Goal: Task Accomplishment & Management: Manage account settings

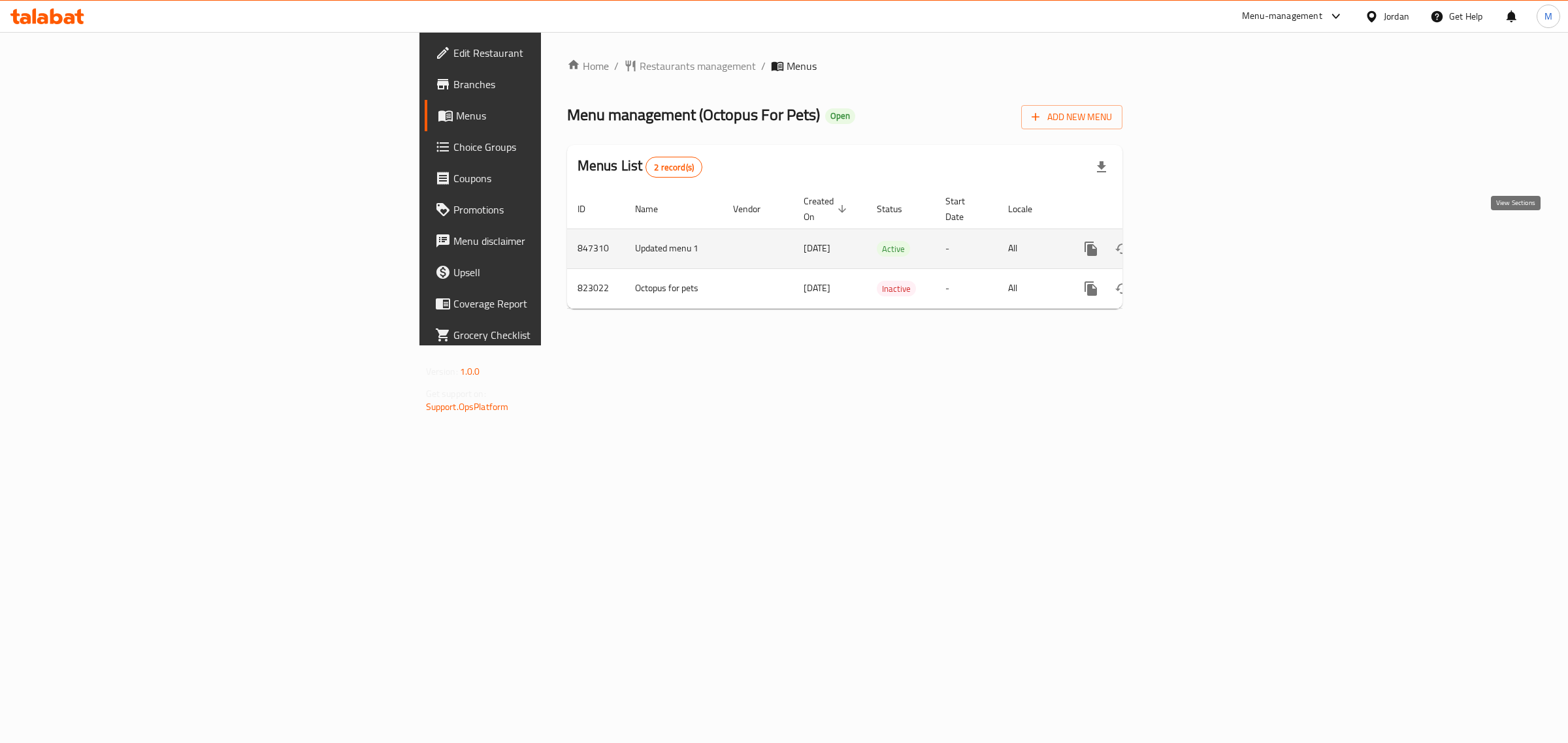
click at [1193, 241] on icon "enhanced table" at bounding box center [1185, 249] width 16 height 16
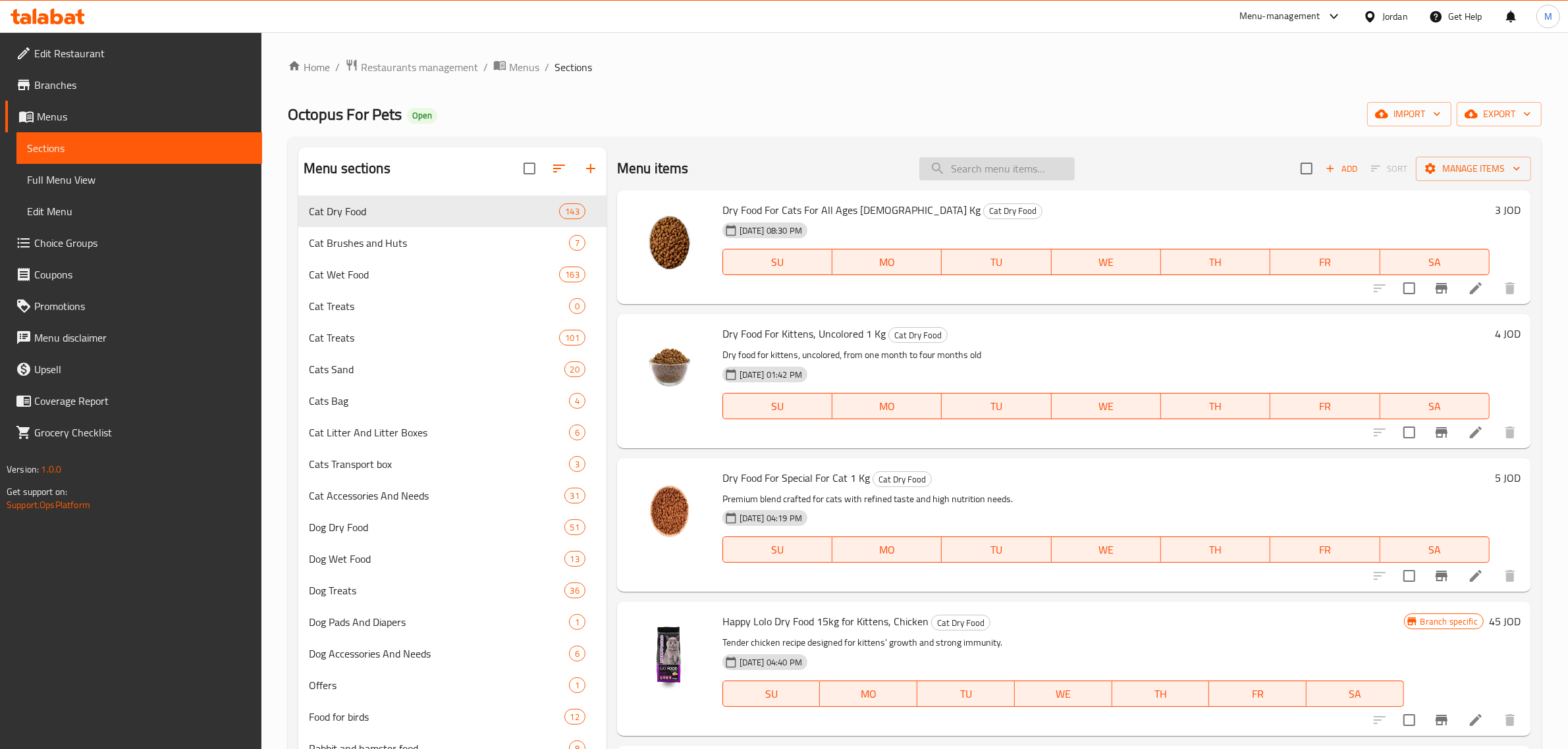
click at [1005, 169] on input "search" at bounding box center [997, 168] width 156 height 23
paste input "clean step cat litter carbon 10L"
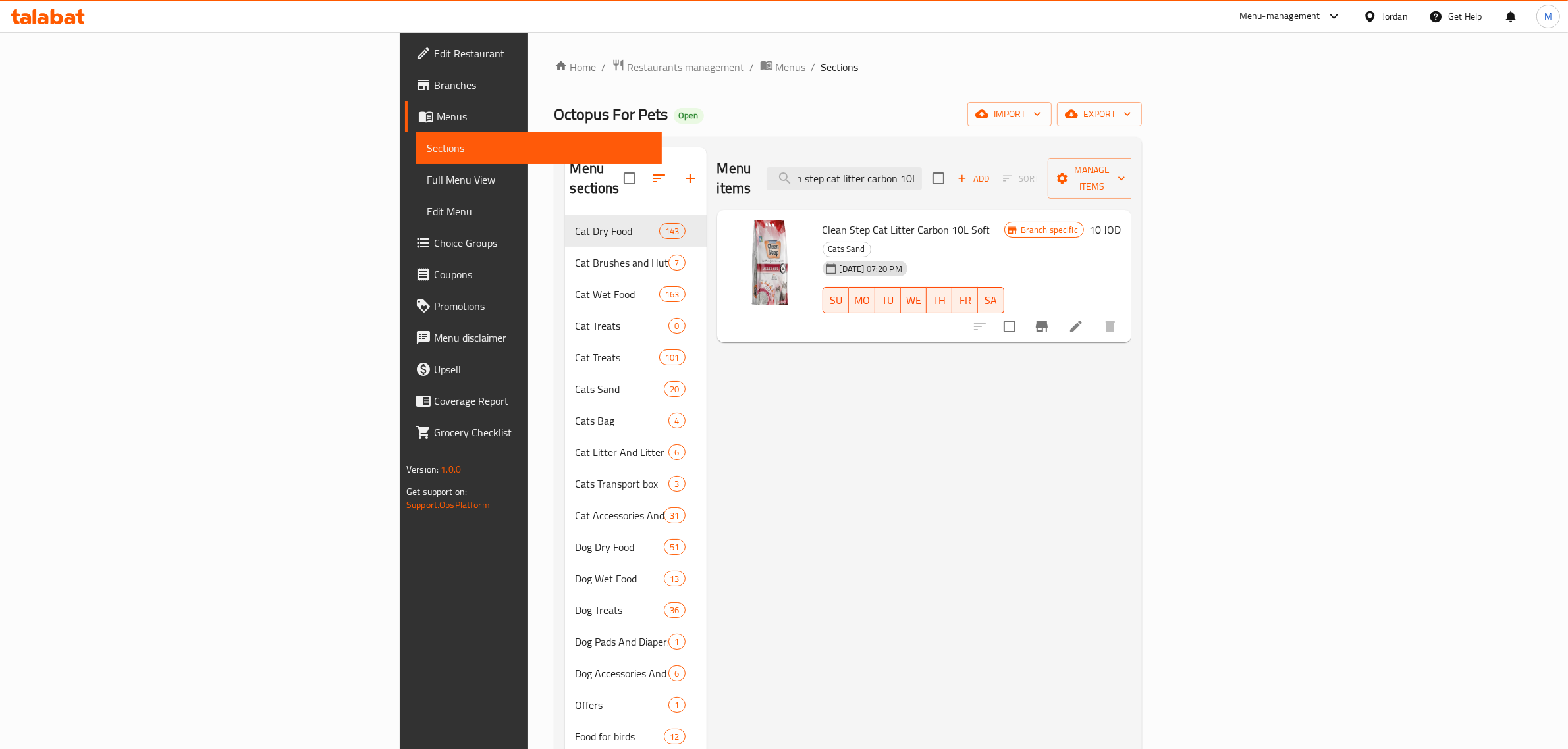
type input "clean step cat litter carbon 10L"
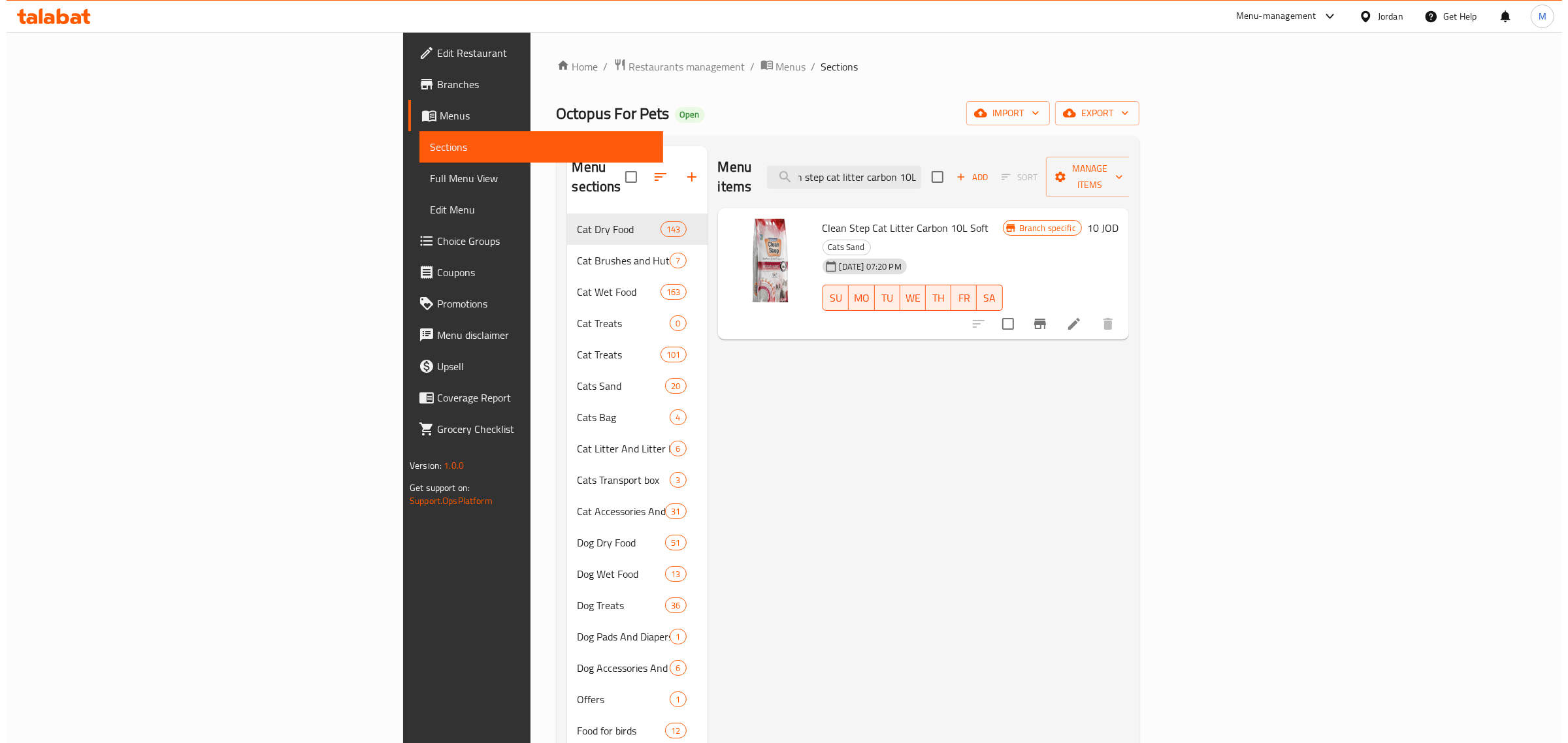
scroll to position [0, 0]
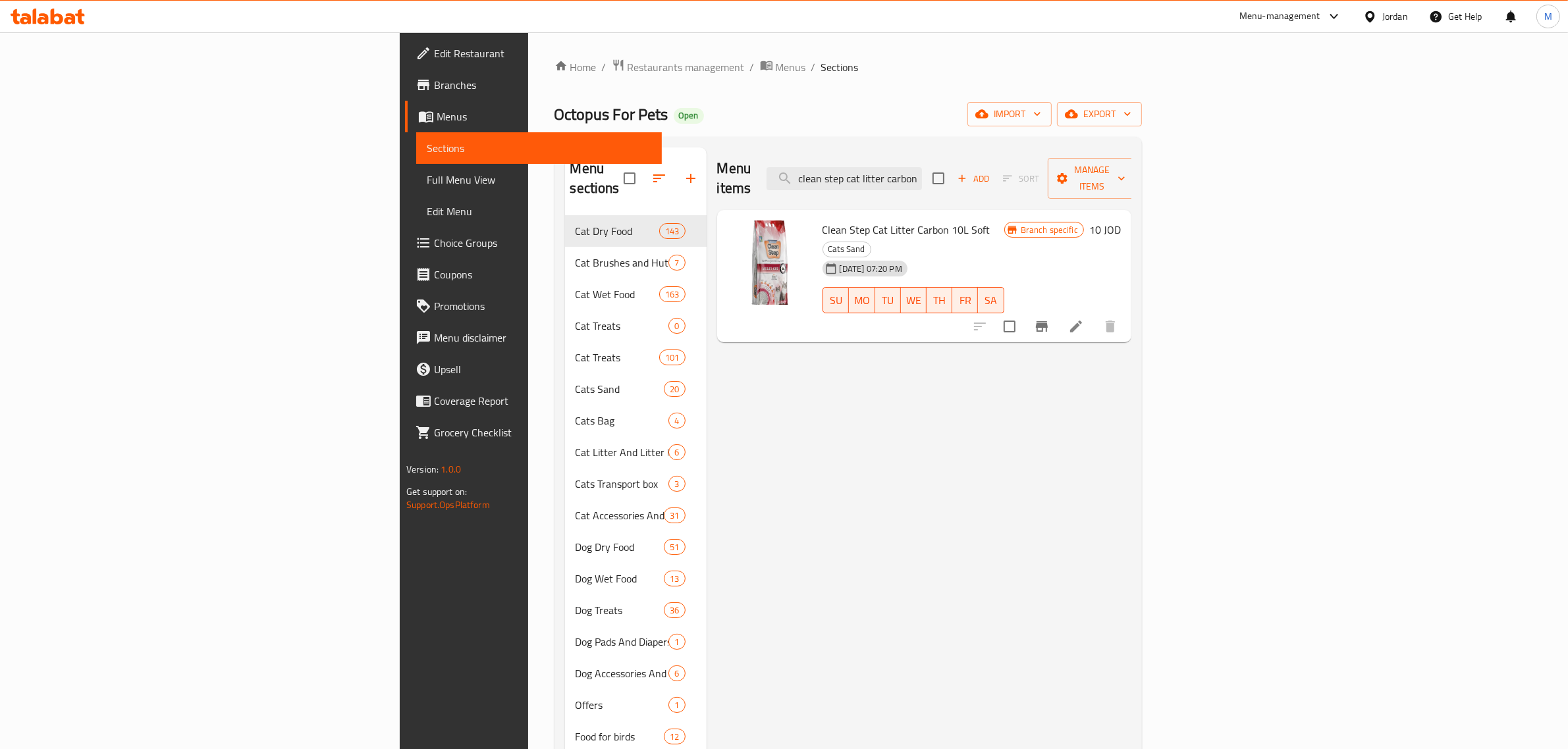
click at [1091, 501] on div "Menu items clean step cat litter carbon 10L Add Sort Manage items Clean Step Ca…" at bounding box center [919, 522] width 425 height 749
click at [889, 621] on div "Menu items clean step cat litter carbon 10L Add Sort Manage items Clean Step Ca…" at bounding box center [919, 522] width 425 height 749
click at [934, 99] on div "Home / Restaurants management / Menus / Sections Octopus For Pets Open import e…" at bounding box center [848, 483] width 588 height 848
click at [1142, 104] on button "export" at bounding box center [1099, 114] width 85 height 25
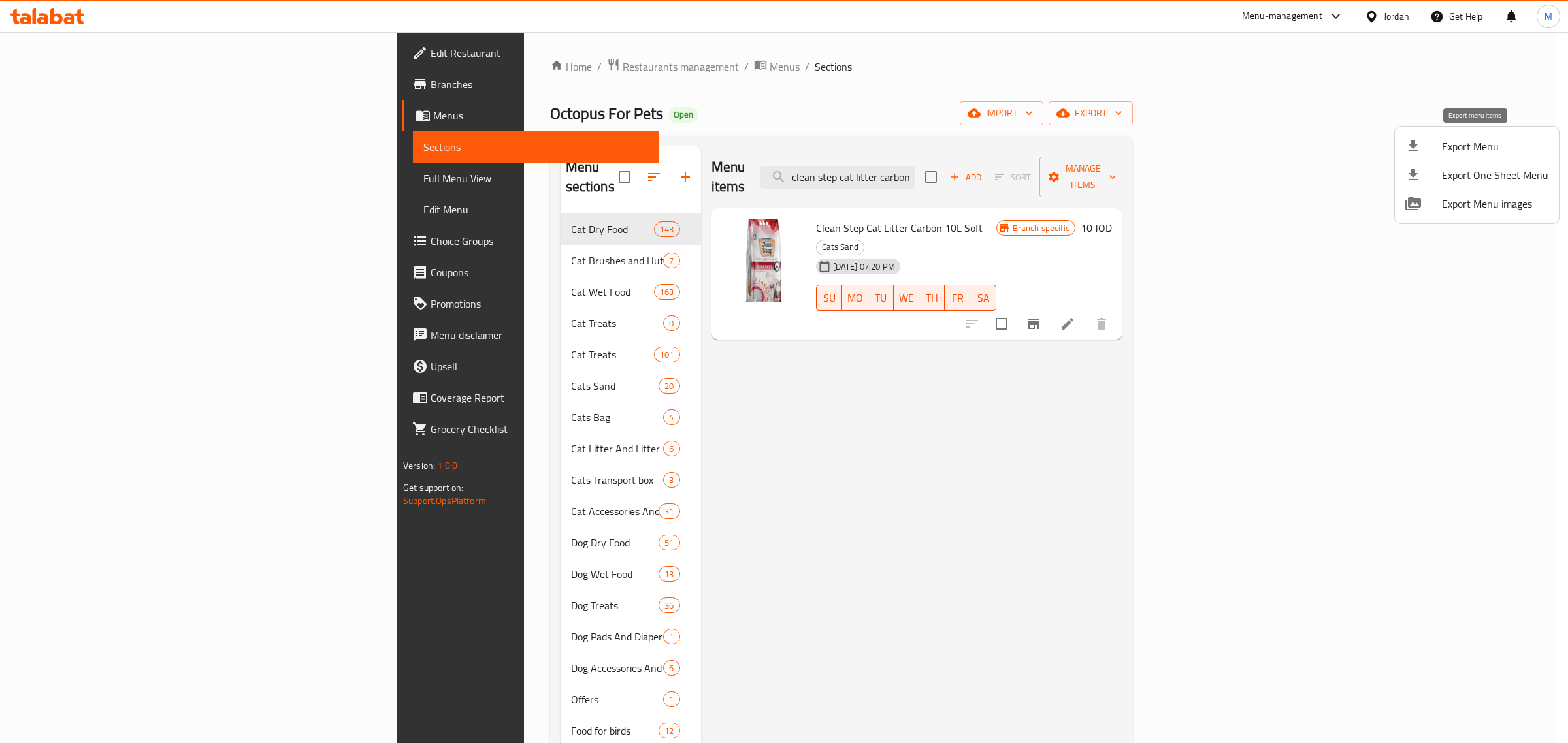
click at [1452, 141] on span "Export Menu" at bounding box center [1495, 146] width 106 height 16
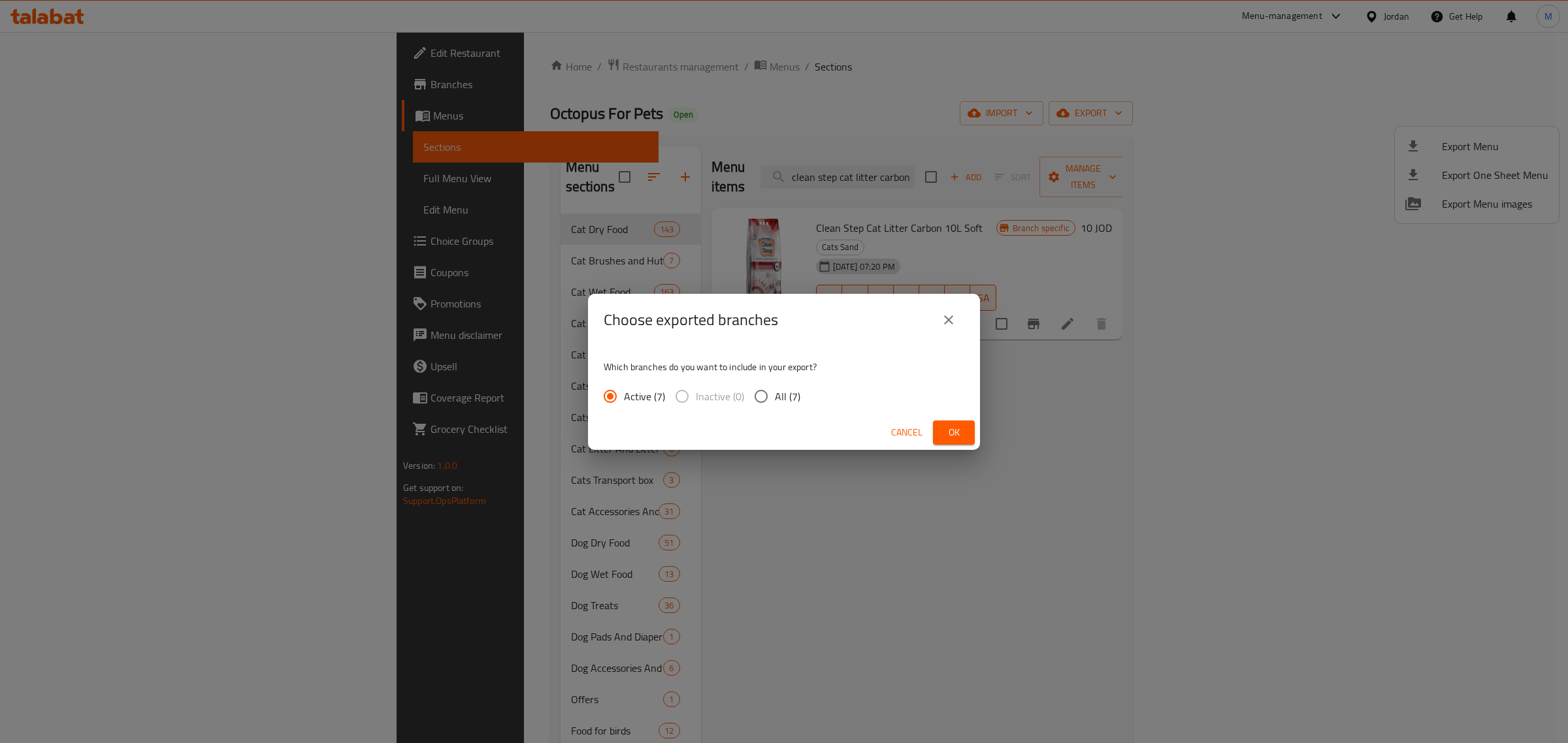
click at [747, 394] on input "All (7)" at bounding box center [761, 396] width 28 height 28
radio input "true"
click at [973, 439] on button "Ok" at bounding box center [954, 433] width 42 height 24
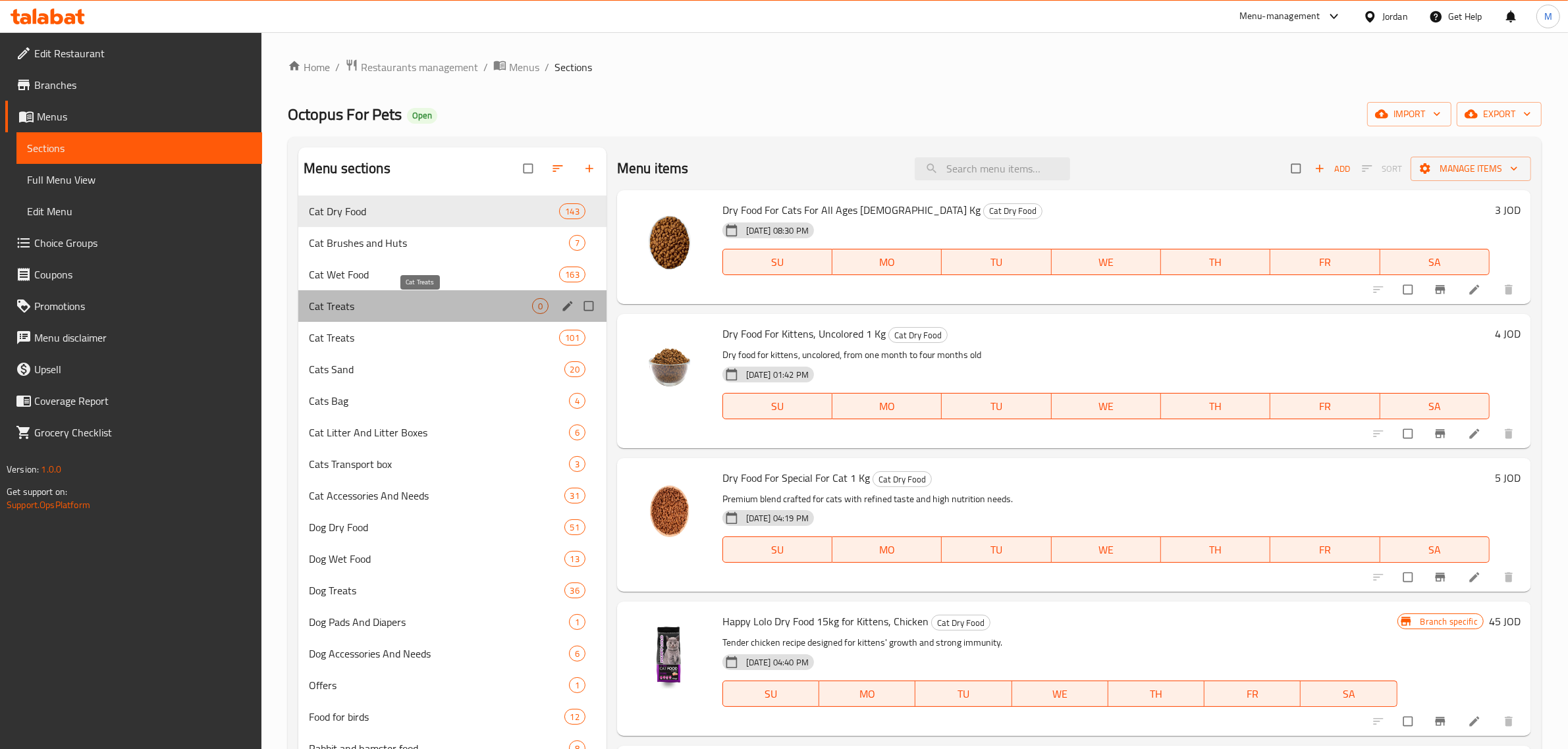
click at [441, 304] on span "Cat Treats" at bounding box center [420, 306] width 224 height 16
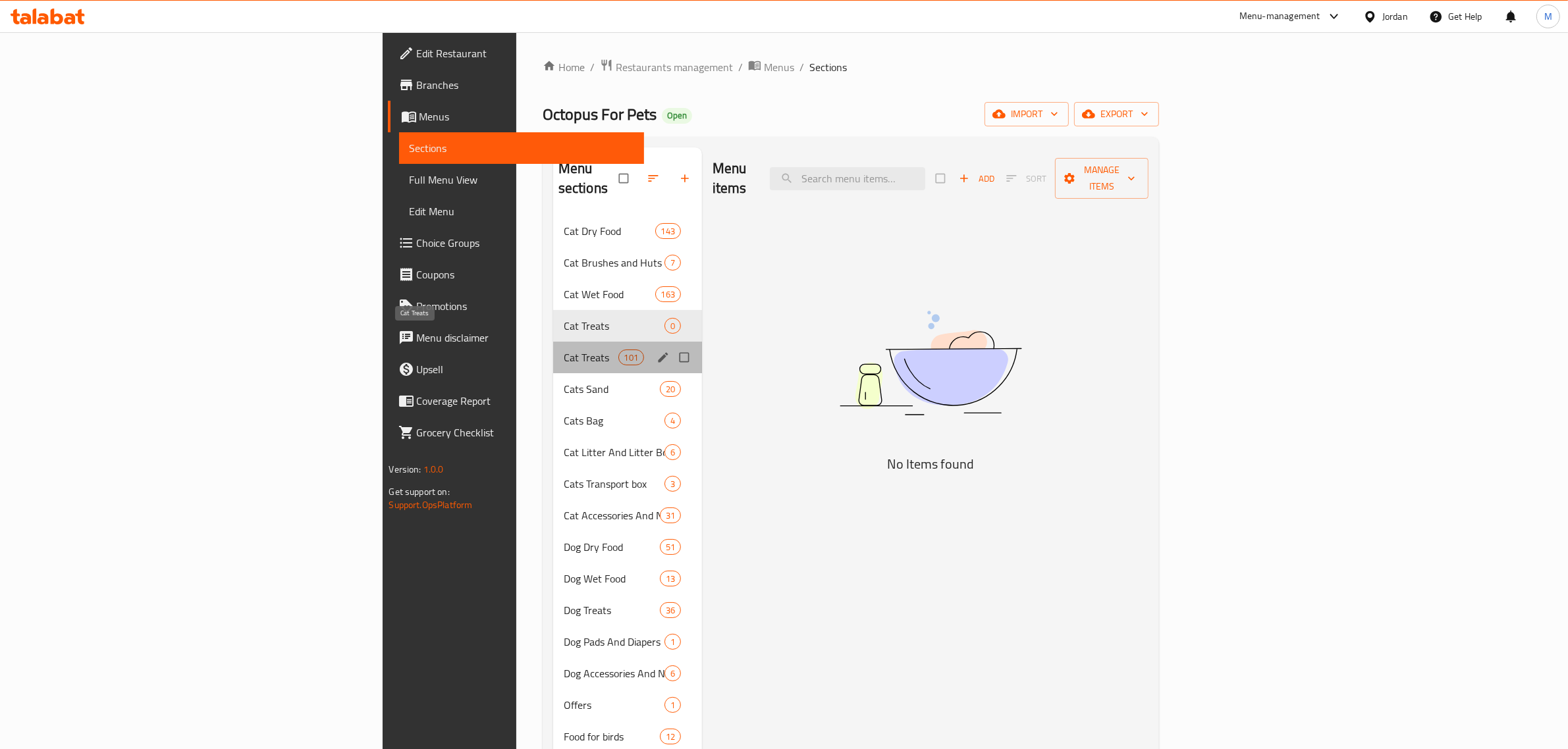
click at [564, 349] on span "Cat Treats" at bounding box center [591, 357] width 54 height 16
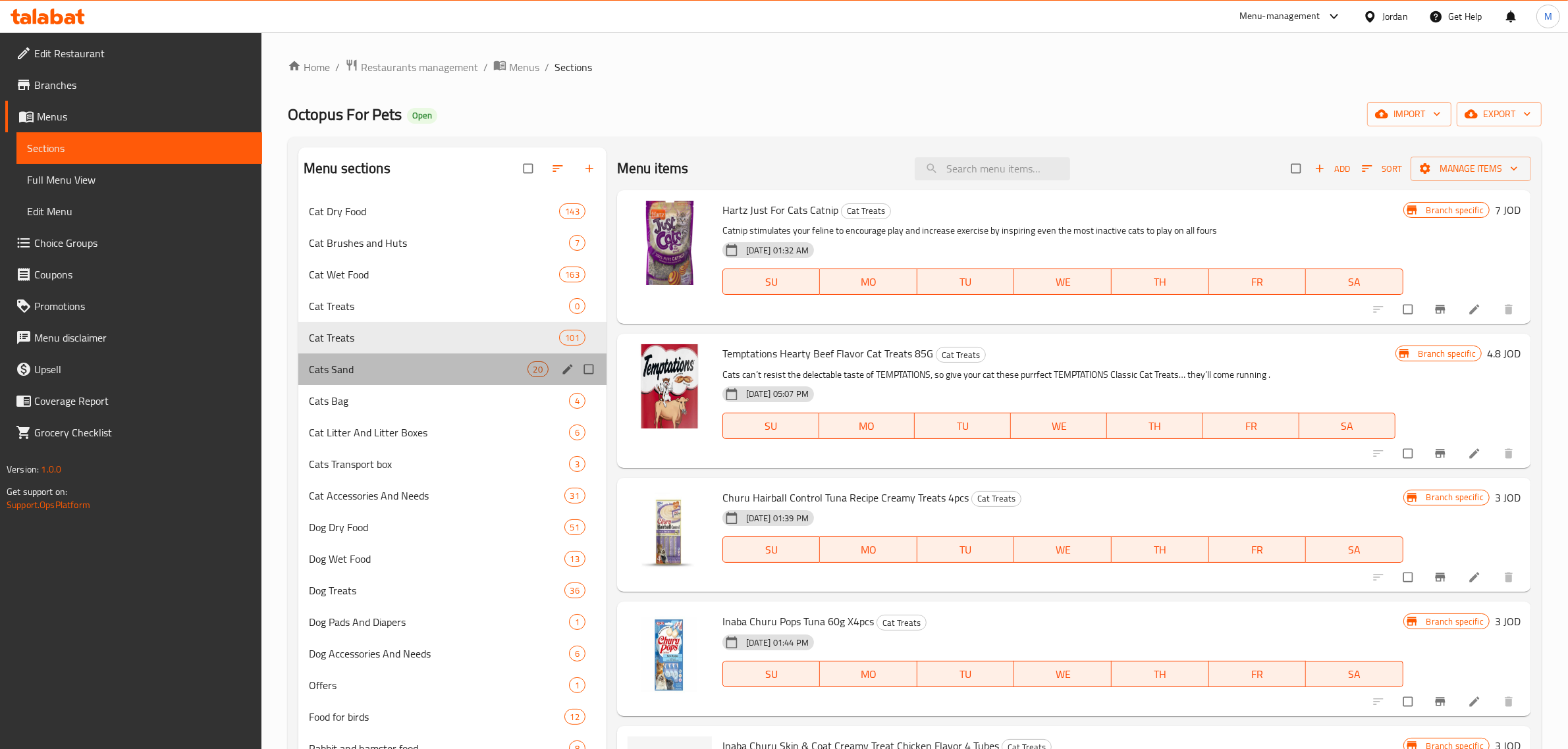
click at [441, 383] on div "Cats Sand 20" at bounding box center [452, 369] width 308 height 31
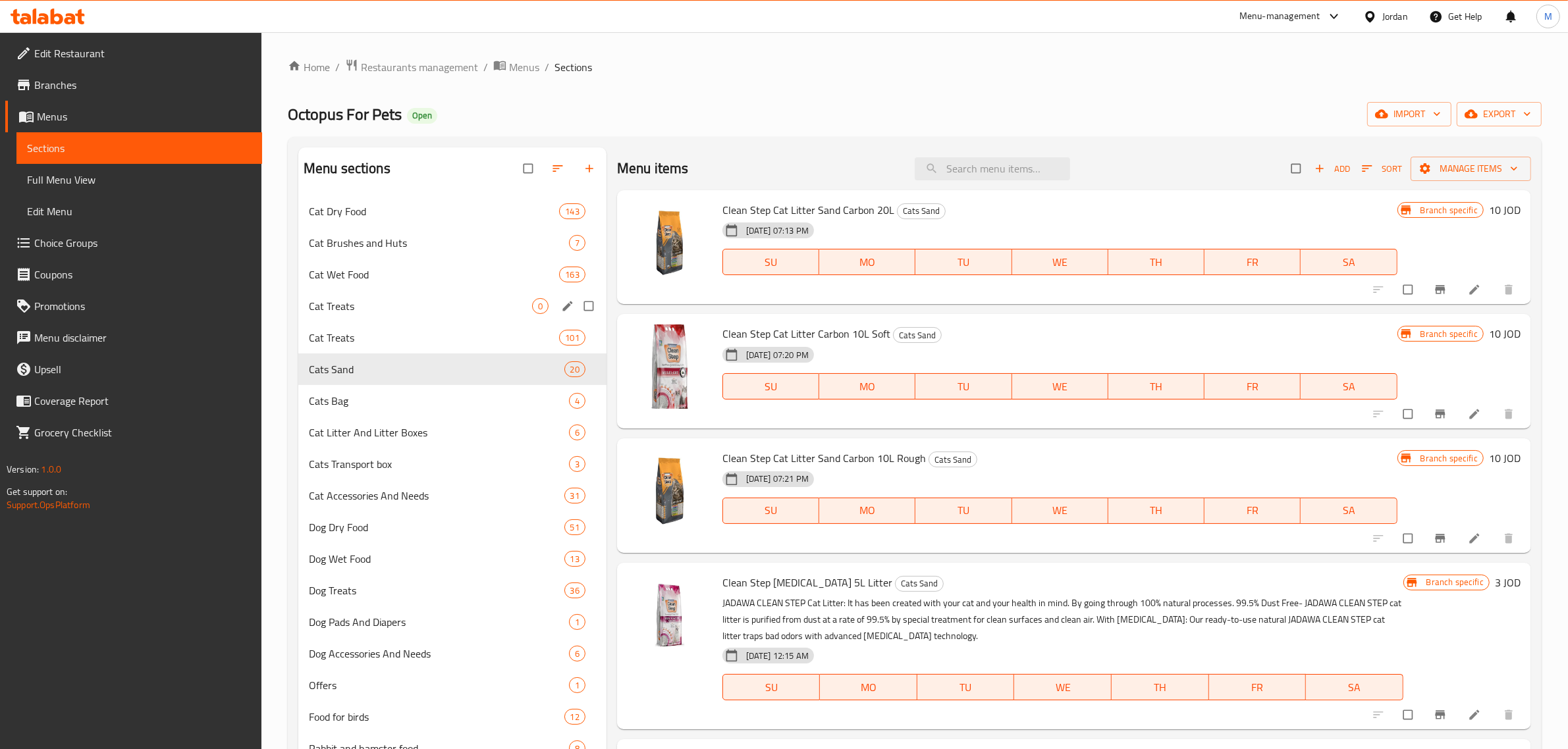
click at [588, 306] on input "Menu sections" at bounding box center [590, 305] width 28 height 25
checkbox input "true"
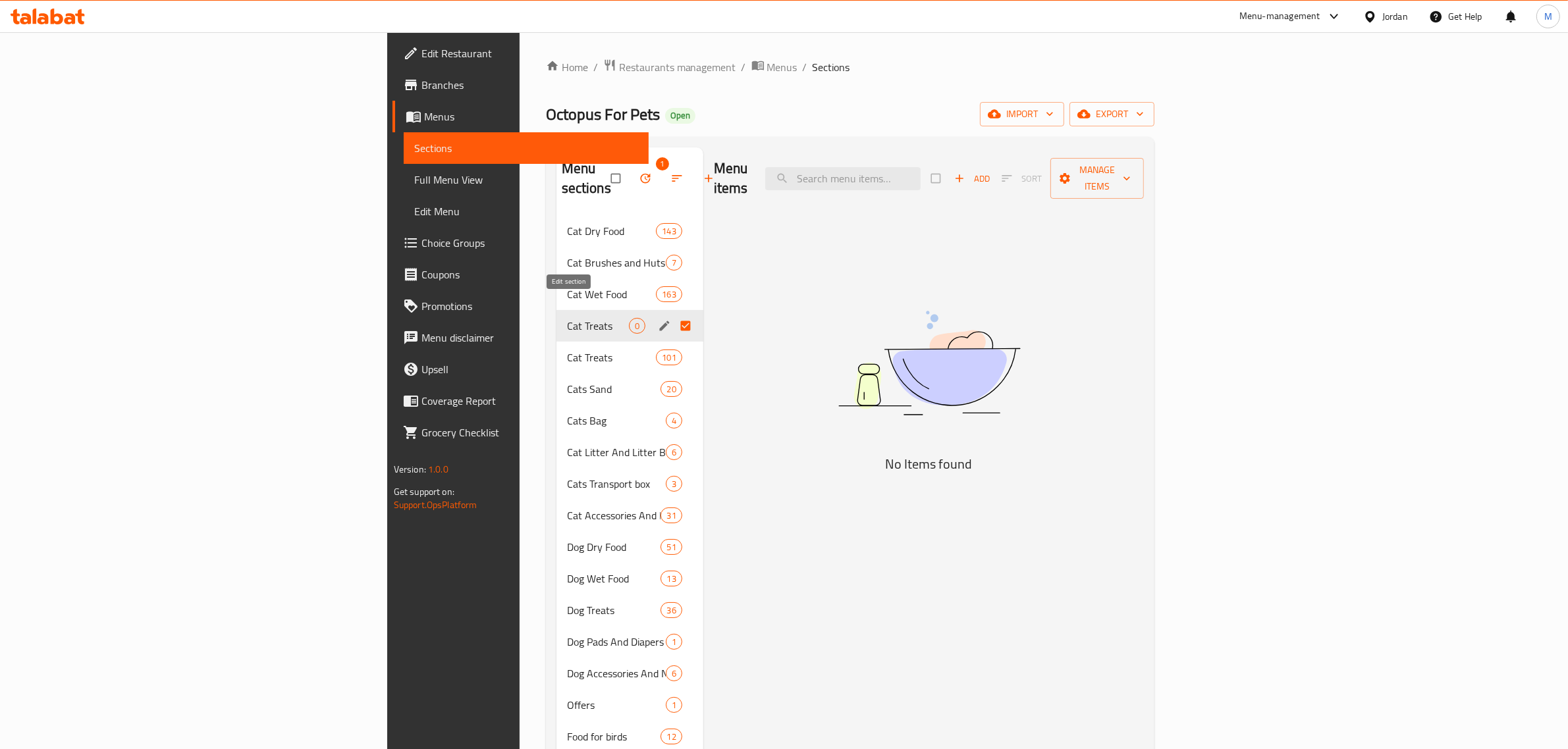
click at [658, 320] on icon "edit" at bounding box center [664, 326] width 13 height 13
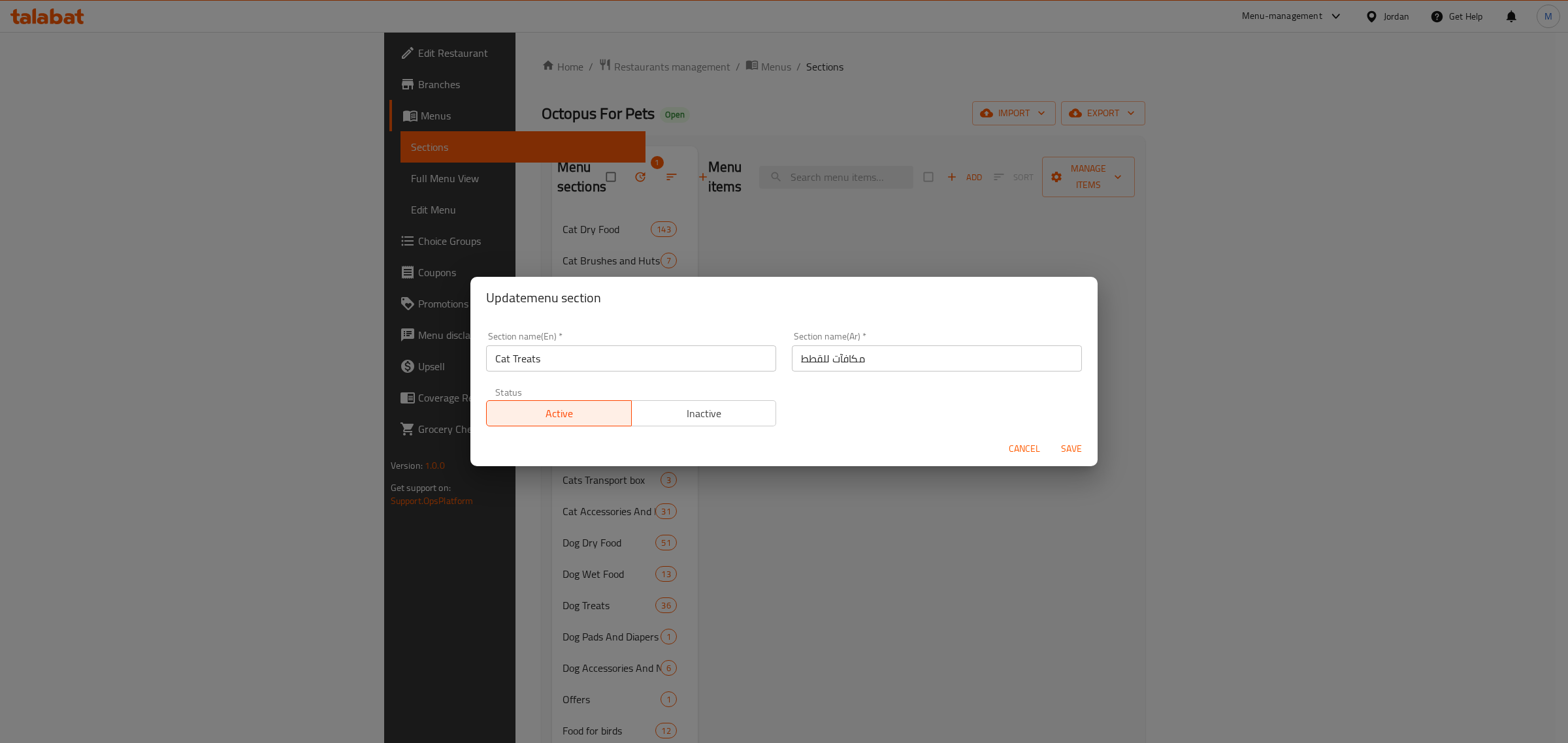
click at [706, 418] on span "Inactive" at bounding box center [704, 413] width 135 height 19
click at [1092, 443] on div "Cancel Save" at bounding box center [784, 449] width 628 height 35
click at [1086, 443] on span "Save" at bounding box center [1071, 449] width 31 height 16
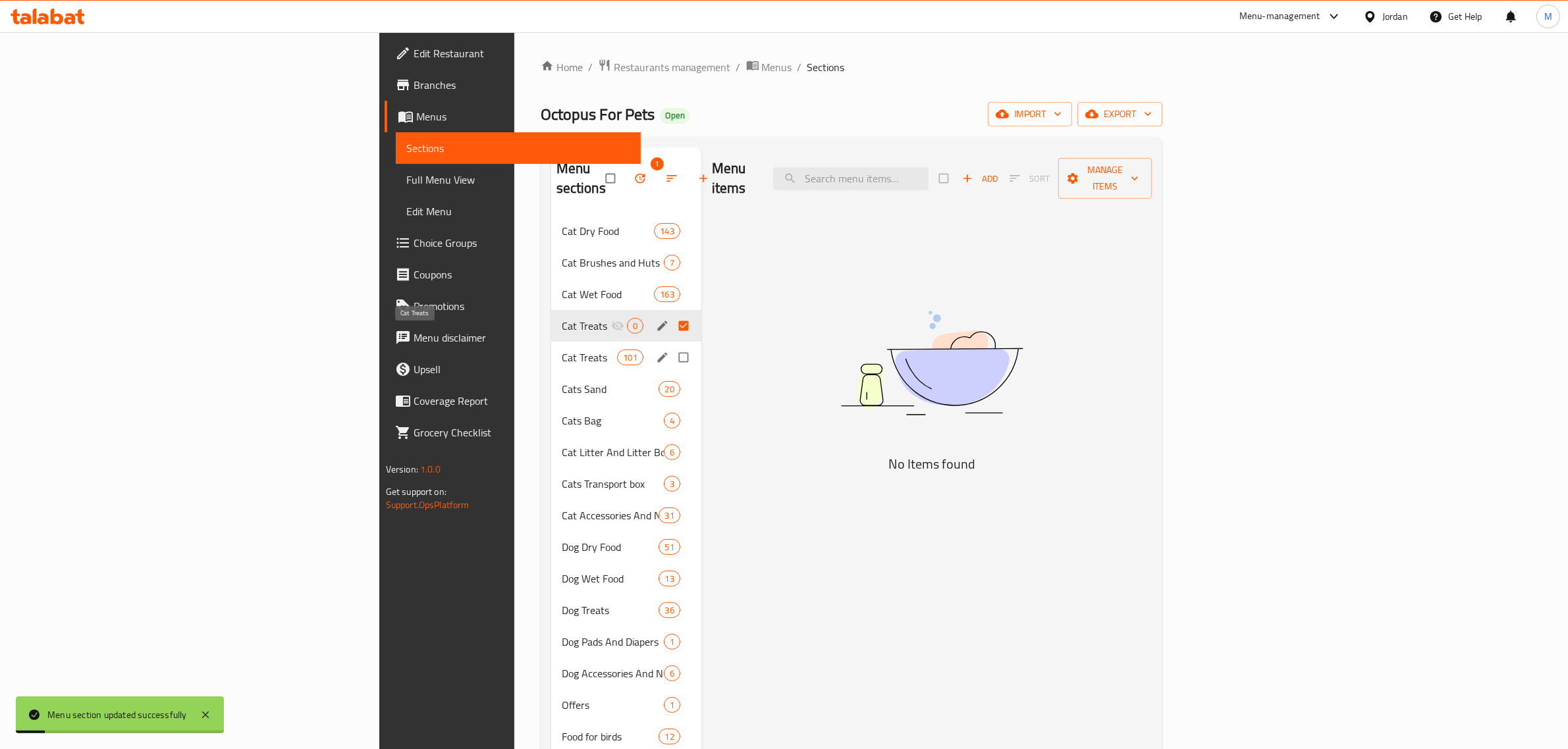
click at [562, 349] on span "Cat Treats" at bounding box center [590, 357] width 56 height 16
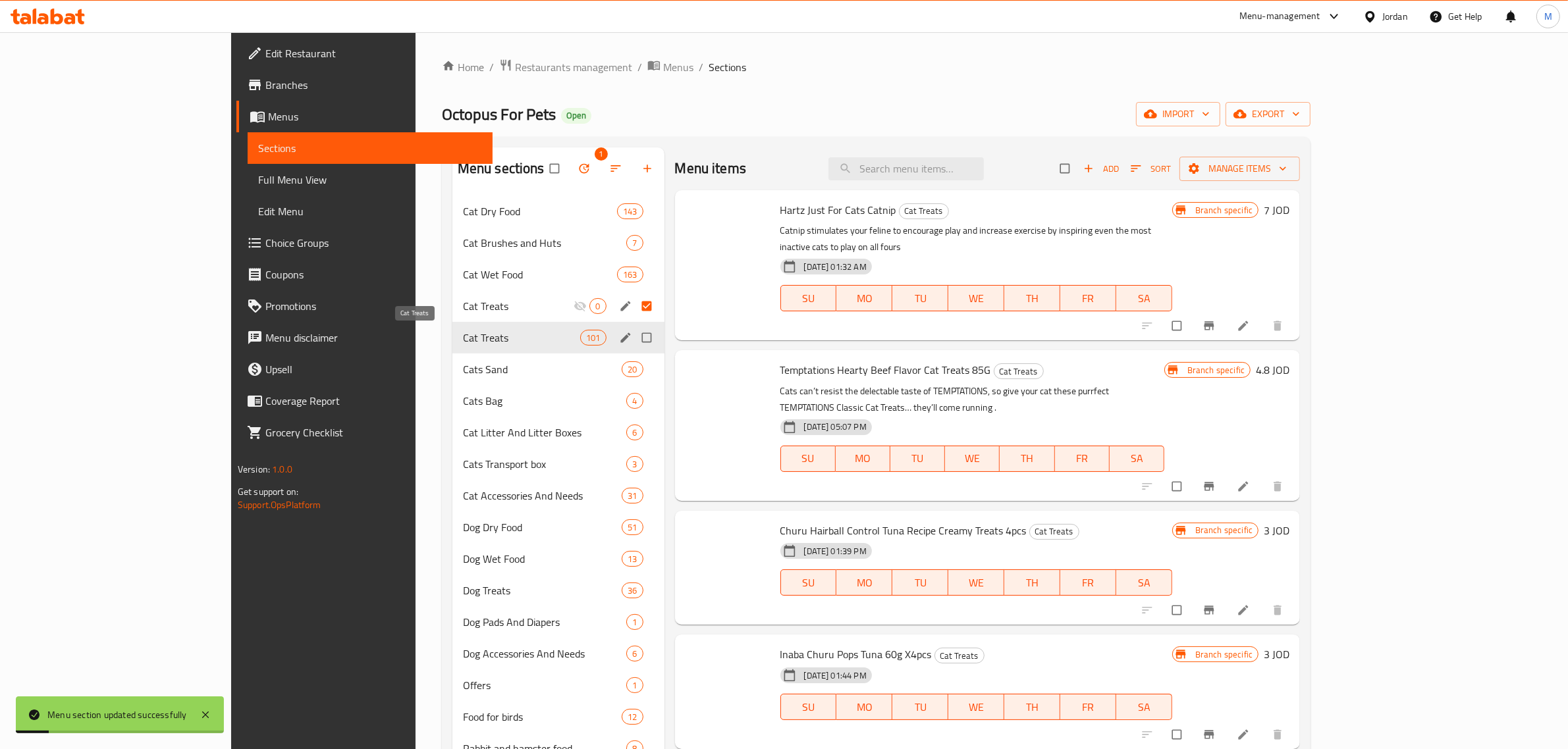
click at [463, 351] on div "Cat Treats 101" at bounding box center [558, 338] width 212 height 31
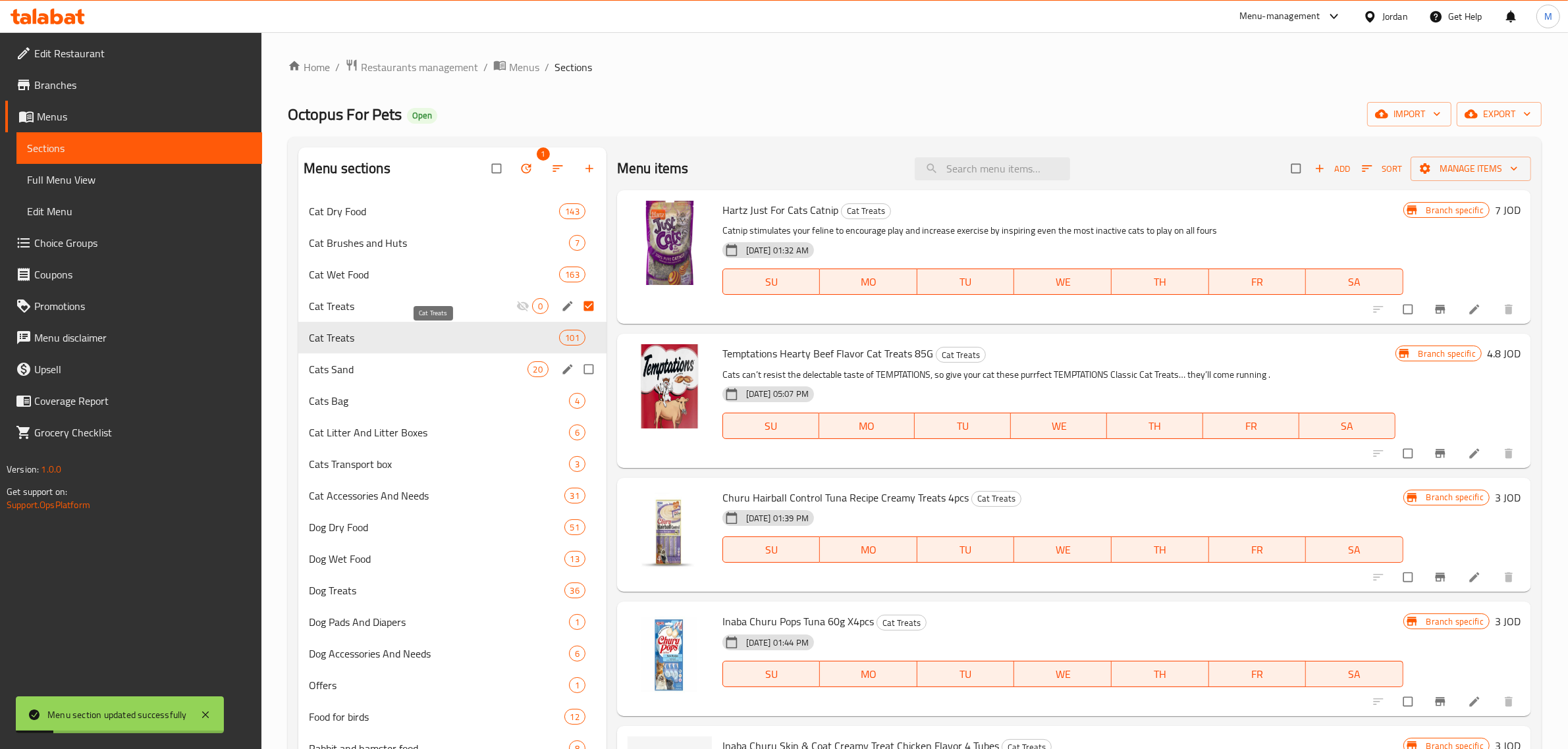
click at [461, 370] on span "Cats Sand" at bounding box center [418, 369] width 219 height 16
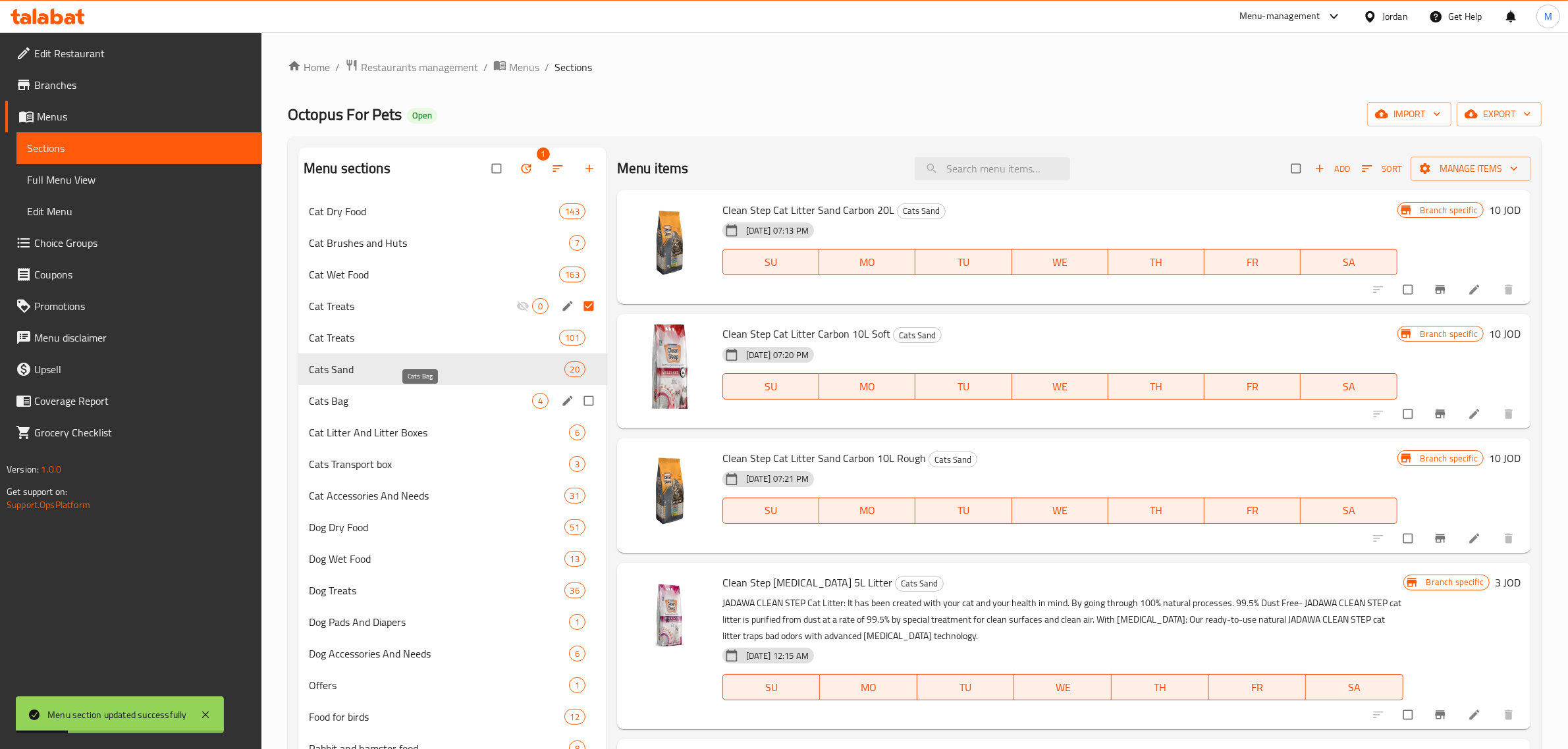
click at [445, 399] on span "Cats Bag" at bounding box center [420, 400] width 224 height 16
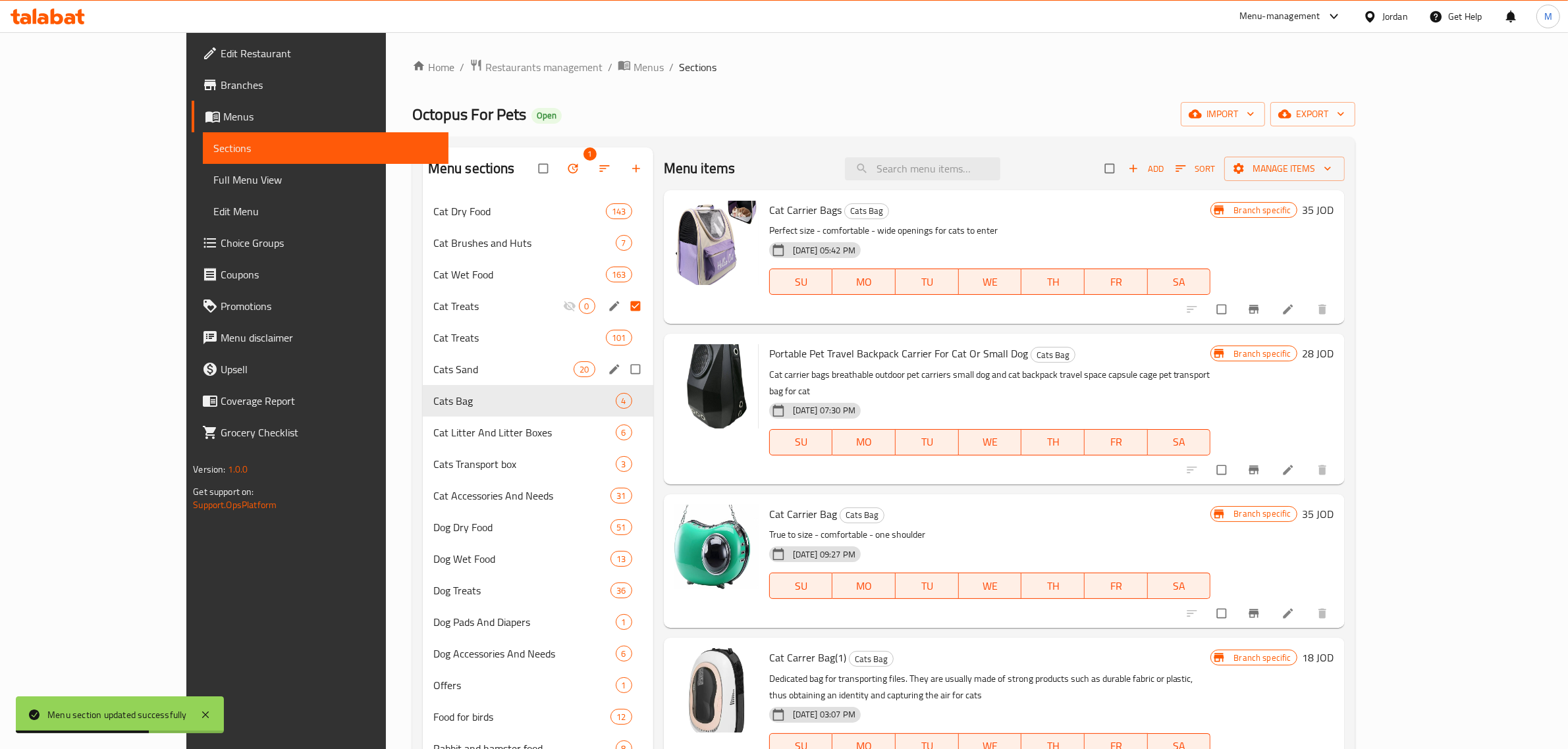
click at [435, 359] on div "Cats Sand 20" at bounding box center [537, 369] width 230 height 31
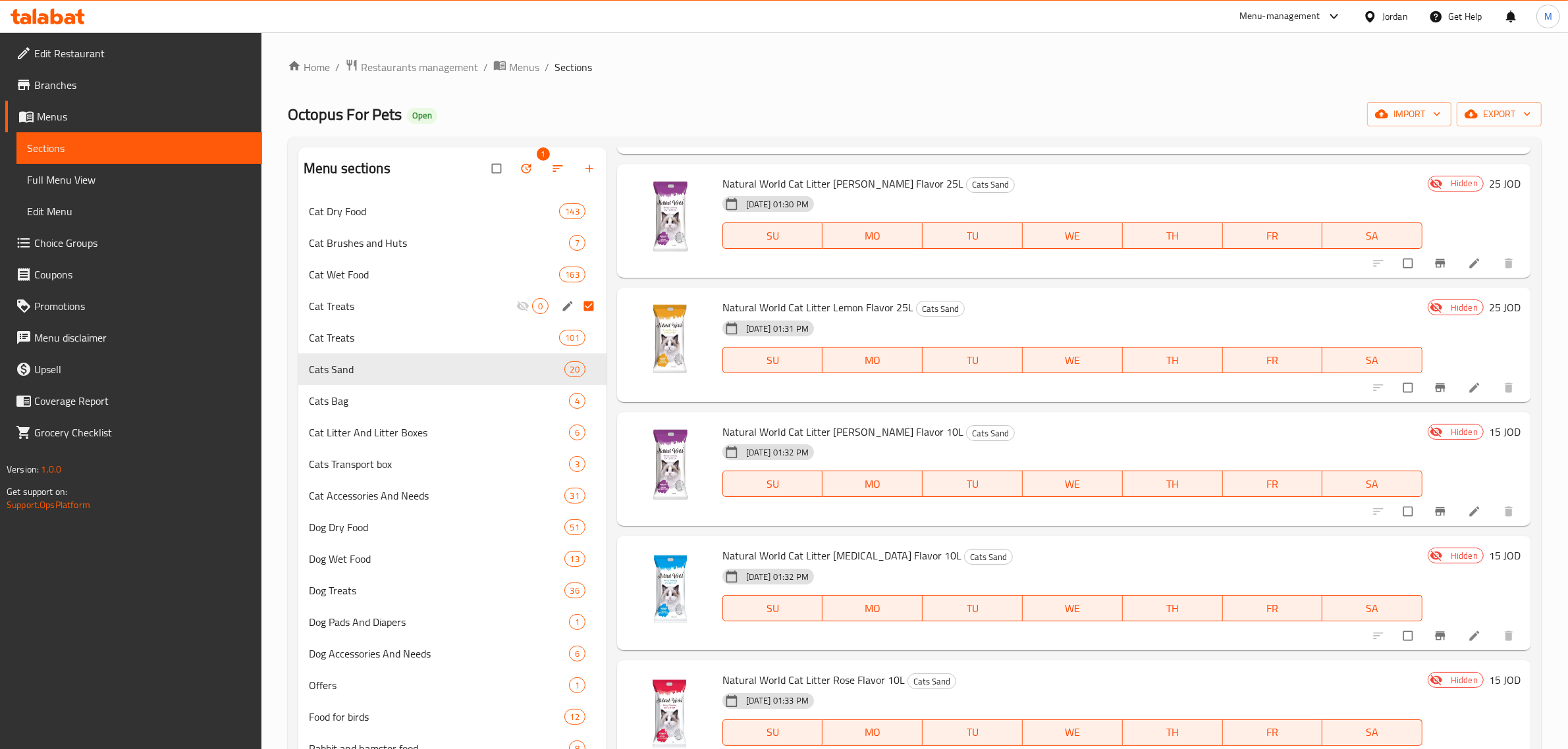
scroll to position [185, 0]
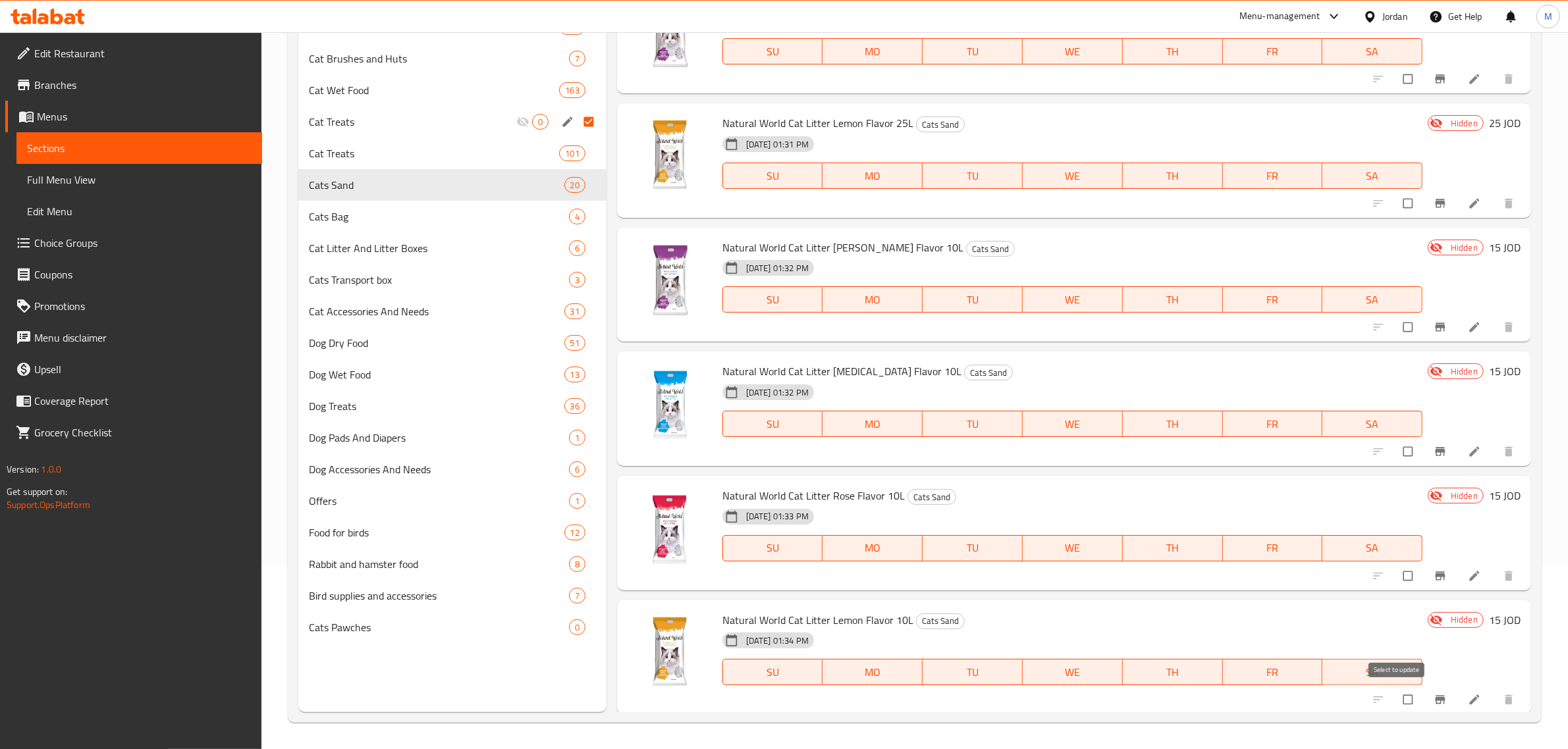
click at [1395, 694] on input "checkbox" at bounding box center [1409, 700] width 28 height 25
checkbox input "true"
click at [1395, 574] on input "checkbox" at bounding box center [1409, 576] width 28 height 25
checkbox input "true"
click at [1395, 448] on input "checkbox" at bounding box center [1409, 451] width 28 height 25
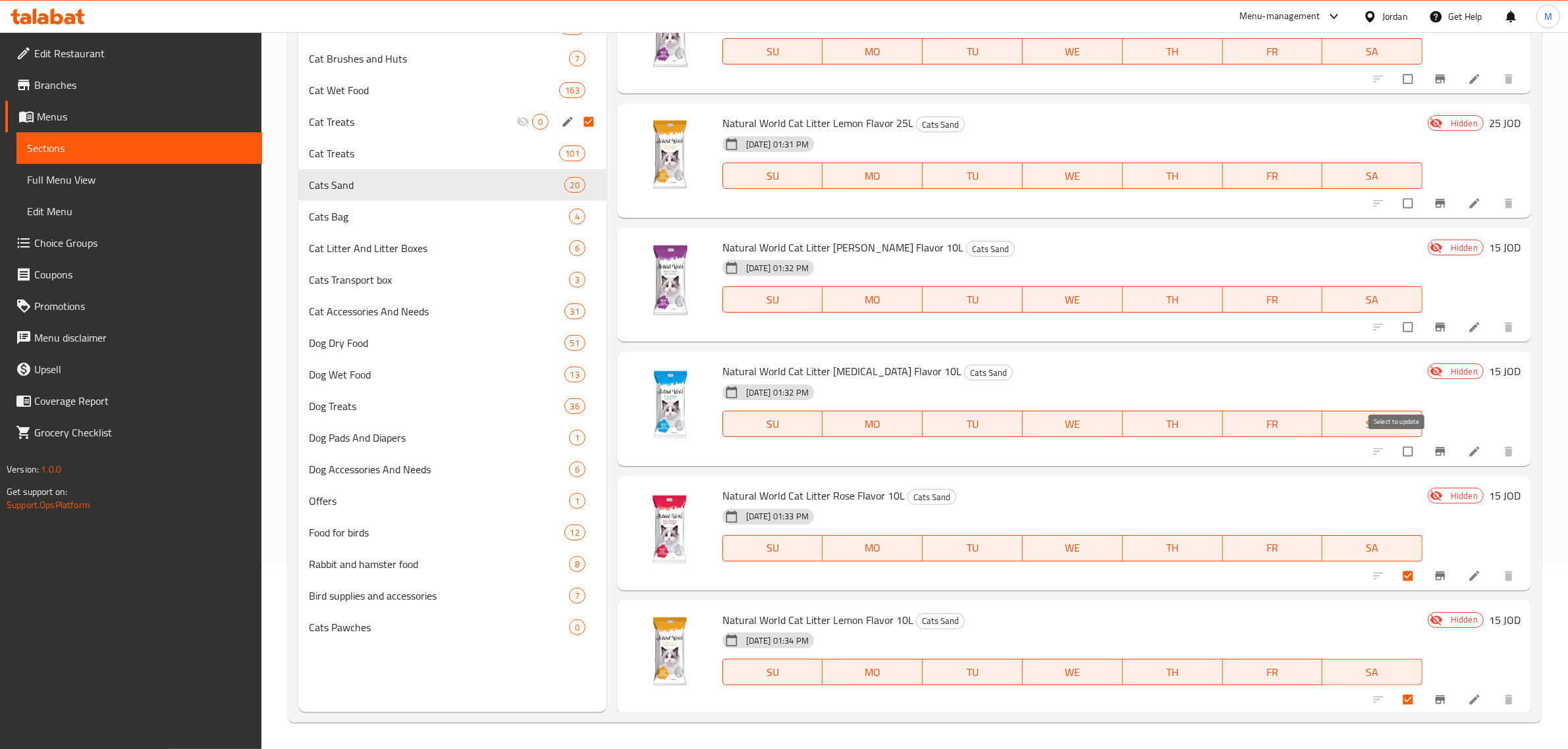
checkbox input "true"
click at [1395, 324] on input "checkbox" at bounding box center [1409, 326] width 28 height 25
checkbox input "true"
click at [1395, 212] on input "checkbox" at bounding box center [1409, 203] width 28 height 25
checkbox input "true"
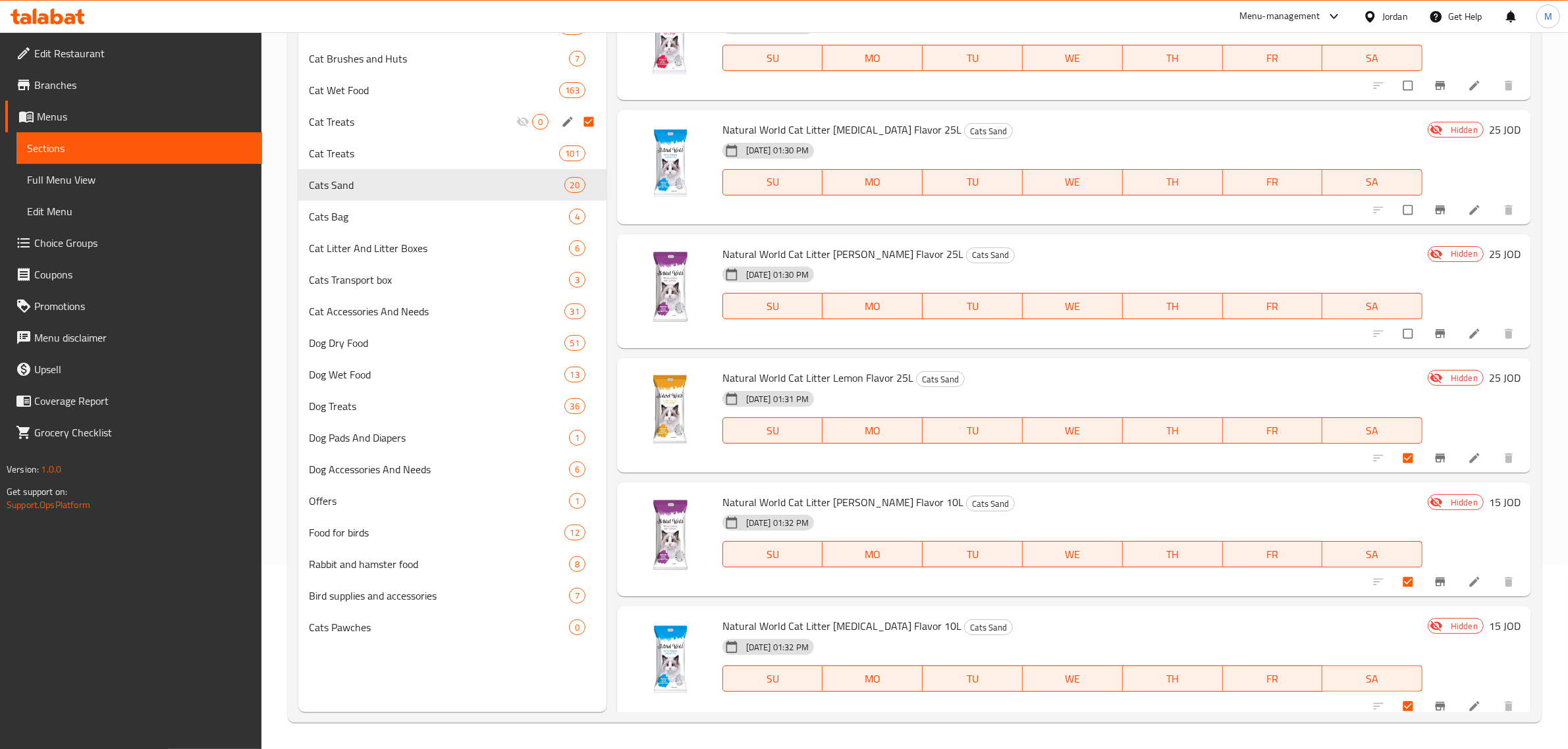
scroll to position [1512, 0]
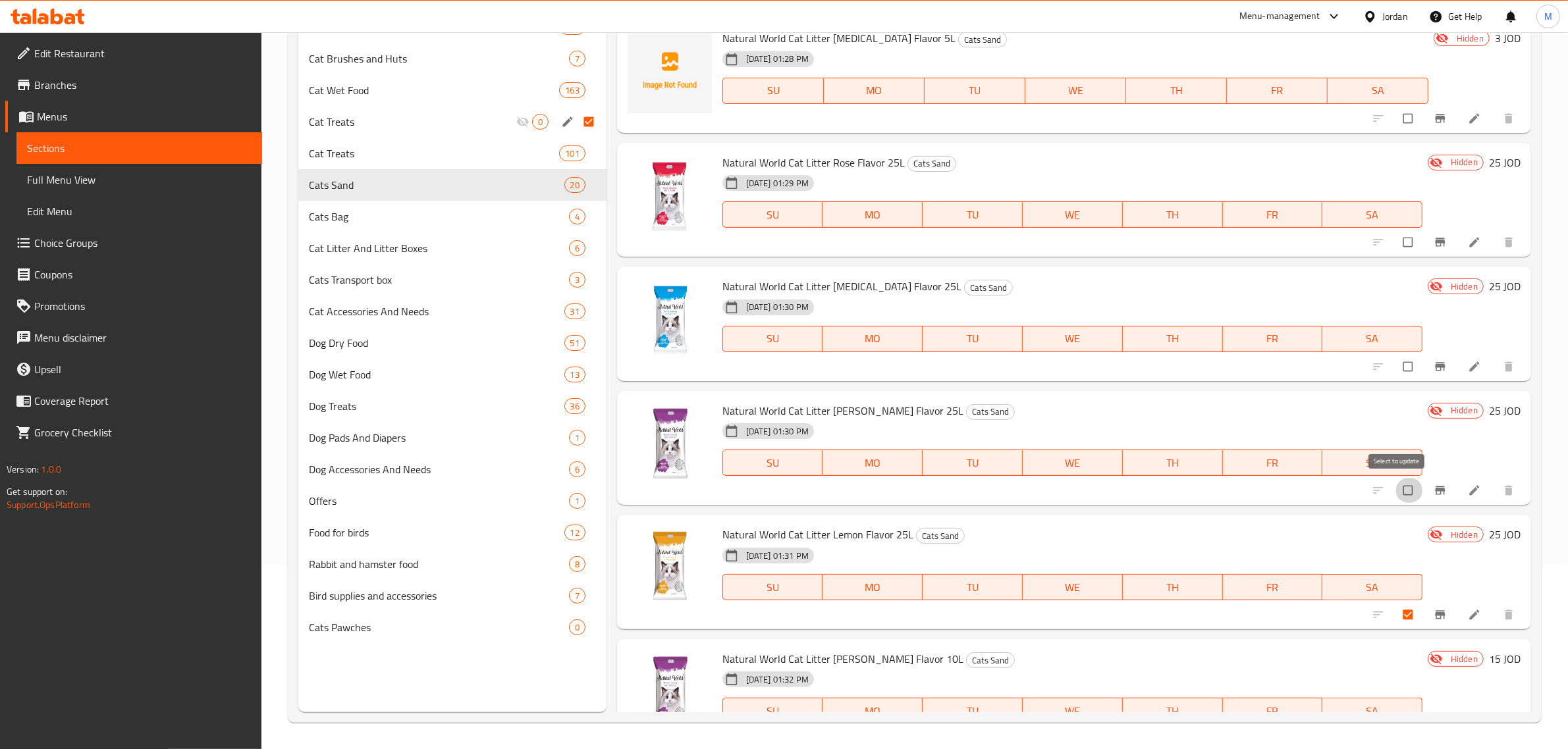
click at [1395, 484] on input "checkbox" at bounding box center [1409, 490] width 28 height 25
checkbox input "true"
click at [1404, 358] on input "checkbox" at bounding box center [1409, 366] width 28 height 25
checkbox input "true"
click at [1395, 231] on input "checkbox" at bounding box center [1409, 241] width 28 height 25
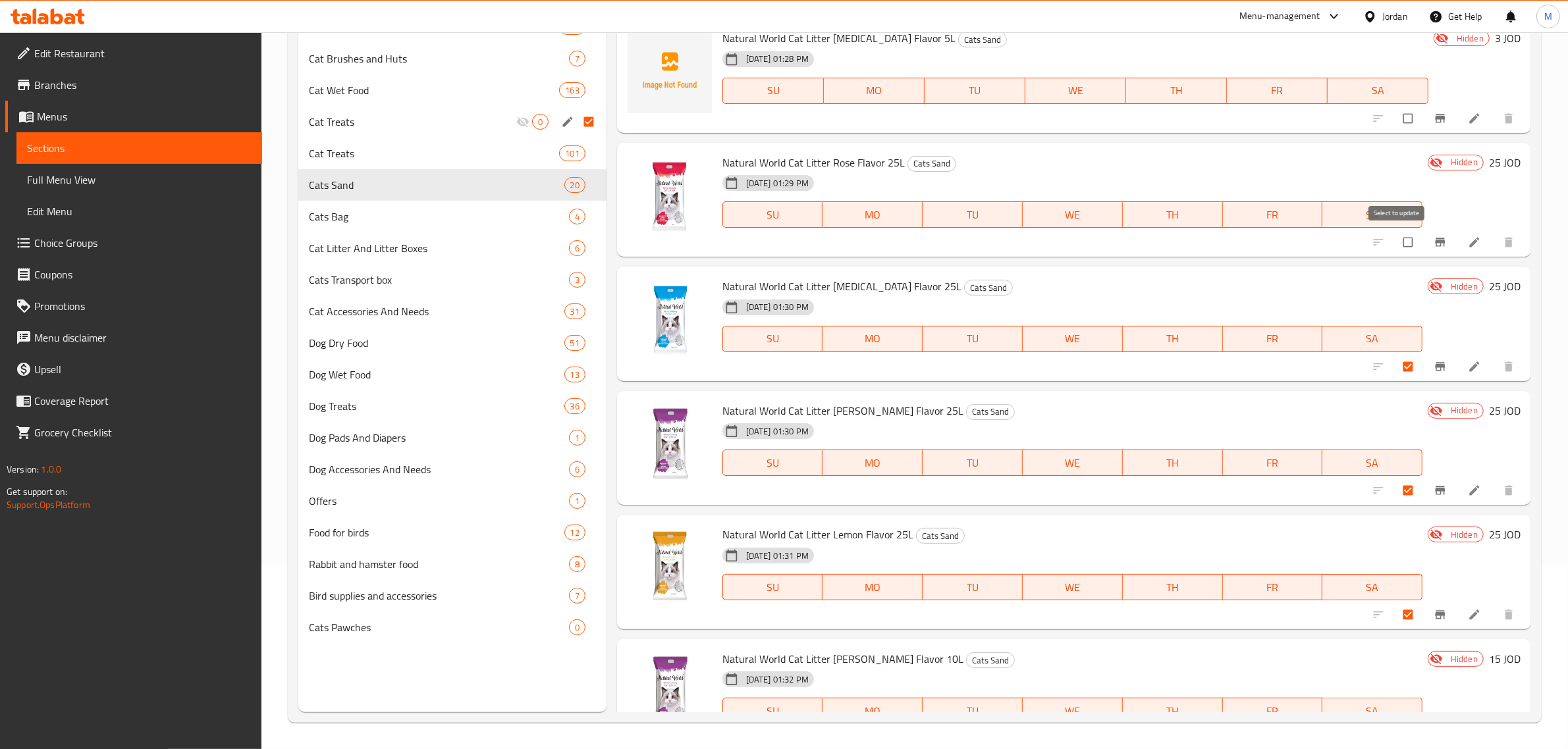
checkbox input "true"
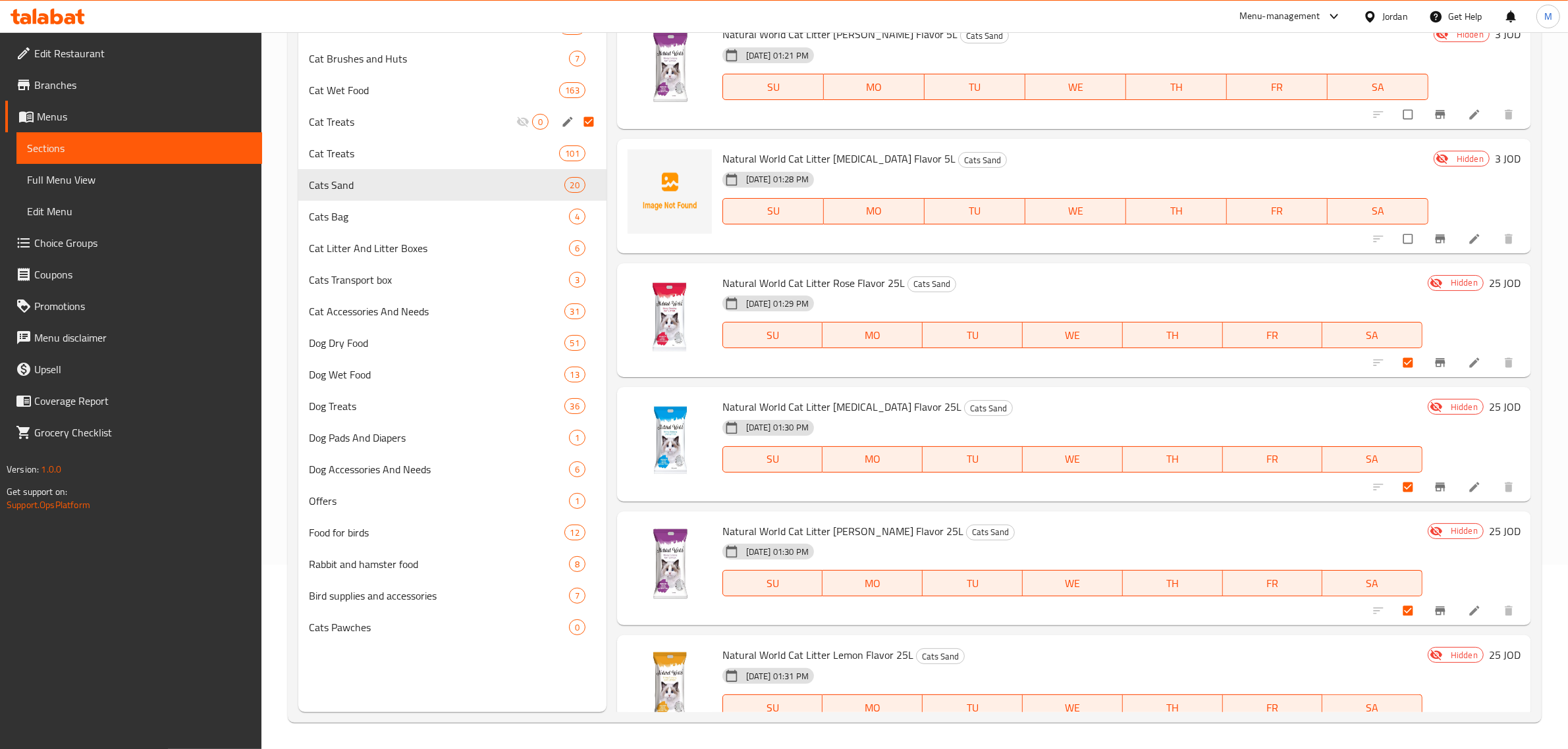
scroll to position [1182, 0]
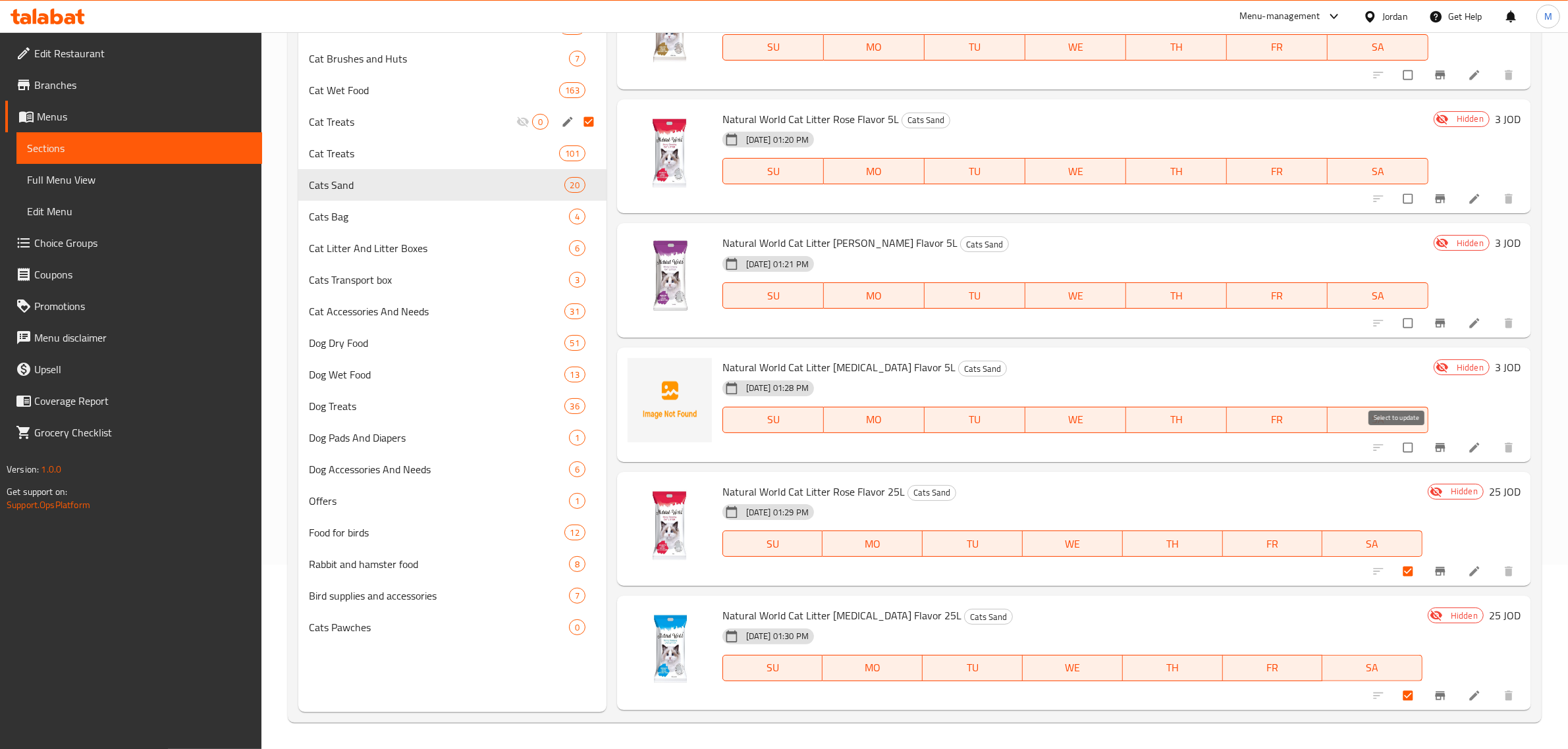
click at [1403, 451] on input "checkbox" at bounding box center [1409, 447] width 28 height 25
checkbox input "true"
click at [1400, 316] on input "checkbox" at bounding box center [1409, 323] width 28 height 25
checkbox input "true"
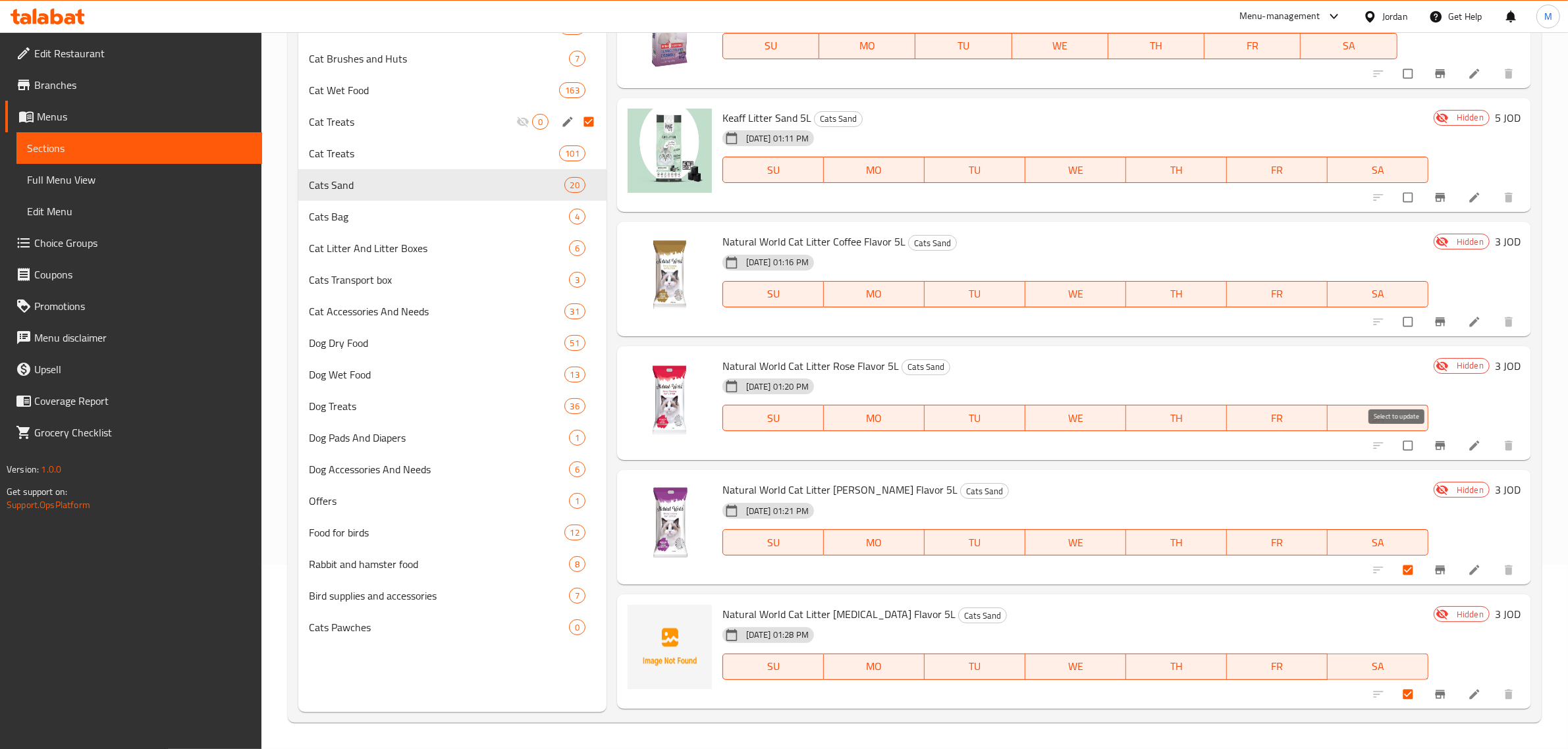
click at [1403, 448] on input "checkbox" at bounding box center [1409, 445] width 28 height 25
checkbox input "true"
click at [1401, 318] on input "checkbox" at bounding box center [1409, 321] width 28 height 25
checkbox input "true"
click at [1398, 183] on div at bounding box center [1445, 197] width 162 height 29
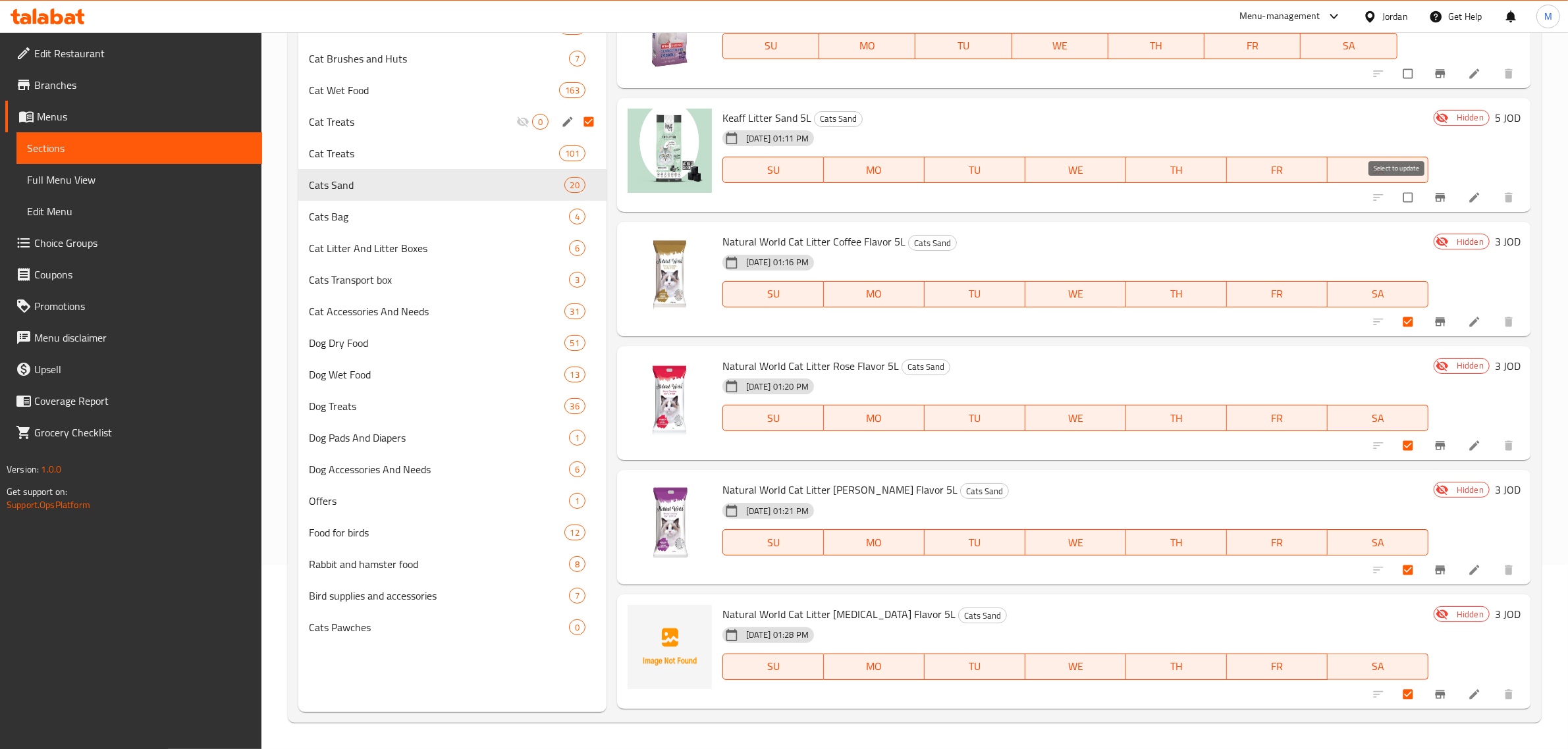
click at [1398, 201] on input "checkbox" at bounding box center [1409, 197] width 28 height 25
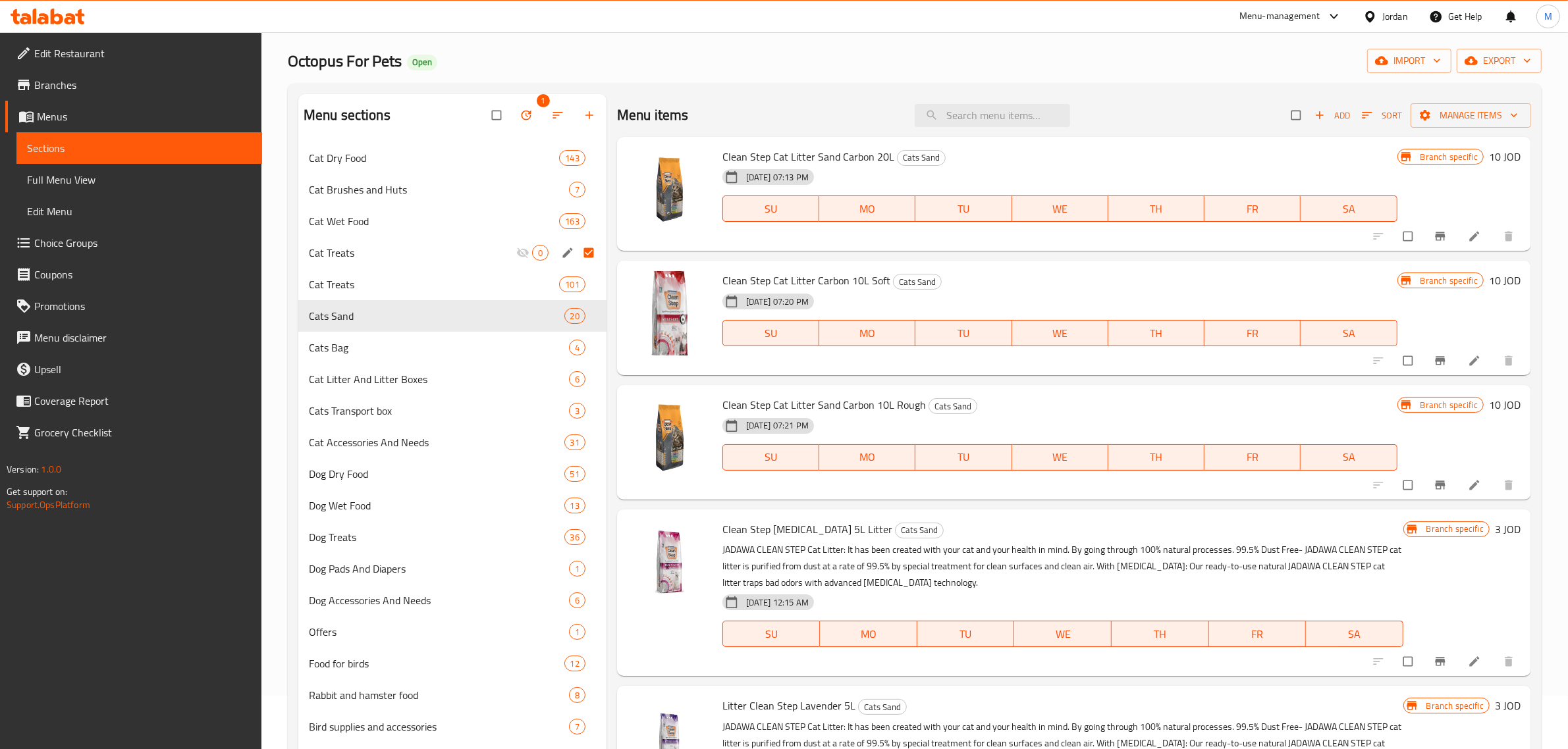
scroll to position [0, 0]
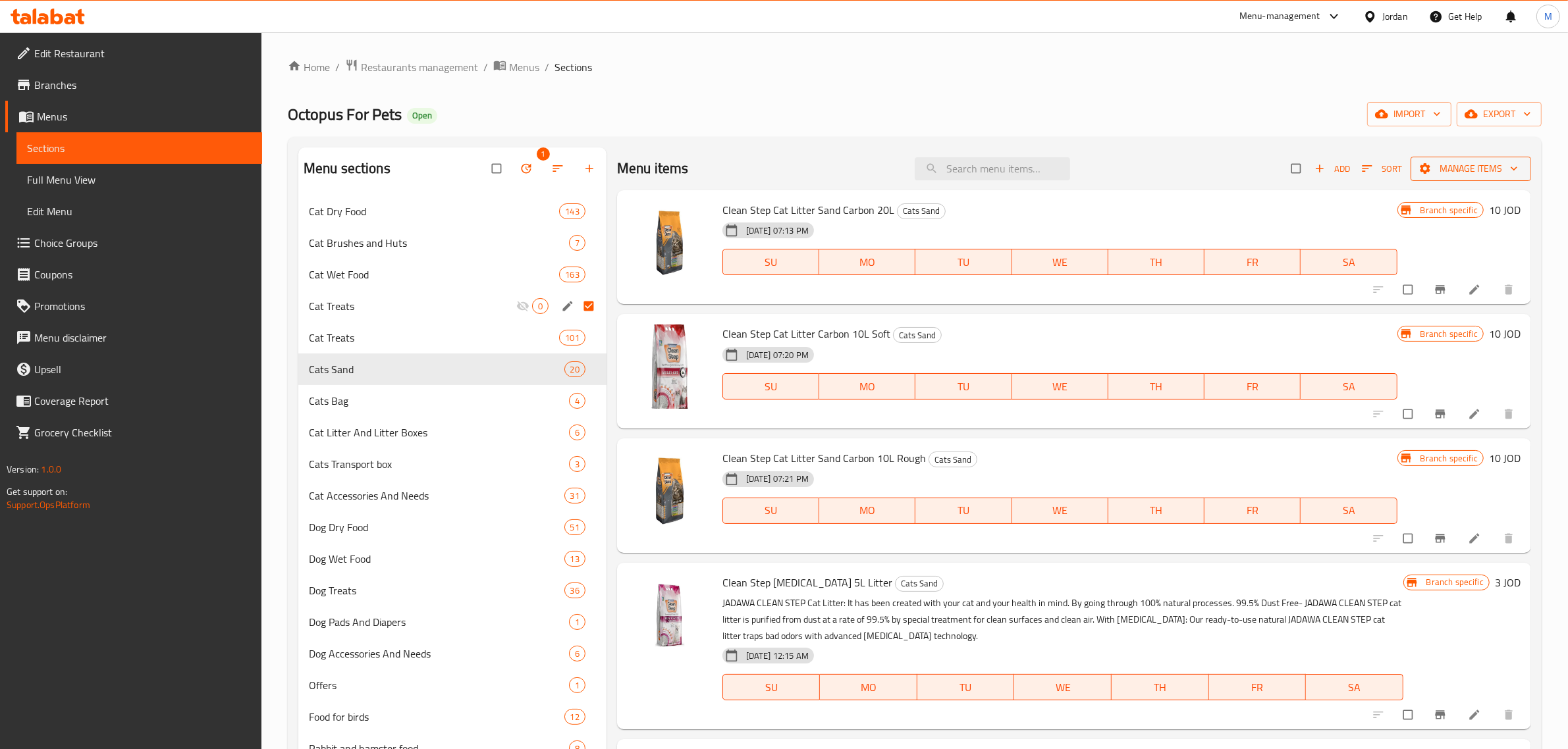
click at [1440, 176] on span "Manage items" at bounding box center [1470, 168] width 99 height 16
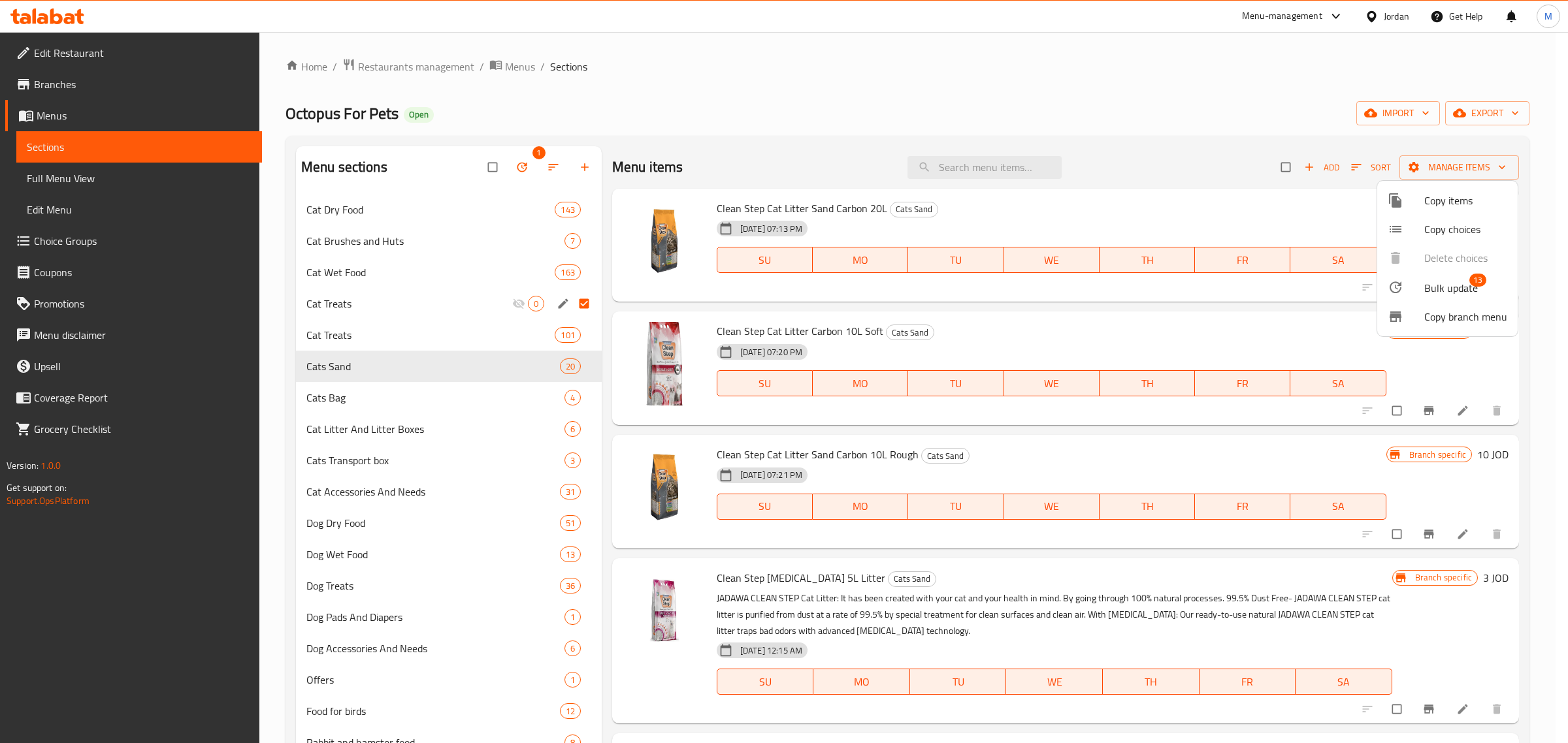
click at [1444, 285] on span "Bulk update" at bounding box center [1452, 288] width 54 height 16
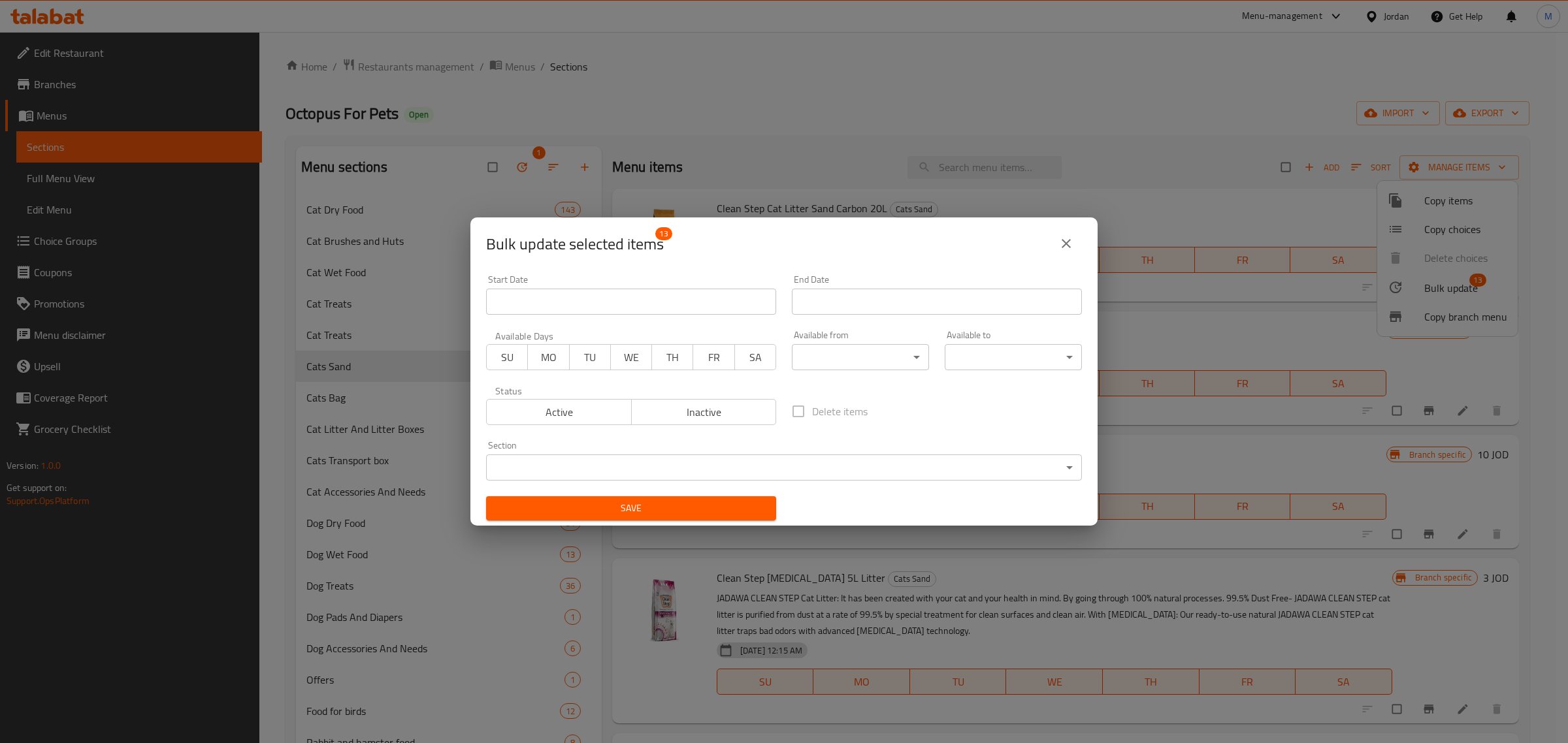
click at [567, 410] on span "Active" at bounding box center [559, 412] width 135 height 19
click at [613, 500] on span "Save" at bounding box center [631, 508] width 269 height 16
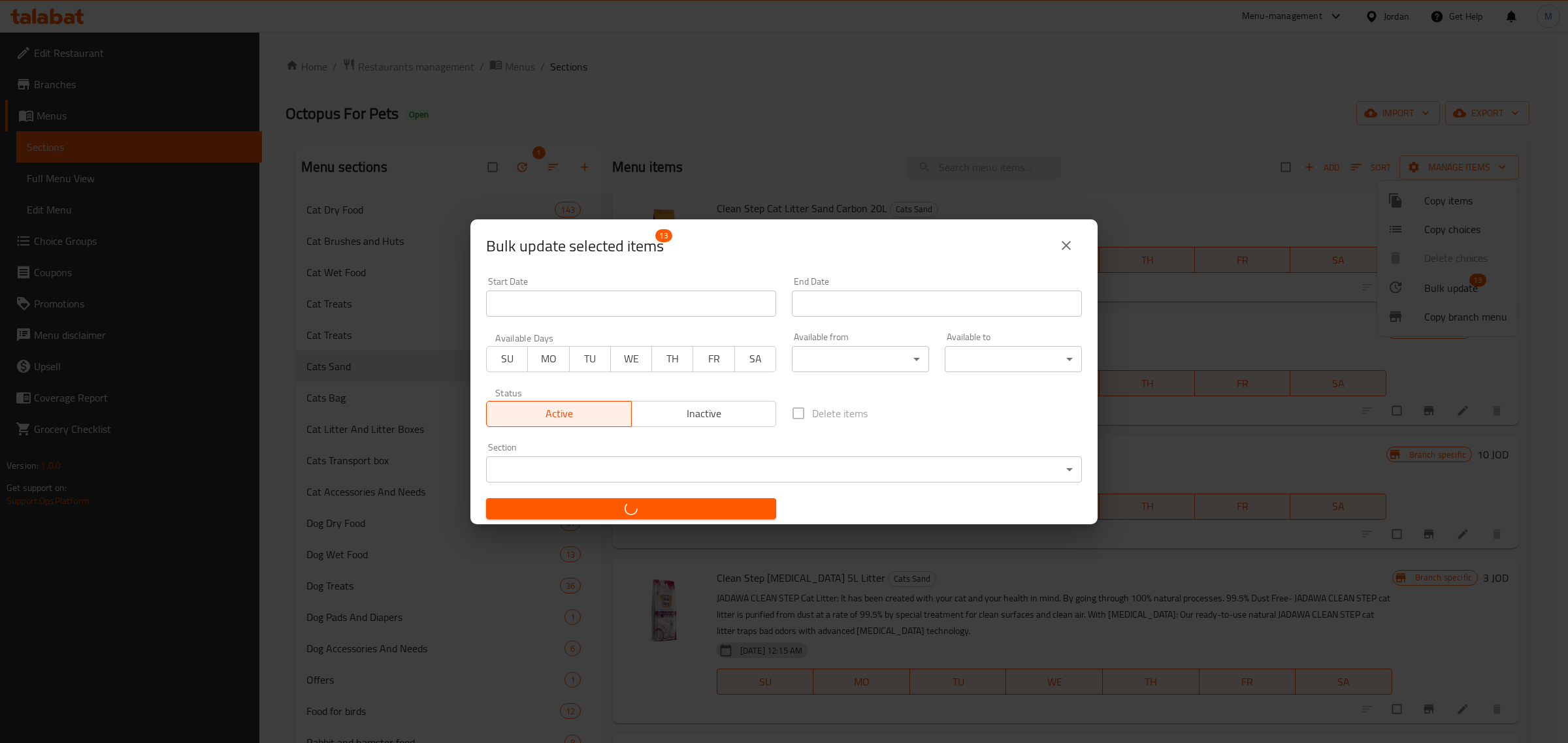
checkbox input "false"
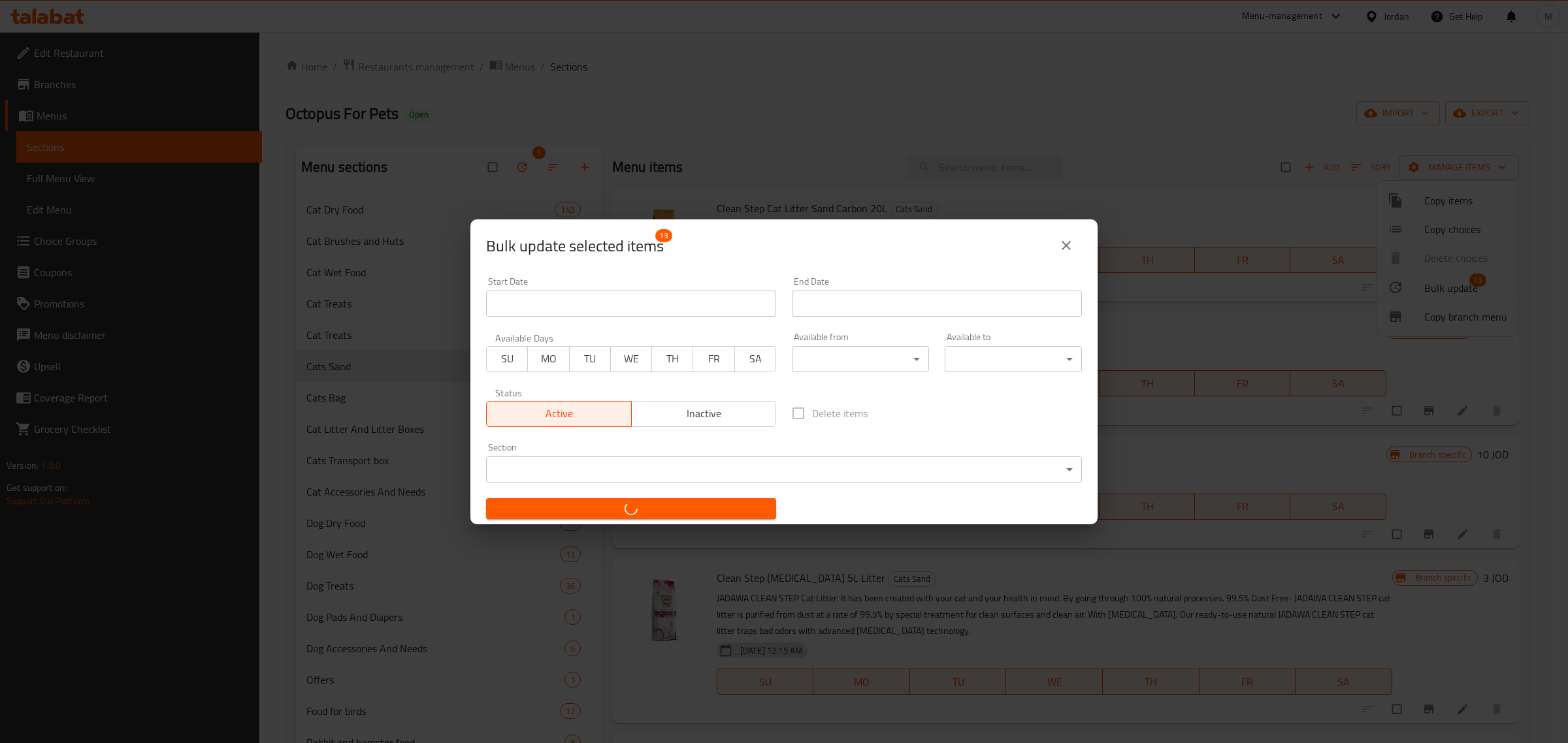
checkbox input "false"
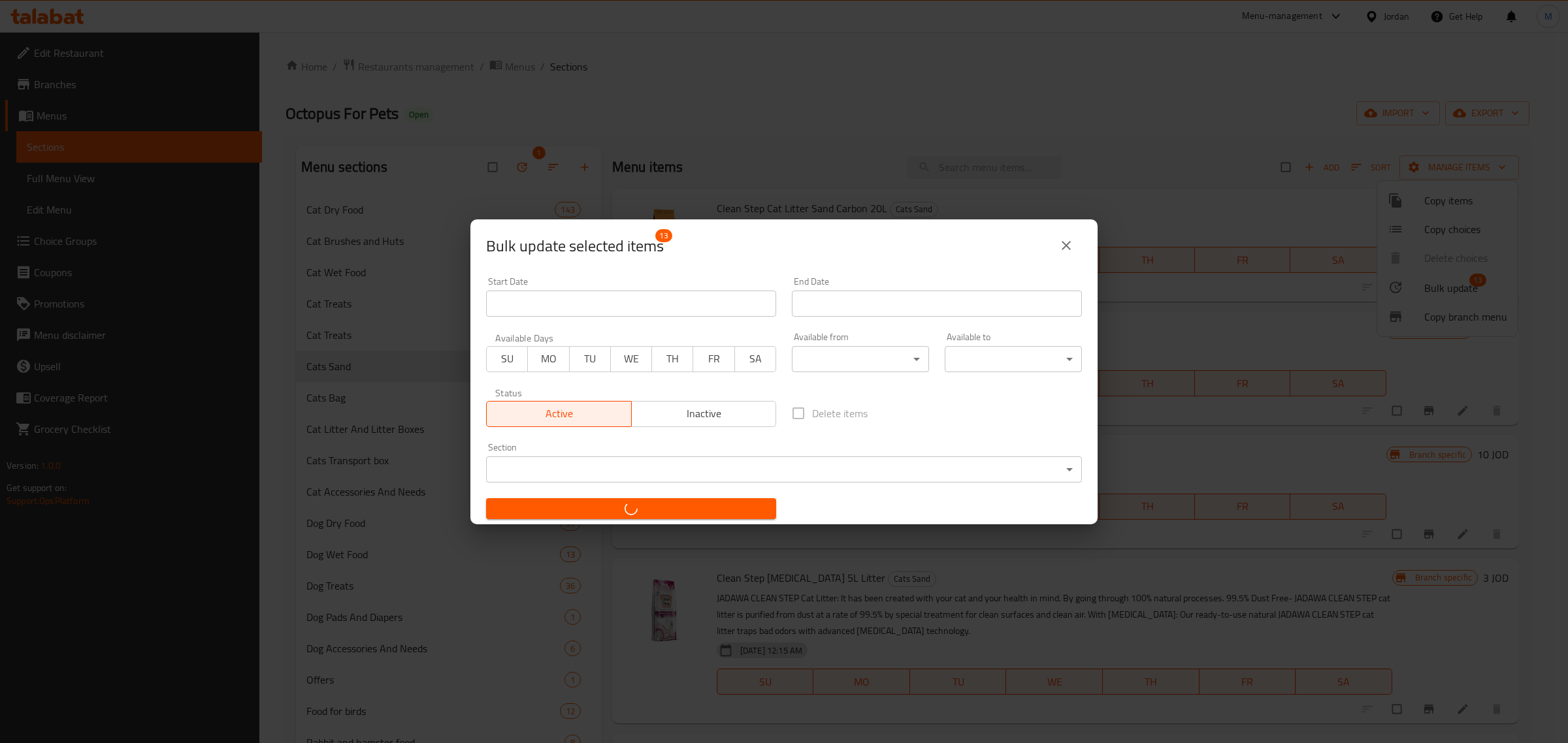
checkbox input "false"
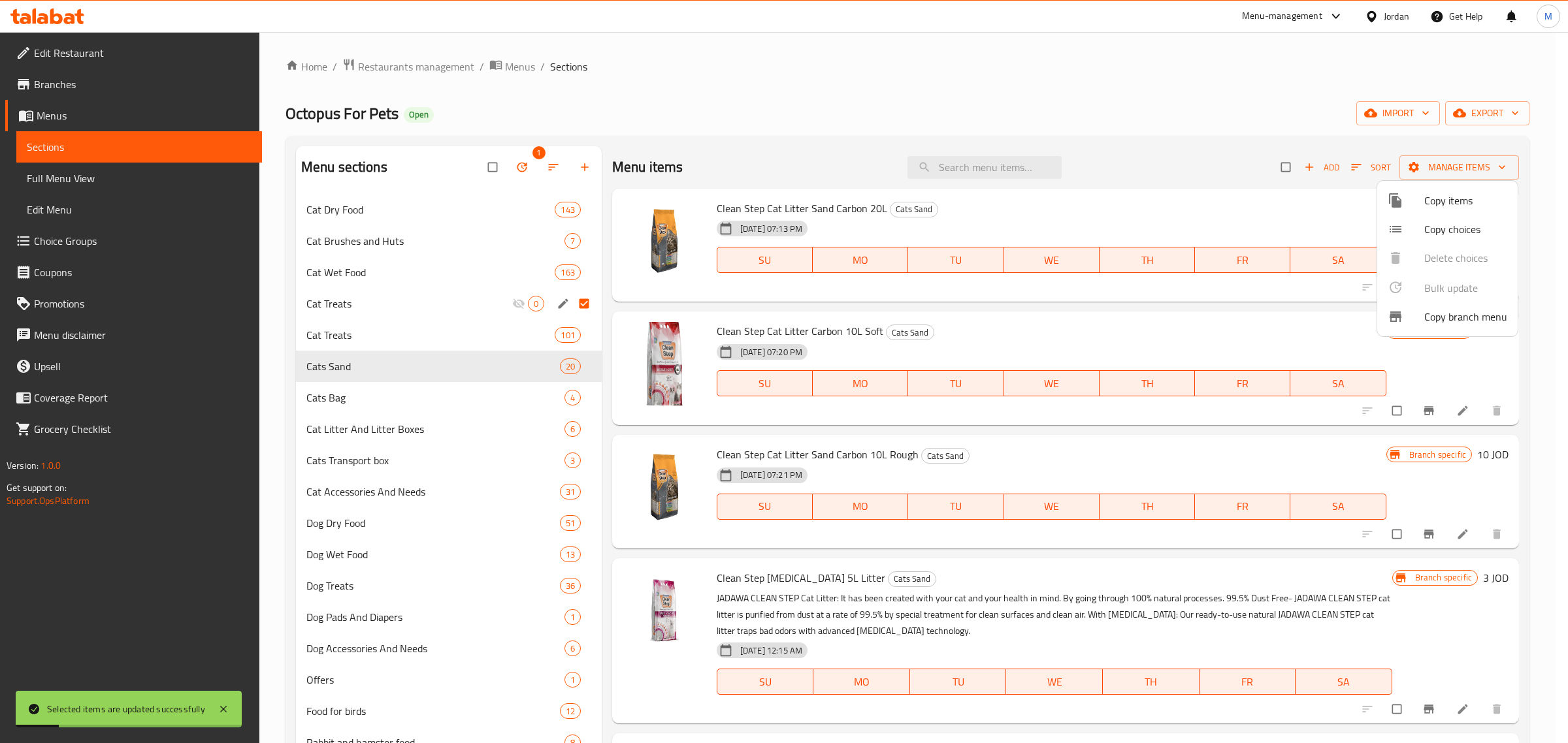
click at [994, 458] on div at bounding box center [784, 371] width 1568 height 743
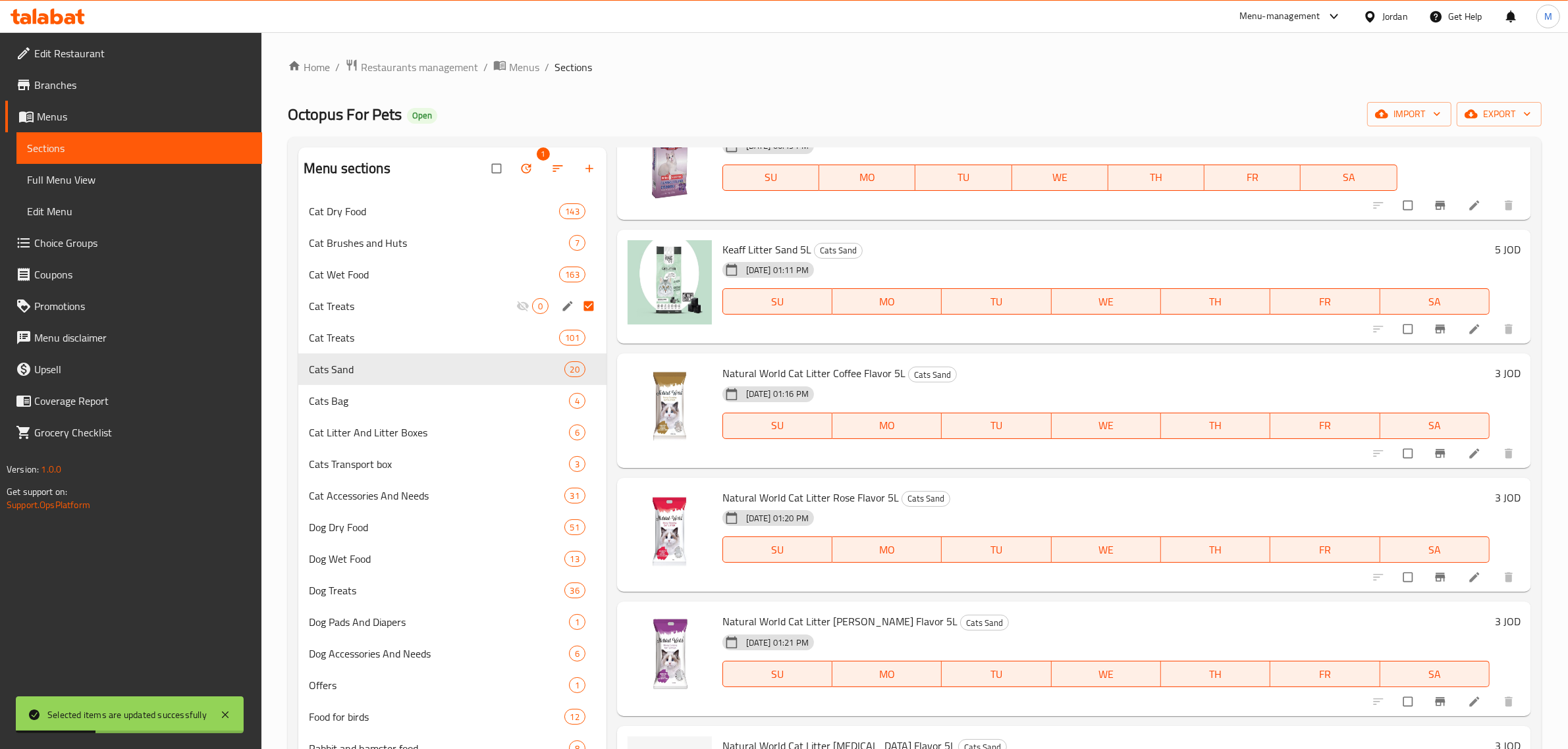
scroll to position [1482, 0]
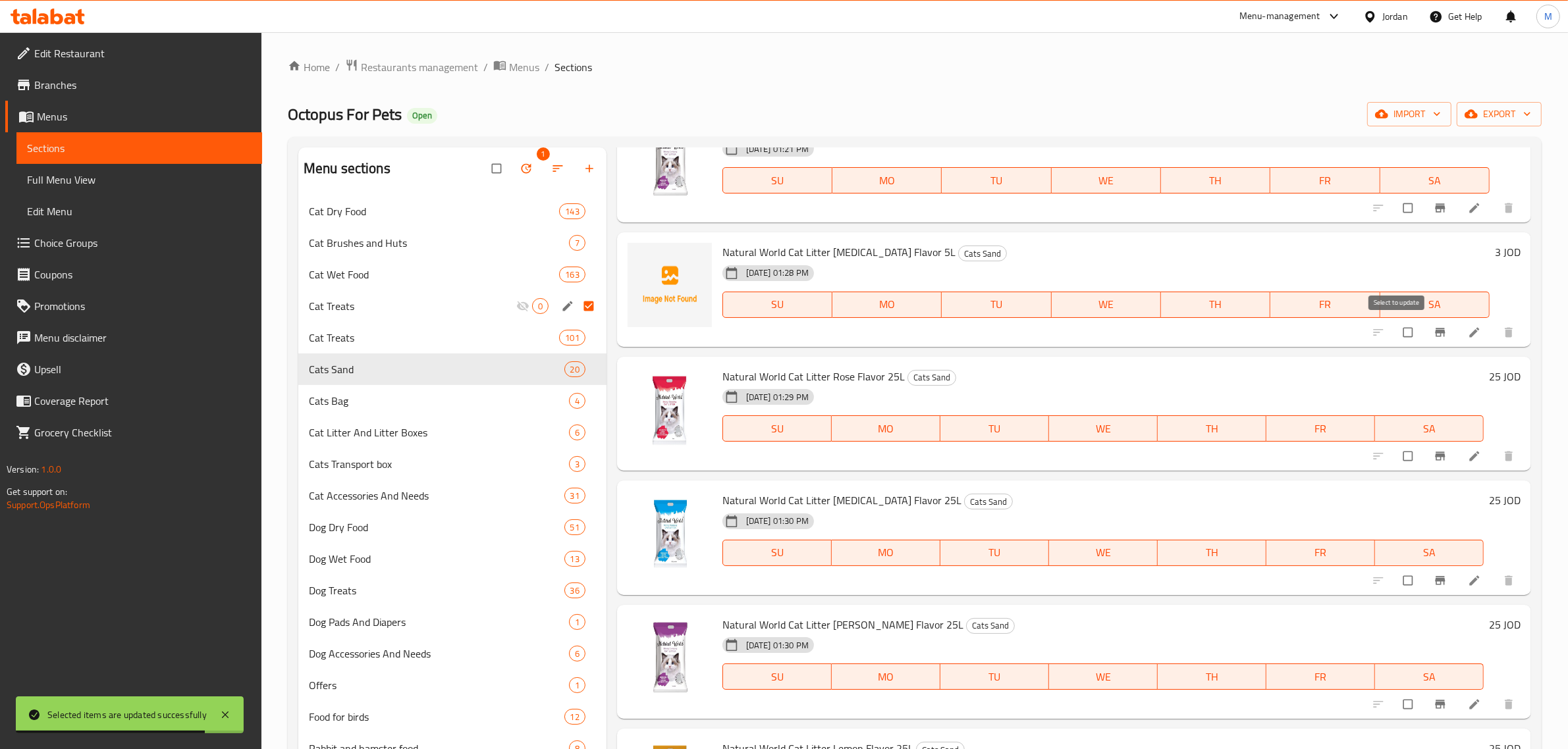
click at [1400, 327] on input "checkbox" at bounding box center [1409, 332] width 28 height 25
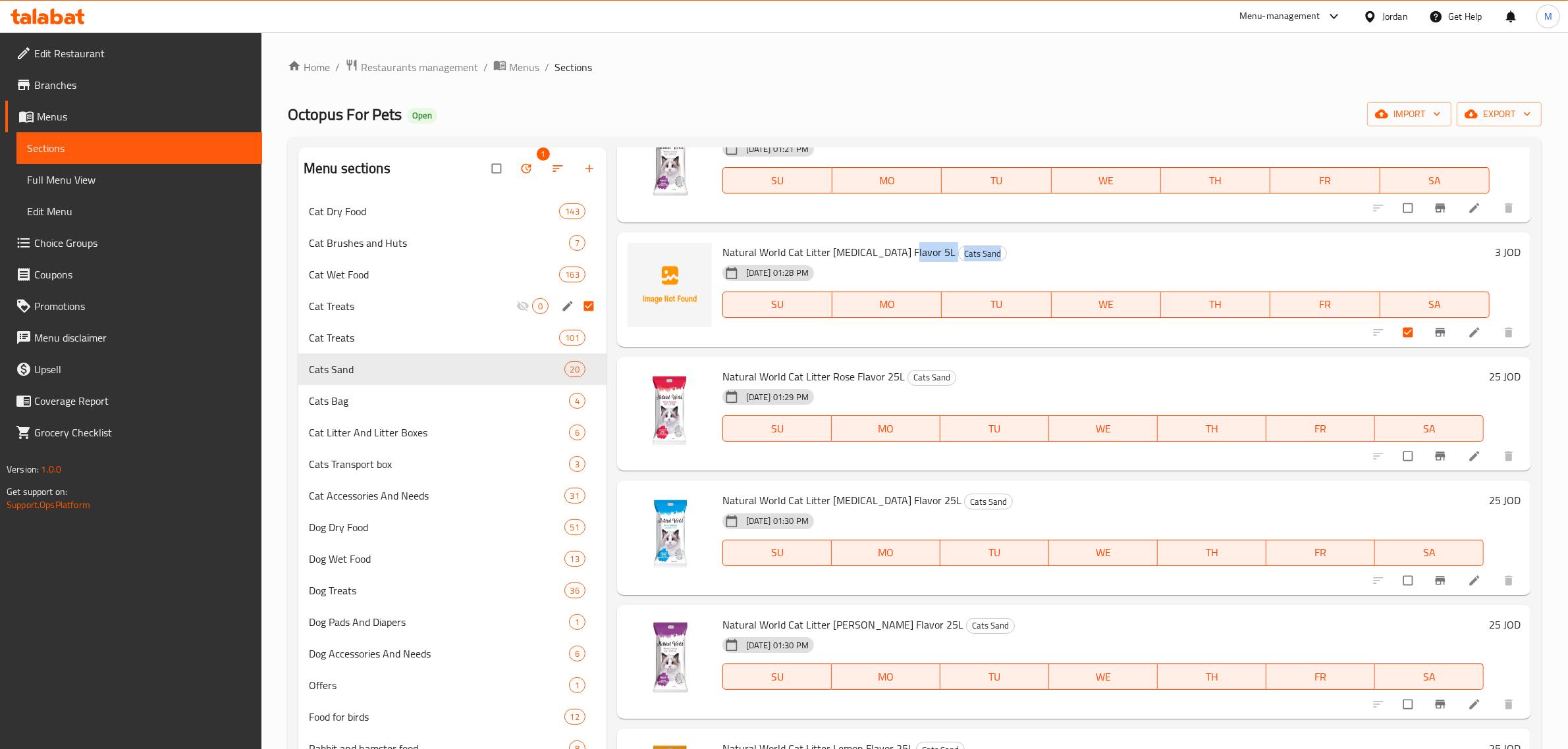
drag, startPoint x: 909, startPoint y: 252, endPoint x: 753, endPoint y: 258, distance: 156.1
click at [753, 258] on div "Natural World Cat Litter Baby Powder Flavor 5L Cats Sand 18-09-2025 01:28 PM SU…" at bounding box center [1105, 290] width 778 height 104
click at [792, 254] on span "Natural World Cat Litter Baby Powder Flavor 5L" at bounding box center [839, 252] width 233 height 20
drag, startPoint x: 807, startPoint y: 254, endPoint x: 725, endPoint y: 253, distance: 82.0
click at [725, 253] on span "Natural World Cat Litter Baby Powder Flavor 5L" at bounding box center [839, 252] width 233 height 20
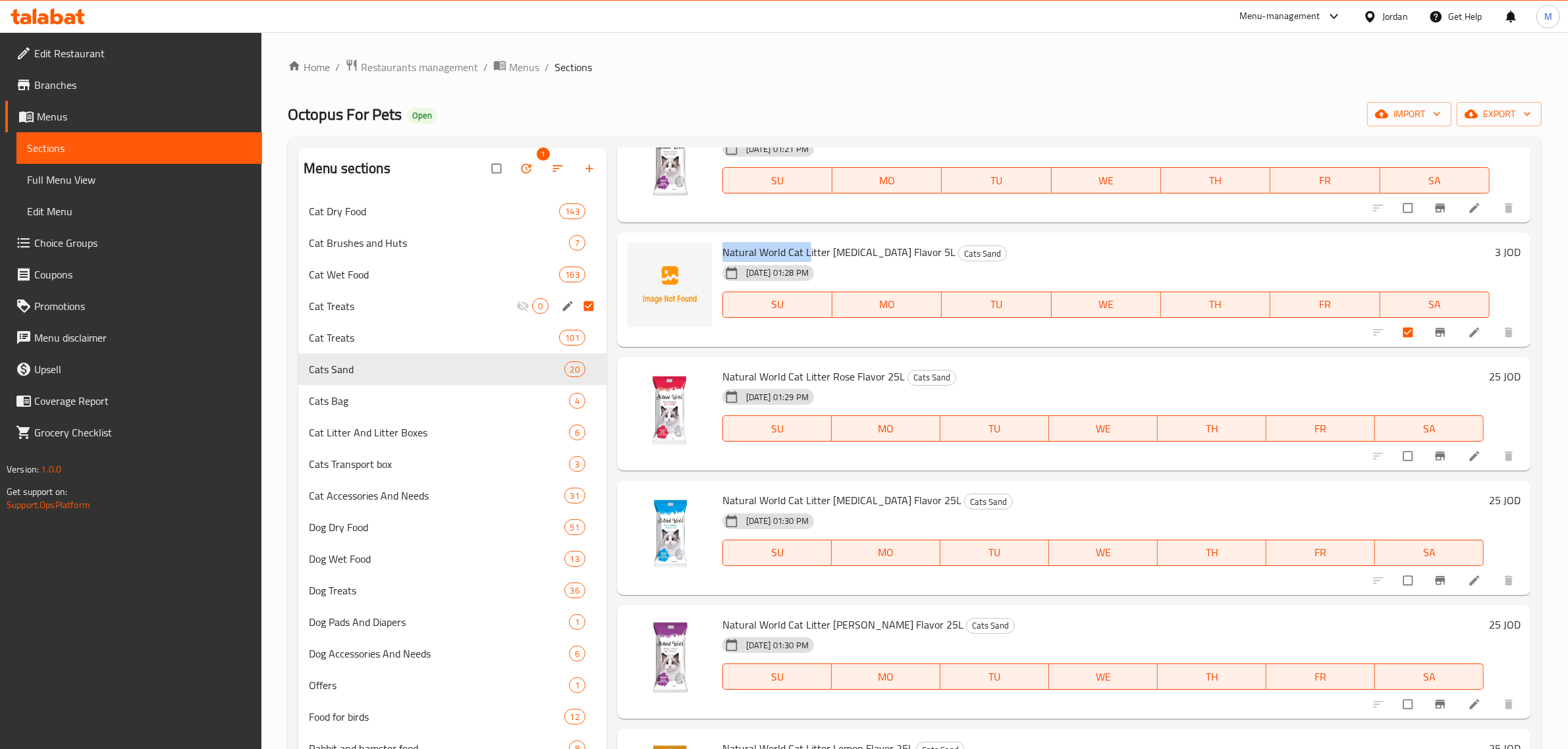
copy span "Natural World Cat L"
click at [916, 247] on span "Natural World Cat Litter Baby Powder Flavor 5L" at bounding box center [839, 252] width 233 height 20
click at [925, 256] on span "Natural World Cat Litter Baby Powder Flavor 5L" at bounding box center [839, 252] width 233 height 20
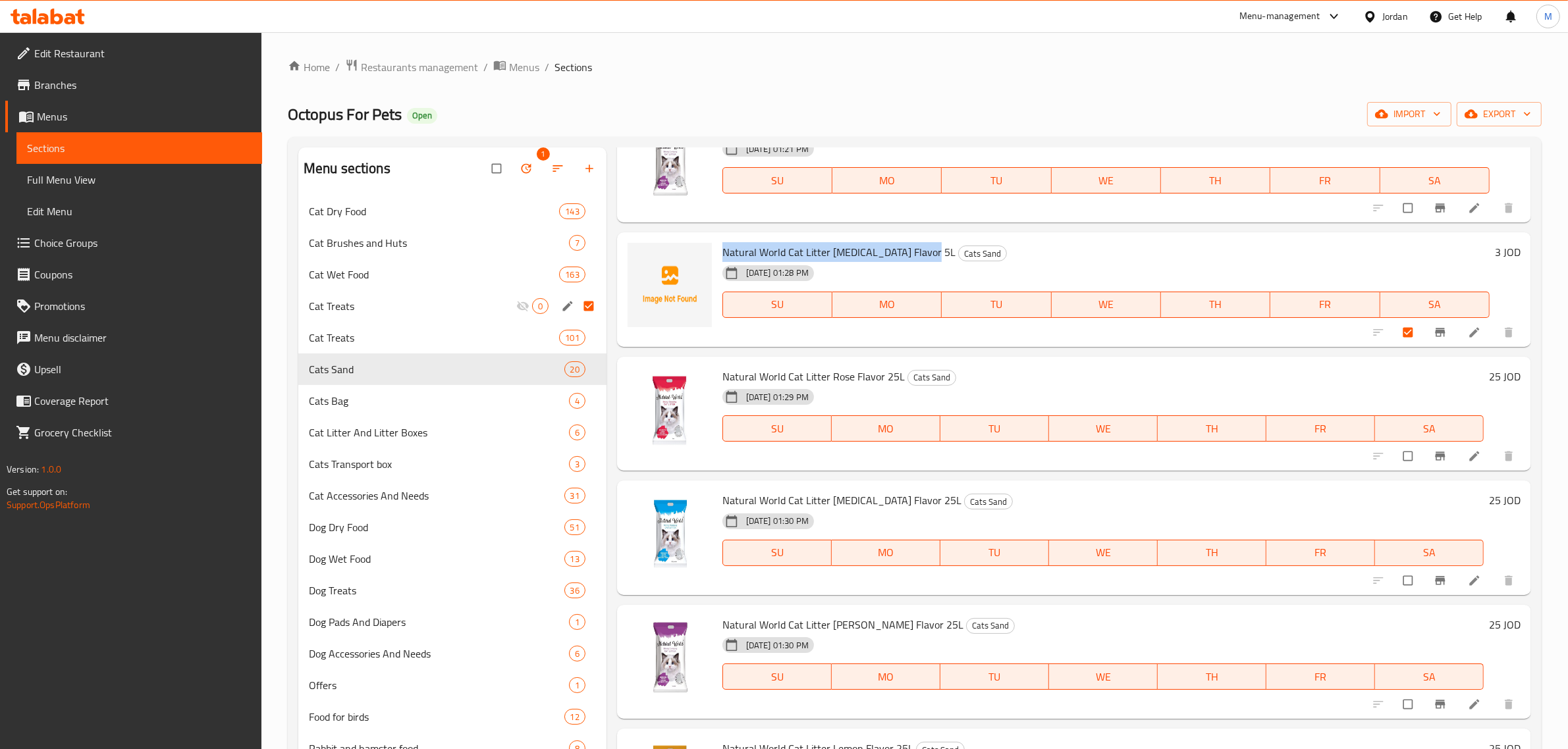
drag, startPoint x: 930, startPoint y: 253, endPoint x: 717, endPoint y: 256, distance: 213.0
click at [717, 256] on div "Natural World Cat Litter Baby Powder Flavor 5L Cats Sand 18-09-2025 01:28 PM SU…" at bounding box center [1105, 290] width 778 height 104
copy span "Natural World Cat Litter Baby Powder Flavor 5L"
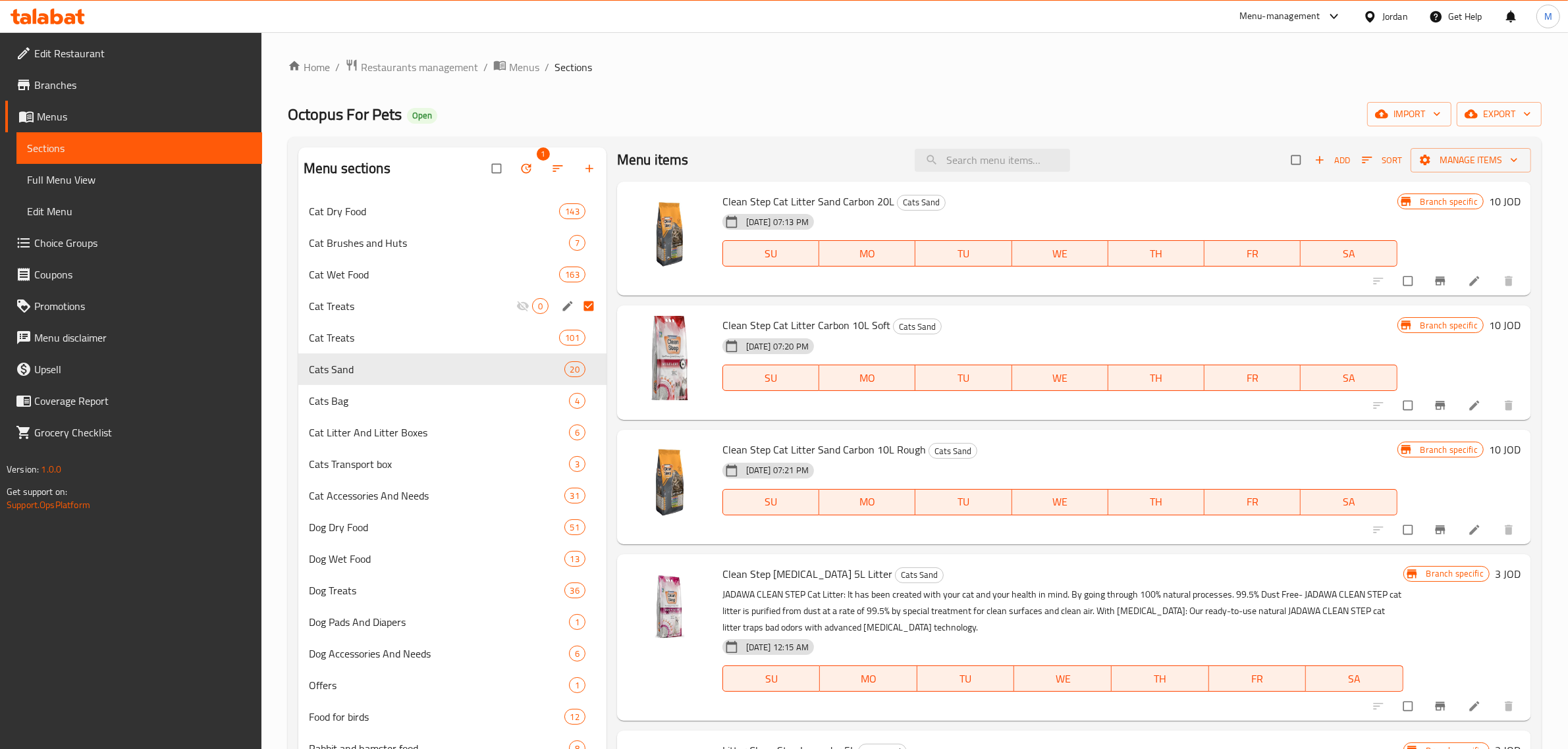
scroll to position [0, 0]
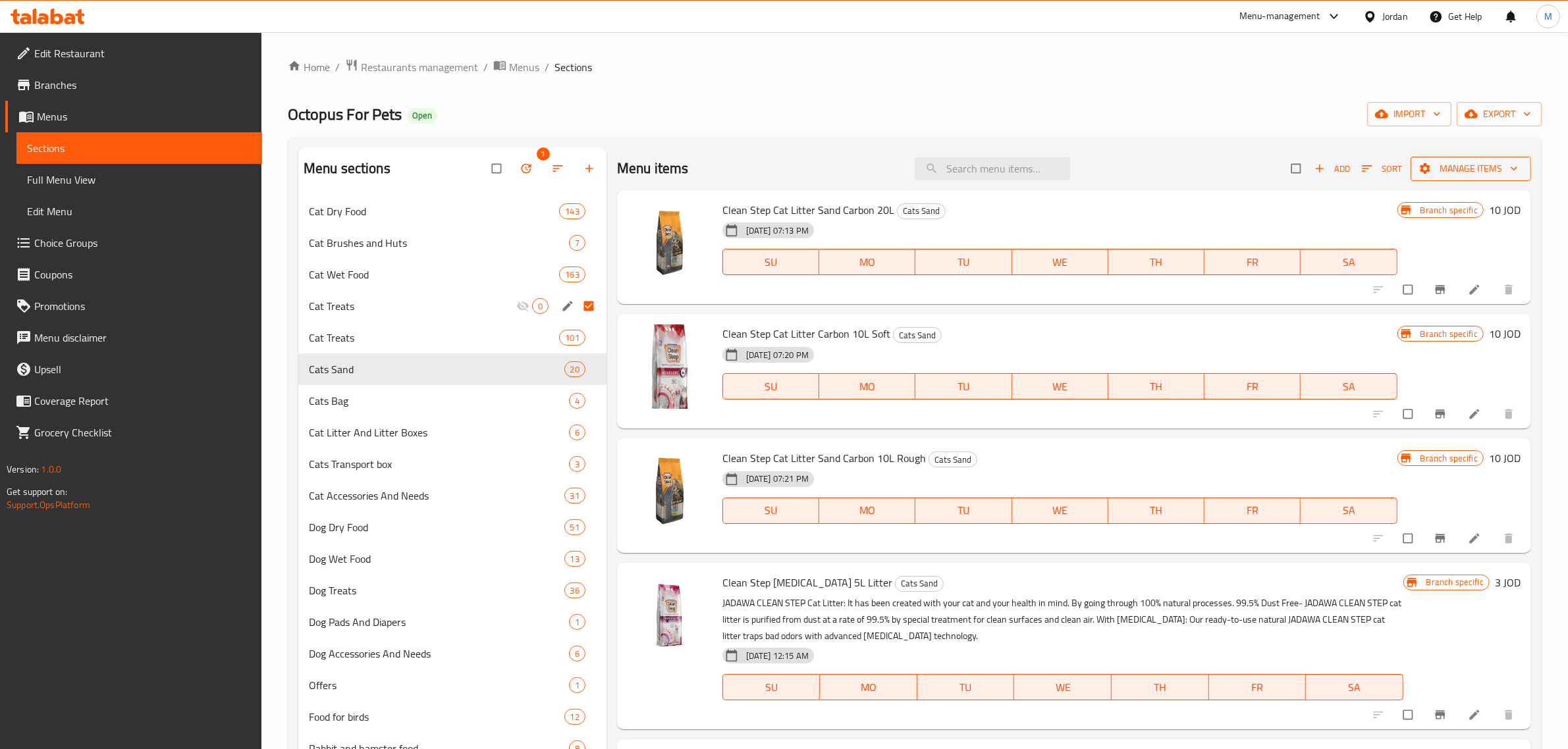
click at [1469, 177] on span "Manage items" at bounding box center [1470, 168] width 99 height 16
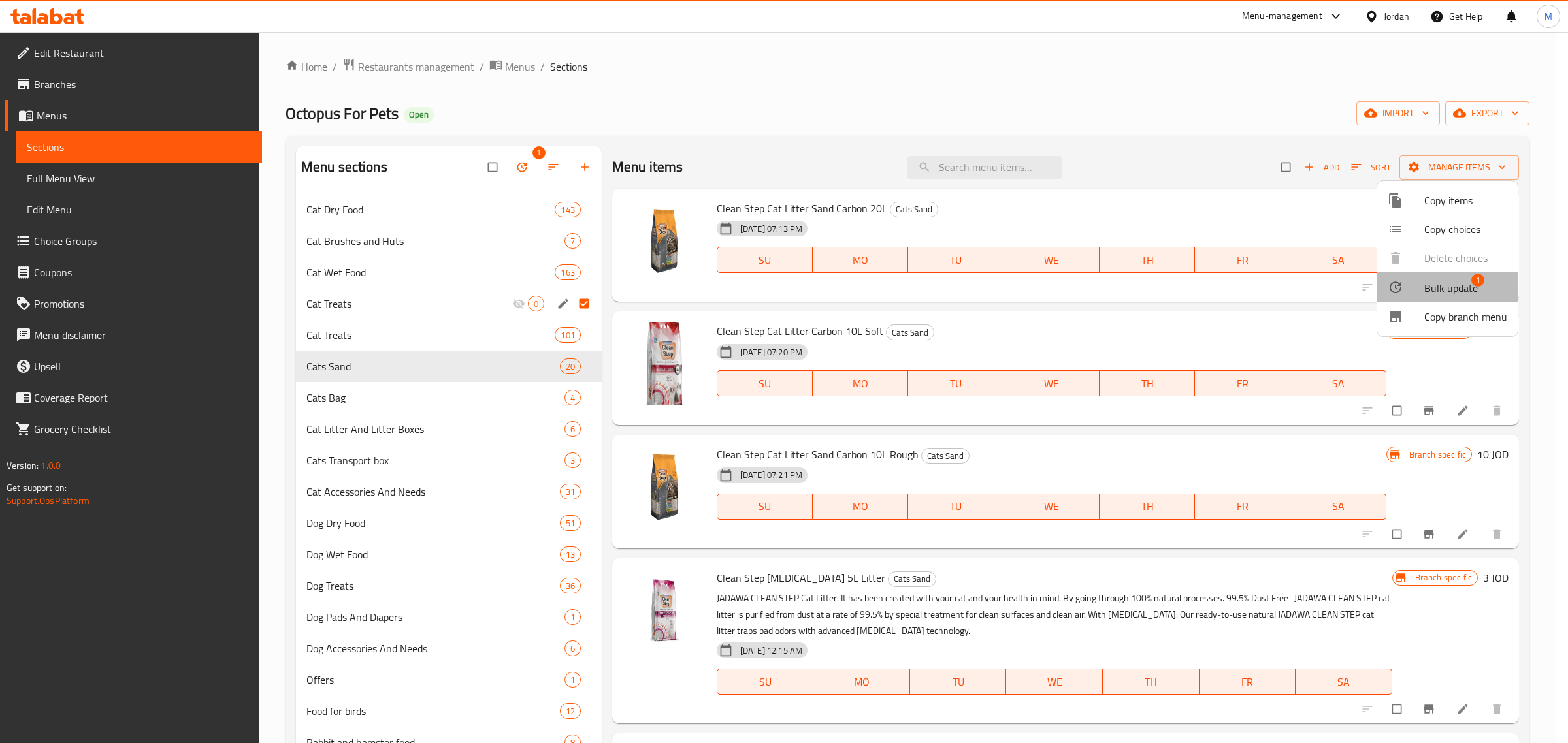
click at [1436, 275] on li "Bulk update 1" at bounding box center [1447, 288] width 141 height 30
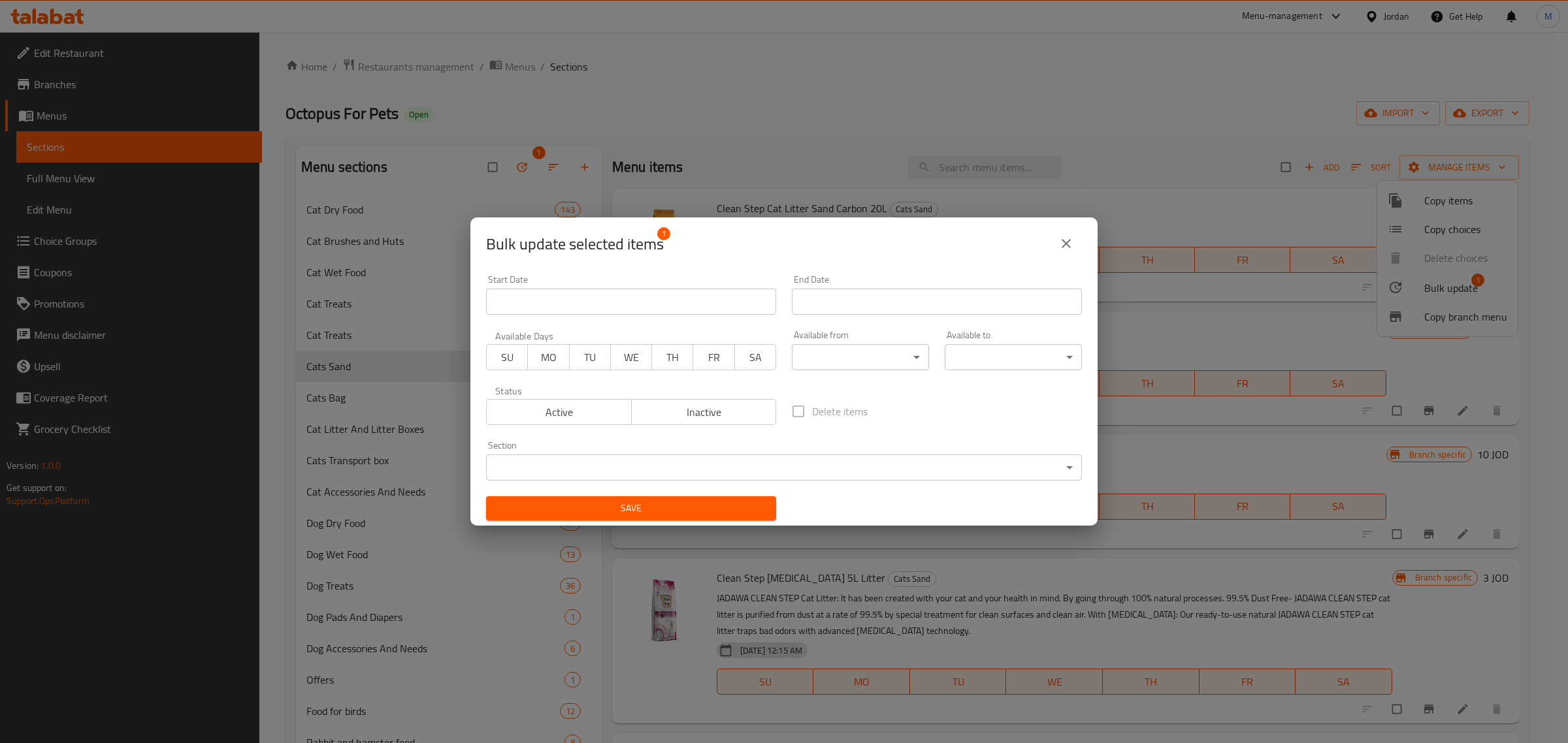
click at [676, 415] on span "Inactive" at bounding box center [704, 412] width 135 height 19
click at [682, 514] on span "Save" at bounding box center [631, 508] width 269 height 16
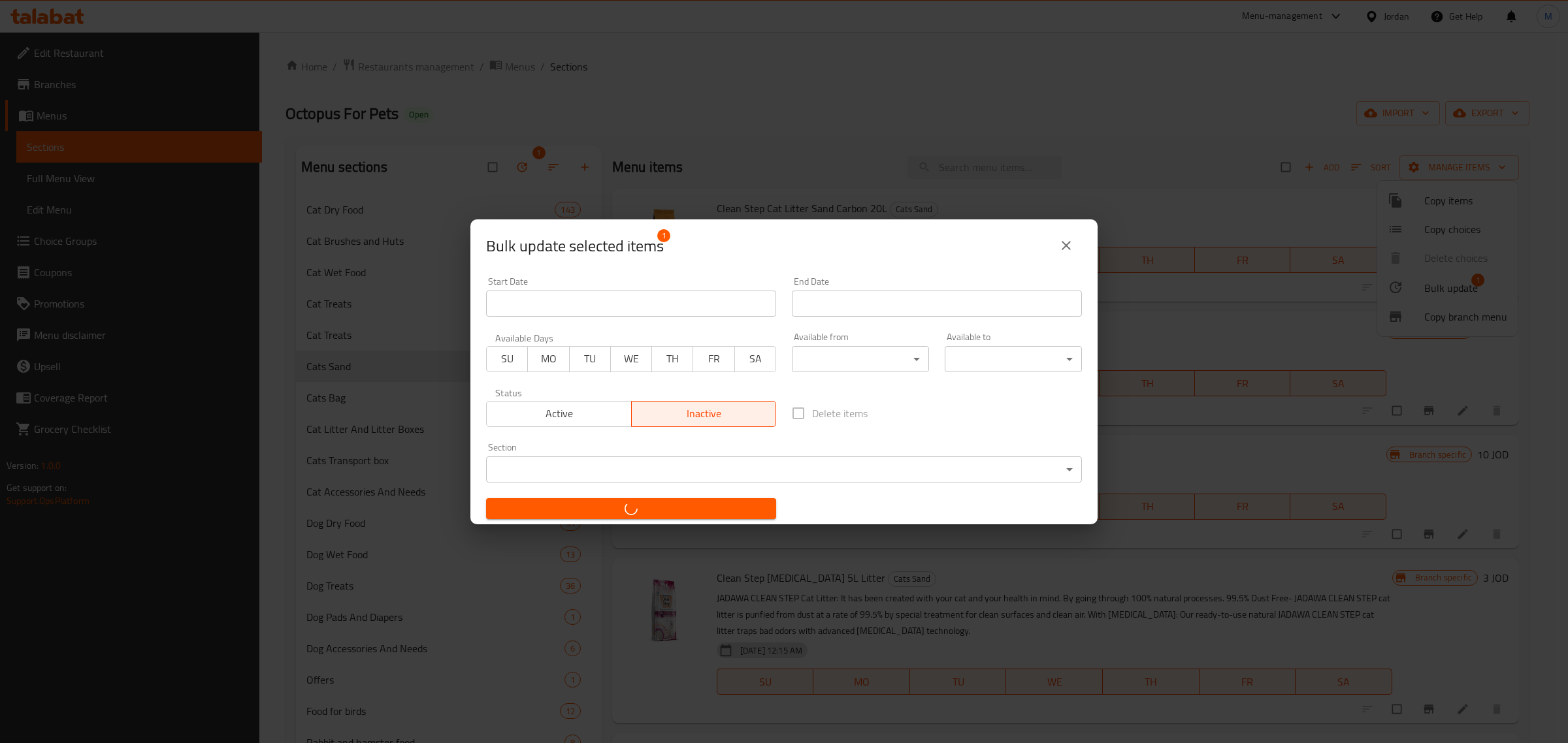
checkbox input "false"
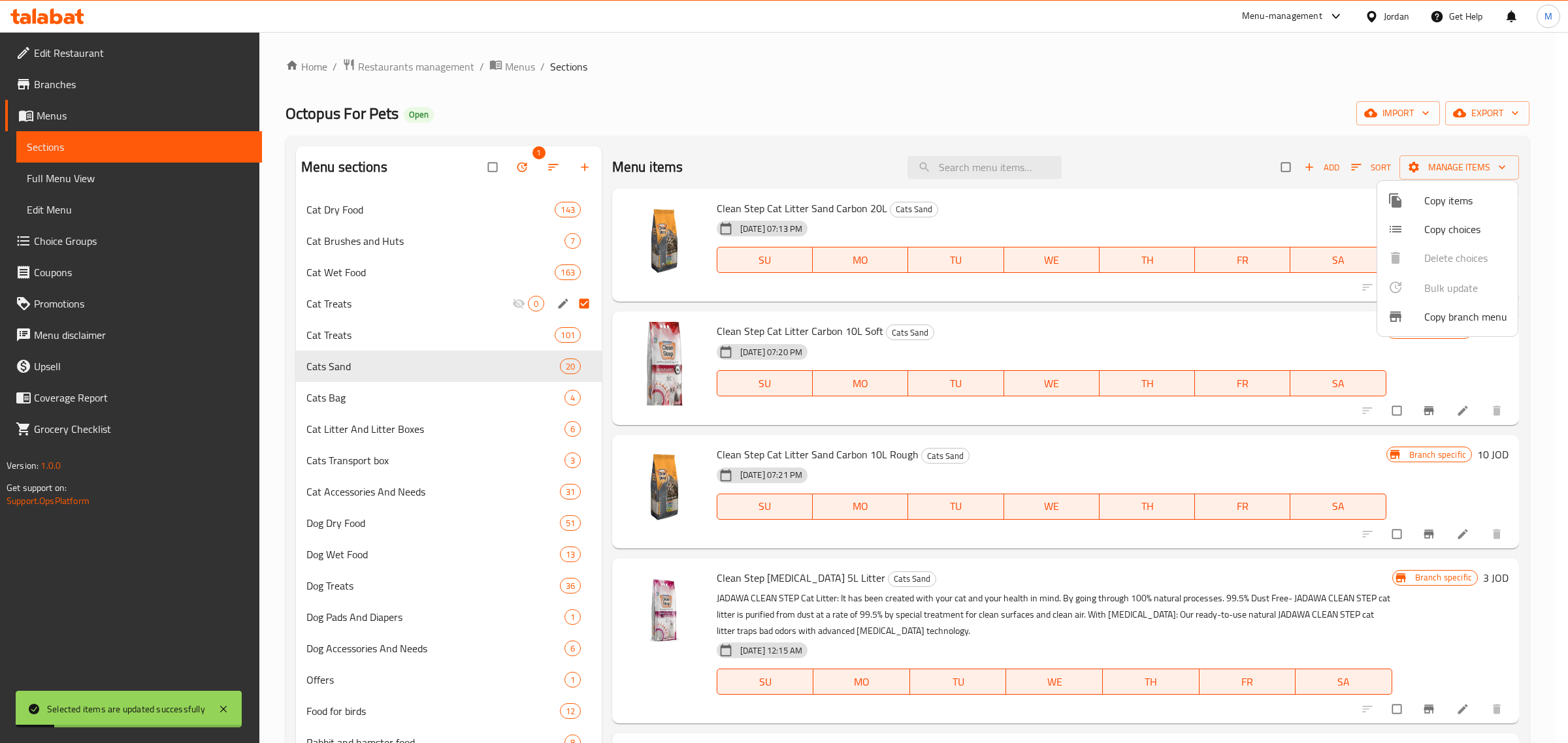
click at [1089, 416] on div at bounding box center [784, 371] width 1568 height 743
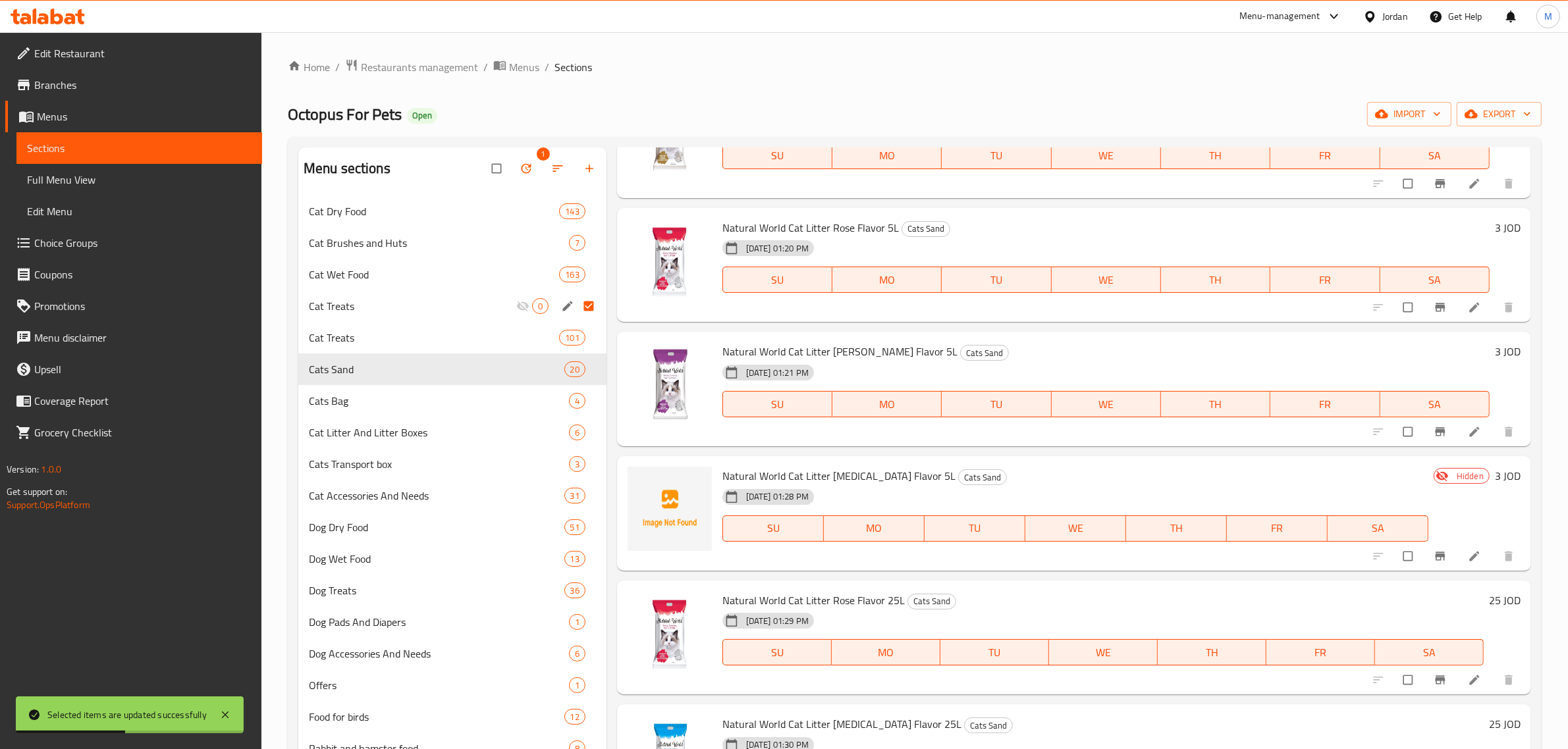
scroll to position [1234, 0]
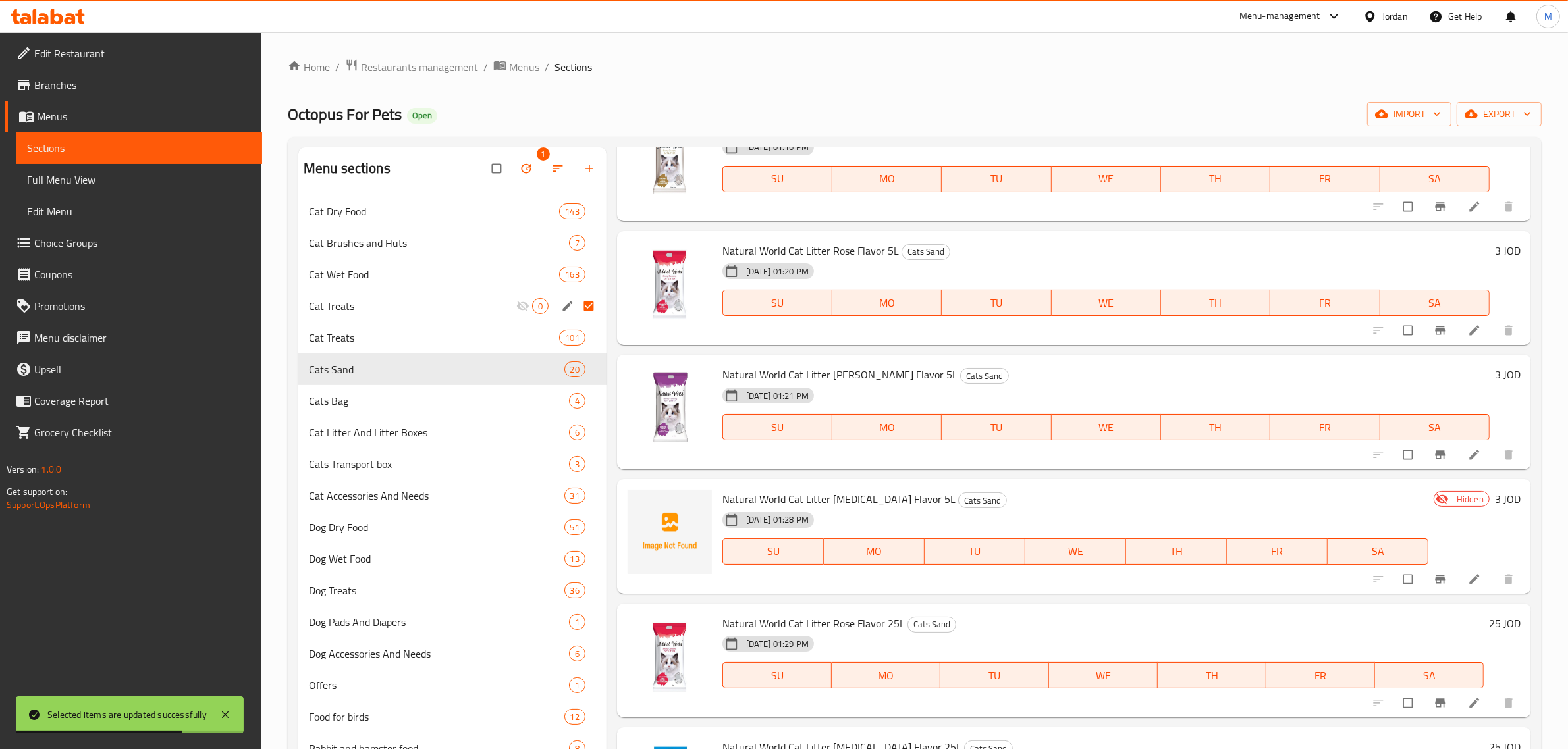
click at [927, 501] on span "Natural World Cat Litter Baby Powder Flavor 5L" at bounding box center [839, 498] width 233 height 20
drag, startPoint x: 929, startPoint y: 502, endPoint x: 722, endPoint y: 499, distance: 207.0
click at [723, 499] on span "Natural World Cat Litter Baby Powder Flavor 5L" at bounding box center [839, 498] width 233 height 20
copy span "Natural World Cat Litter Baby Powder Flavor 5L"
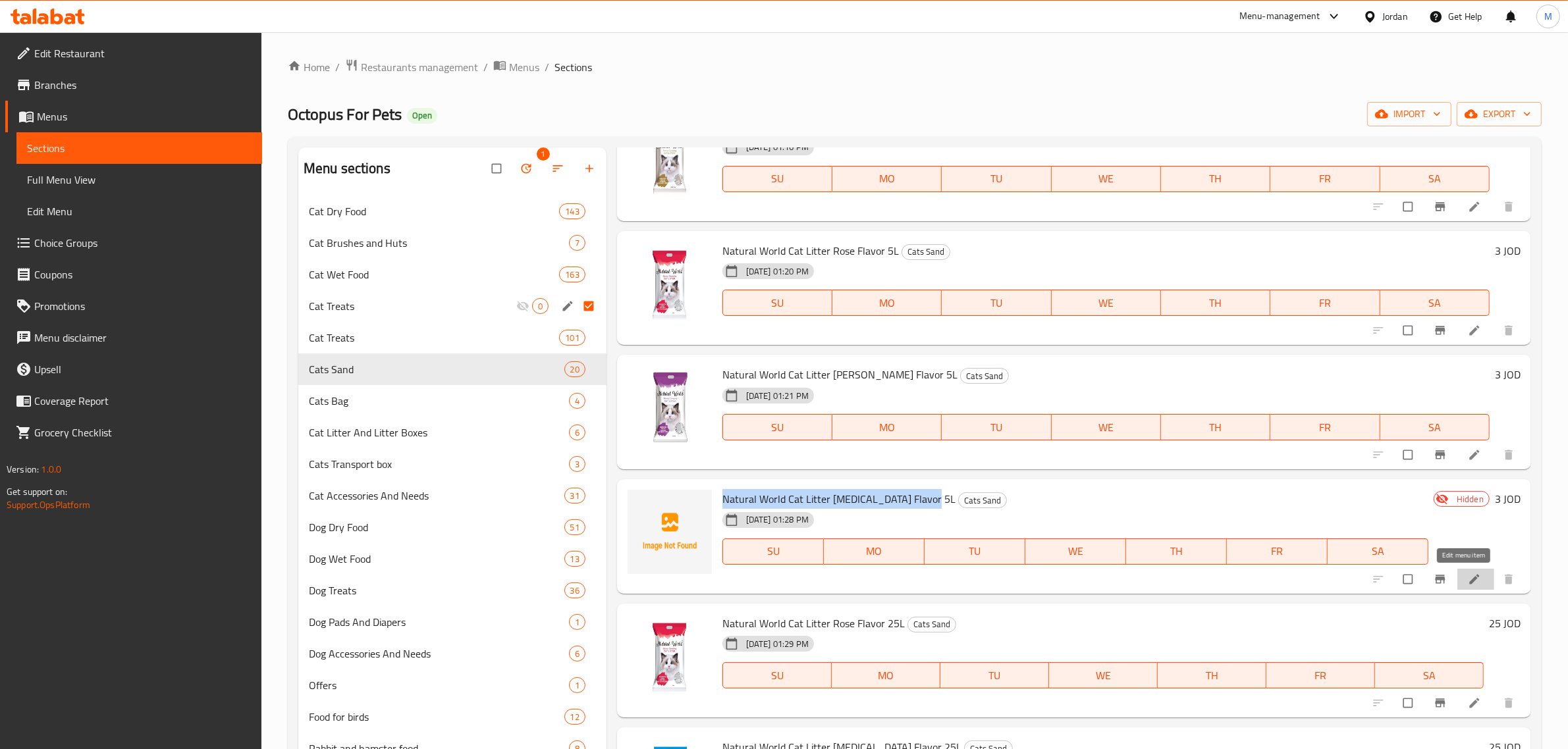
click at [1468, 574] on icon at bounding box center [1474, 579] width 13 height 13
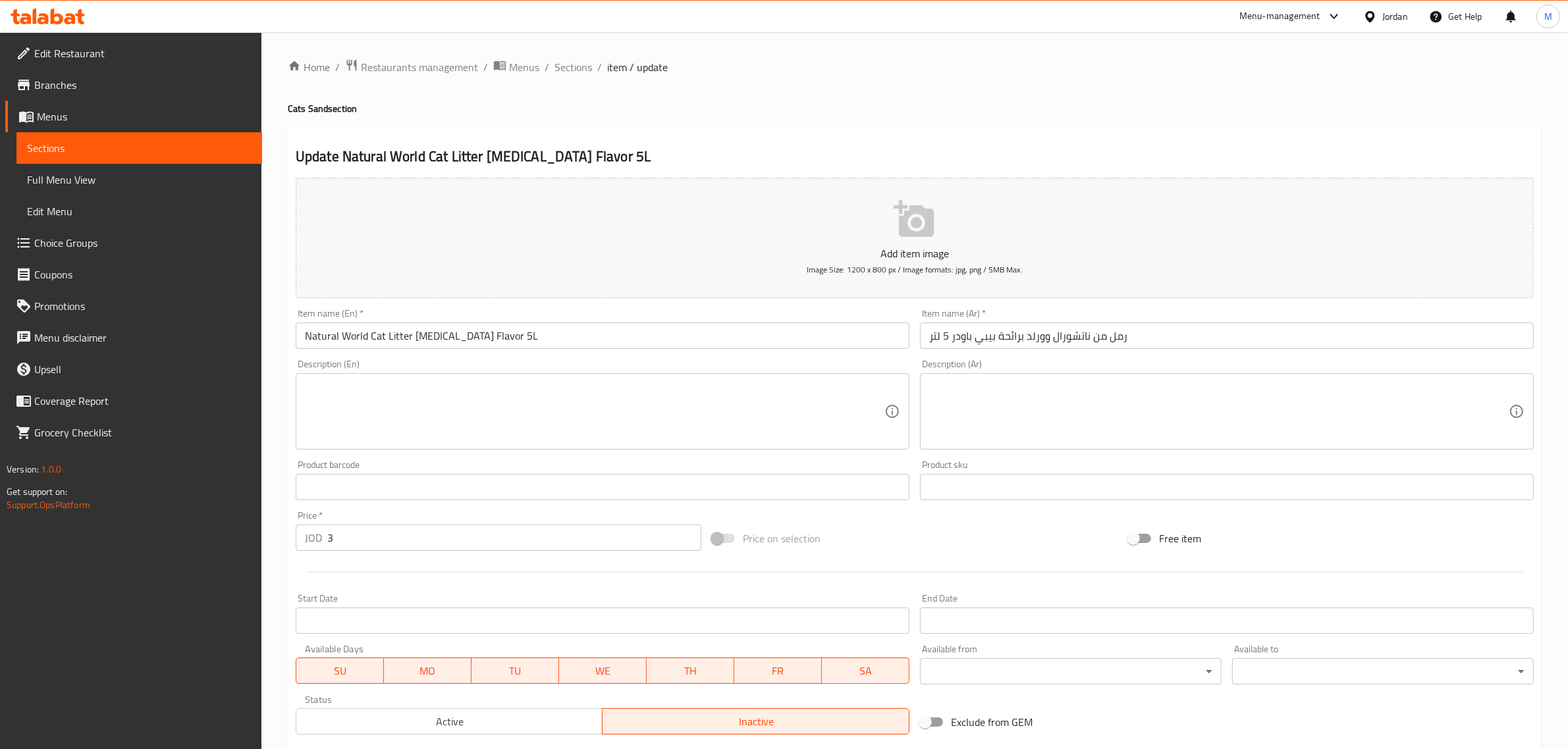
click at [561, 340] on input "Natural World Cat Litter Baby Powder Flavor 5L" at bounding box center [603, 336] width 614 height 26
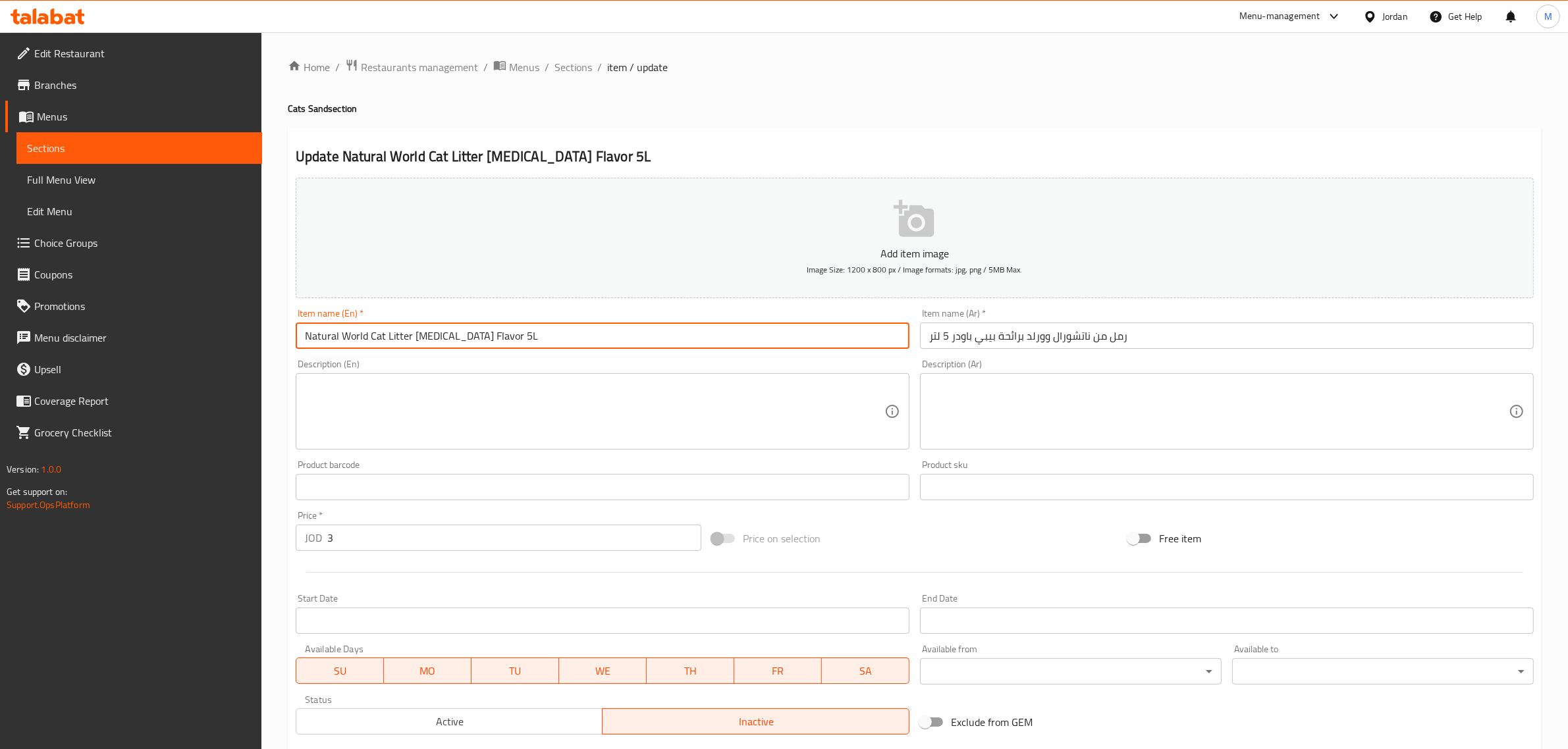
click at [556, 339] on input "Natural World Cat Litter Baby Powder Flavor 5L" at bounding box center [603, 336] width 614 height 26
paste input "Bo"
type input "Natural World Cat Litter Baby Boder Flavor 5L"
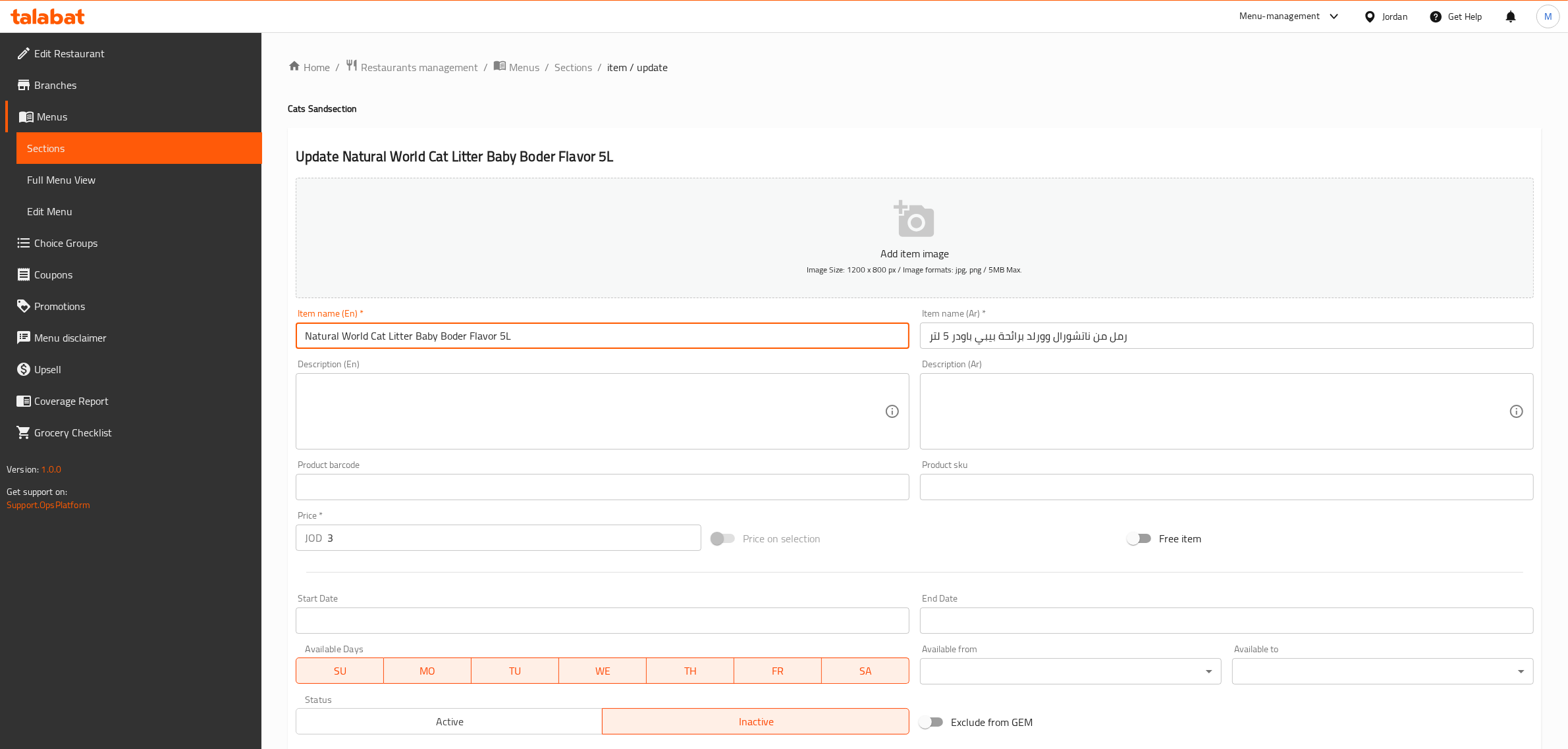
click at [1138, 349] on div "Item name (Ar)   * رمل من ناتشورال وورلد برائحة بيبي باودر 5 لتر Item name (Ar)…" at bounding box center [1227, 329] width 624 height 51
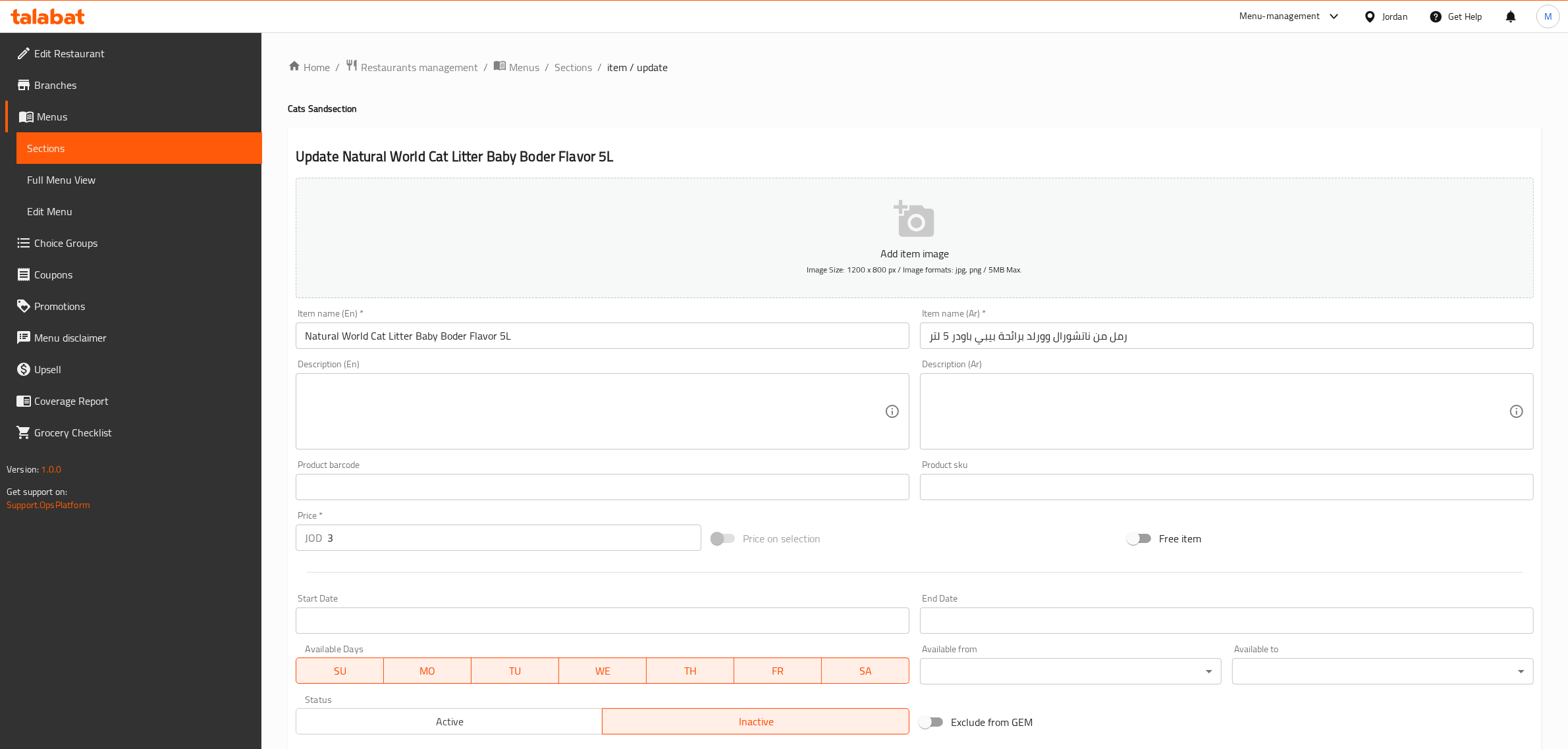
click at [1143, 344] on input "رمل من ناتشورال وورلد برائحة بيبي باودر 5 لتر" at bounding box center [1227, 336] width 614 height 26
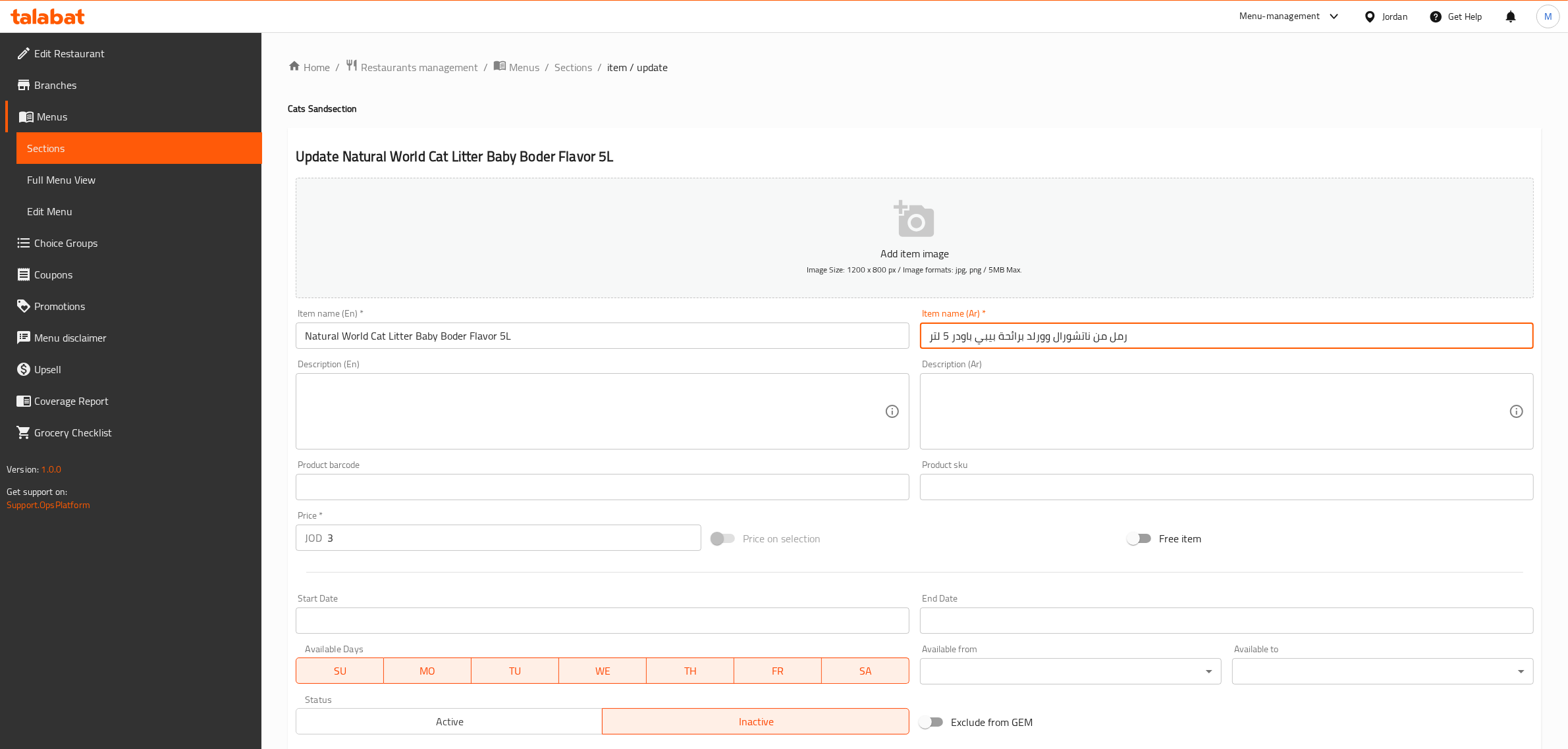
click at [1105, 341] on input "رمل من ناتشورال وورلد برائحة بيبي باودر 5 لتر" at bounding box center [1227, 336] width 614 height 26
type input "رمل قطط من ناتشورال وورلد برائحة بيبي باودر 5 لتر"
click at [603, 343] on input "Natural World Cat Litter Baby Boder Flavor 5L" at bounding box center [603, 336] width 614 height 26
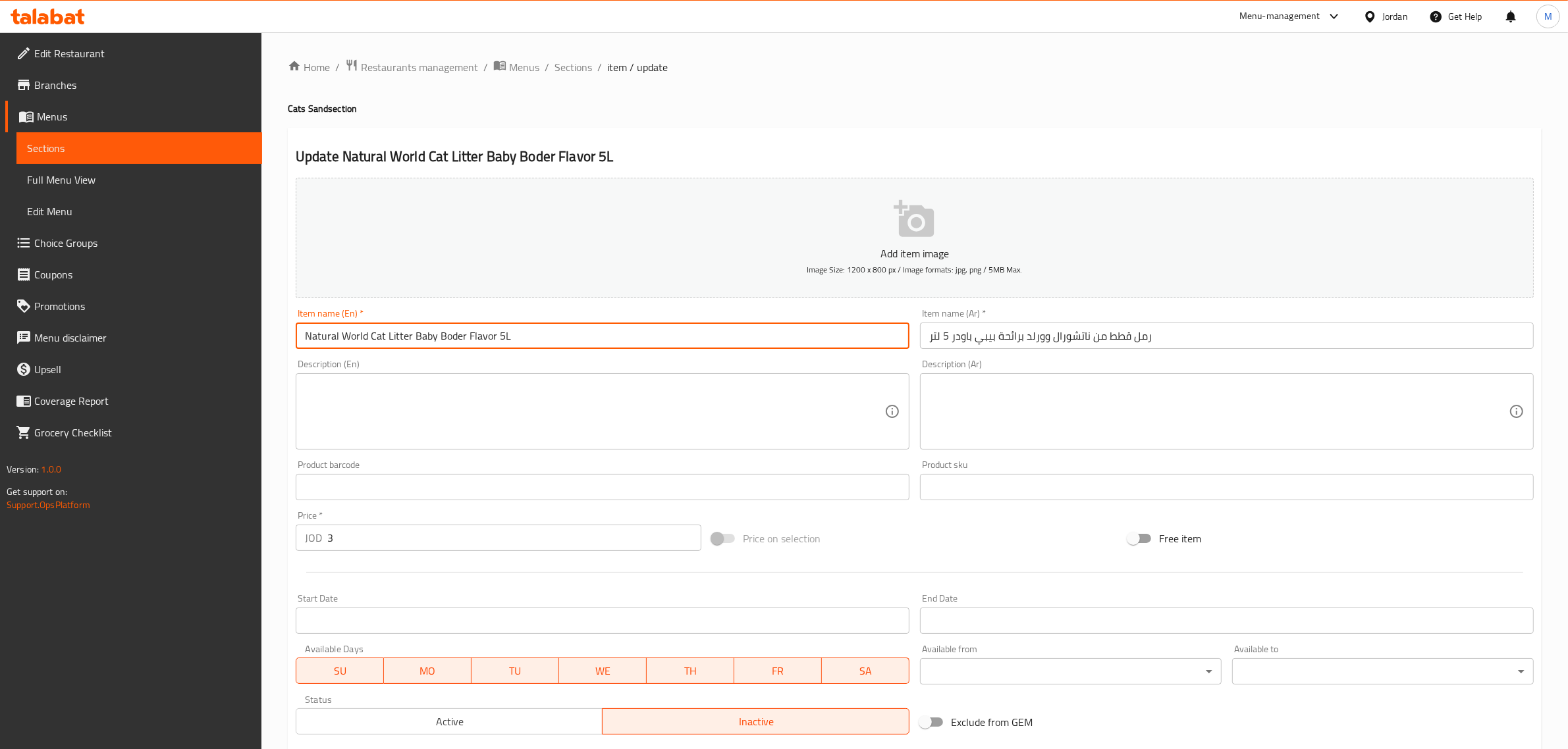
click at [601, 341] on input "Natural World Cat Litter Baby Boder Flavor 5L" at bounding box center [603, 336] width 614 height 26
click at [580, 67] on span "Sections" at bounding box center [573, 67] width 37 height 16
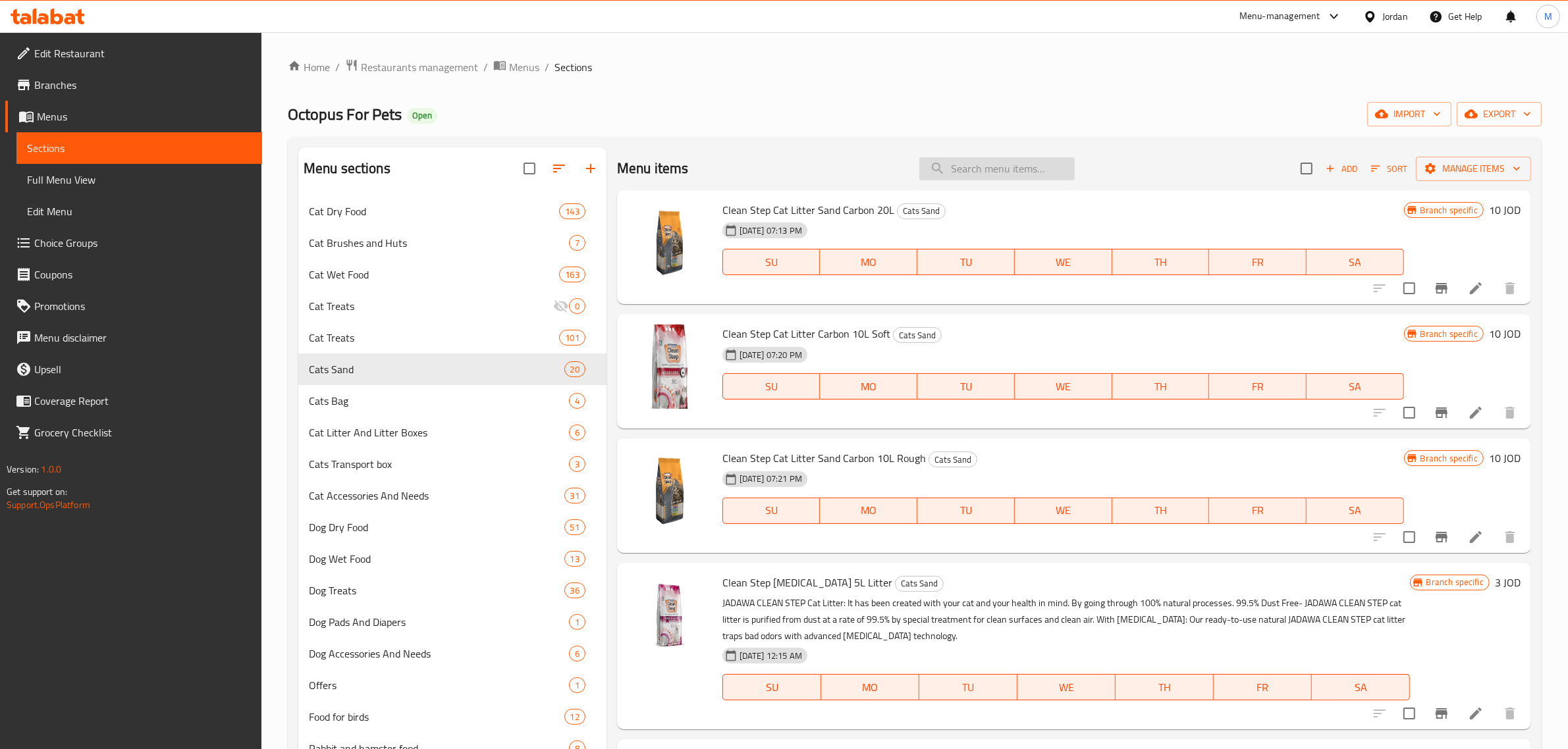
click at [978, 178] on input "search" at bounding box center [997, 168] width 156 height 23
paste input "Natural World Cat Litter Coffee Flavor 5L"
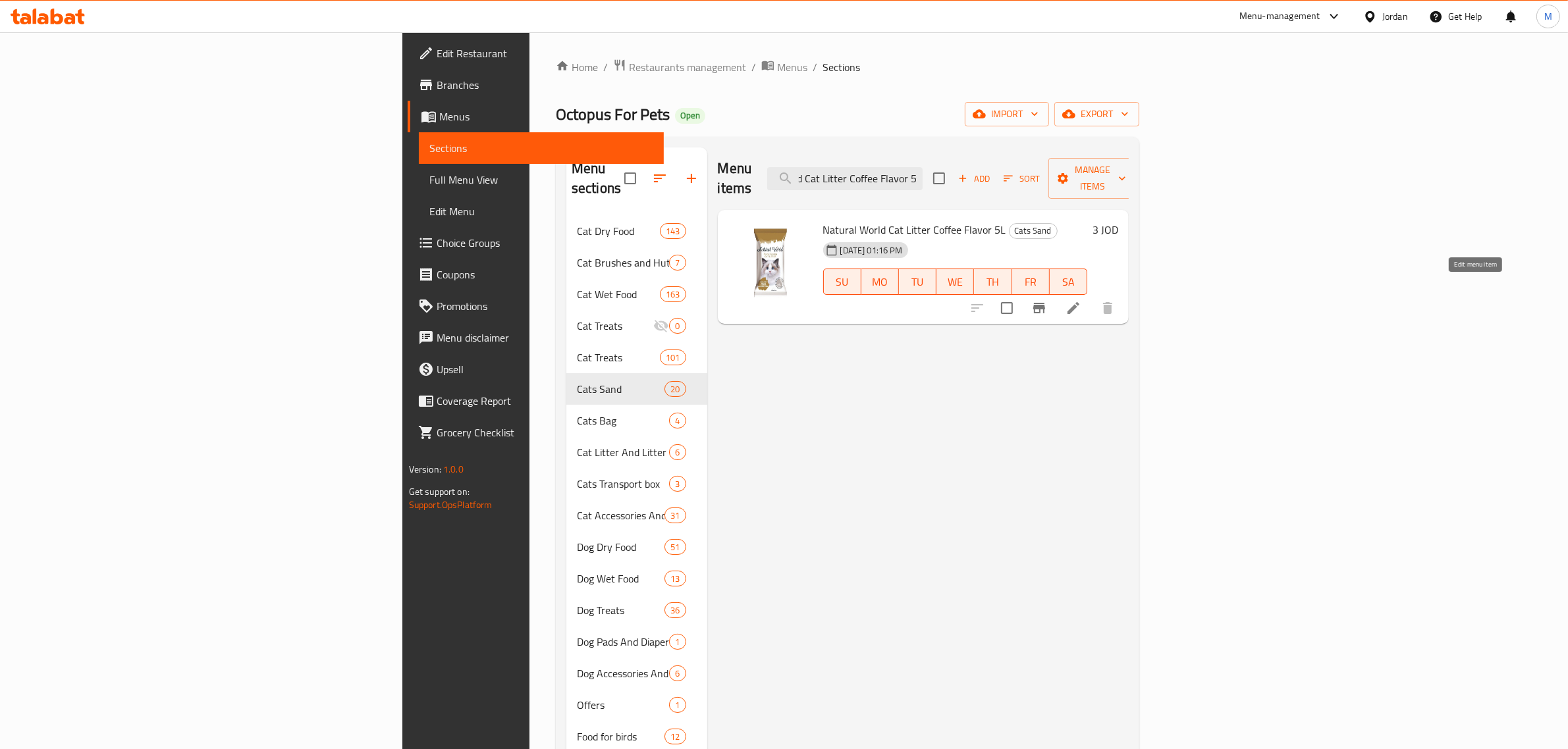
type input "Natural World Cat Litter Coffee Flavor 5L"
click at [1082, 300] on icon at bounding box center [1073, 308] width 16 height 16
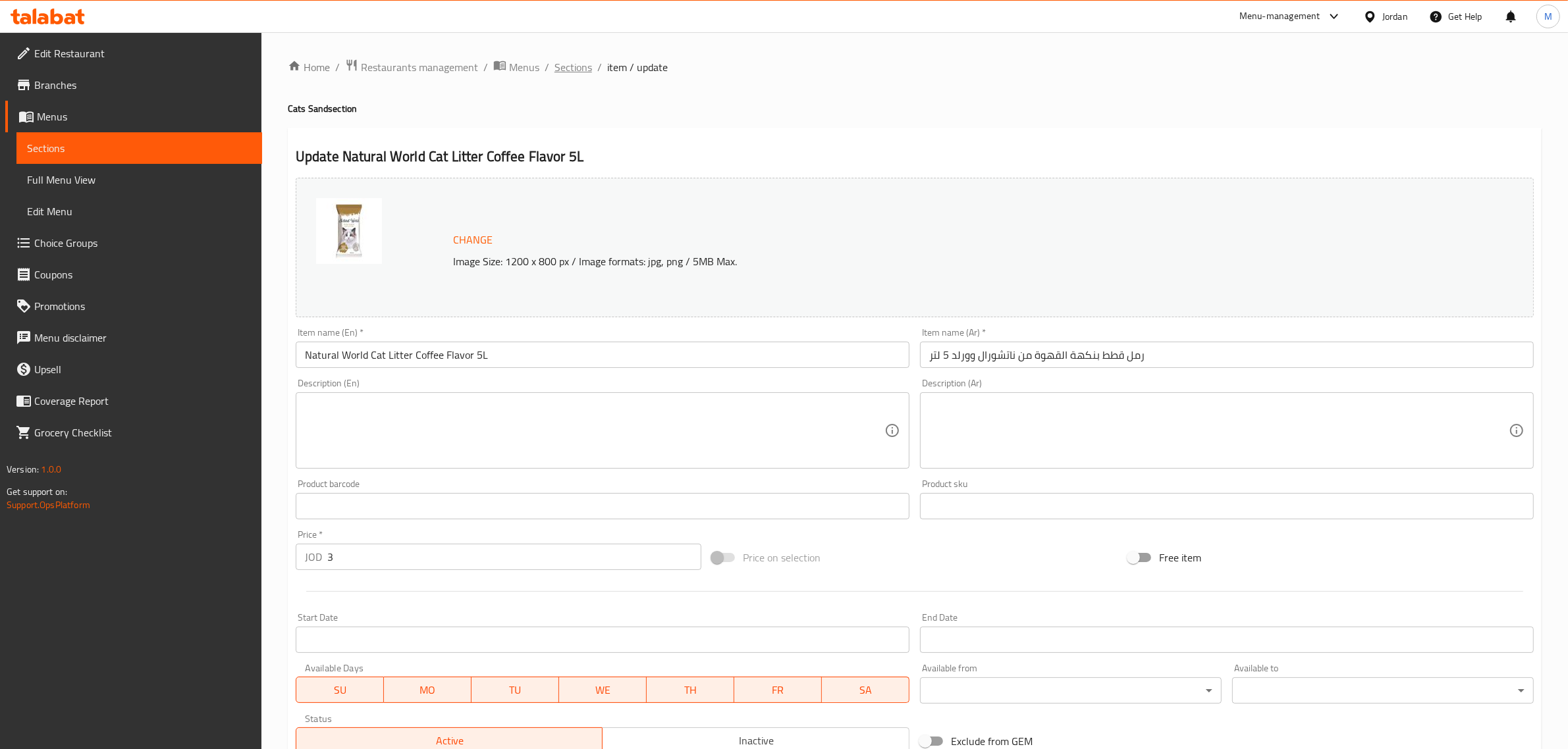
click at [574, 65] on span "Sections" at bounding box center [573, 67] width 37 height 16
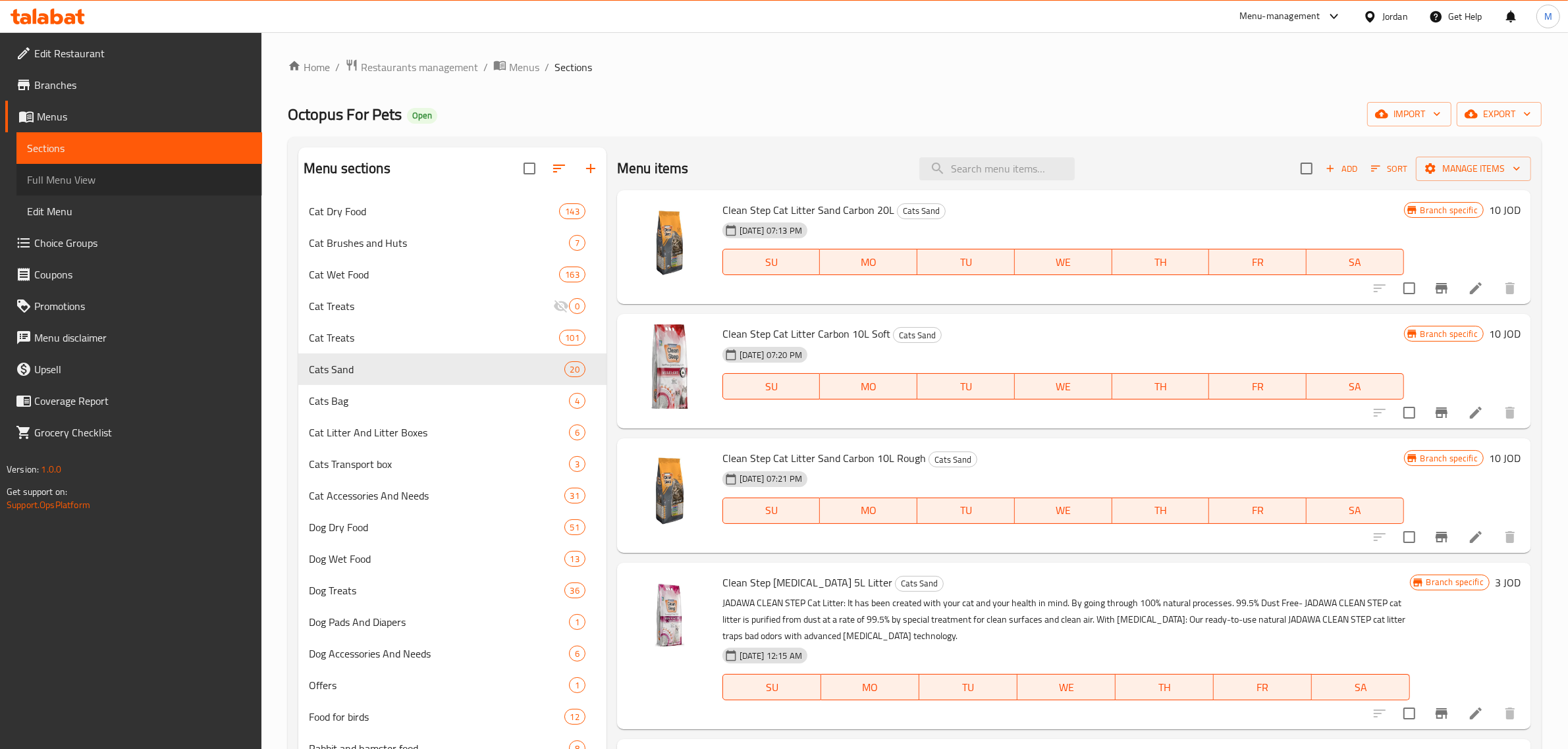
click at [163, 184] on span "Full Menu View" at bounding box center [139, 179] width 224 height 16
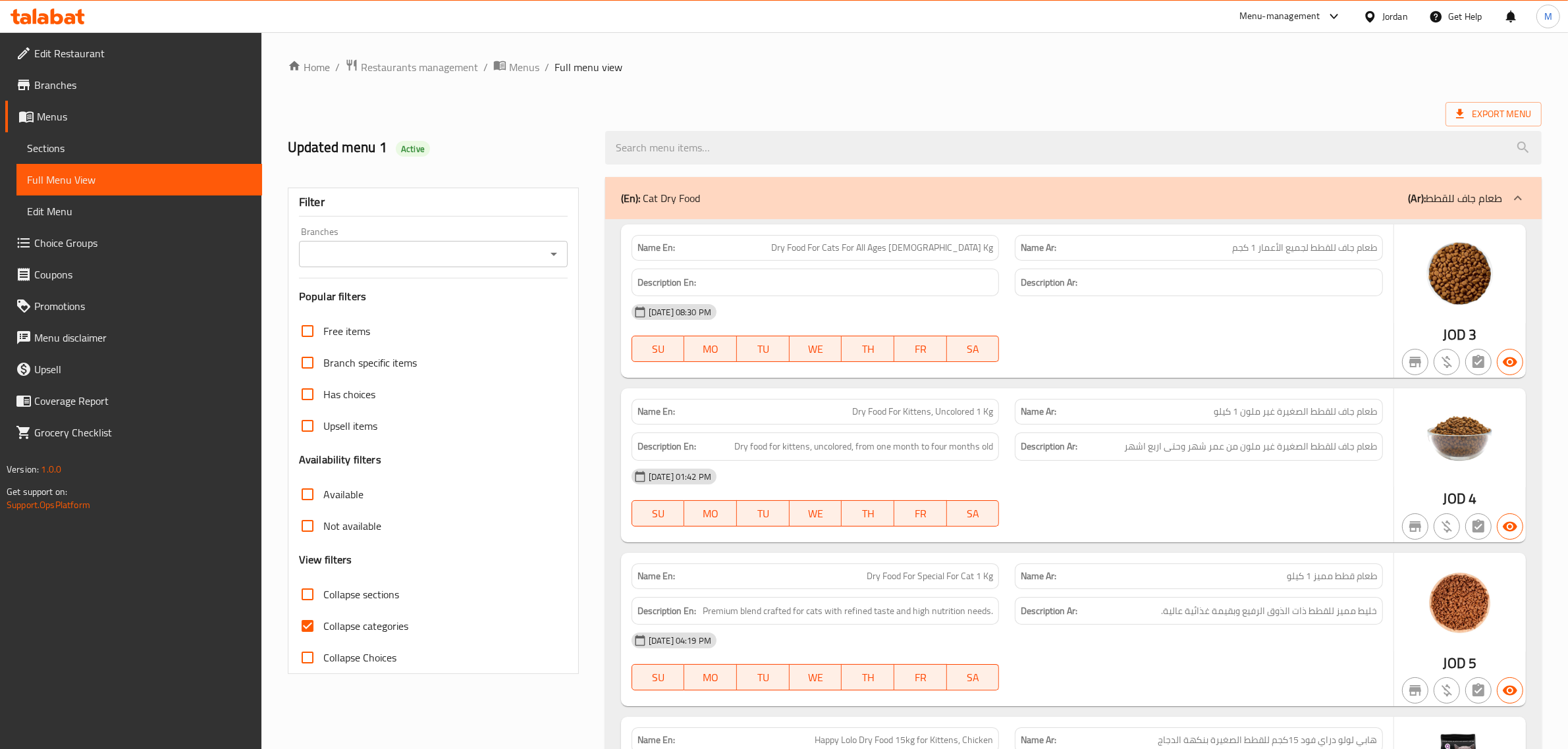
scroll to position [185, 0]
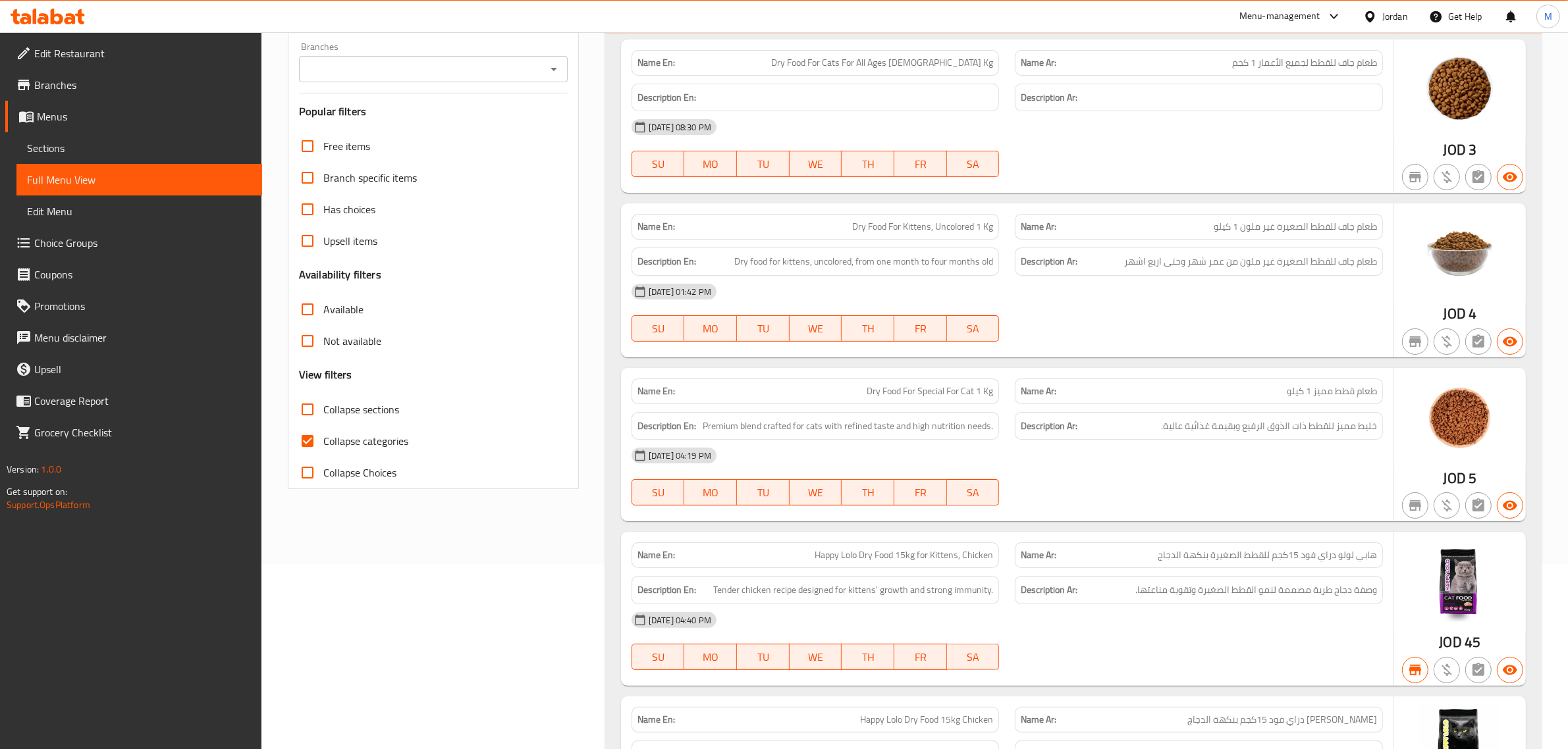
click at [307, 413] on input "Collapse sections" at bounding box center [307, 409] width 31 height 31
checkbox input "true"
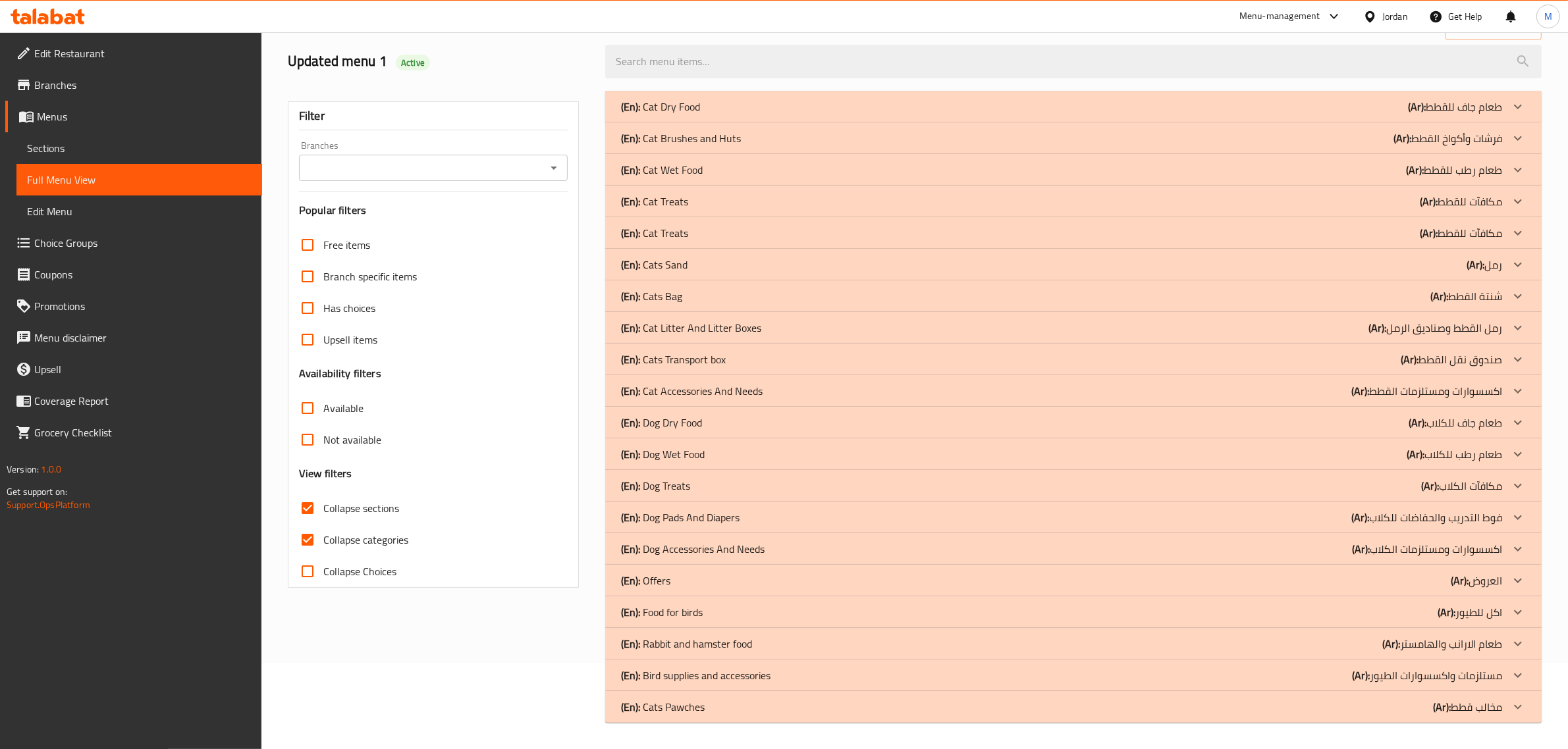
scroll to position [86, 0]
click at [779, 255] on div "(En): Cats Sand (Ar): رمل" at bounding box center [1073, 264] width 936 height 31
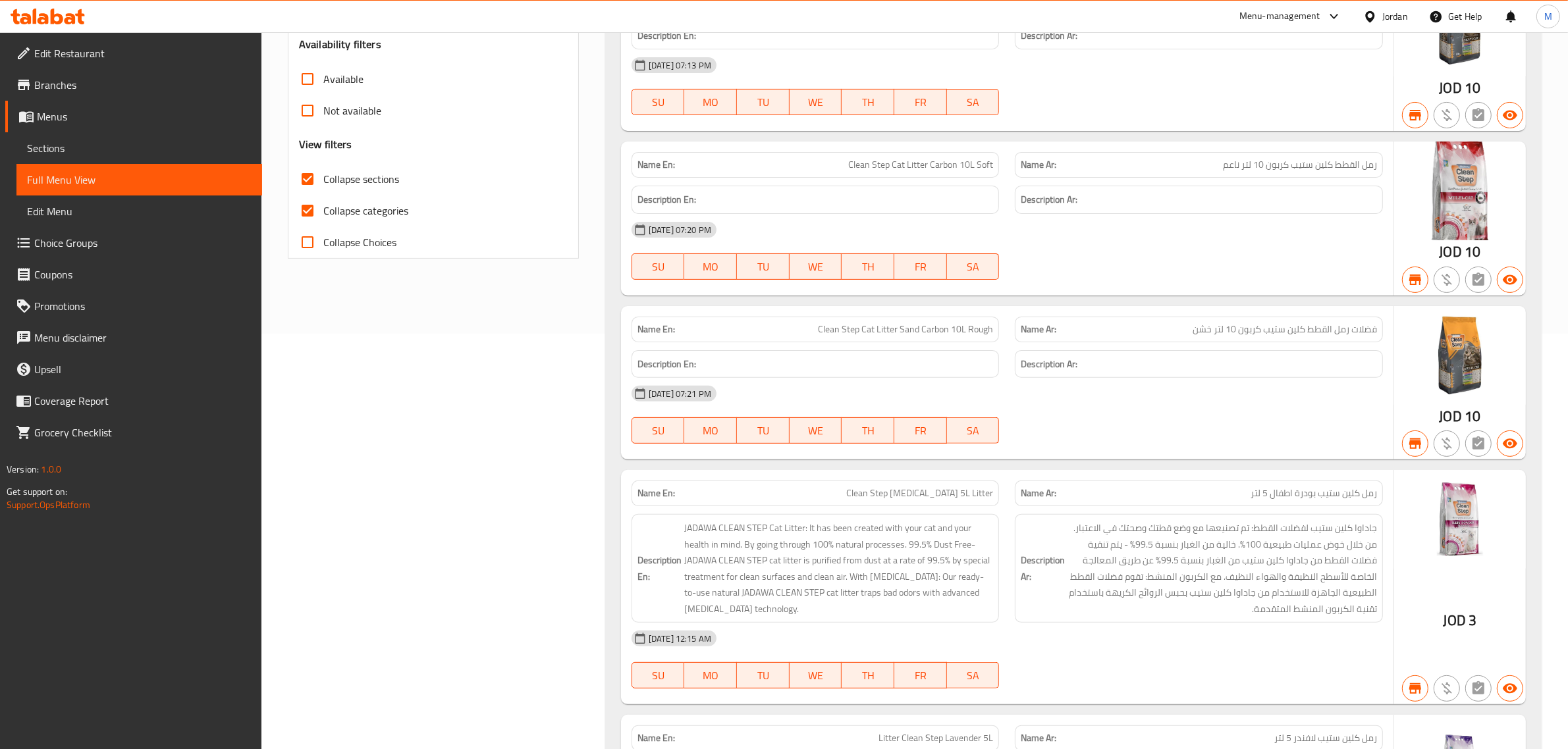
scroll to position [0, 0]
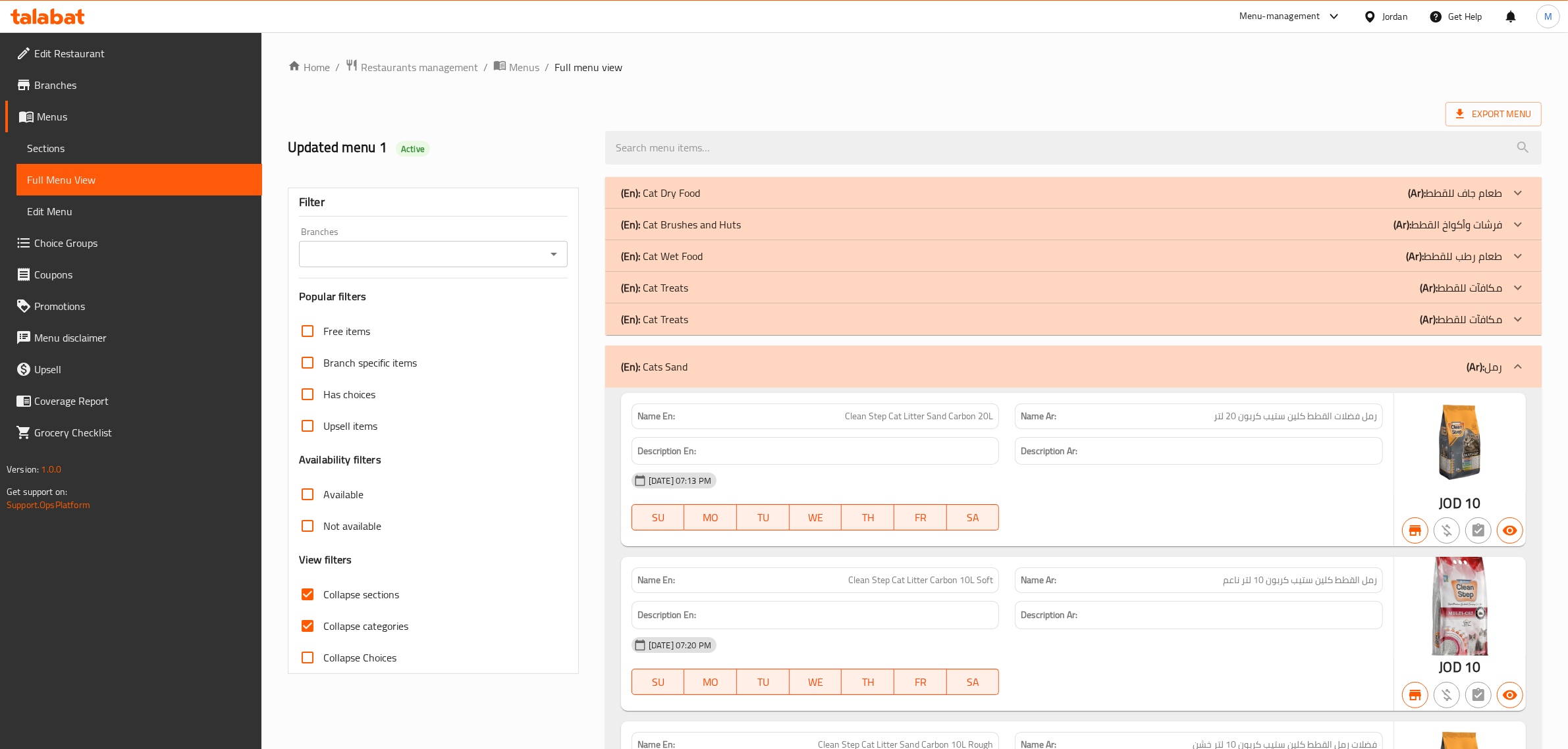
click at [86, 148] on span "Sections" at bounding box center [139, 148] width 224 height 16
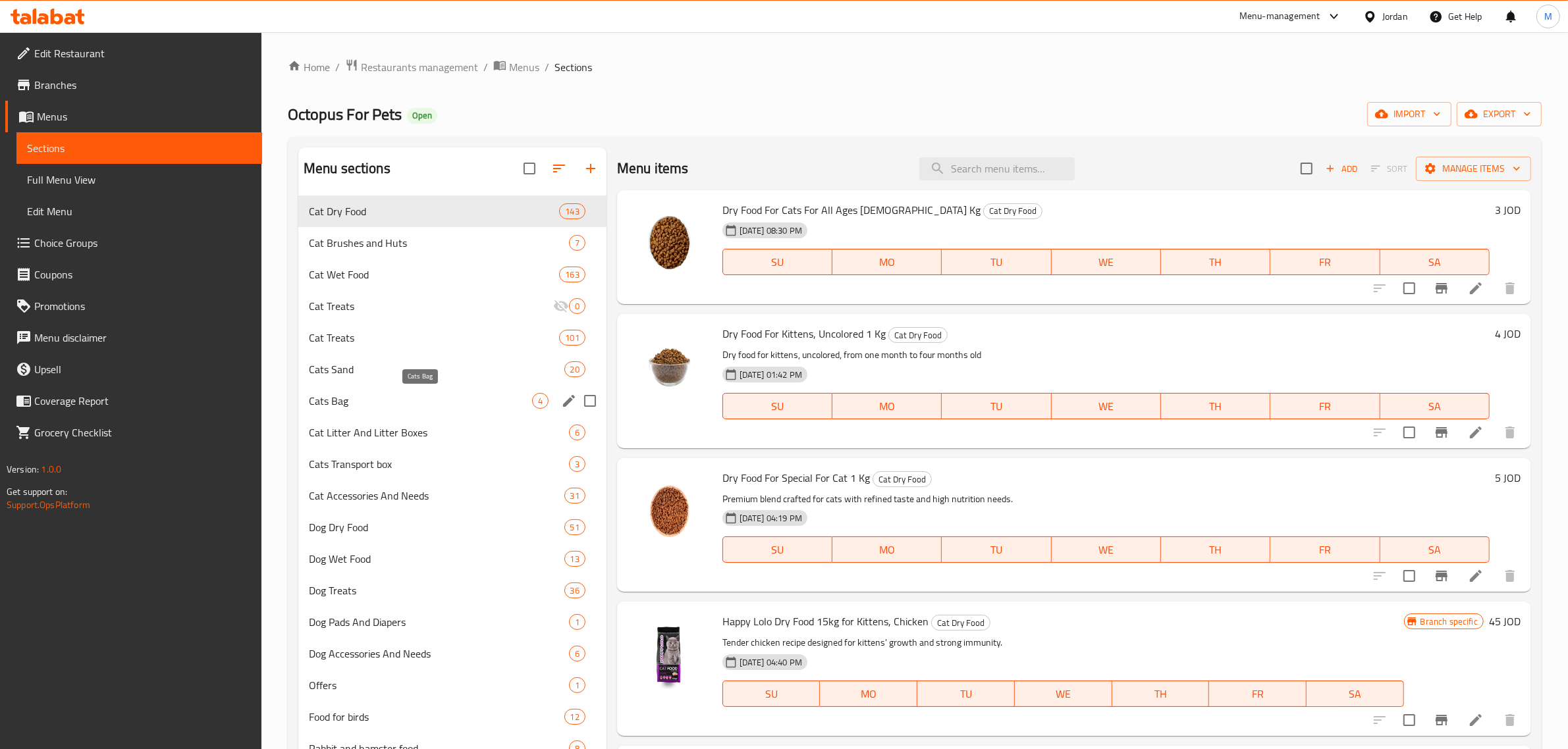
click at [468, 400] on span "Cats Bag" at bounding box center [420, 400] width 224 height 16
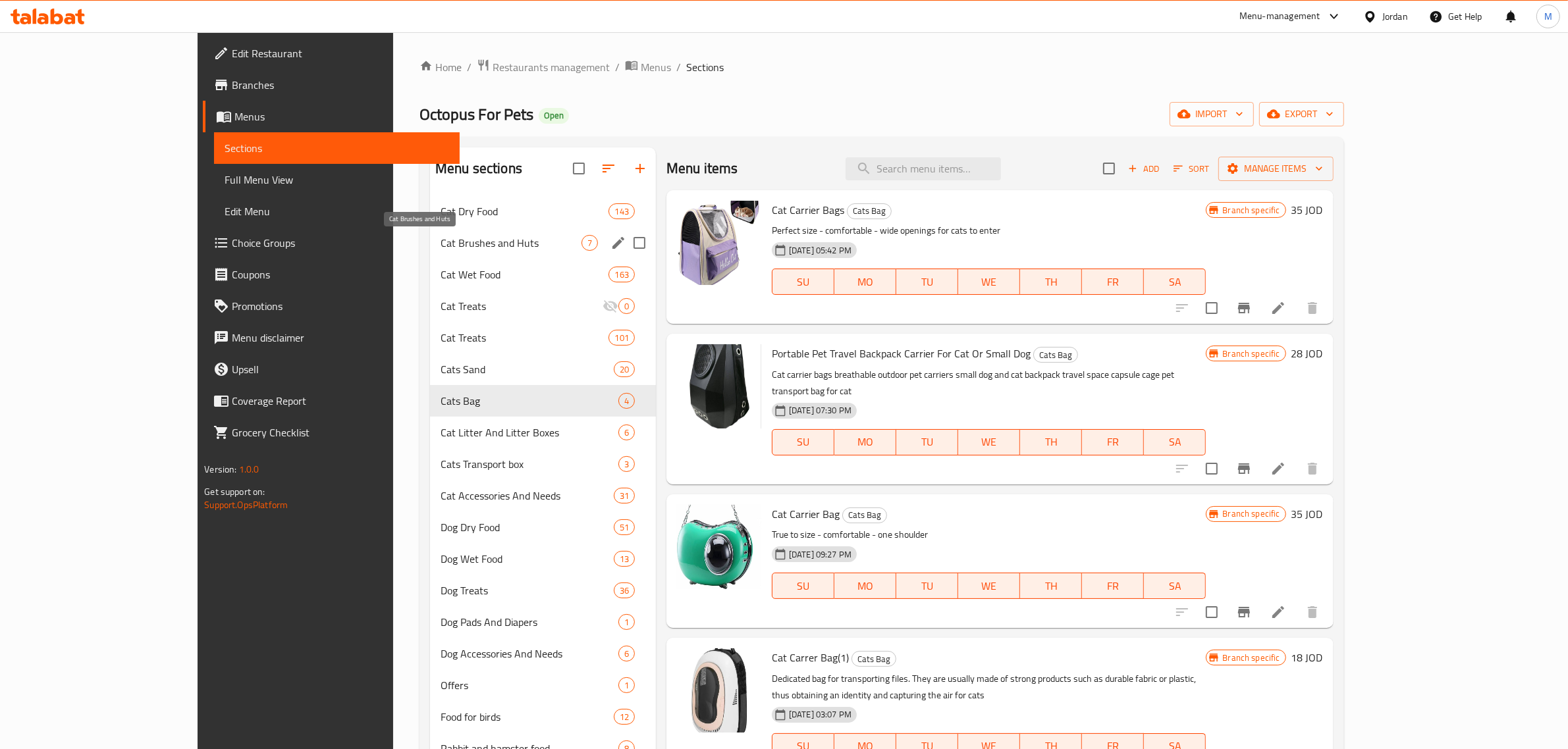
click at [440, 250] on span "Cat Brushes and Huts" at bounding box center [511, 243] width 141 height 16
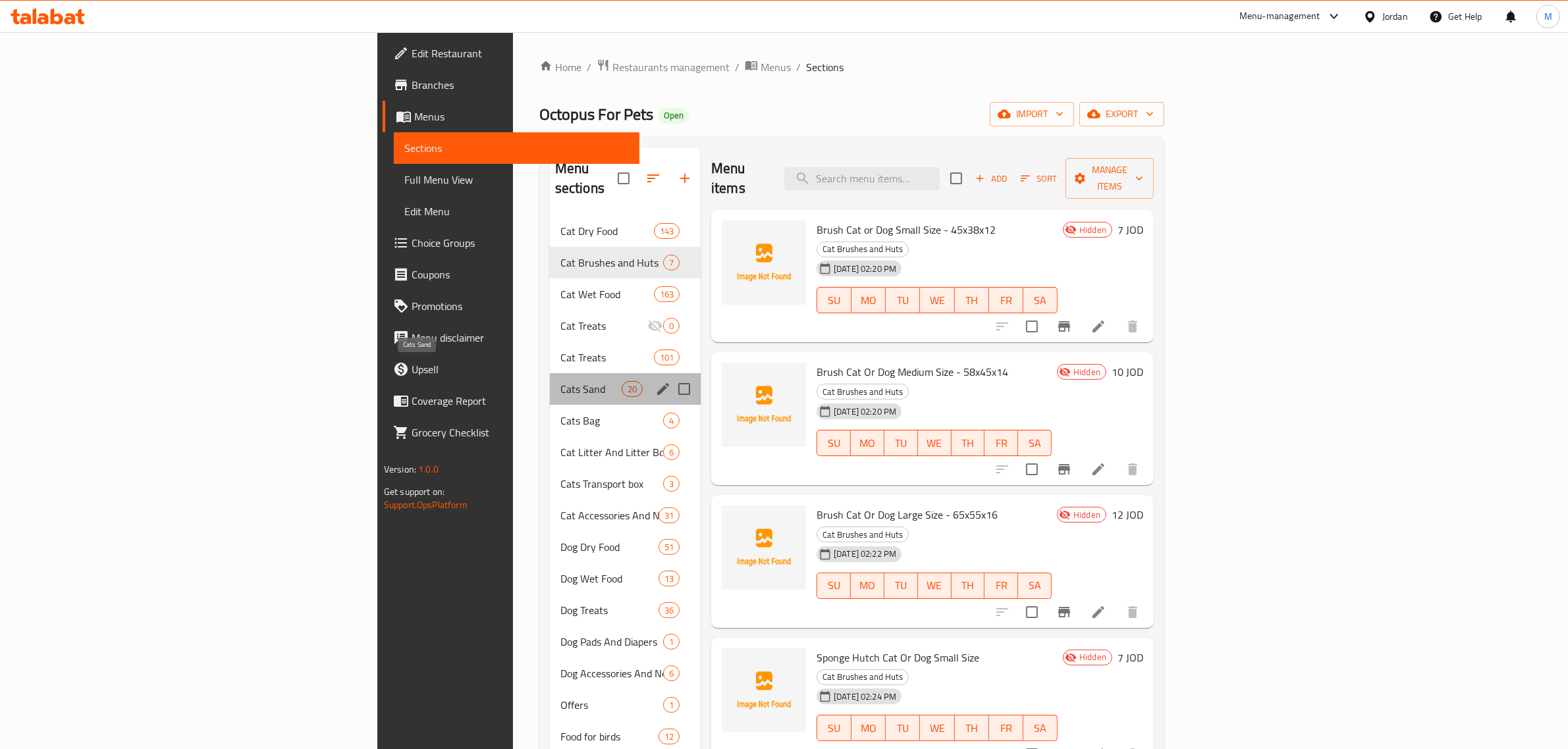
click at [560, 381] on span "Cats Sand" at bounding box center [591, 389] width 61 height 16
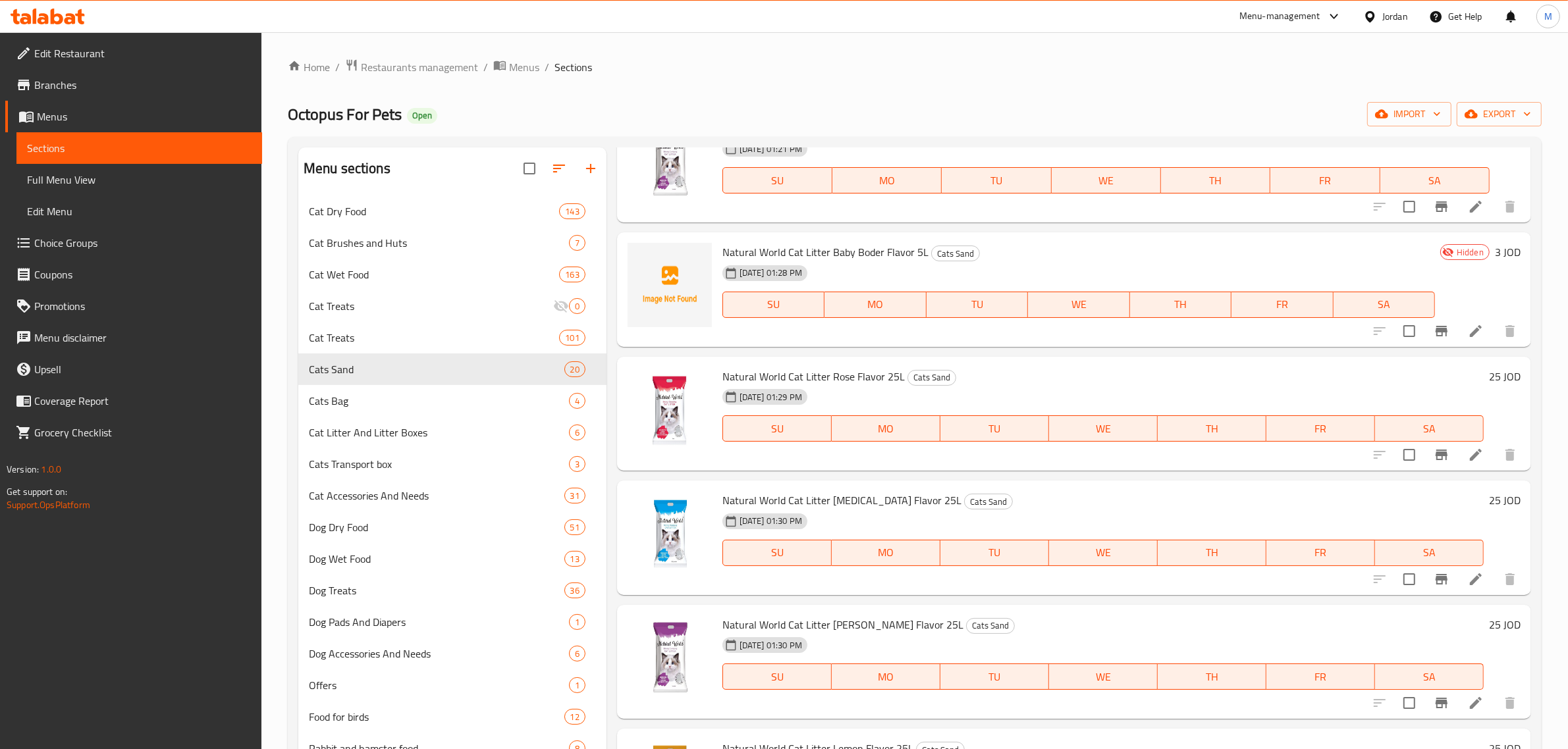
scroll to position [1564, 0]
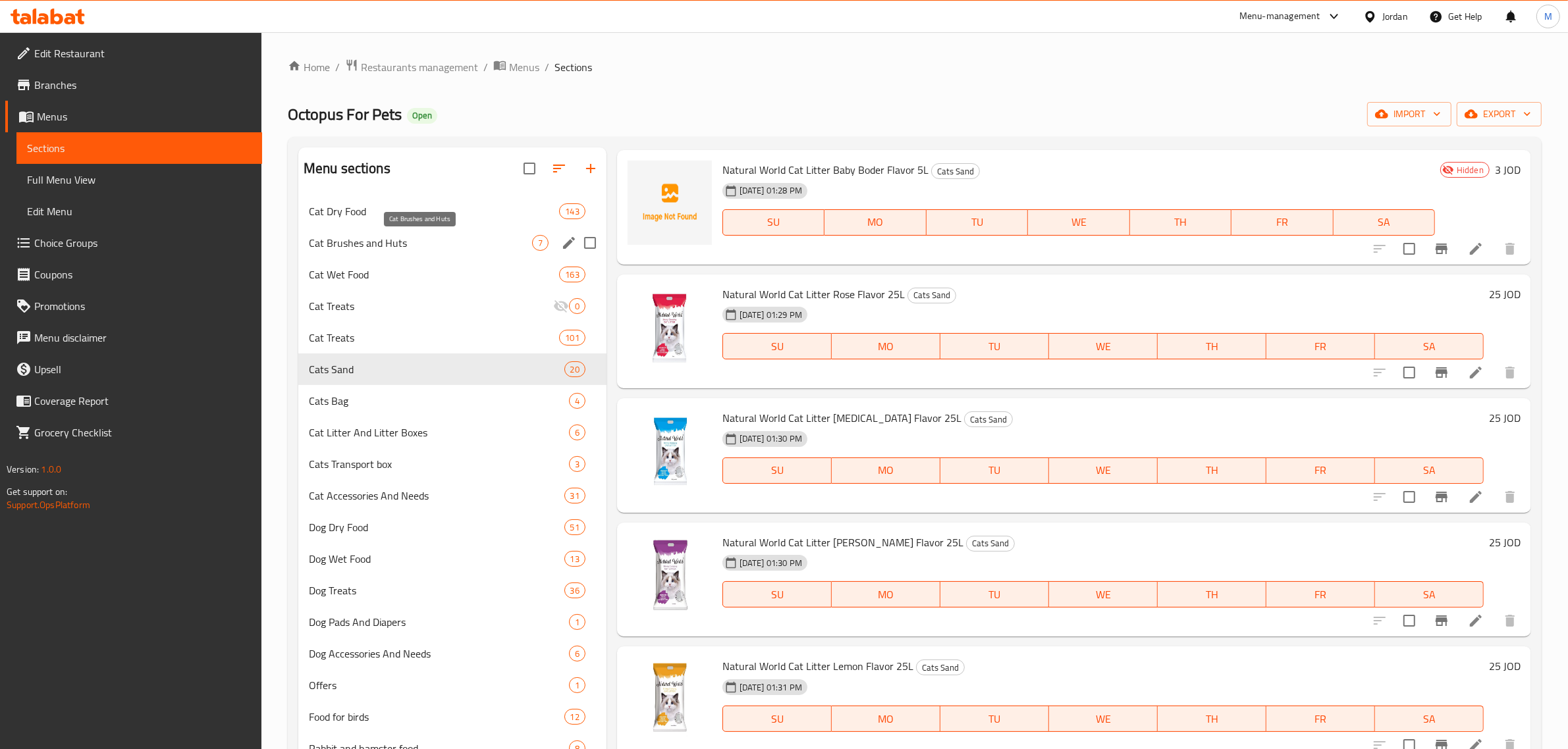
click at [445, 241] on span "Cat Brushes and Huts" at bounding box center [420, 243] width 224 height 16
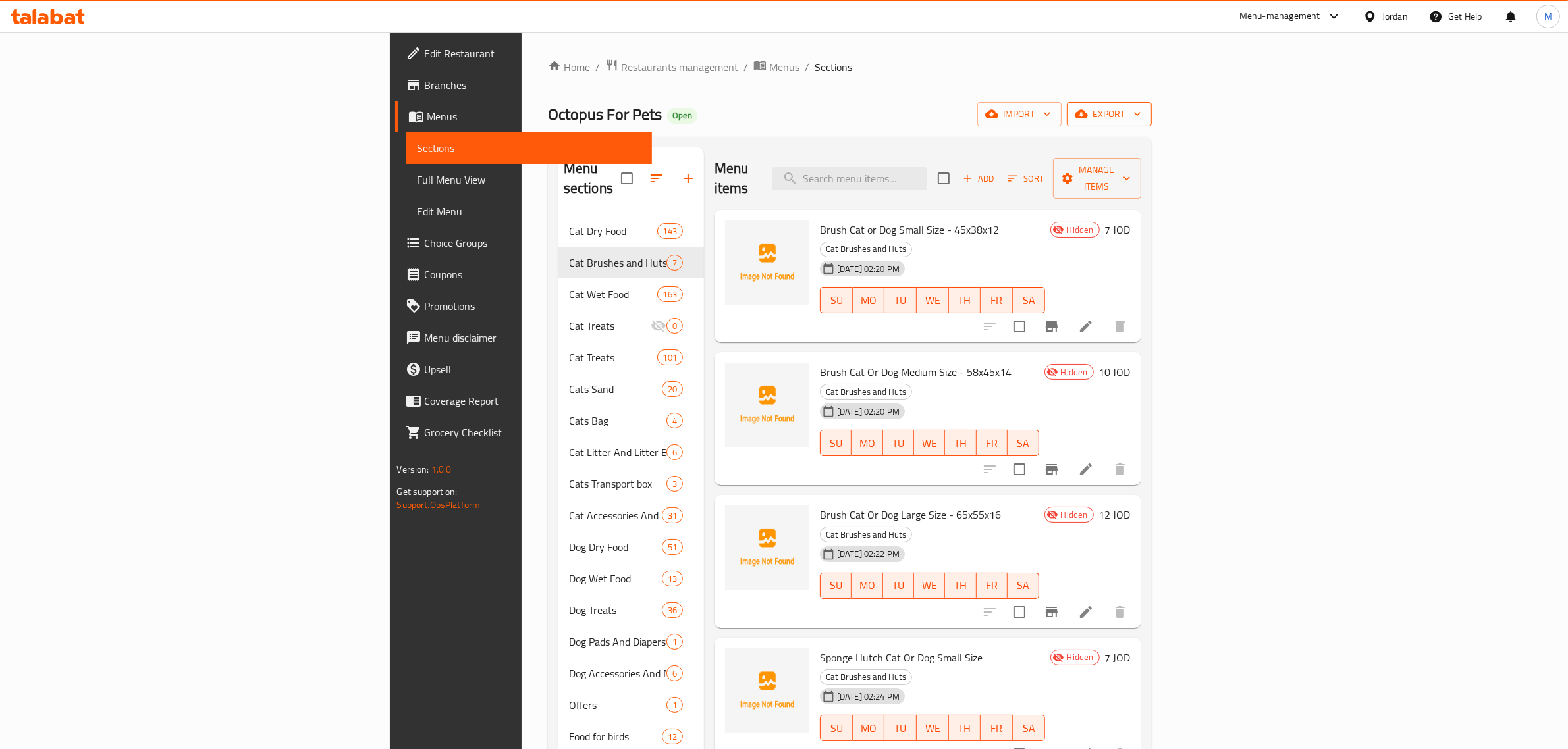
click at [1141, 114] on span "export" at bounding box center [1109, 114] width 64 height 16
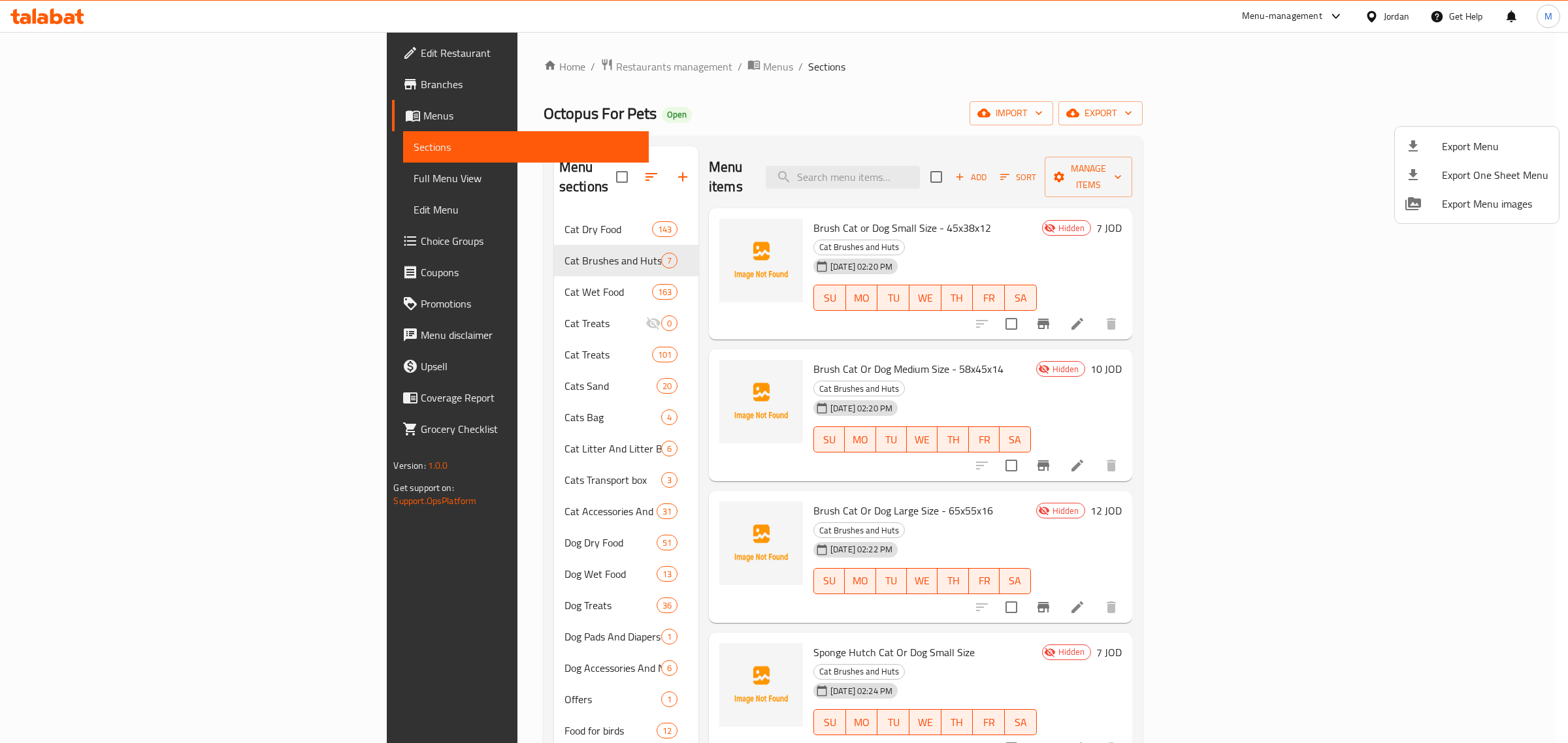
click at [1455, 141] on span "Export Menu" at bounding box center [1495, 146] width 106 height 16
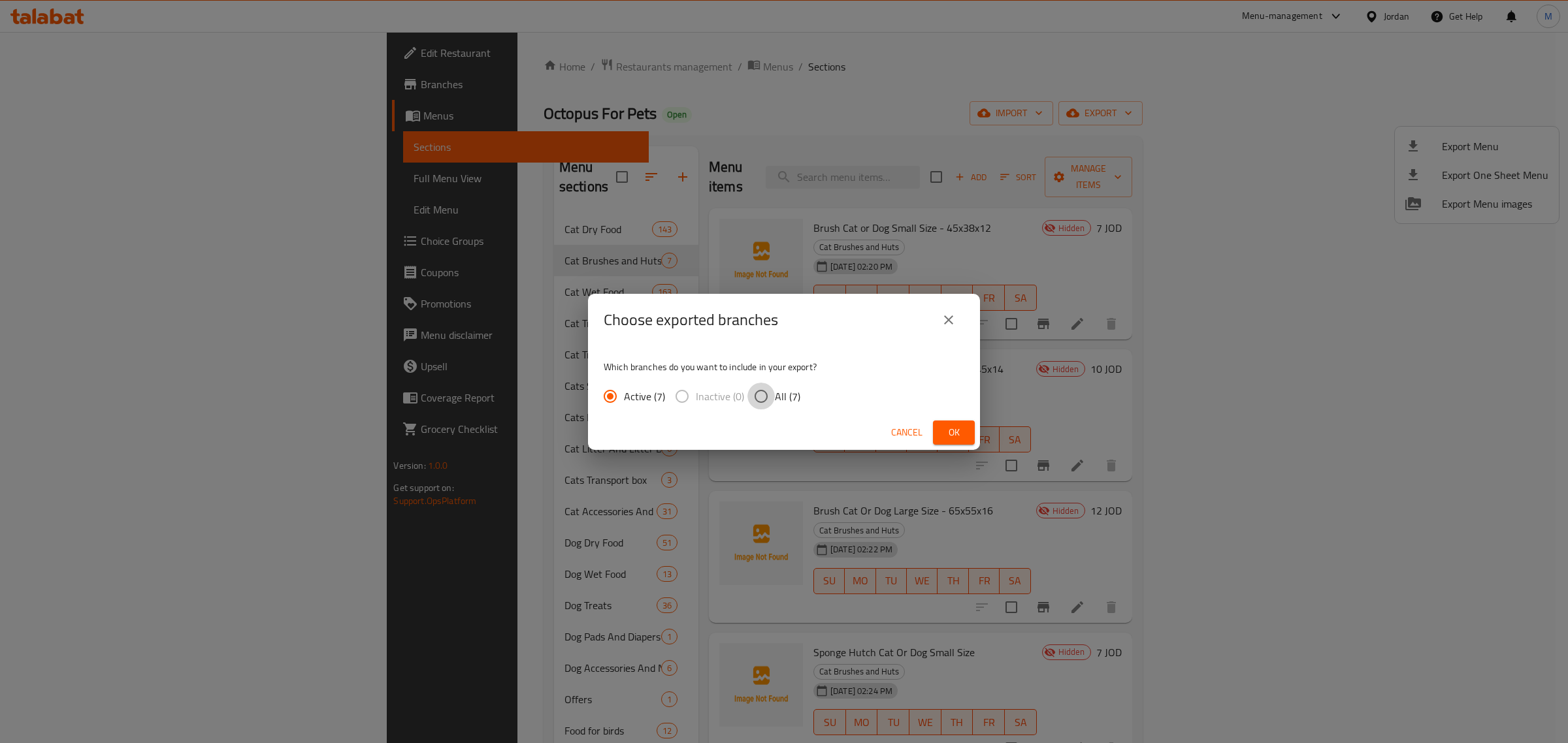
click at [757, 396] on input "All (7)" at bounding box center [761, 396] width 28 height 28
radio input "true"
click at [951, 438] on span "Ok" at bounding box center [953, 432] width 21 height 16
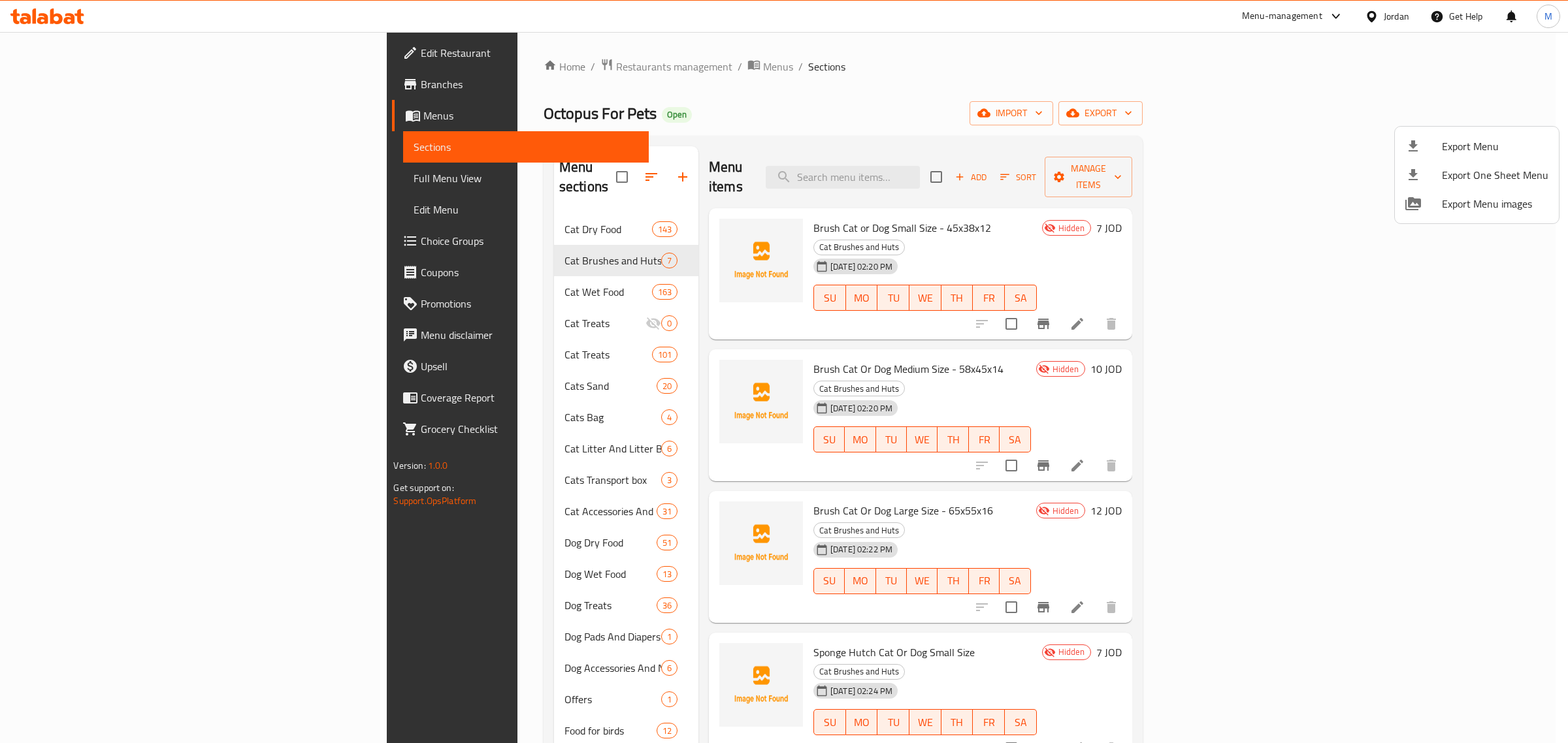
click at [561, 242] on div at bounding box center [784, 371] width 1568 height 743
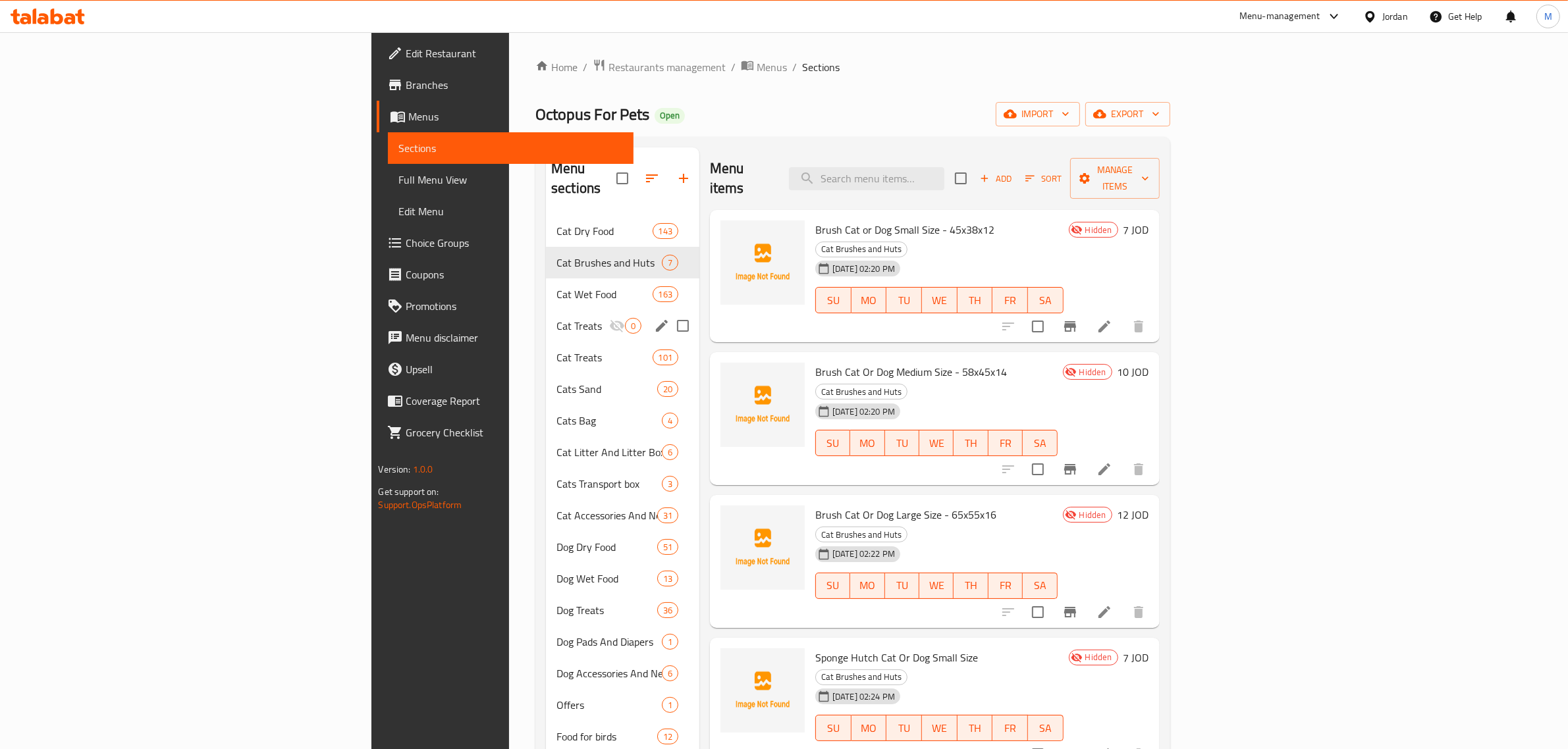
click at [546, 310] on div "Cat Treats 0" at bounding box center [622, 326] width 153 height 31
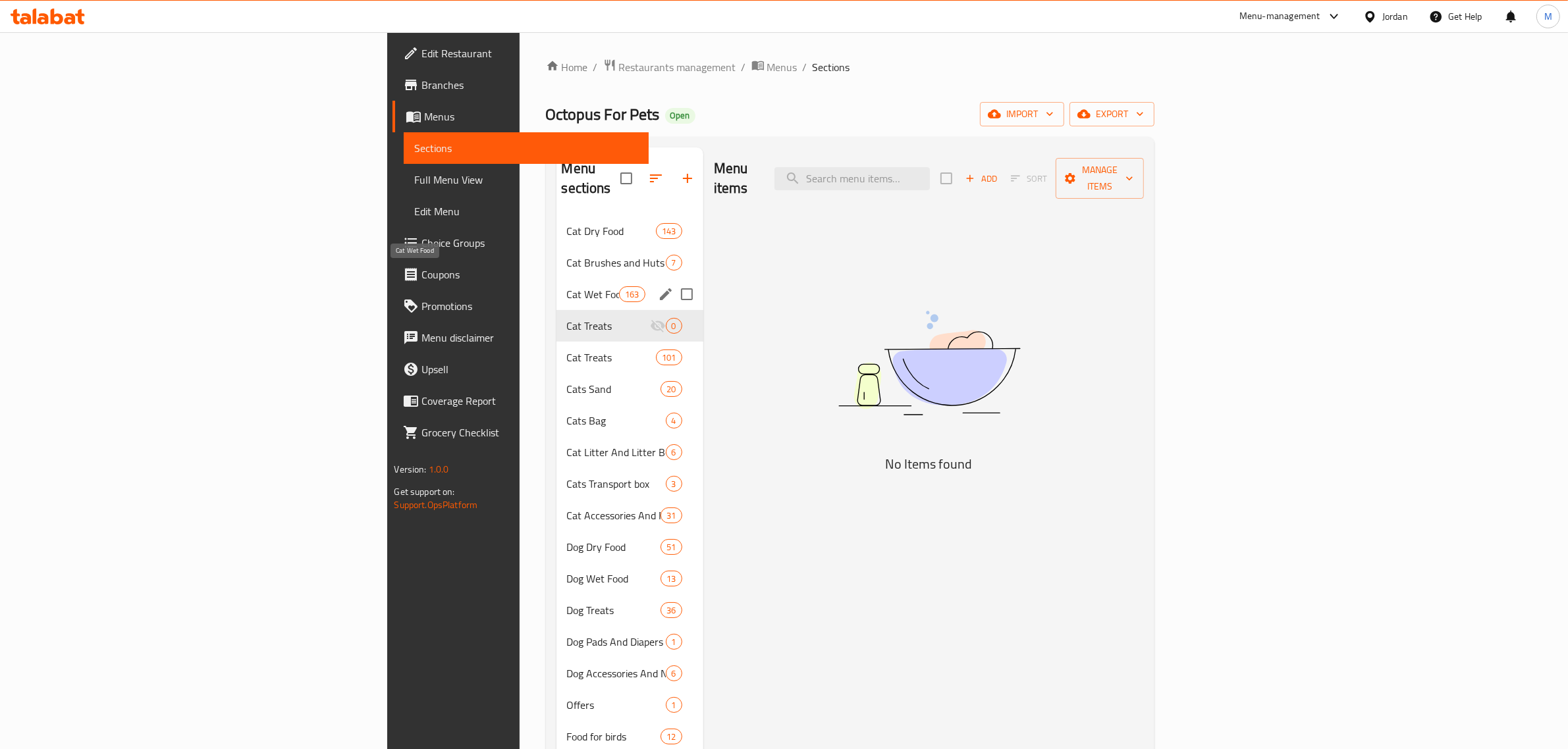
click at [567, 287] on span "Cat Wet Food" at bounding box center [594, 294] width 53 height 16
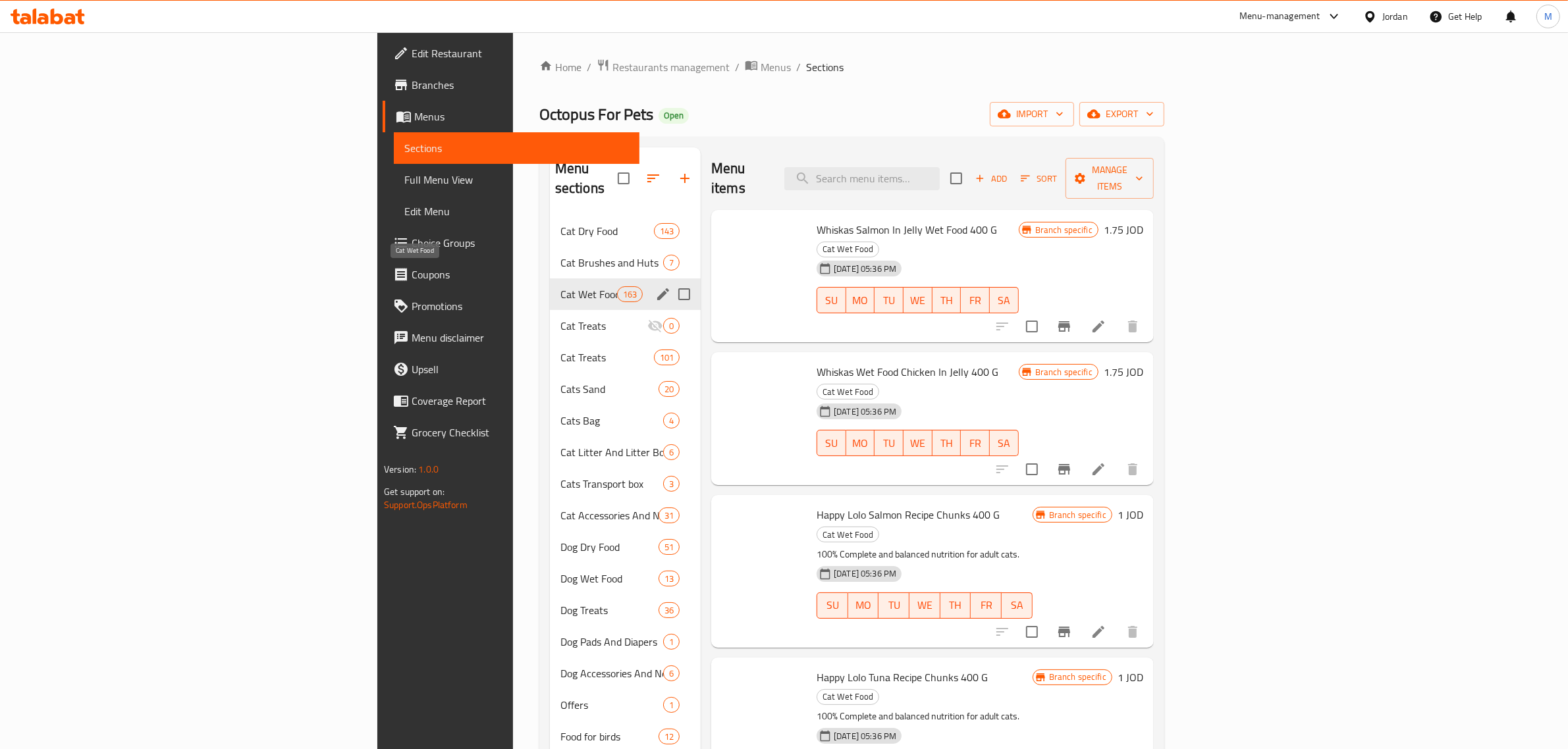
click at [560, 255] on span "Cat Brushes and Huts" at bounding box center [611, 263] width 103 height 16
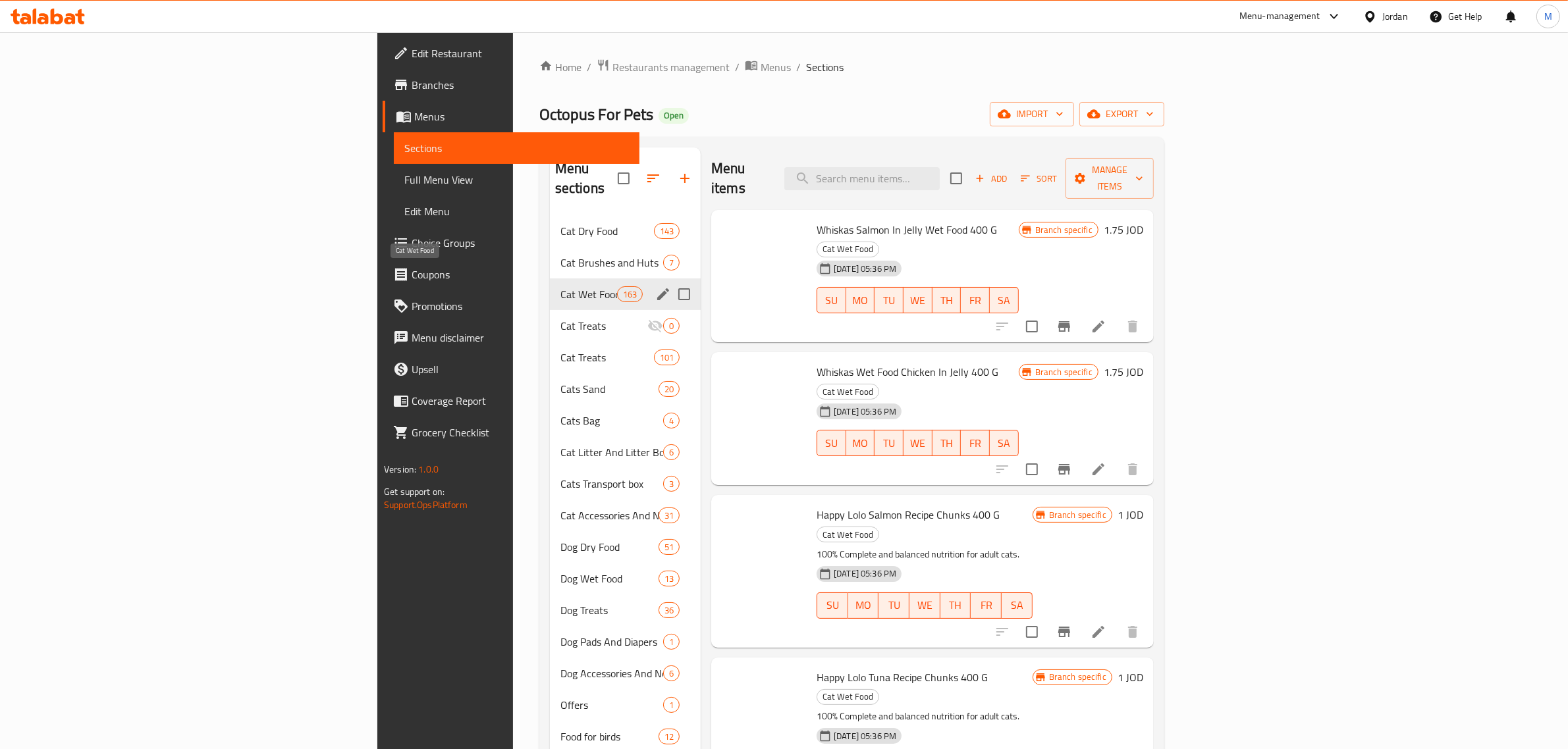
click at [560, 255] on span "Cat Brushes and Huts" at bounding box center [611, 263] width 103 height 16
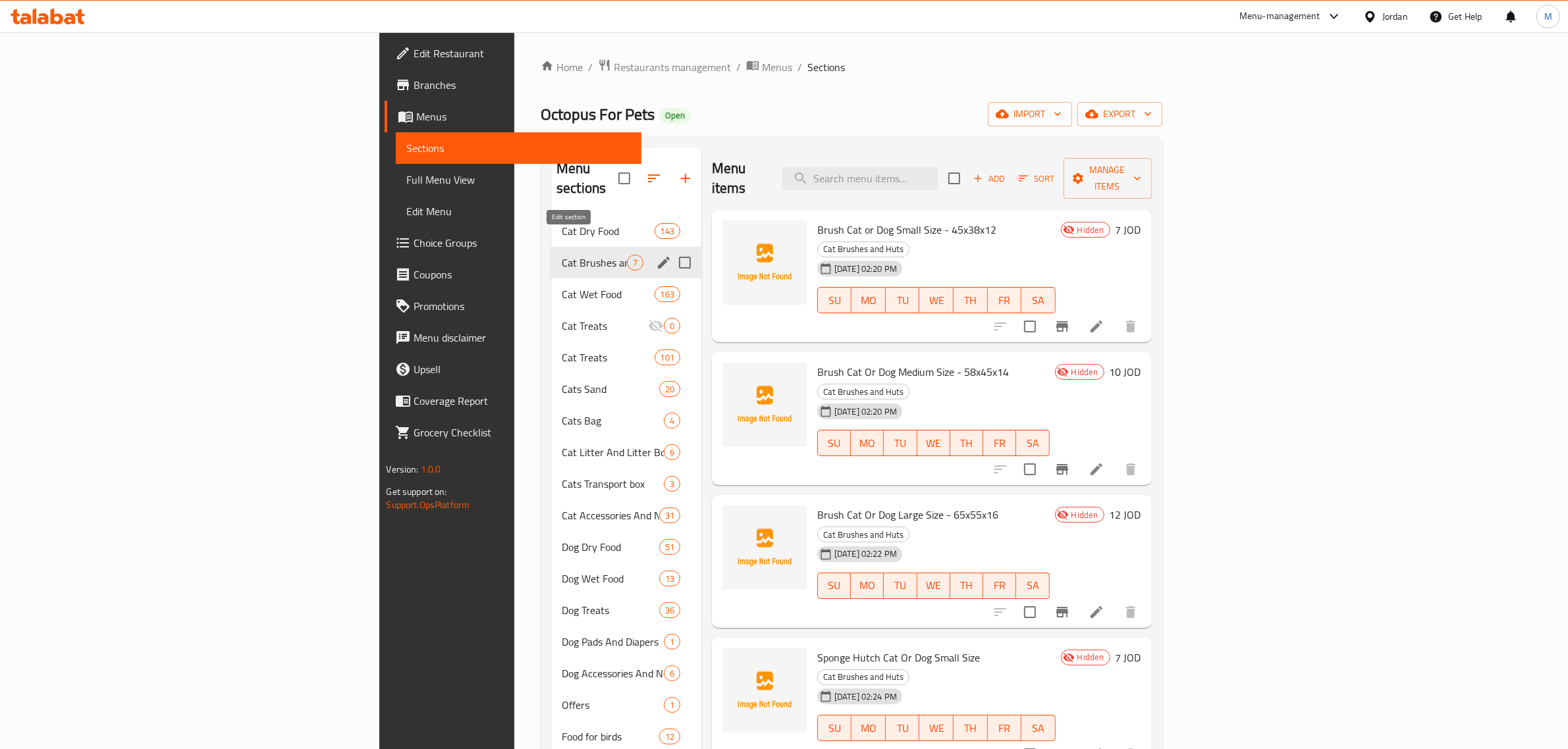
click at [656, 255] on icon "edit" at bounding box center [663, 263] width 16 height 16
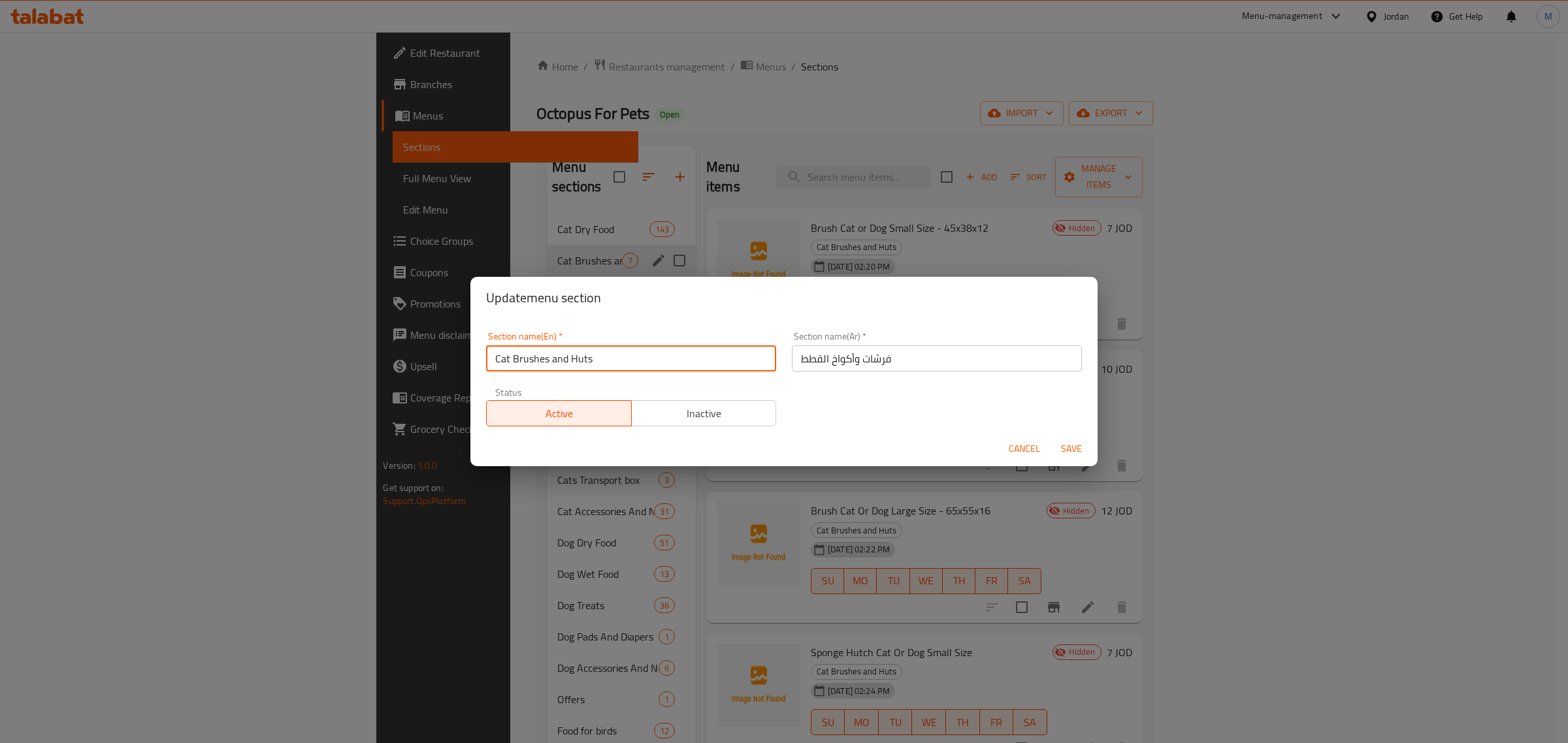
click at [595, 368] on input "Cat Brushes and Huts" at bounding box center [631, 358] width 290 height 26
click at [561, 359] on input "Cat Brushes and Huts" at bounding box center [631, 358] width 290 height 26
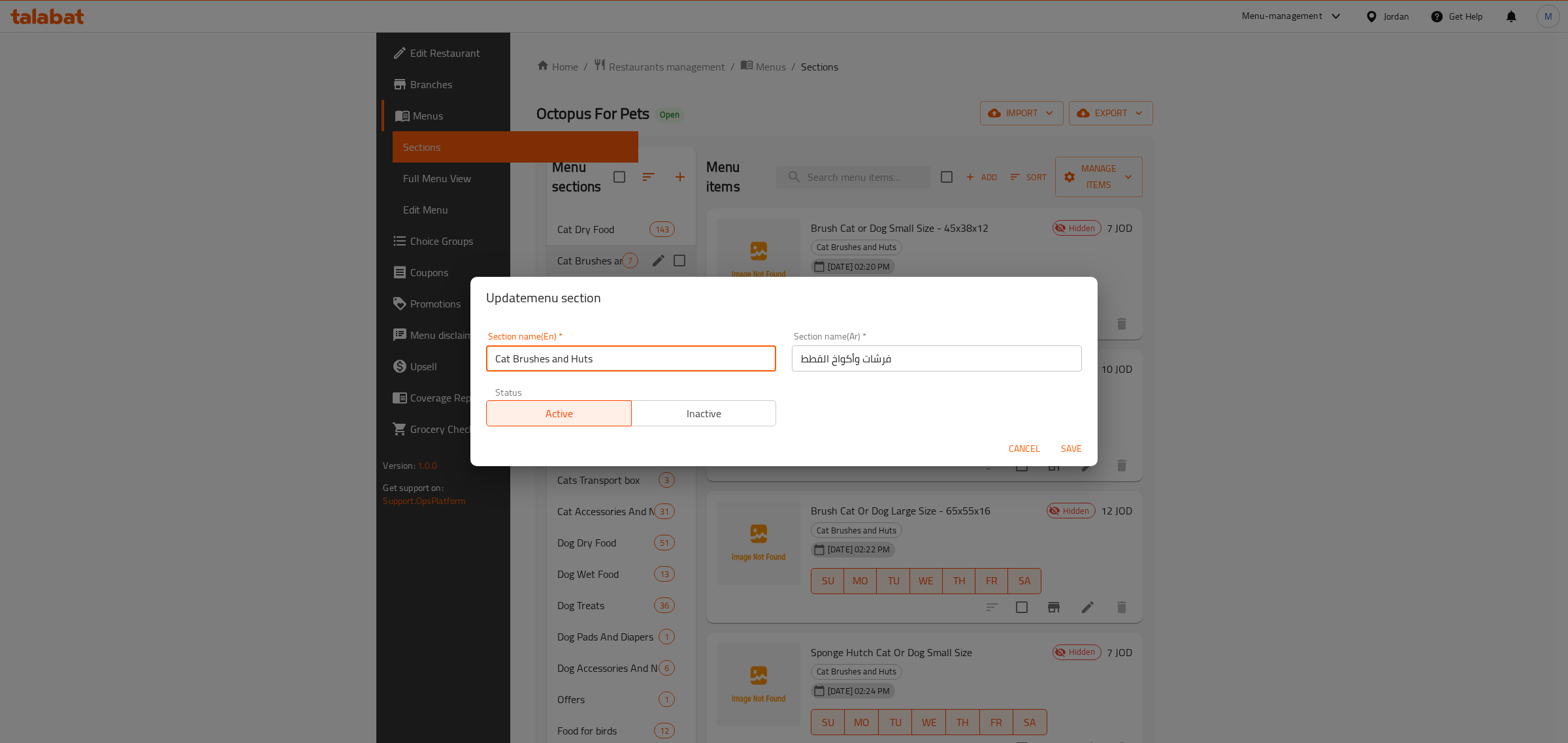
click at [561, 359] on input "Cat Brushes and Huts" at bounding box center [631, 358] width 290 height 26
type input "Cat Brushes And Huts"
click at [1068, 444] on span "Save" at bounding box center [1071, 449] width 31 height 16
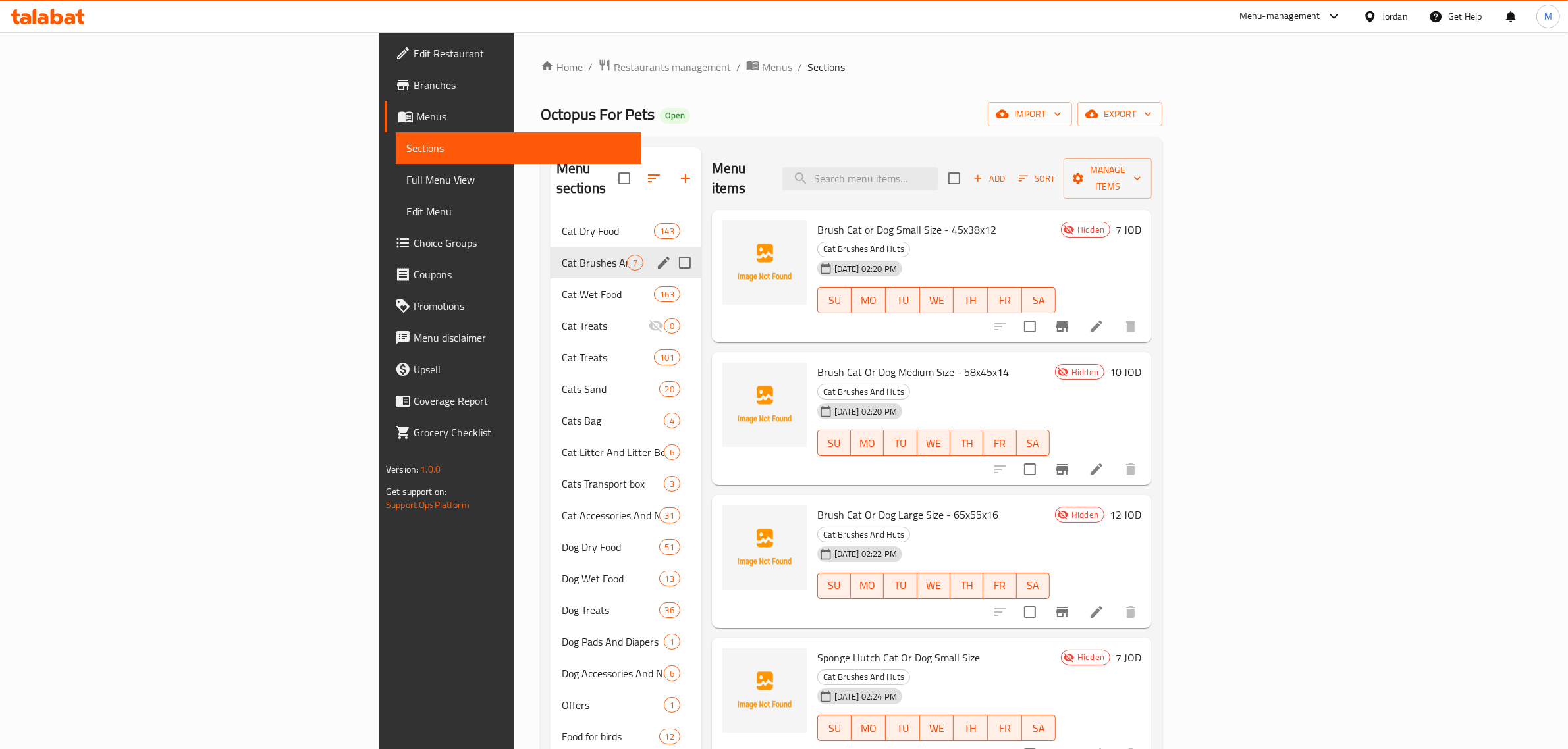
click at [1394, 12] on div "Jordan" at bounding box center [1395, 16] width 26 height 14
click at [1266, 346] on div "[GEOGRAPHIC_DATA]" at bounding box center [1265, 344] width 87 height 14
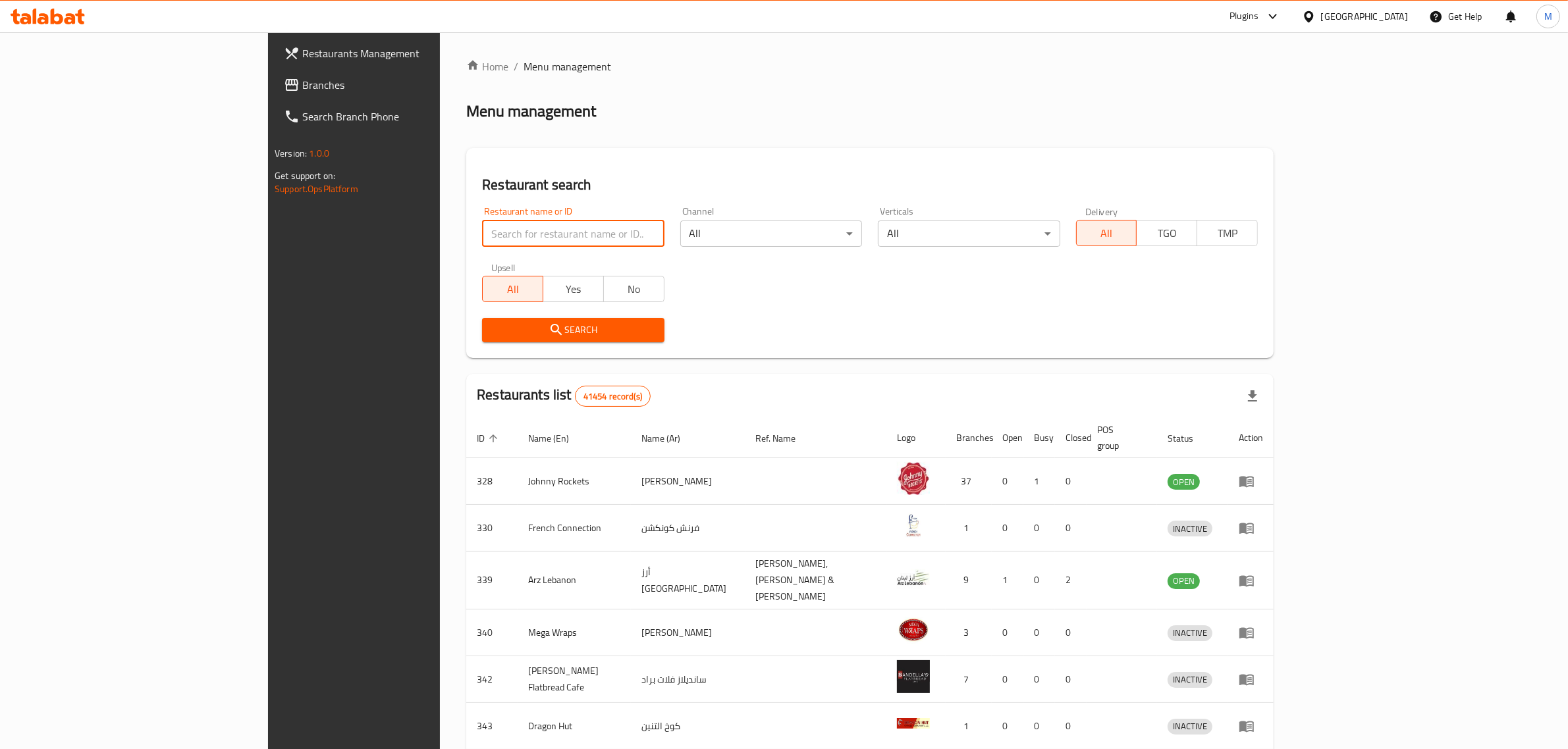
click at [482, 241] on input "search" at bounding box center [573, 233] width 182 height 26
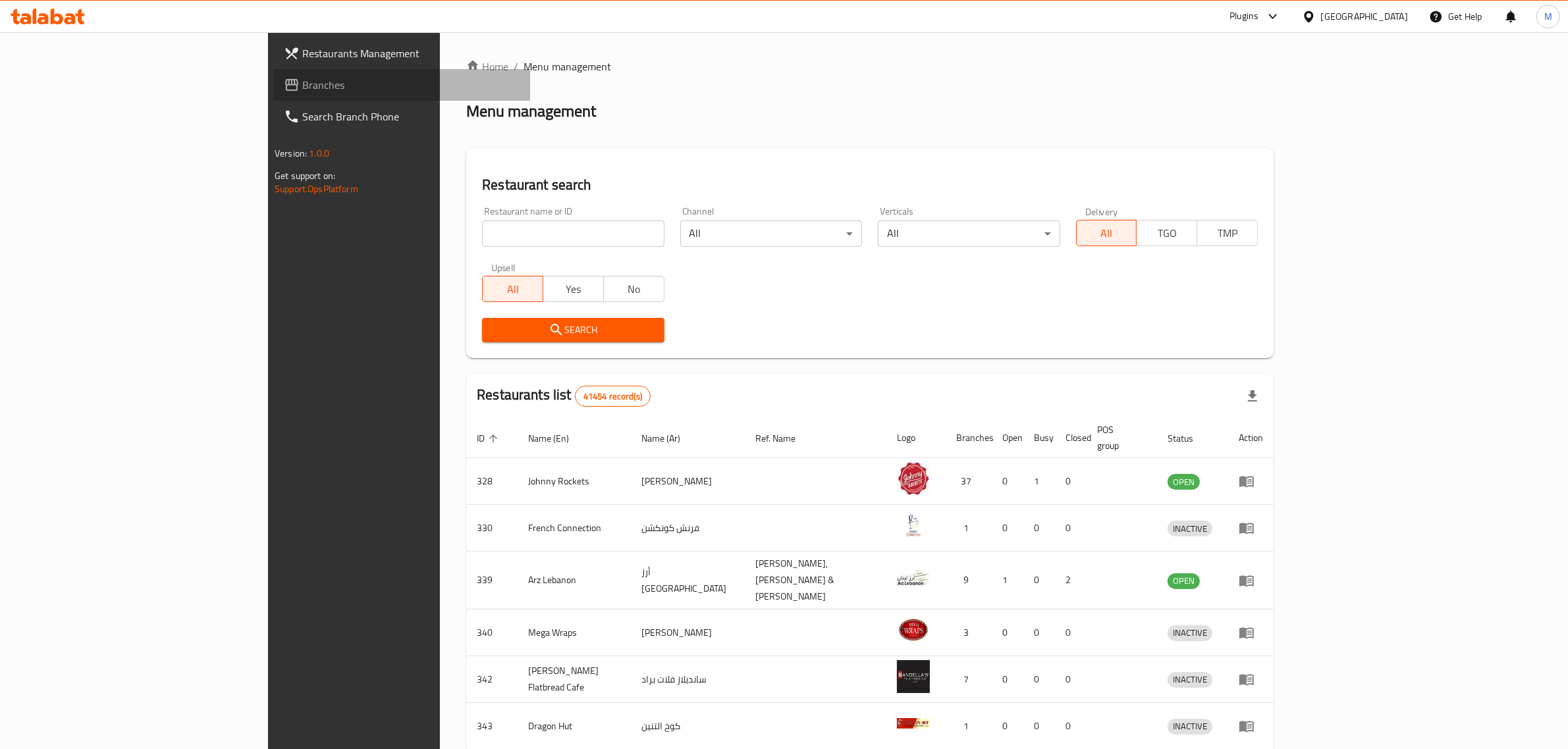
click at [303, 90] on span "Branches" at bounding box center [412, 85] width 218 height 16
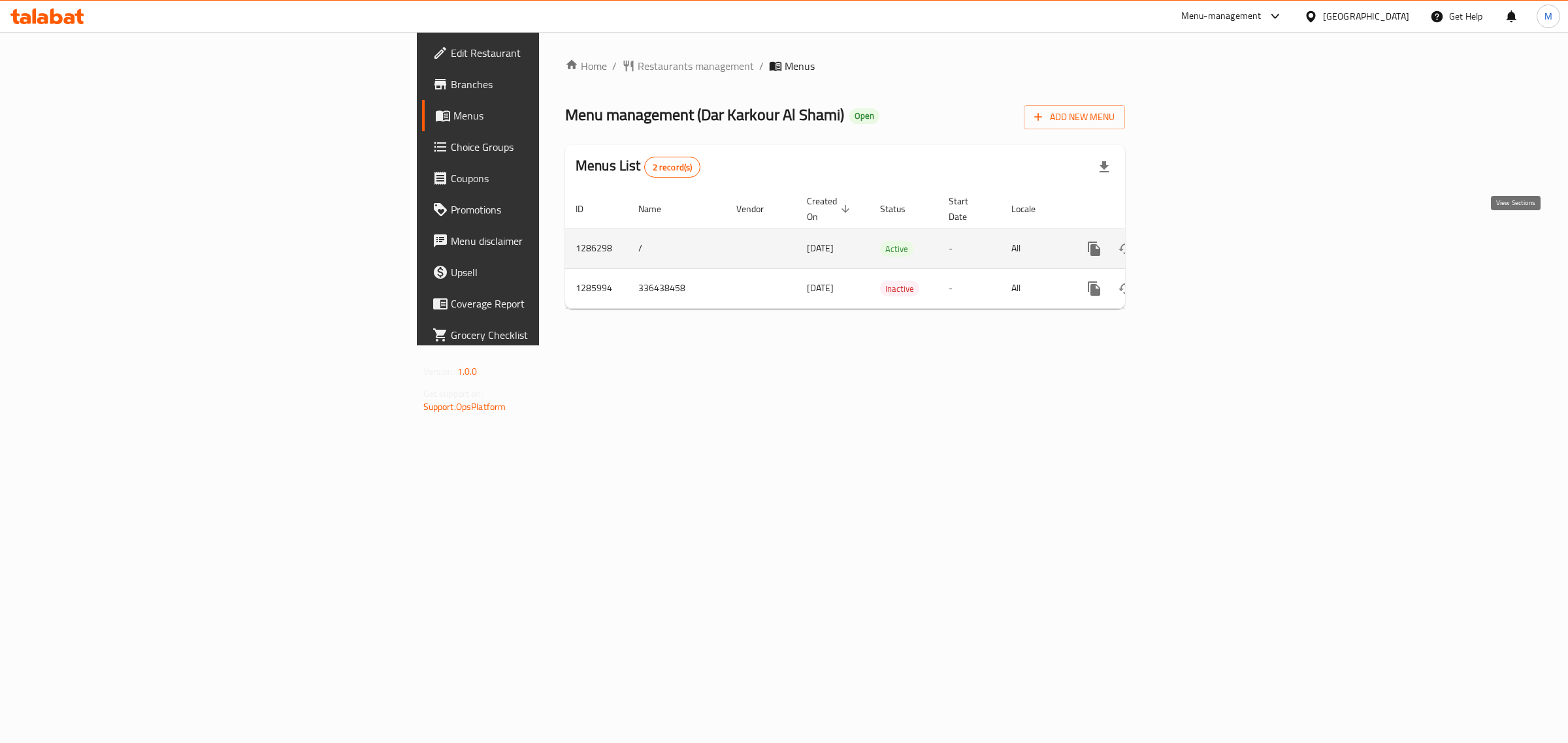
click at [1204, 248] on link "enhanced table" at bounding box center [1188, 249] width 31 height 31
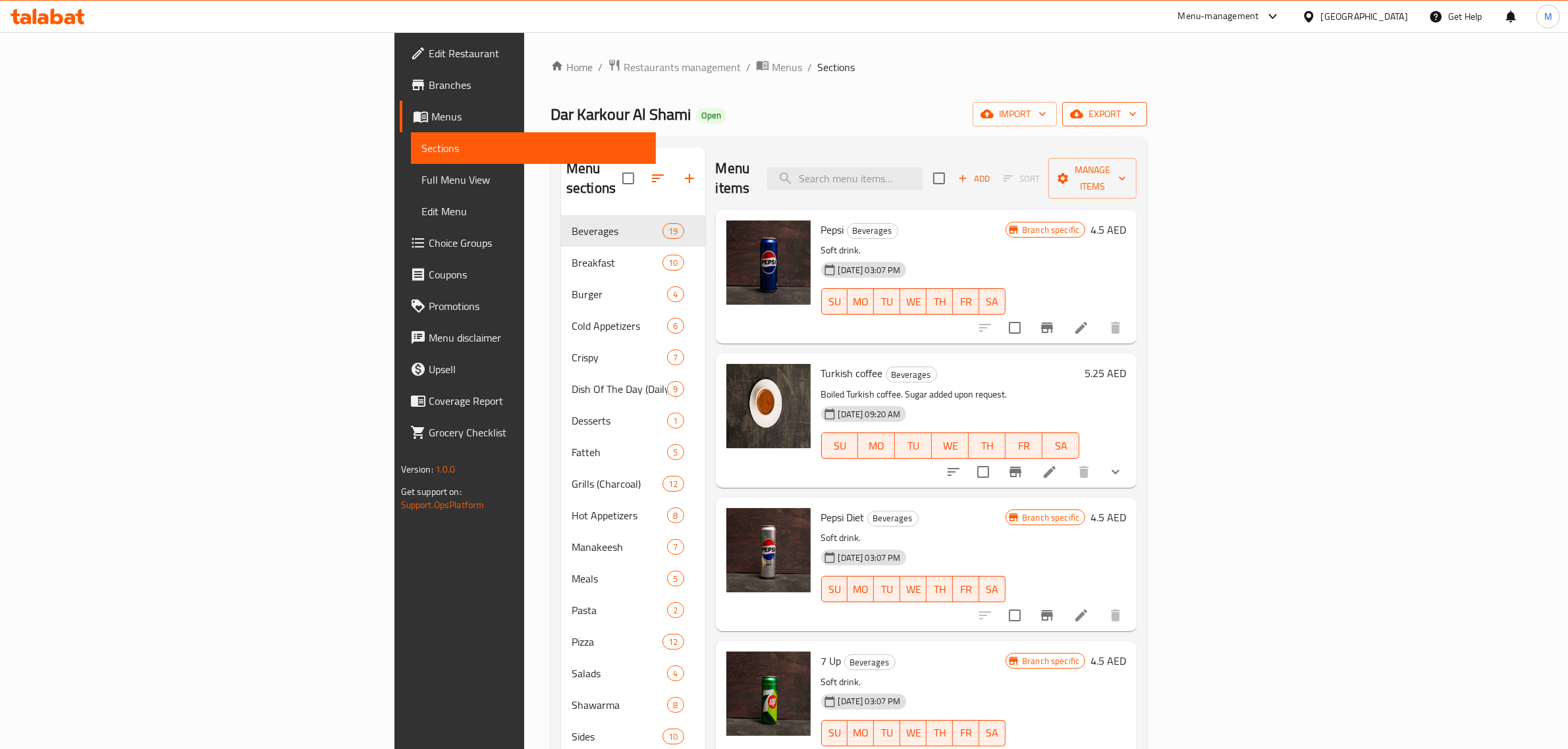
click at [1147, 103] on button "export" at bounding box center [1105, 114] width 85 height 25
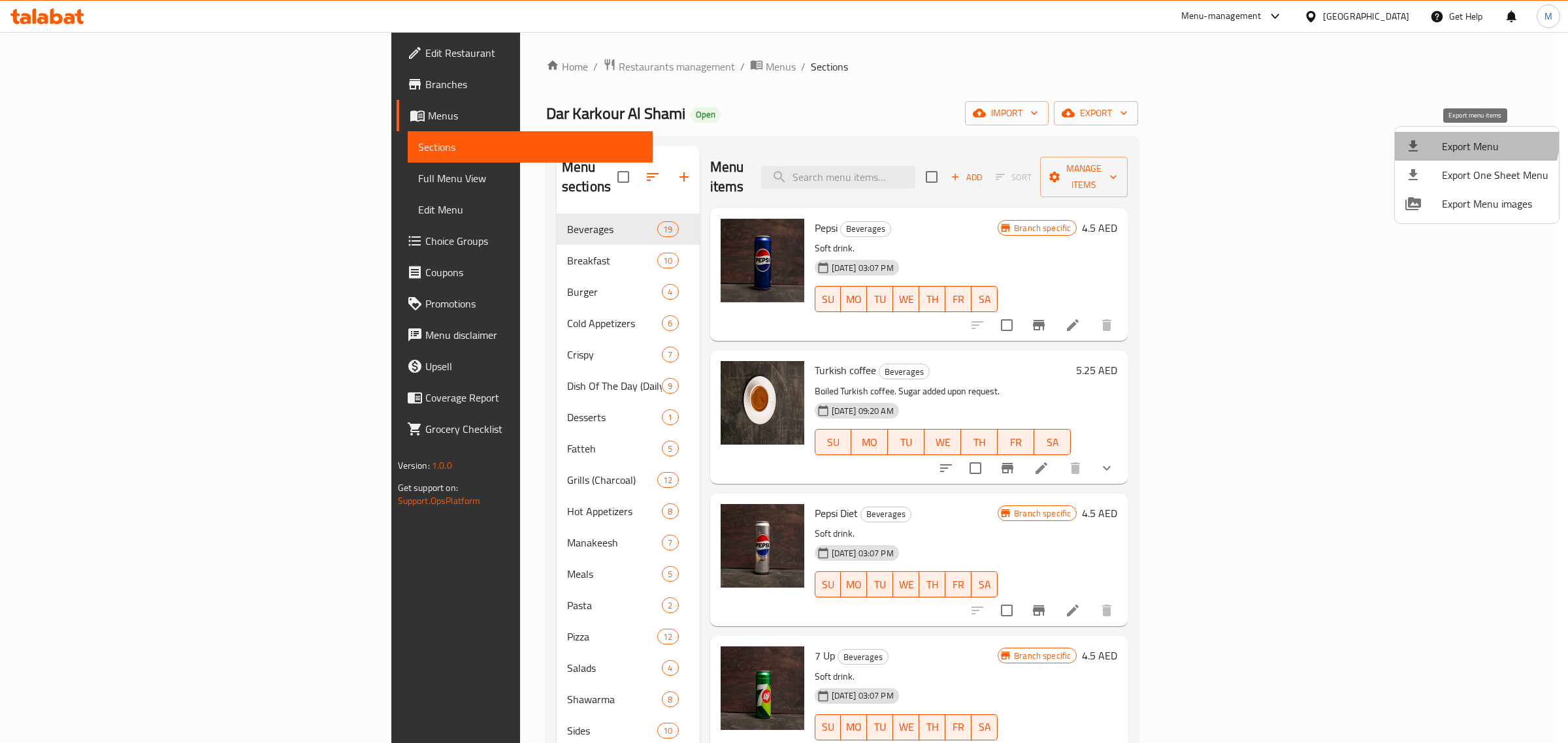
click at [1458, 135] on li "Export Menu" at bounding box center [1477, 146] width 164 height 29
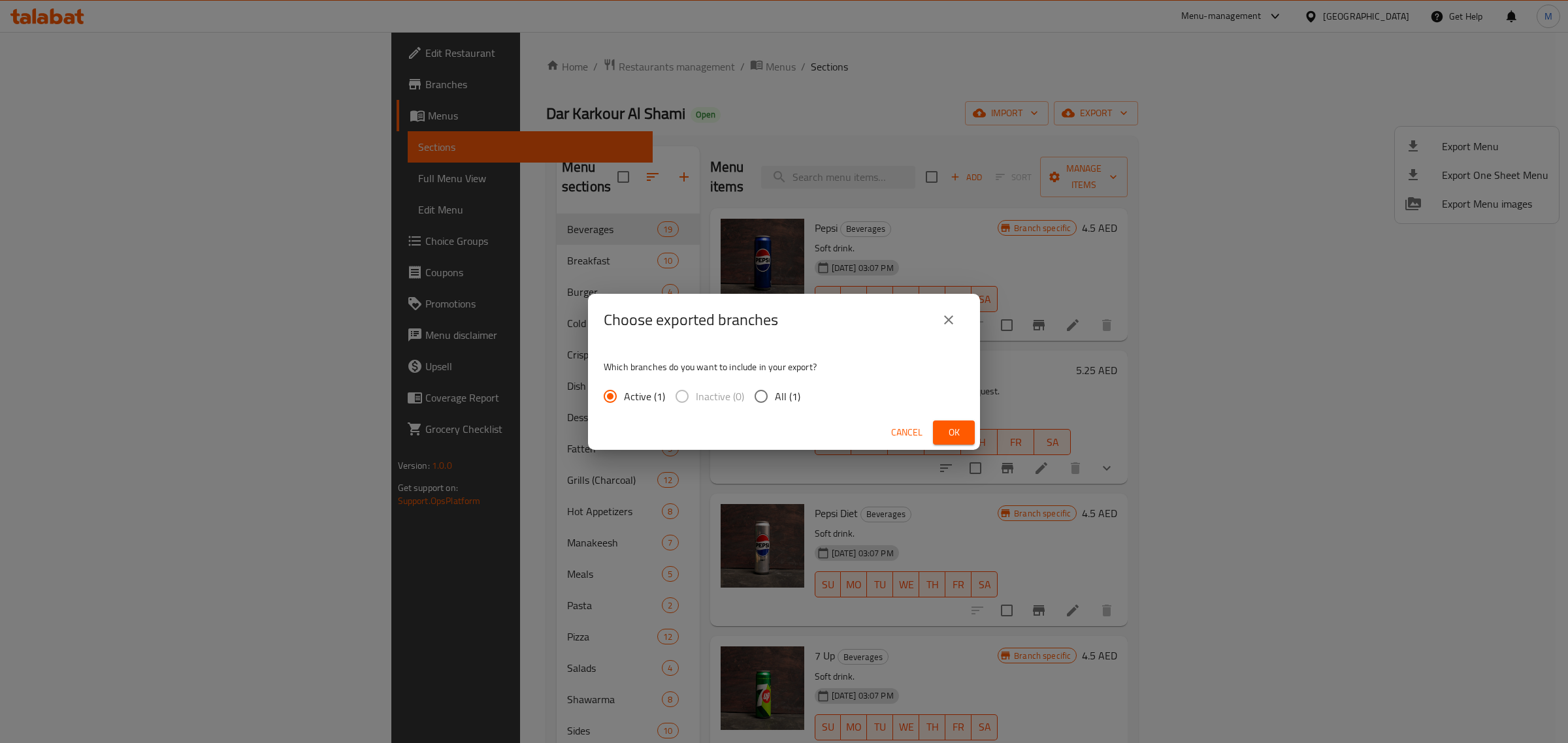
click at [778, 394] on span "All (1)" at bounding box center [788, 396] width 25 height 16
click at [775, 394] on input "All (1)" at bounding box center [761, 396] width 28 height 28
radio input "true"
click at [961, 421] on button "Ok" at bounding box center [954, 433] width 42 height 24
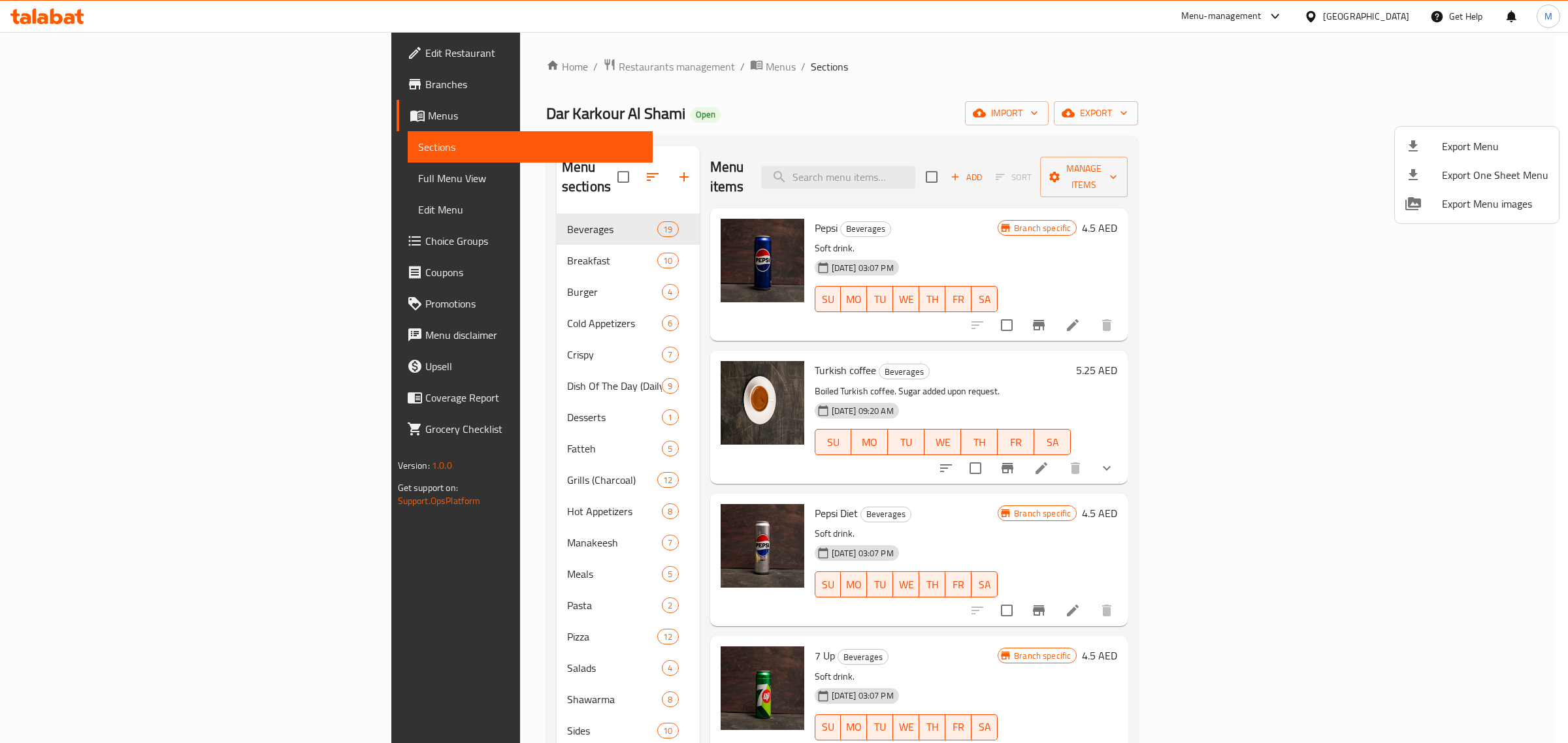
drag, startPoint x: 1203, startPoint y: 344, endPoint x: 1025, endPoint y: 321, distance: 179.5
click at [1202, 344] on div at bounding box center [784, 371] width 1568 height 743
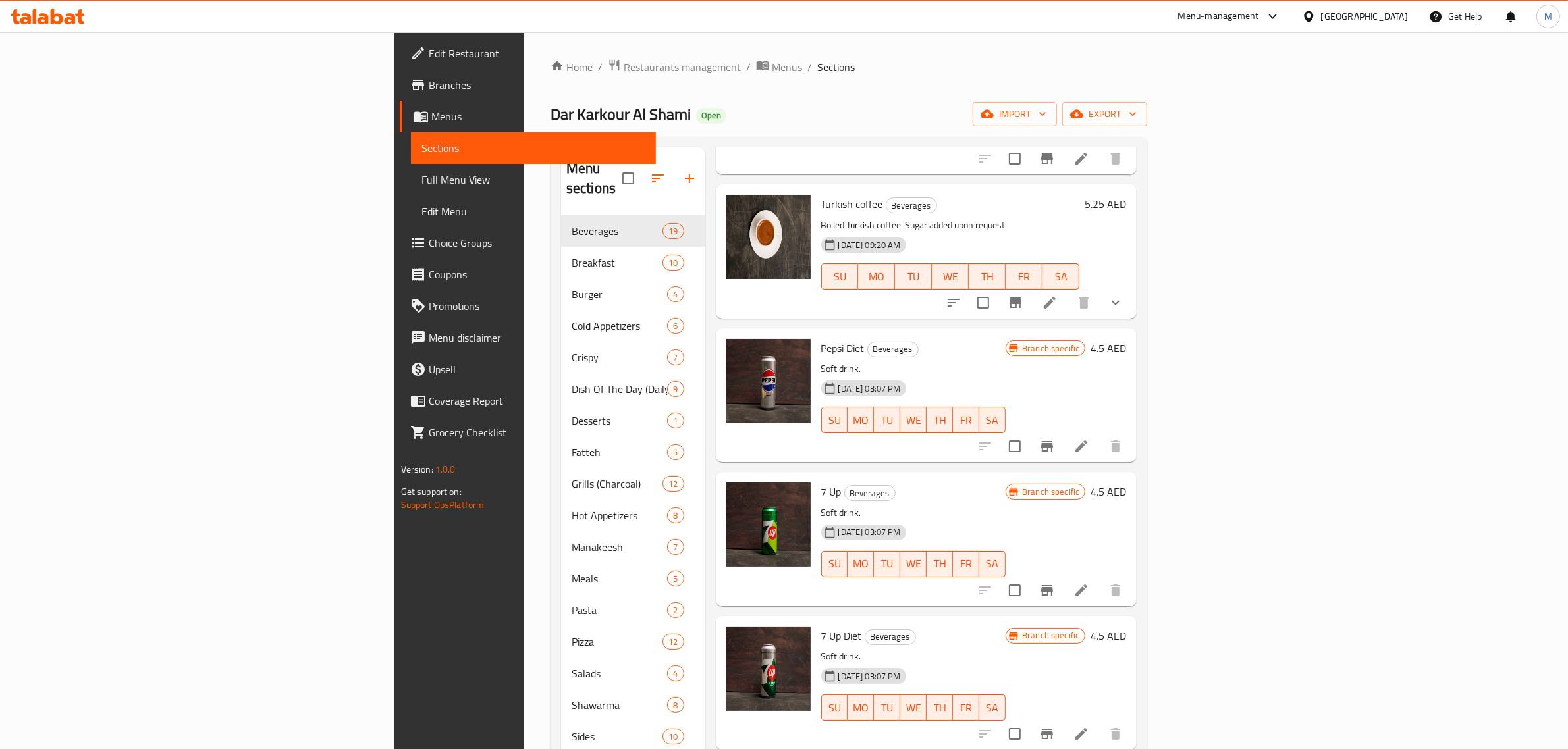
scroll to position [247, 0]
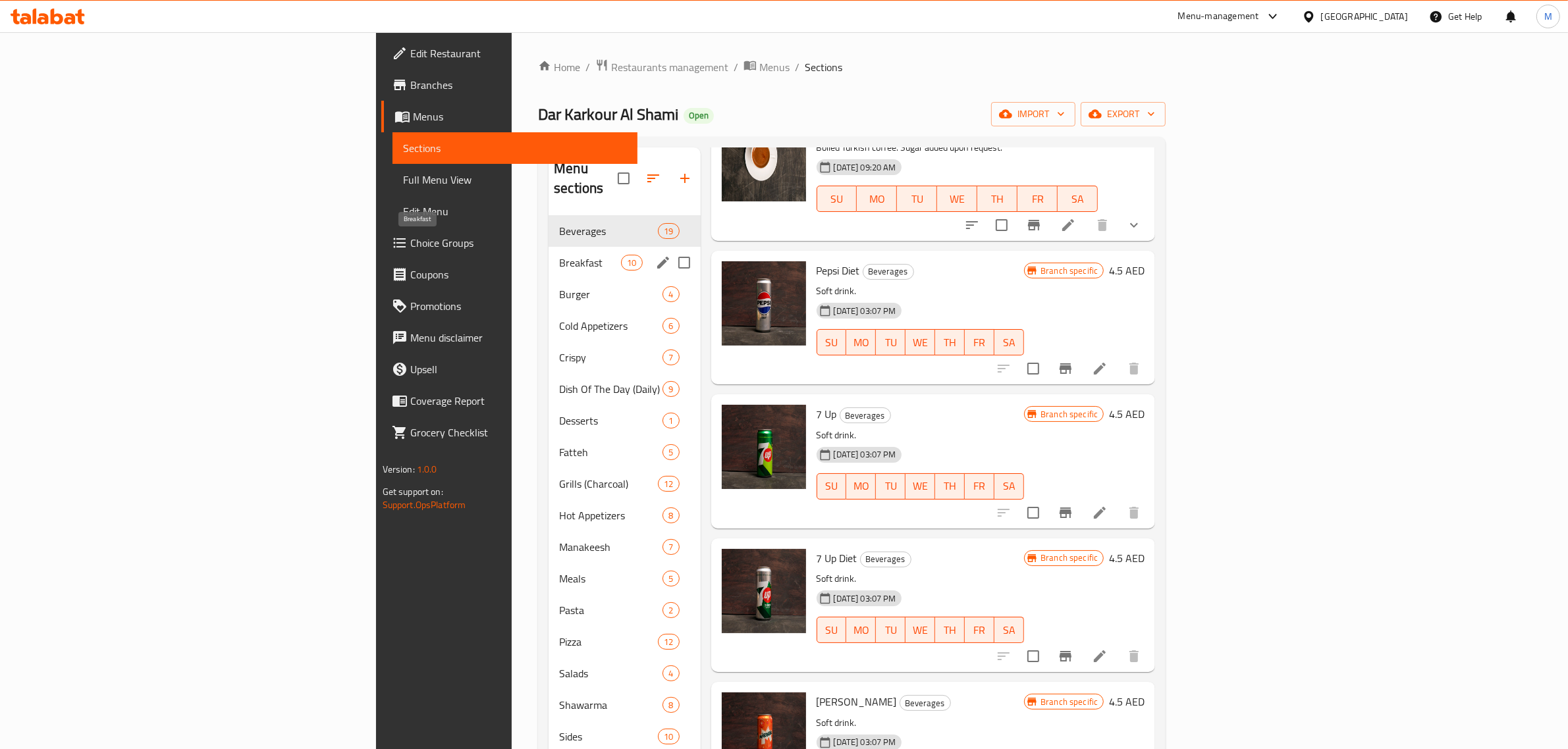
click at [560, 255] on span "Breakfast" at bounding box center [590, 263] width 62 height 16
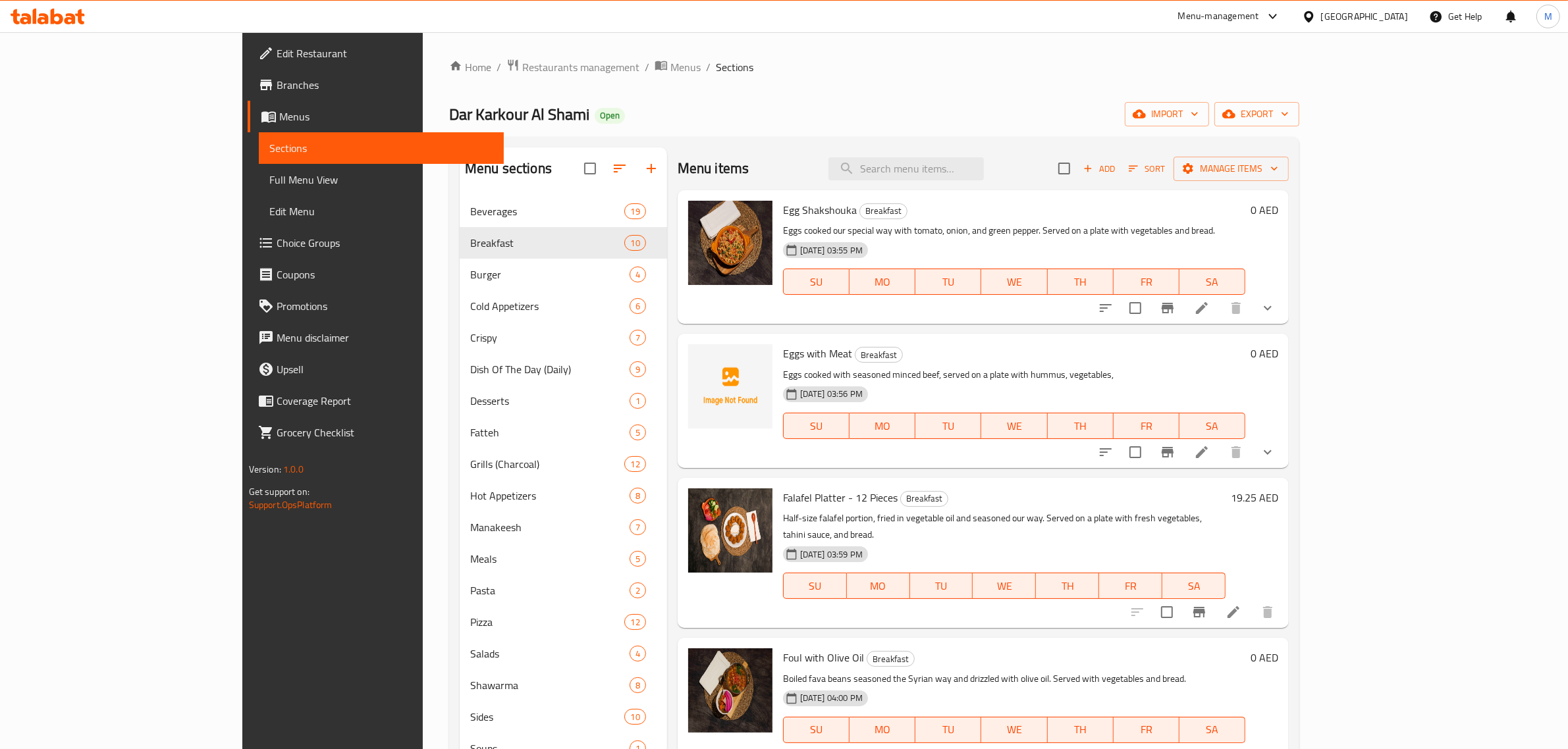
click at [1284, 299] on button "show more" at bounding box center [1267, 308] width 31 height 31
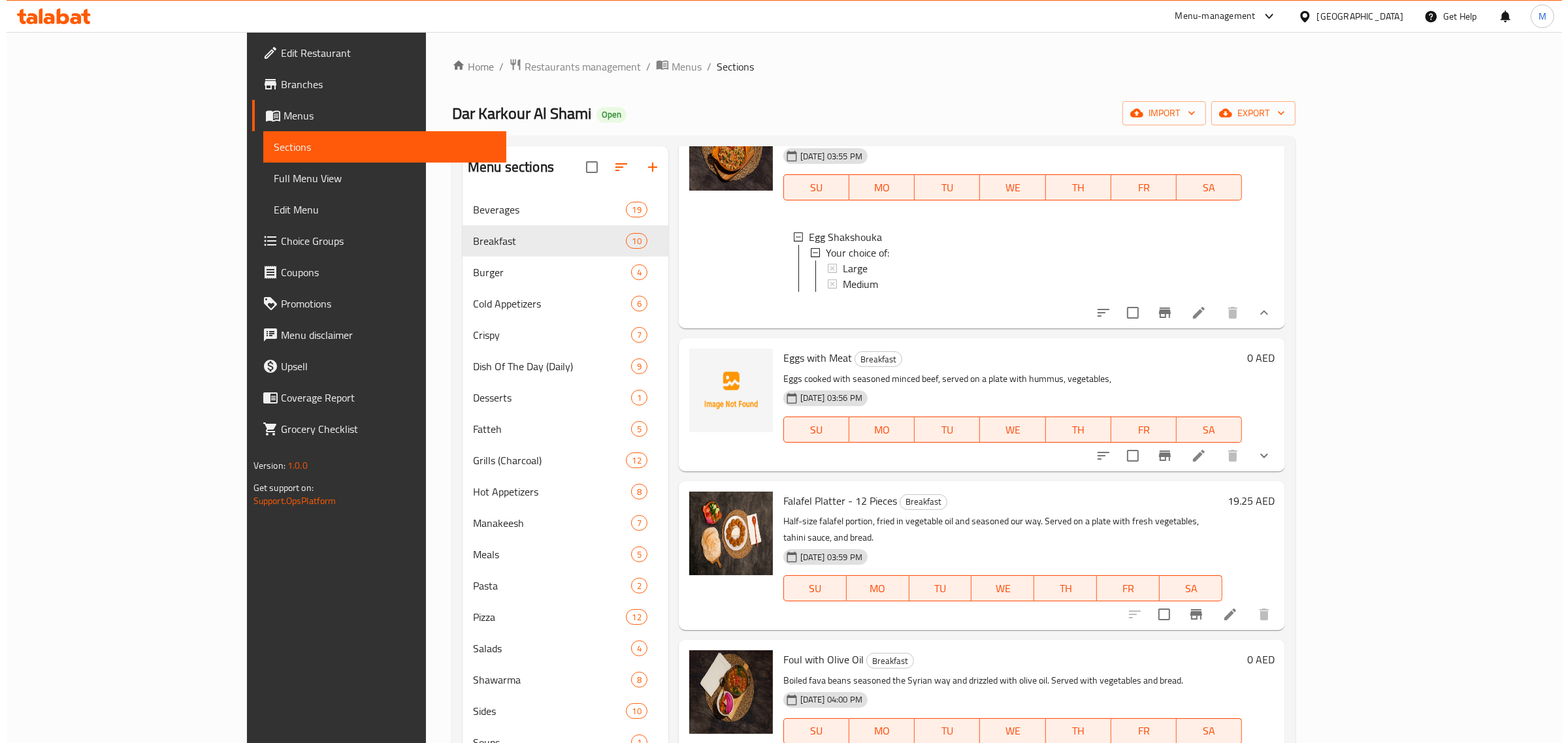
scroll to position [164, 0]
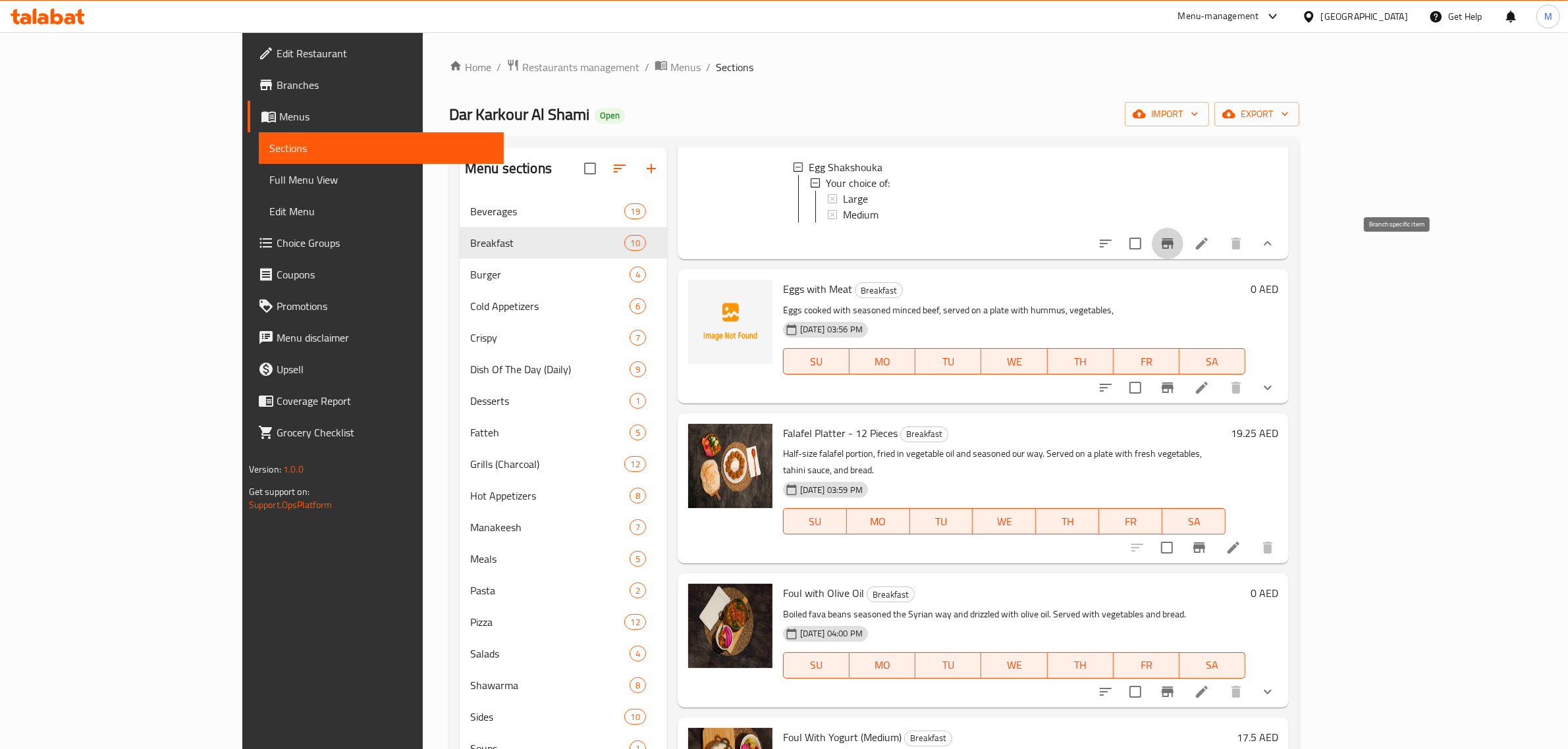
click at [1184, 259] on button "Branch-specific-item" at bounding box center [1167, 243] width 31 height 31
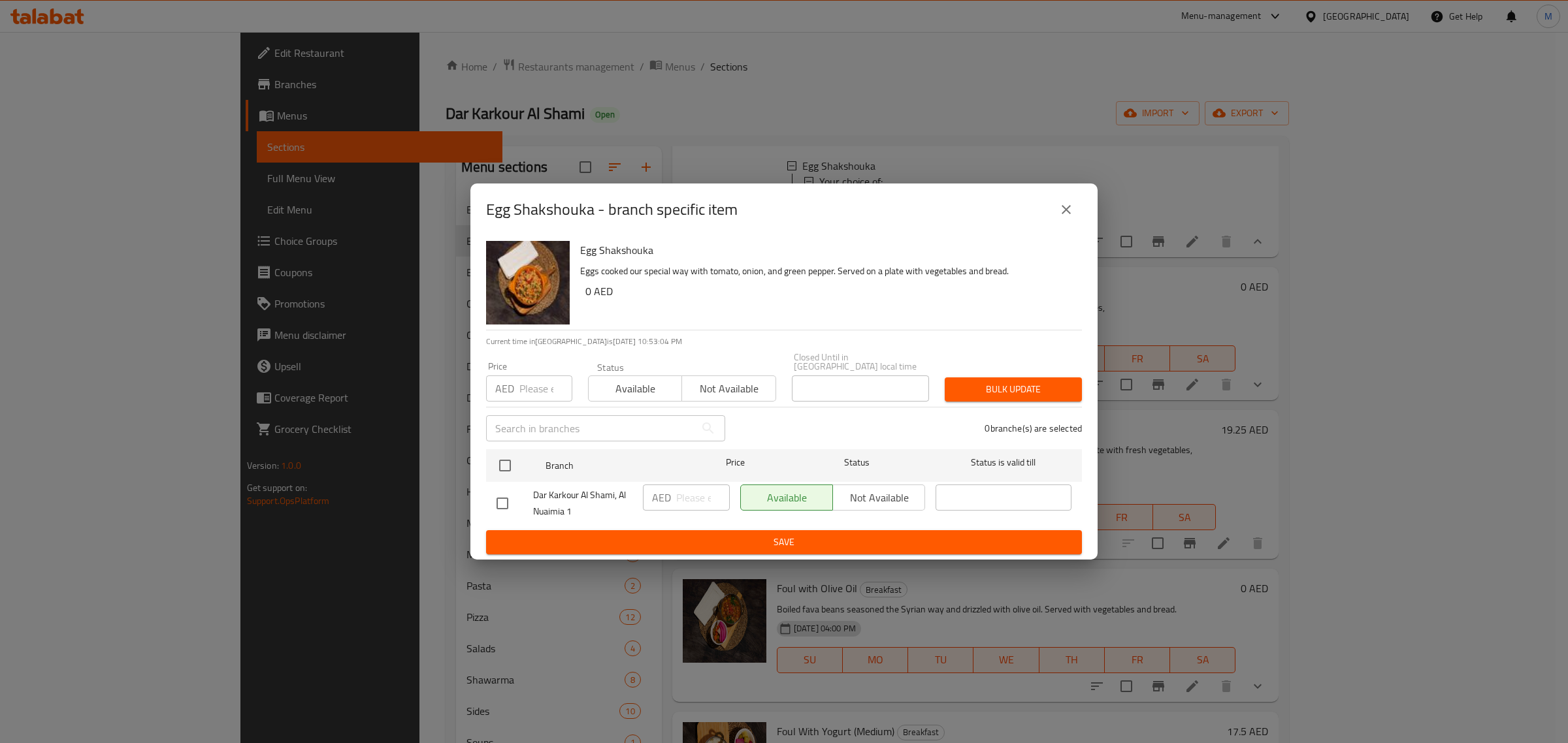
click at [1075, 197] on button "close" at bounding box center [1065, 209] width 31 height 31
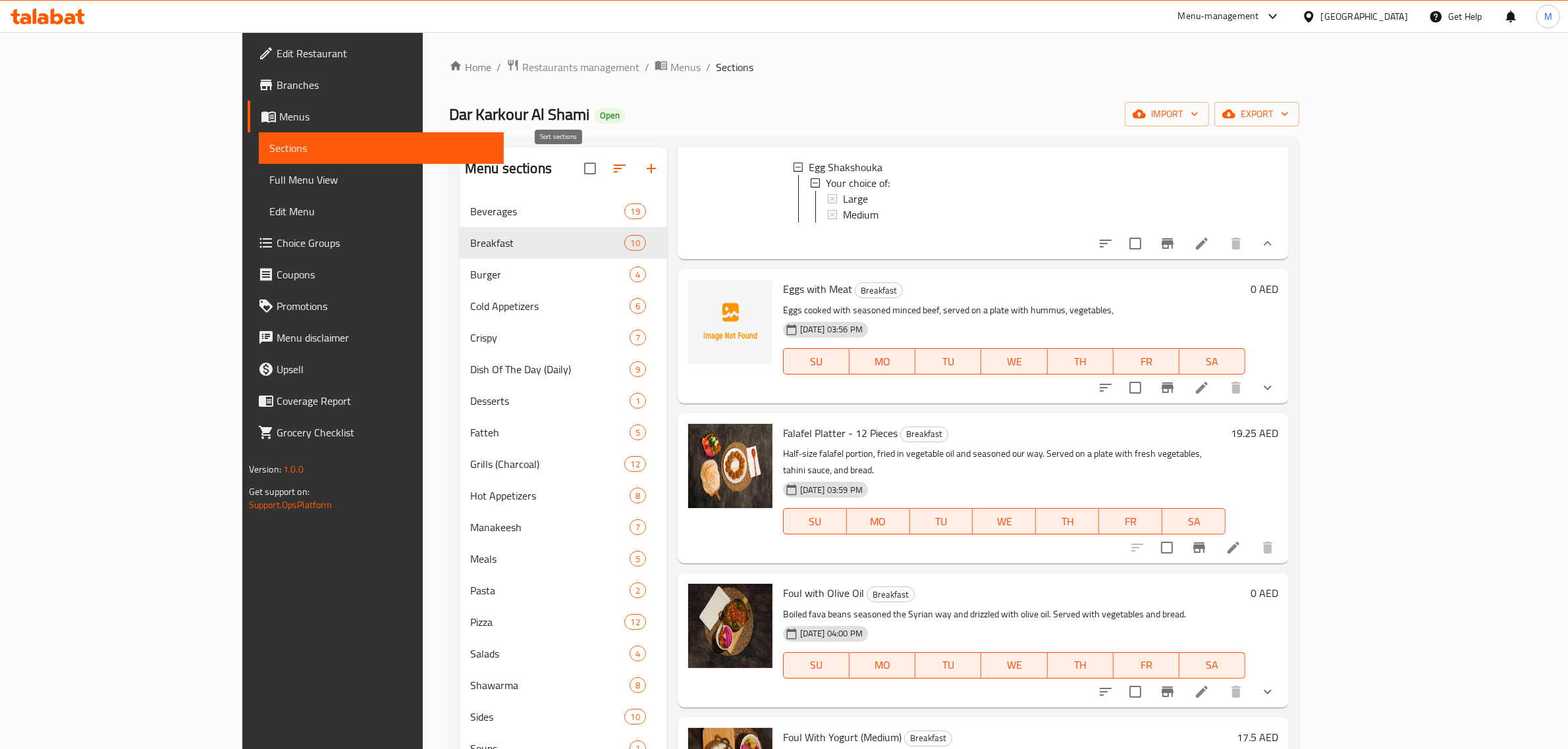
click at [612, 163] on icon "button" at bounding box center [620, 168] width 16 height 16
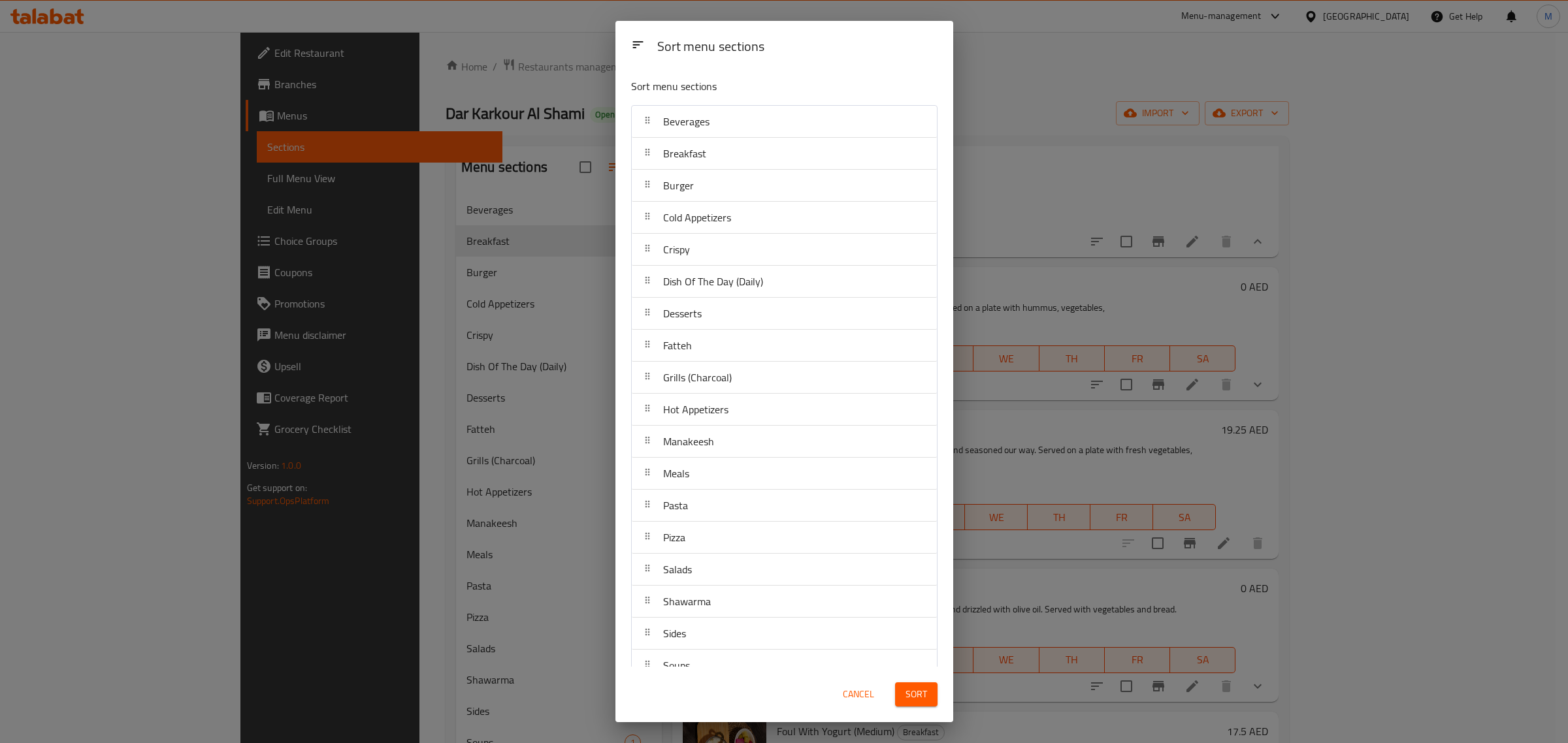
click at [573, 128] on div "Sort menu sections Sort menu sections Beverages Breakfast Burger Cold Appetizer…" at bounding box center [784, 371] width 1568 height 743
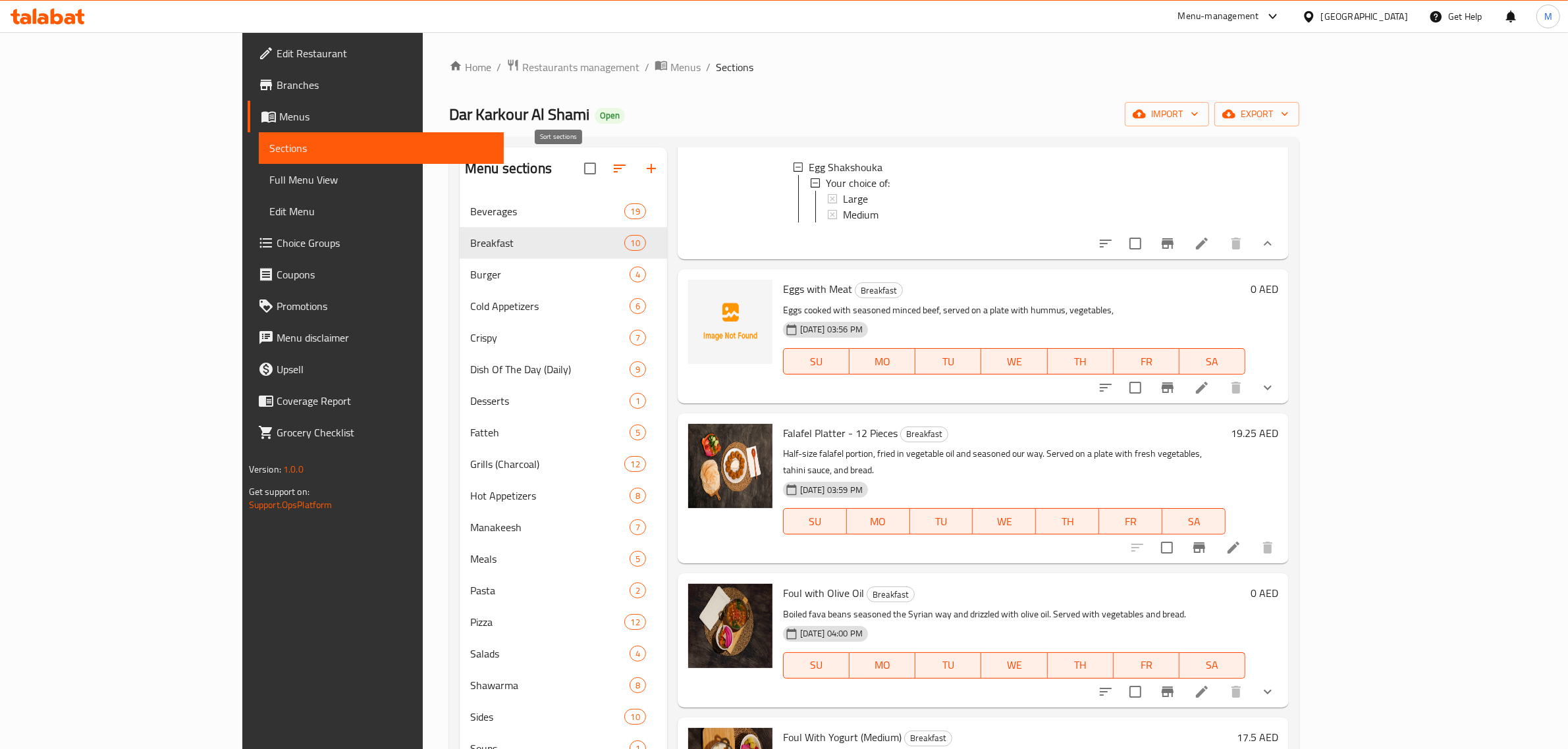
click at [612, 165] on icon "button" at bounding box center [620, 168] width 16 height 16
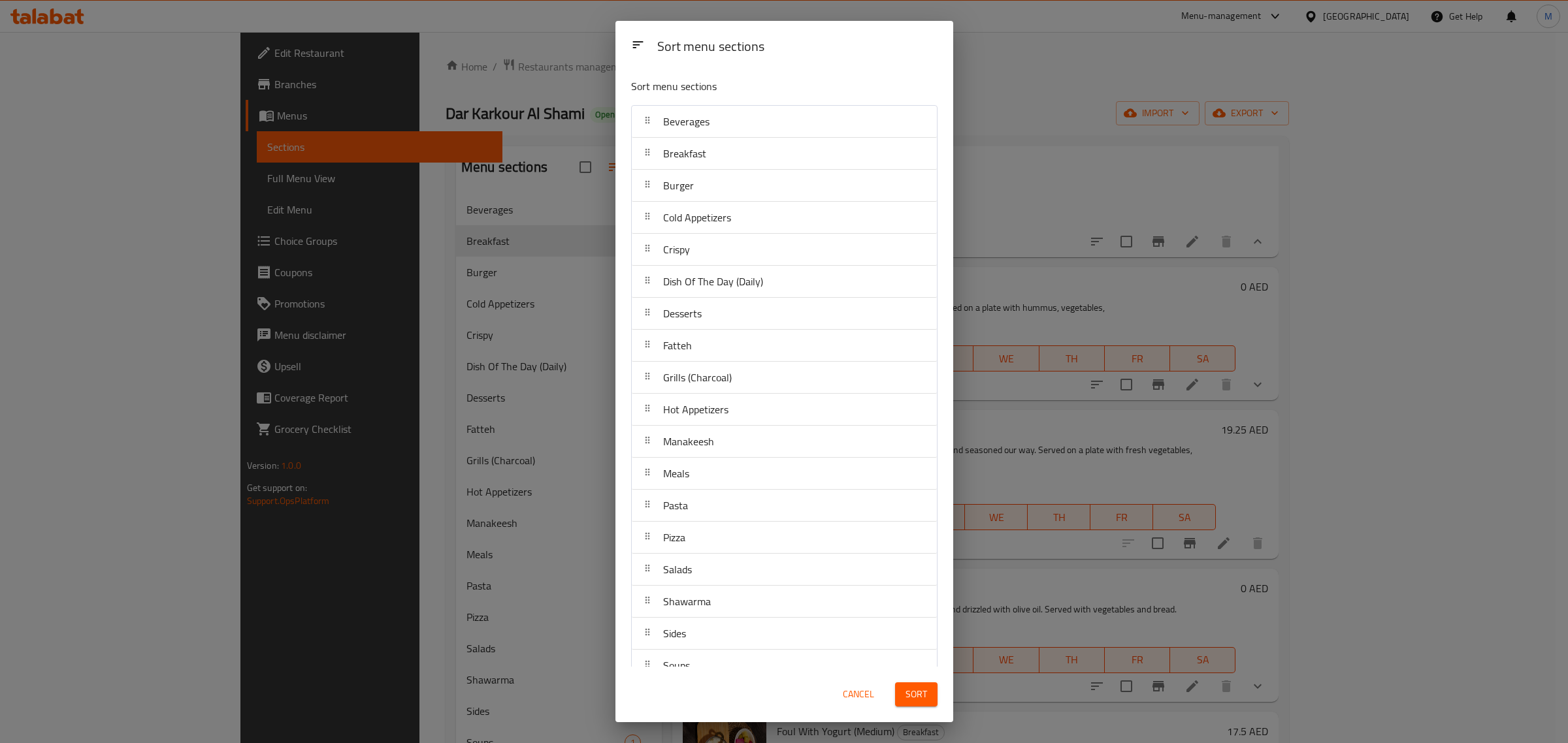
click at [572, 103] on div "Sort menu sections Sort menu sections Beverages Breakfast Burger Cold Appetizer…" at bounding box center [784, 371] width 1568 height 743
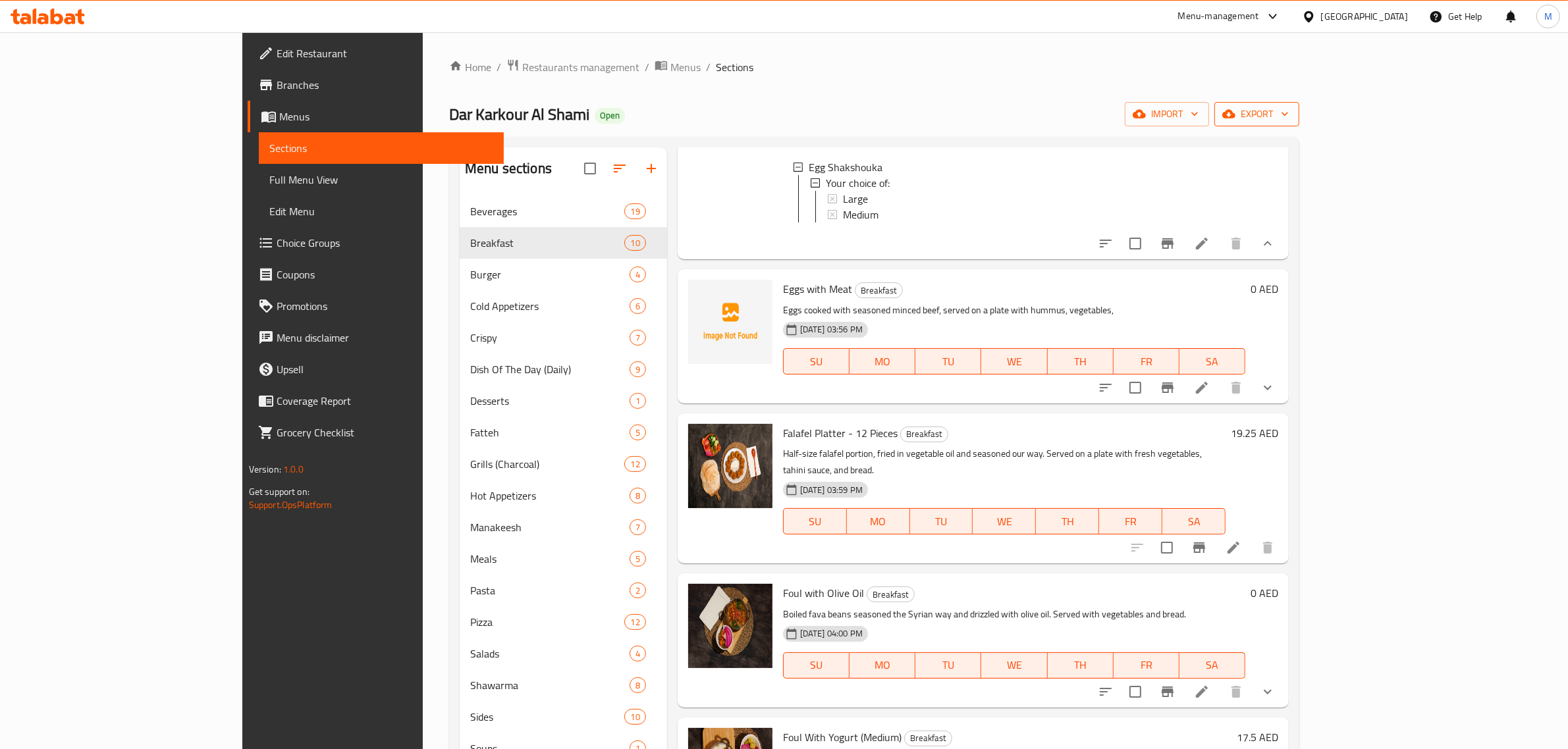
click at [1289, 110] on span "export" at bounding box center [1257, 114] width 64 height 16
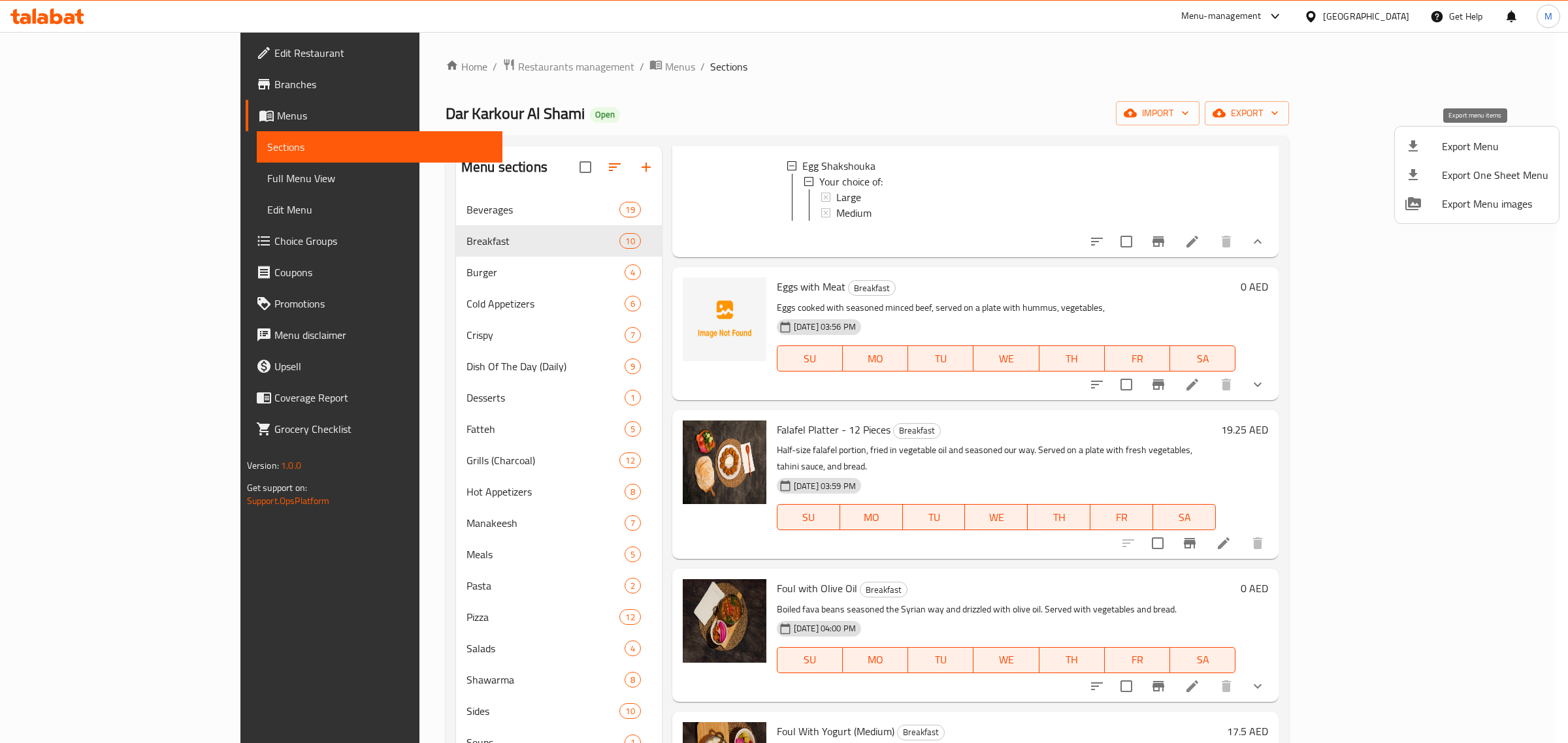
click at [1465, 145] on span "Export Menu" at bounding box center [1495, 146] width 106 height 16
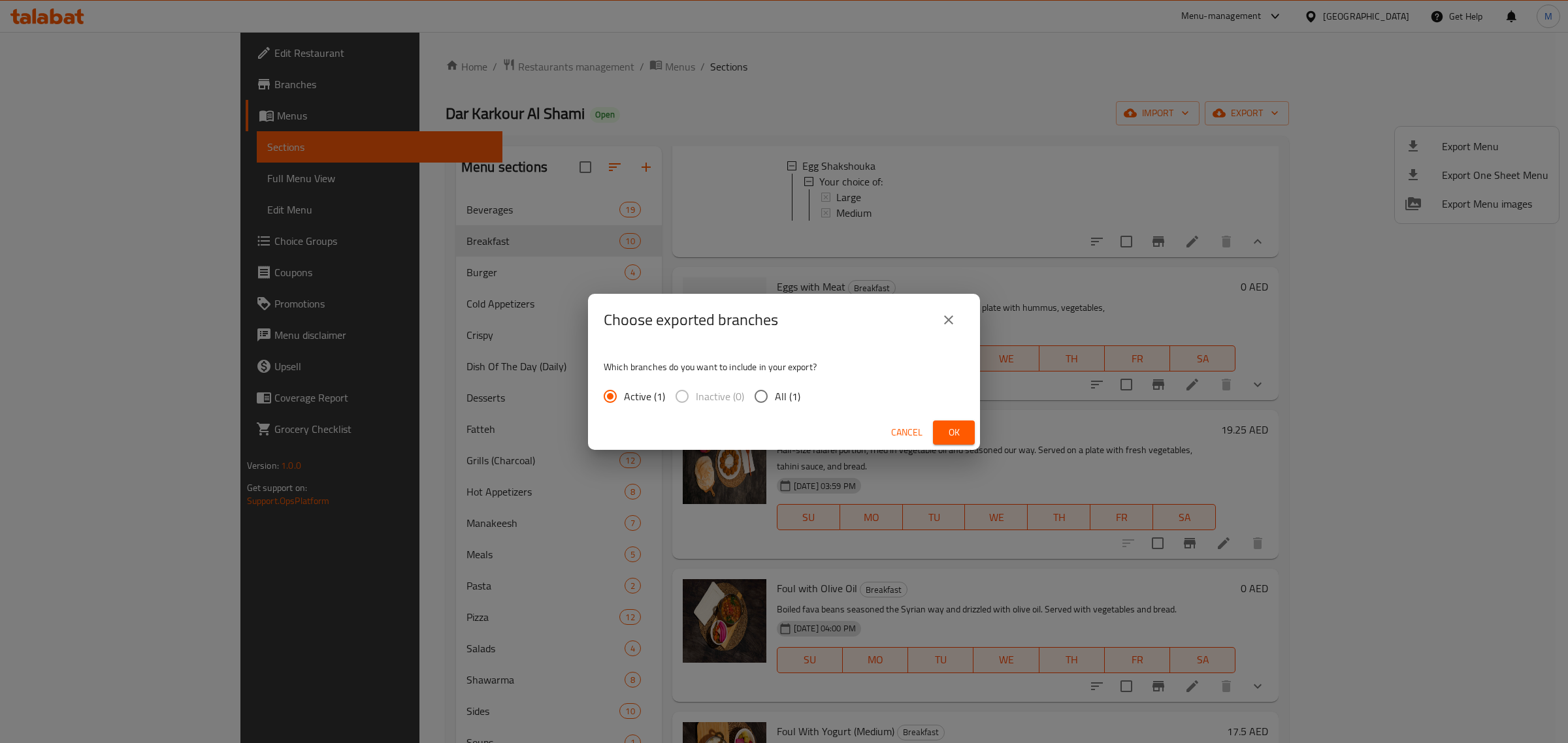
click at [769, 390] on input "All (1)" at bounding box center [761, 396] width 28 height 28
radio input "true"
click at [931, 434] on div "Cancel Ok" at bounding box center [784, 433] width 392 height 35
click at [947, 433] on span "Ok" at bounding box center [953, 432] width 21 height 16
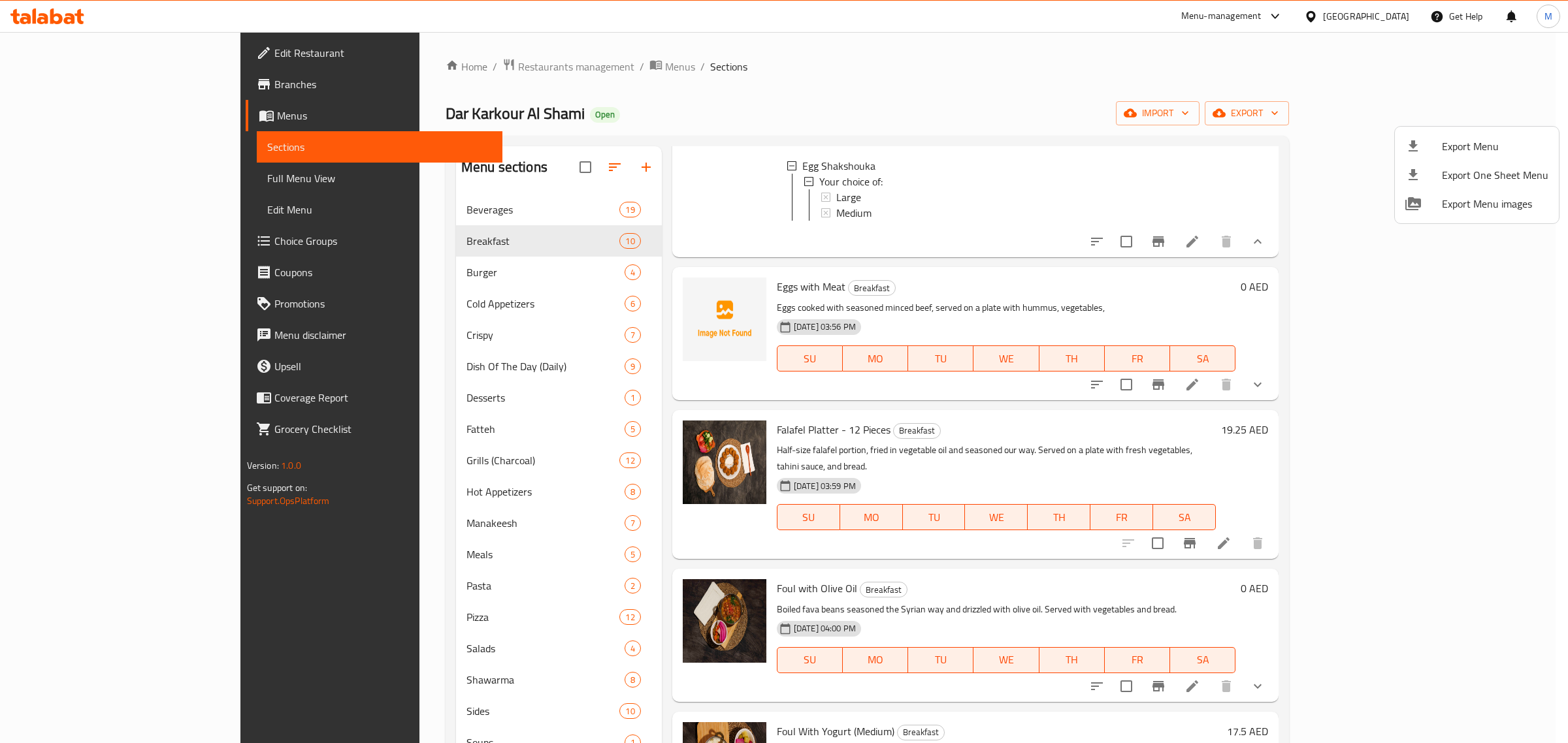
click at [560, 164] on div at bounding box center [784, 371] width 1568 height 743
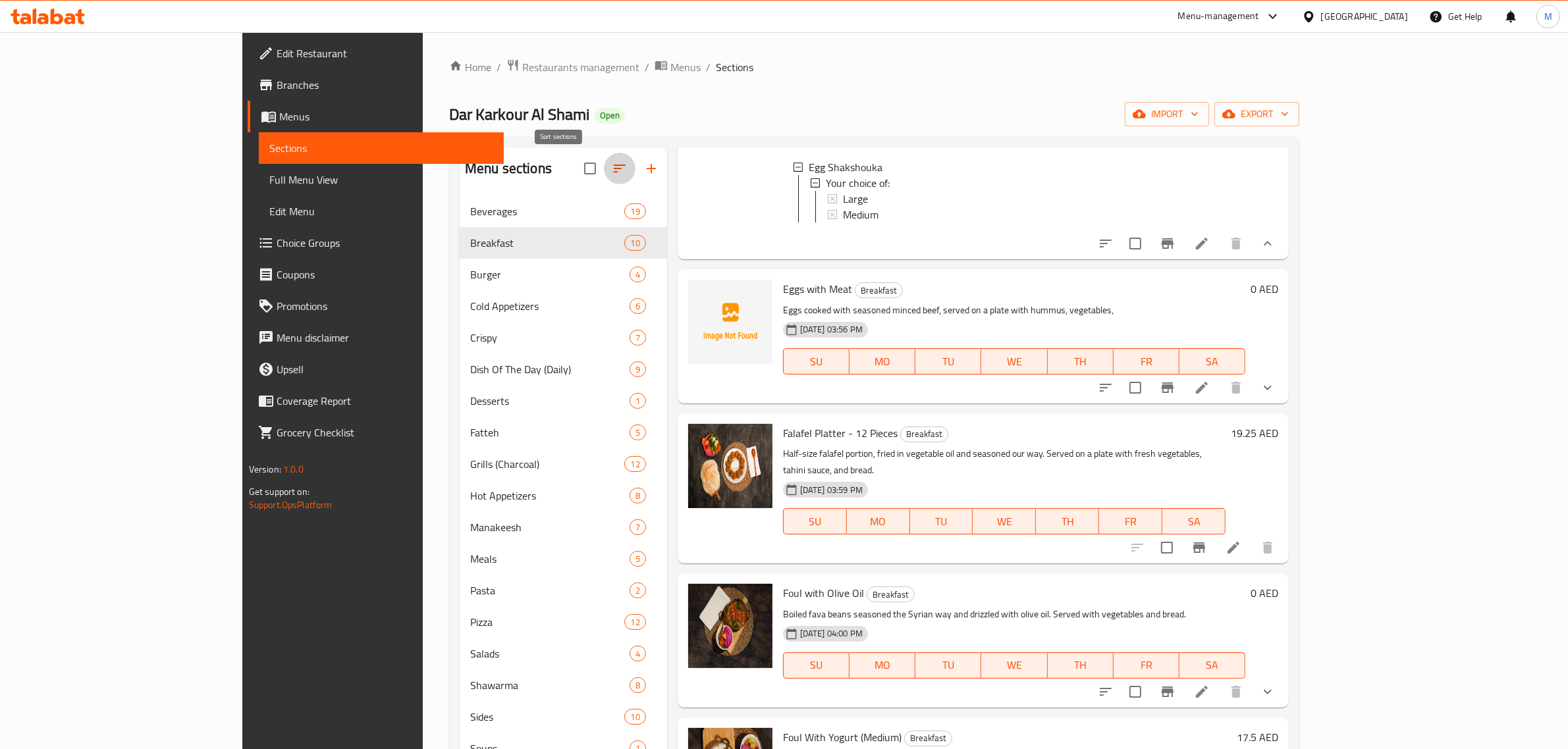
click at [612, 173] on icon "button" at bounding box center [620, 168] width 16 height 16
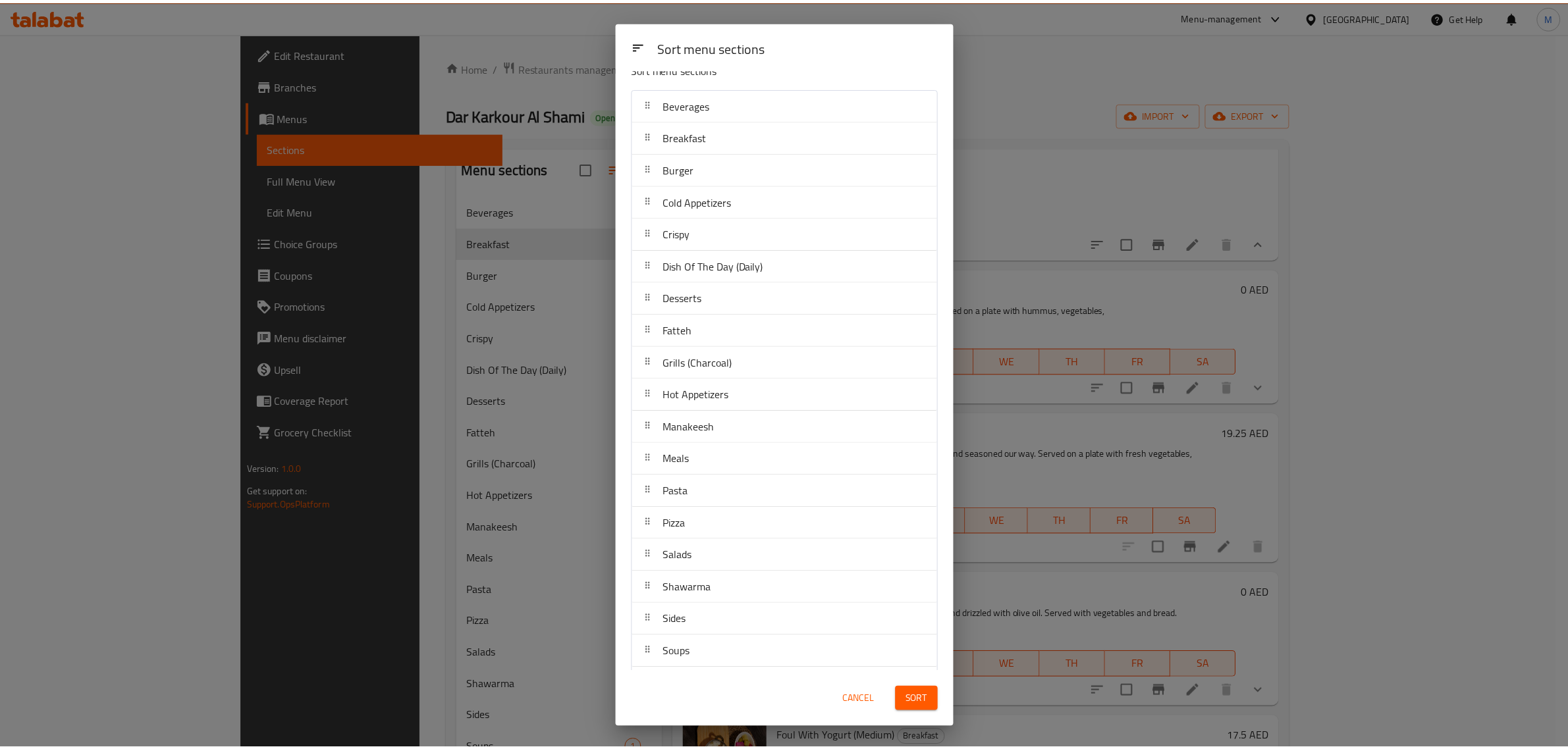
scroll to position [0, 0]
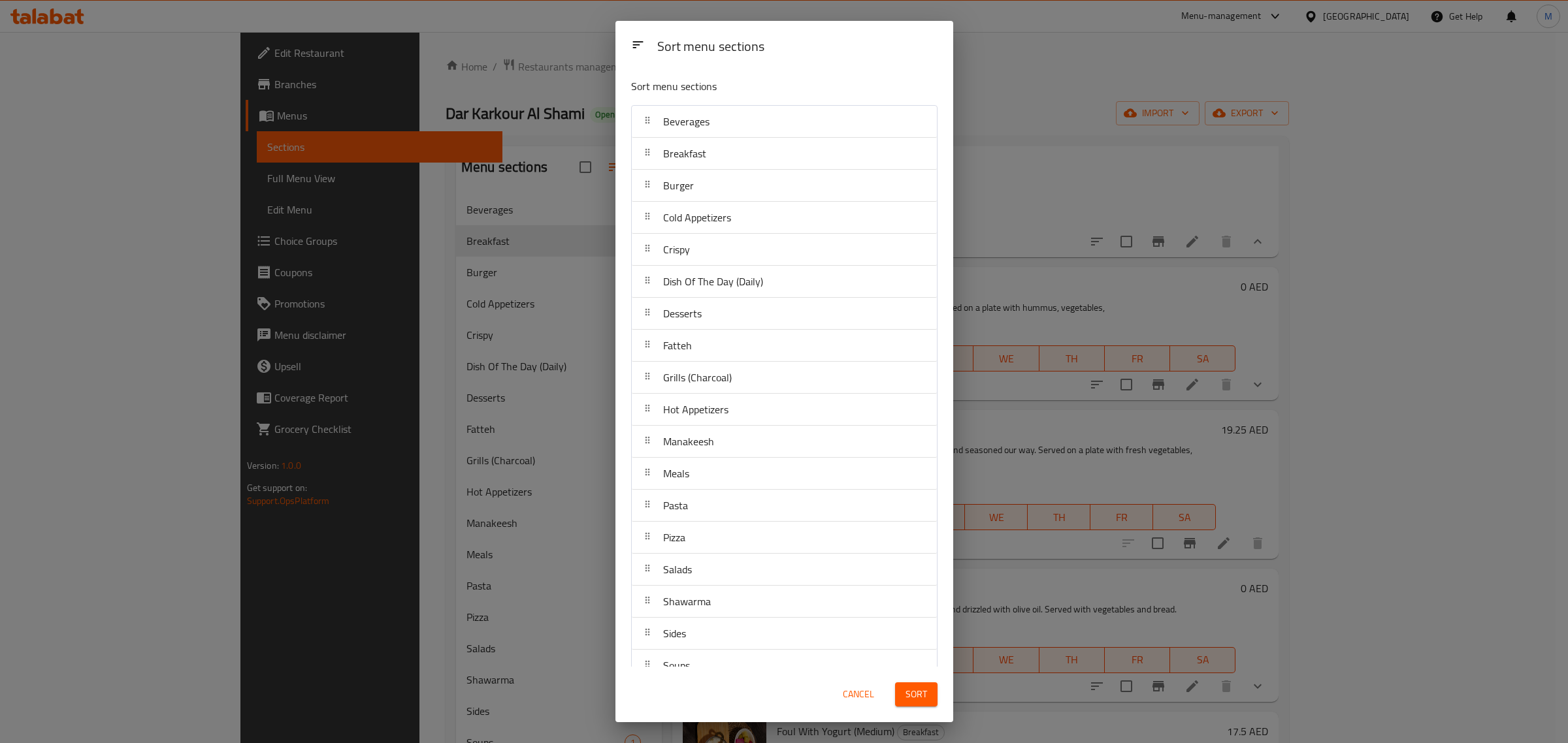
click at [405, 455] on div "Sort menu sections Sort menu sections Beverages Breakfast Burger Cold Appetizer…" at bounding box center [784, 371] width 1568 height 743
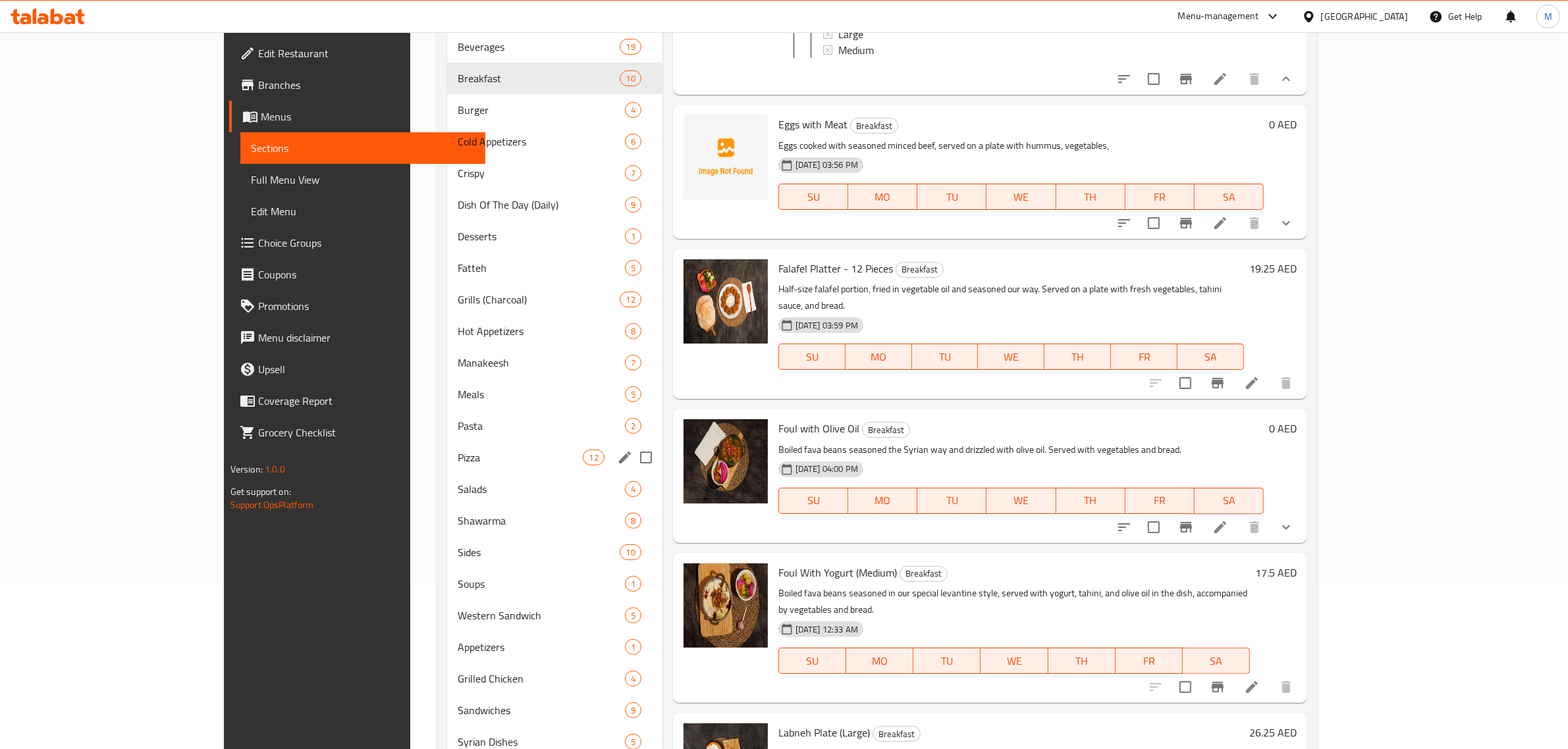
scroll to position [246, 0]
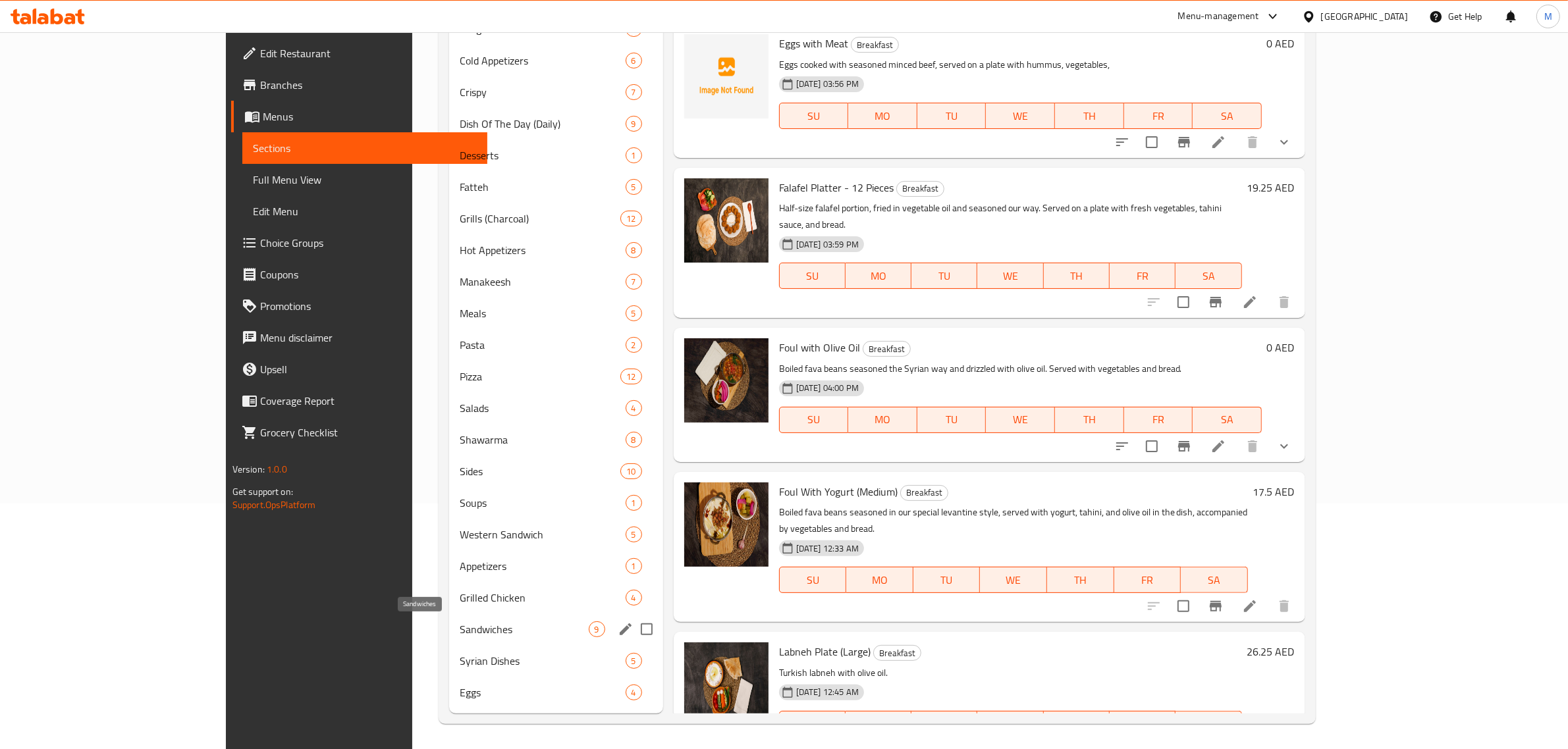
click at [460, 623] on span "Sandwiches" at bounding box center [525, 629] width 129 height 16
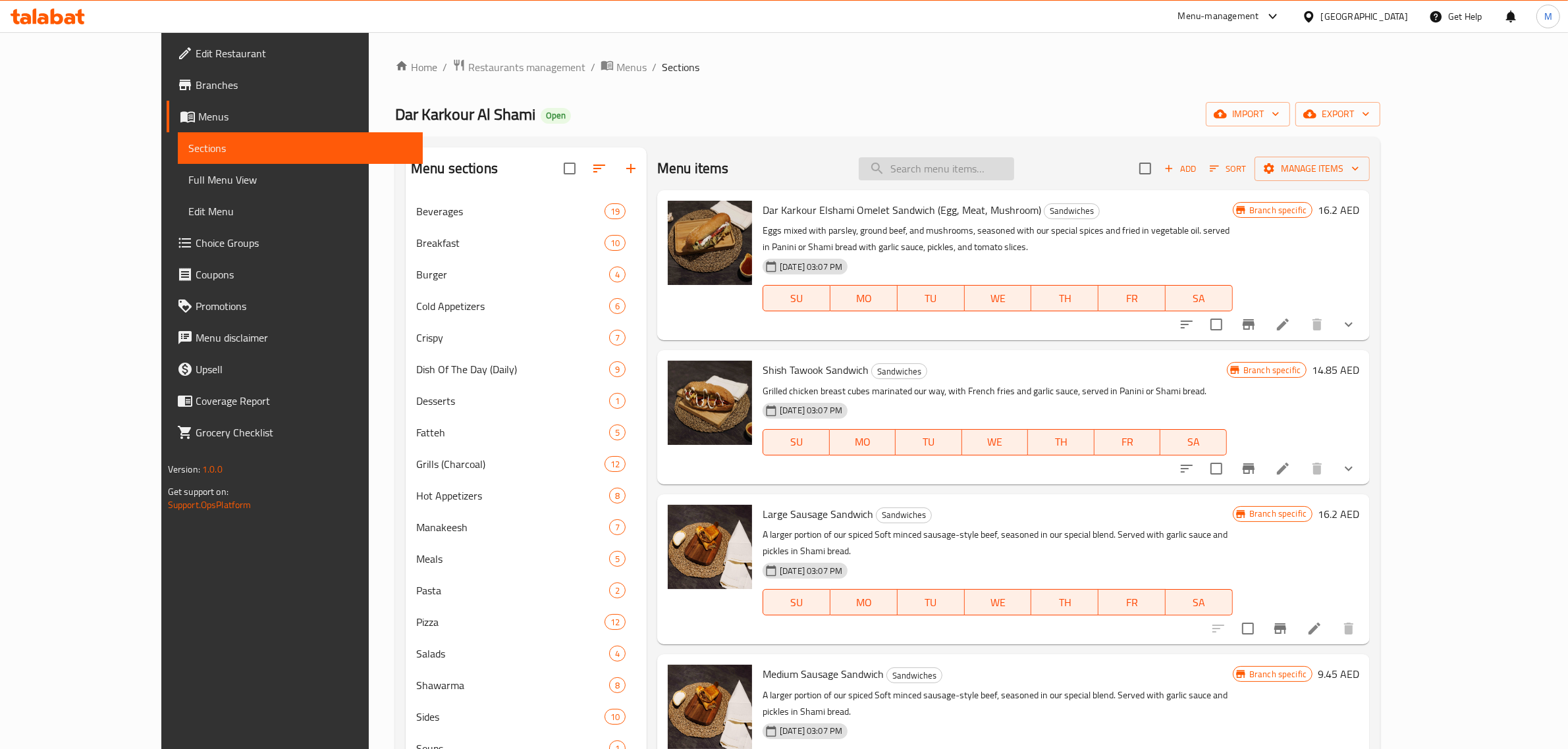
click at [1002, 159] on input "search" at bounding box center [936, 168] width 156 height 23
paste input "Chicken Kebab Sandwich"
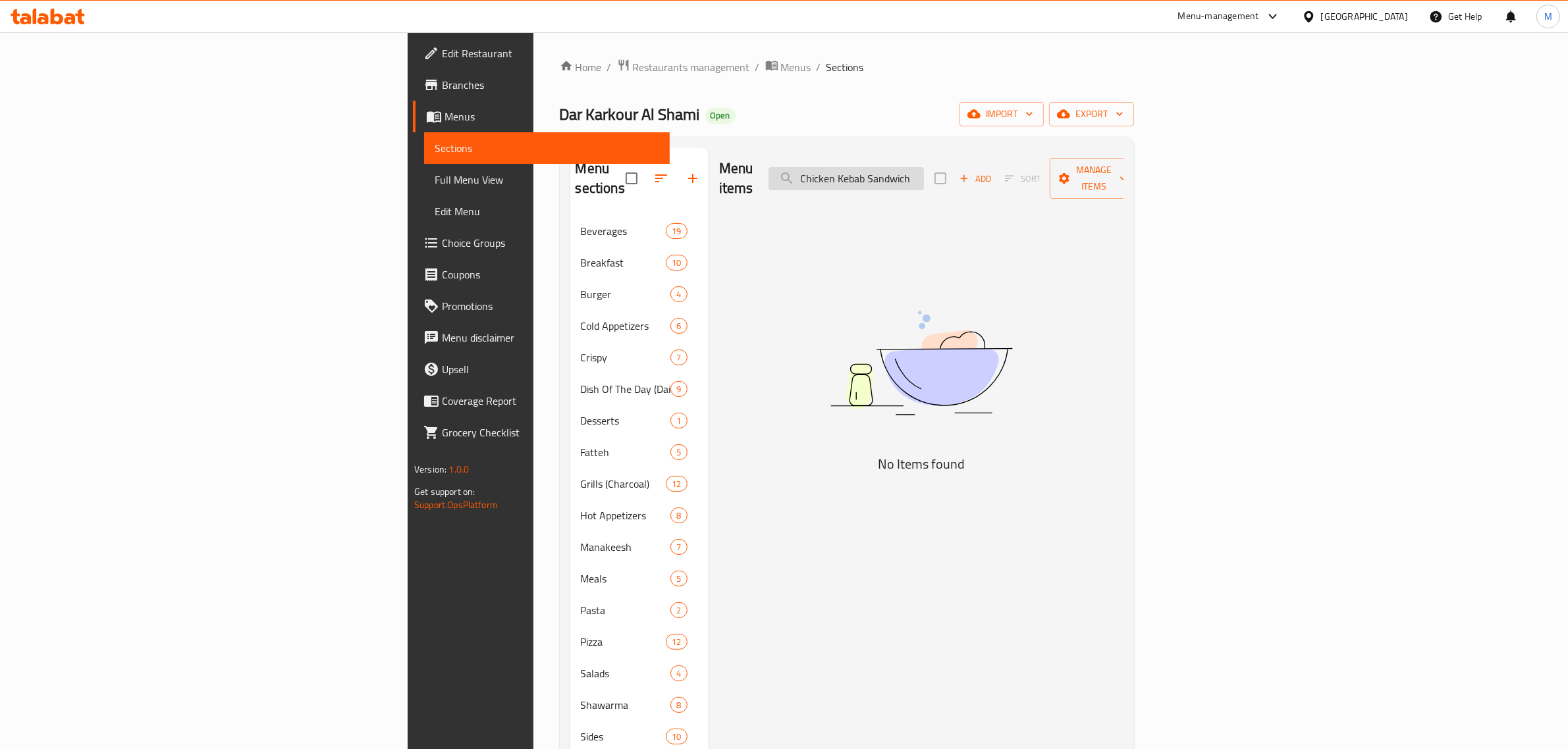
click at [924, 179] on input "Chicken Kebab Sandwich" at bounding box center [846, 179] width 156 height 23
click at [924, 176] on input "Chicken Kebab Sandwich" at bounding box center [846, 179] width 156 height 23
click at [924, 175] on input "Chicken Kebab Sandwich" at bounding box center [846, 179] width 156 height 23
click at [924, 173] on input "Chicken Kebab Sandwich" at bounding box center [846, 179] width 156 height 23
click at [924, 174] on input "Chicken Kebab Sandwich" at bounding box center [846, 179] width 156 height 23
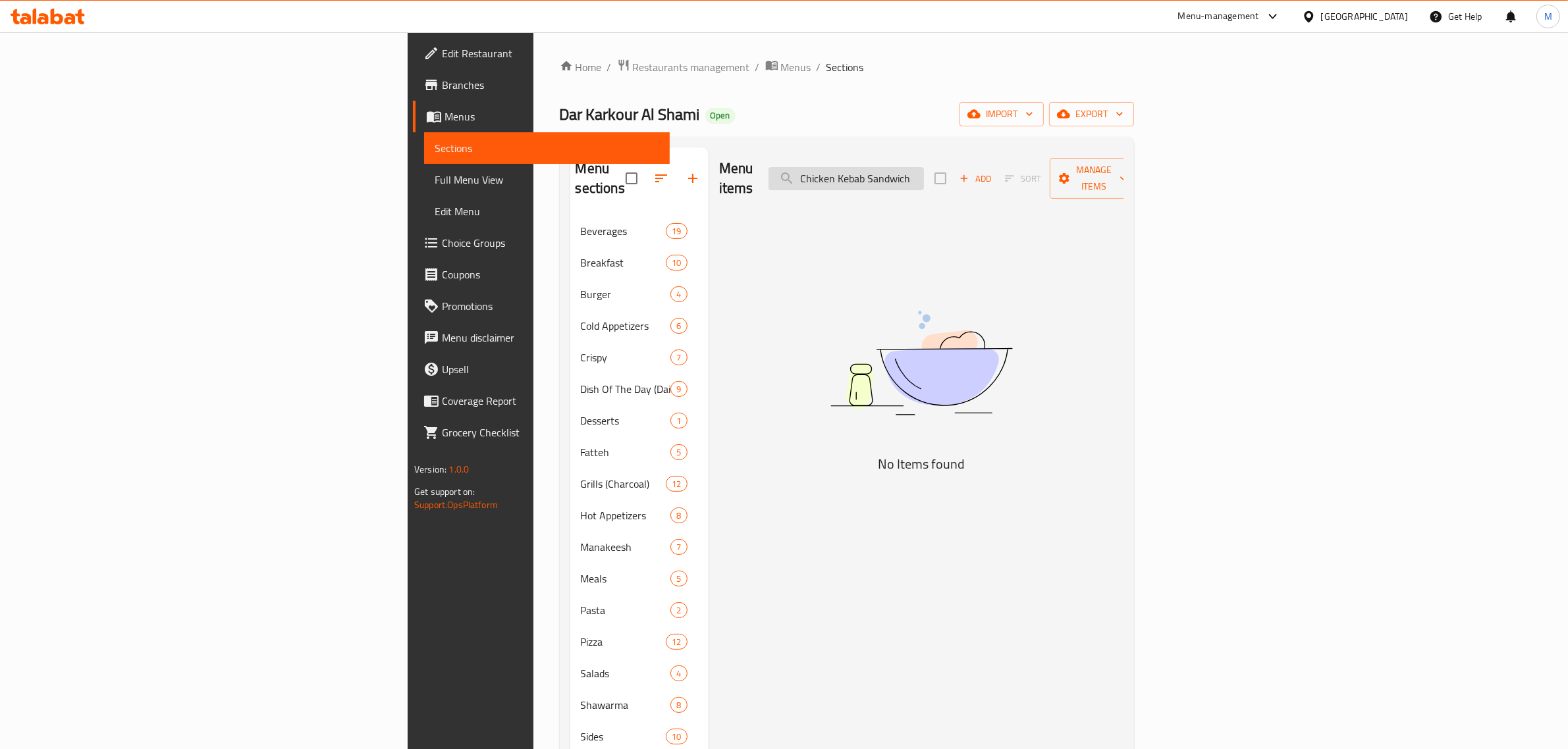
click at [924, 174] on input "Chicken Kebab Sandwich" at bounding box center [846, 179] width 156 height 23
paste input "Falafel Sandwich (Large)"
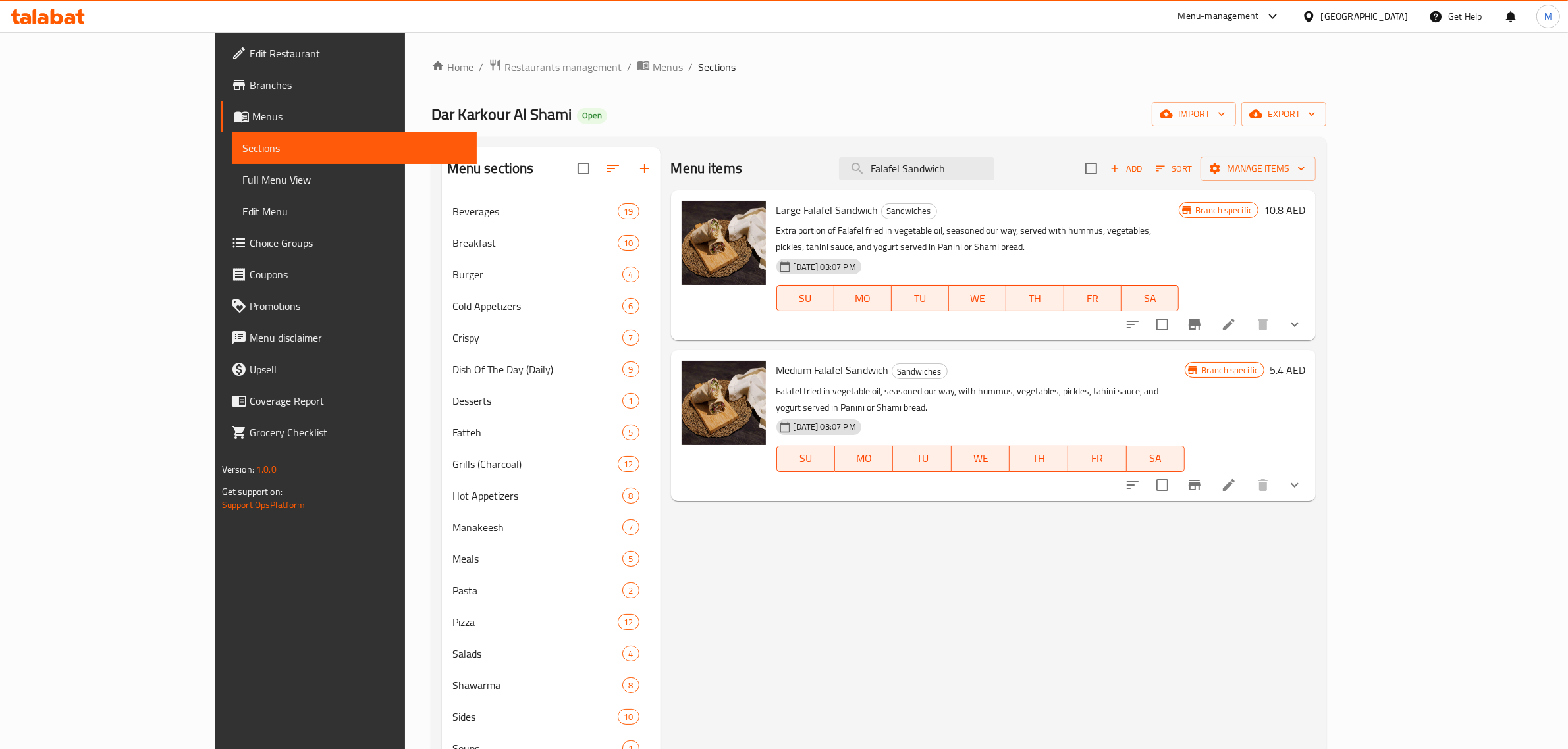
type input "Falafel Sandwich"
click at [1303, 317] on icon "show more" at bounding box center [1294, 325] width 16 height 16
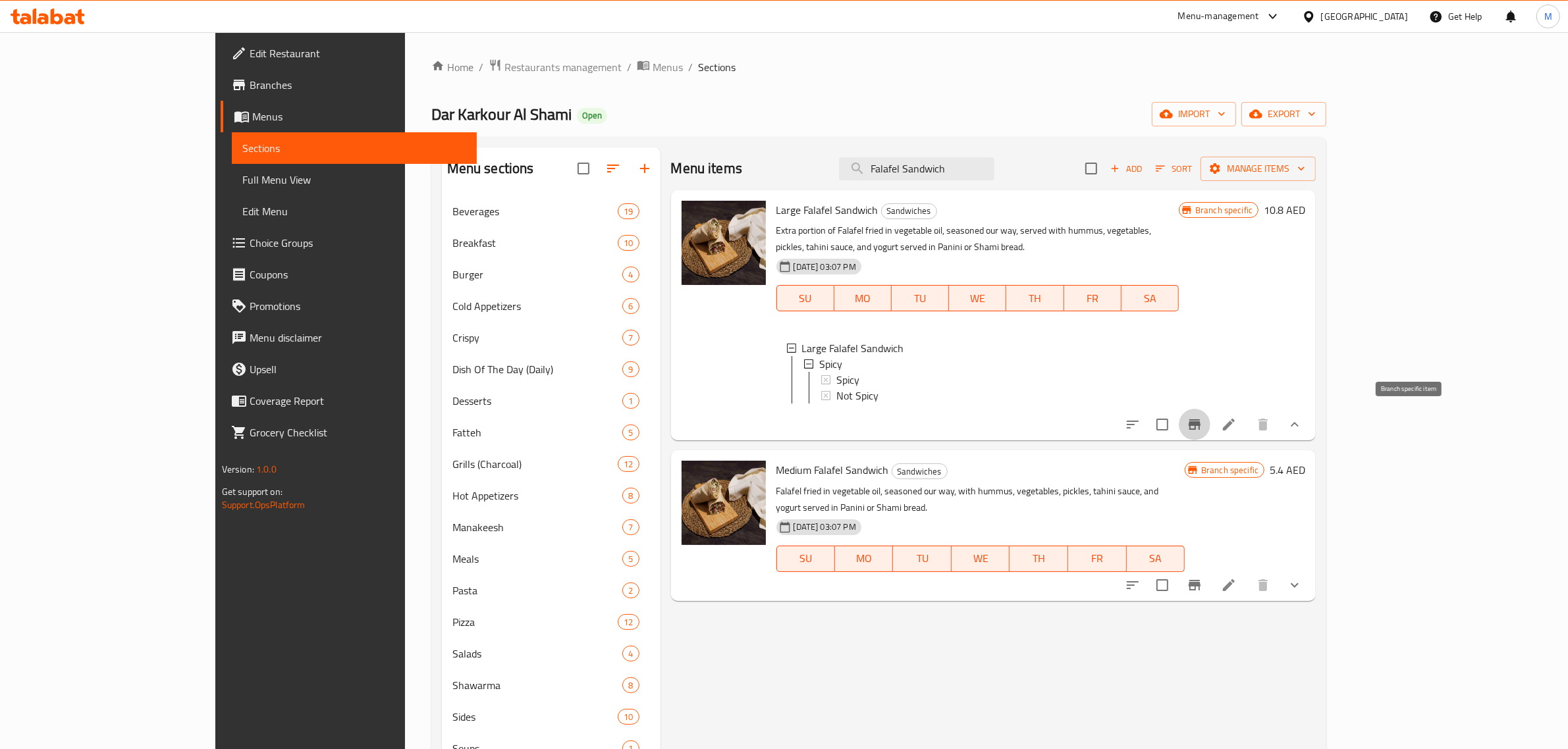
click at [1202, 428] on icon "Branch-specific-item" at bounding box center [1195, 424] width 16 height 16
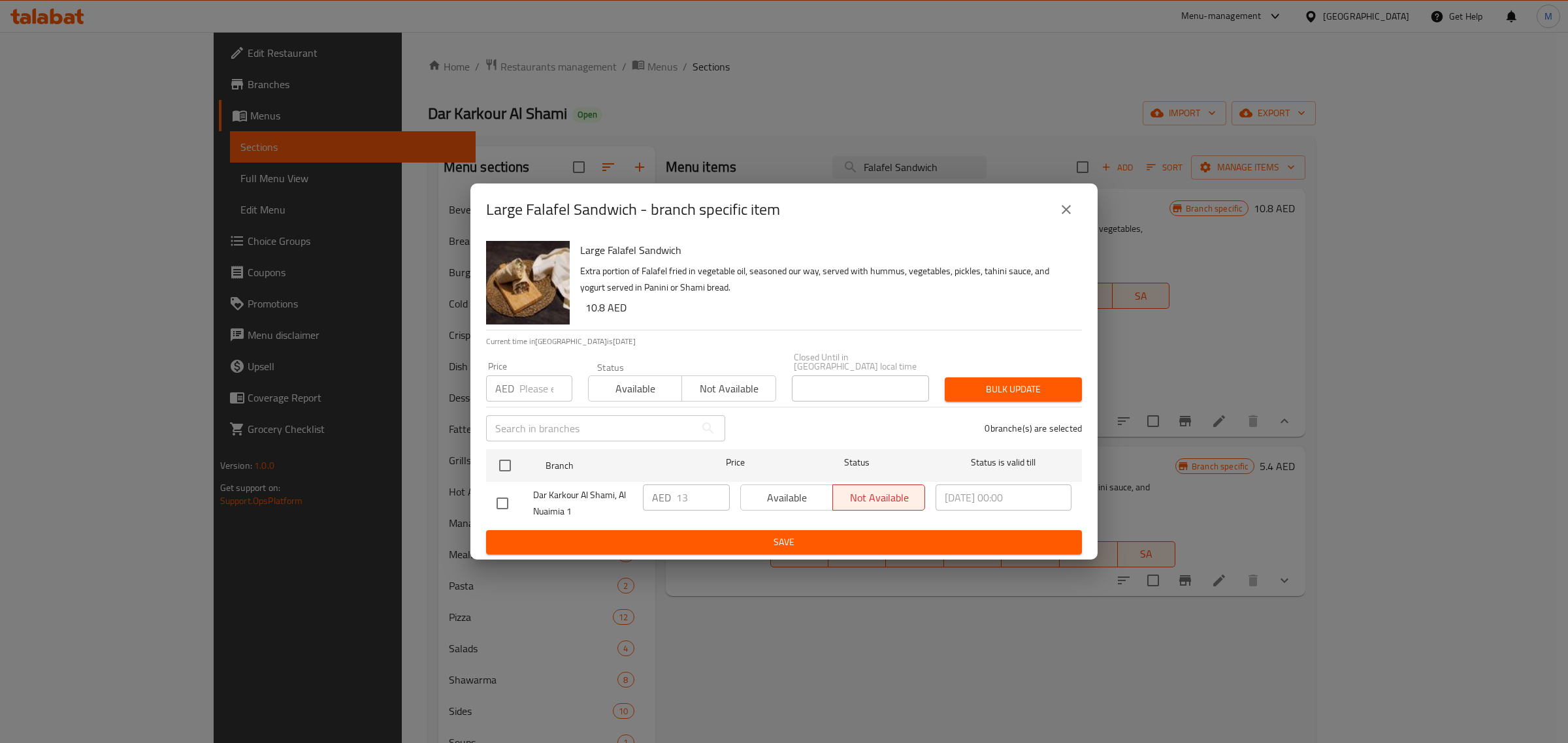
click at [1065, 213] on icon "close" at bounding box center [1066, 209] width 16 height 16
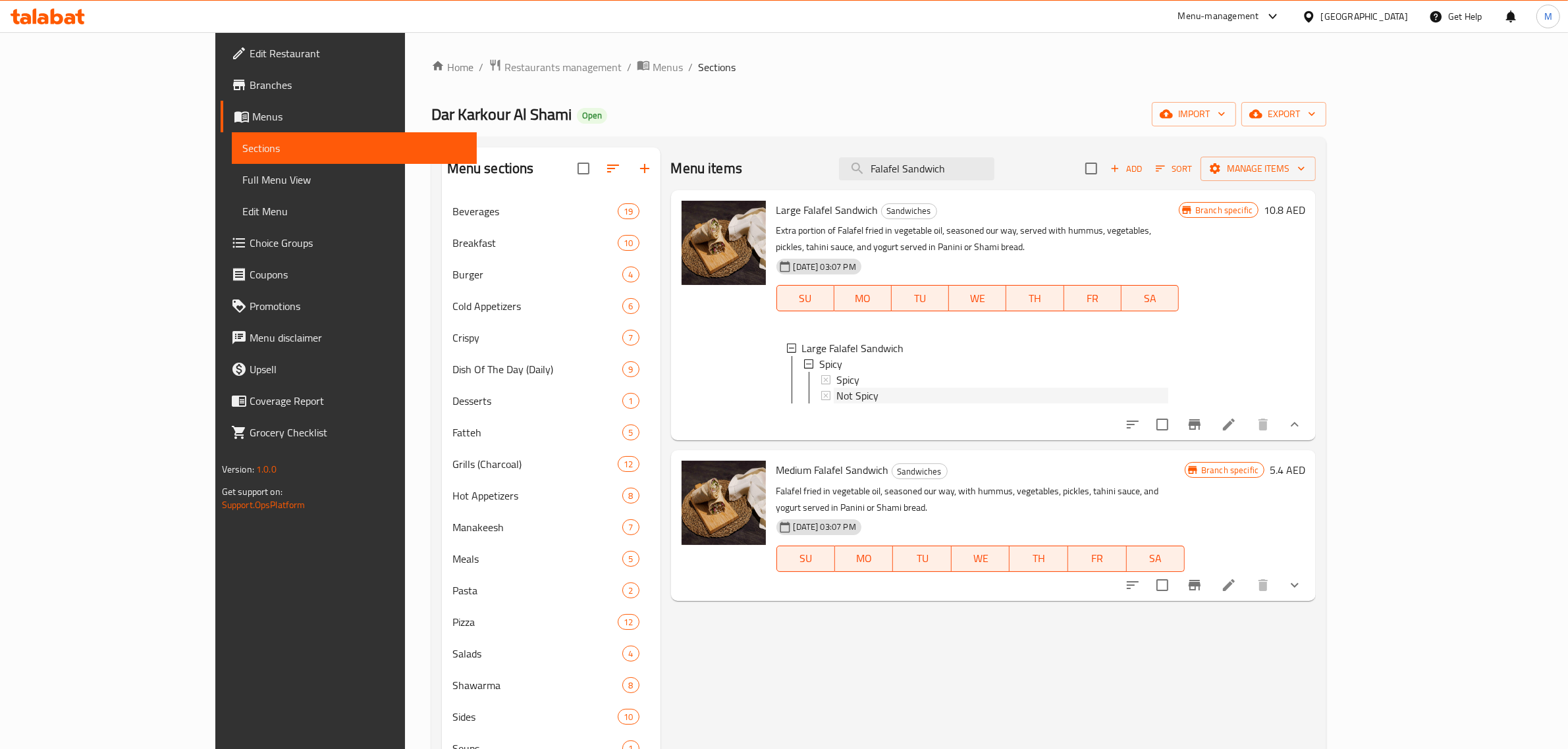
click at [837, 388] on div "Not Spicy" at bounding box center [1003, 395] width 332 height 16
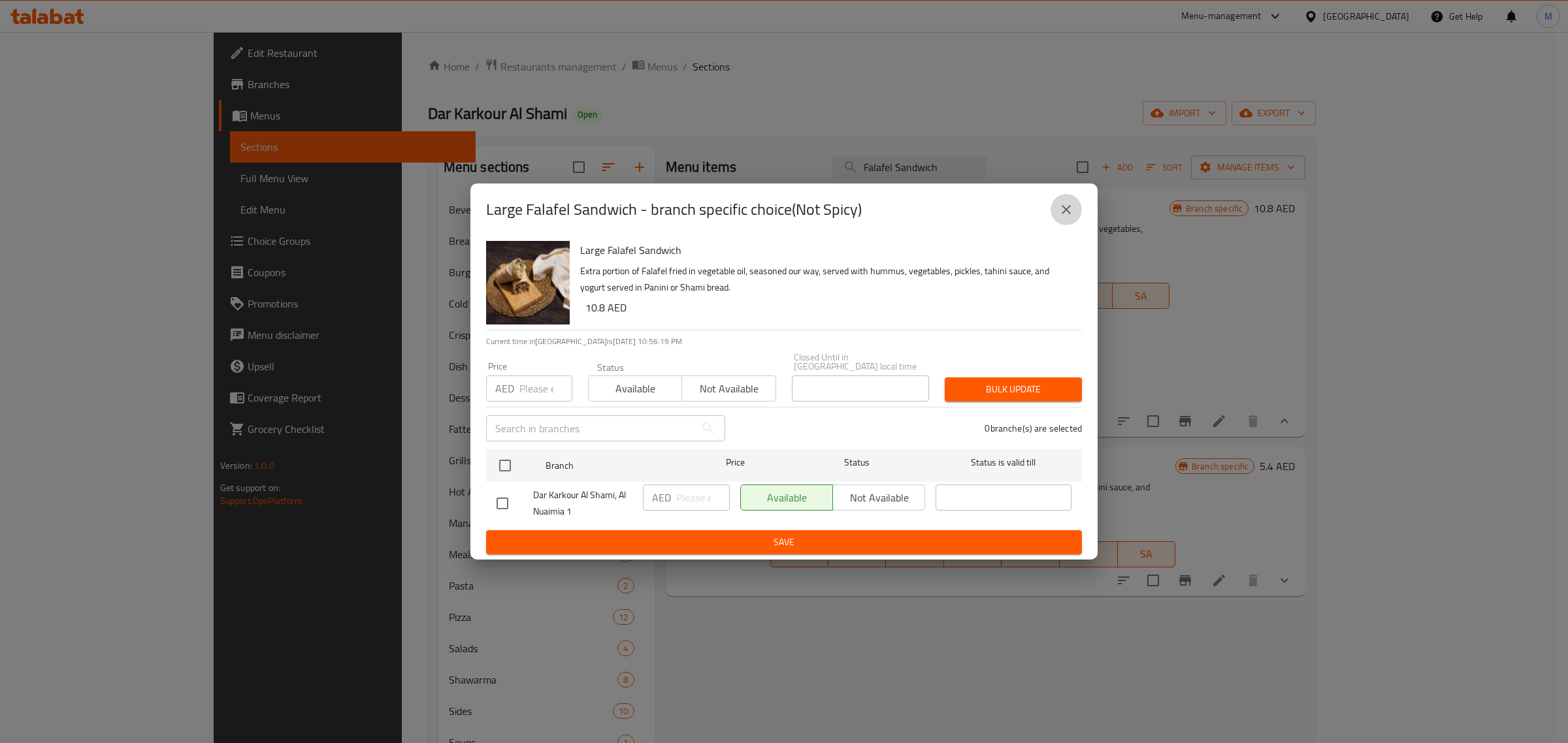
click at [1067, 213] on icon "close" at bounding box center [1066, 209] width 16 height 16
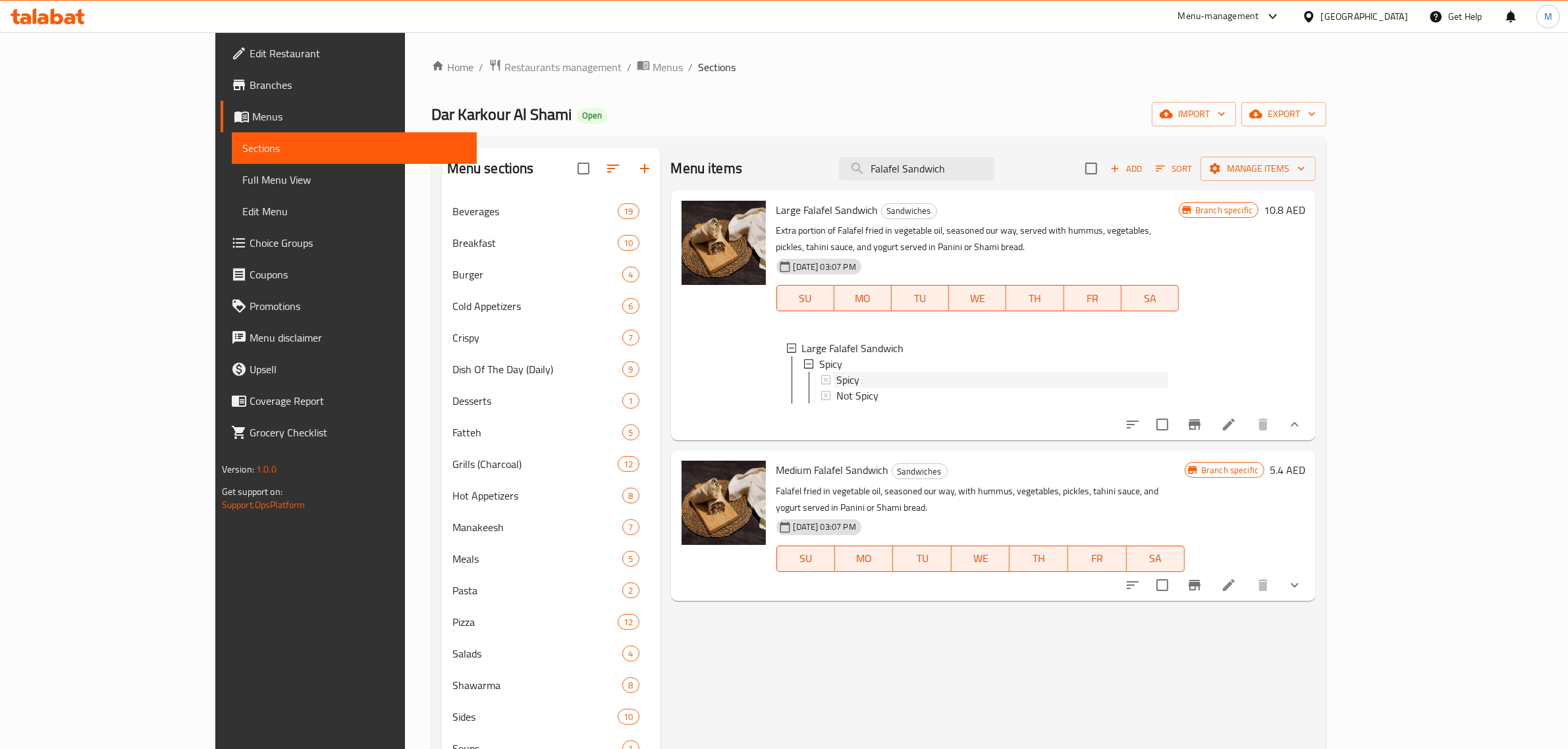
click at [875, 372] on div "Spicy" at bounding box center [1003, 380] width 332 height 16
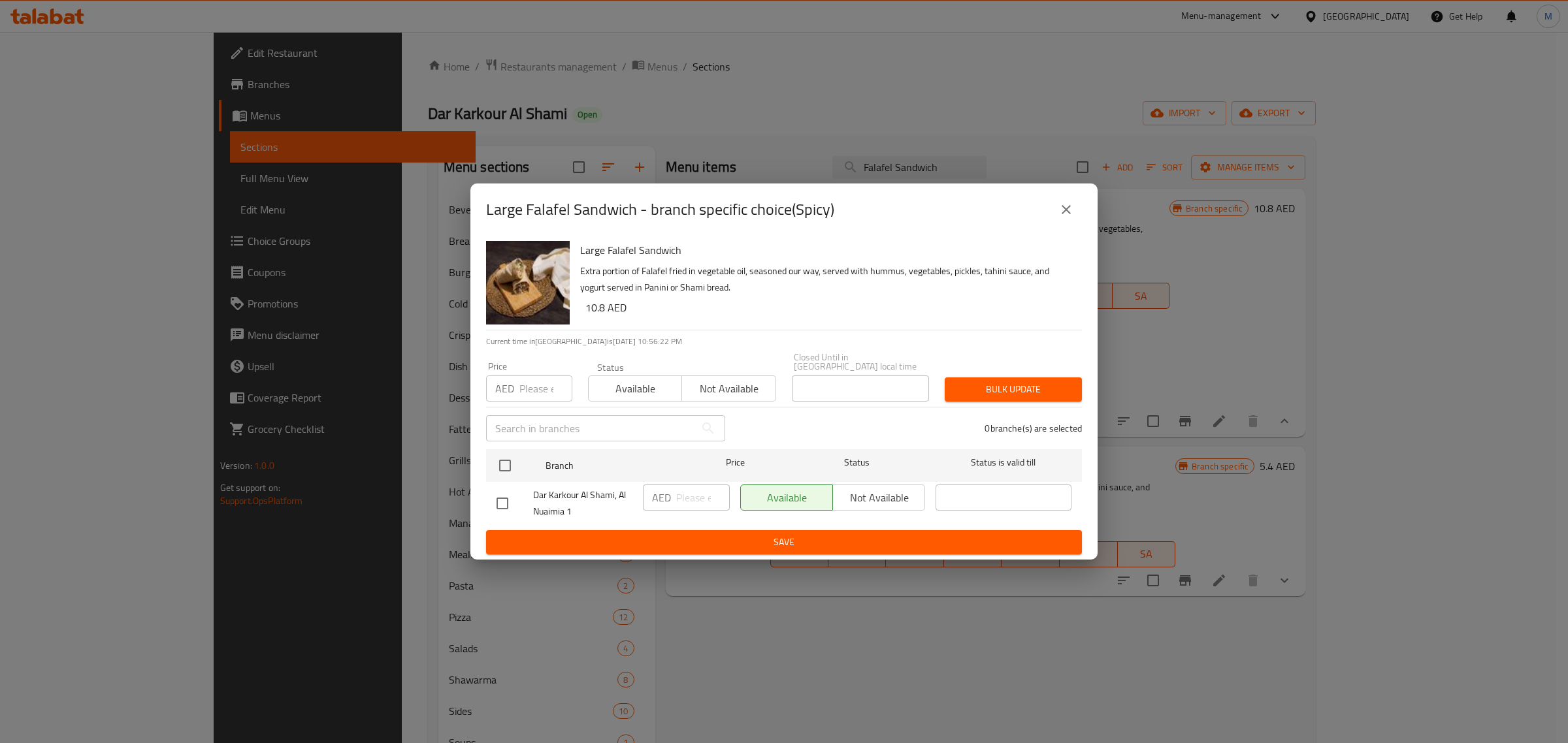
click at [1059, 210] on icon "close" at bounding box center [1066, 209] width 16 height 16
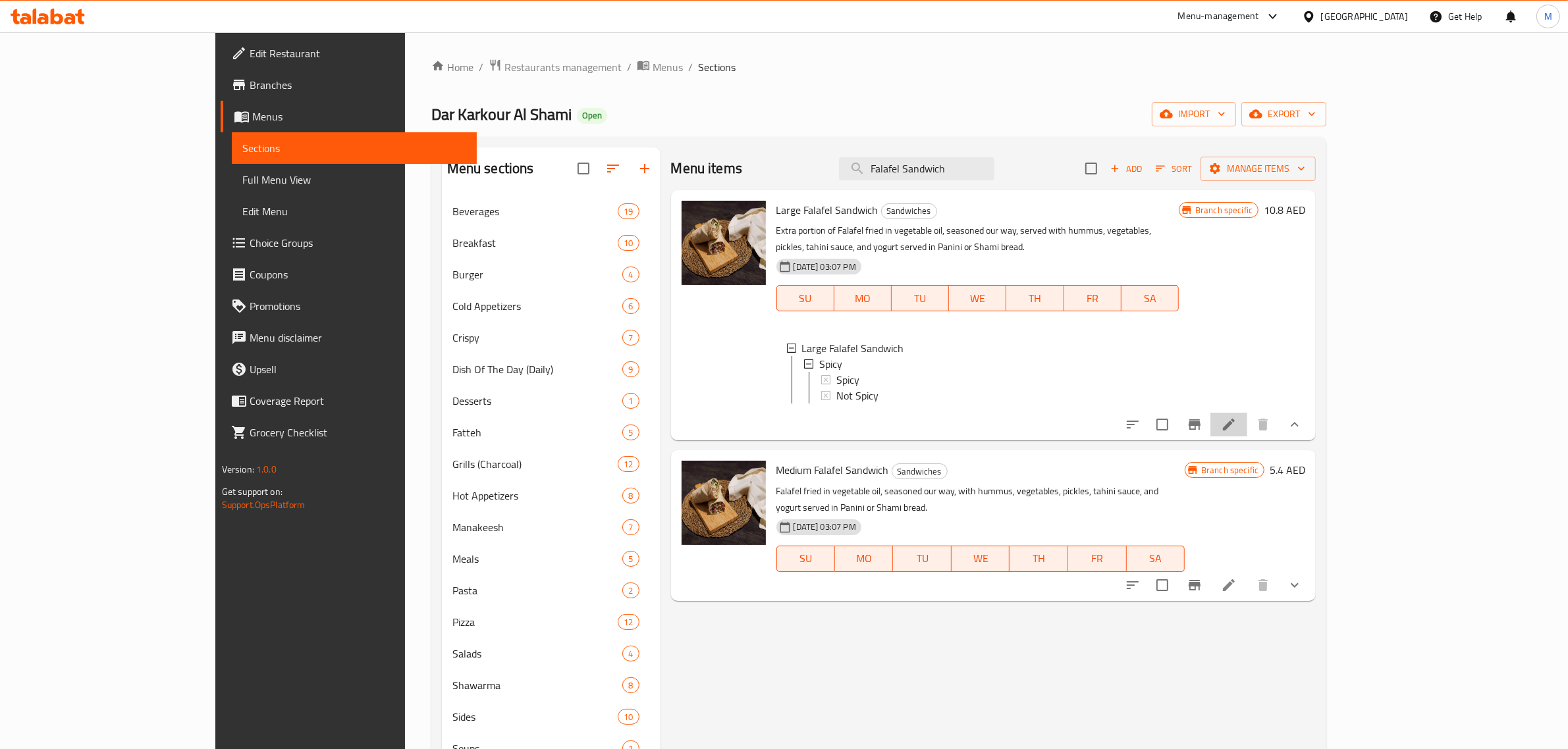
click at [1247, 425] on li at bounding box center [1229, 425] width 37 height 24
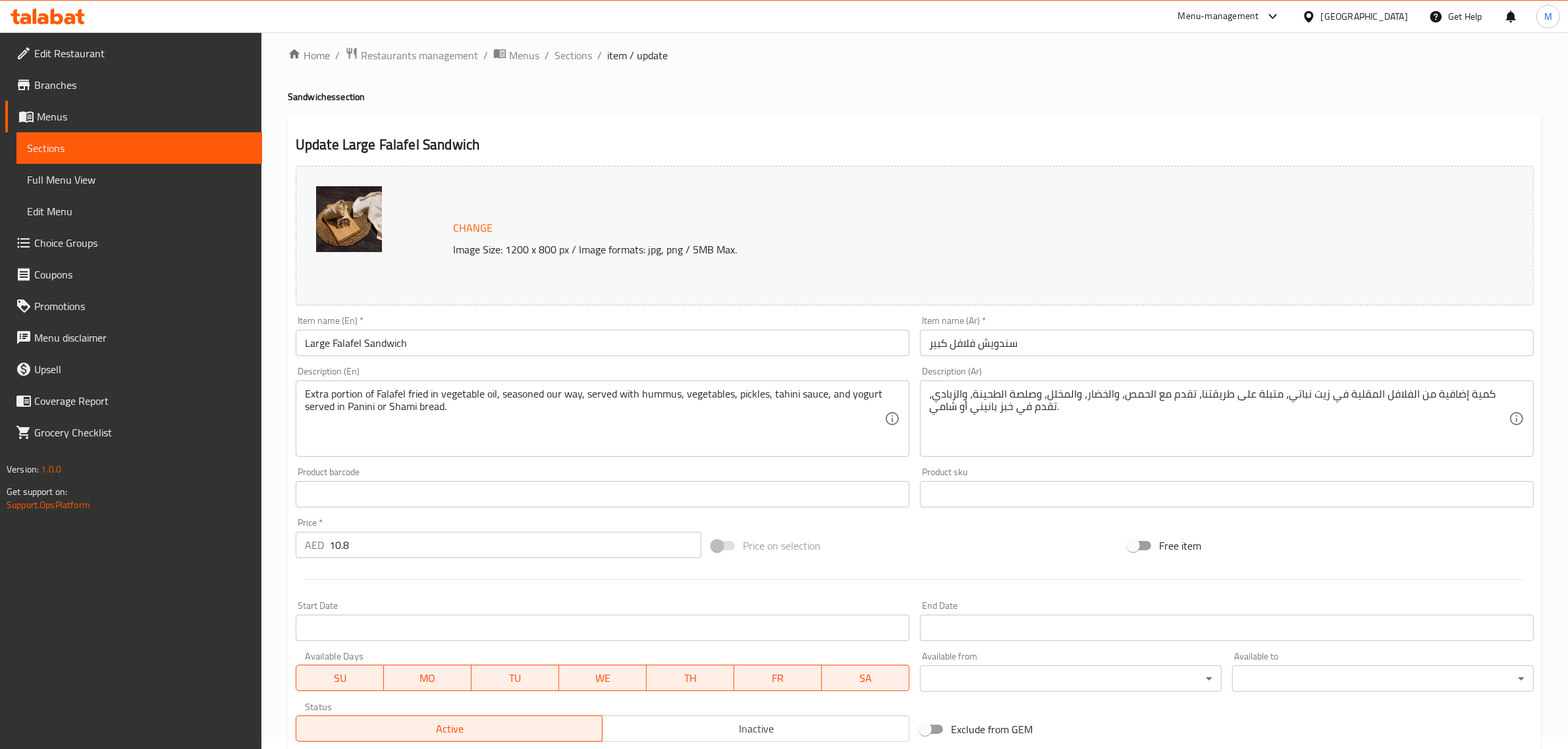
scroll to position [221, 0]
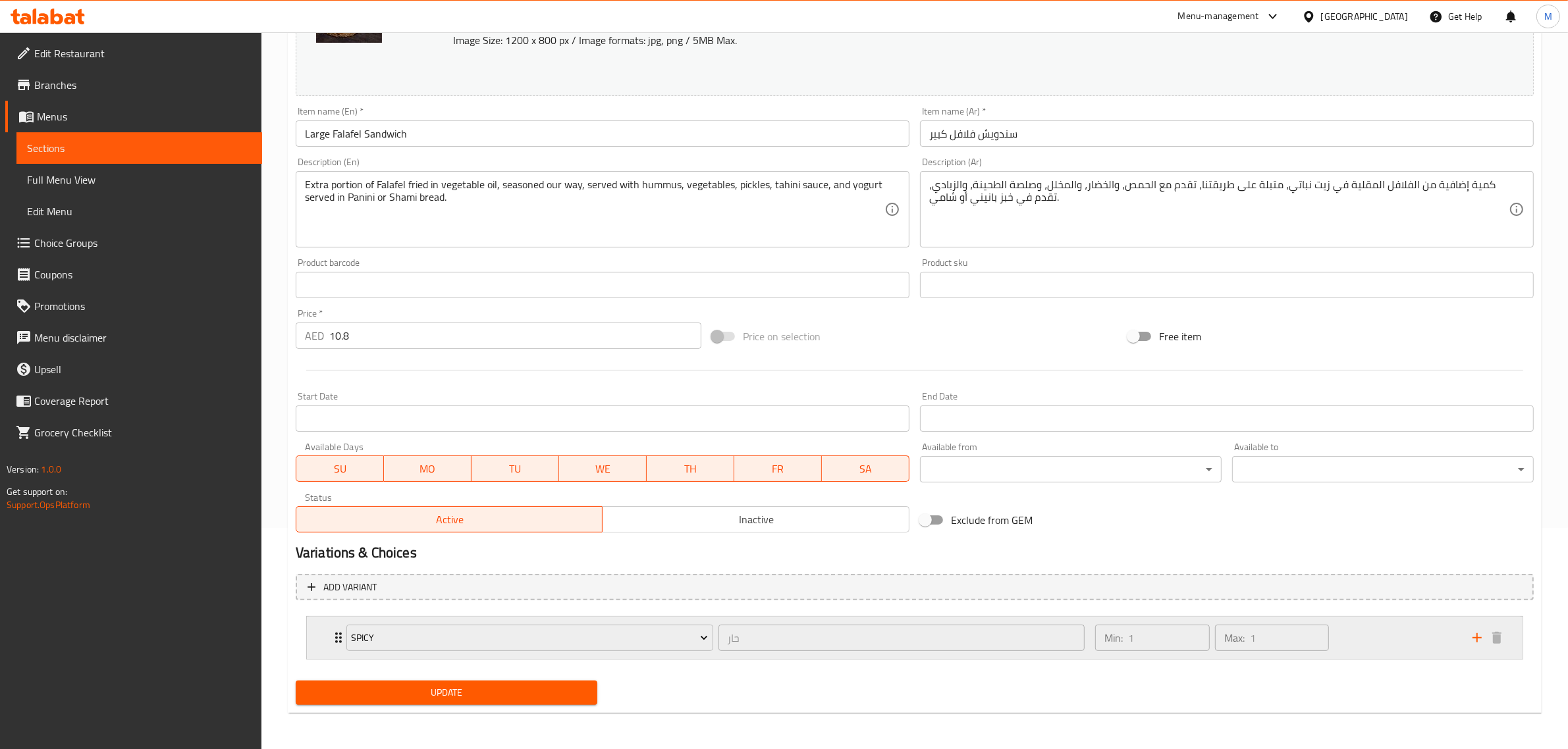
click at [1361, 635] on div "Min: 1 ​ Max: 1 ​" at bounding box center [1276, 638] width 378 height 43
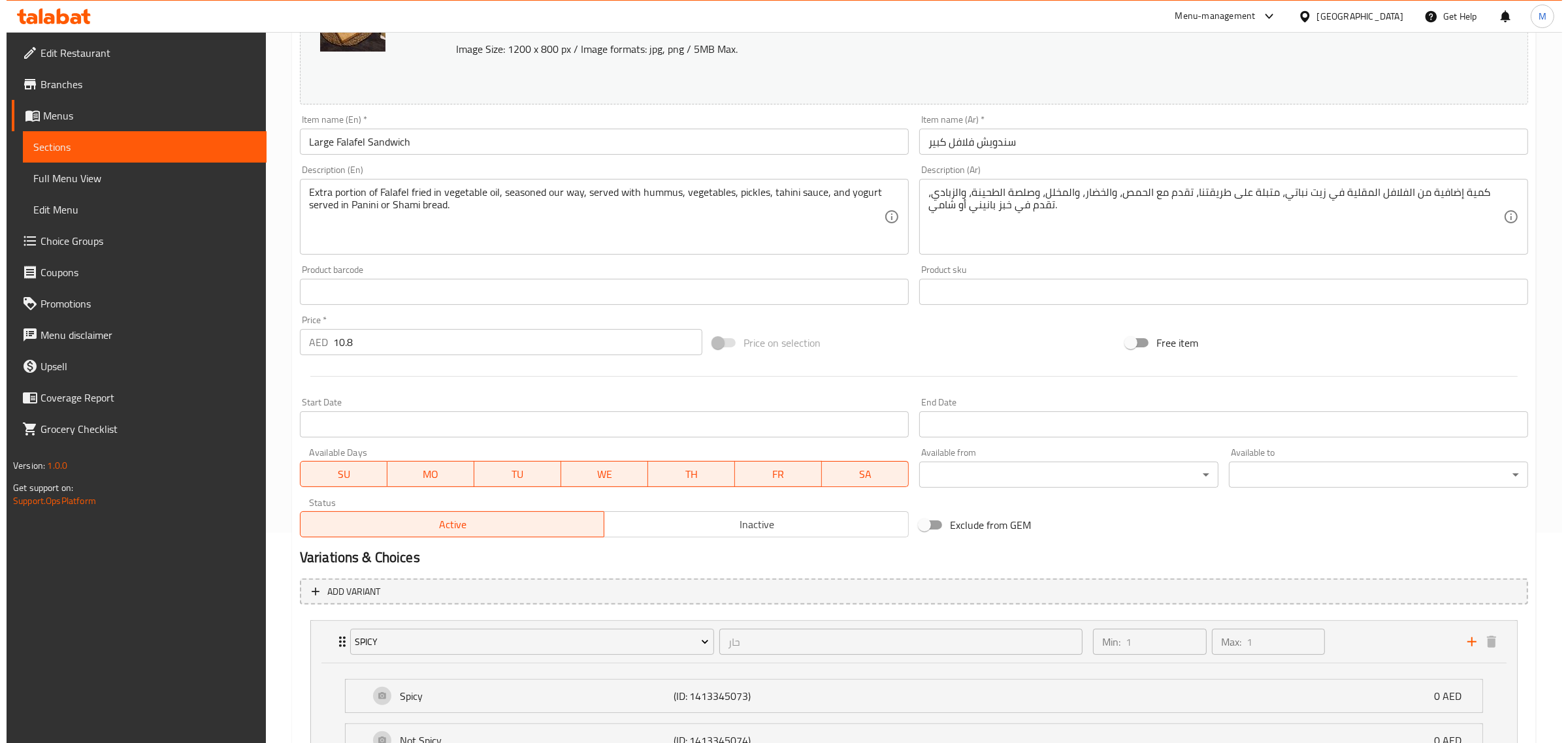
scroll to position [0, 0]
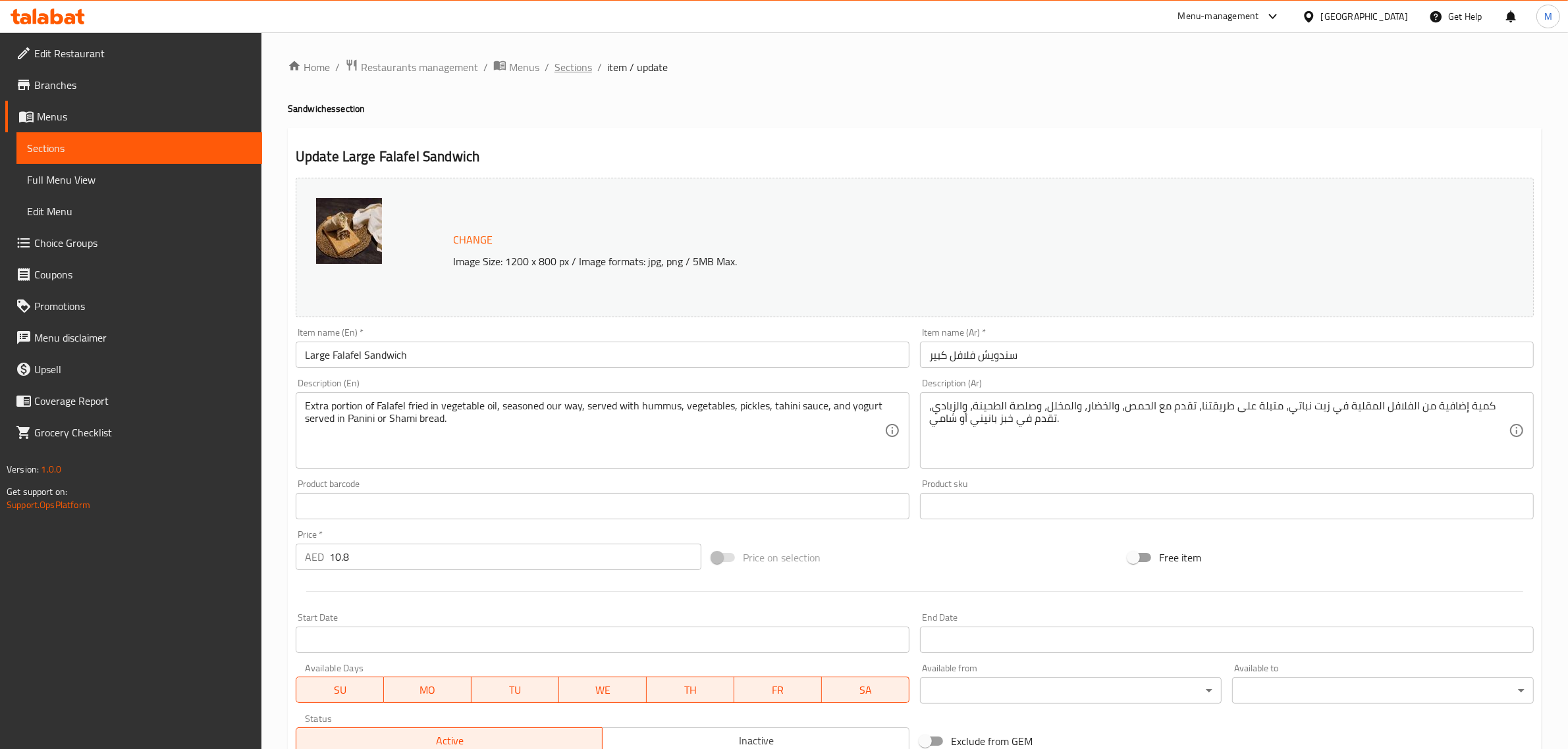
click at [567, 67] on span "Sections" at bounding box center [573, 67] width 37 height 16
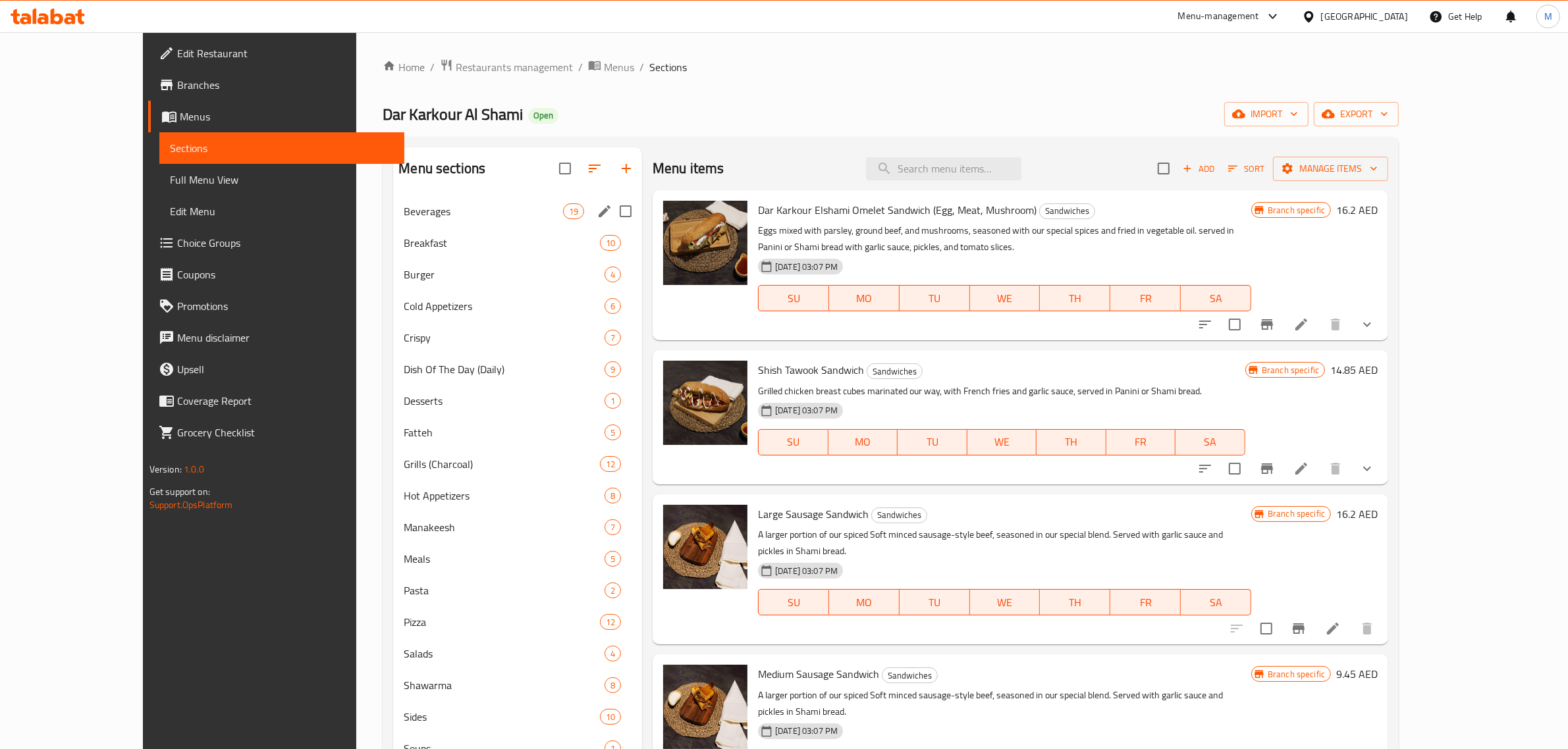
click at [512, 224] on div "Beverages 19" at bounding box center [517, 211] width 249 height 31
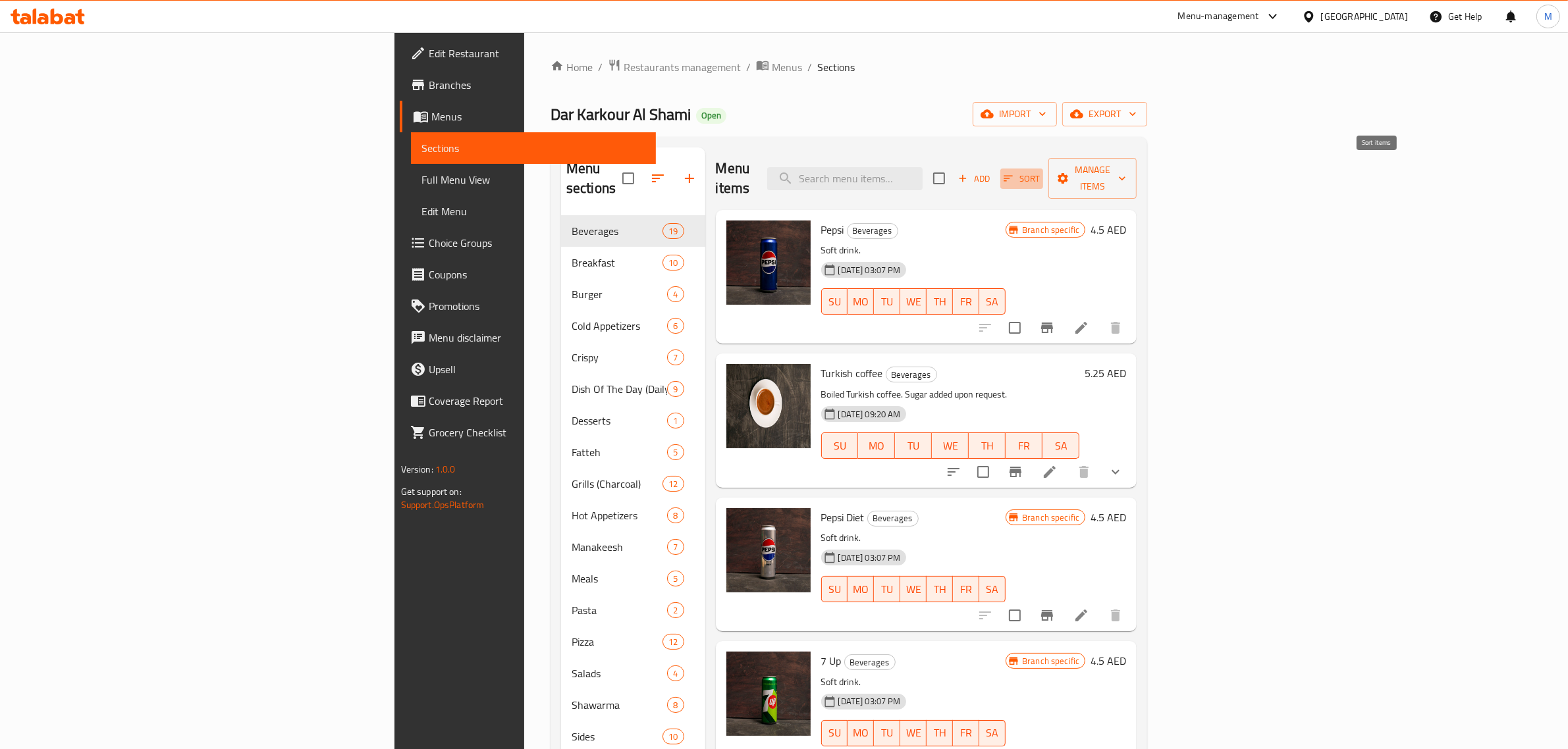
click at [1043, 178] on button "Sort" at bounding box center [1022, 179] width 43 height 20
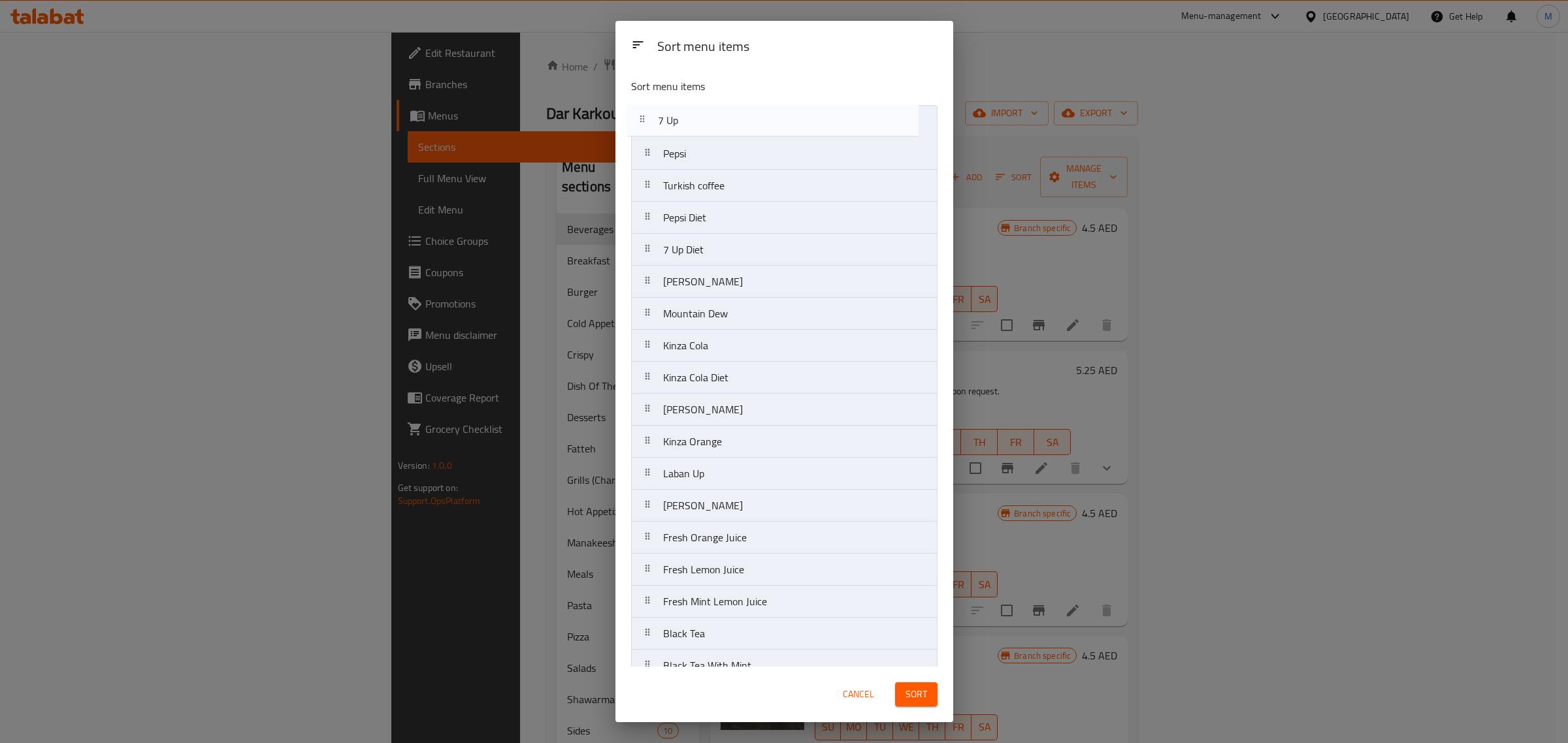
drag, startPoint x: 789, startPoint y: 228, endPoint x: 786, endPoint y: 123, distance: 105.0
click at [786, 123] on nav "Pepsi Turkish coffee Pepsi Diet 7 Up 7 Up Diet Mirinda Mountain Dew Kinza Cola …" at bounding box center [784, 410] width 306 height 610
drag, startPoint x: 760, startPoint y: 258, endPoint x: 768, endPoint y: 164, distance: 94.3
click at [768, 164] on nav "7 Up Pepsi Turkish coffee Pepsi Diet 7 Up Diet Mirinda Mountain Dew Kinza Cola …" at bounding box center [784, 410] width 306 height 610
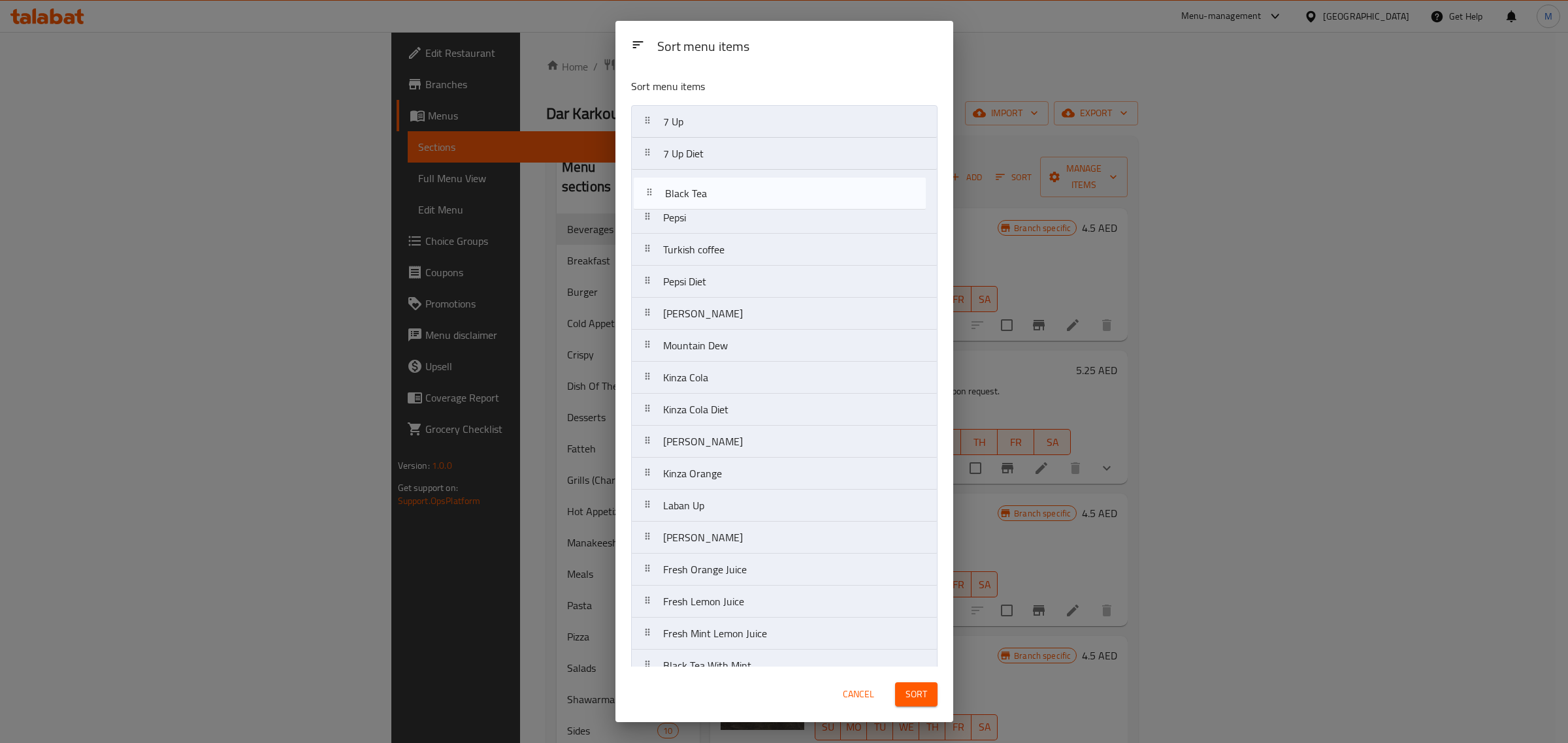
drag, startPoint x: 745, startPoint y: 585, endPoint x: 746, endPoint y: 190, distance: 395.0
click at [746, 190] on nav "7 Up 7 Up Diet Pepsi Turkish coffee Pepsi Diet Mirinda Mountain Dew Kinza Cola …" at bounding box center [784, 410] width 306 height 610
drag, startPoint x: 757, startPoint y: 613, endPoint x: 769, endPoint y: 203, distance: 410.2
click at [769, 203] on nav "7 Up 7 Up Diet Black Tea Pepsi Turkish coffee Pepsi Diet Mirinda Mountain Dew K…" at bounding box center [784, 410] width 306 height 610
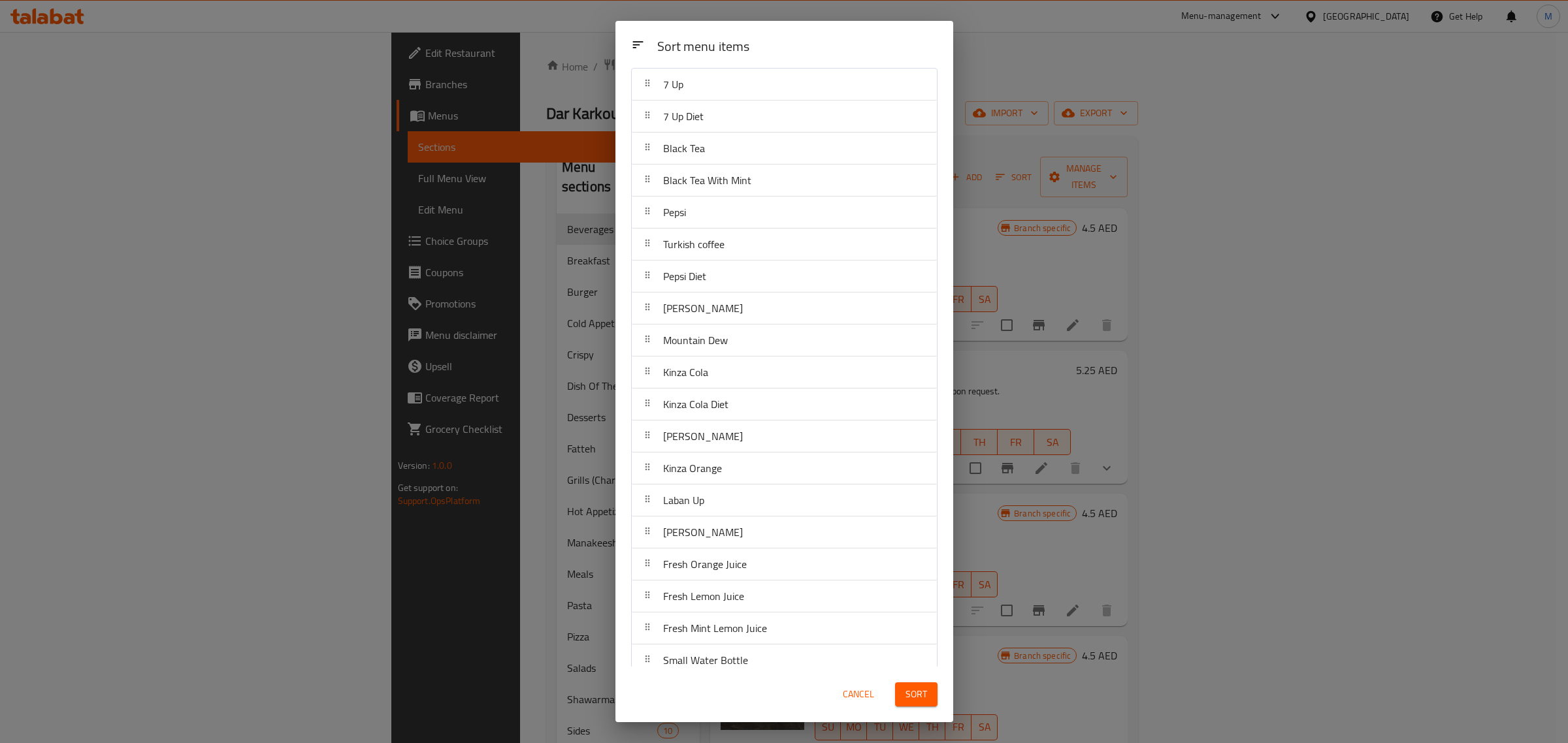
scroll to position [56, 0]
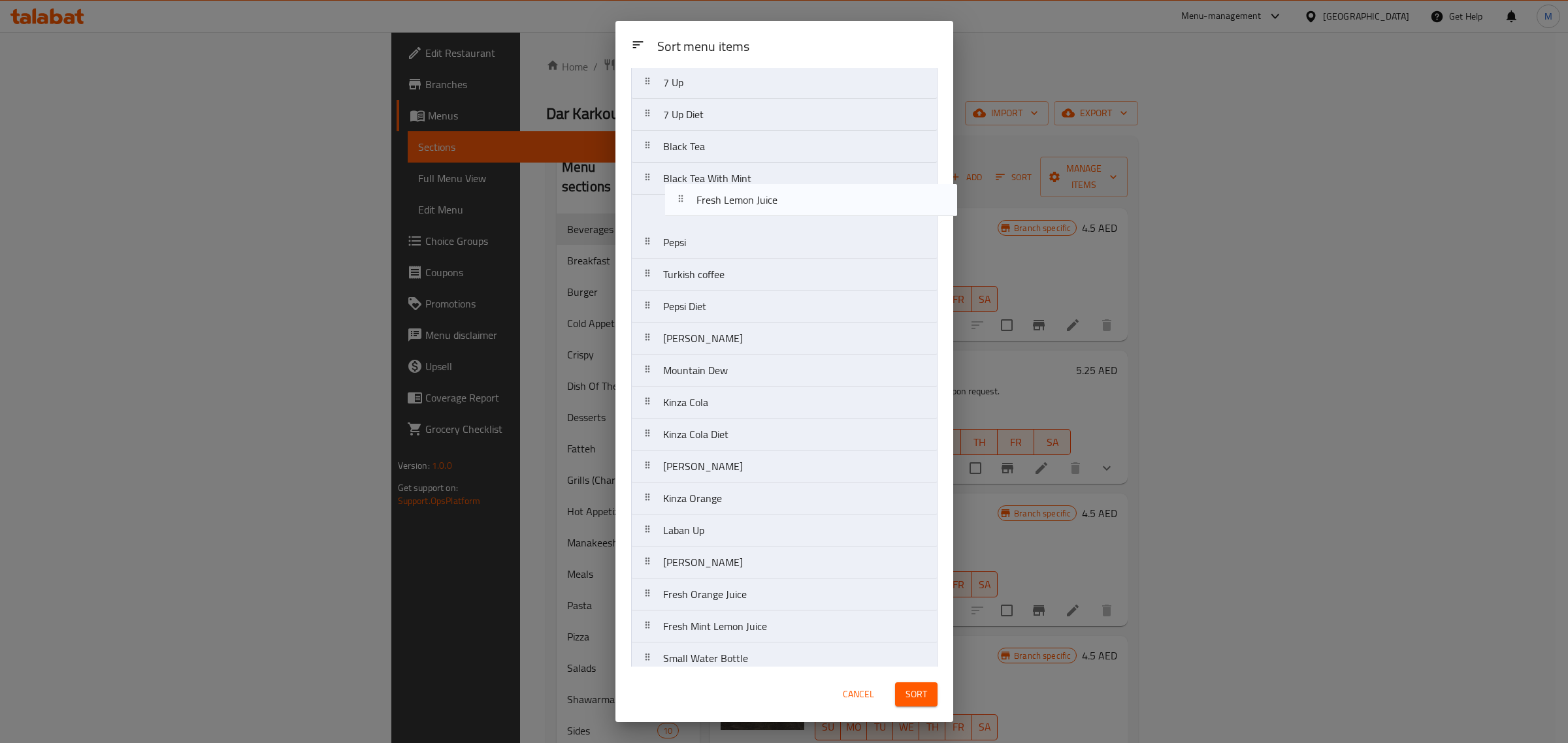
drag, startPoint x: 750, startPoint y: 580, endPoint x: 784, endPoint y: 197, distance: 384.5
click at [784, 197] on nav "7 Up 7 Up Diet Black Tea Black Tea With Mint Pepsi Turkish coffee Pepsi Diet Mi…" at bounding box center [784, 370] width 306 height 610
drag, startPoint x: 787, startPoint y: 638, endPoint x: 794, endPoint y: 247, distance: 391.1
click at [794, 247] on nav "7 Up 7 Up Diet Black Tea Black Tea With Mint Fresh Lemon Juice Pepsi Turkish co…" at bounding box center [784, 373] width 306 height 610
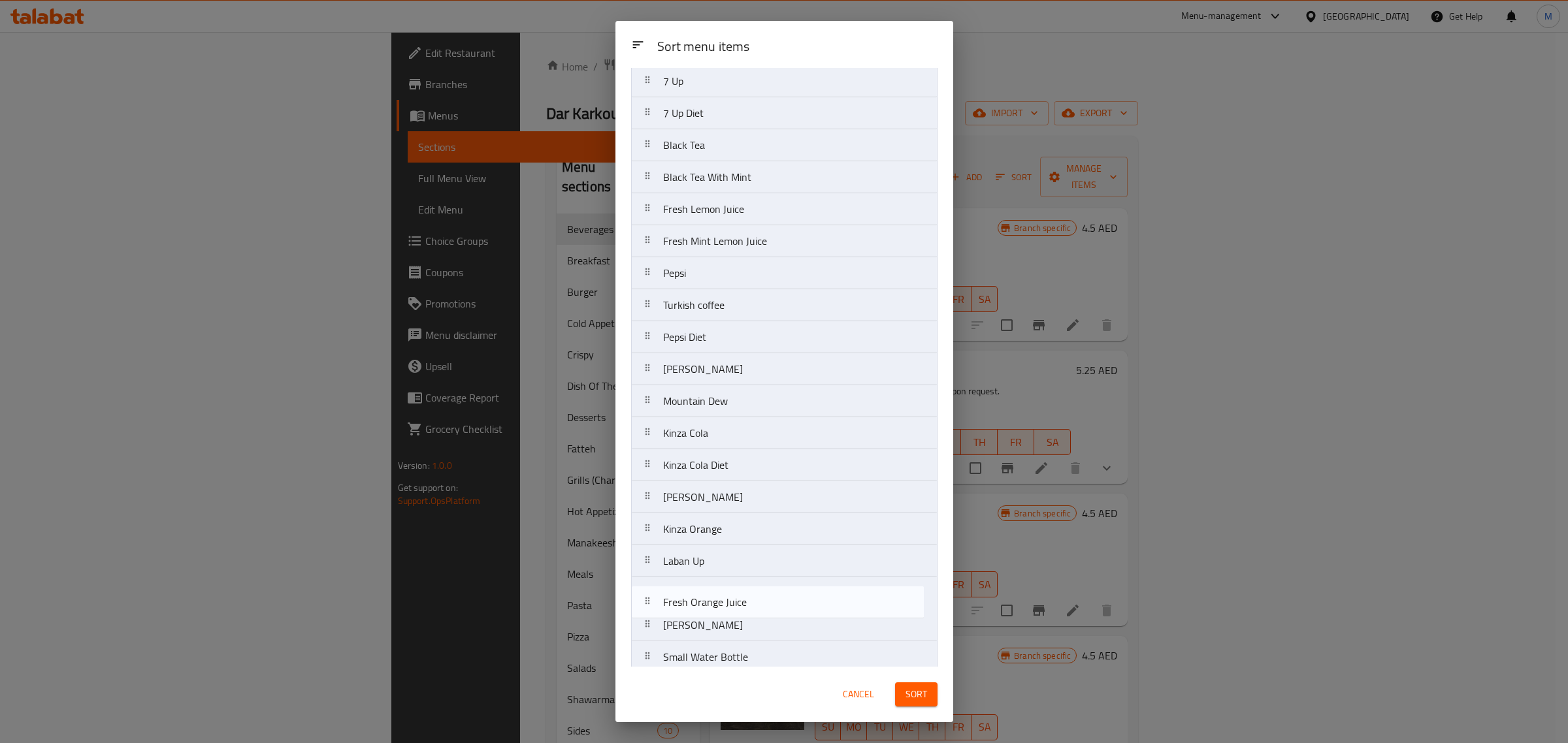
scroll to position [41, 0]
drag, startPoint x: 781, startPoint y: 642, endPoint x: 786, endPoint y: 286, distance: 356.0
click at [786, 286] on nav "7 Up 7 Up Diet Black Tea Black Tea With Mint Fresh Lemon Juice Fresh Mint Lemon…" at bounding box center [784, 369] width 306 height 610
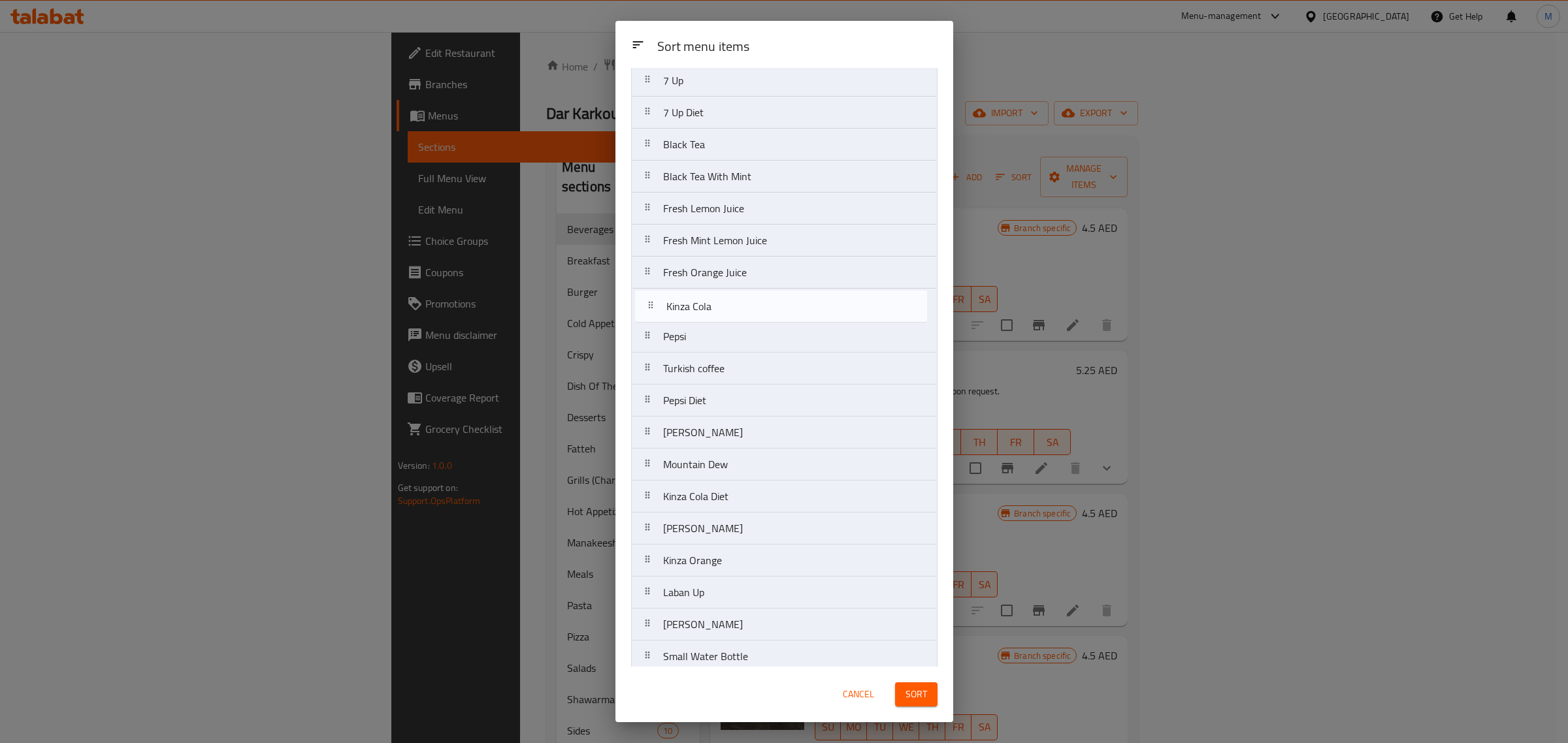
drag, startPoint x: 762, startPoint y: 474, endPoint x: 765, endPoint y: 311, distance: 163.0
click at [765, 311] on nav "7 Up 7 Up Diet Black Tea Black Tea With Mint Fresh Lemon Juice Fresh Mint Lemon…" at bounding box center [784, 369] width 306 height 610
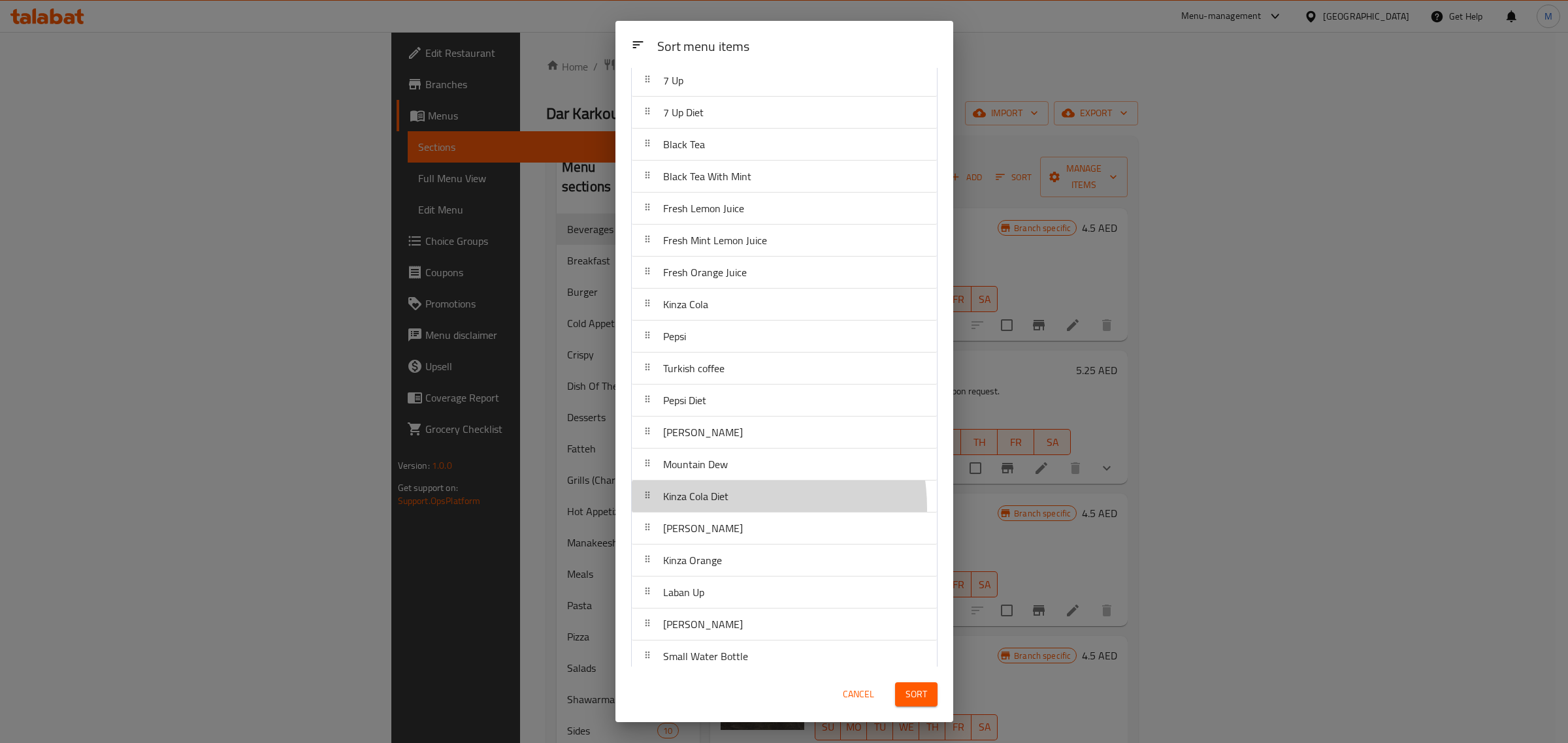
click at [727, 509] on div "Kinza Cola Diet" at bounding box center [696, 496] width 76 height 31
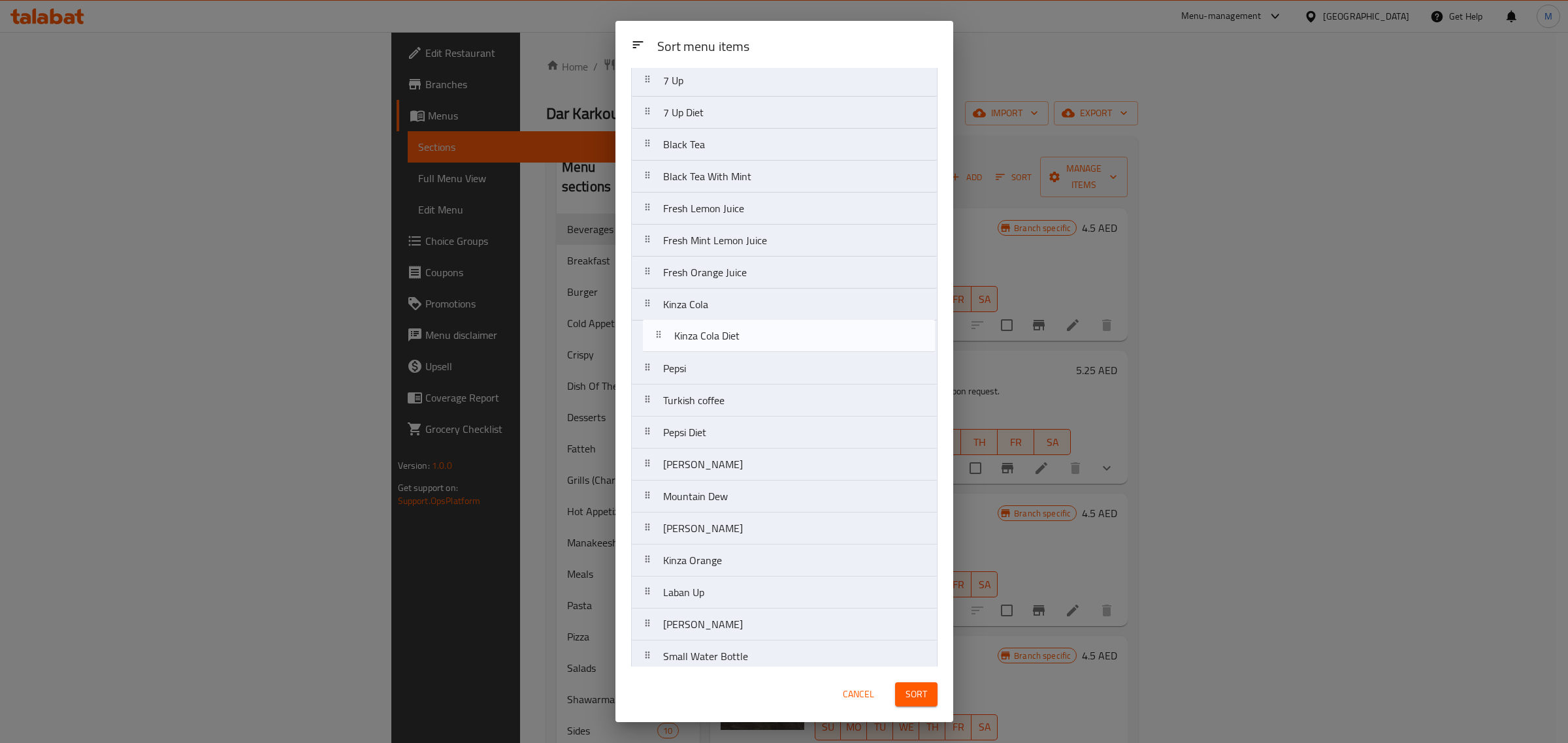
drag, startPoint x: 726, startPoint y: 503, endPoint x: 737, endPoint y: 337, distance: 166.4
click at [737, 337] on nav "7 Up 7 Up Diet Black Tea Black Tea With Mint Fresh Lemon Juice Fresh Mint Lemon…" at bounding box center [784, 369] width 306 height 610
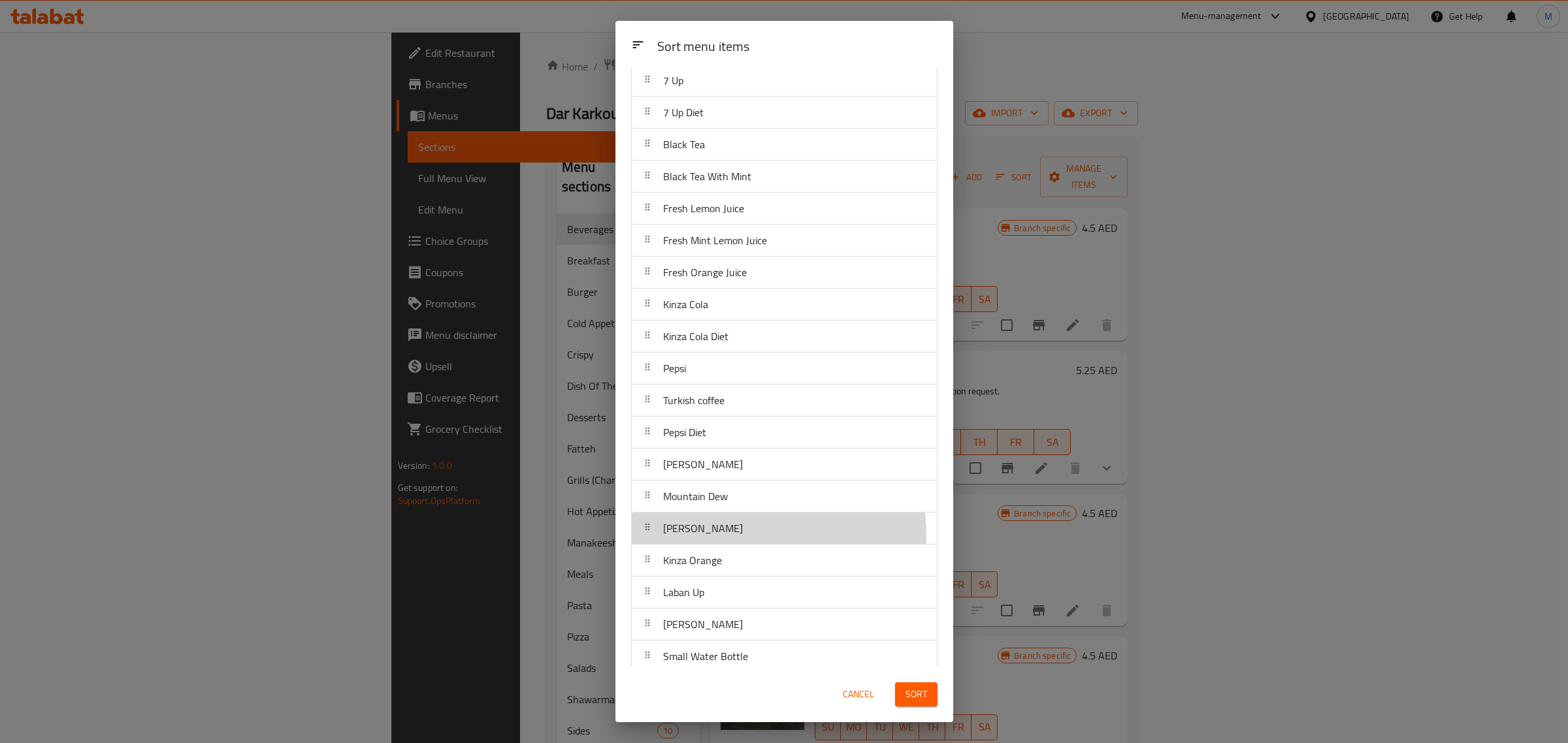
scroll to position [42, 0]
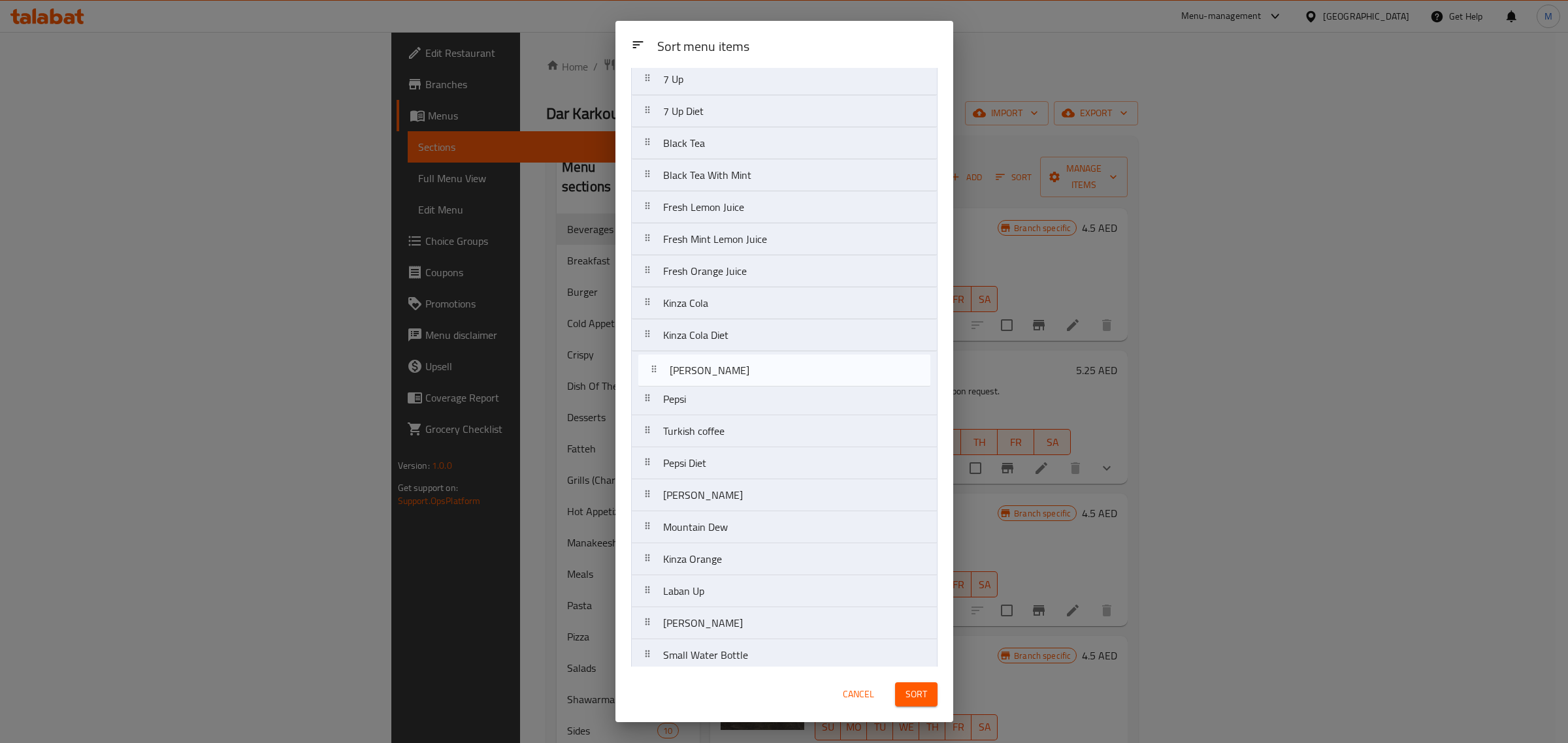
drag, startPoint x: 749, startPoint y: 537, endPoint x: 755, endPoint y: 368, distance: 169.1
click at [755, 368] on nav "7 Up 7 Up Diet Black Tea Black Tea With Mint Fresh Lemon Juice Fresh Mint Lemon…" at bounding box center [784, 367] width 306 height 610
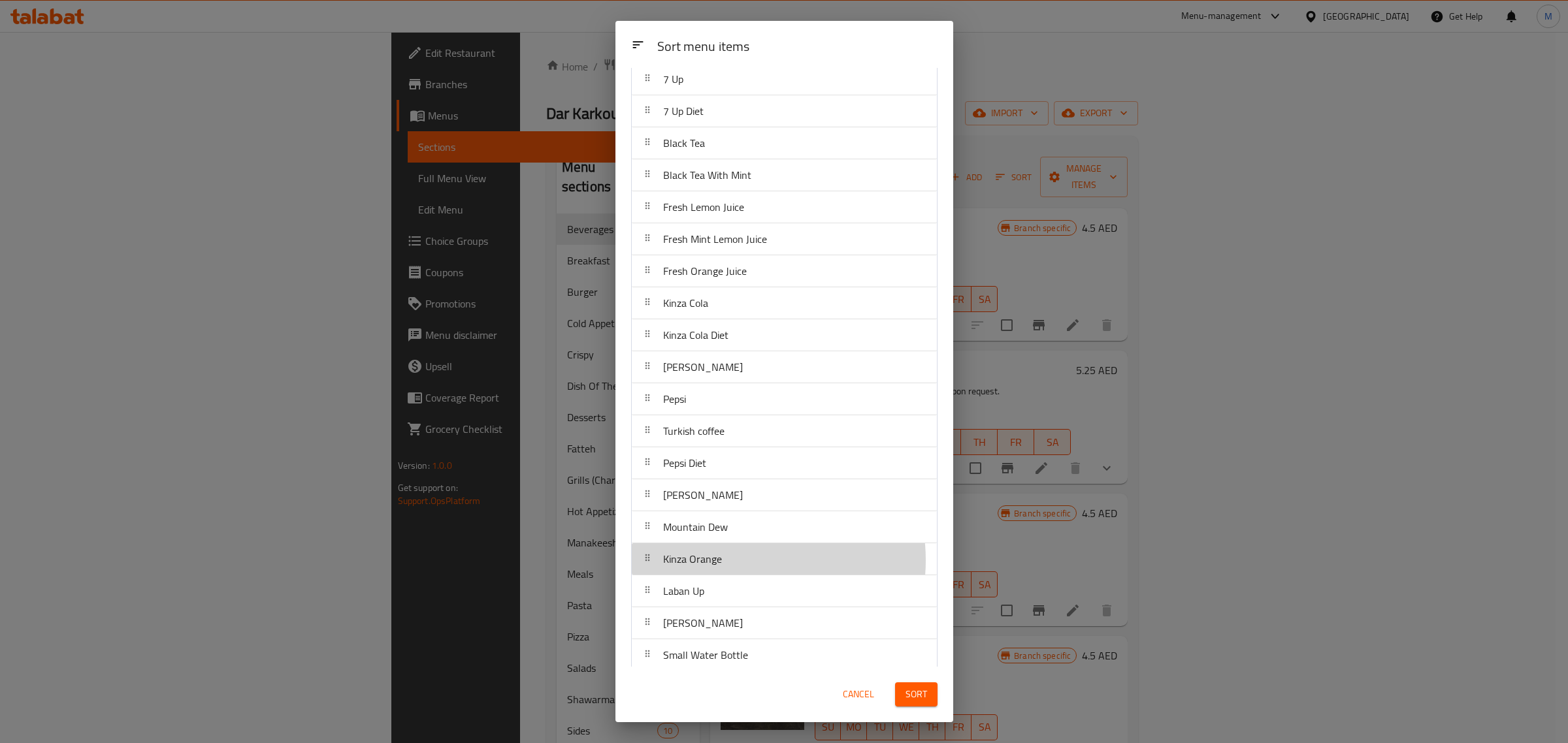
scroll to position [46, 0]
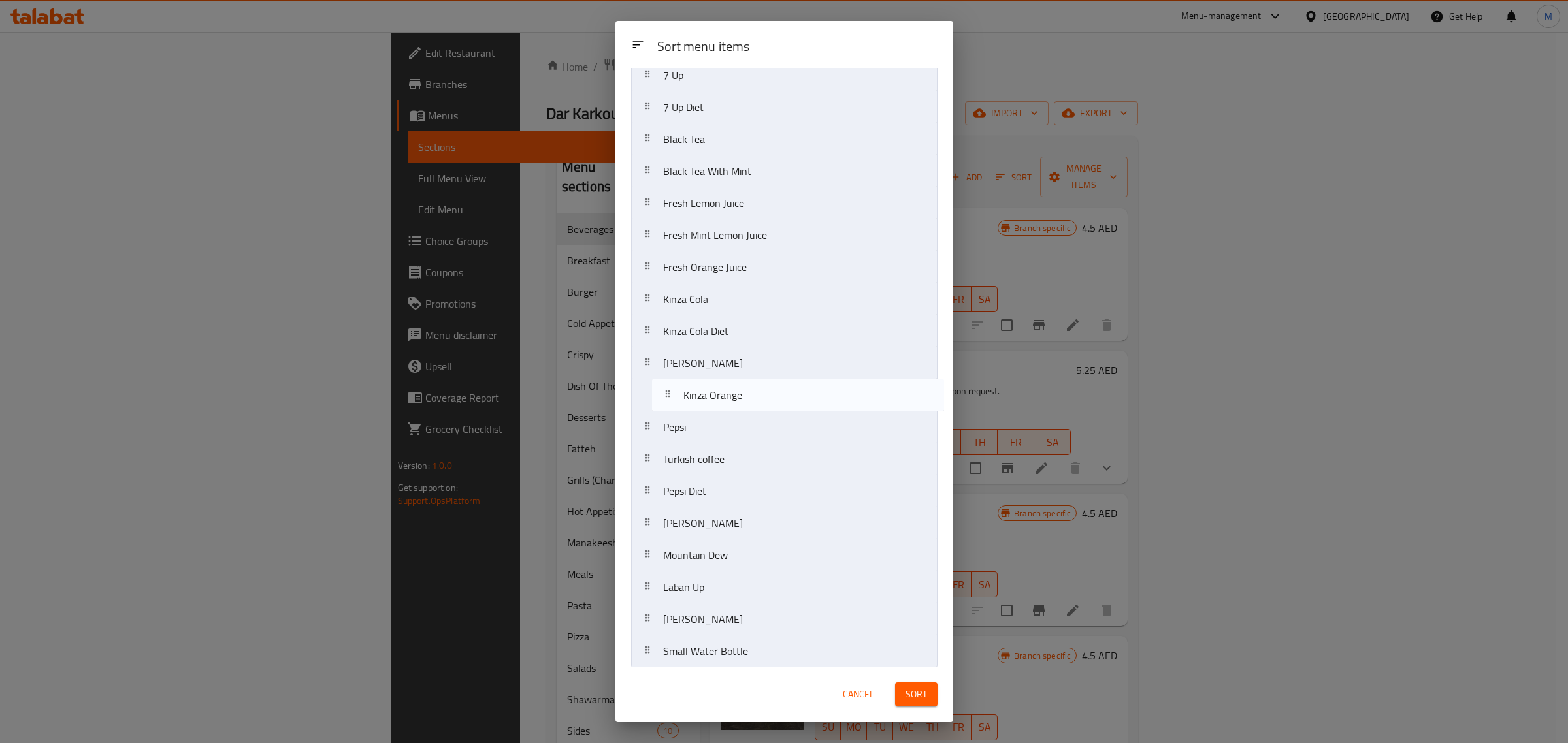
drag, startPoint x: 736, startPoint y: 563, endPoint x: 757, endPoint y: 390, distance: 174.3
click at [757, 390] on nav "7 Up 7 Up Diet Black Tea Black Tea With Mint Fresh Lemon Juice Fresh Mint Lemon…" at bounding box center [784, 363] width 306 height 610
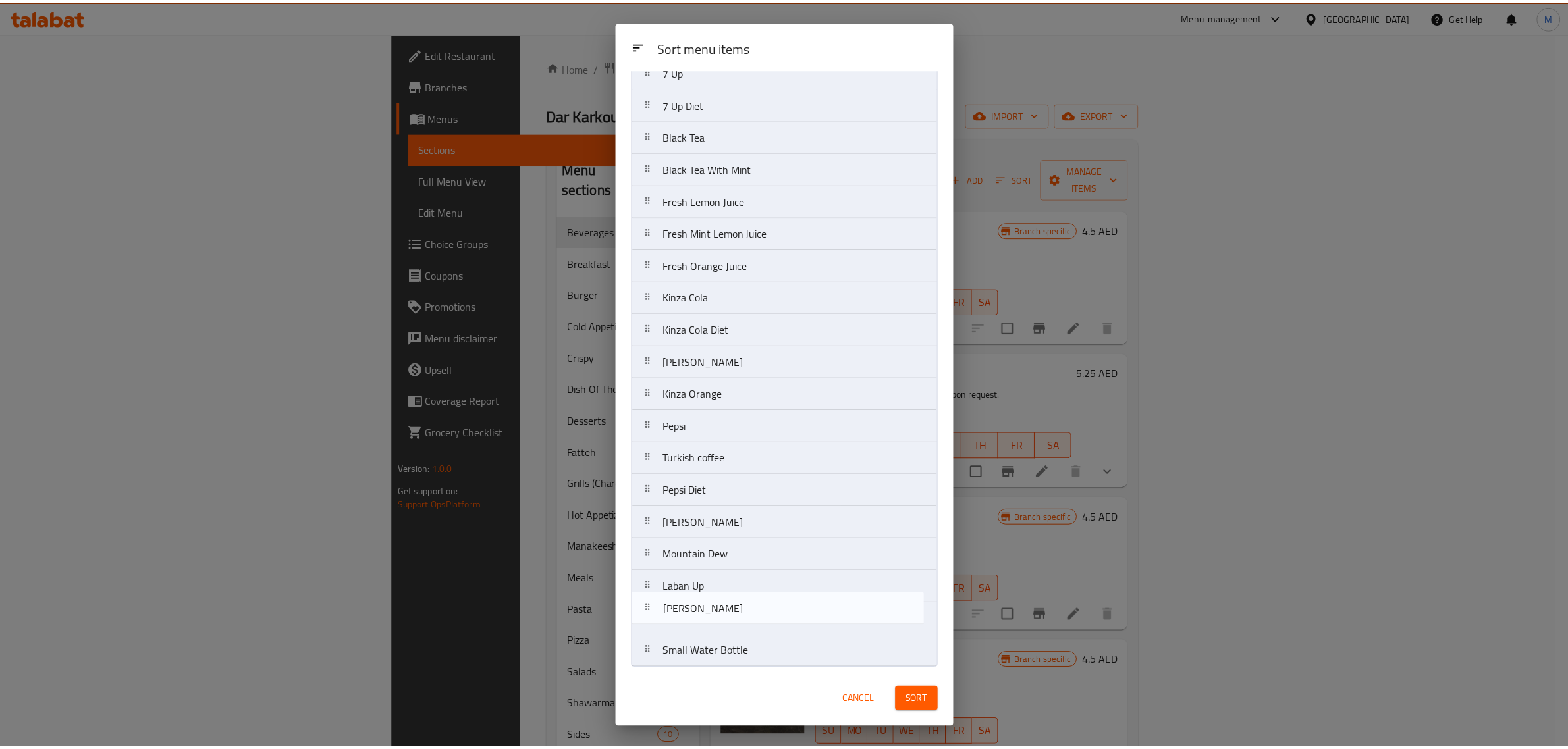
scroll to position [56, 0]
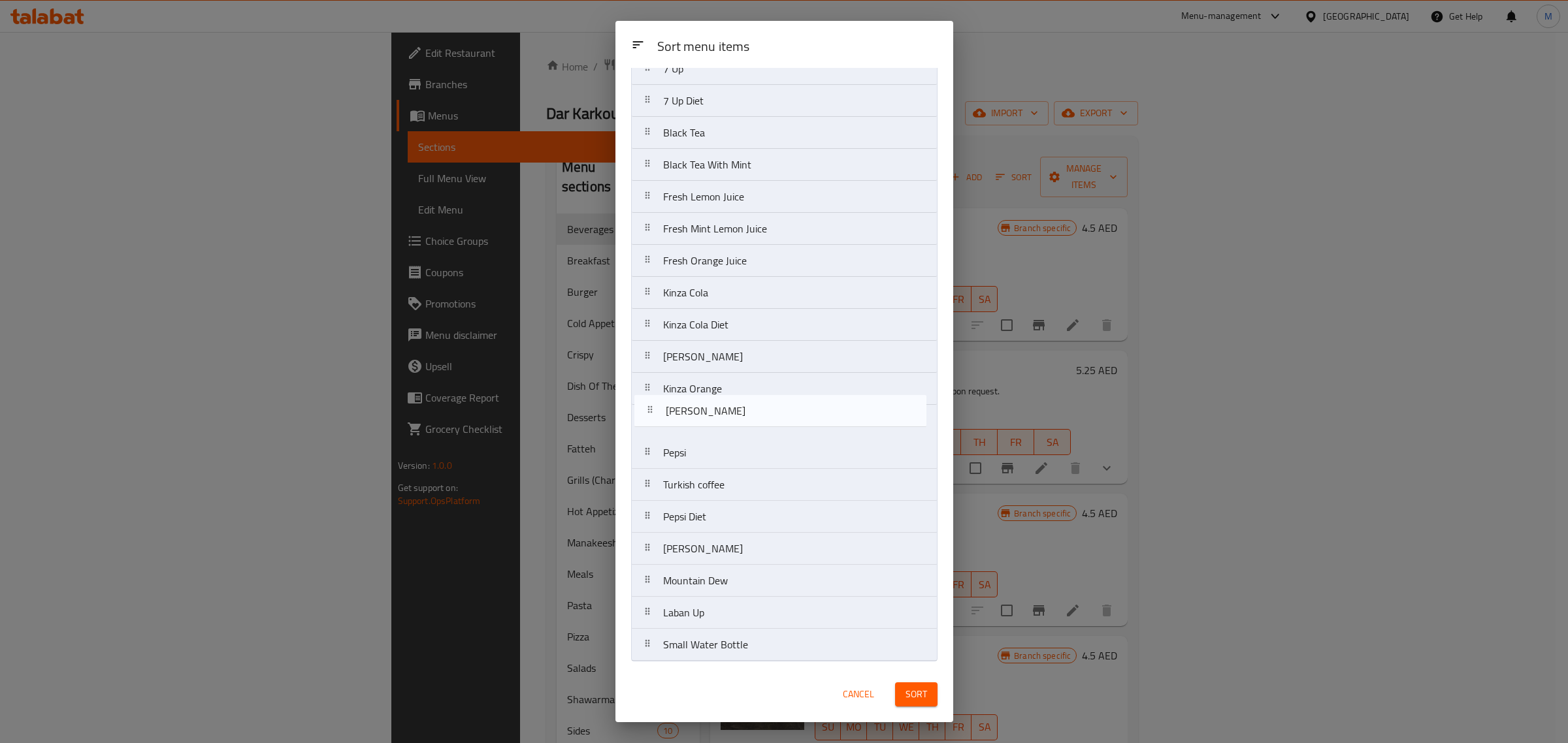
drag, startPoint x: 755, startPoint y: 624, endPoint x: 756, endPoint y: 410, distance: 214.0
click at [756, 410] on nav "7 Up 7 Up Diet Black Tea Black Tea With Mint Fresh Lemon Juice Fresh Mint Lemon…" at bounding box center [784, 357] width 306 height 610
drag, startPoint x: 732, startPoint y: 550, endPoint x: 746, endPoint y: 446, distance: 104.9
click at [746, 446] on nav "7 Up 7 Up Diet Black Tea Black Tea With Mint Fresh Lemon Juice Fresh Mint Lemon…" at bounding box center [784, 357] width 306 height 610
drag, startPoint x: 729, startPoint y: 614, endPoint x: 752, endPoint y: 443, distance: 172.5
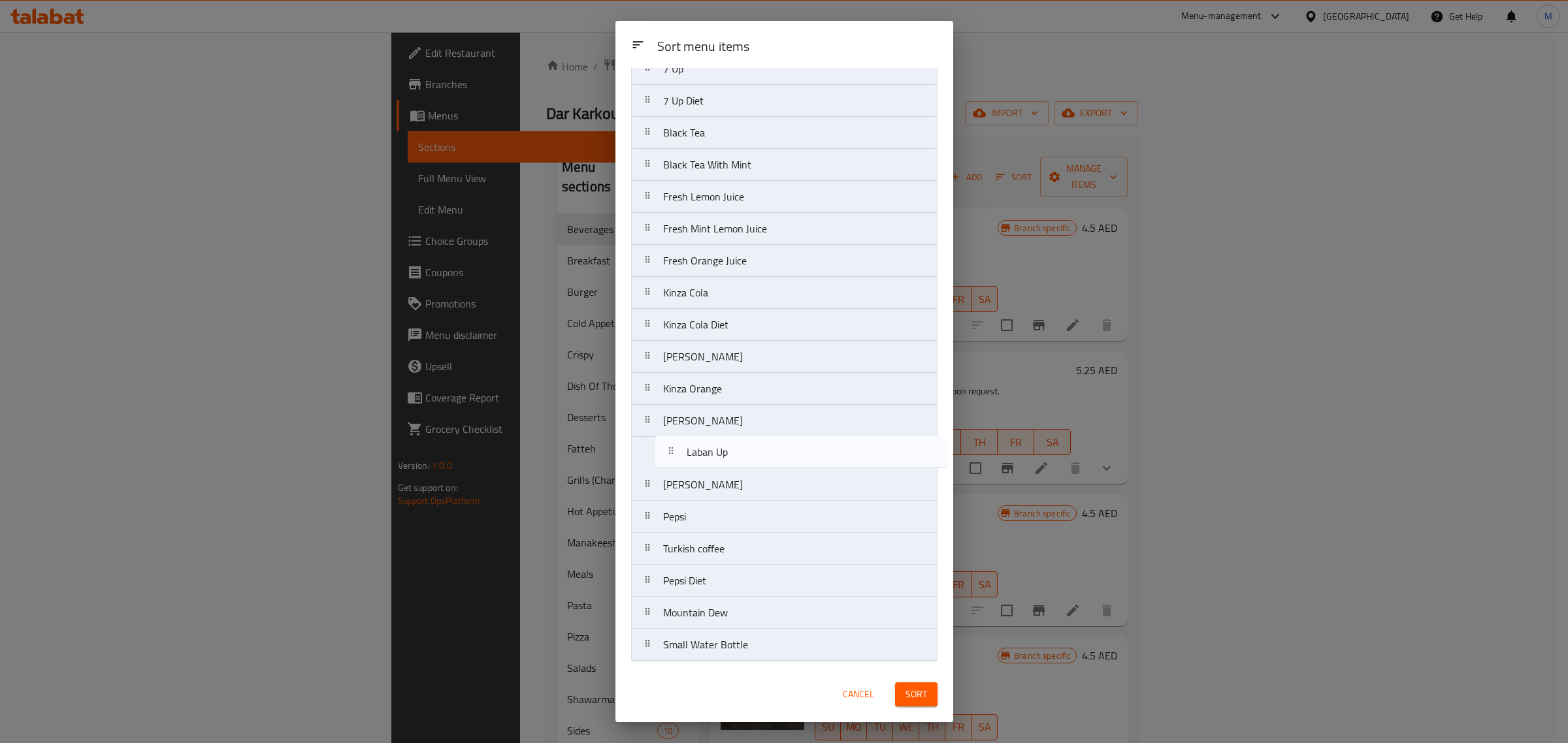
click at [752, 443] on nav "7 Up 7 Up Diet Black Tea Black Tea With Mint Fresh Lemon Juice Fresh Mint Lemon…" at bounding box center [784, 357] width 306 height 610
drag, startPoint x: 732, startPoint y: 616, endPoint x: 729, endPoint y: 523, distance: 93.0
click at [729, 523] on nav "7 Up 7 Up Diet Black Tea Black Tea With Mint Fresh Lemon Juice Fresh Mint Lemon…" at bounding box center [784, 357] width 306 height 610
drag, startPoint x: 726, startPoint y: 616, endPoint x: 729, endPoint y: 573, distance: 43.1
click at [729, 573] on nav "7 Up 7 Up Diet Black Tea Black Tea With Mint Fresh Lemon Juice Fresh Mint Lemon…" at bounding box center [784, 357] width 306 height 610
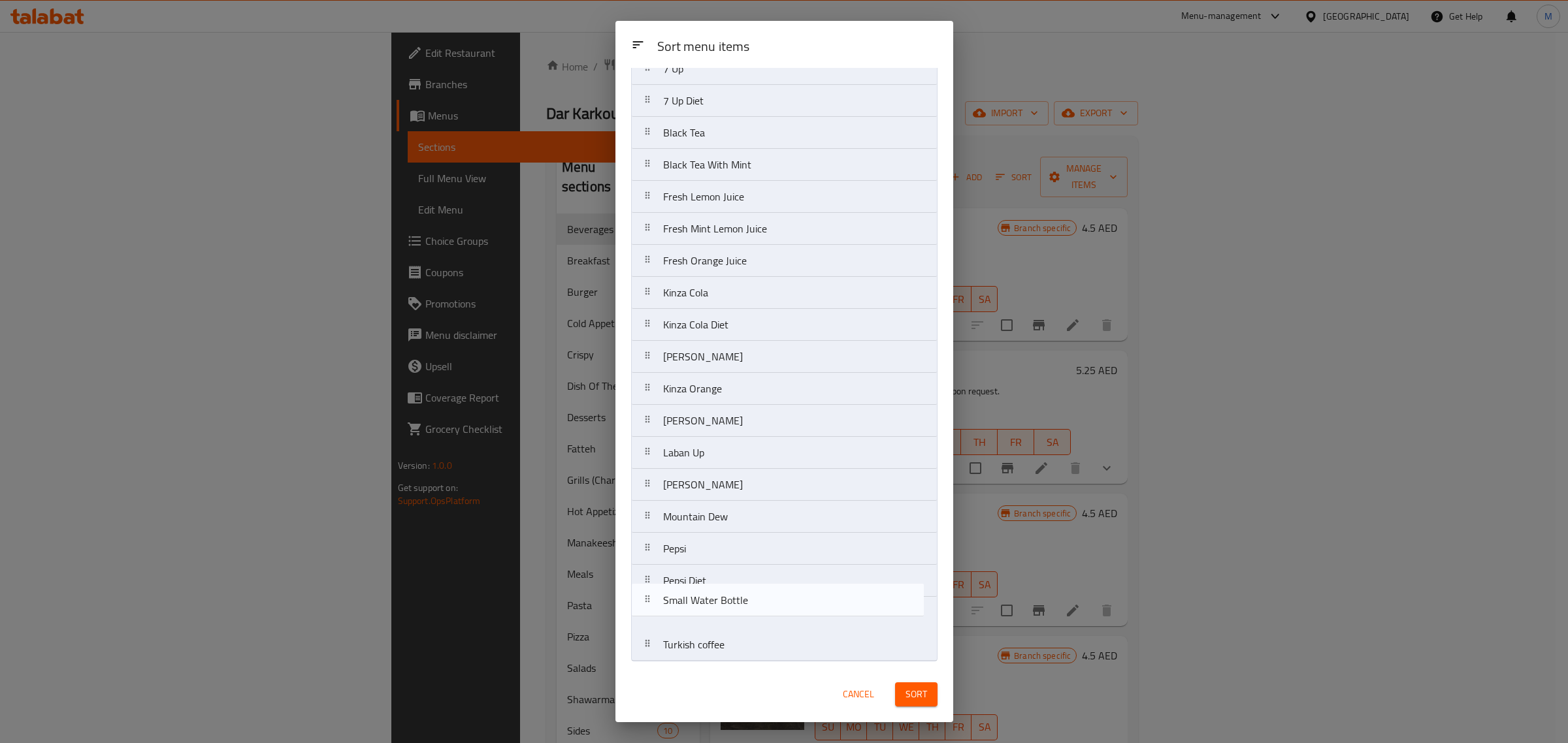
drag, startPoint x: 794, startPoint y: 648, endPoint x: 794, endPoint y: 596, distance: 52.0
click at [794, 596] on nav "7 Up 7 Up Diet Black Tea Black Tea With Mint Fresh Lemon Juice Fresh Mint Lemon…" at bounding box center [784, 357] width 306 height 610
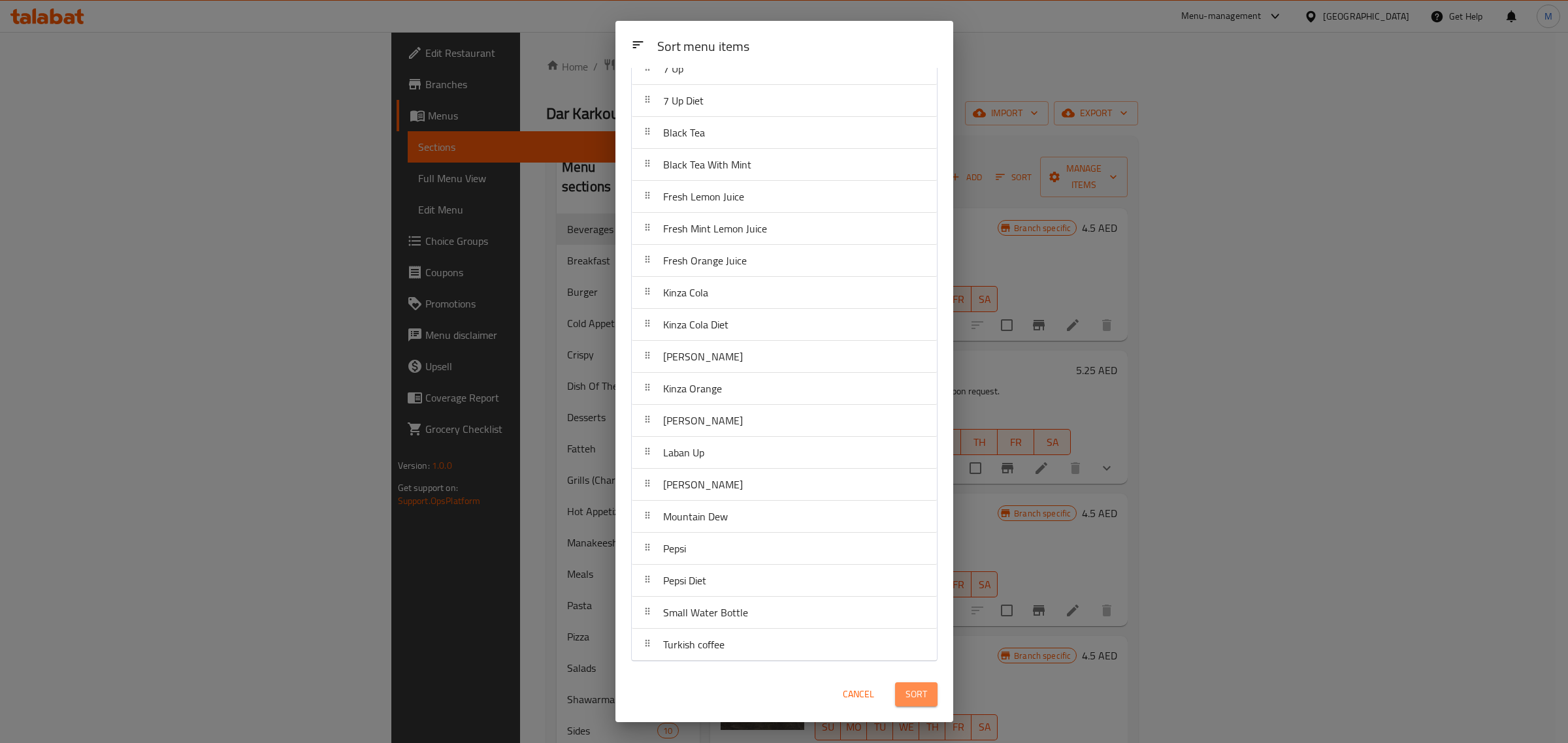
click at [912, 694] on span "Sort" at bounding box center [917, 694] width 22 height 16
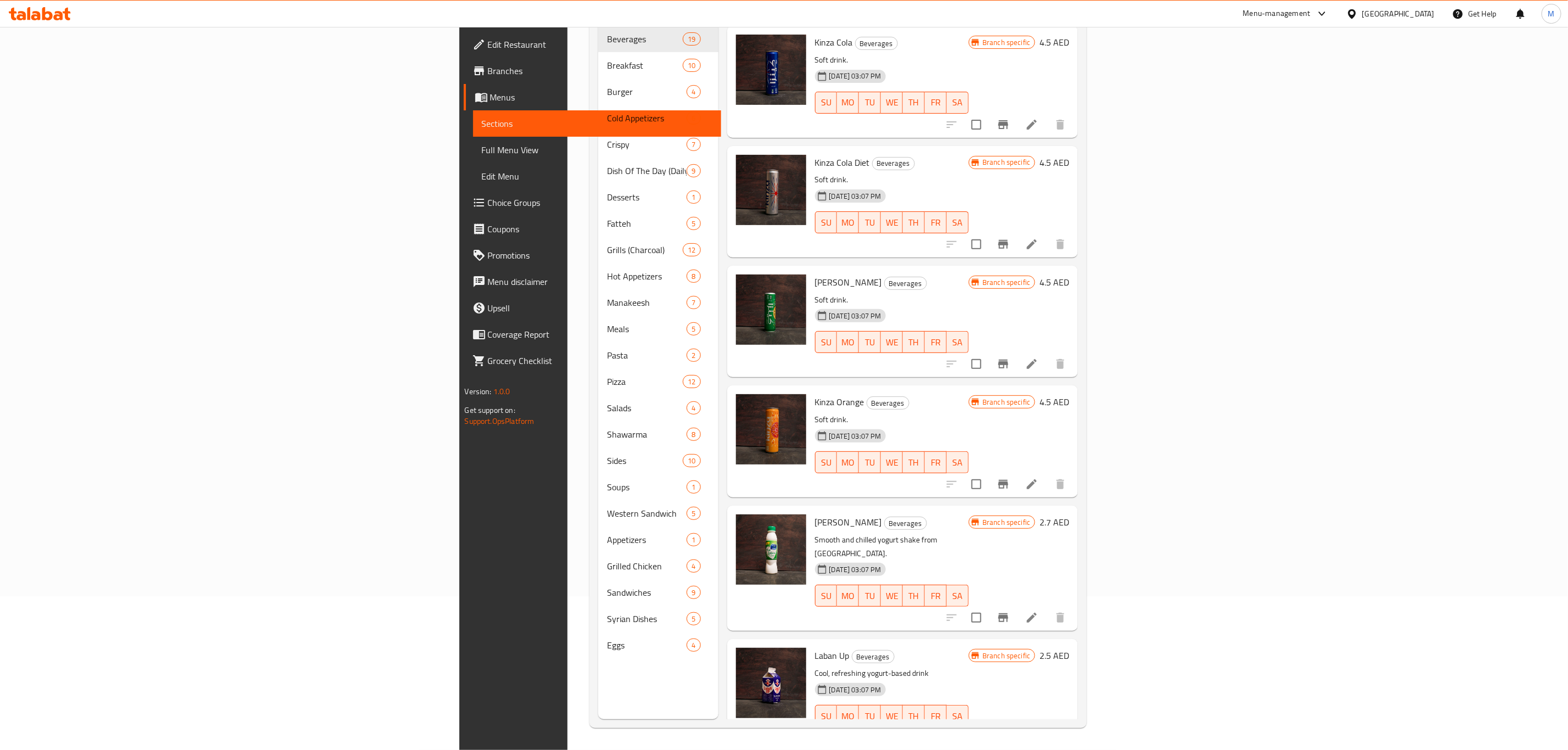
scroll to position [906, 0]
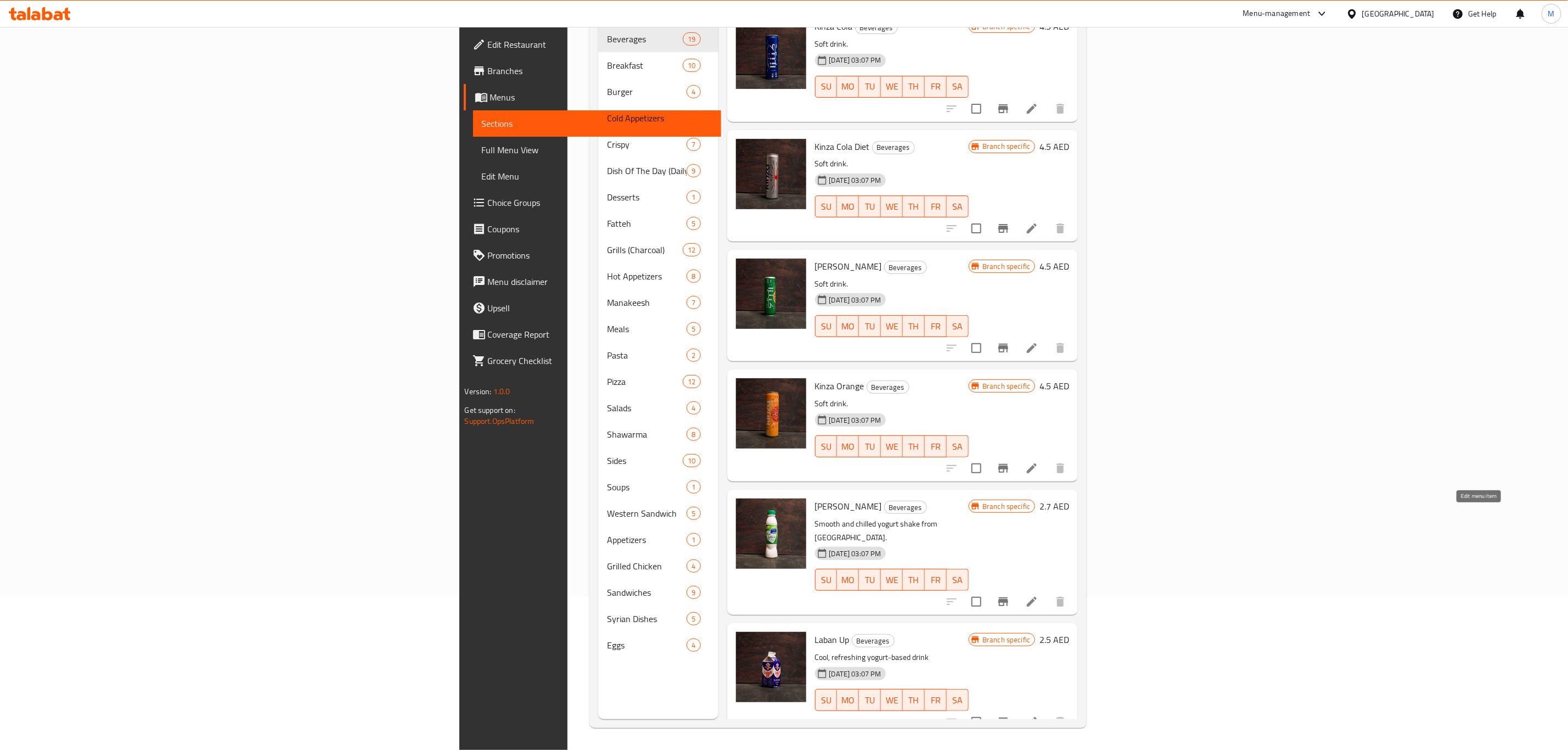
click at [1038, 595] on icon at bounding box center [1032, 602] width 13 height 13
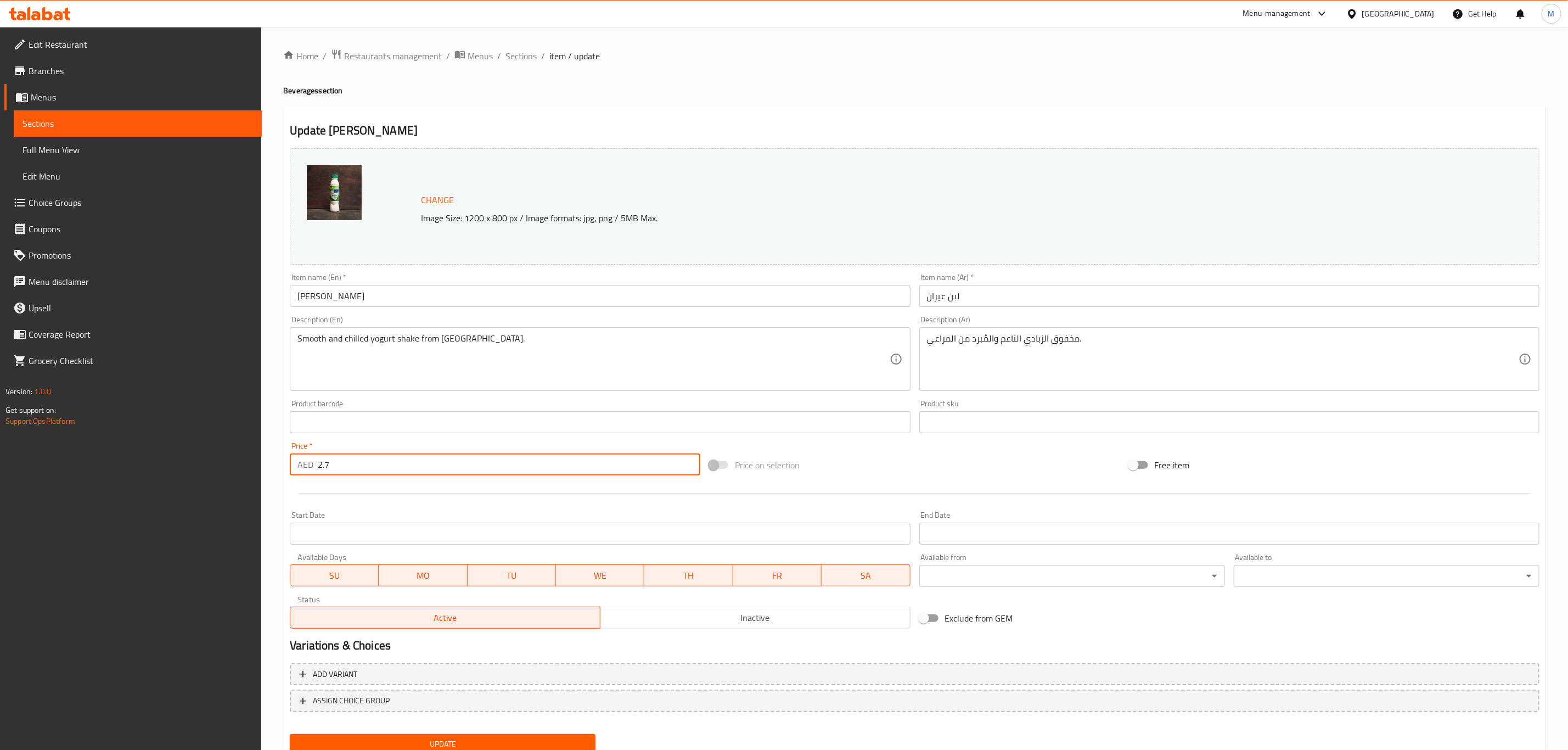
click at [388, 459] on input "2.7" at bounding box center [509, 464] width 383 height 22
type input "0"
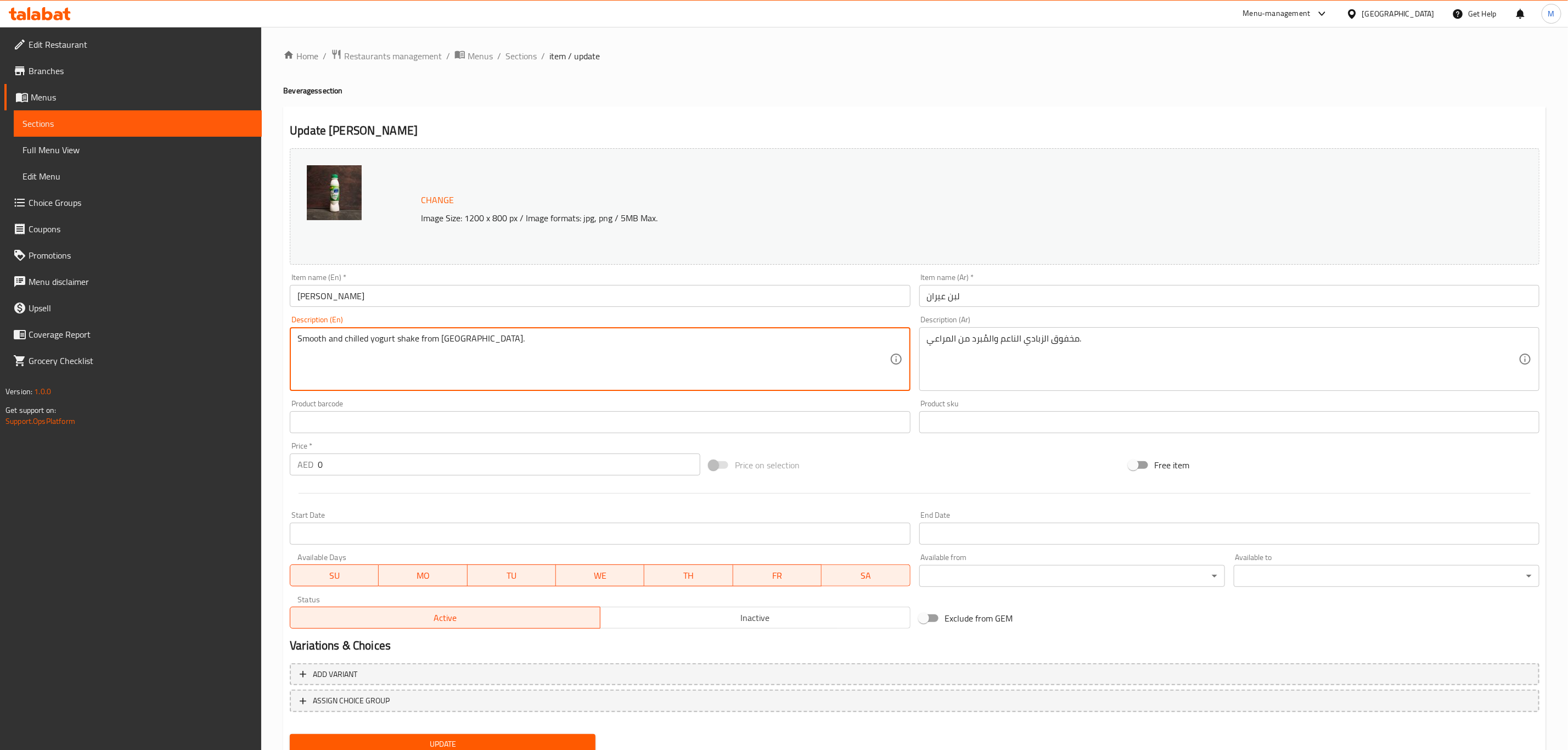
click at [543, 348] on textarea "Smooth and chilled yogurt shake from [GEOGRAPHIC_DATA]." at bounding box center [593, 359] width 592 height 52
paste textarea "مخفوق اللبن الطازج"
type textarea "مخفوق اللبن الطازج"
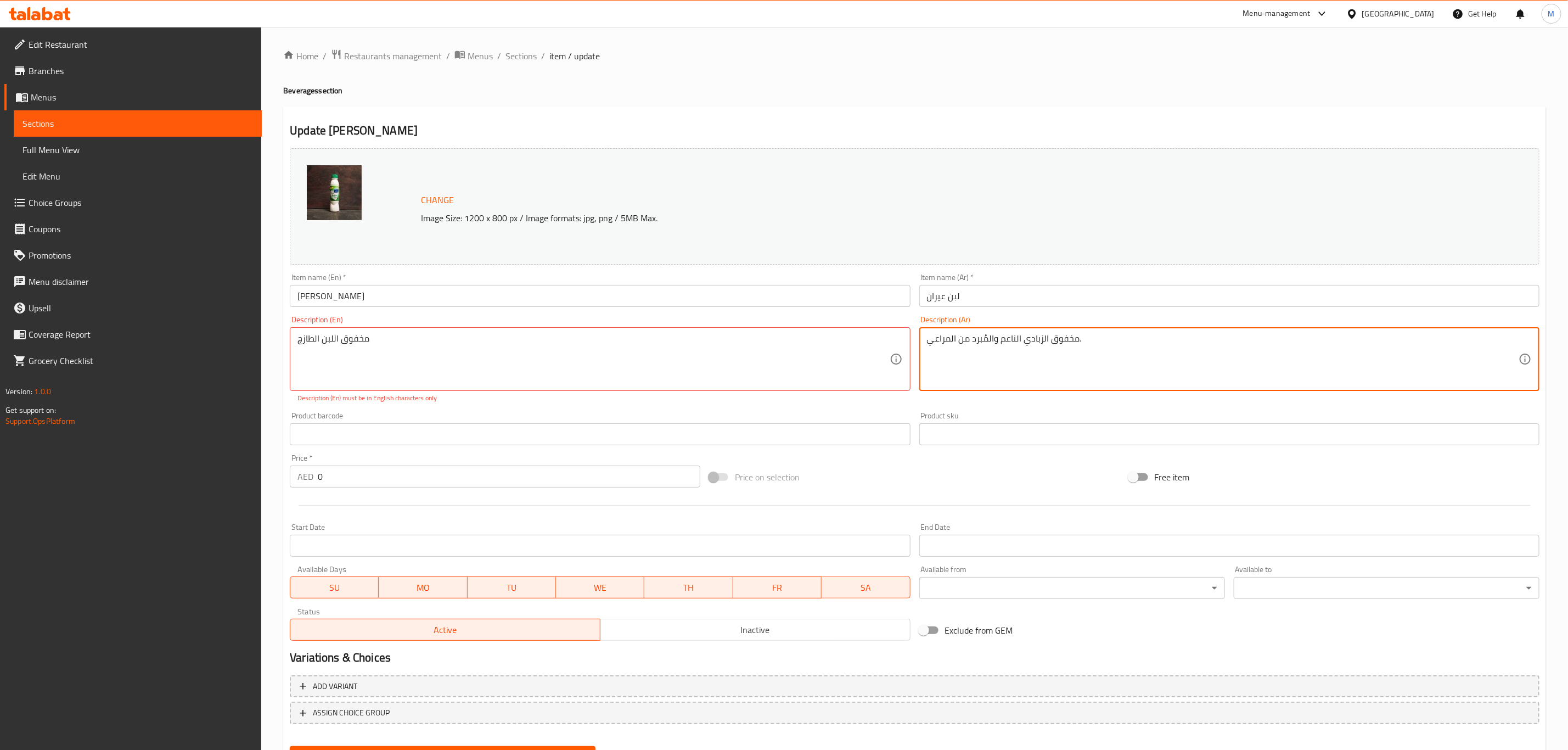
click at [1046, 349] on textarea "مخفوق الزبادي الناعم والمُبرد من المراعي." at bounding box center [1222, 359] width 592 height 52
paste textarea "لبن الطازج"
type textarea "مخفوق اللبن الطازج"
click at [526, 328] on div "مخفوق اللبن الطازج Description (En)" at bounding box center [599, 359] width 620 height 64
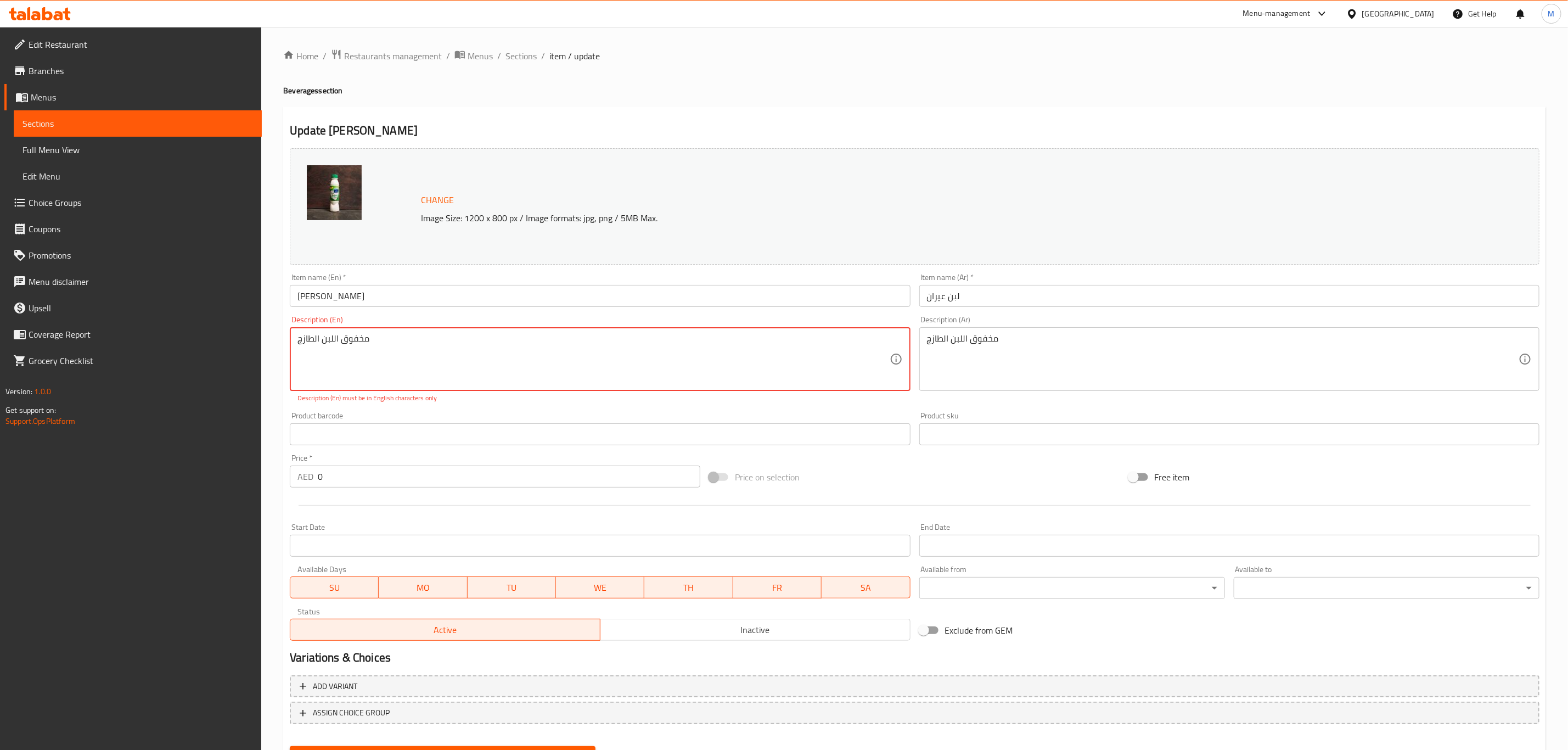
click at [515, 349] on textarea "مخفوق اللبن الطازج" at bounding box center [593, 359] width 592 height 52
paste textarea "Smooth and chilled yogurt shake"
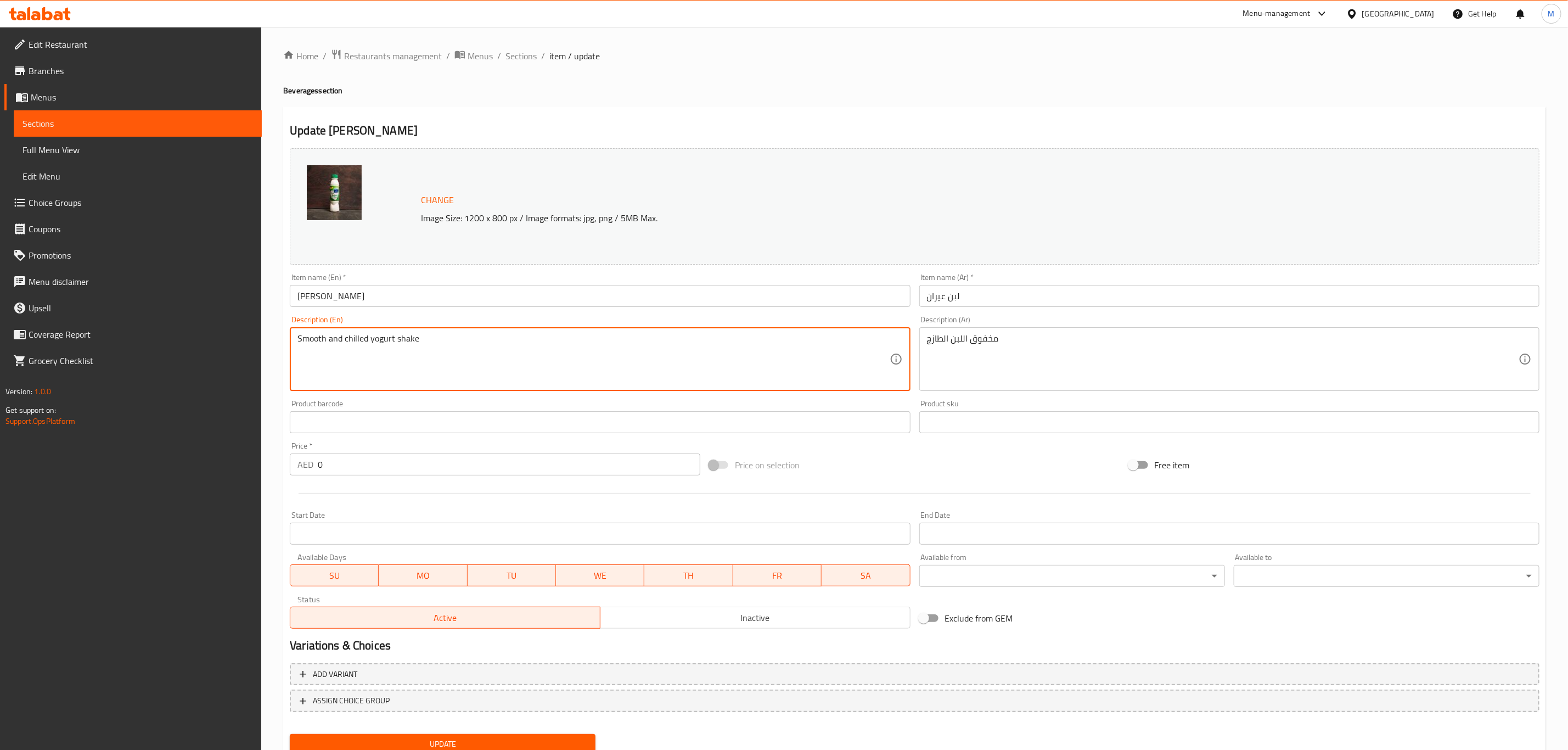
click at [298, 337] on textarea "Smooth and chilled yogurt shake" at bounding box center [593, 359] width 592 height 52
click at [306, 342] on textarea "Smooth and chilled yogurt shake" at bounding box center [593, 359] width 592 height 52
click at [300, 338] on textarea "Smooth and chilled yogurt shake" at bounding box center [593, 359] width 592 height 52
type textarea "Fresh smooth and chilled yogurt shake"
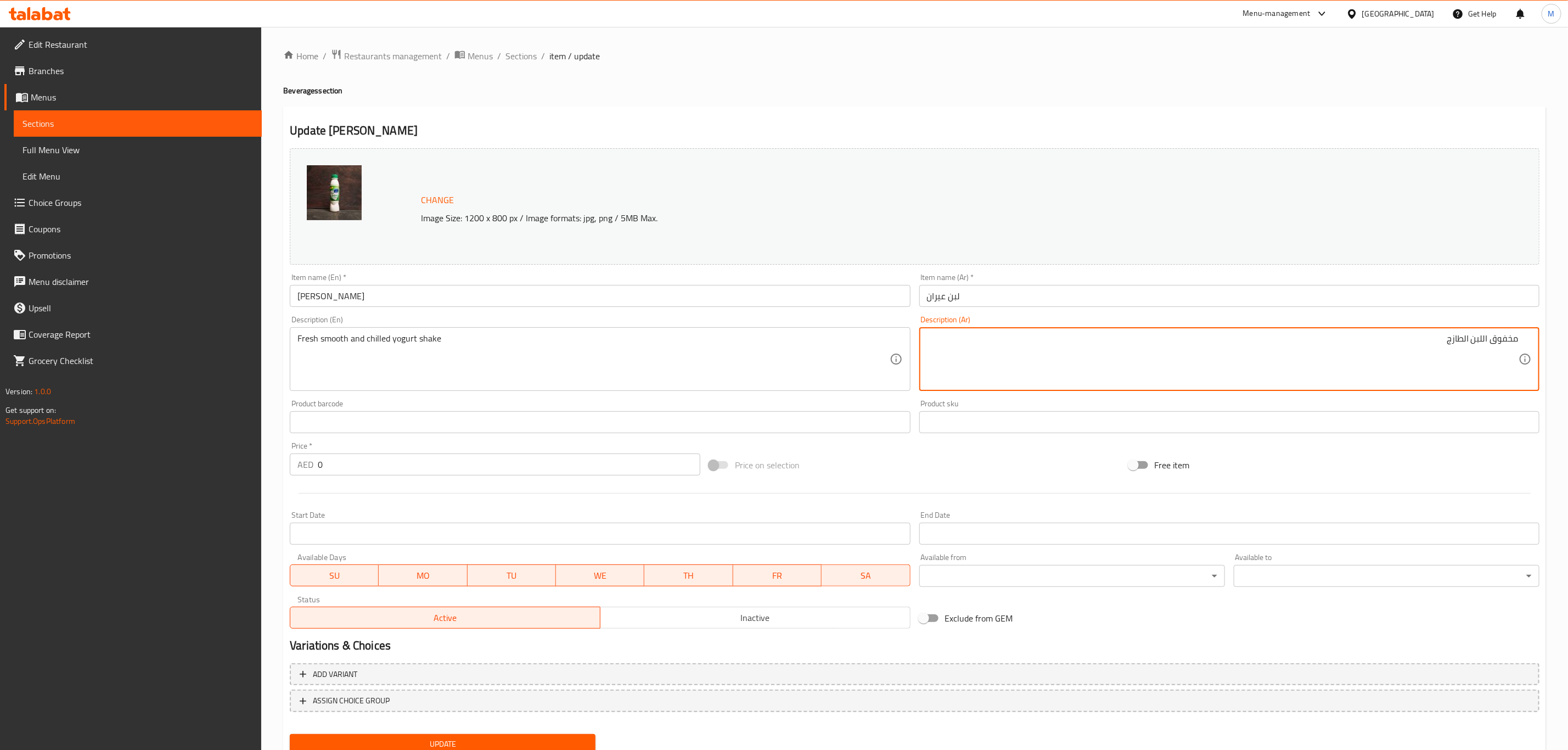
paste textarea "الزبادي الناعم والمبرد"
drag, startPoint x: 1384, startPoint y: 342, endPoint x: 1367, endPoint y: 340, distance: 17.1
click at [1316, 340] on textarea "مخفوق اللبن الطازج الزبادي الناعم والمبرد" at bounding box center [1222, 359] width 592 height 52
click at [1316, 337] on textarea "مخفوق اللبن الطازج الزبادي الناعم والبارد" at bounding box center [1222, 359] width 592 height 52
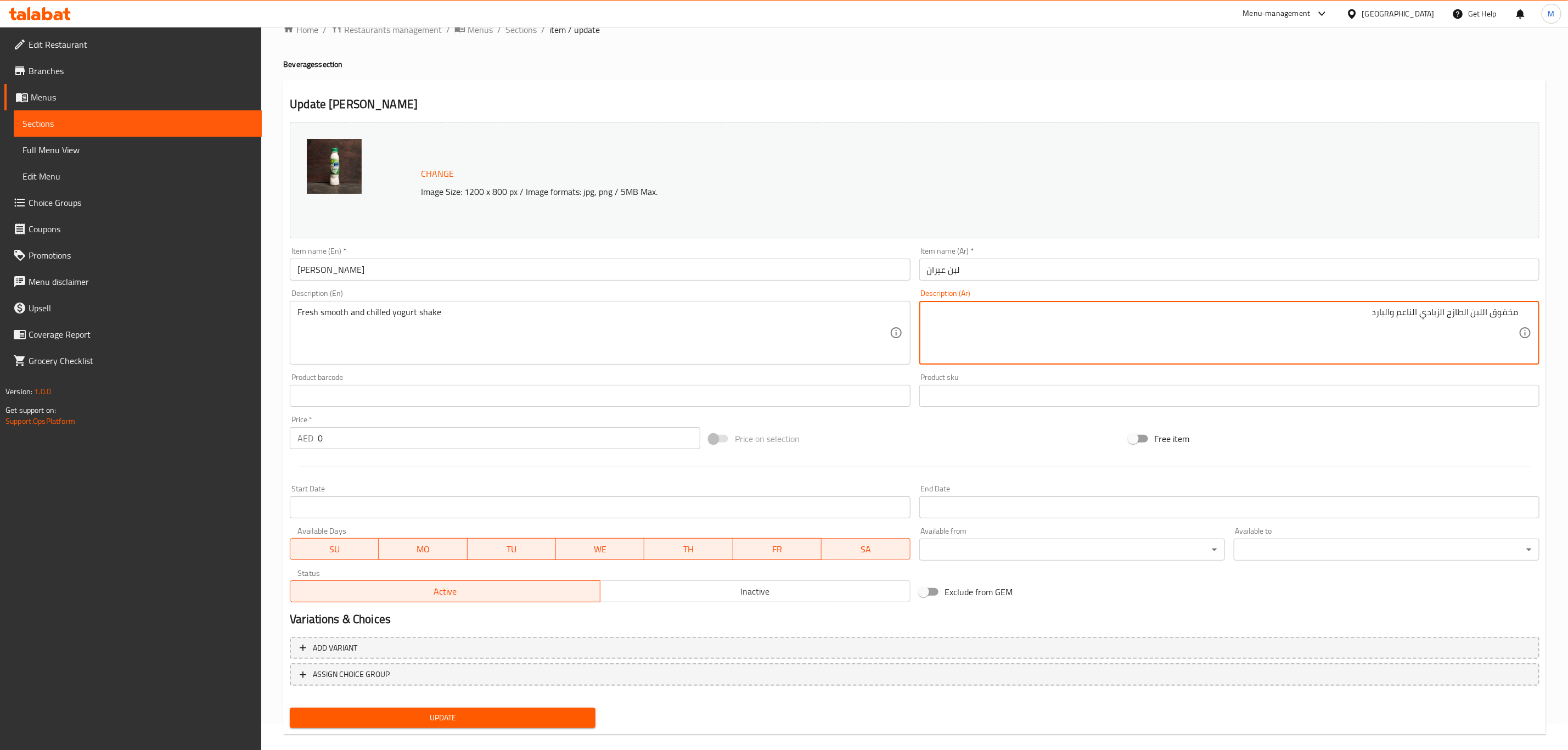
scroll to position [40, 0]
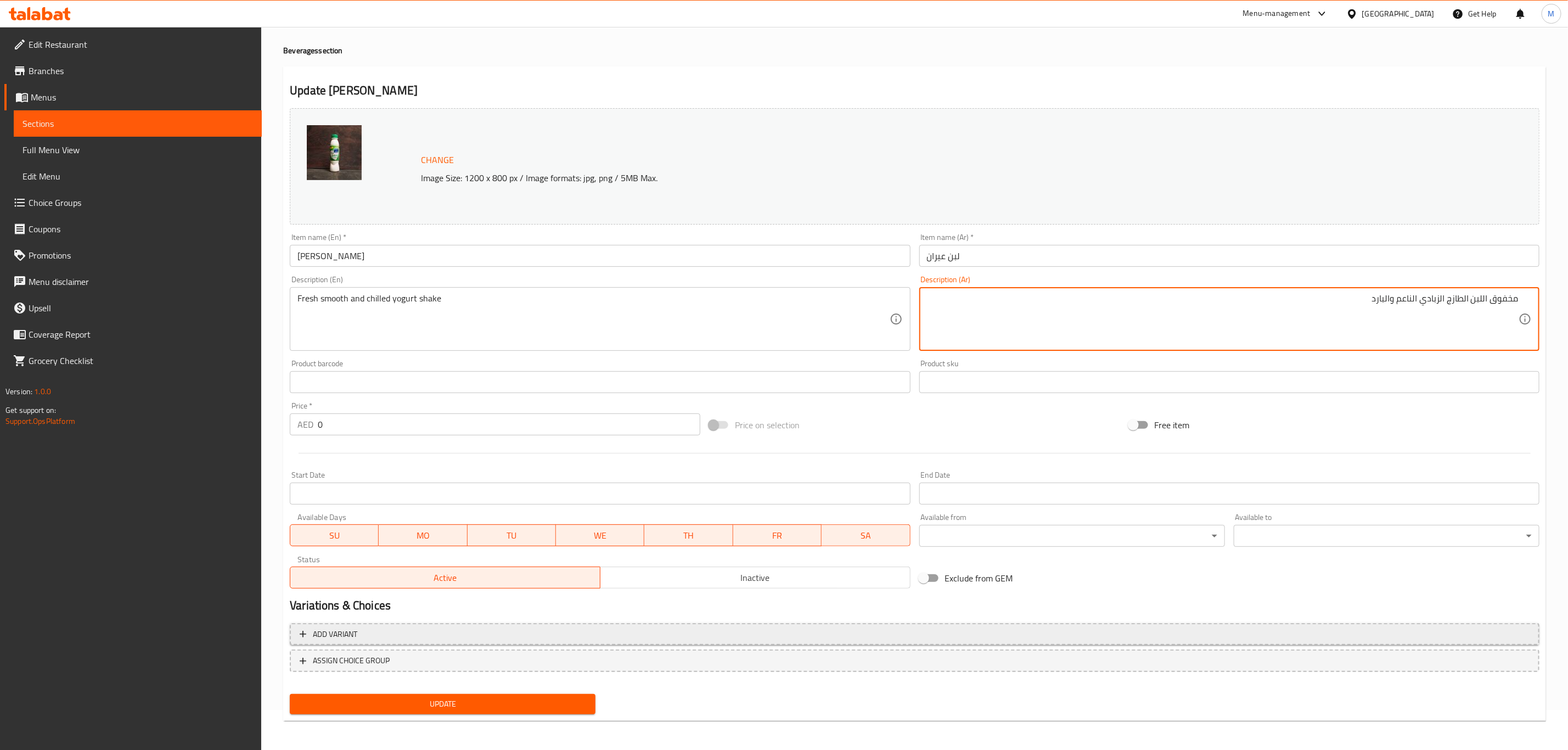
type textarea "مخفوق اللبن الطازج الزبادي الناعم والبارد"
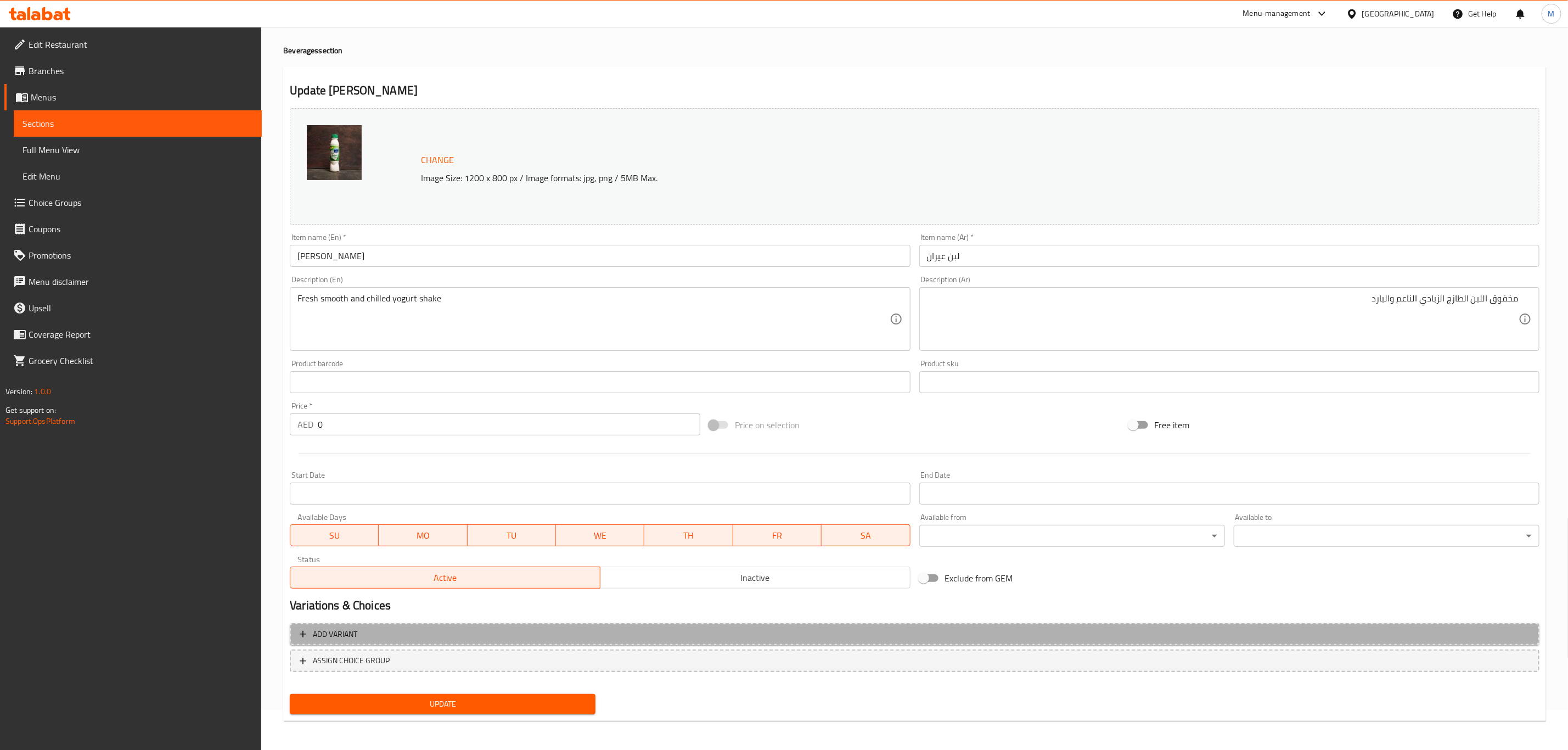
click at [940, 625] on span "Add variant" at bounding box center [915, 634] width 1230 height 13
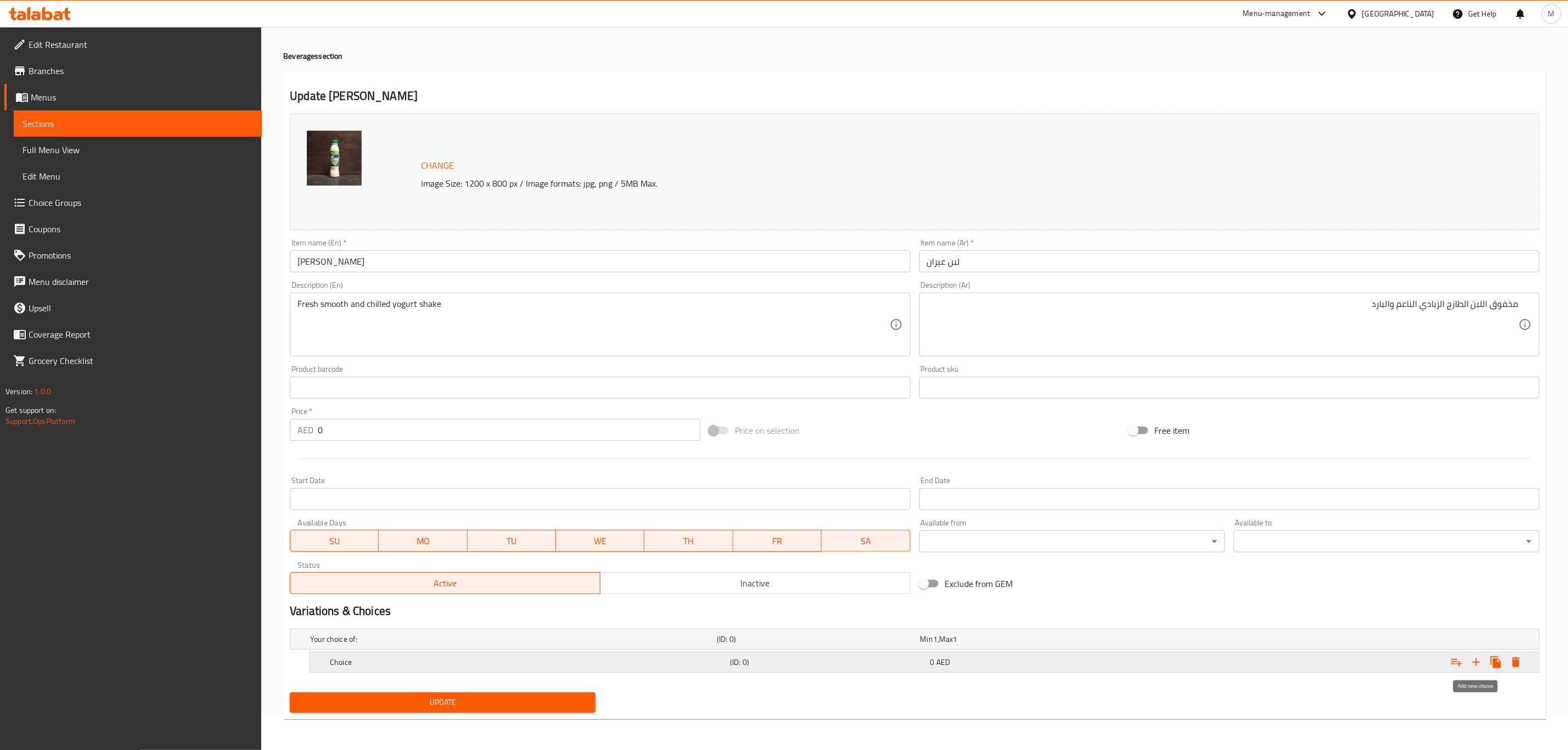
drag, startPoint x: 1469, startPoint y: 659, endPoint x: 1477, endPoint y: 662, distance: 8.5
click at [1316, 625] on icon "Expand" at bounding box center [1476, 662] width 13 height 13
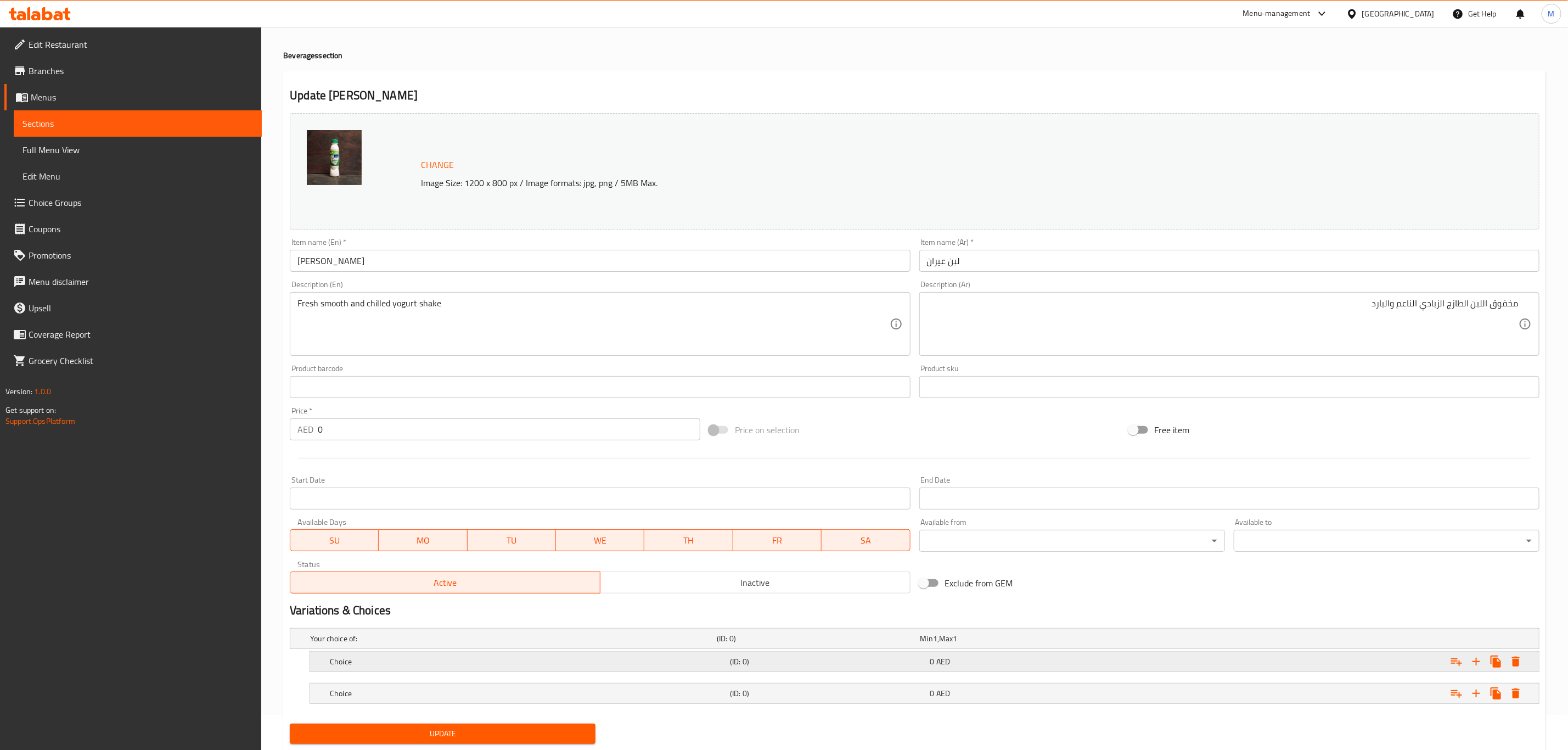
click at [935, 625] on div "0 AED" at bounding box center [1028, 661] width 196 height 11
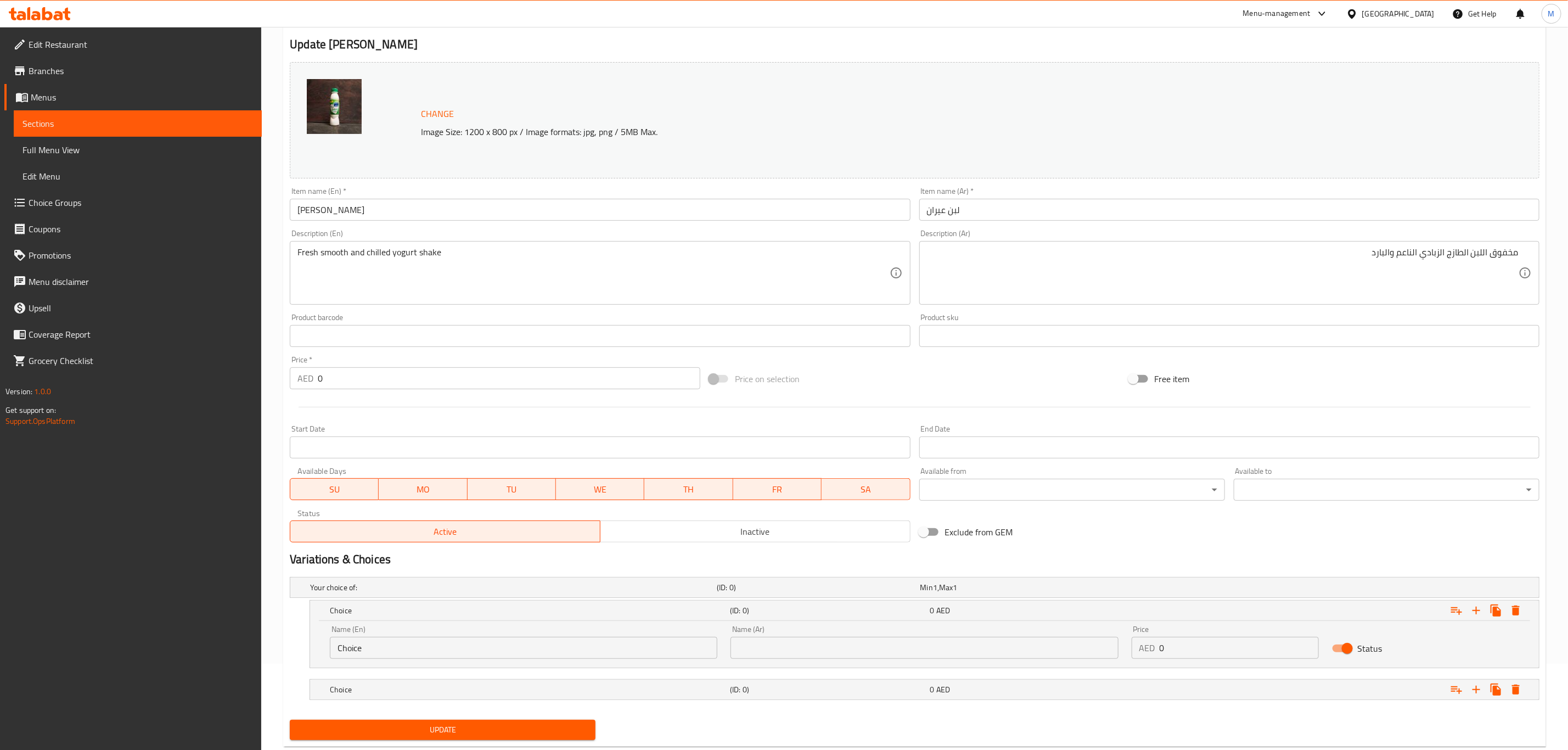
scroll to position [114, 0]
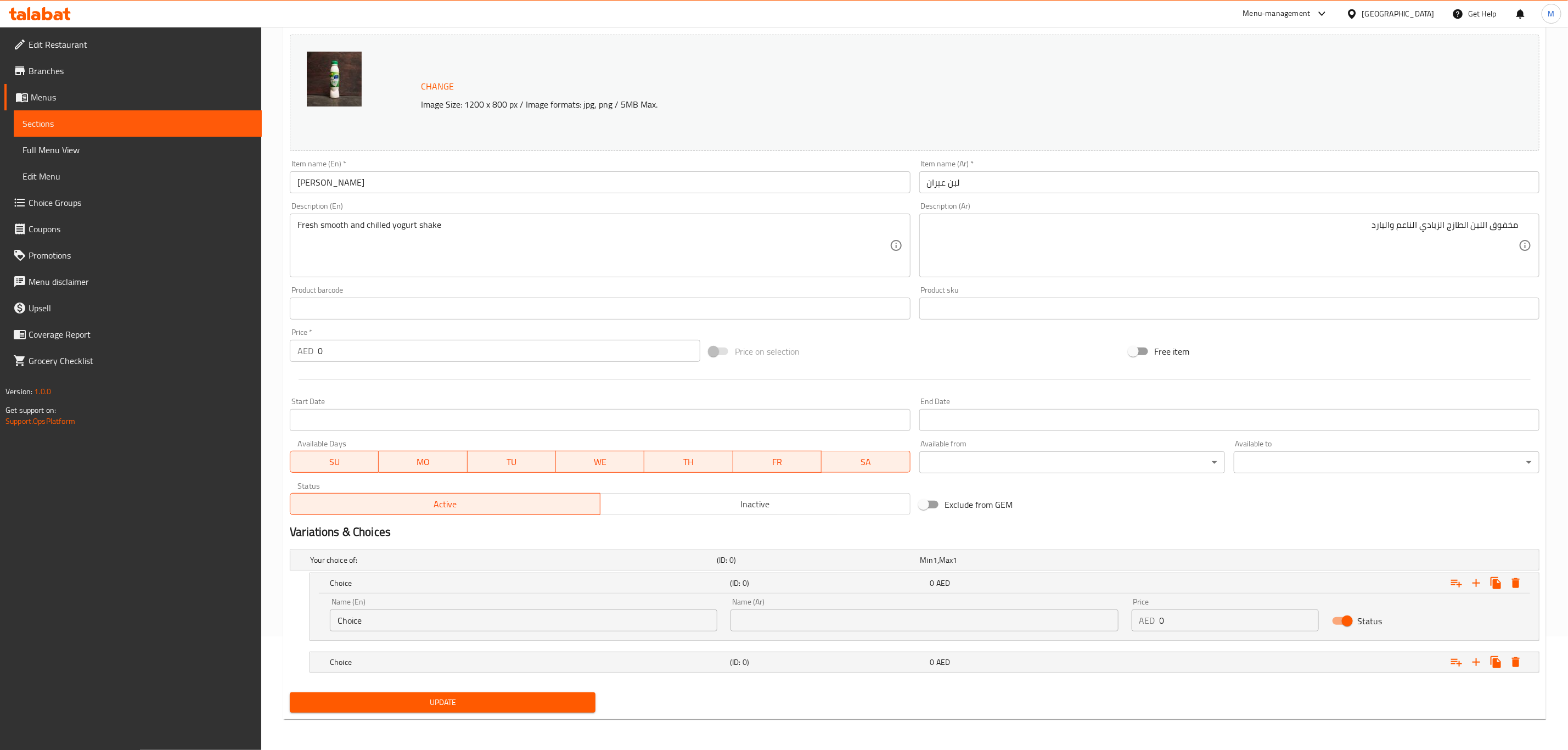
click at [525, 622] on input "Choice" at bounding box center [524, 620] width 388 height 22
click at [545, 625] on h5 "Choice" at bounding box center [528, 661] width 395 height 11
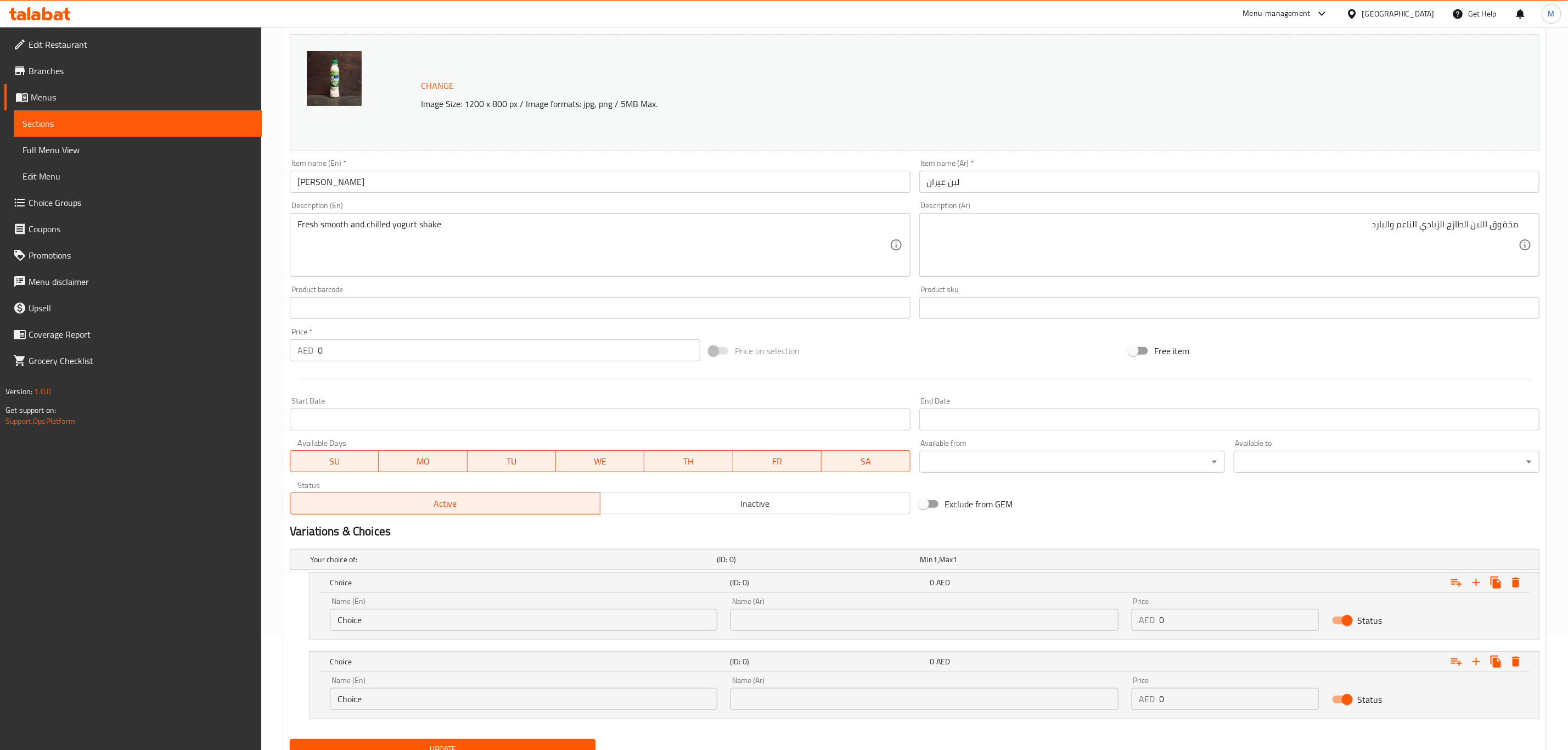
click at [493, 625] on input "Choice" at bounding box center [524, 699] width 388 height 22
drag, startPoint x: 493, startPoint y: 702, endPoint x: 497, endPoint y: 707, distance: 6.4
click at [494, 625] on input "Choice" at bounding box center [524, 699] width 388 height 22
paste input "Larg"
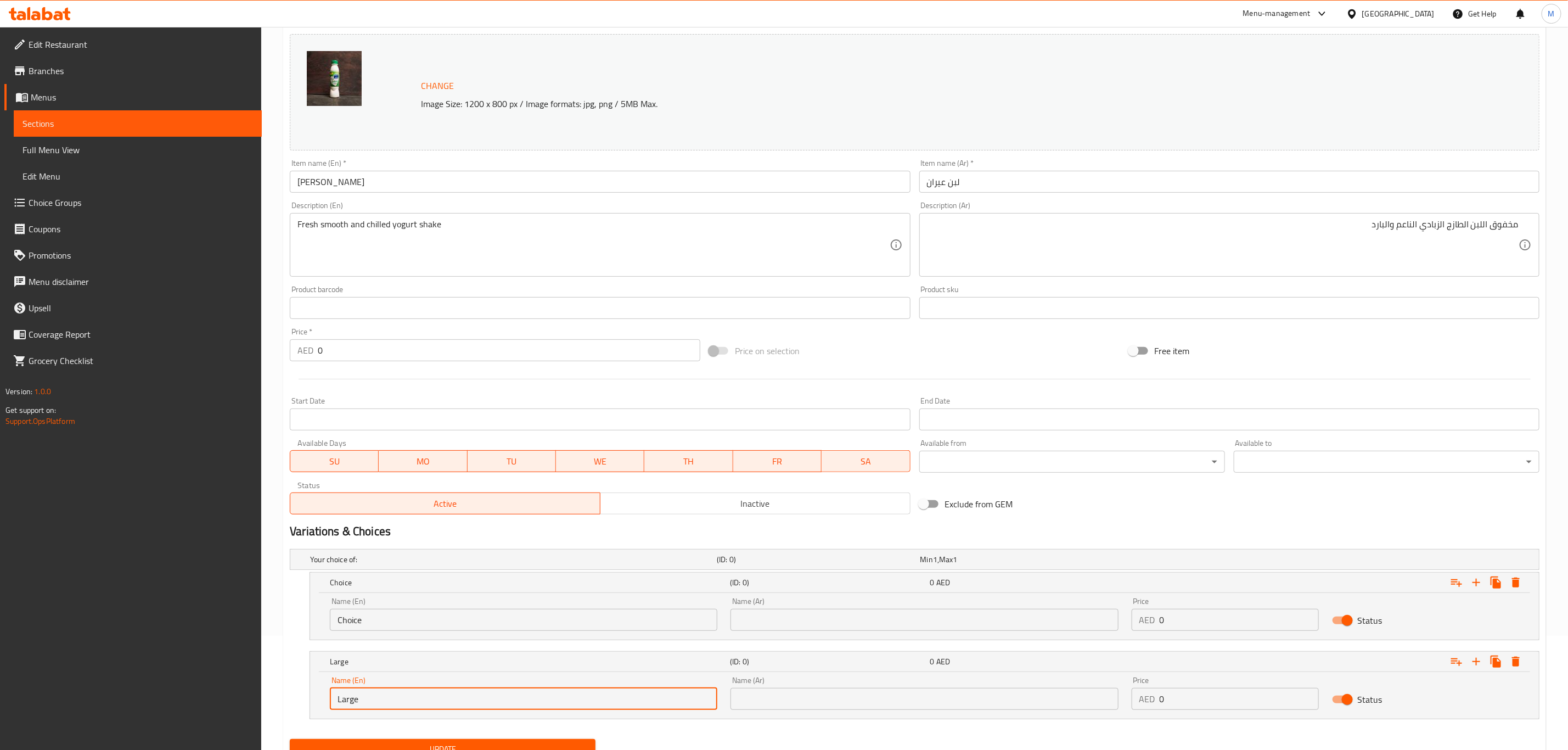
click at [526, 625] on input "Large" at bounding box center [524, 699] width 388 height 22
paste input "Medium"
type input "Medium"
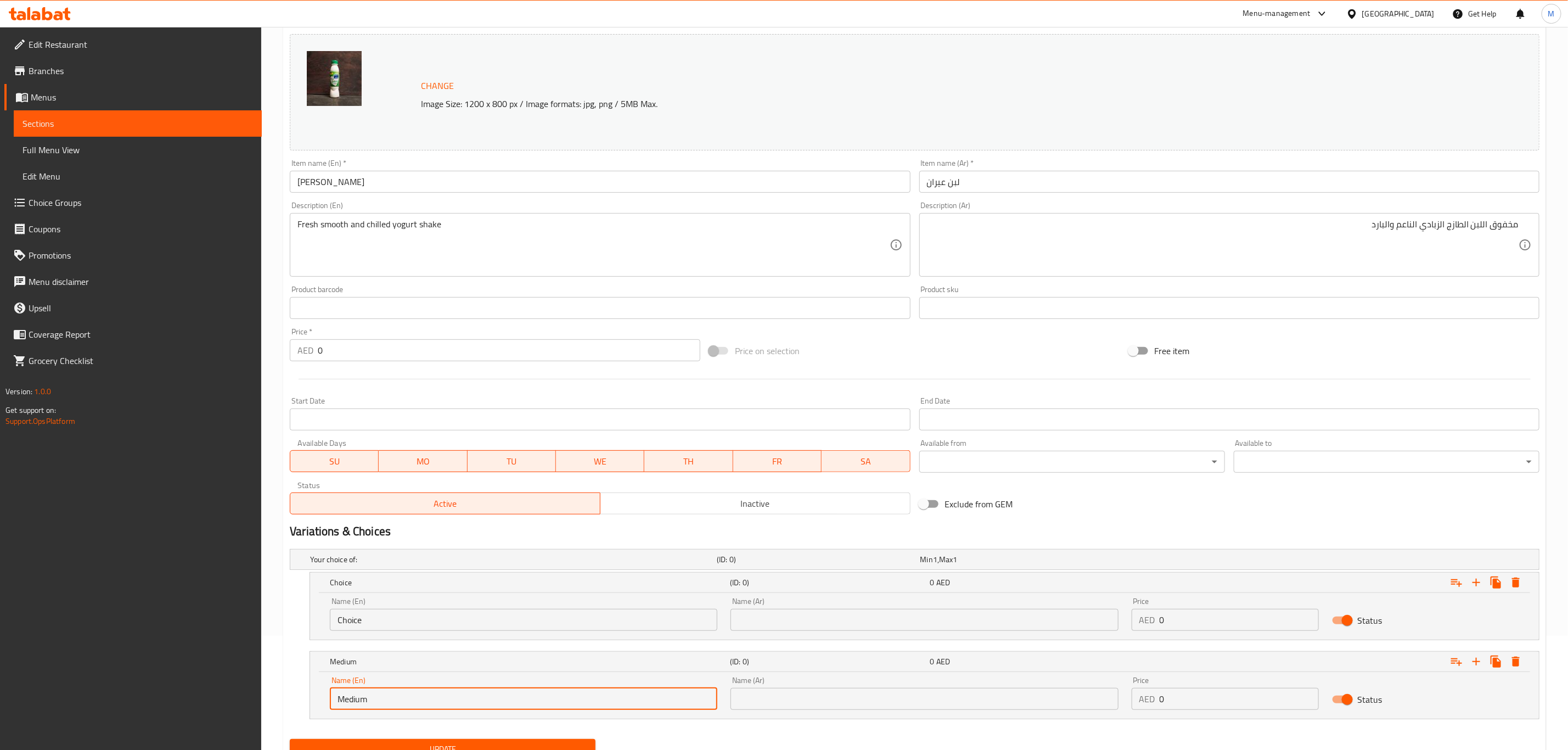
click at [353, 625] on input "Choice" at bounding box center [524, 620] width 388 height 22
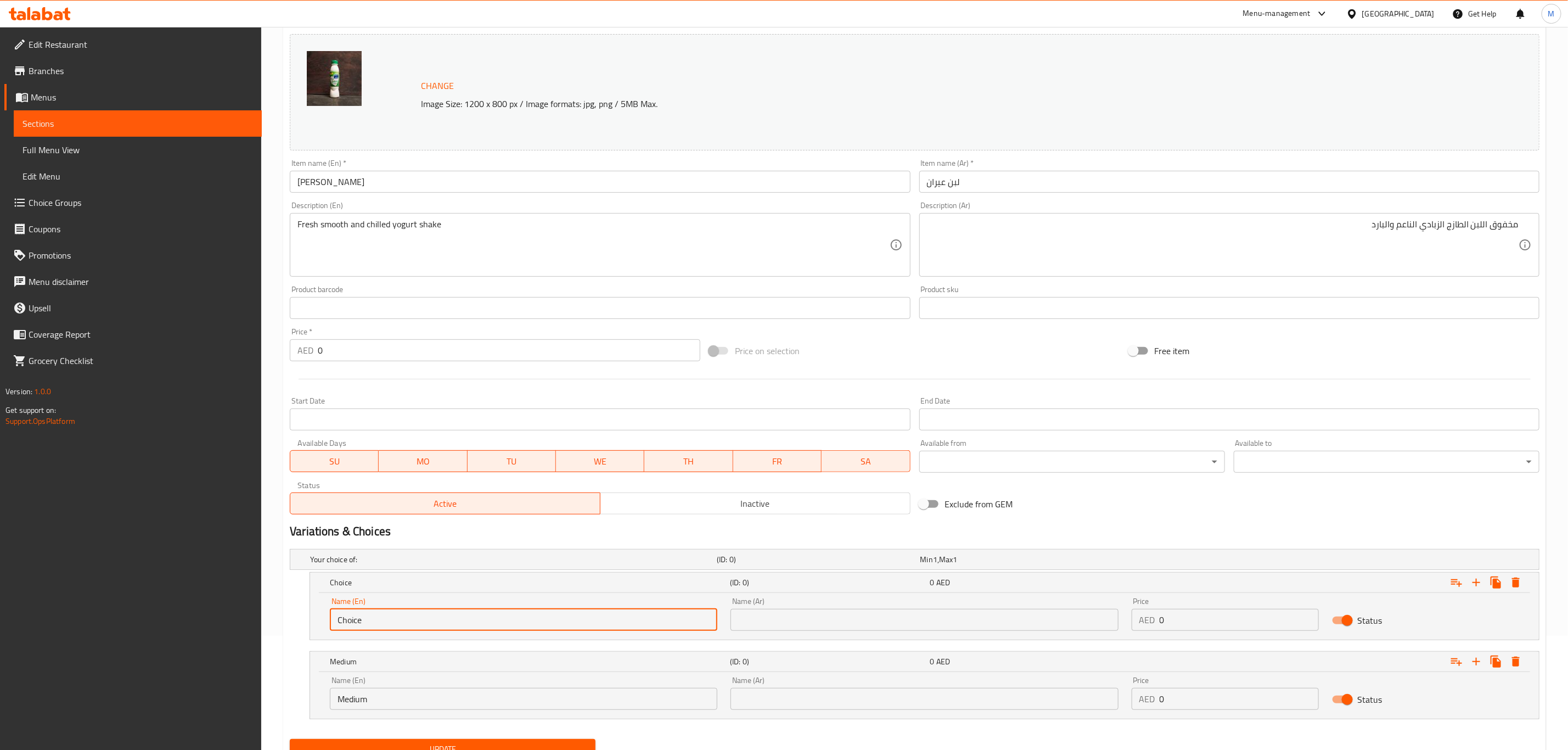
click at [353, 625] on input "Choice" at bounding box center [524, 620] width 388 height 22
type input "Large"
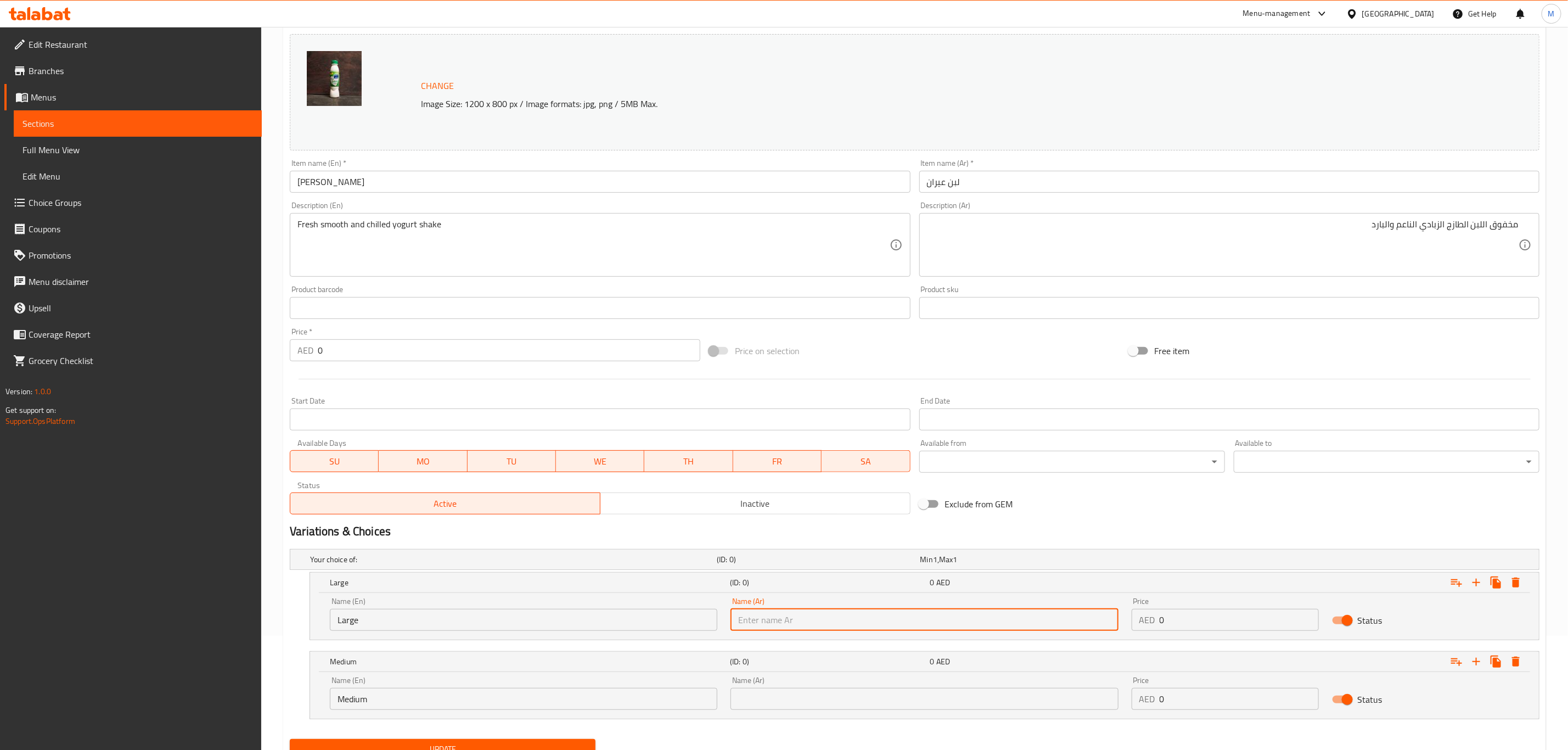
click at [777, 625] on input "text" at bounding box center [924, 620] width 388 height 22
type input "كبير"
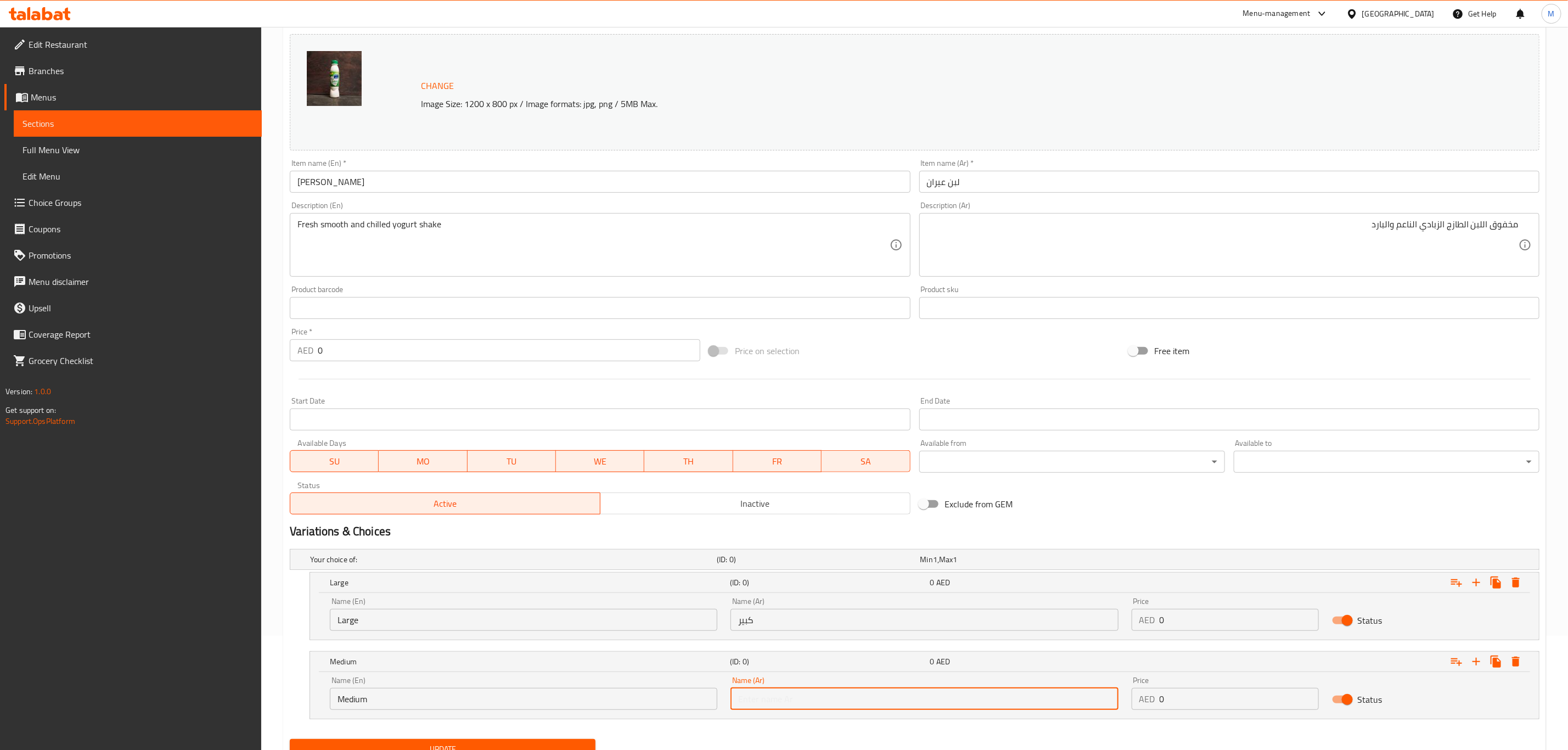
click at [771, 625] on input "text" at bounding box center [924, 699] width 388 height 22
type input "وسط"
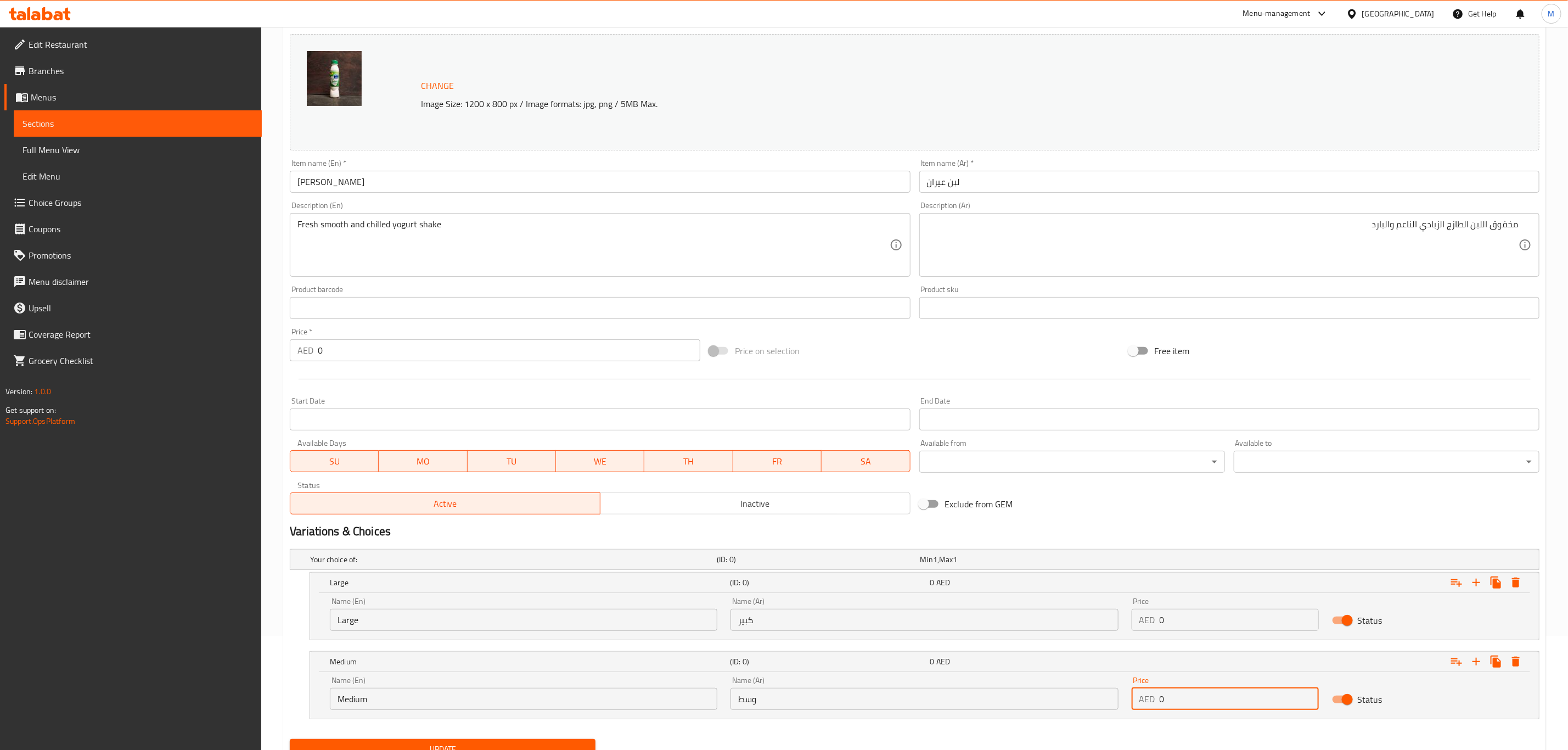
click at [1184, 625] on input "0" at bounding box center [1239, 699] width 159 height 22
paste input "5.25"
type input "5.25"
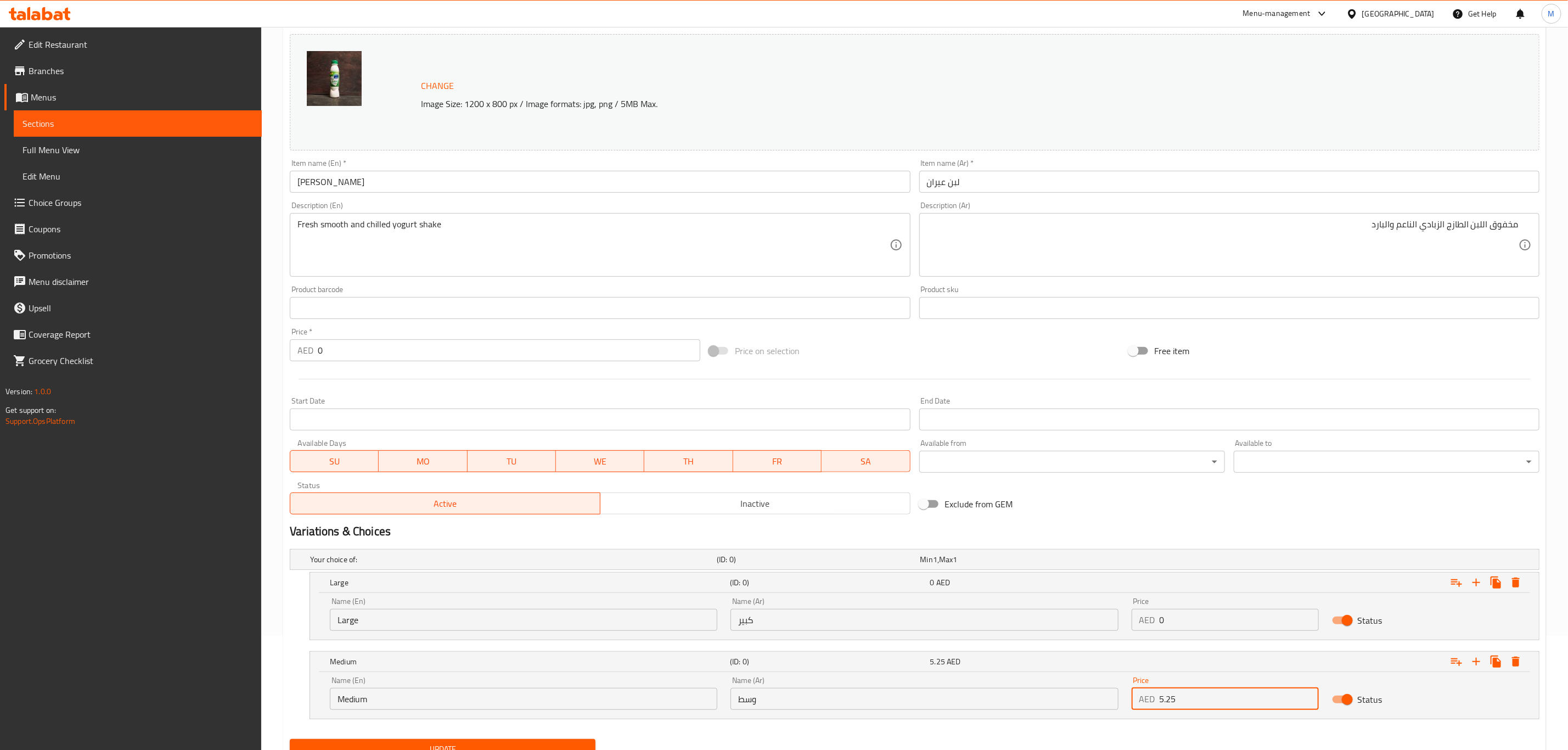
click at [1232, 625] on input "0" at bounding box center [1239, 620] width 159 height 22
paste input "10.5"
type input "10.5"
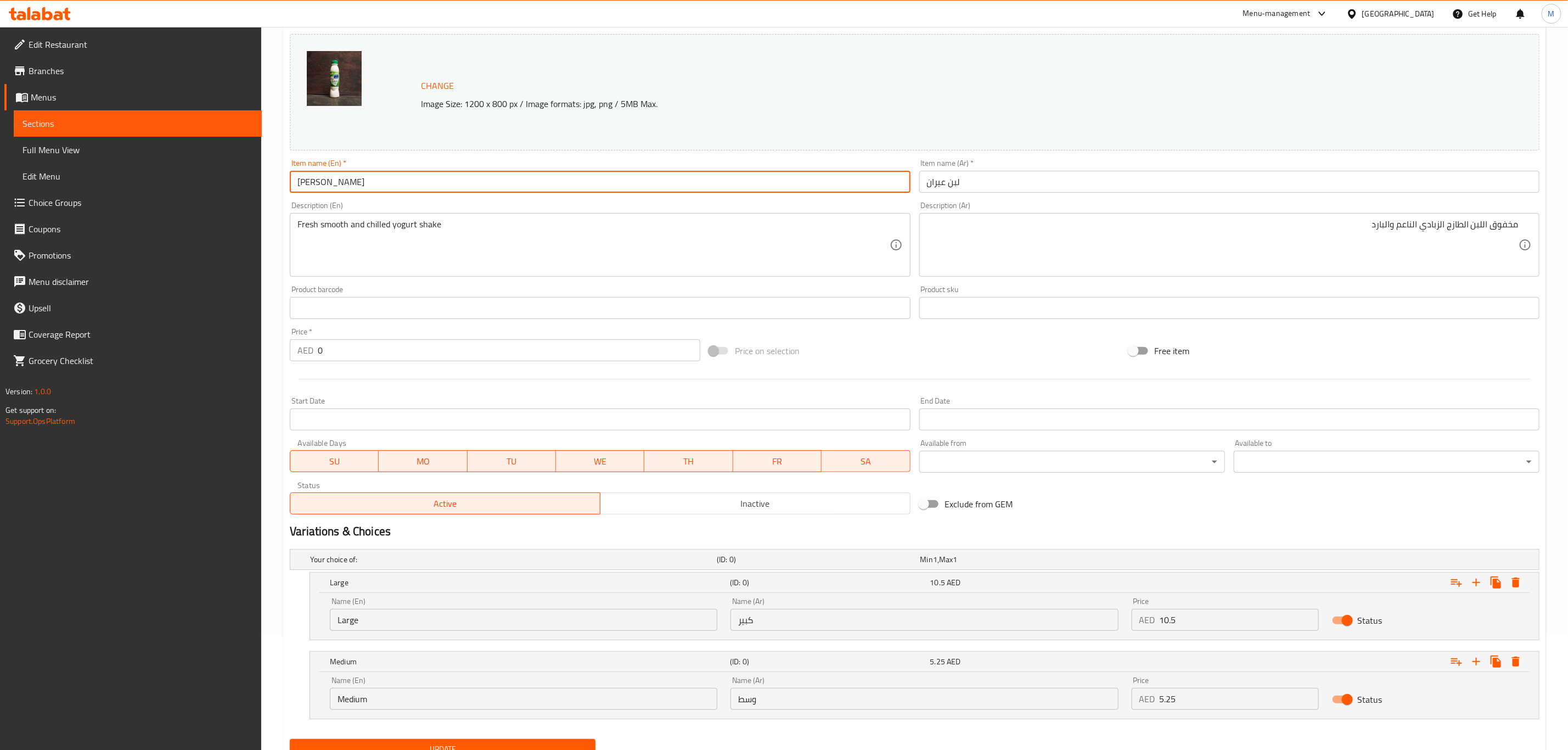
click at [611, 189] on input "[PERSON_NAME]" at bounding box center [599, 181] width 620 height 22
click at [290, 625] on button "Update" at bounding box center [442, 749] width 305 height 21
click at [372, 184] on input "[PERSON_NAME]" at bounding box center [599, 181] width 620 height 22
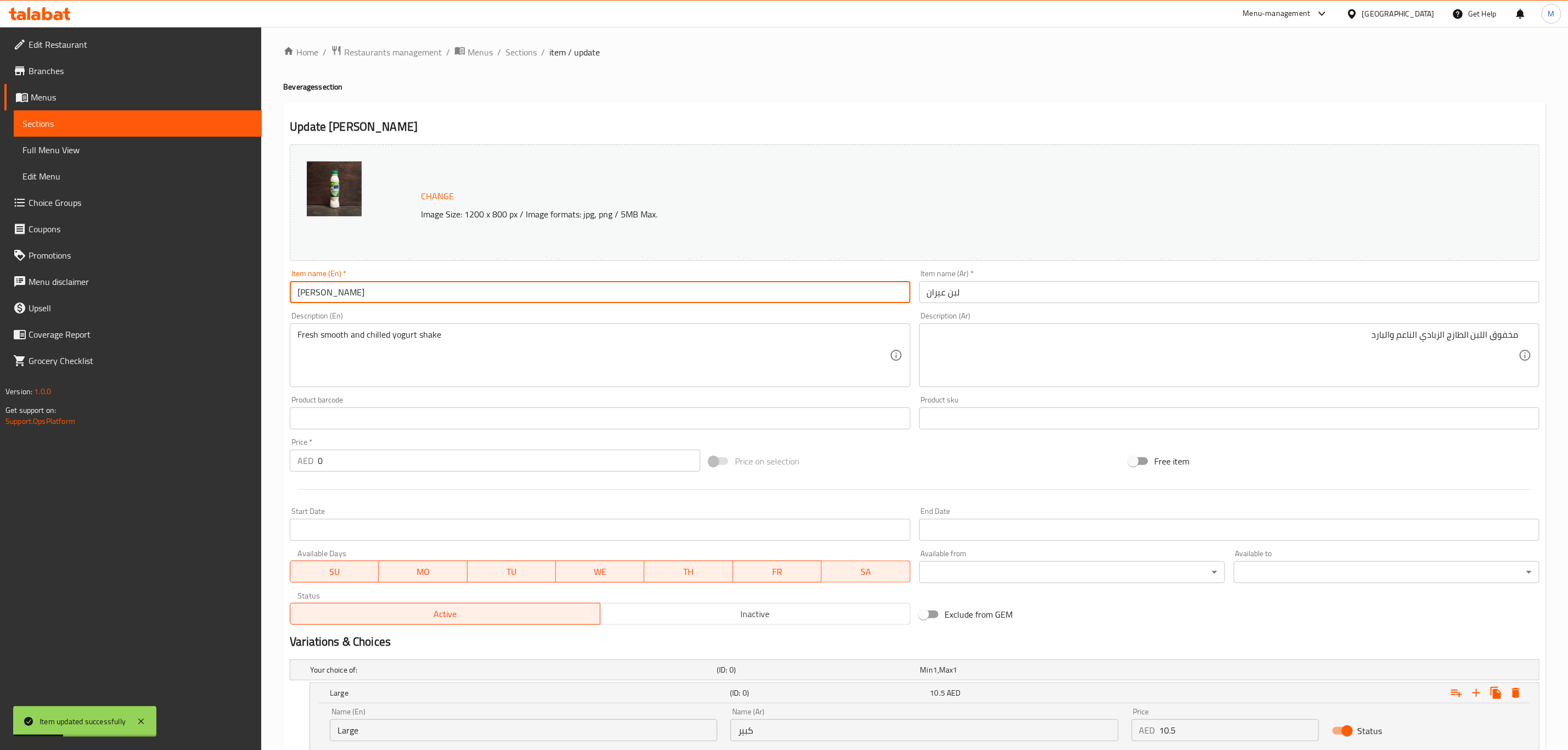
scroll to position [0, 0]
click at [519, 52] on span "Sections" at bounding box center [521, 56] width 31 height 13
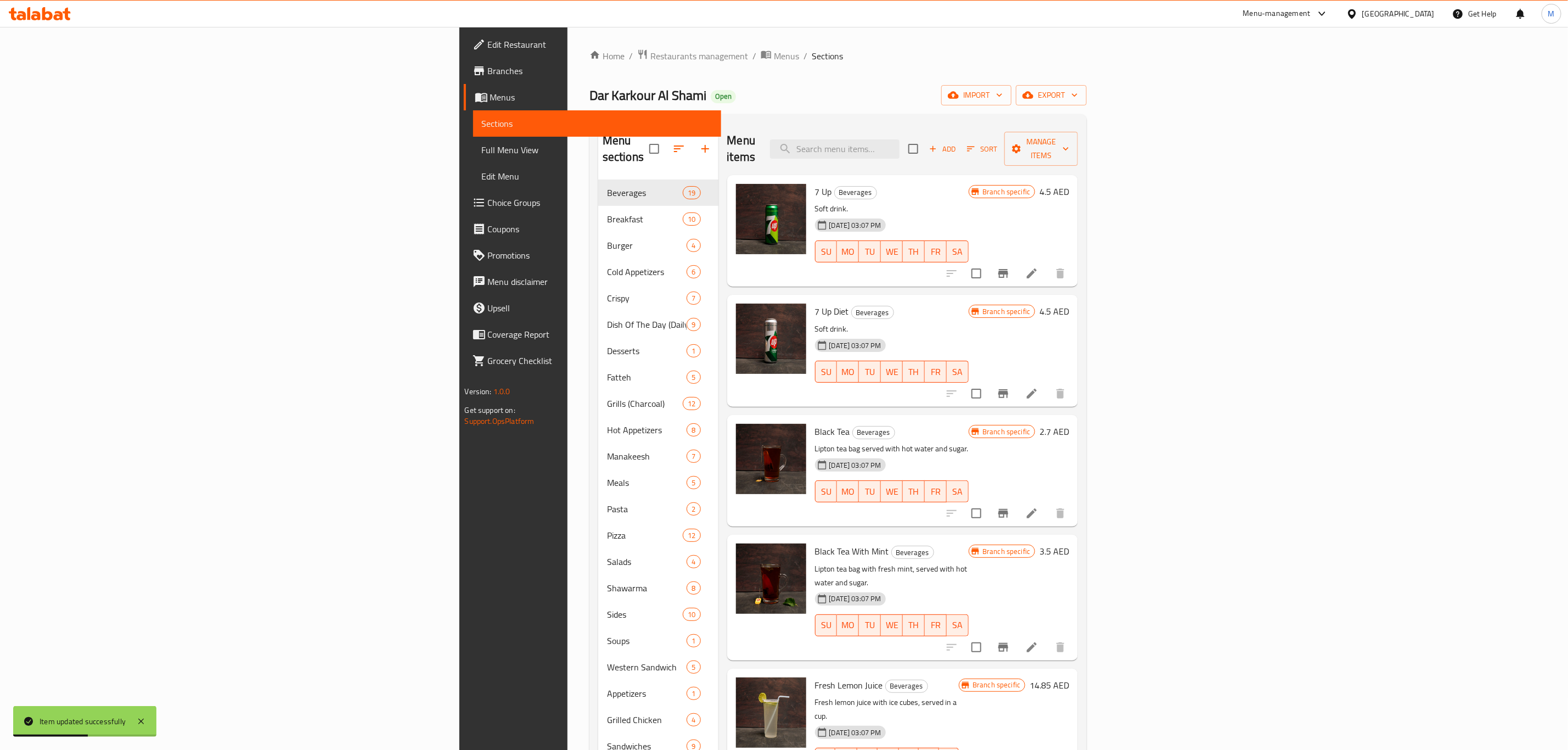
scroll to position [995, 0]
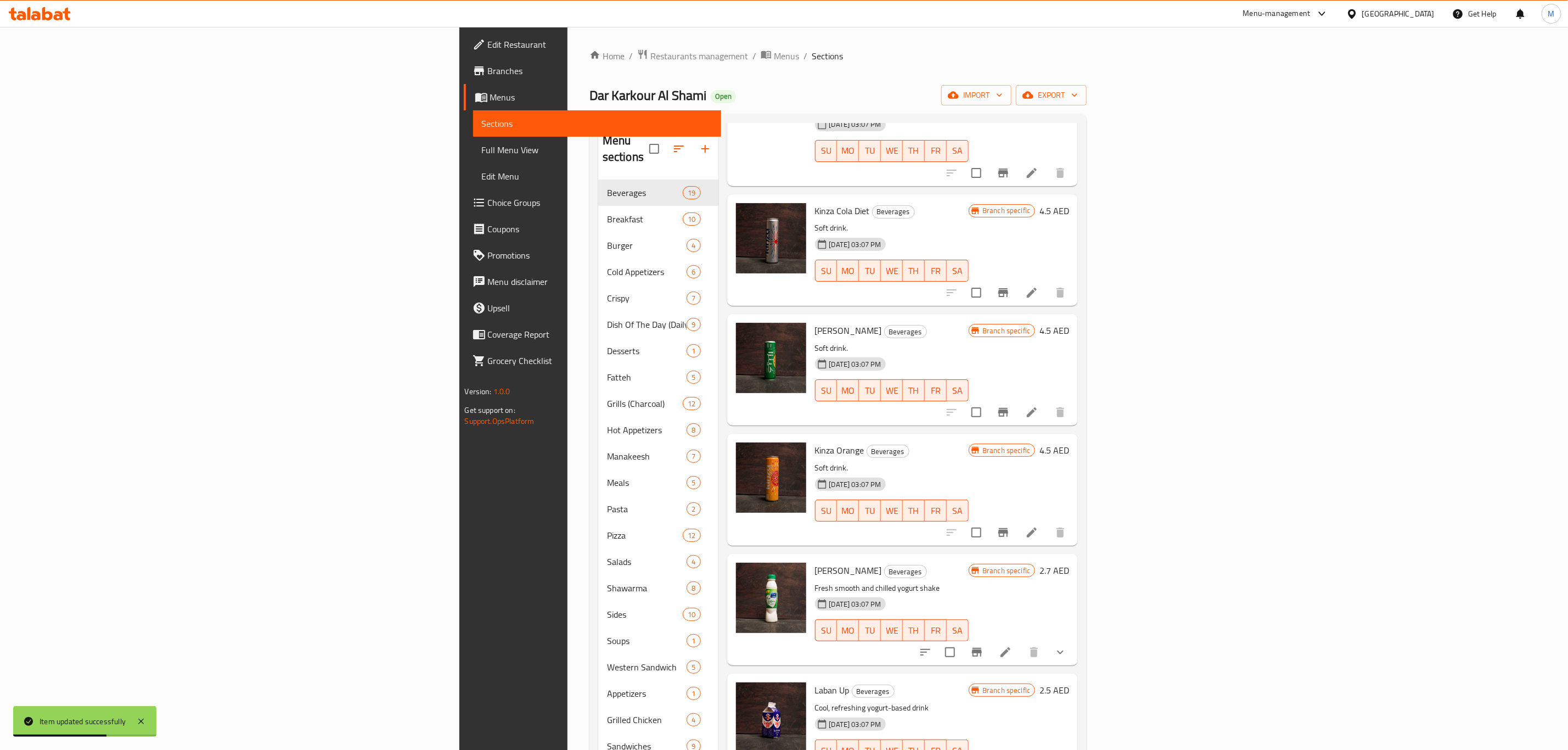
click at [983, 625] on icon "Branch-specific-item" at bounding box center [976, 652] width 13 height 13
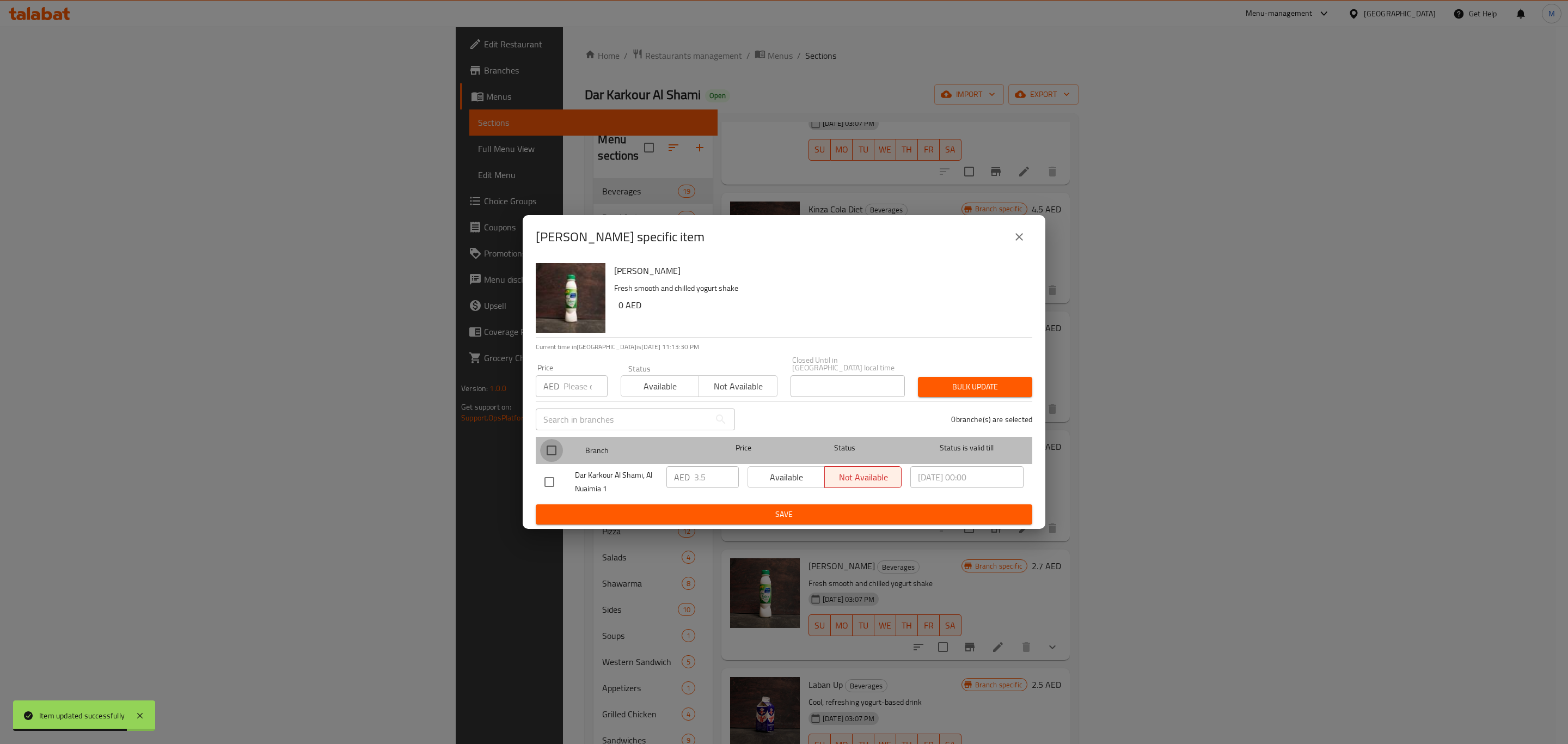
click at [556, 451] on input "checkbox" at bounding box center [551, 450] width 23 height 23
checkbox input "true"
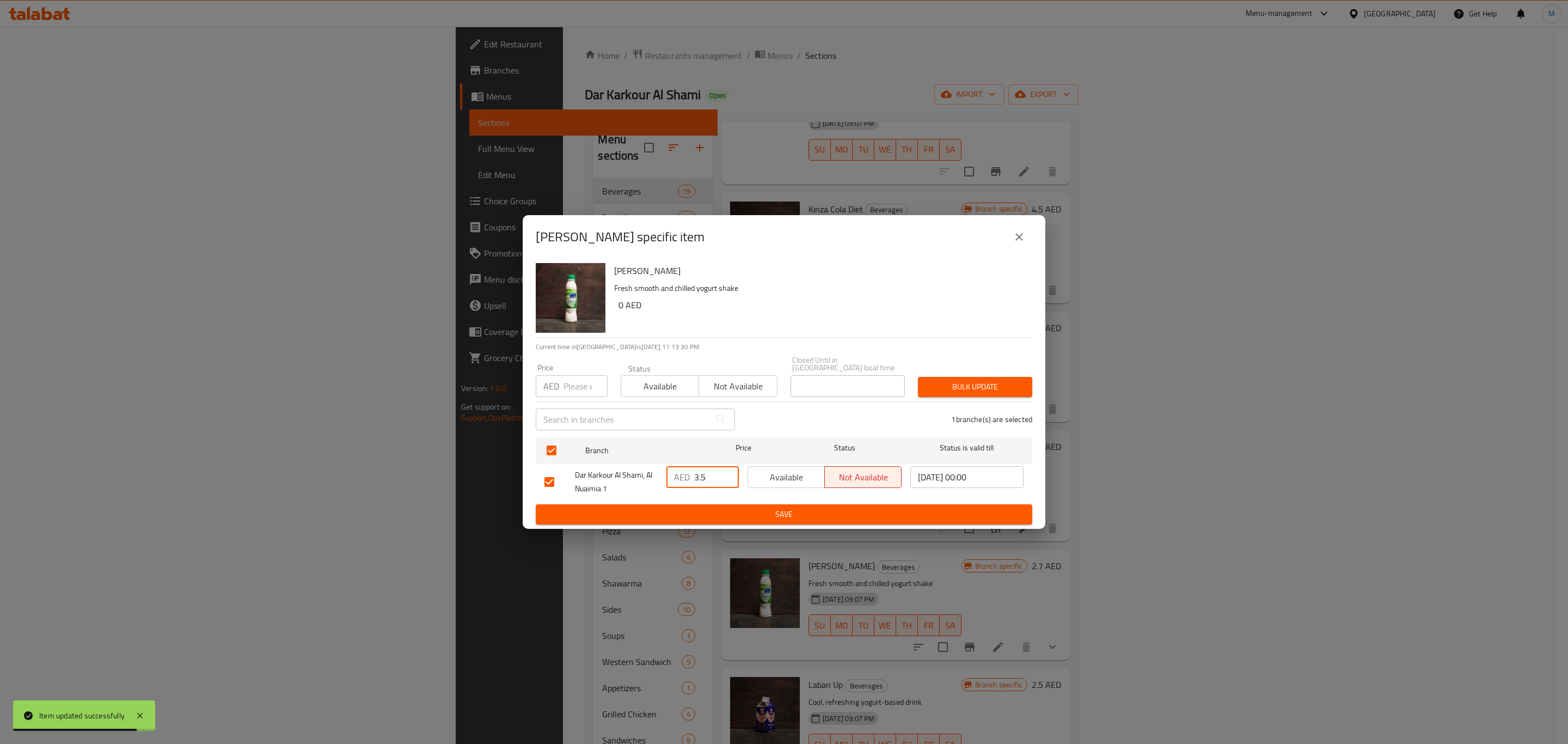
click at [701, 470] on input "3.5" at bounding box center [717, 477] width 45 height 22
click at [740, 520] on span "Save" at bounding box center [784, 514] width 479 height 13
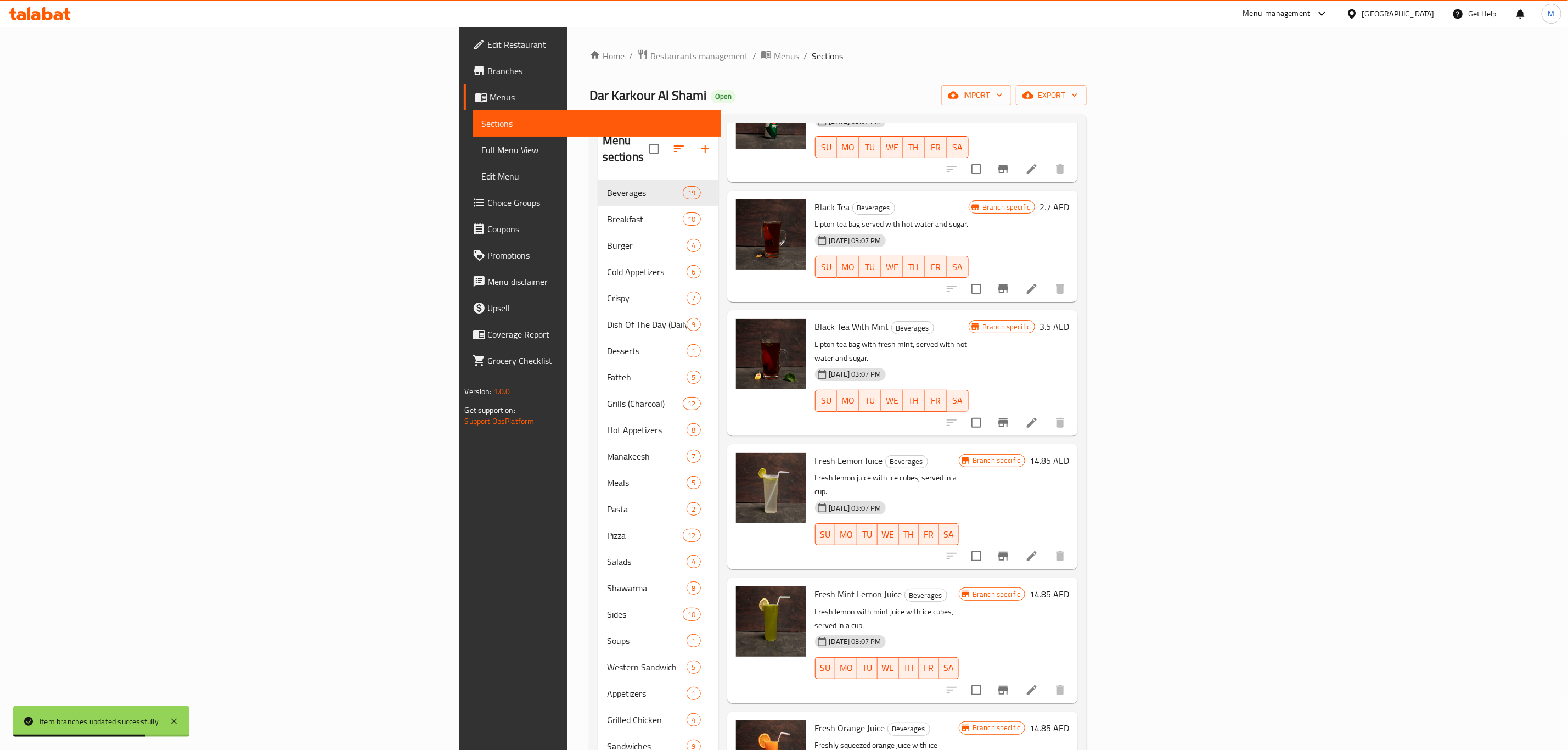
scroll to position [0, 0]
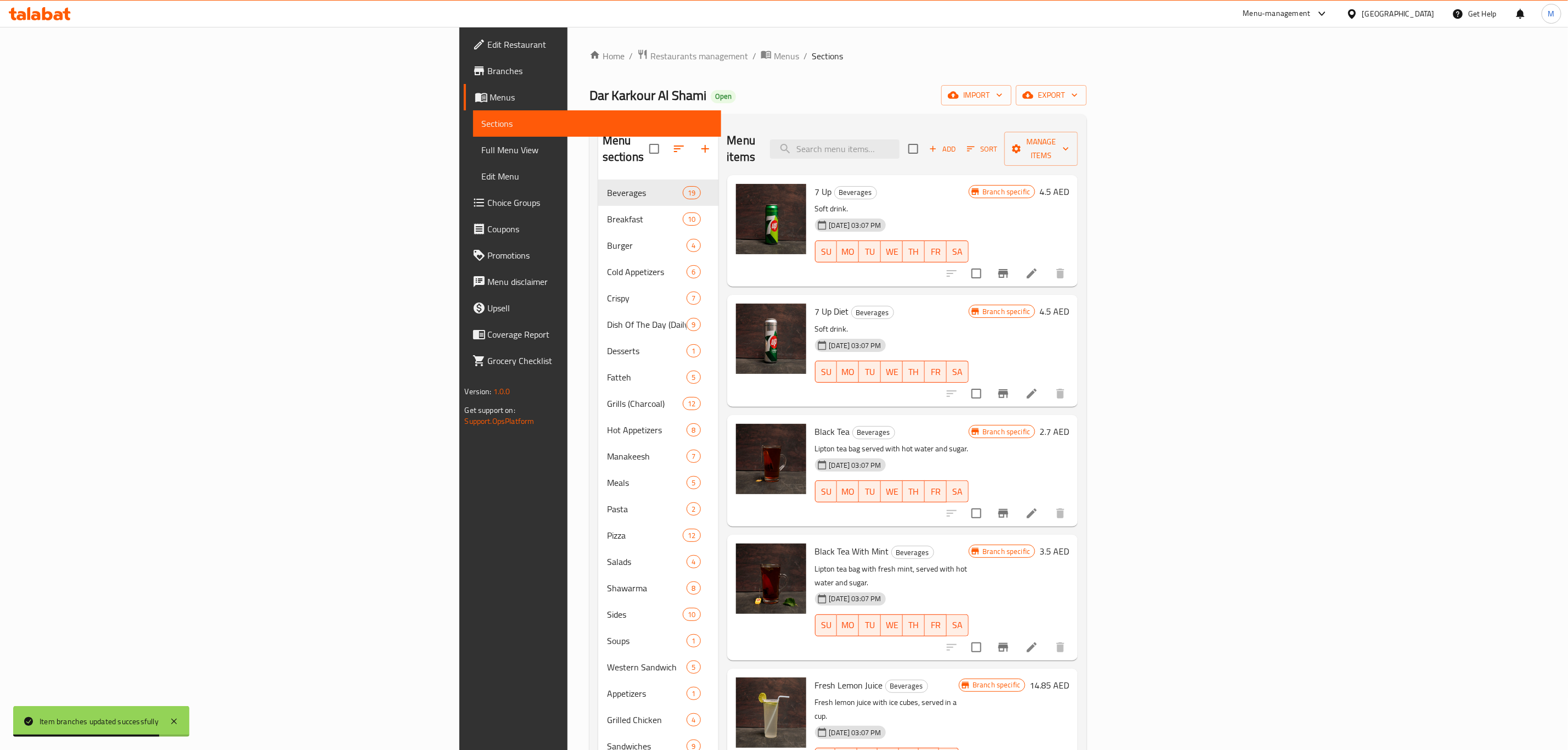
click at [985, 128] on div "Menu items Add Sort Manage items" at bounding box center [903, 150] width 351 height 52
click at [899, 149] on input "search" at bounding box center [835, 149] width 130 height 19
paste input "عصير الليمون الطبيعي الفريش مع قطع الثلج في كوب"
type input "عصير الليمون الطبيعي الفريش مع قطع الثلج في كوب"
click at [1047, 503] on li at bounding box center [1031, 513] width 30 height 20
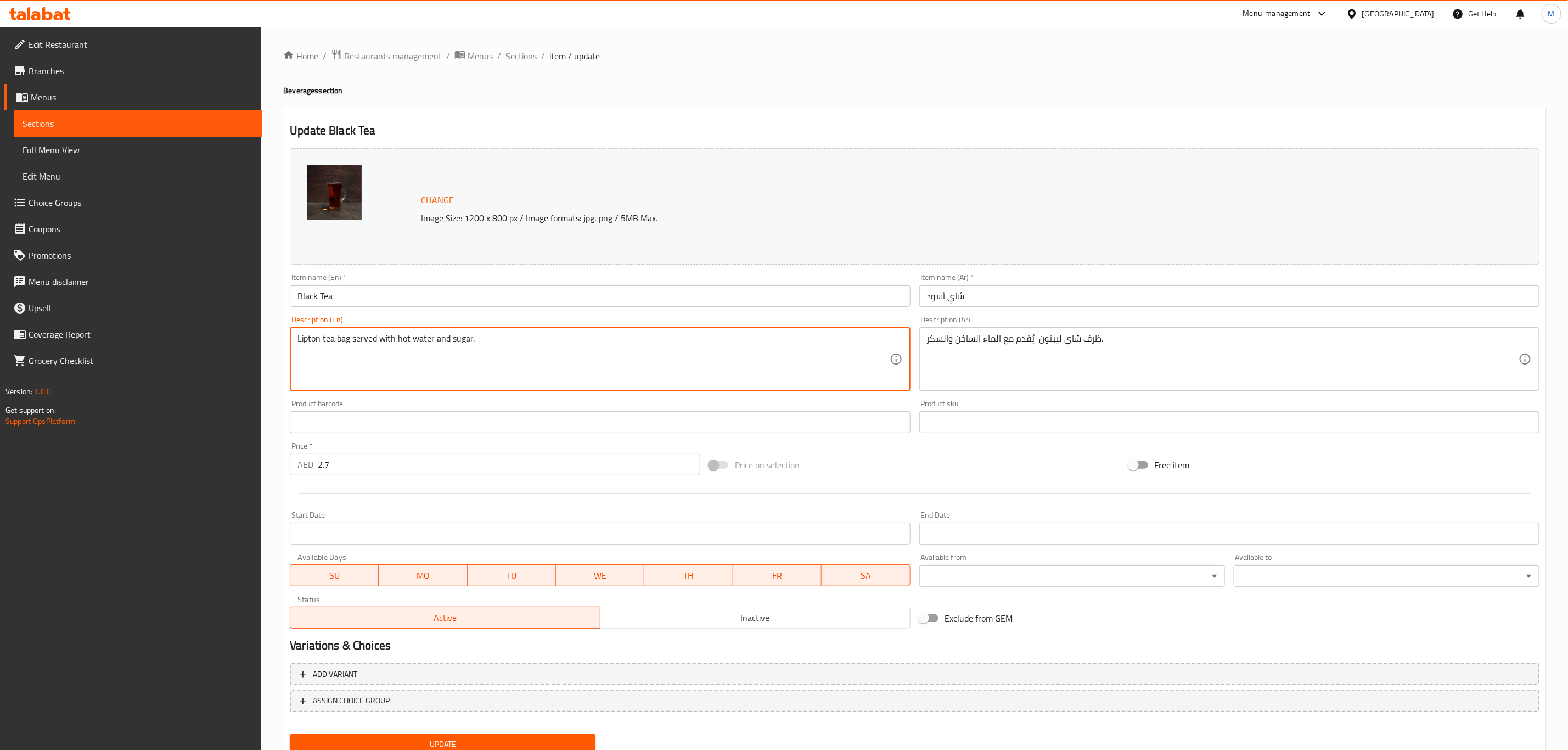
click at [729, 345] on textarea "Lipton tea bag served with hot water and sugar." at bounding box center [593, 359] width 592 height 52
paste textarea ","
type textarea "Lipton tea bag, served with hot water and sugar."
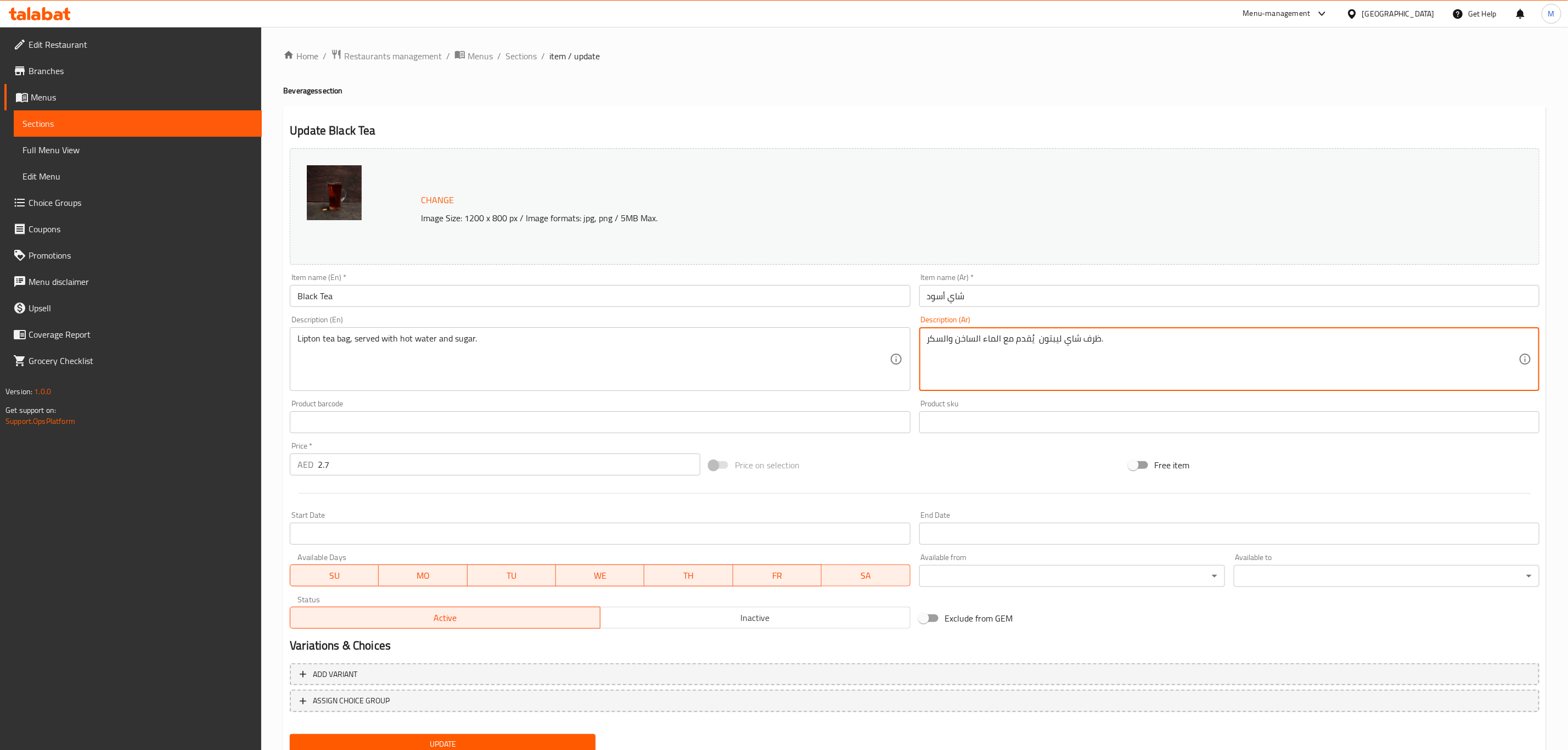
click at [1184, 366] on textarea "ظرف شاي ليبتون يُقدم مع الماء الساخن والسكر." at bounding box center [1222, 359] width 592 height 52
paste textarea "، يُقدم مع الماء الساخن والسكر"
type textarea "ظرف شاي ليبتون ، يُقدم مع الماء الساخن والسكر"
click at [734, 289] on input "Black Tea" at bounding box center [599, 296] width 620 height 22
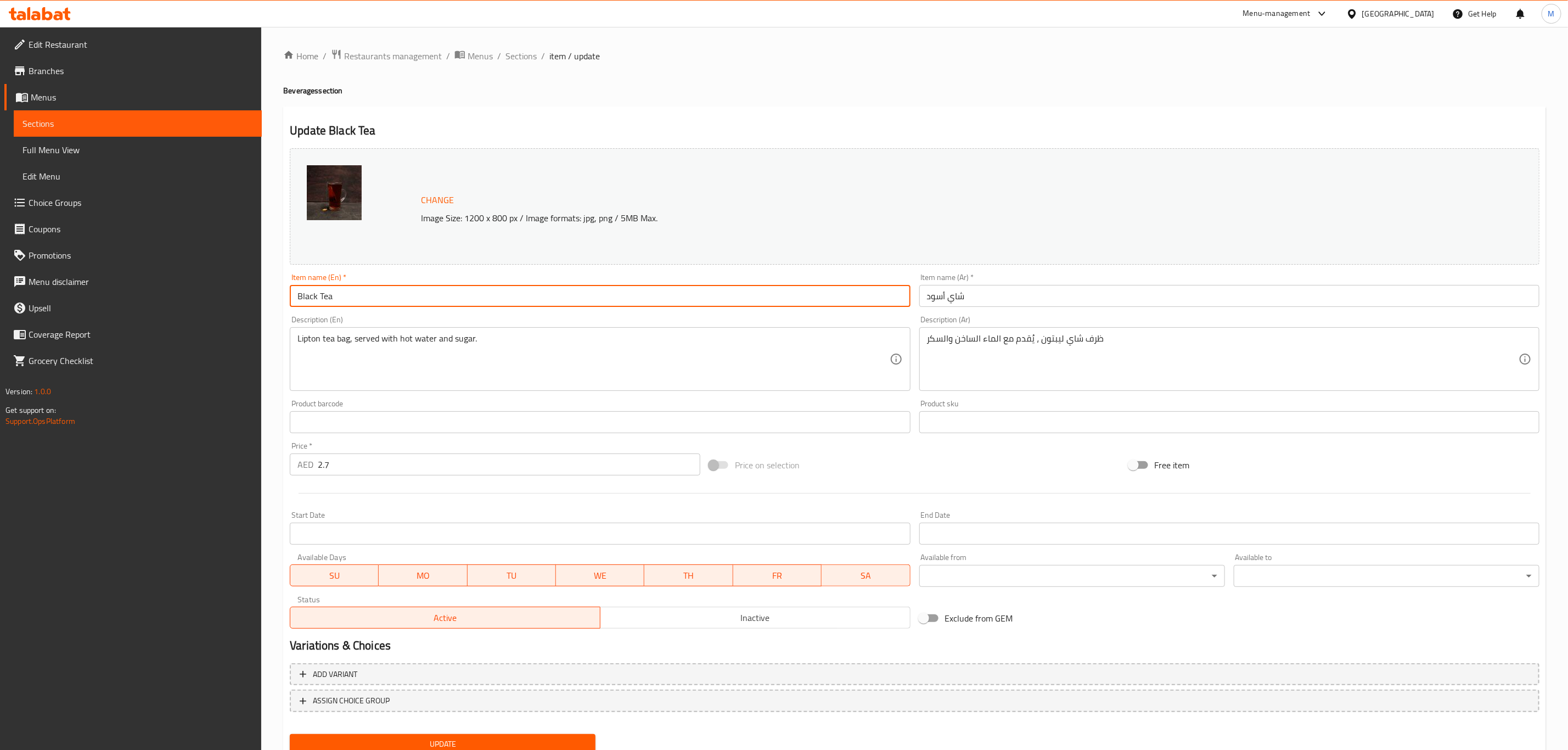
click at [290, 625] on button "Update" at bounding box center [442, 744] width 305 height 21
click at [519, 58] on span "Sections" at bounding box center [521, 56] width 31 height 13
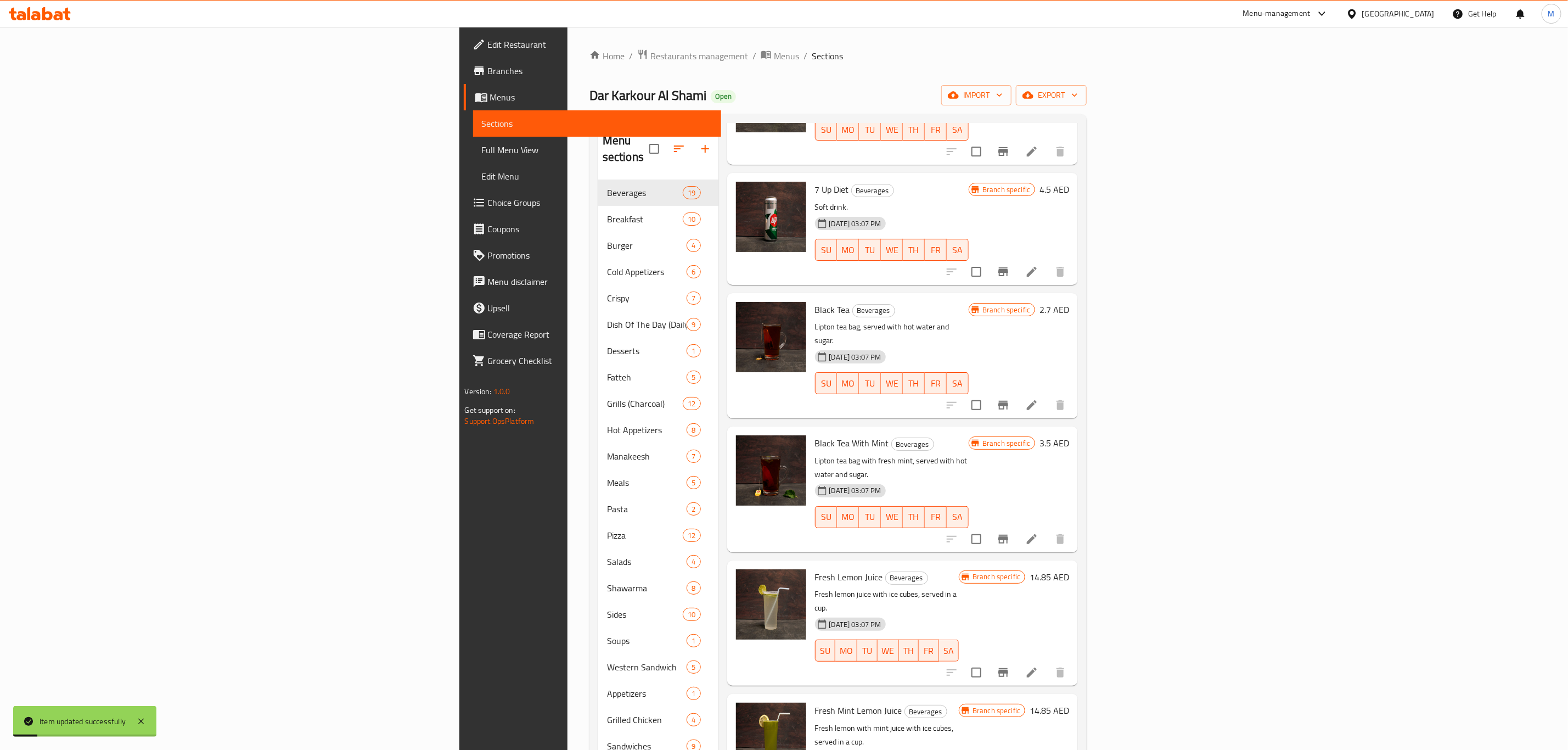
scroll to position [247, 0]
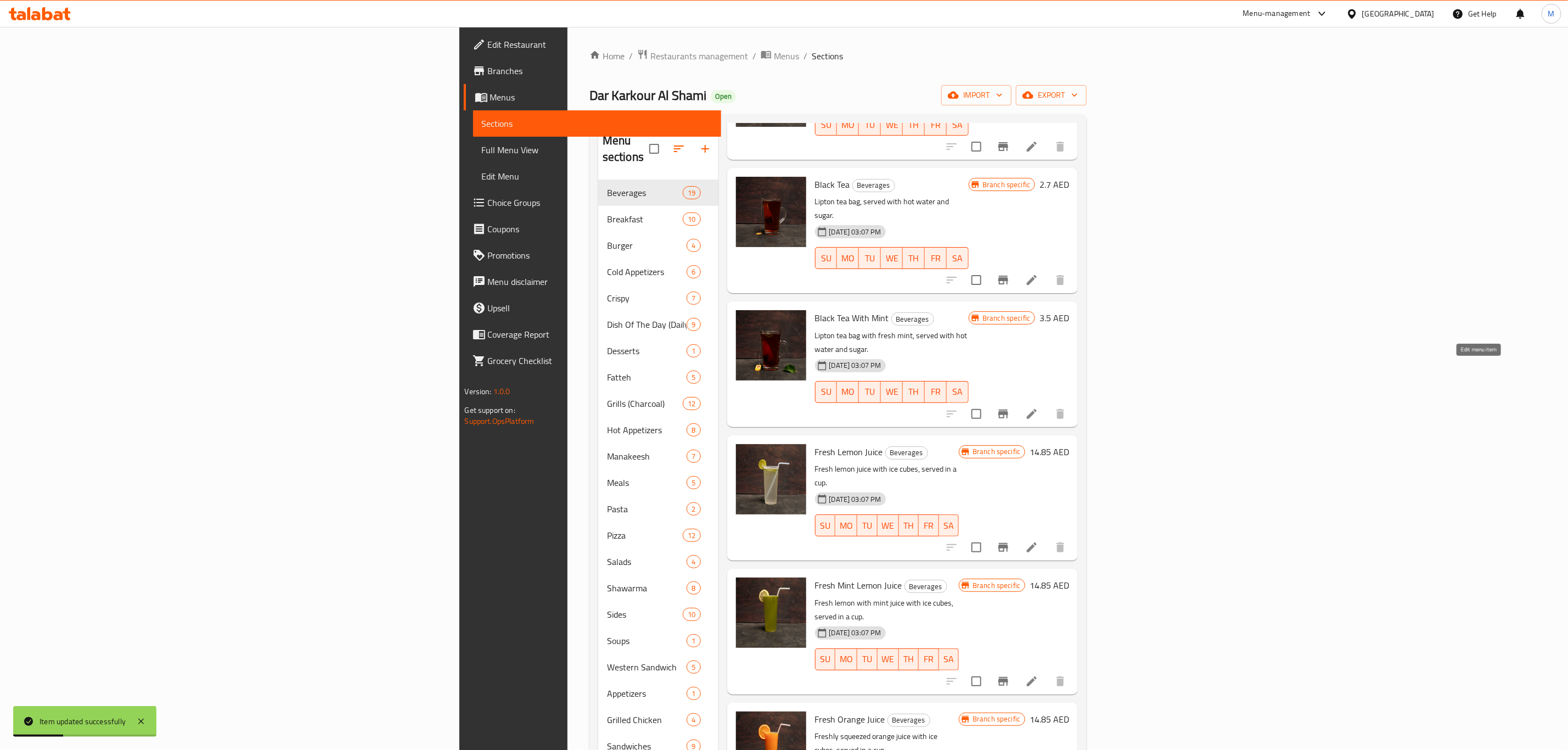
click at [1038, 408] on icon at bounding box center [1032, 414] width 13 height 13
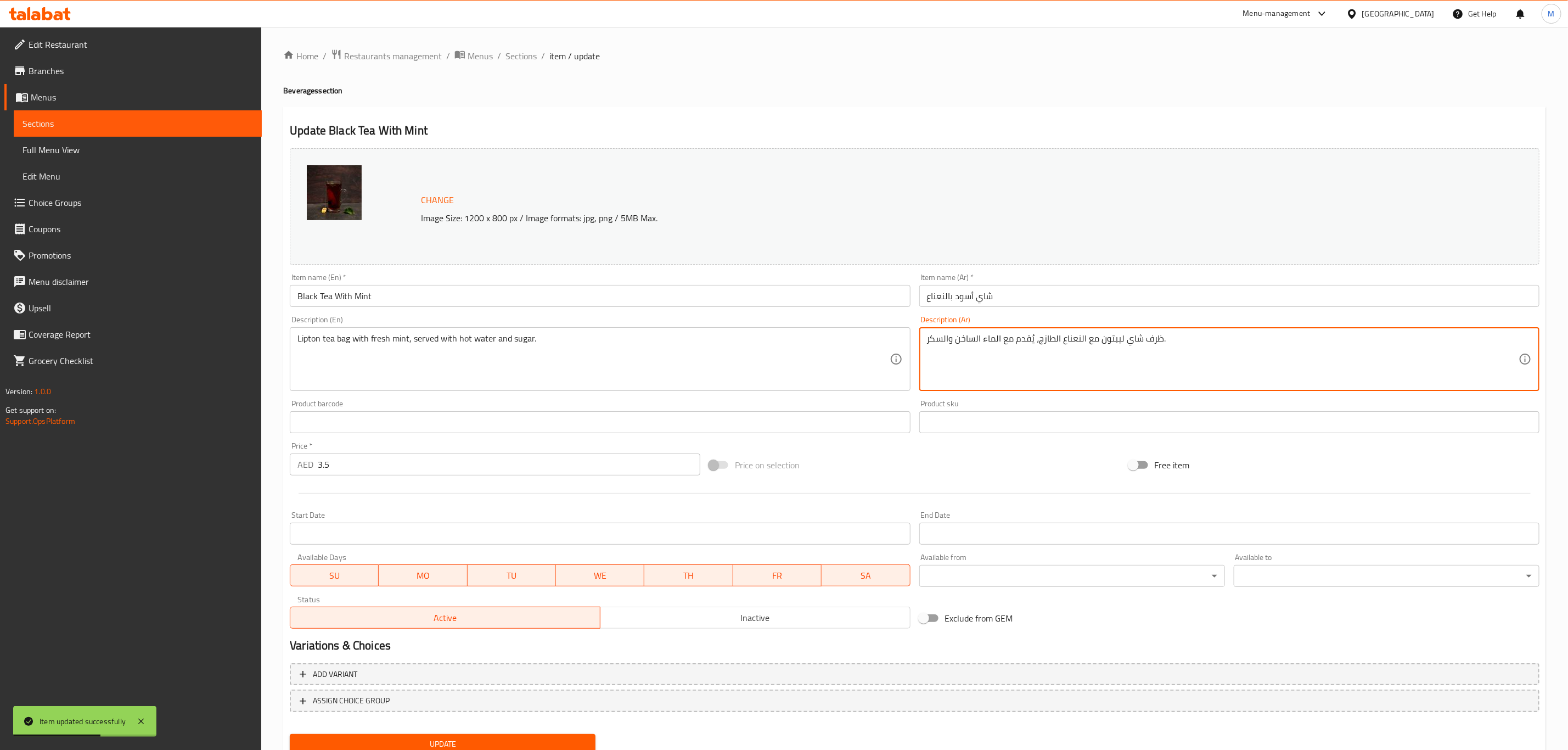
click at [1217, 352] on textarea "ظرف شاي ليبتون مع النعناع الطازج، يُقدم مع الماء الساخن والسكر." at bounding box center [1222, 359] width 592 height 52
paste textarea "، يُقدم مع الماء الساخن والسكر"
type textarea "ظرف شاي ليبتون مع النعناع، يُقدم مع الماء الساخن والسكر"
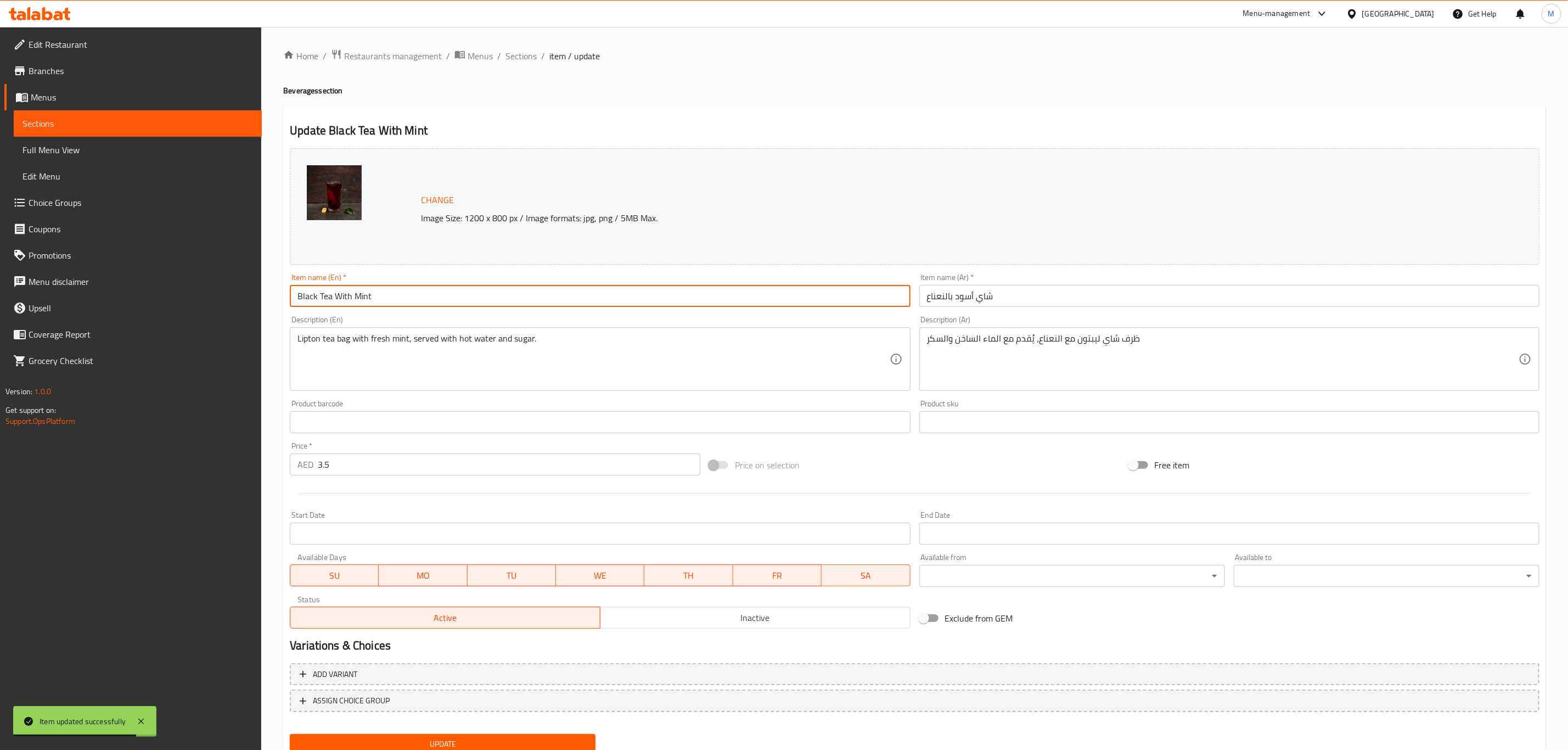
click at [585, 291] on input "Black Tea With Mint" at bounding box center [599, 296] width 620 height 22
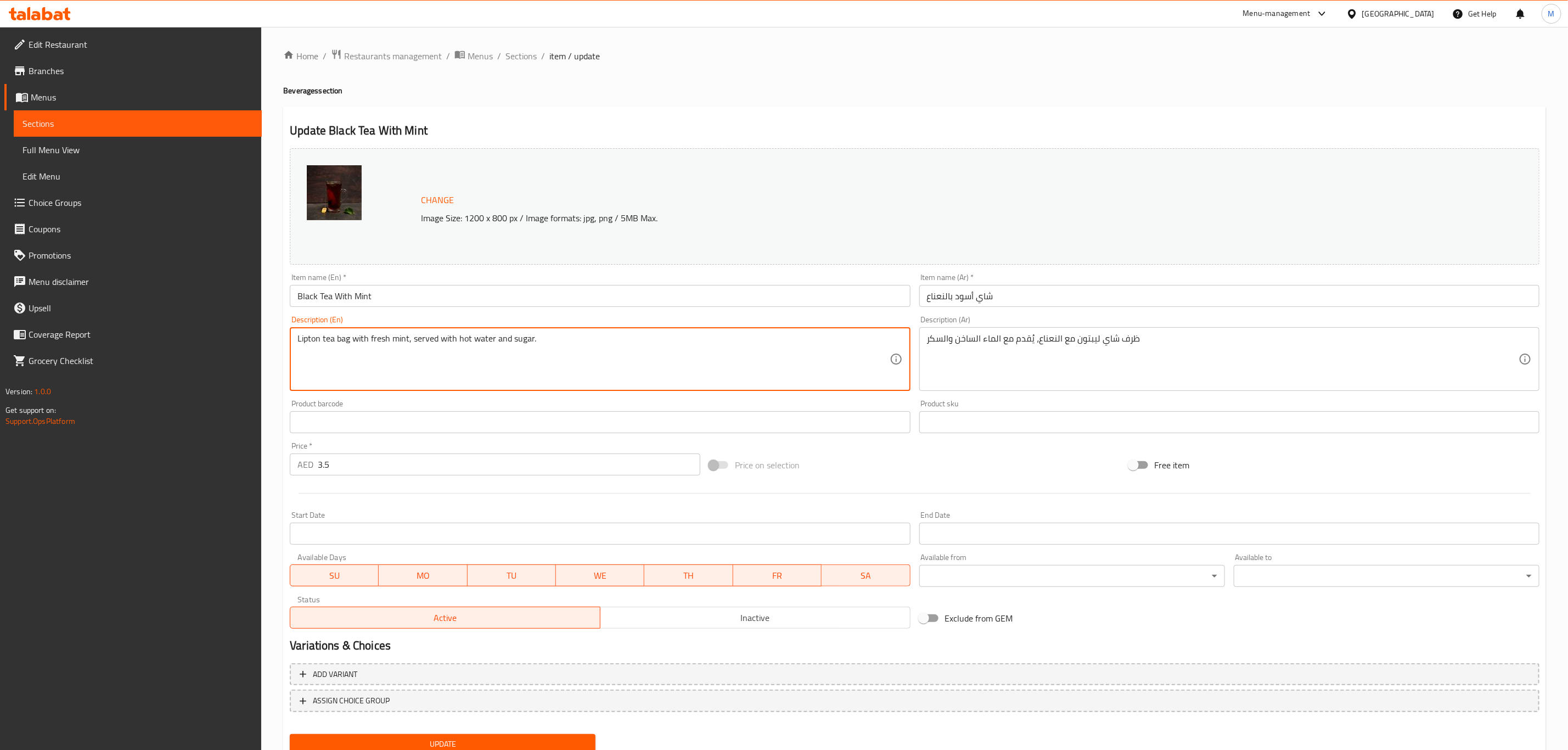
click at [618, 357] on textarea "Lipton tea bag with fresh mint, served with hot water and sugar." at bounding box center [593, 359] width 592 height 52
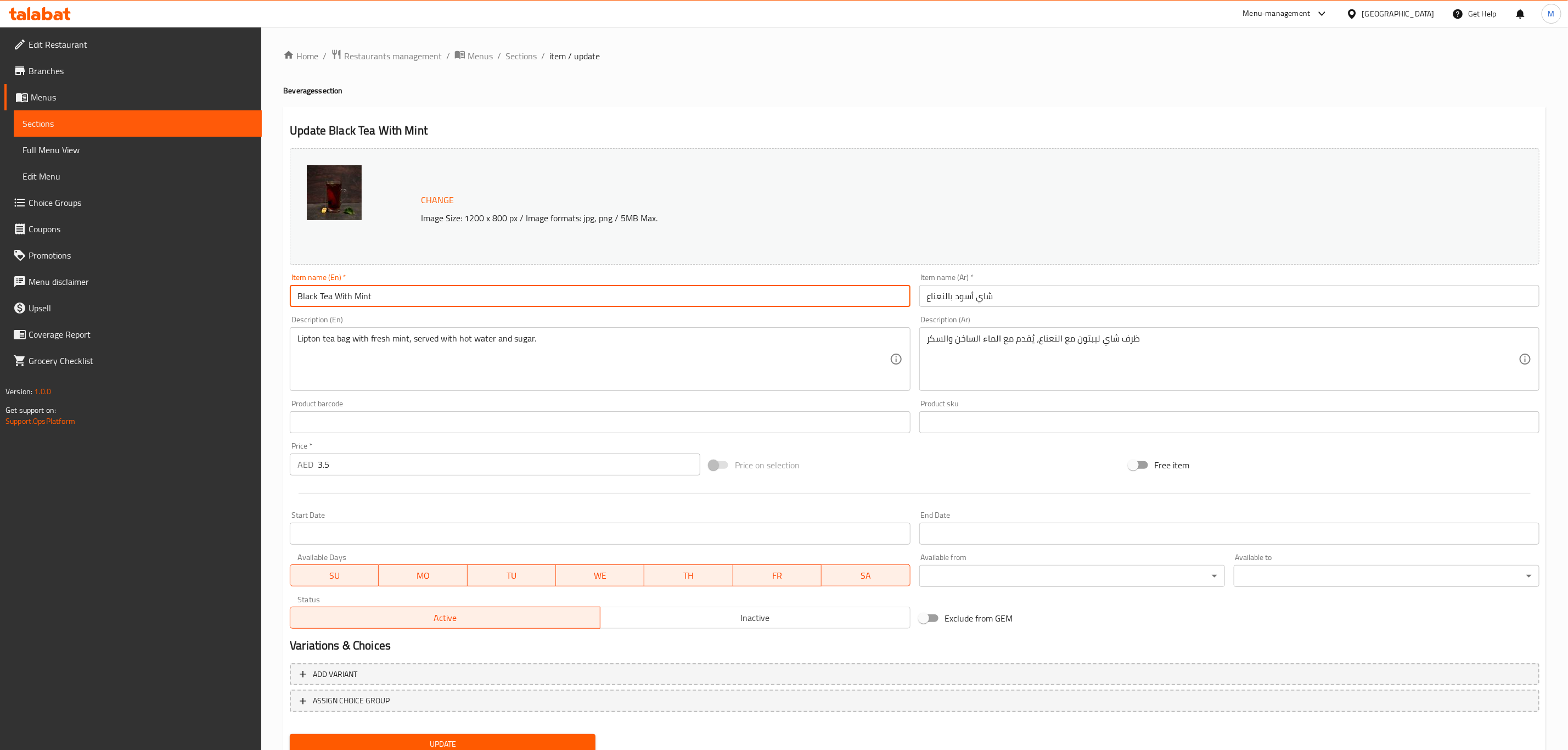
click at [580, 298] on input "Black Tea With Mint" at bounding box center [599, 296] width 620 height 22
click at [290, 625] on button "Update" at bounding box center [442, 744] width 305 height 21
click at [522, 61] on span "Sections" at bounding box center [521, 56] width 31 height 13
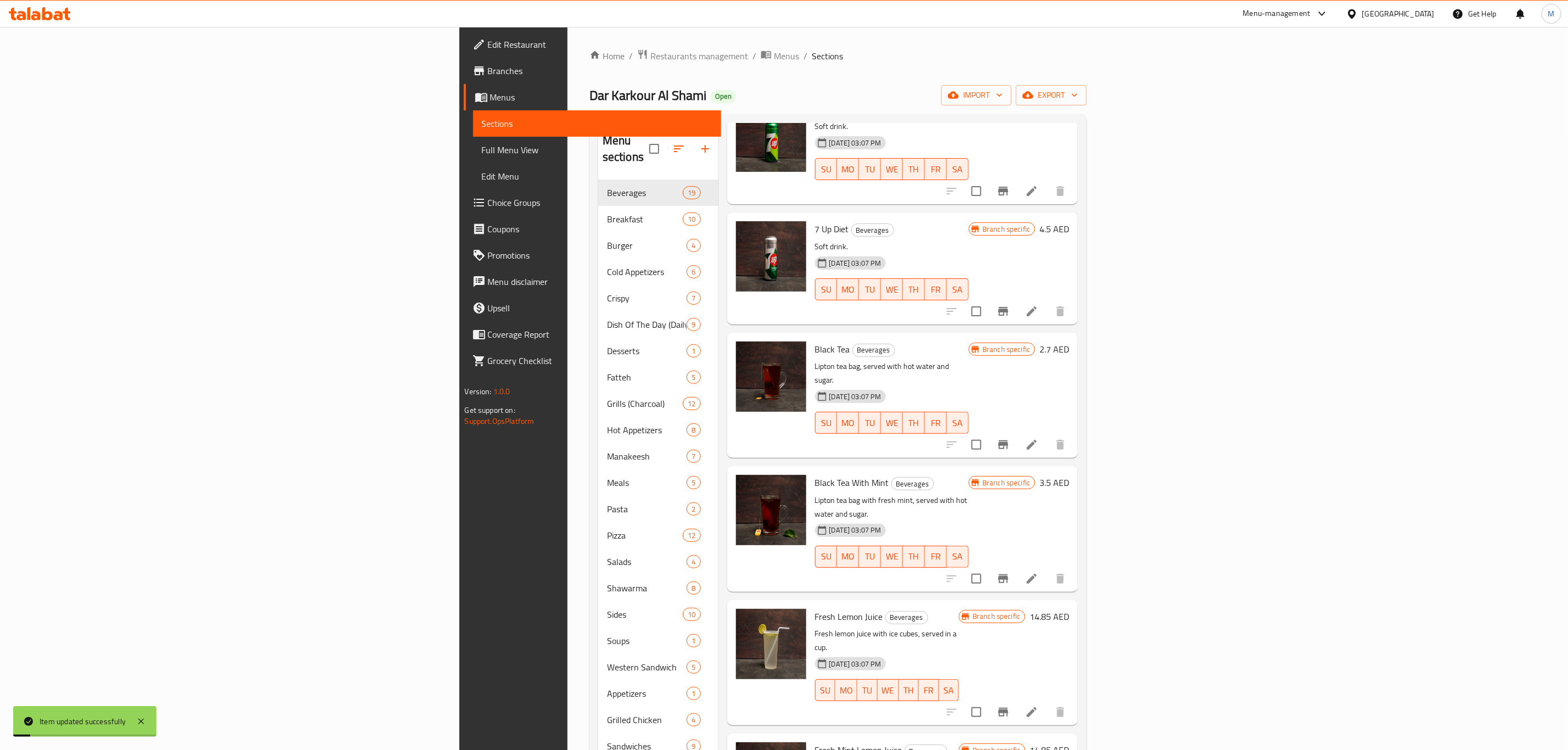
scroll to position [330, 0]
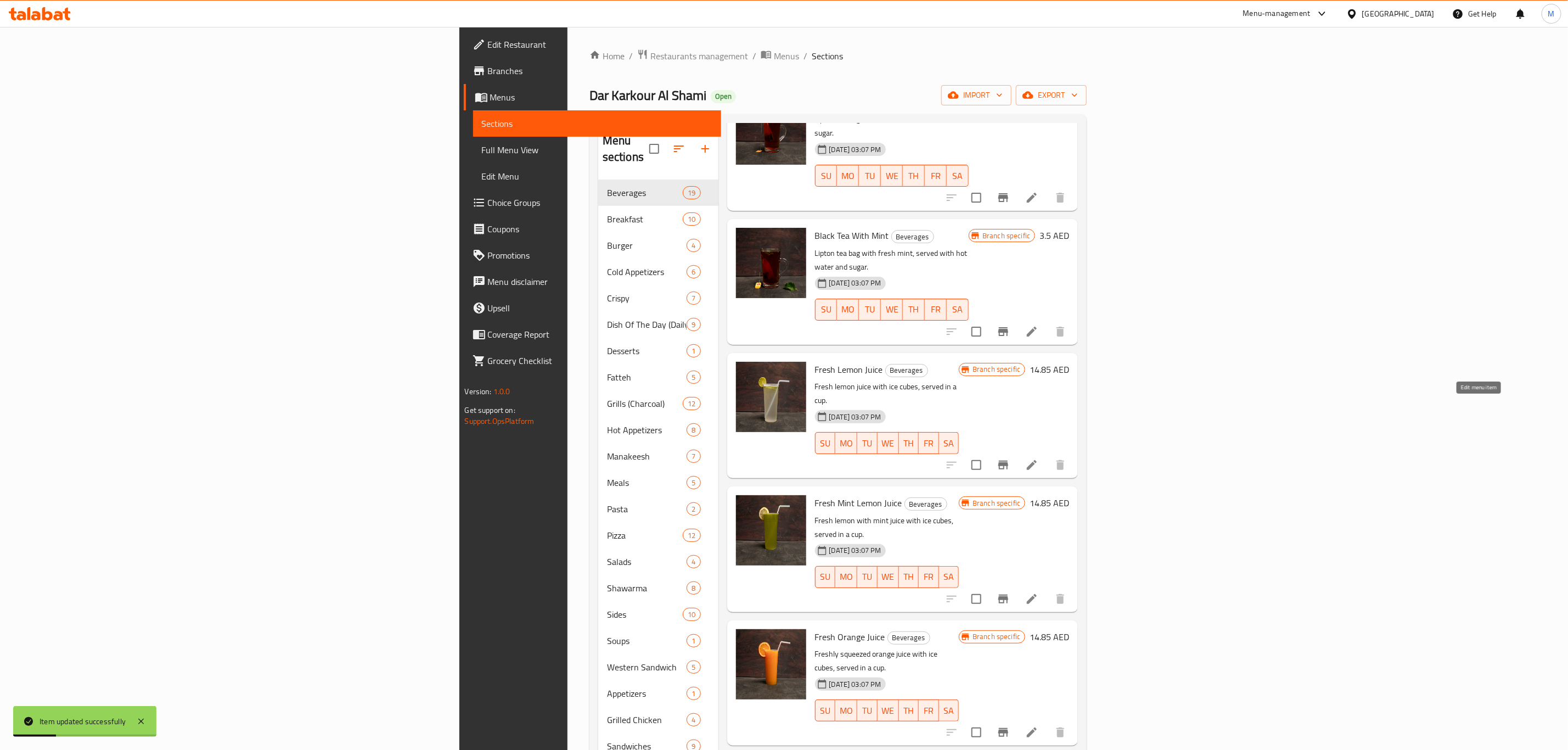
click at [1038, 459] on icon at bounding box center [1032, 465] width 13 height 13
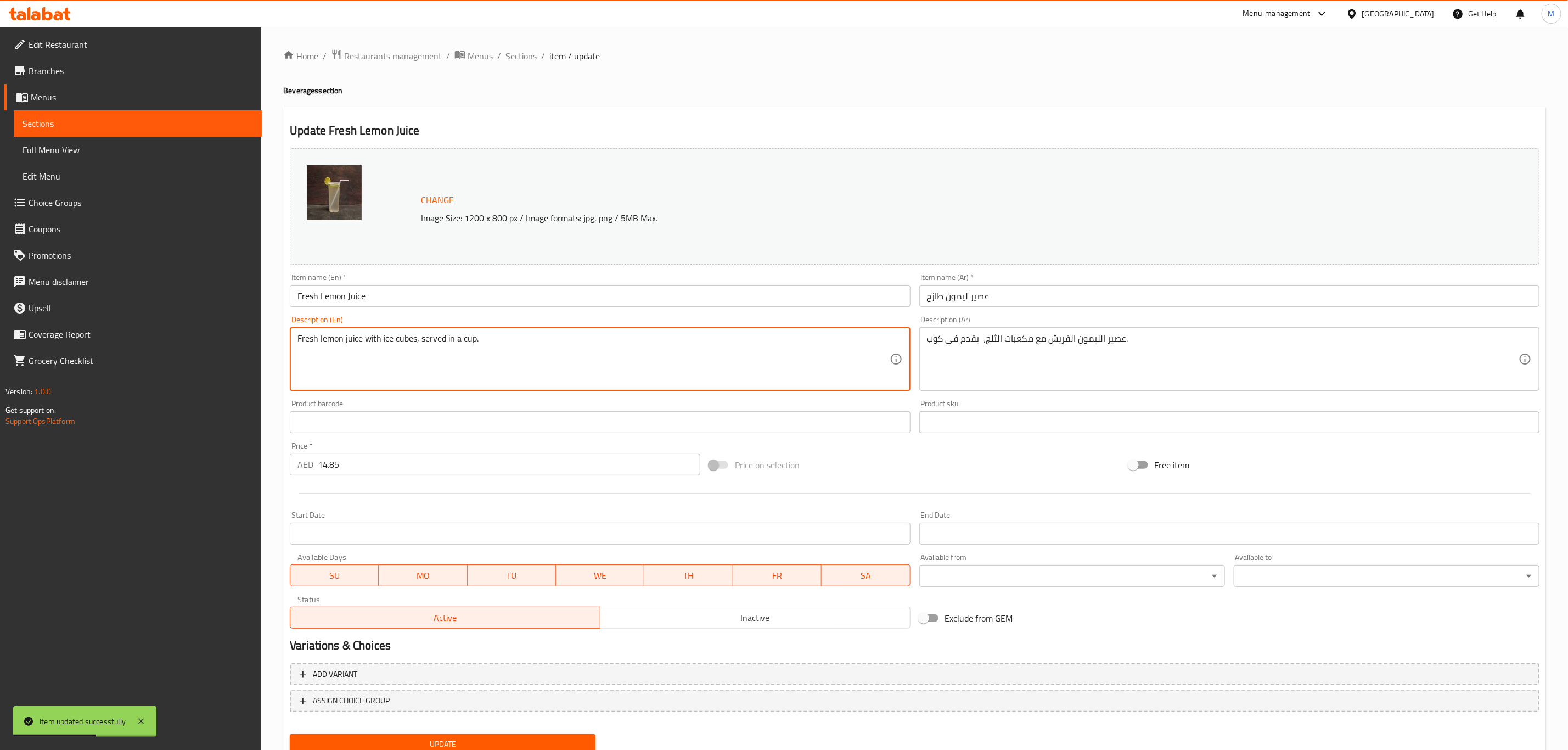
click at [621, 369] on textarea "Fresh lemon juice with ice cubes, served in a cup." at bounding box center [593, 359] width 592 height 52
paste textarea "عصير الليمون الطبيعي الفريش مع قطع الثلج في كوب"
type textarea "Fresh lemon juice with ice cubes, served in a cup."
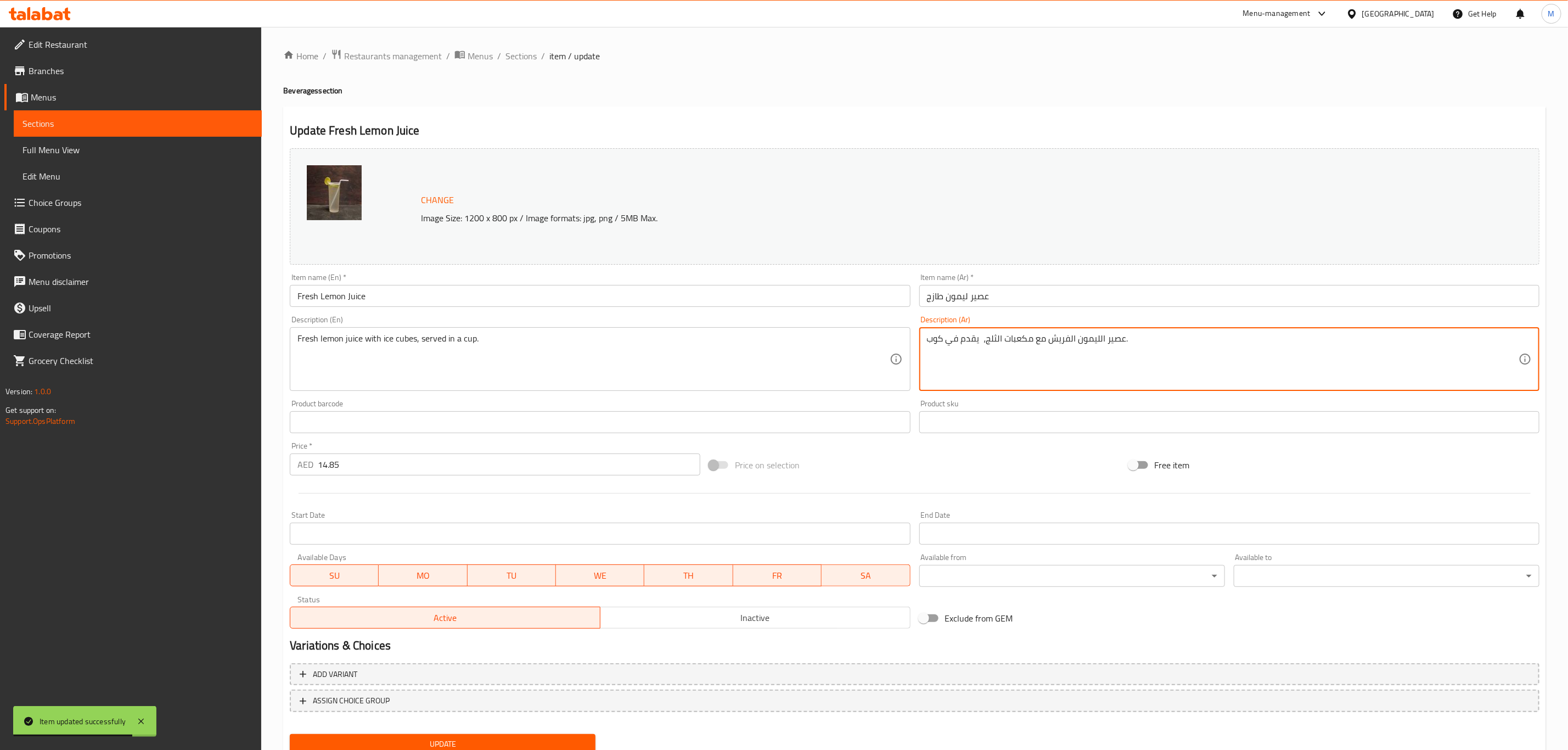
click at [1107, 346] on textarea "عصير الليمون الفريش مع مكعبات الثلج، يقدم في كوب." at bounding box center [1222, 359] width 592 height 52
paste textarea "طبيعي الفريش مع قطع الثلج في كوب"
type textarea "عصير الليمون الطبيعي الفريش مع قطع الثلج في كوب"
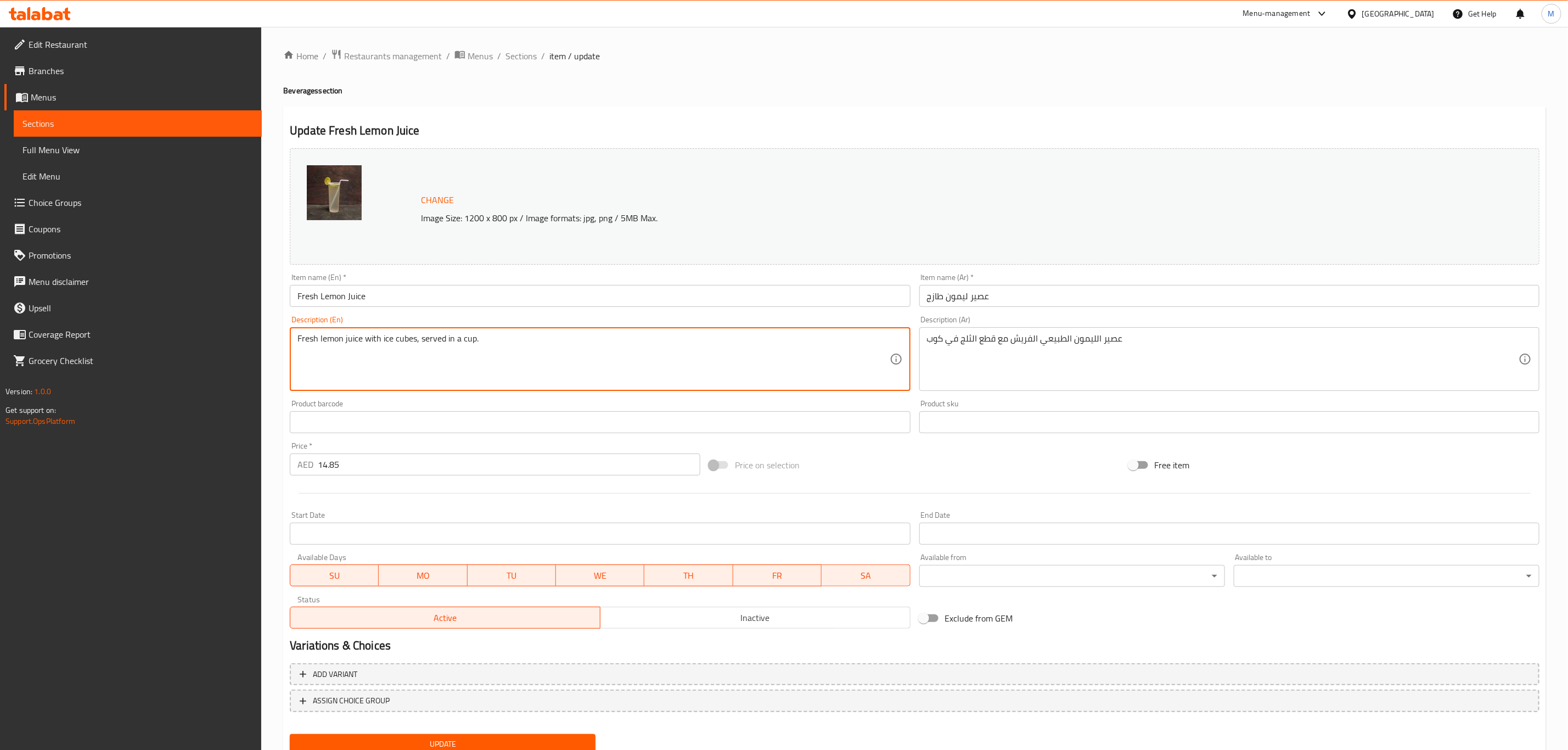
click at [535, 337] on textarea "Fresh lemon juice with ice cubes, served in a cup." at bounding box center [593, 359] width 592 height 52
drag, startPoint x: 397, startPoint y: 272, endPoint x: 403, endPoint y: 298, distance: 26.7
click at [397, 274] on div "Item name (En)   * Fresh Lemon Juice Item name (En) *" at bounding box center [600, 291] width 629 height 43
click at [404, 300] on input "Fresh Lemon Juice" at bounding box center [599, 296] width 620 height 22
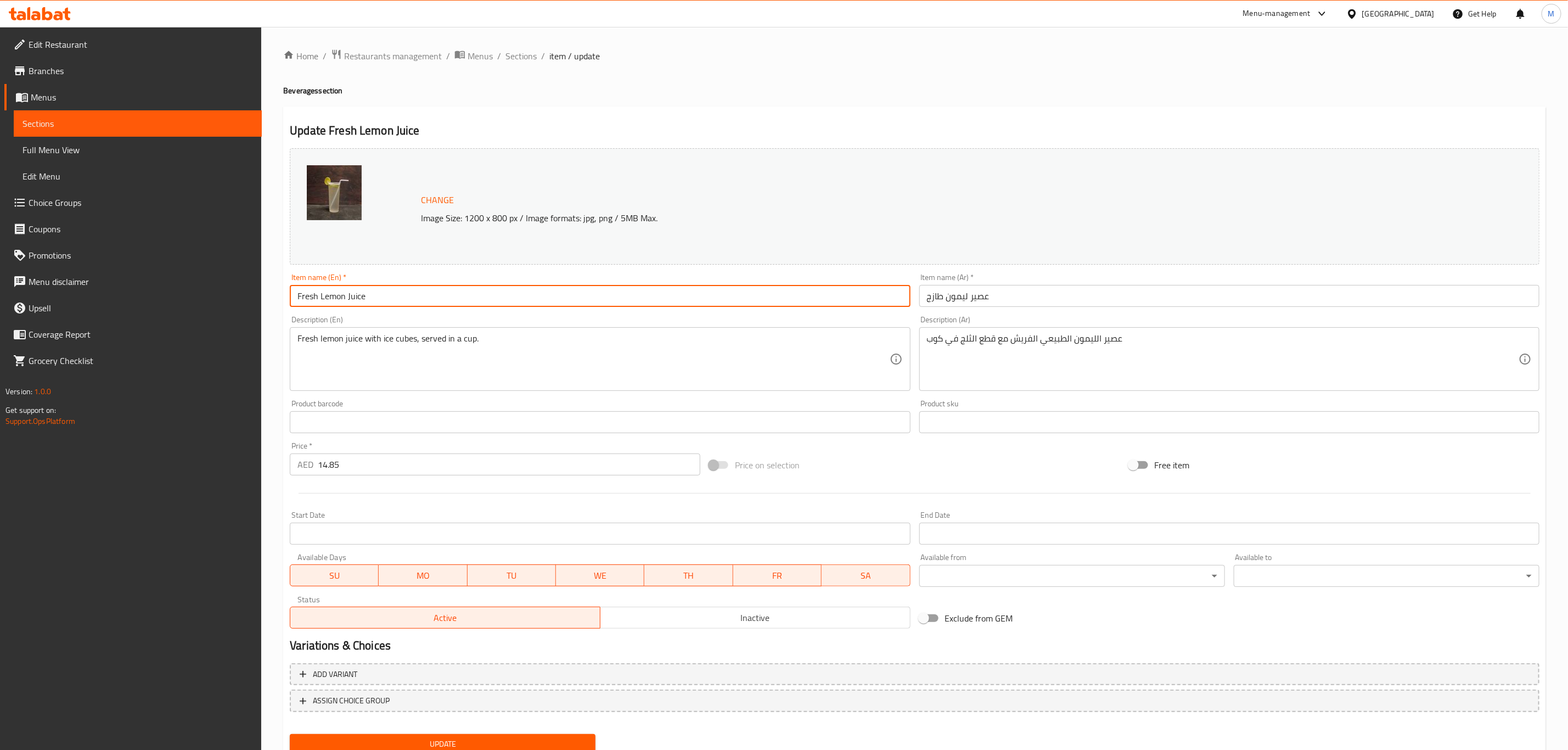
click at [290, 625] on button "Update" at bounding box center [442, 744] width 305 height 21
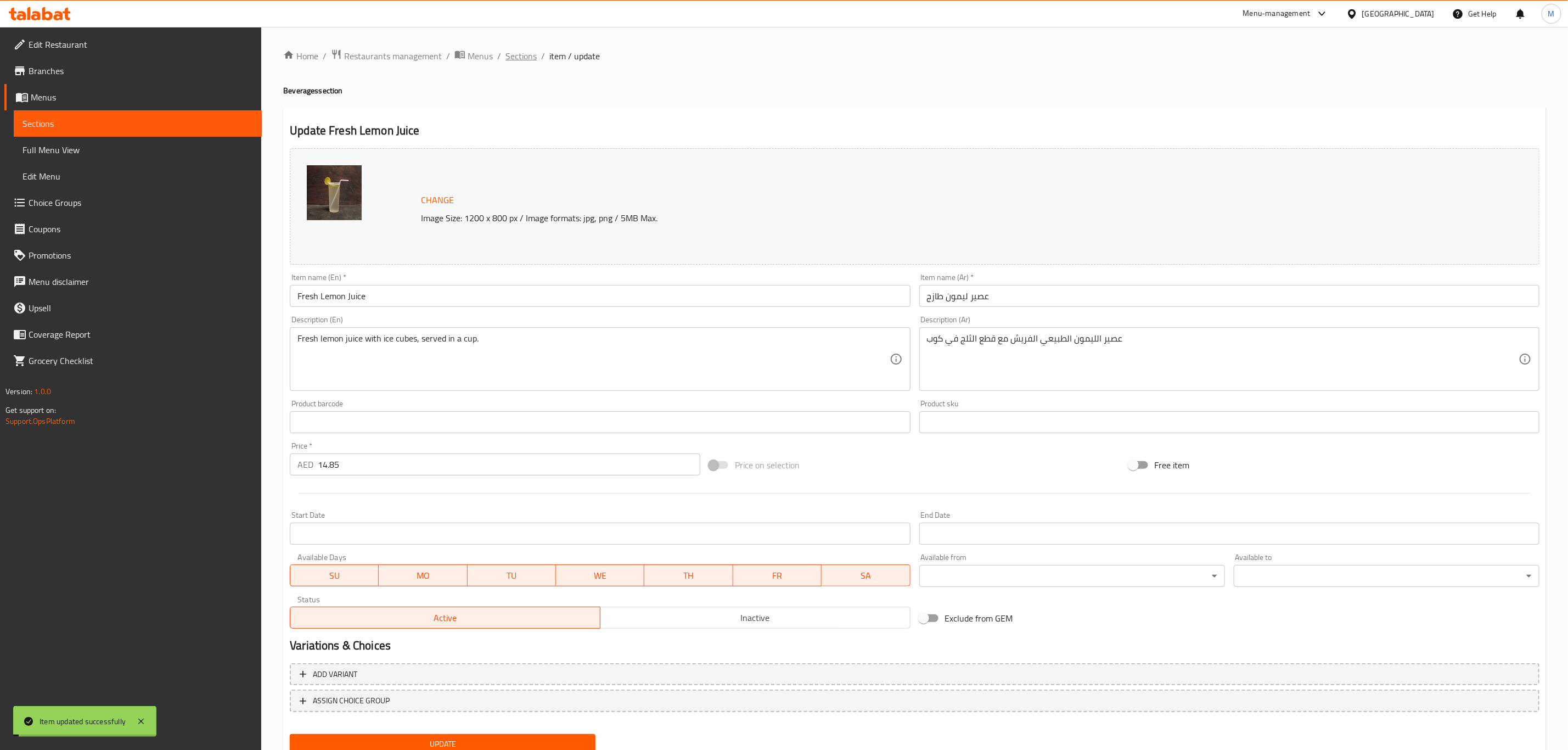
click at [525, 57] on span "Sections" at bounding box center [521, 56] width 31 height 13
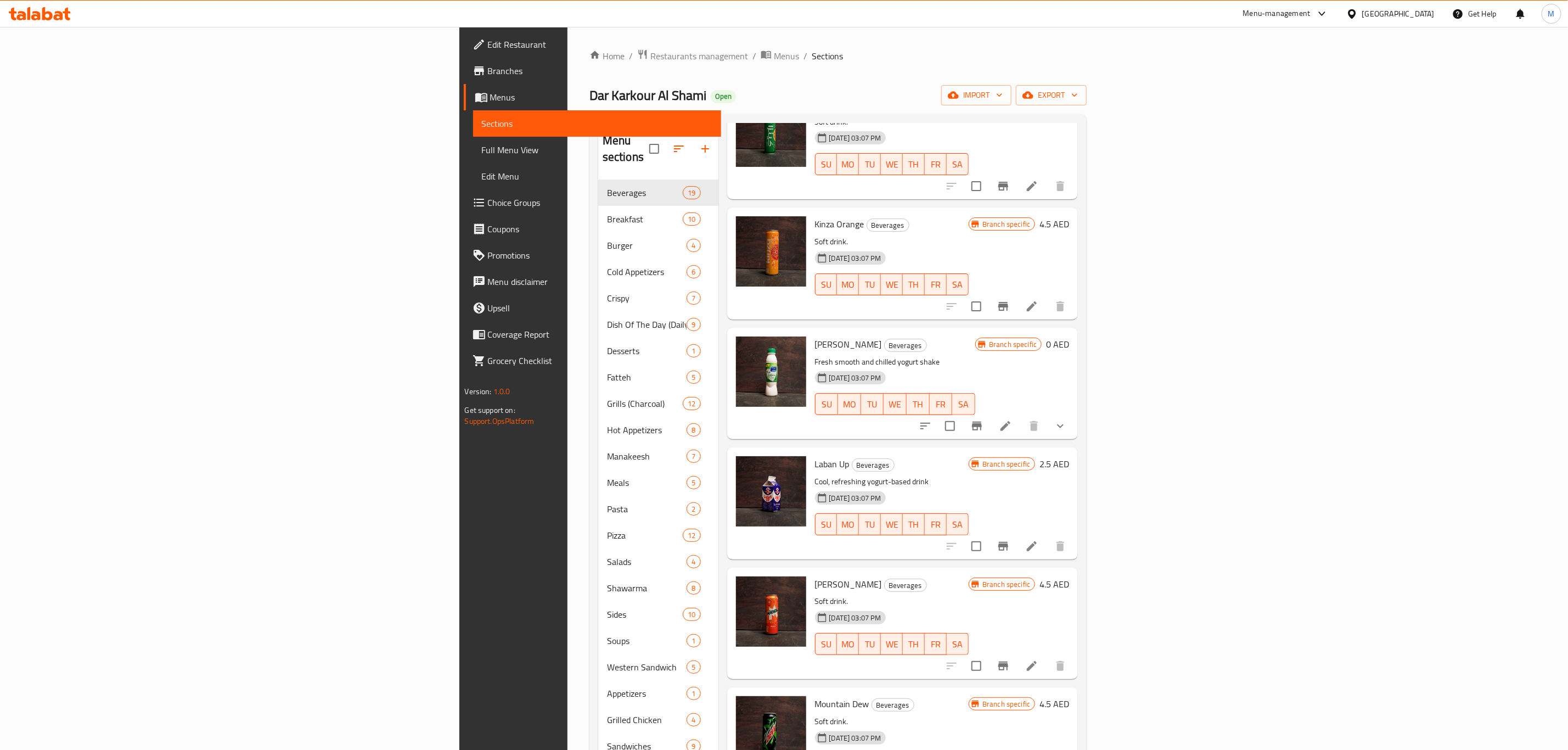
scroll to position [1153, 0]
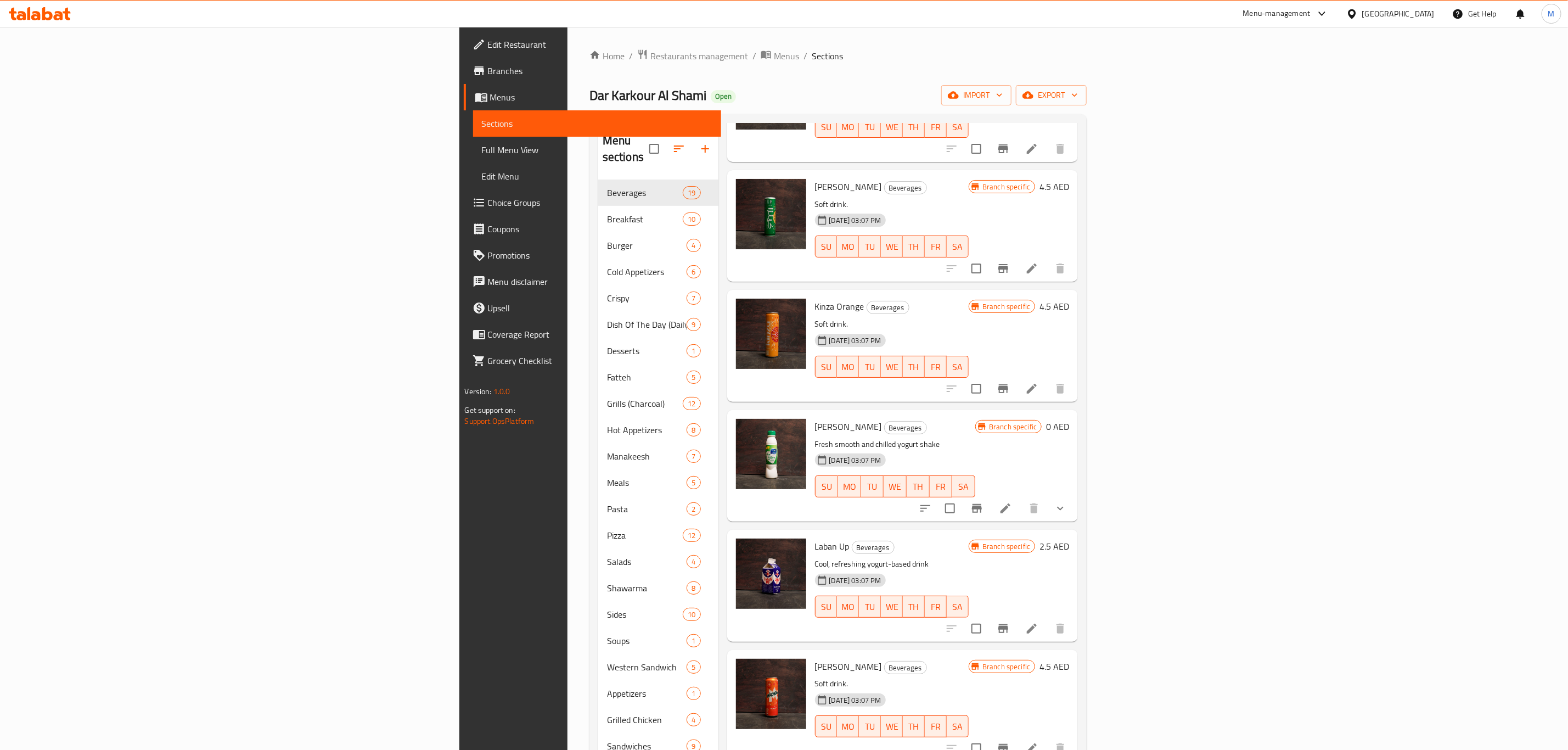
click at [1047, 619] on li at bounding box center [1031, 629] width 30 height 20
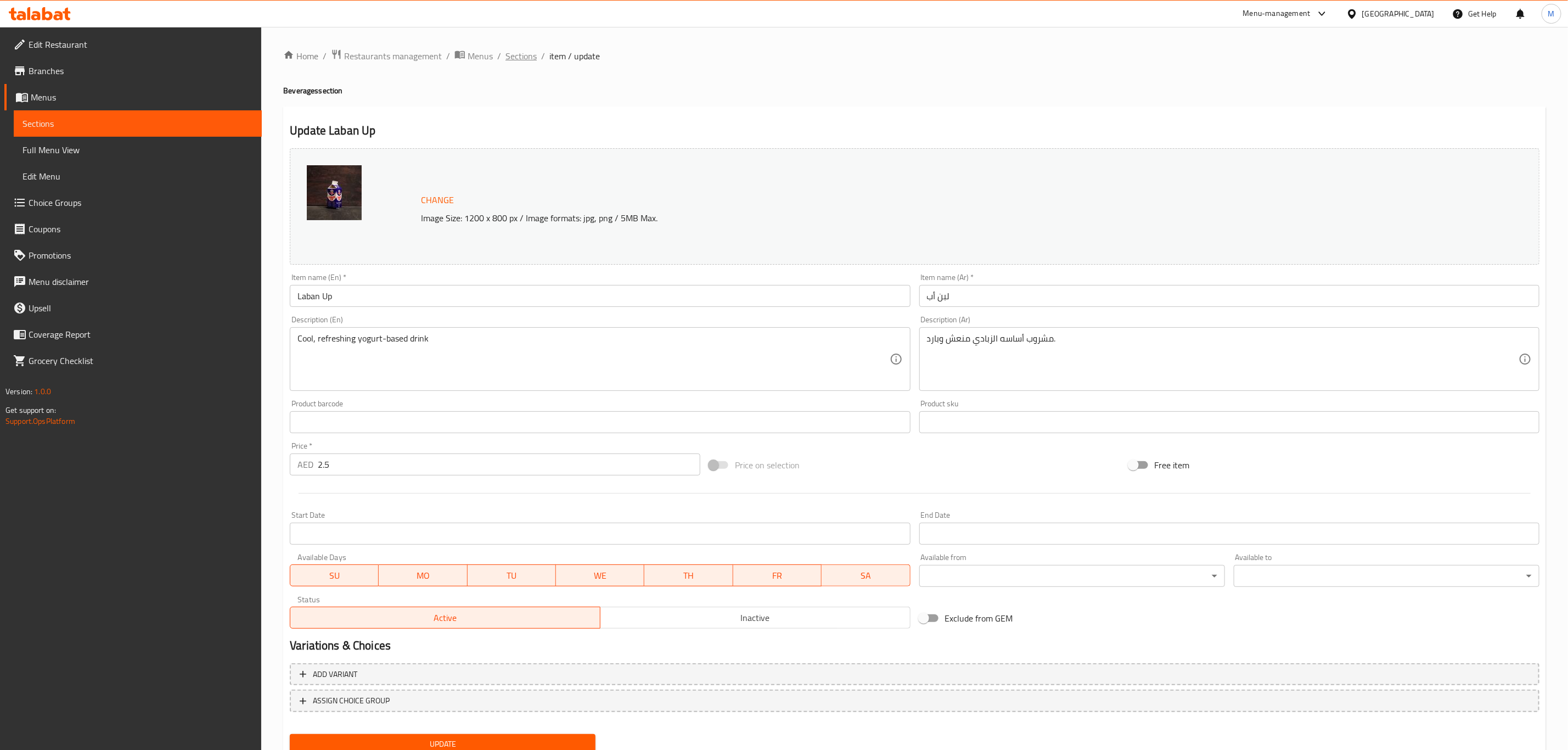
click at [526, 62] on span "Sections" at bounding box center [521, 56] width 31 height 13
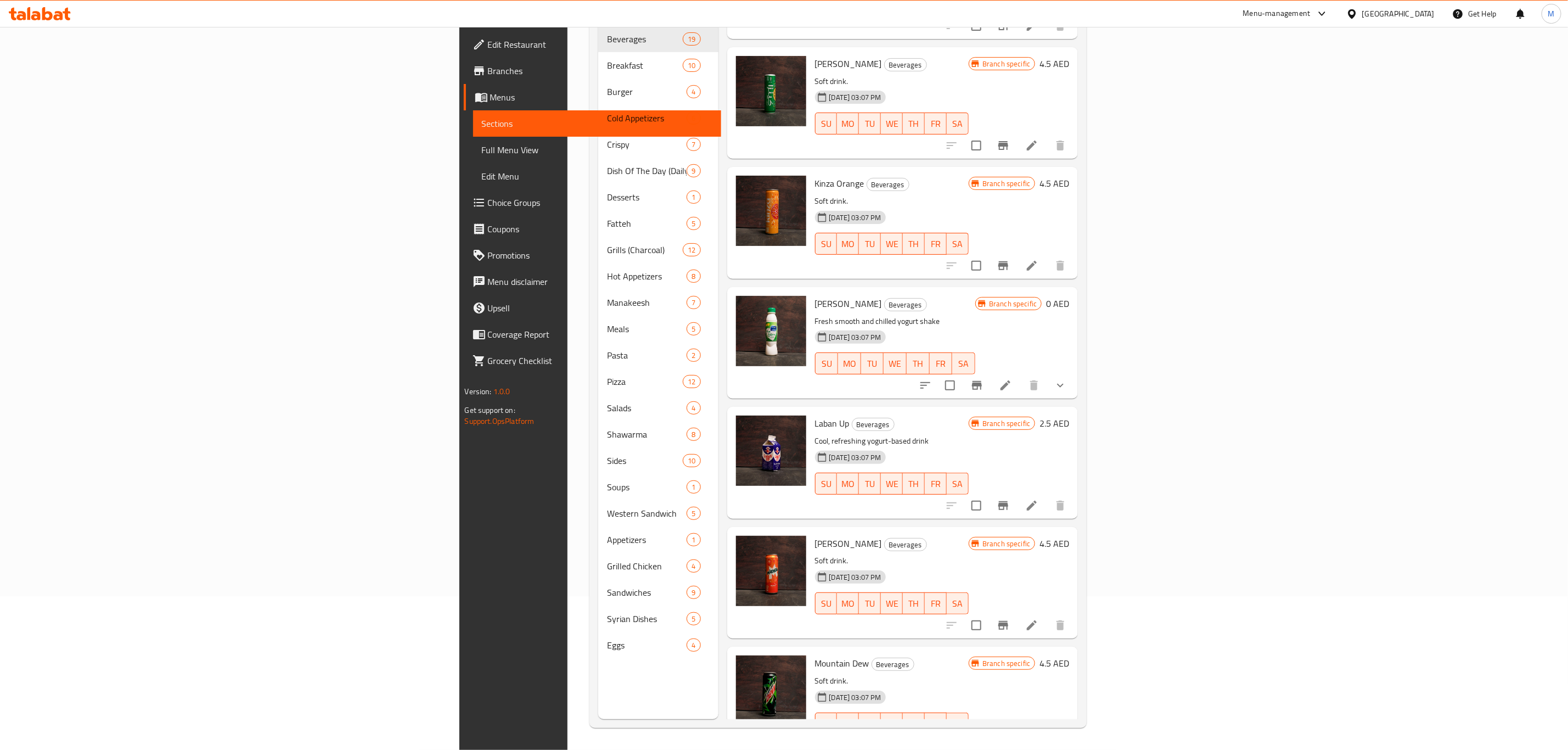
scroll to position [1060, 0]
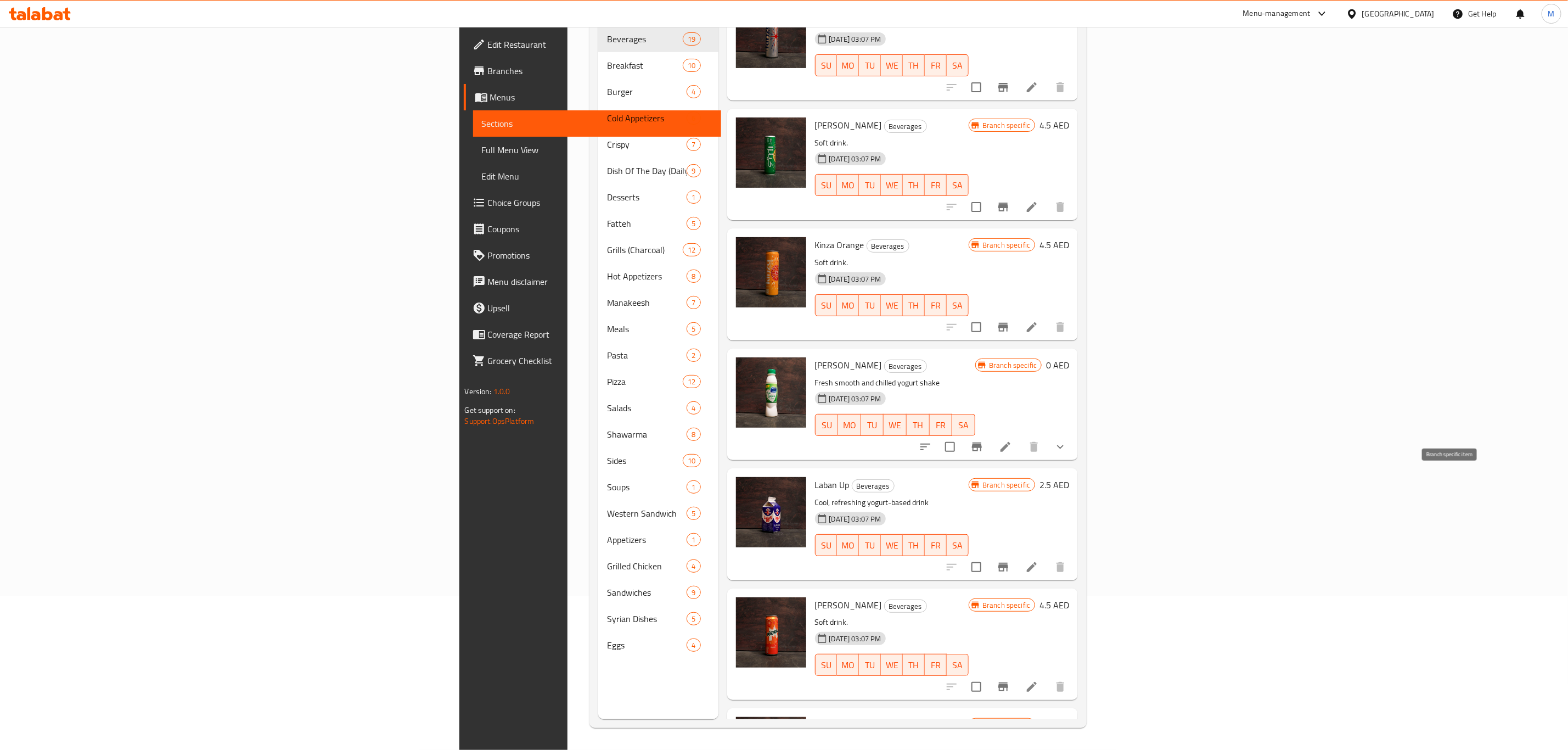
click at [1010, 561] on icon "Branch-specific-item" at bounding box center [1003, 567] width 13 height 13
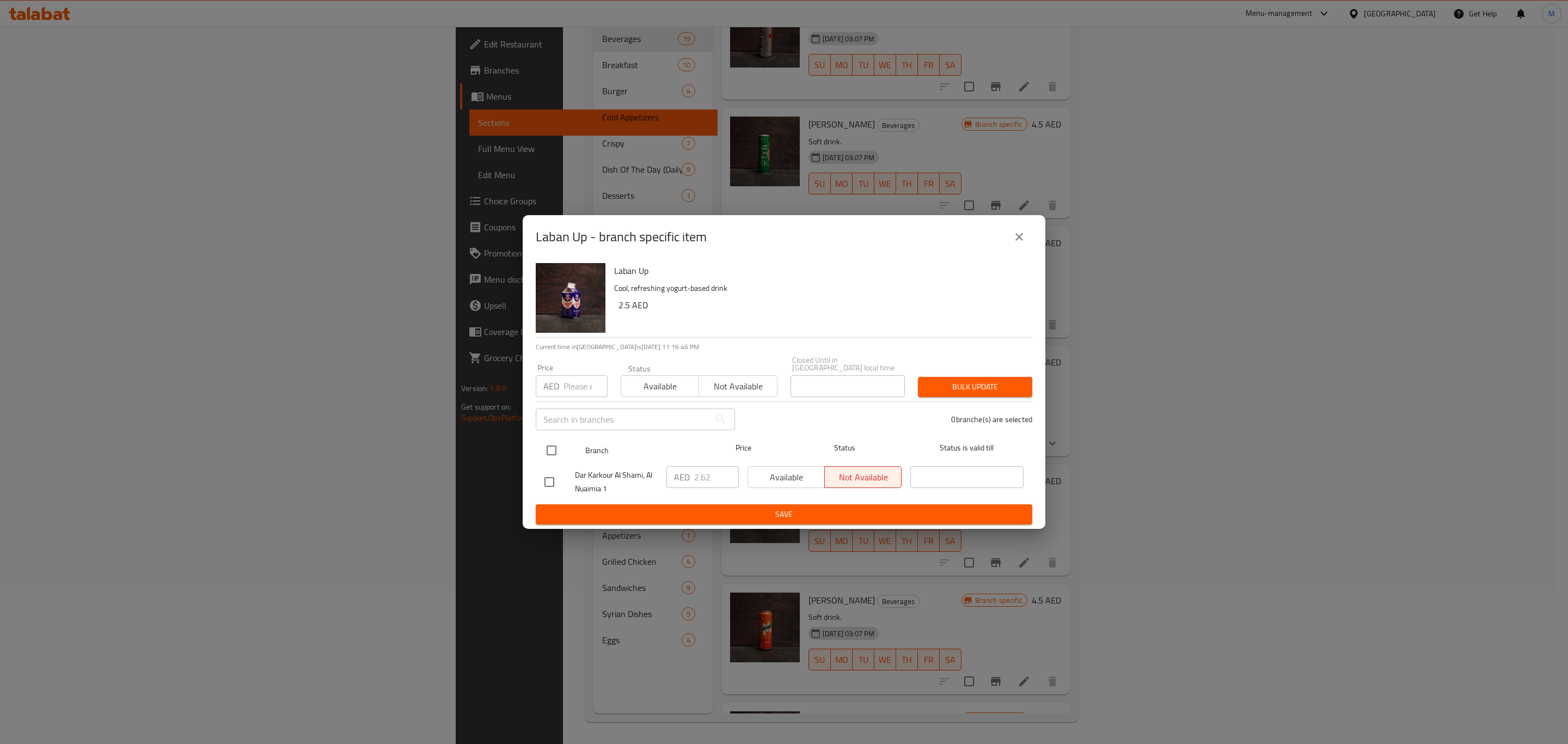
click at [551, 456] on input "checkbox" at bounding box center [551, 450] width 23 height 23
checkbox input "true"
click at [713, 473] on input "2.62" at bounding box center [717, 477] width 45 height 22
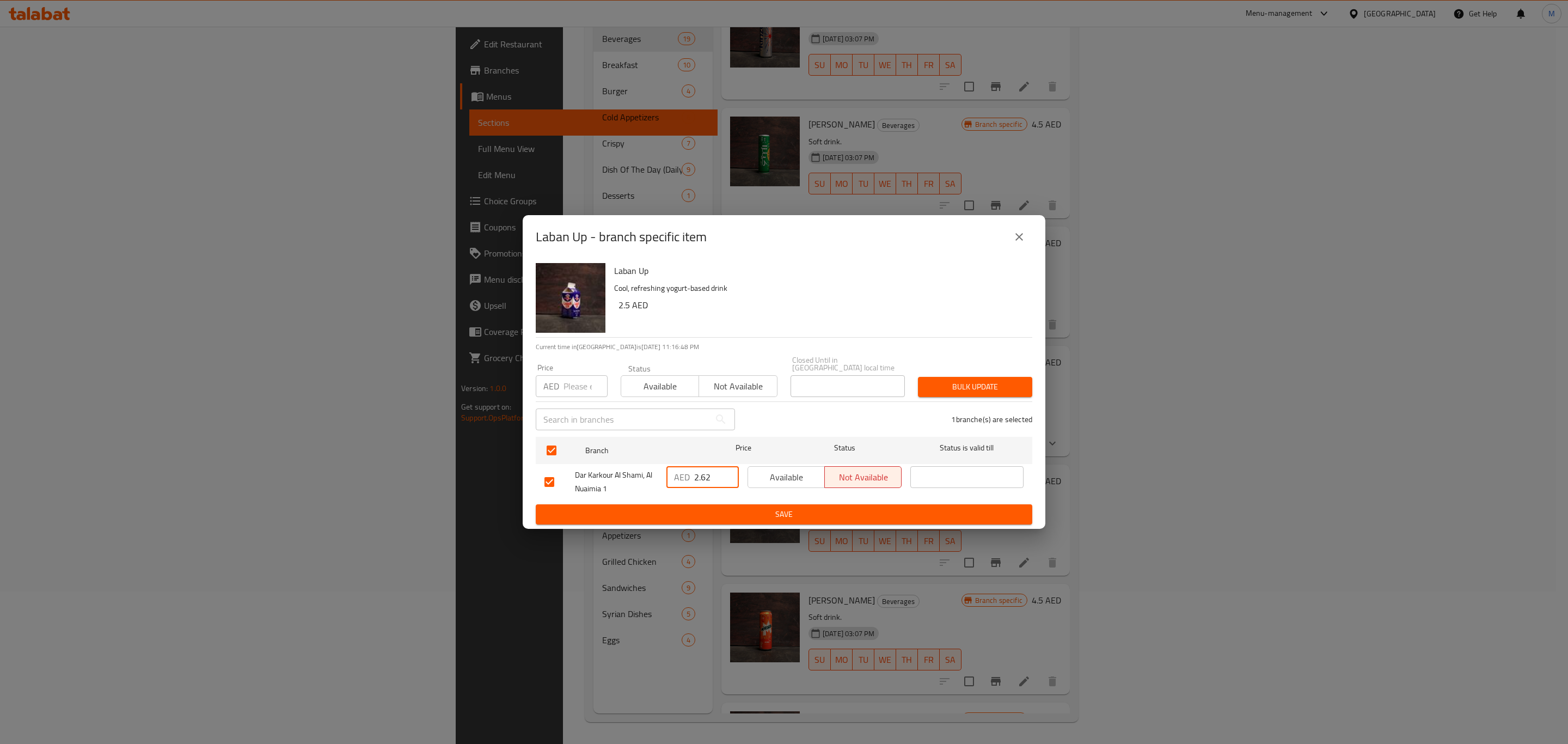
click at [713, 473] on input "2.62" at bounding box center [717, 477] width 45 height 22
paste input "5"
type input "2.625"
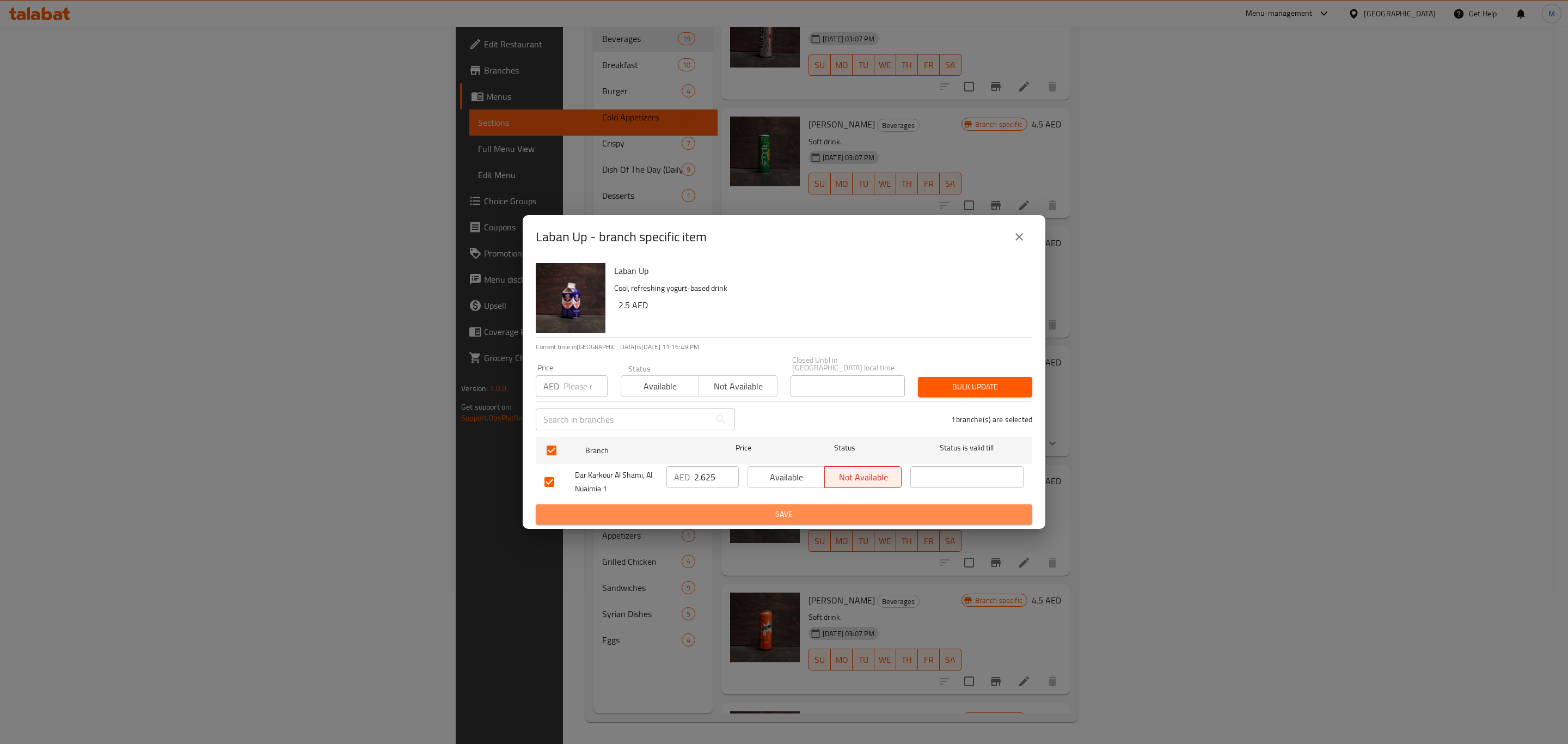
click at [745, 510] on span "Save" at bounding box center [784, 514] width 479 height 13
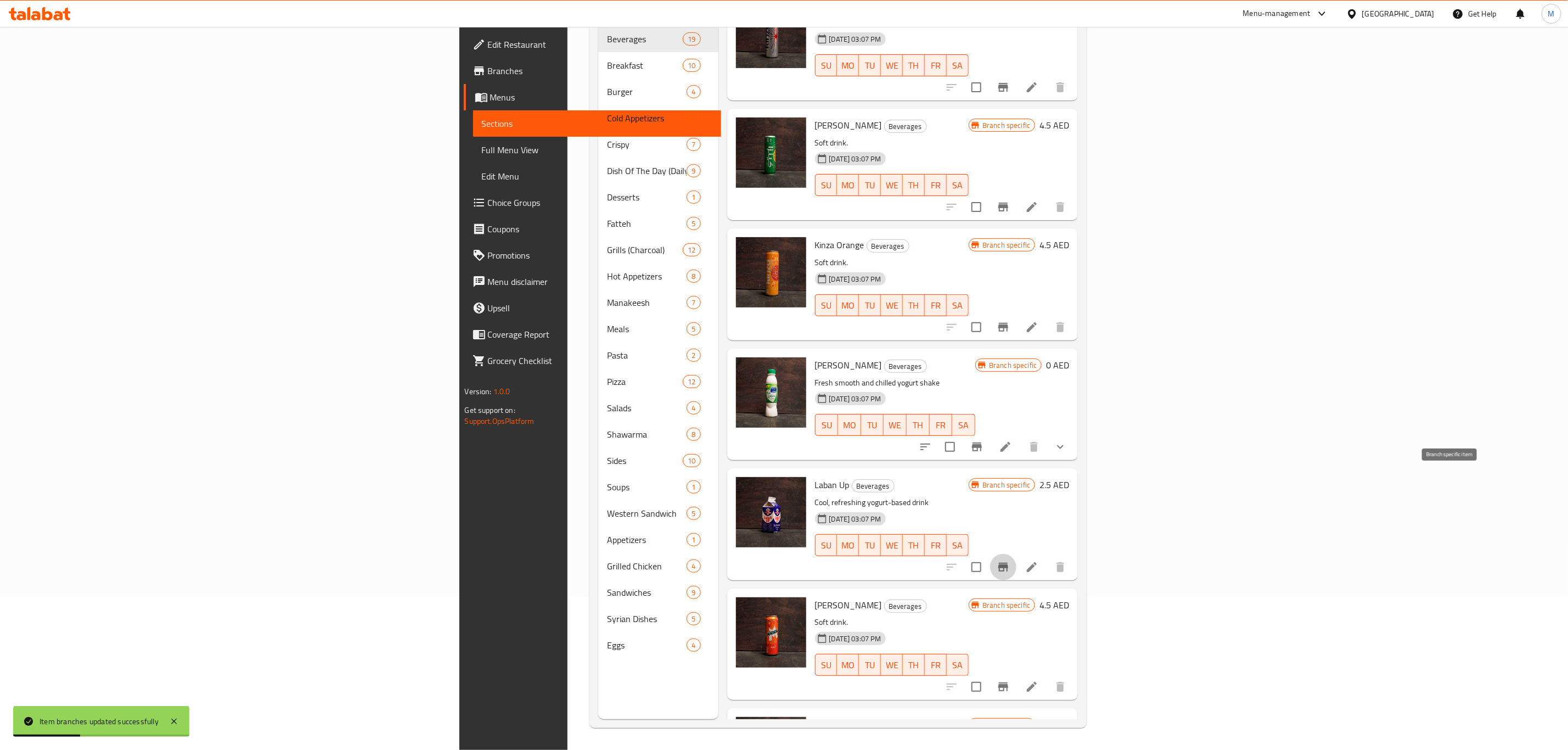
click at [1016, 554] on button "Branch-specific-item" at bounding box center [1003, 567] width 26 height 26
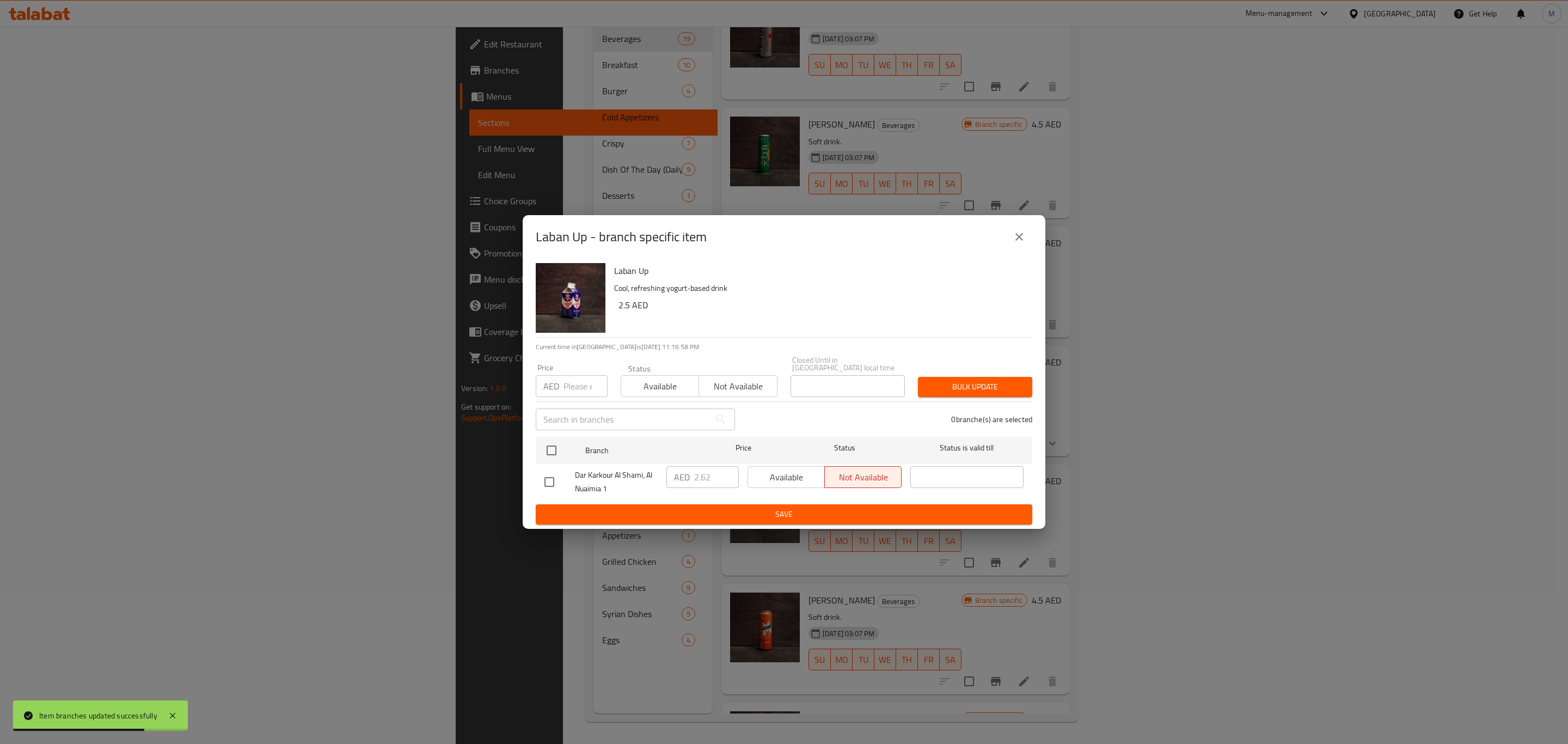
click at [1031, 232] on button "close" at bounding box center [1018, 236] width 26 height 26
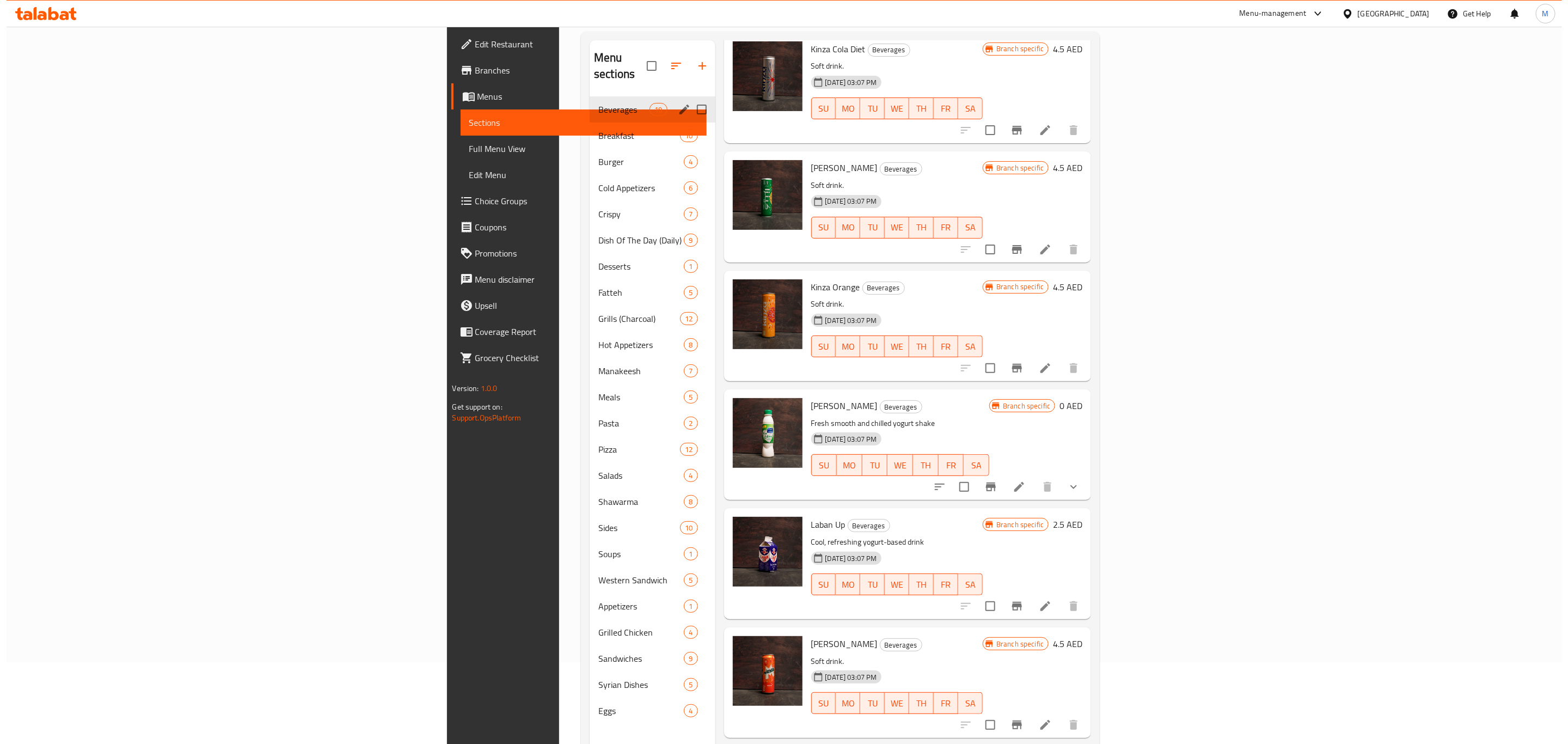
scroll to position [0, 0]
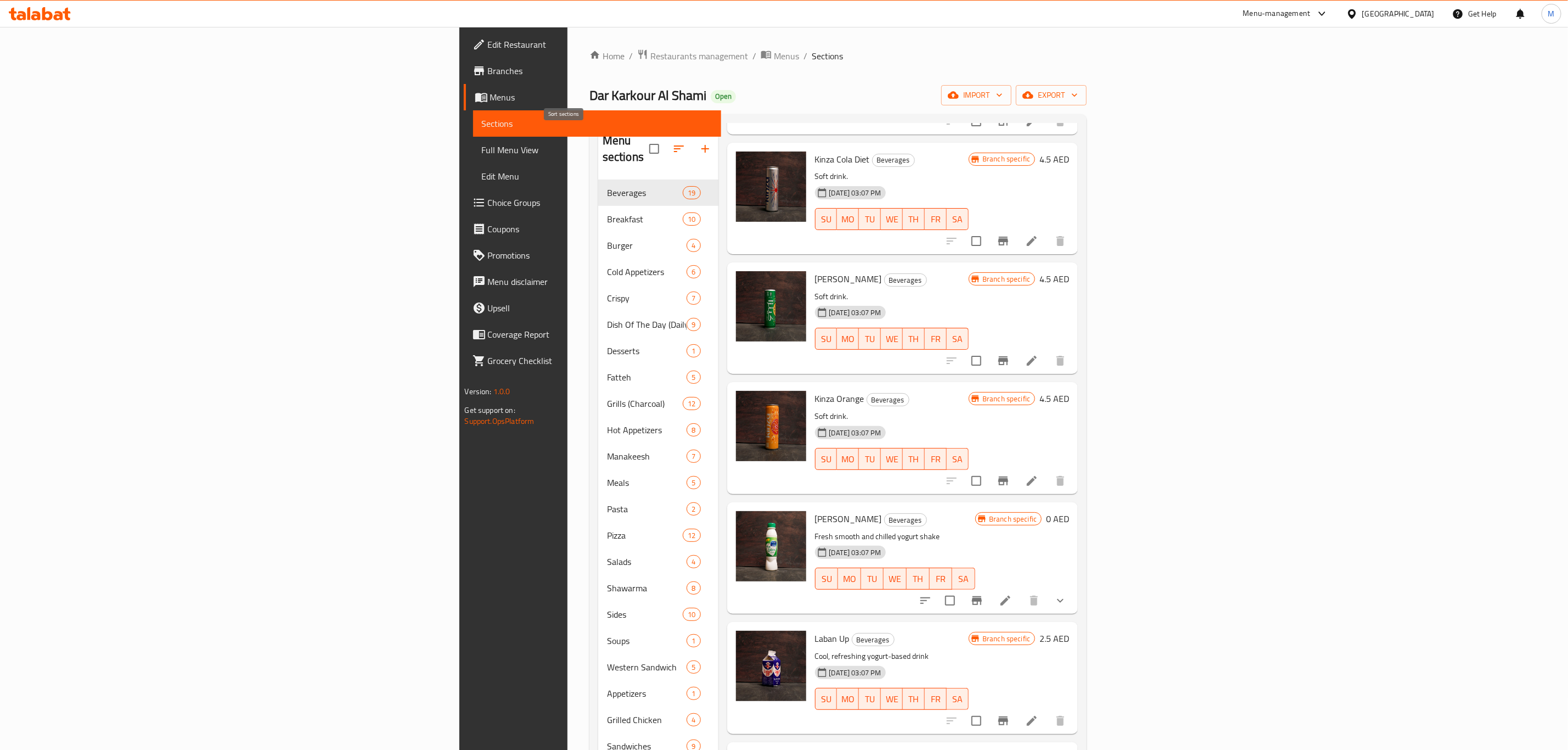
click at [672, 145] on icon "button" at bounding box center [679, 149] width 13 height 13
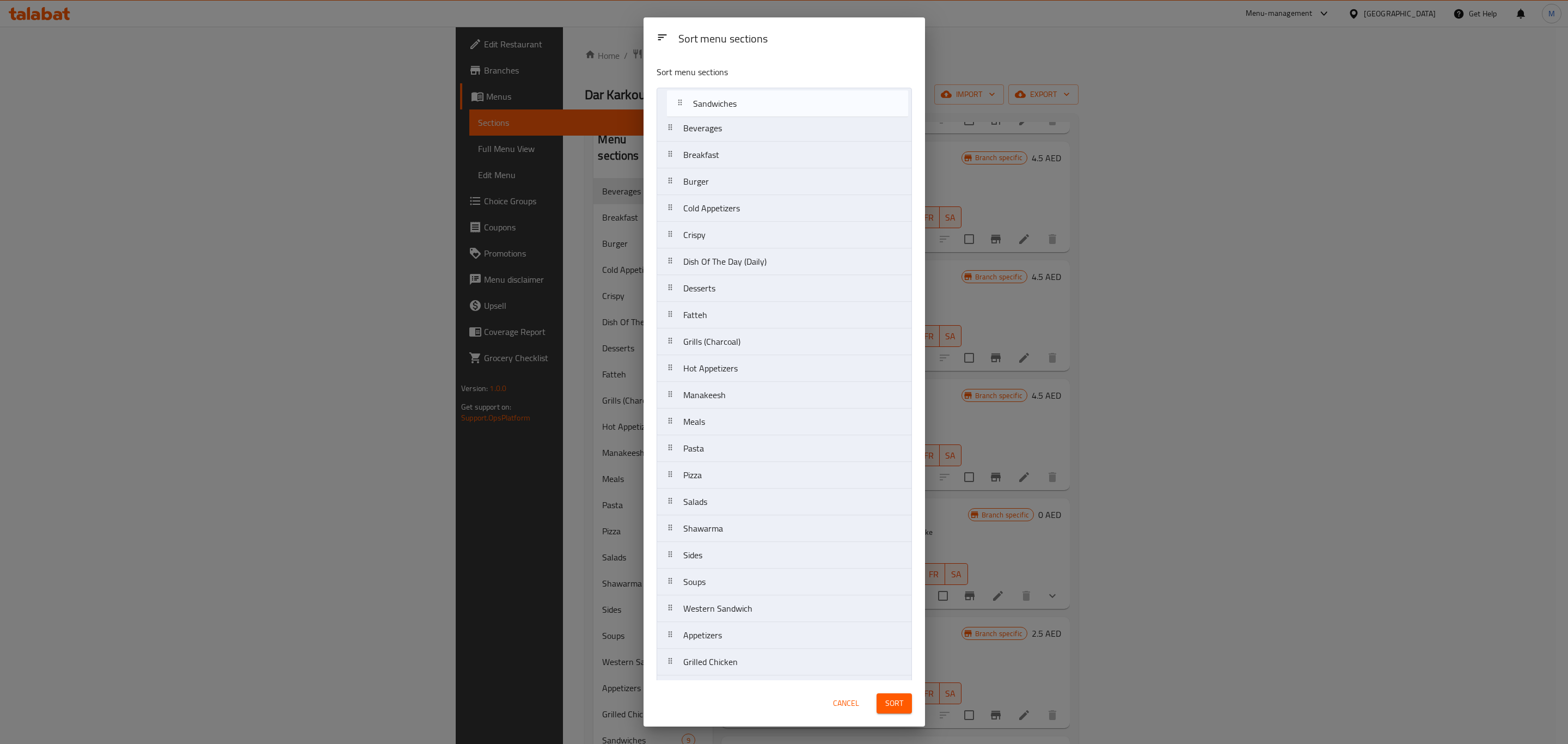
drag, startPoint x: 745, startPoint y: 667, endPoint x: 758, endPoint y: 96, distance: 571.1
click at [758, 96] on nav "Beverages Breakfast Burger Cold Appetizers Crispy Dish Of The Day (Daily) Desse…" at bounding box center [784, 409] width 255 height 641
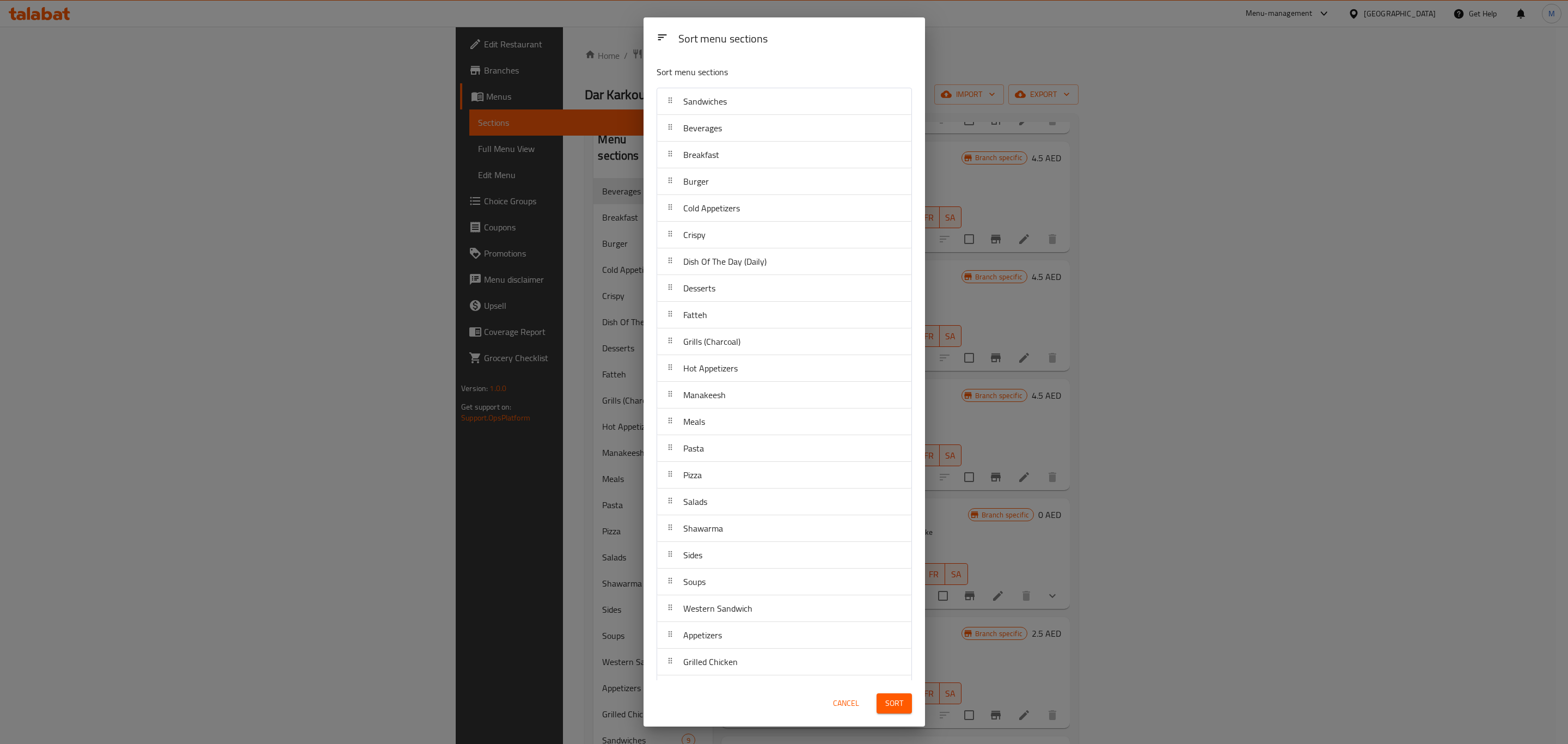
click at [898, 620] on span "Sort" at bounding box center [894, 703] width 18 height 13
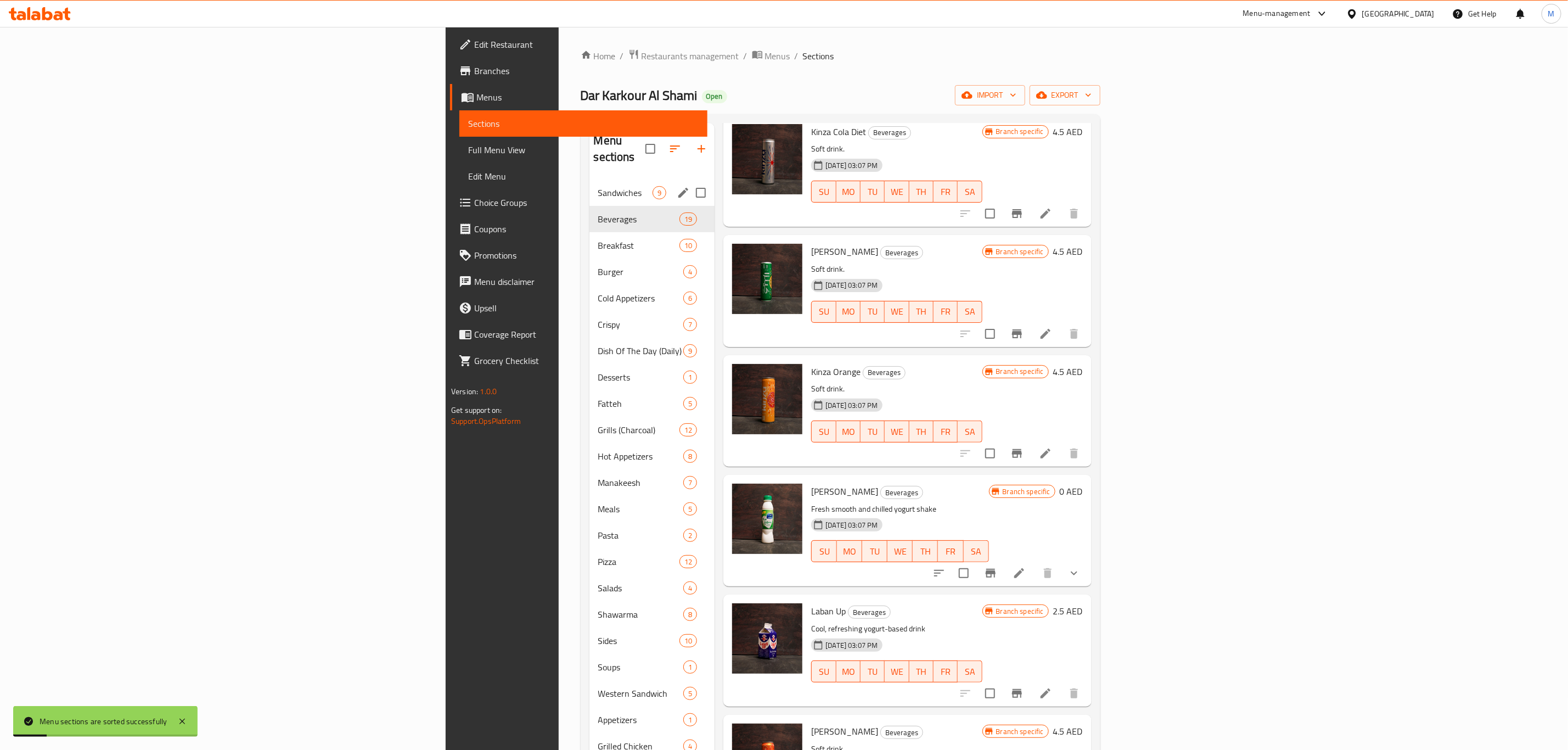
click at [590, 186] on div "Sandwiches 9" at bounding box center [652, 192] width 125 height 26
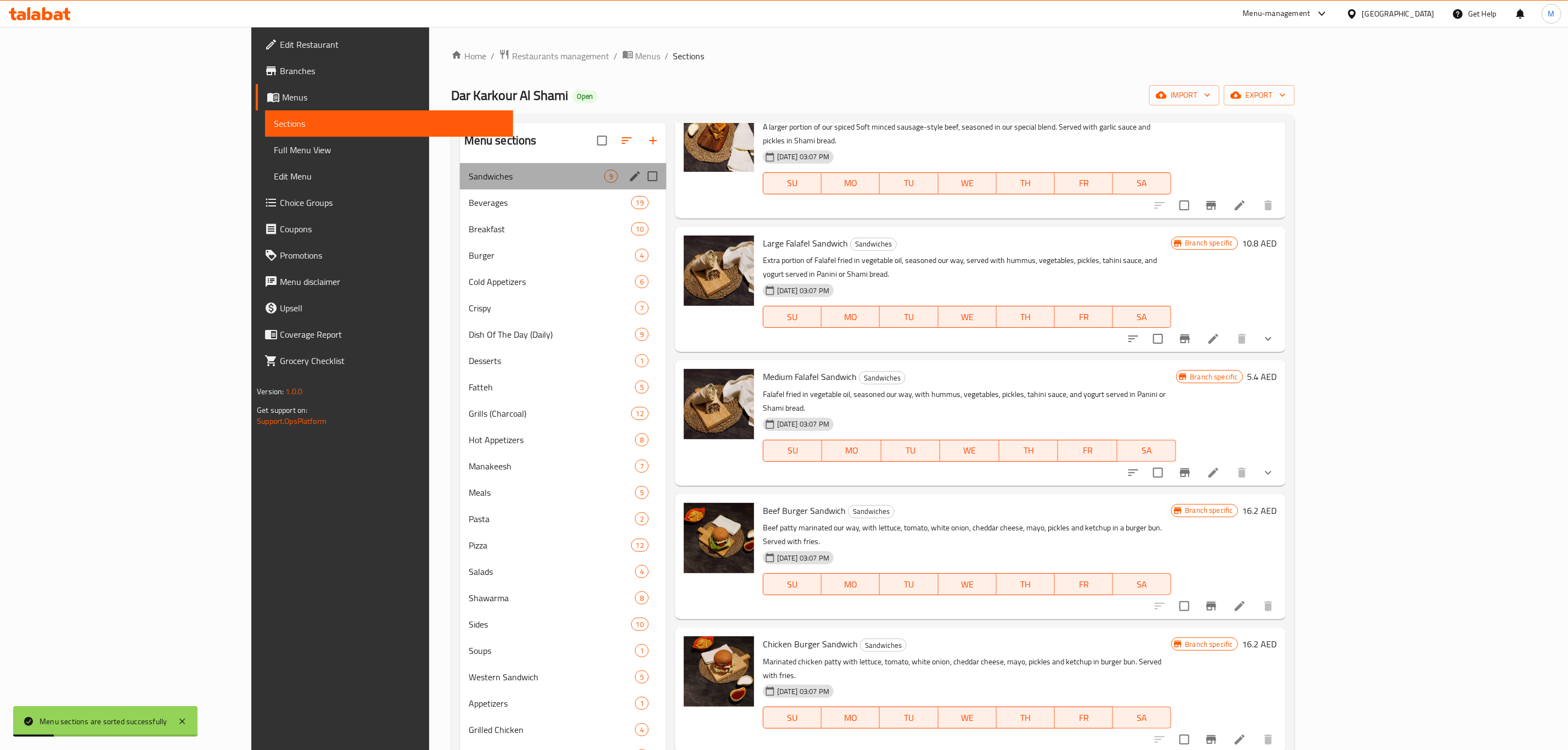
scroll to position [356, 0]
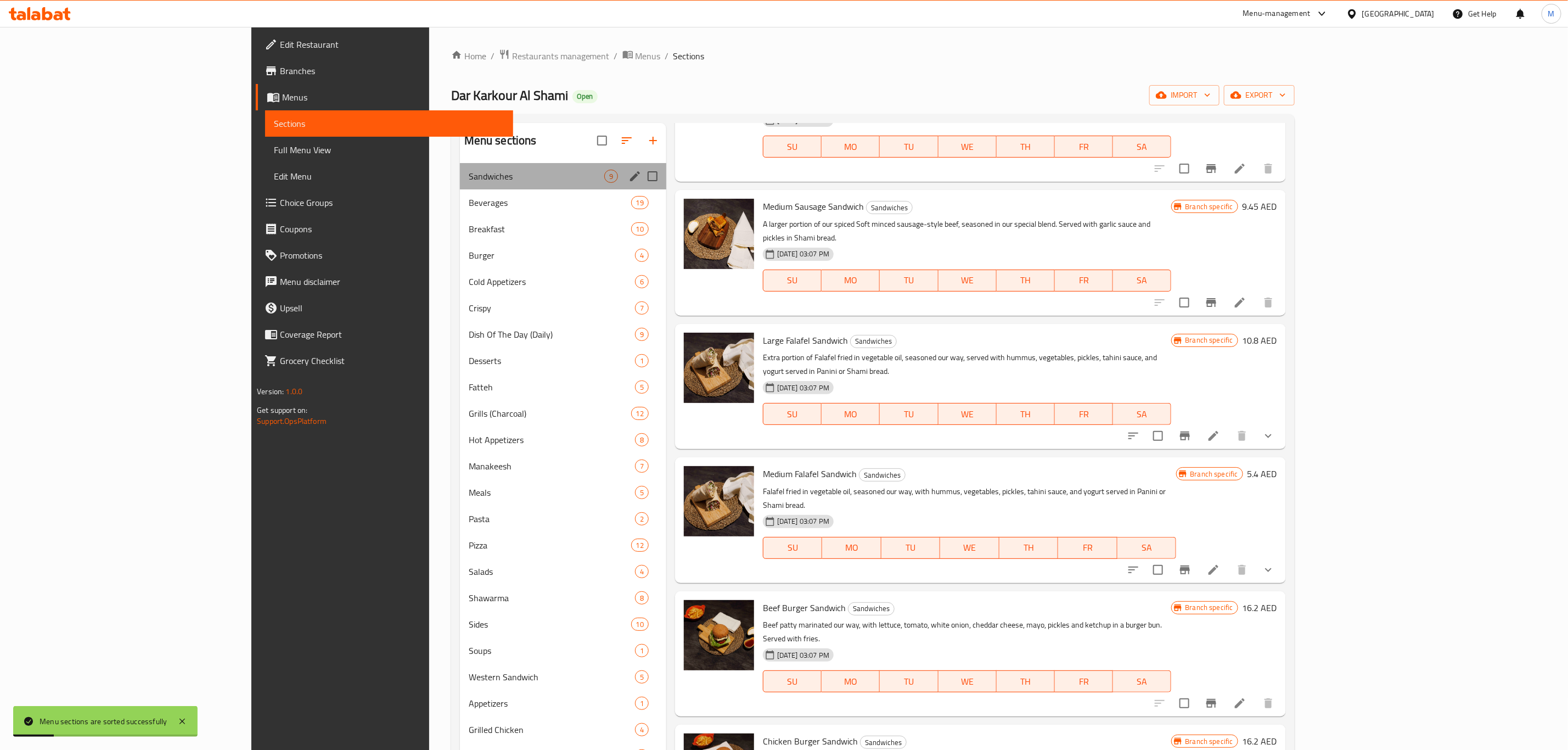
click at [473, 186] on div "Sandwiches 9" at bounding box center [563, 176] width 206 height 26
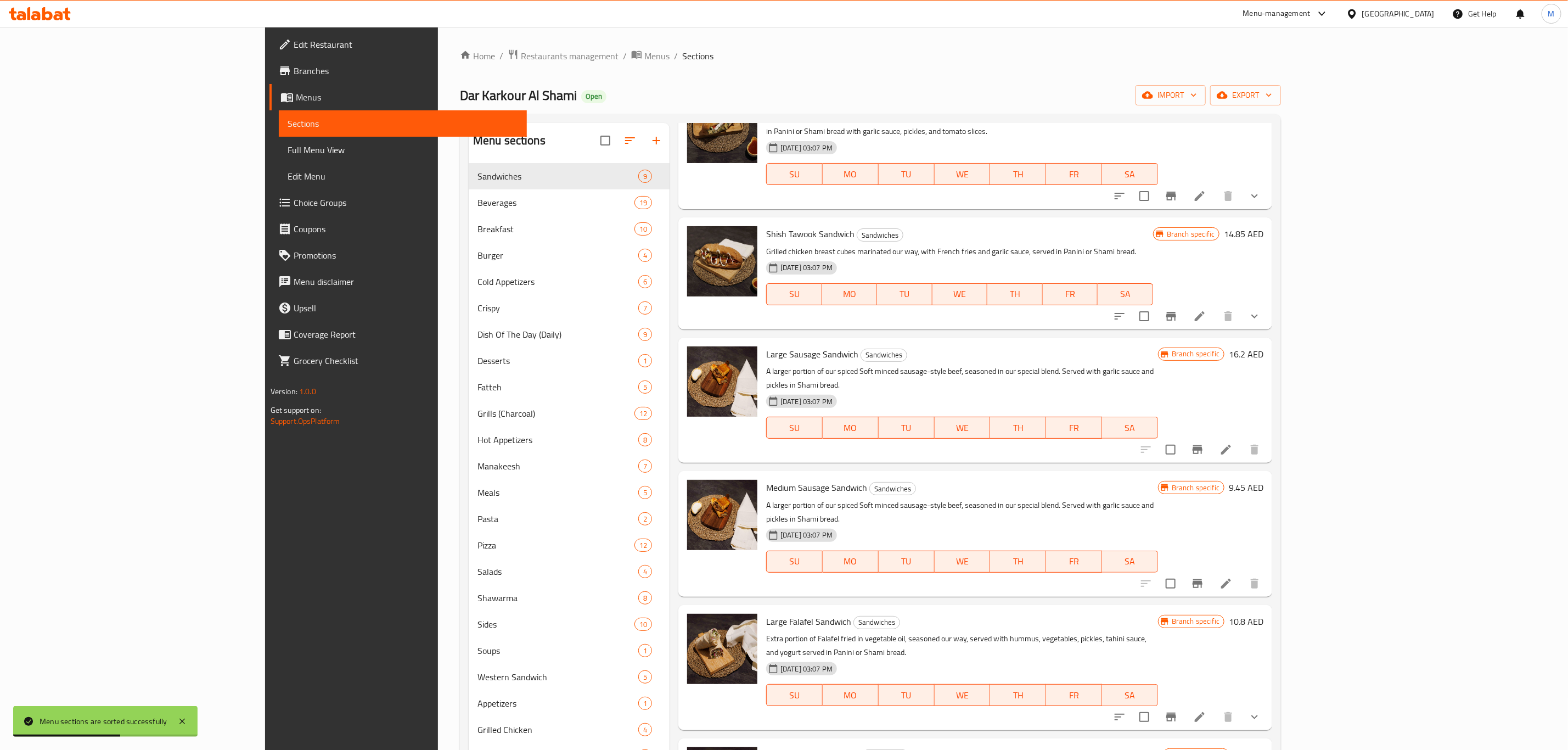
scroll to position [0, 0]
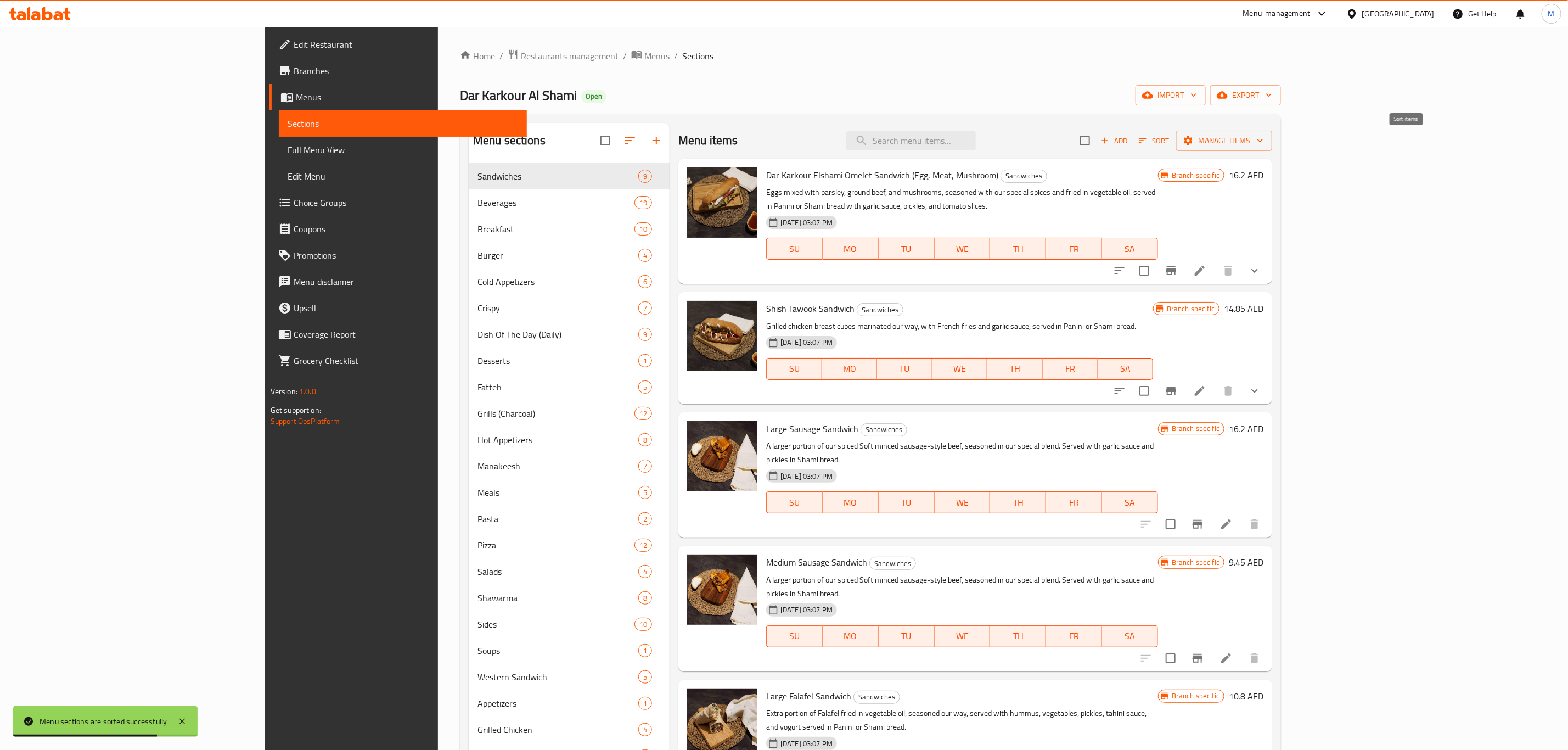
click at [1148, 142] on icon "button" at bounding box center [1143, 140] width 10 height 10
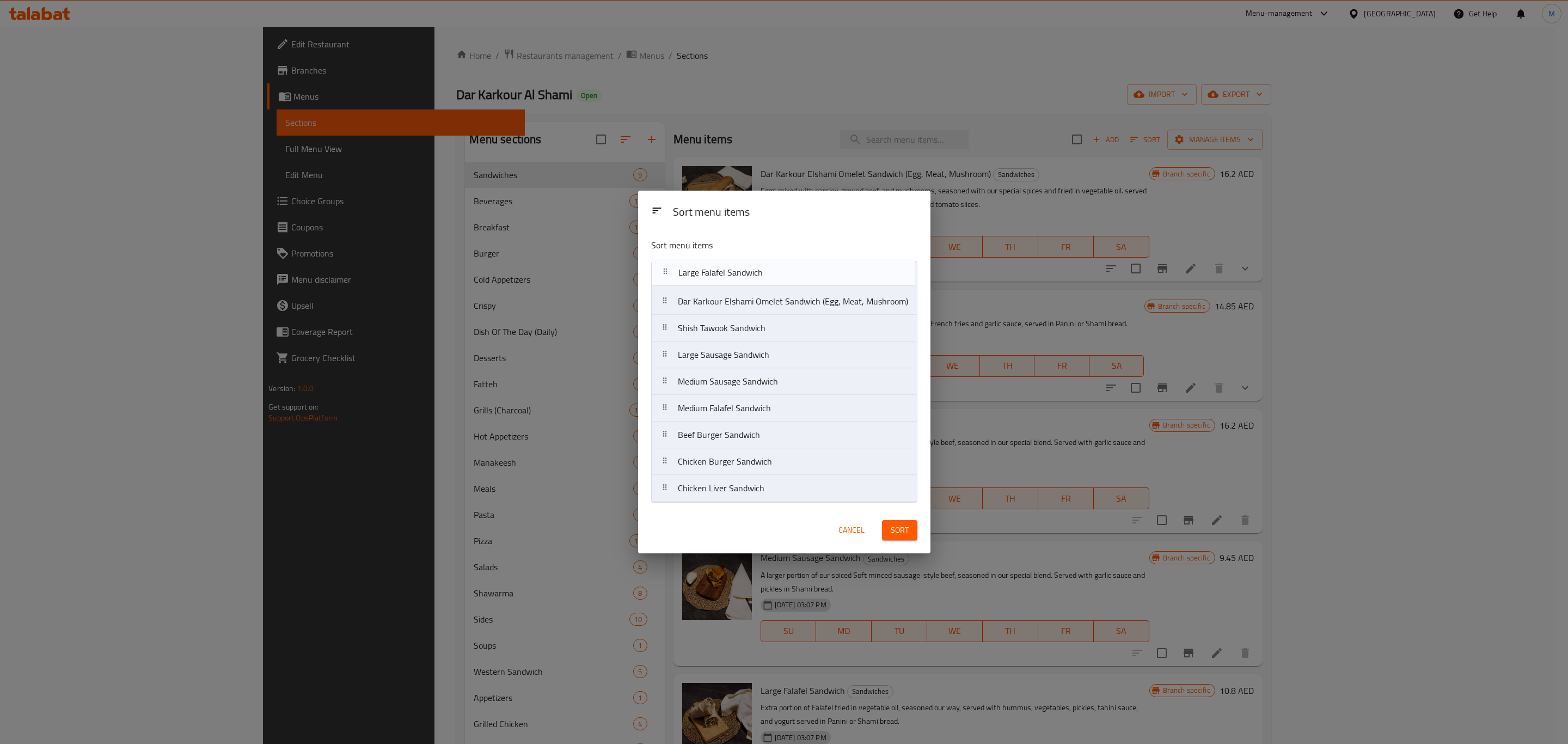
drag, startPoint x: 763, startPoint y: 378, endPoint x: 763, endPoint y: 265, distance: 113.0
click at [763, 265] on nav "Dar Karkour Elshami Omelet Sandwich (Egg, Meat, Mushroom) Shish Tawook Sandwich…" at bounding box center [784, 381] width 266 height 241
drag, startPoint x: 755, startPoint y: 410, endPoint x: 760, endPoint y: 289, distance: 121.1
click at [760, 289] on nav "Large Falafel Sandwich Dar Karkour Elshami Omelet Sandwich (Egg, Meat, Mushroom…" at bounding box center [784, 381] width 266 height 241
drag, startPoint x: 789, startPoint y: 390, endPoint x: 799, endPoint y: 322, distance: 68.7
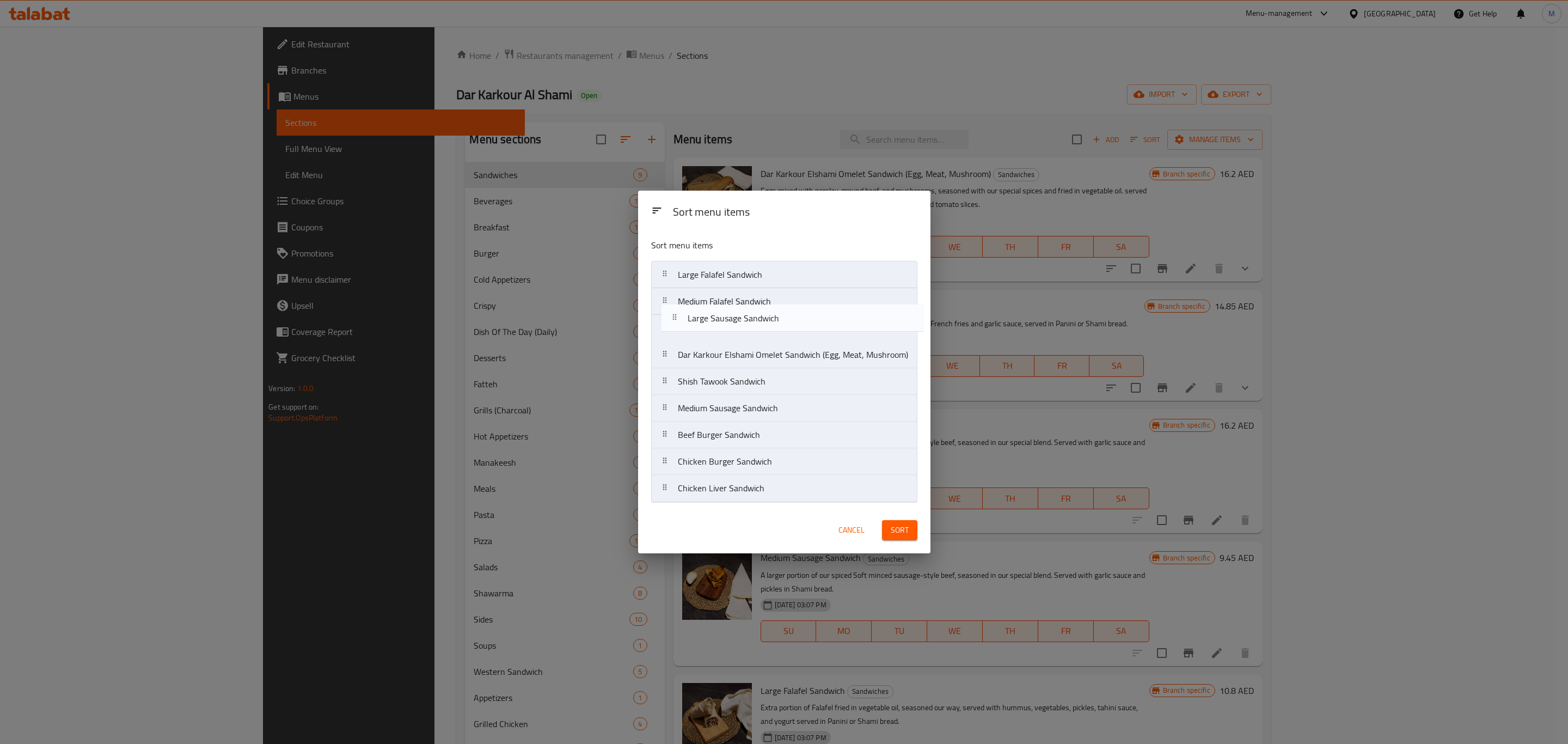
click at [799, 322] on nav "Large Falafel Sandwich Medium Falafel Sandwich Dar Karkour Elshami Omelet Sandw…" at bounding box center [784, 381] width 266 height 241
drag, startPoint x: 781, startPoint y: 414, endPoint x: 779, endPoint y: 355, distance: 59.0
click at [779, 355] on nav "Large Falafel Sandwich Medium Falafel Sandwich Large Sausage Sandwich Dar Karko…" at bounding box center [784, 381] width 266 height 241
drag, startPoint x: 777, startPoint y: 414, endPoint x: 777, endPoint y: 380, distance: 34.0
click at [777, 380] on nav "Large Falafel Sandwich Medium Falafel Sandwich Large Sausage Sandwich Medium Sa…" at bounding box center [784, 381] width 266 height 241
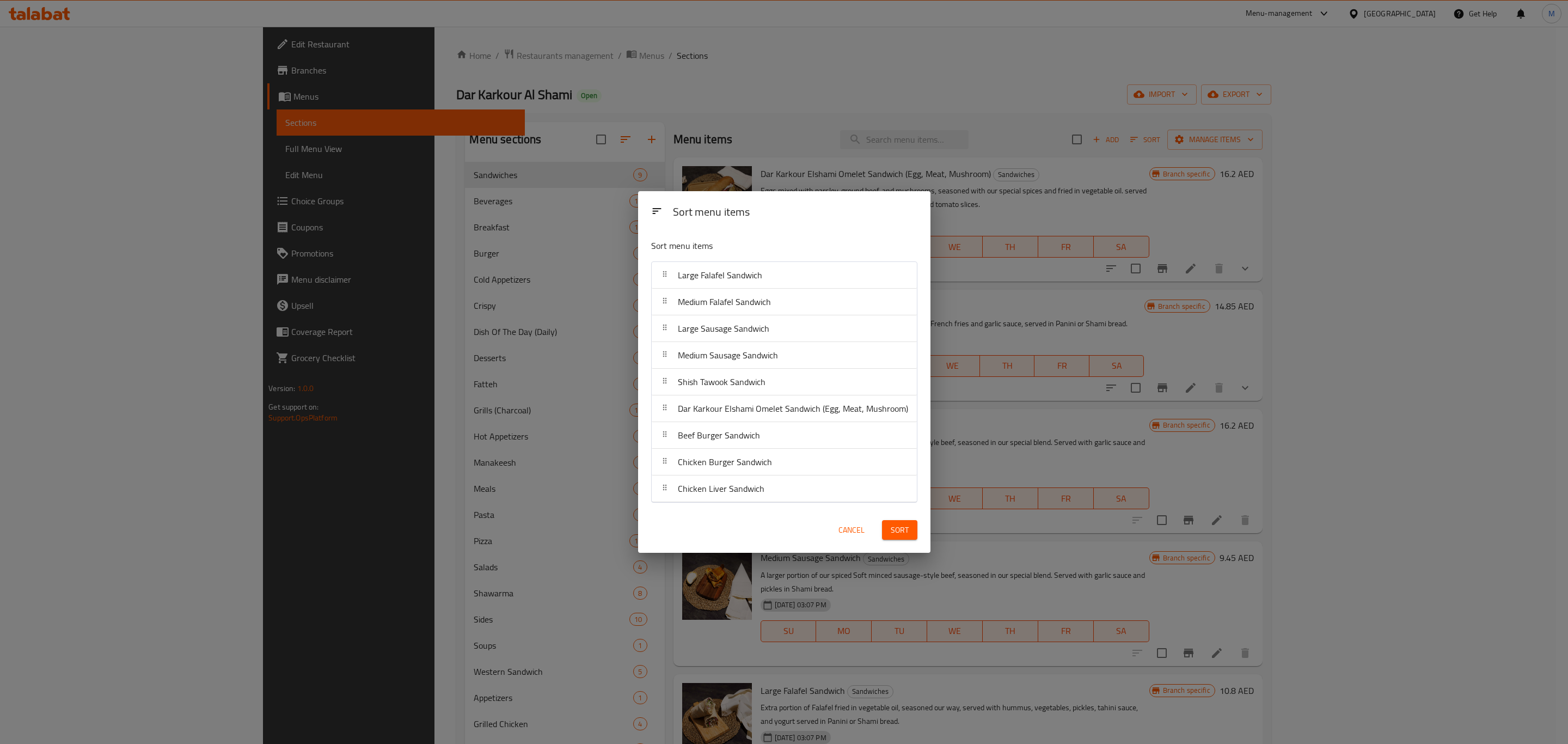
click at [900, 538] on button "Sort" at bounding box center [900, 530] width 35 height 20
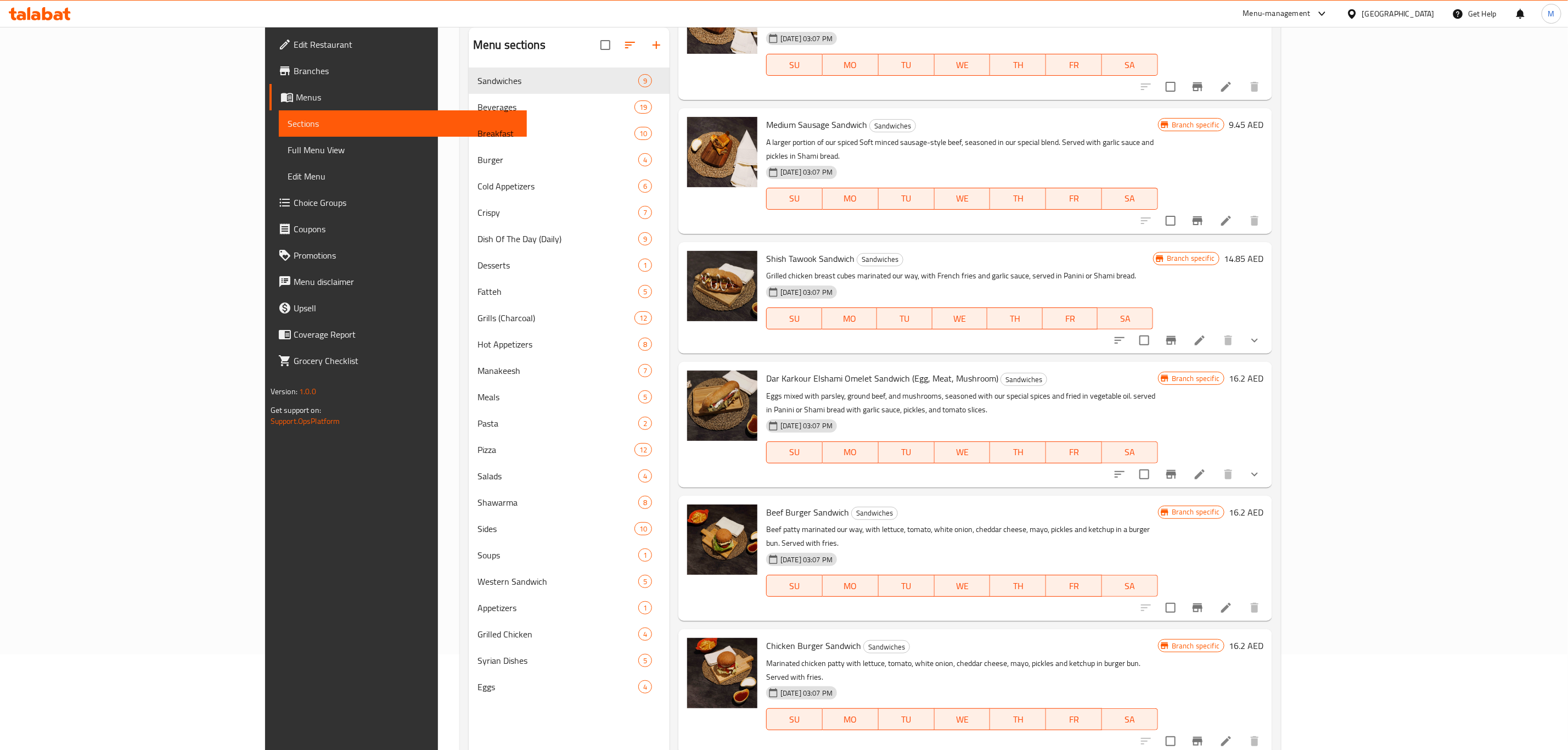
scroll to position [154, 0]
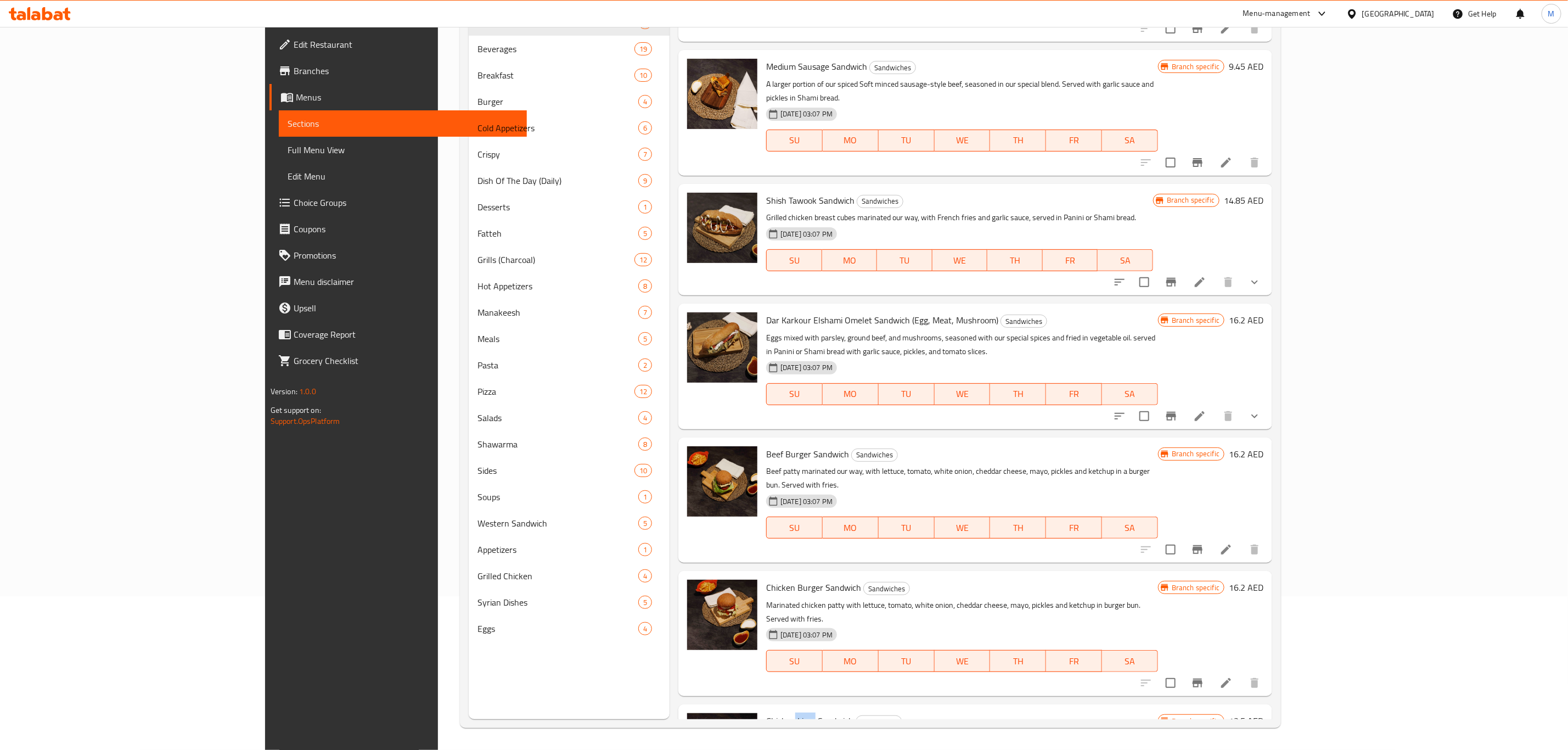
drag, startPoint x: 748, startPoint y: 622, endPoint x: 729, endPoint y: 621, distance: 19.0
click at [766, 625] on span "Chicken Liver Sandwich" at bounding box center [809, 720] width 87 height 16
copy span "Liver"
click at [766, 625] on span "Chicken Liver Sandwich" at bounding box center [809, 720] width 87 height 16
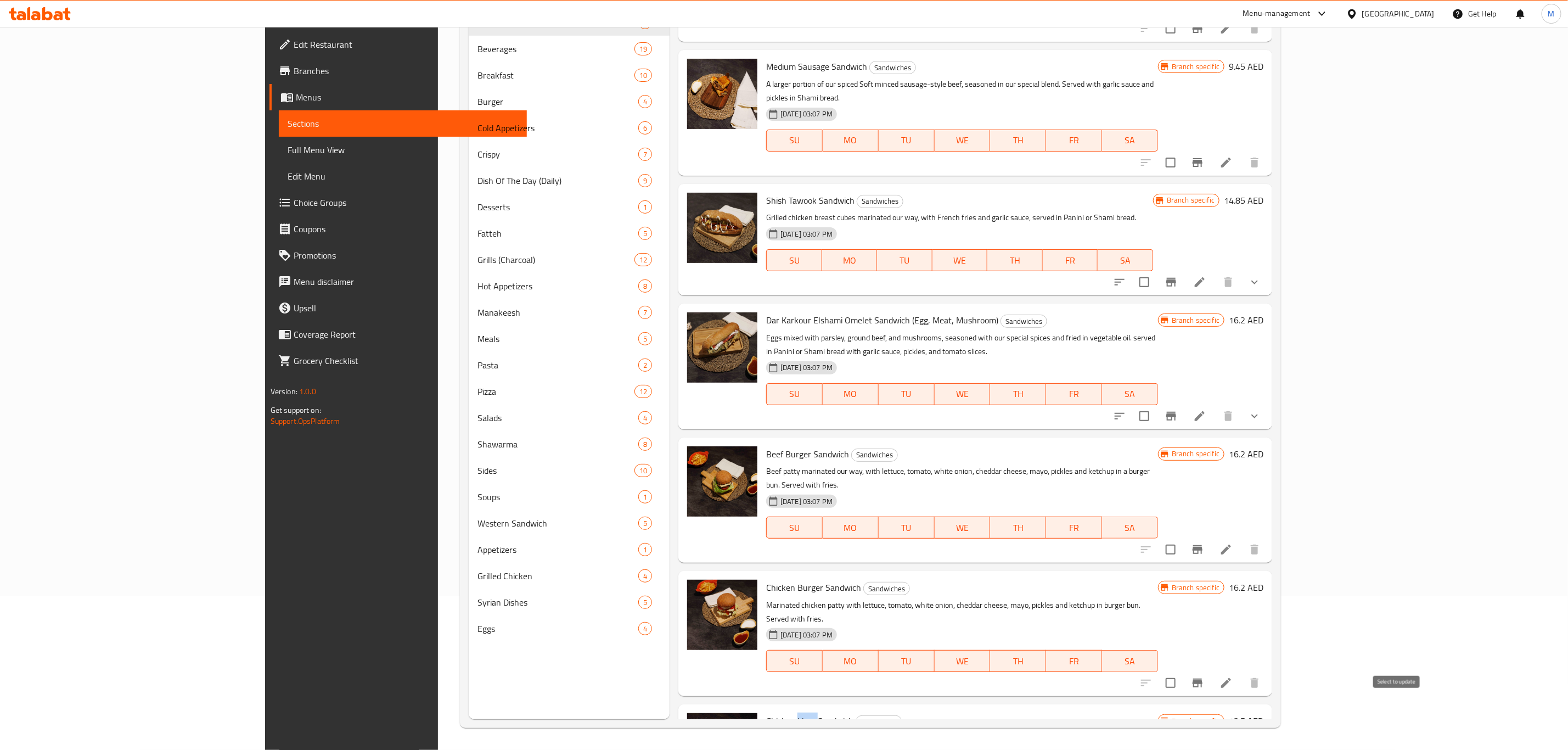
checkbox input "true"
click at [766, 579] on span "Chicken Burger Sandwich" at bounding box center [813, 587] width 95 height 16
copy span "Burger"
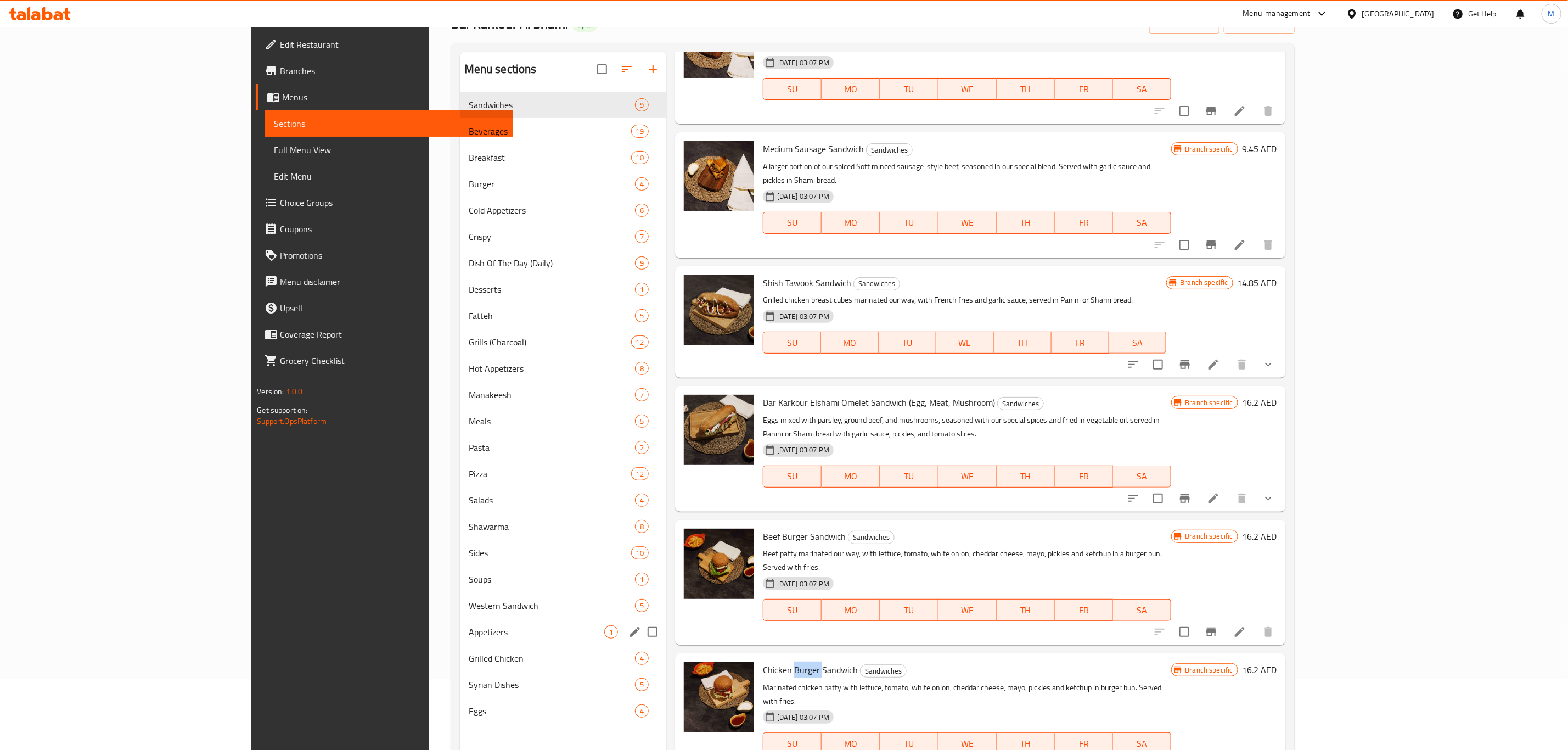
scroll to position [0, 0]
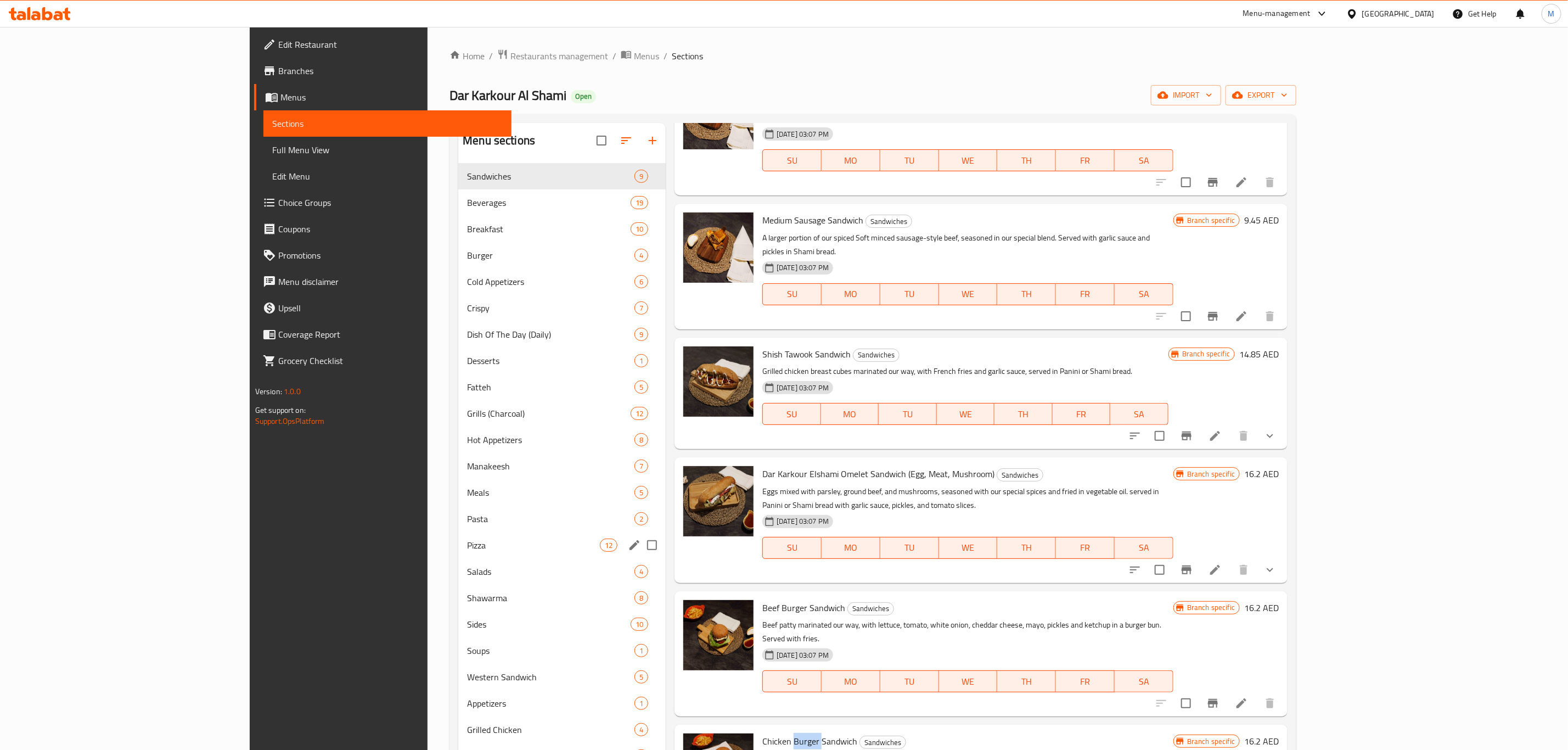
copy span "Burger"
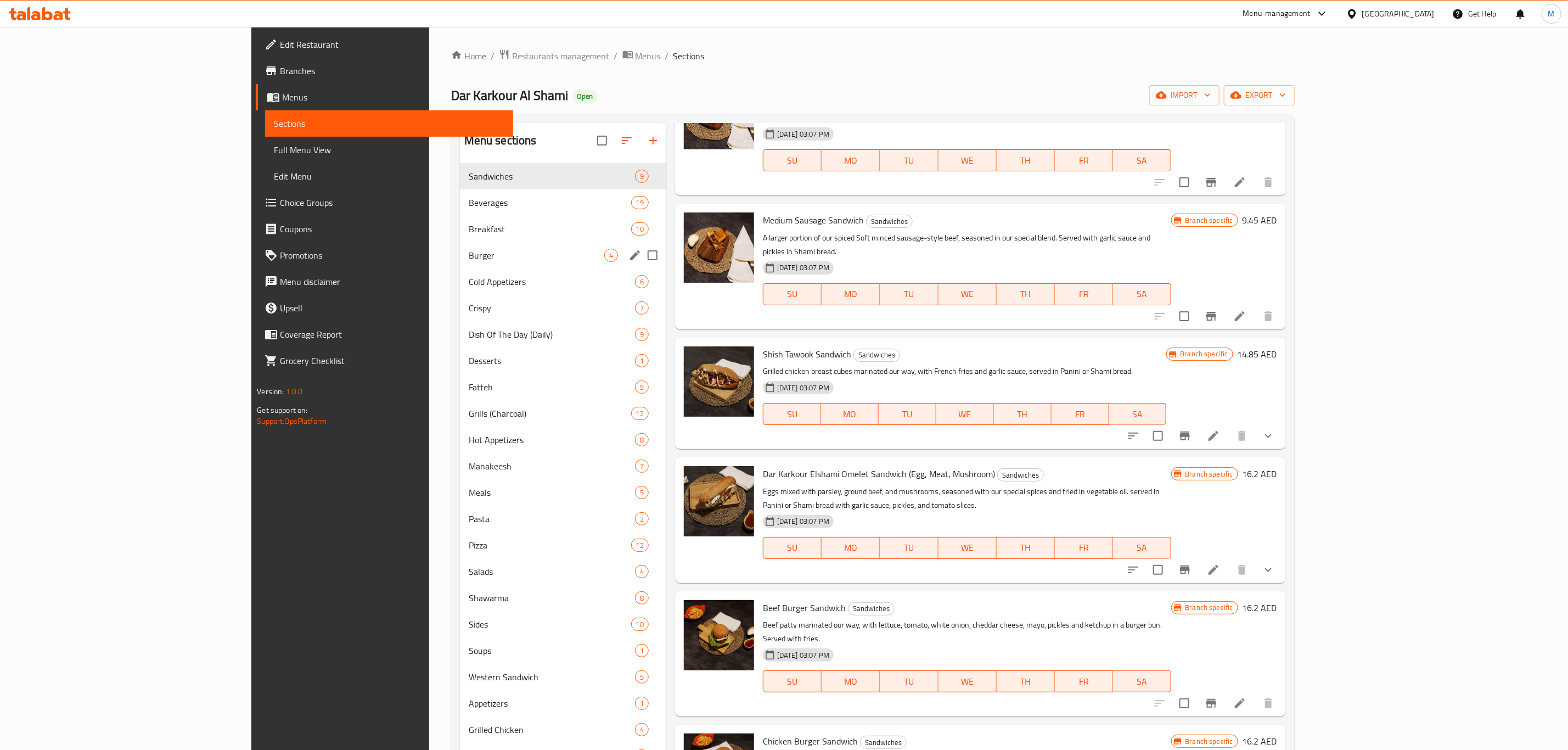
click at [483, 260] on span "Burger" at bounding box center [536, 255] width 135 height 13
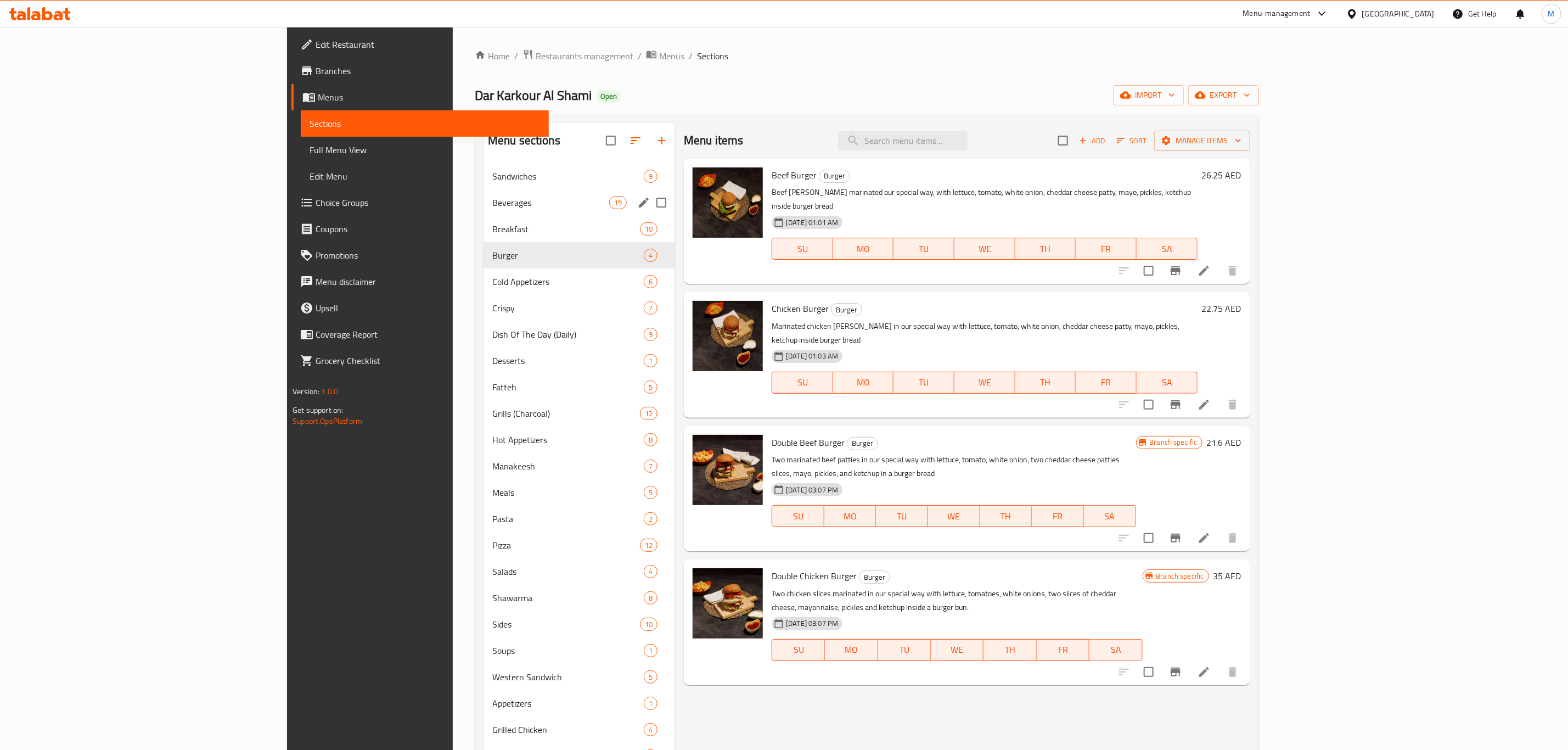
click at [483, 191] on div "Beverages 19" at bounding box center [579, 202] width 191 height 26
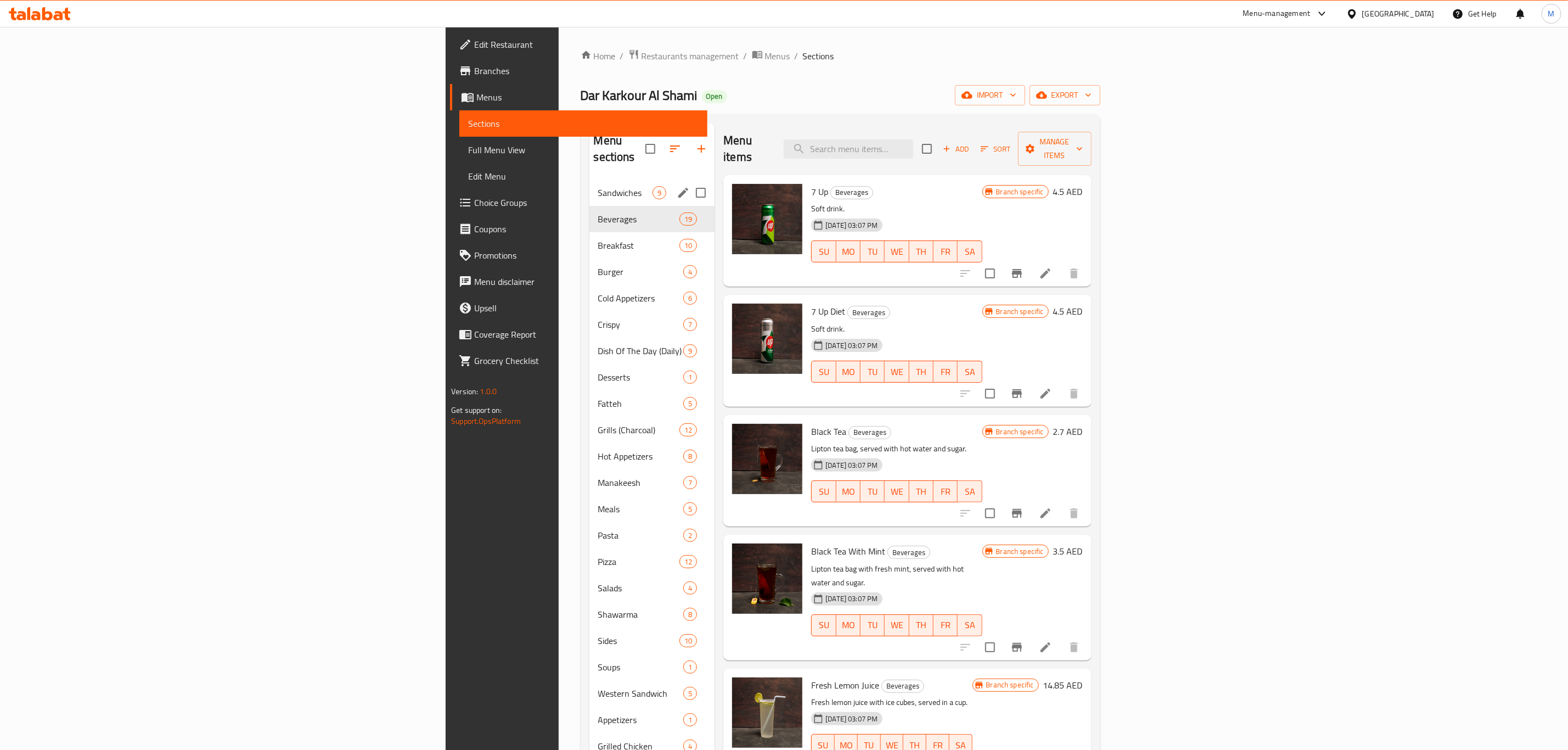
click at [598, 186] on span "Sandwiches" at bounding box center [625, 193] width 55 height 13
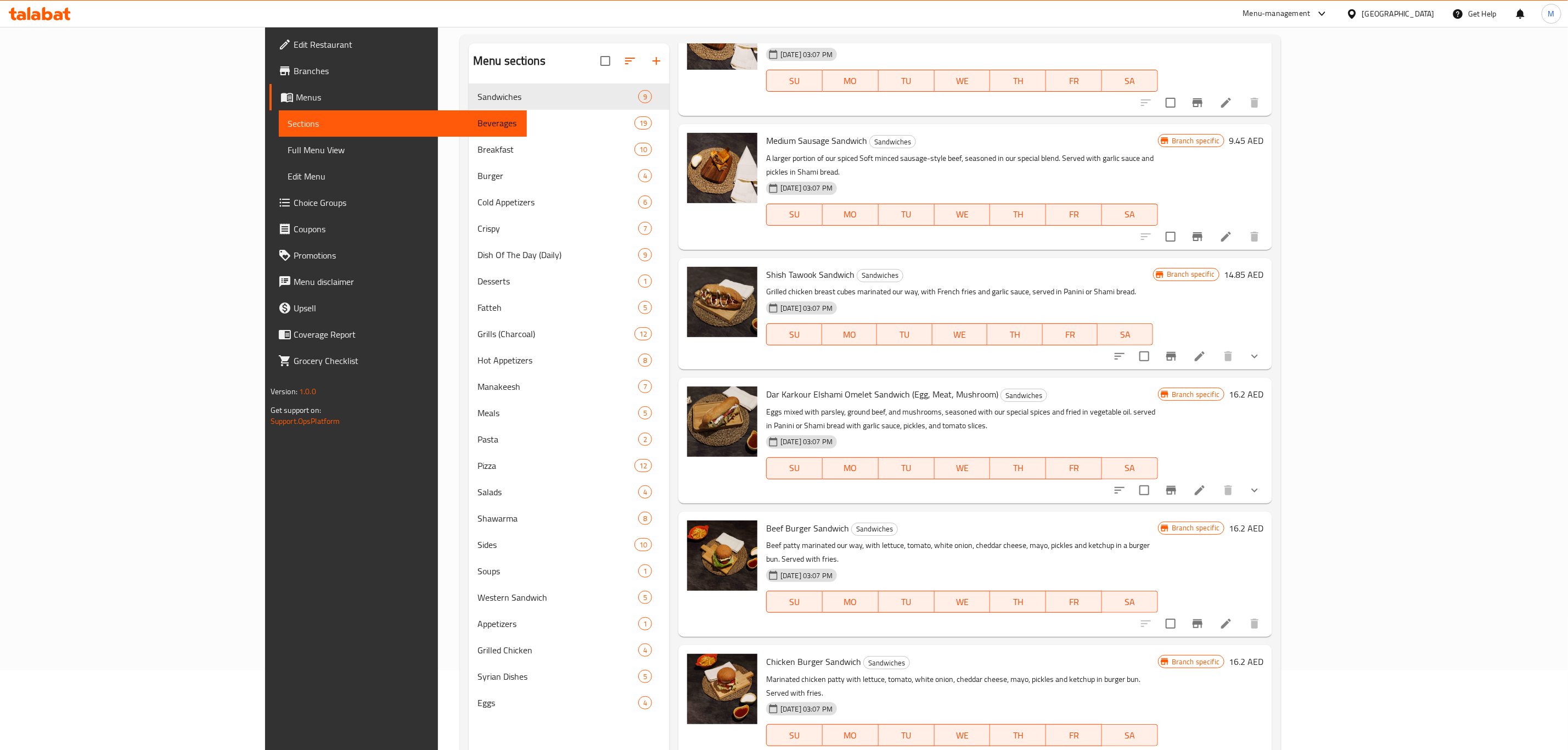
scroll to position [154, 0]
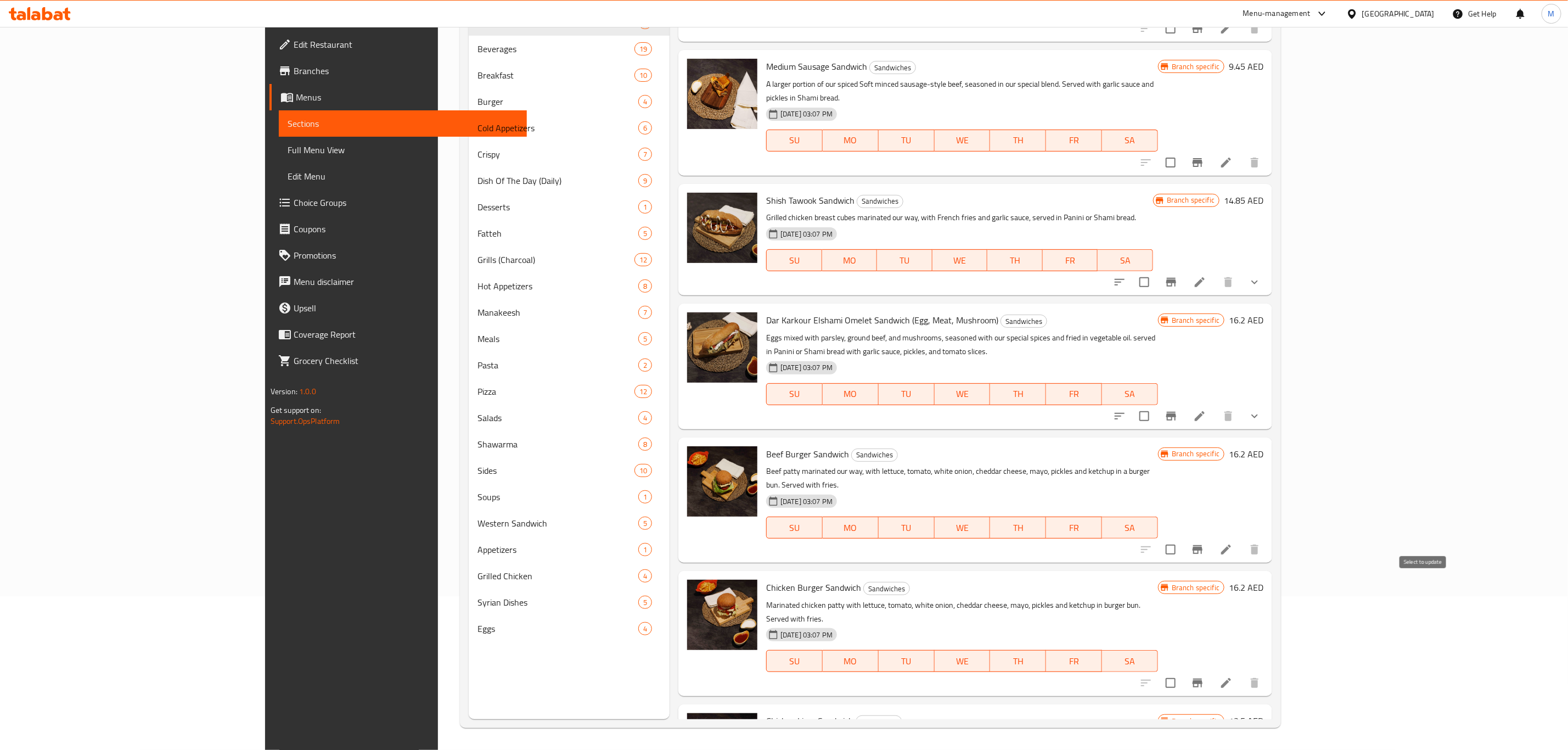
click at [1182, 625] on input "checkbox" at bounding box center [1171, 683] width 23 height 23
checkbox input "true"
click at [1182, 538] on input "checkbox" at bounding box center [1171, 549] width 23 height 23
checkbox input "true"
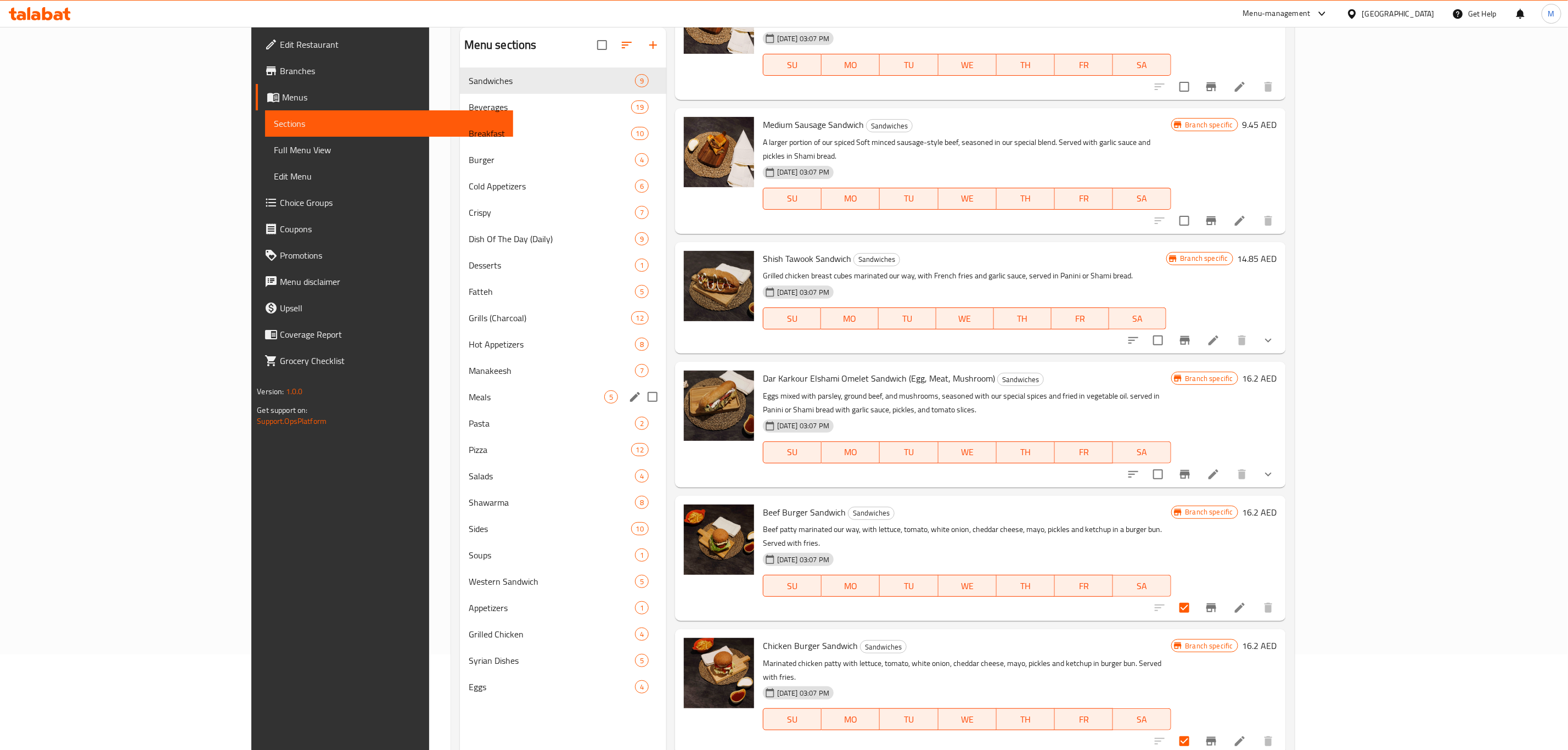
scroll to position [0, 0]
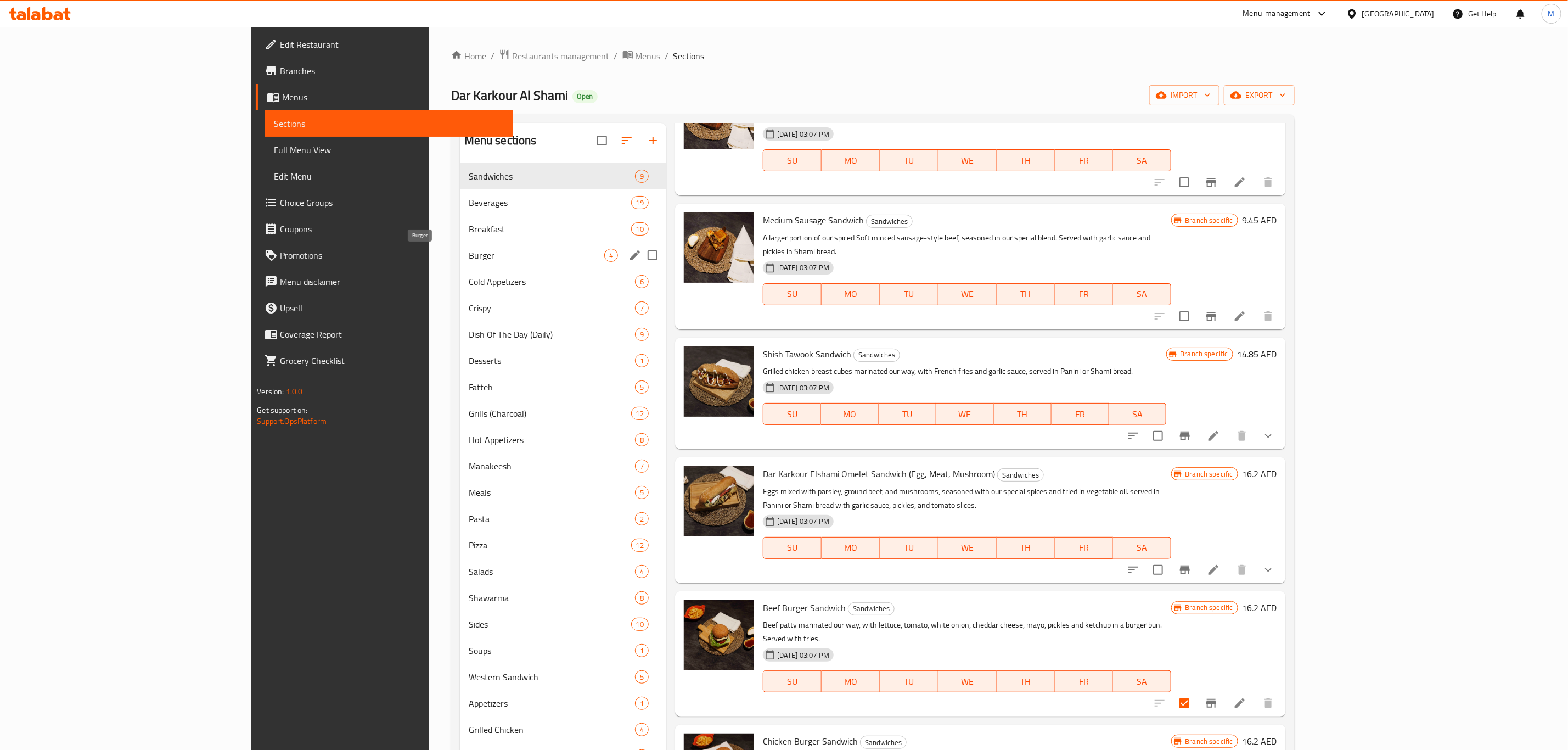
click at [468, 255] on span "Burger" at bounding box center [536, 255] width 135 height 13
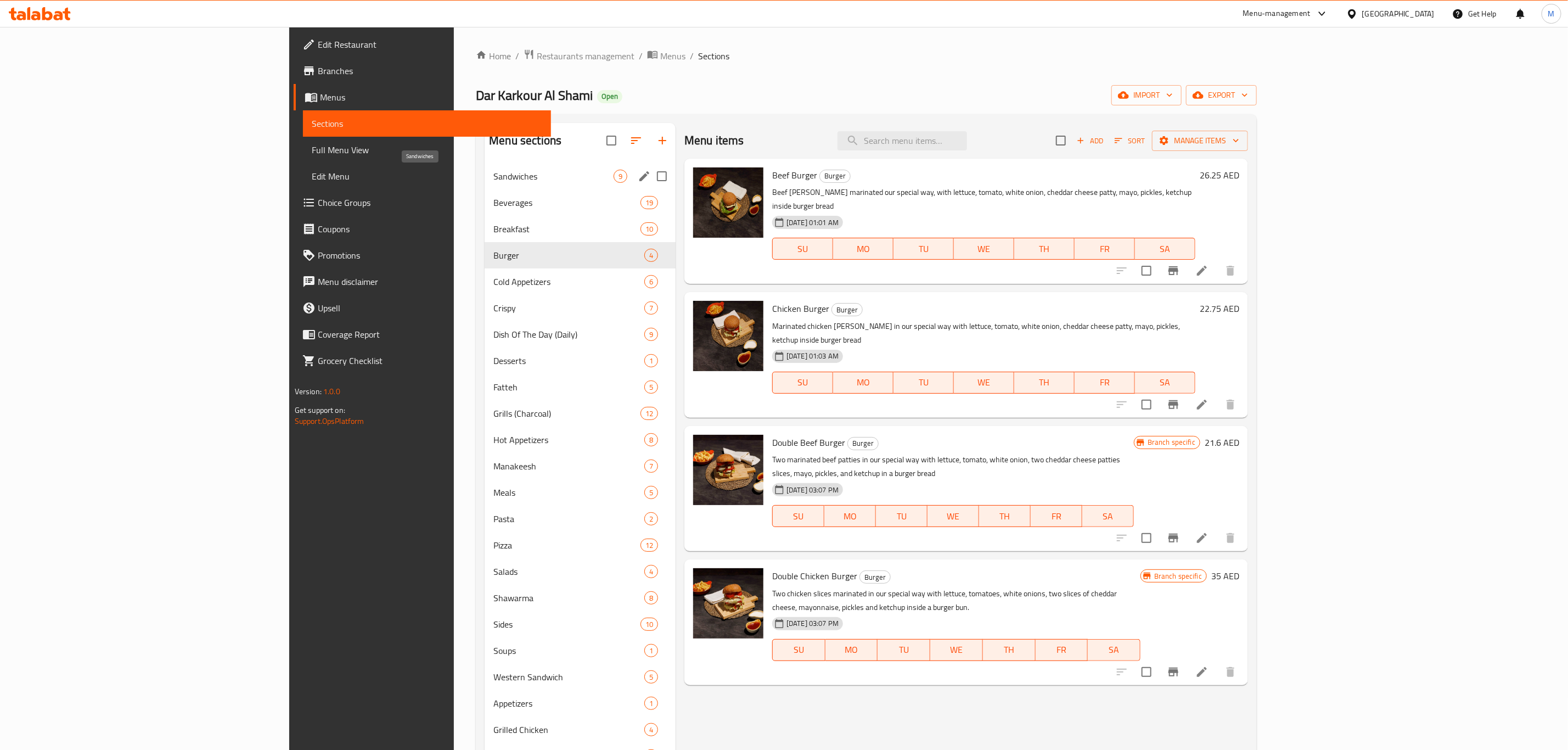
click at [493, 179] on span "Sandwiches" at bounding box center [553, 176] width 120 height 13
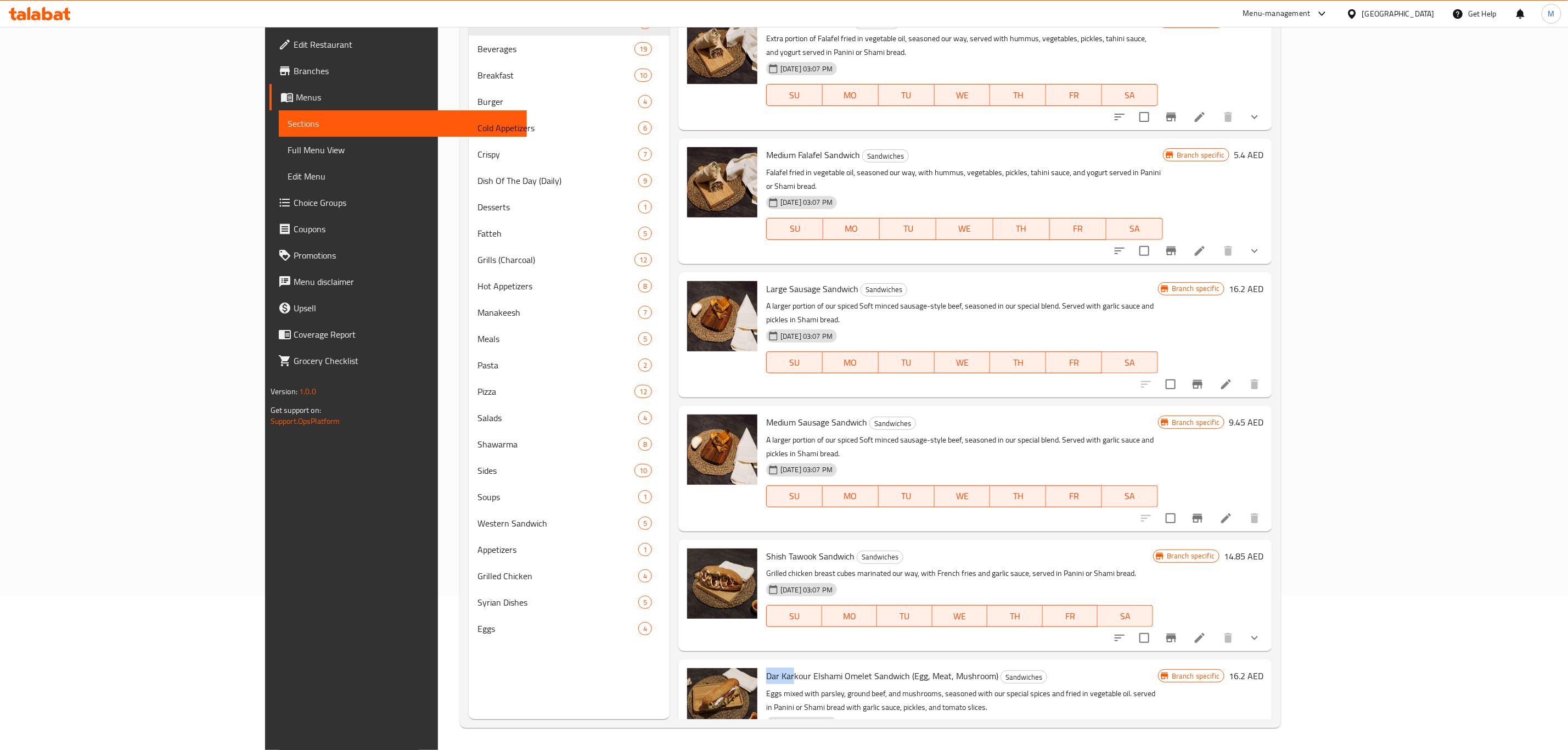
drag, startPoint x: 699, startPoint y: 616, endPoint x: 728, endPoint y: 622, distance: 29.6
click at [762, 625] on div "Dar Karkour Elshami Omelet Sandwich (Egg, Meat, Mushroom) Sandwiches Eggs mixed…" at bounding box center [961, 722] width 400 height 116
copy span "Dar Kar"
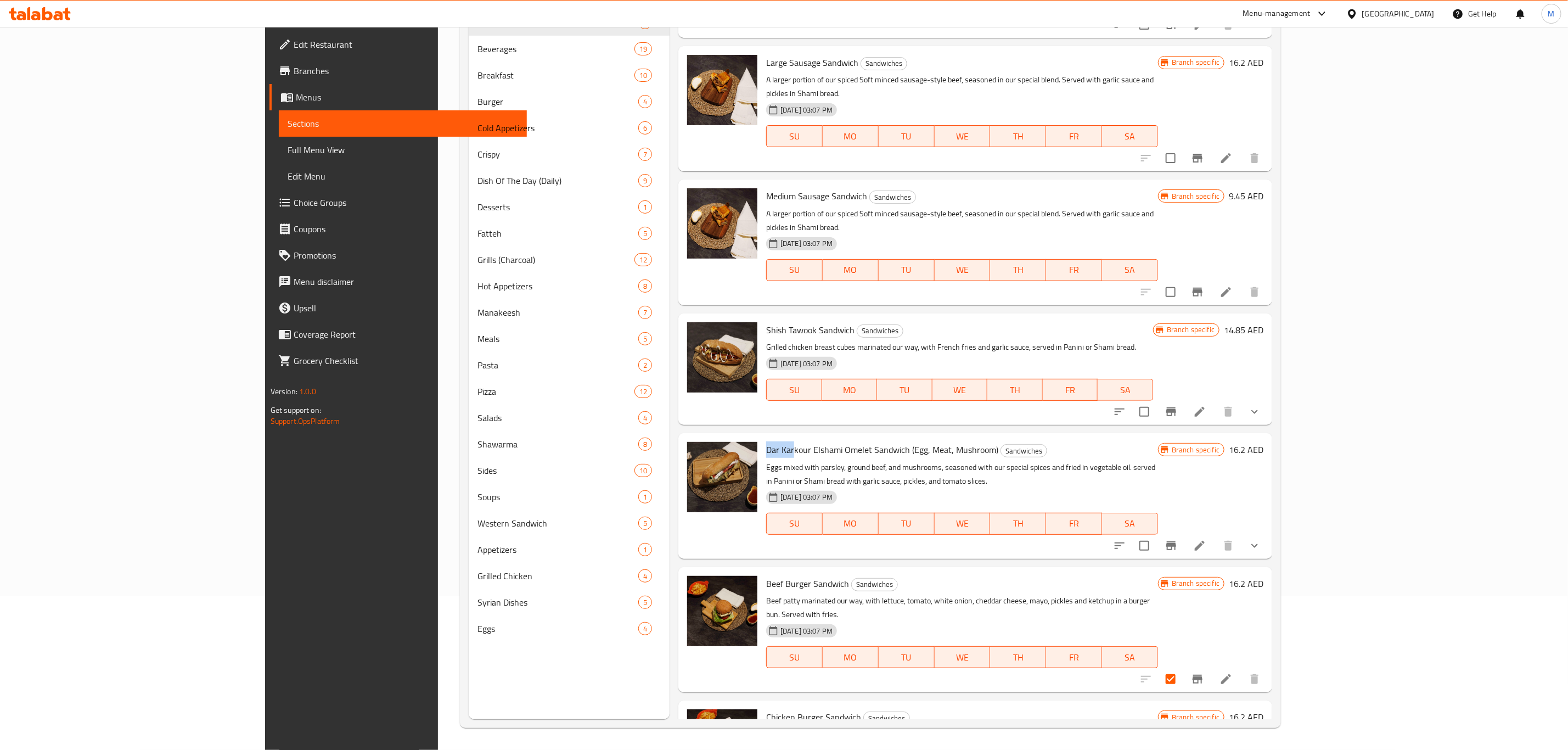
scroll to position [247, 0]
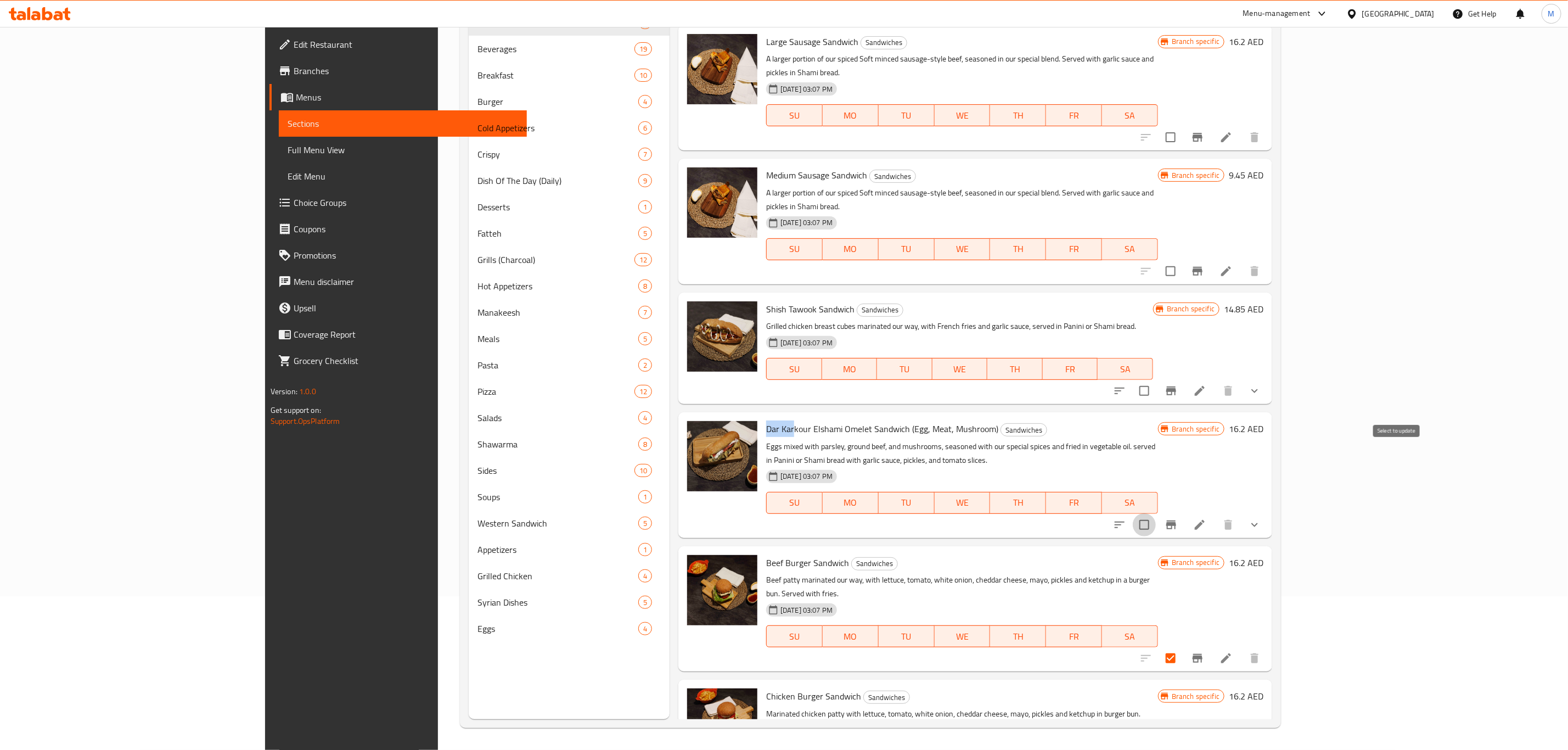
click at [1156, 513] on input "checkbox" at bounding box center [1144, 525] width 23 height 23
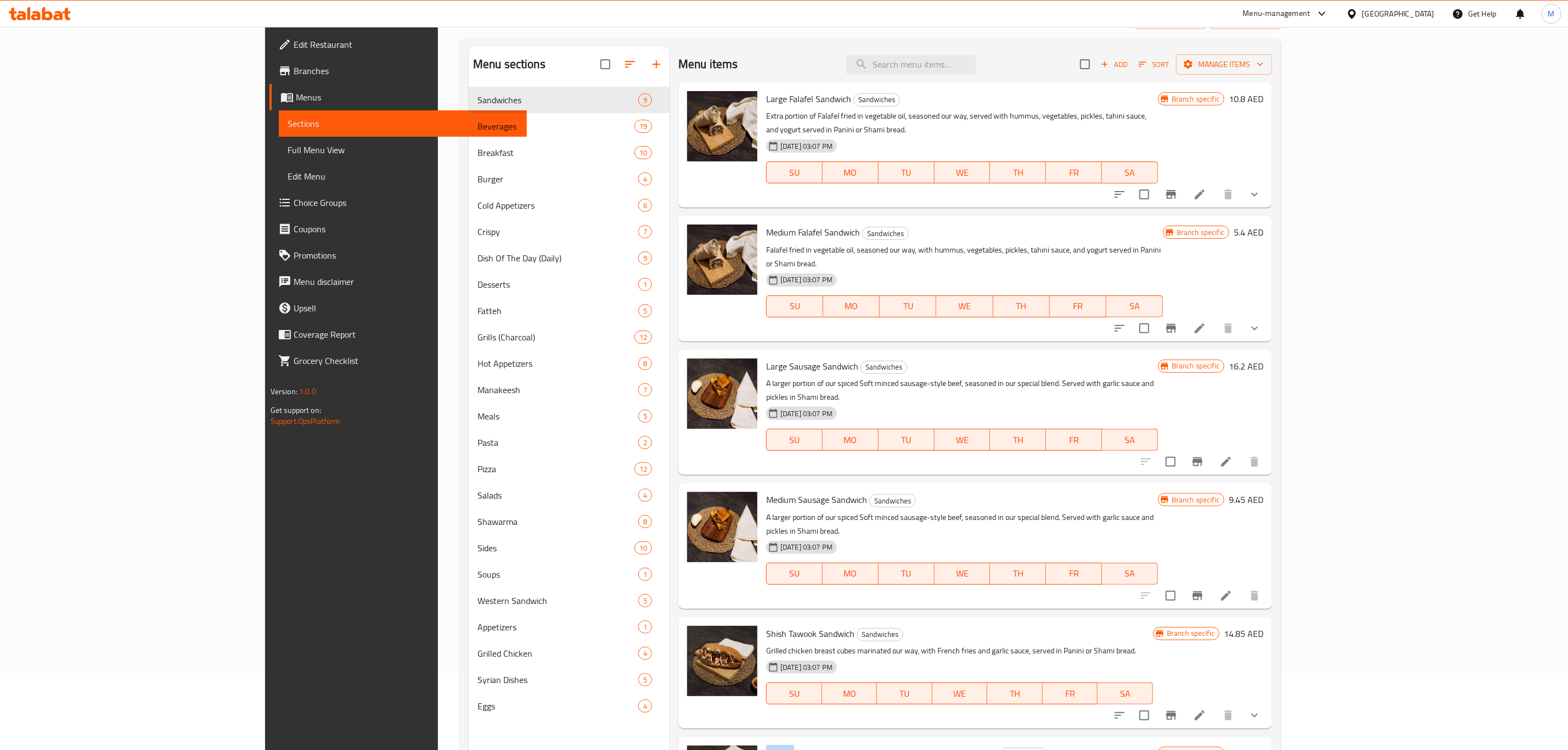
scroll to position [0, 0]
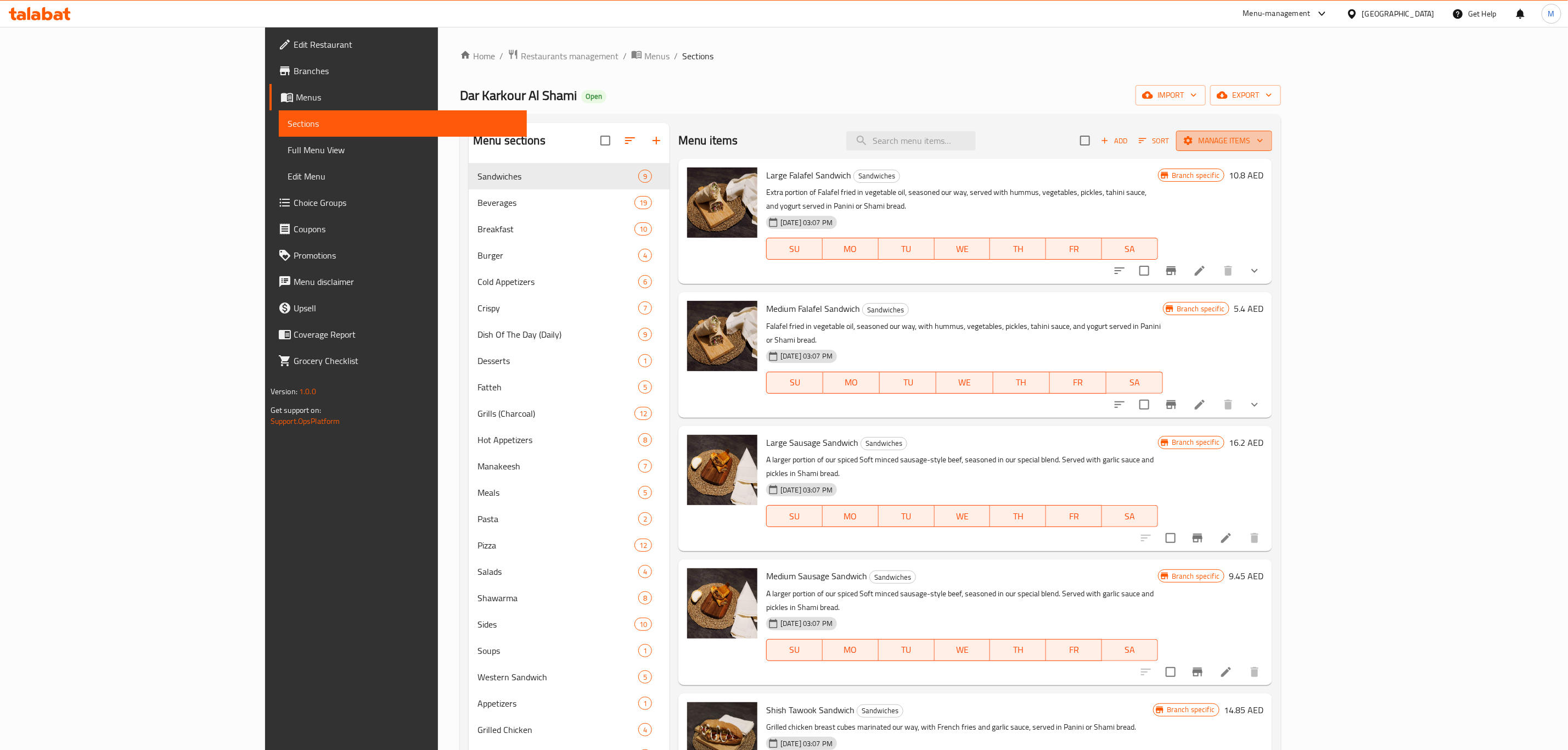
click at [1265, 135] on icon "button" at bounding box center [1260, 140] width 11 height 11
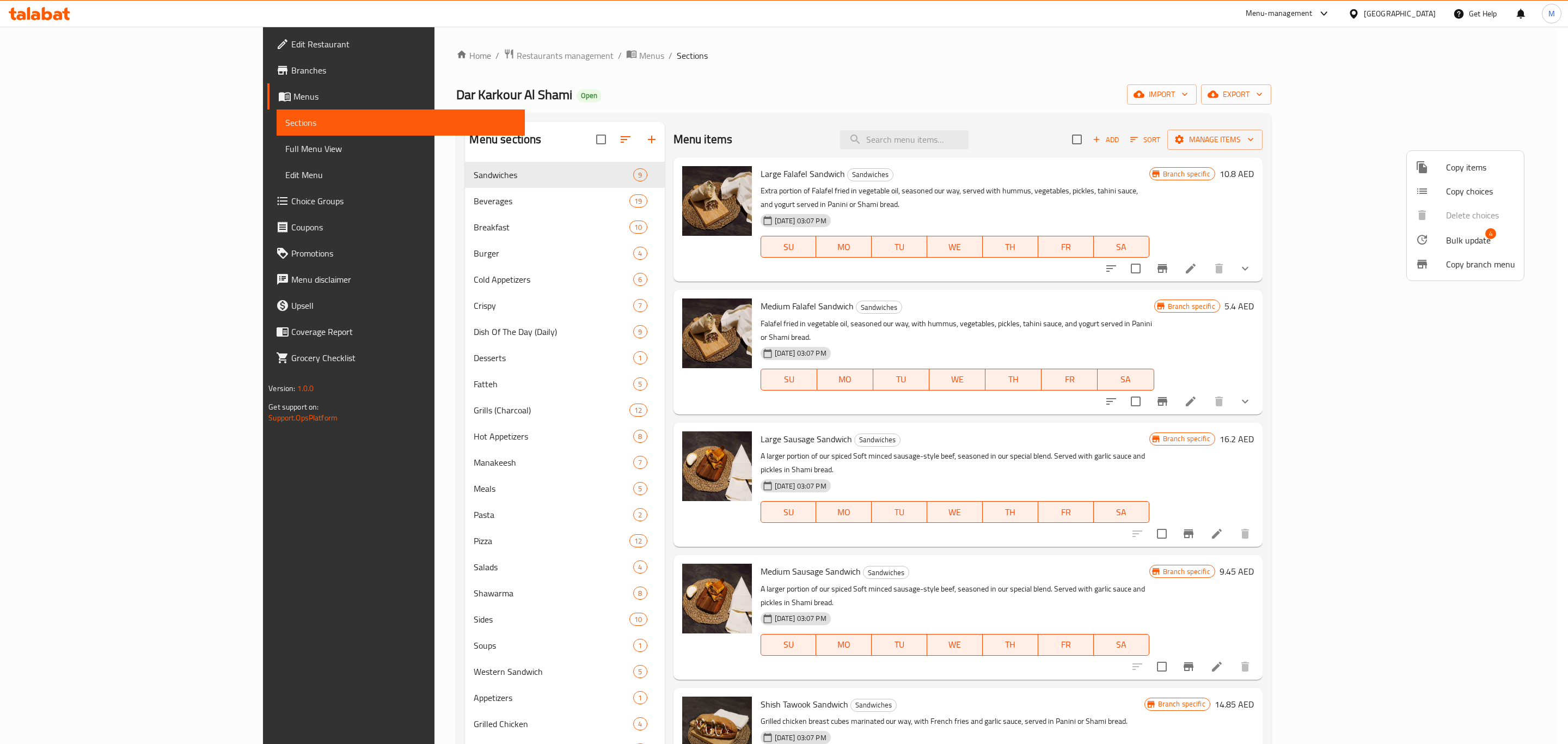
click at [1306, 236] on span "Bulk update" at bounding box center [1468, 240] width 45 height 13
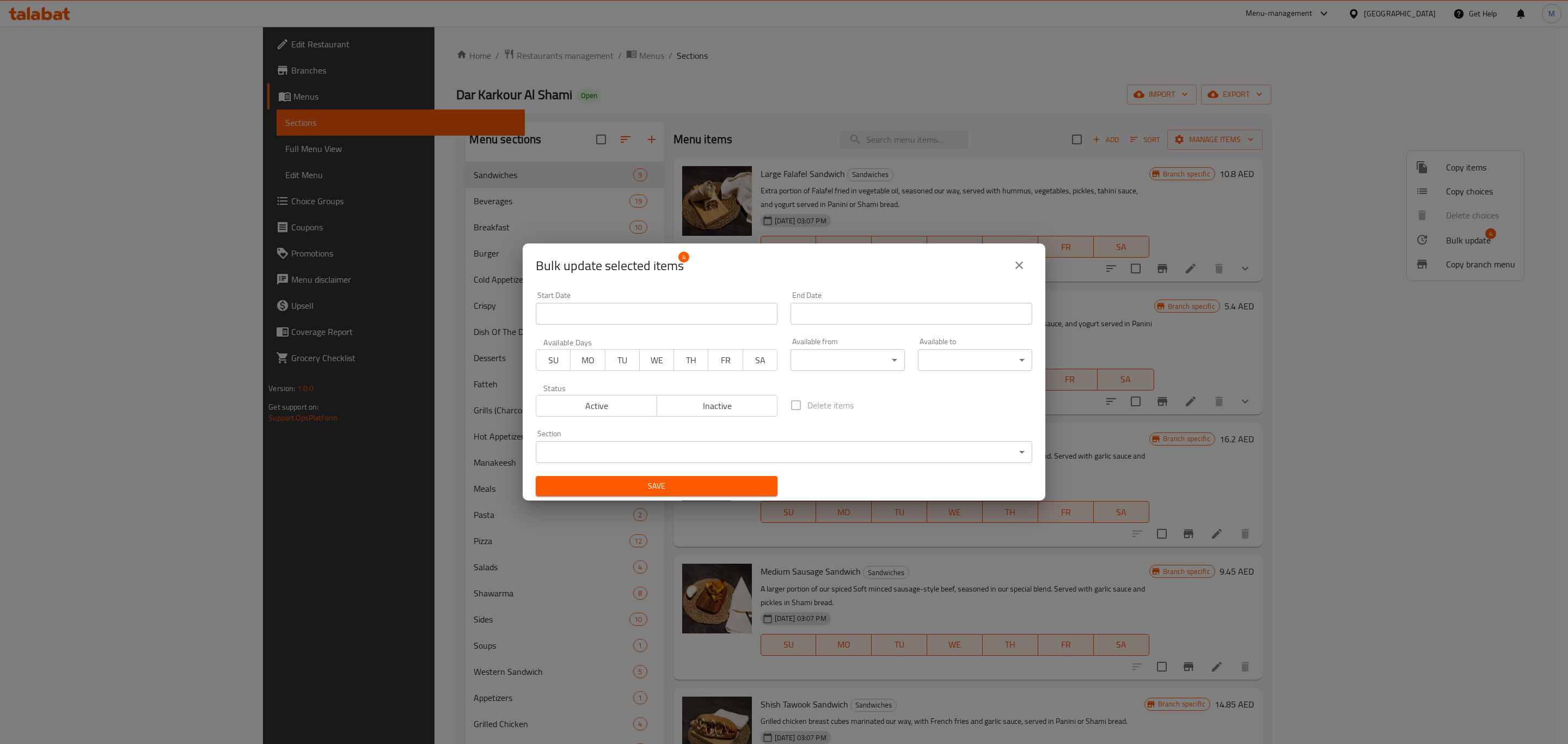
click at [735, 404] on span "Inactive" at bounding box center [718, 406] width 112 height 15
click at [727, 485] on span "Save" at bounding box center [656, 486] width 224 height 13
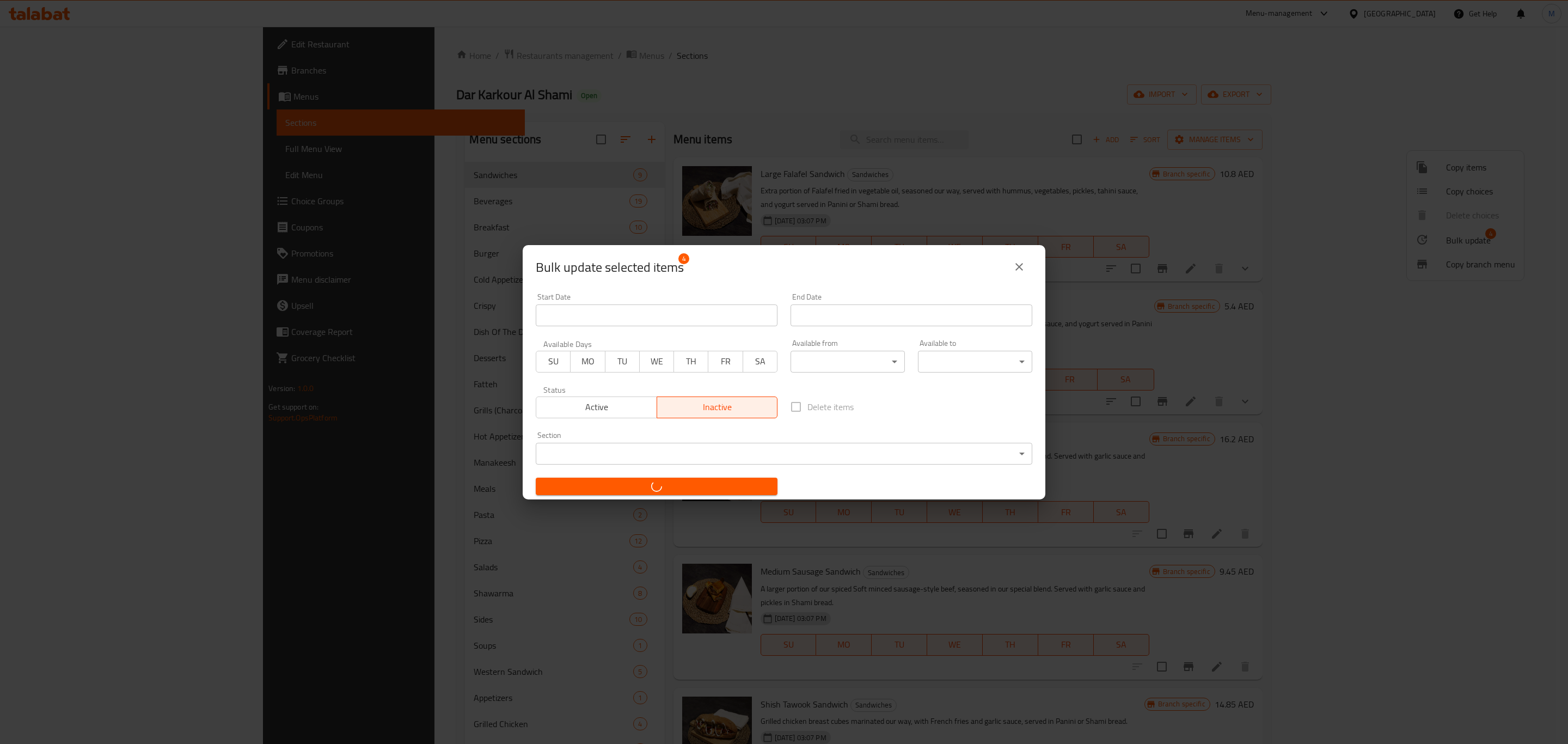
checkbox input "false"
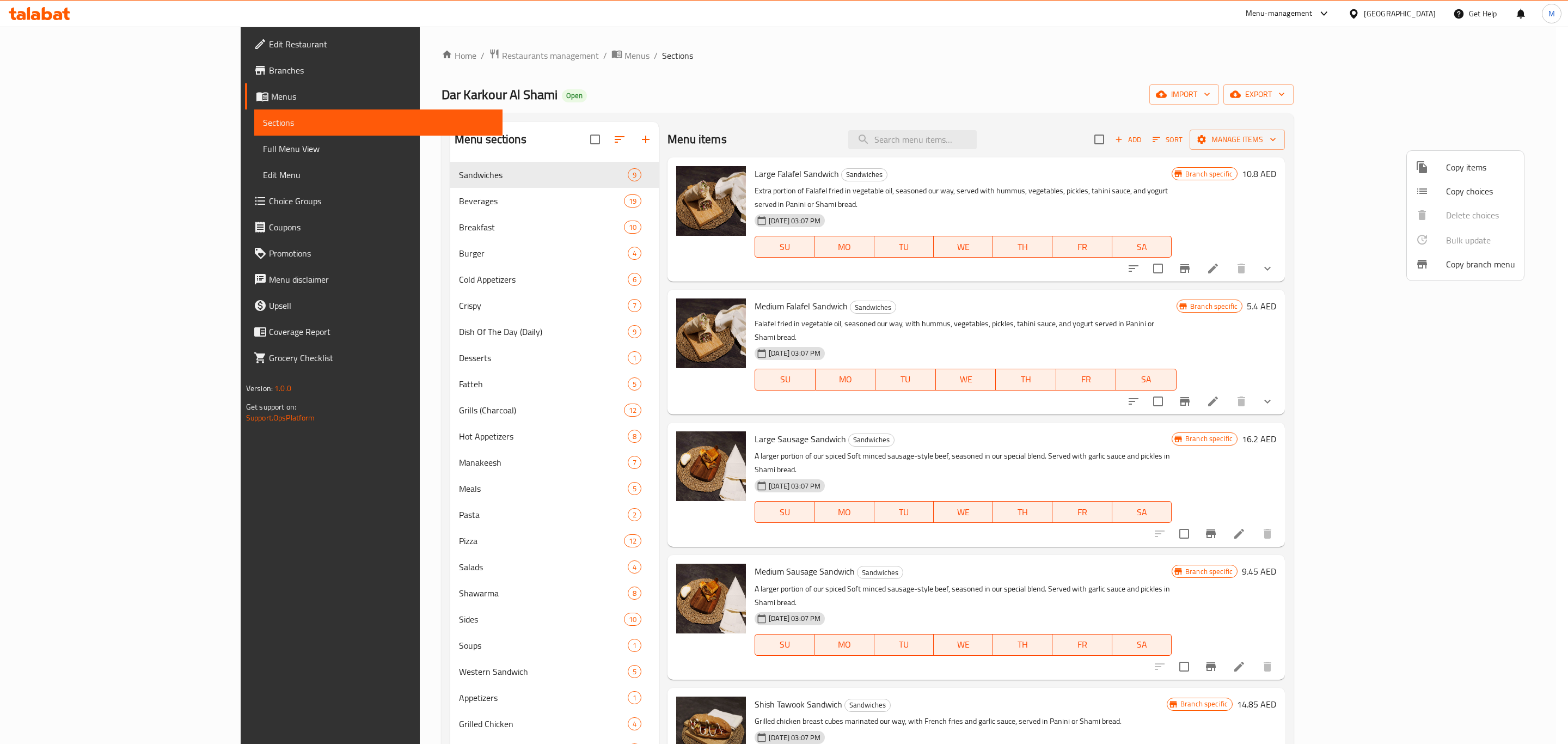
click at [1106, 482] on div at bounding box center [784, 372] width 1568 height 744
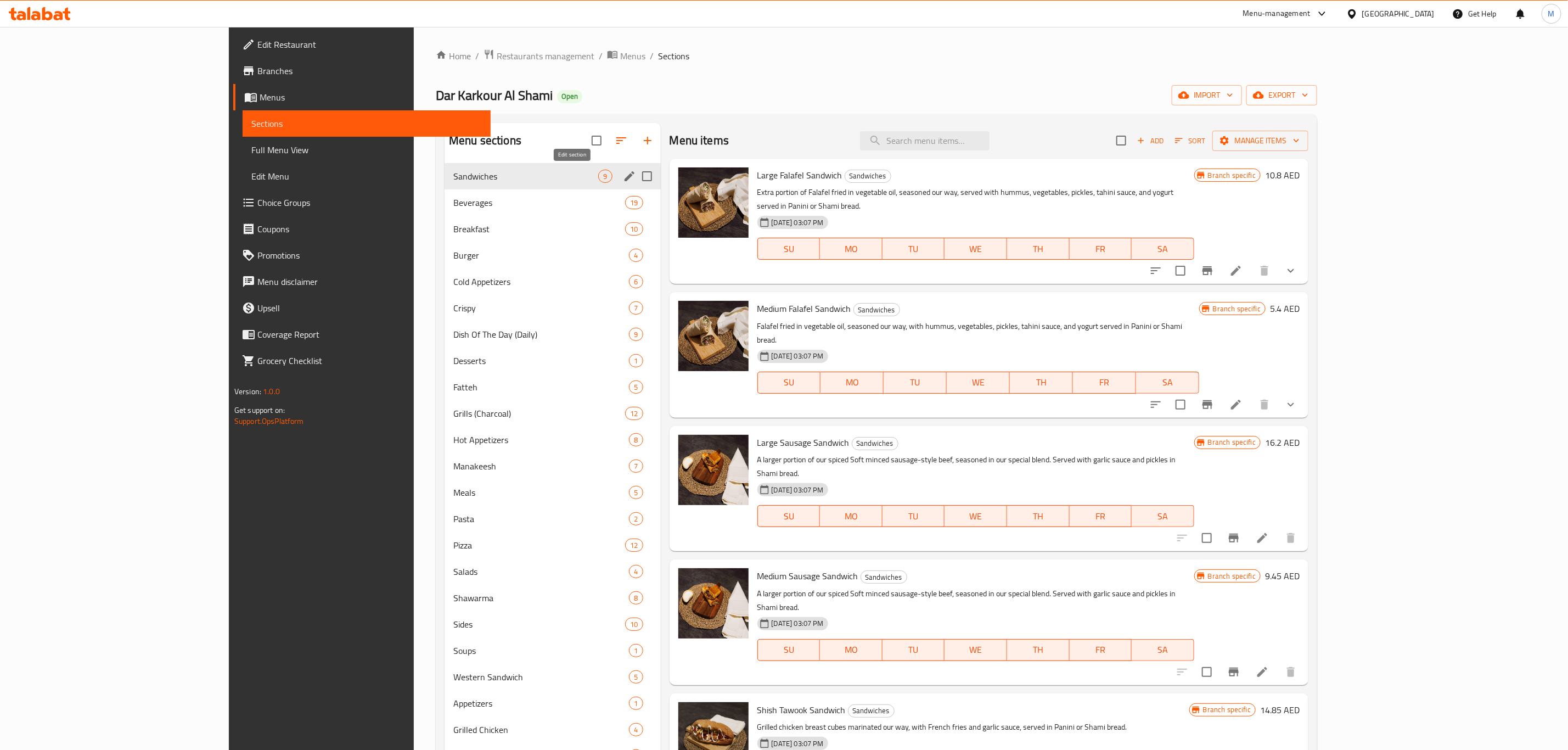
click at [624, 177] on icon "edit" at bounding box center [629, 177] width 10 height 10
click at [636, 172] on input "Menu sections" at bounding box center [647, 176] width 23 height 23
checkbox input "true"
click at [623, 174] on icon "edit" at bounding box center [629, 176] width 13 height 13
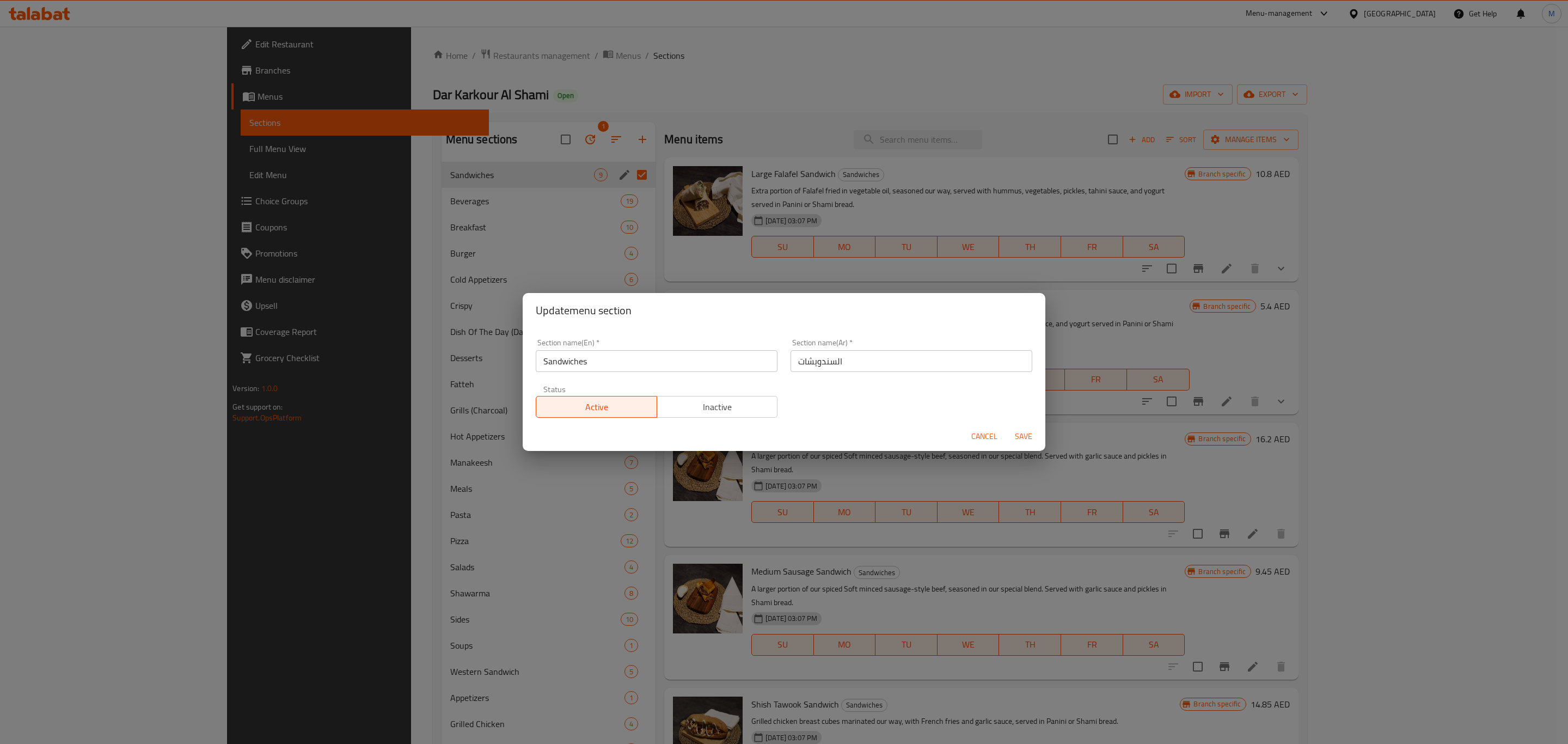
click at [884, 361] on input "السندويشات" at bounding box center [912, 361] width 242 height 22
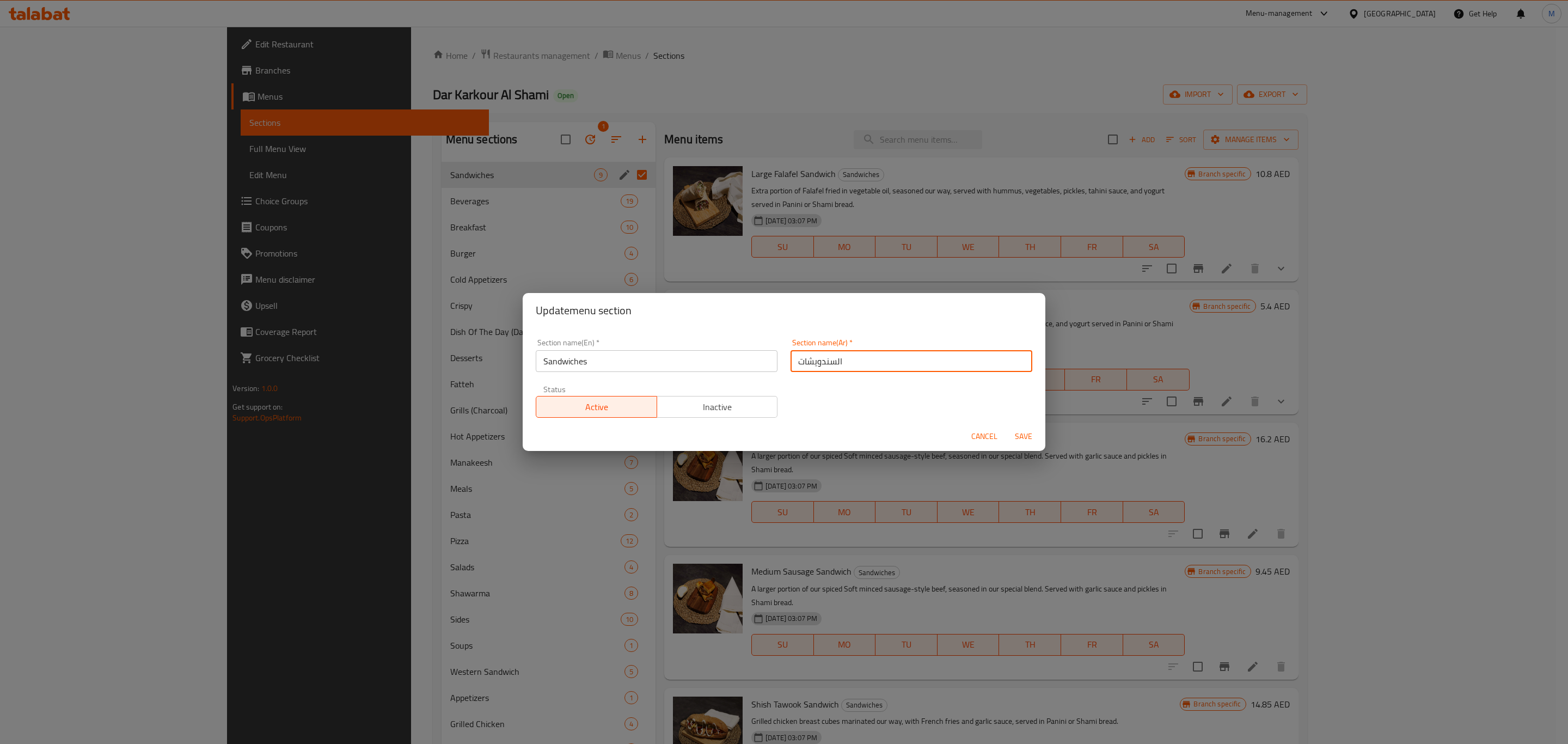
paste input "ندويش عربي"
type input "سندويش عربي"
click at [704, 359] on input "Sandwiches" at bounding box center [656, 361] width 242 height 22
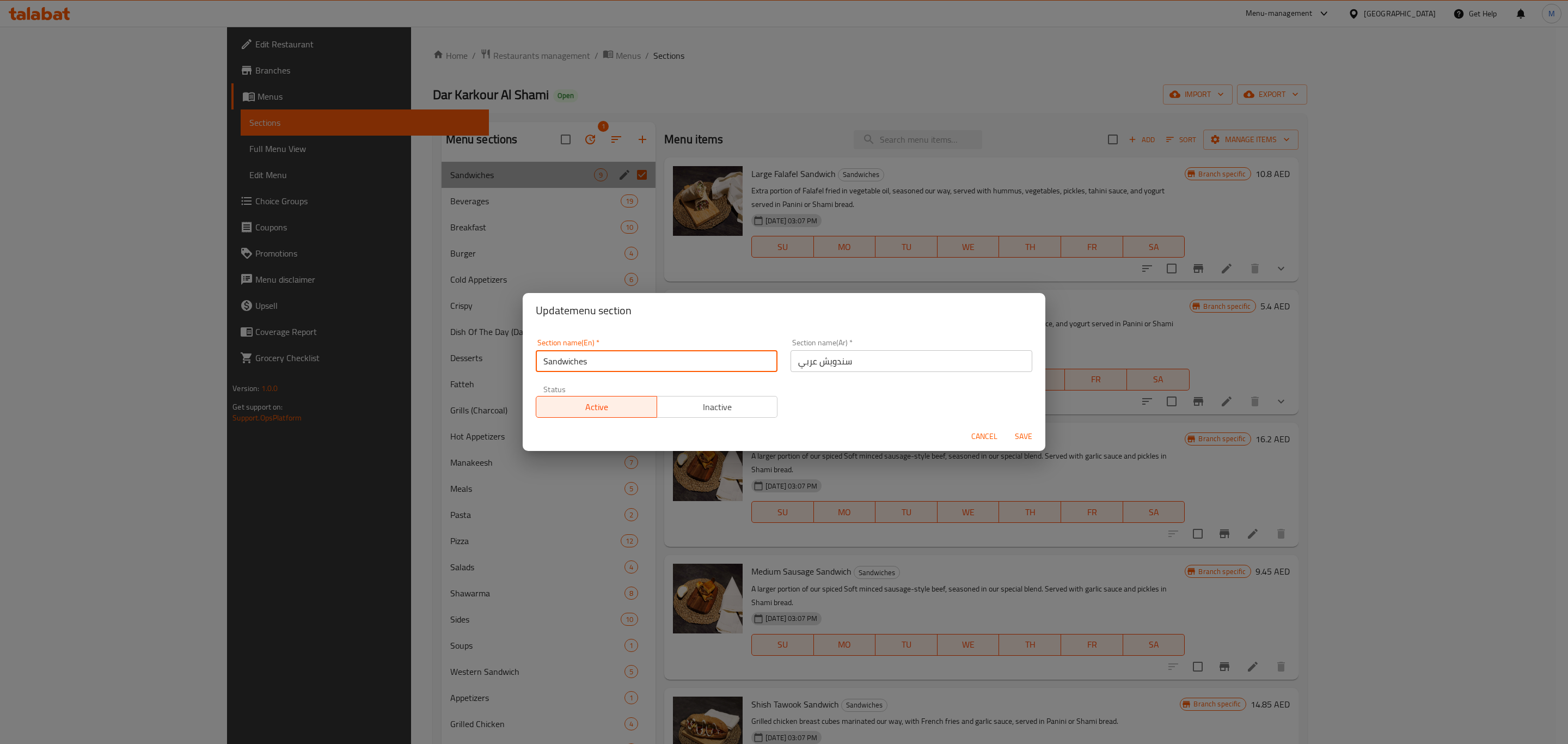
click at [704, 359] on input "Sandwiches" at bounding box center [656, 361] width 242 height 22
paste input "Arabic Sandwich"
type input "Arabic Sandwich"
click at [871, 416] on div "Section name(En)   * Arabic Sandwich Section name(En) * Section name(Ar)   * سن…" at bounding box center [784, 378] width 510 height 92
click at [1018, 432] on span "Save" at bounding box center [1023, 436] width 26 height 13
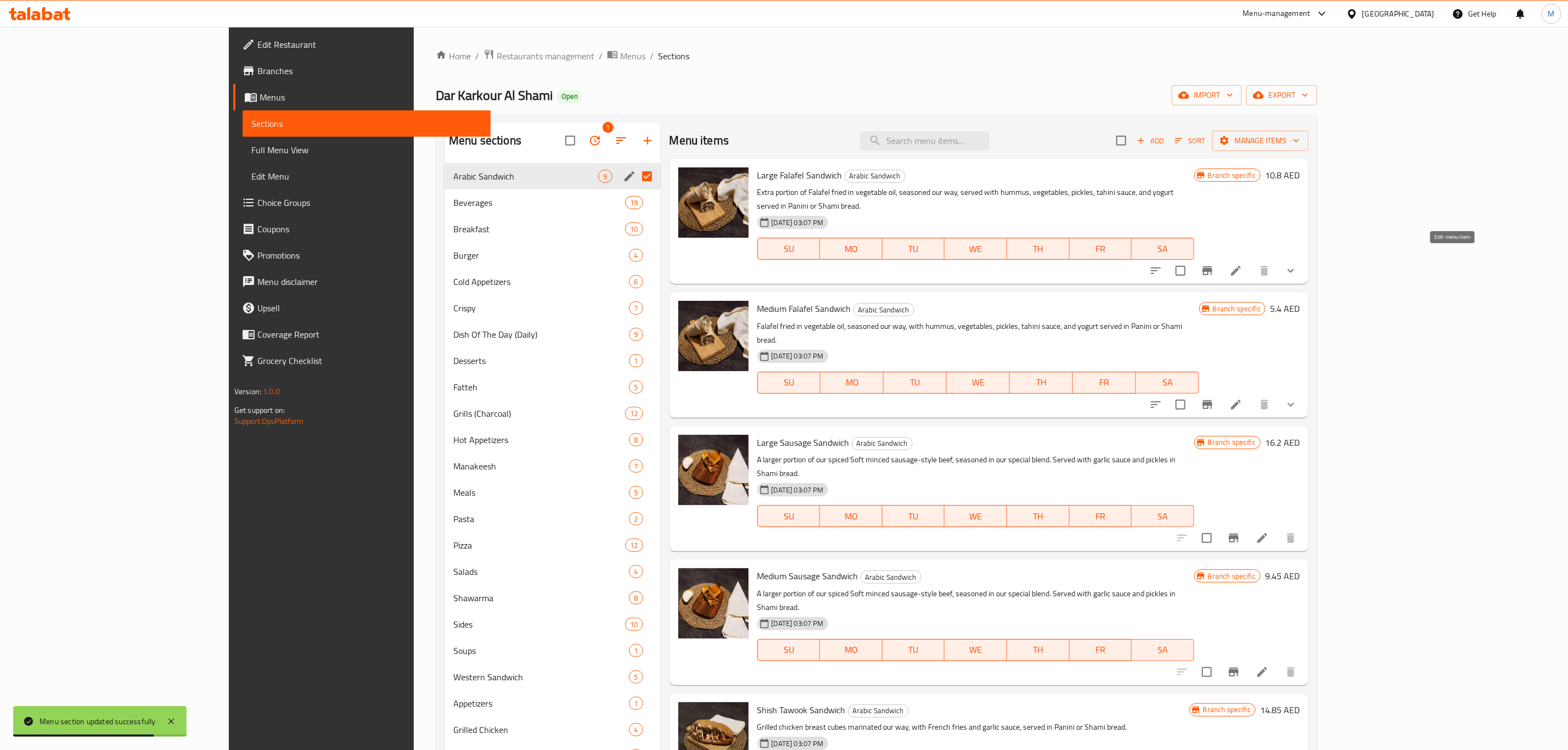
click at [1243, 264] on icon at bounding box center [1236, 271] width 13 height 13
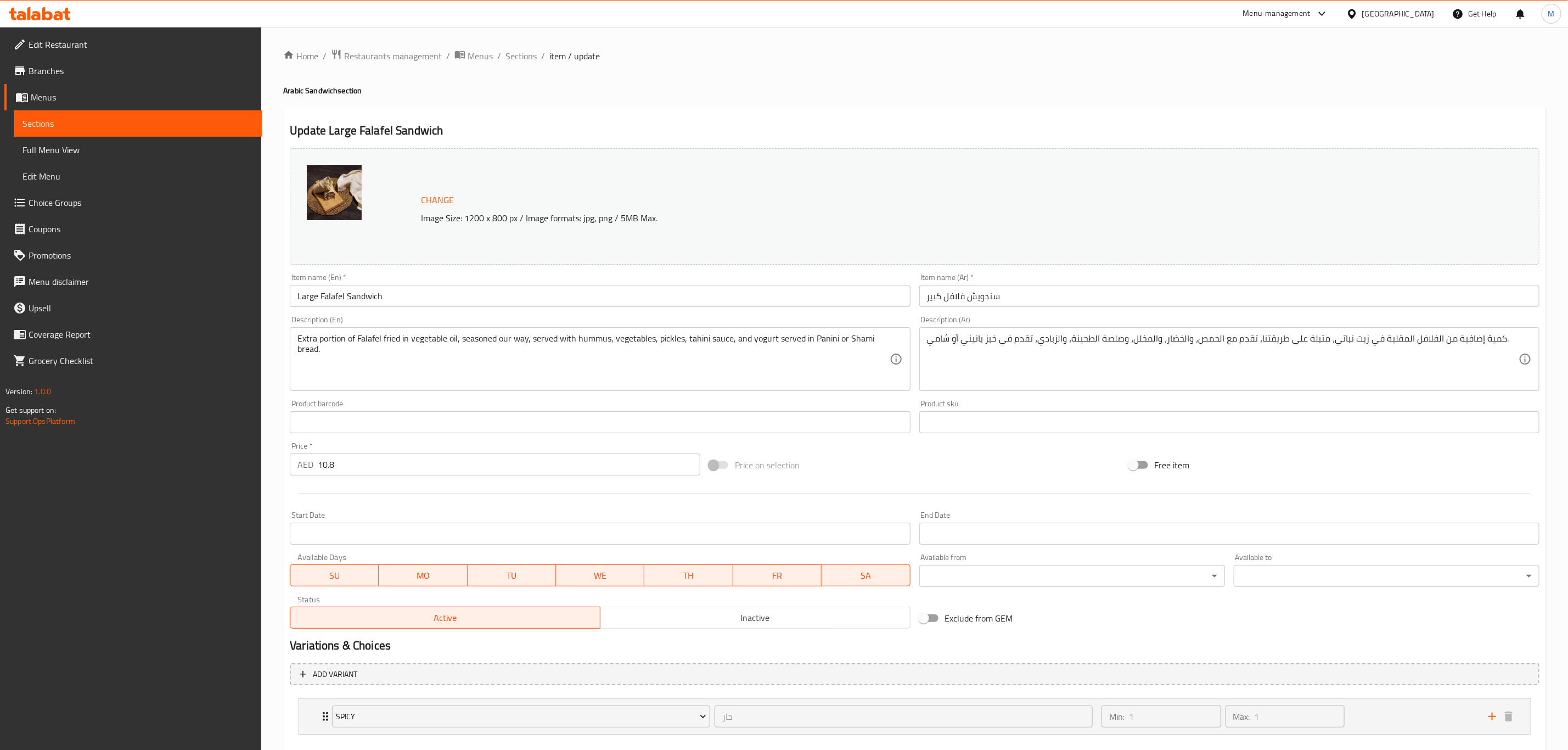
click at [476, 303] on input "Large Falafel Sandwich" at bounding box center [599, 296] width 620 height 22
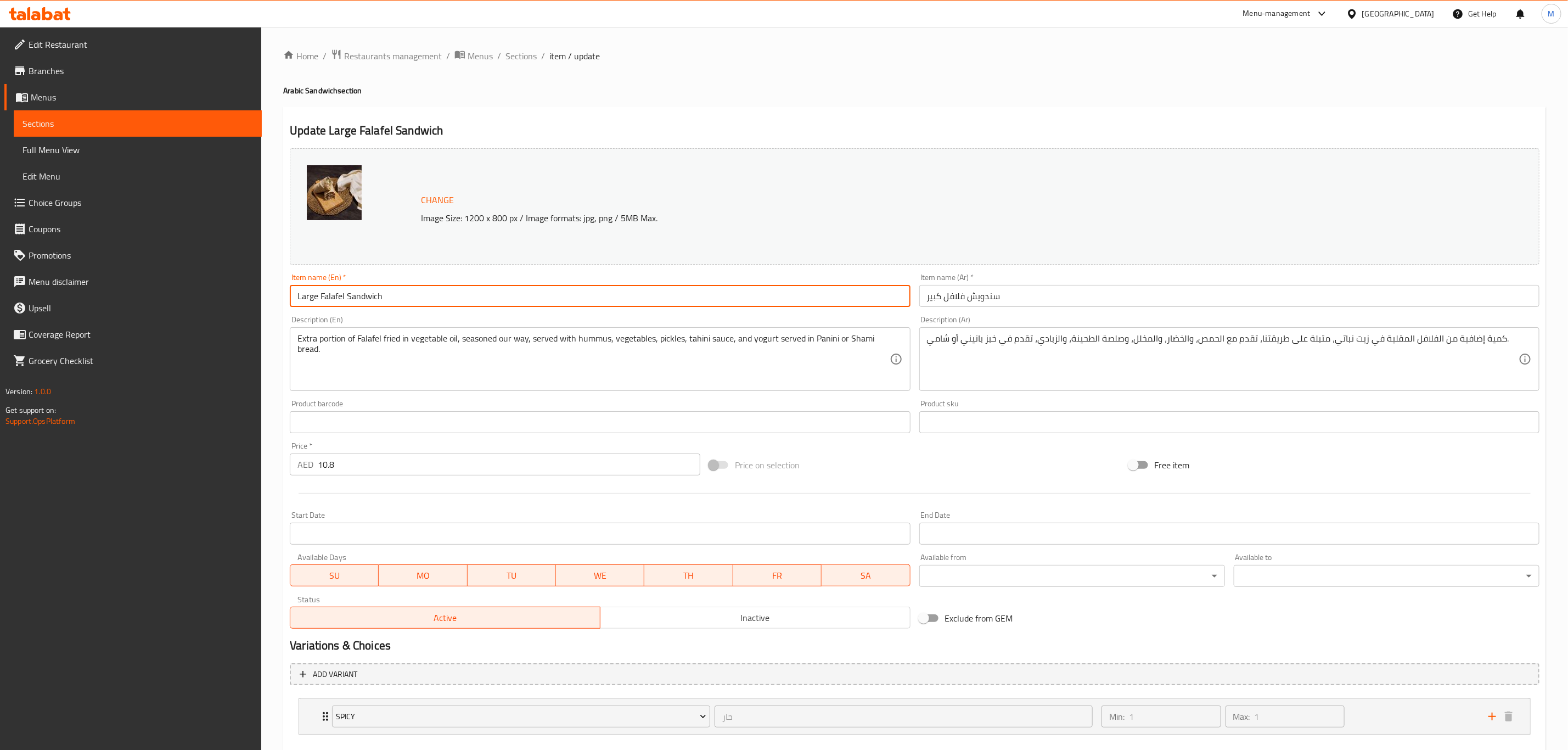
click at [476, 303] on input "Large Falafel Sandwich" at bounding box center [599, 296] width 620 height 22
paste input "Falafel Sandwich (Large)"
type input "Falafel Sandwich (Large)"
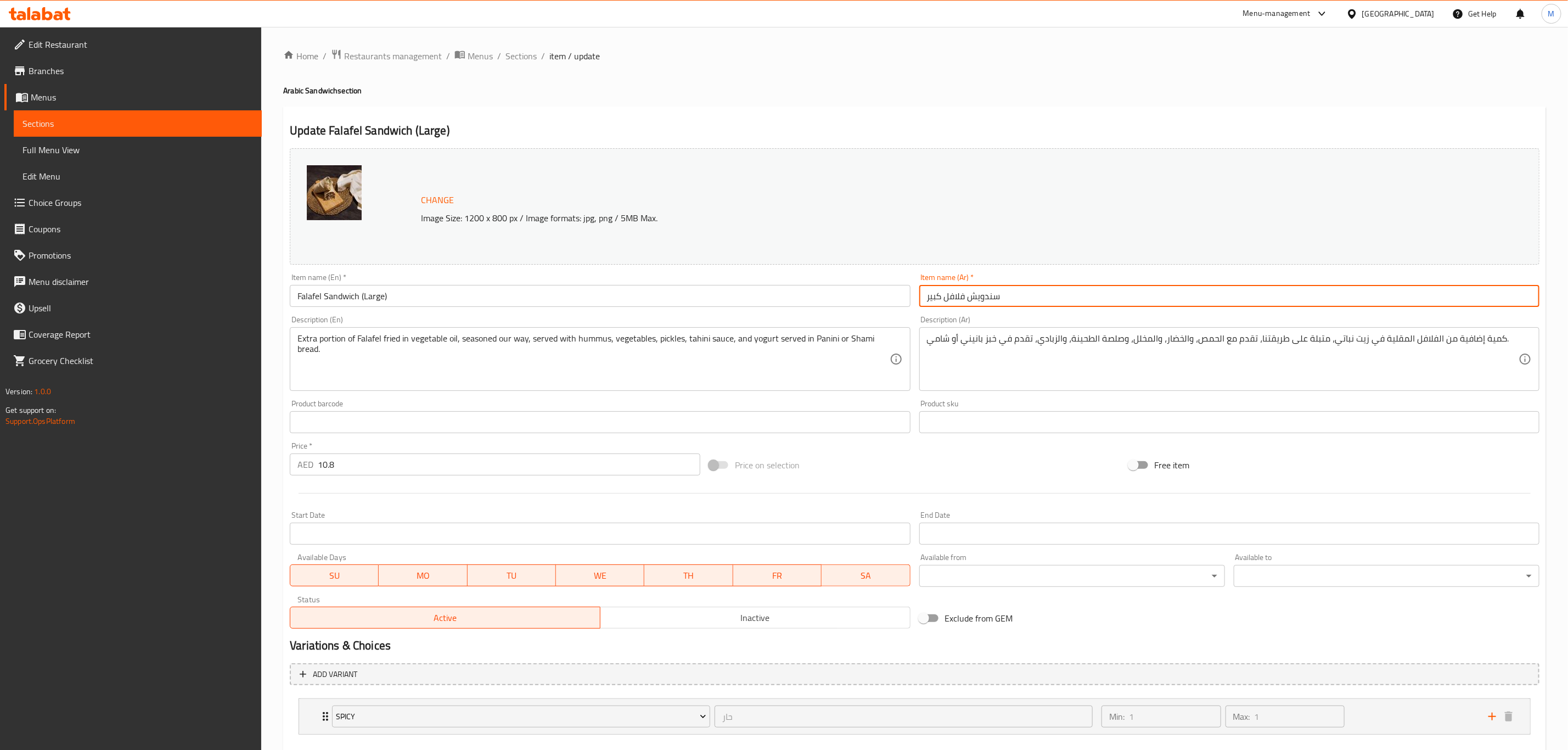
click at [1077, 307] on input "سندويش فلافل كبير" at bounding box center [1229, 296] width 620 height 22
paste input "(كبير)"
type input "سندويش فلافل (كبير)"
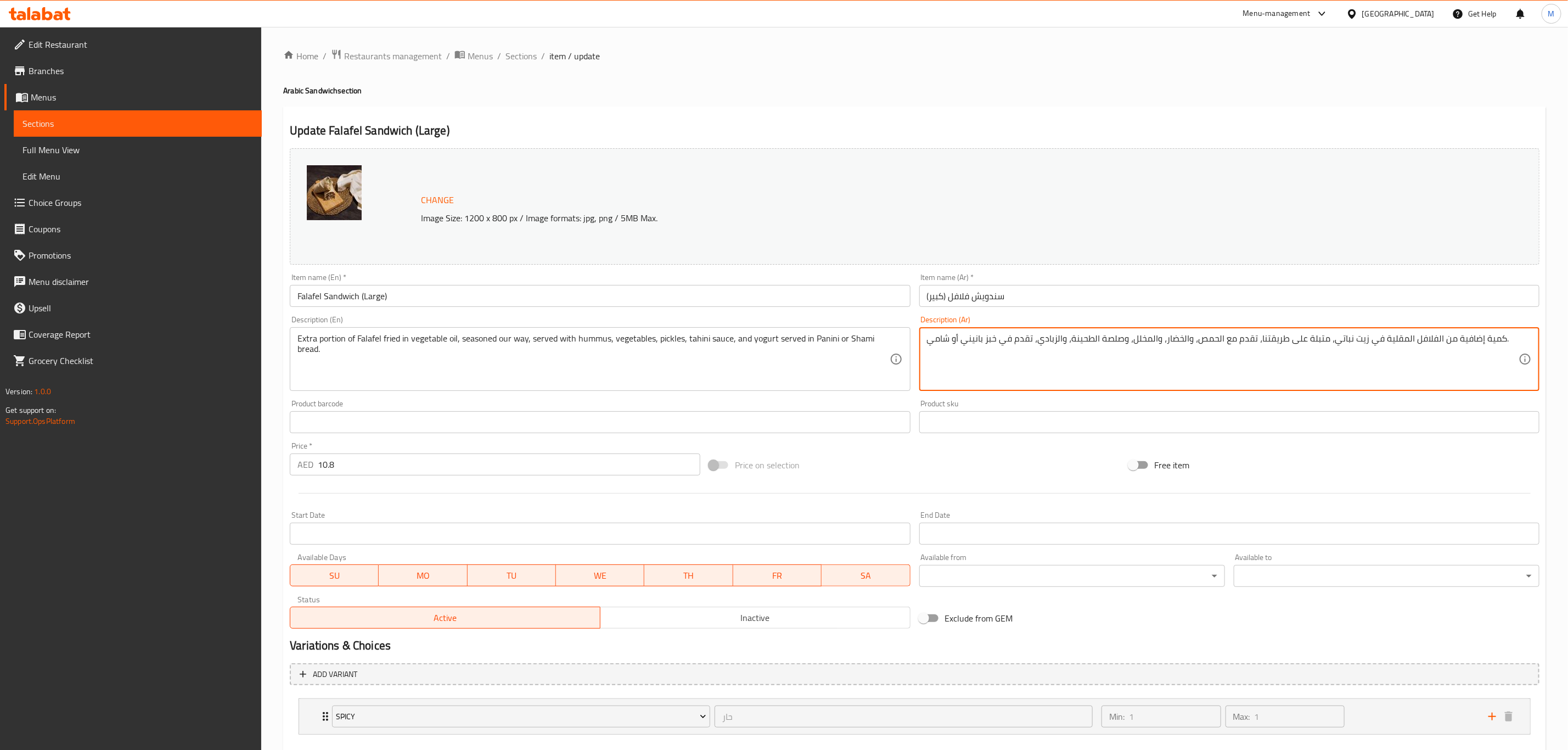
click at [1202, 363] on textarea "كمية إضافية من الفلافل المقلية في زيت نباتي، متبلة على طريقتنا، تقدم مع الحمص، …" at bounding box center [1222, 359] width 592 height 52
paste textarea "لافل مقلية بالزيت النباتي متبلة بطريقتنا الخاصة مع الحمص و الخضار والمخلل وصوص …"
type textarea "فلافل مقلية بالزيت النباتي متبلة بطريقتنا الخاصة مع الحمص و الخضار والمخلل وصوص…"
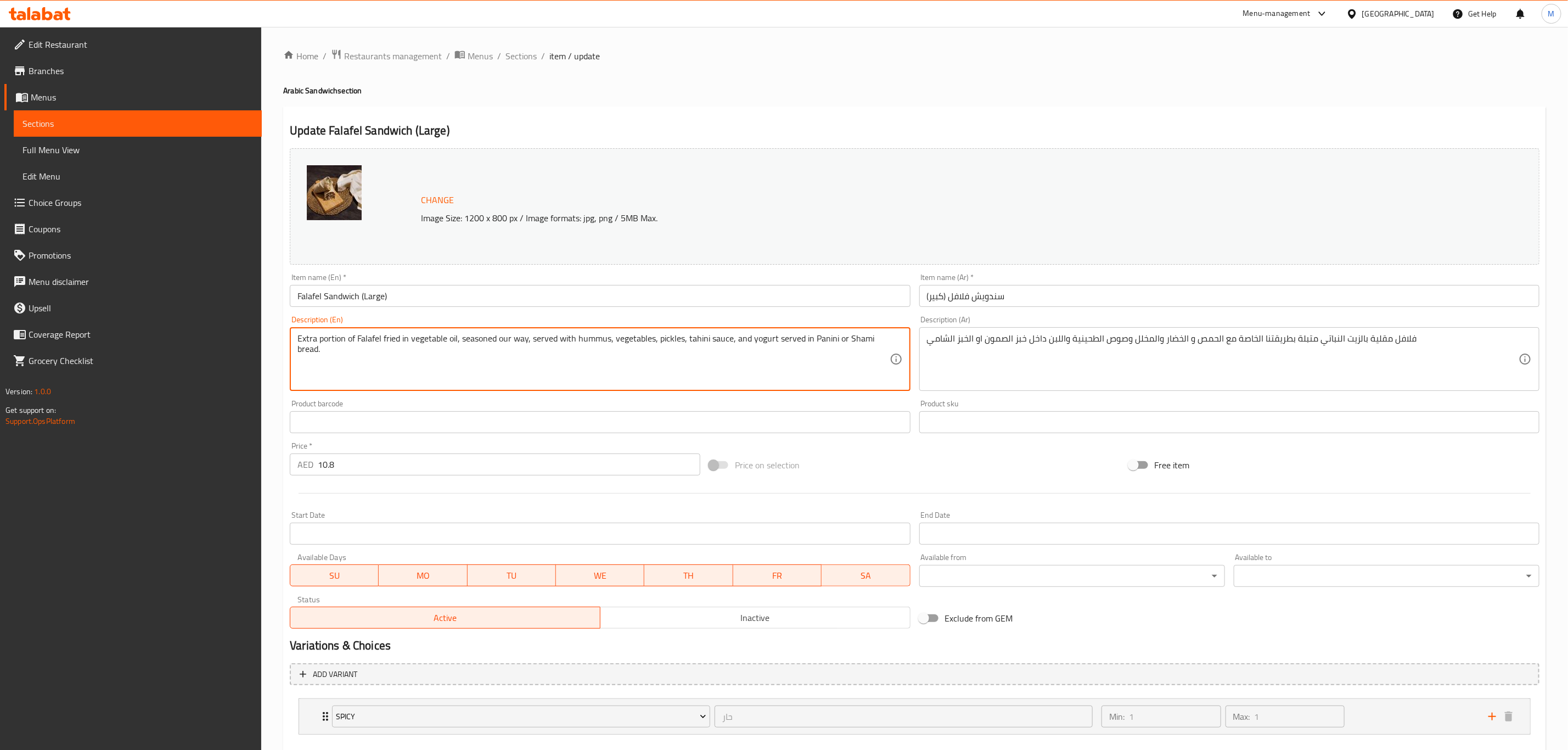
click at [590, 358] on textarea "Extra portion of Falafel fried in vegetable oil, seasoned our way, served with …" at bounding box center [593, 359] width 592 height 52
paste textarea "Deep-fried falafel in vegetable oil, seasoned with our special mix, served with…"
type textarea "Deep-fried falafel in vegetable oil, seasoned with our special mix, served with…"
click at [507, 298] on input "Falafel Sandwich (Large)" at bounding box center [599, 296] width 620 height 22
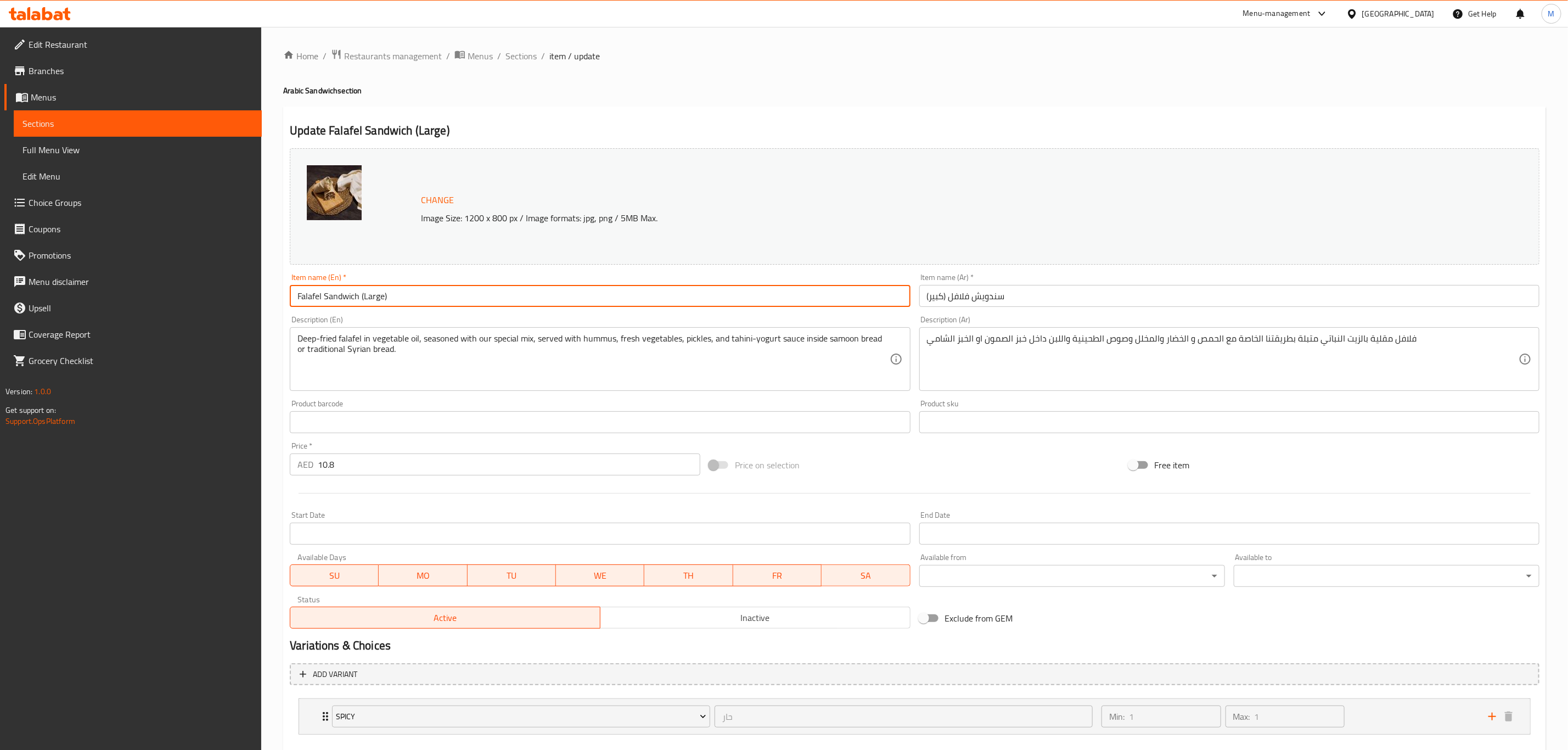
click at [505, 301] on input "Falafel Sandwich (Large)" at bounding box center [599, 296] width 620 height 22
click at [290, 625] on button "Update" at bounding box center [442, 762] width 305 height 21
click at [519, 65] on div "Home / Restaurants management / Menus / Sections / item / update Arabic Sandwic…" at bounding box center [915, 418] width 1263 height 739
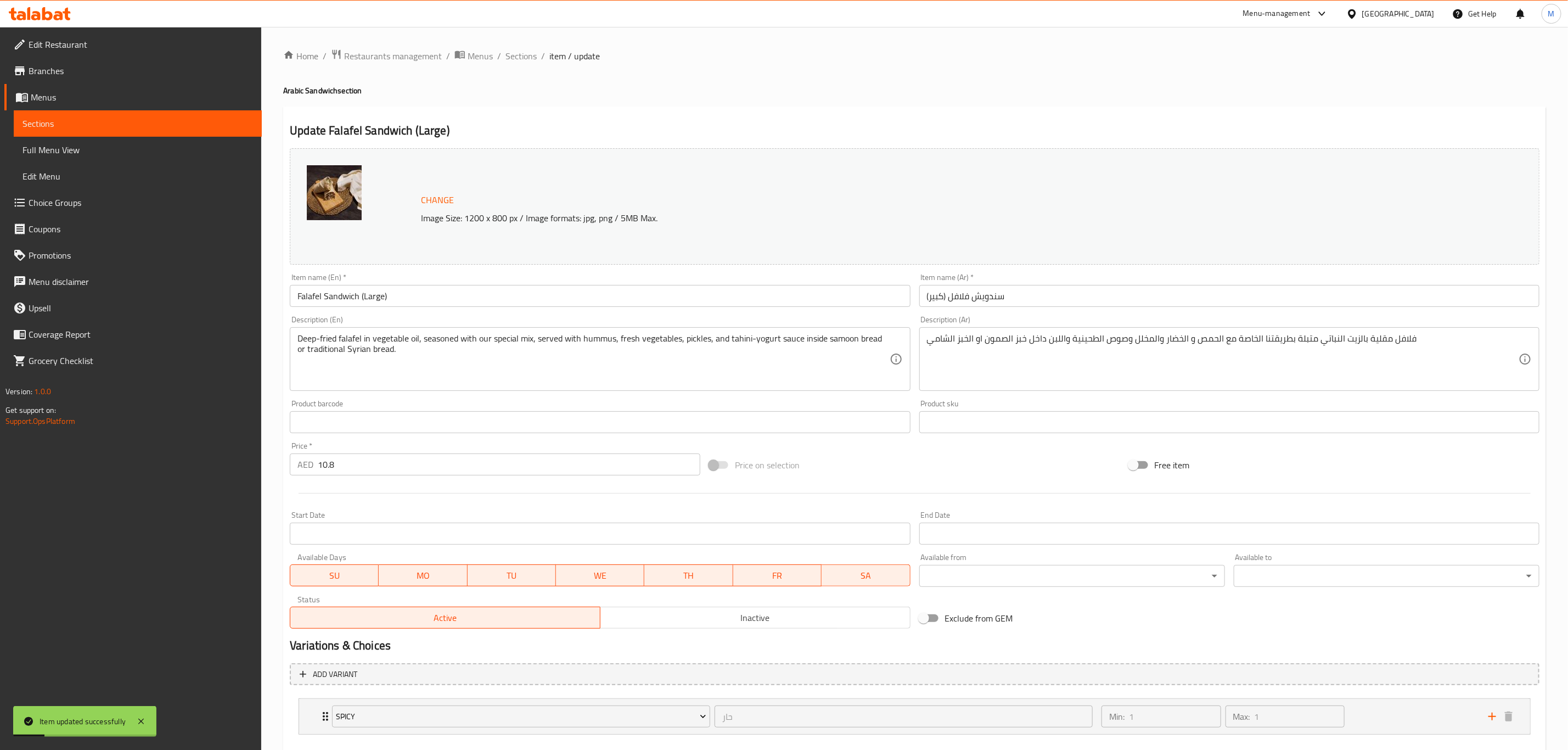
click at [519, 65] on div "Home / Restaurants management / Menus / Sections / item / update Arabic Sandwic…" at bounding box center [915, 418] width 1263 height 739
drag, startPoint x: 522, startPoint y: 60, endPoint x: 522, endPoint y: 74, distance: 14.0
click at [522, 60] on span "Sections" at bounding box center [521, 56] width 31 height 13
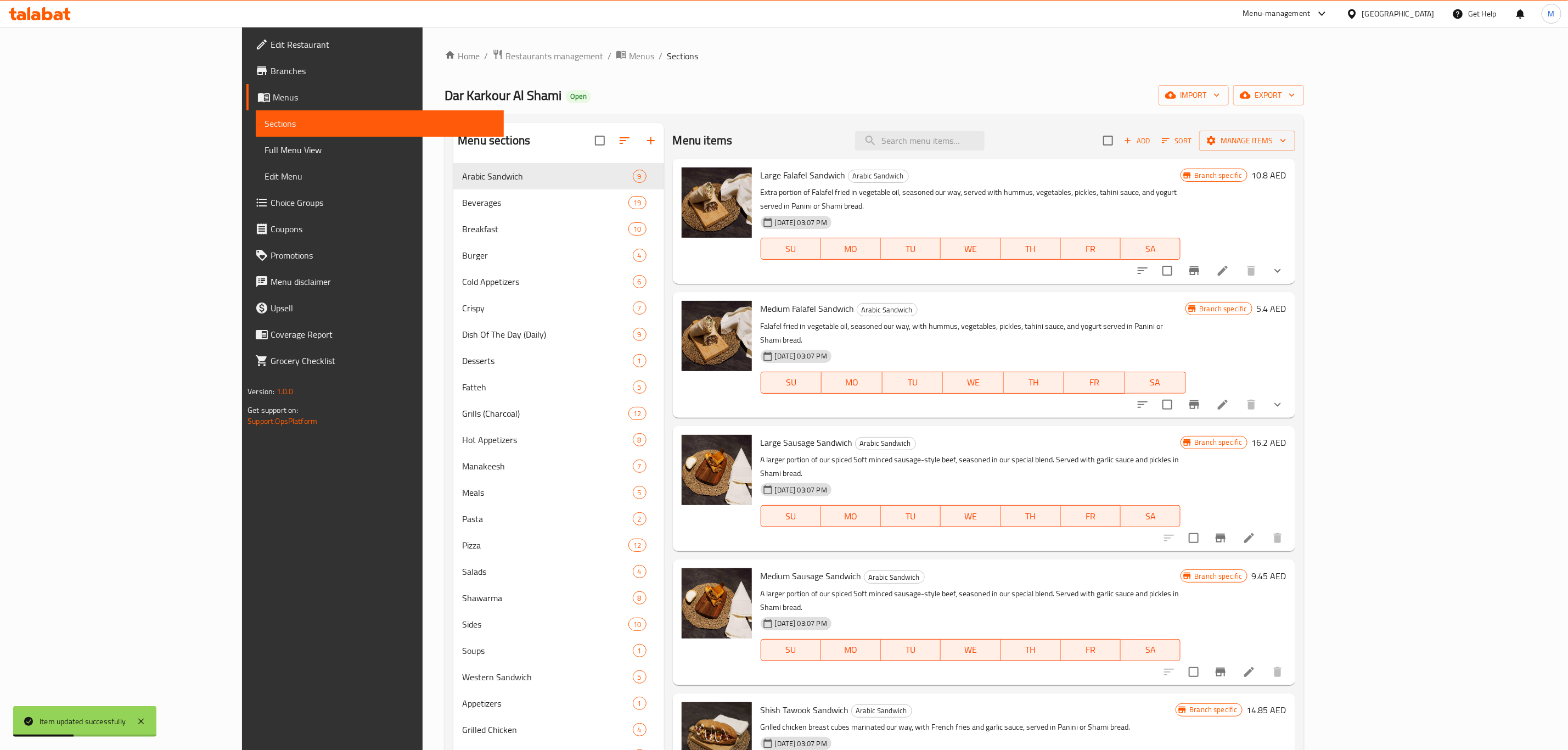
click at [1238, 395] on li at bounding box center [1222, 405] width 30 height 20
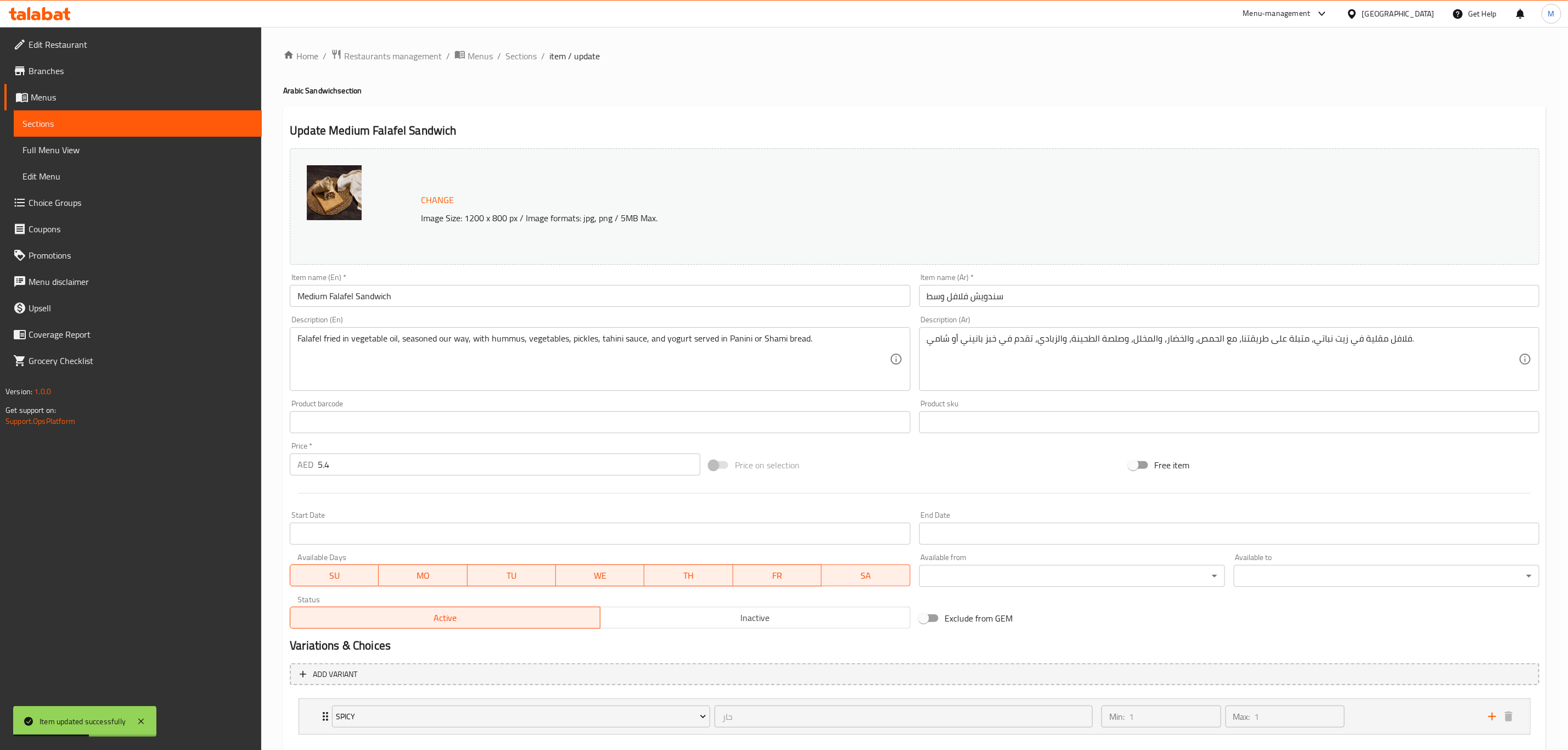
click at [442, 297] on input "Medium Falafel Sandwich" at bounding box center [599, 296] width 620 height 22
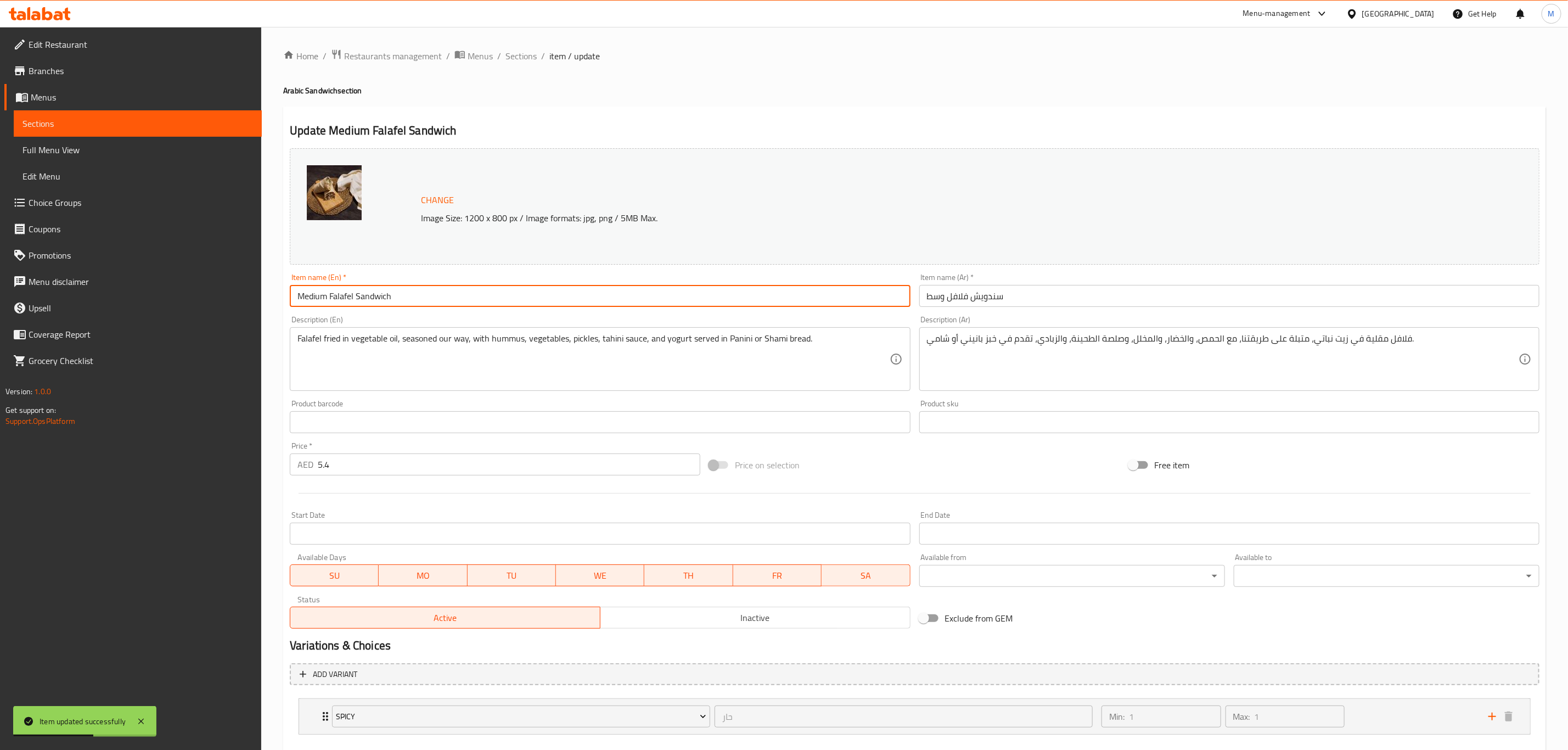
click at [442, 297] on input "Medium Falafel Sandwich" at bounding box center [599, 296] width 620 height 22
paste input "Falafel Sandwich (Medium)"
type input "Falafel Sandwich (Medium)"
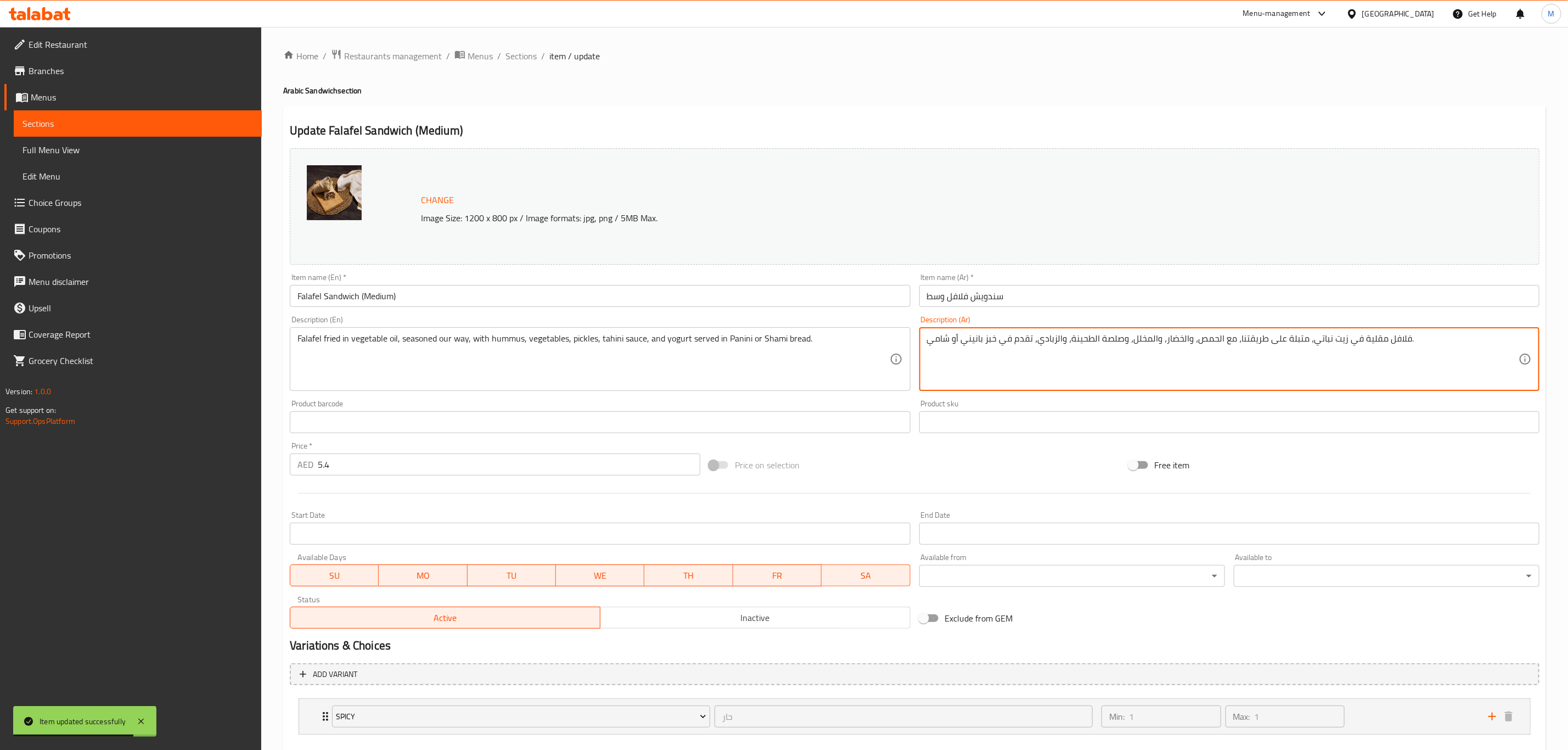
click at [1100, 338] on textarea "فلافل مقلية في زيت نباتي، متبلة على طريقتنا، مع الحمص، والخضار، والمخلل، وصلصة …" at bounding box center [1222, 359] width 592 height 52
paste textarea "بالزيت النباتي متبلة بطريقتنا الخاصة مع الحمص و الخضار والمخلل وصوص الطحينية وا…"
type textarea "فلافل مقلية بالزيت النباتي متبلة بطريقتنا الخاصة مع الحمص و الخضار والمخلل وصوص…"
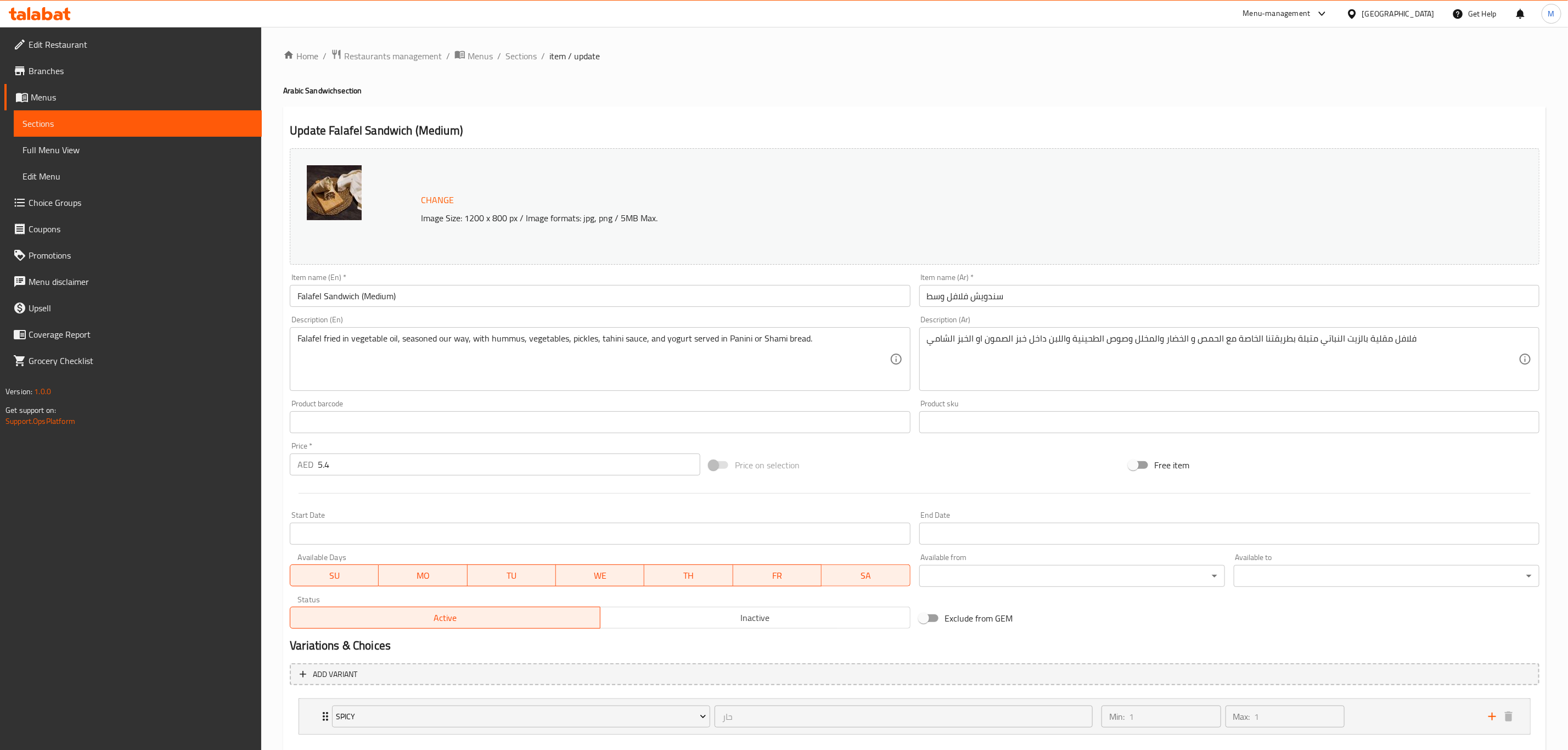
click at [998, 308] on div "Item name (Ar)   * سندويش فلافل وسط Item name (Ar) *" at bounding box center [1229, 291] width 629 height 43
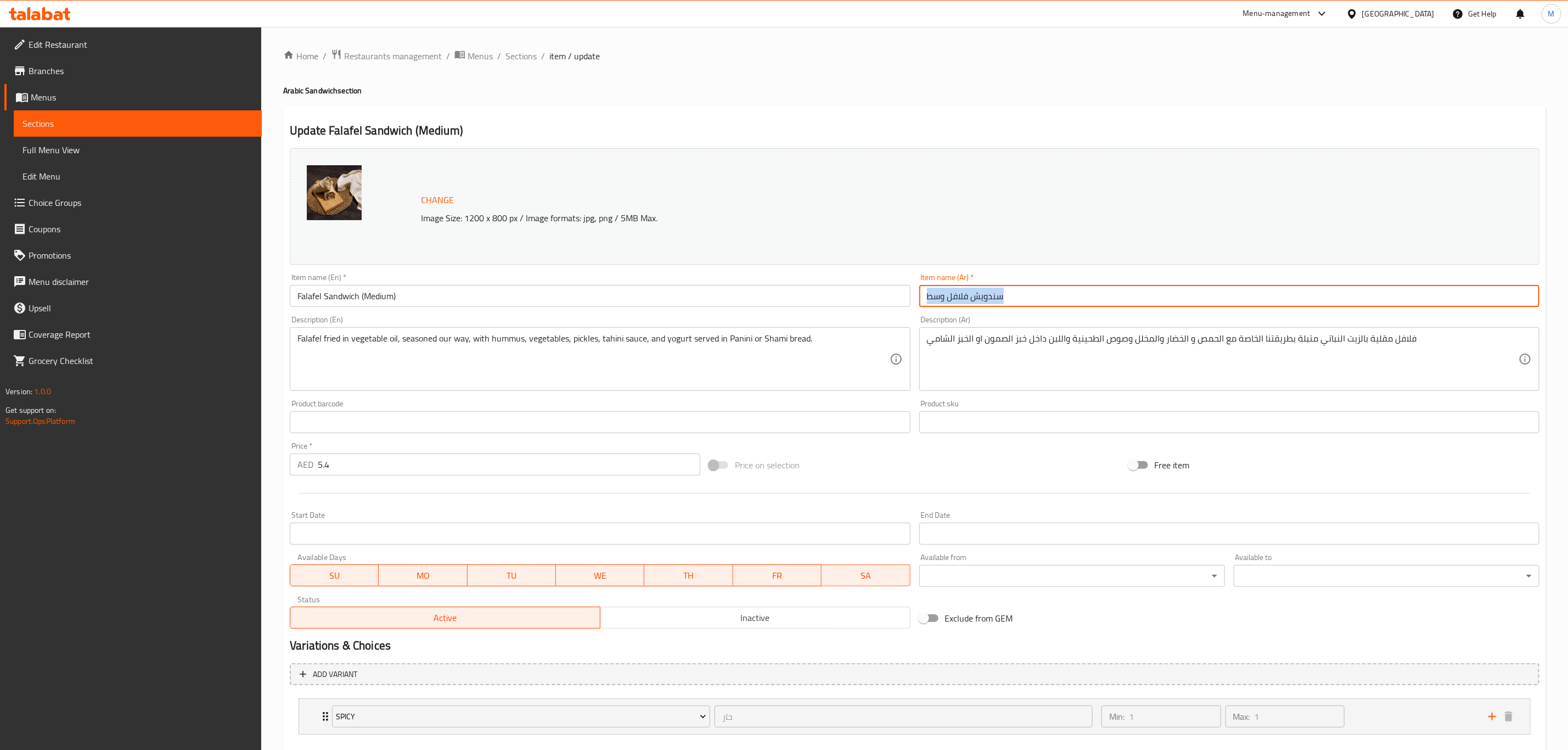
click at [1009, 293] on input "سندويش فلافل وسط" at bounding box center [1229, 296] width 620 height 22
paste input "(وسط)"
type input "سندويش فلافل (وسط)"
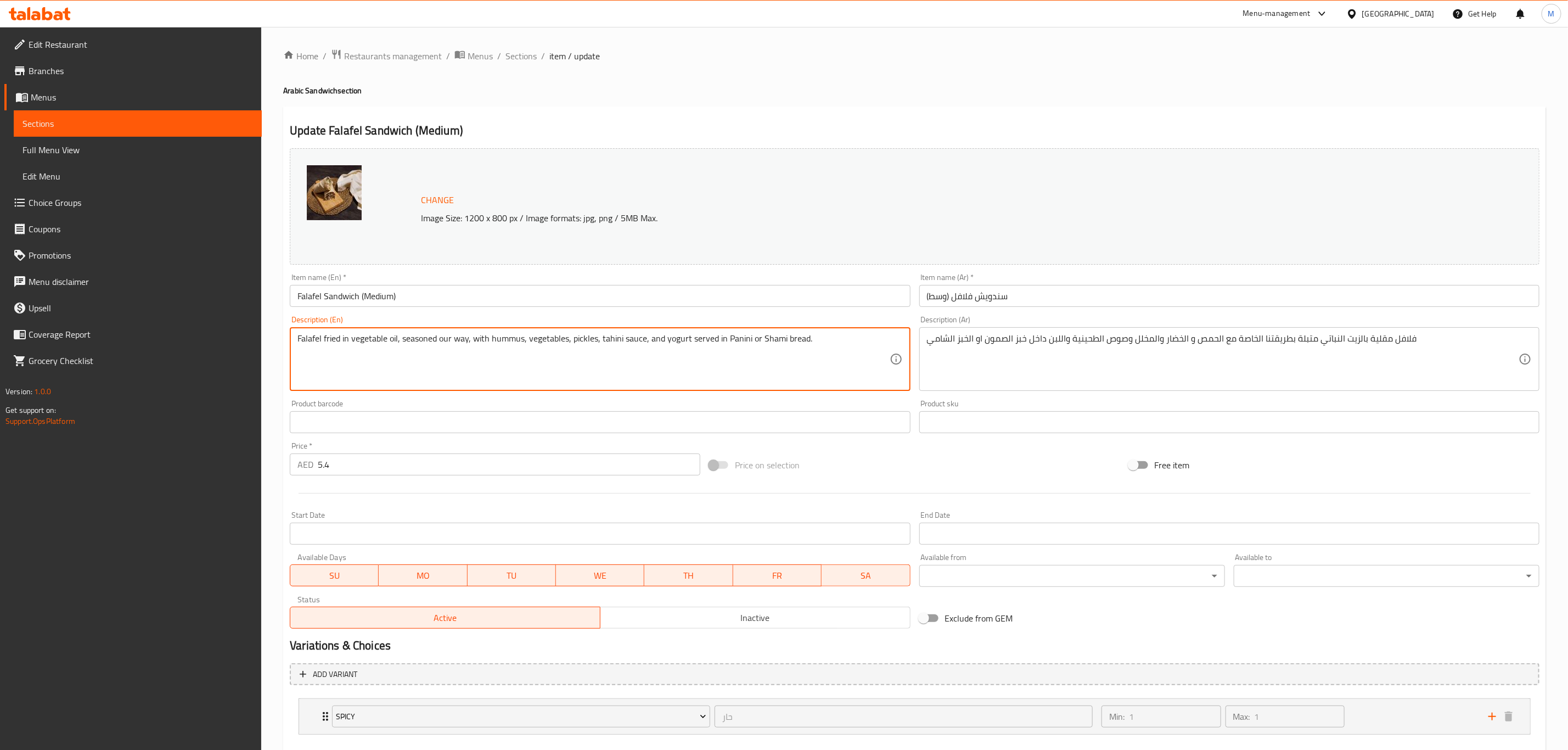
click at [692, 362] on textarea "Falafel fried in vegetable oil, seasoned our way, with hummus, vegetables, pick…" at bounding box center [593, 359] width 592 height 52
paste textarea "Deep-fried falafel in vegetable oil, seasoned with our special mix, served with…"
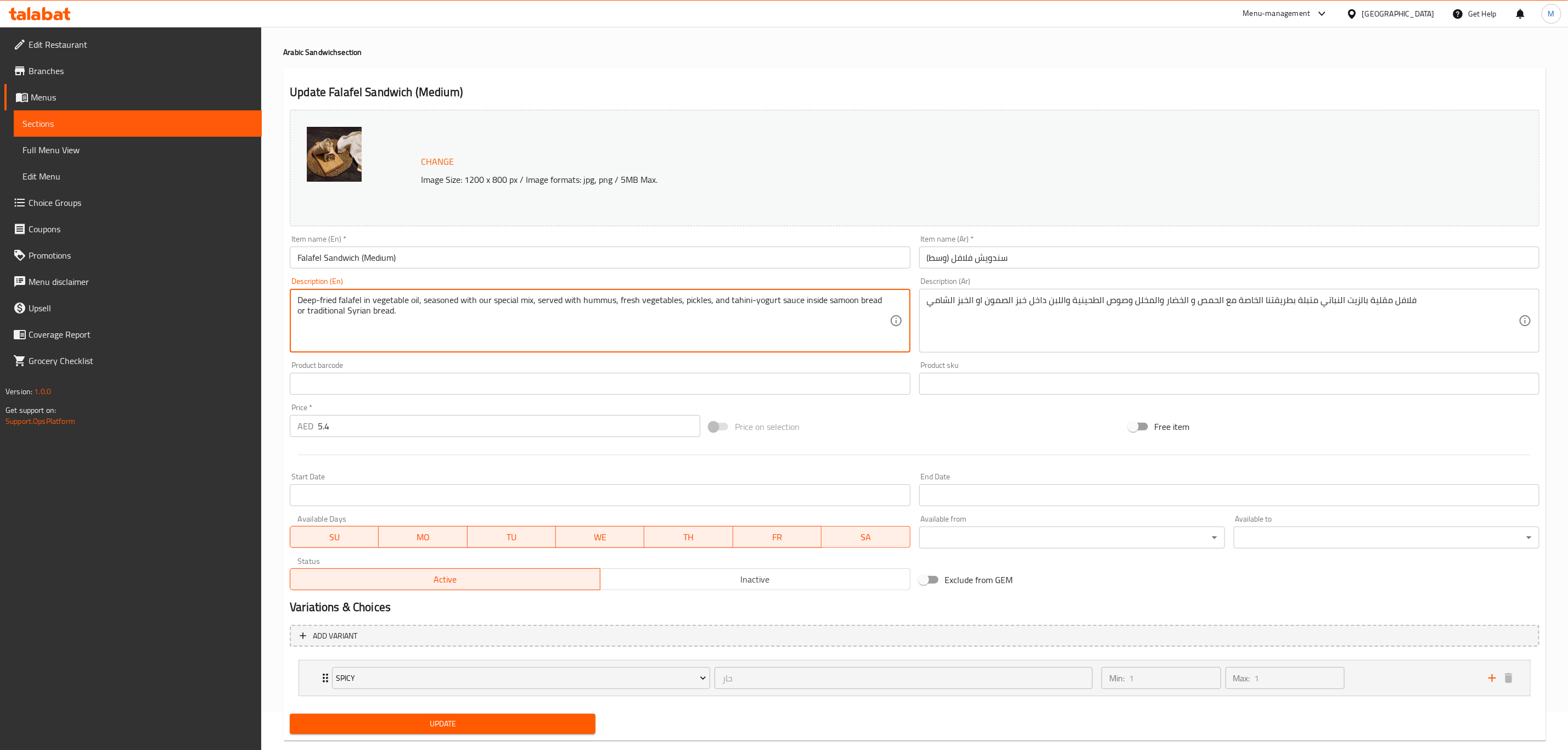
scroll to position [60, 0]
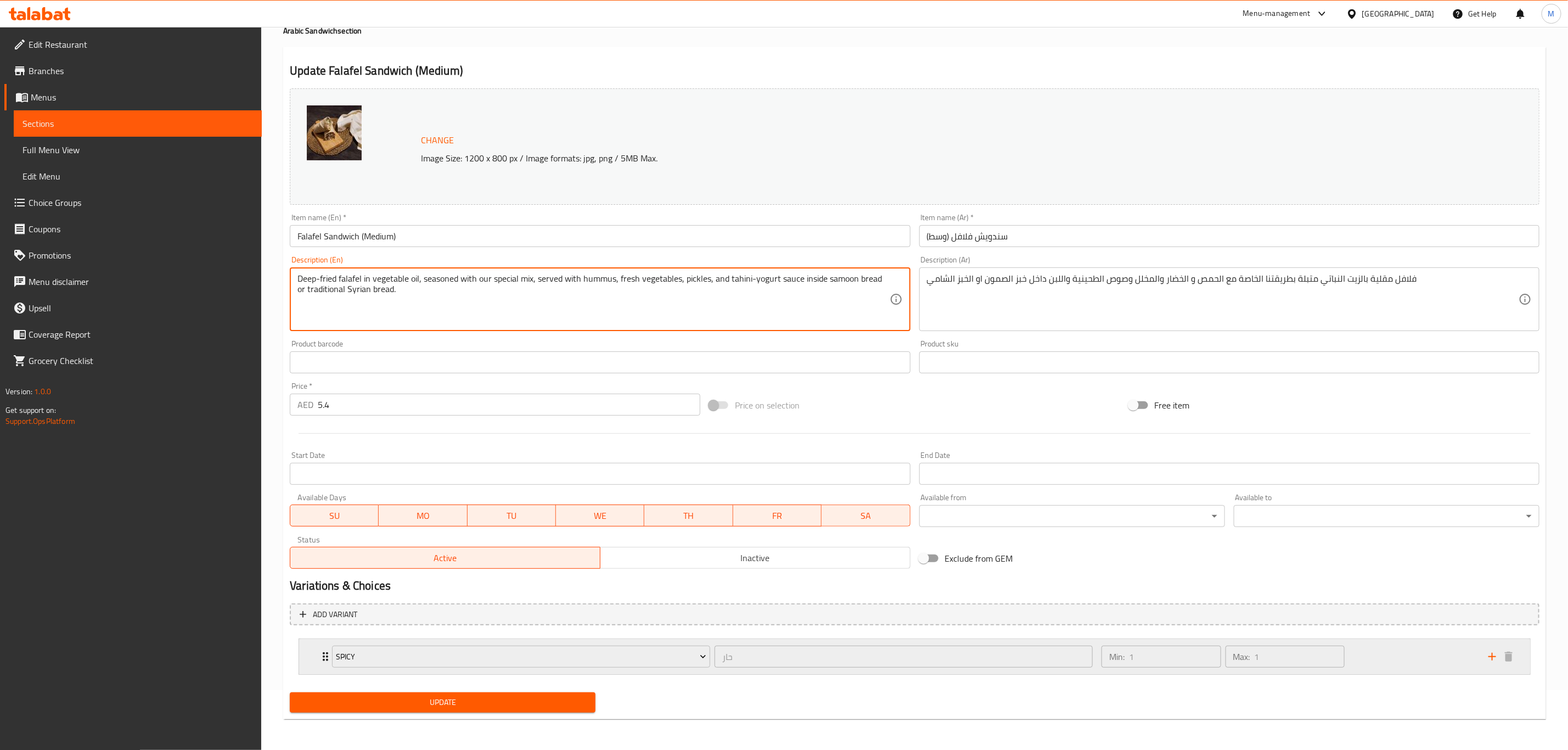
click at [1316, 625] on div "Min: 1 ​ Max: 1 ​" at bounding box center [1288, 657] width 387 height 35
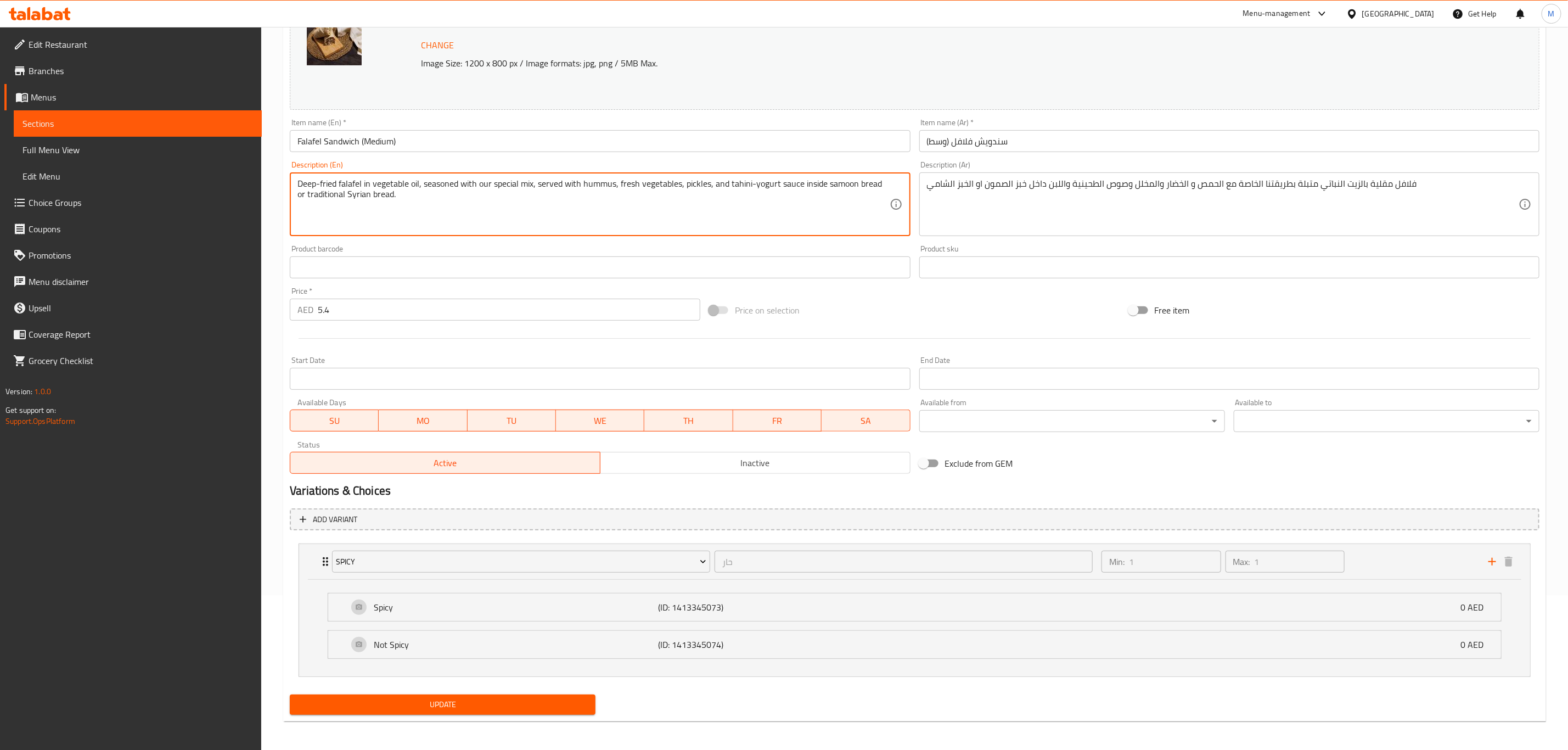
scroll to position [159, 0]
type textarea "Deep-fried falafel in vegetable oil, seasoned with our special mix, served with…"
click at [480, 137] on input "Falafel Sandwich (Medium)" at bounding box center [599, 138] width 620 height 22
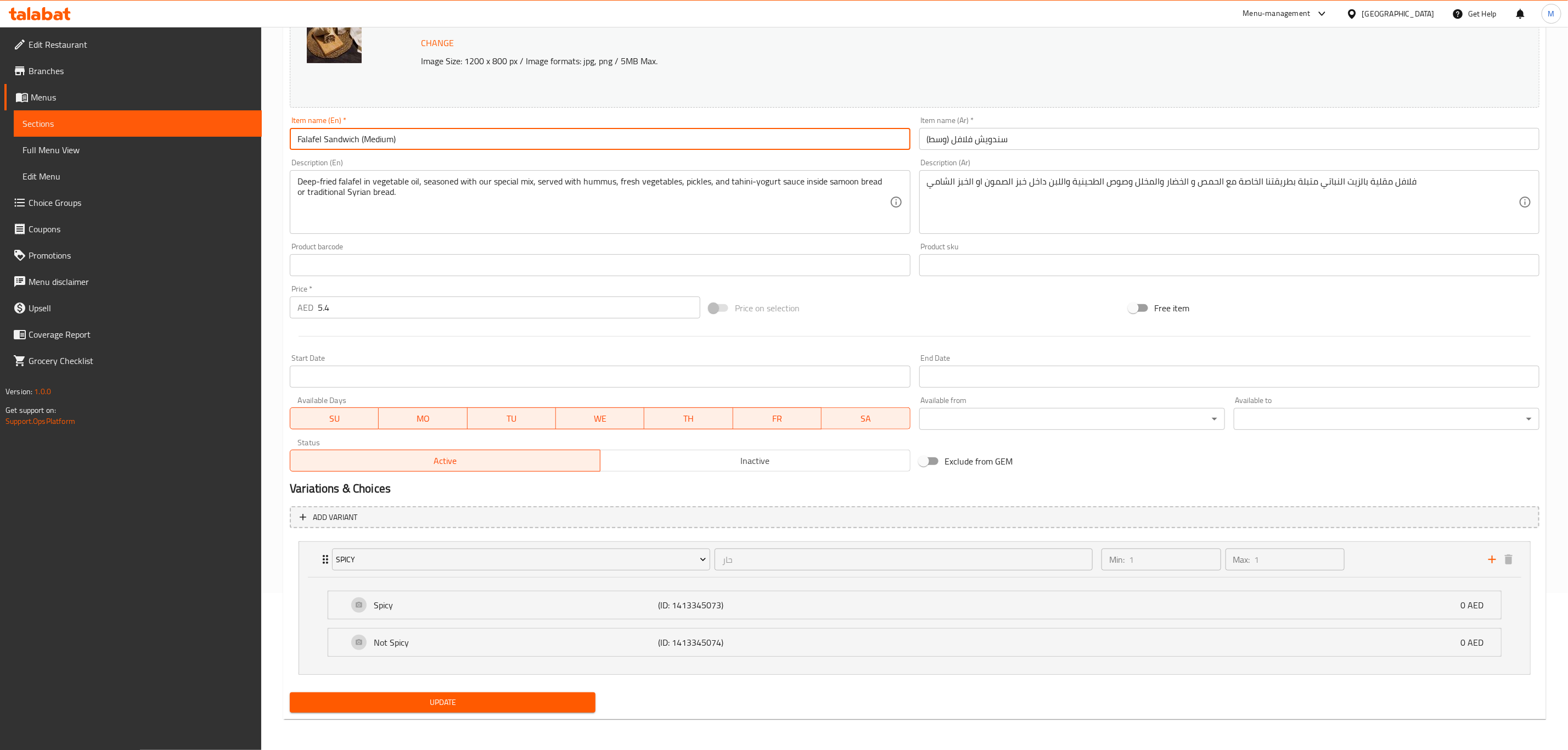
click at [290, 625] on button "Update" at bounding box center [442, 703] width 305 height 21
click at [420, 138] on input "Falafel Sandwich (Medium)" at bounding box center [599, 138] width 620 height 22
click at [290, 625] on button "Update" at bounding box center [442, 703] width 305 height 21
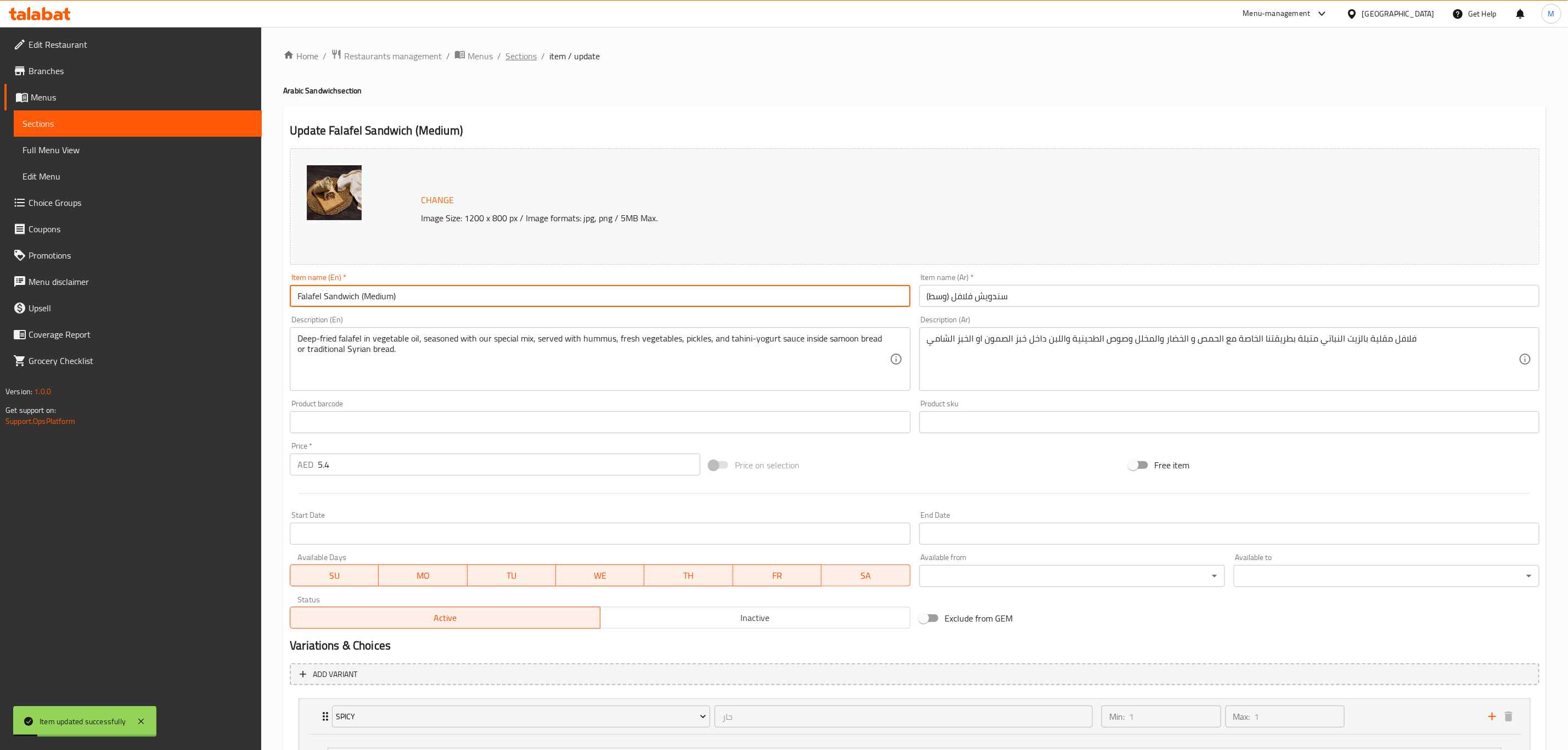
click at [505, 55] on span "Sections" at bounding box center [521, 56] width 31 height 13
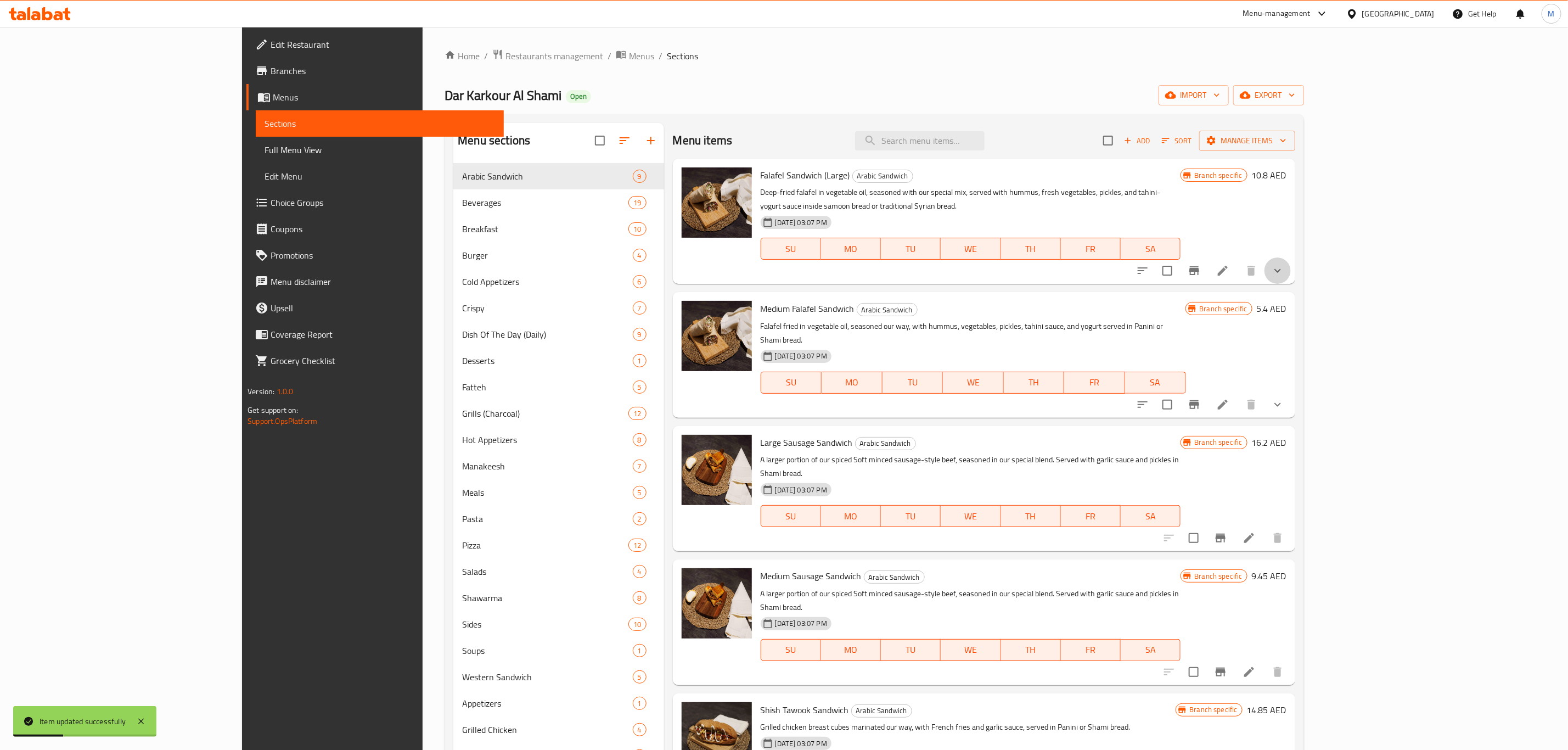
click at [1291, 264] on button "show more" at bounding box center [1277, 270] width 26 height 26
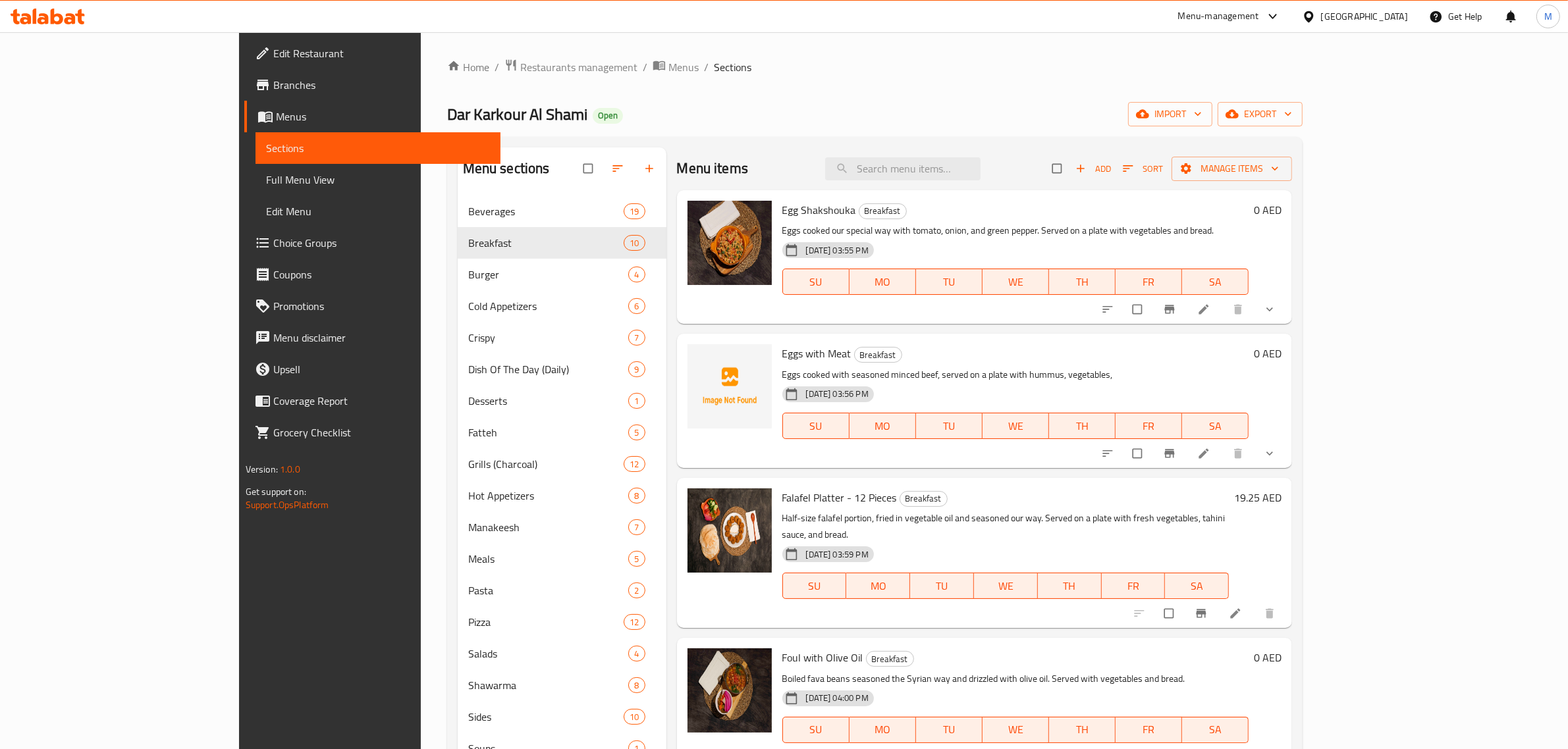
click at [266, 186] on span "Full Menu View" at bounding box center [378, 179] width 224 height 16
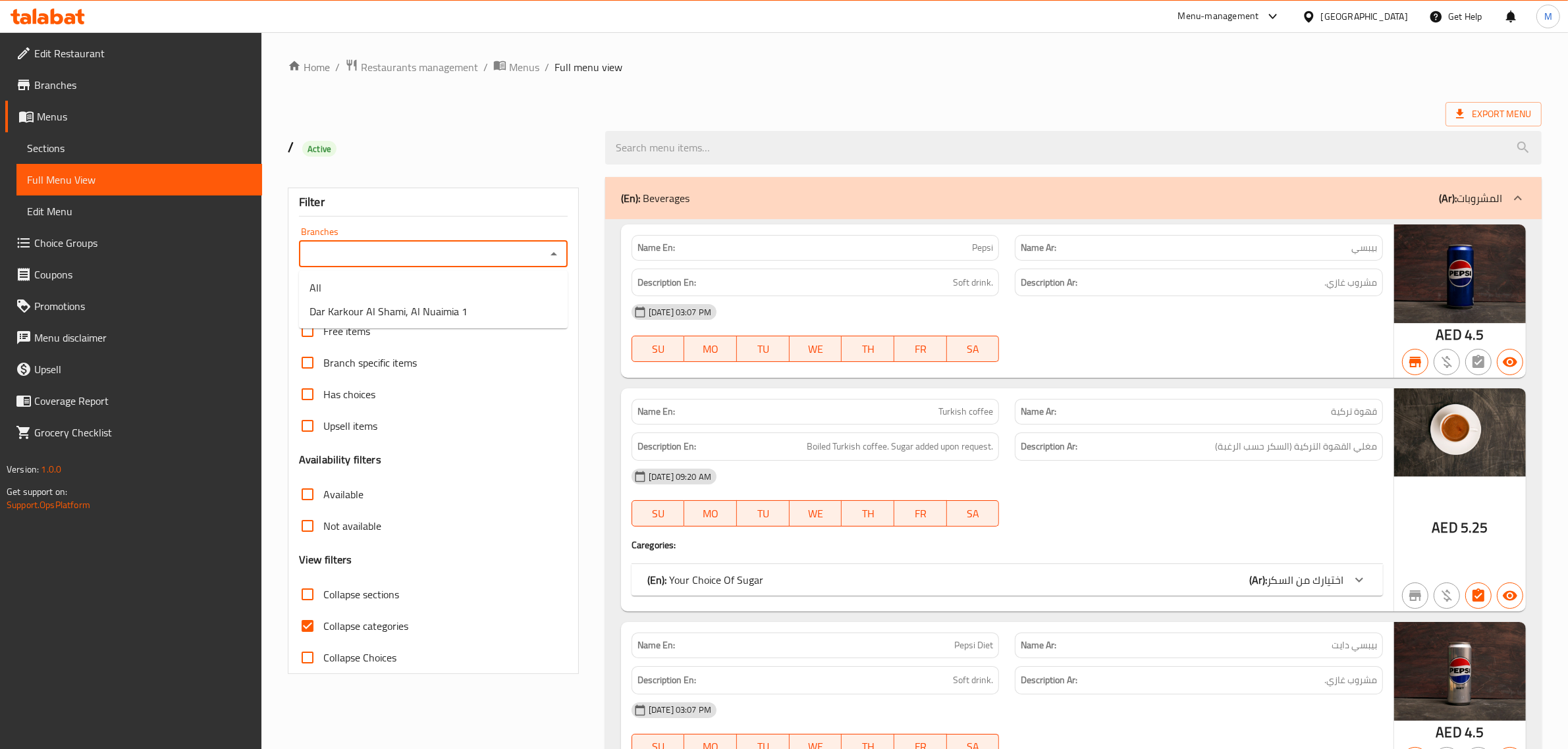
click at [472, 253] on input "Branches" at bounding box center [422, 254] width 239 height 19
click at [437, 309] on span "Dar Karkour Al Shami, Al Nuaimia 1" at bounding box center [389, 311] width 158 height 16
type input "Dar Karkour Al Shami, Al Nuaimia 1"
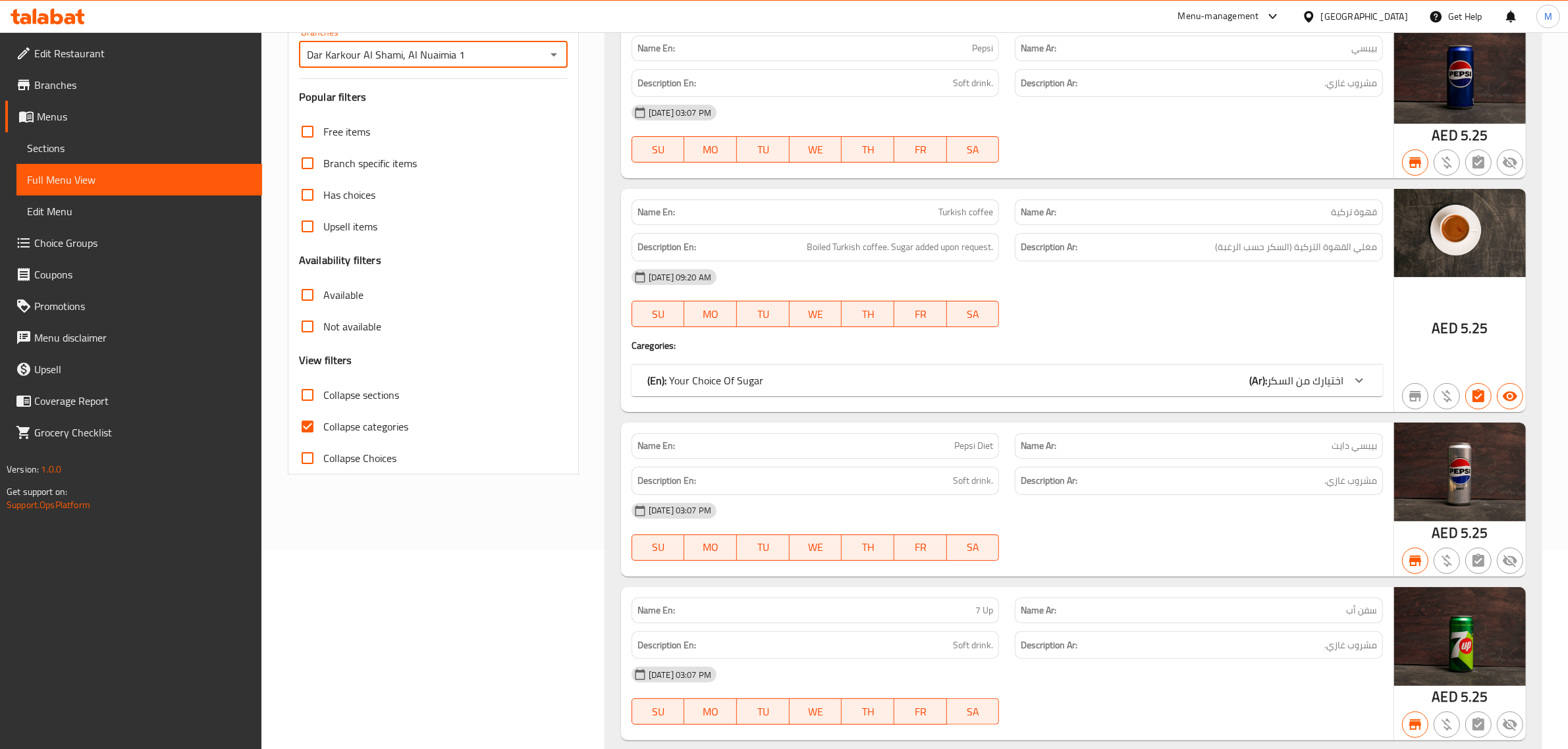
scroll to position [247, 0]
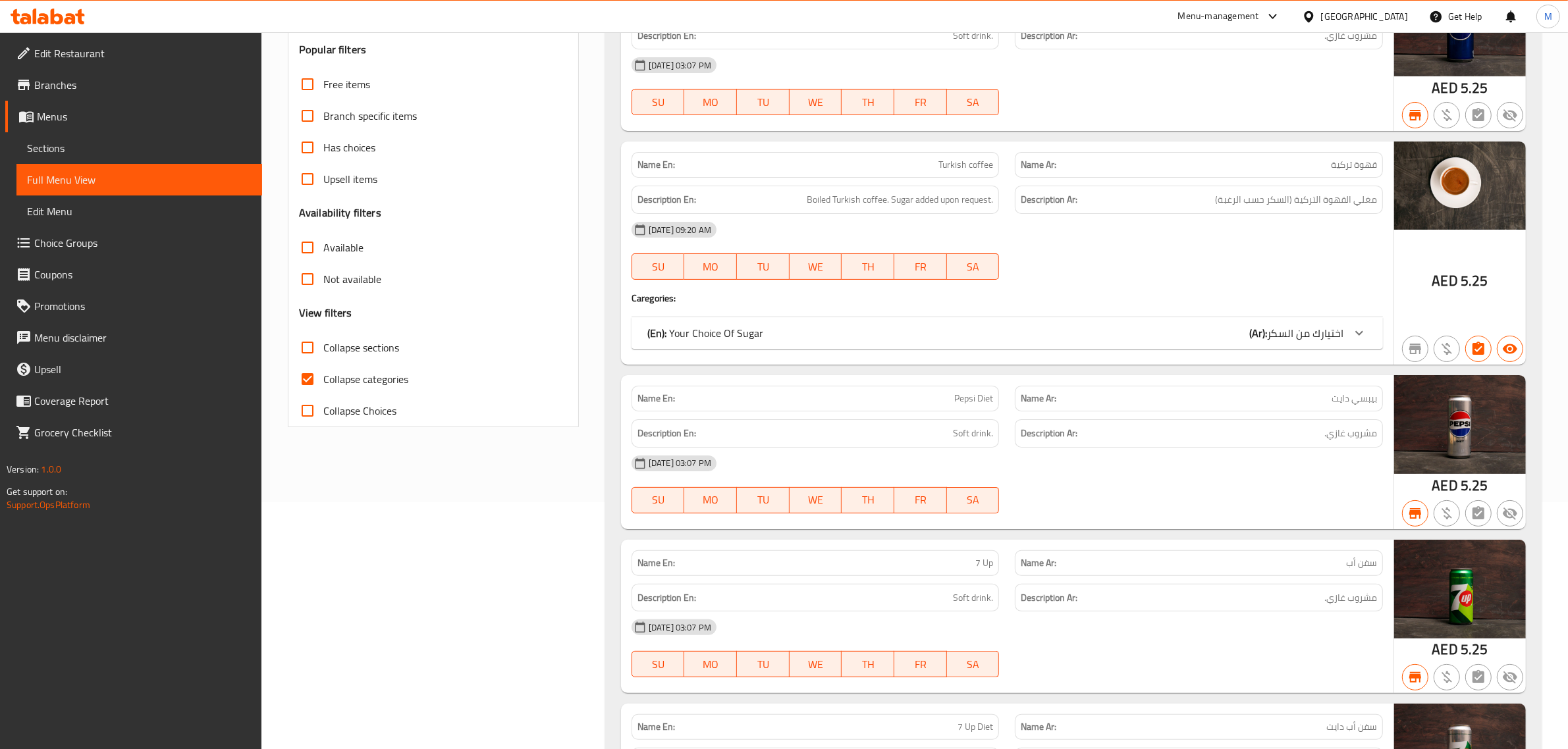
click at [1146, 331] on div "(En): Your Choice Of Sugar (Ar): اختيارك من السكر" at bounding box center [995, 333] width 696 height 16
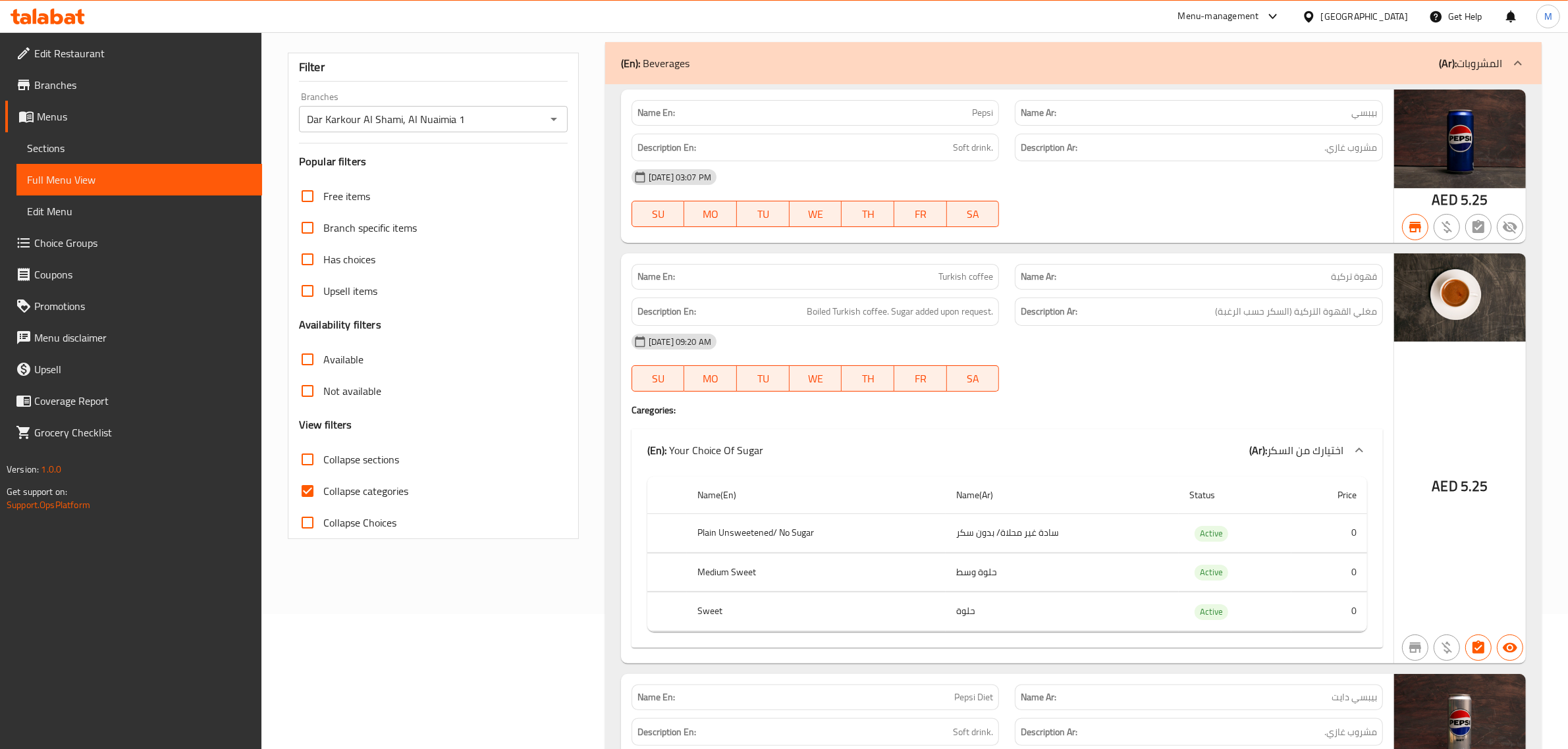
scroll to position [165, 0]
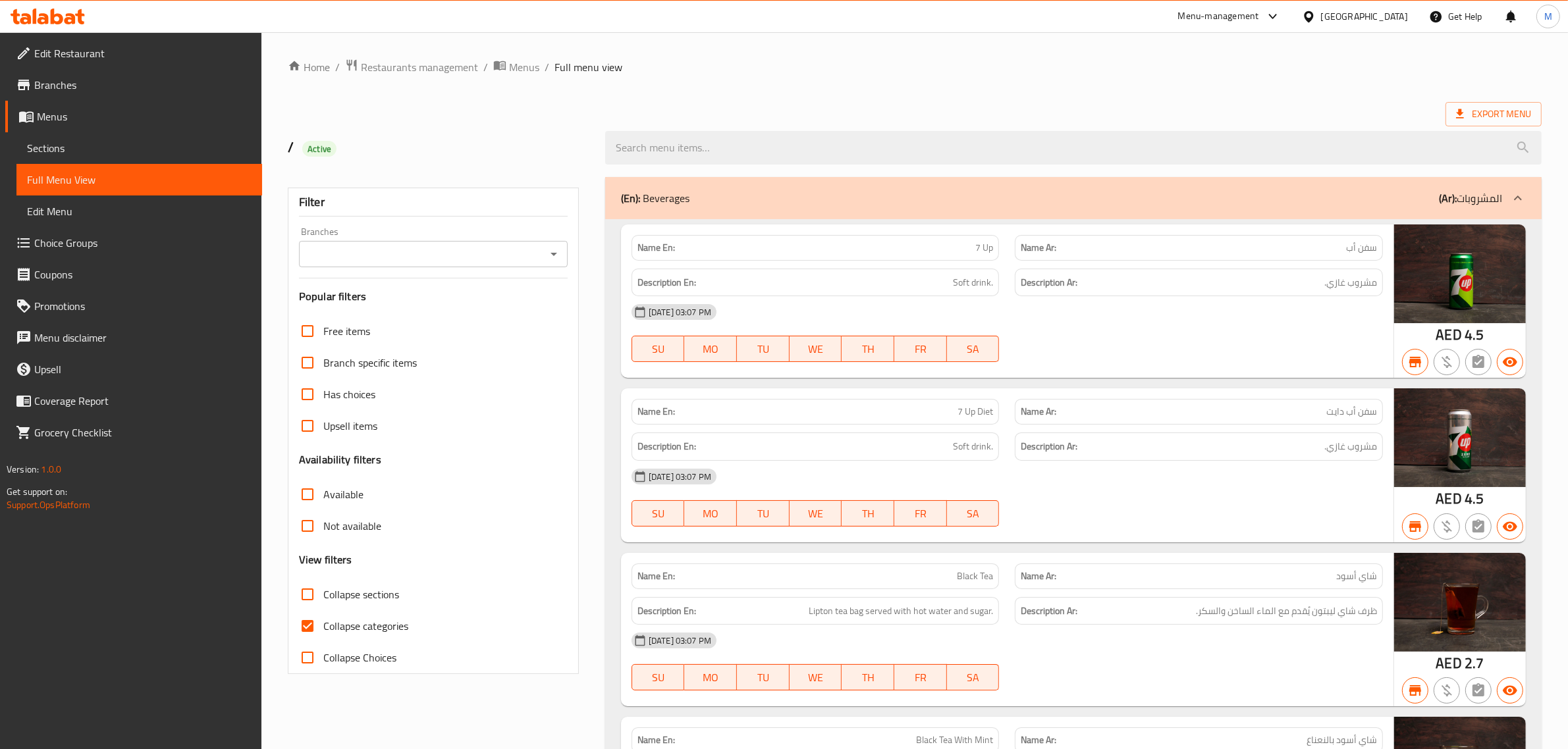
click at [502, 258] on input "Branches" at bounding box center [422, 254] width 239 height 19
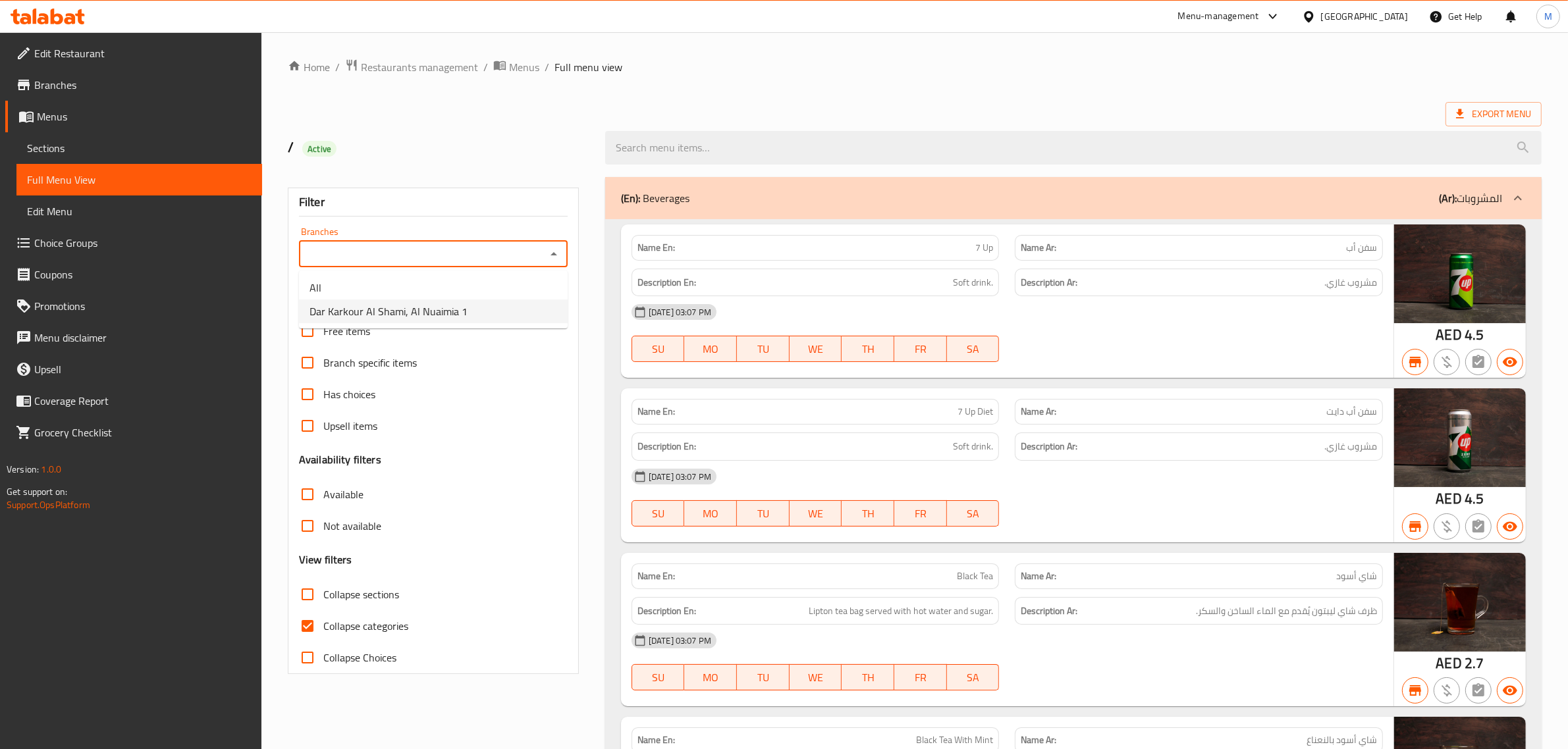
click at [502, 303] on li "Dar Karkour Al Shami, Al Nuaimia 1" at bounding box center [434, 311] width 269 height 24
type input "Dar Karkour Al Shami, Al Nuaimia 1"
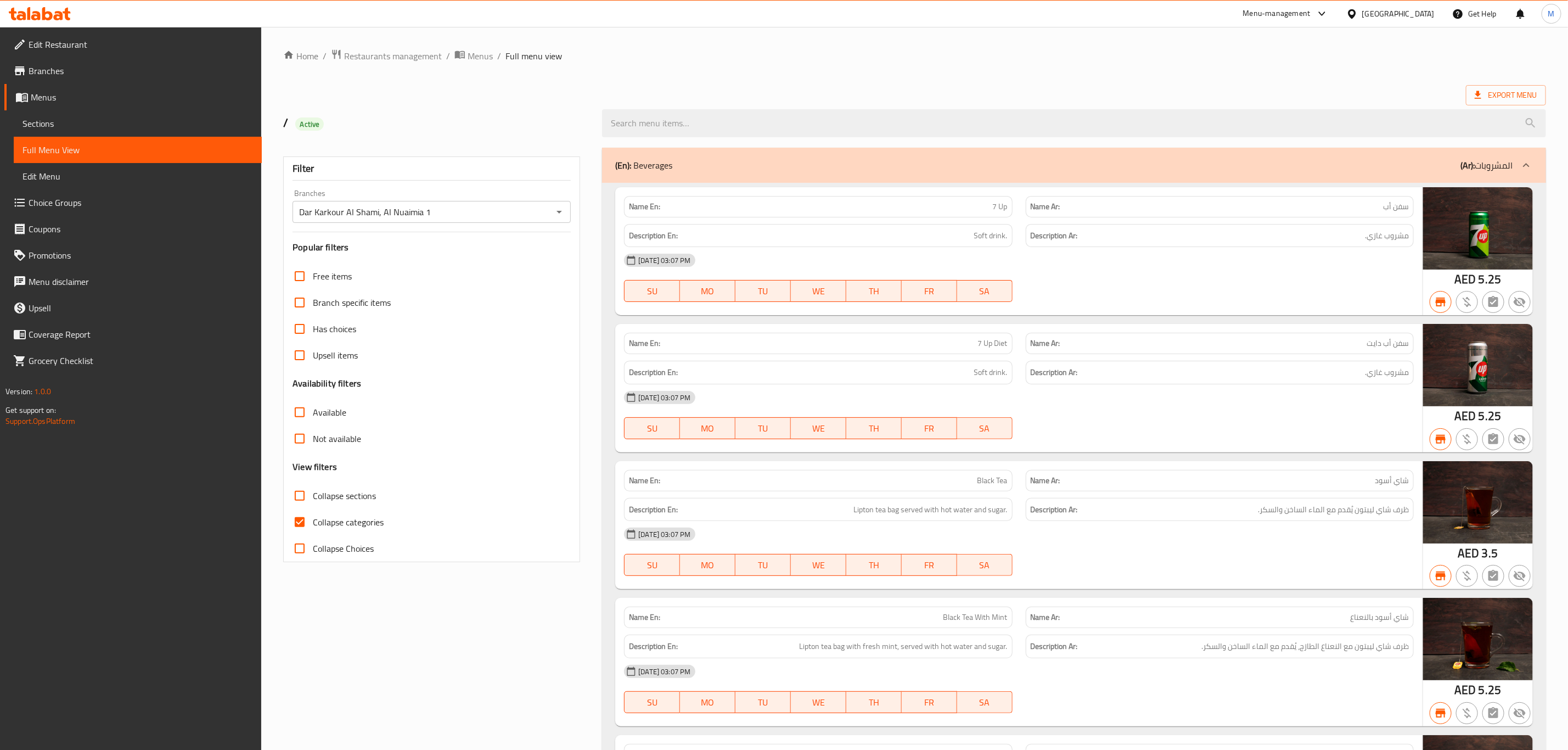
click at [359, 505] on label "Collapse sections" at bounding box center [331, 496] width 89 height 26
click at [312, 505] on input "Collapse sections" at bounding box center [299, 496] width 26 height 26
checkbox input "true"
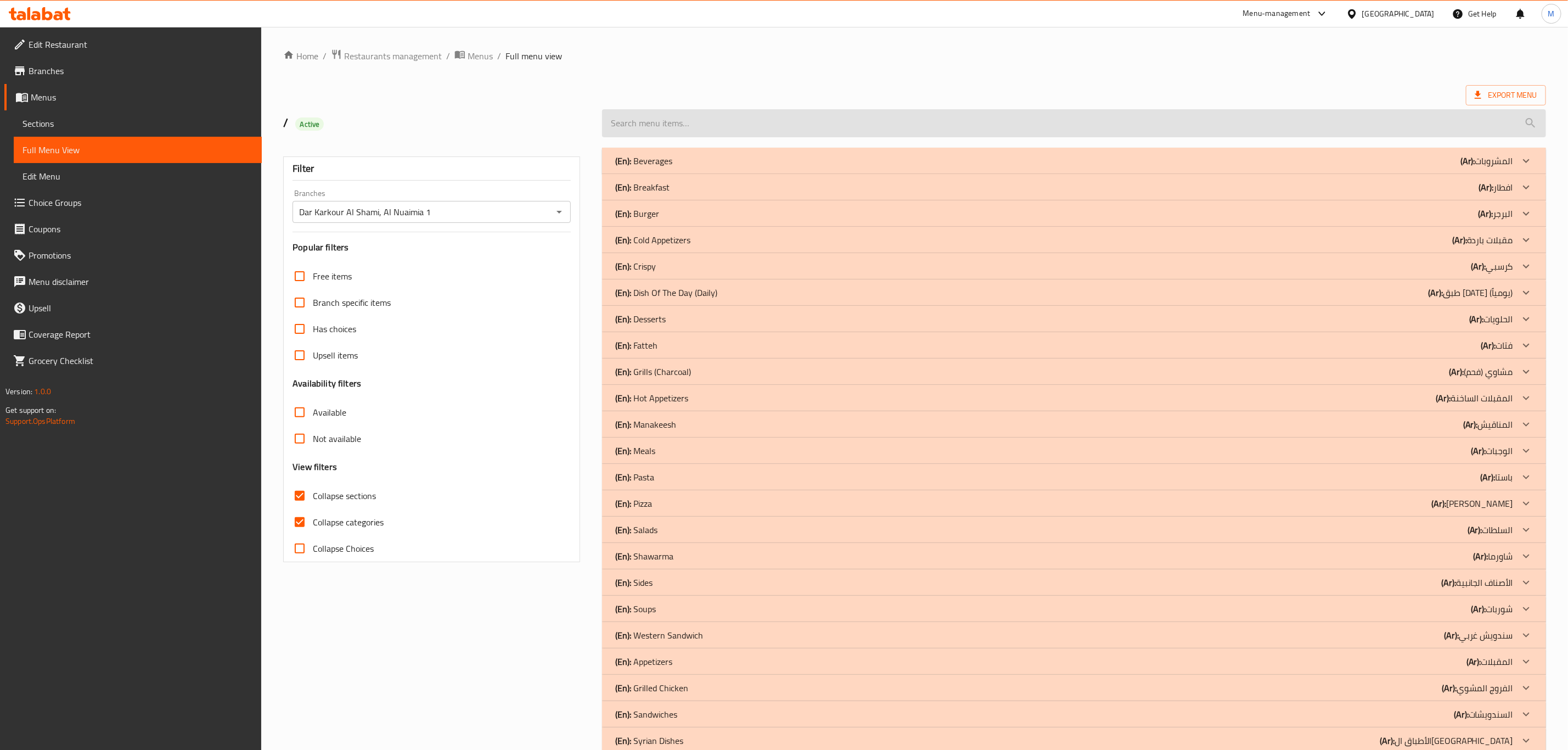
click at [843, 130] on input "search" at bounding box center [1074, 123] width 944 height 28
paste input "Beef Tikka Sandwich"
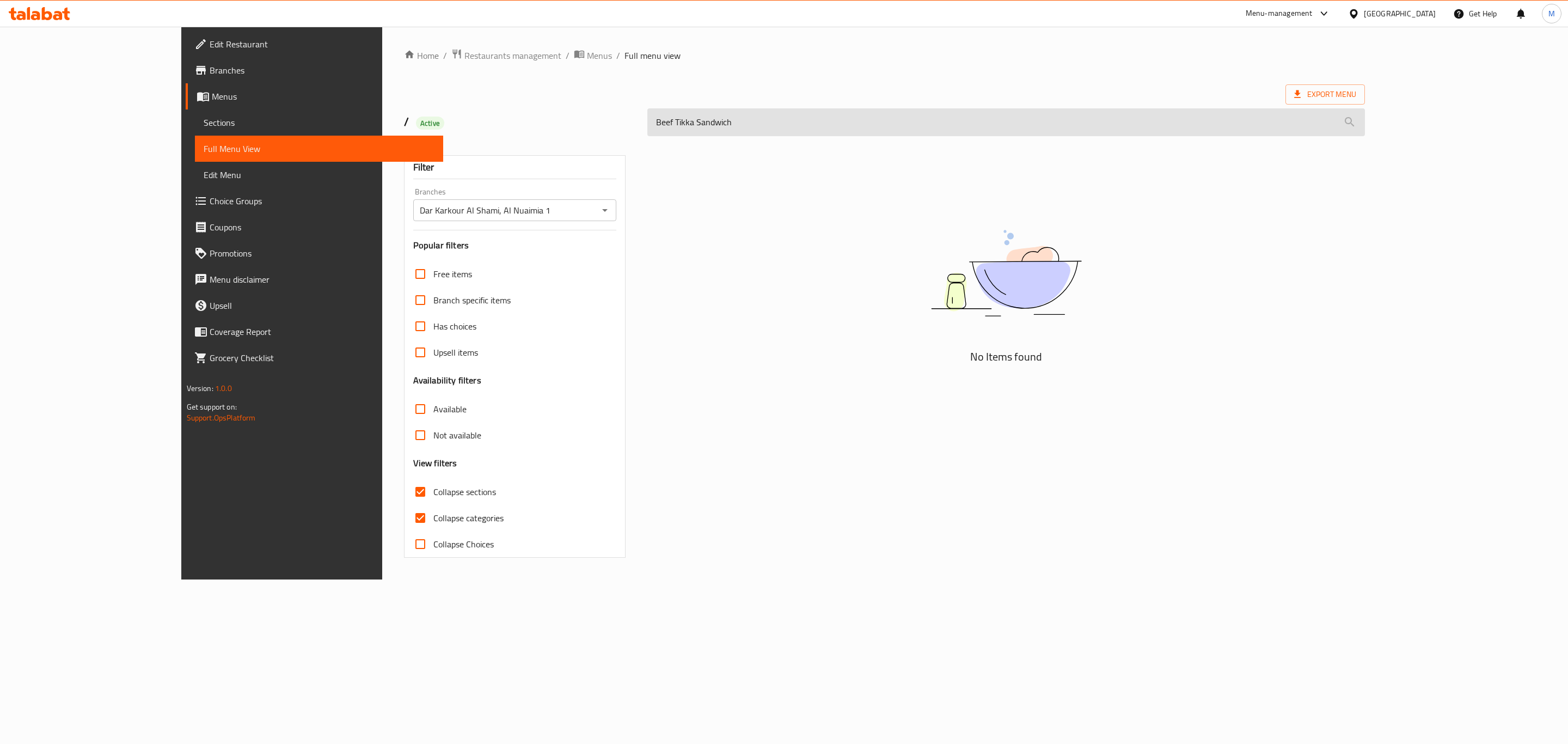
click at [696, 117] on input "Beef Tikka Sandwich" at bounding box center [1006, 122] width 718 height 28
click at [677, 120] on input "Beef Tikka Sandwich" at bounding box center [1006, 122] width 718 height 28
type input "Beef Tikka"
click at [728, 129] on input "Beef Tikka" at bounding box center [1006, 122] width 718 height 28
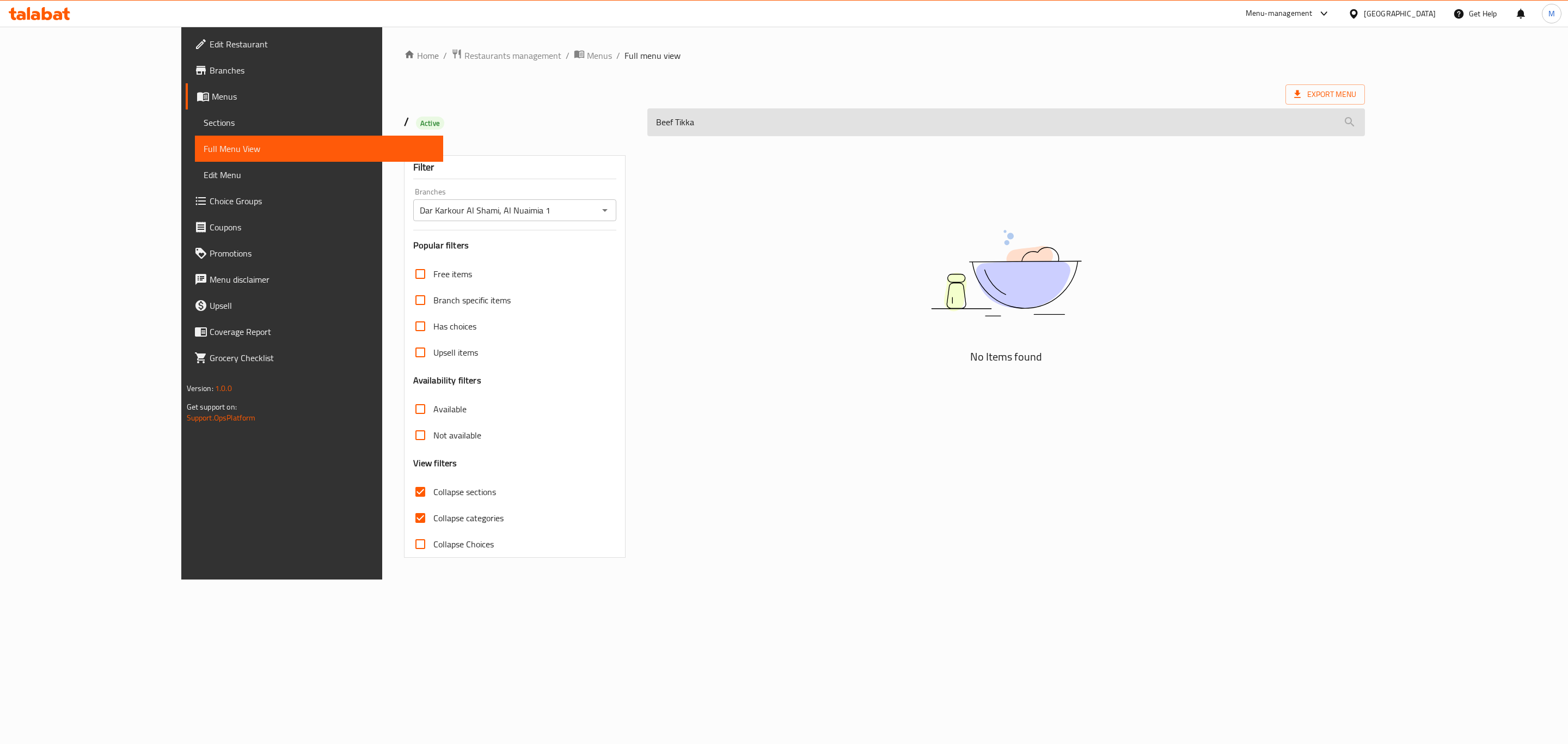
click at [728, 129] on input "Beef Tikka" at bounding box center [1006, 122] width 718 height 28
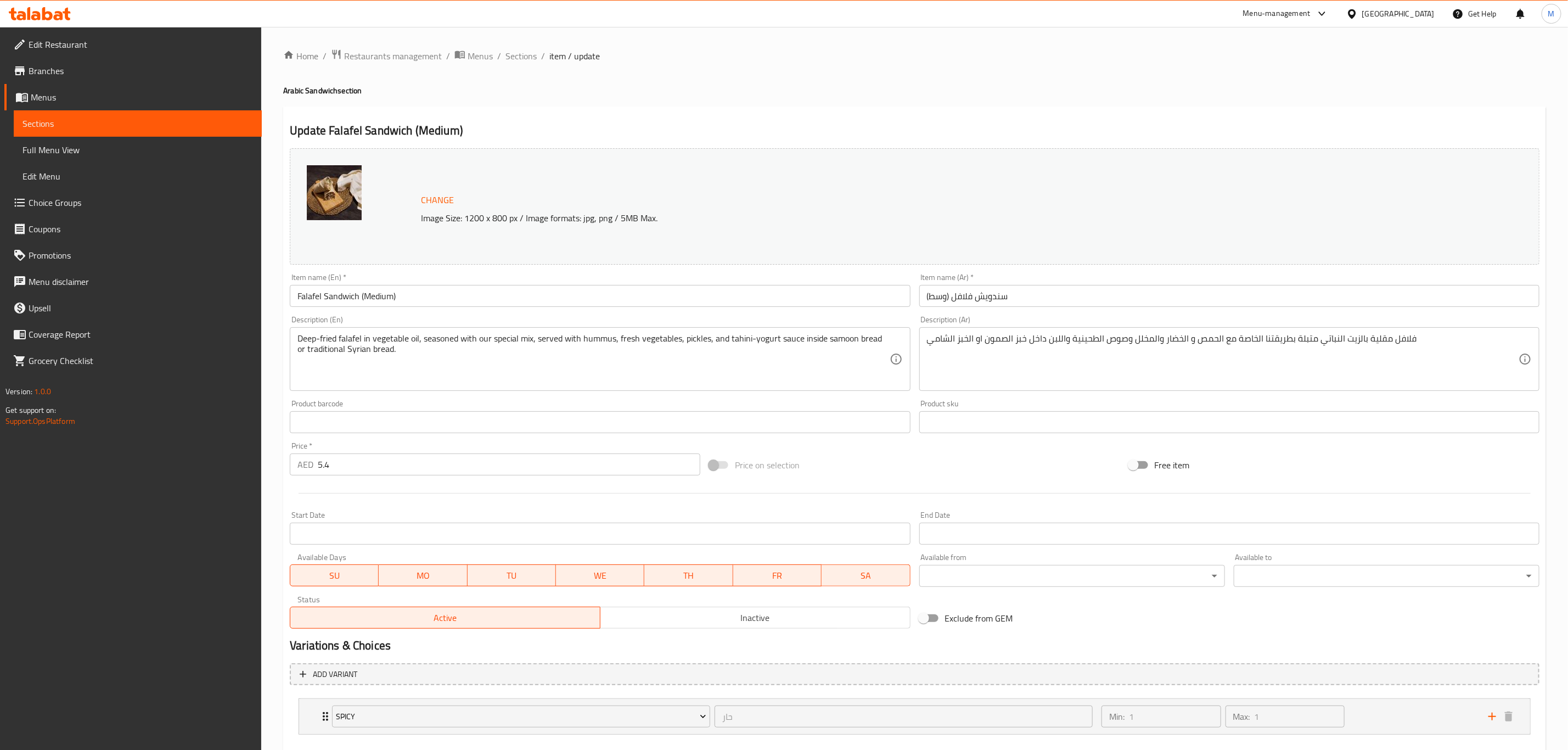
click at [76, 196] on span "Choice Groups" at bounding box center [140, 203] width 225 height 13
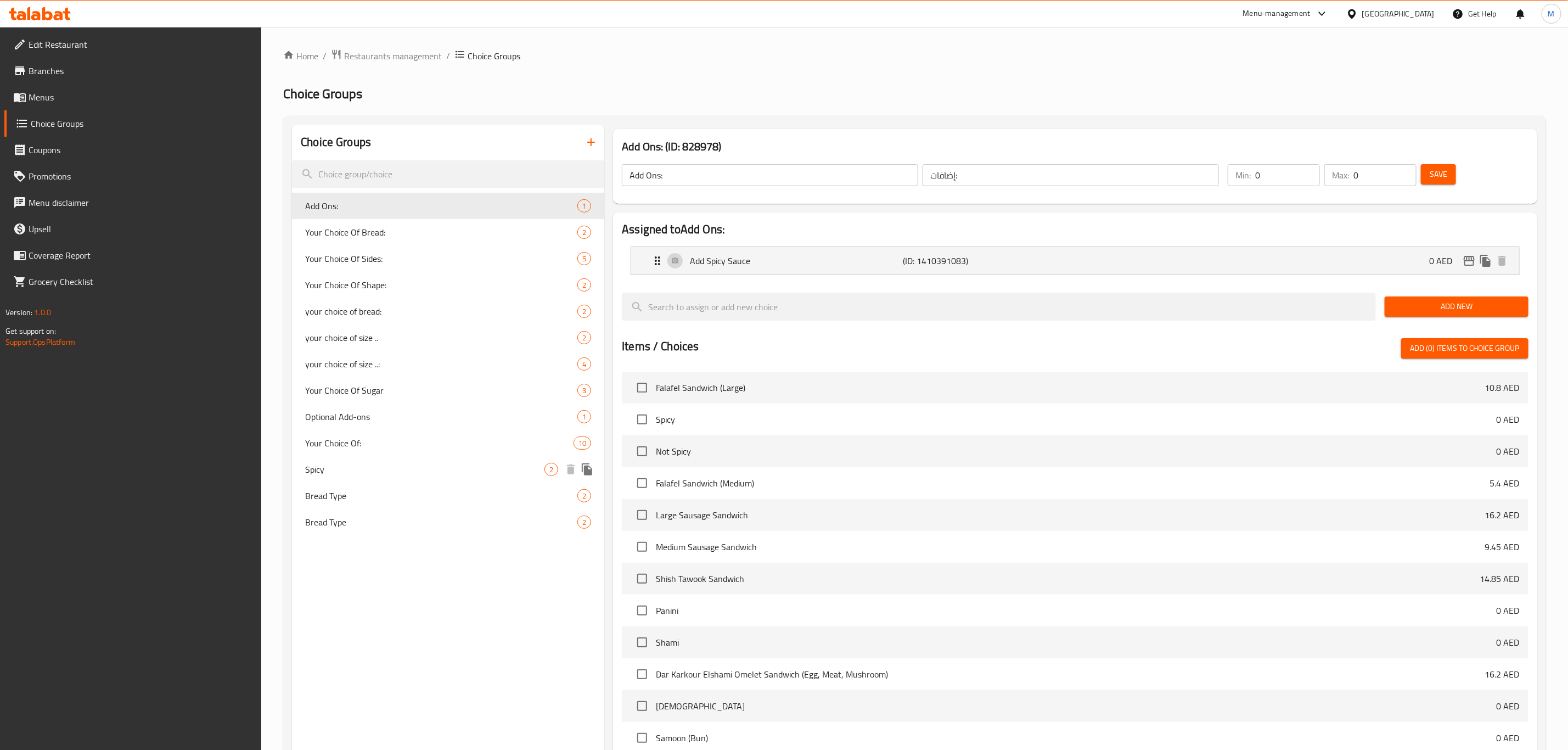
click at [430, 485] on div "Bread Type 2" at bounding box center [448, 496] width 312 height 26
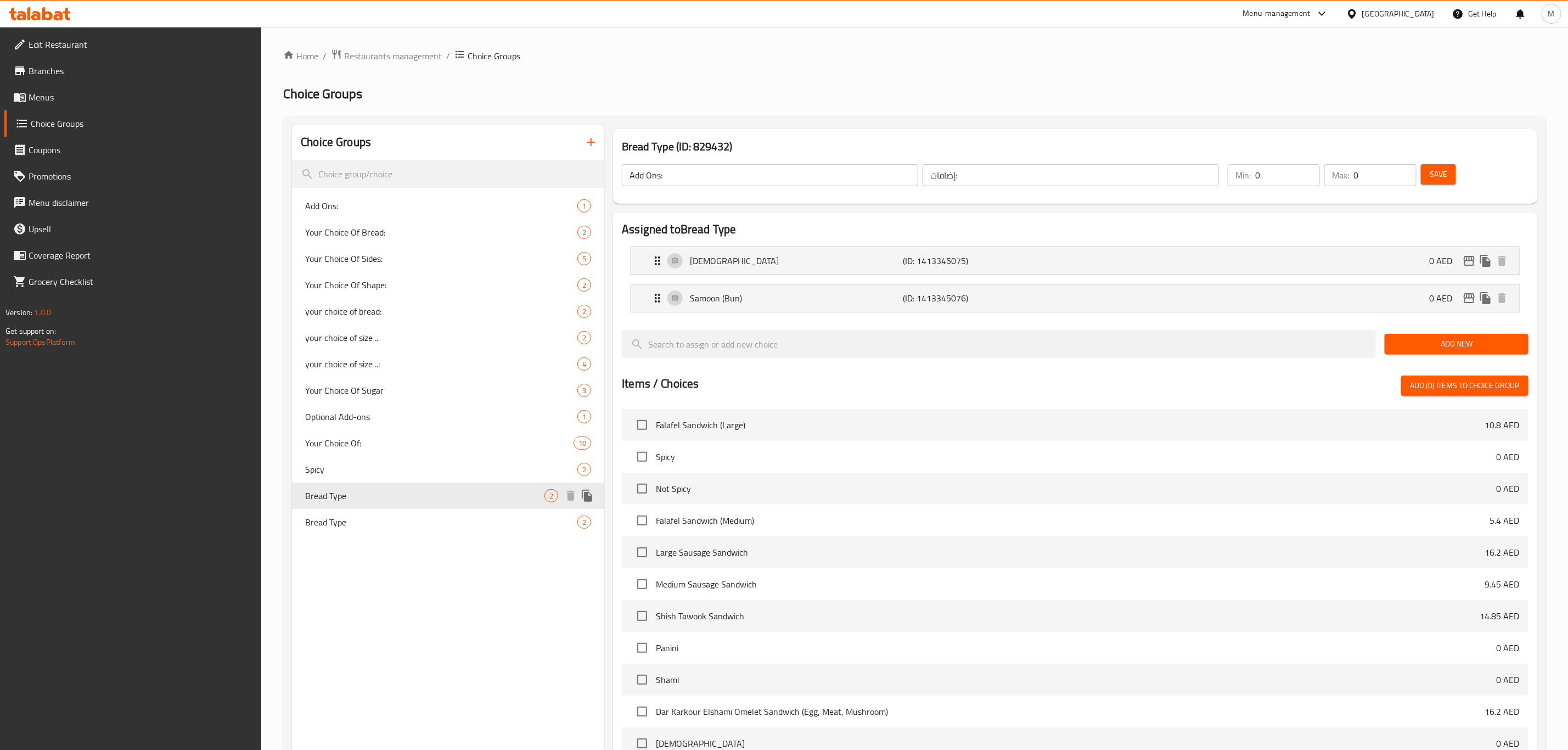
type input "Bread Type"
type input "نوع الخبز"
type input "1"
click at [428, 519] on span "Bread Type" at bounding box center [425, 522] width 239 height 13
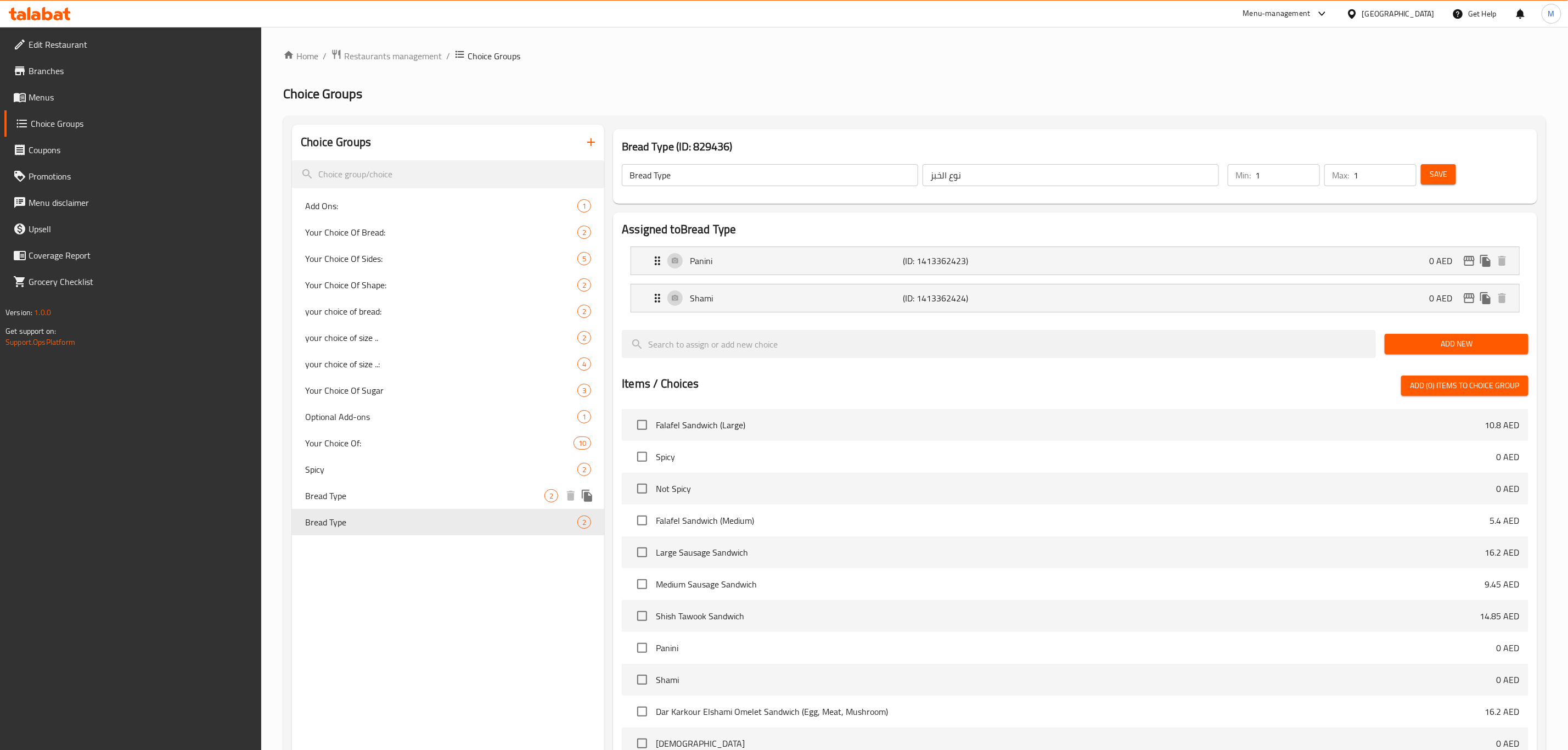
click at [494, 500] on span "Bread Type" at bounding box center [425, 496] width 239 height 13
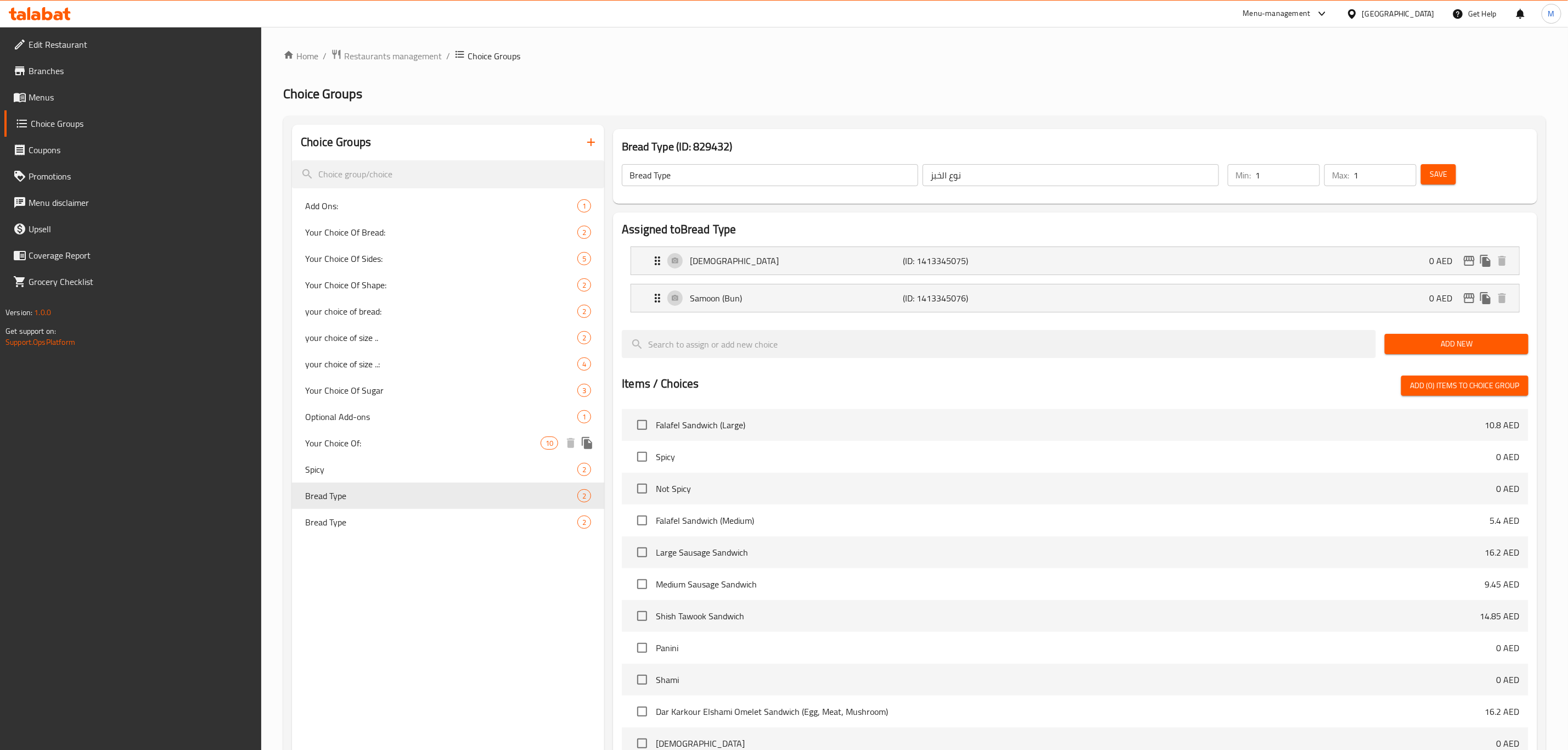
click at [488, 447] on span "Your Choice Of:" at bounding box center [423, 443] width 235 height 13
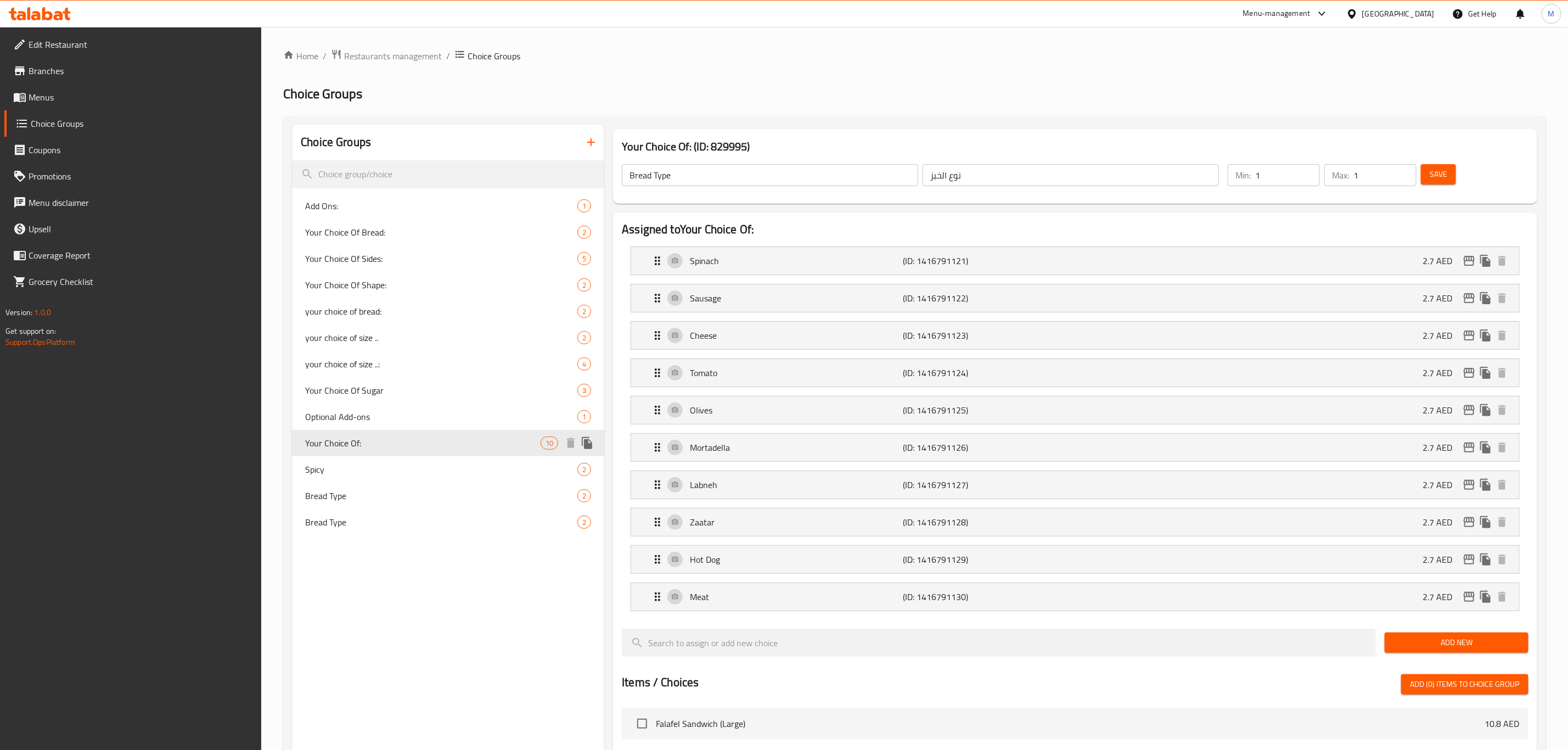
type input "Your Choice Of:"
type input "إختيارك من:"
click at [507, 351] on div "your choice of size ..: 4" at bounding box center [448, 364] width 312 height 26
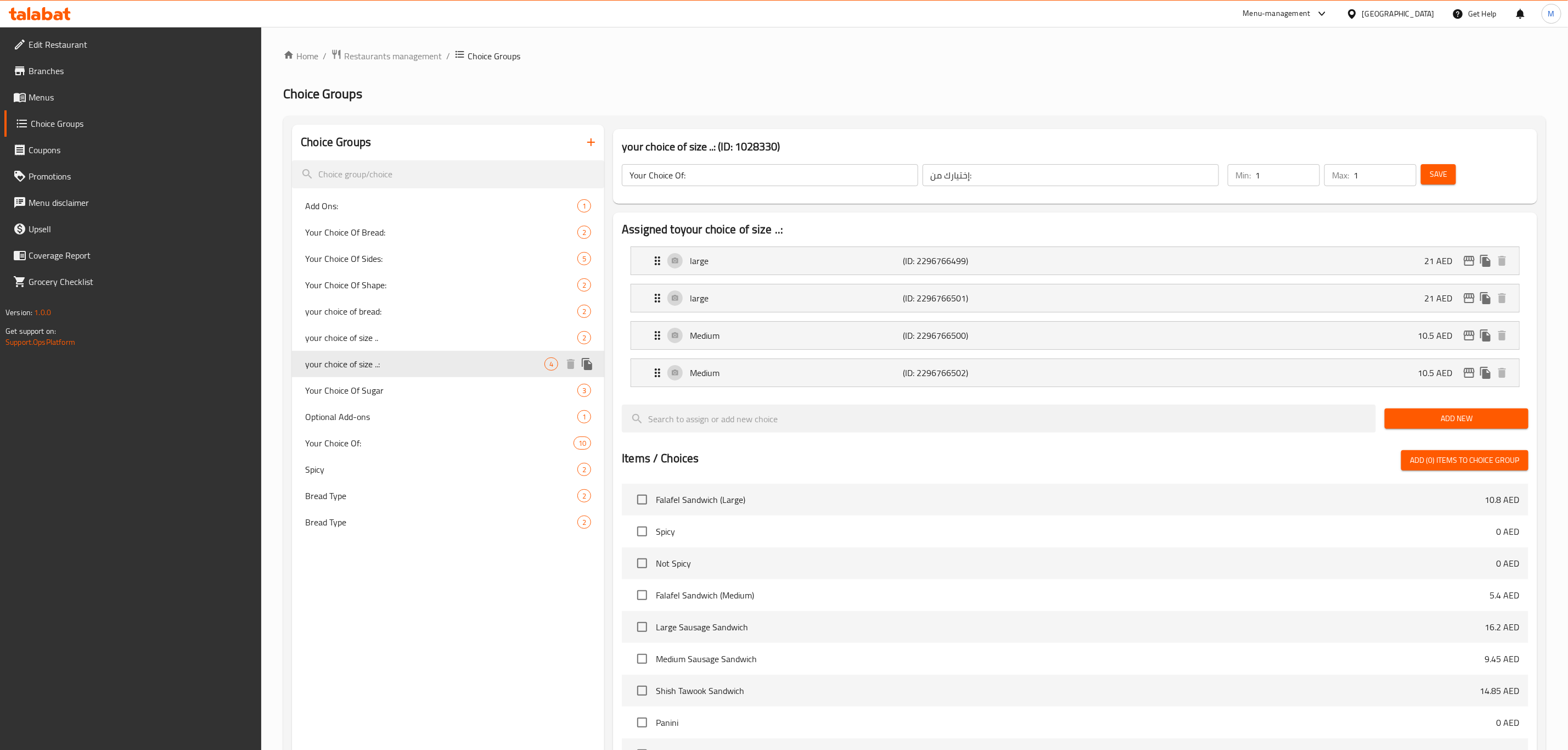
type input "your choice of size ..:"
type input "اختيارك للحجم..:"
click at [504, 332] on span "your choice of size .." at bounding box center [425, 337] width 239 height 13
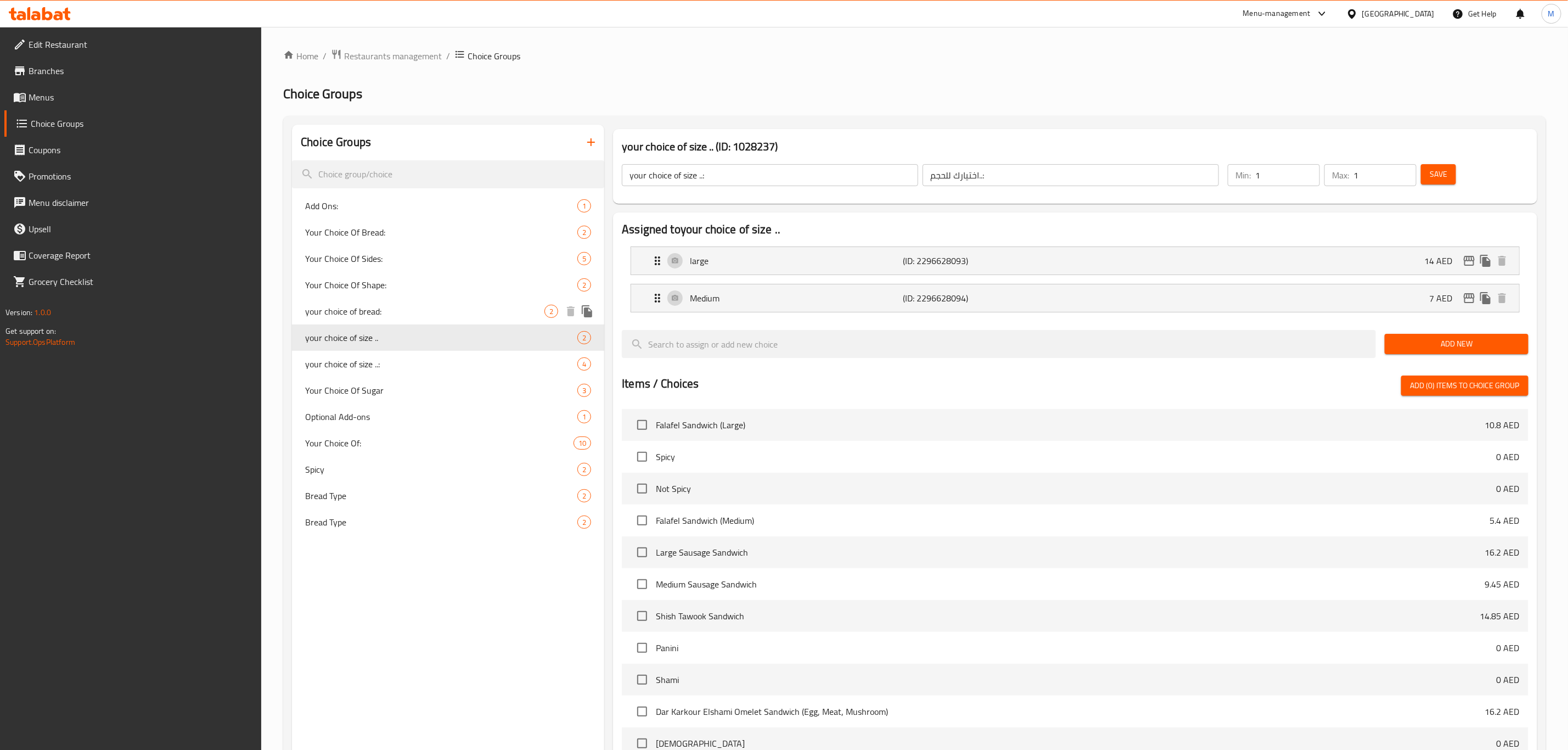
type input "your choice of size .."
type input "اختيارك للحجم.."
click at [499, 305] on span "your choice of bread:" at bounding box center [425, 311] width 239 height 13
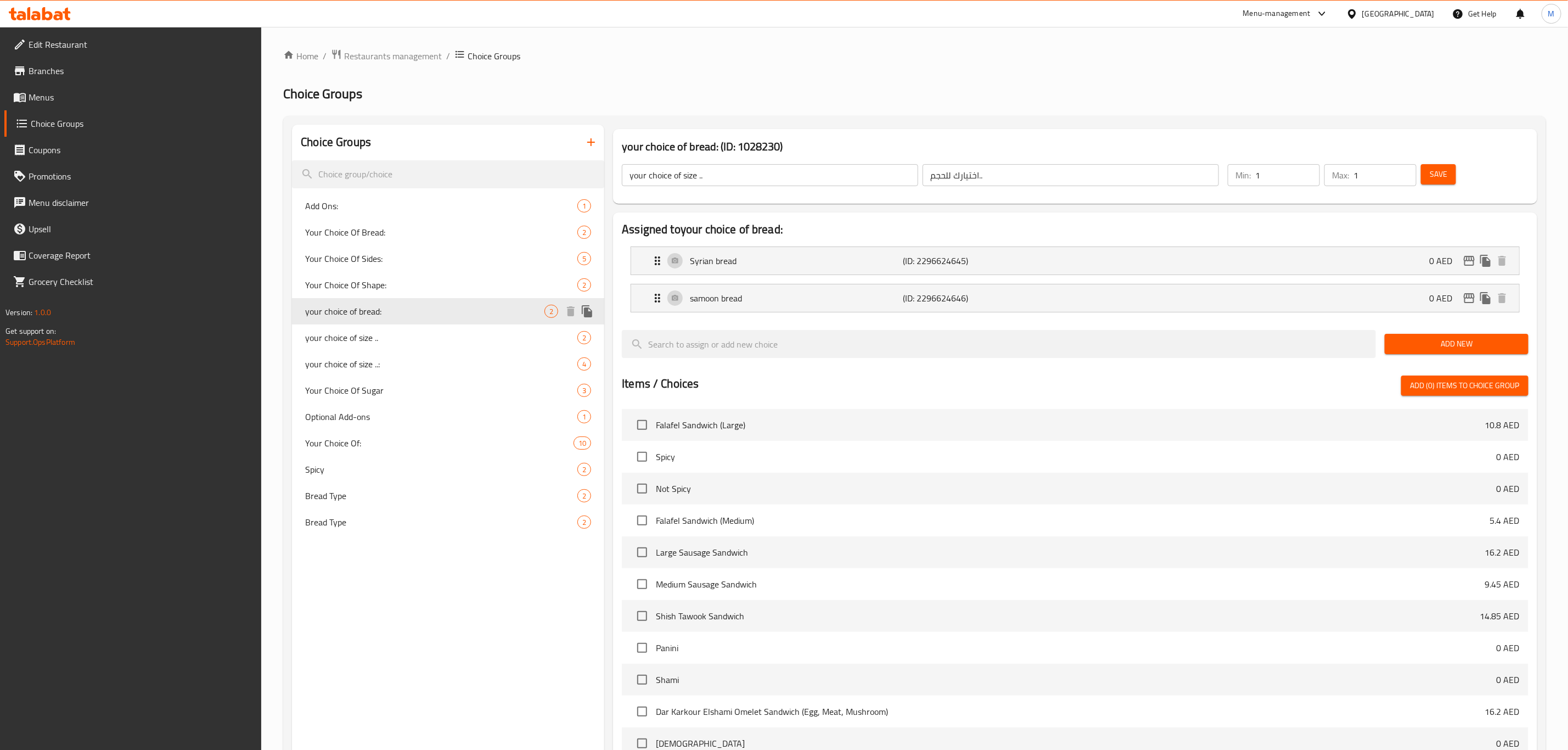
type input "your choice of bread:"
type input "اختيارك من الخبز:"
click at [493, 276] on div "Your Choice Of Shape: 2" at bounding box center [448, 284] width 312 height 26
type input "Your Choice Of Shape:"
type input "إختيارك من الشكل:"
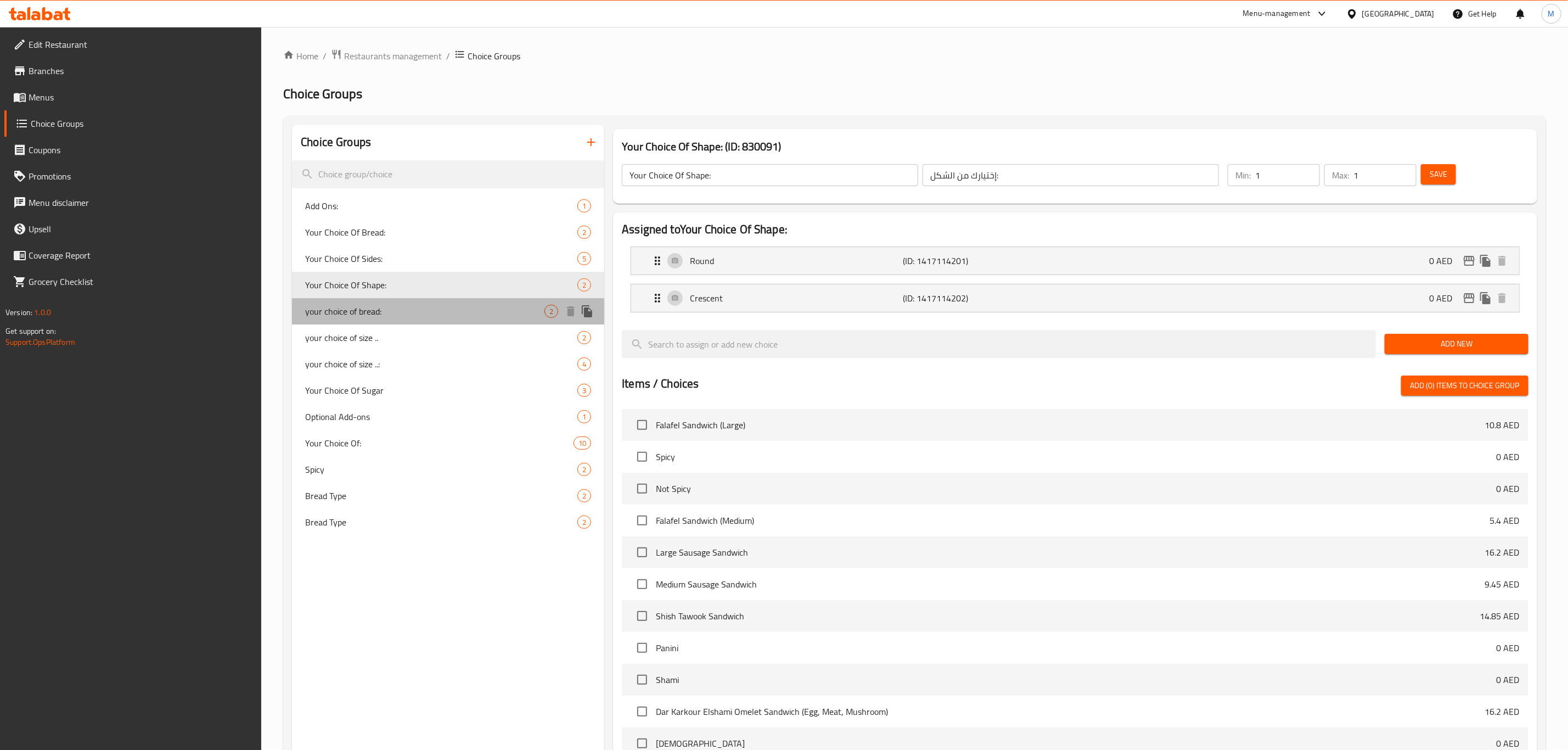
click at [490, 306] on span "your choice of bread:" at bounding box center [425, 311] width 239 height 13
type input "your choice of bread:"
type input "اختيارك من الخبز:"
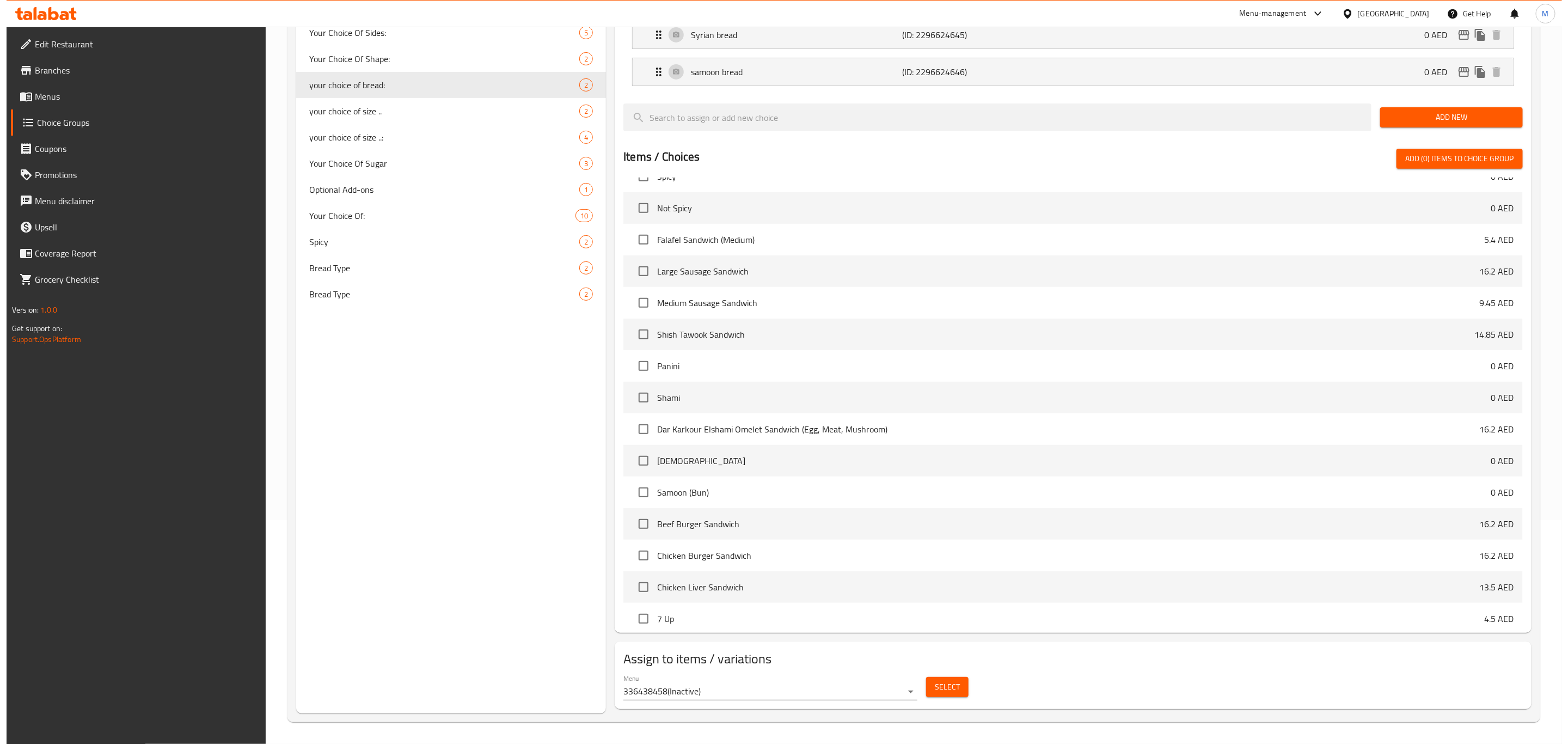
scroll to position [82, 0]
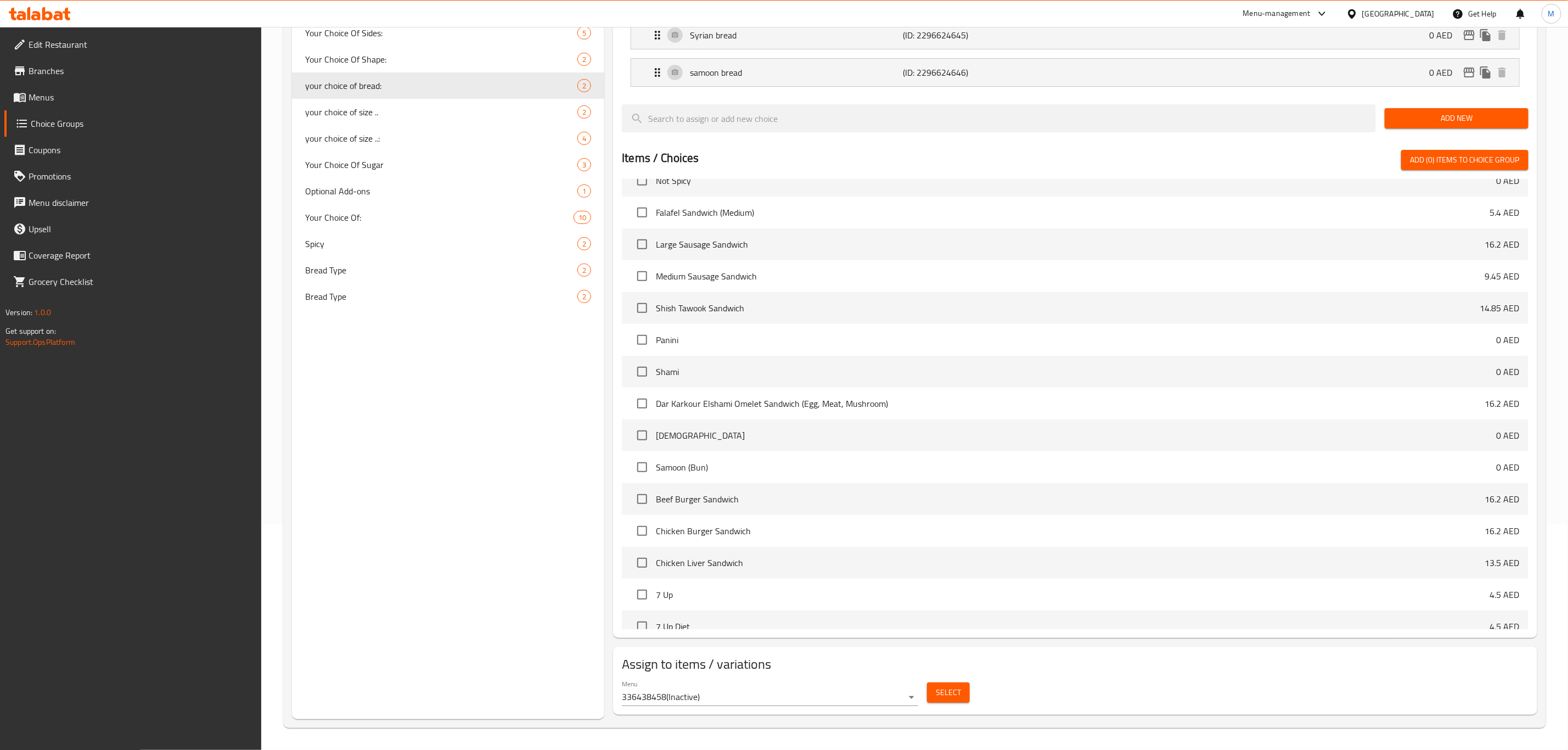
click at [850, 525] on body "​ Menu-management United Arab Emirates Get Help M Edit Restaurant Branches Menu…" at bounding box center [784, 163] width 1568 height 723
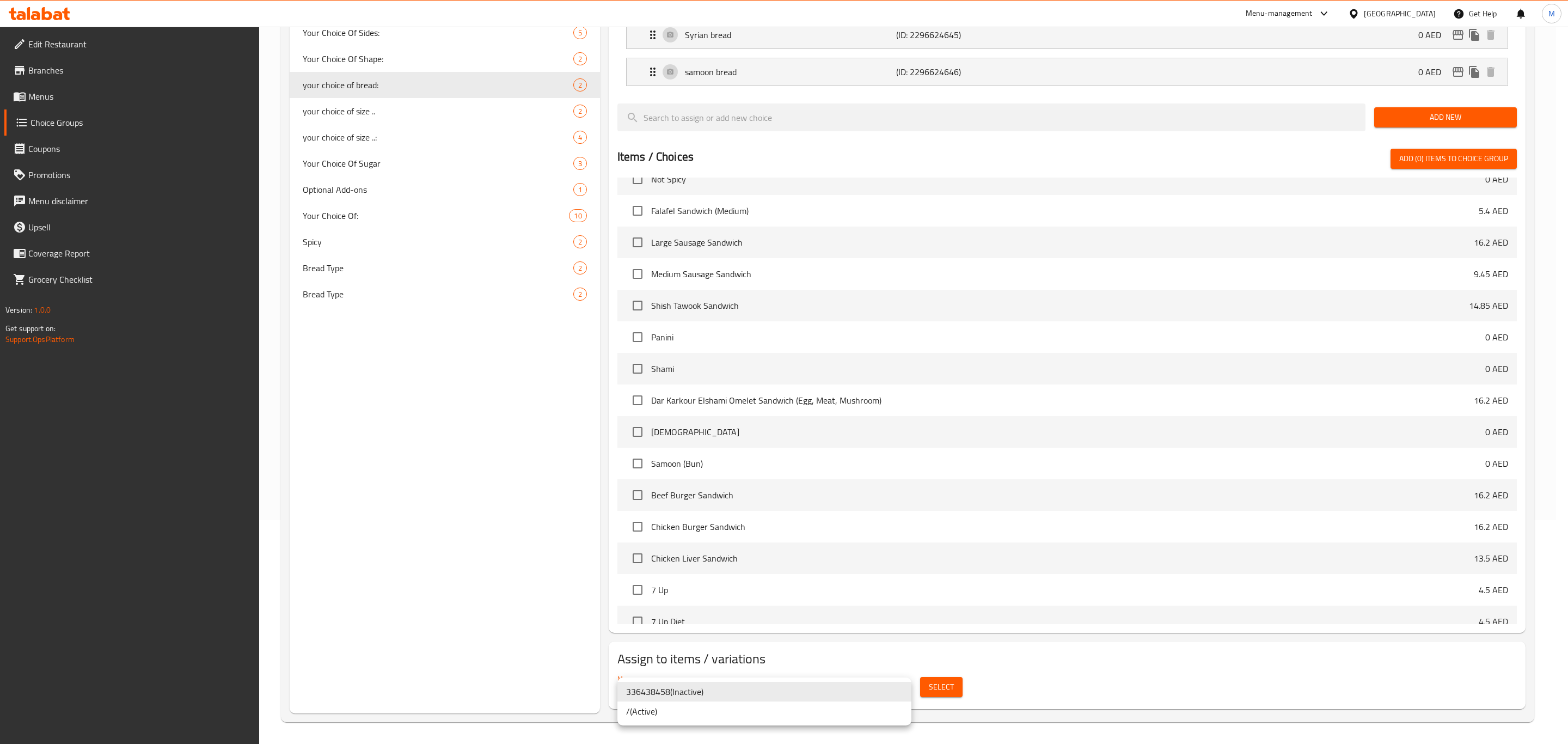
click at [719, 713] on li "/ ( Active )" at bounding box center [764, 712] width 294 height 20
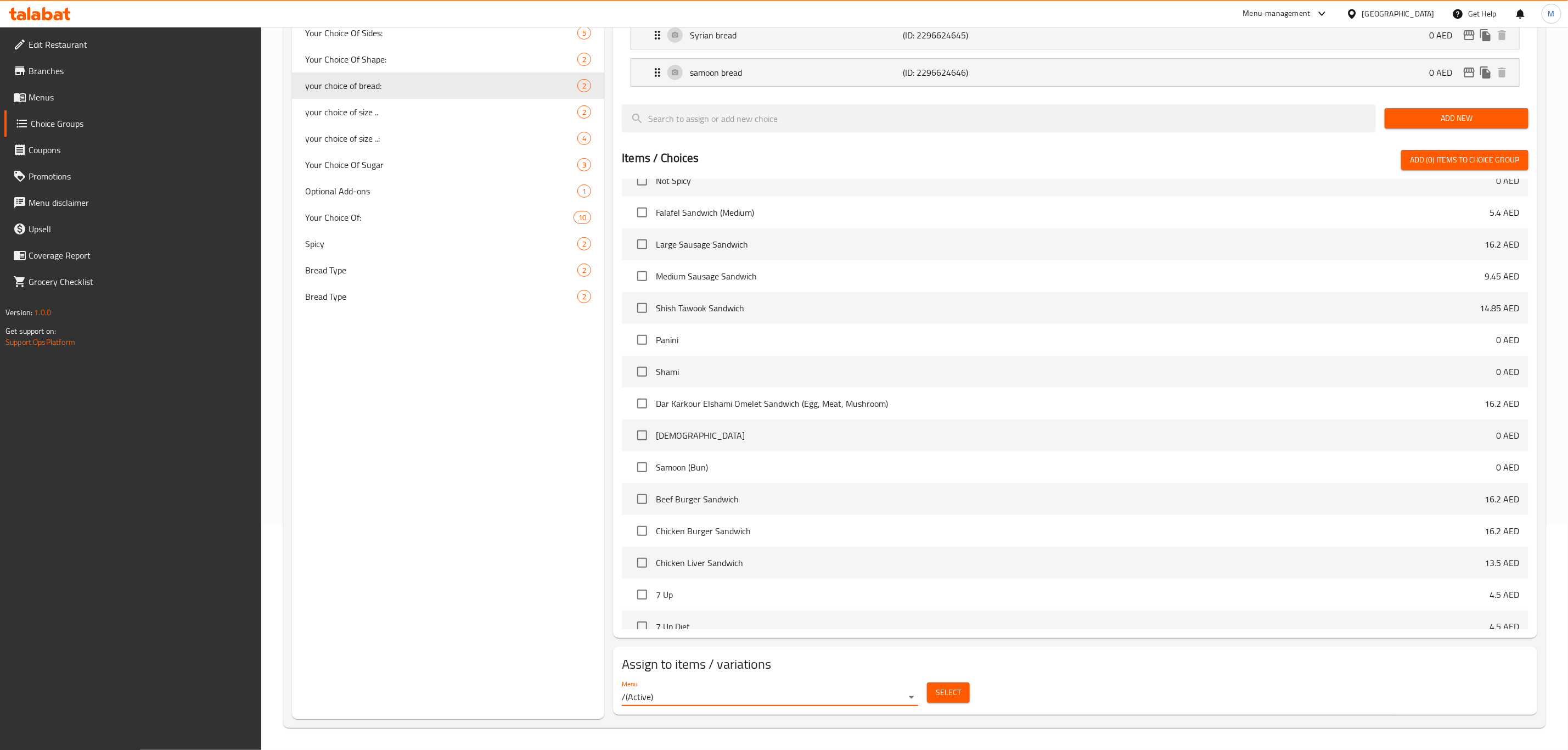
click at [947, 697] on span "Select" at bounding box center [949, 692] width 26 height 13
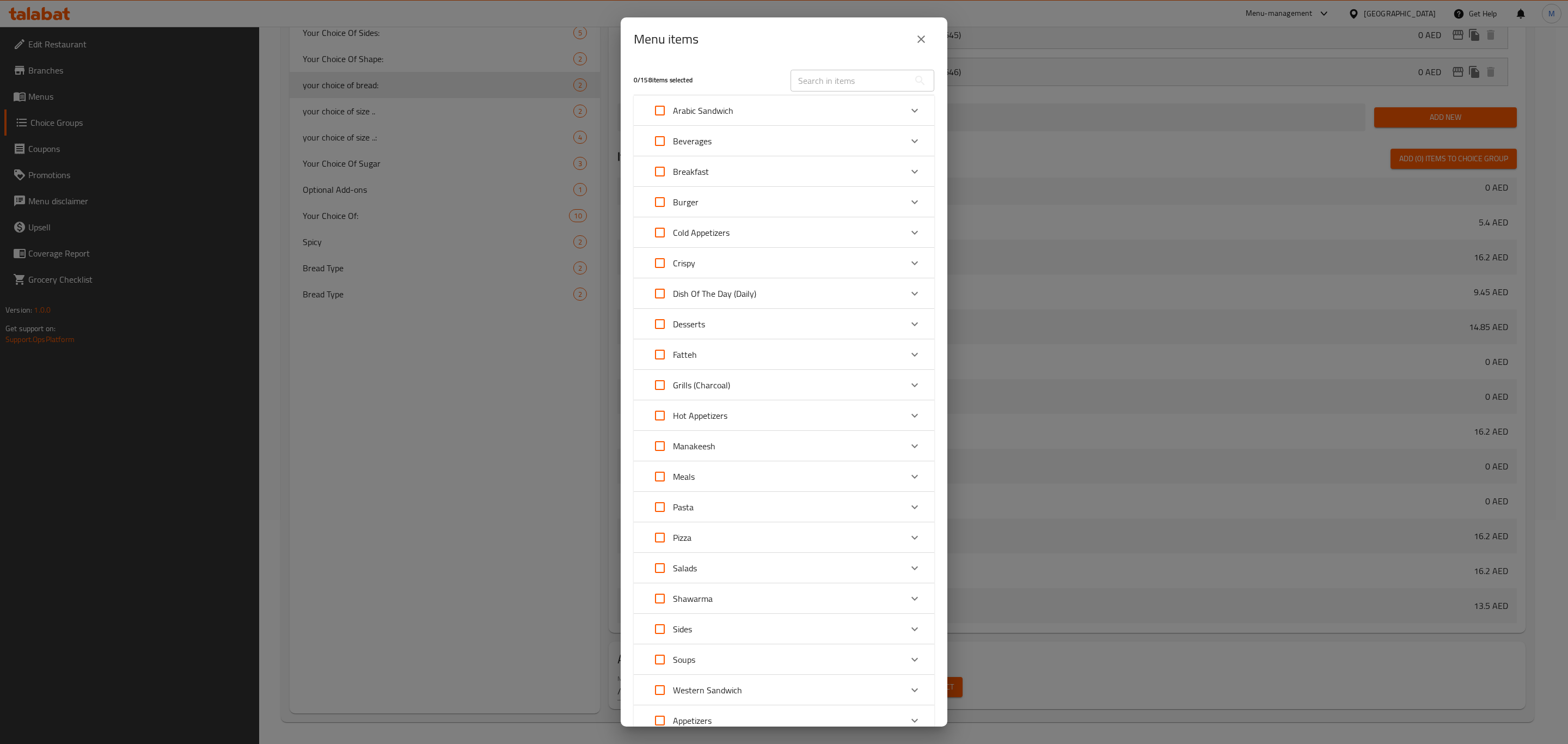
click at [832, 110] on div "Arabic Sandwich" at bounding box center [774, 110] width 254 height 26
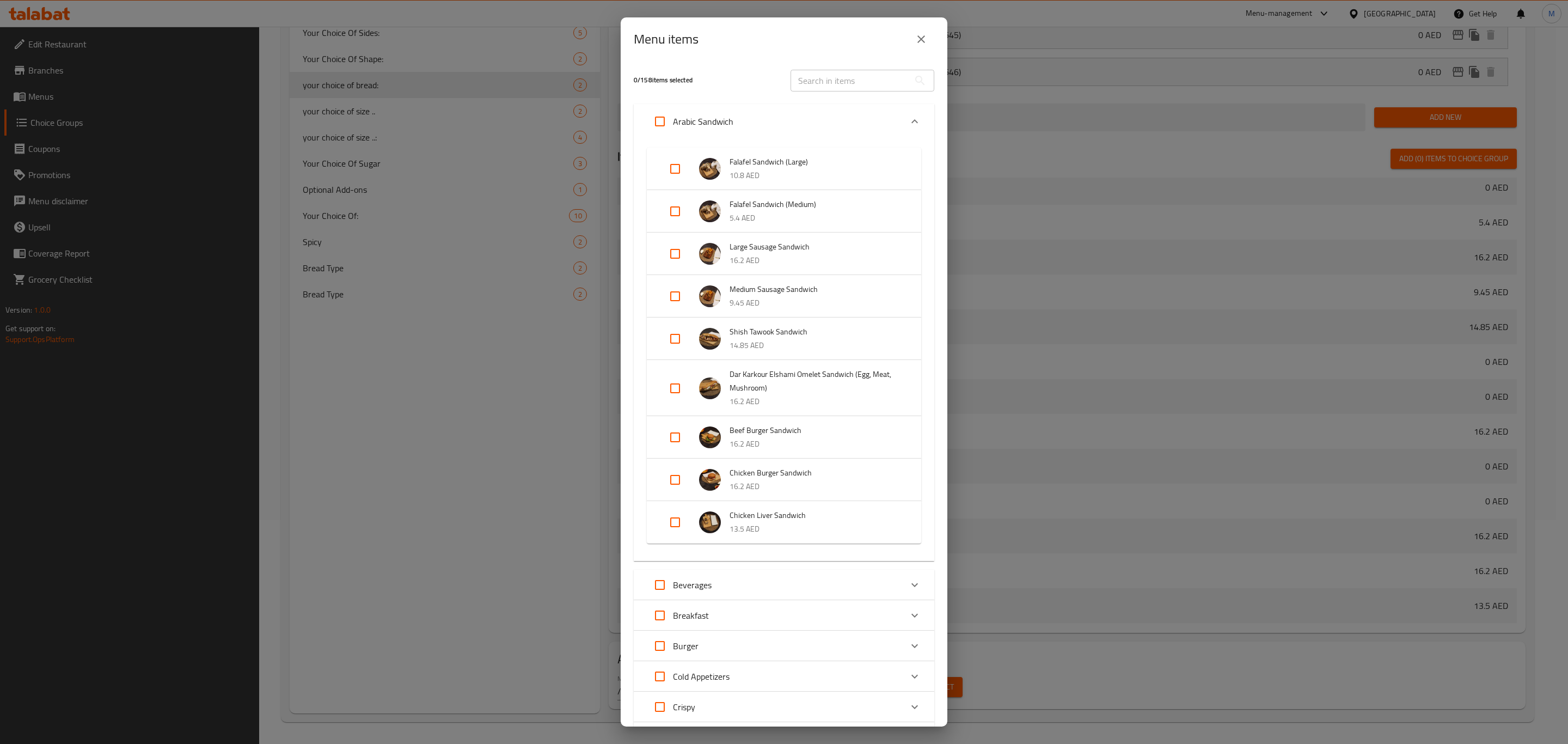
click at [673, 168] on input "Expand" at bounding box center [675, 169] width 26 height 26
checkbox input "true"
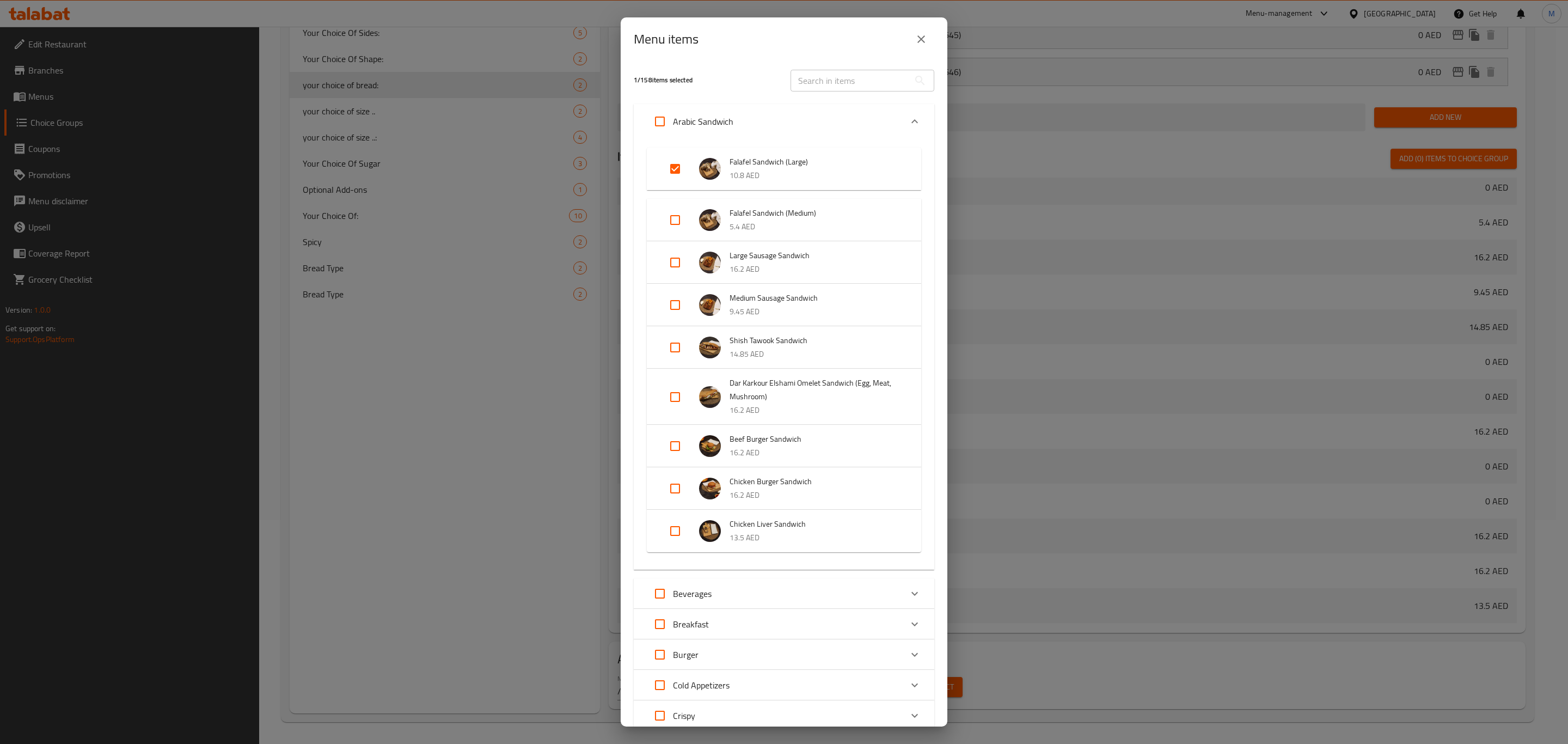
click at [686, 229] on input "Expand" at bounding box center [675, 219] width 26 height 26
checkbox input "true"
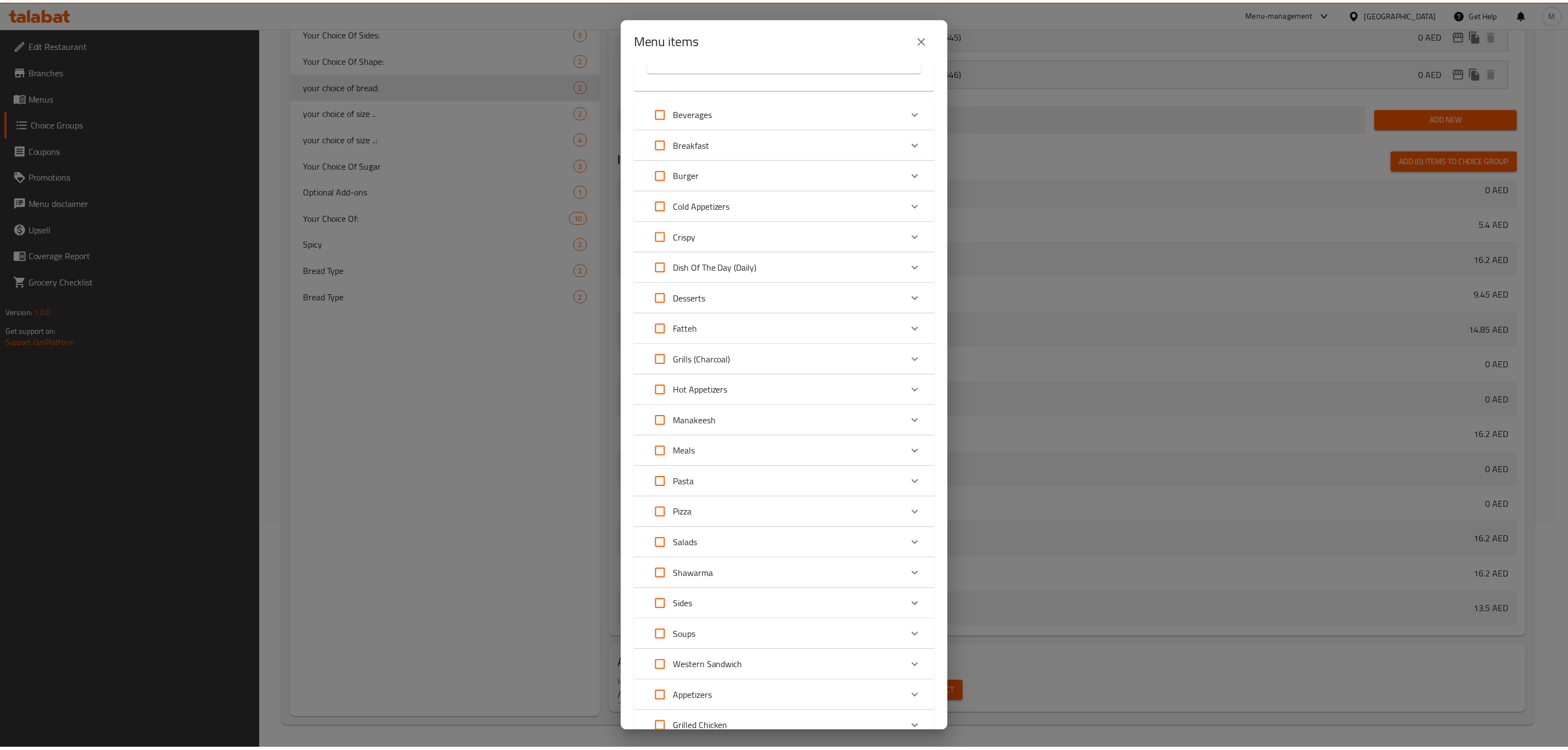
scroll to position [642, 0]
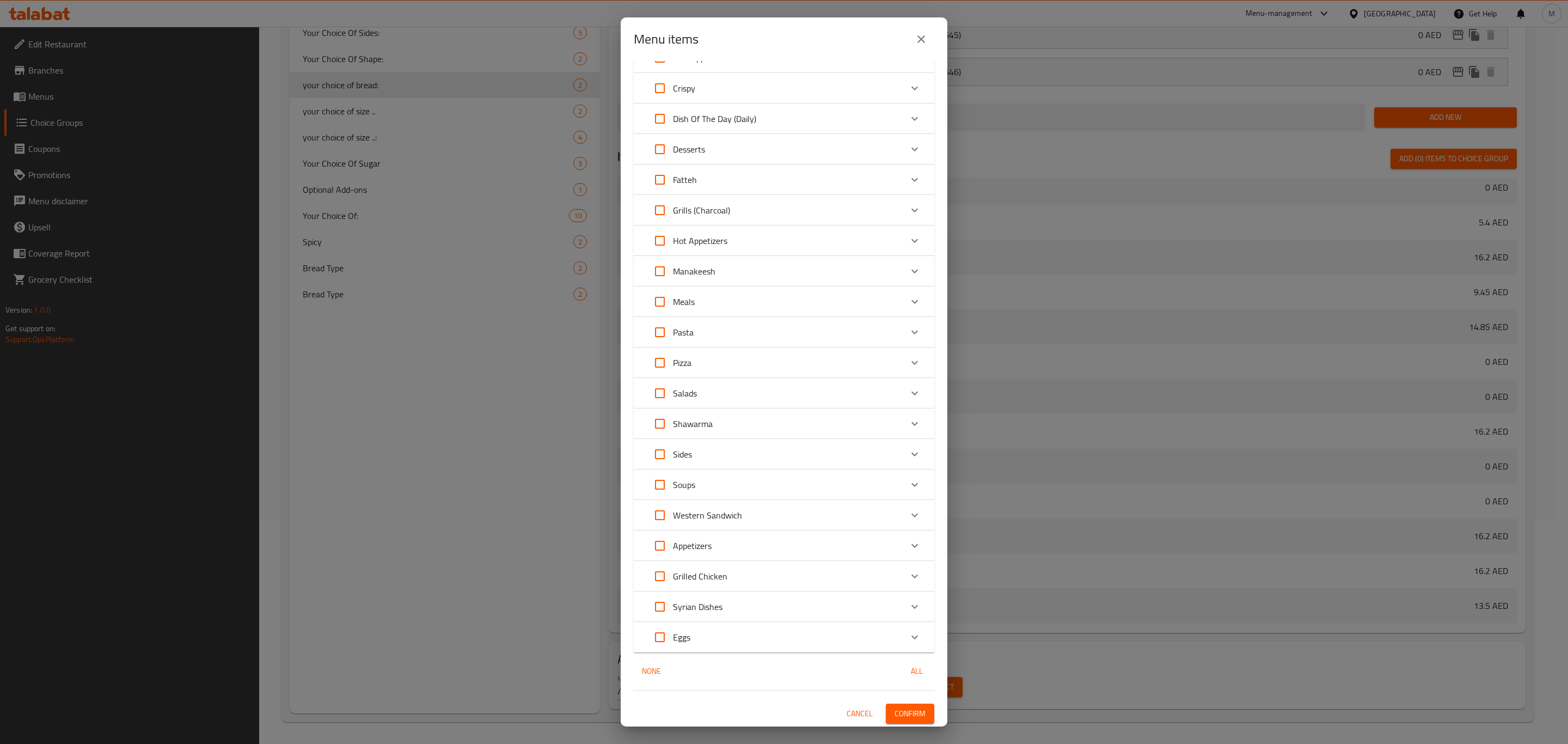
click at [895, 712] on span "Confirm" at bounding box center [910, 713] width 31 height 13
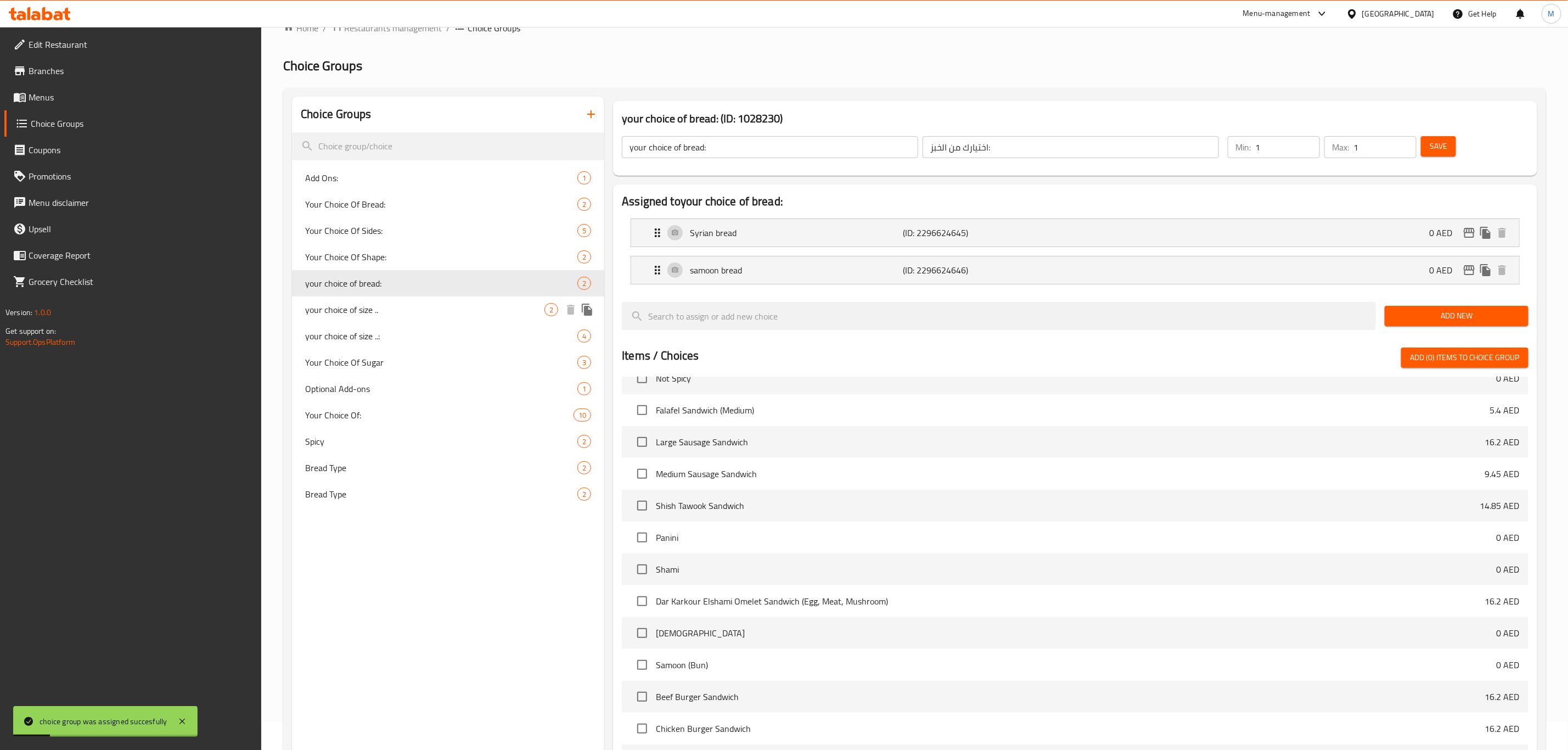
scroll to position [0, 0]
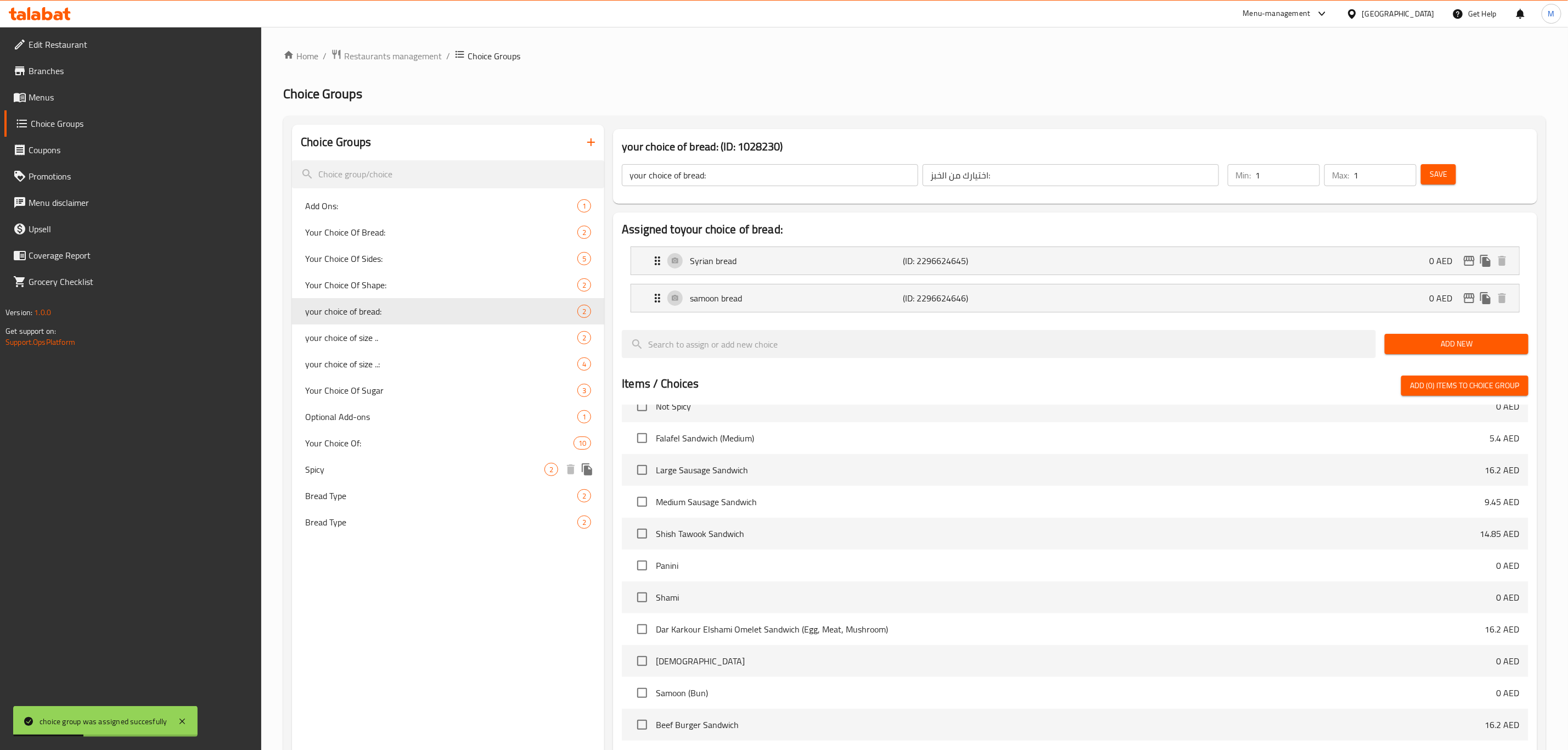
click at [446, 465] on span "Spicy" at bounding box center [425, 469] width 239 height 13
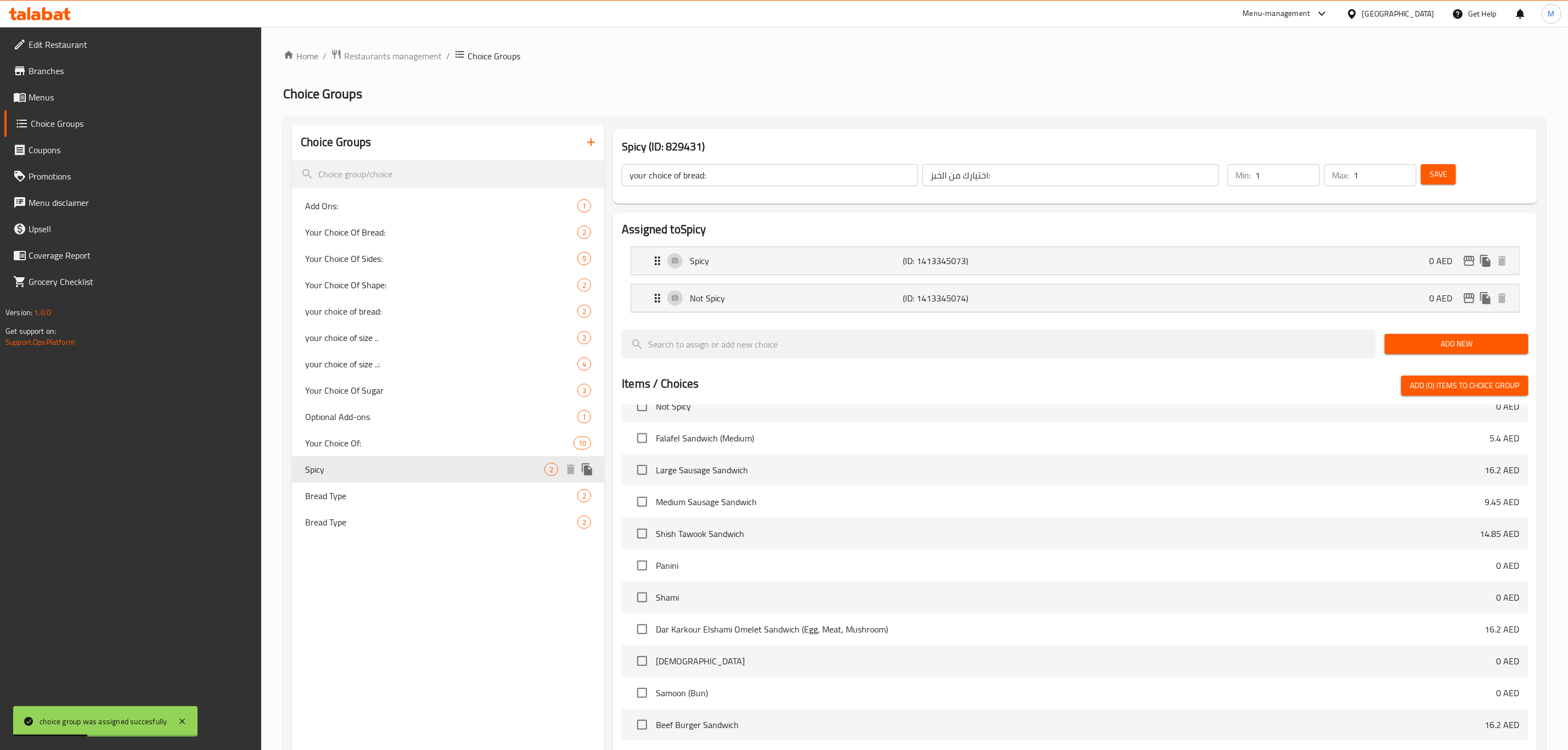
type input "Spicy"
type input "حار"
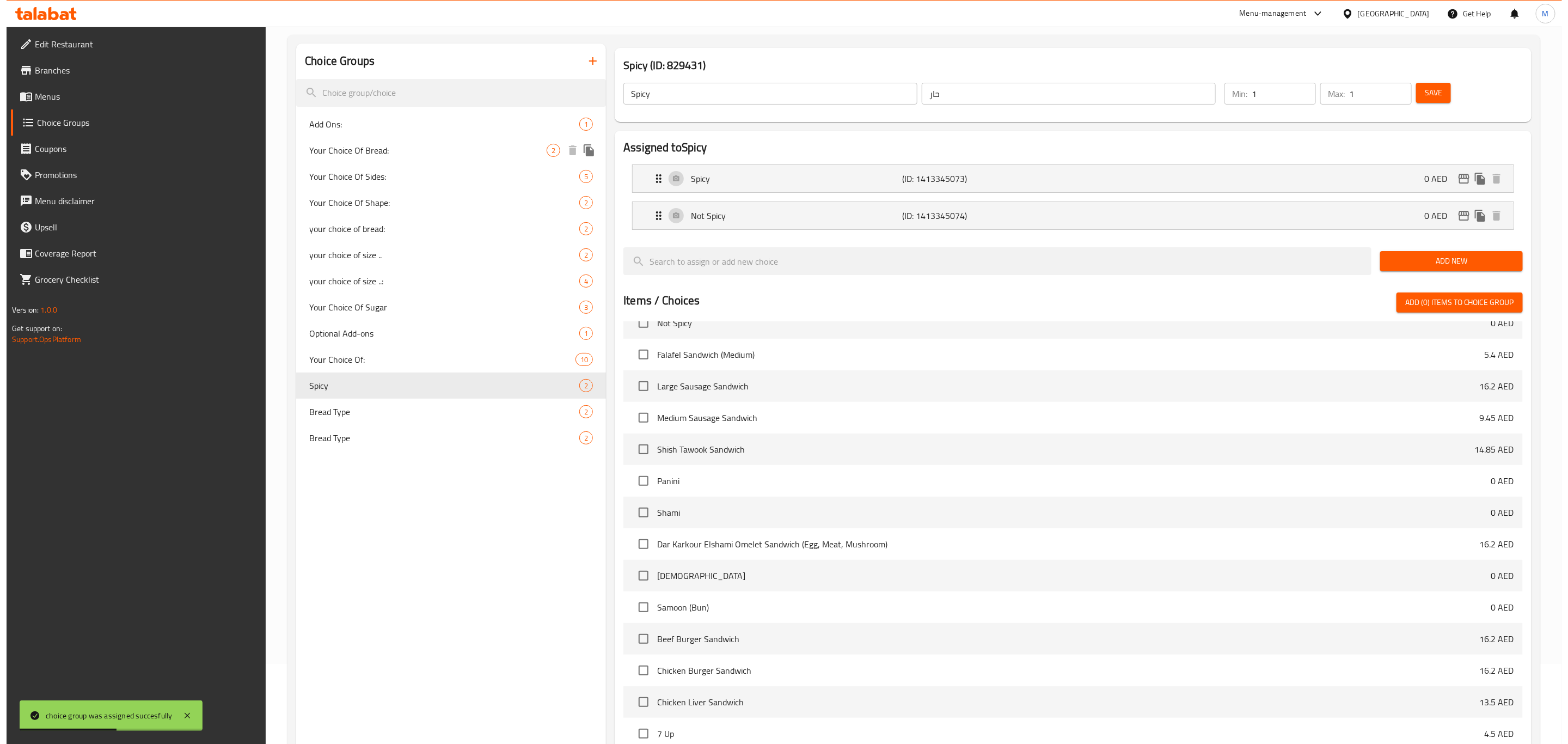
scroll to position [224, 0]
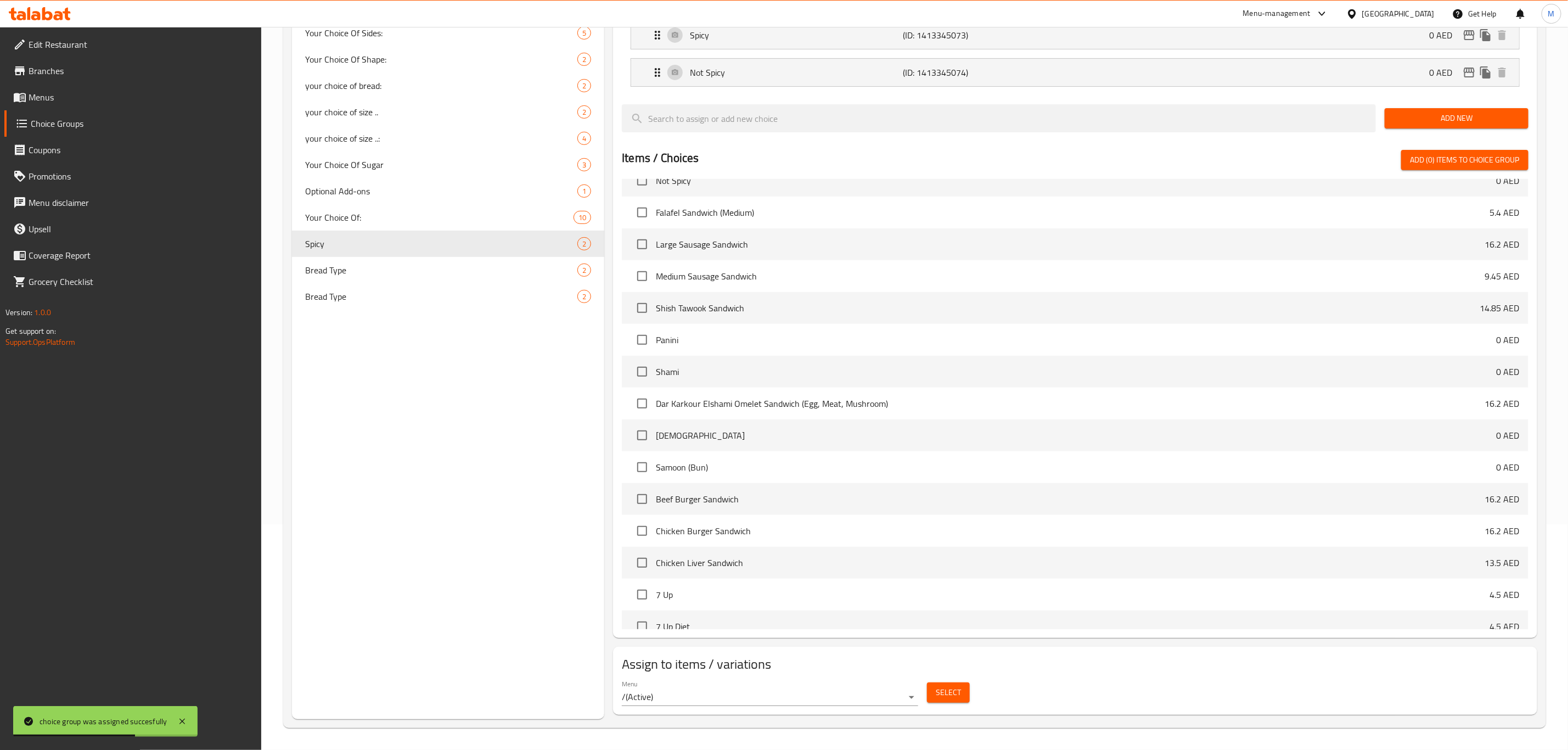
click at [942, 678] on div "Select" at bounding box center [948, 693] width 52 height 29
click at [943, 687] on span "Select" at bounding box center [949, 692] width 26 height 13
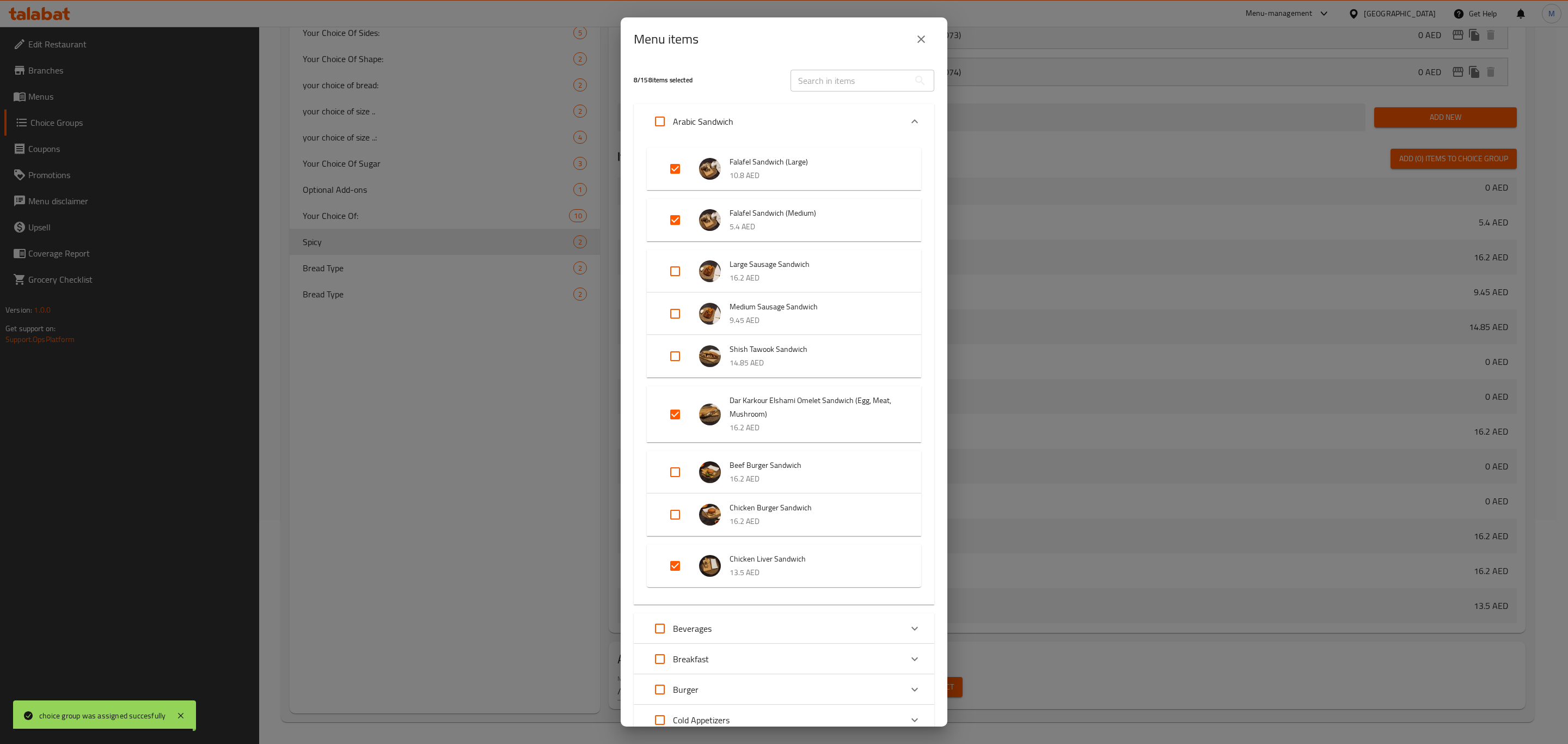
click at [666, 162] on input "Expand" at bounding box center [675, 169] width 26 height 26
checkbox input "false"
click at [681, 212] on input "Expand" at bounding box center [675, 219] width 26 height 26
checkbox input "false"
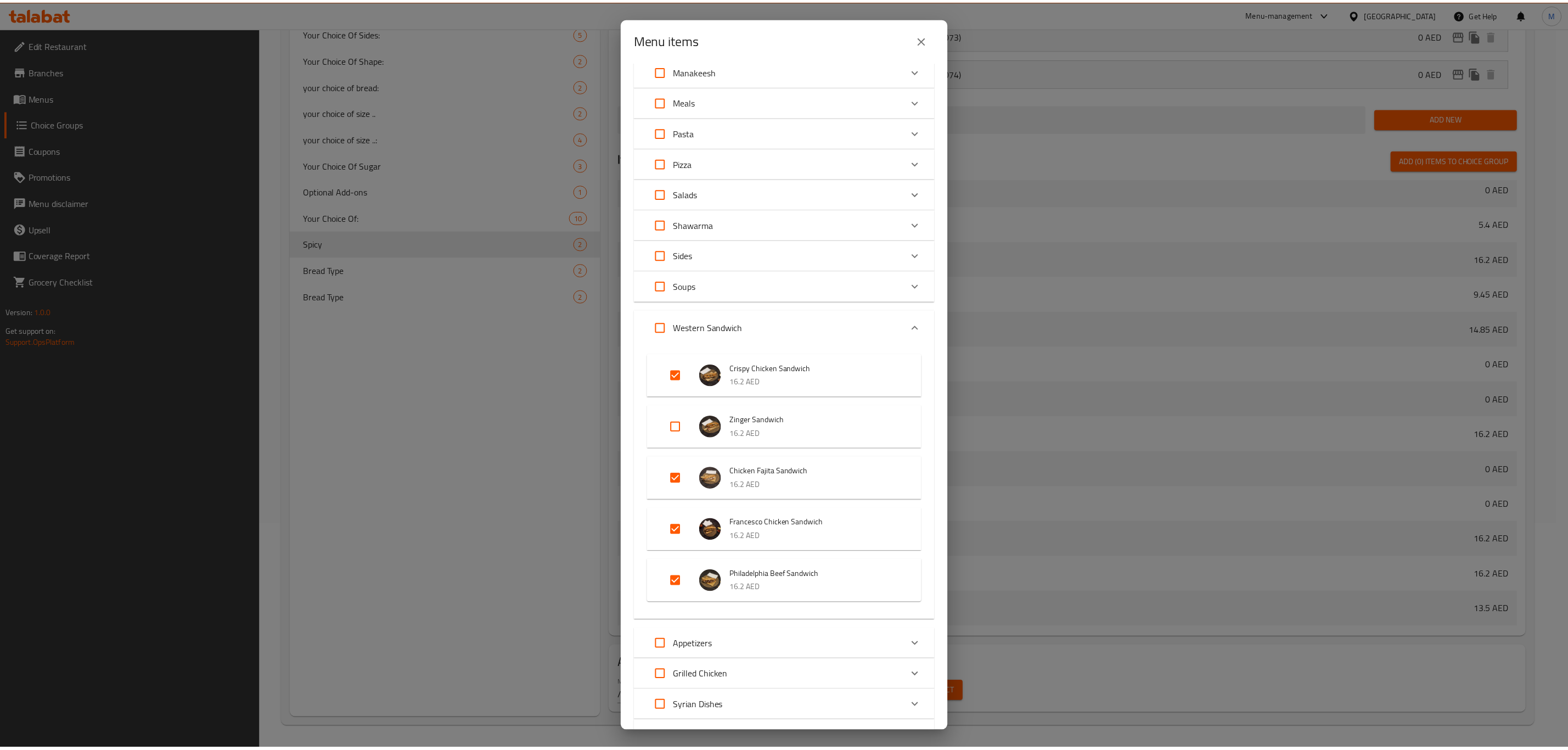
scroll to position [947, 0]
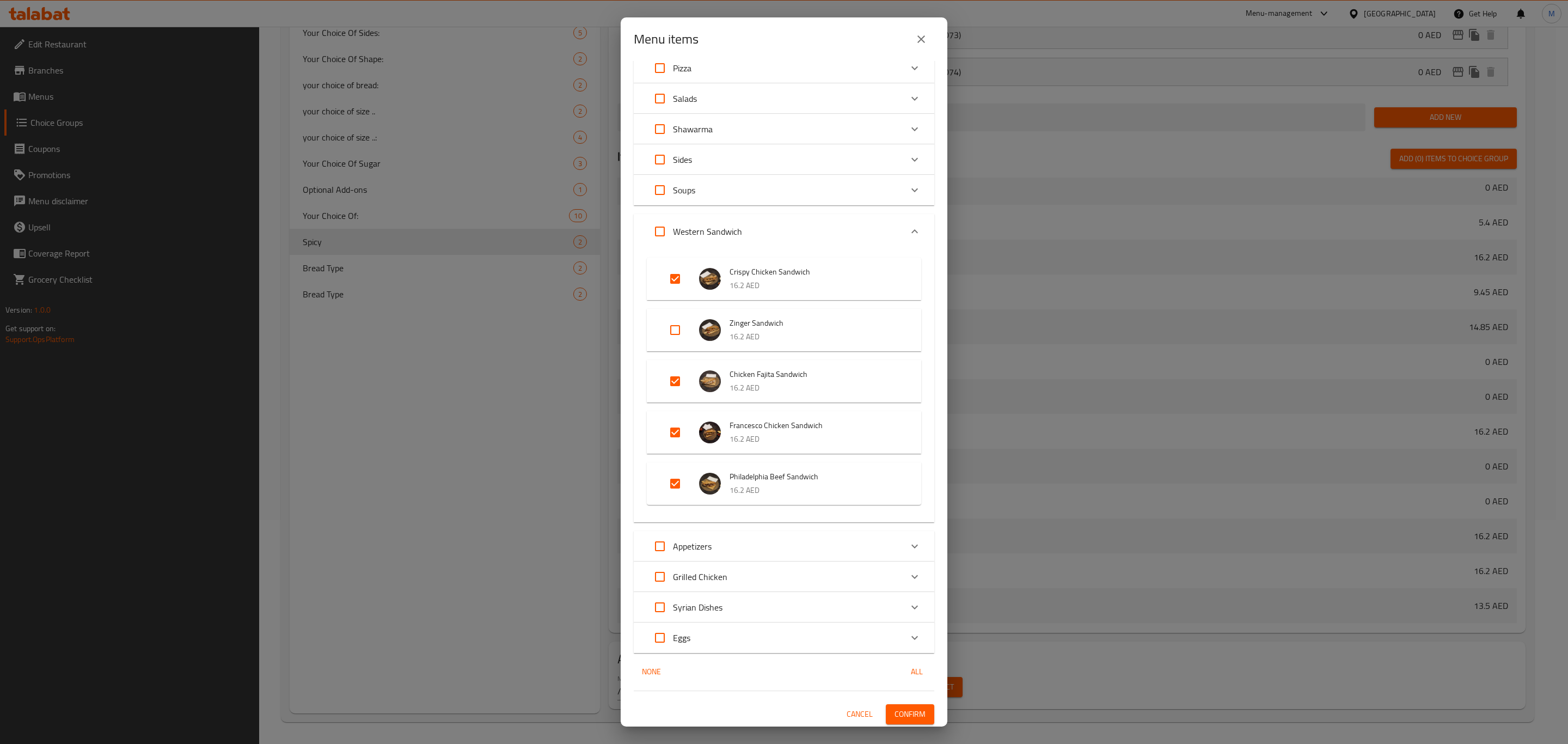
click at [895, 713] on span "Confirm" at bounding box center [910, 714] width 31 height 13
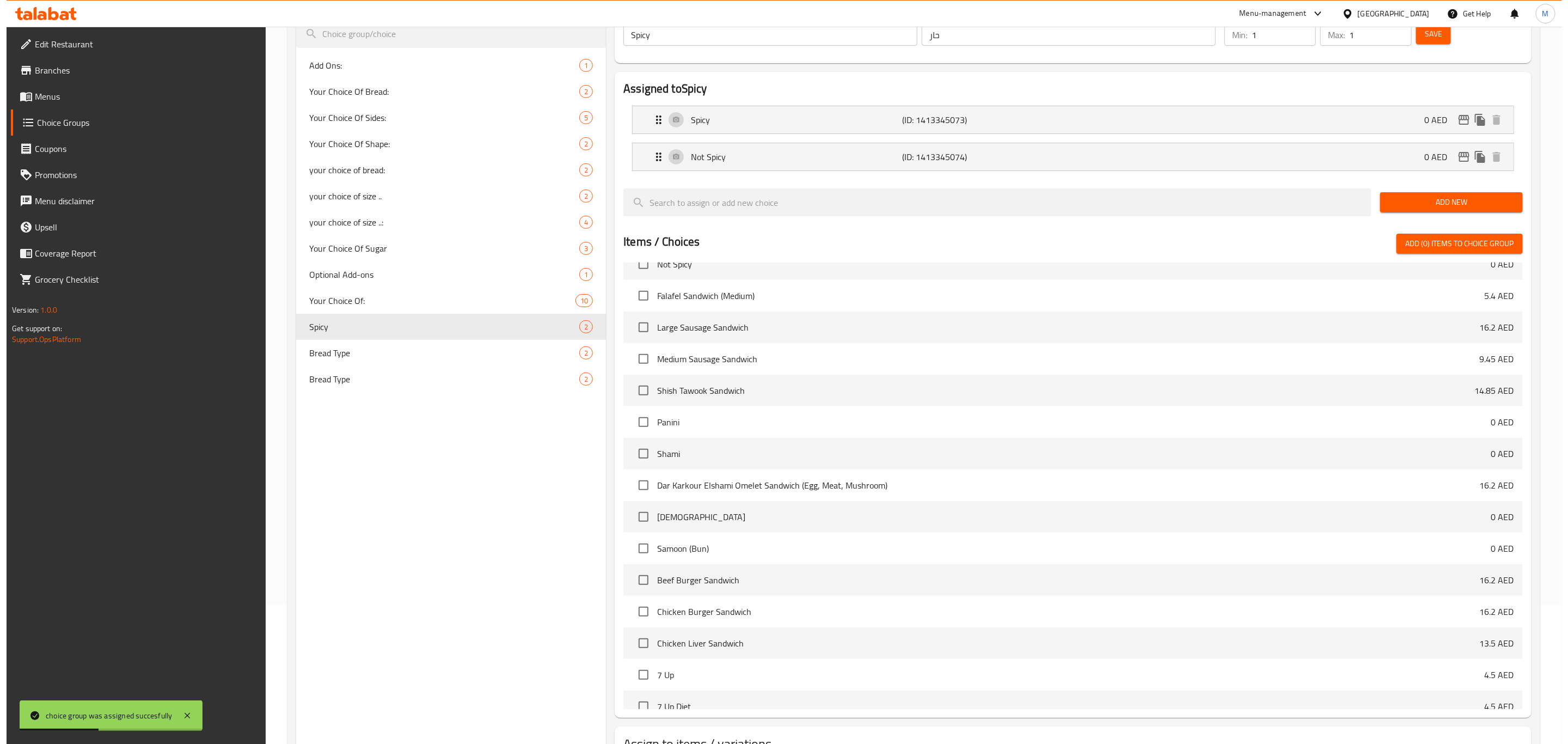
scroll to position [224, 0]
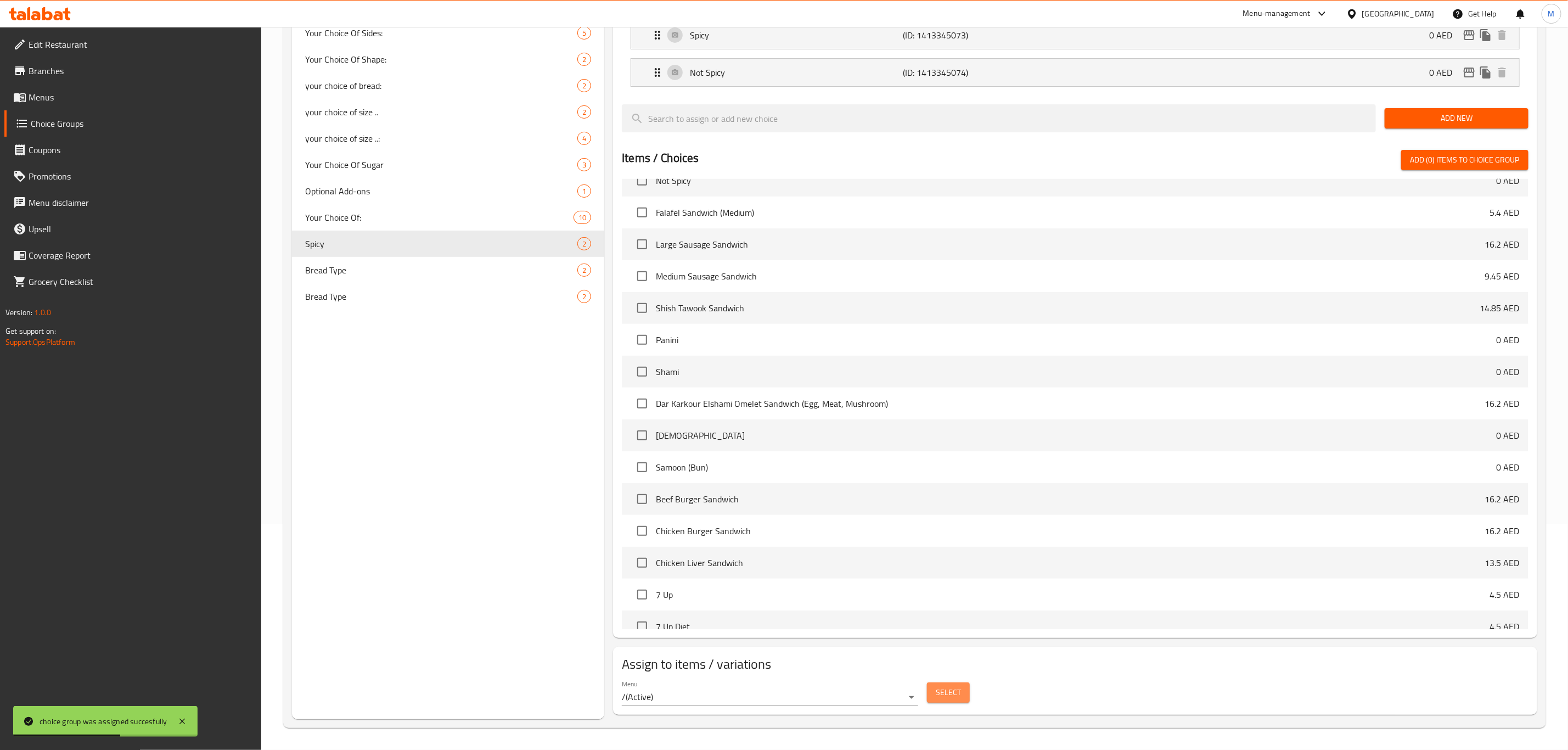
click at [968, 685] on button "Select" at bounding box center [948, 693] width 43 height 21
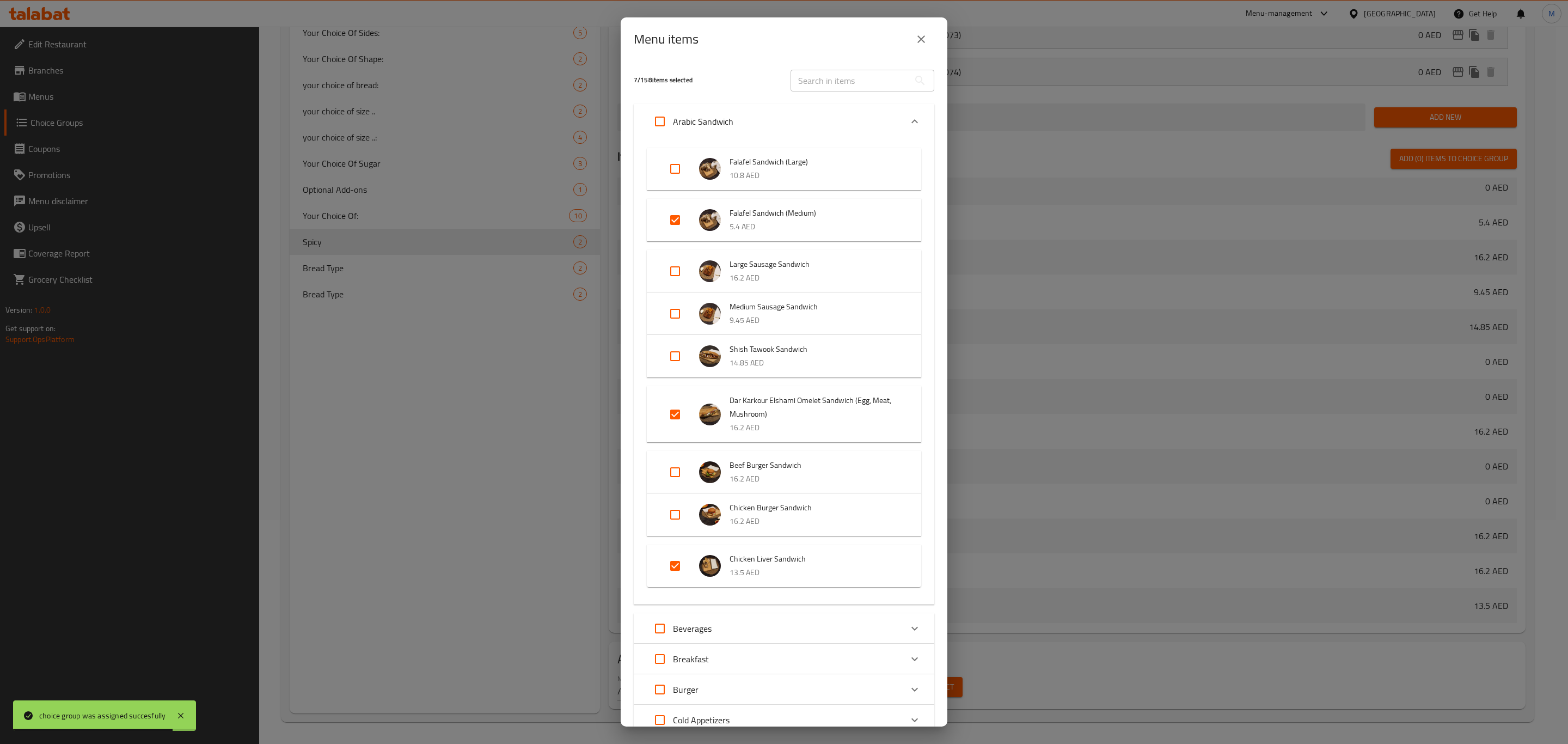
click at [743, 226] on p "5.4 AED" at bounding box center [815, 226] width 170 height 13
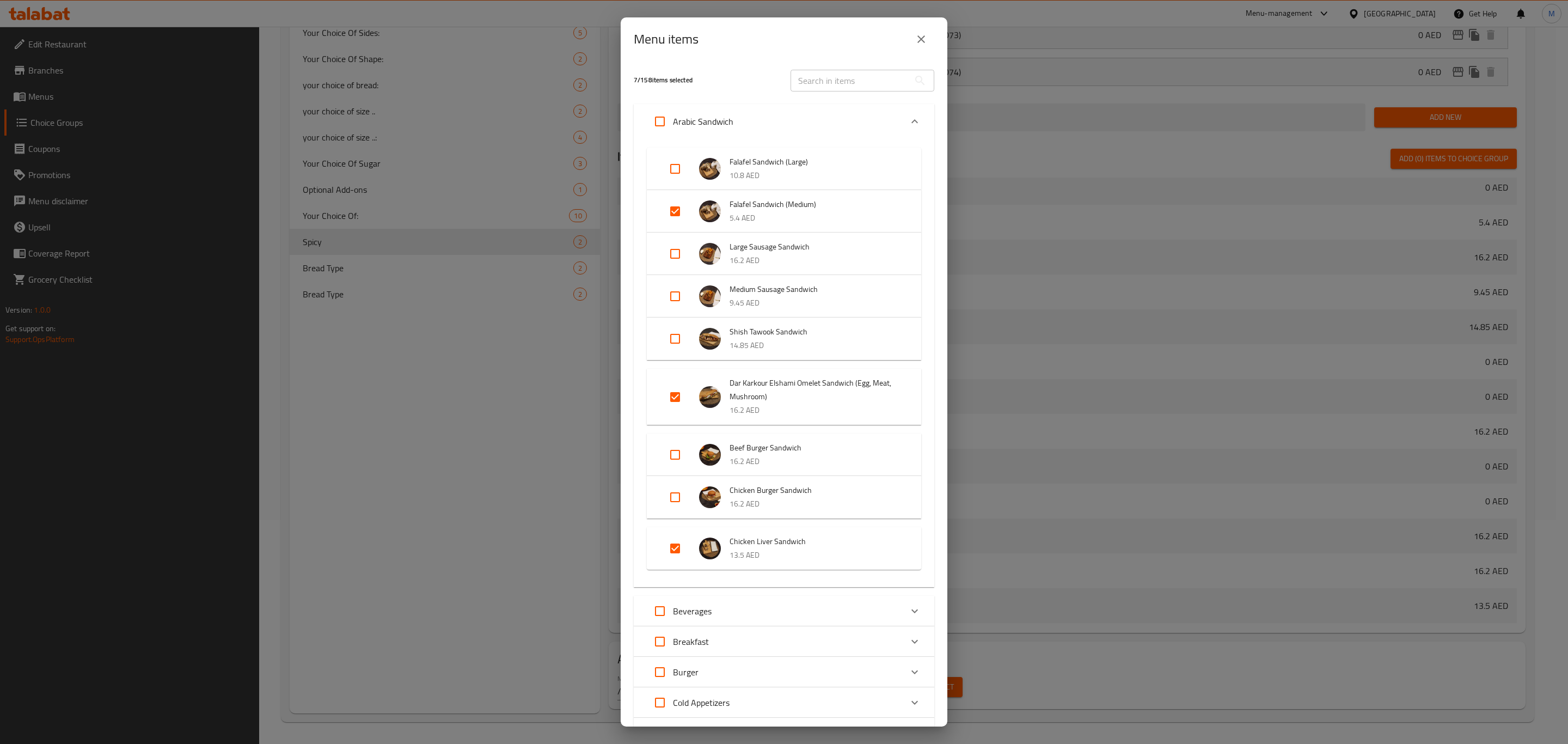
click at [668, 213] on input "Expand" at bounding box center [675, 211] width 26 height 26
checkbox input "false"
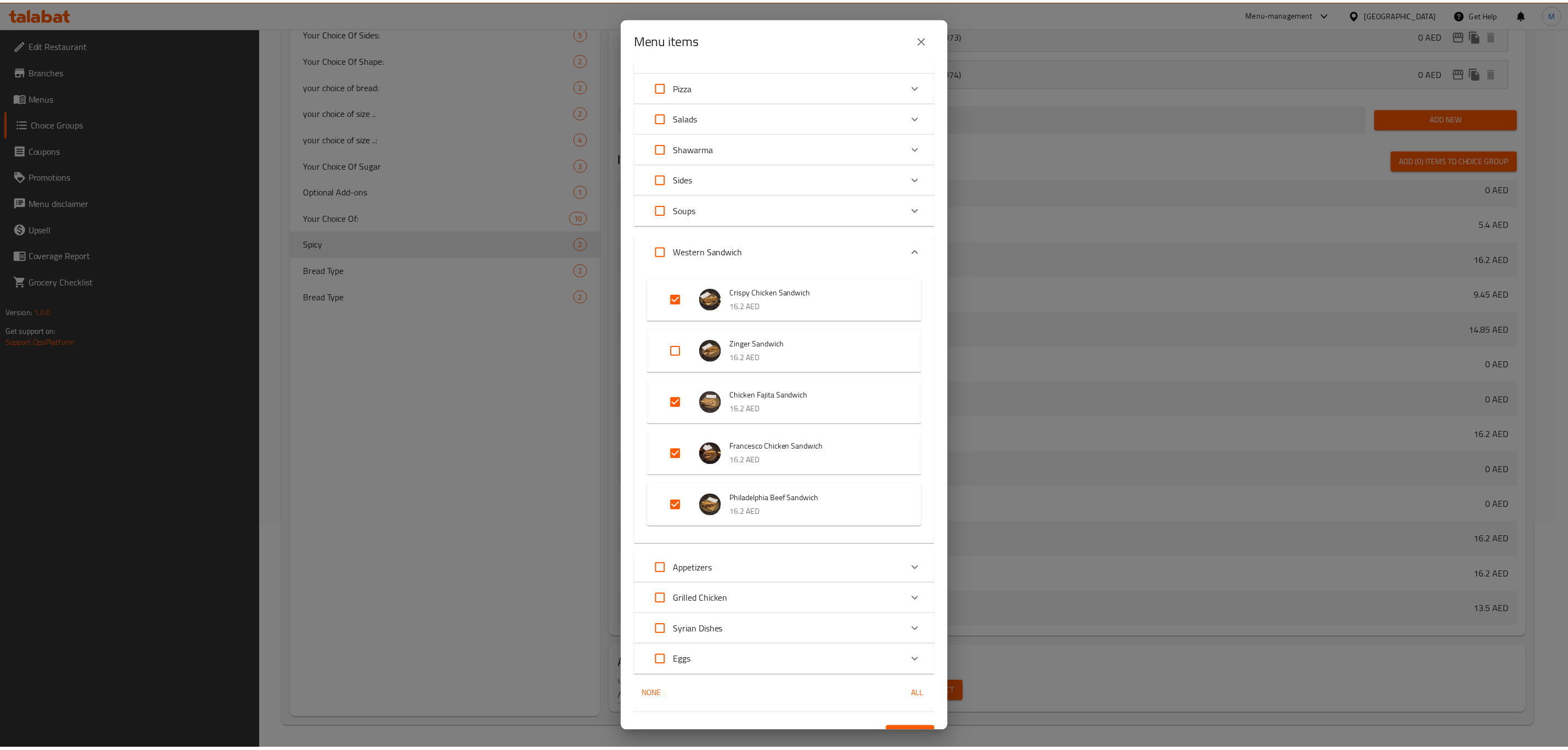
scroll to position [964, 0]
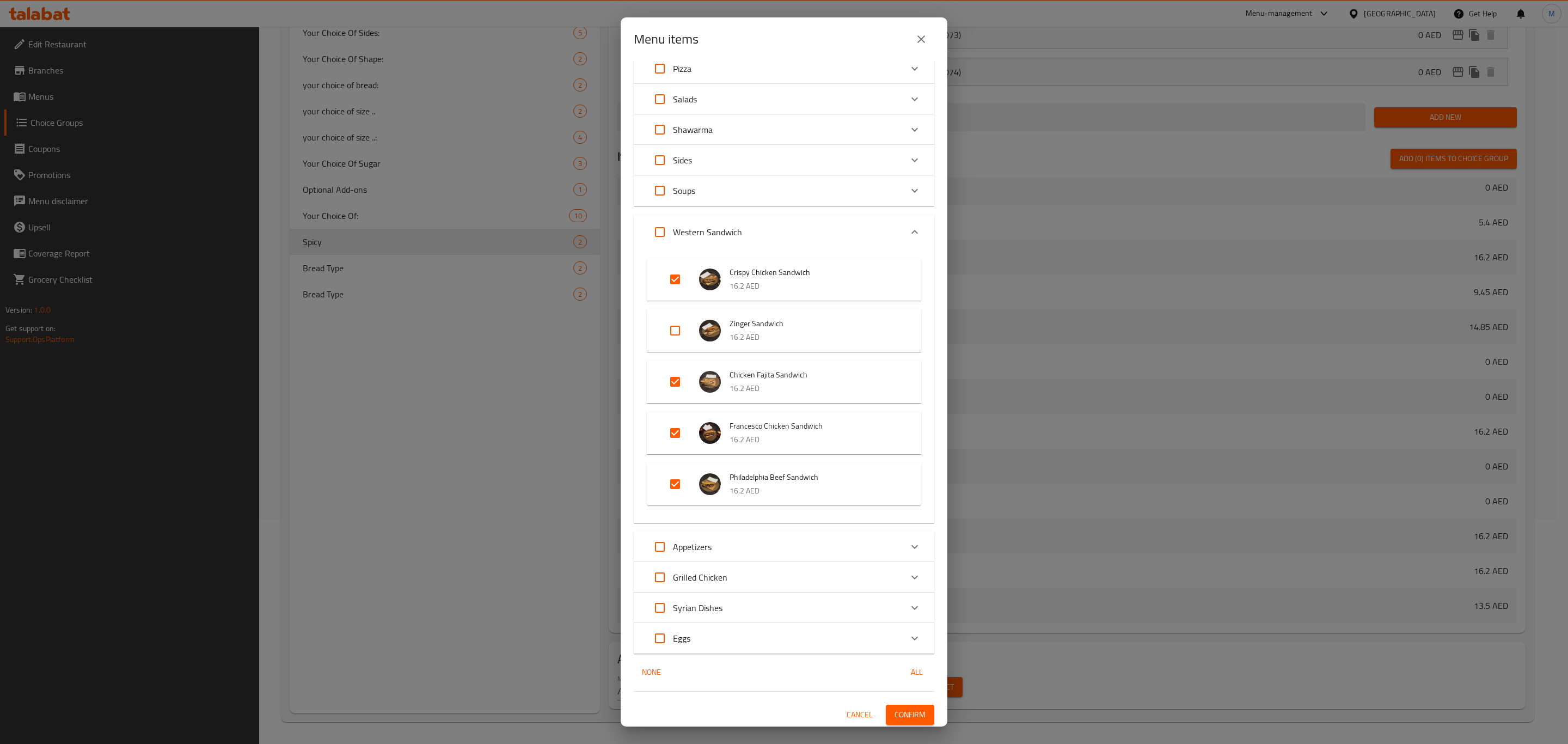
click at [902, 712] on span "Confirm" at bounding box center [910, 714] width 31 height 13
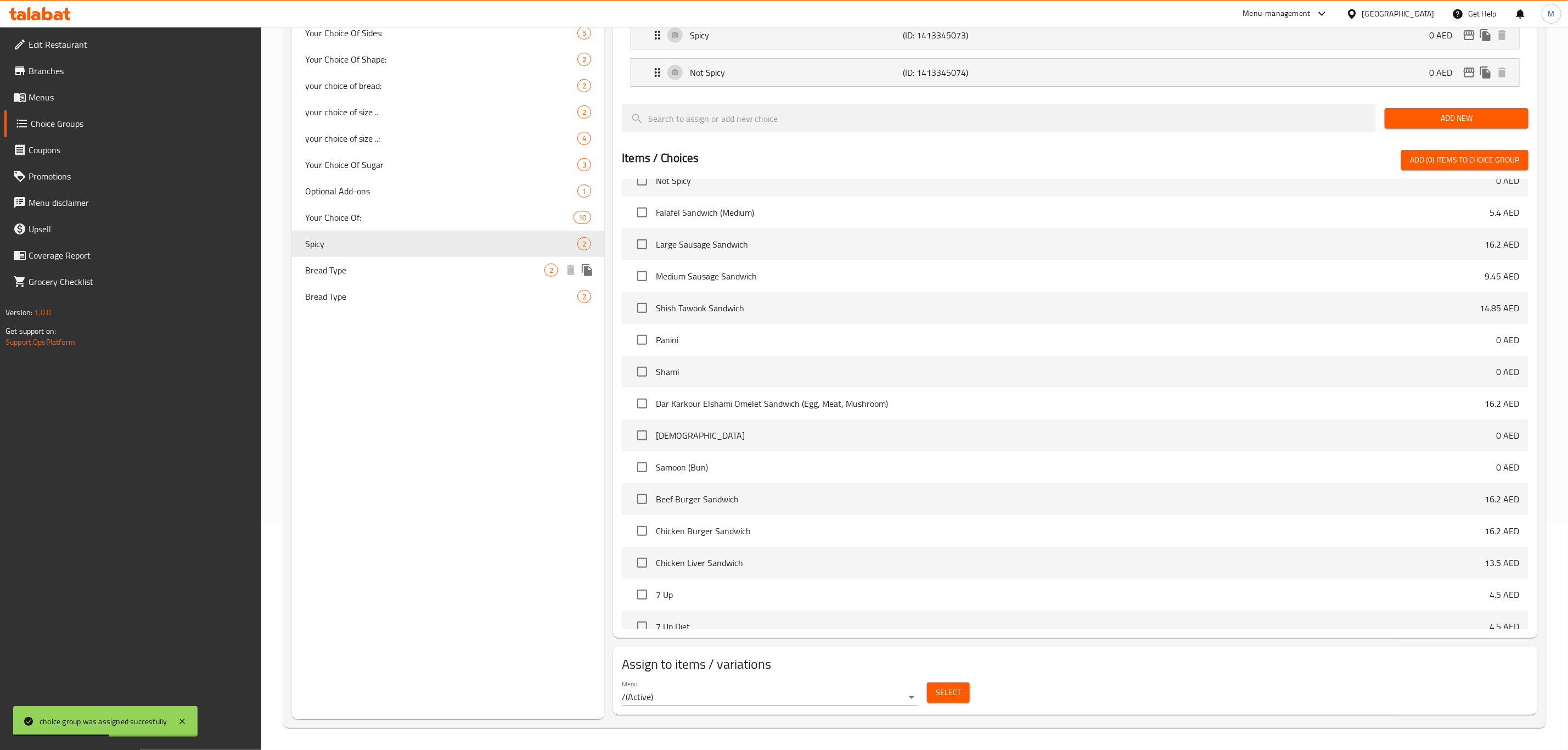
click at [490, 264] on span "Bread Type" at bounding box center [425, 270] width 239 height 13
type input "Bread Type"
type input "نوع الخبز"
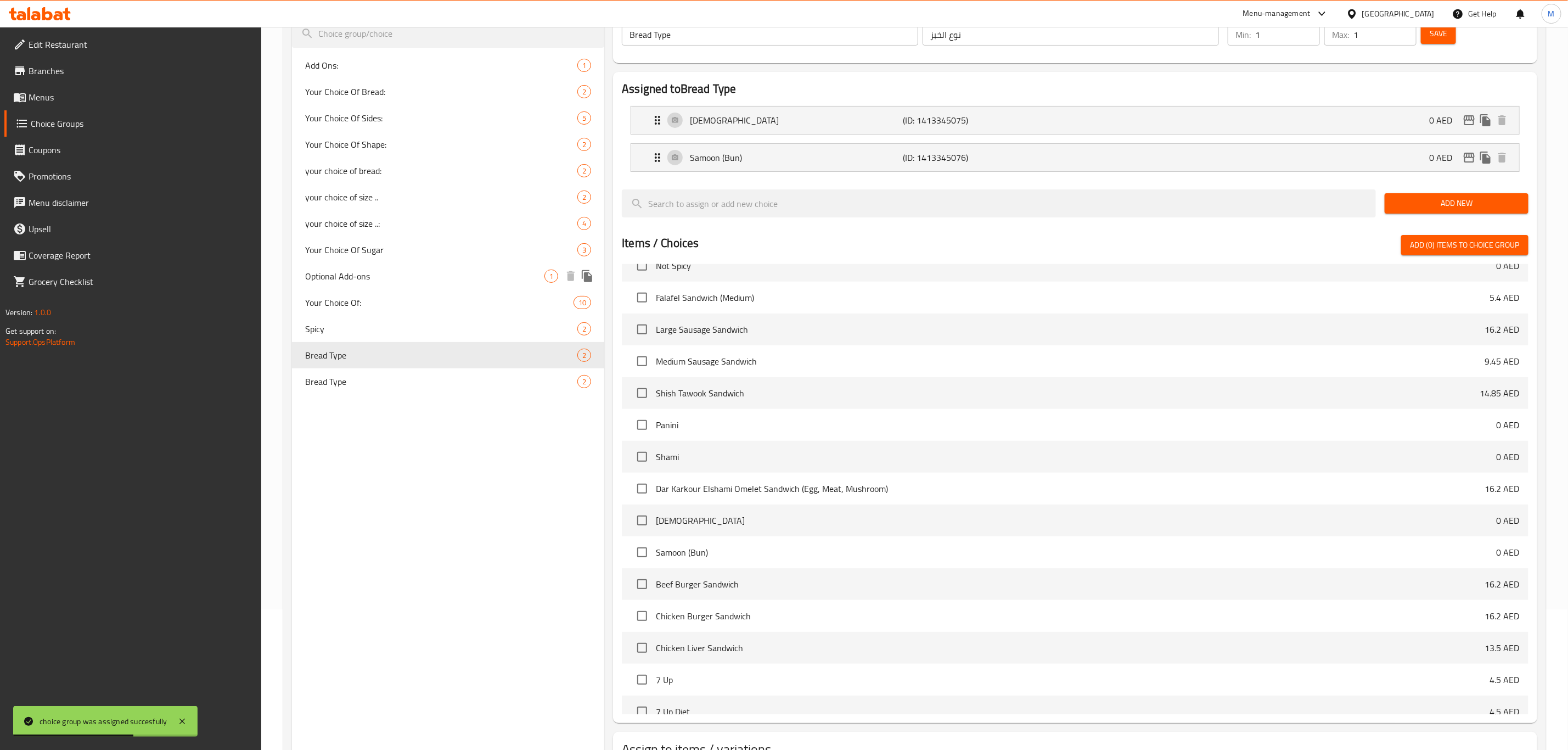
scroll to position [0, 0]
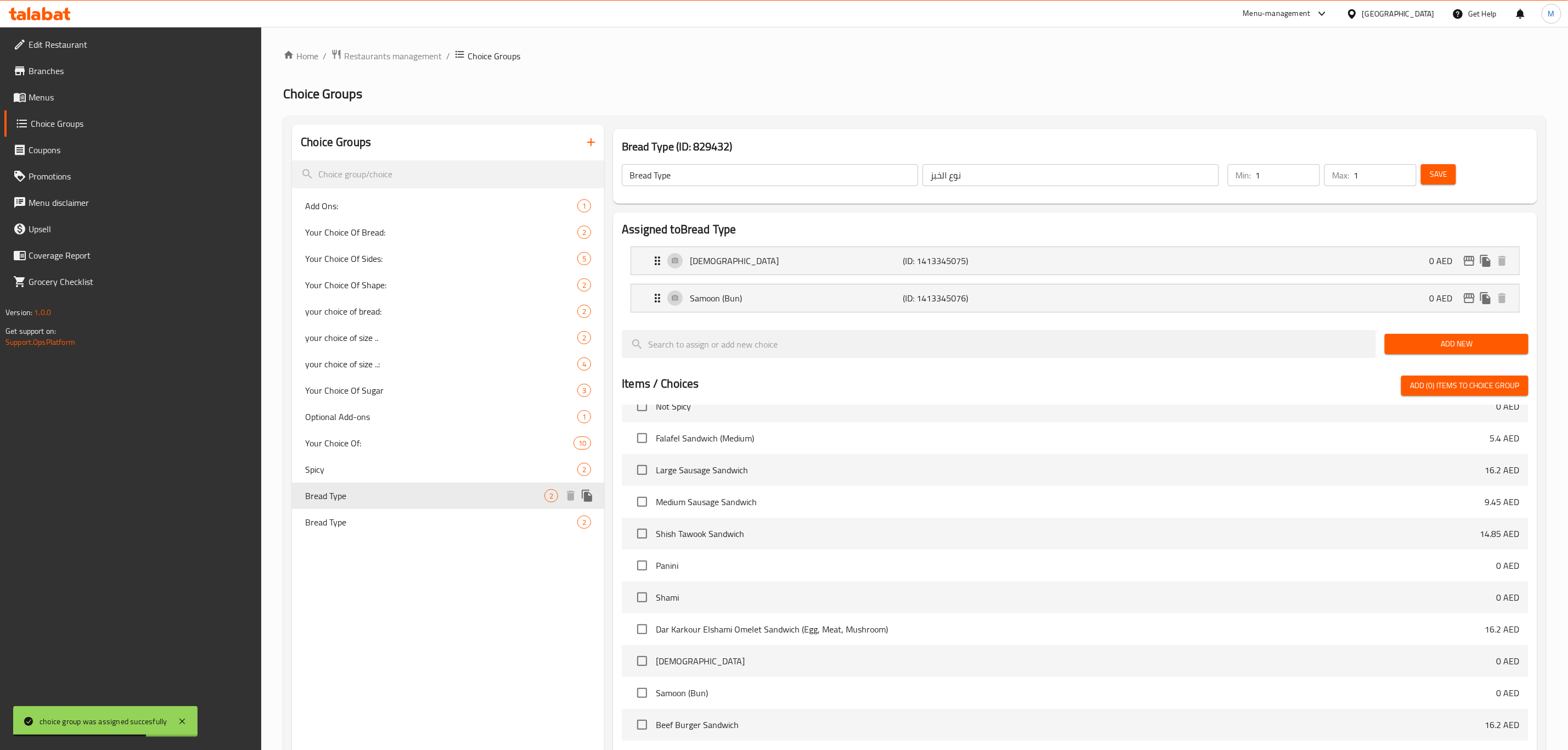
click at [464, 498] on span "Bread Type" at bounding box center [425, 496] width 239 height 13
click at [465, 515] on span "Bread Type" at bounding box center [425, 522] width 239 height 13
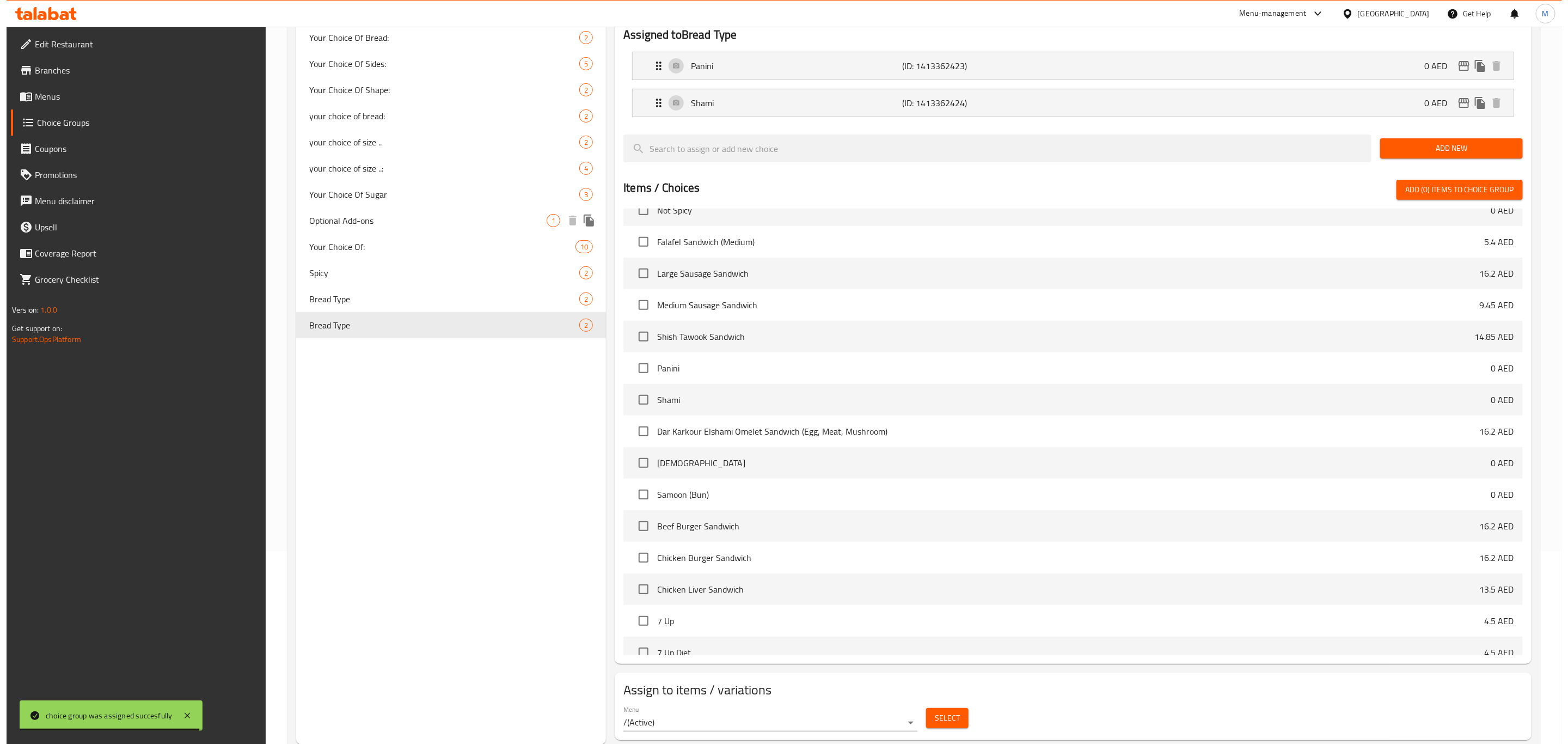
scroll to position [224, 0]
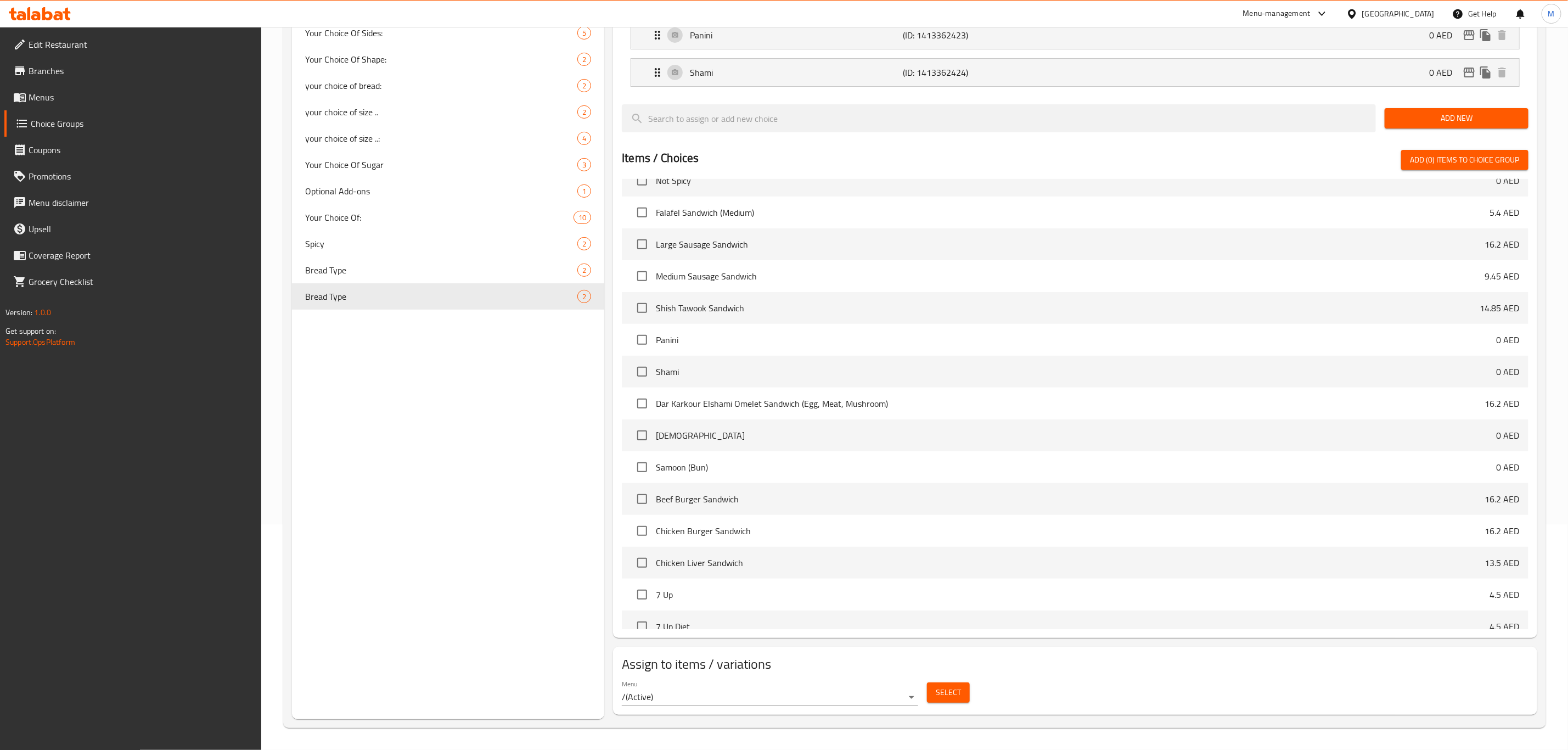
click at [941, 705] on div "Select" at bounding box center [948, 693] width 52 height 29
click at [942, 692] on span "Select" at bounding box center [949, 692] width 26 height 13
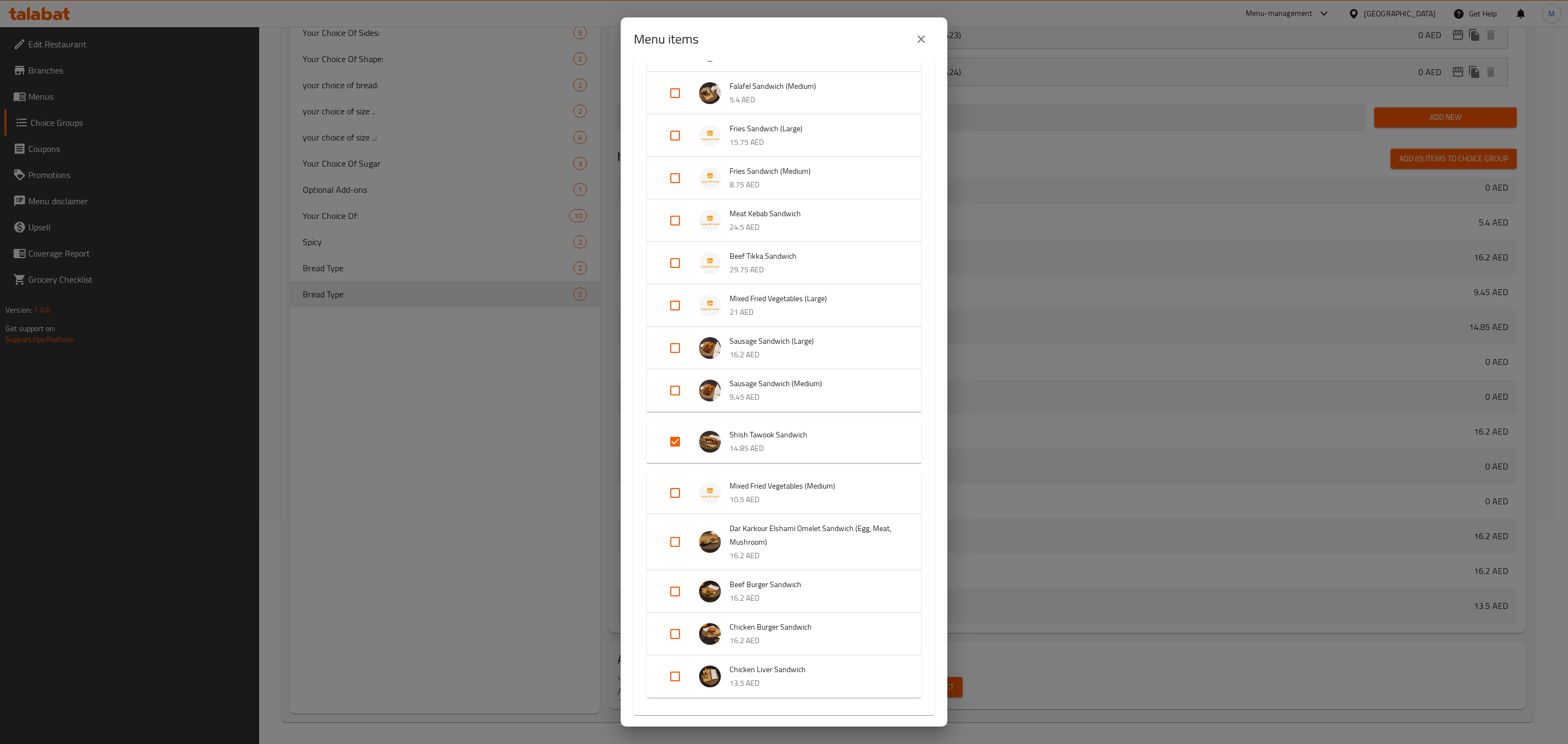
scroll to position [163, 0]
click at [677, 296] on input "Expand" at bounding box center [675, 302] width 26 height 26
checkbox input "true"
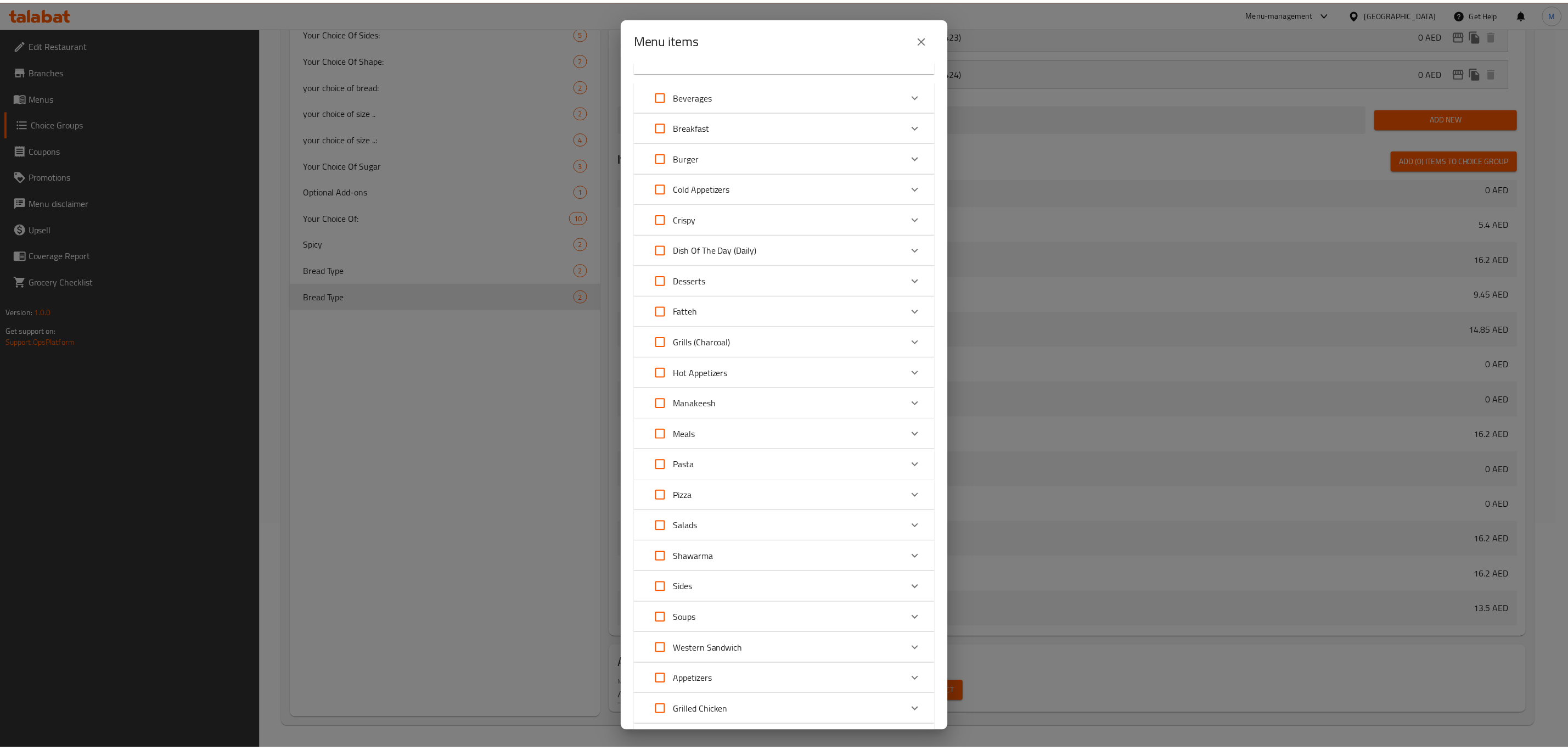
scroll to position [958, 0]
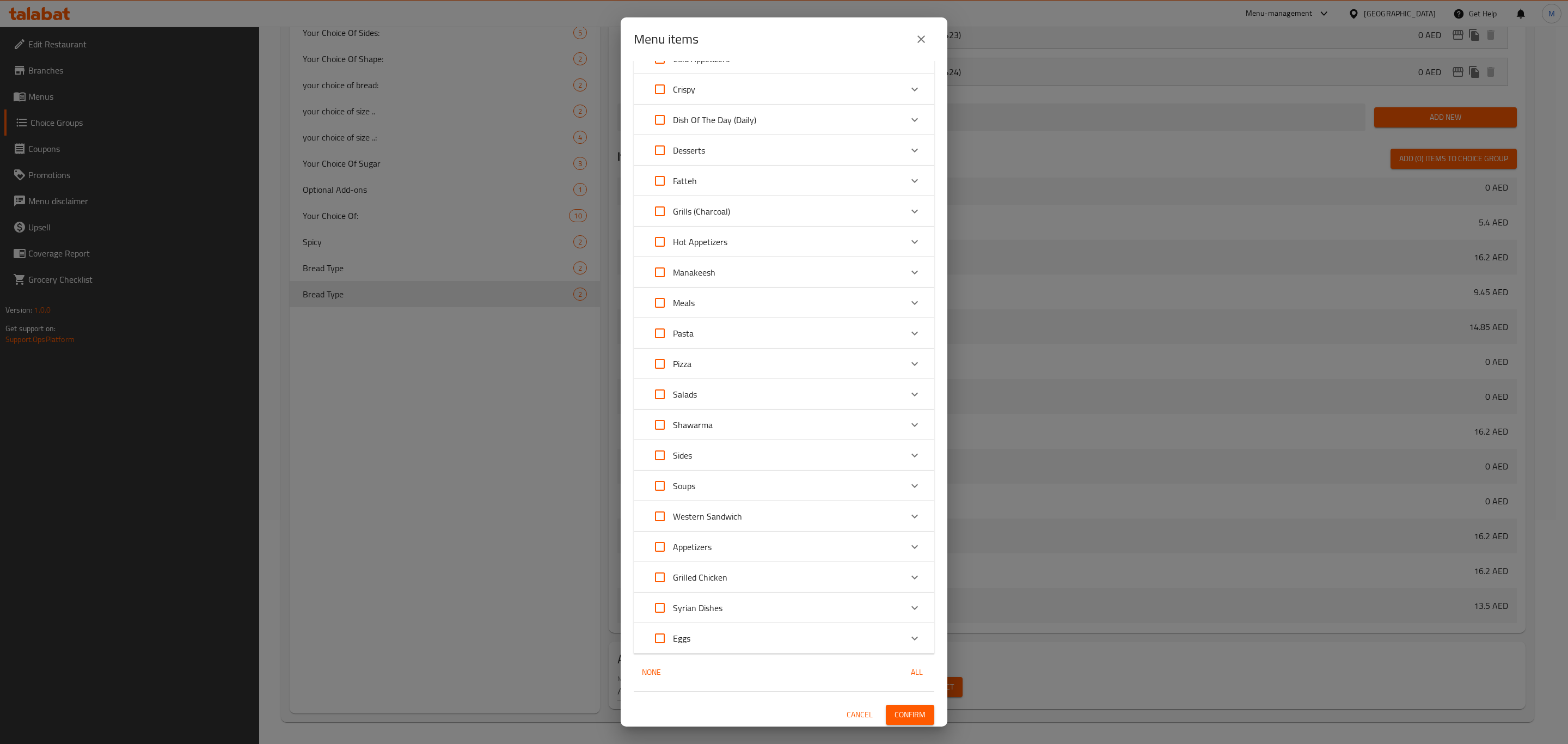
click at [898, 712] on span "Confirm" at bounding box center [910, 714] width 31 height 13
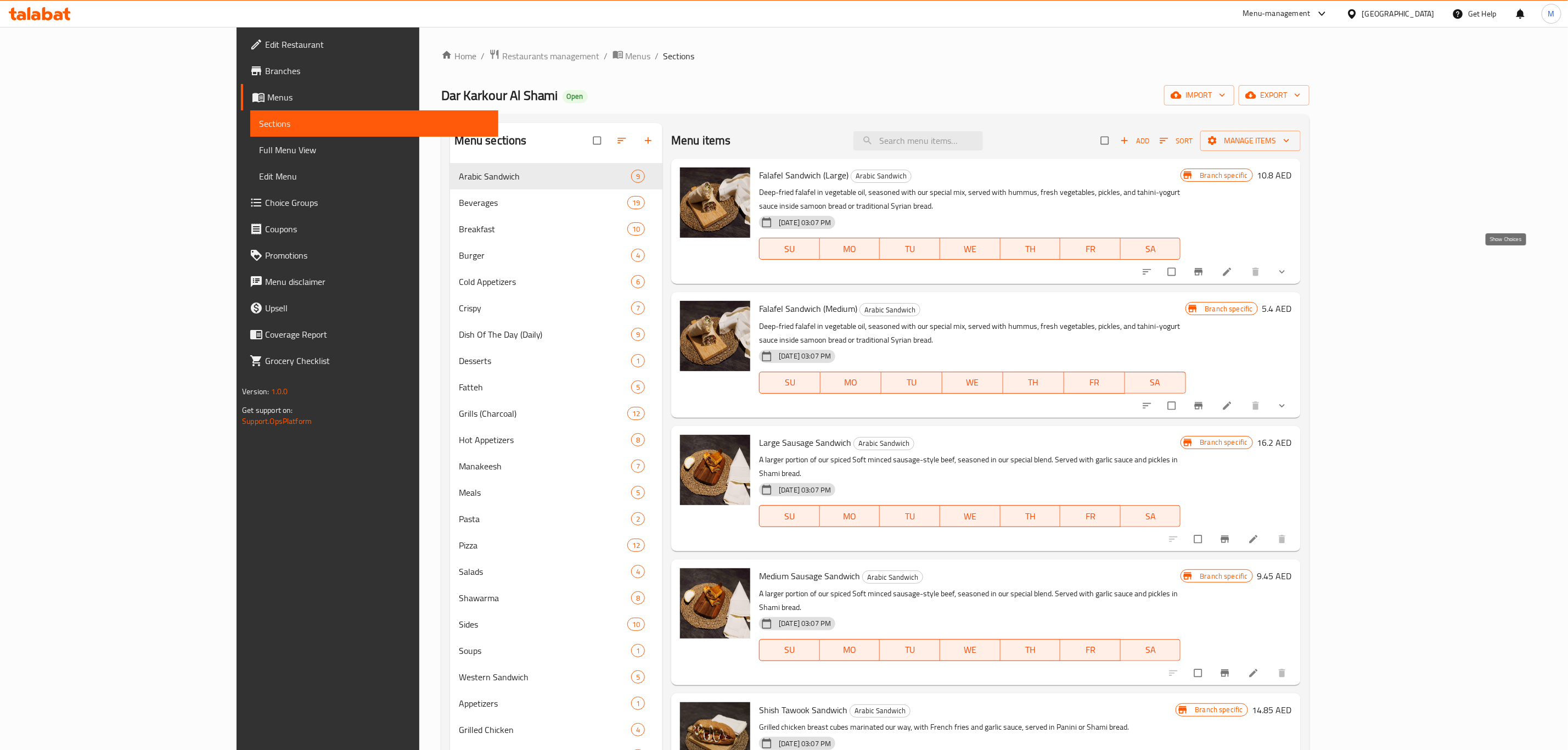
click at [1287, 267] on icon "show more" at bounding box center [1282, 272] width 11 height 11
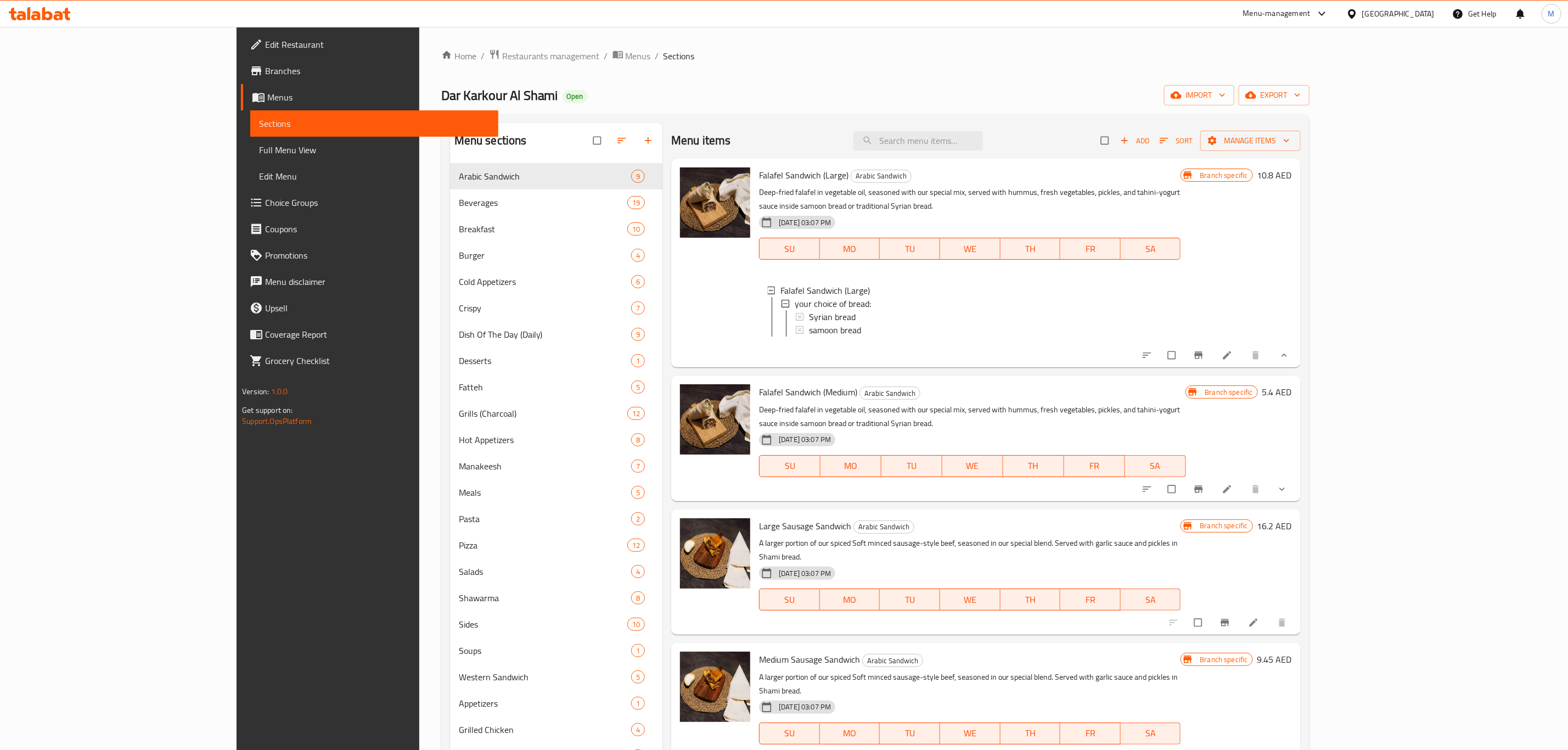
click at [1287, 483] on icon "show more" at bounding box center [1282, 488] width 11 height 11
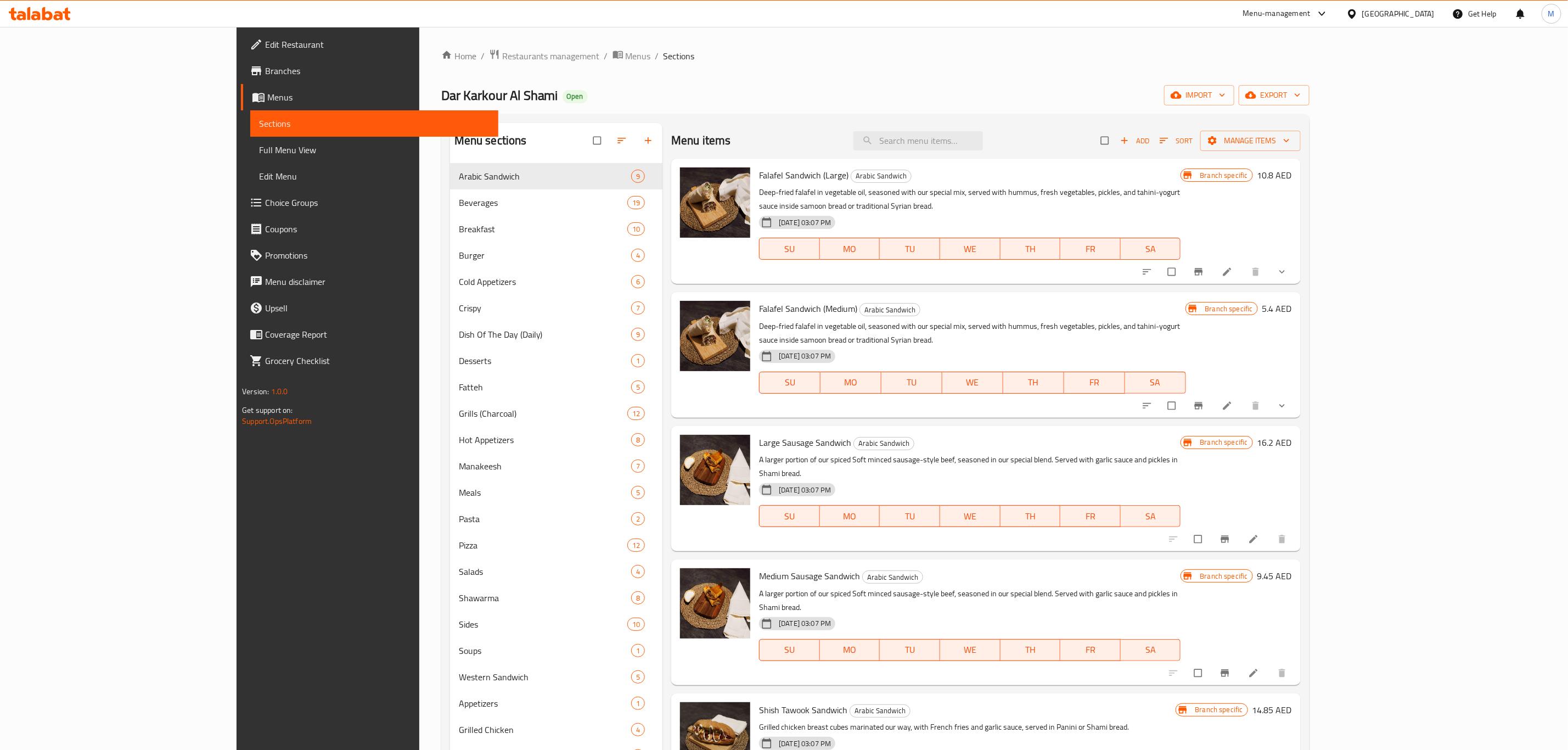
click at [1150, 142] on span "Add" at bounding box center [1135, 141] width 30 height 13
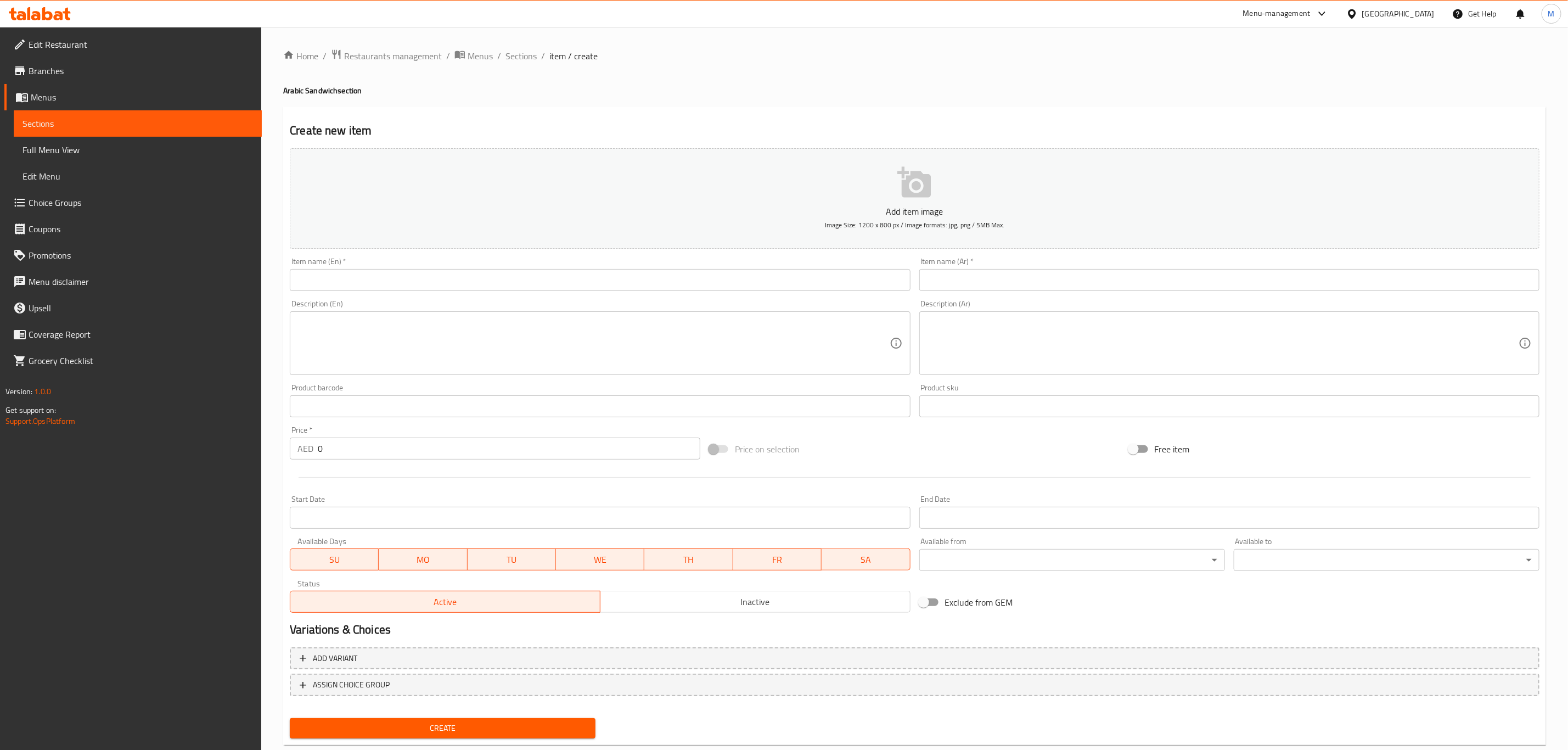
click at [476, 282] on input "text" at bounding box center [599, 280] width 620 height 22
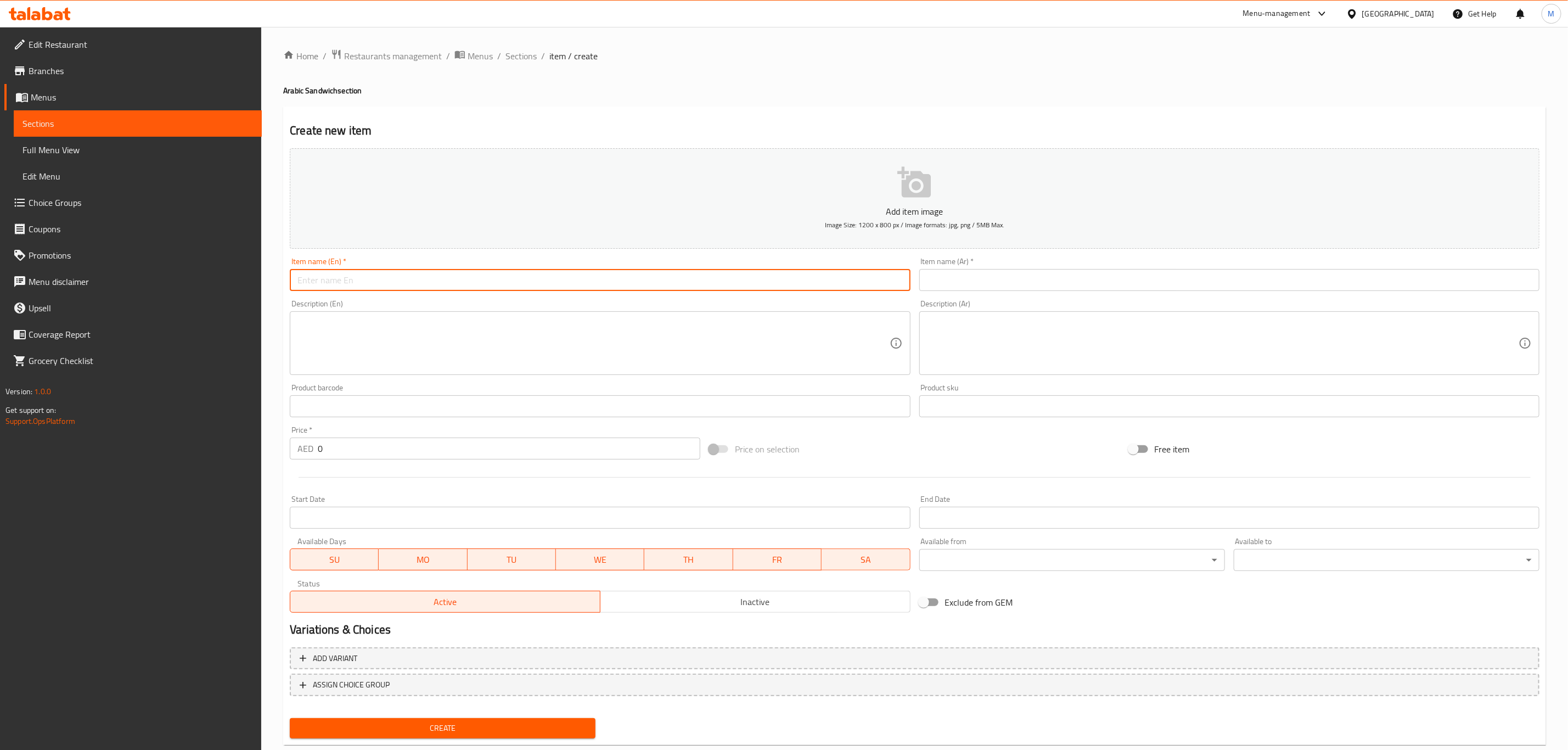
paste input "Chicken Kebab Sandwich"
type input "Chicken Kebab Sandwich"
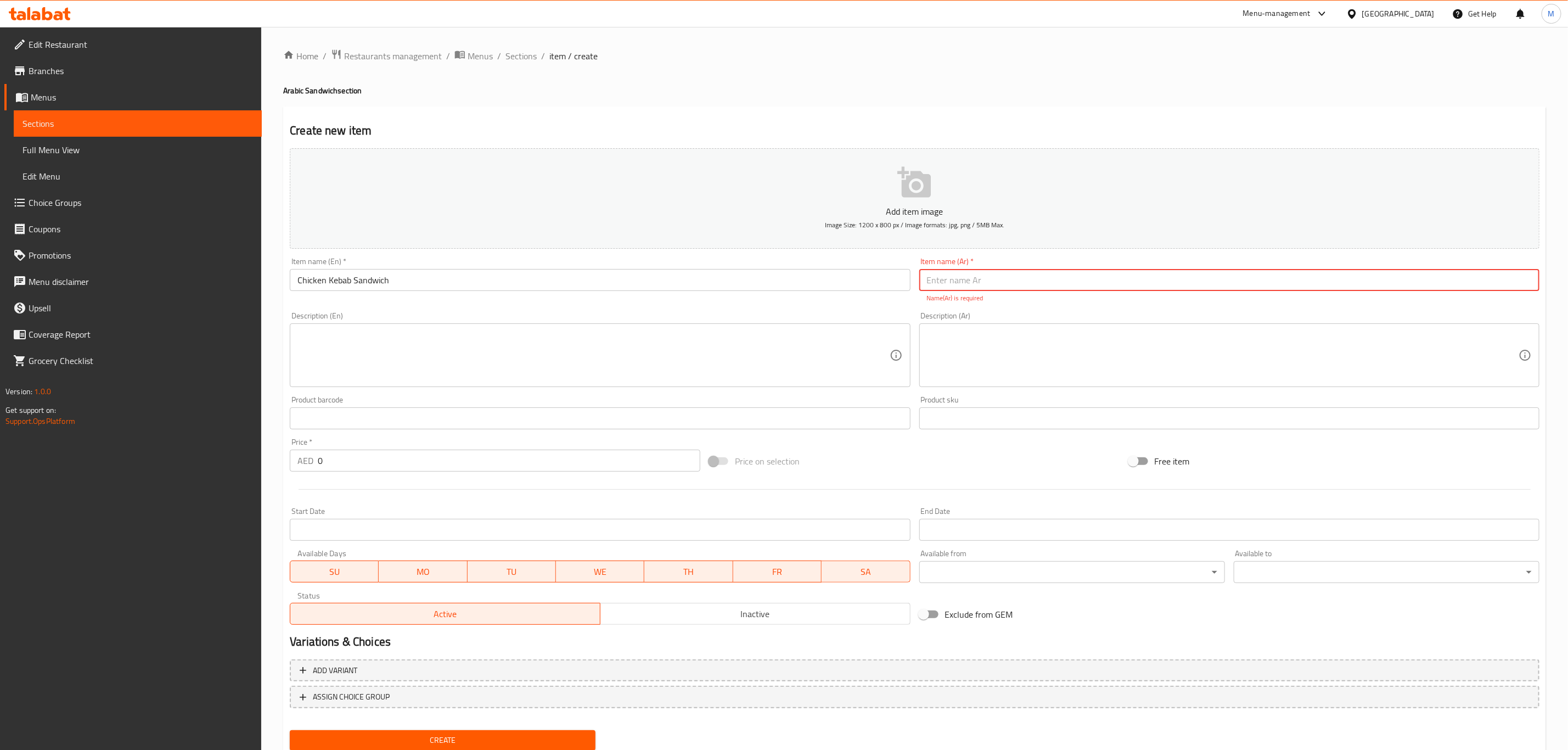
paste input "سندويش كباب دجاج"
type input "سندويش كباب دجاج"
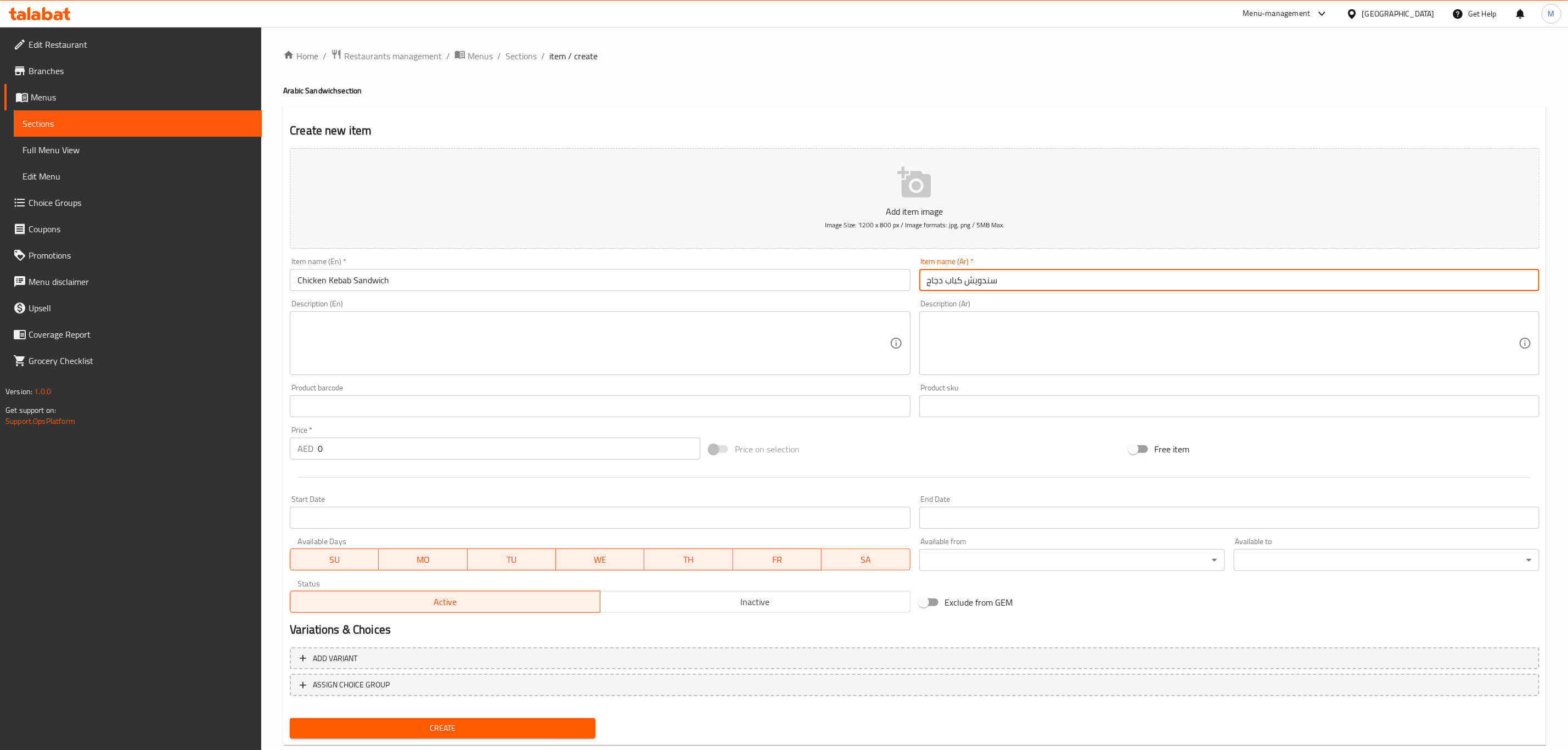
click at [1031, 348] on textarea at bounding box center [1222, 344] width 592 height 52
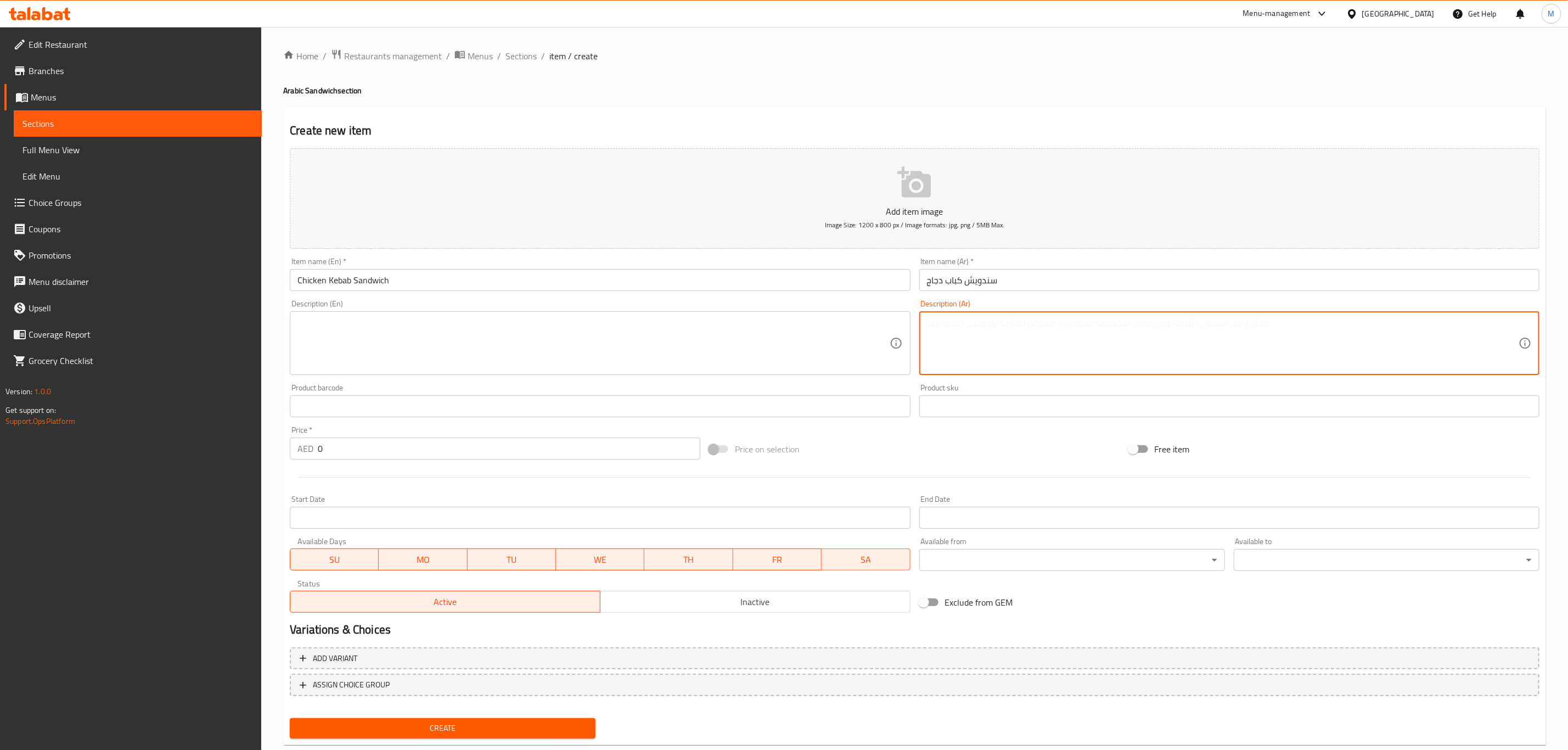
paste textarea "خبز لبناني مع ثوم مع بطاطا مع كباب الدجاج"
type textarea "خبز لبناني مع ثوم مع بطاطا مع كباب الدجاج"
click at [476, 330] on textarea at bounding box center [593, 344] width 592 height 52
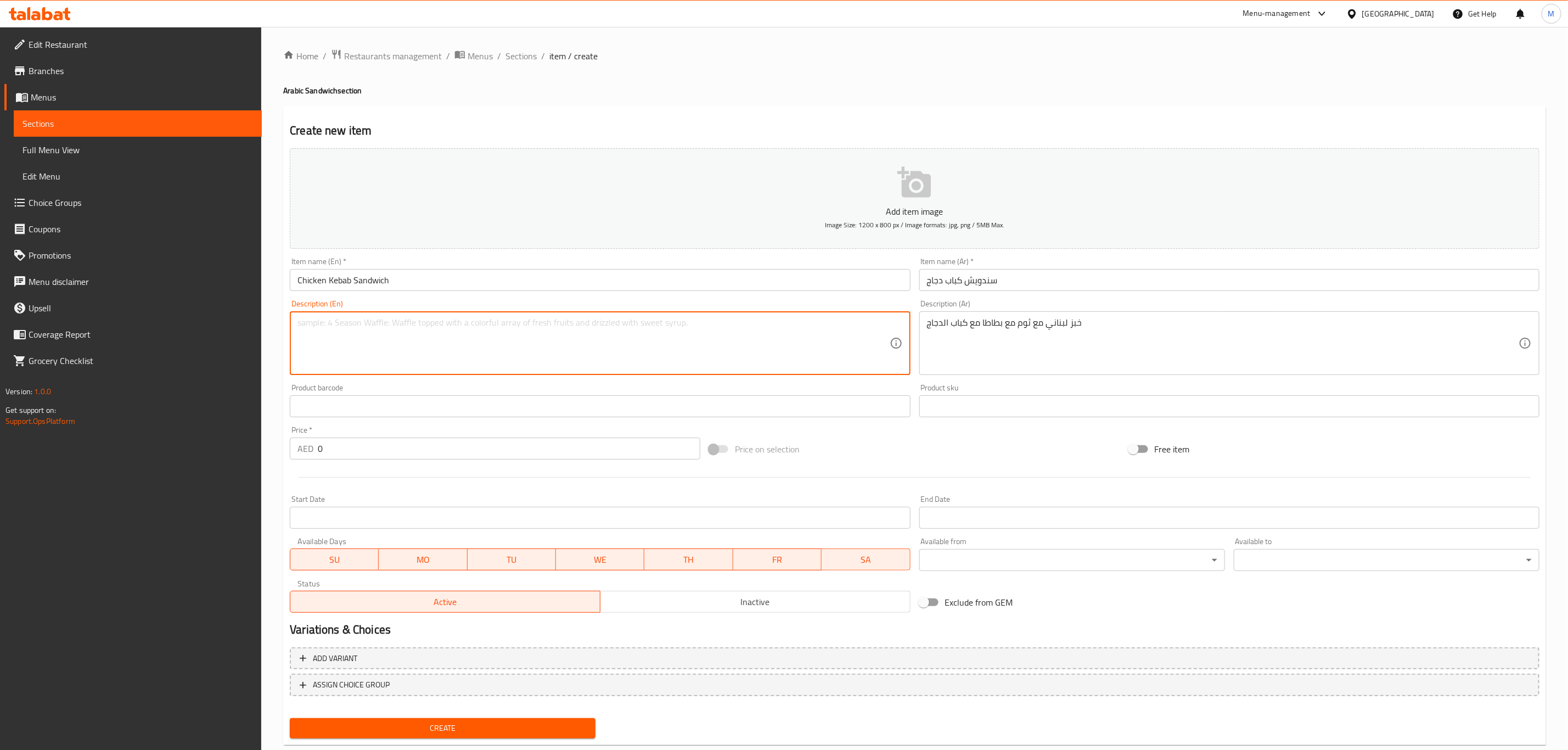
paste textarea "Lebanese bread with garlic, potatoes, and chicken kebab"
type textarea "Lebanese bread with garlic, potatoes, and chicken kebab"
click at [363, 449] on input "0" at bounding box center [509, 448] width 383 height 22
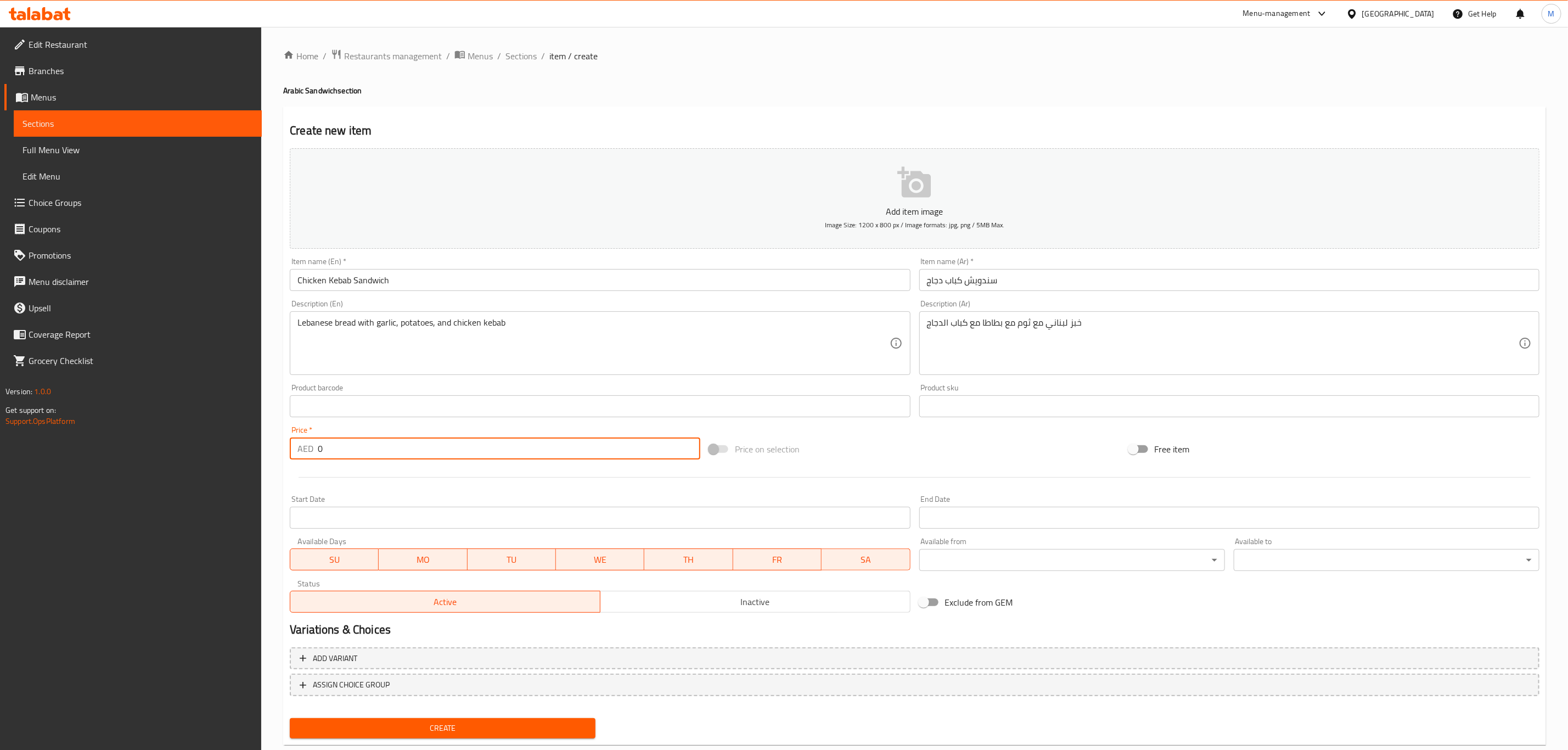
click at [363, 449] on input "0" at bounding box center [509, 448] width 383 height 22
paste input "22.75"
type input "22.75"
click at [290, 718] on button "Create" at bounding box center [442, 728] width 305 height 21
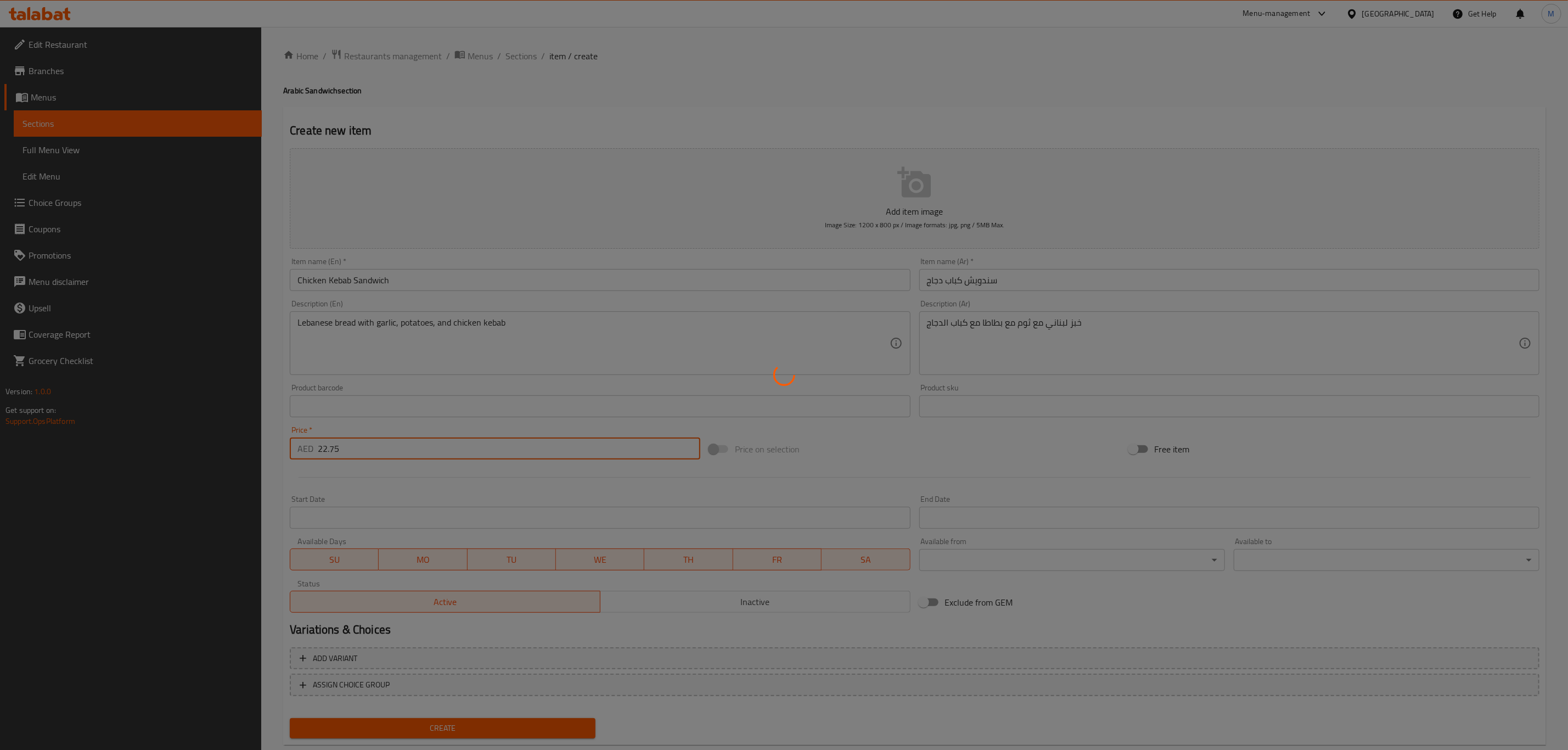
type input "0"
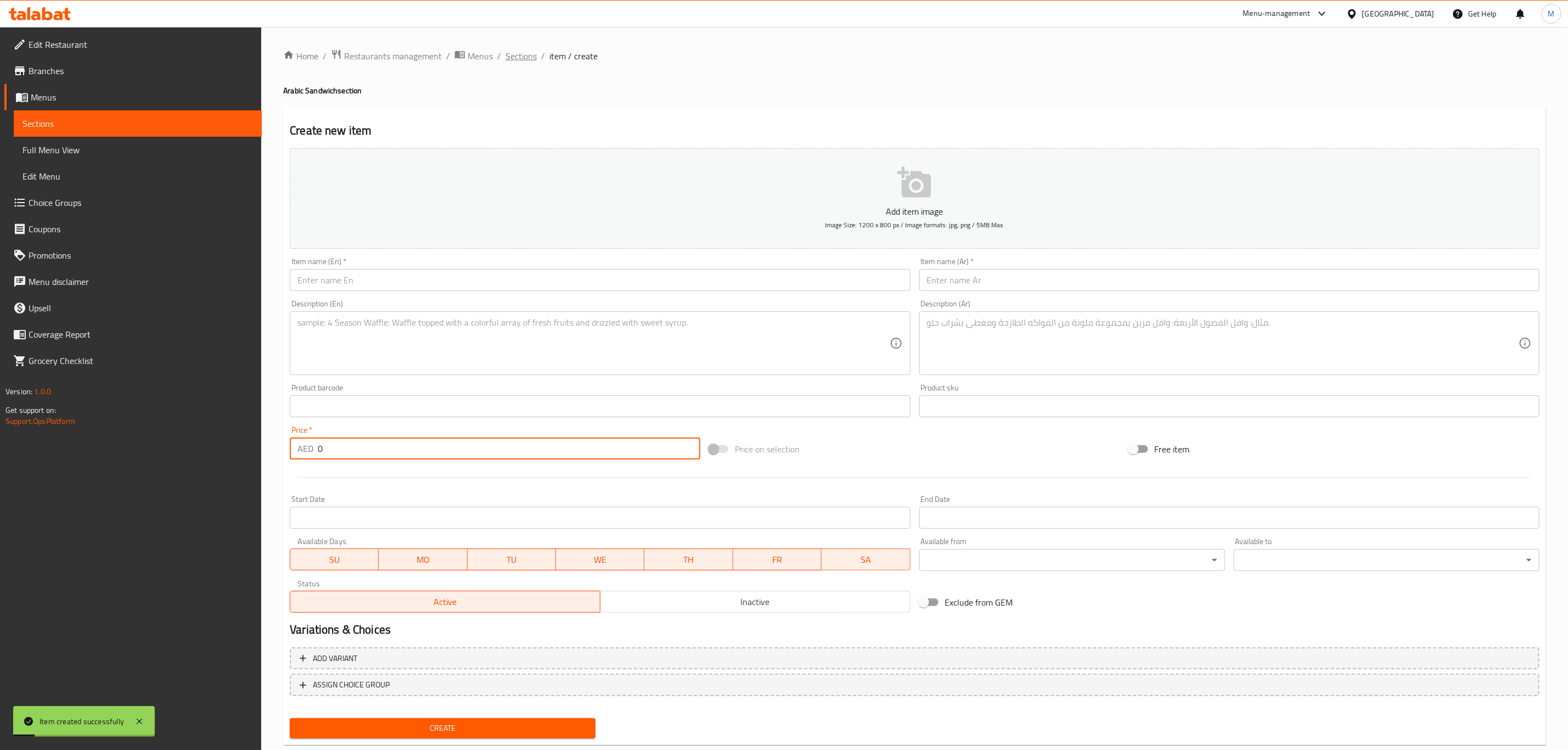
click at [519, 52] on span "Sections" at bounding box center [521, 56] width 31 height 13
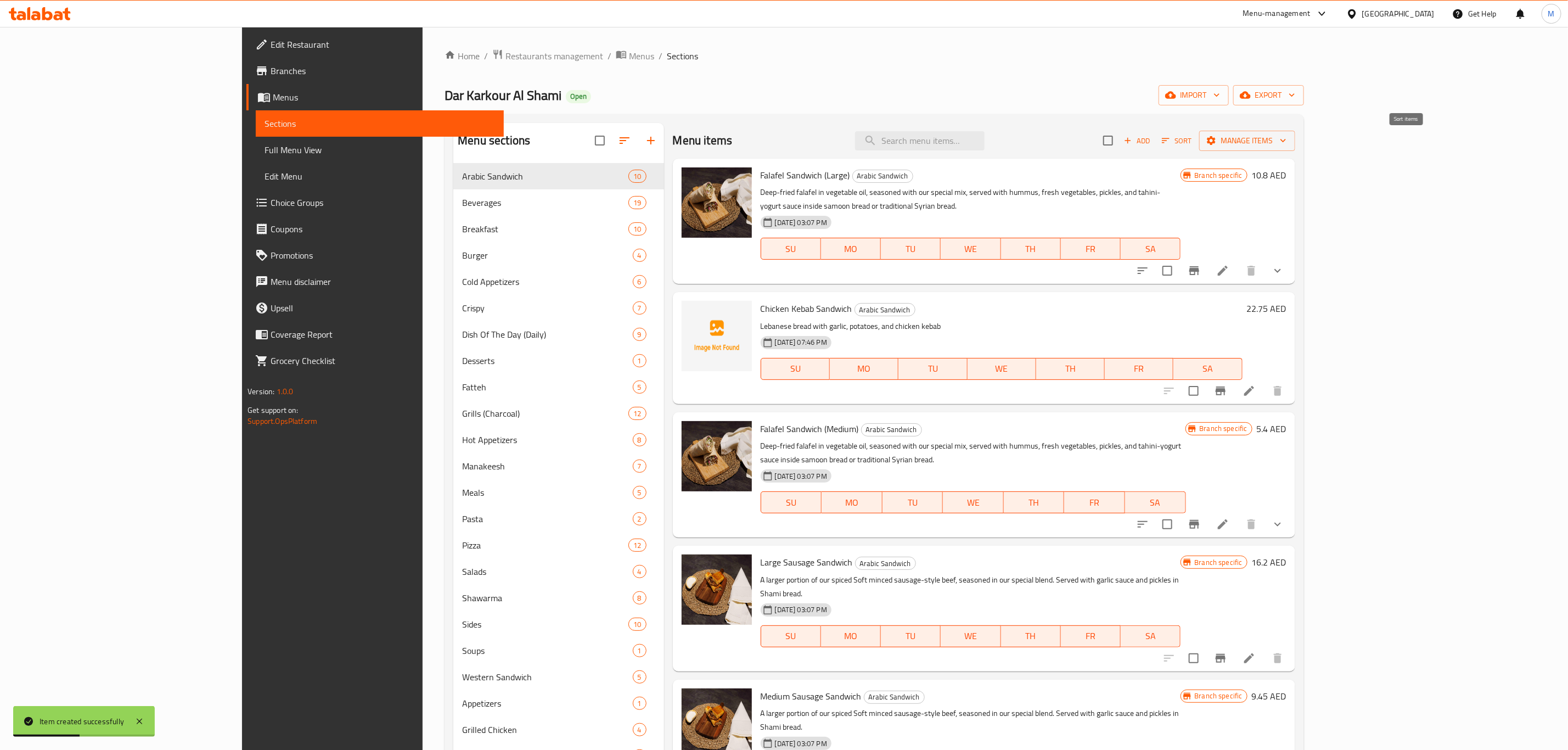
click at [1192, 138] on span "Sort" at bounding box center [1177, 141] width 30 height 13
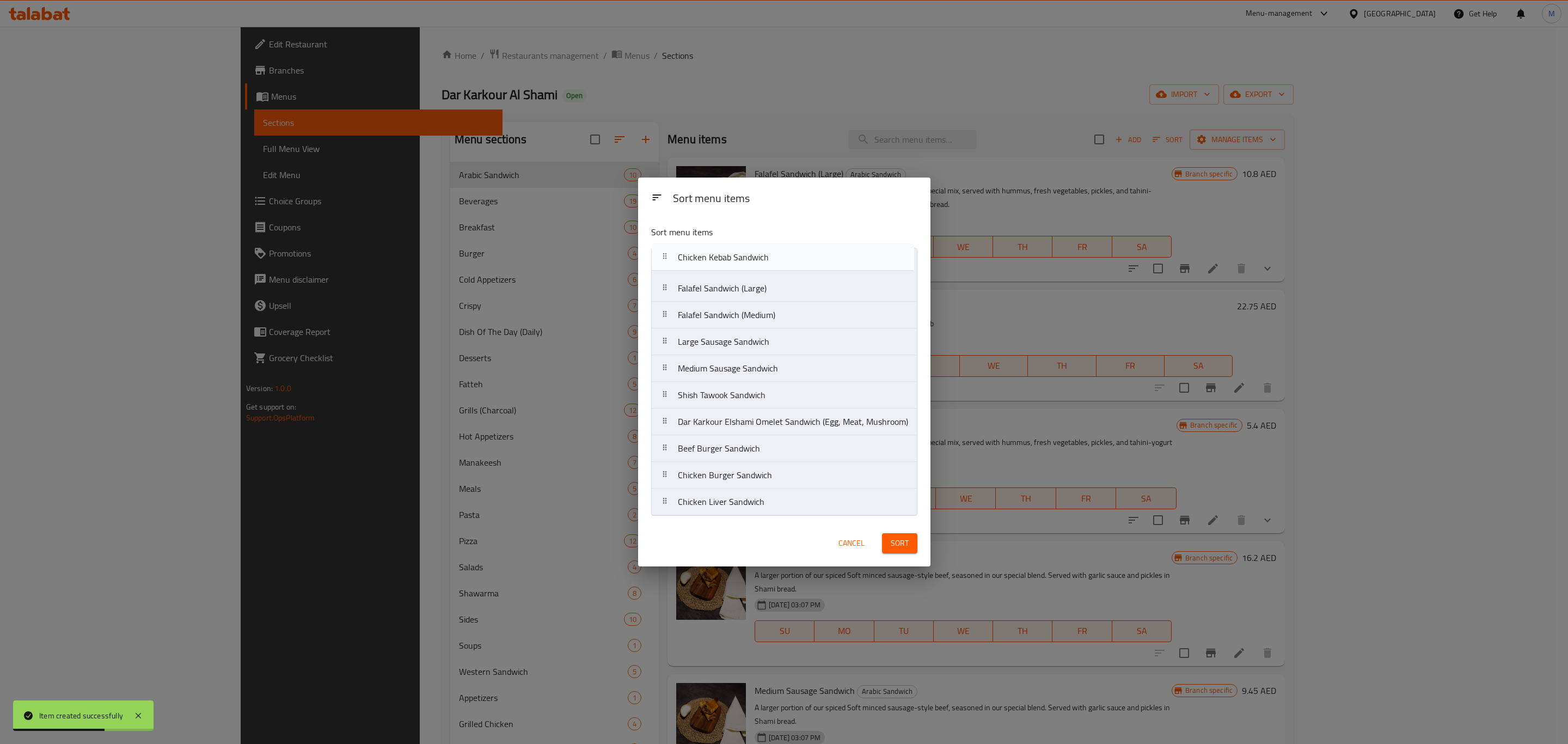
drag, startPoint x: 707, startPoint y: 288, endPoint x: 704, endPoint y: 248, distance: 40.1
click at [704, 248] on nav "Falafel Sandwich (Large) Chicken Kebab Sandwich Falafel Sandwich (Medium) Large…" at bounding box center [784, 381] width 266 height 268
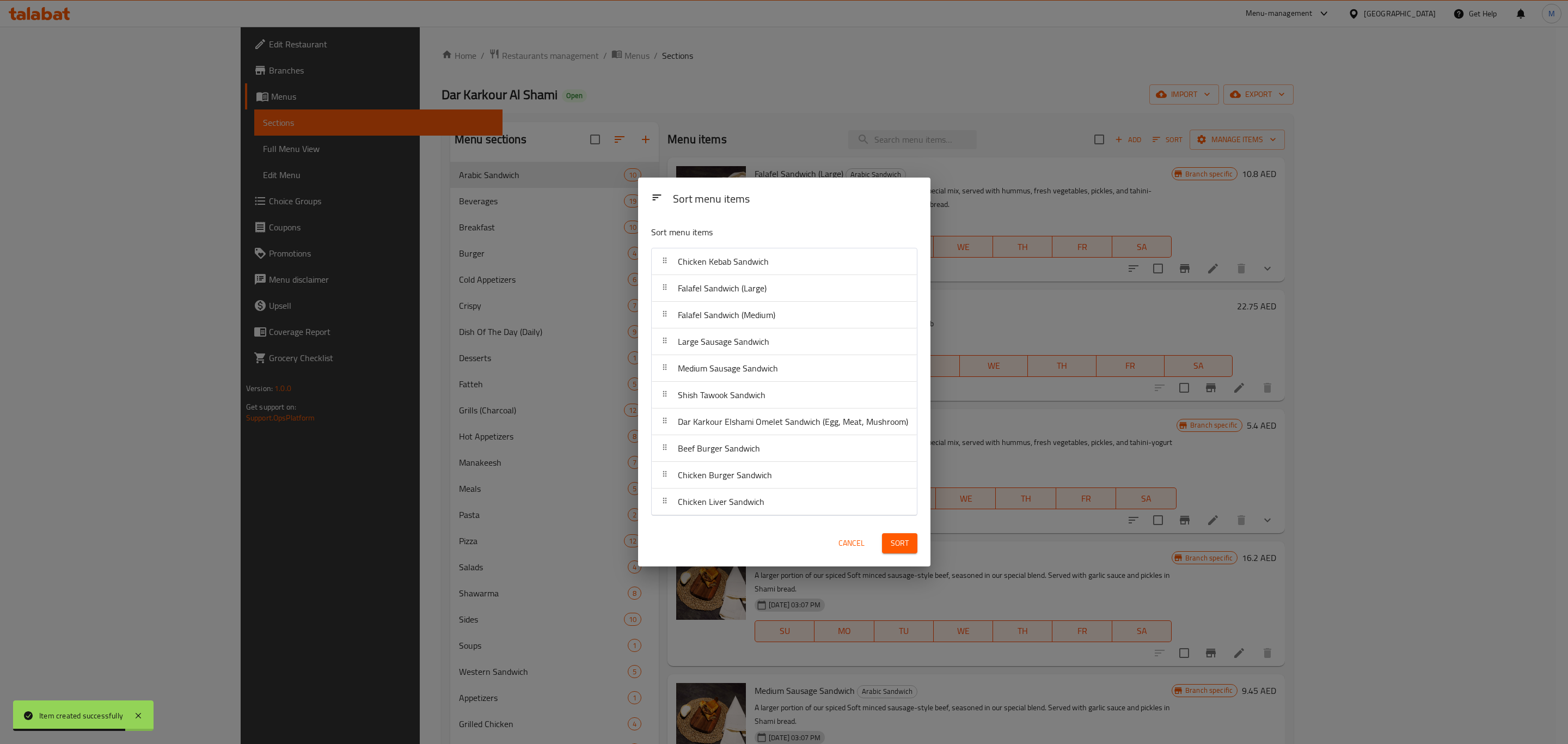
click at [888, 541] on button "Sort" at bounding box center [900, 543] width 35 height 20
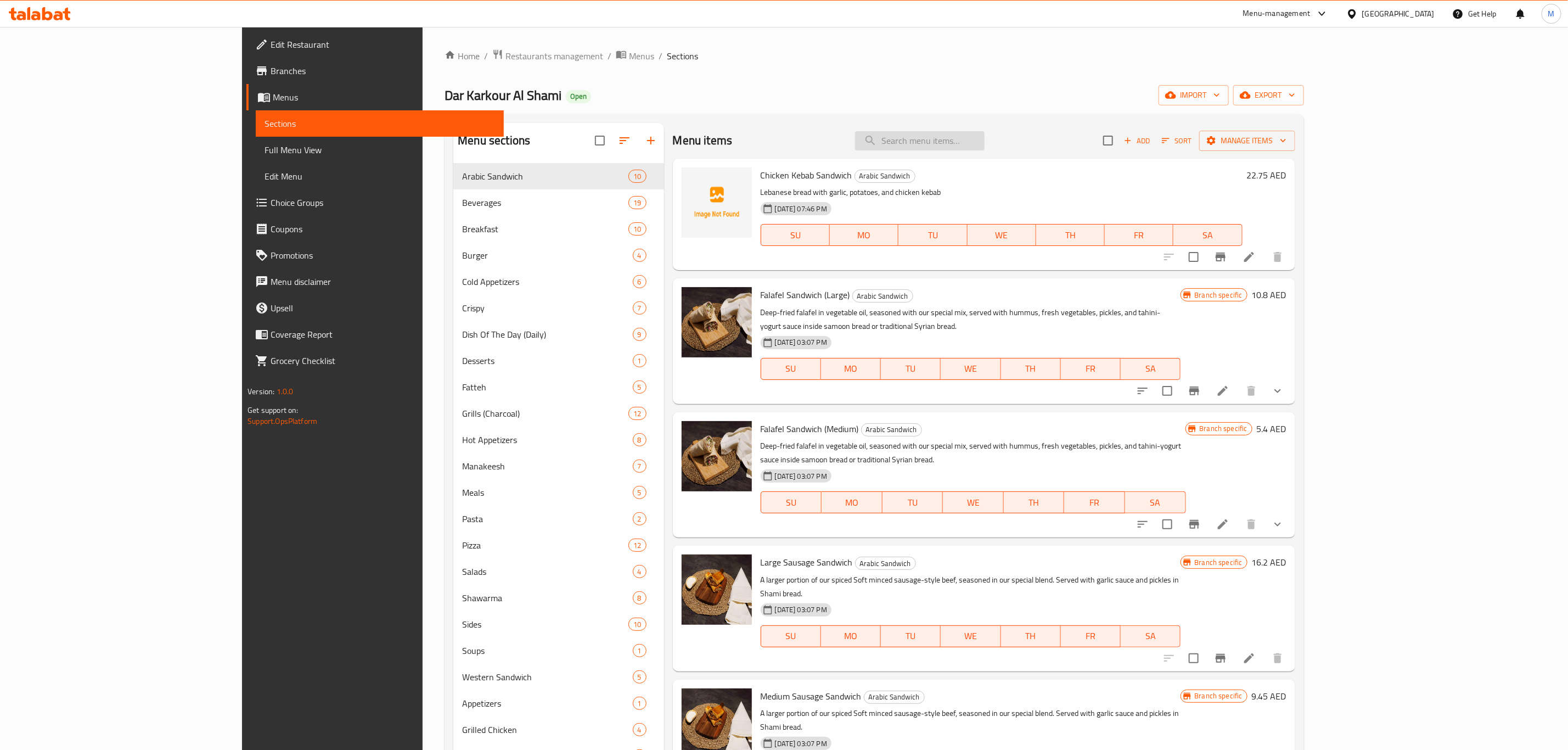
click at [985, 138] on input "search" at bounding box center [920, 140] width 130 height 19
paste input "Fries Sandwich (Large)"
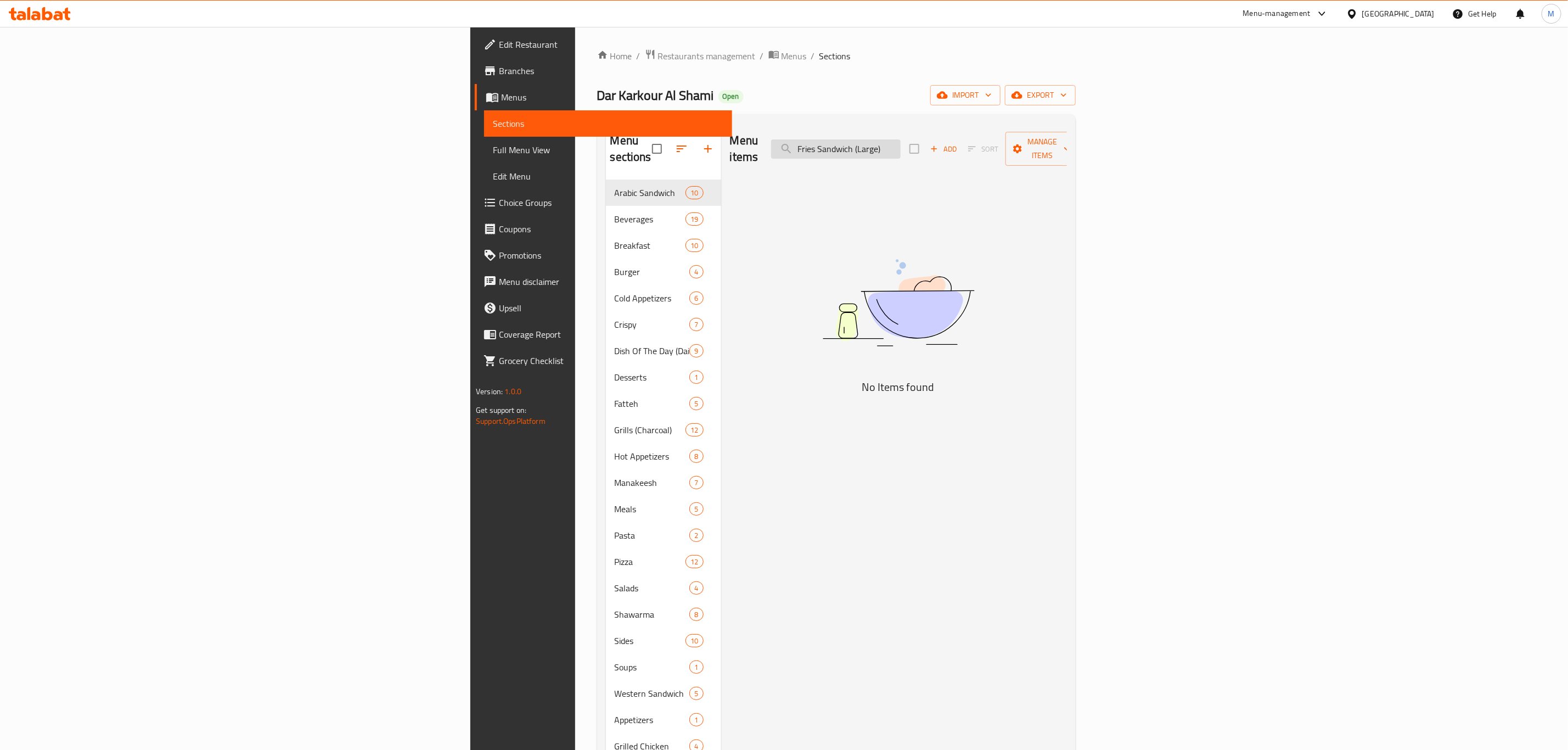
click at [901, 142] on input "Fries Sandwich (Large)" at bounding box center [835, 149] width 130 height 19
drag, startPoint x: 1026, startPoint y: 147, endPoint x: 1097, endPoint y: 147, distance: 71.0
click at [1067, 147] on div "Menu items Fries Sandwich (Large) Add Sort Manage items" at bounding box center [898, 150] width 337 height 52
click at [901, 142] on input "Fries Sandwich" at bounding box center [835, 149] width 130 height 19
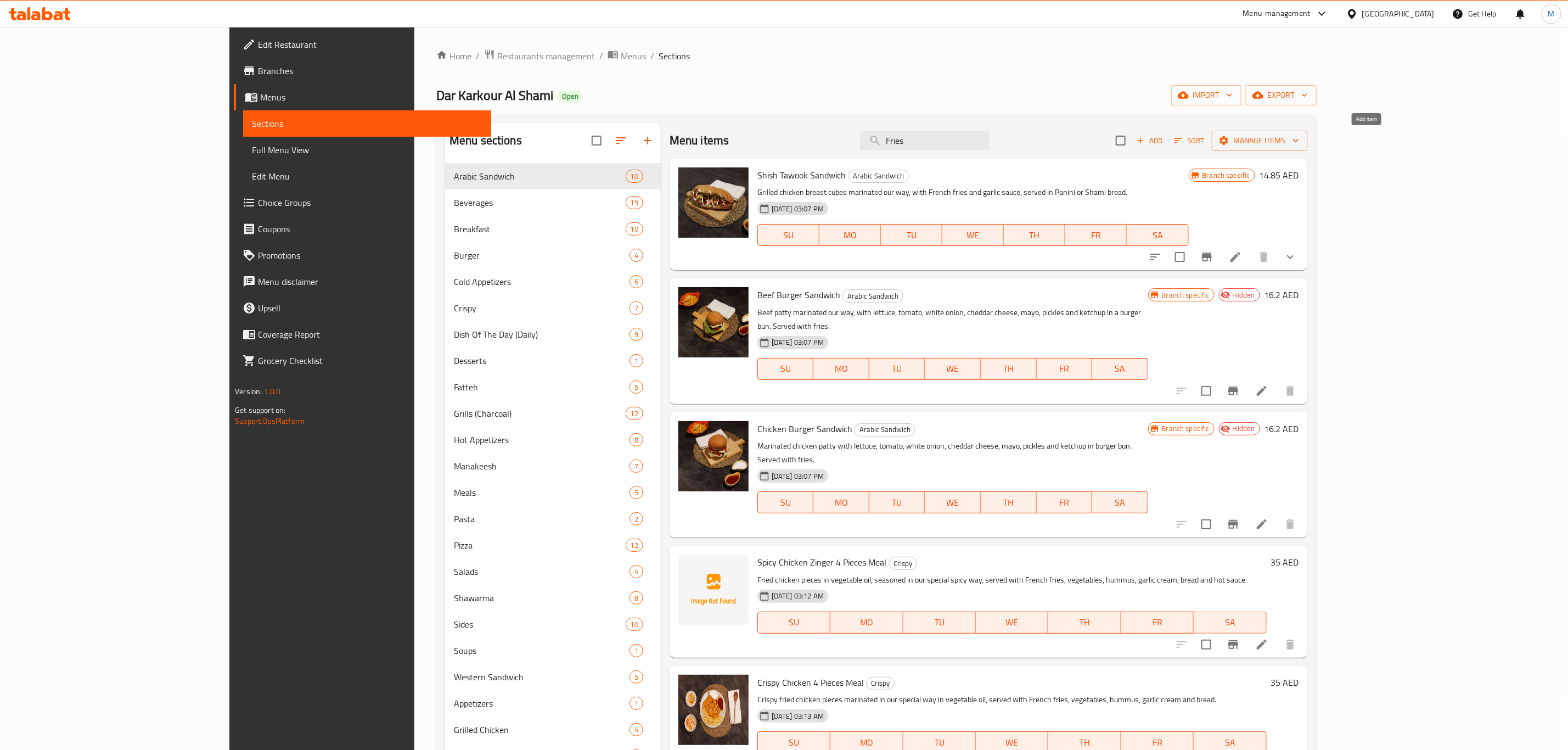
type input "Fries"
click at [1165, 147] on span "Add" at bounding box center [1150, 141] width 30 height 13
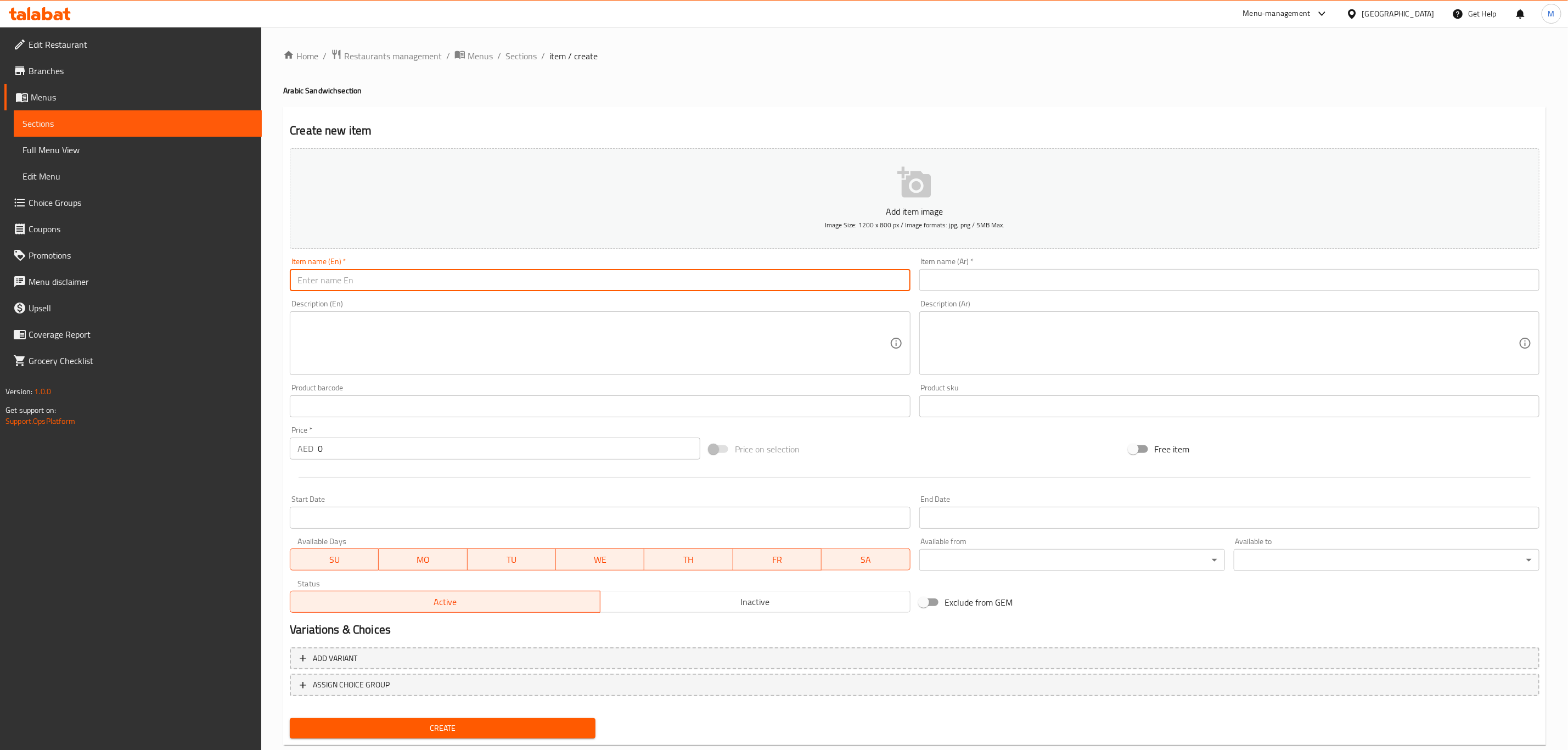
click at [451, 284] on input "text" at bounding box center [599, 280] width 620 height 22
paste input "Fries Sandwich (Large)"
type input "Fries Sandwich (Large)"
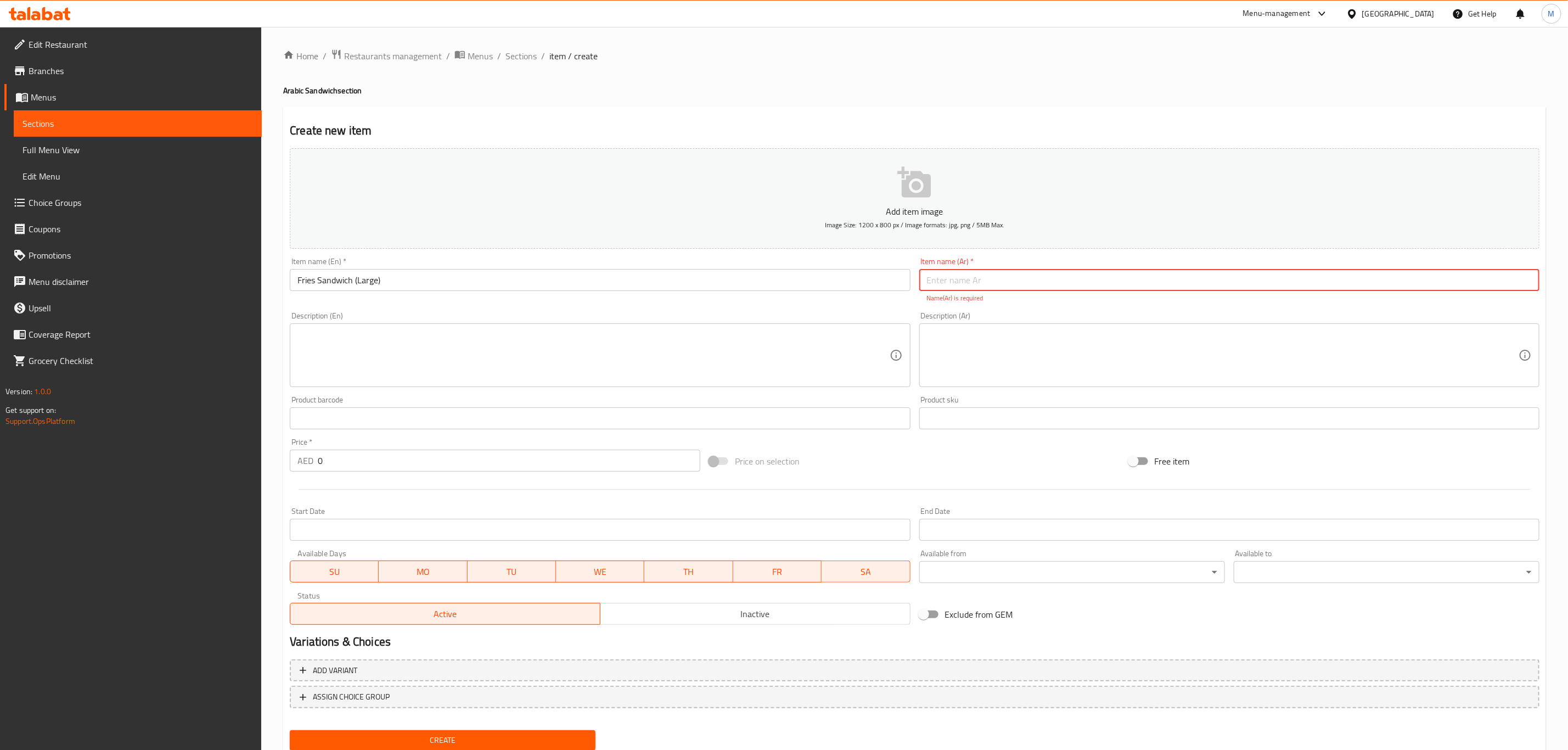
paste input "سندويش بطاطا (كبير)"
type input "سندويش بطاطا (كبير)"
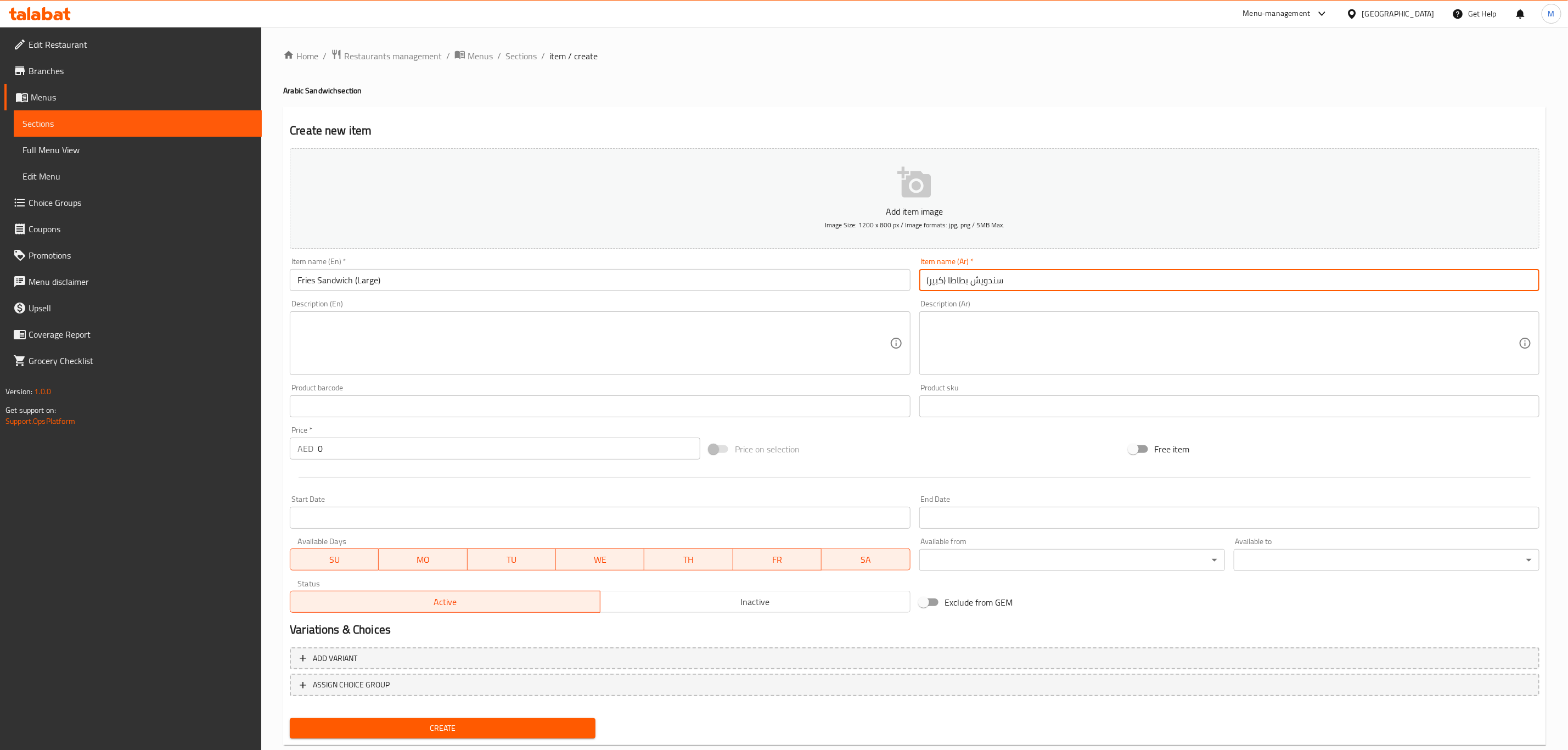
click at [952, 349] on textarea at bounding box center [1222, 344] width 592 height 52
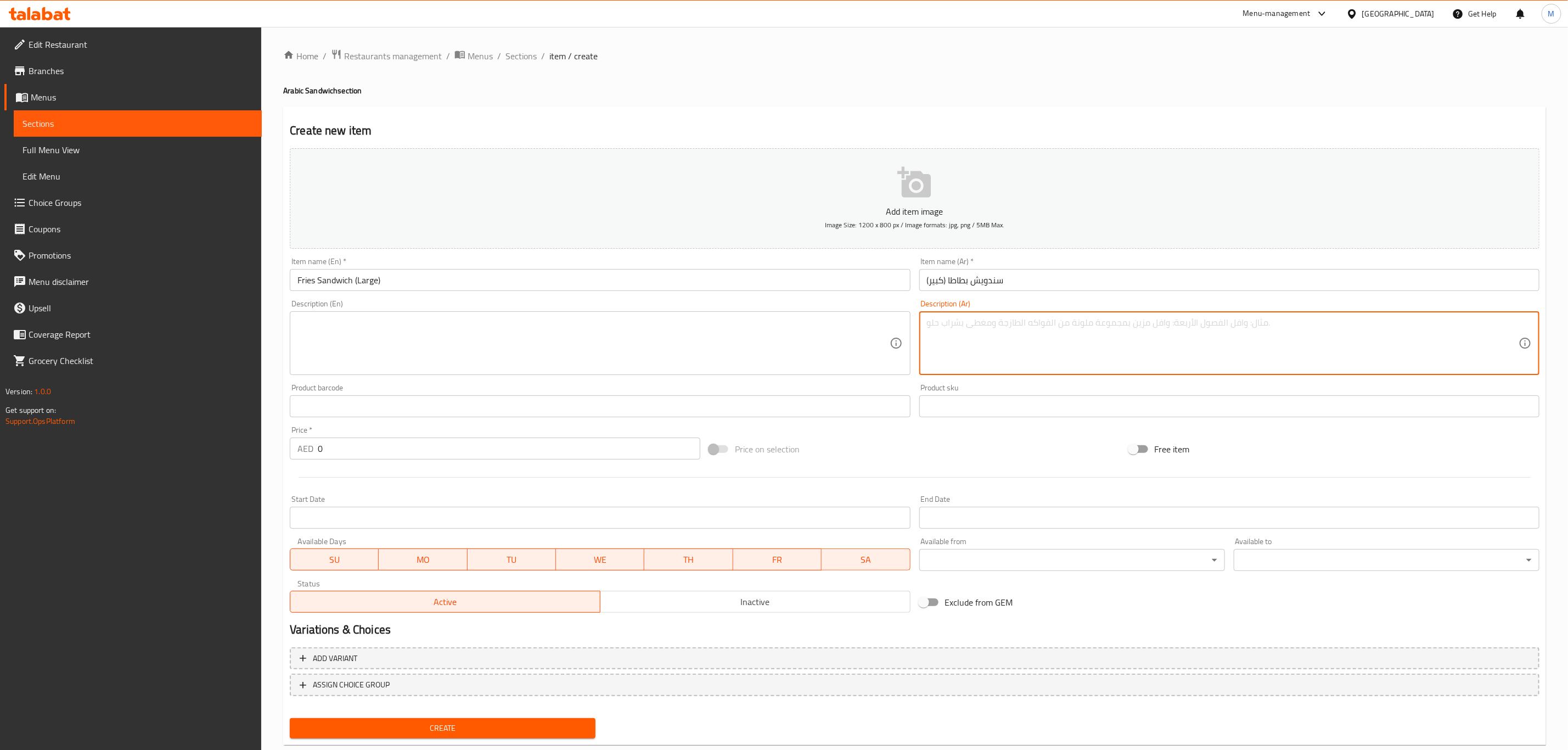
paste textarea "بطاطا مقلية مقدمة مع [PERSON_NAME]، سلطة كولسلو، الكاتشب، والمخلل."
type textarea "بطاطا مقلية مقدمة مع [PERSON_NAME]، سلطة كولسلو، الكاتشب، والمخلل."
drag, startPoint x: 624, startPoint y: 332, endPoint x: 633, endPoint y: 338, distance: 10.8
click at [626, 333] on textarea at bounding box center [593, 344] width 592 height 52
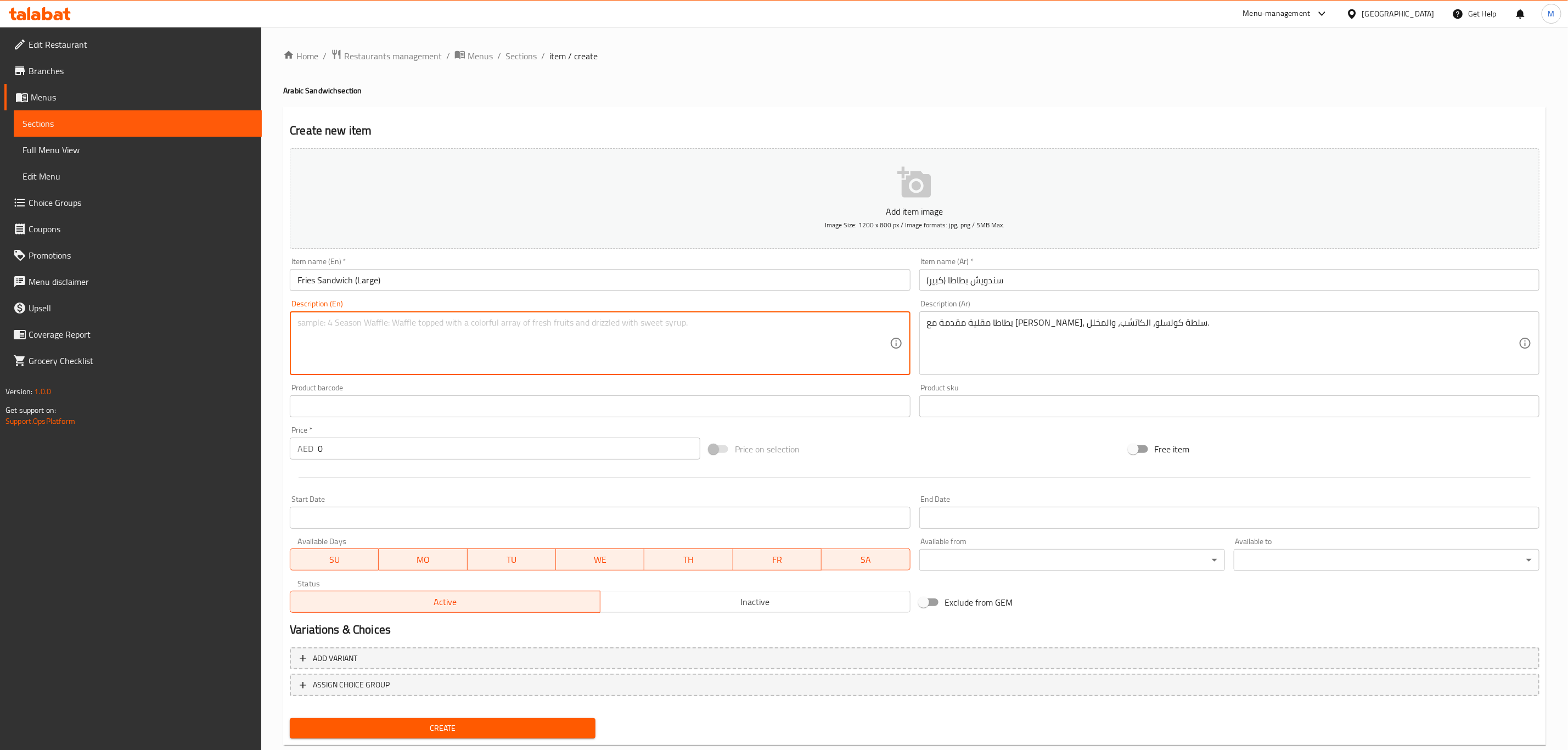
paste textarea "French fries with garlic dip, coleslaw, ketchup & pickles."
type textarea "French fries with garlic dip, coleslaw, ketchup & pickles."
click at [400, 444] on input "0" at bounding box center [509, 448] width 383 height 22
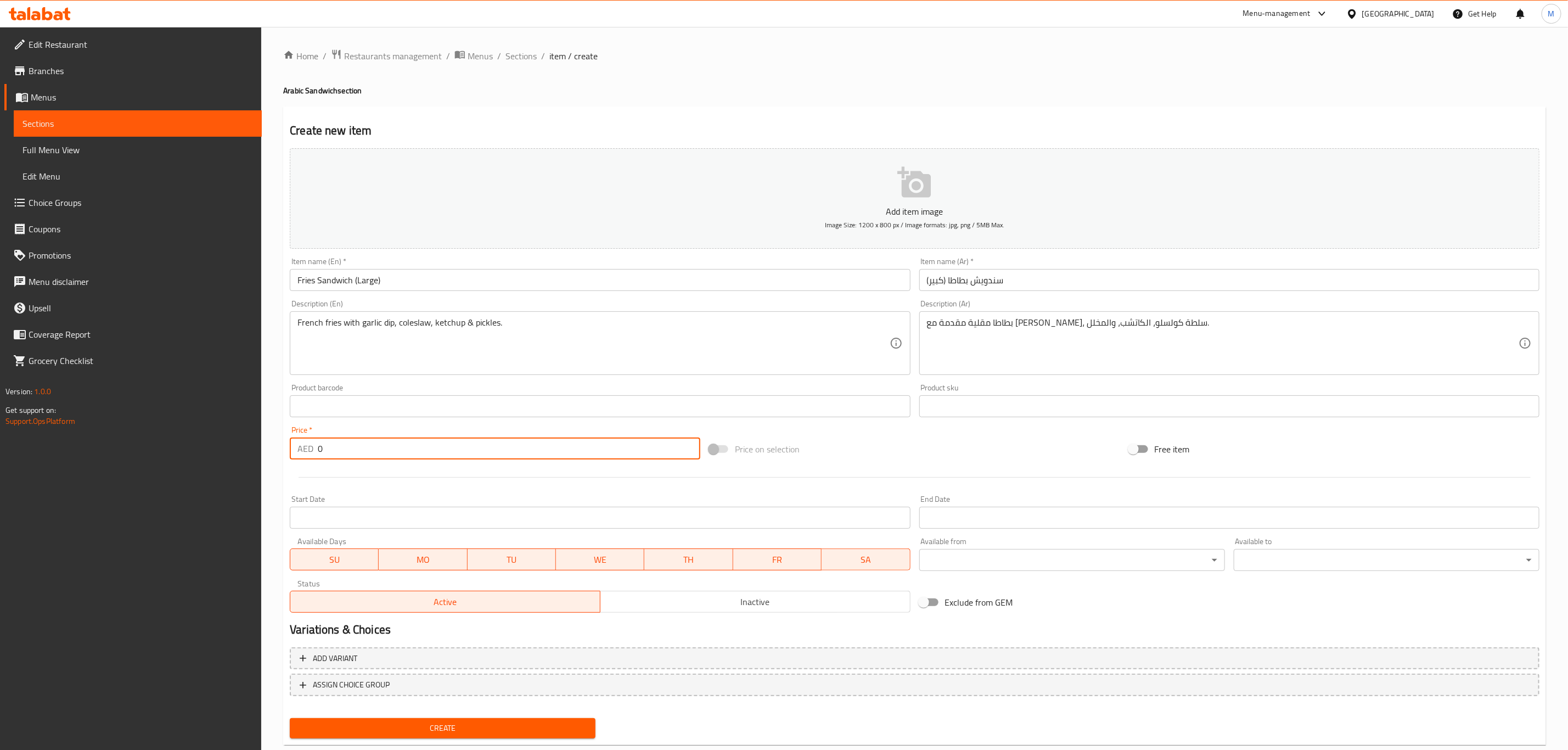
click at [400, 452] on input "0" at bounding box center [509, 448] width 383 height 22
paste input "15.75"
type input "15.75"
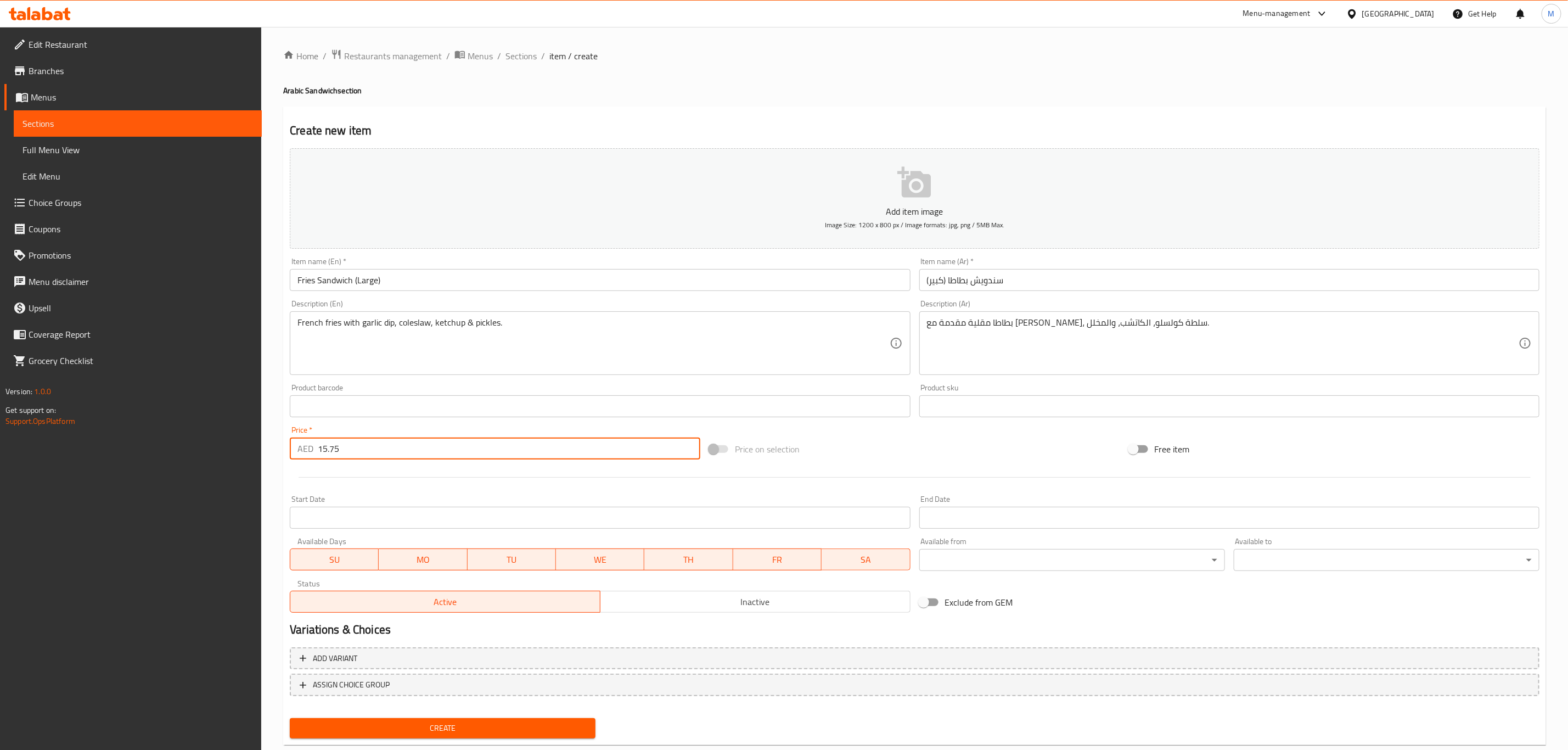
click at [290, 718] on button "Create" at bounding box center [442, 728] width 305 height 21
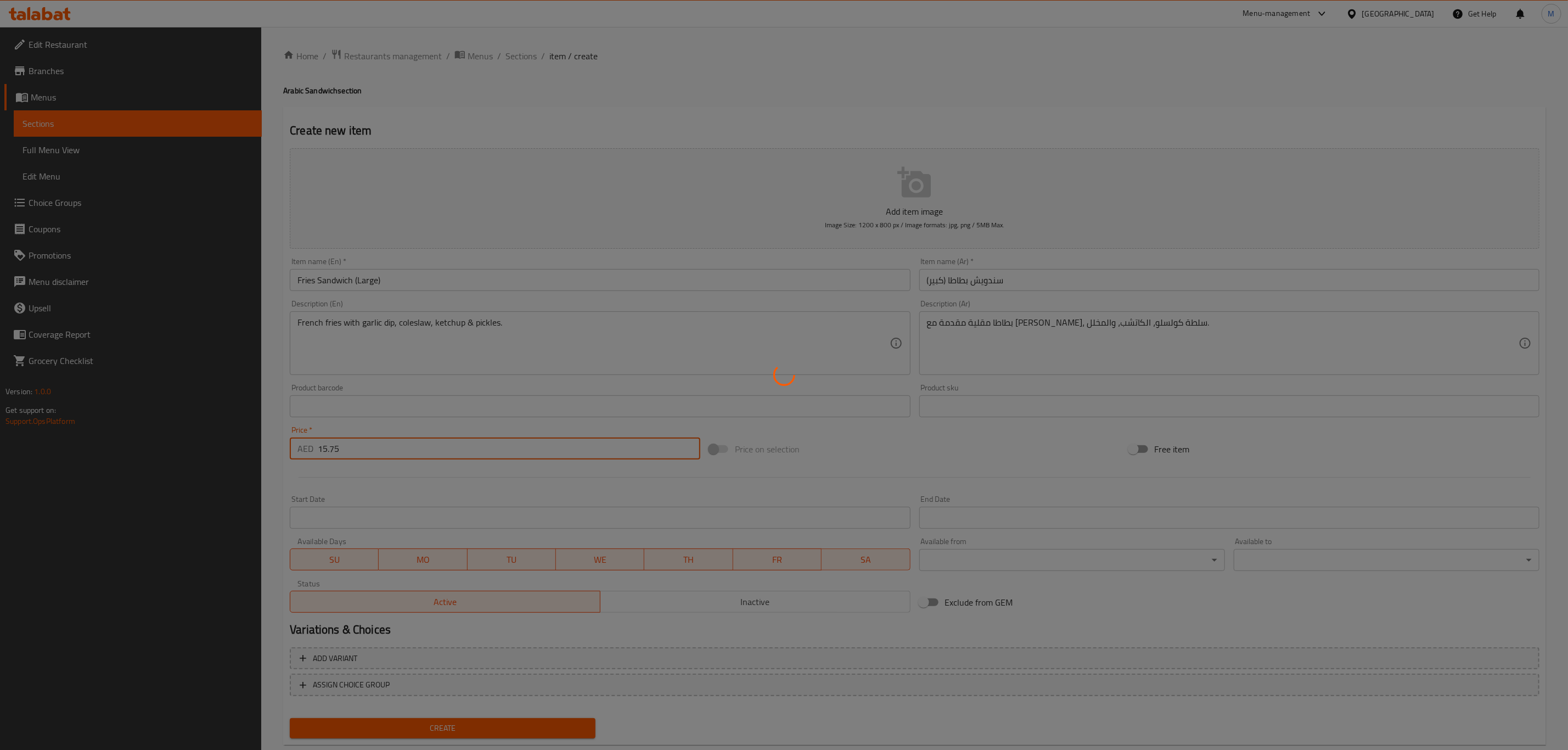
type input "0"
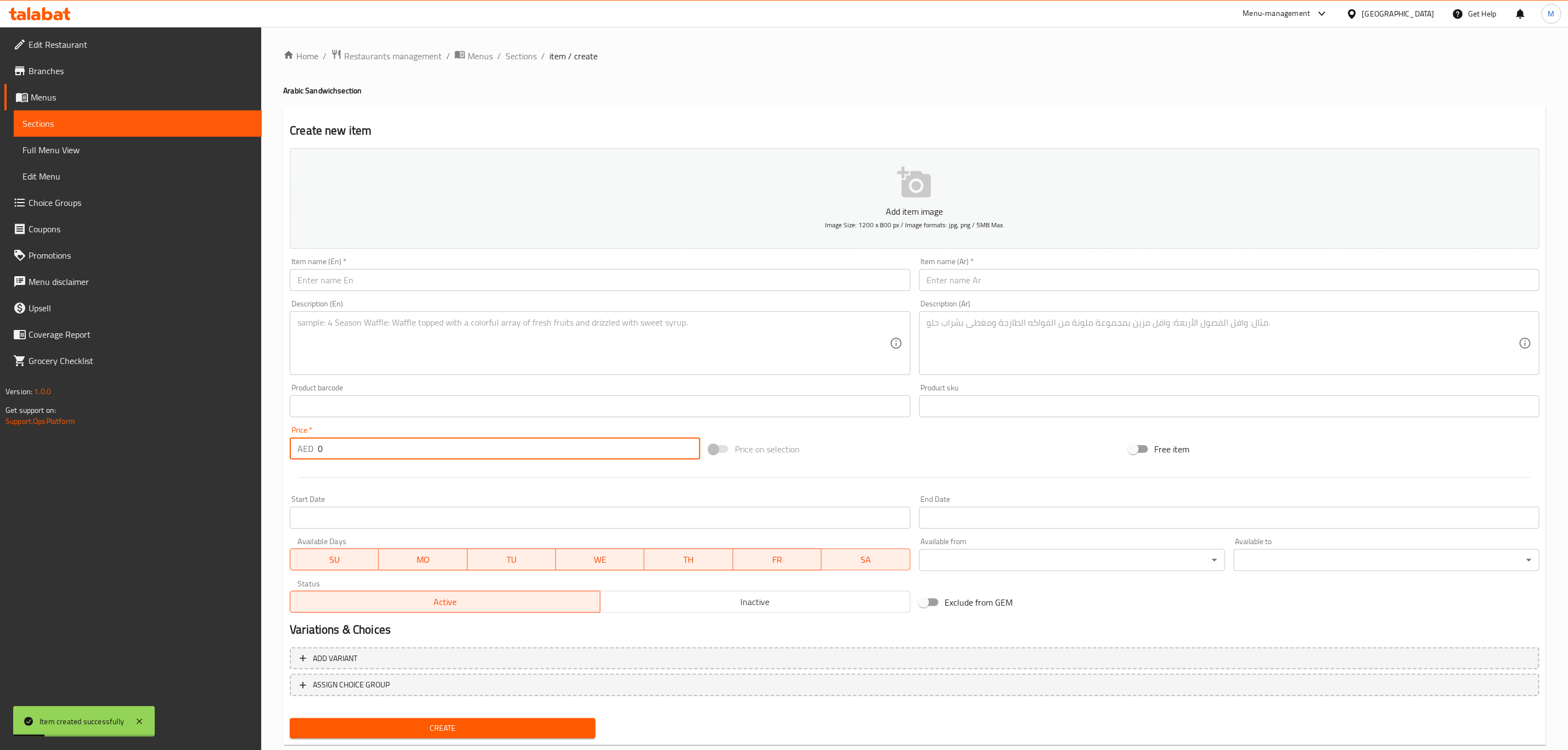
click at [495, 282] on input "text" at bounding box center [599, 280] width 620 height 22
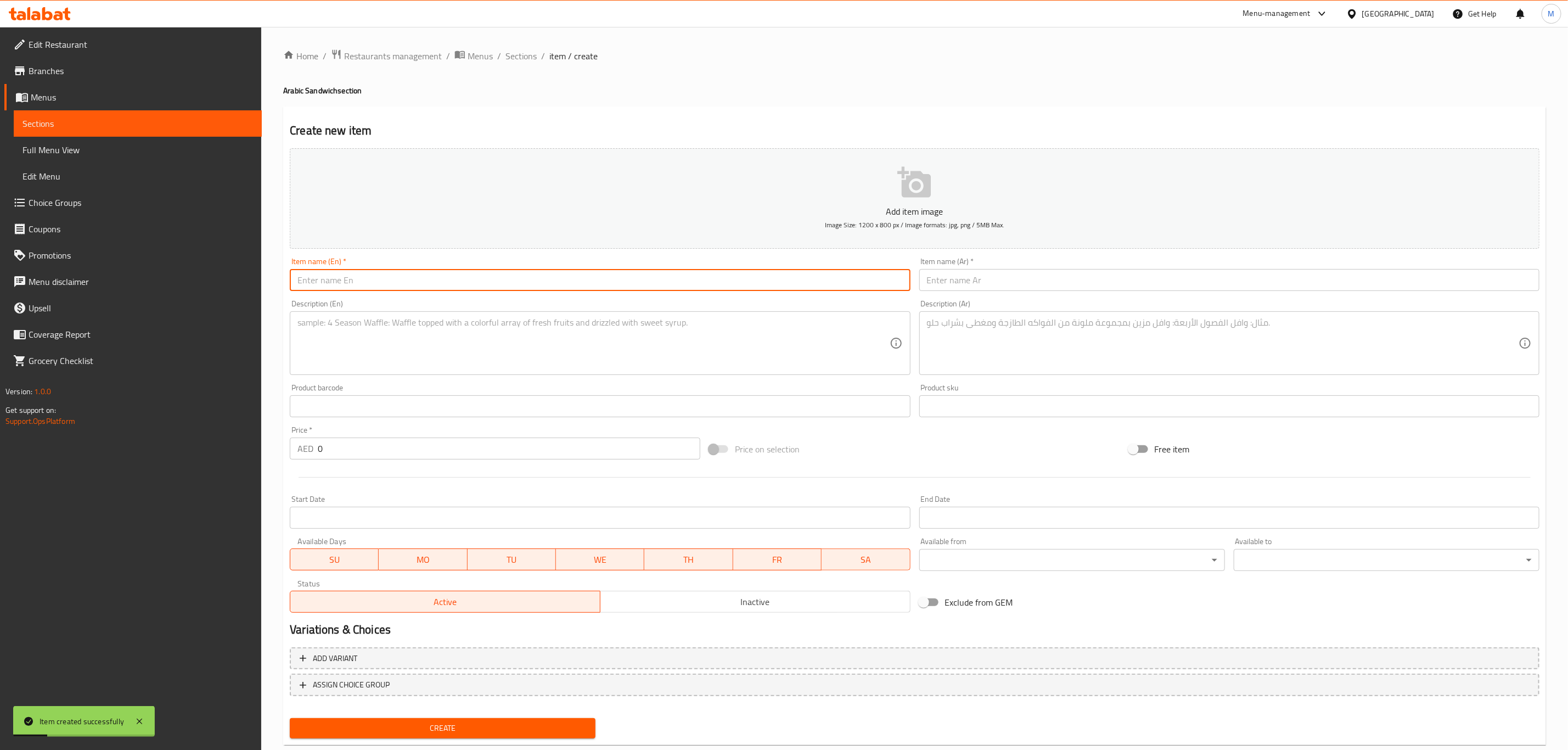
paste input "Fries Sandwich (Medium)"
type input "Fries Sandwich (Medium)"
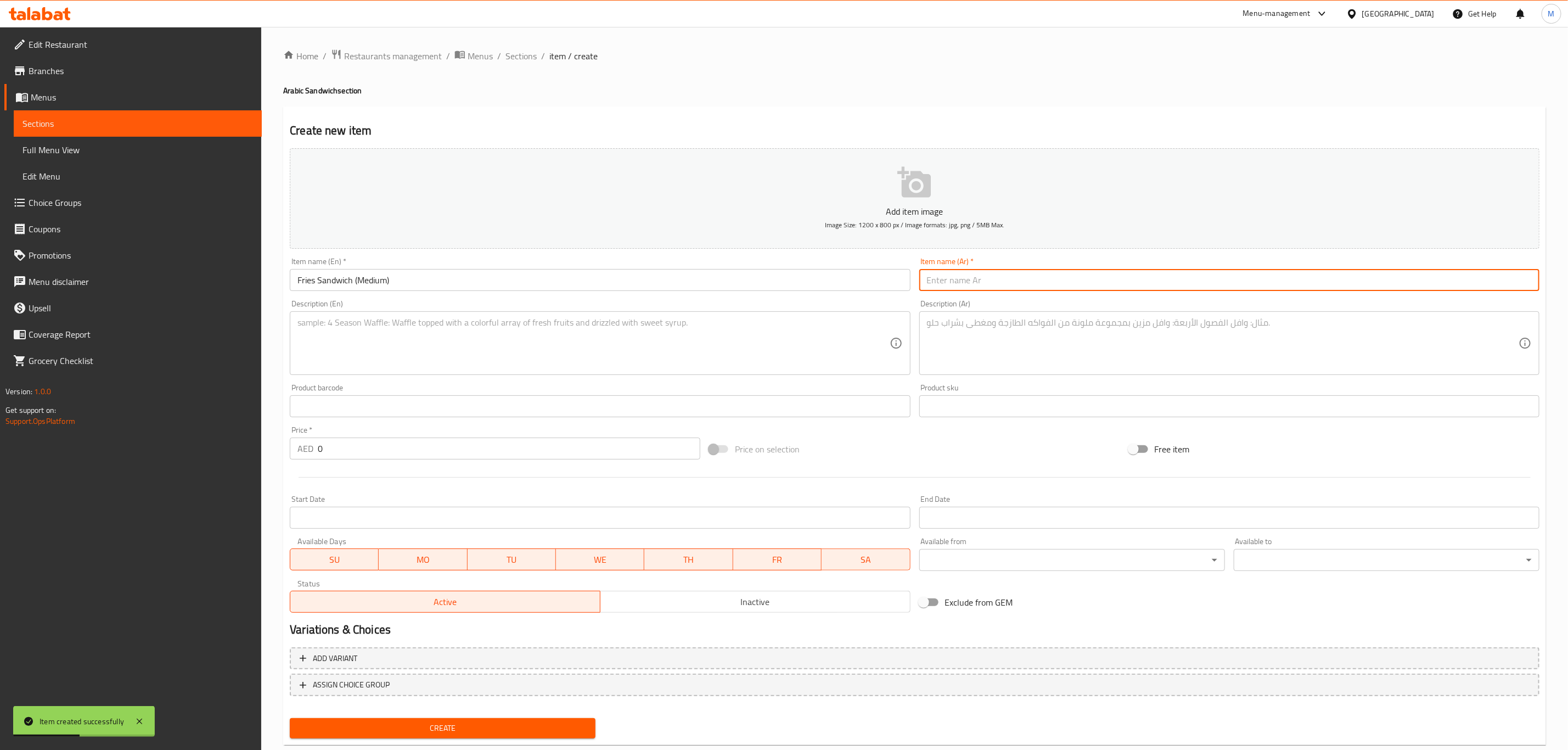
paste input "سندويش بطاطا (وسط)"
type input "سندويش بطاطا (وسط)"
click at [1022, 347] on textarea at bounding box center [1222, 344] width 592 height 52
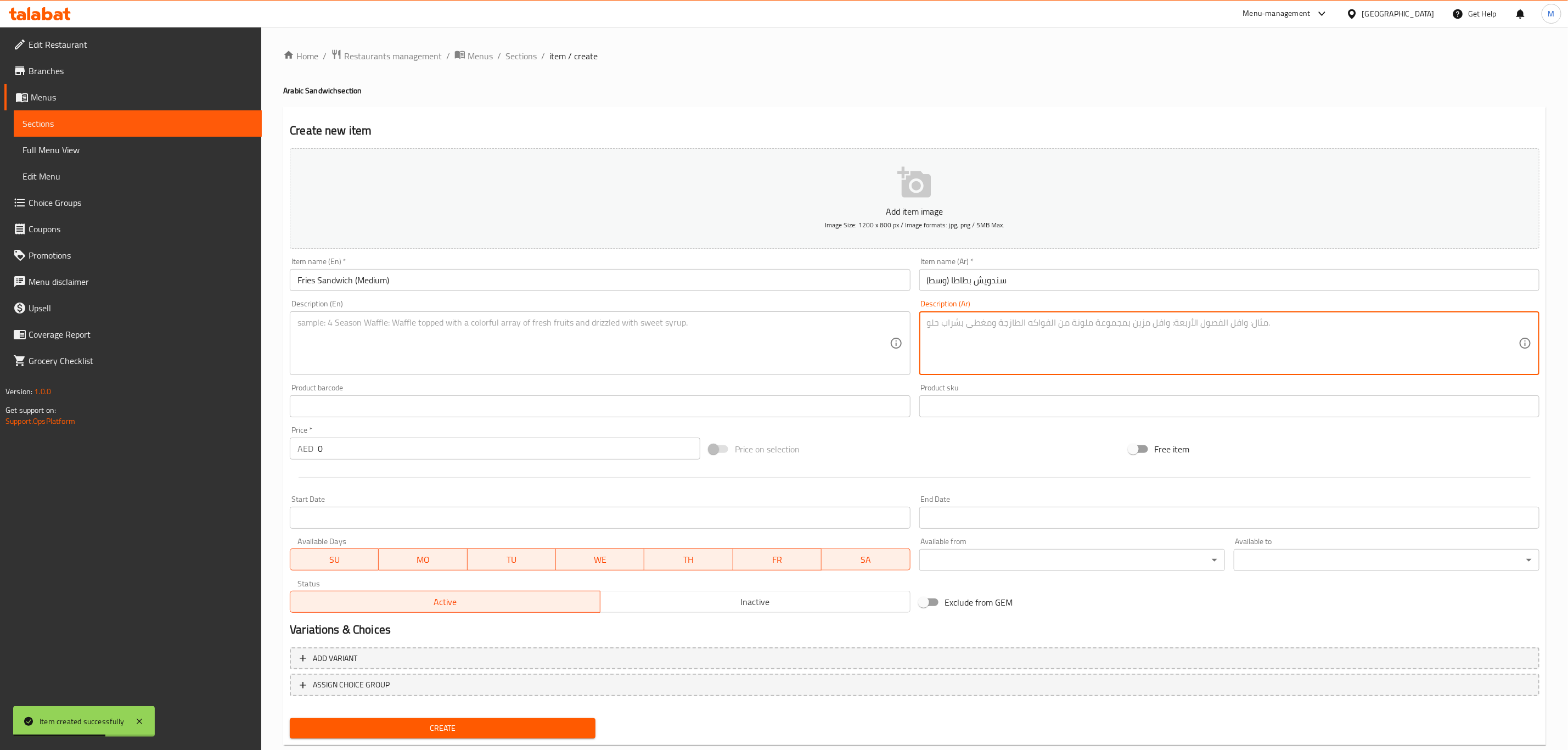
paste textarea "بطاطا مقلية مقدمة مع [PERSON_NAME]، سلطة كولسلو، الكاتشب، والمخلل."
type textarea "بطاطا مقلية مقدمة مع [PERSON_NAME]، سلطة كولسلو، الكاتشب، والمخلل."
click at [500, 342] on textarea at bounding box center [593, 344] width 592 height 52
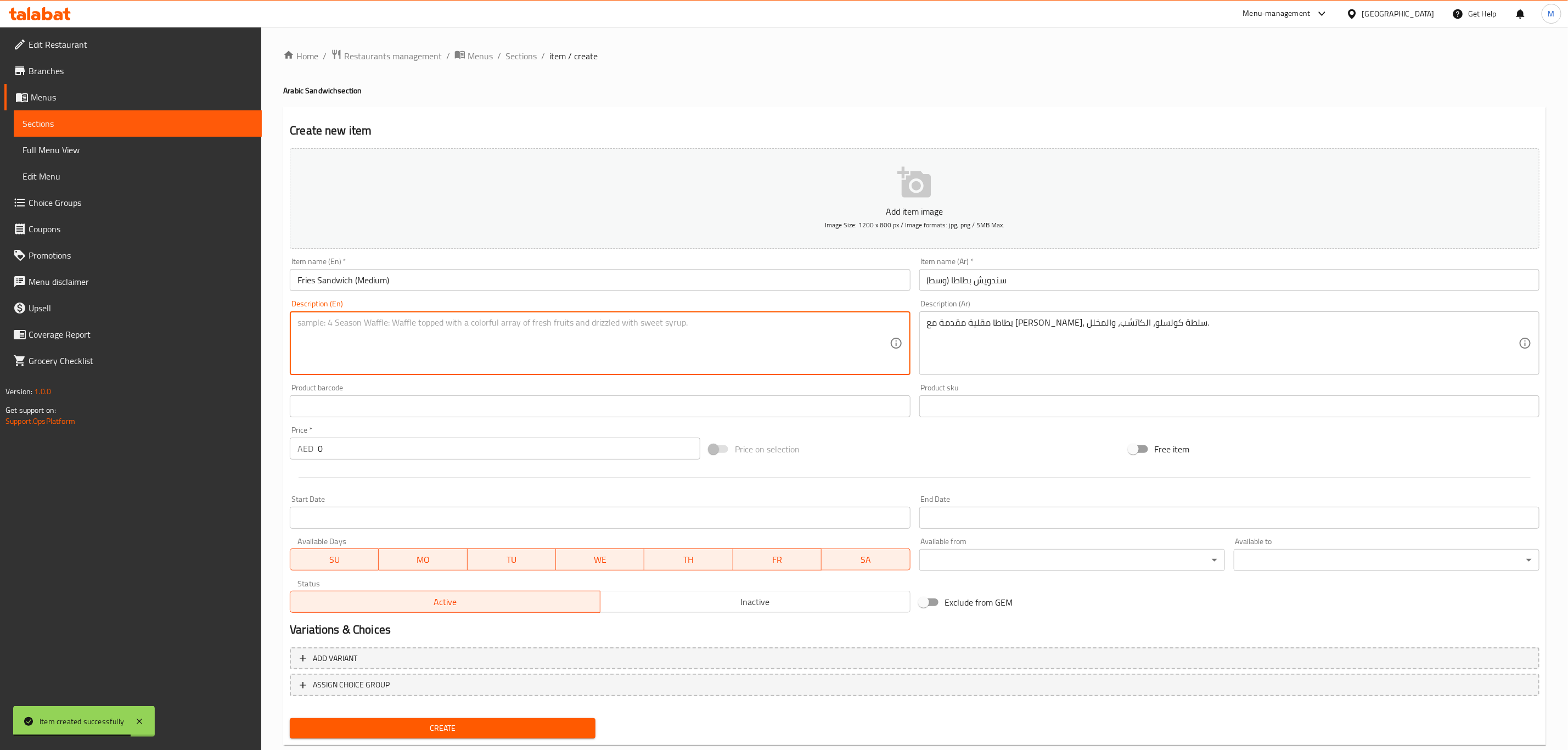
paste textarea "French fries with garlic dip, coleslaw, ketchup & pickles."
type textarea "French fries with garlic dip, coleslaw, ketchup & pickles."
click at [407, 457] on input "0" at bounding box center [509, 448] width 383 height 22
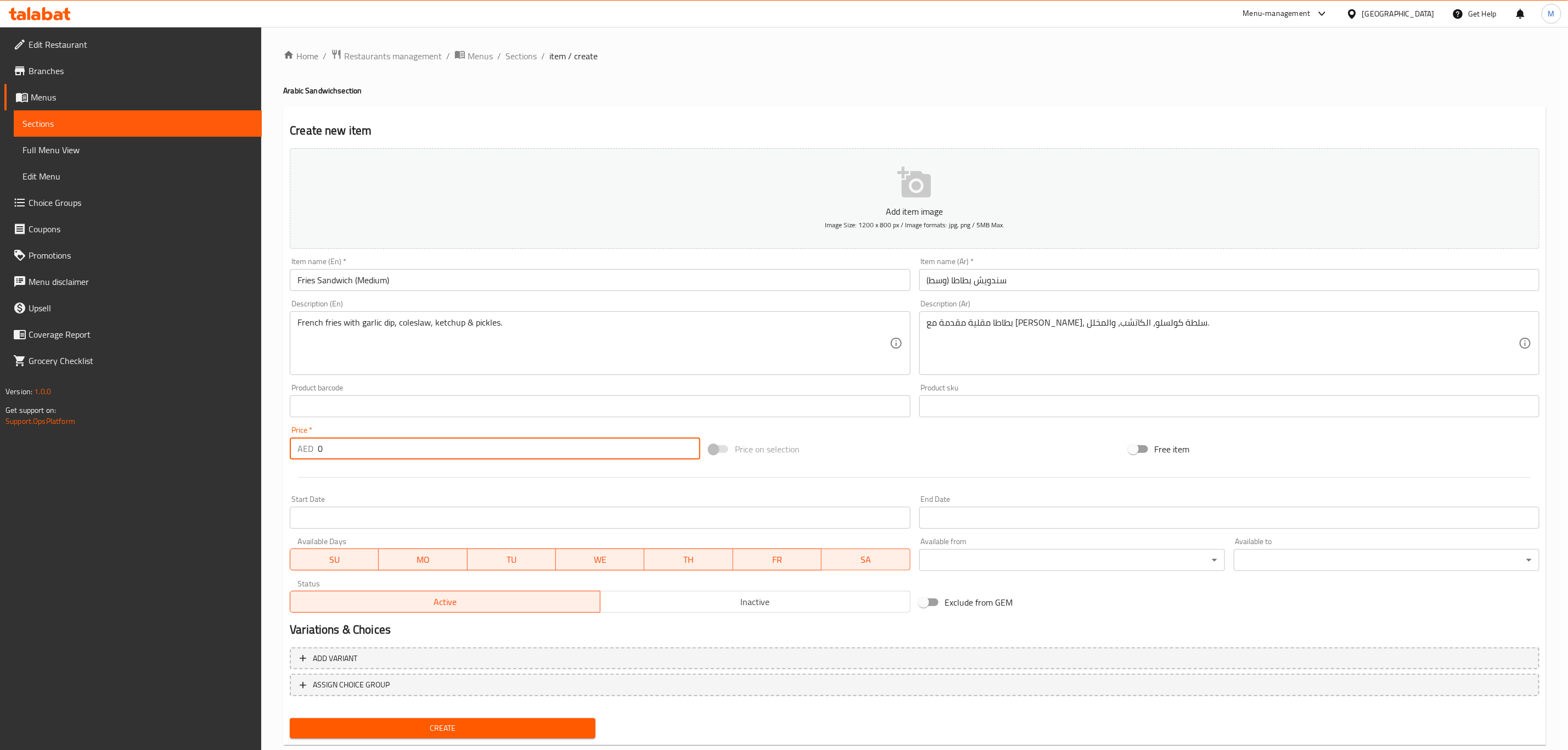
click at [407, 457] on input "0" at bounding box center [509, 448] width 383 height 22
paste input "8.75"
type input "8.75"
click at [290, 718] on button "Create" at bounding box center [442, 728] width 305 height 21
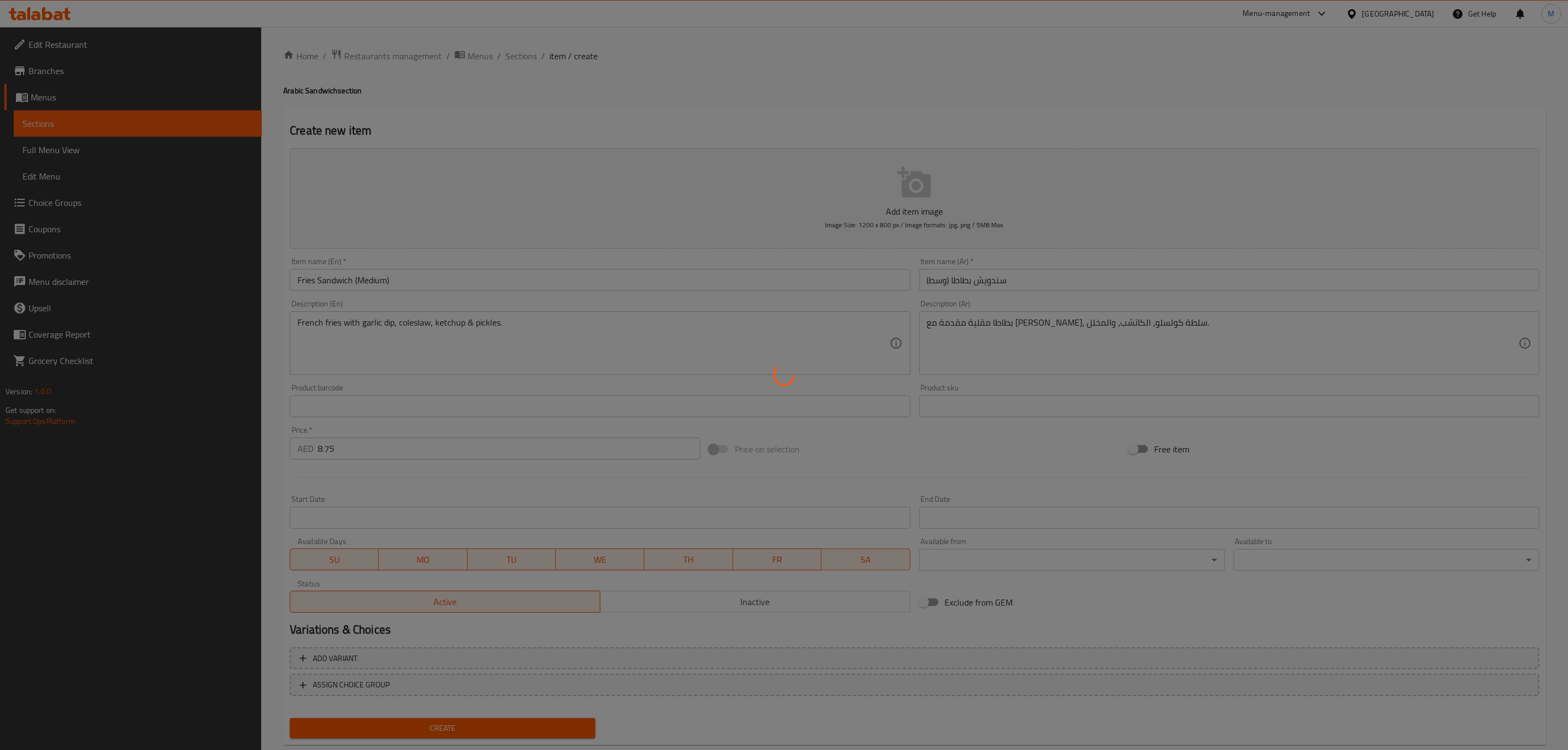
type input "0"
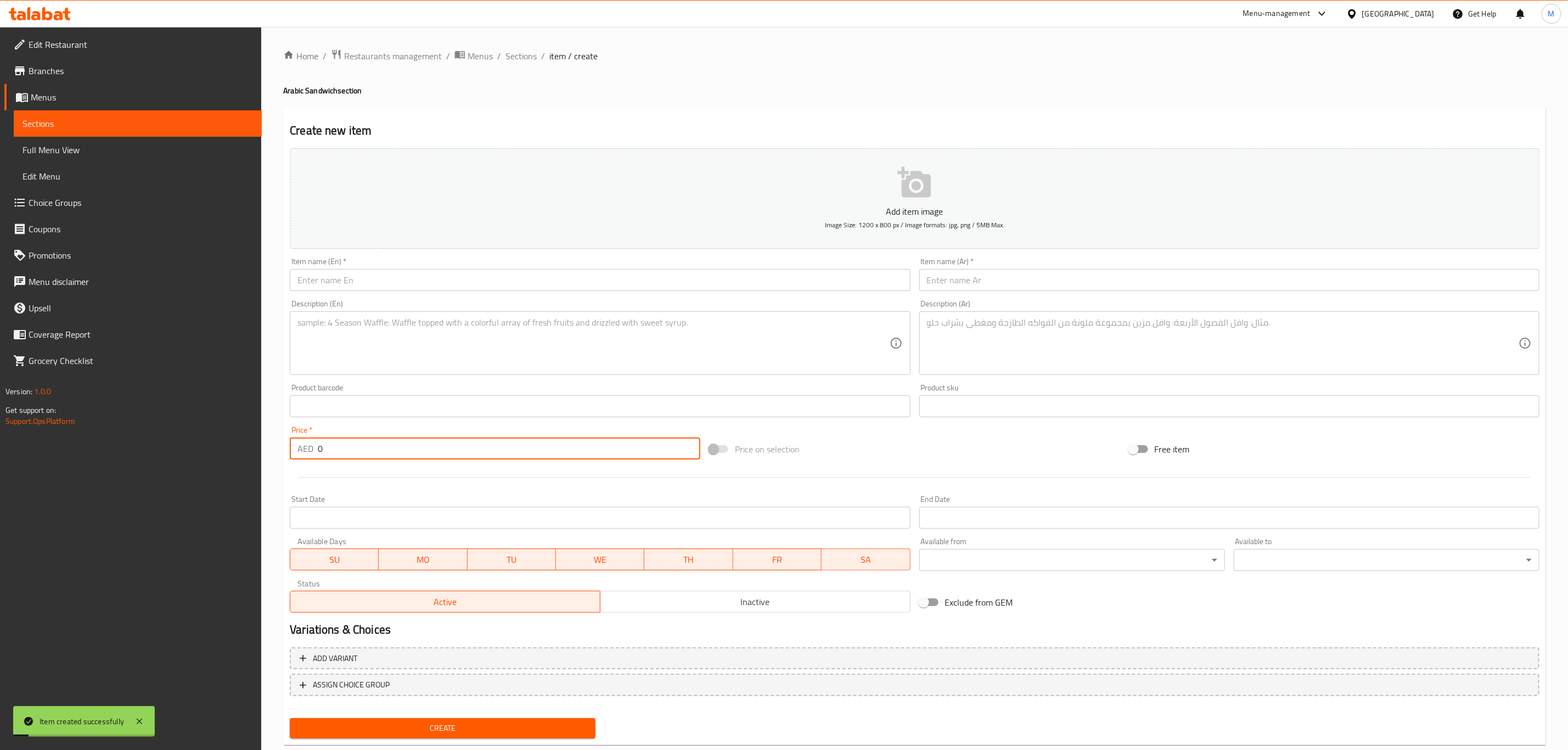
click at [537, 276] on input "text" at bounding box center [599, 280] width 620 height 22
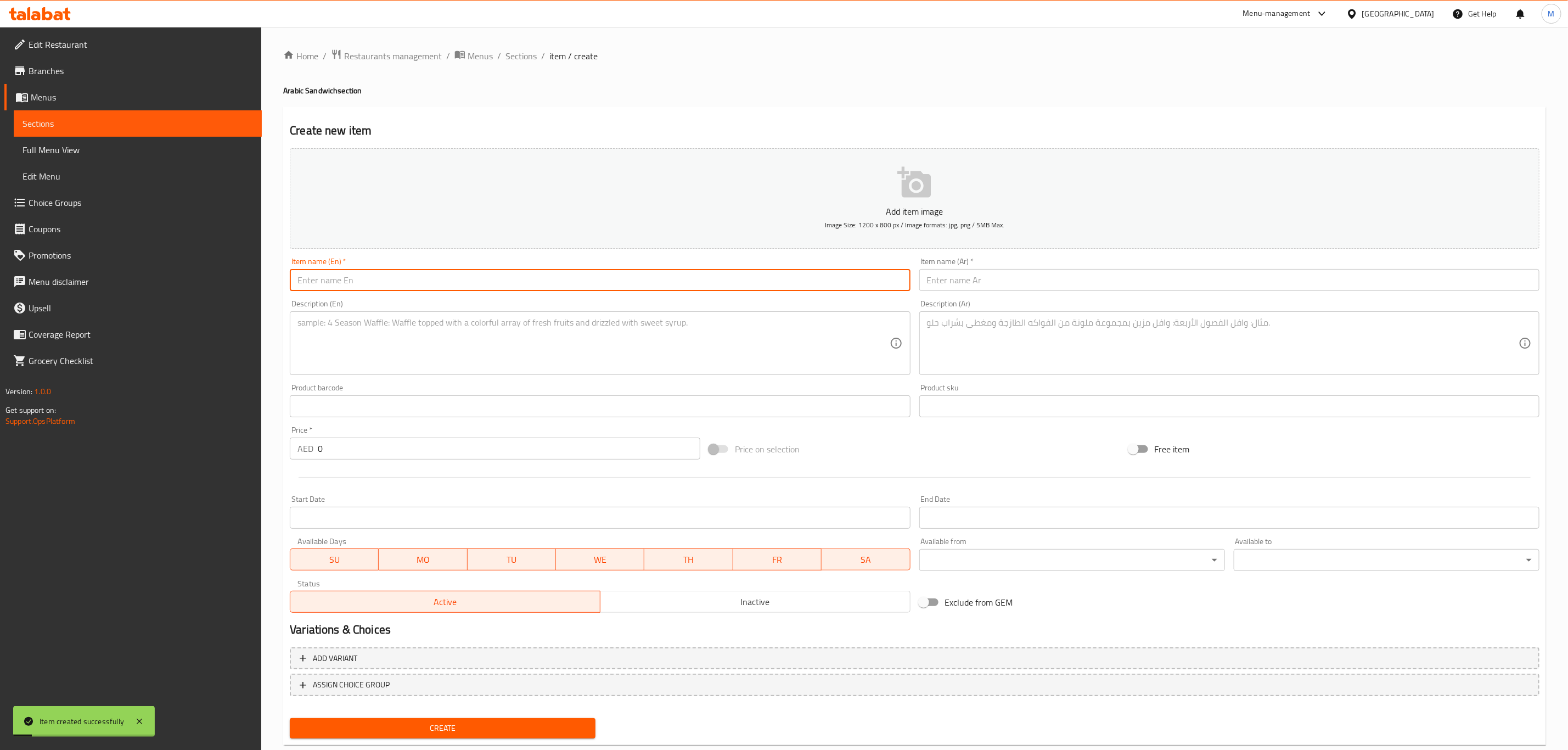
paste input "Meat Kebab Sandwich"
type input "Meat Kebab Sandwich"
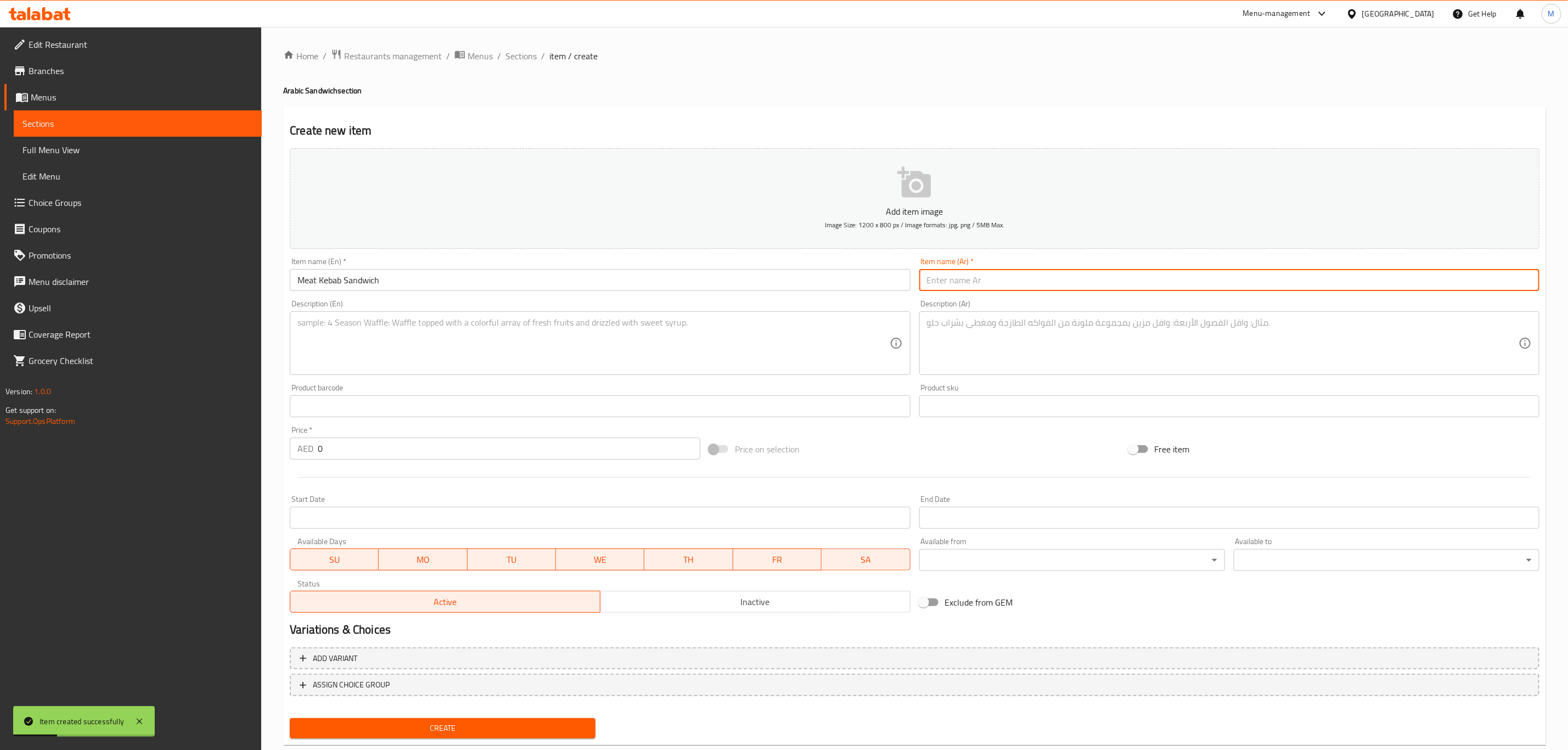
paste input "سندويش كباب لحم"
type input "سندويش كباب لحم"
click at [1025, 378] on div "Description (Ar) Description (Ar)" at bounding box center [1229, 337] width 629 height 84
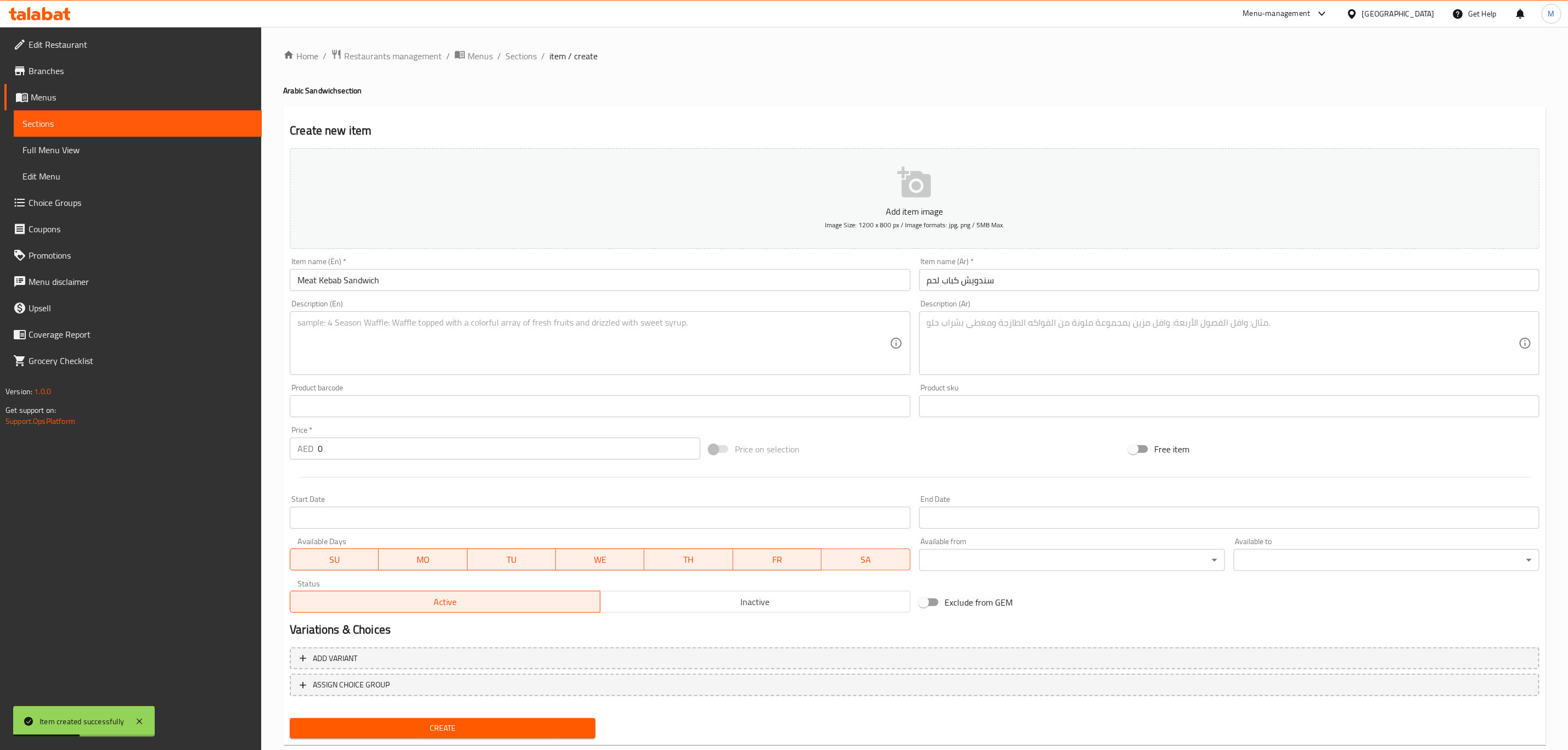
click at [1021, 349] on textarea at bounding box center [1222, 344] width 592 height 52
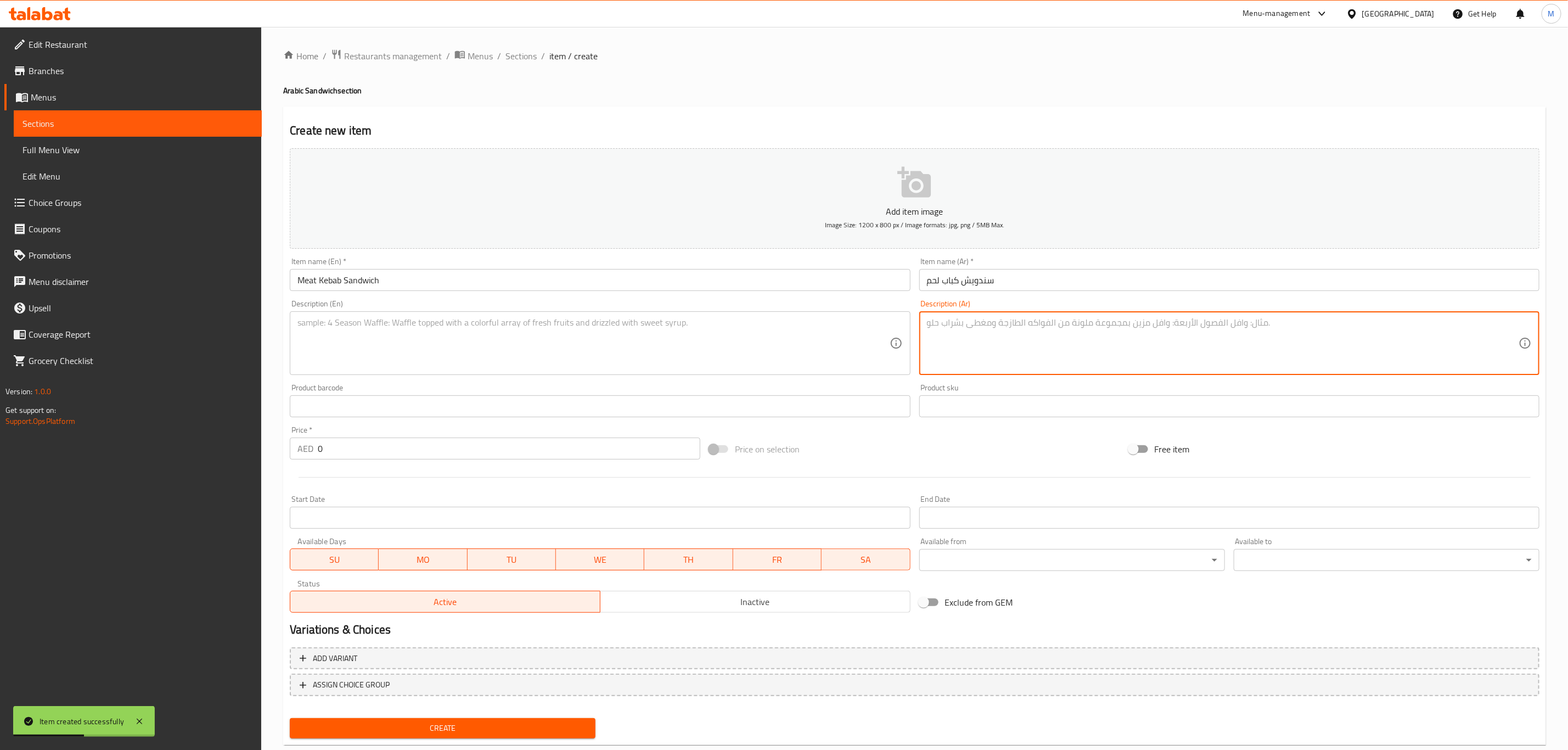
paste textarea "خبز لبناني مع حمص مع بيواز مع طماطم مع كباب لحم"
type textarea "خبز لبناني مع حمص مع بيواز مع طماطم مع كباب لحم"
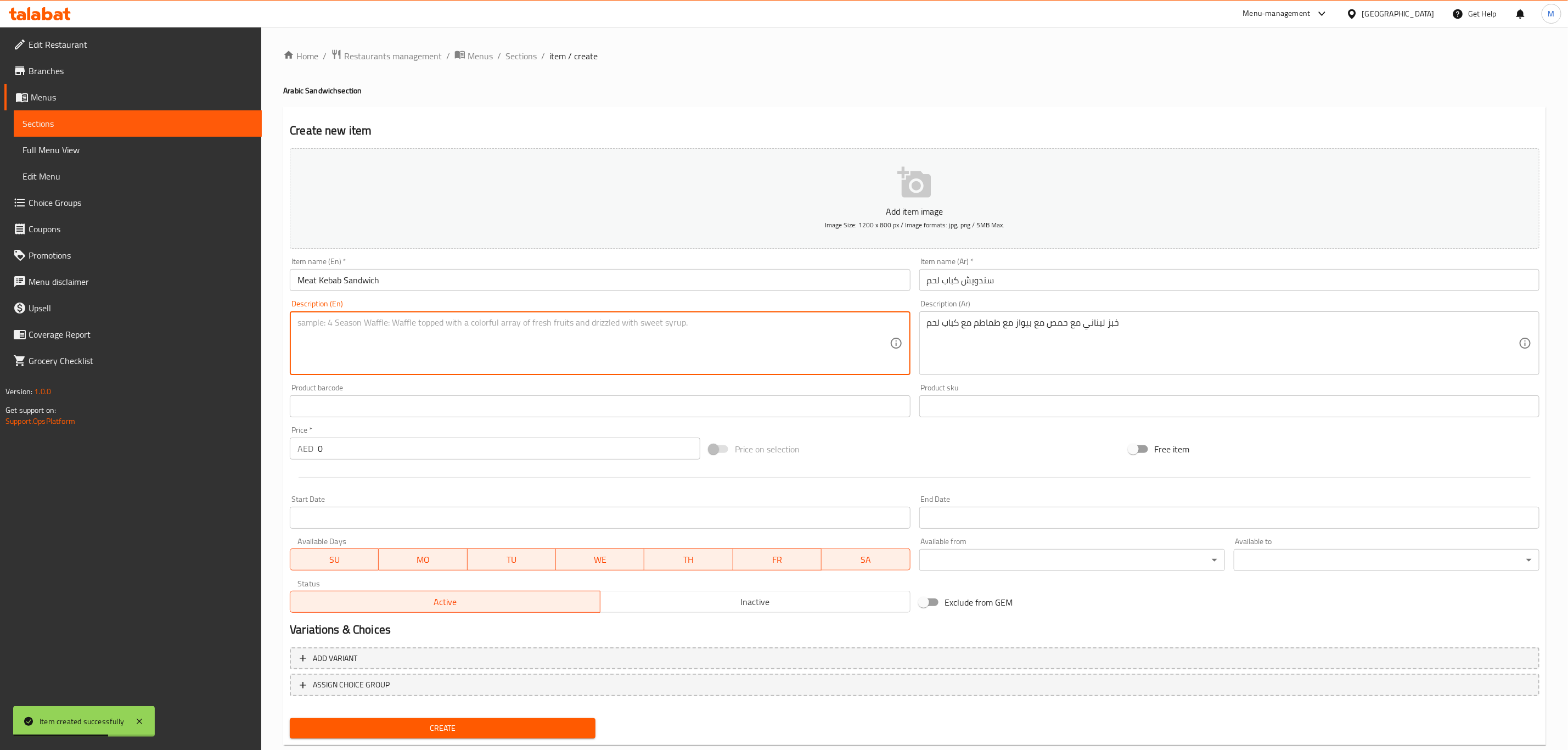
click at [489, 353] on textarea at bounding box center [593, 344] width 592 height 52
paste textarea "Lebanese bread with hummus, onions, tomatoes, and lamb kebab"
type textarea "Lebanese bread with hummus, onions, tomatoes, and lamb kebab"
click at [451, 447] on input "0" at bounding box center [509, 448] width 383 height 22
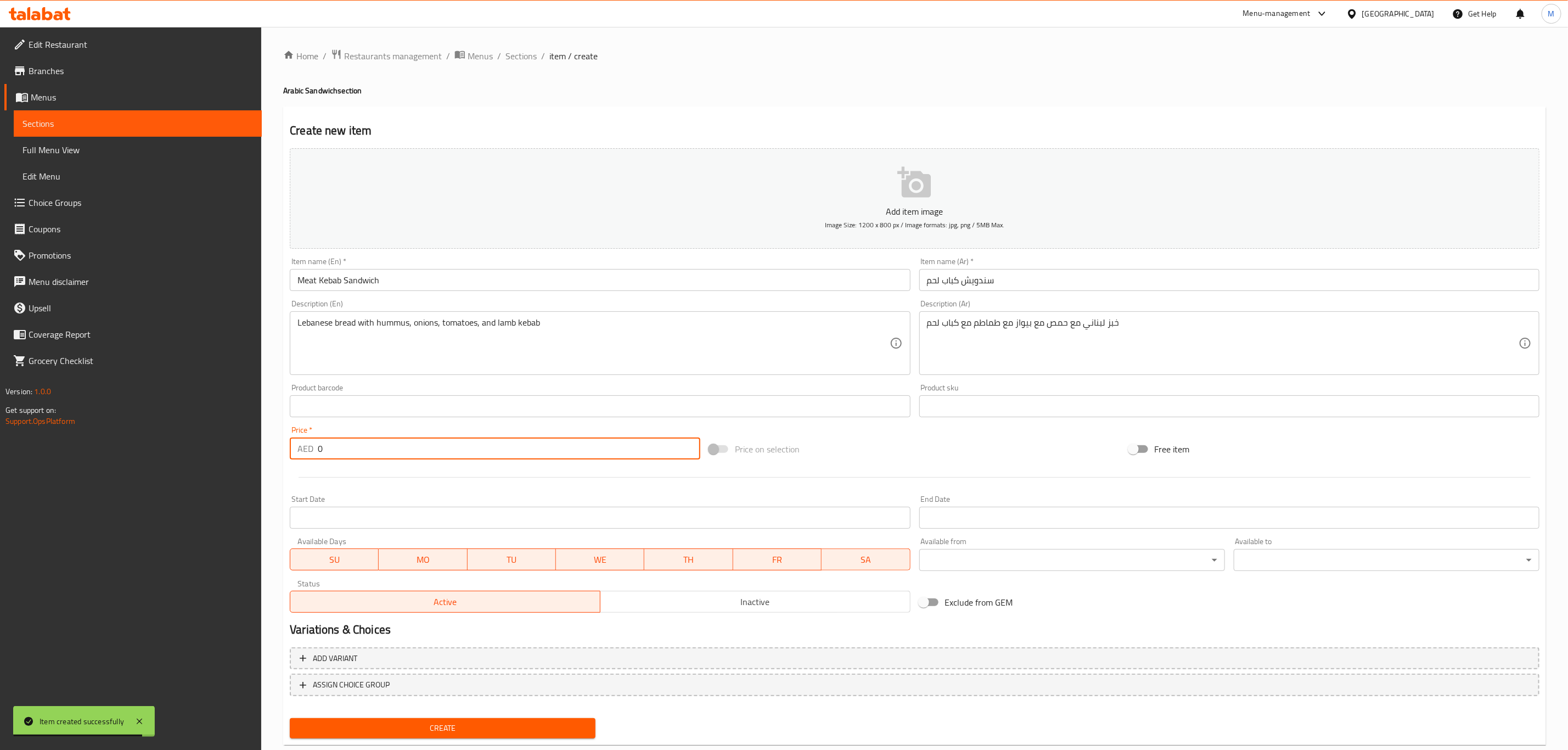
click at [451, 447] on input "0" at bounding box center [509, 448] width 383 height 22
paste input "24.5"
type input "24.5"
click at [290, 718] on button "Create" at bounding box center [442, 728] width 305 height 21
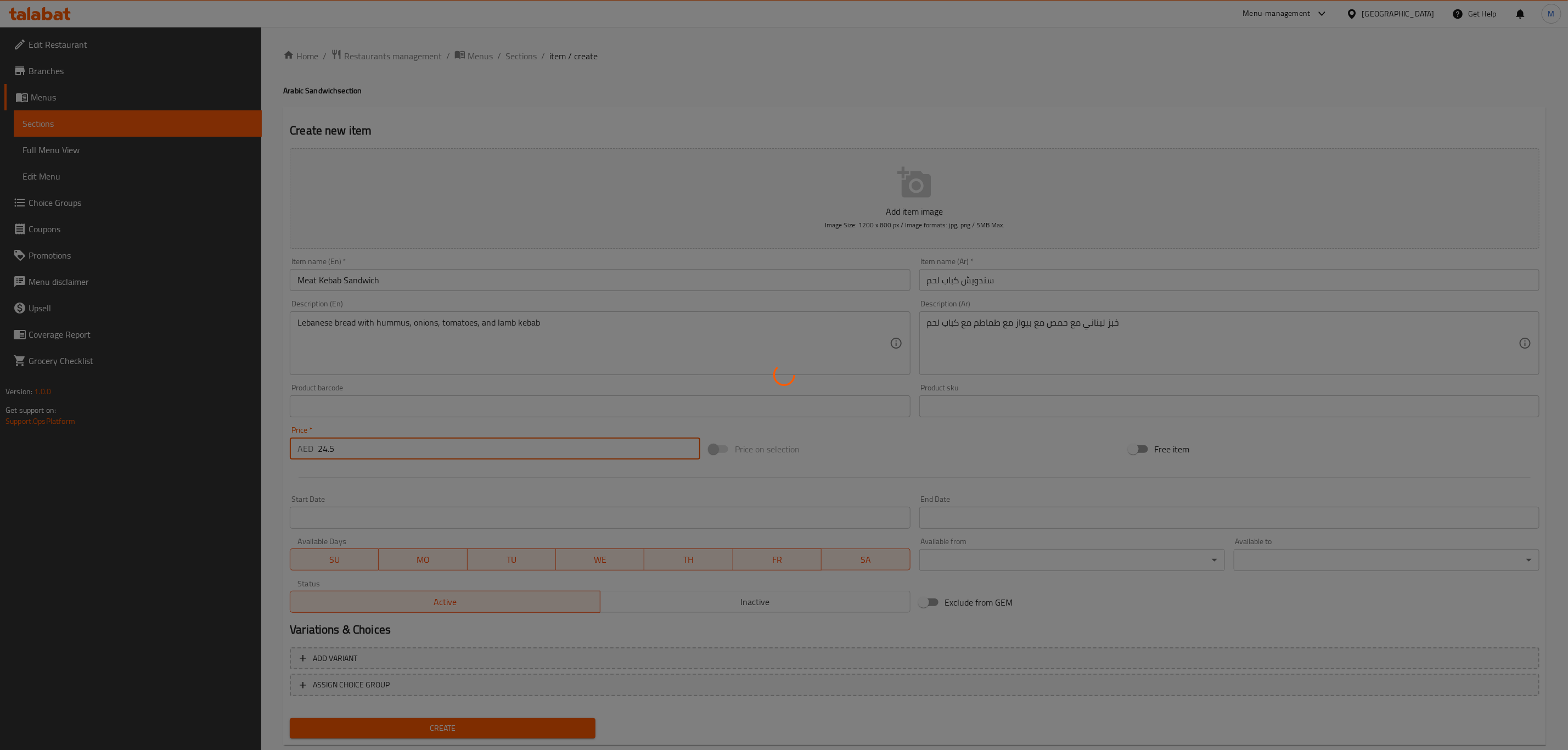
type input "0"
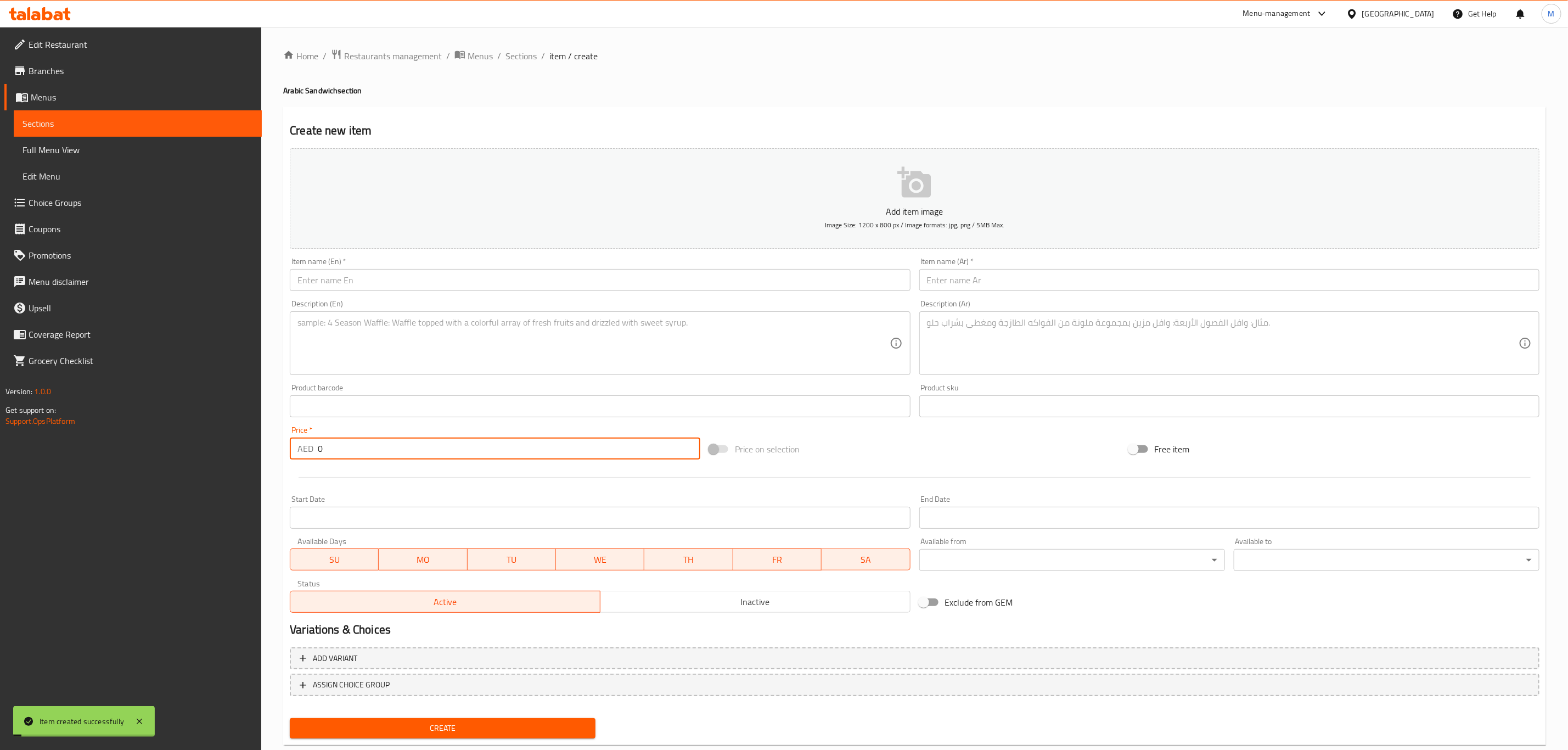
click at [750, 280] on input "text" at bounding box center [599, 280] width 620 height 22
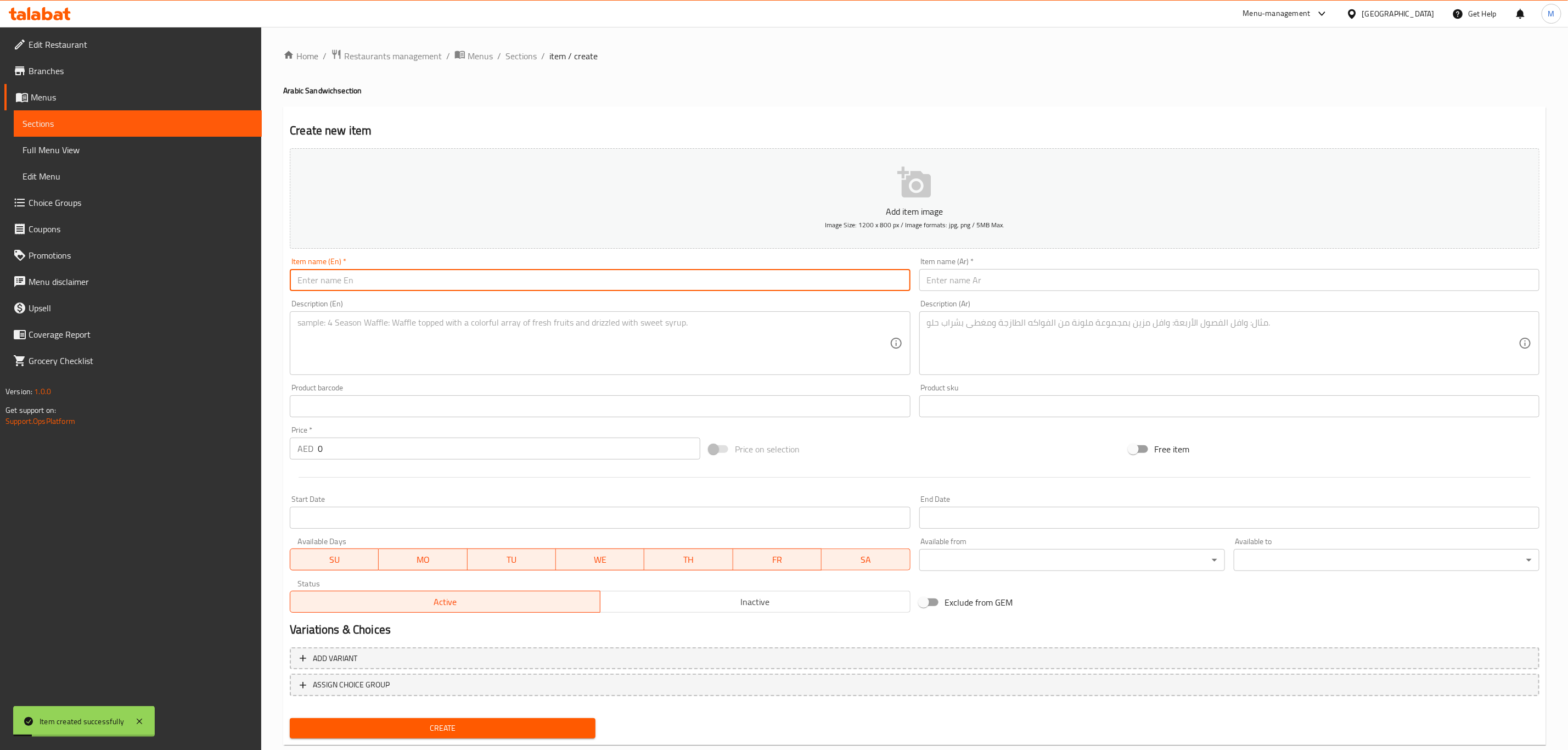
paste input "Beef Tikka Sandwich"
type input "Beef Tikka Sandwich"
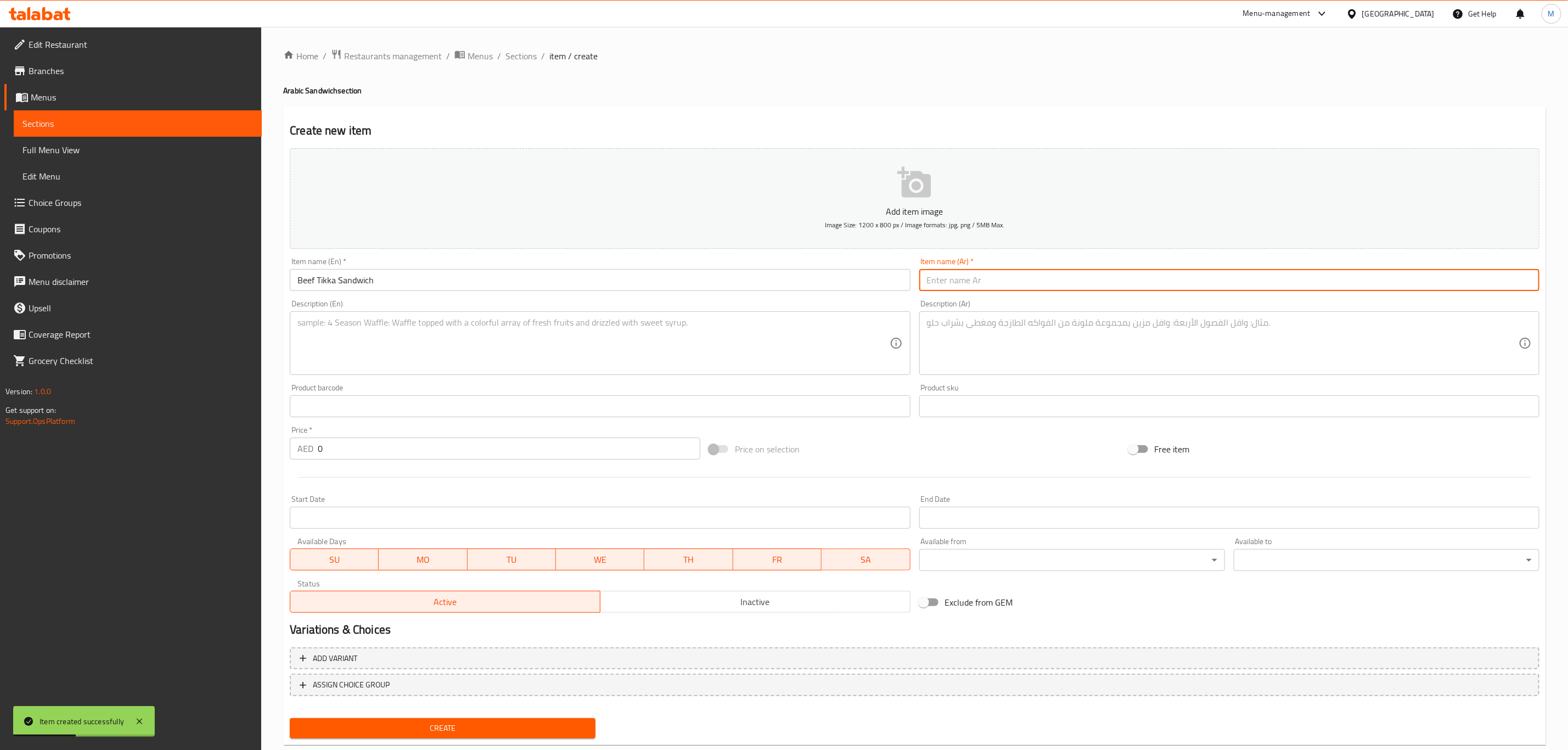
click at [1033, 295] on div "Item name (Ar)   * Item name (Ar) *" at bounding box center [1229, 274] width 629 height 43
click at [1028, 289] on input "text" at bounding box center [1229, 280] width 620 height 22
paste input "سندويش تكه لحم"
type input "سندويش تكه لحم"
click at [1151, 333] on textarea at bounding box center [1222, 344] width 592 height 52
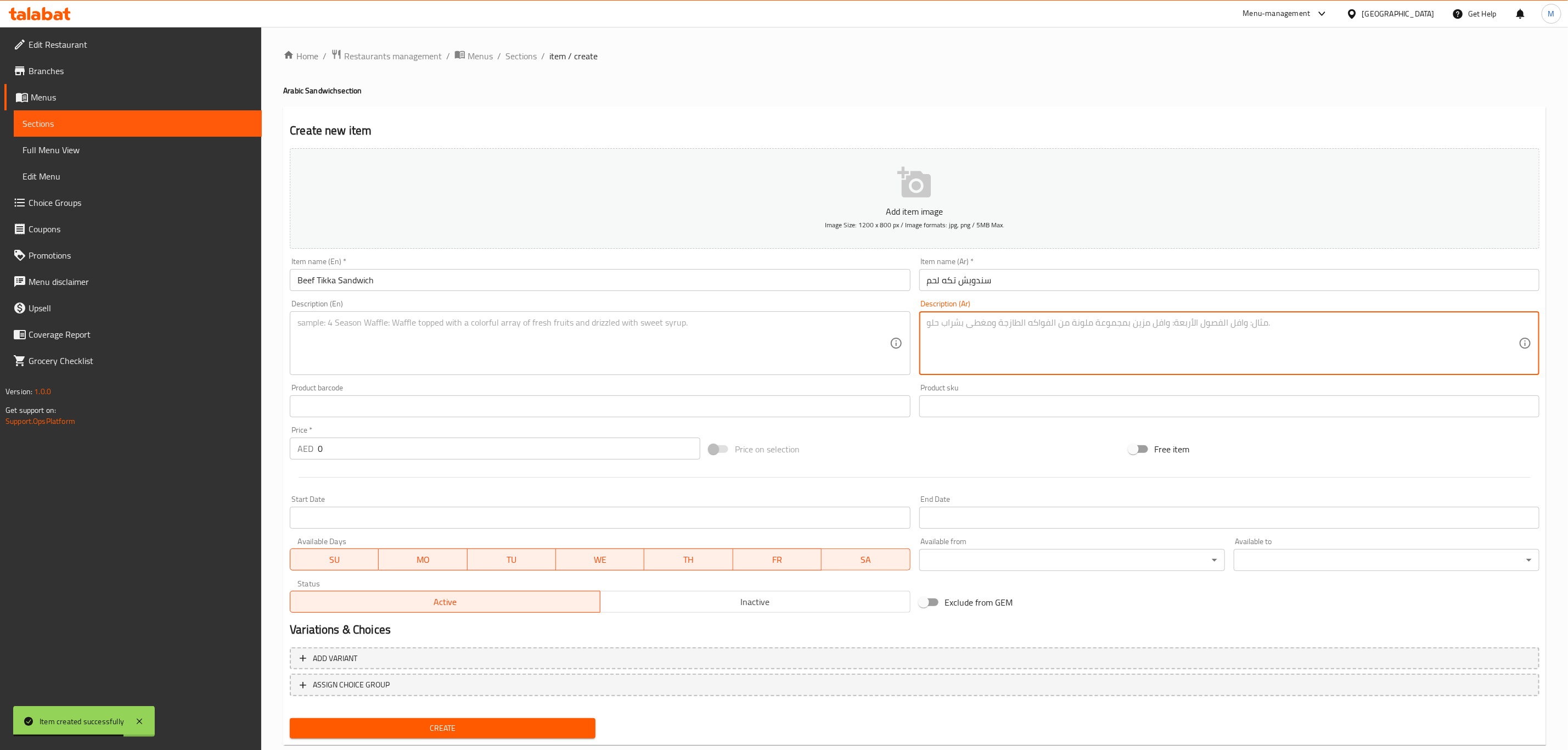
paste textarea "خبز لبنانى مع حمص مع بيواز مع تكه لحم"
type textarea "خبز لبنانى مع حمص مع بيواز مع تكه لحم"
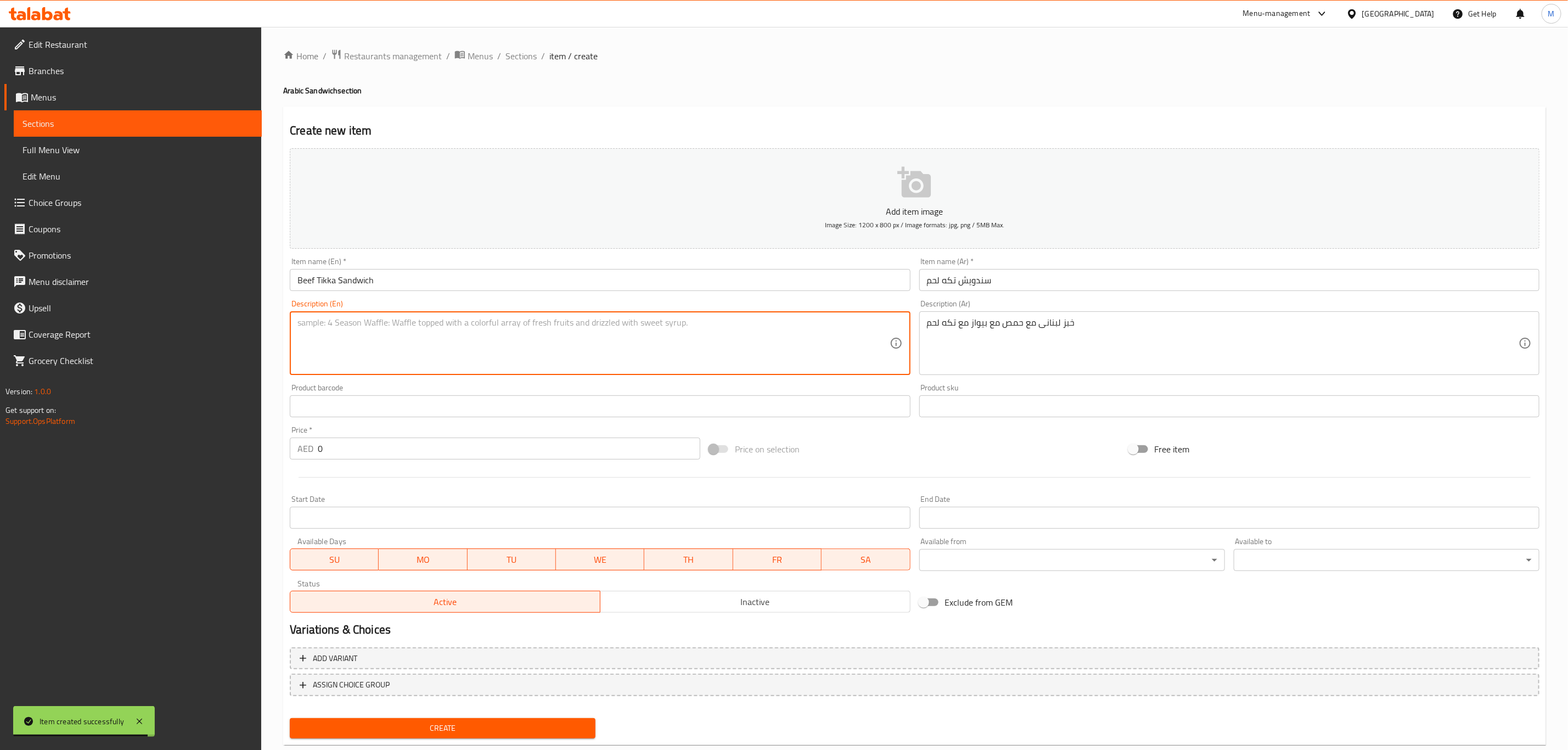
click at [581, 345] on textarea at bounding box center [593, 344] width 592 height 52
paste textarea "Lebanese bread with hummus, fresh onion salad (piyaz), and grilled beef tikka"
type textarea "Lebanese bread with hummus, fresh onion salad (piyaz), and grilled beef tikka"
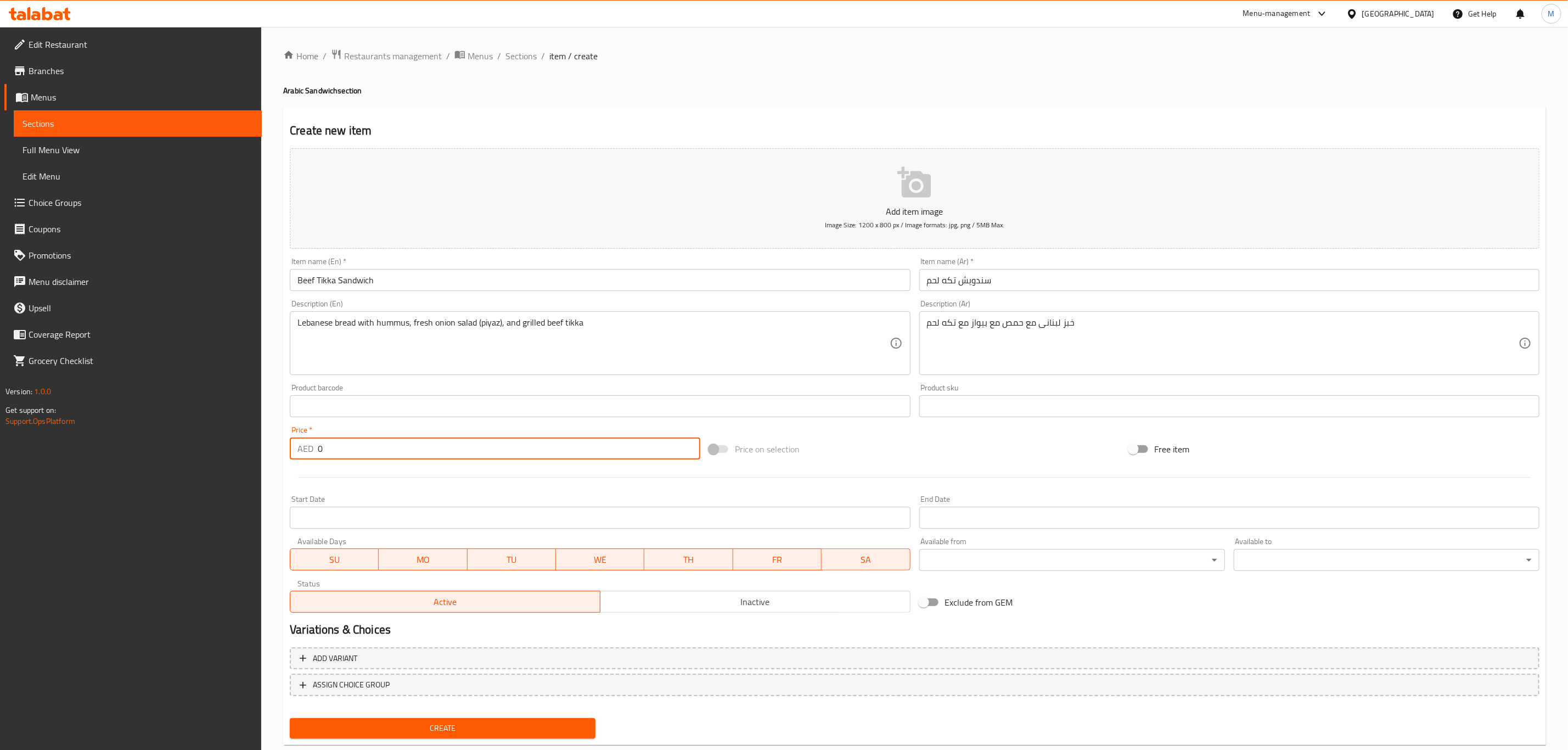
click at [456, 440] on input "0" at bounding box center [509, 448] width 383 height 22
paste input "29.75"
type input "29.75"
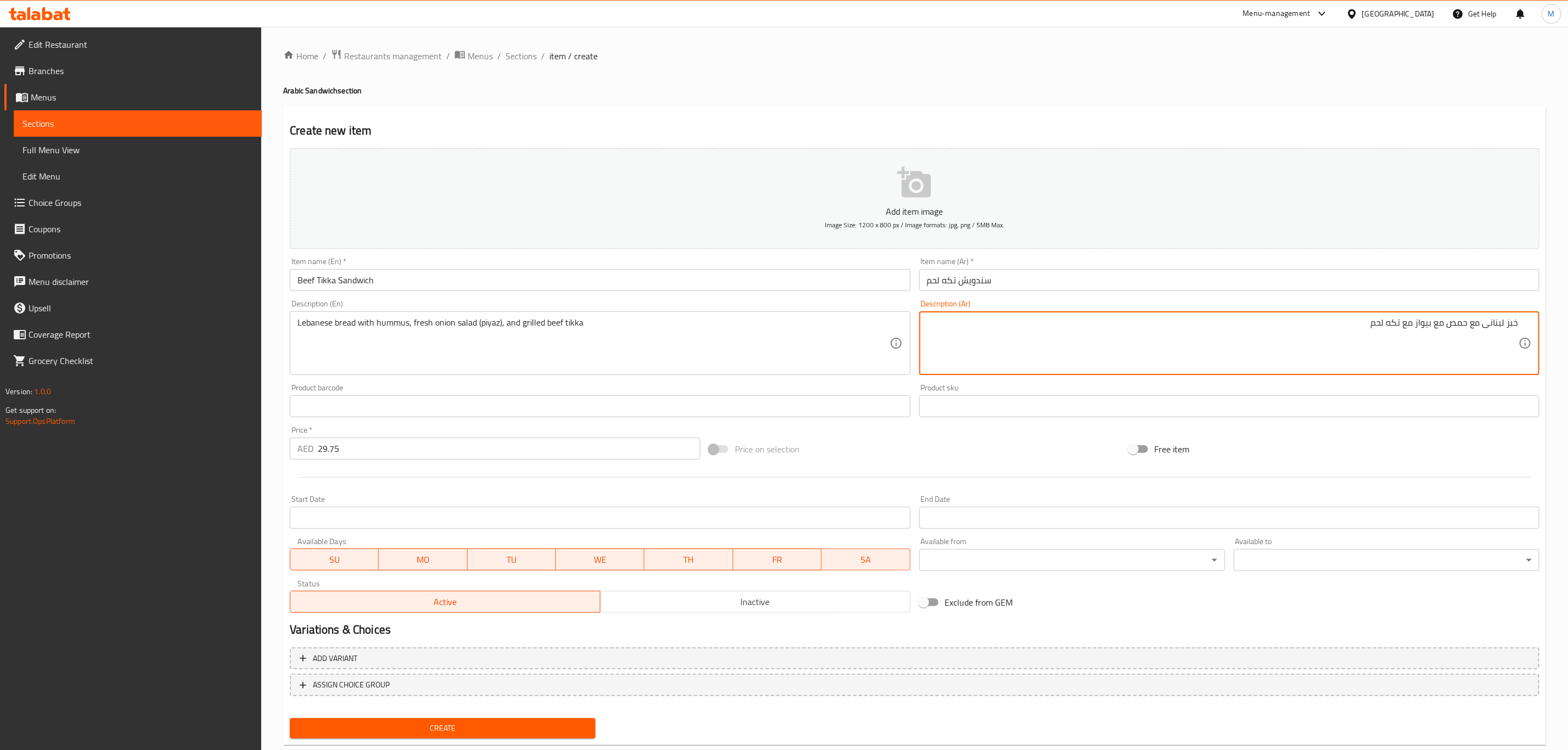
click at [1304, 320] on textarea "خبز لبنانى مع حمص مع بيواز مع تكه لحم" at bounding box center [1222, 344] width 592 height 52
type textarea "خبز لبنانى مع حمص مع بيواز مع تكه لحم بقري"
click at [1350, 291] on input "سندويش تكه لحم" at bounding box center [1229, 280] width 620 height 22
click at [1364, 322] on textarea "خبز لبنانى مع حمص مع بيواز مع تكه لحم بقري" at bounding box center [1222, 344] width 592 height 52
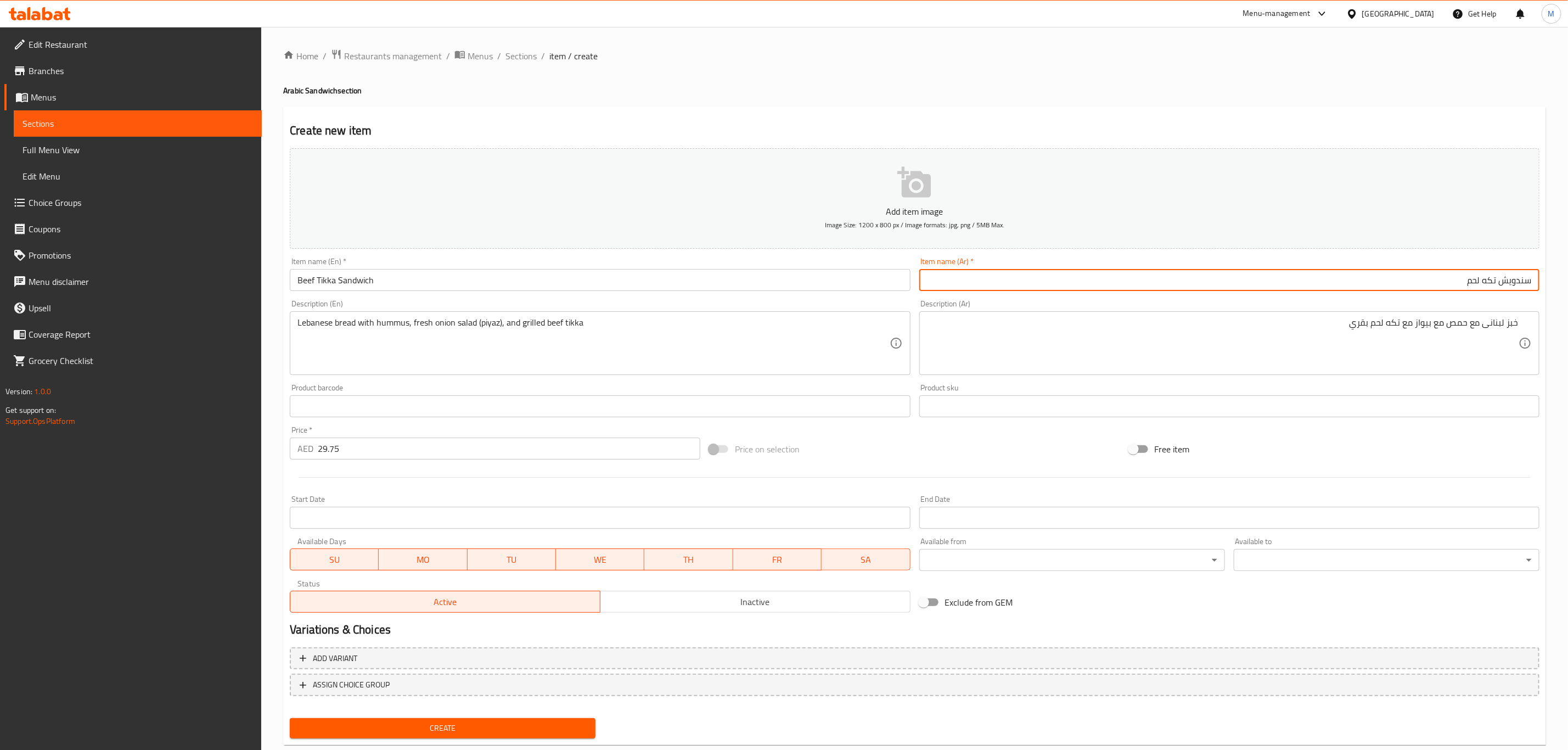
click at [1387, 276] on input "سندويش تكه لحم" at bounding box center [1229, 280] width 620 height 22
paste input "بقري"
type input "سندويش تكه لحم بقري"
click at [290, 718] on button "Create" at bounding box center [442, 728] width 305 height 21
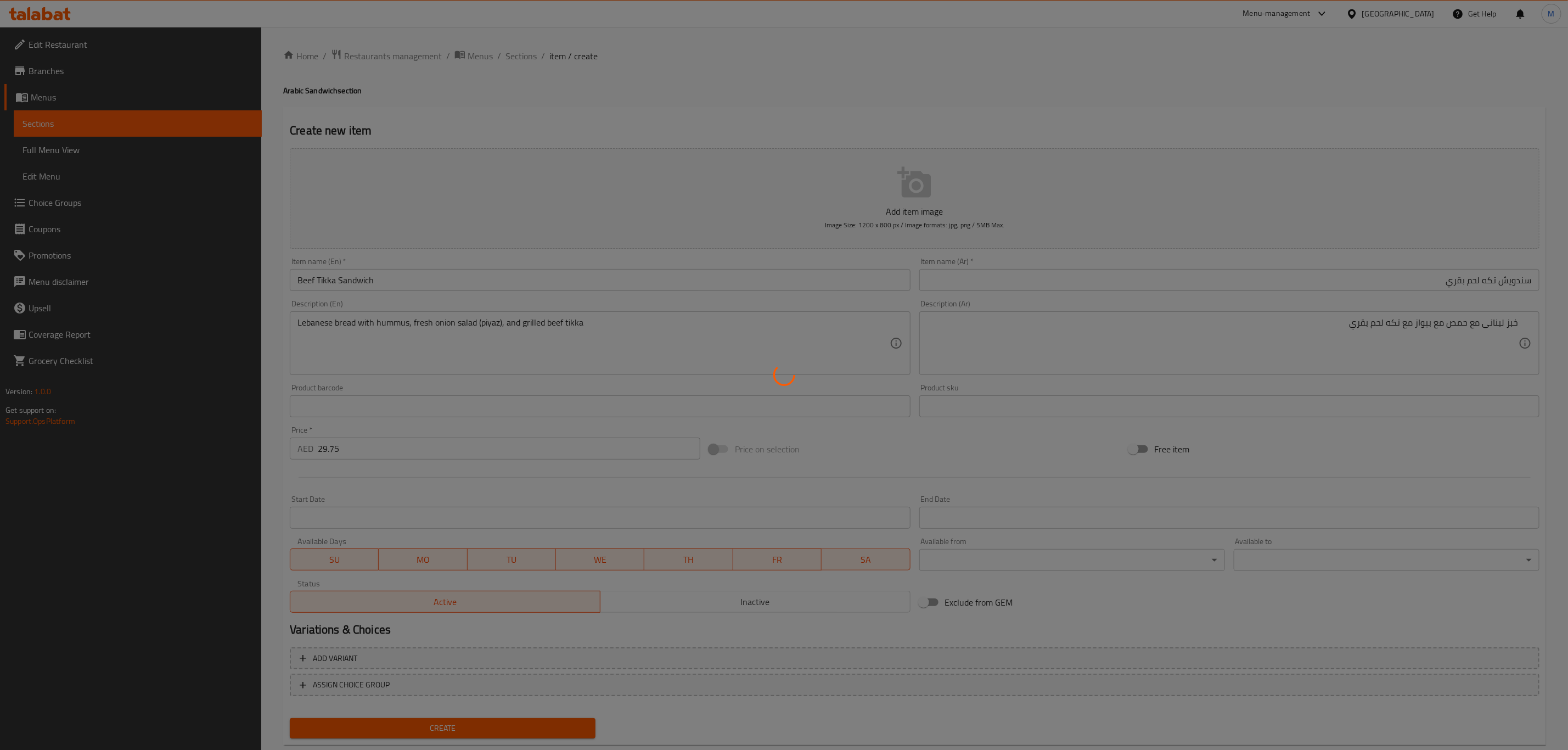
type input "0"
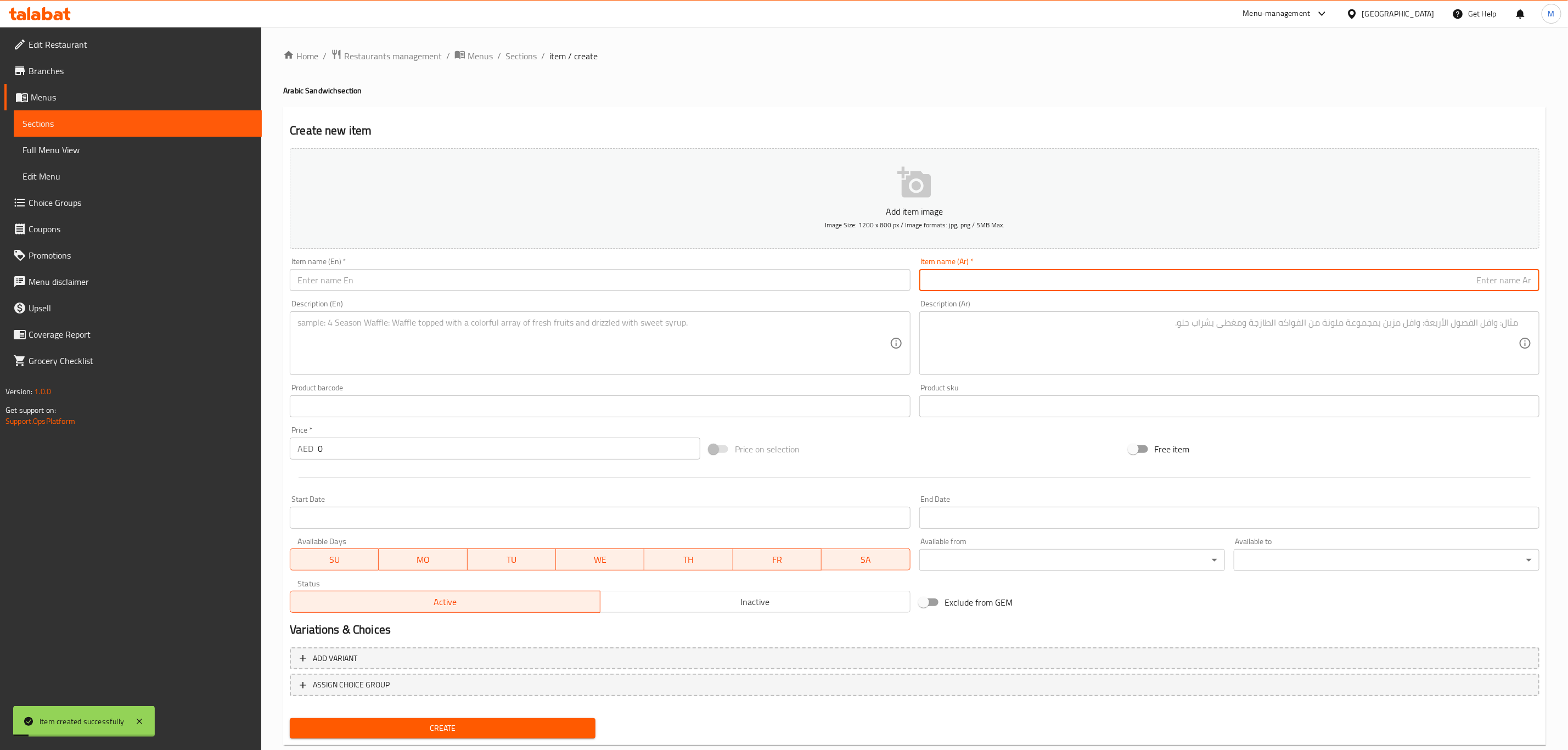
click at [558, 291] on input "text" at bounding box center [599, 280] width 620 height 22
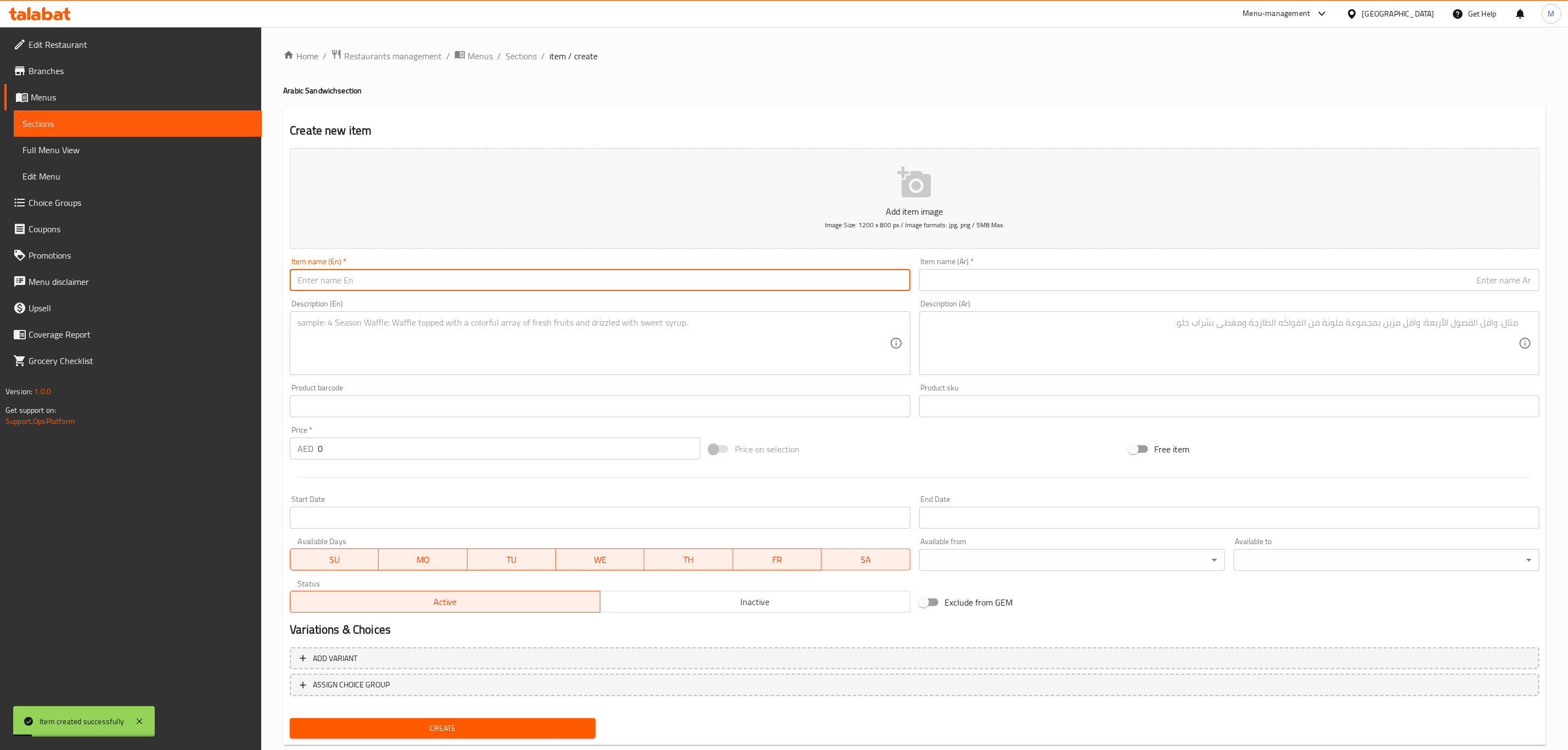
paste input "Mixed Fried Vegetables (Large)"
type input "Mixed Fried Vegetables (Large)"
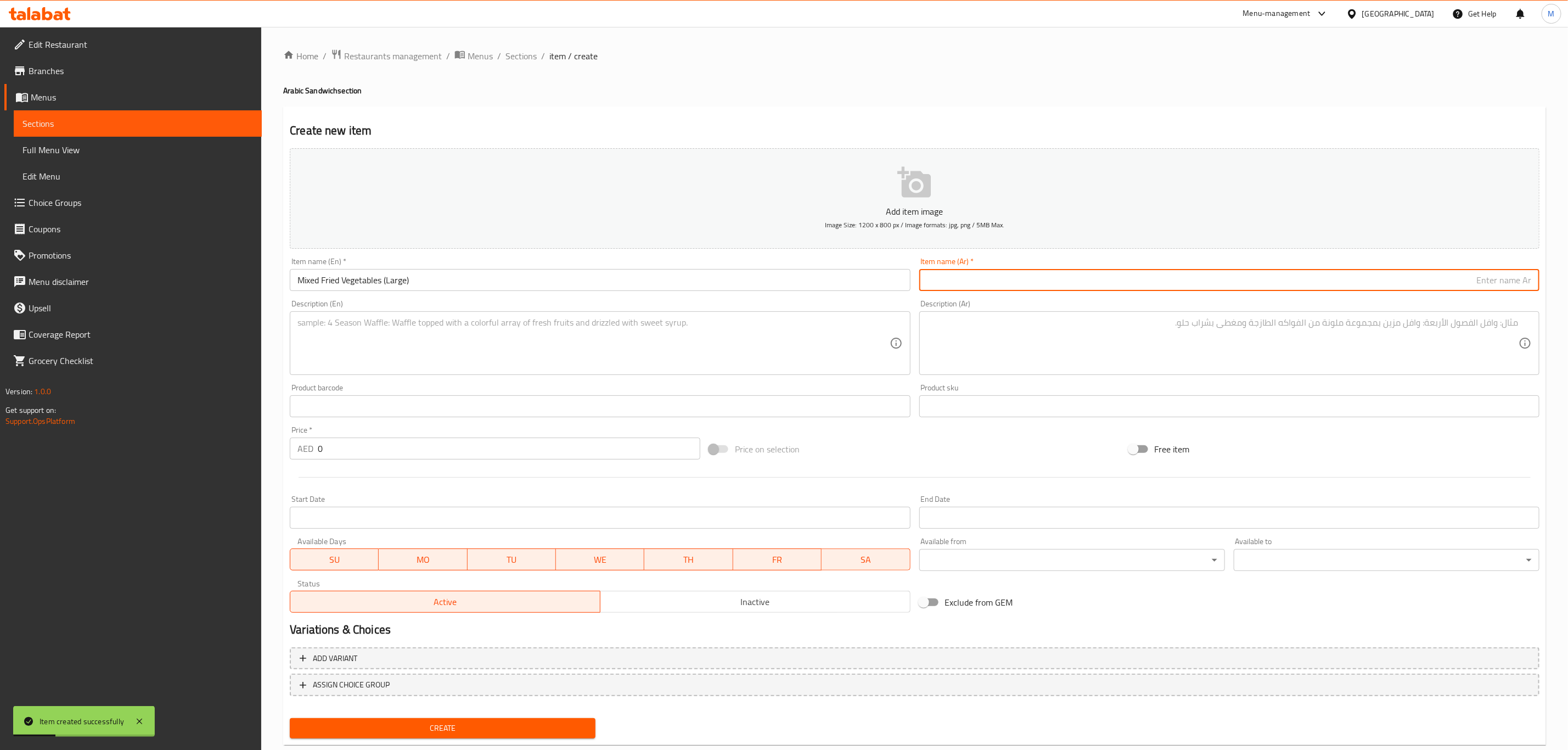
click at [1031, 284] on input "text" at bounding box center [1229, 280] width 620 height 22
paste input "سندويش مقالي مشكل (كبير)"
type input "سندويش مقالي مشكل (كبير)"
click at [960, 325] on textarea at bounding box center [1222, 344] width 592 height 52
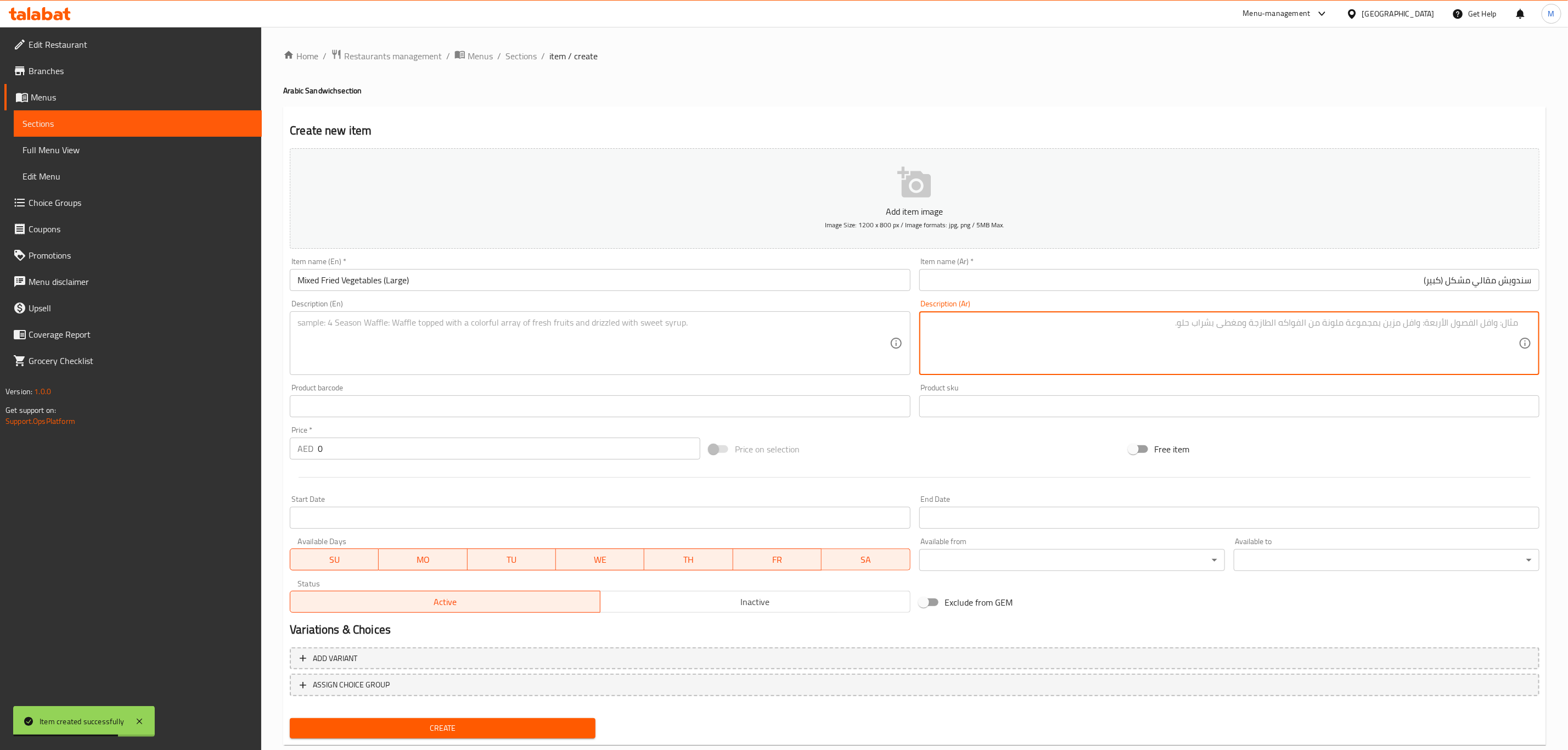
paste textarea "مقالي مشكلة مع خضار وحمص وصوص الطحينة في خبز شامي أو بانيني"
type textarea "مقالي مشكلة مع خضار وحمص وصوص الطحينة في خبز شامي أو بانيني"
click at [641, 323] on textarea at bounding box center [593, 344] width 592 height 52
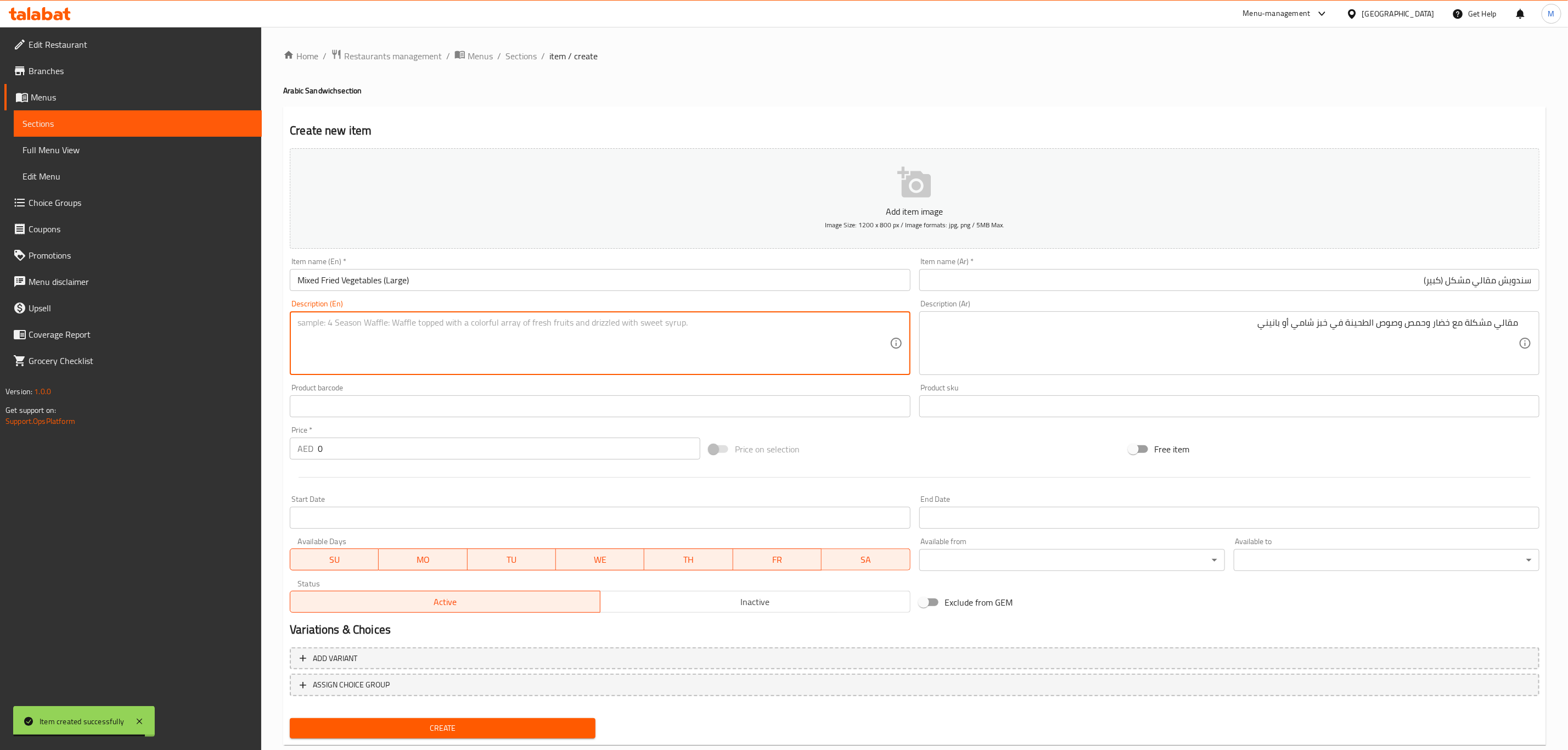
paste textarea "Fried mix of eggplant, cauliflower, potato, and falafel, served with vegetables…"
type textarea "Fried mix of eggplant, cauliflower, potato, and falafel, served with vegetables…"
click at [388, 447] on input "0" at bounding box center [509, 448] width 383 height 22
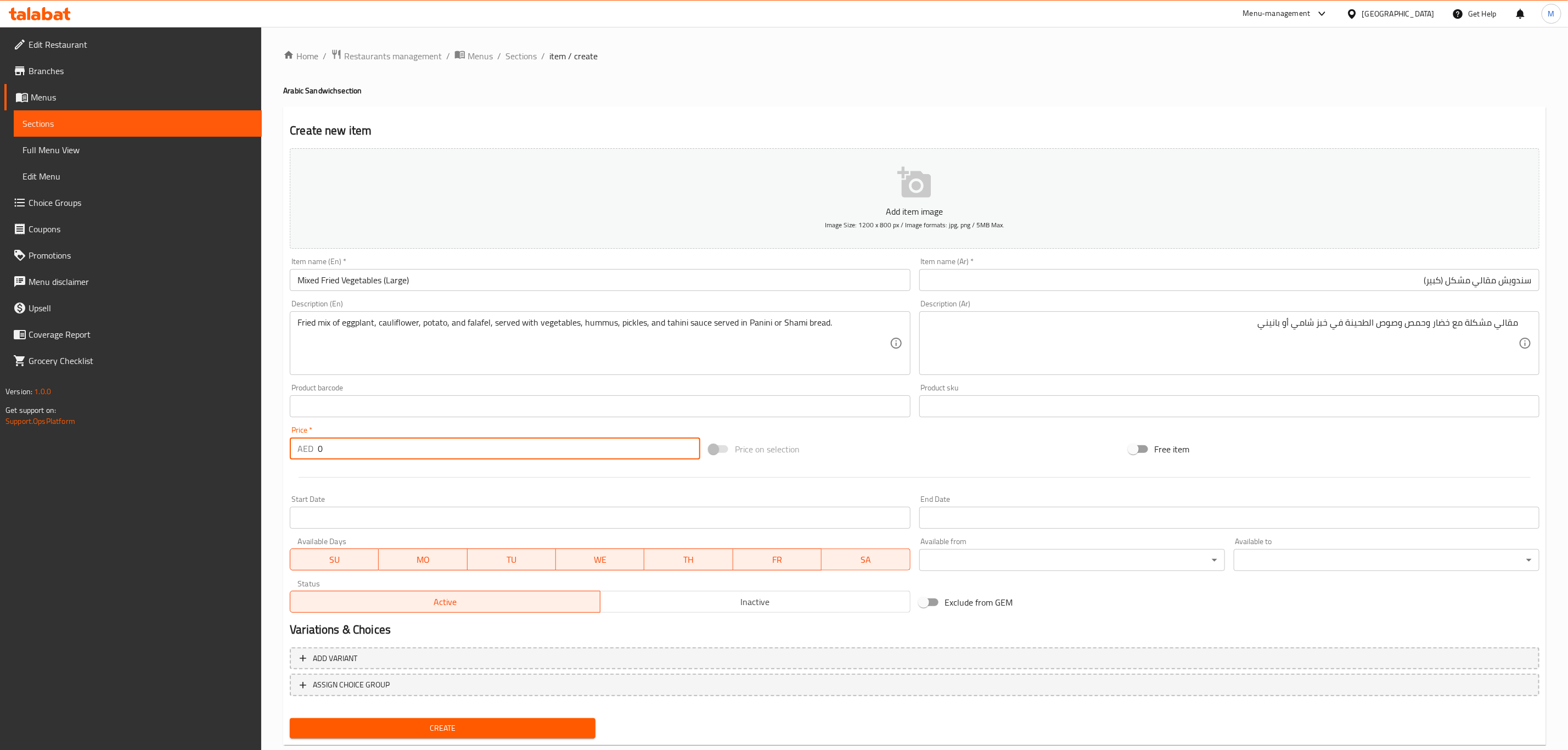
click at [388, 447] on input "0" at bounding box center [509, 448] width 383 height 22
paste input "21"
type input "21"
click at [290, 718] on button "Create" at bounding box center [442, 728] width 305 height 21
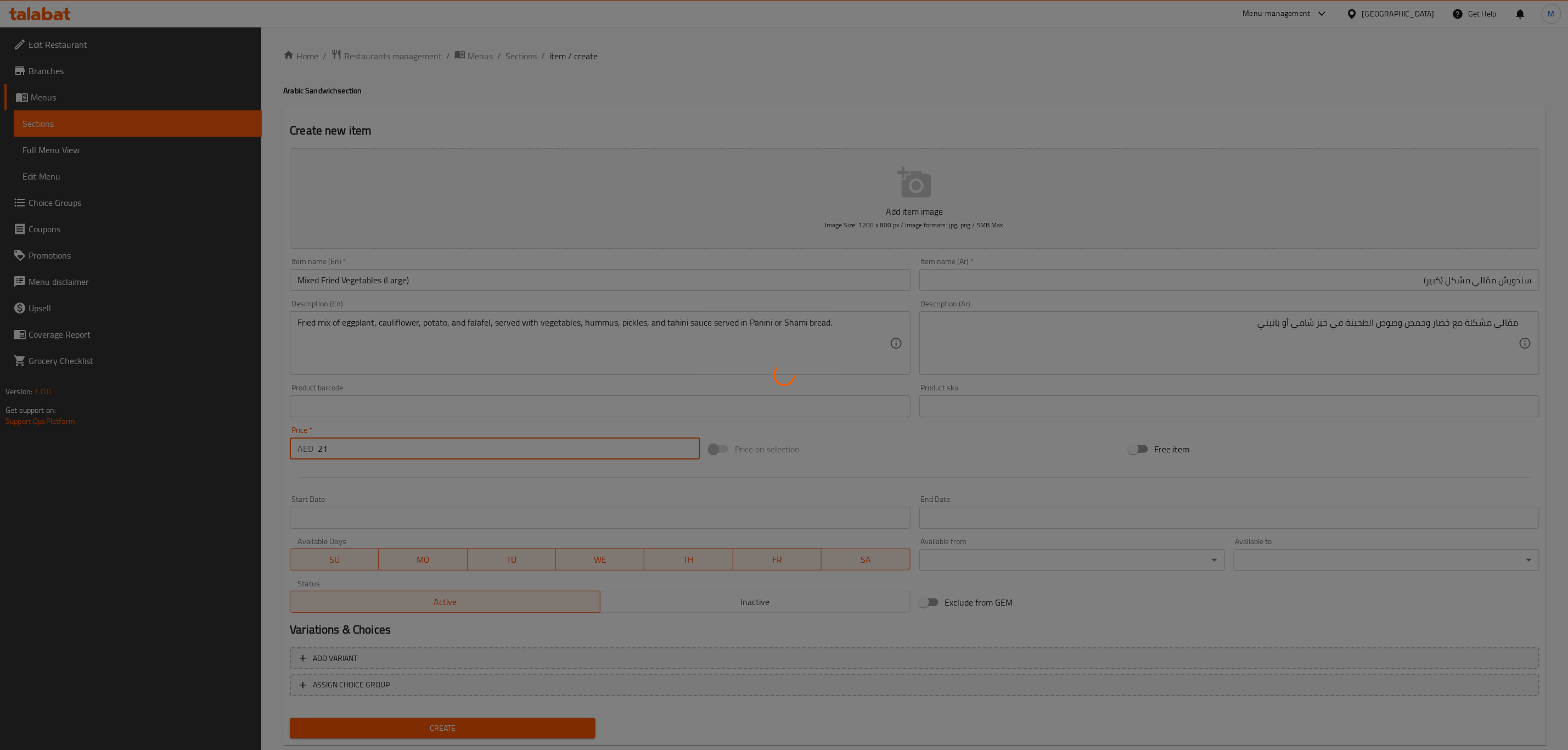
type input "0"
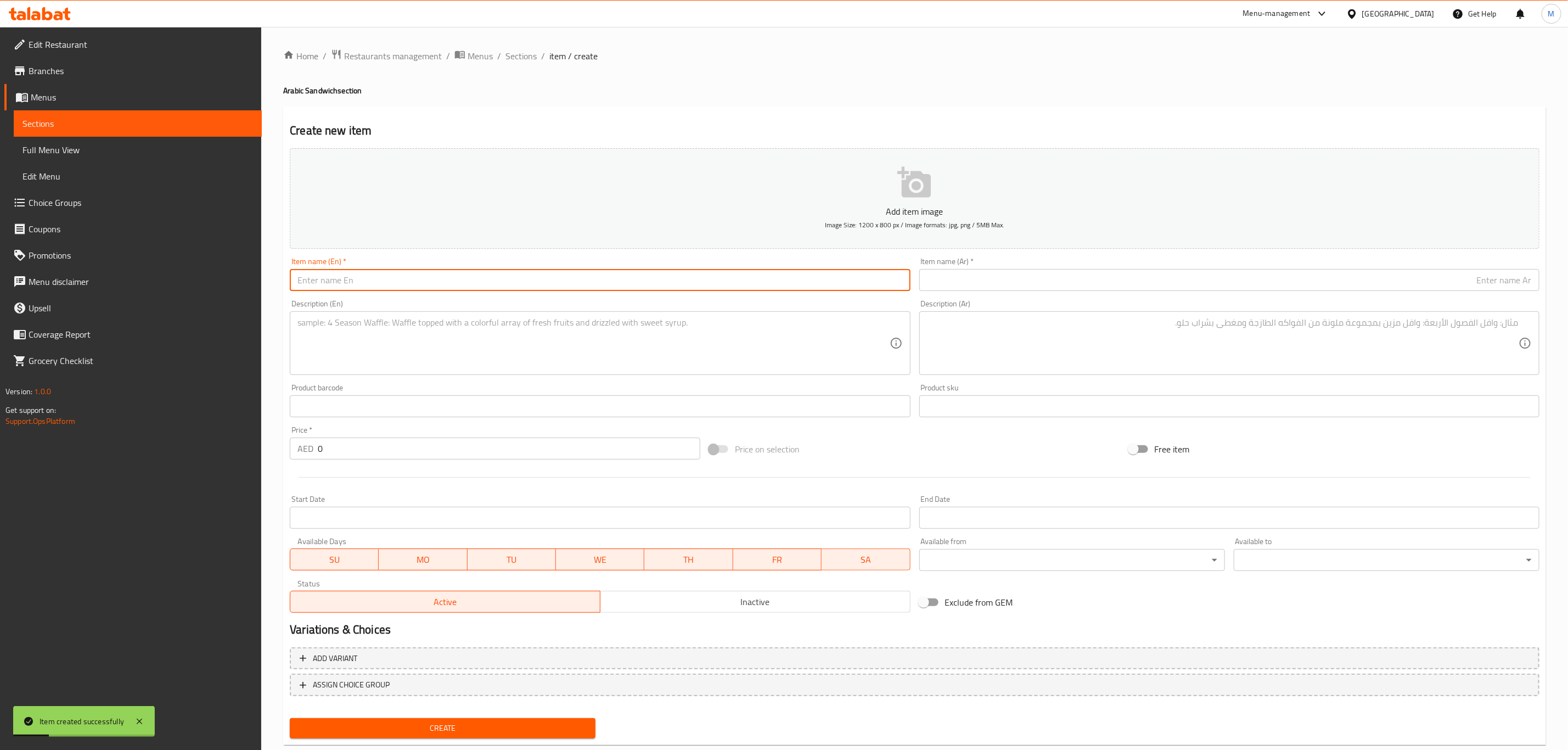
click at [618, 277] on input "text" at bounding box center [599, 280] width 620 height 22
paste input "Mixed Fried Vegetables (Medium)"
type input "Mixed Fried Vegetables (Medium)"
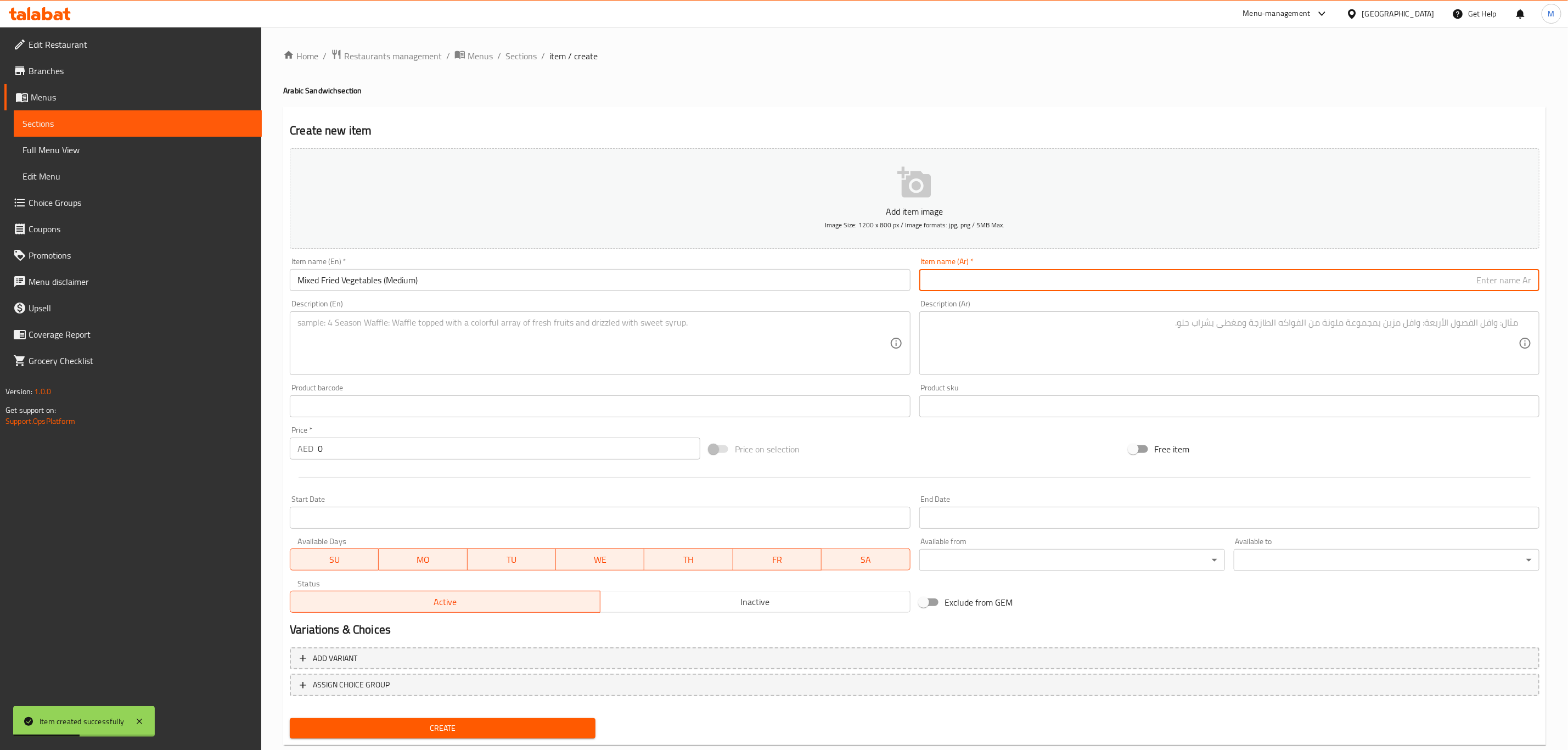
click at [1192, 315] on div "Description (Ar)" at bounding box center [1229, 343] width 620 height 64
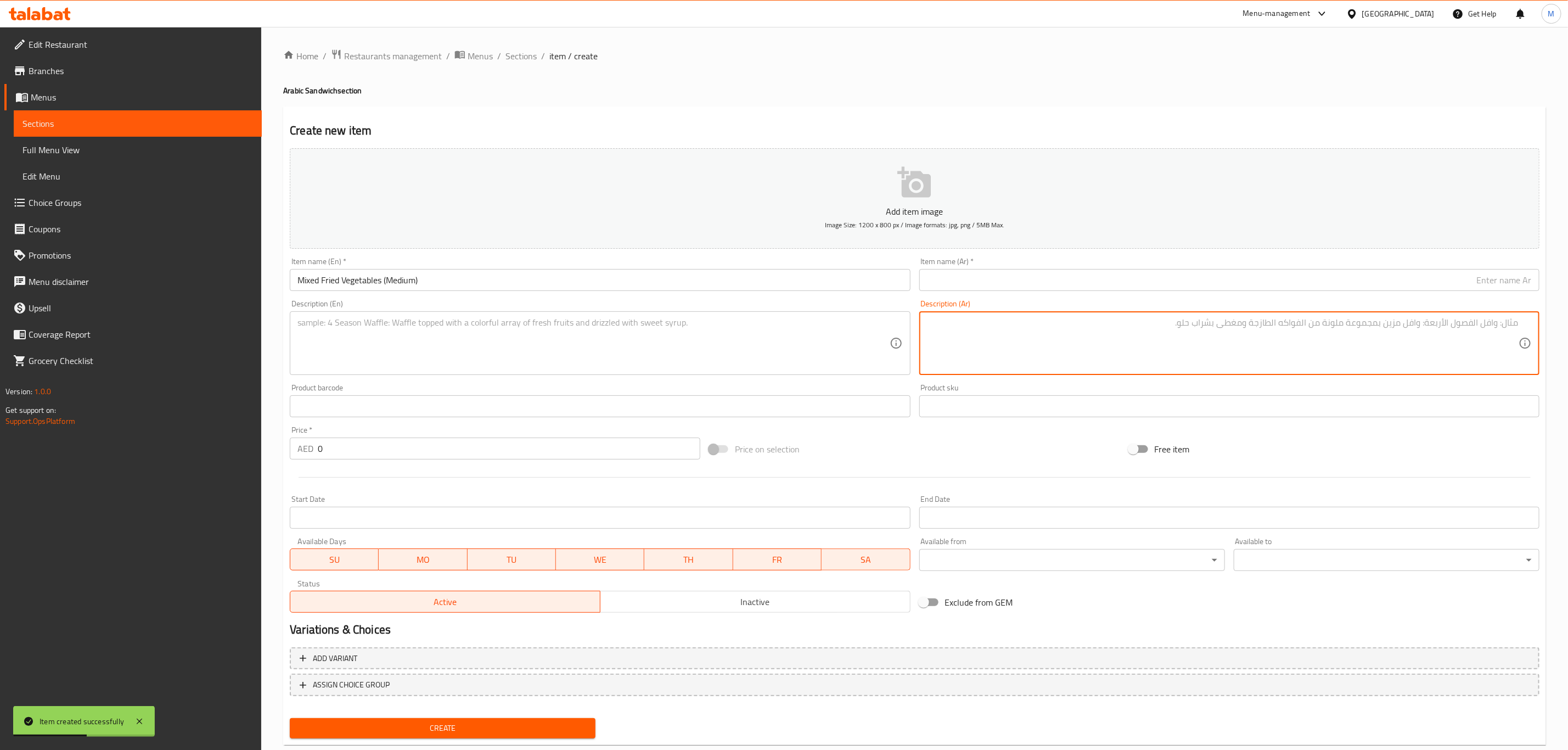
click at [1185, 342] on textarea at bounding box center [1222, 344] width 592 height 52
paste textarea "قطع مقلية بالزيت النباتي من الباذنجان والقرنبيط والبطاطا والفلافل مع الخضار وال…"
type textarea "قطع مقلية بالزيت النباتي من الباذنجان والقرنبيط والبطاطا والفلافل مع الخضار وال…"
click at [748, 362] on textarea at bounding box center [593, 344] width 592 height 52
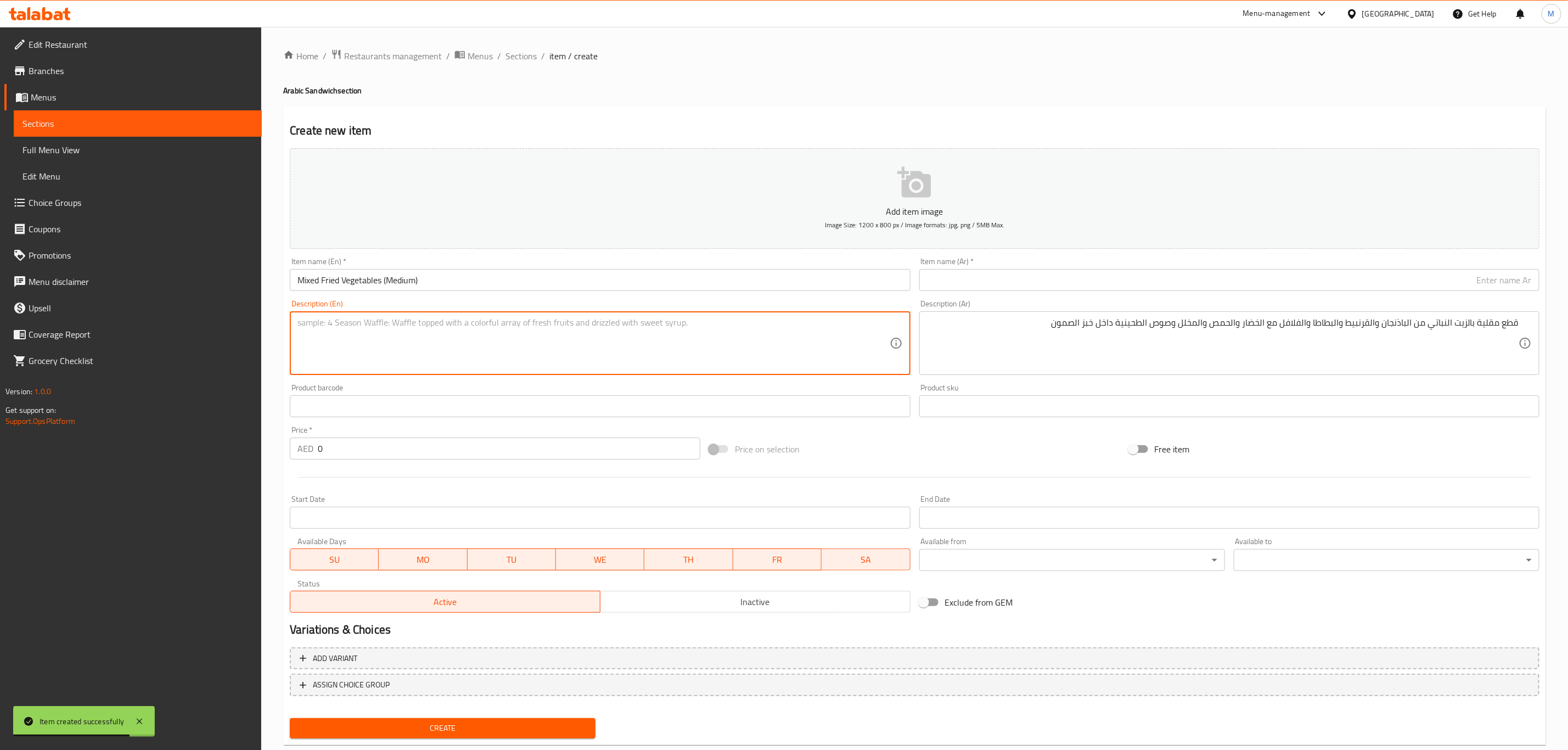
paste textarea "Fried pieces of eggplant, cauliflower, potato, and falafel in vegetable oil, wi…"
type textarea "Fried pieces of eggplant, cauliflower, potato, and falafel in vegetable oil, wi…"
click at [1309, 271] on input "text" at bounding box center [1229, 280] width 620 height 22
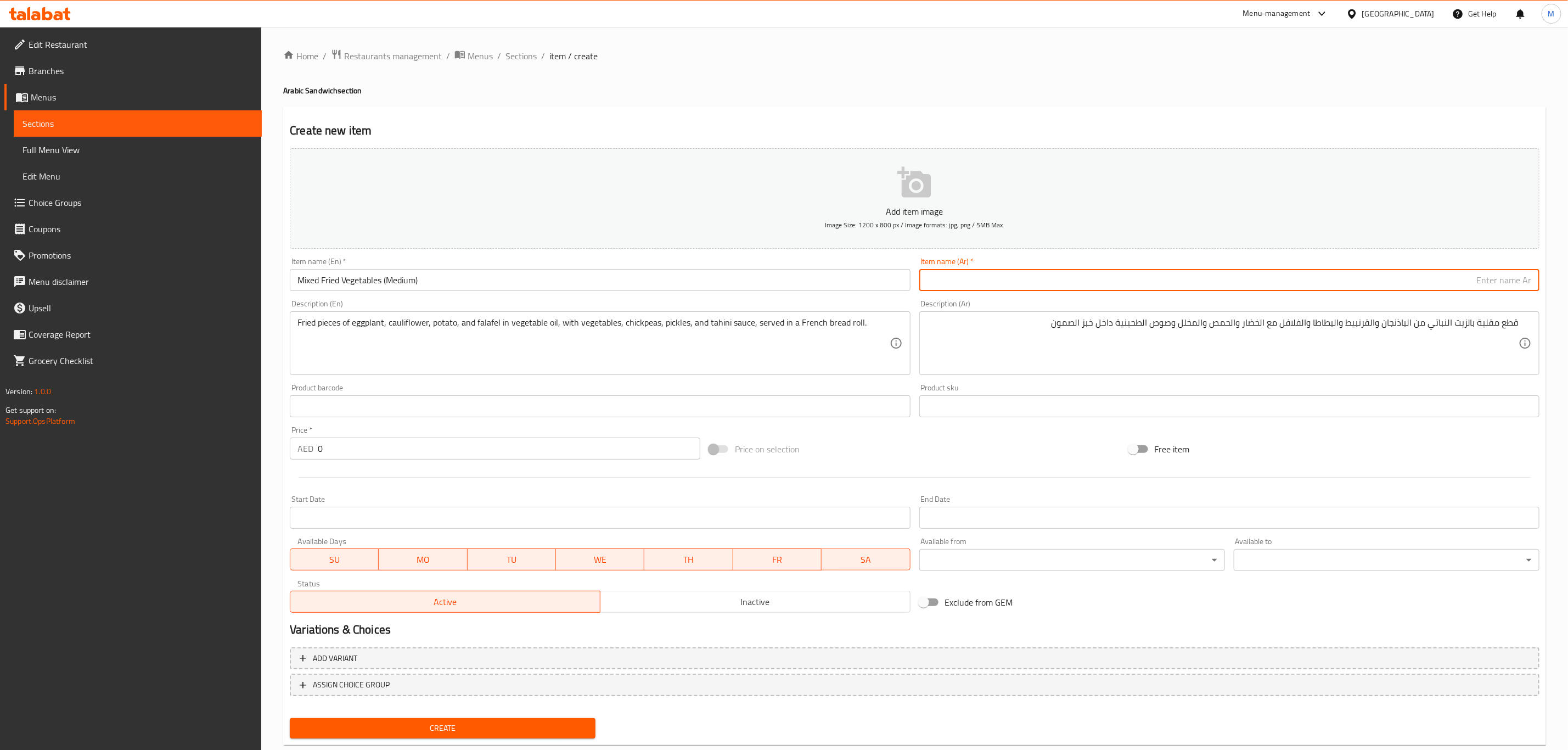
paste input "سندويش مقالي مشكل (وسط)"
type input "سندويش مقالي مشكل (وسط)"
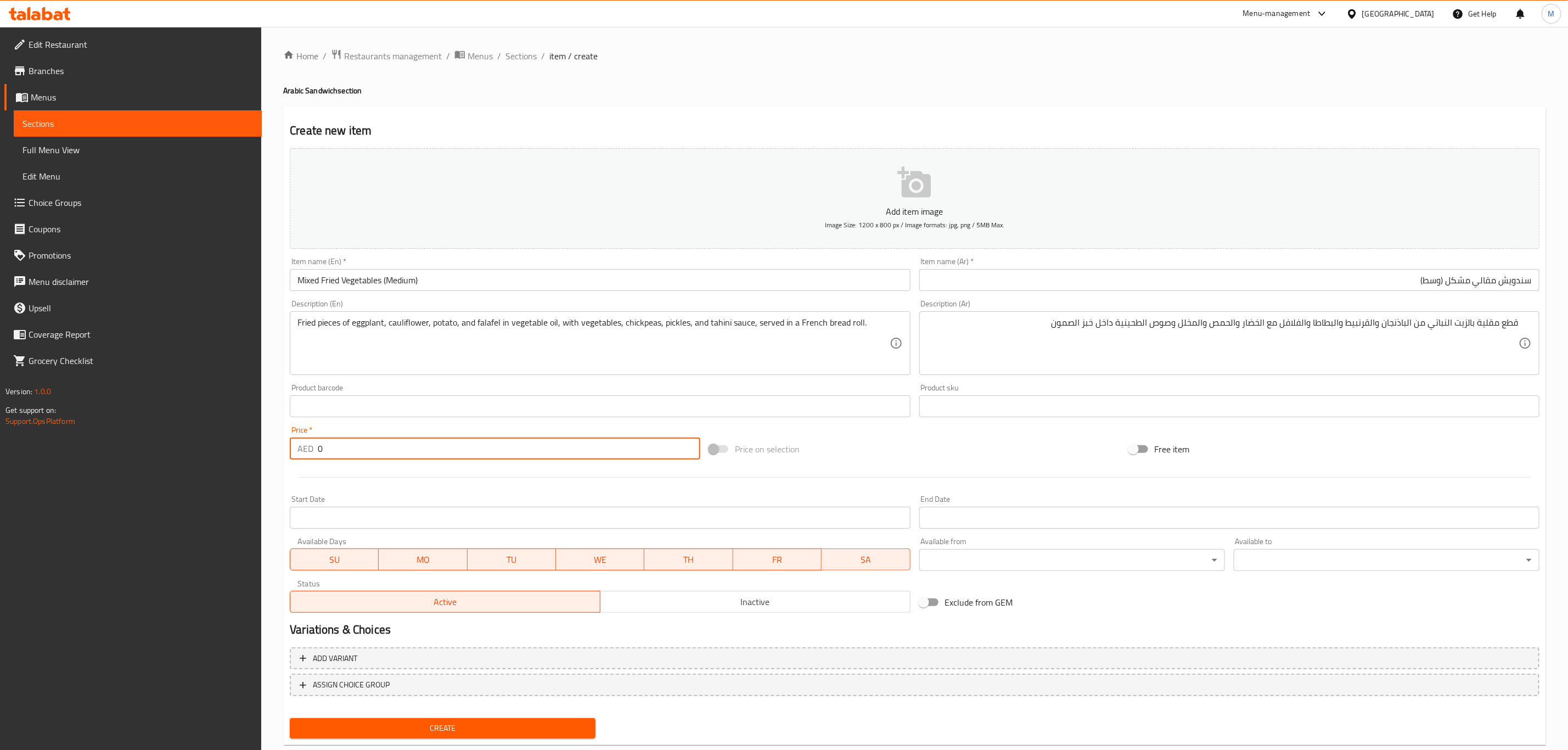
click at [515, 449] on input "0" at bounding box center [509, 448] width 383 height 22
paste input "10.5"
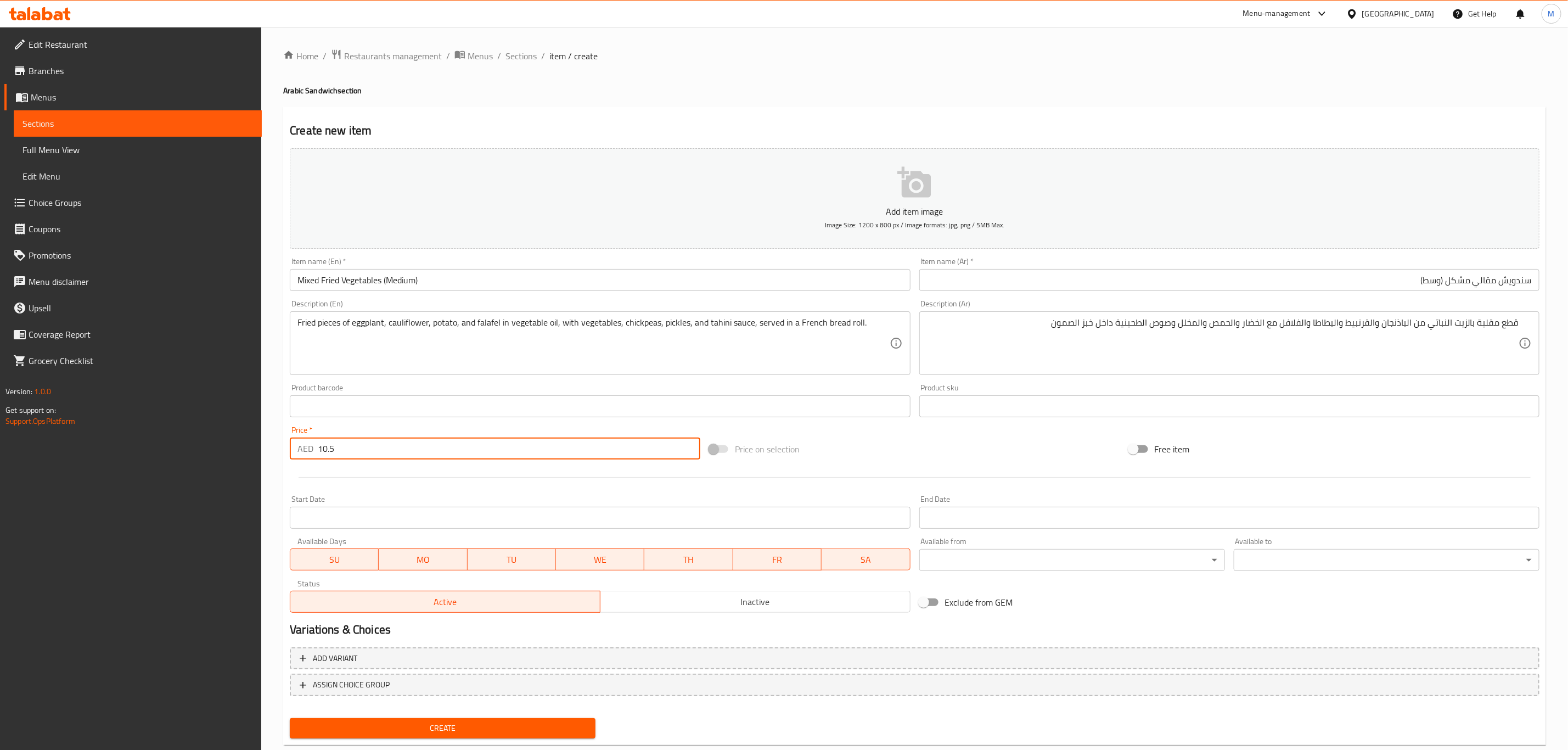
type input "10.5"
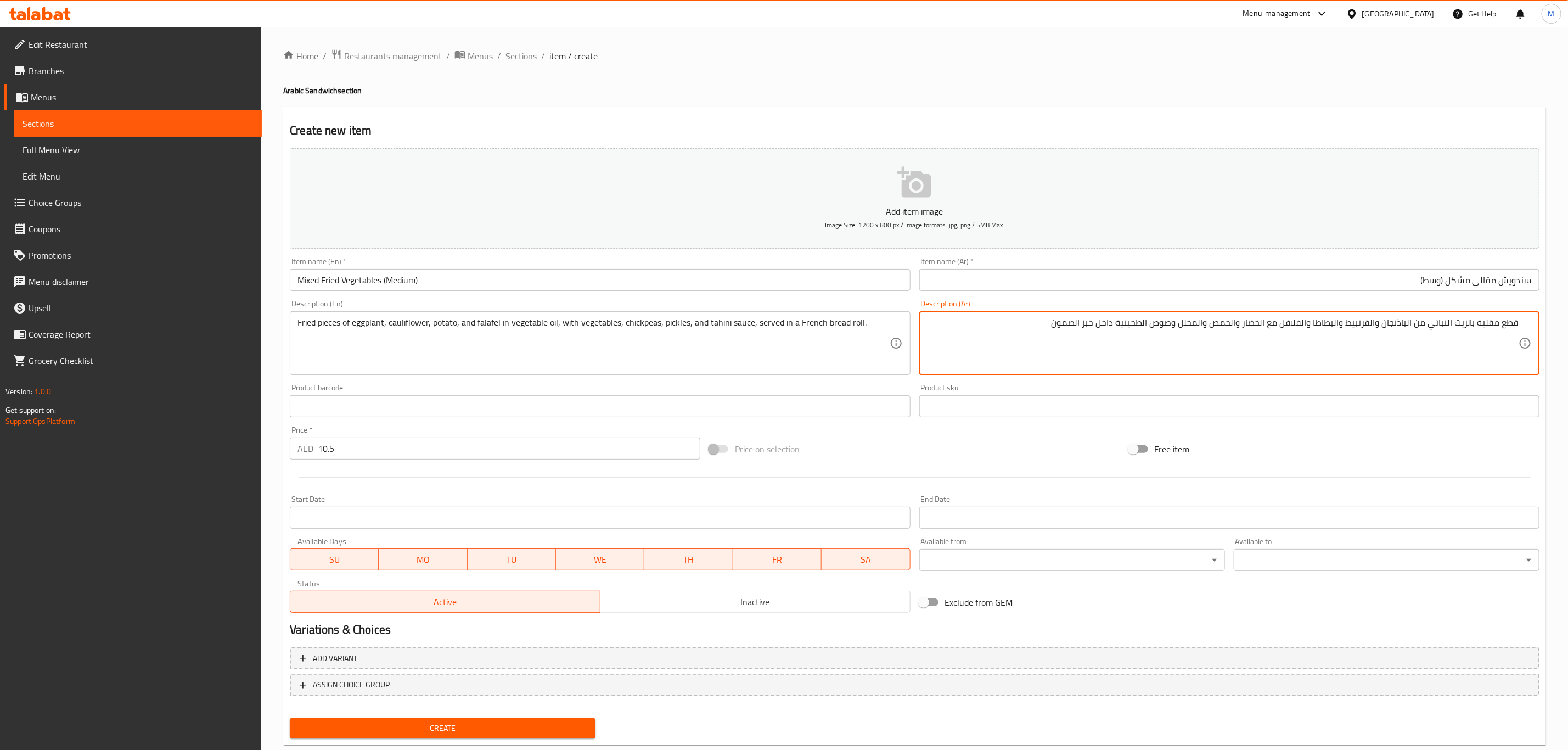
drag, startPoint x: 1019, startPoint y: 321, endPoint x: 1097, endPoint y: 325, distance: 78.1
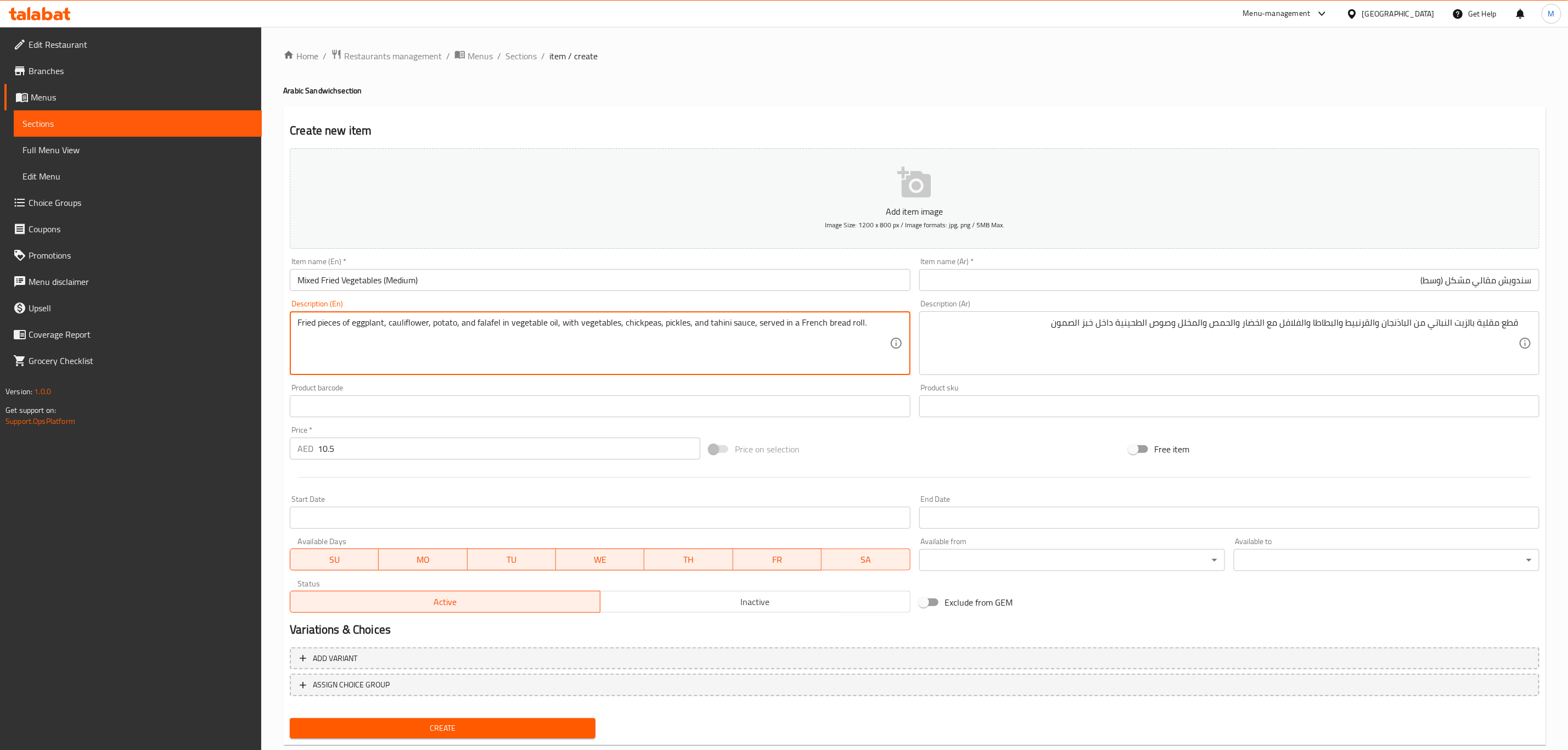
drag, startPoint x: 795, startPoint y: 320, endPoint x: 820, endPoint y: 325, distance: 25.5
click at [802, 320] on textarea "Fried pieces of eggplant, cauliflower, potato, and falafel in vegetable oil, wi…" at bounding box center [593, 344] width 592 height 52
click at [796, 320] on textarea "Fried pieces of eggplant, cauliflower, potato, and falafel in vegetable oil, wi…" at bounding box center [593, 344] width 592 height 52
click at [797, 321] on textarea "Fried pieces of eggplant, cauliflower, potato, and falafel in vegetable oil, wi…" at bounding box center [593, 344] width 592 height 52
drag, startPoint x: 797, startPoint y: 326, endPoint x: 881, endPoint y: 328, distance: 84.0
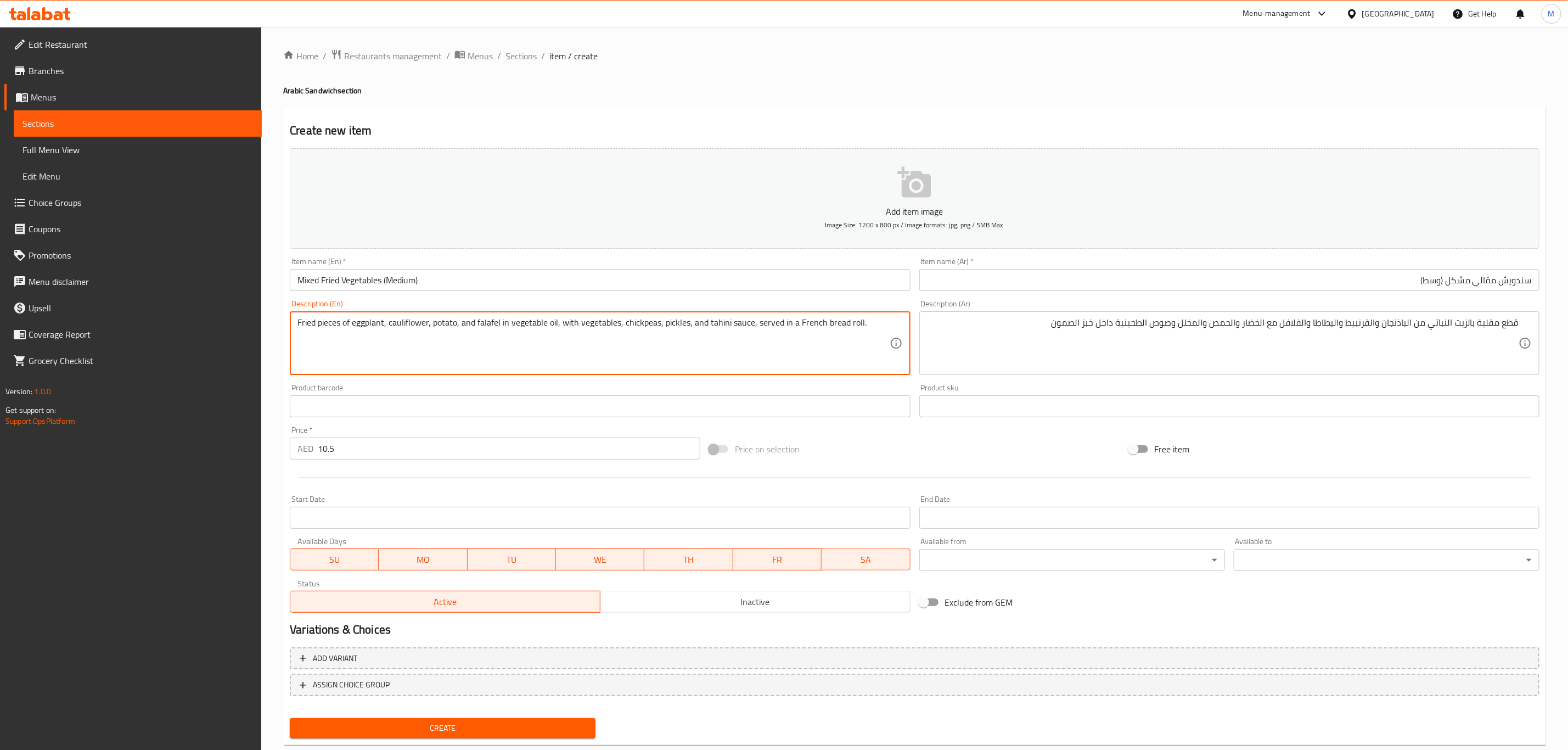
click at [881, 328] on textarea "Fried pieces of eggplant, cauliflower, potato, and falafel in vegetable oil, wi…" at bounding box center [593, 344] width 592 height 52
click at [463, 276] on input "Mixed Fried Vegetables (Medium)" at bounding box center [599, 280] width 620 height 22
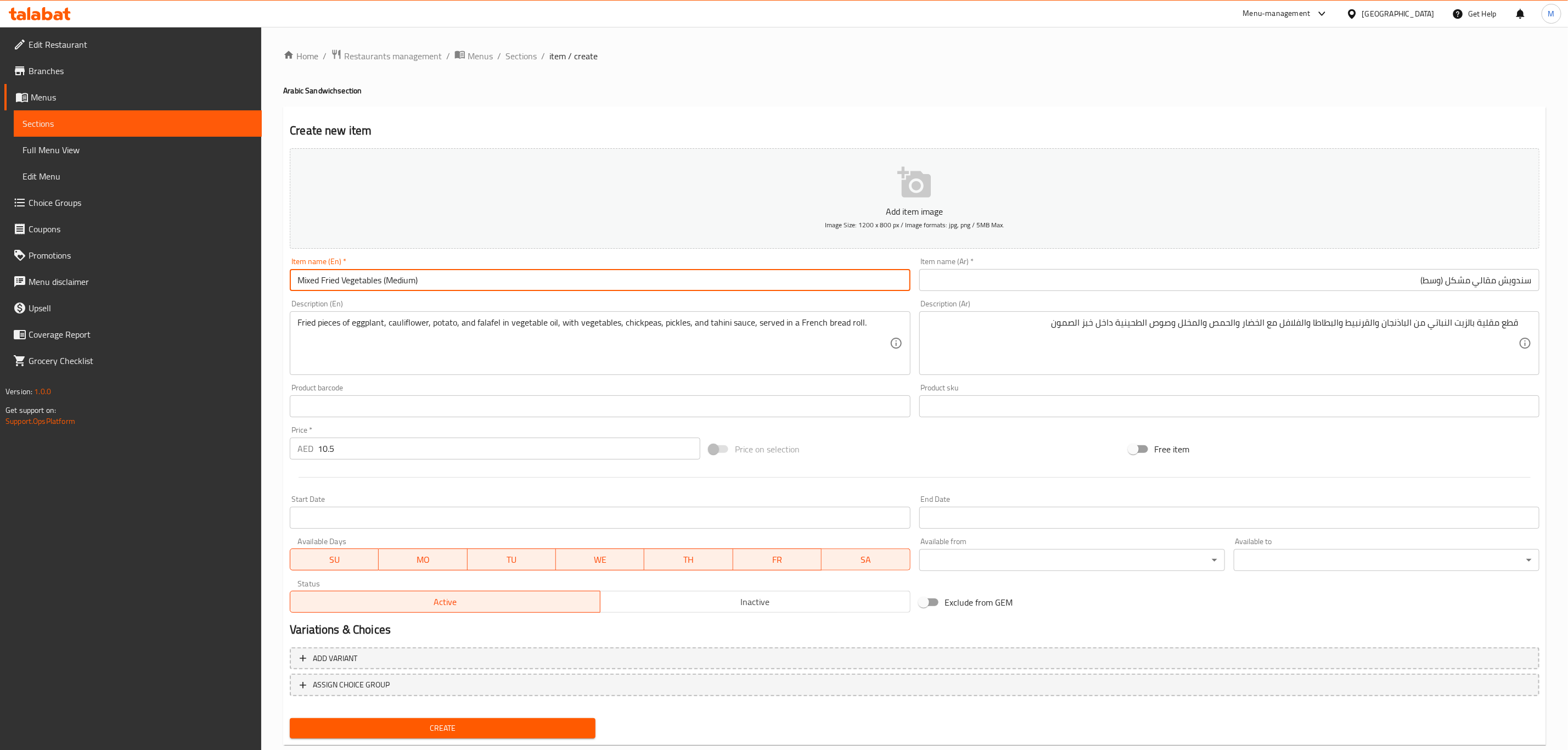
click at [290, 718] on button "Create" at bounding box center [442, 728] width 305 height 21
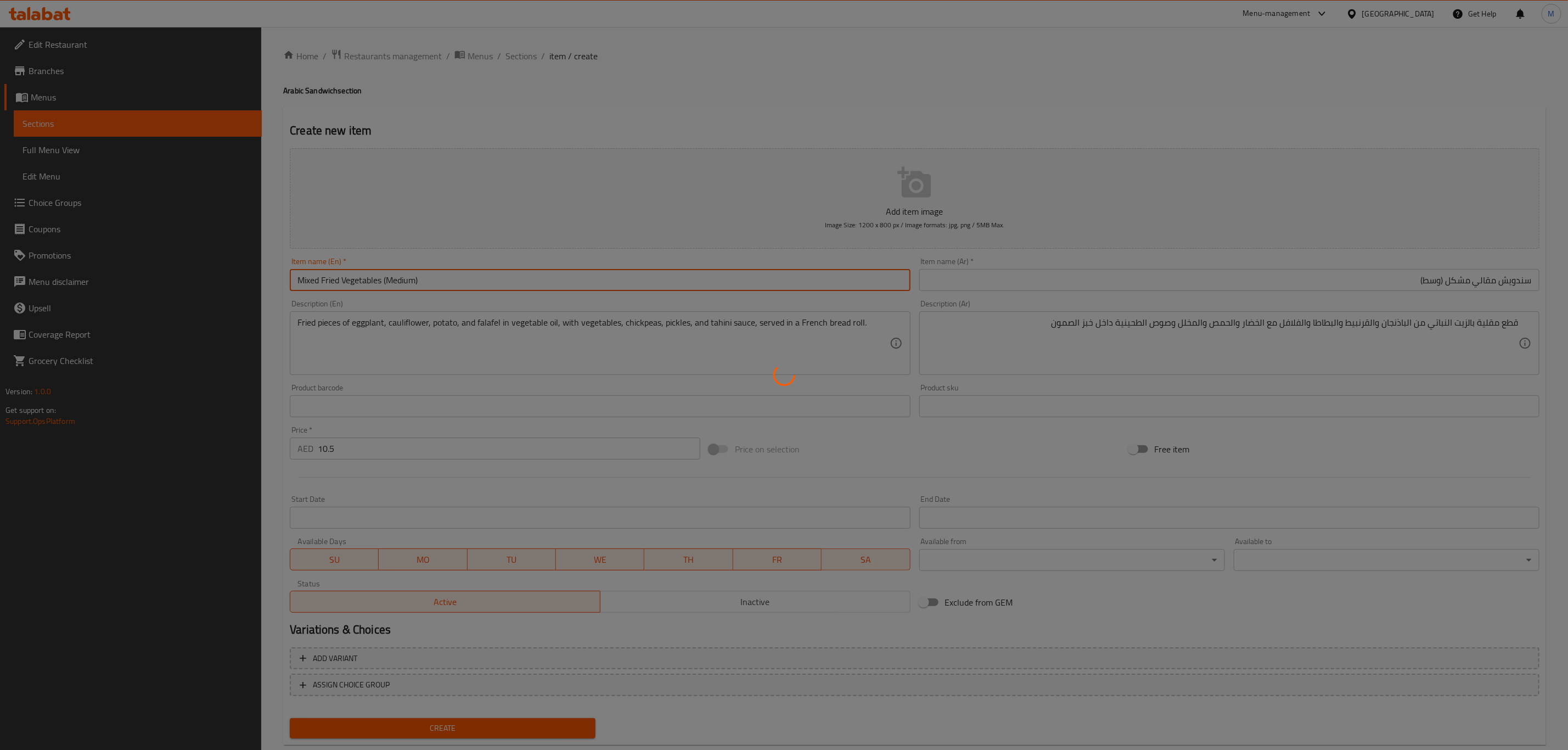
type input "0"
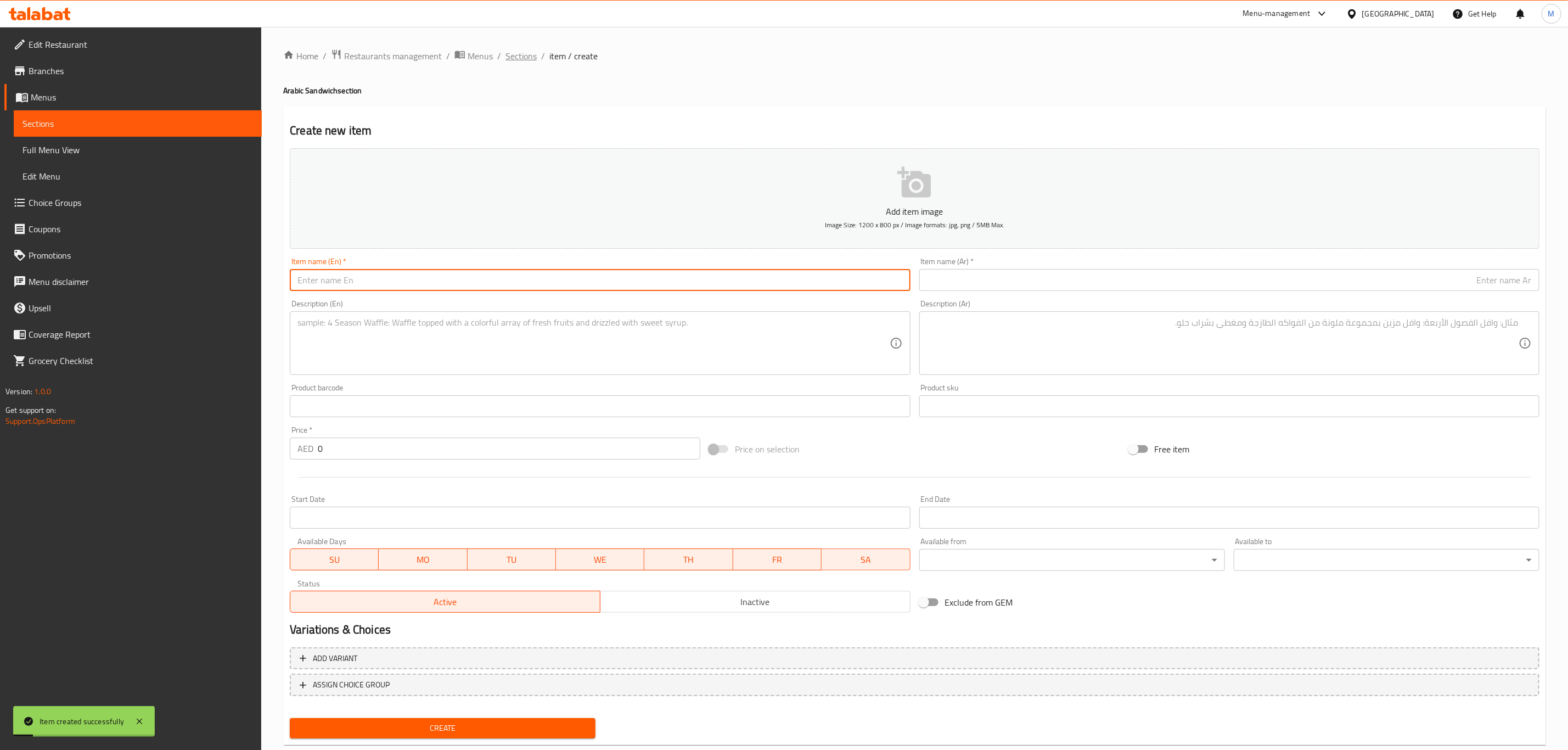
click at [514, 62] on span "Sections" at bounding box center [521, 56] width 31 height 13
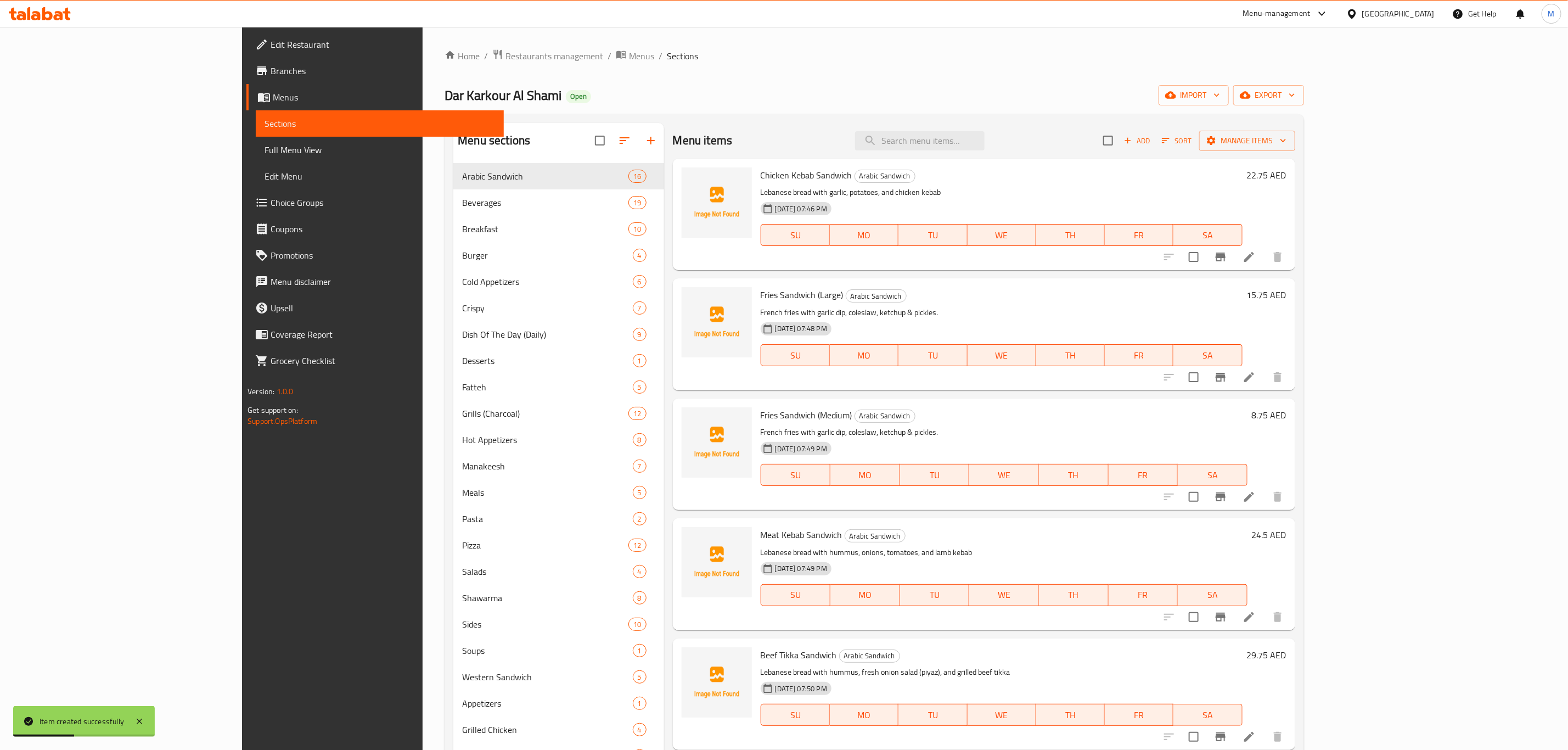
click at [1195, 133] on button "Sort" at bounding box center [1177, 141] width 35 height 17
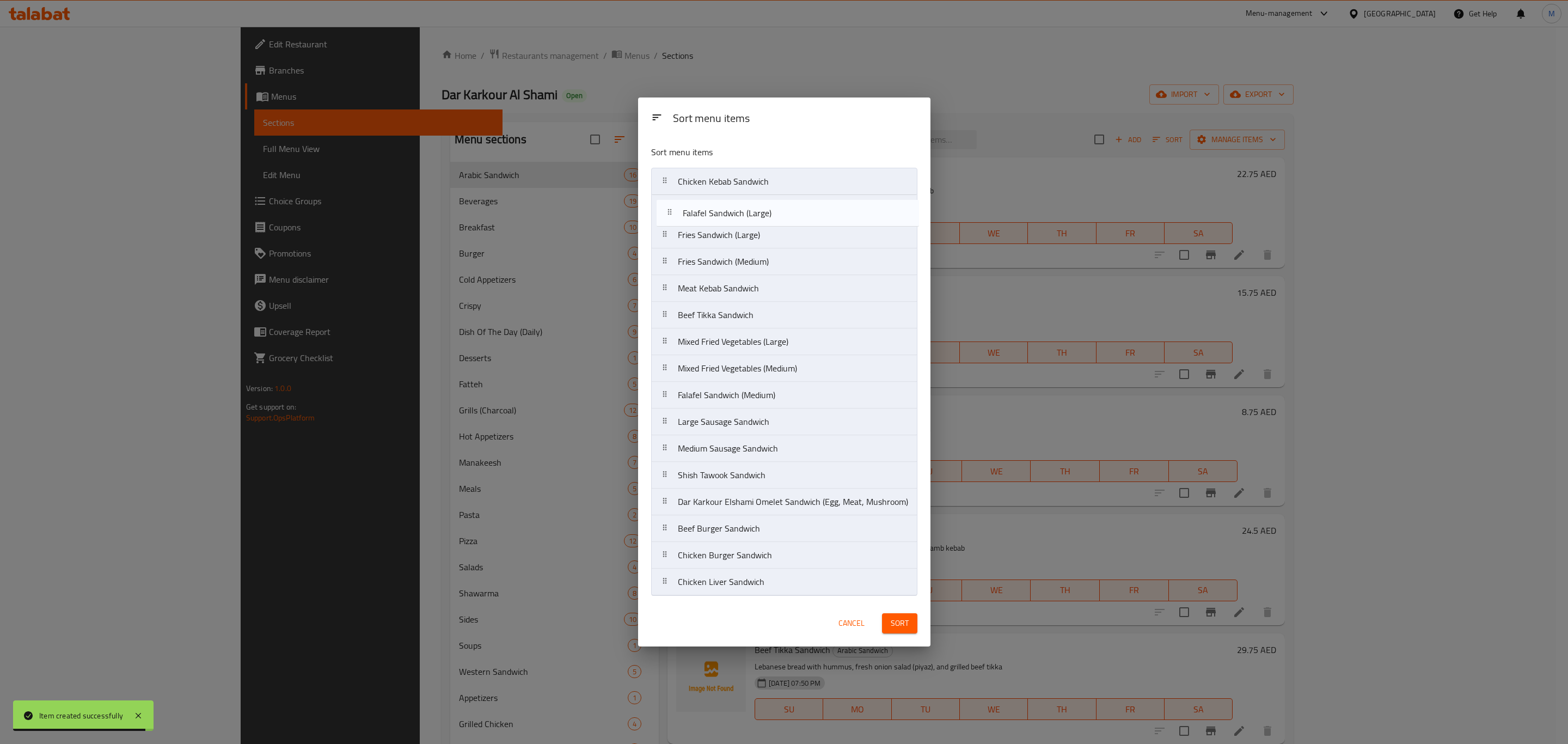
drag, startPoint x: 751, startPoint y: 368, endPoint x: 755, endPoint y: 193, distance: 175.0
click at [755, 193] on nav "Chicken Kebab Sandwich Fries Sandwich (Large) Fries Sandwich (Medium) Meat Keba…" at bounding box center [784, 382] width 266 height 428
drag, startPoint x: 776, startPoint y: 402, endPoint x: 787, endPoint y: 238, distance: 164.4
click at [787, 238] on nav "Chicken Kebab Sandwich Falafel Sandwich (Large) Fries Sandwich (Large) Fries Sa…" at bounding box center [784, 382] width 266 height 428
drag, startPoint x: 798, startPoint y: 399, endPoint x: 799, endPoint y: 485, distance: 86.0
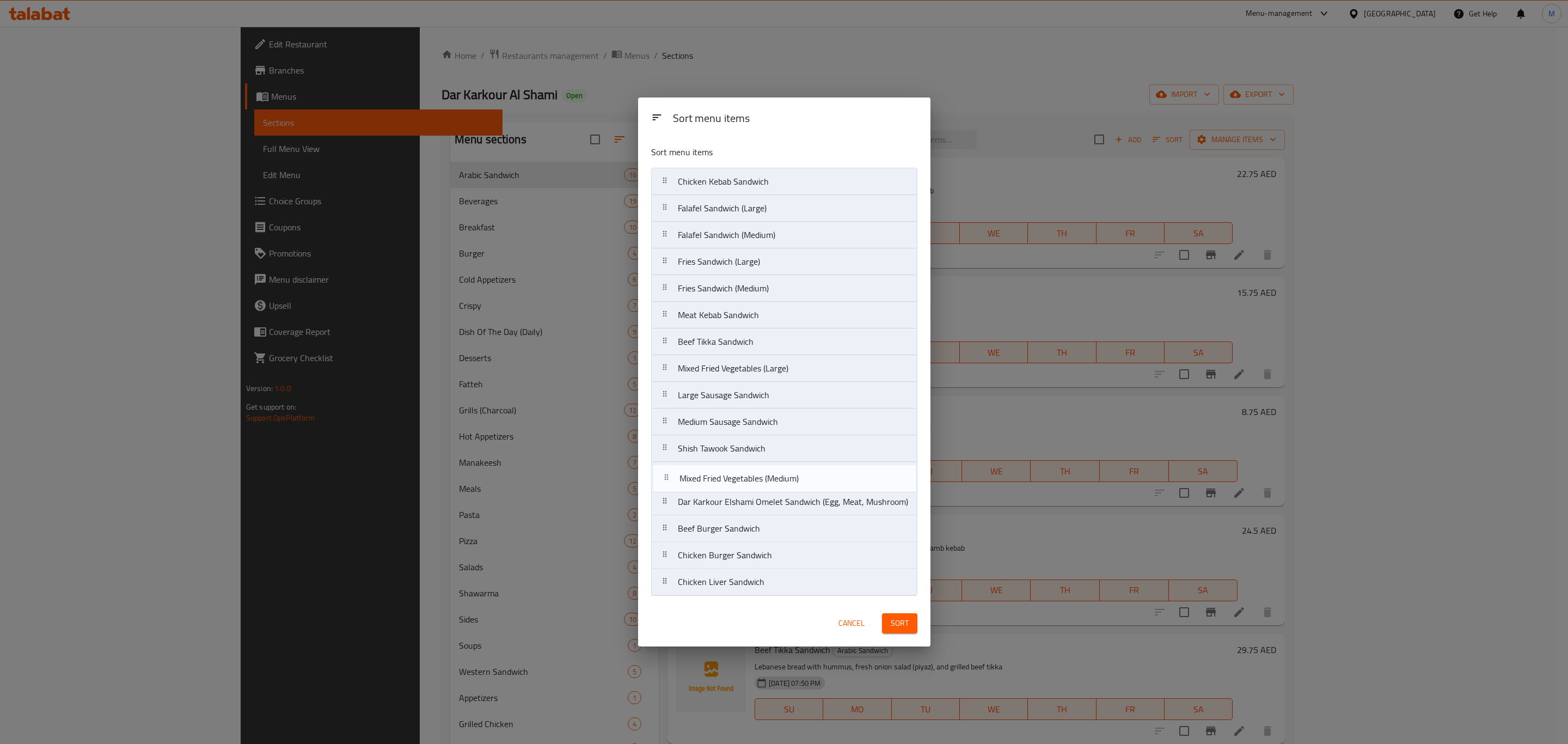
click at [799, 485] on nav "Chicken Kebab Sandwich Falafel Sandwich (Large) Falafel Sandwich (Medium) Fries…" at bounding box center [784, 382] width 266 height 428
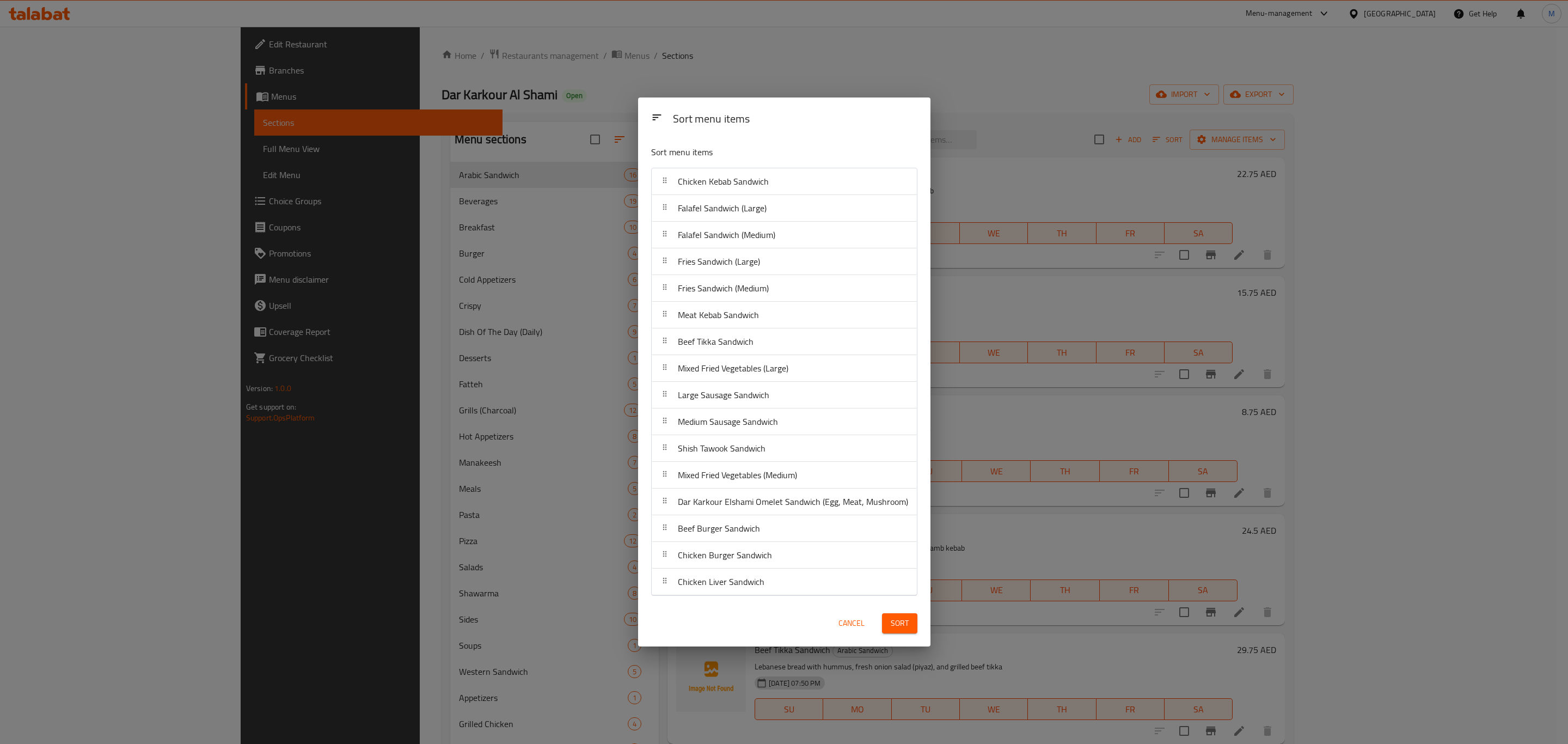
click at [888, 627] on button "Sort" at bounding box center [900, 623] width 35 height 20
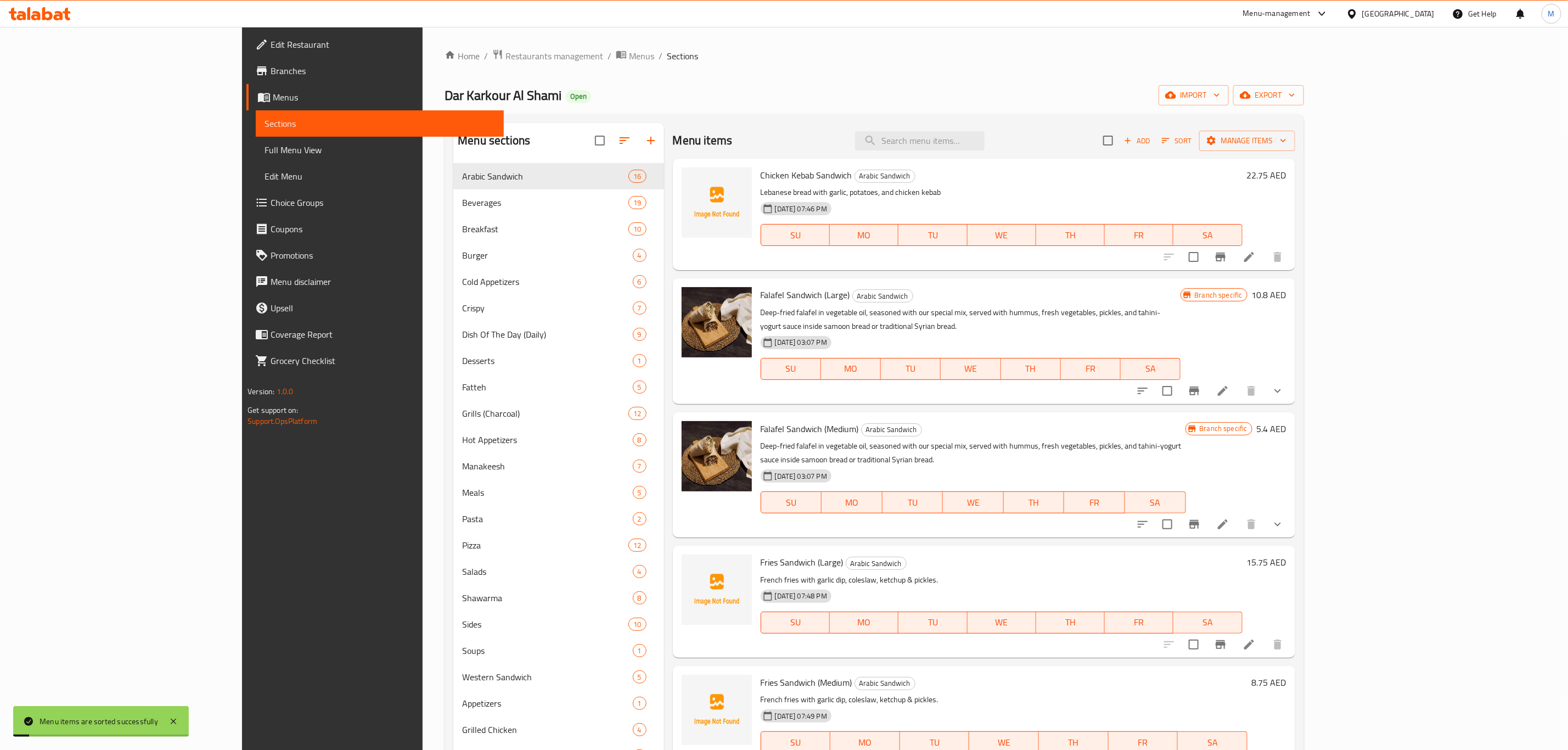
click at [1004, 491] on button "WE" at bounding box center [974, 502] width 61 height 22
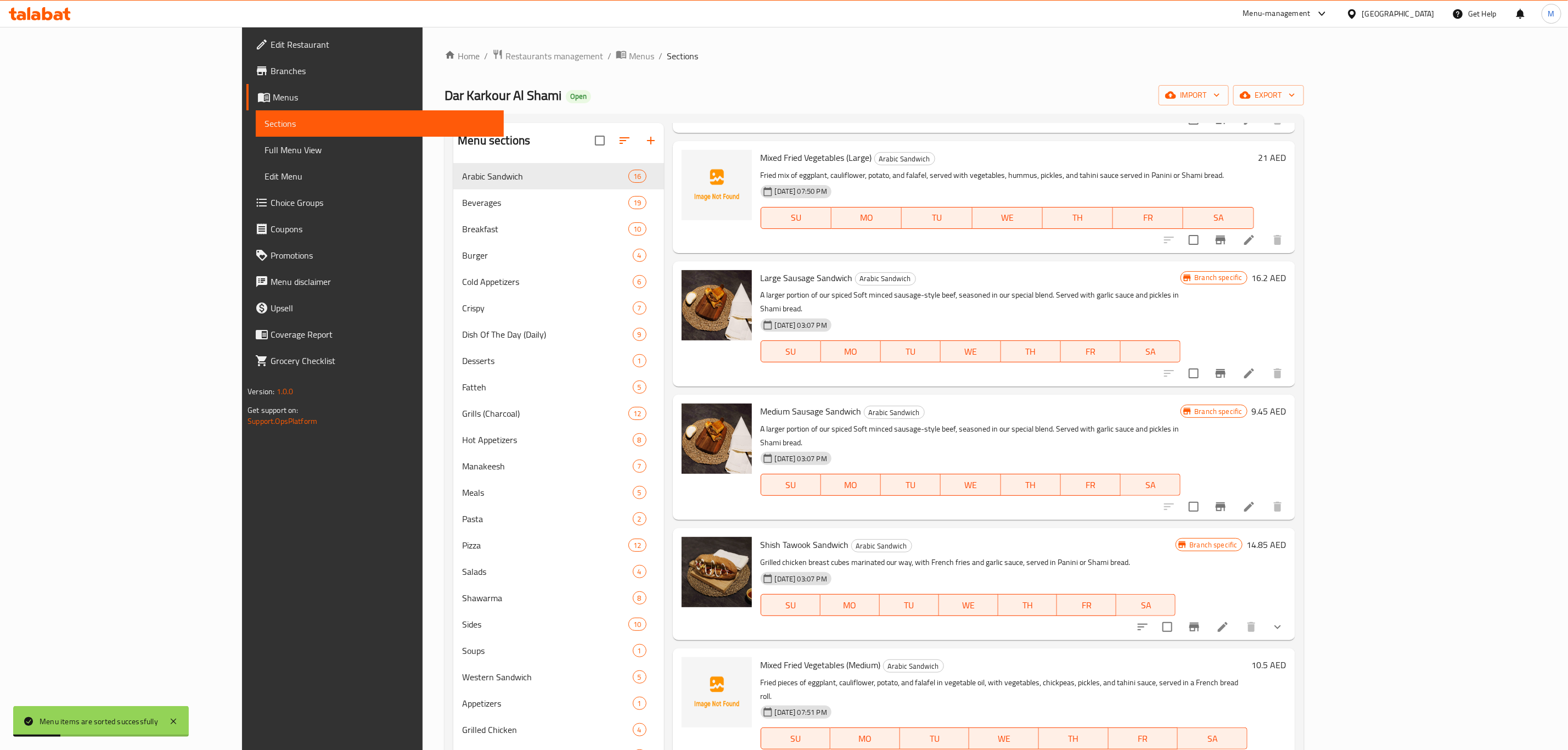
scroll to position [906, 0]
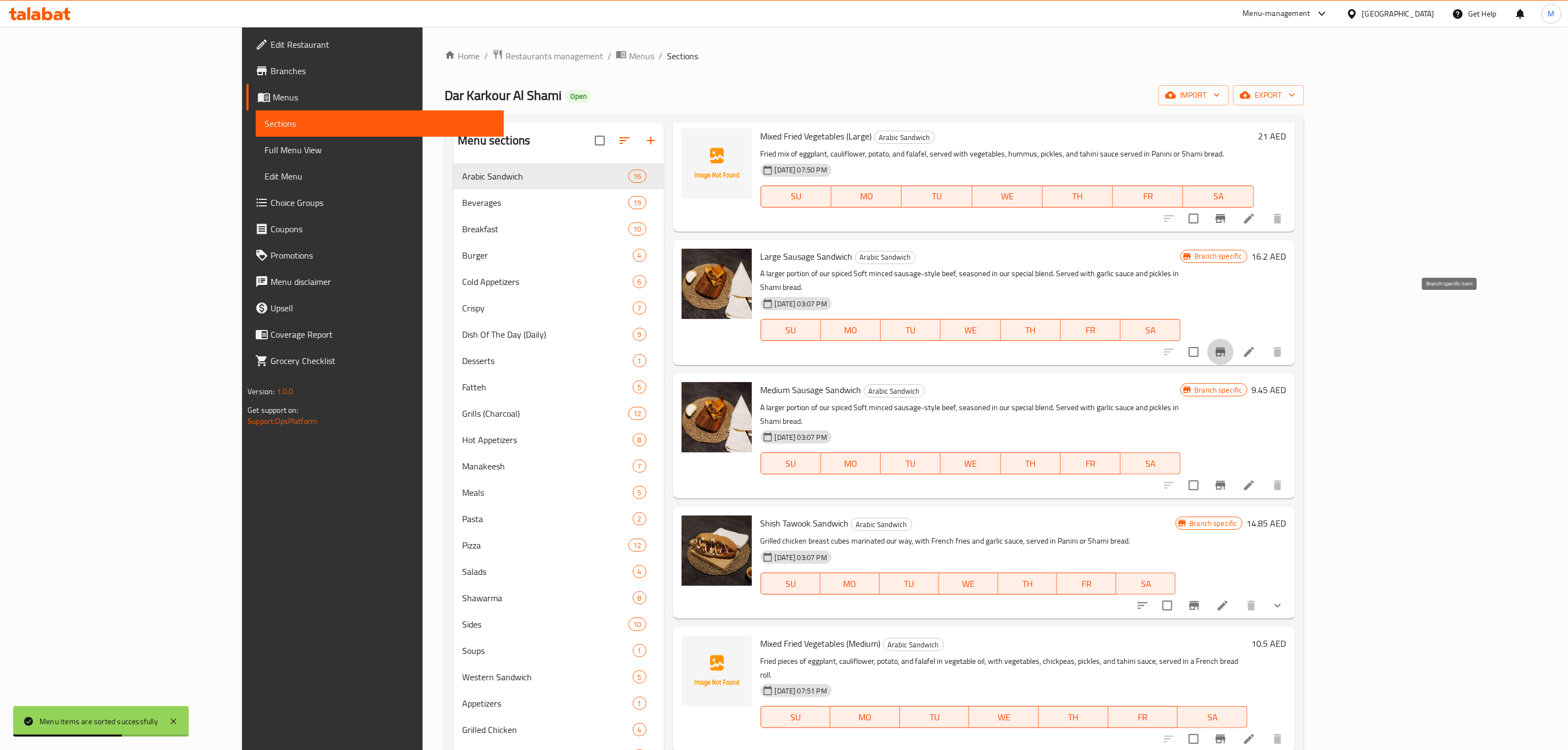
click at [1234, 339] on button "Branch-specific-item" at bounding box center [1220, 352] width 26 height 26
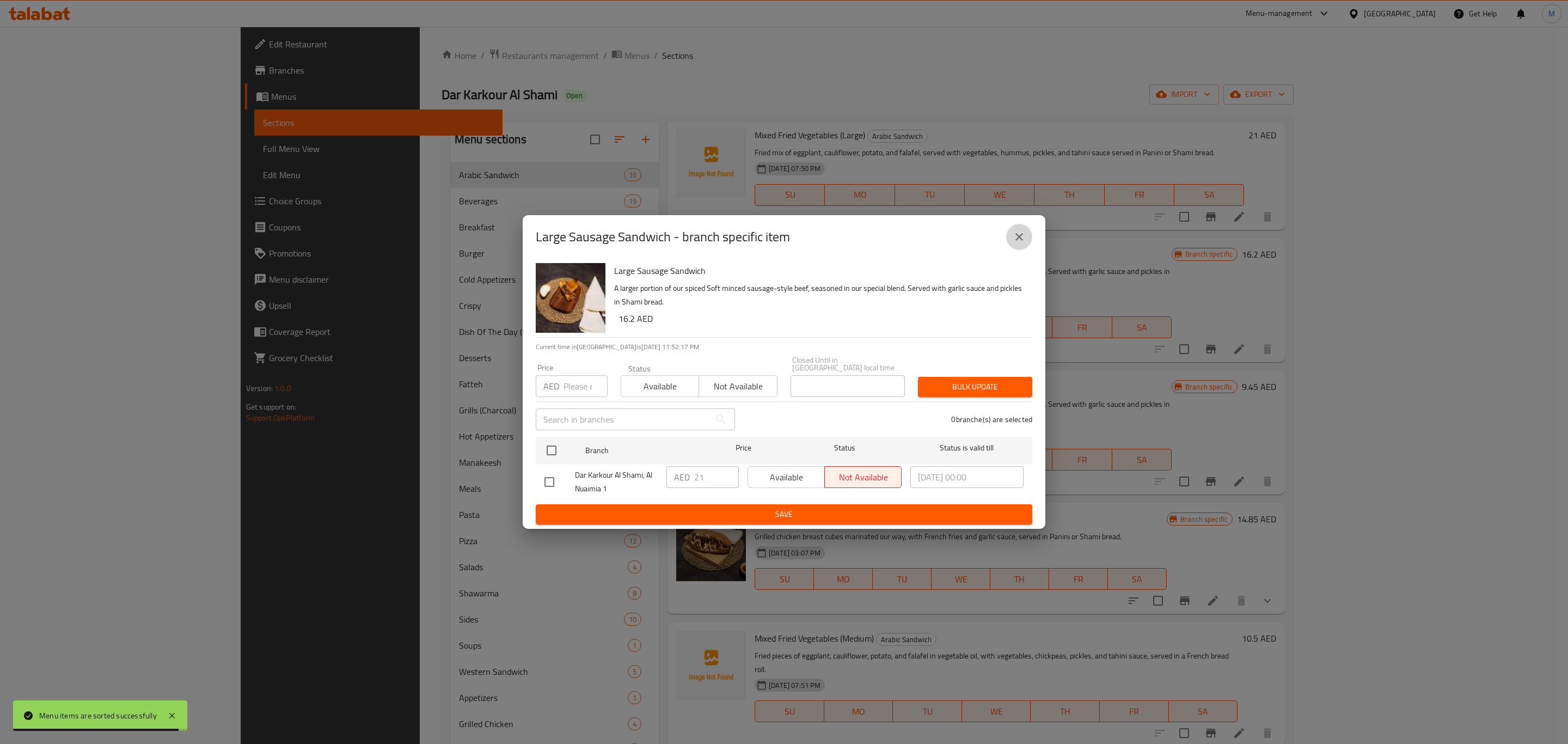
click at [1013, 240] on icon "close" at bounding box center [1019, 237] width 13 height 13
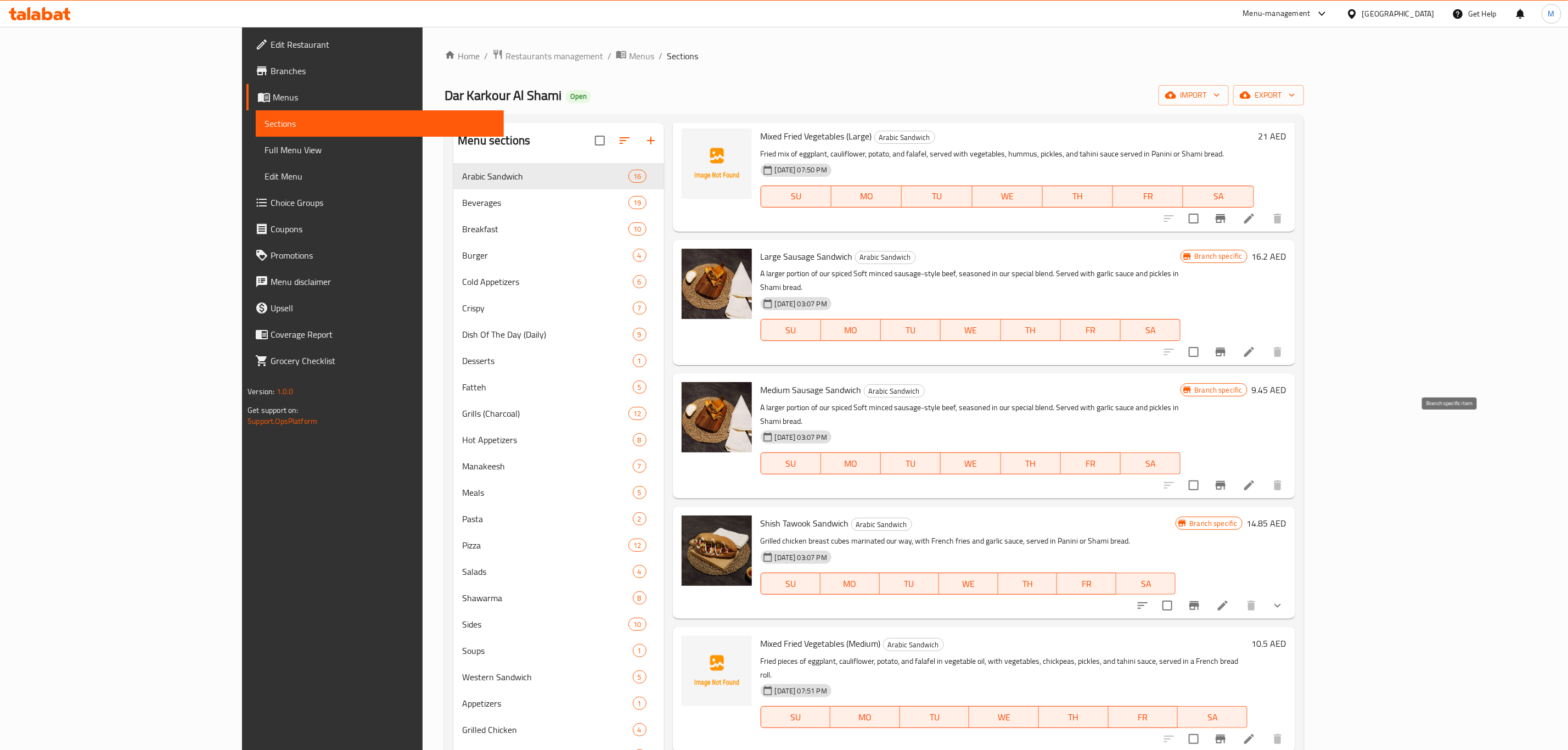
click at [1234, 472] on button "Branch-specific-item" at bounding box center [1220, 485] width 26 height 26
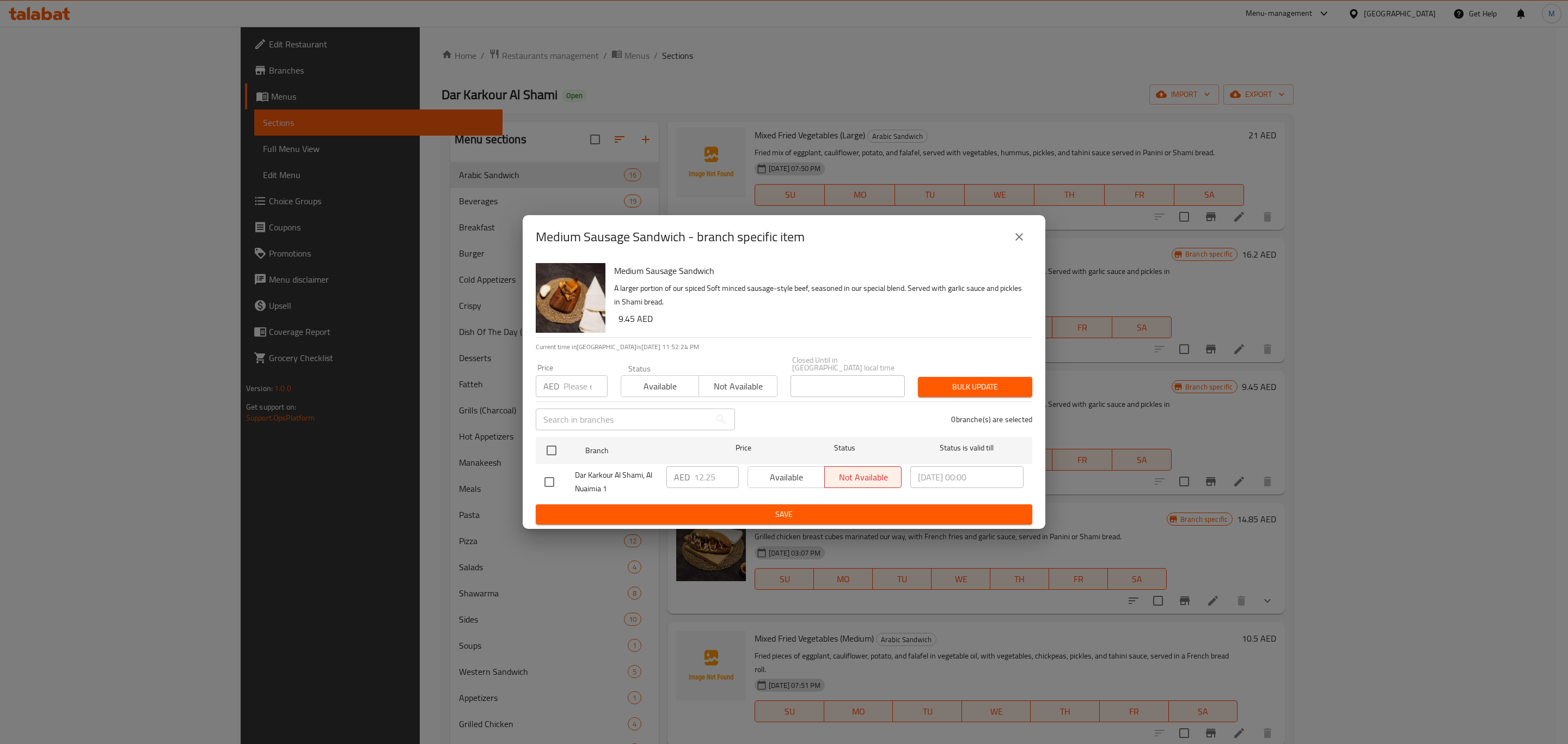
click at [1016, 233] on icon "close" at bounding box center [1019, 237] width 13 height 13
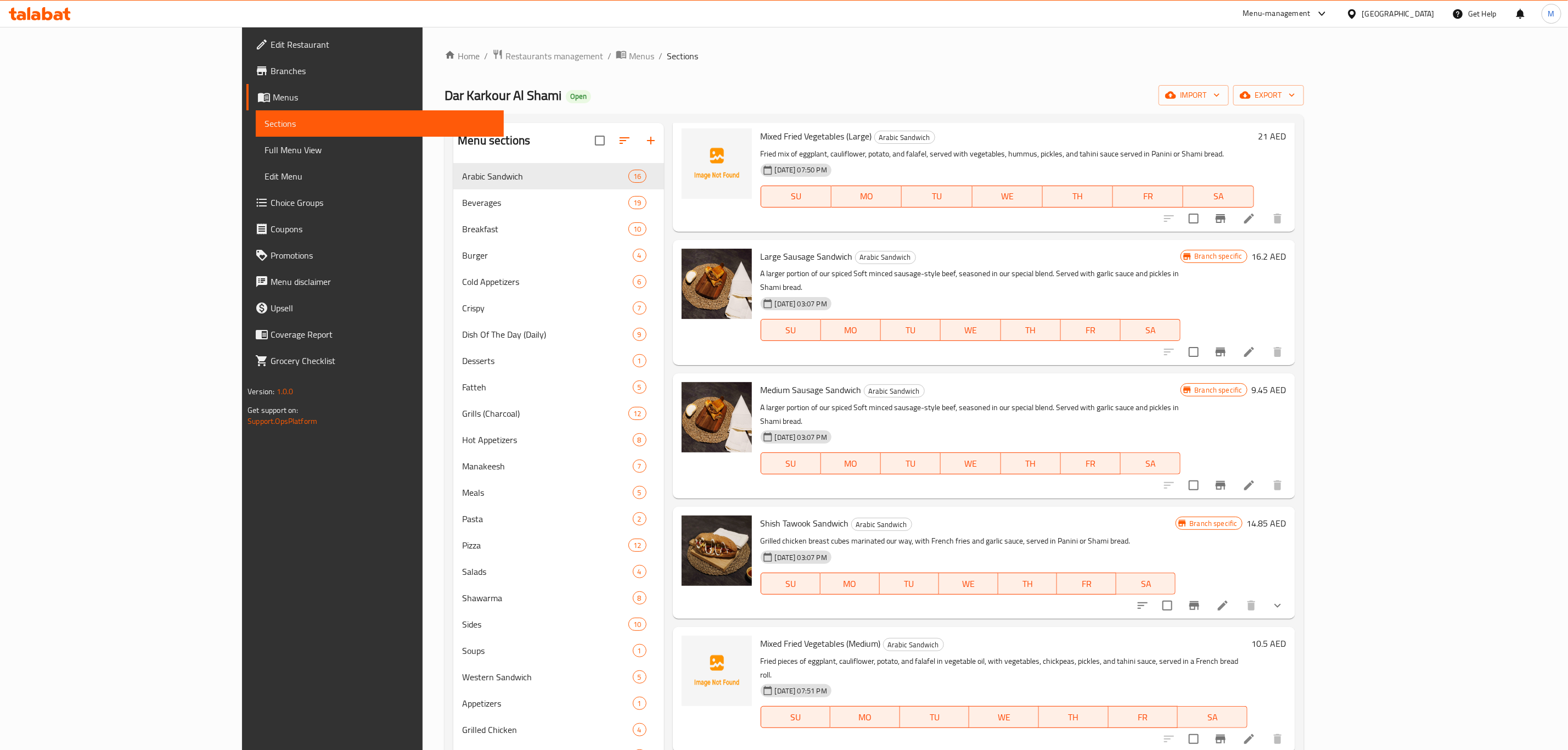
click at [1201, 599] on icon "Branch-specific-item" at bounding box center [1194, 605] width 13 height 13
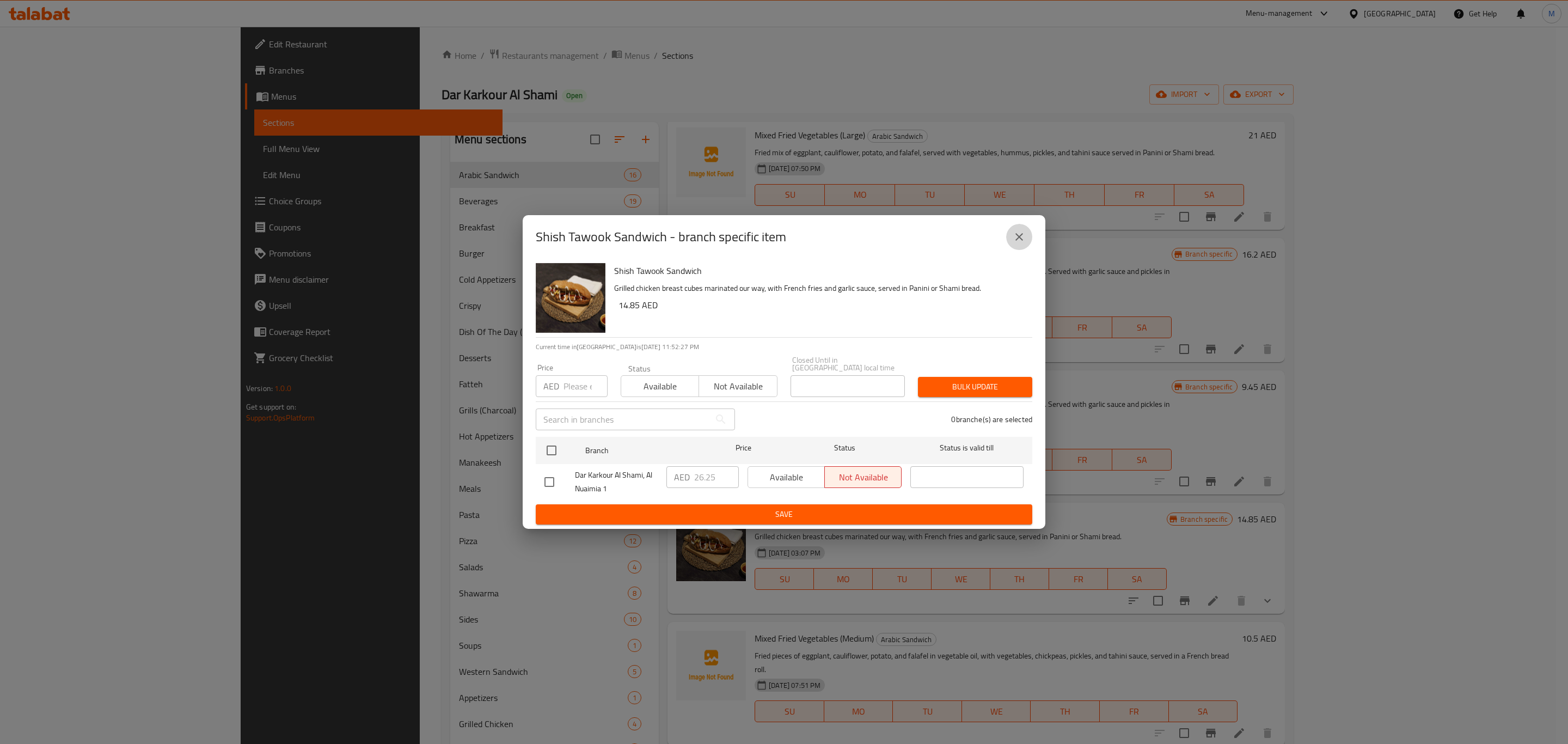
click at [1024, 228] on button "close" at bounding box center [1018, 236] width 26 height 26
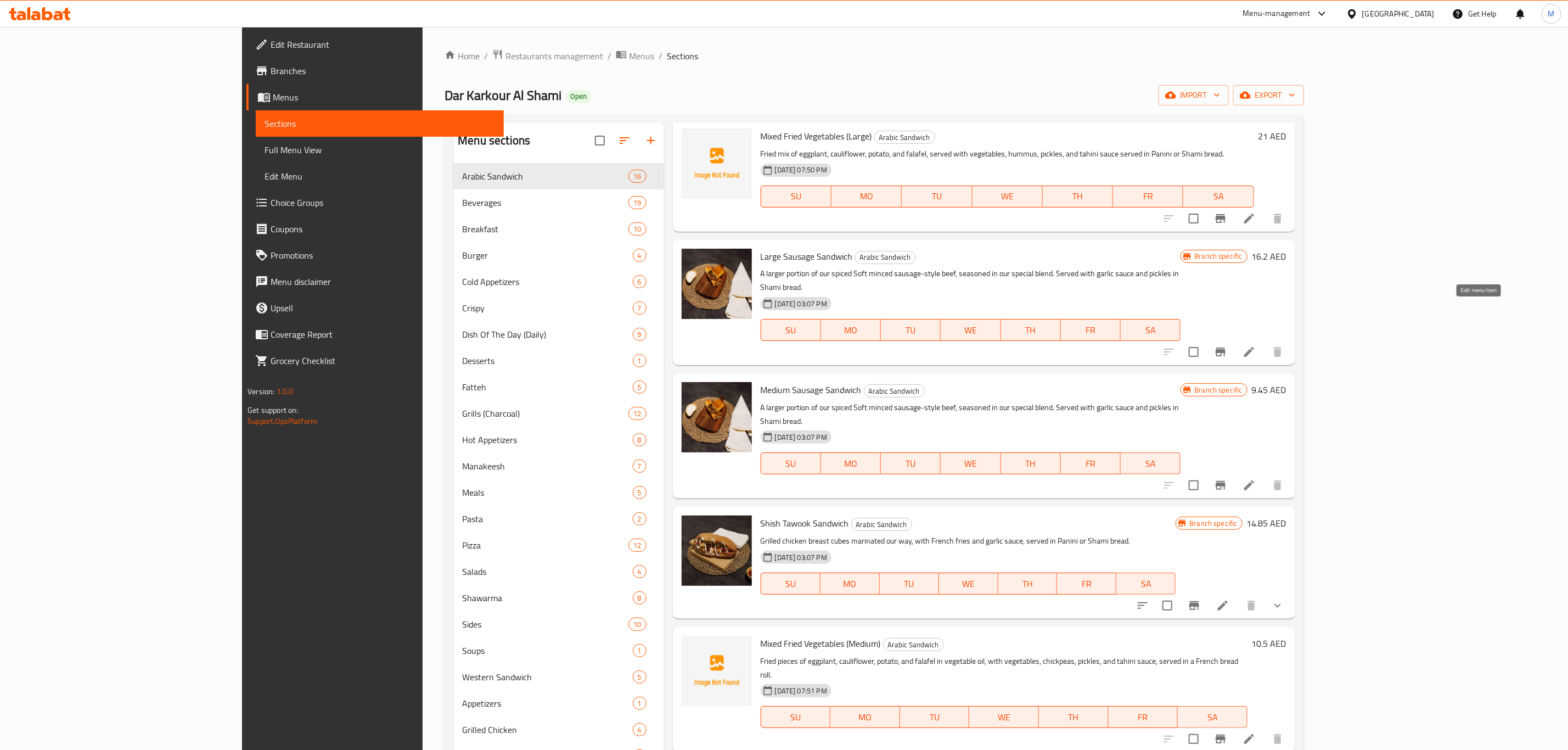
click at [1256, 345] on icon at bounding box center [1249, 352] width 13 height 13
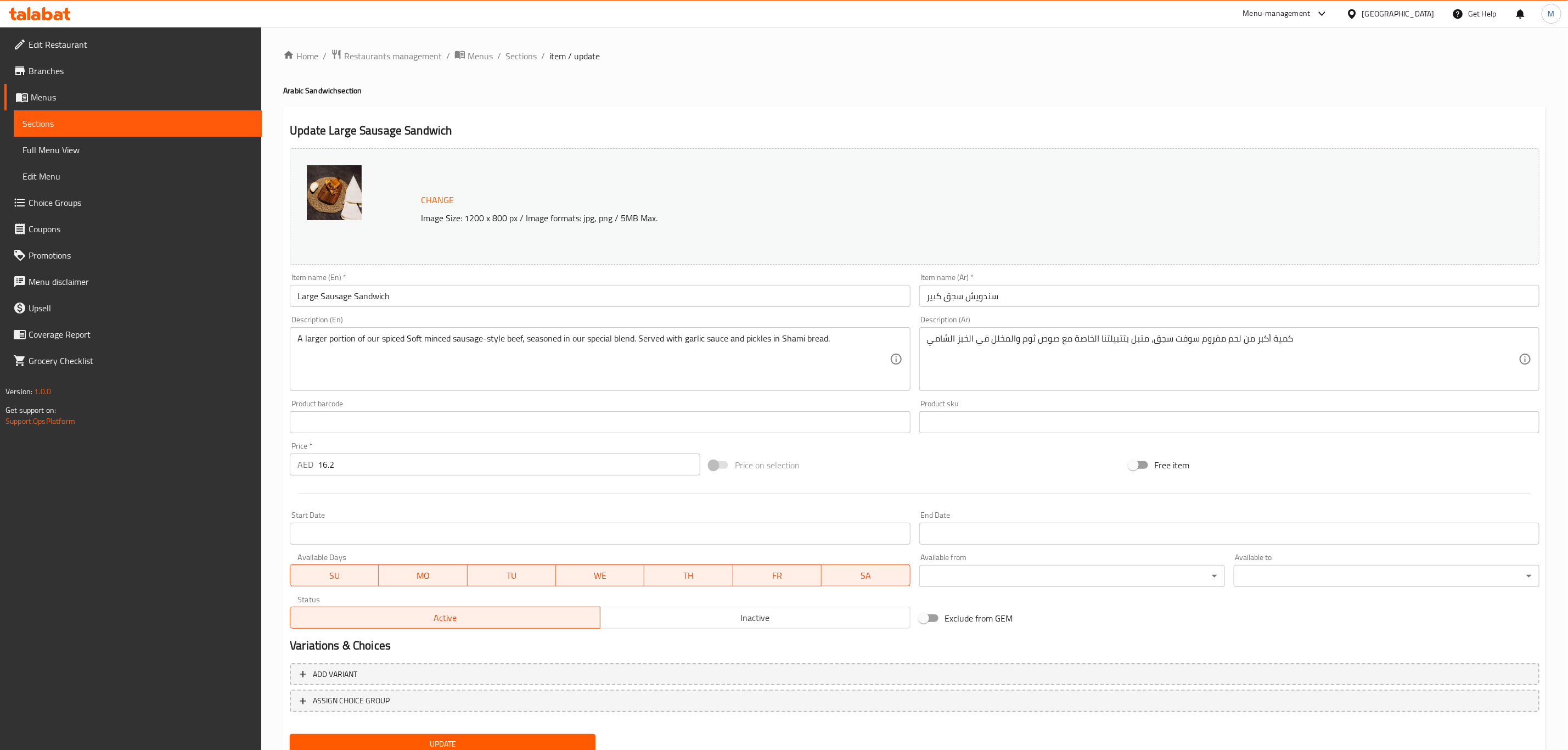
click at [514, 308] on div "Item name (En)   * Large Sausage Sandwich Item name (En) *" at bounding box center [600, 291] width 629 height 43
click at [504, 298] on input "Large Sausage Sandwich" at bounding box center [599, 296] width 620 height 22
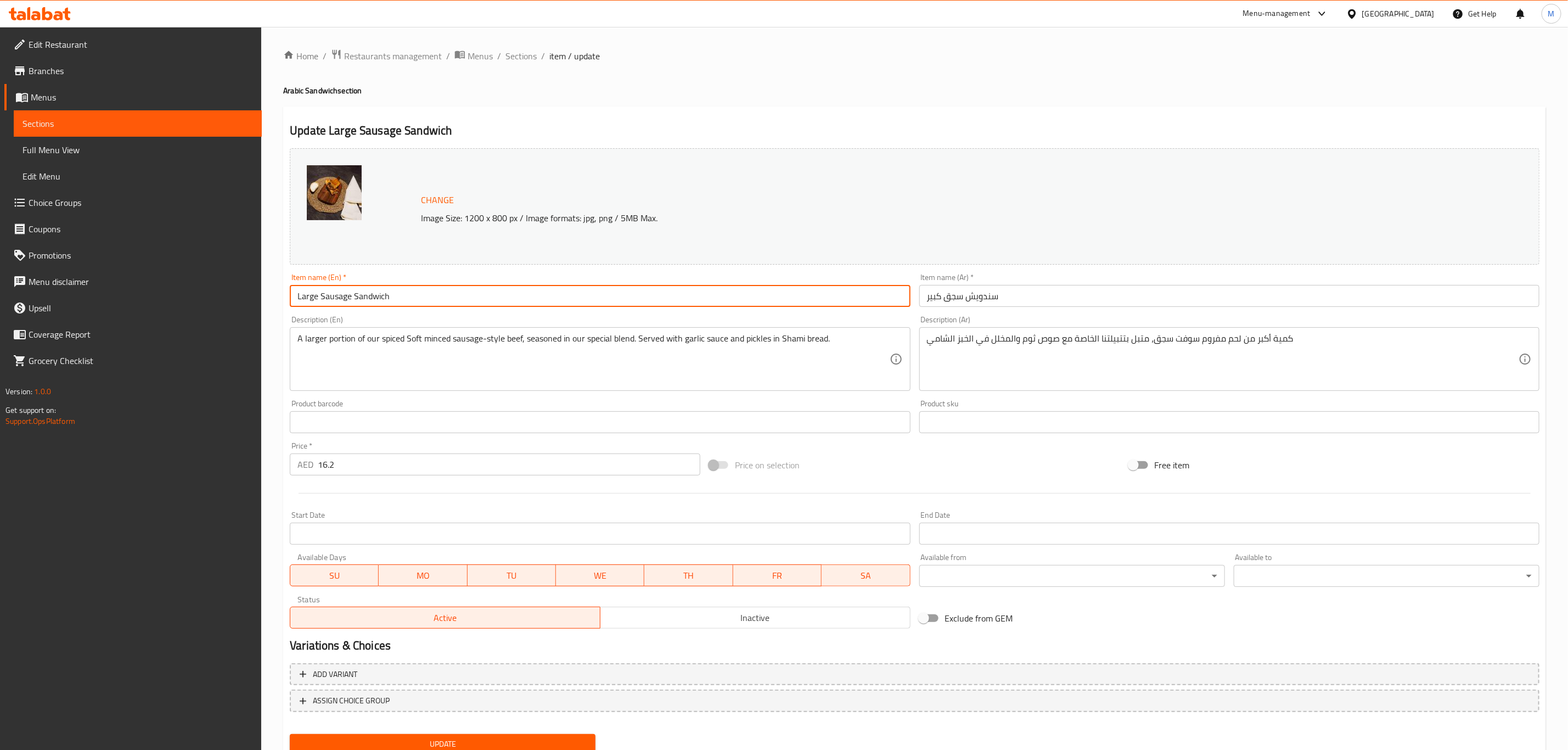
click at [504, 298] on input "Large Sausage Sandwich" at bounding box center [599, 296] width 620 height 22
paste input "Sausage Sandwich (Large)"
type input "Sausage Sandwich (Large)"
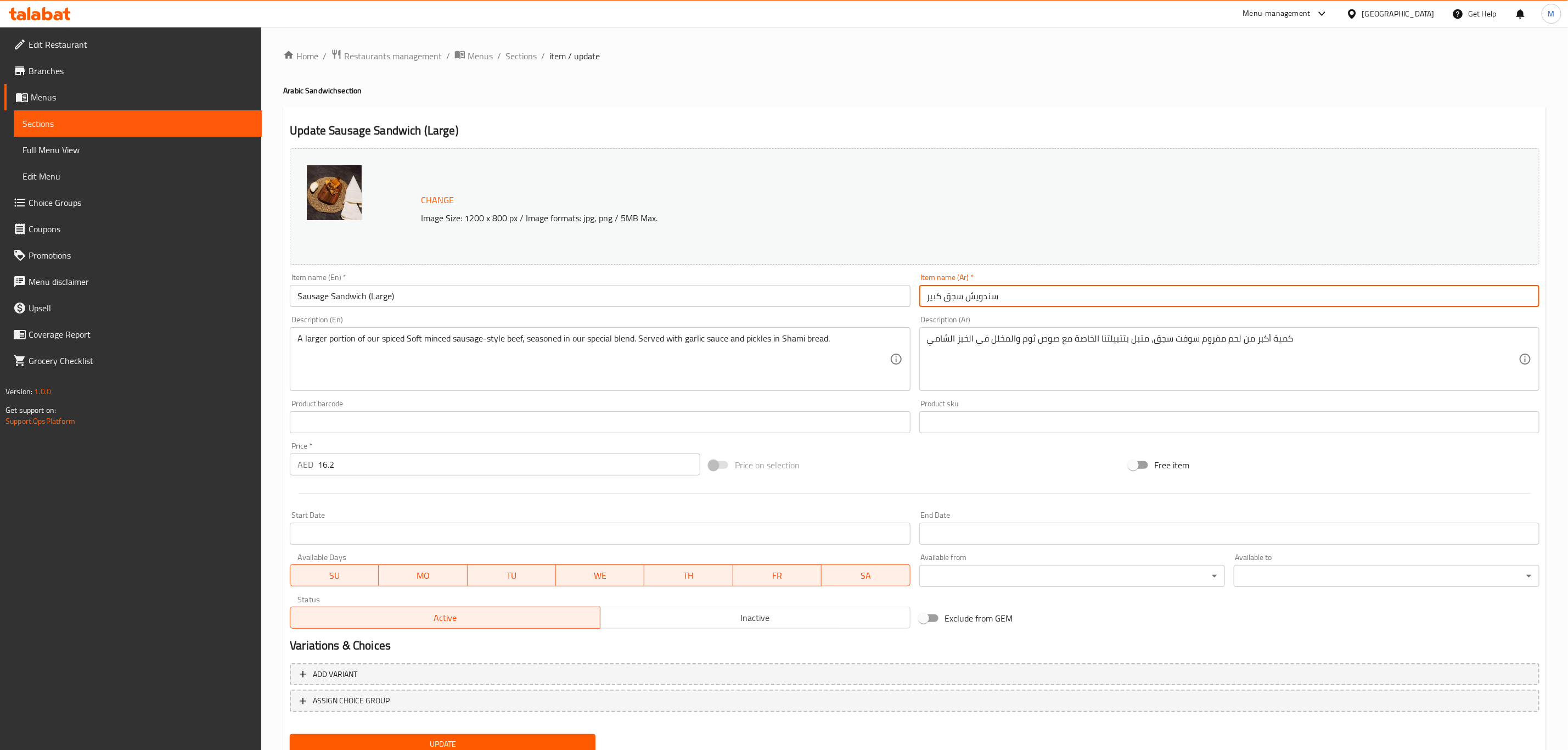
paste input "(كبير)"
type input "سندويش سجق (كبير)"
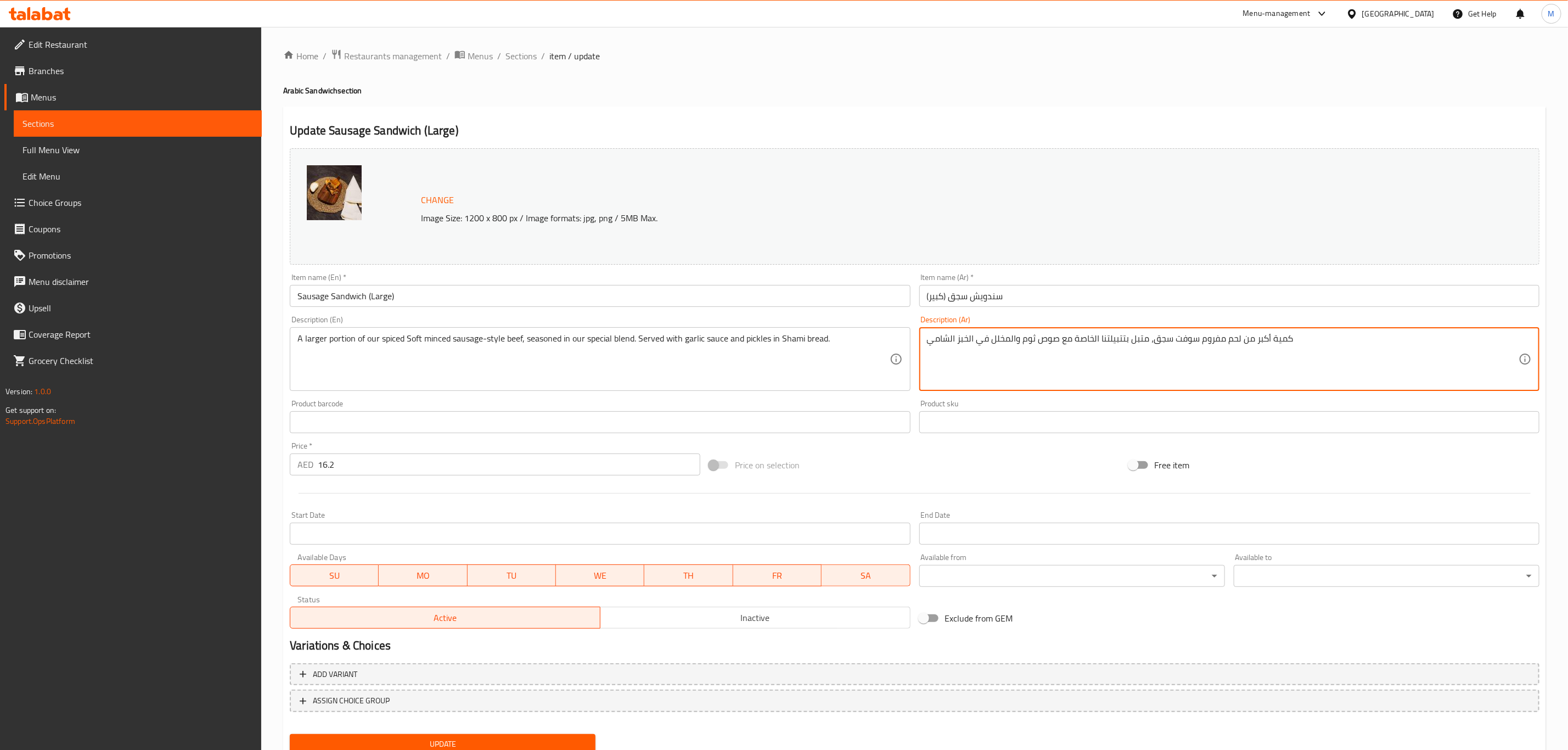
click at [1041, 352] on textarea "كمية أكبر من لحم مفروم سوفت سجق، متبل بتتبيلتنا الخاصة مع صوص ثوم والمخلل في ال…" at bounding box center [1222, 359] width 592 height 52
paste textarea "ناعم (سجق)، متبل بتتبيلتنا الخاصة مع [PERSON_NAME]"
type textarea "كمية أكبر من لحم مفروم ناعم (سجق)، متبل بتتبيلتنا الخاصة مع كريم الثوم والمخلل …"
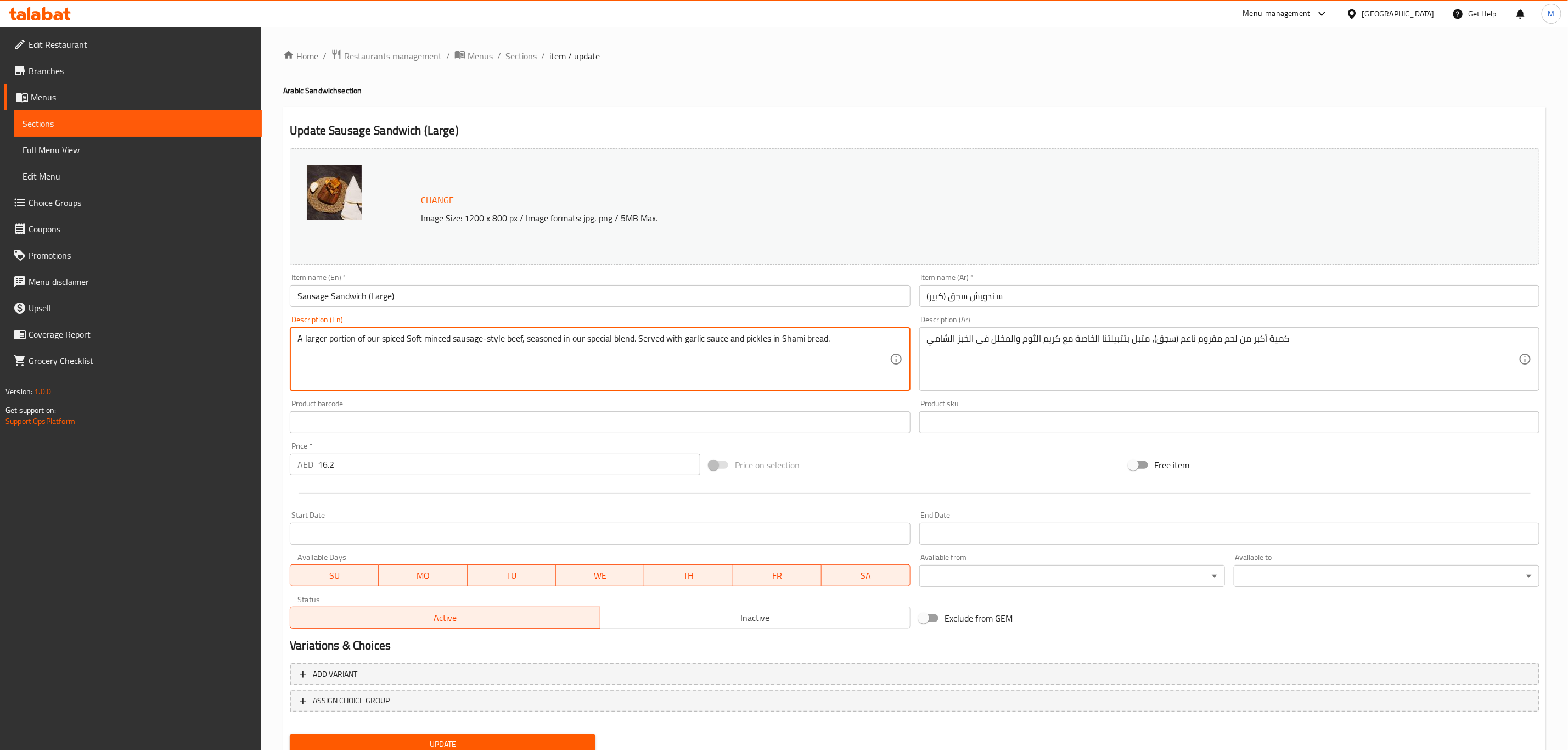
click at [582, 356] on textarea "A larger portion of our spiced Soft minced sausage-style beef, seasoned in our …" at bounding box center [593, 359] width 592 height 52
click at [498, 292] on input "Sausage Sandwich (Large)" at bounding box center [599, 296] width 620 height 22
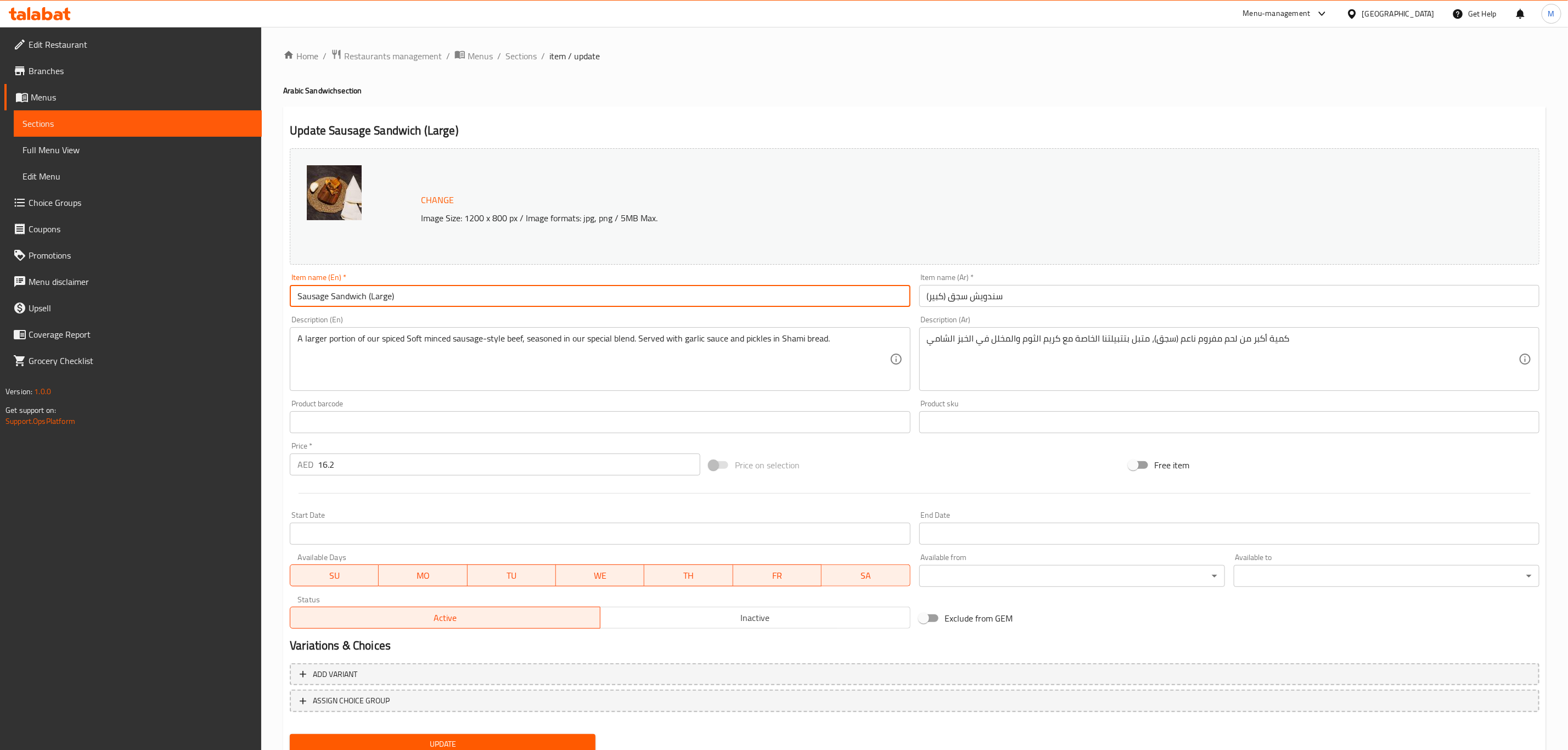
click at [290, 734] on button "Update" at bounding box center [442, 744] width 305 height 21
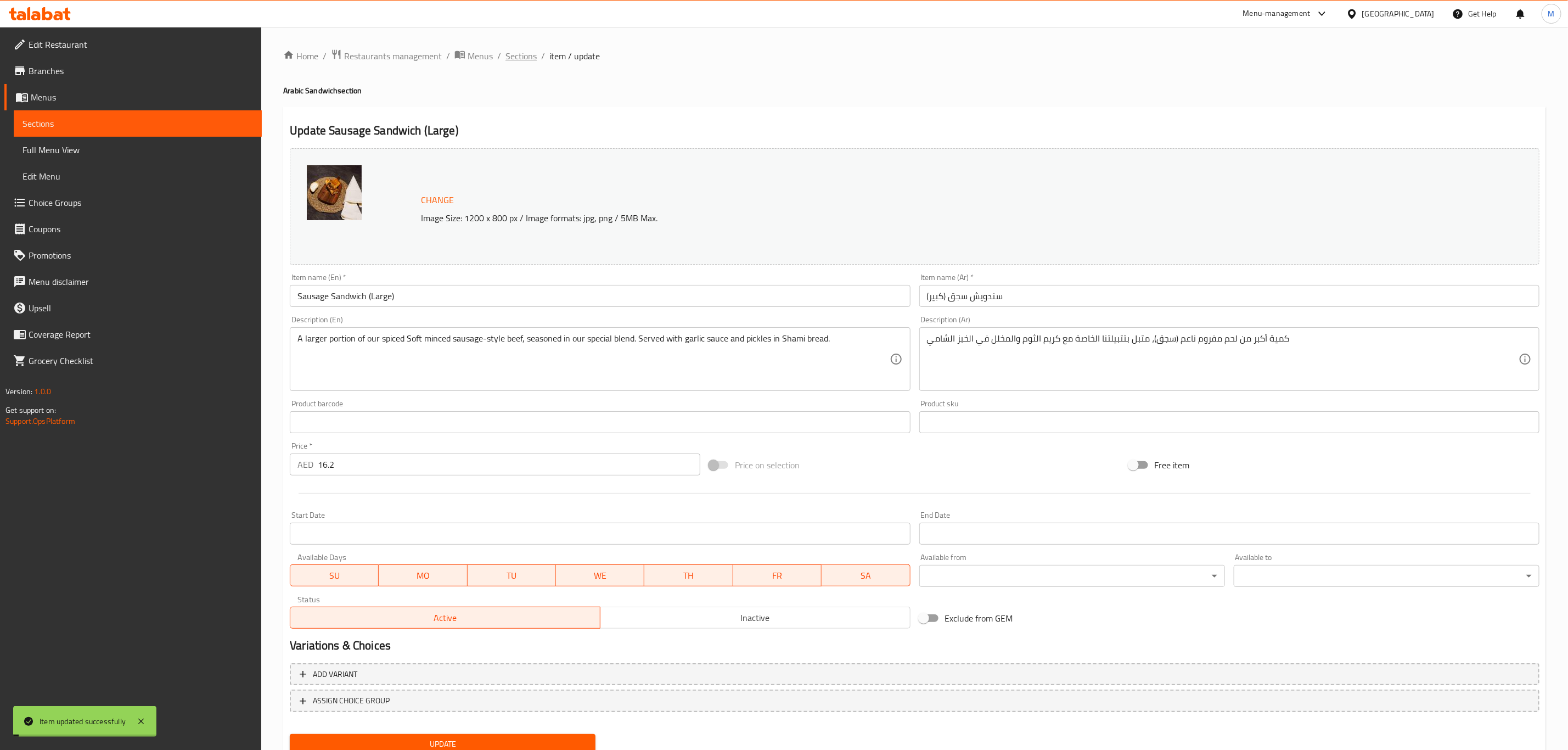
click at [521, 60] on span "Sections" at bounding box center [521, 56] width 31 height 13
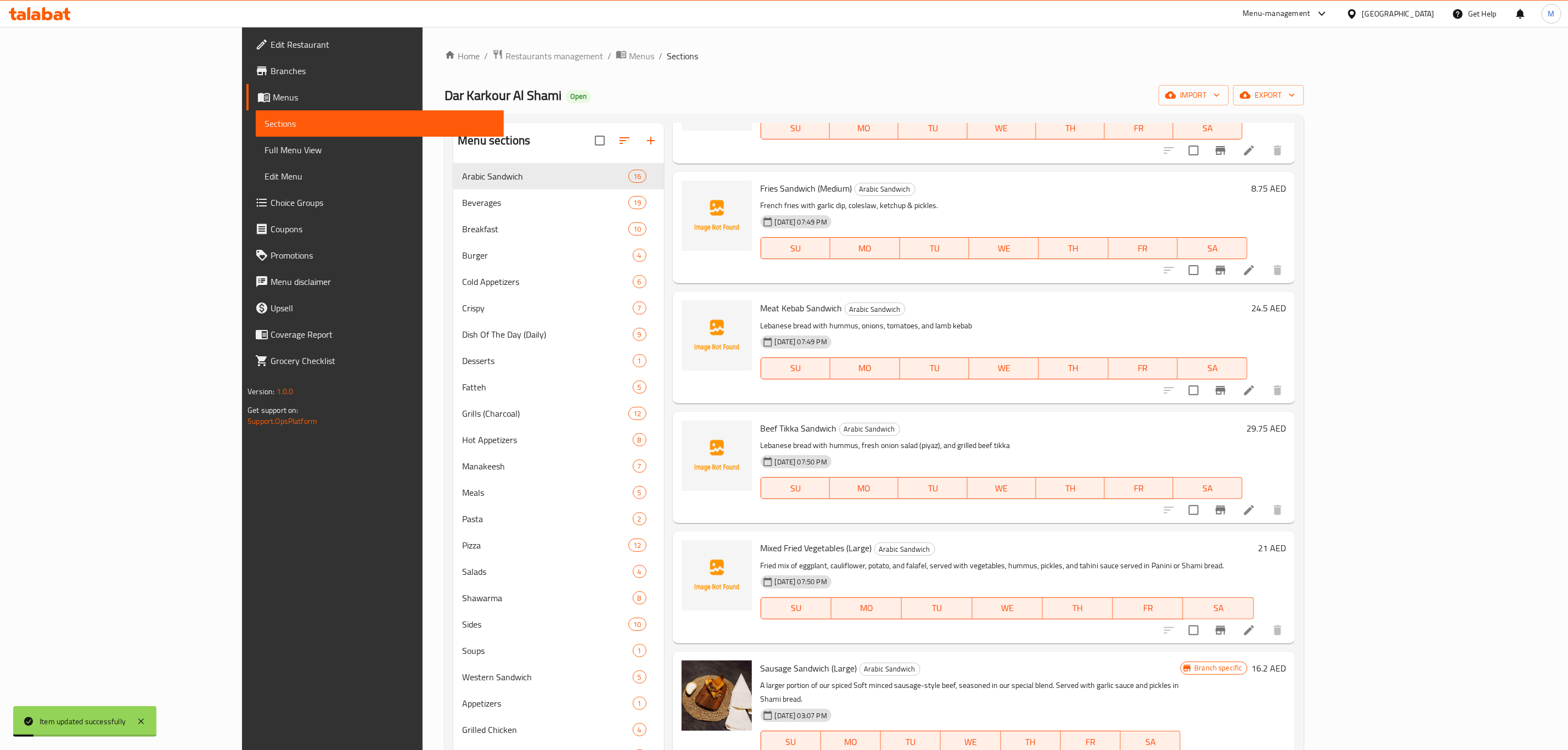
scroll to position [741, 0]
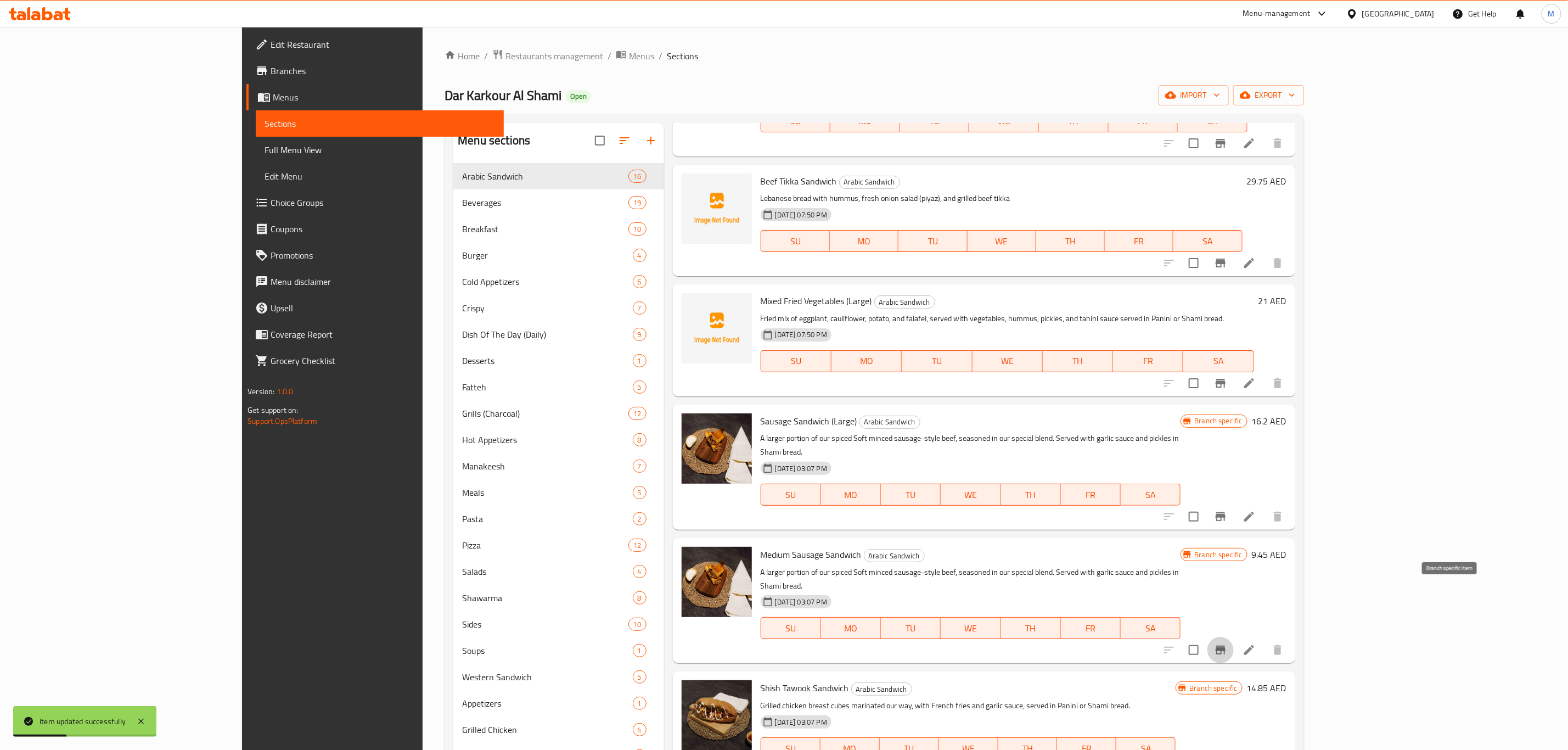
click at [1227, 644] on icon "Branch-specific-item" at bounding box center [1220, 650] width 13 height 13
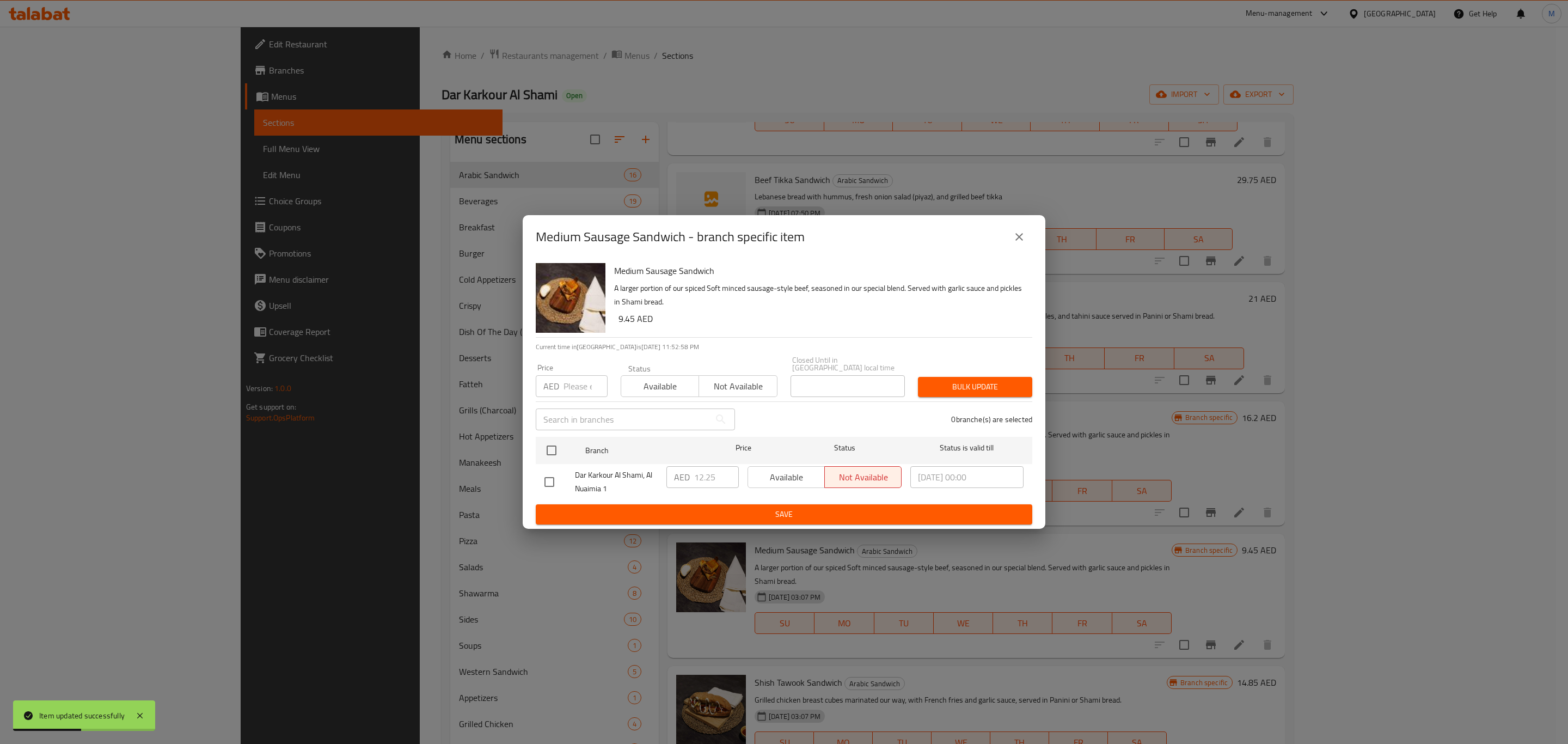
click at [1028, 240] on button "close" at bounding box center [1018, 236] width 26 height 26
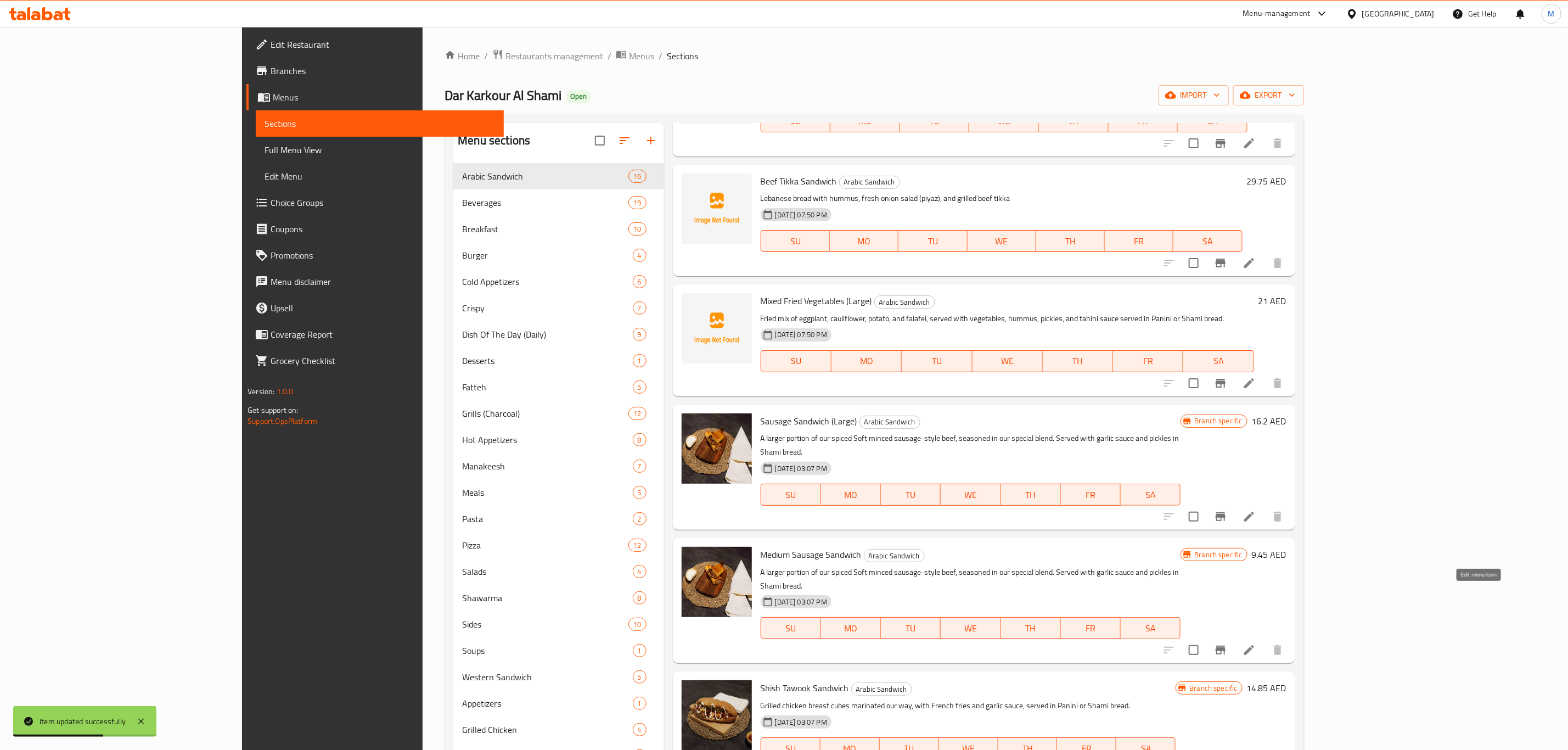
click at [1256, 644] on icon at bounding box center [1249, 650] width 13 height 13
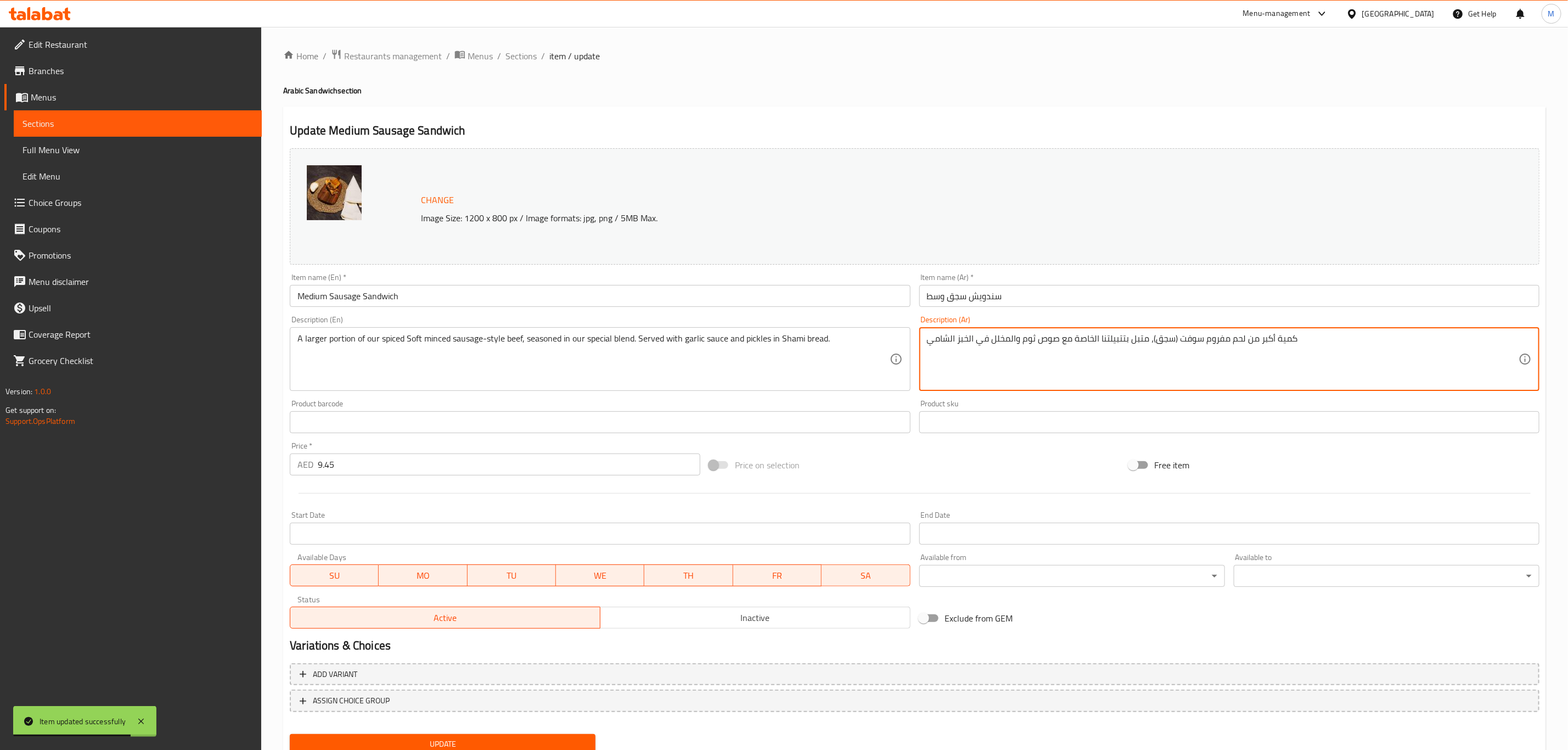
click at [1192, 368] on textarea "كمية أكبر من لحم مفروم سوفت (سجق)، متبل بتتبيلتنا الخاصة مع صوص ثوم والمخلل في …" at bounding box center [1222, 359] width 592 height 52
paste textarea "ناعم (سجق)، متبل بتتبيلتنا الخاصة مع [PERSON_NAME]"
type textarea "كمية أكبر من لحم مفروم ناعم (سجق)، متبل بتتبيلتنا الخاصة مع كريم الثوم والمخلل …"
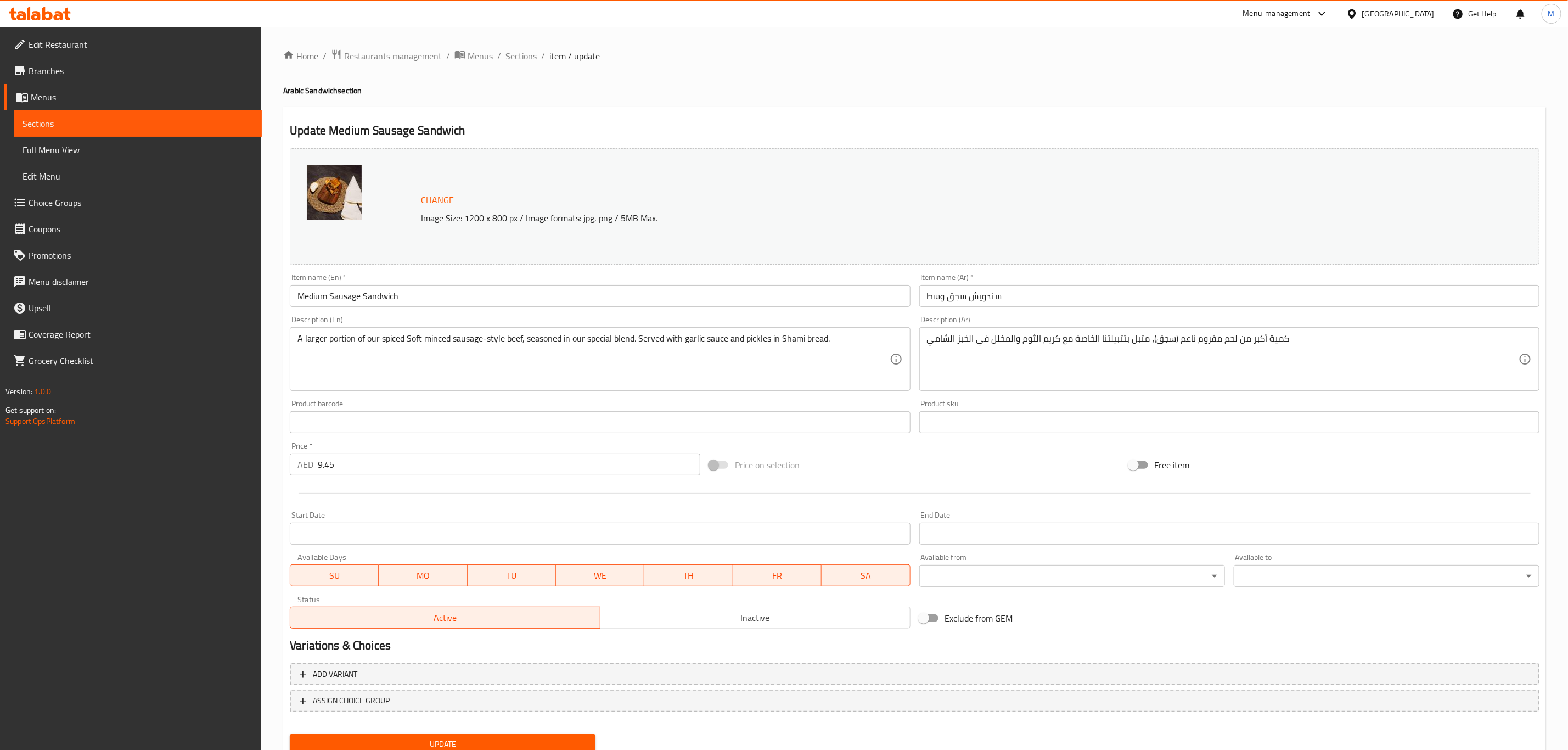
click at [626, 332] on div "A larger portion of our spiced Soft minced sausage-style beef, seasoned in our …" at bounding box center [599, 359] width 620 height 64
click at [629, 330] on div "A larger portion of our spiced Soft minced sausage-style beef, seasoned in our …" at bounding box center [599, 359] width 620 height 64
click at [629, 338] on textarea "A larger portion of our spiced Soft minced sausage-style beef, seasoned in our …" at bounding box center [593, 359] width 592 height 52
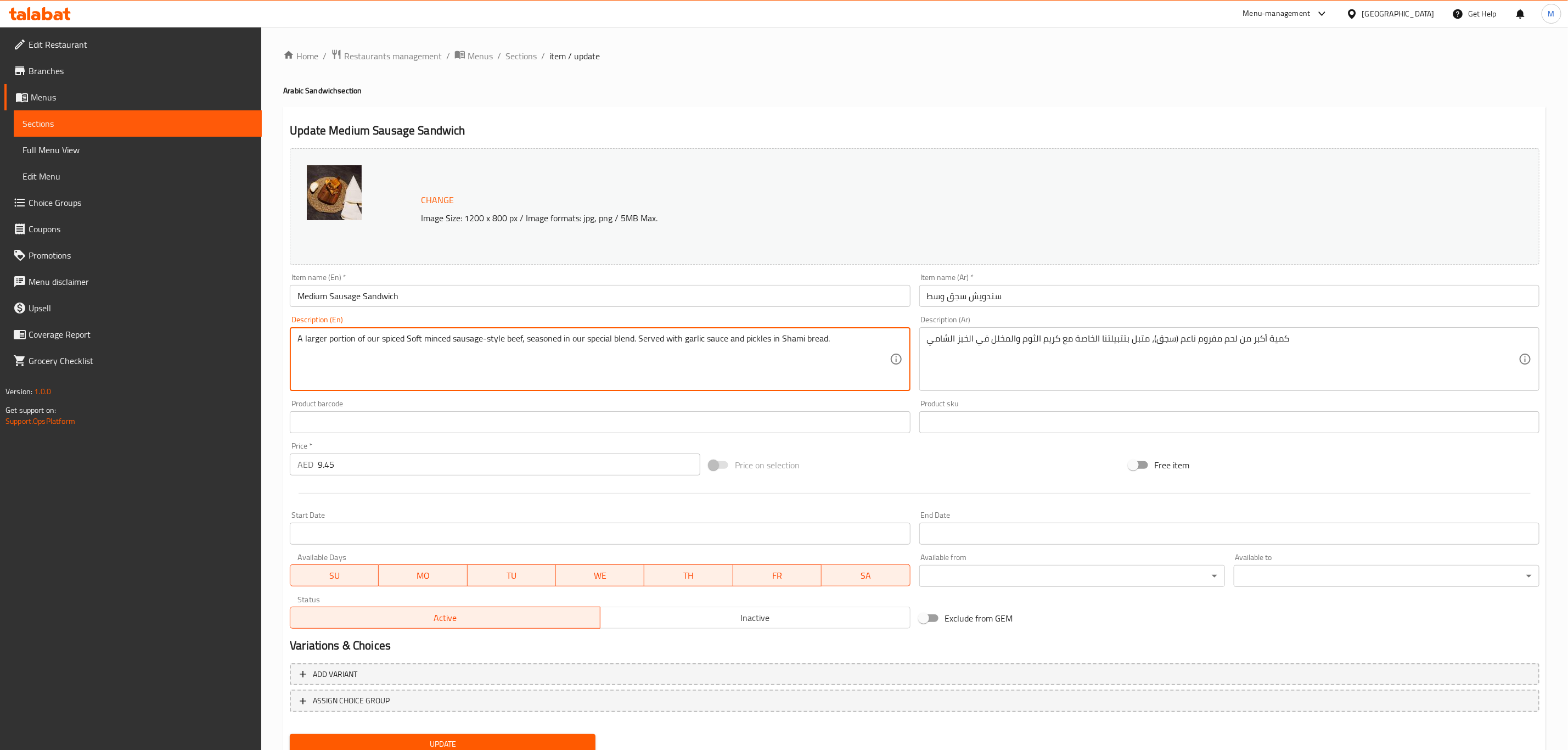
click at [629, 338] on textarea "A larger portion of our spiced Soft minced sausage-style beef, seasoned in our …" at bounding box center [593, 359] width 592 height 52
click at [434, 315] on div "Description (En) A larger portion of our spiced Soft minced sausage-style beef,…" at bounding box center [600, 353] width 629 height 84
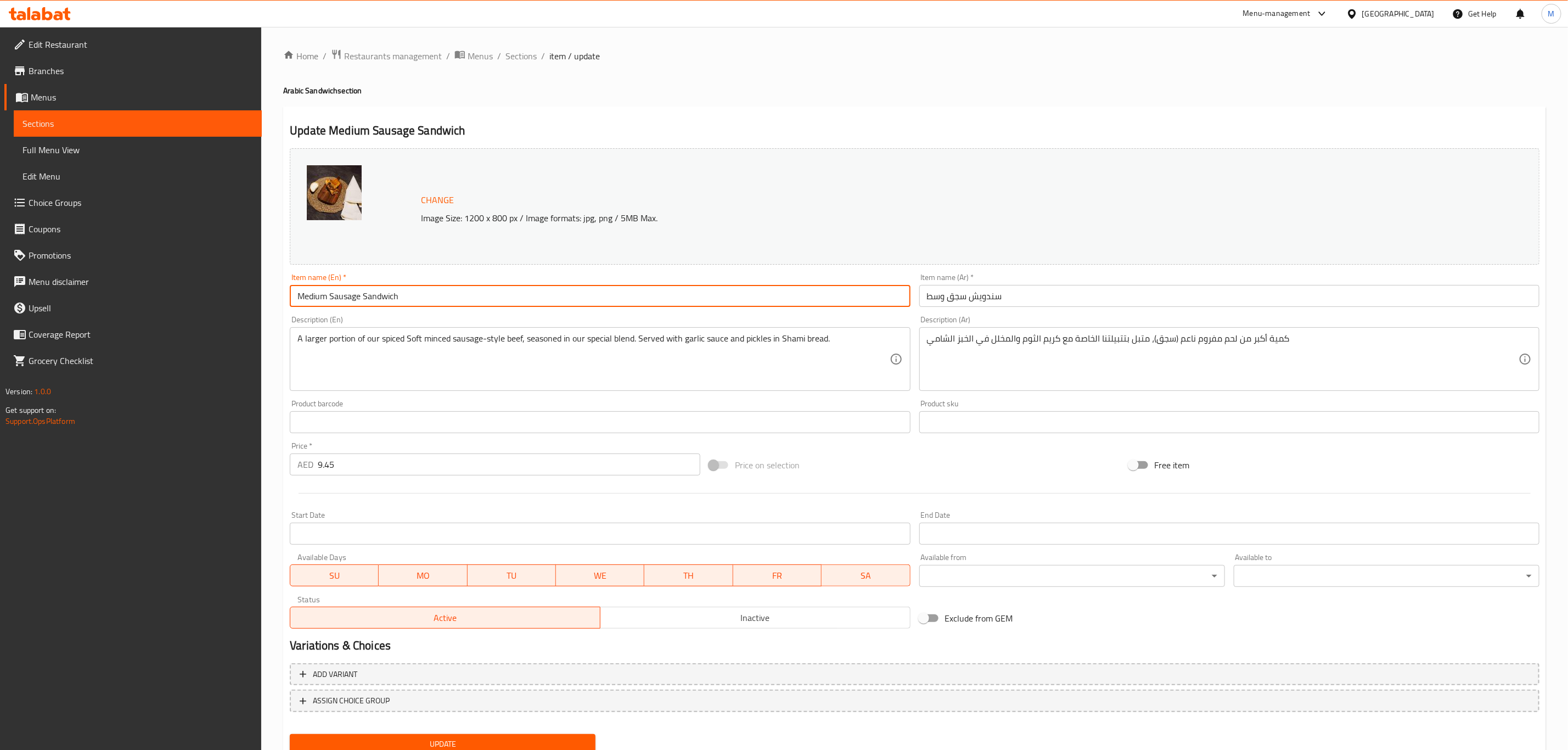
click at [430, 293] on input "Medium Sausage Sandwich" at bounding box center [599, 296] width 620 height 22
paste input "Sausage Sandwich (Medium)"
type input "Sausage Sandwich (Medium)"
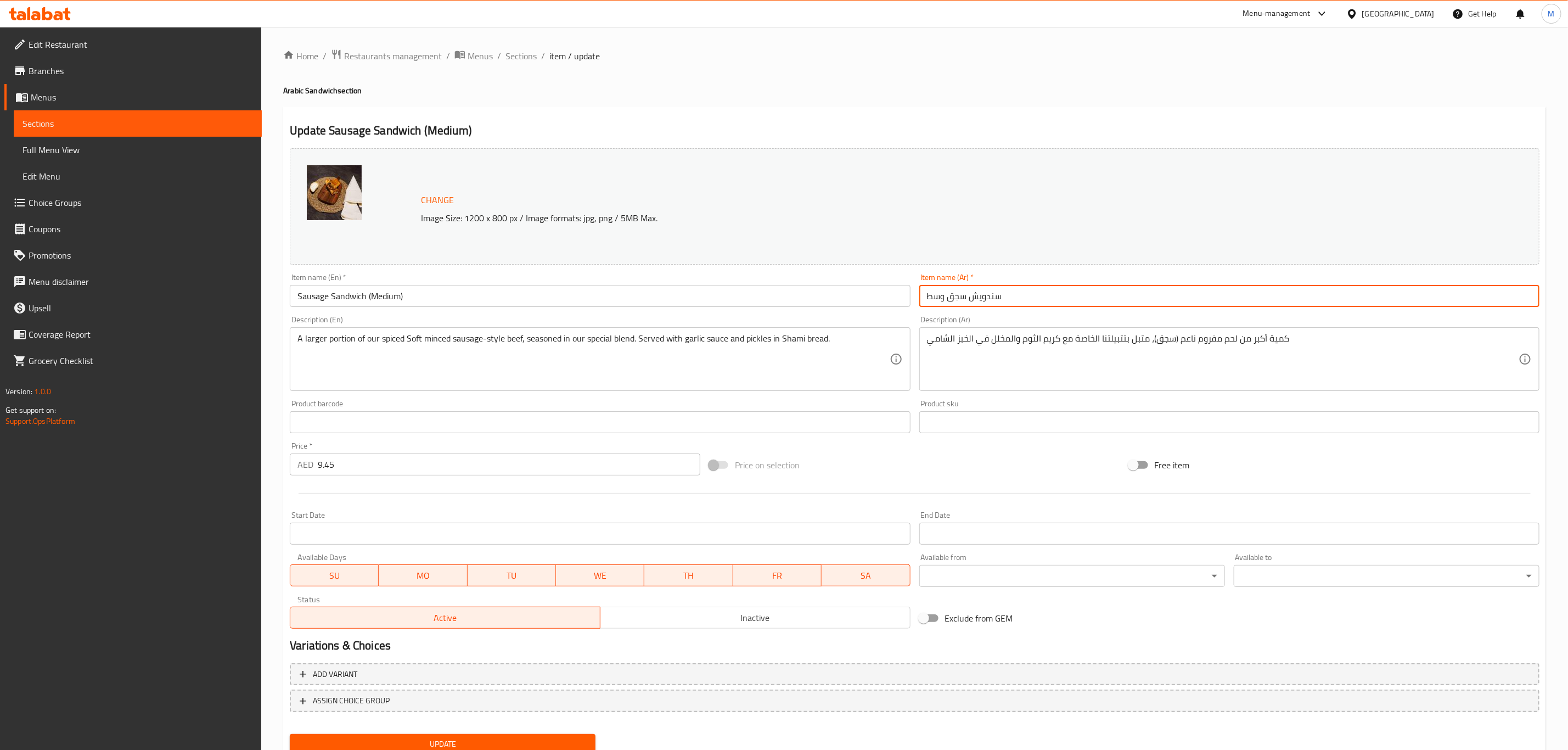
paste input "(وسط)"
type input "سندويش سجق (وسط)"
click at [290, 734] on button "Update" at bounding box center [442, 744] width 305 height 21
click at [535, 55] on span "Sections" at bounding box center [521, 56] width 31 height 13
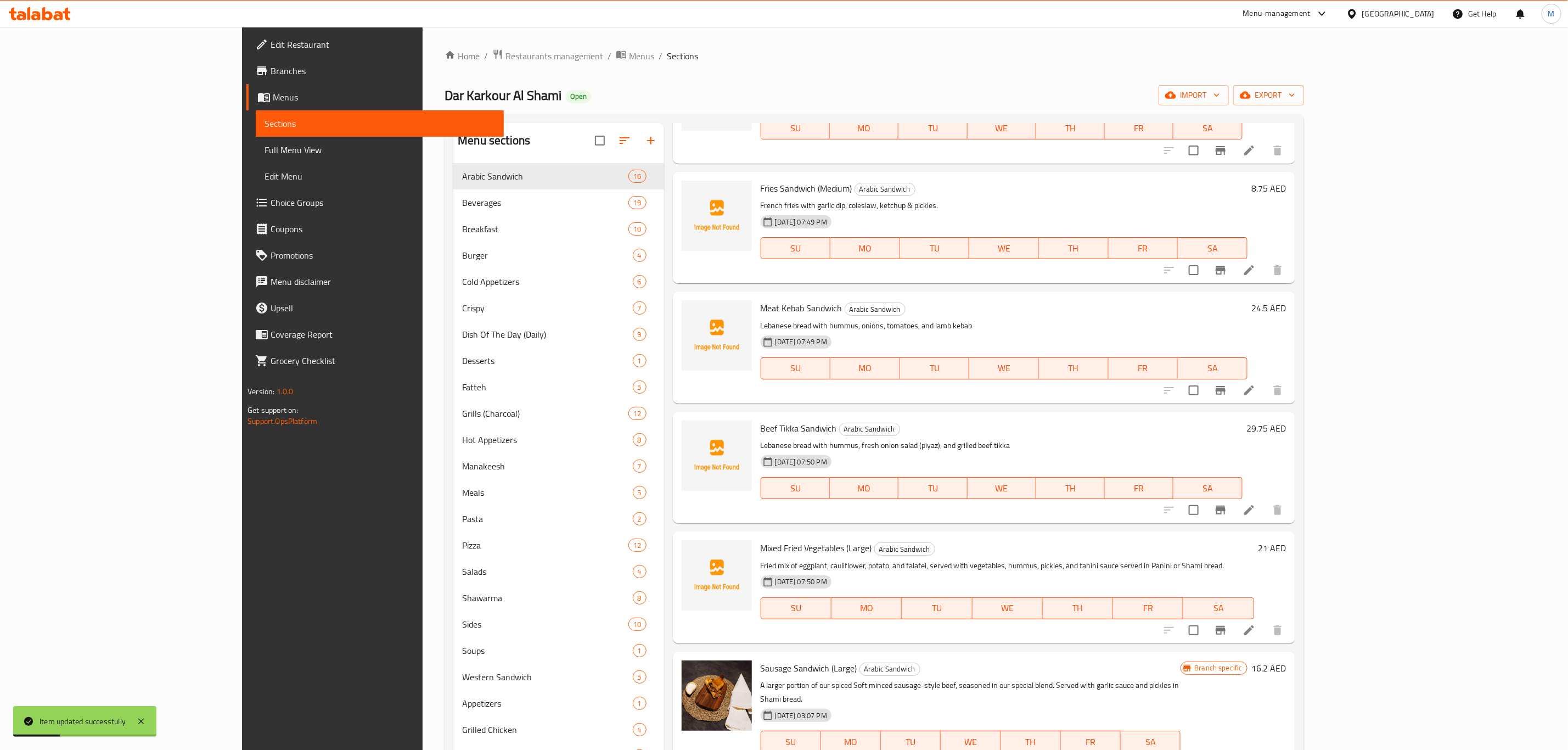
scroll to position [906, 0]
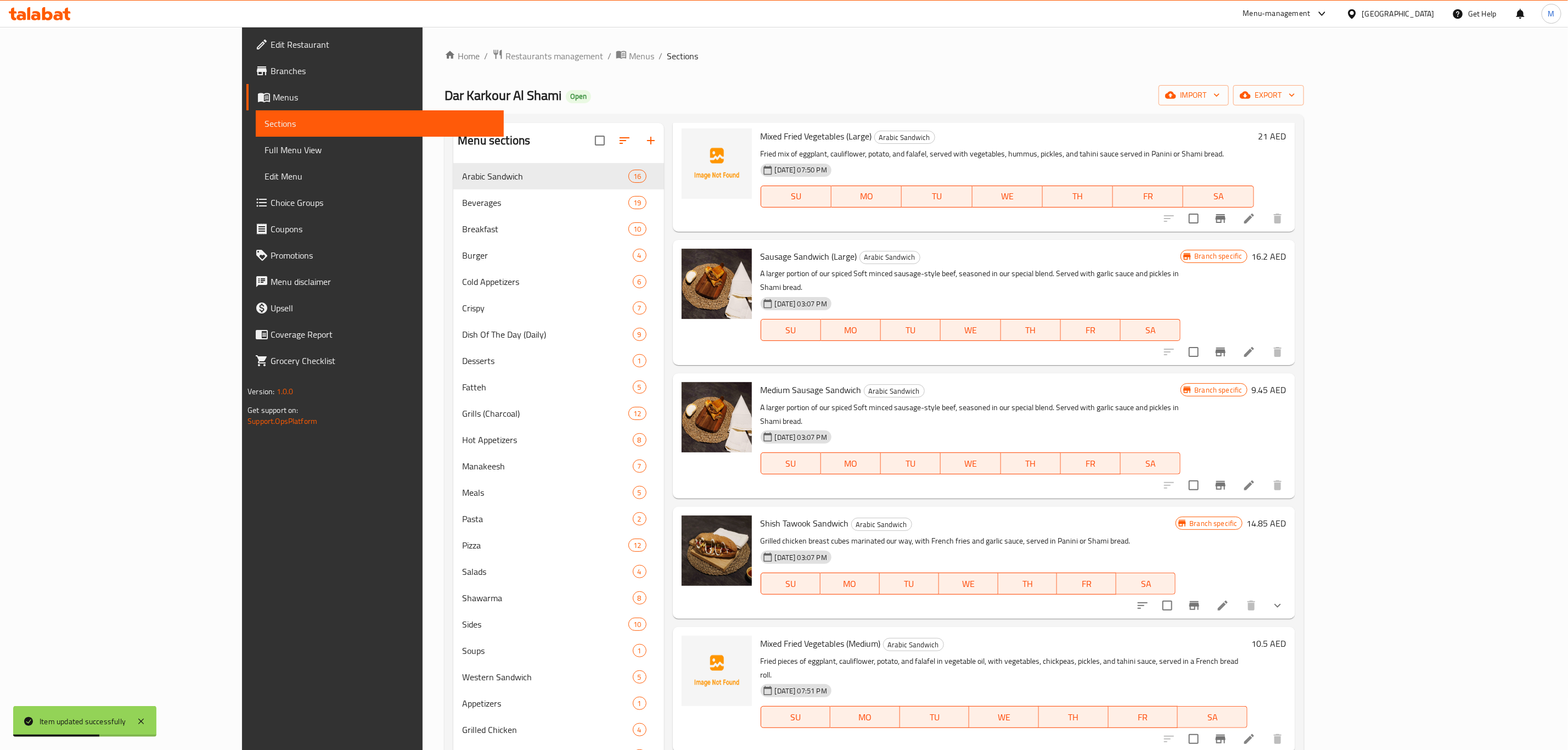
click at [1229, 599] on icon at bounding box center [1222, 605] width 13 height 13
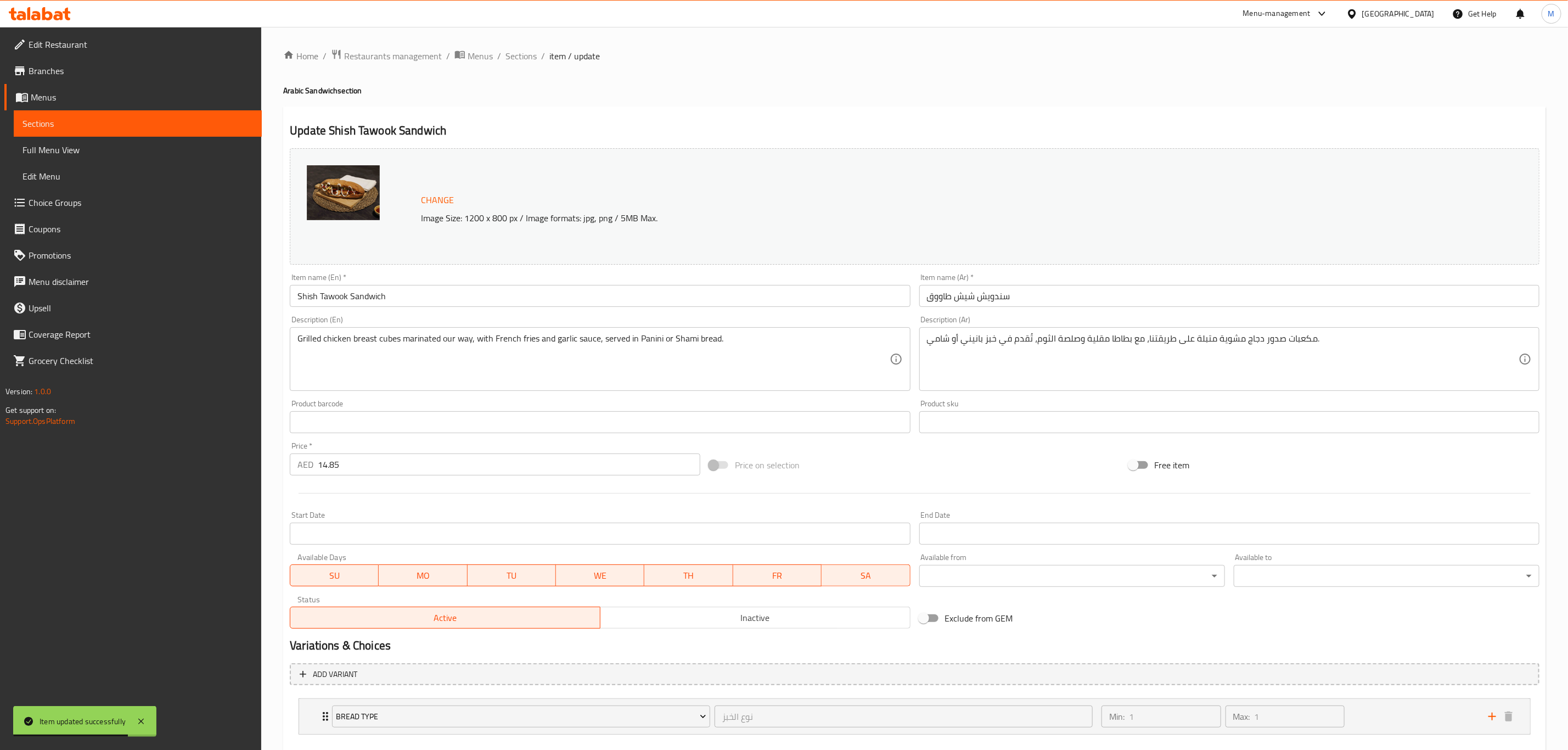
click at [473, 303] on input "Shish Tawook Sandwich" at bounding box center [599, 296] width 620 height 22
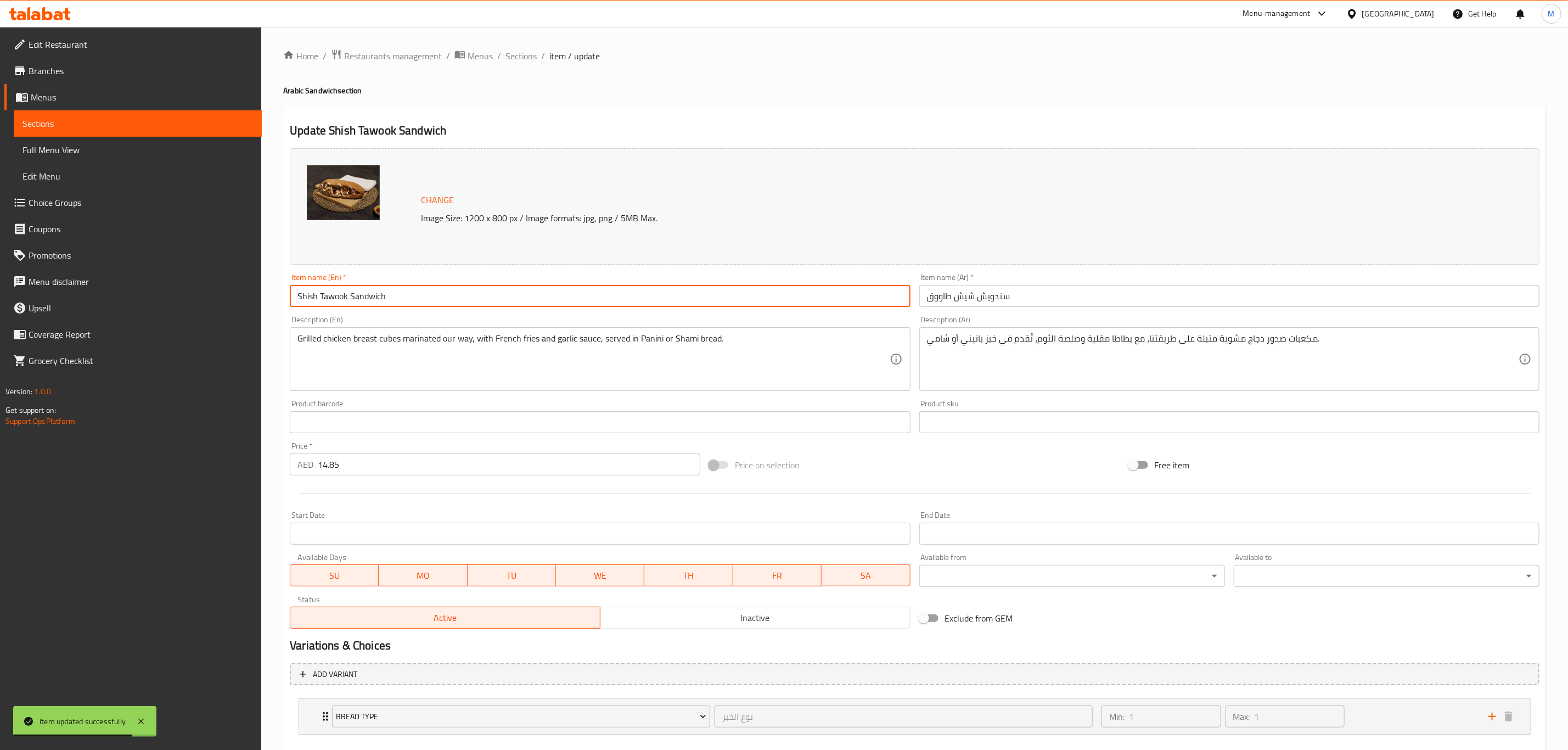
click at [473, 303] on input "Shish Tawook Sandwich" at bounding box center [599, 296] width 620 height 22
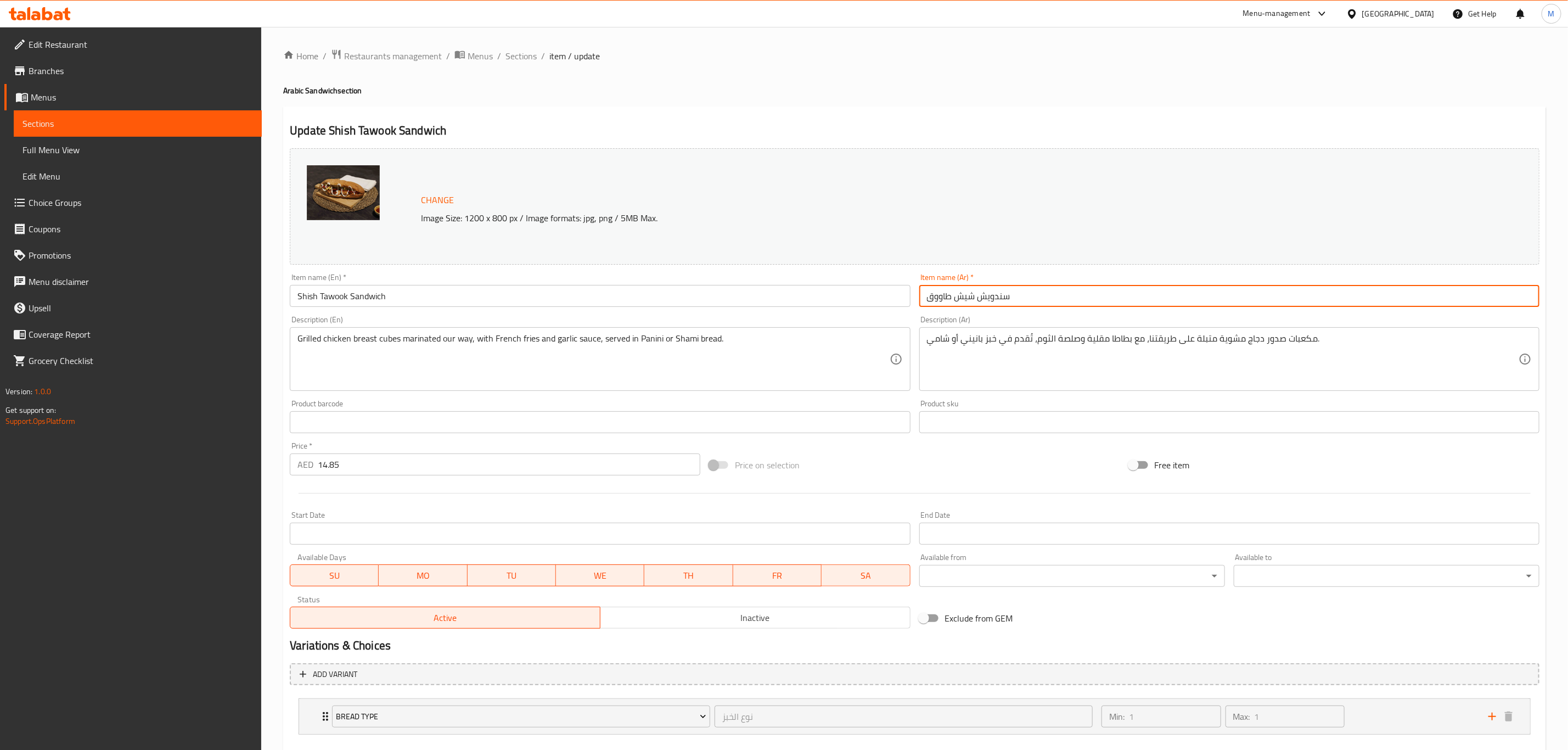
paste input "text"
type input "سندويش شيش طاوق"
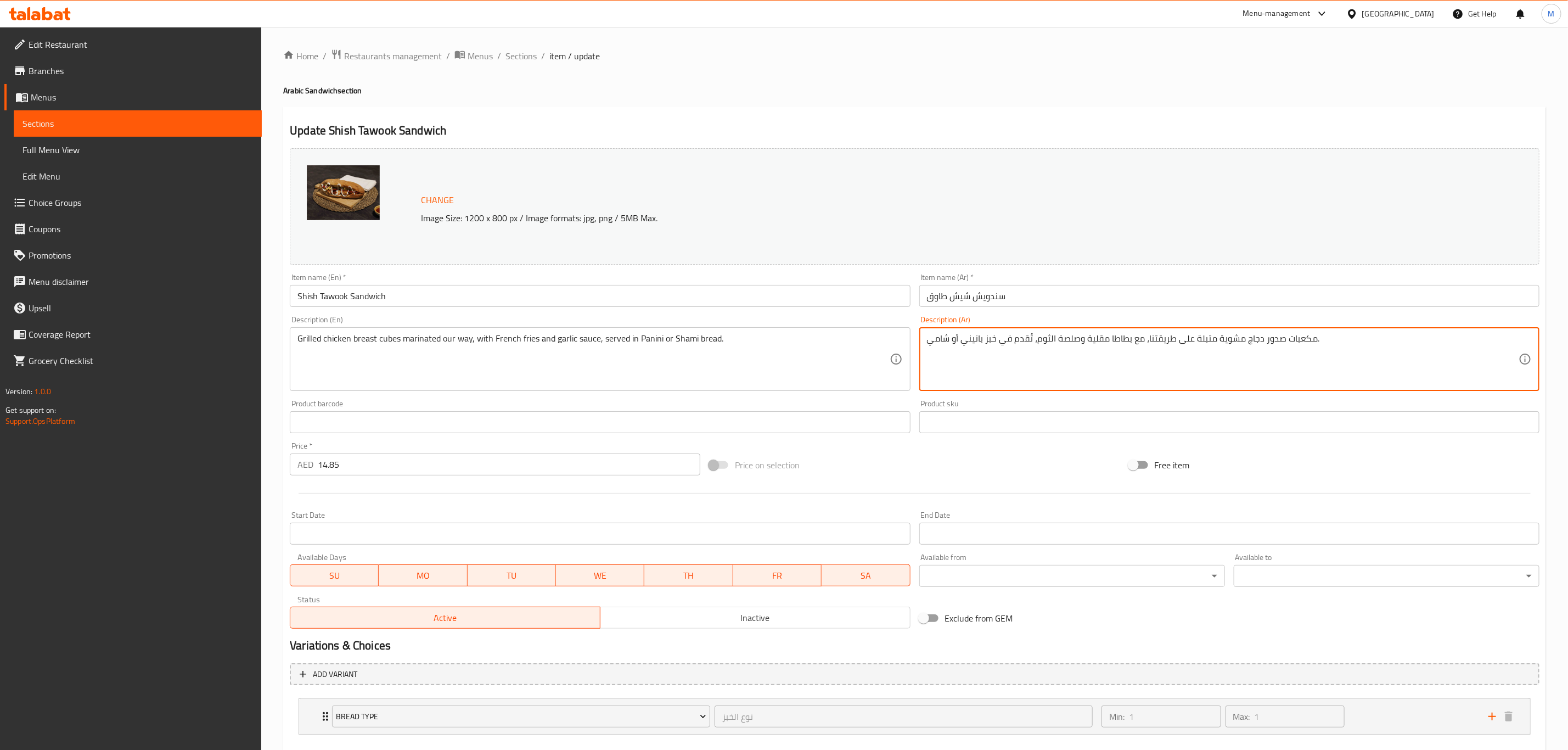
click at [1087, 368] on textarea "مكعبات صدور دجاج مشوية متبلة على طريقتنا، مع بطاطا مقلية وصلصة الثوم، تُقدم في …" at bounding box center [1222, 359] width 592 height 52
paste textarea "طع صدر دجاج شيش متبلة بطريقتنا الخاصة مع البطاطا المقلية وكريم الثوم والبطاطا ا…"
type textarea "قطع صدر دجاج شيش متبلة بطريقتنا الخاصة مع البطاطا المقلية وكريم الثوم والبطاطا …"
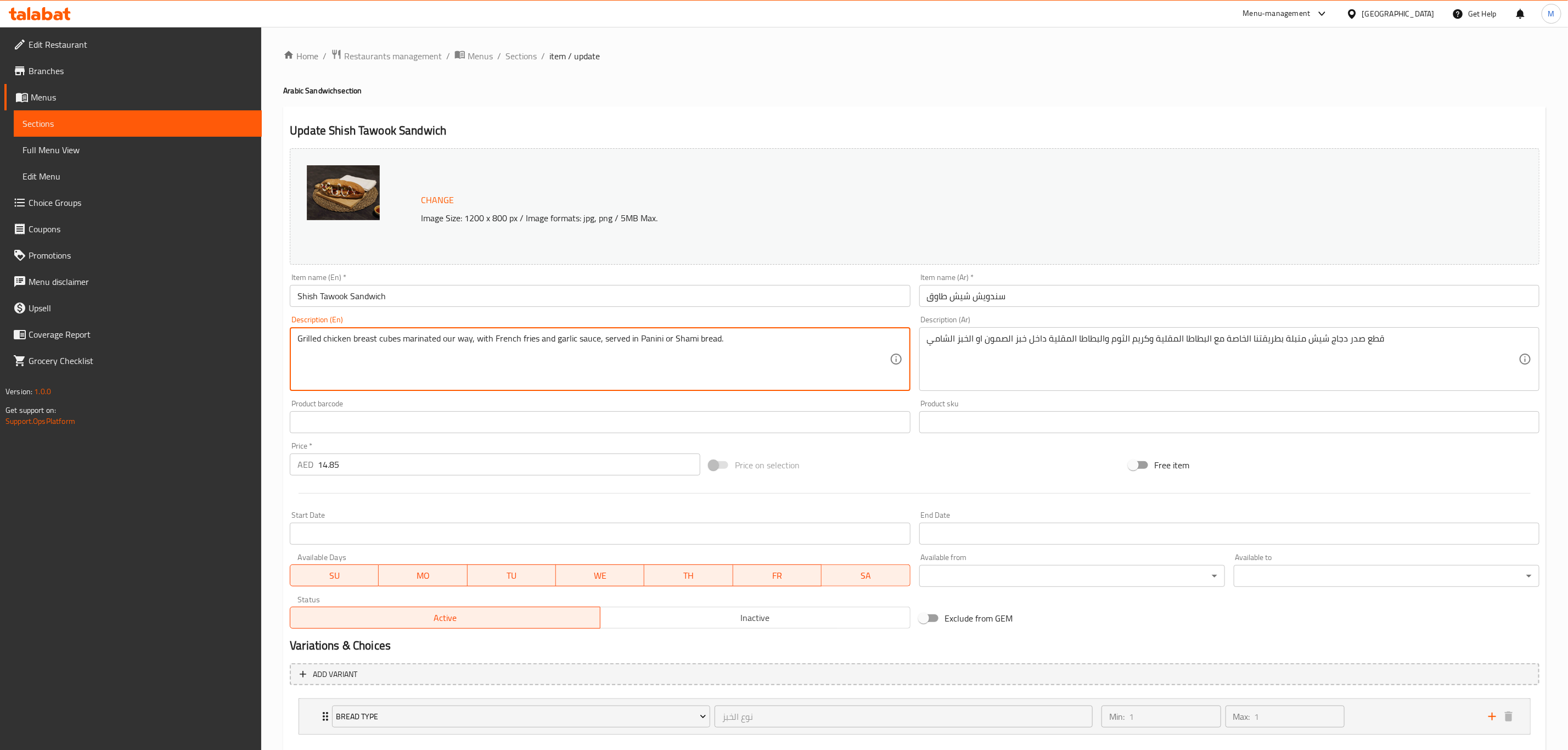
click at [750, 347] on textarea "Grilled chicken breast cubes marinated our way, with French fries and garlic sa…" at bounding box center [593, 359] width 592 height 52
click at [668, 297] on input "Shish Tawook Sandwich" at bounding box center [599, 296] width 620 height 22
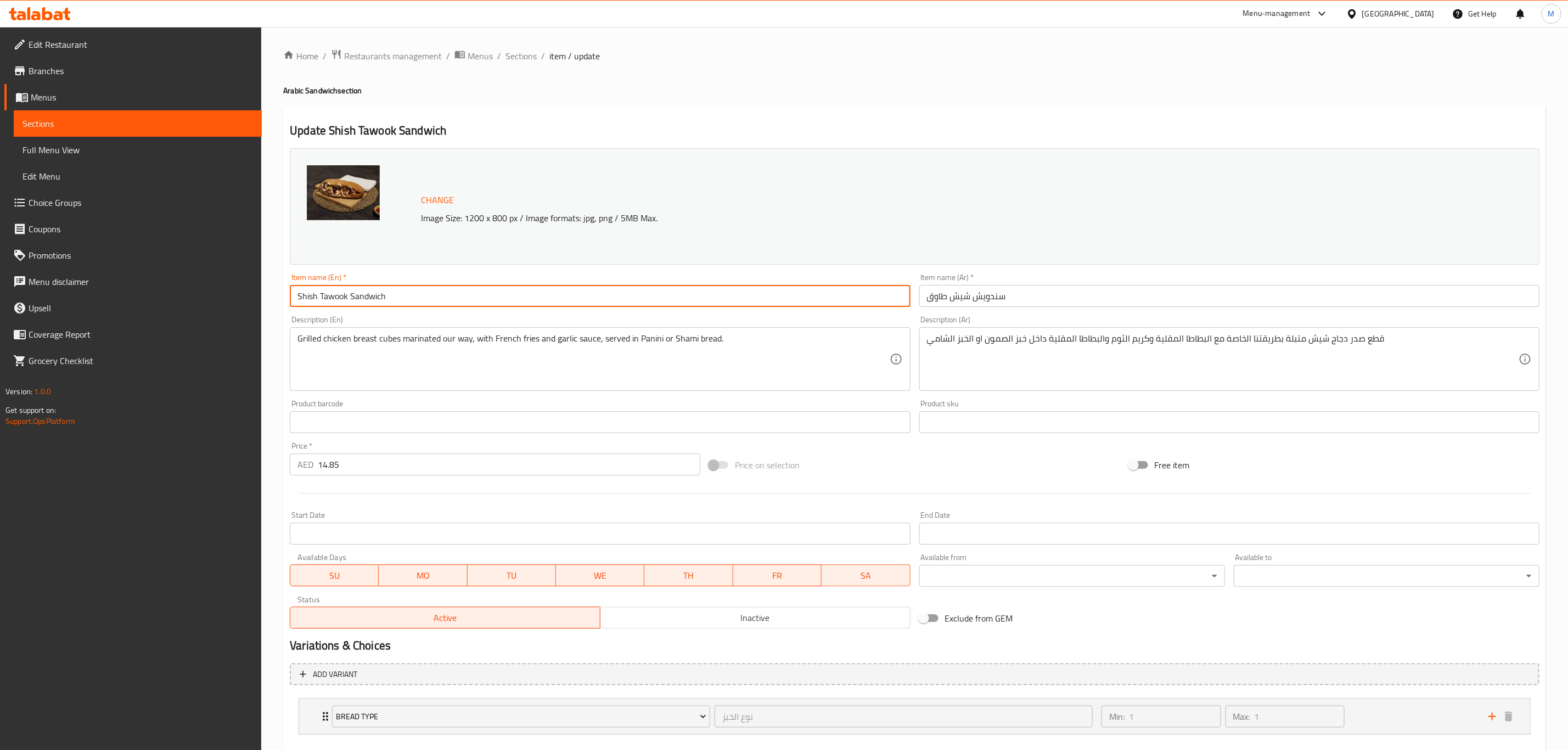
click at [290, 749] on button "Update" at bounding box center [442, 762] width 305 height 21
drag, startPoint x: 531, startPoint y: 48, endPoint x: 527, endPoint y: 77, distance: 29.3
click at [531, 50] on span "Sections" at bounding box center [521, 56] width 31 height 13
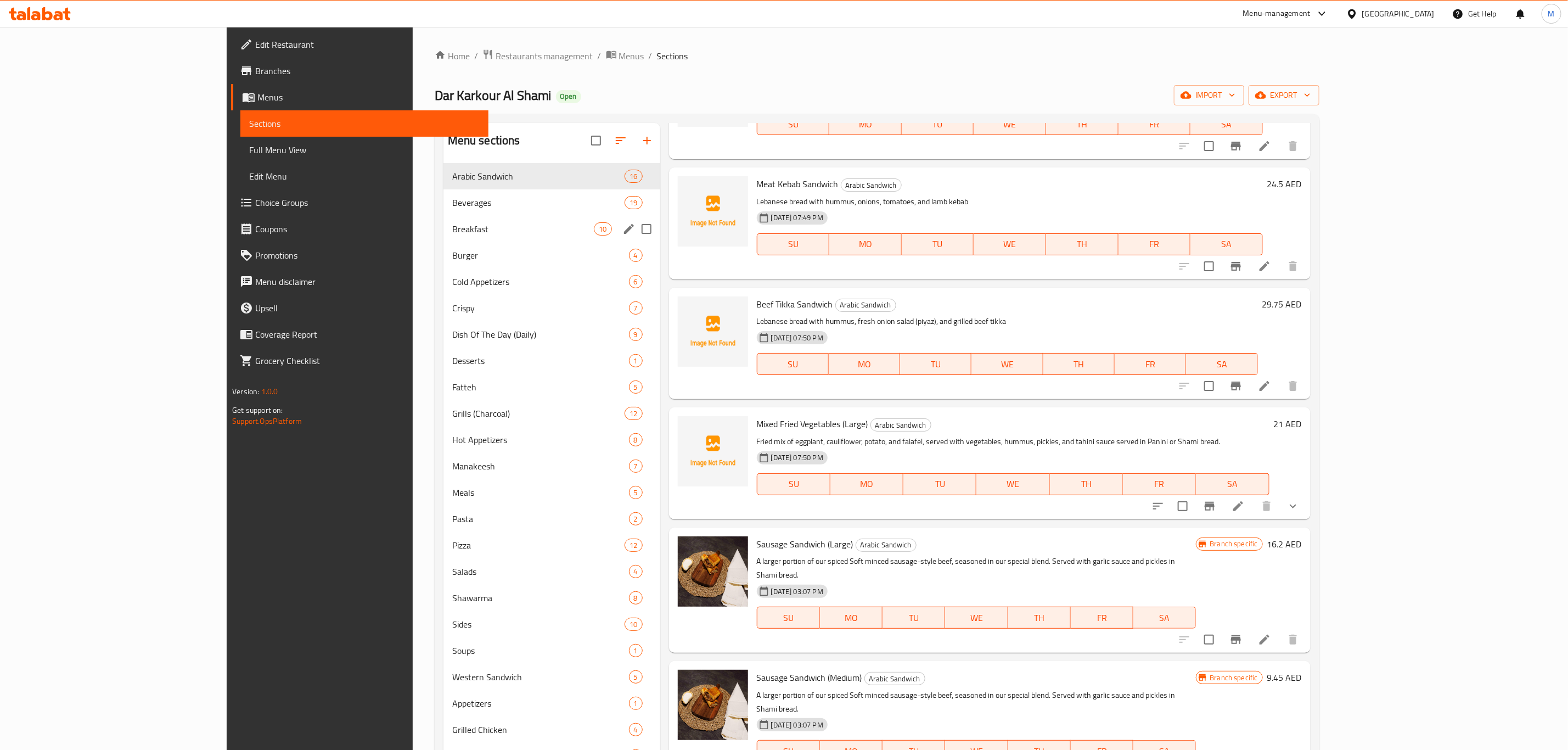
click at [489, 220] on div "Breakfast 10" at bounding box center [552, 228] width 217 height 26
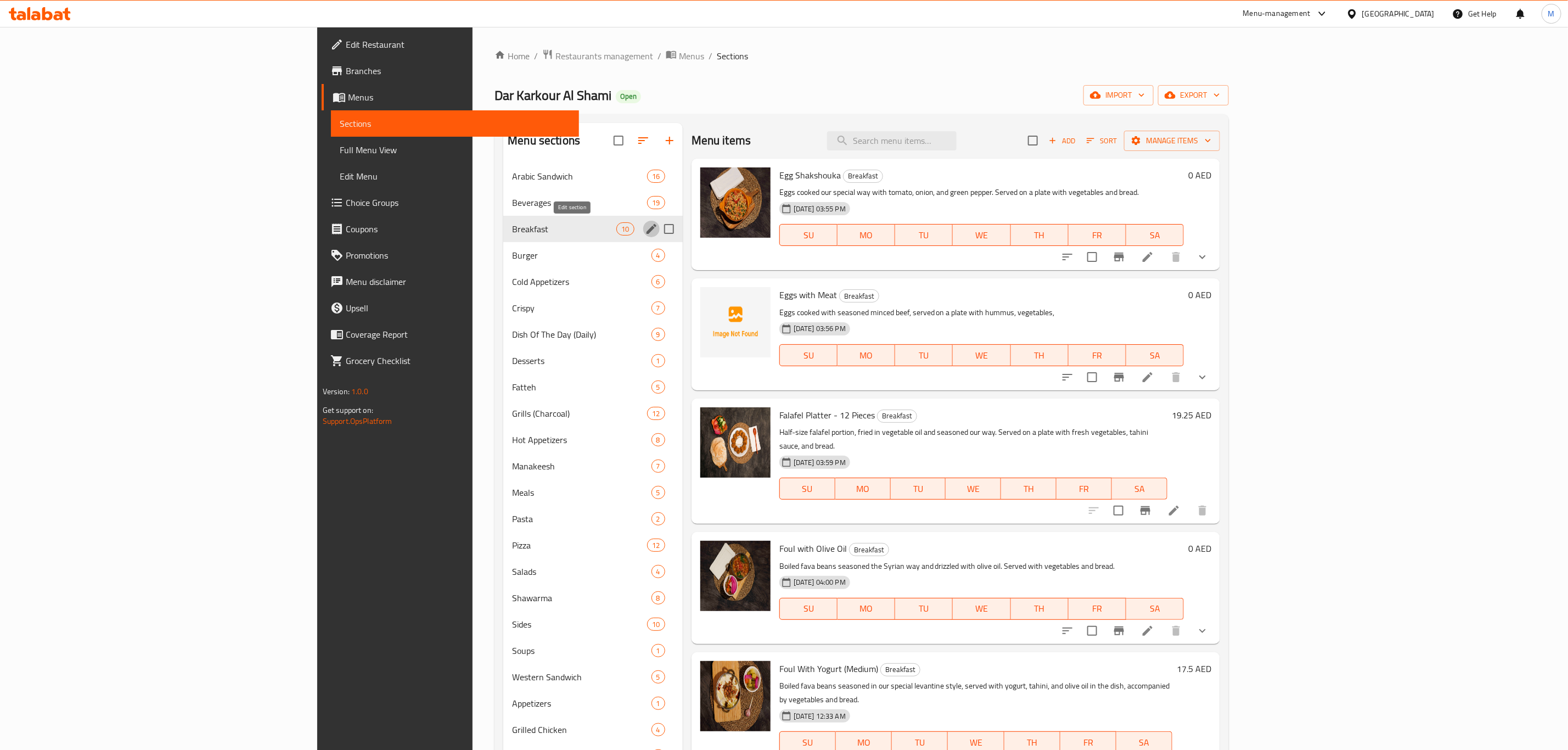
click at [645, 233] on icon "edit" at bounding box center [651, 229] width 13 height 13
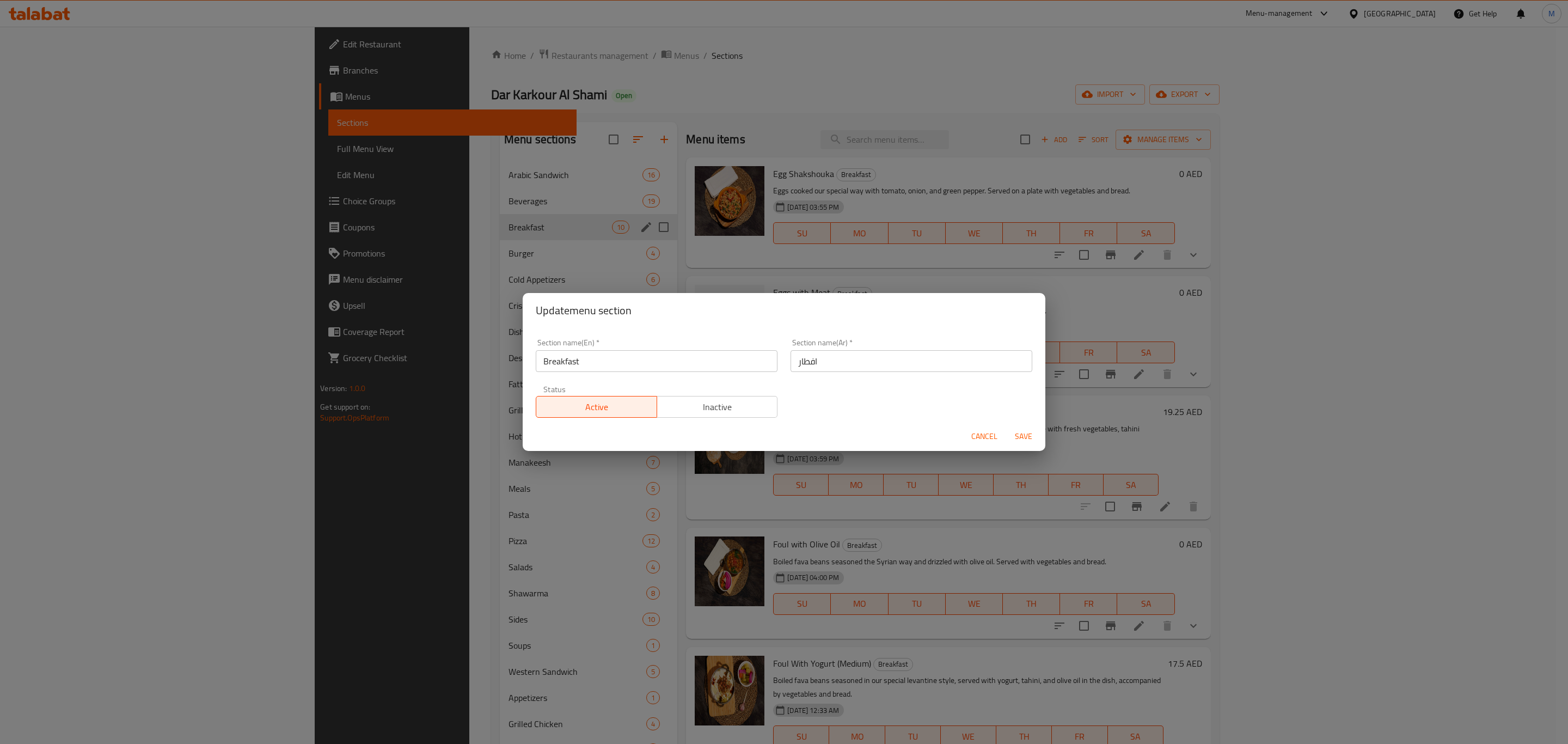
click at [986, 434] on span "Cancel" at bounding box center [984, 436] width 26 height 13
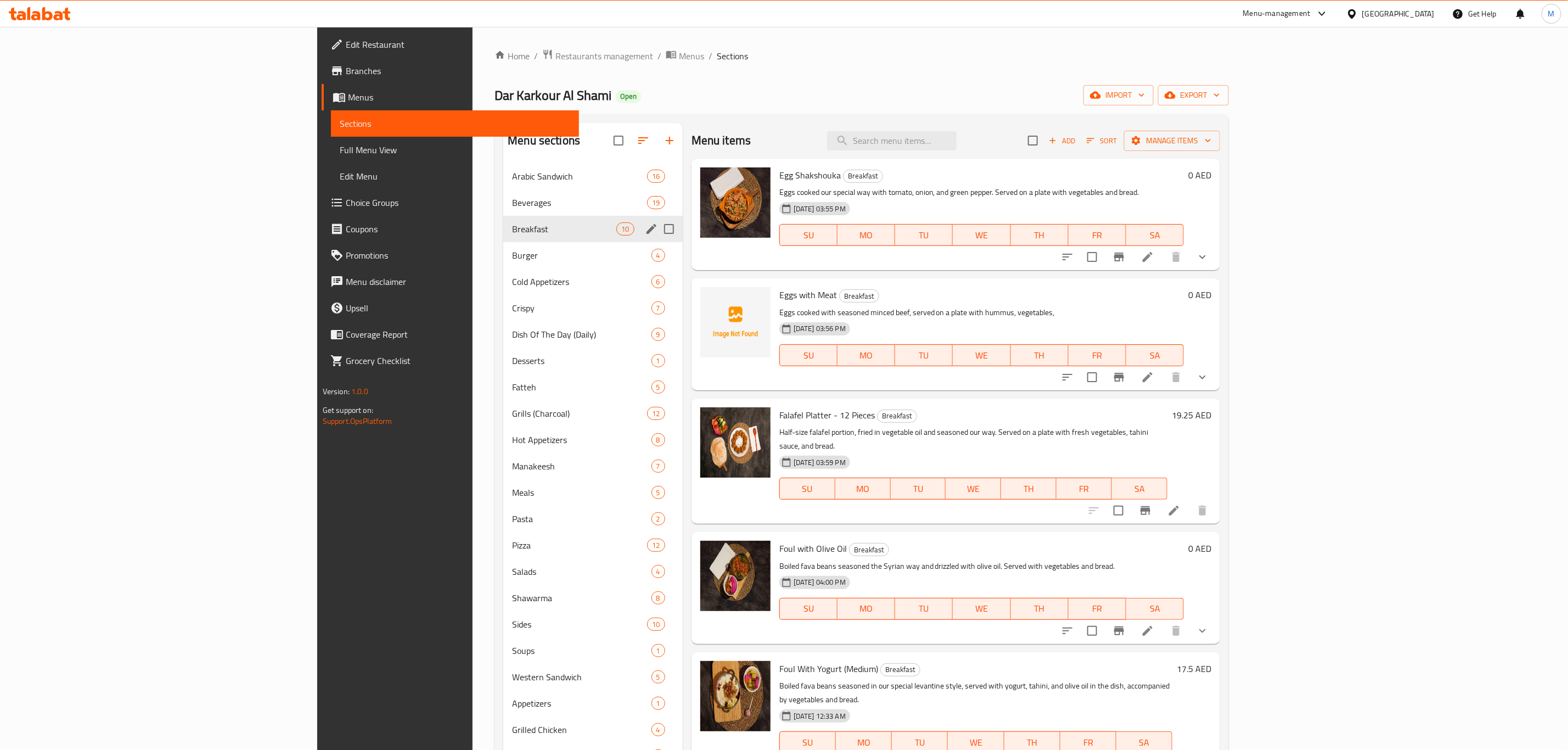
click at [1119, 147] on button "Sort" at bounding box center [1102, 141] width 35 height 17
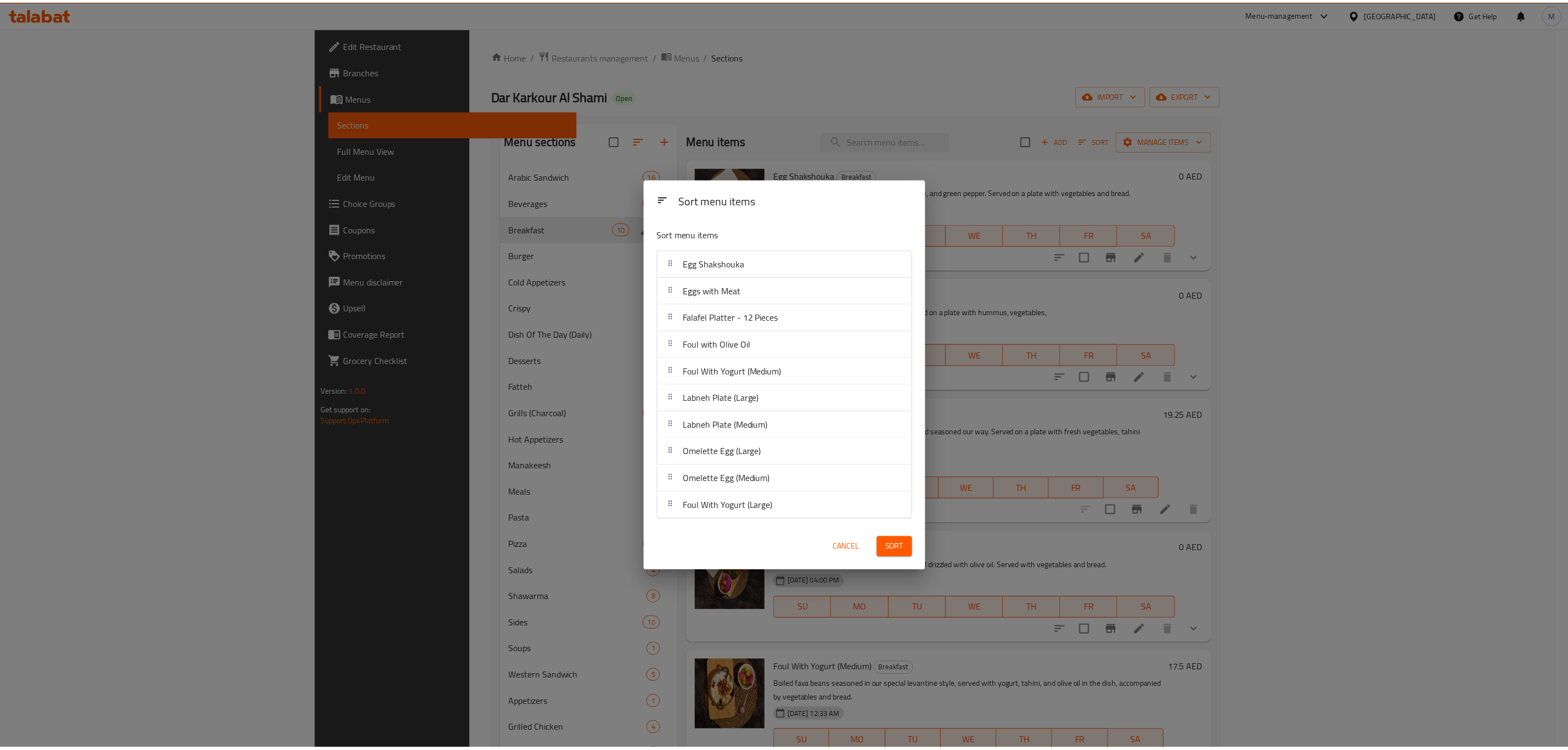
scroll to position [476, 0]
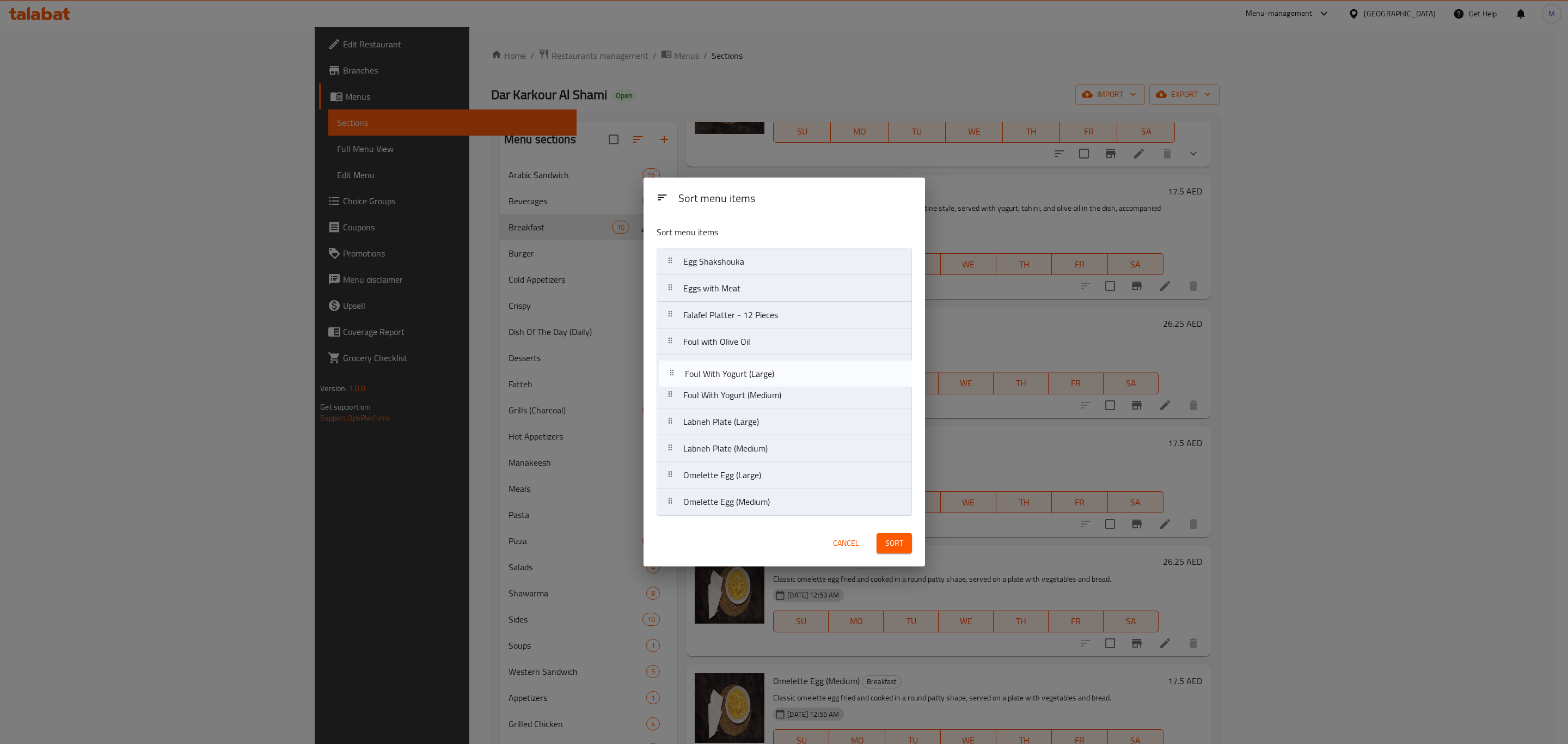
drag, startPoint x: 807, startPoint y: 511, endPoint x: 808, endPoint y: 380, distance: 131.0
click at [808, 380] on nav "Egg Shakshouka Eggs with Meat Falafel Platter - 12 Pieces Foul with Olive Oil F…" at bounding box center [784, 381] width 255 height 268
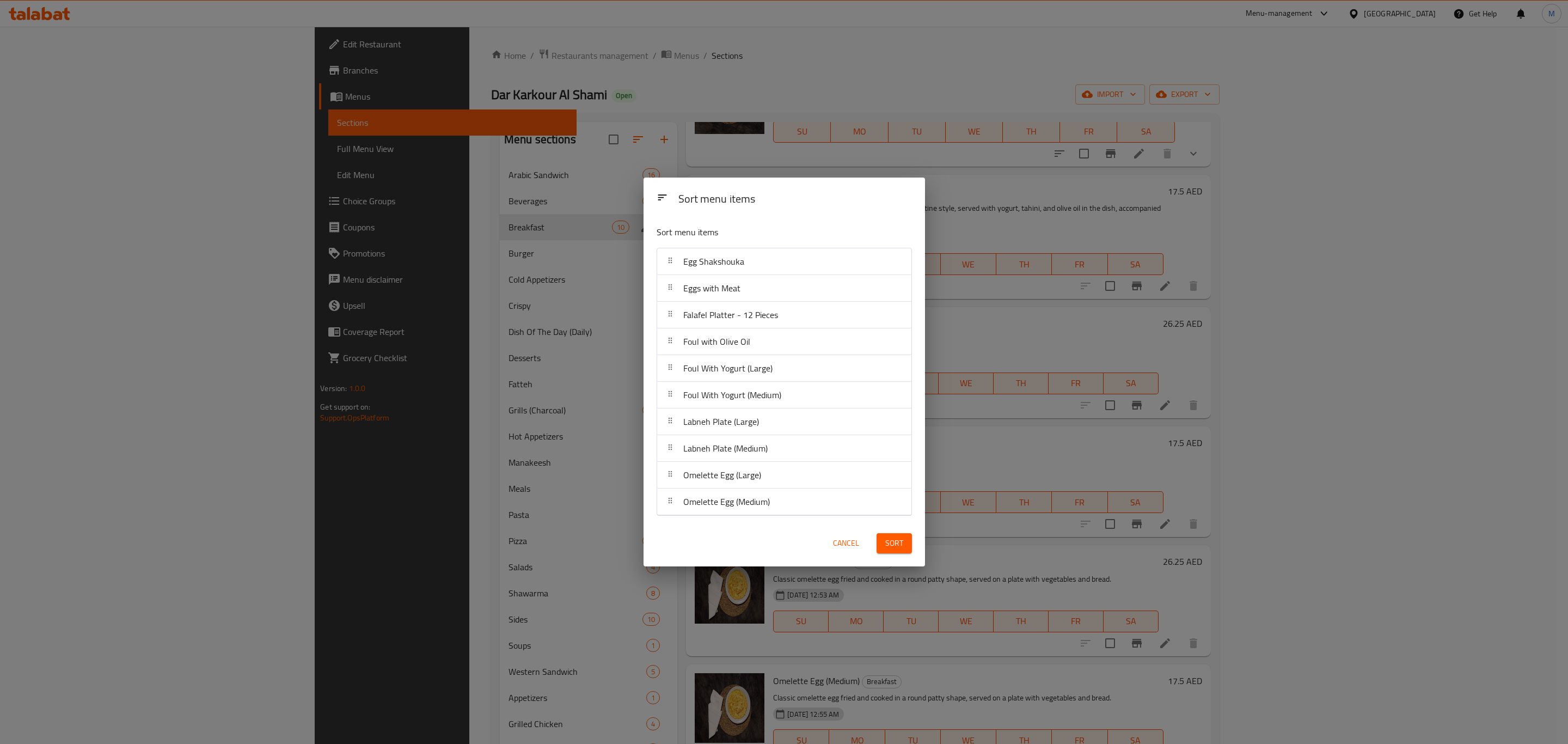
click at [886, 541] on span "Sort" at bounding box center [894, 543] width 18 height 13
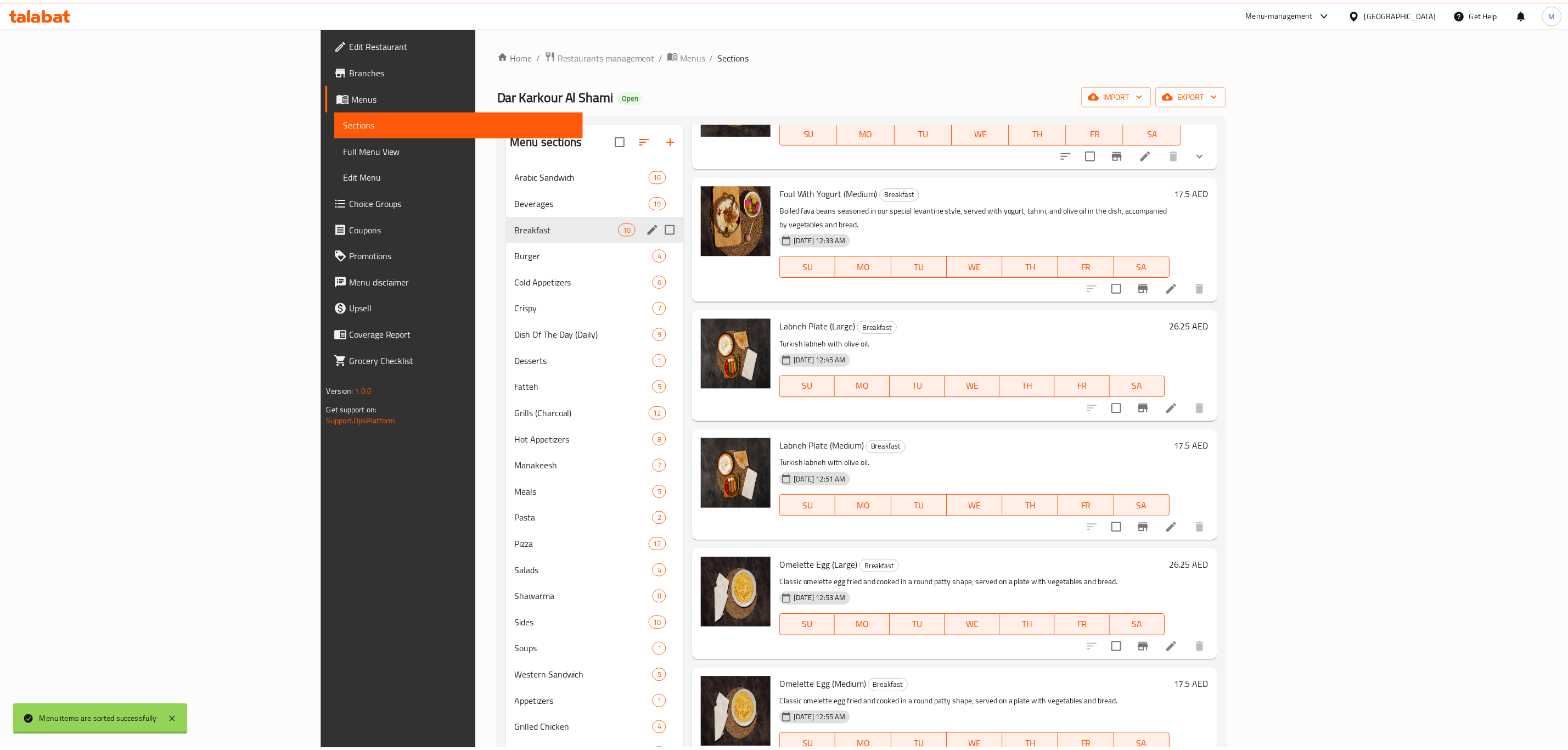
scroll to position [0, 0]
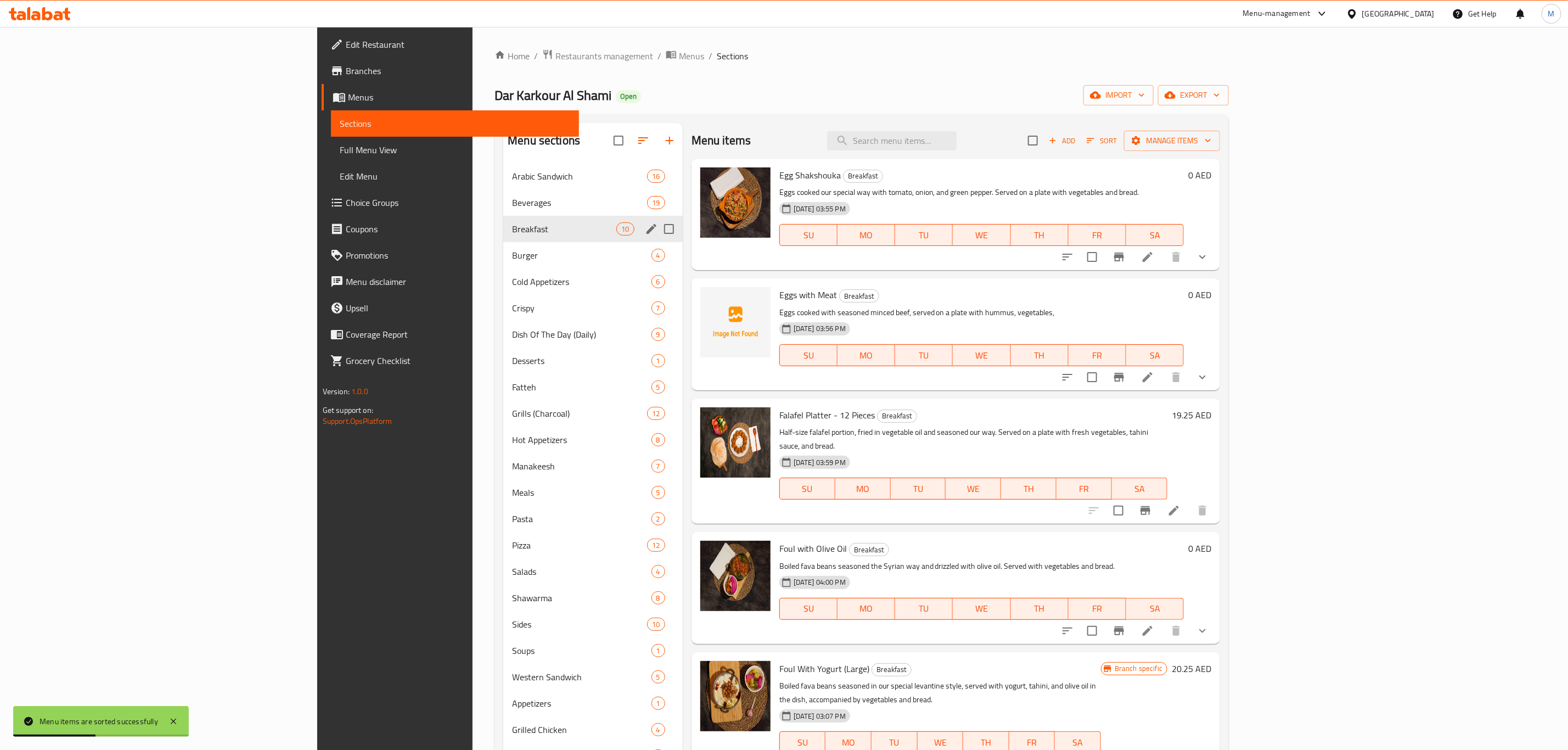
click at [1209, 256] on icon "show more" at bounding box center [1202, 257] width 13 height 13
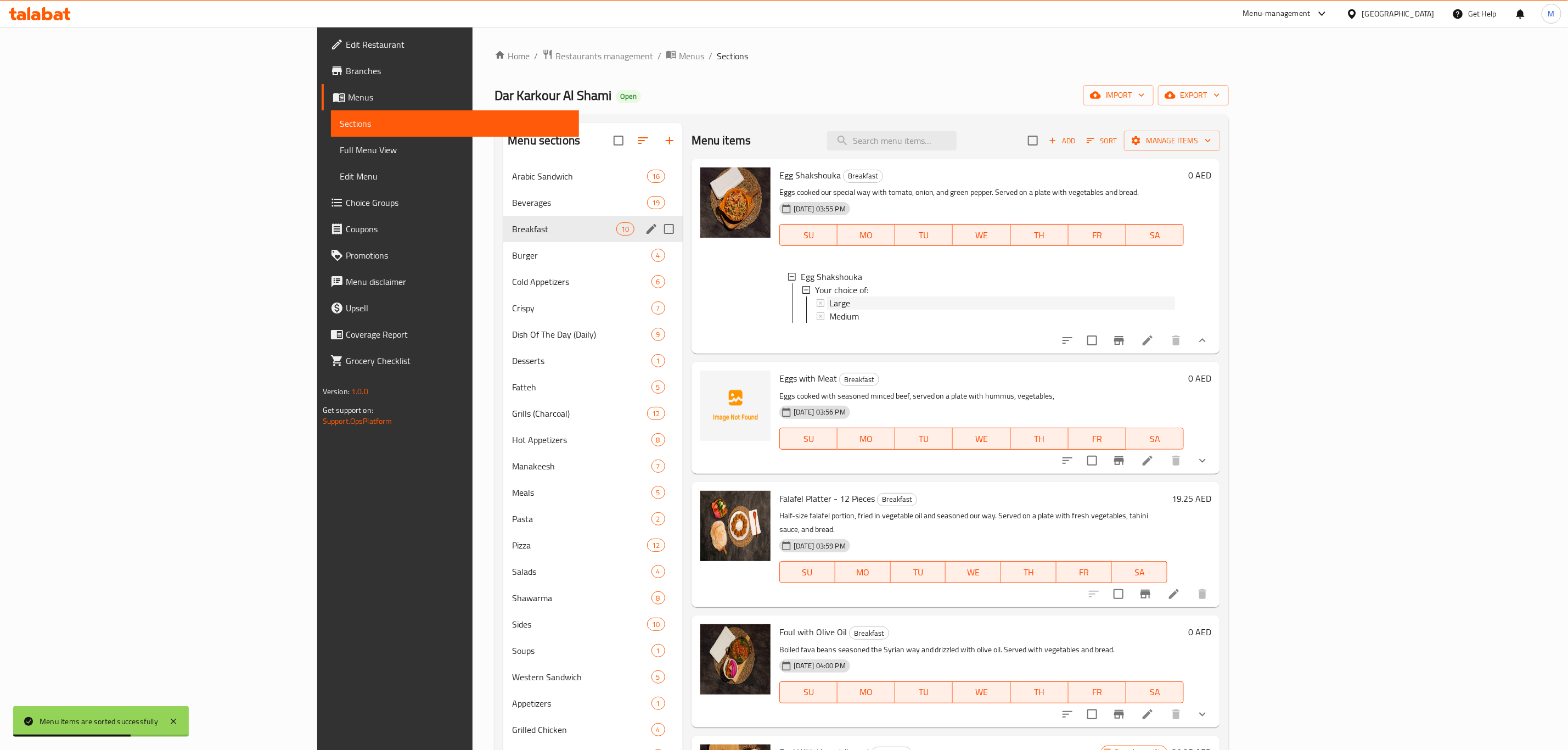
click at [886, 298] on div "Large" at bounding box center [1002, 303] width 346 height 13
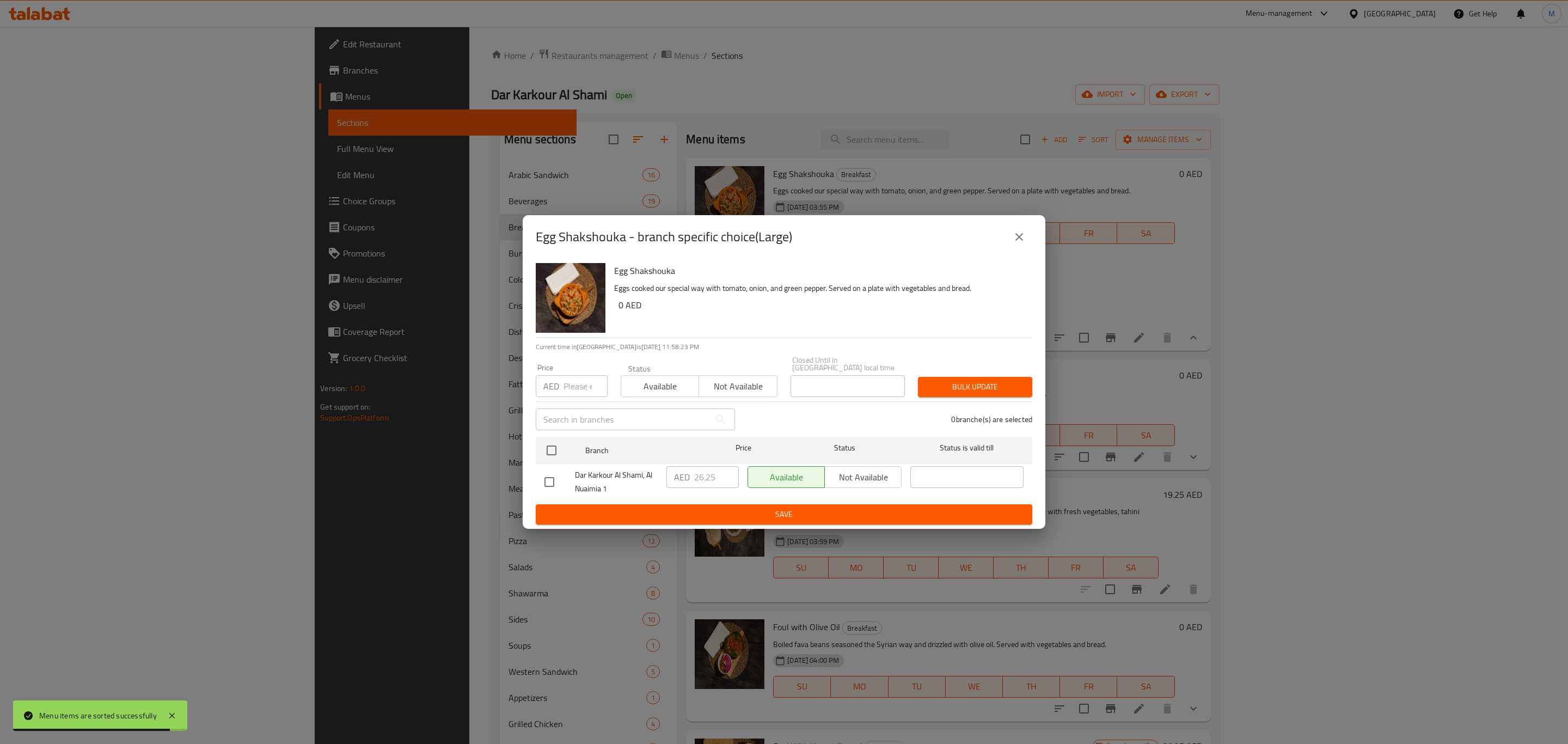
click at [1018, 242] on icon "close" at bounding box center [1019, 237] width 13 height 13
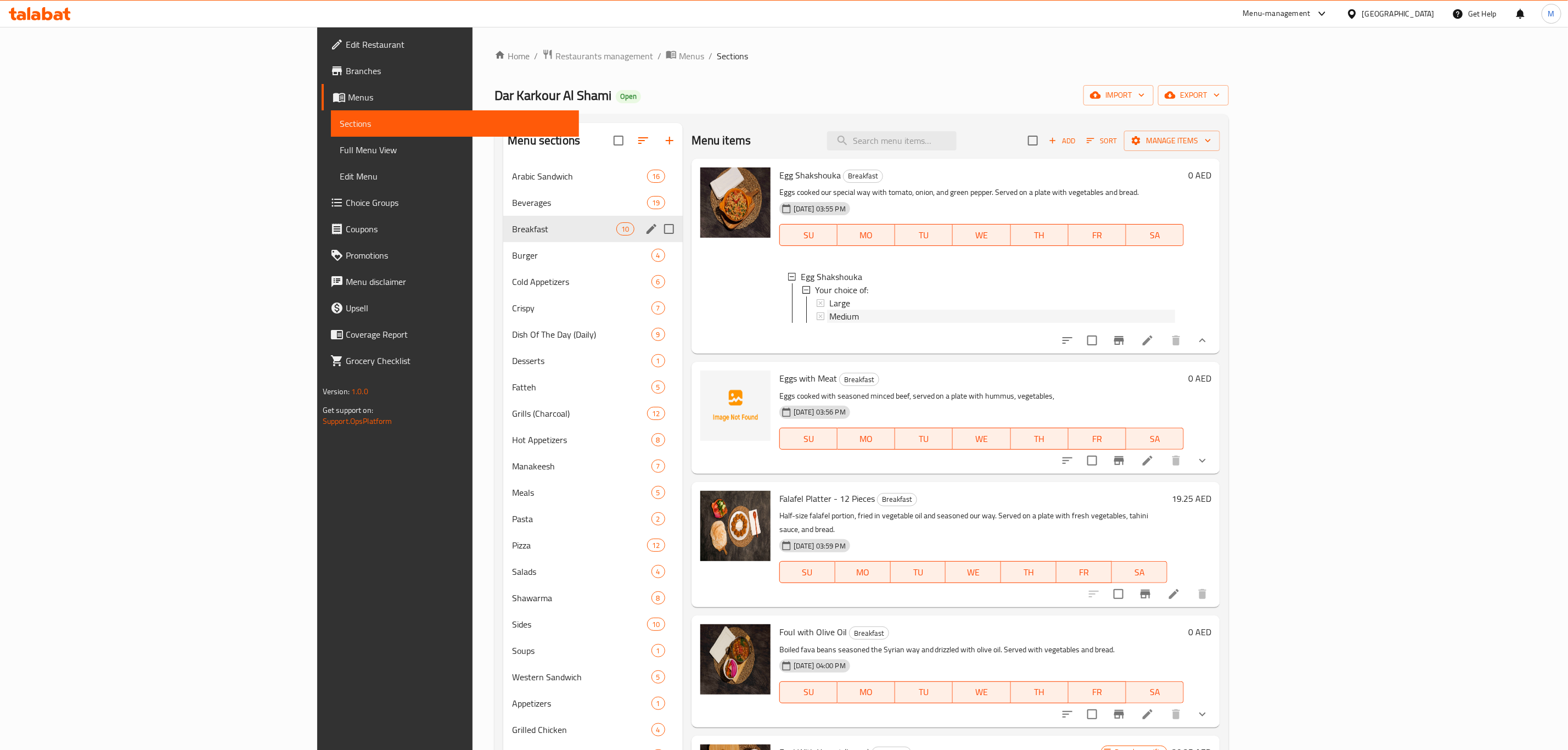
click at [829, 313] on span "Medium" at bounding box center [844, 316] width 30 height 13
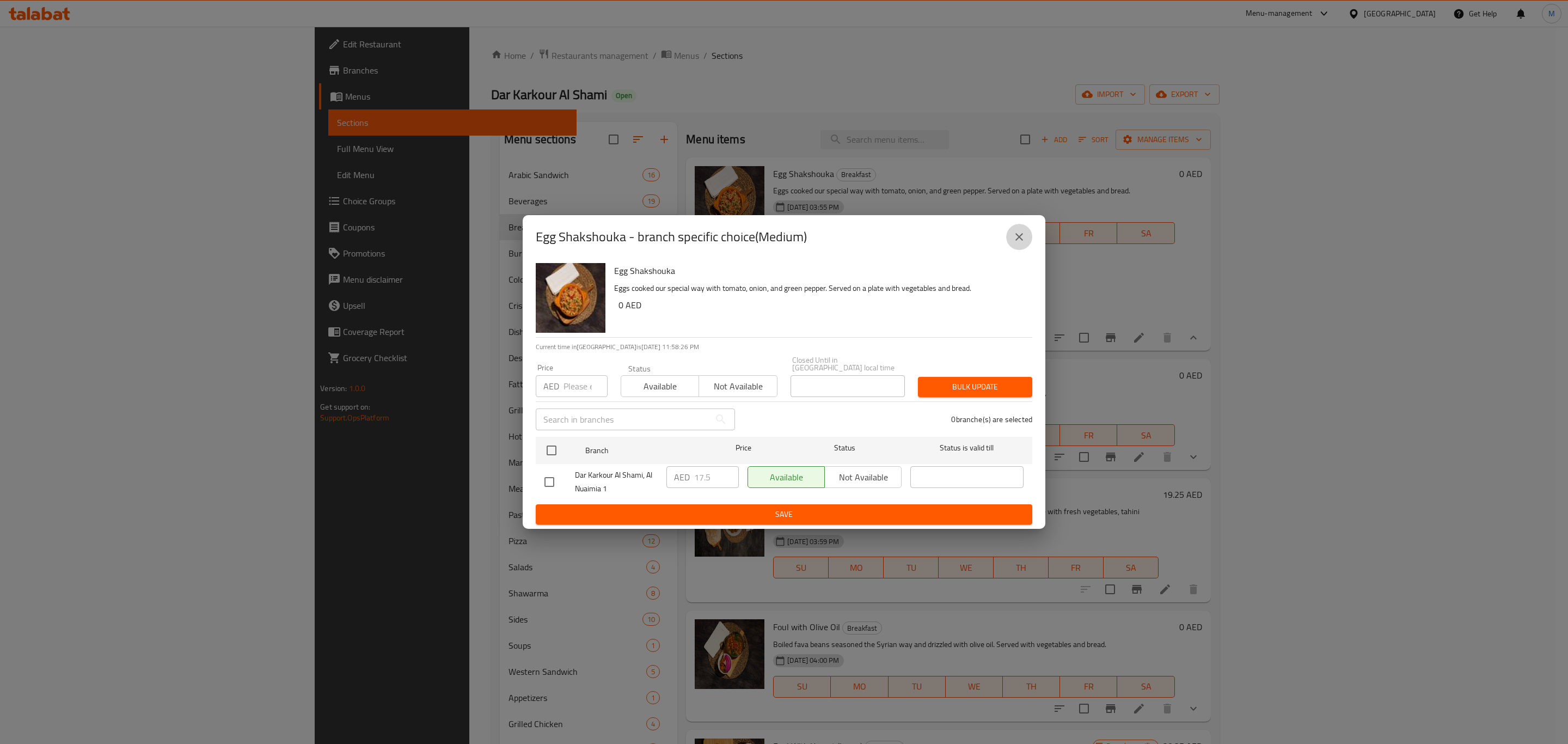
click at [1023, 234] on icon "close" at bounding box center [1019, 237] width 8 height 8
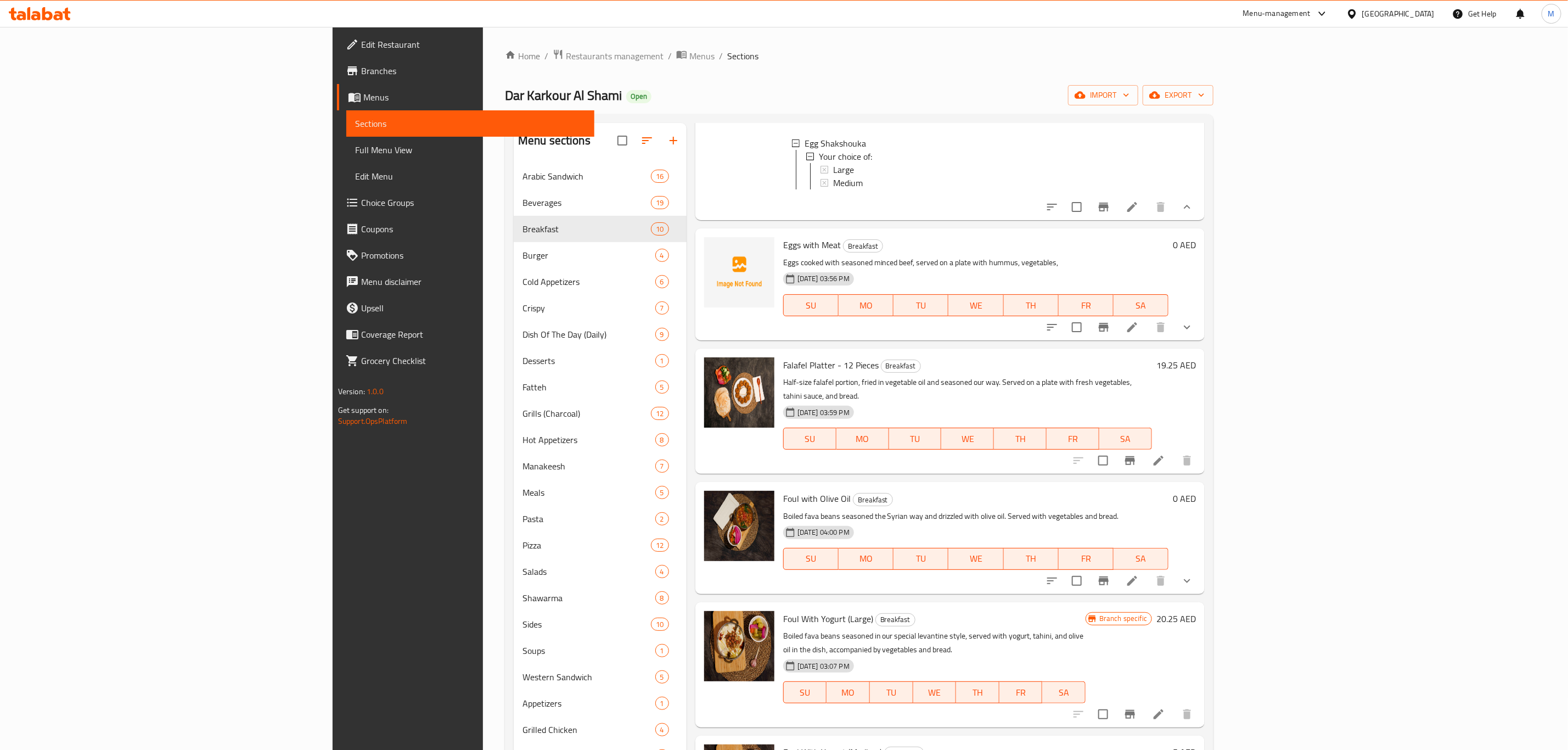
scroll to position [164, 0]
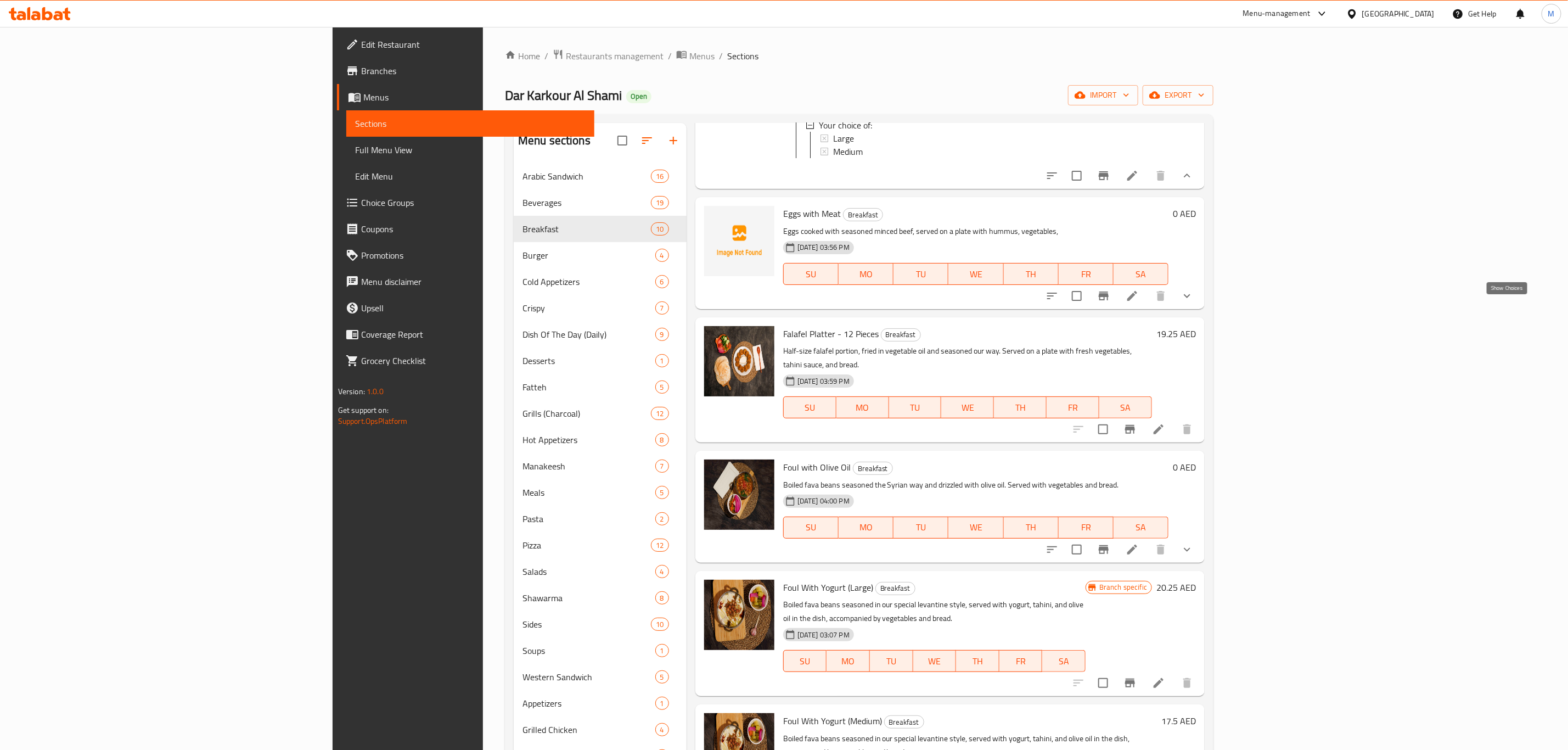
click at [1194, 303] on icon "show more" at bounding box center [1187, 296] width 13 height 13
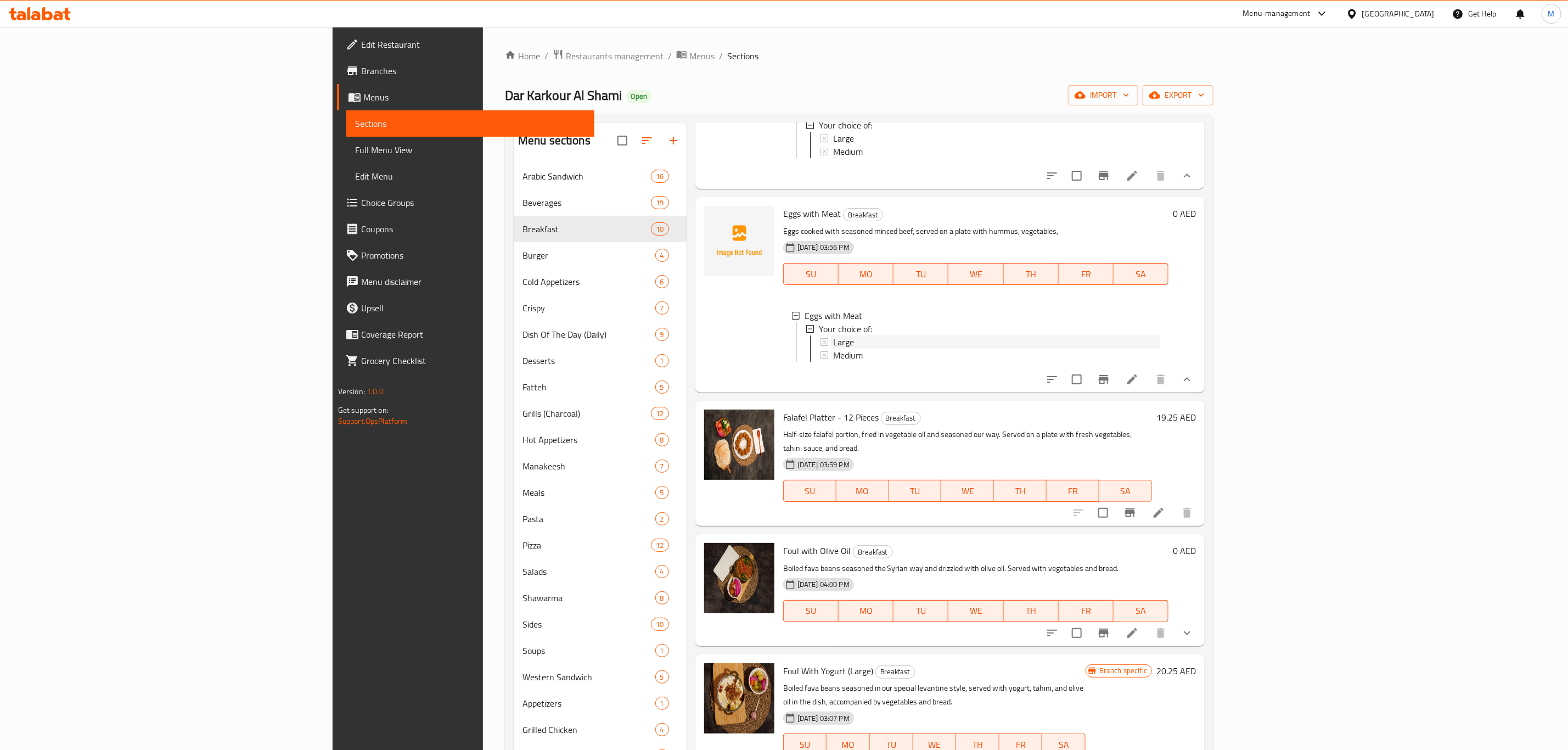
click at [833, 349] on div "Large" at bounding box center [996, 342] width 327 height 13
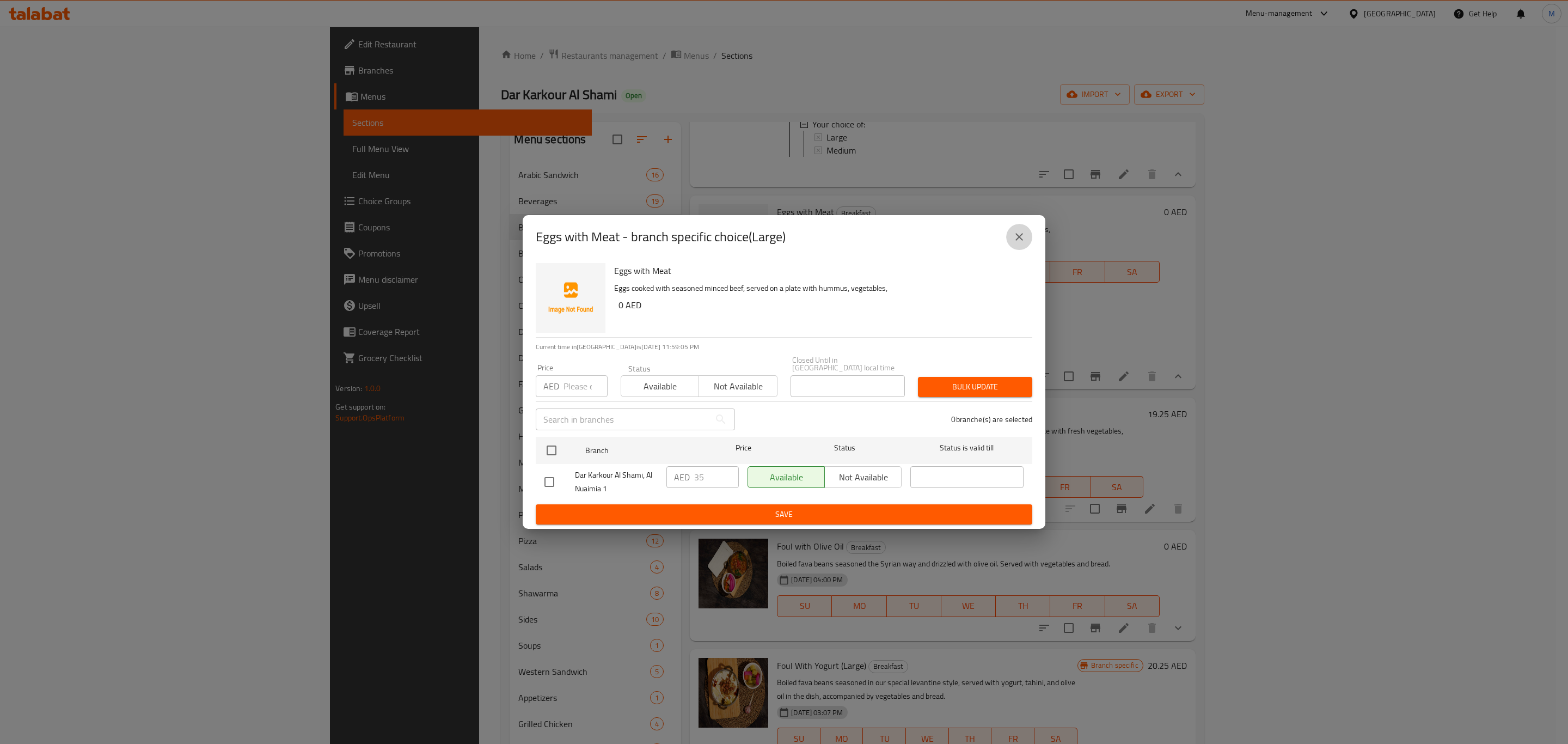
click at [1019, 233] on icon "close" at bounding box center [1019, 237] width 13 height 13
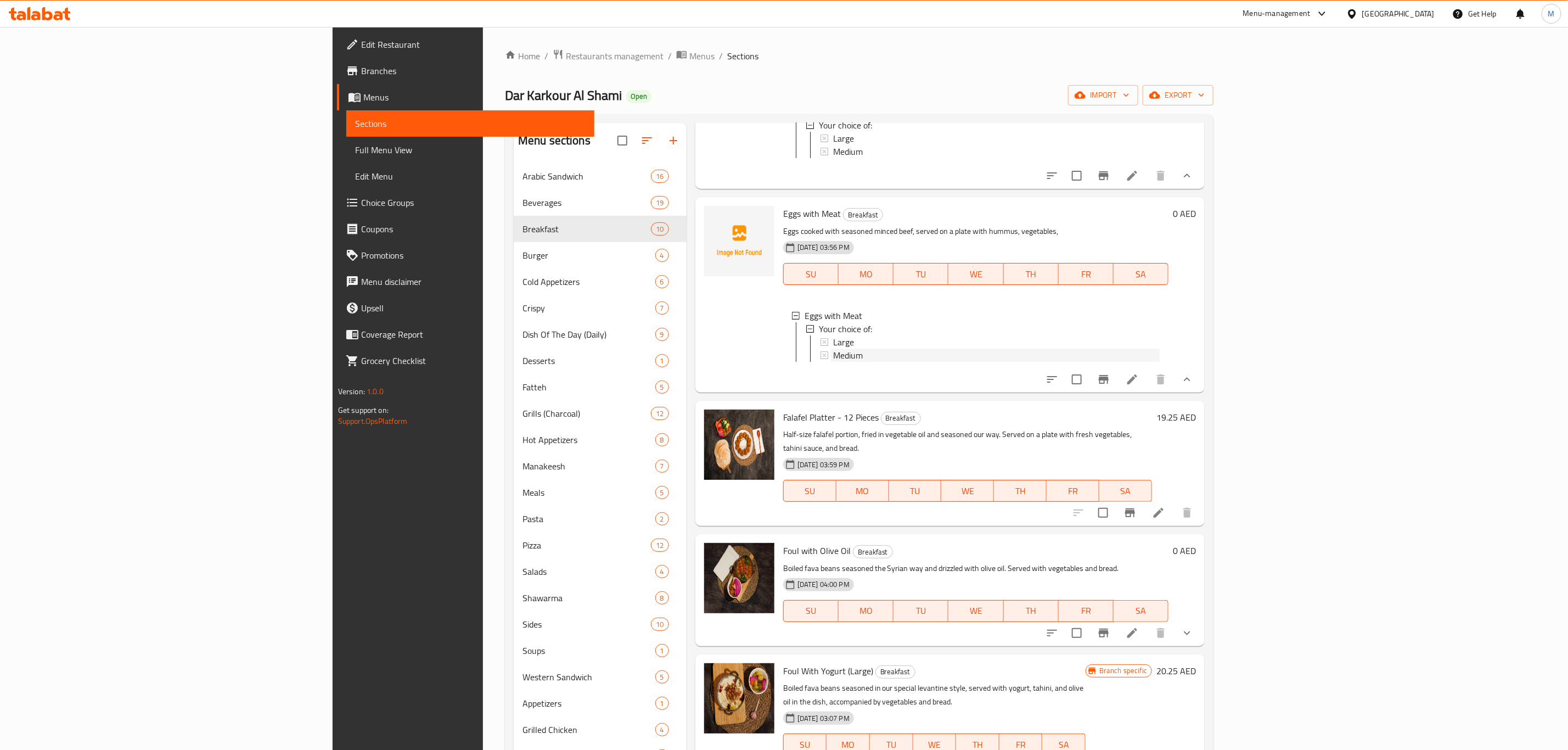
click at [833, 362] on span "Medium" at bounding box center [848, 355] width 30 height 13
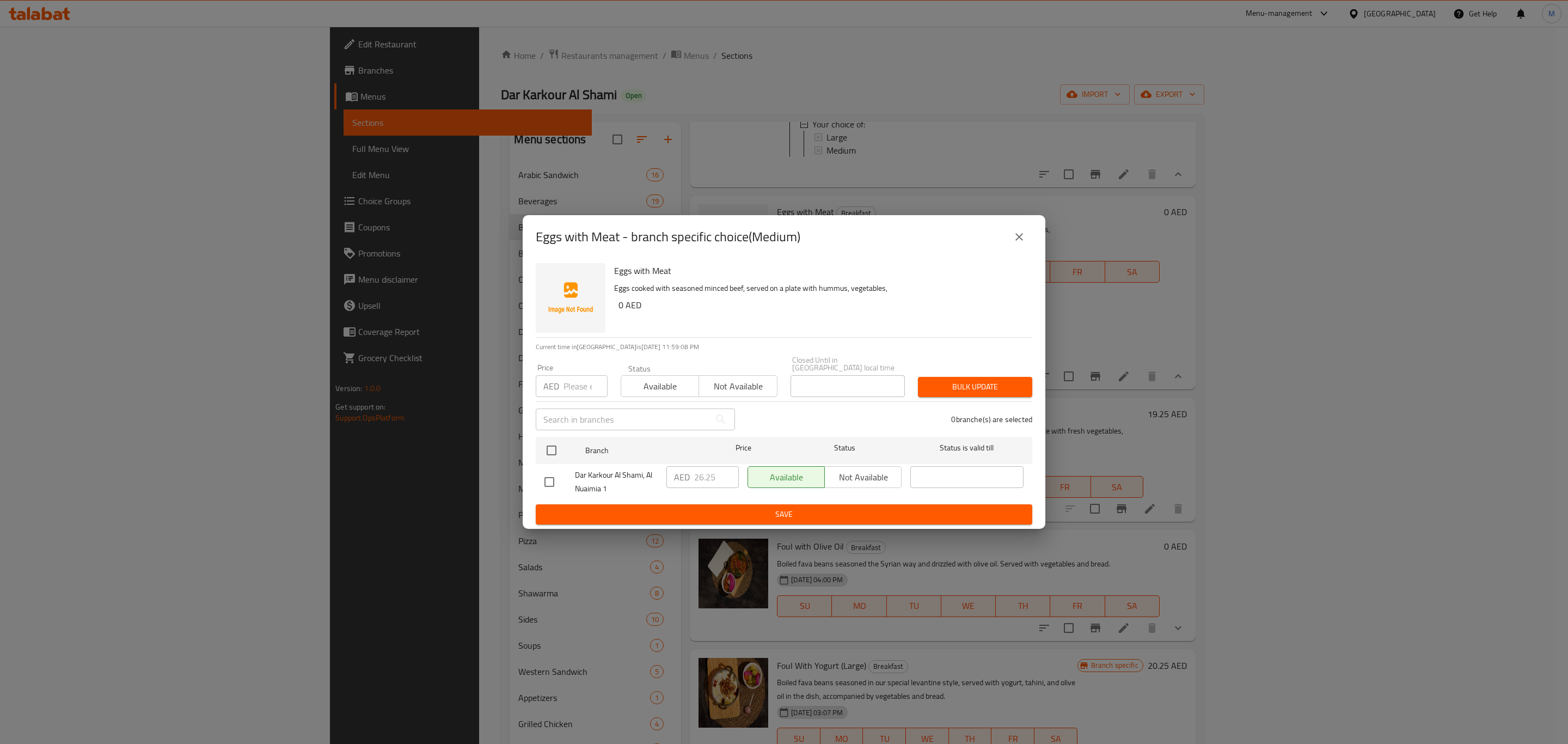
click at [1024, 229] on button "close" at bounding box center [1018, 236] width 26 height 26
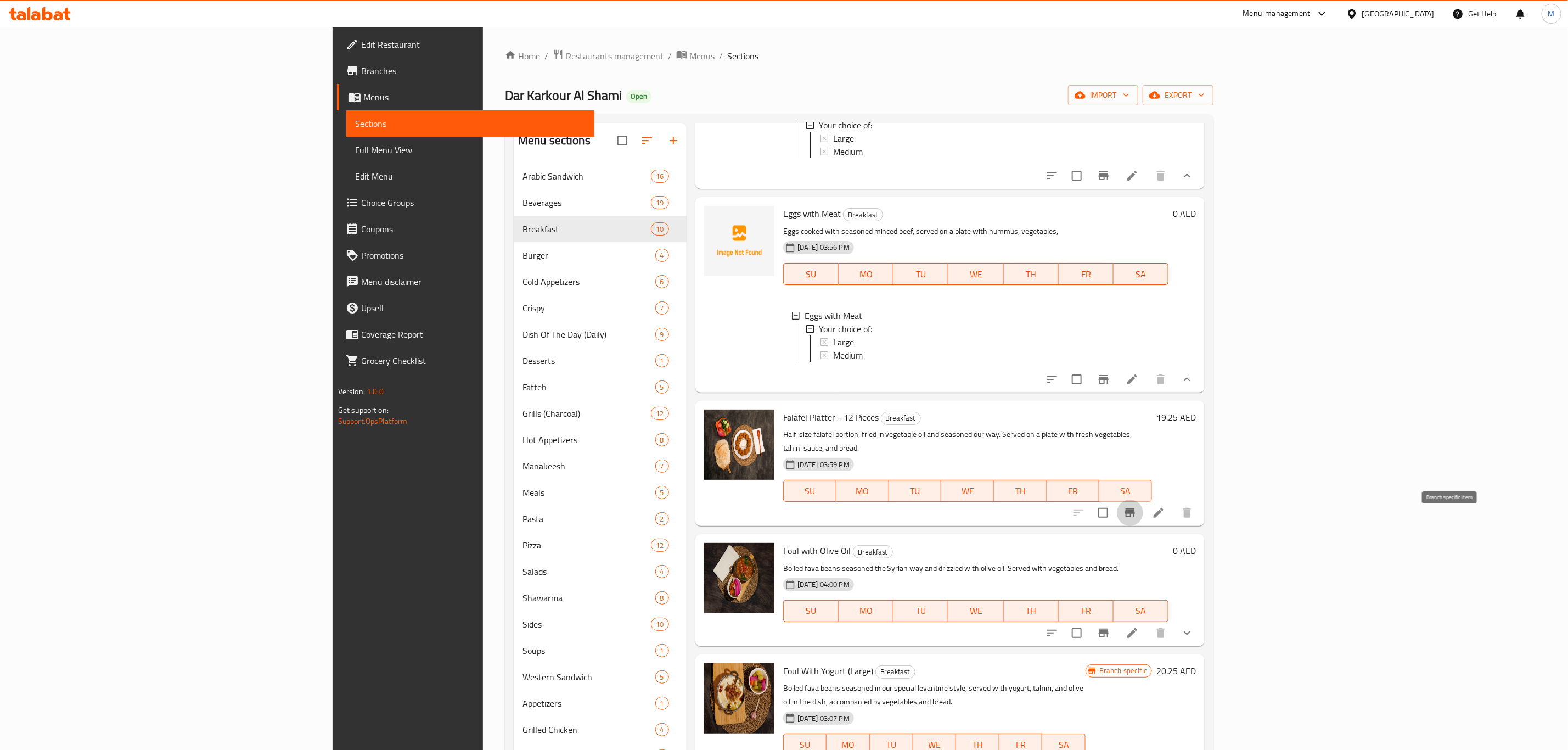
click at [1136, 520] on icon "Branch-specific-item" at bounding box center [1130, 513] width 13 height 13
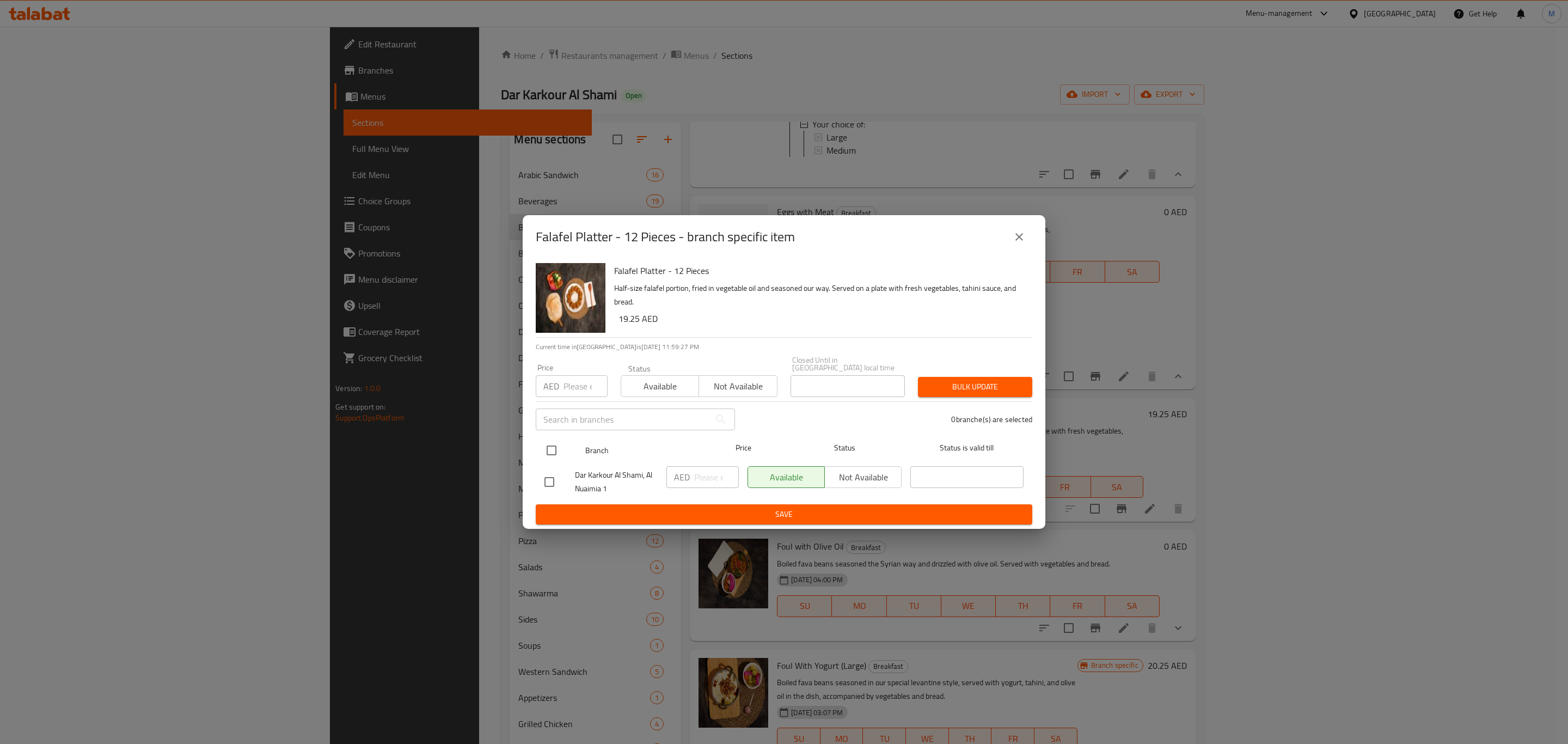
click at [547, 456] on input "checkbox" at bounding box center [551, 450] width 23 height 23
checkbox input "true"
click at [702, 479] on input "number" at bounding box center [717, 477] width 45 height 22
paste input "19.25"
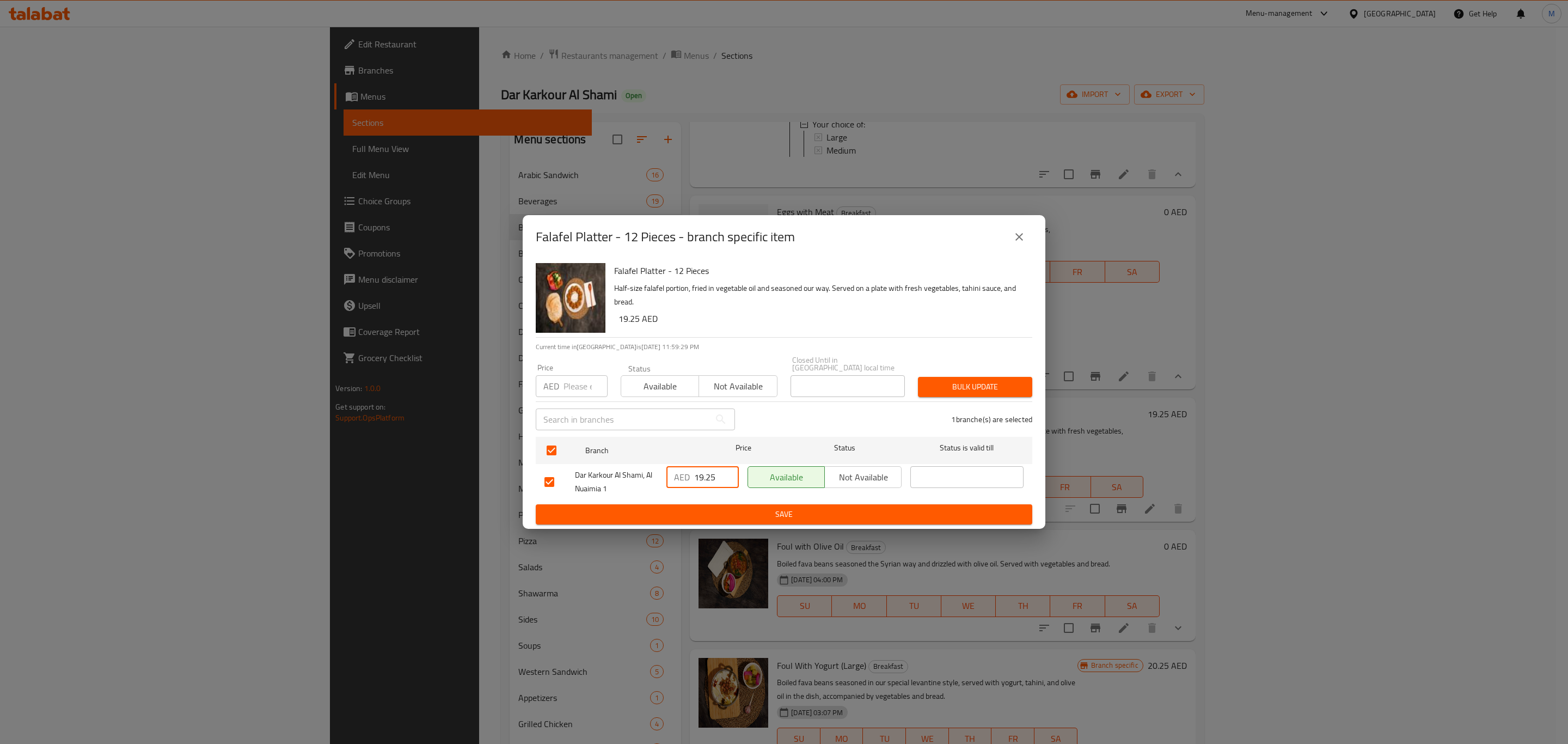
type input "19.25"
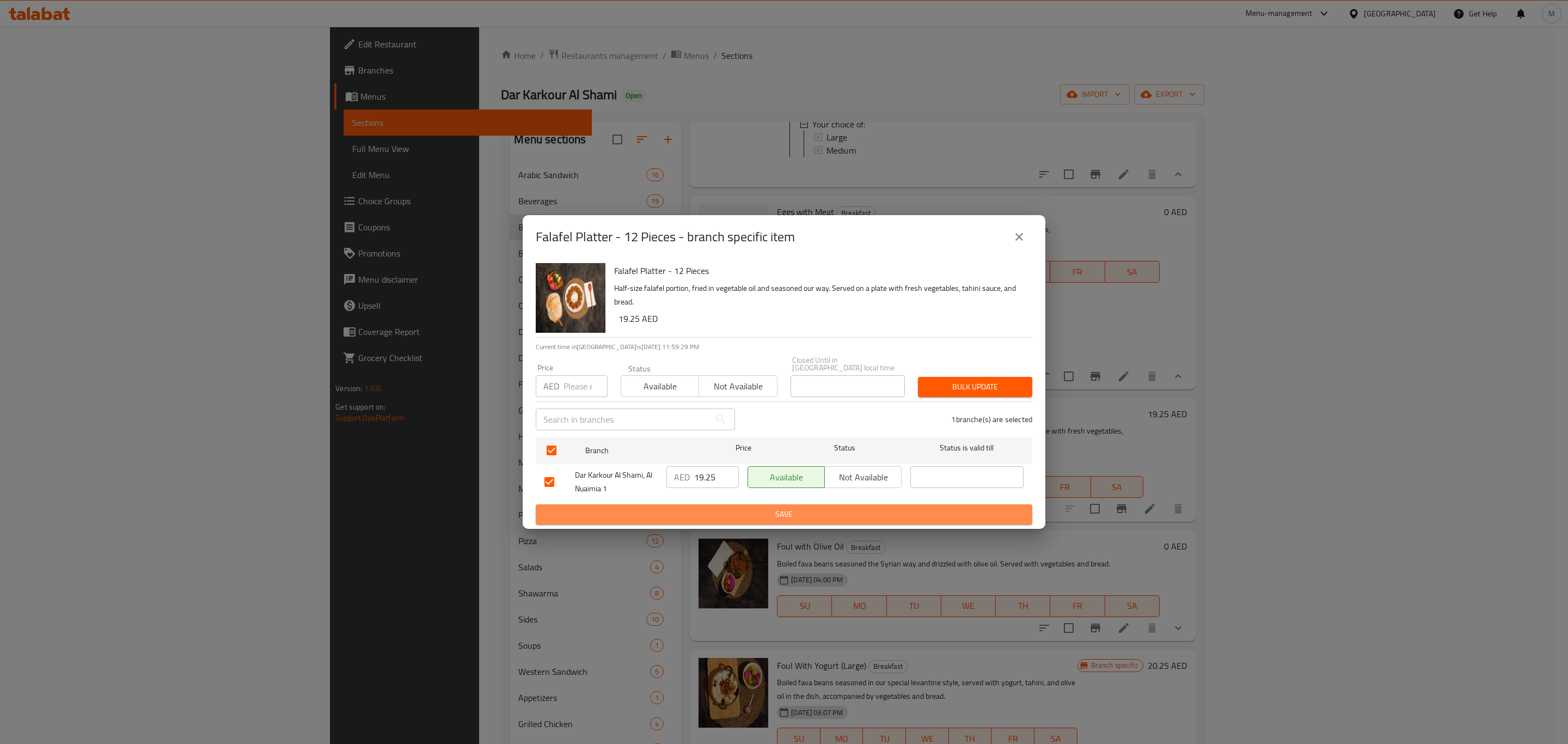
click at [708, 516] on span "Save" at bounding box center [784, 514] width 479 height 13
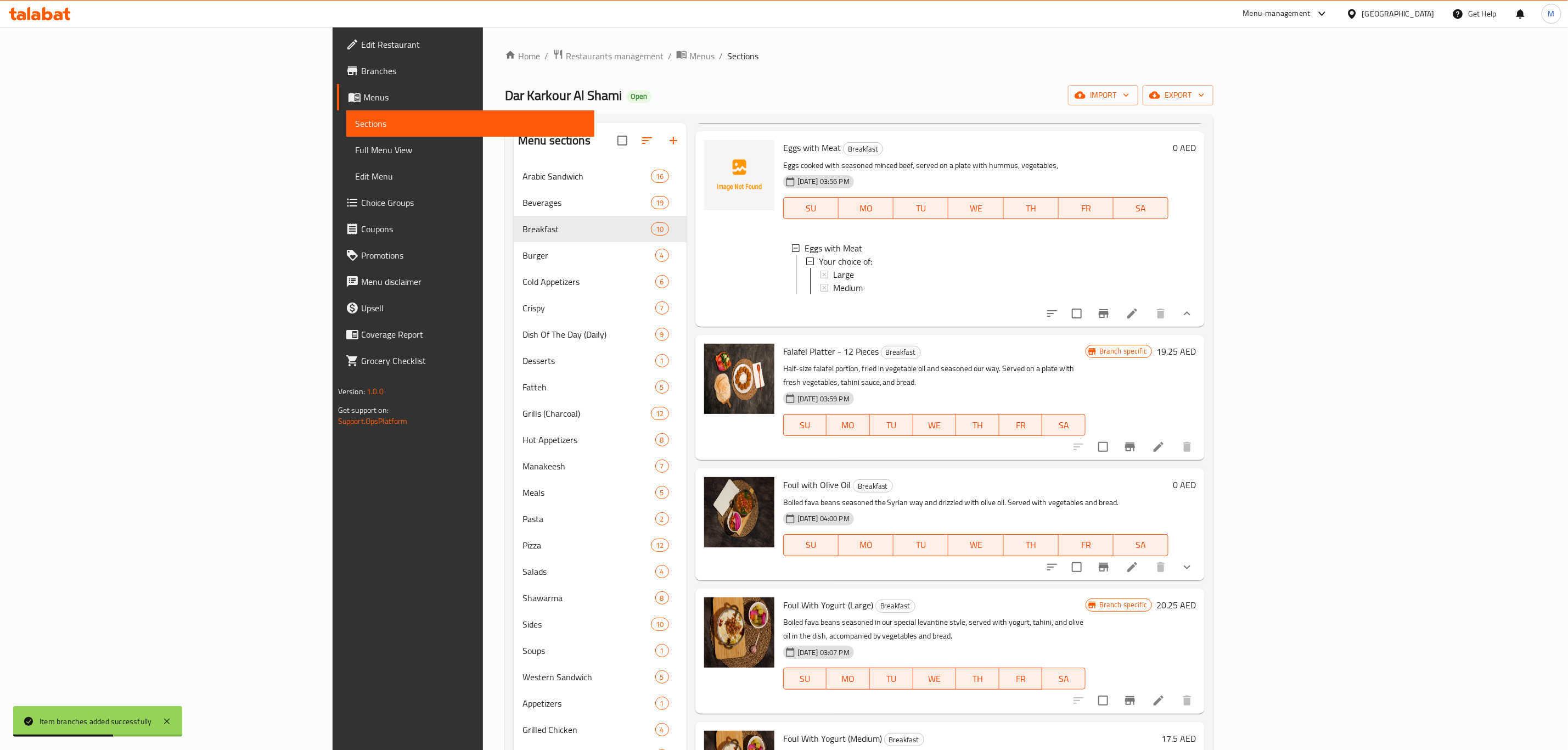
scroll to position [247, 0]
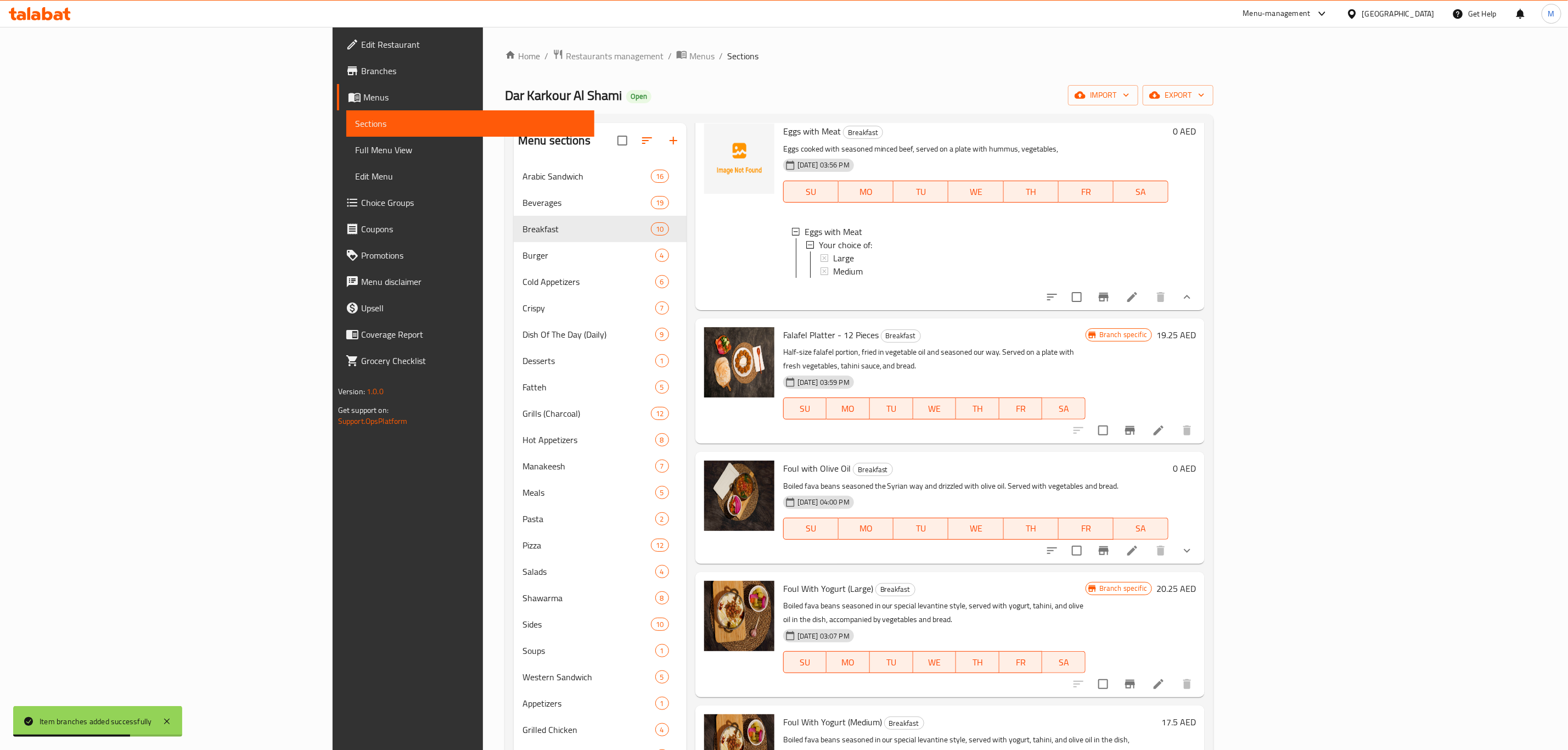
click at [1200, 564] on button "show more" at bounding box center [1187, 550] width 26 height 26
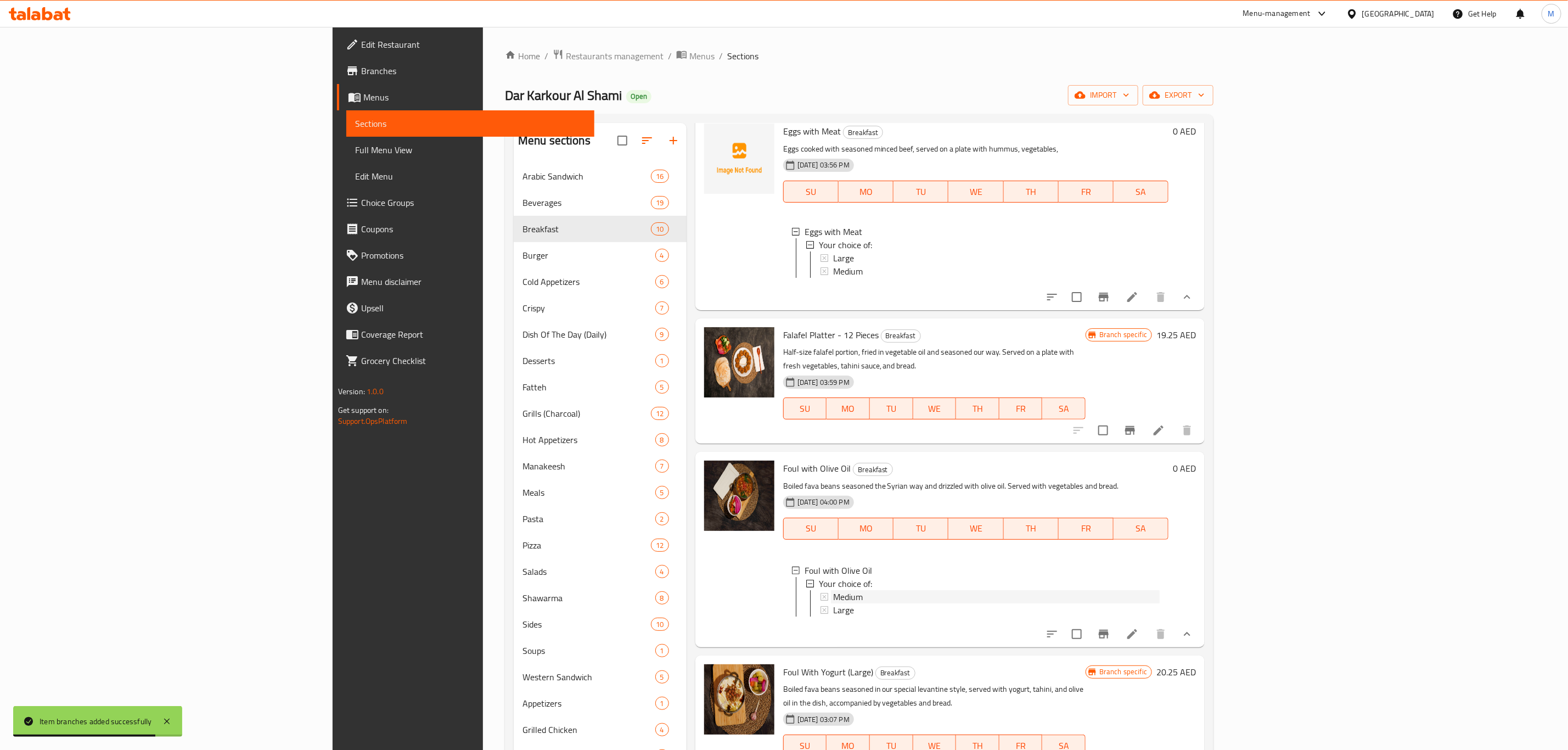
click at [833, 603] on div "Medium" at bounding box center [996, 597] width 327 height 13
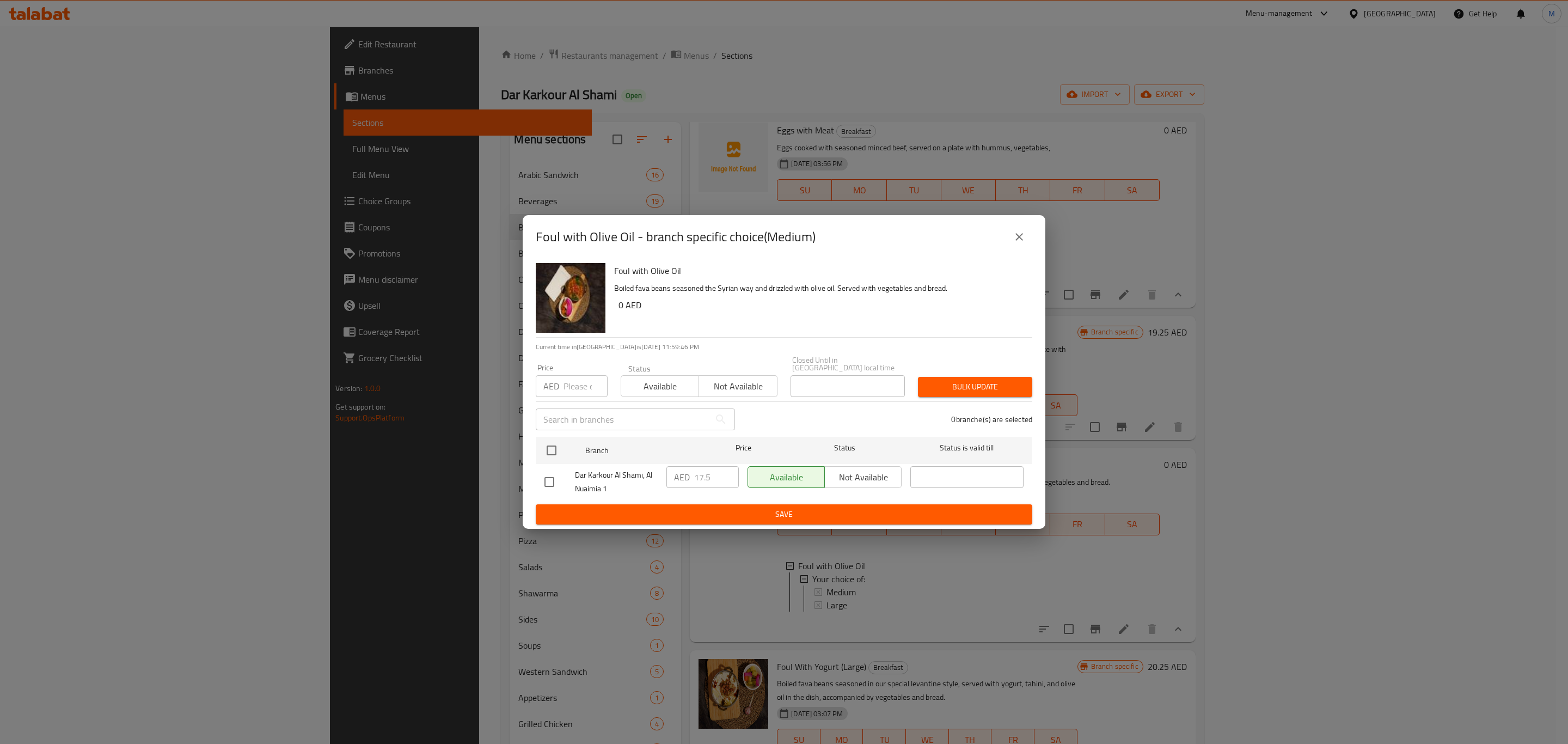
click at [1023, 239] on icon "close" at bounding box center [1019, 237] width 13 height 13
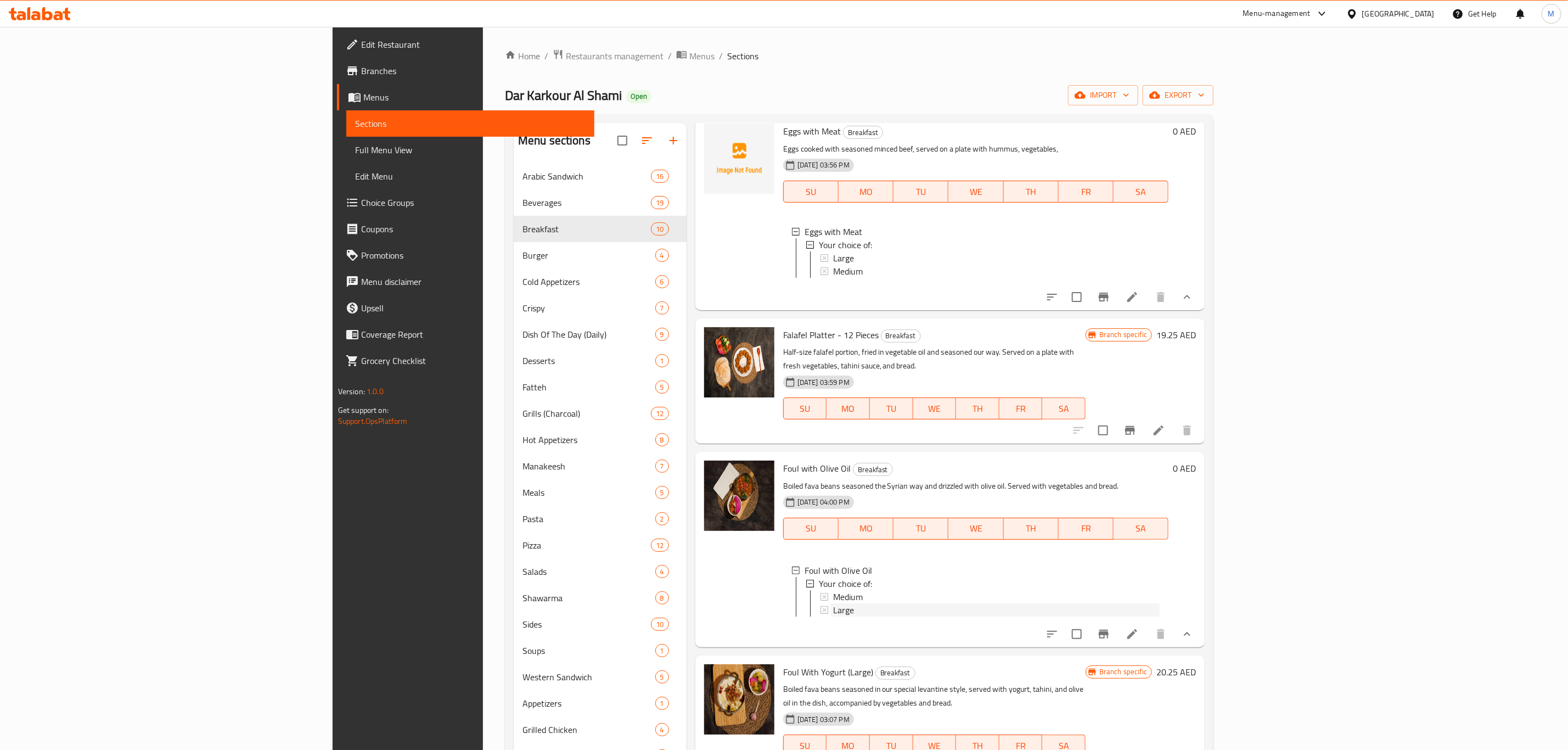
click at [833, 617] on span "Large" at bounding box center [843, 610] width 21 height 13
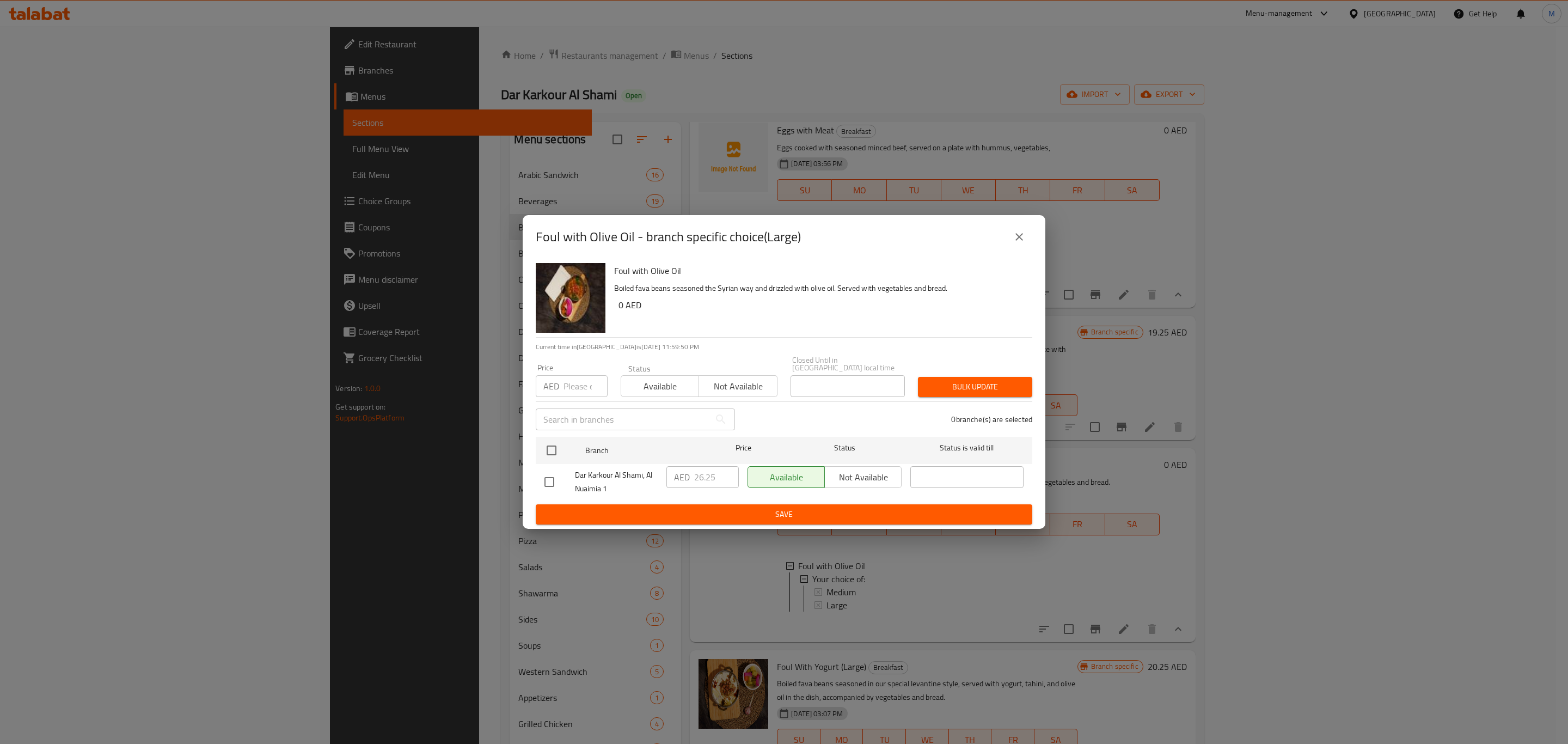
click at [1019, 238] on icon "close" at bounding box center [1019, 237] width 13 height 13
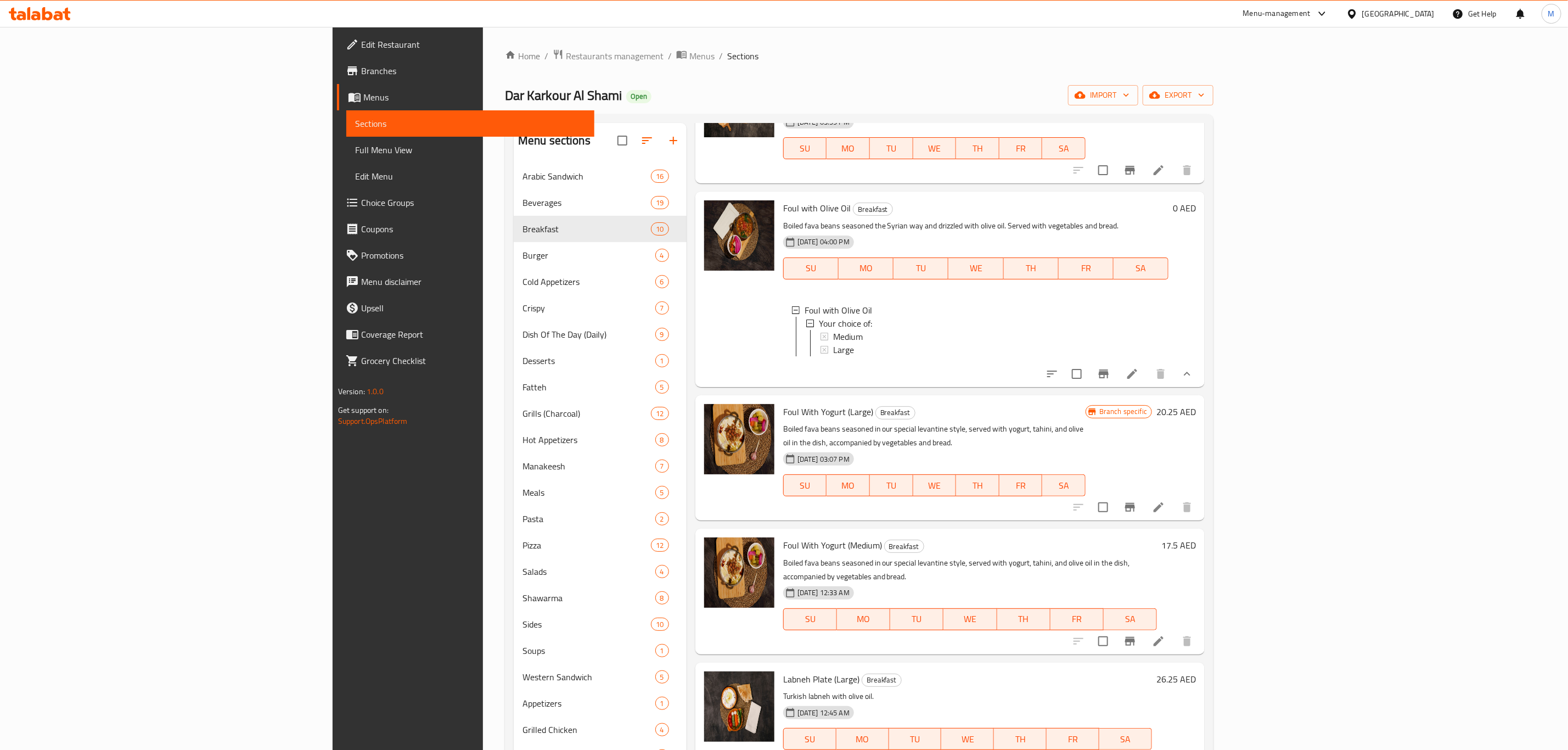
scroll to position [576, 0]
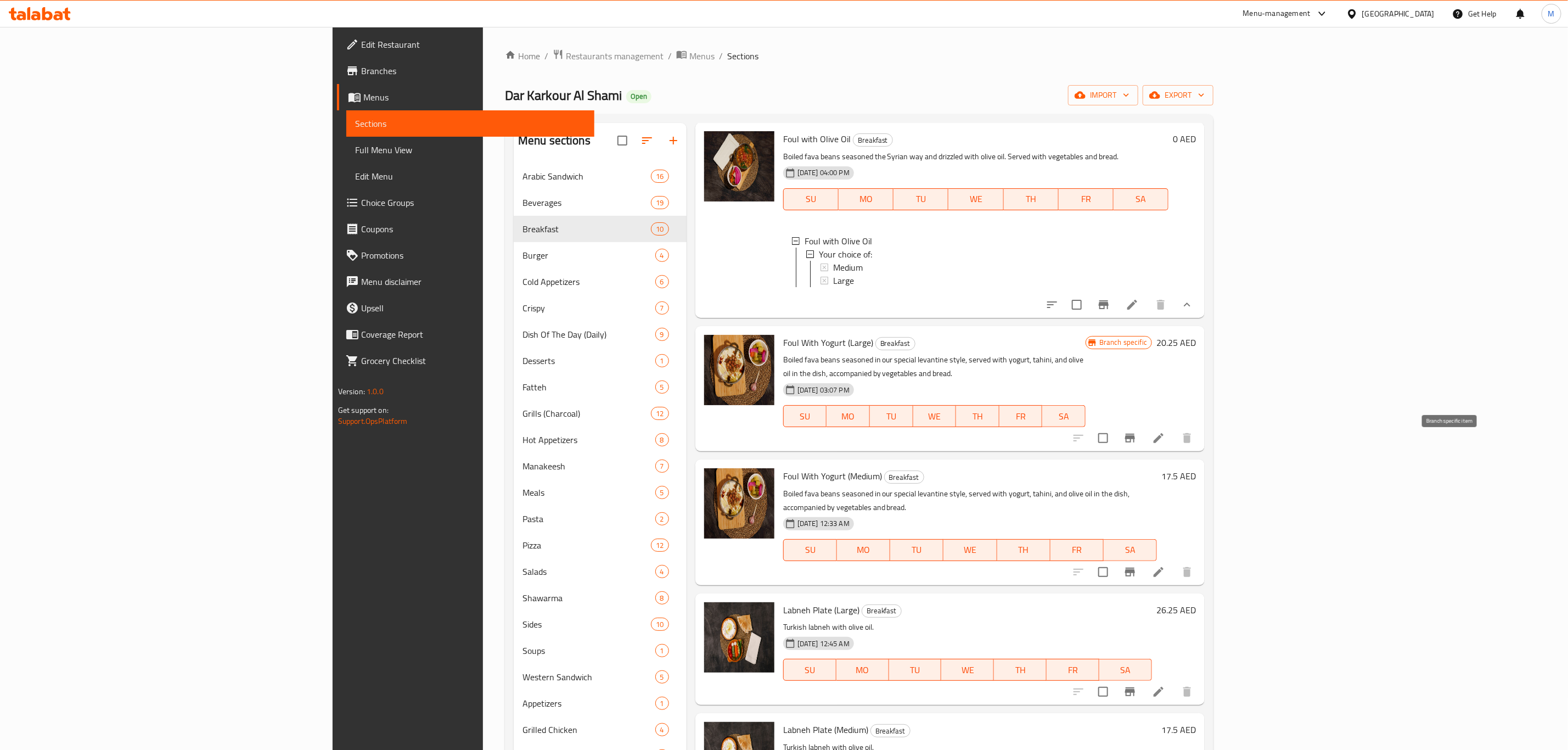
click at [1135, 442] on icon "Branch-specific-item" at bounding box center [1130, 438] width 10 height 9
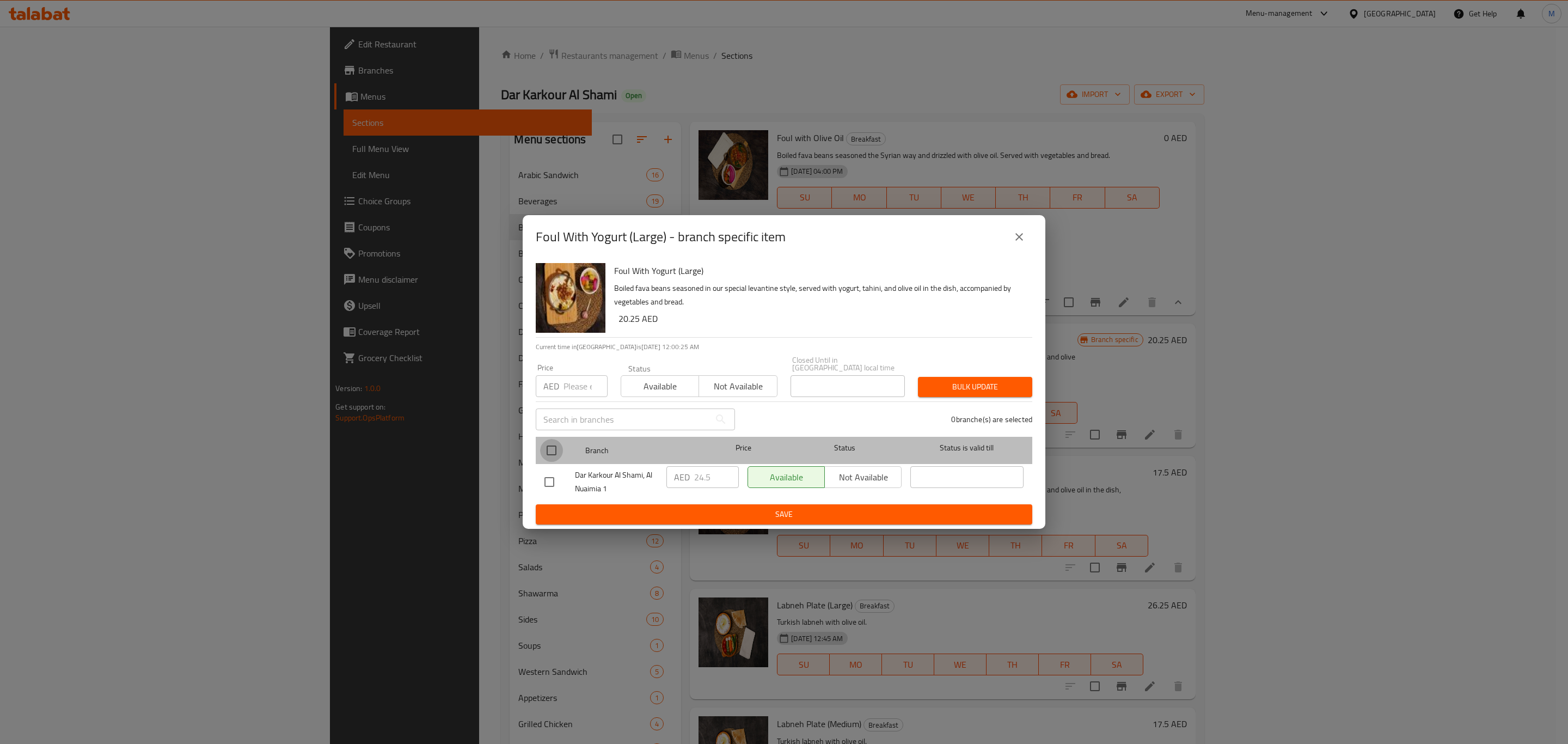
click at [564, 453] on div at bounding box center [560, 450] width 41 height 32
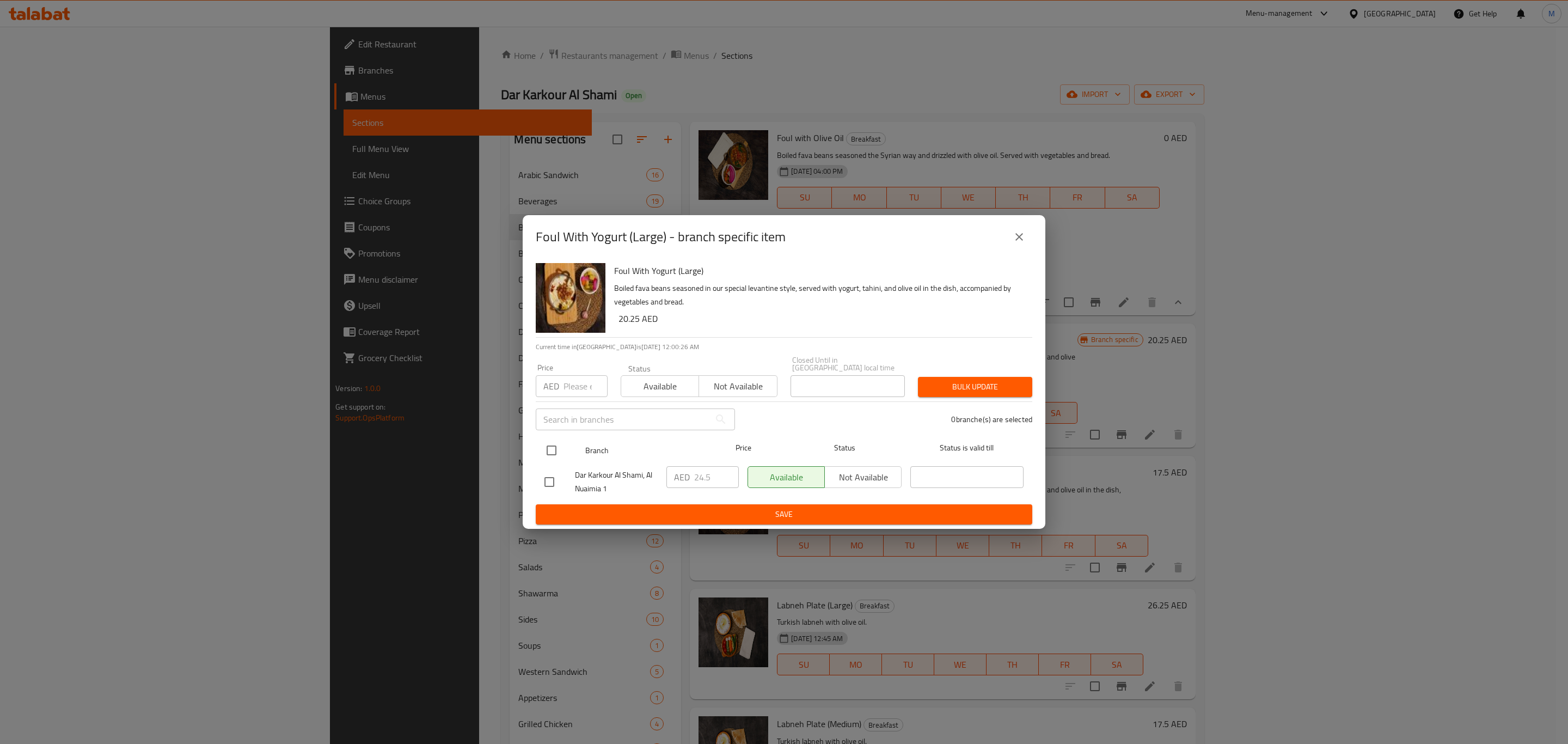
click at [546, 447] on input "checkbox" at bounding box center [551, 450] width 23 height 23
checkbox input "true"
click at [697, 477] on input "24.5" at bounding box center [717, 477] width 45 height 22
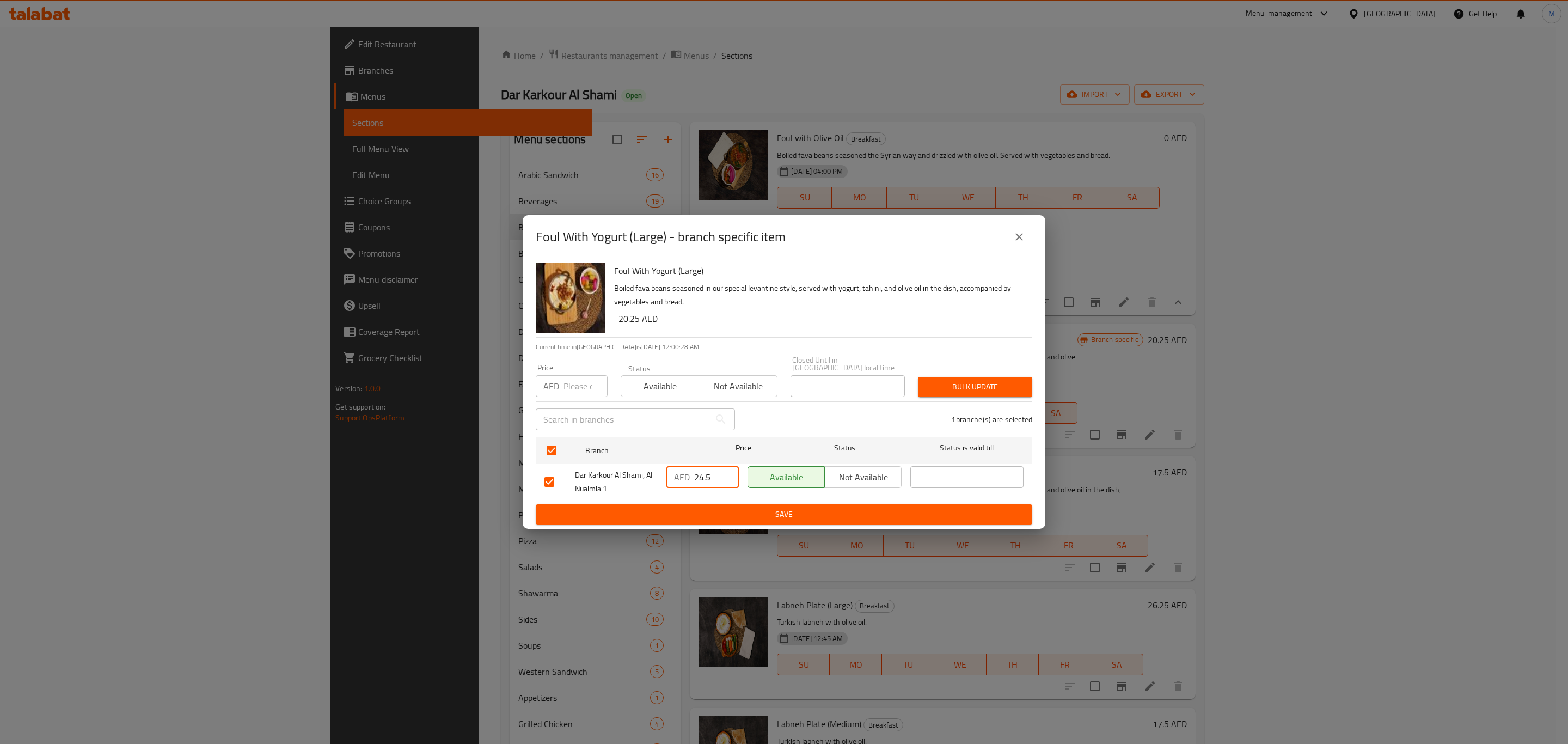
paste input "6.2"
type input "26.25"
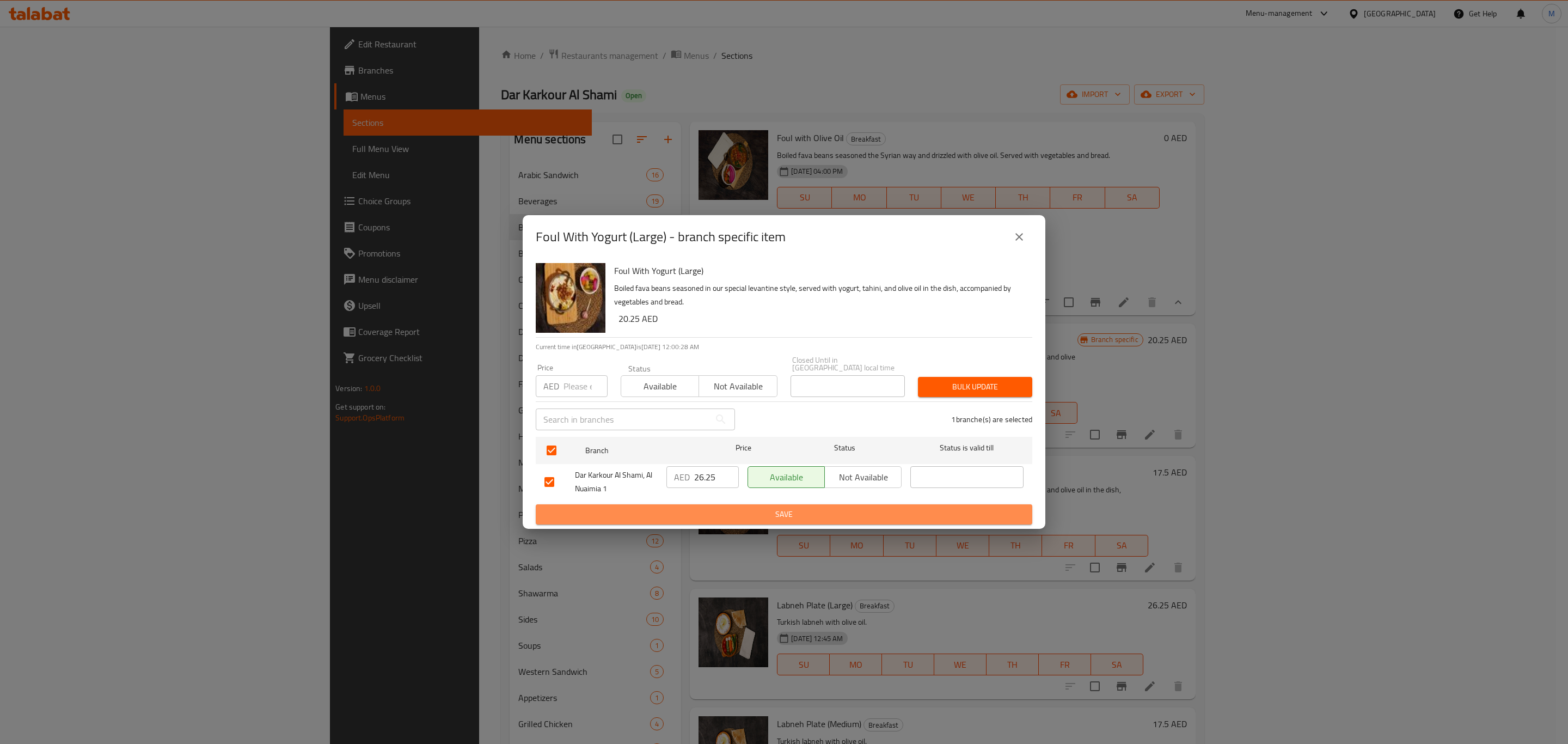
click at [718, 508] on span "Save" at bounding box center [784, 514] width 479 height 13
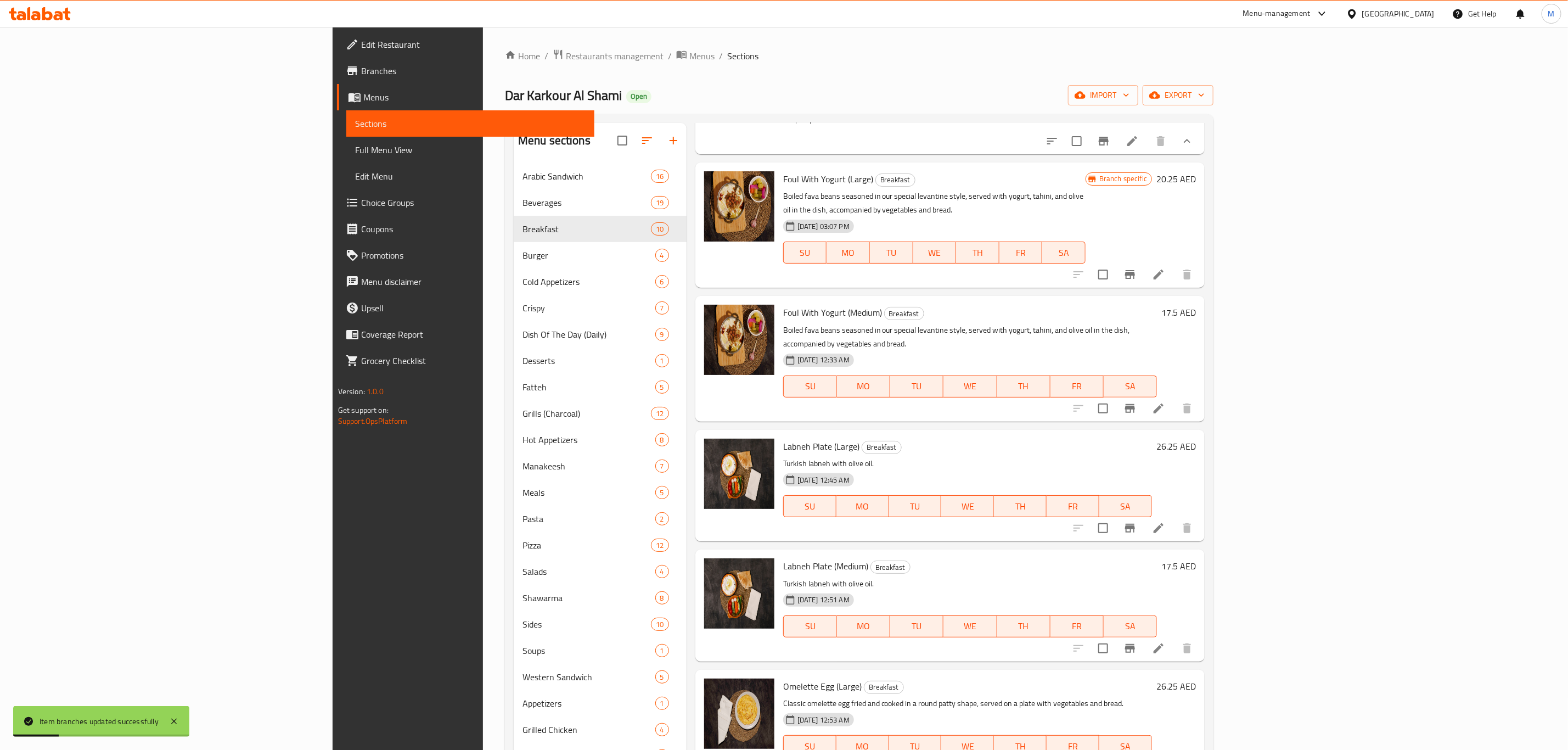
scroll to position [741, 0]
click at [1143, 403] on button "Branch-specific-item" at bounding box center [1129, 407] width 26 height 26
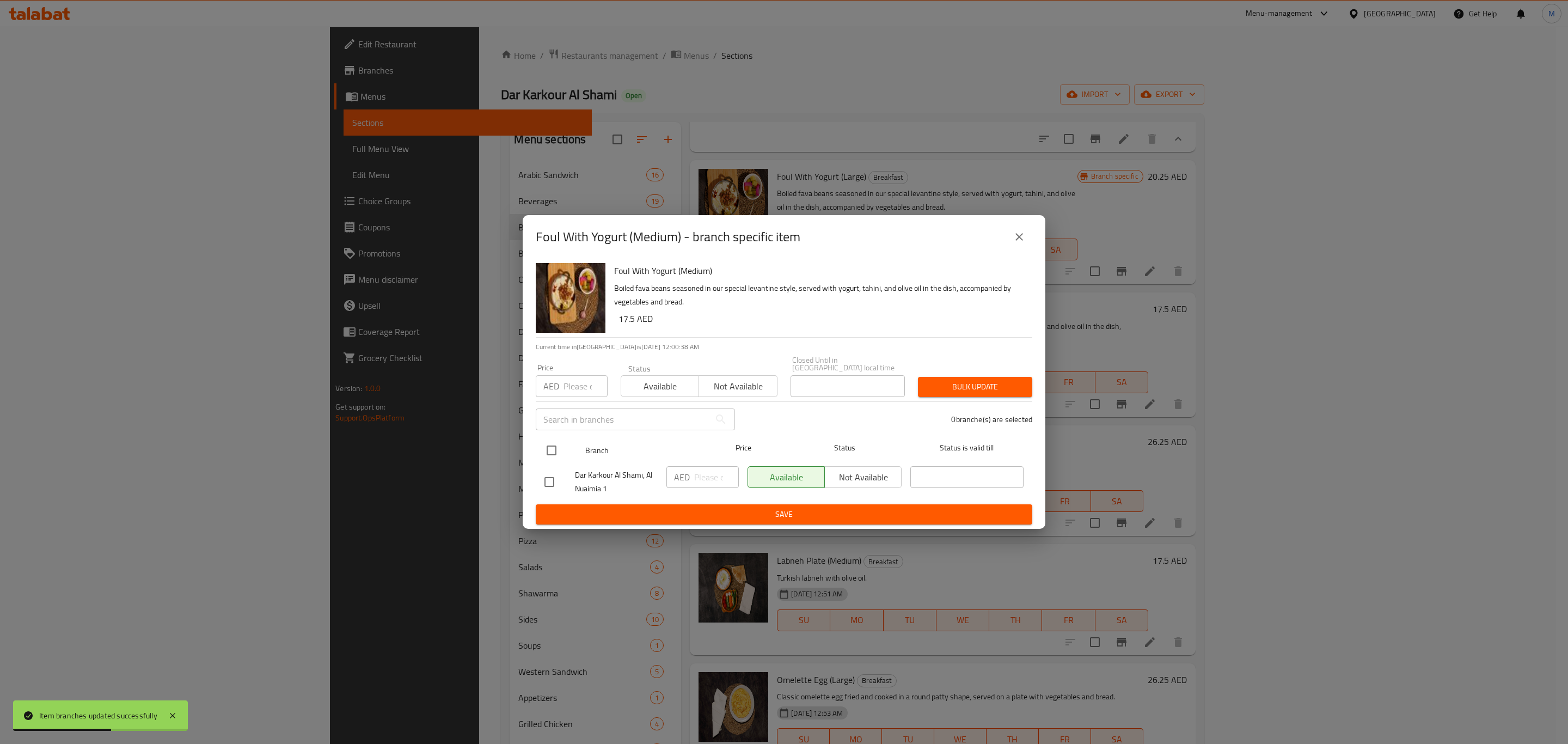
click at [554, 448] on input "checkbox" at bounding box center [551, 450] width 23 height 23
checkbox input "true"
click at [699, 474] on input "number" at bounding box center [717, 477] width 45 height 22
paste input "17.5"
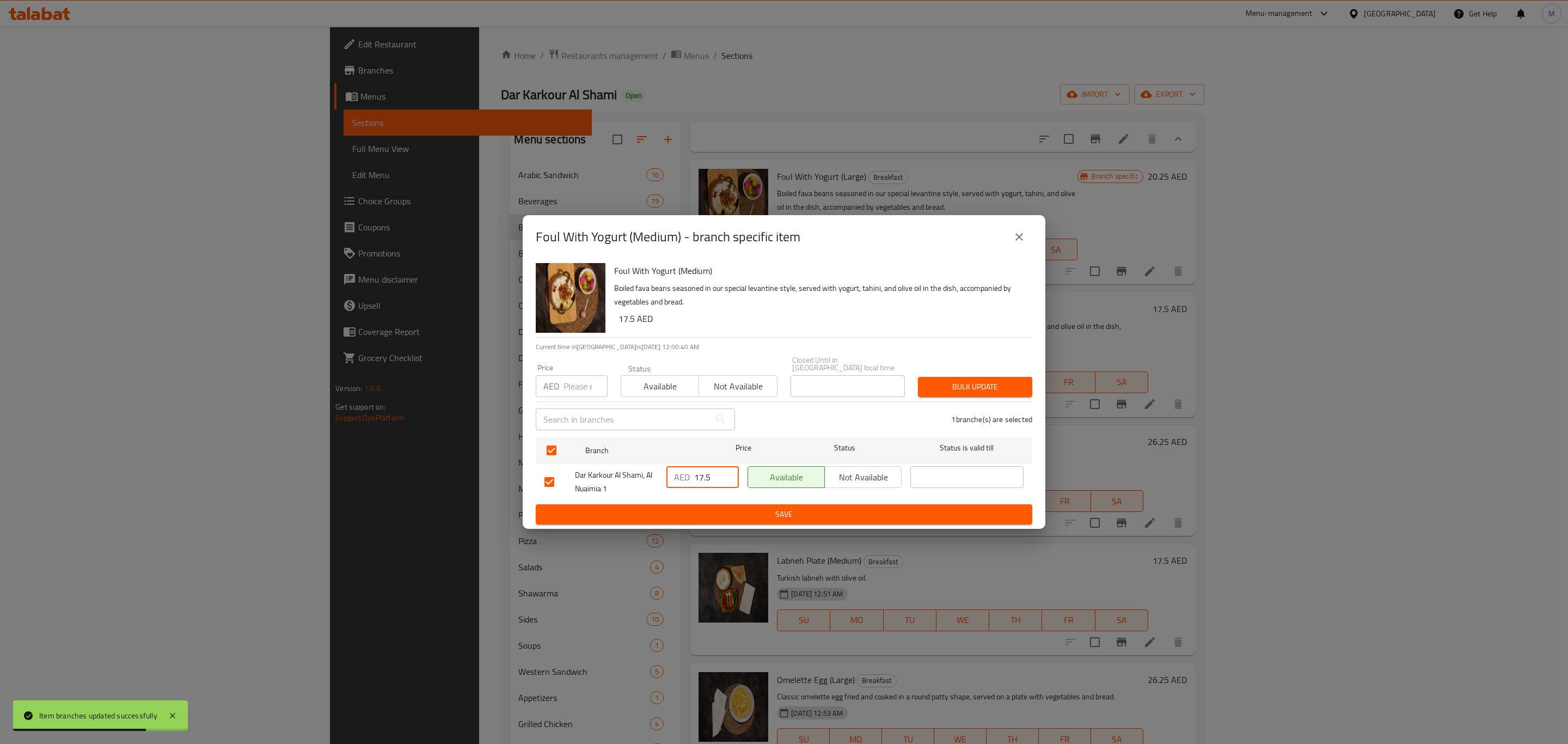
type input "17.5"
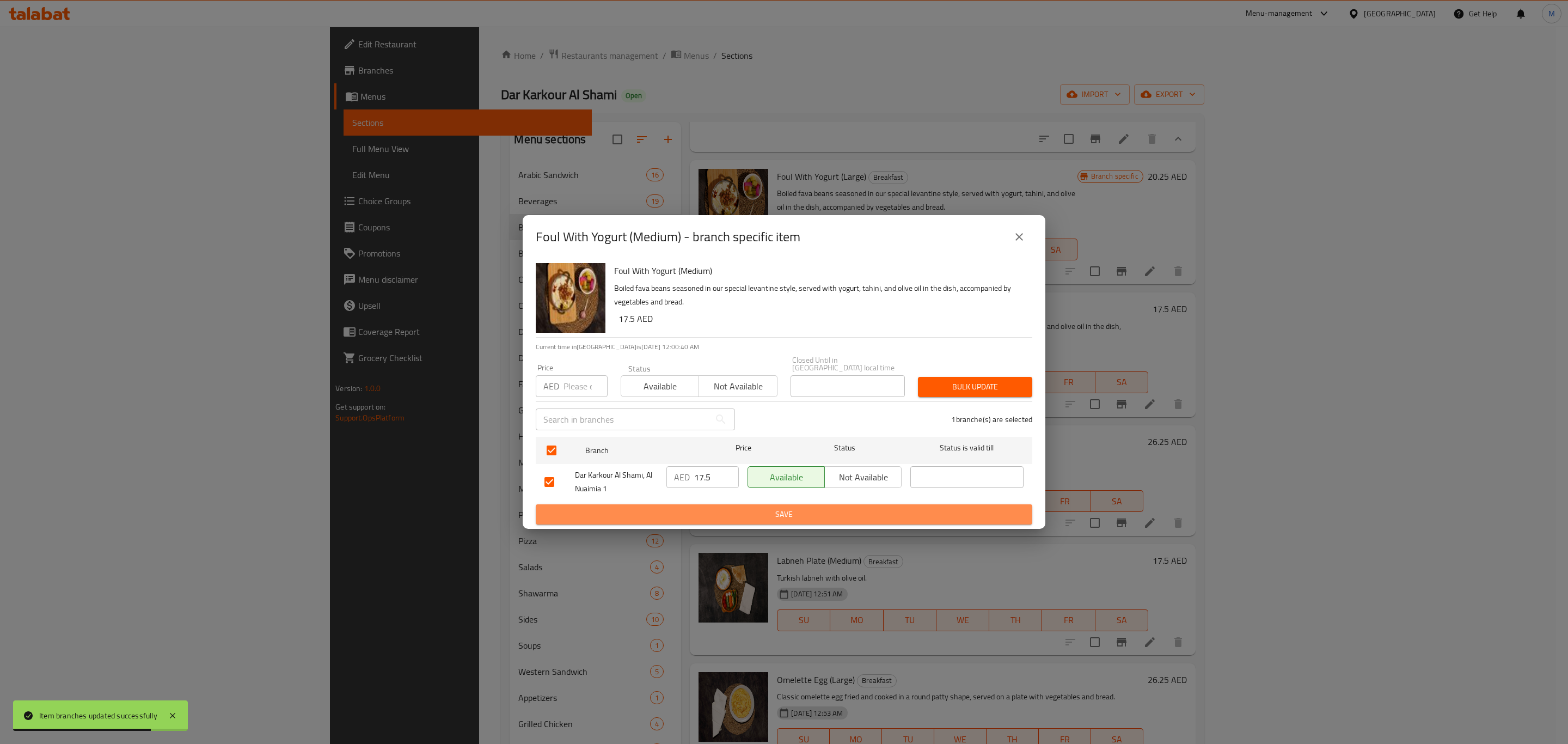
click at [895, 518] on span "Save" at bounding box center [784, 514] width 479 height 13
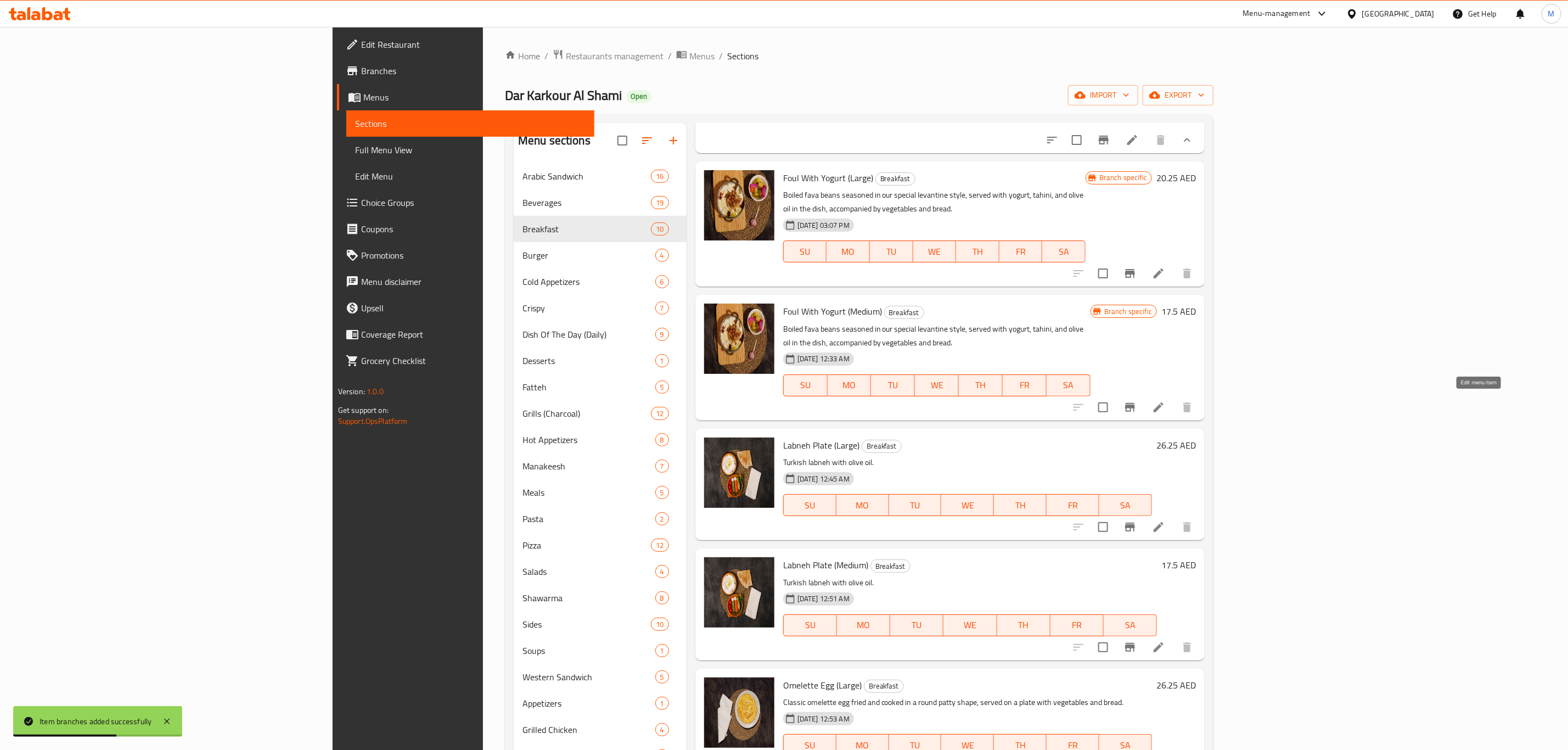
click at [1165, 408] on icon at bounding box center [1158, 407] width 13 height 13
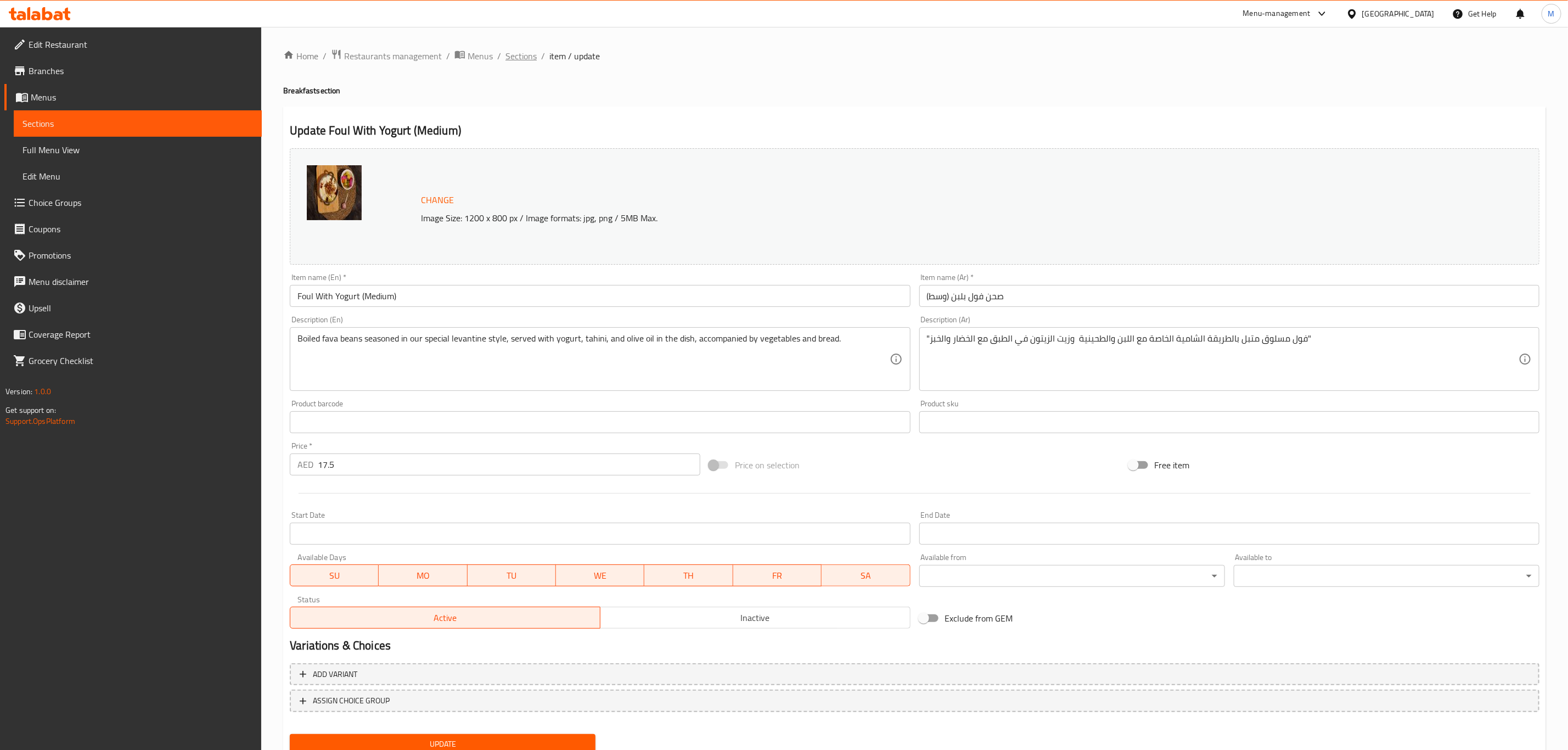
click at [527, 52] on span "Sections" at bounding box center [521, 56] width 31 height 13
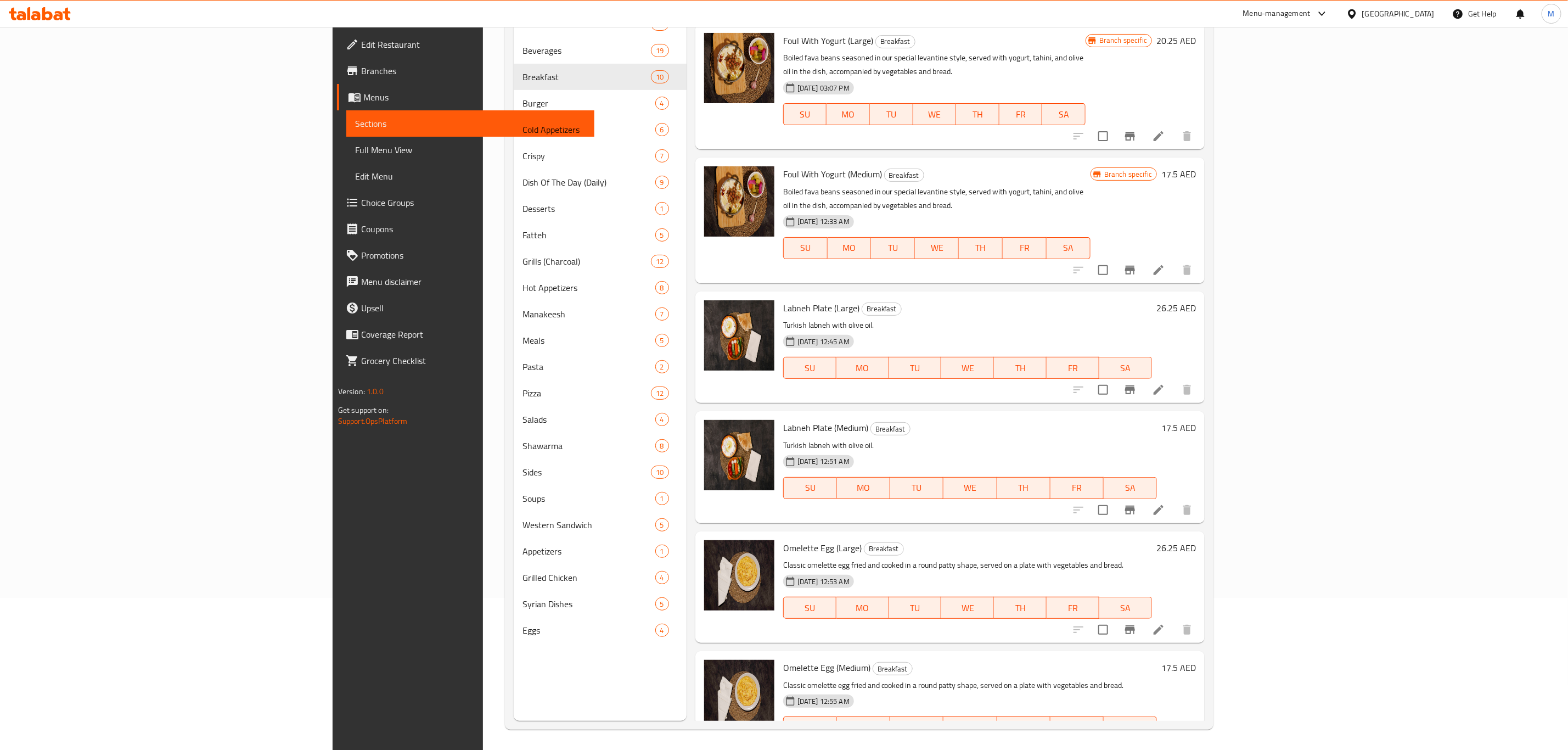
scroll to position [154, 0]
click at [1135, 384] on icon "Branch-specific-item" at bounding box center [1130, 388] width 10 height 9
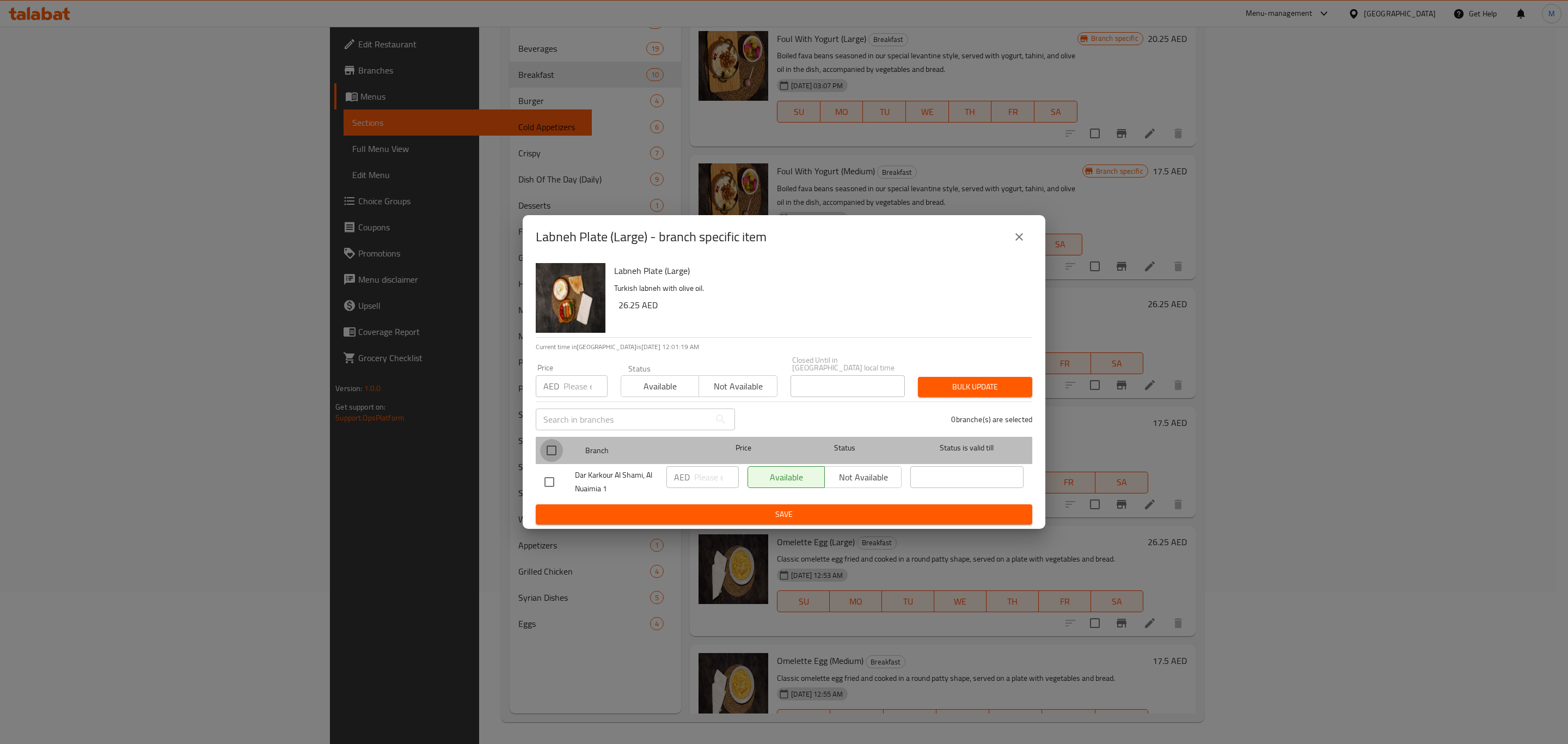
click at [550, 440] on input "checkbox" at bounding box center [551, 450] width 23 height 23
checkbox input "true"
click at [703, 473] on input "number" at bounding box center [717, 477] width 45 height 22
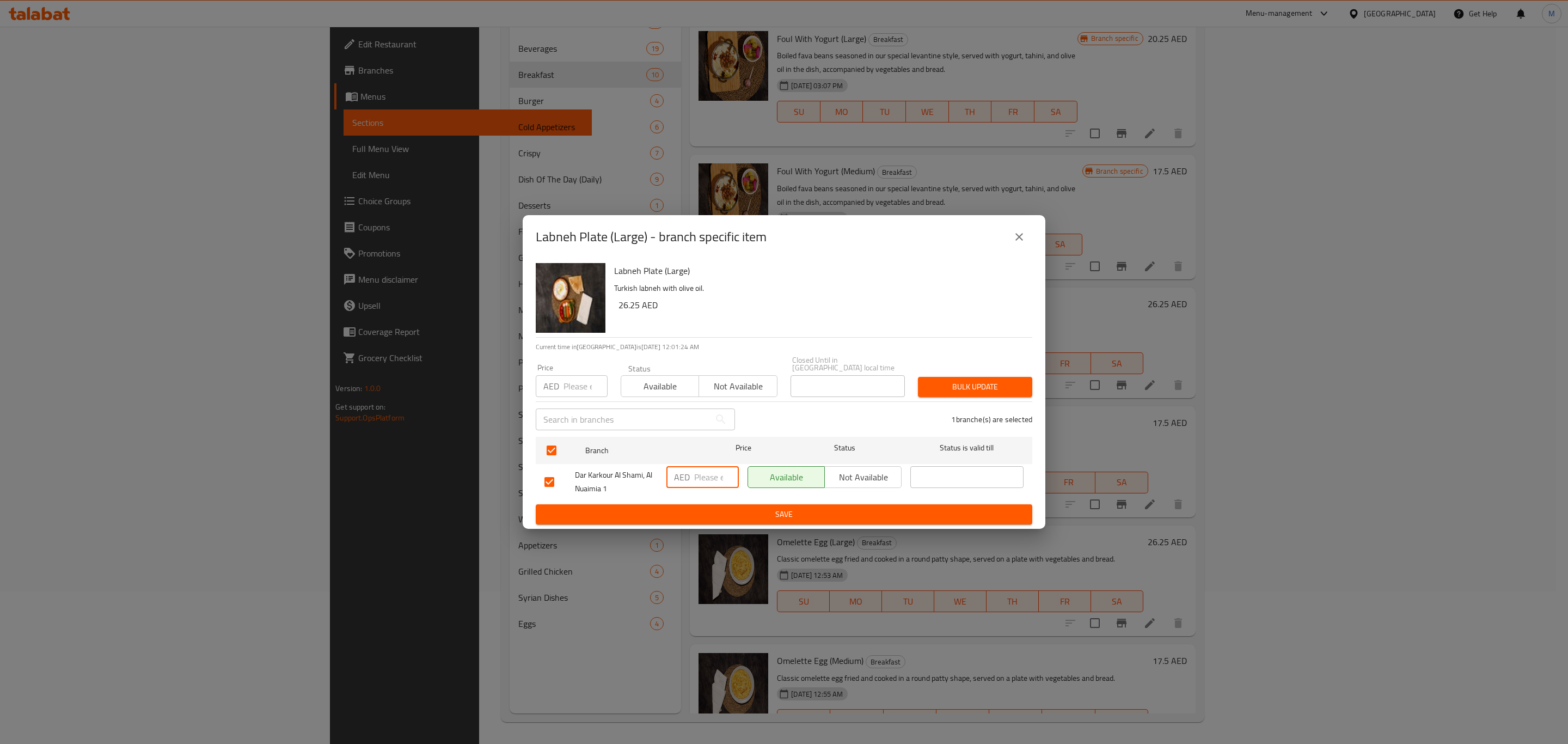
paste input "26.25"
type input "26.25"
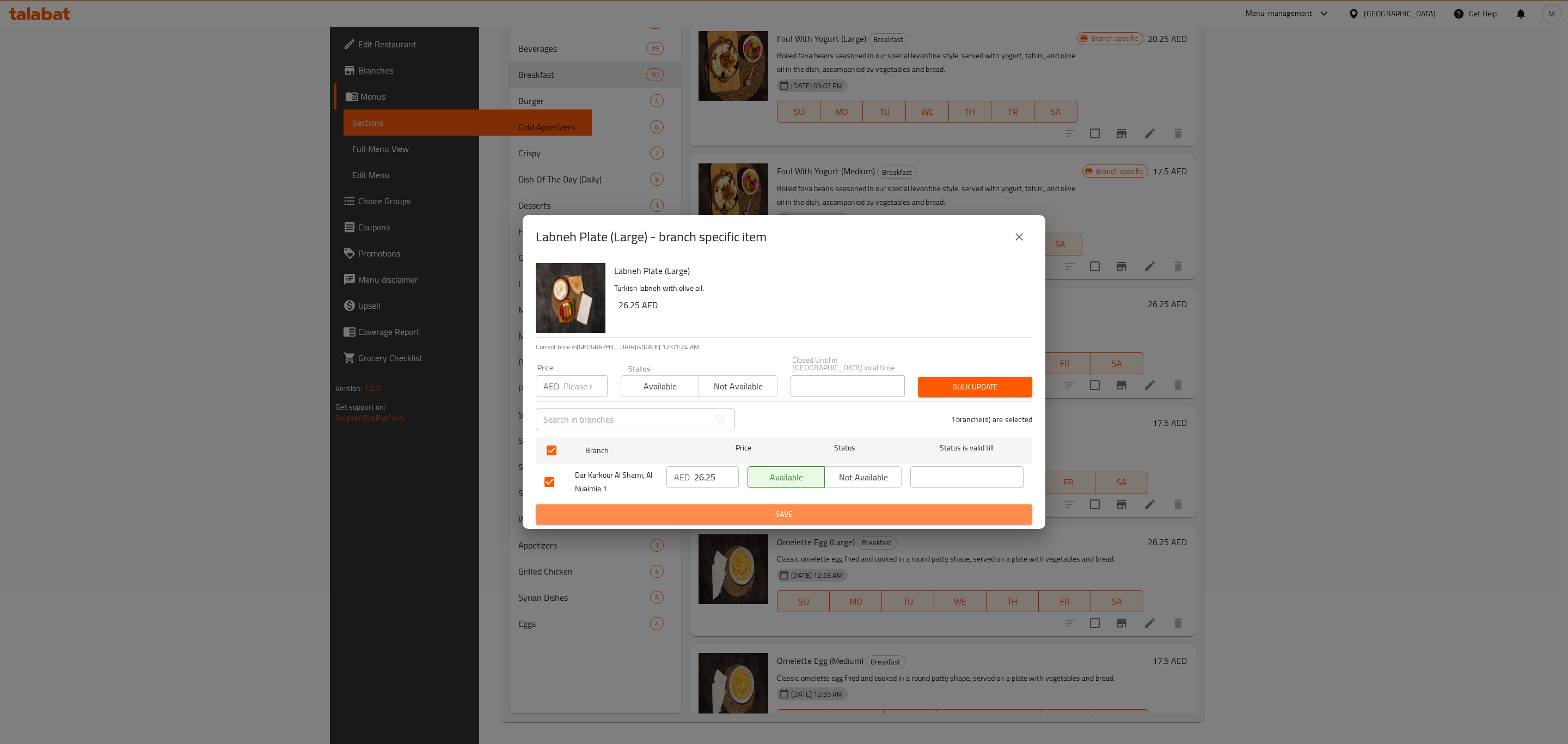
click at [717, 518] on span "Save" at bounding box center [784, 514] width 479 height 13
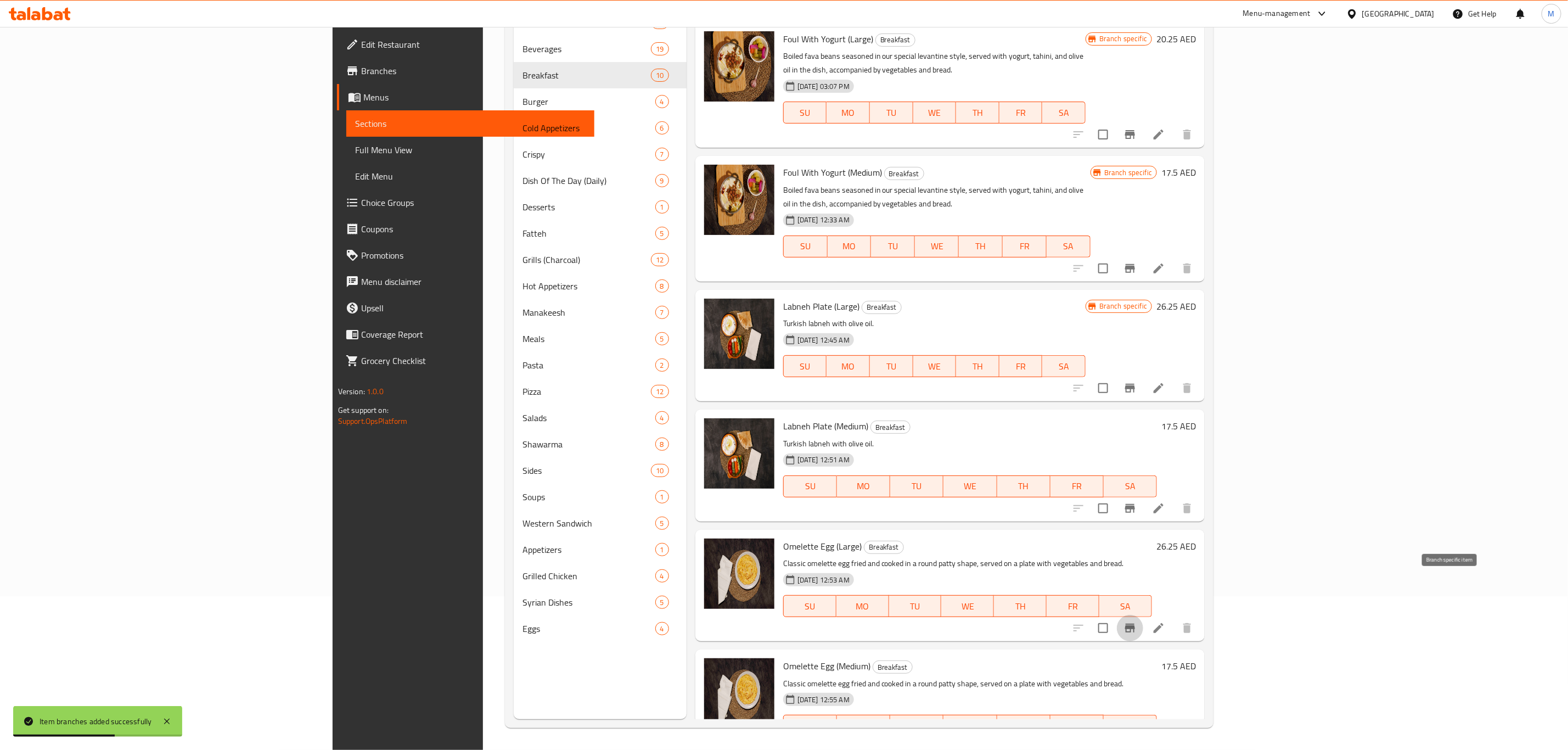
click at [1143, 615] on button "Branch-specific-item" at bounding box center [1129, 628] width 26 height 26
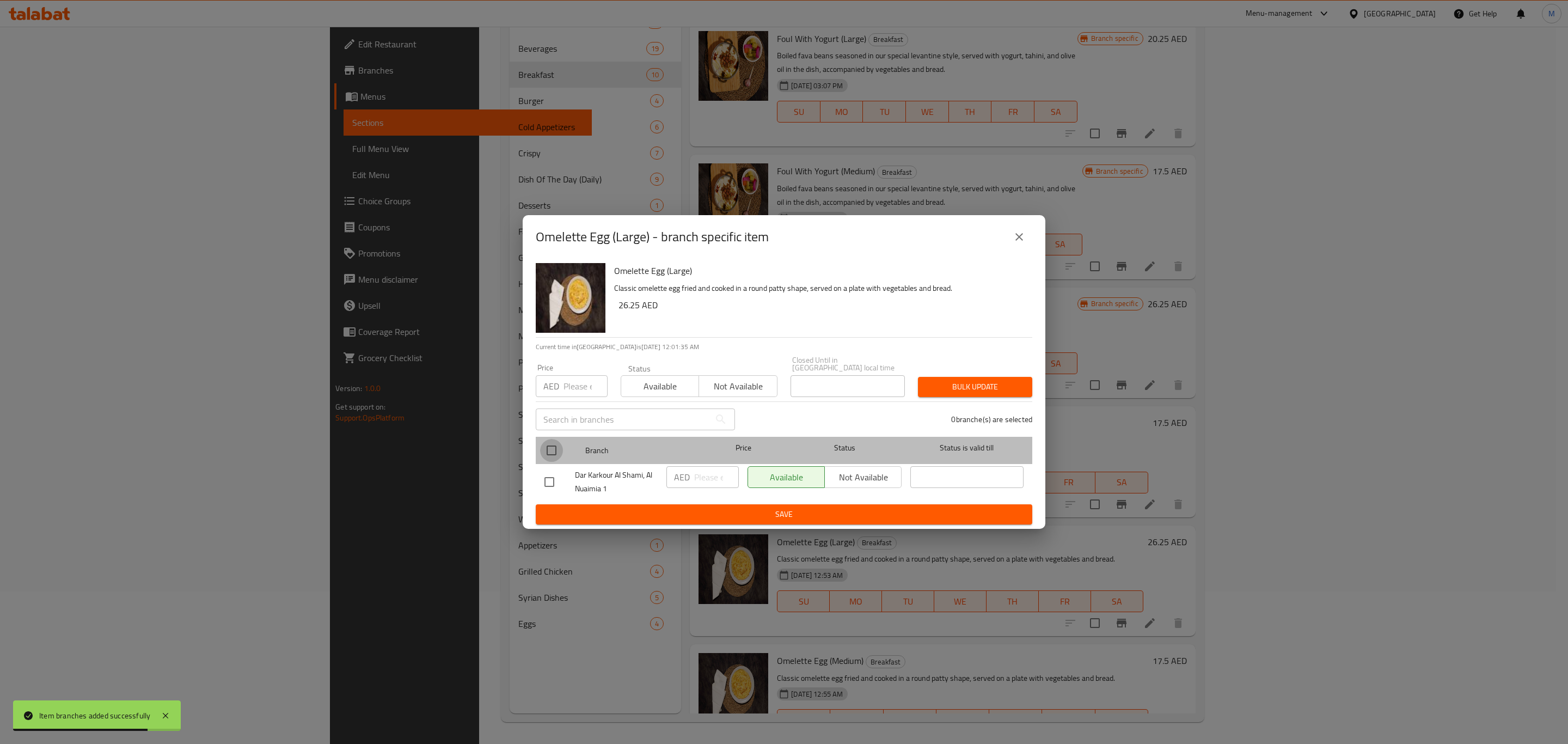
click at [561, 458] on input "checkbox" at bounding box center [551, 450] width 23 height 23
checkbox input "true"
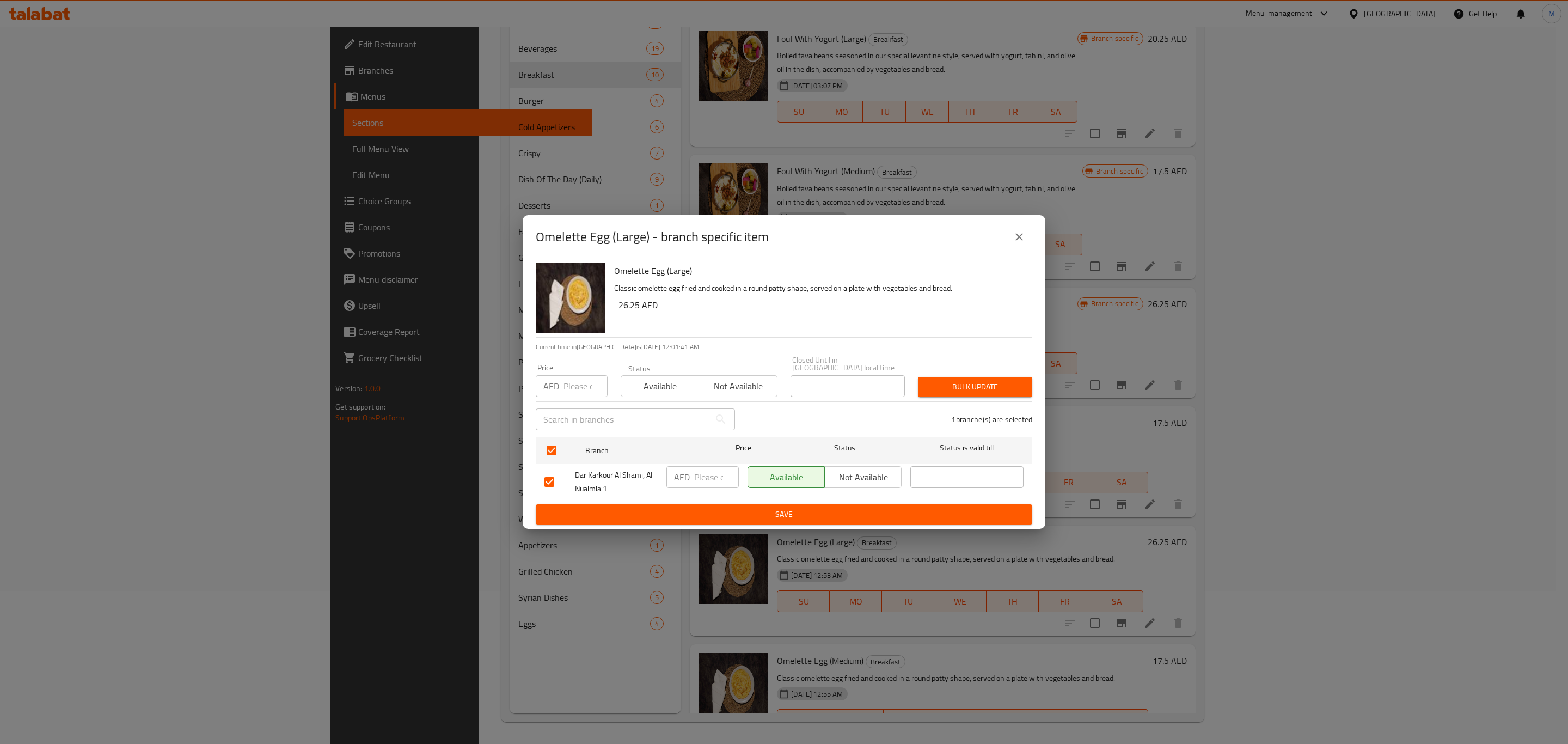
click at [706, 474] on input "number" at bounding box center [717, 477] width 45 height 22
paste input "26.25"
type input "26.25"
click at [714, 508] on span "Save" at bounding box center [784, 514] width 479 height 13
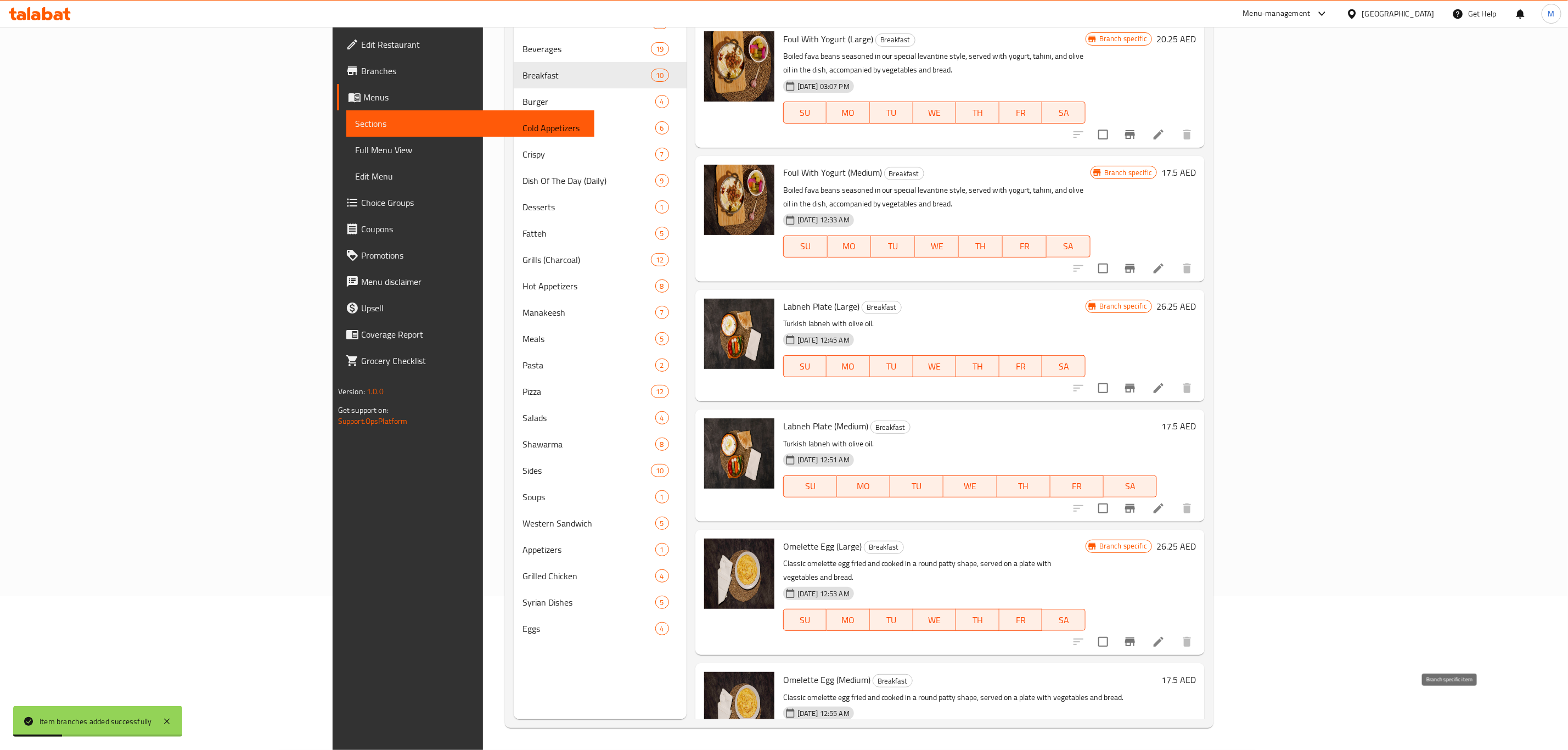
click at [1143, 749] on button "Branch-specific-item" at bounding box center [1129, 761] width 26 height 26
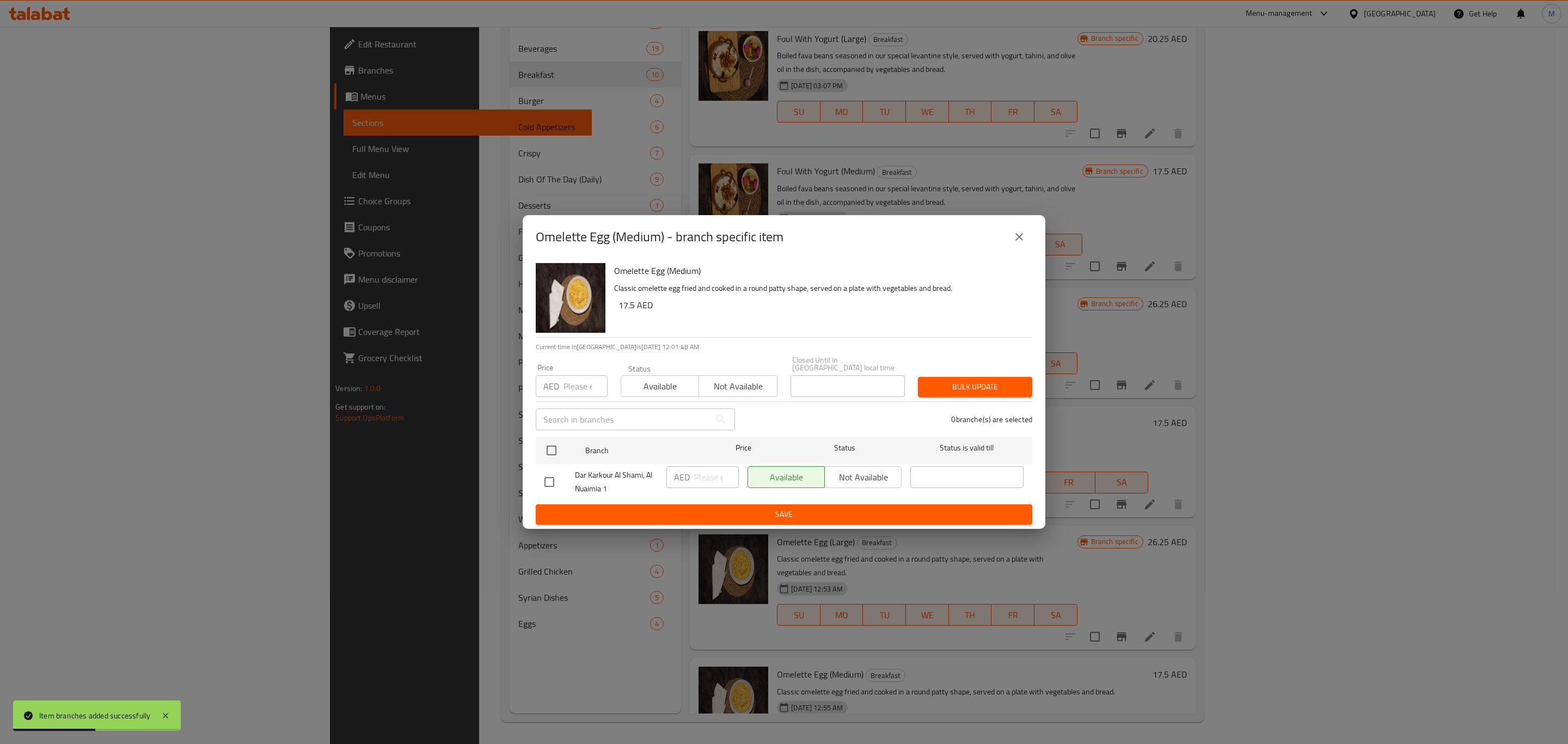
drag, startPoint x: 567, startPoint y: 463, endPoint x: 540, endPoint y: 449, distance: 30.4
click at [566, 462] on div "Dar Karkour Al Shami, Al Nuaimia 1" at bounding box center [601, 482] width 122 height 40
click at [540, 449] on input "checkbox" at bounding box center [551, 450] width 23 height 23
checkbox input "true"
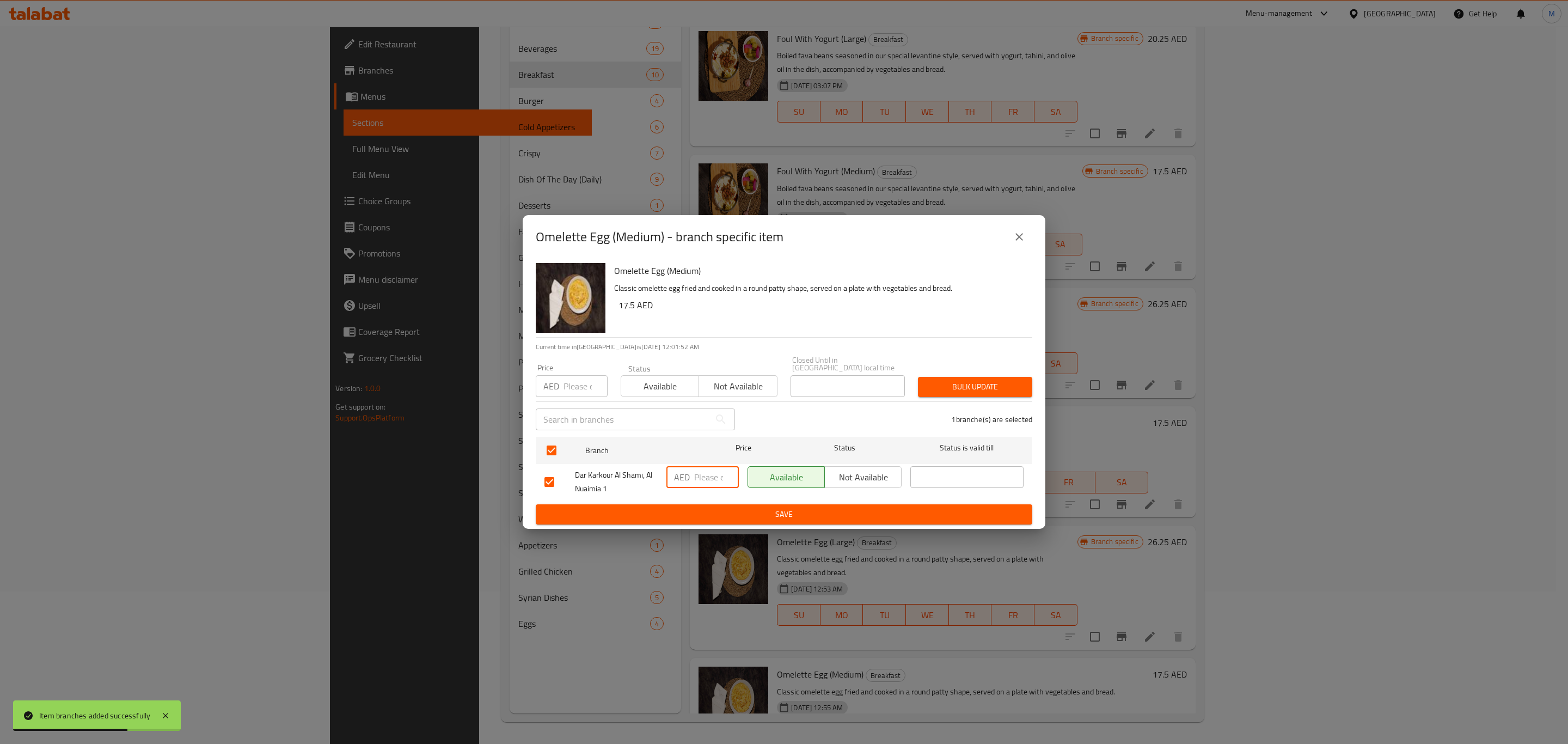
click at [698, 485] on input "number" at bounding box center [717, 477] width 45 height 22
paste input "17.5"
type input "17.5"
click at [704, 511] on span "Save" at bounding box center [784, 514] width 479 height 13
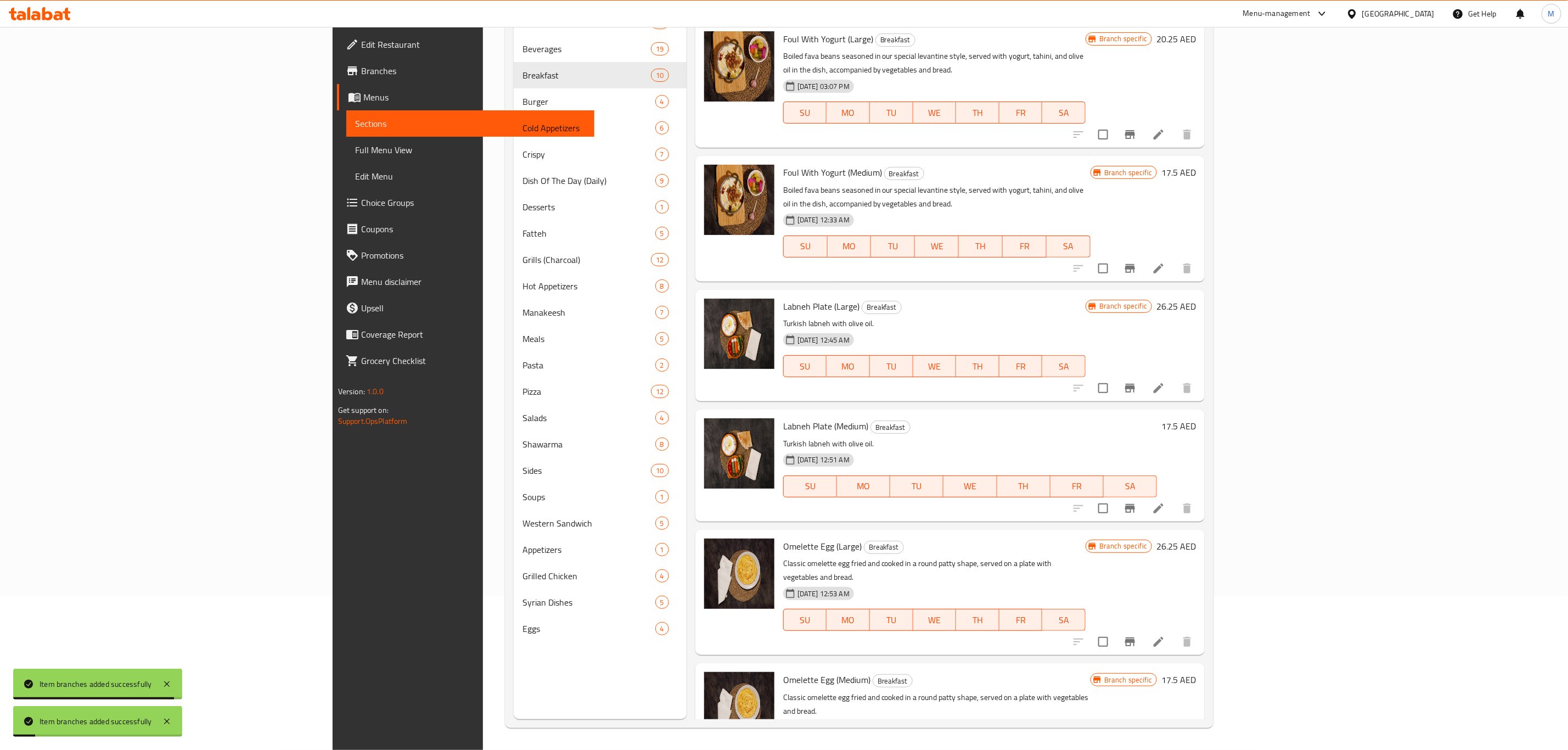
click at [826, 668] on div "Omelette Egg (Medium) Breakfast Classic omelette egg fried and cooked in a roun…" at bounding box center [937, 726] width 316 height 116
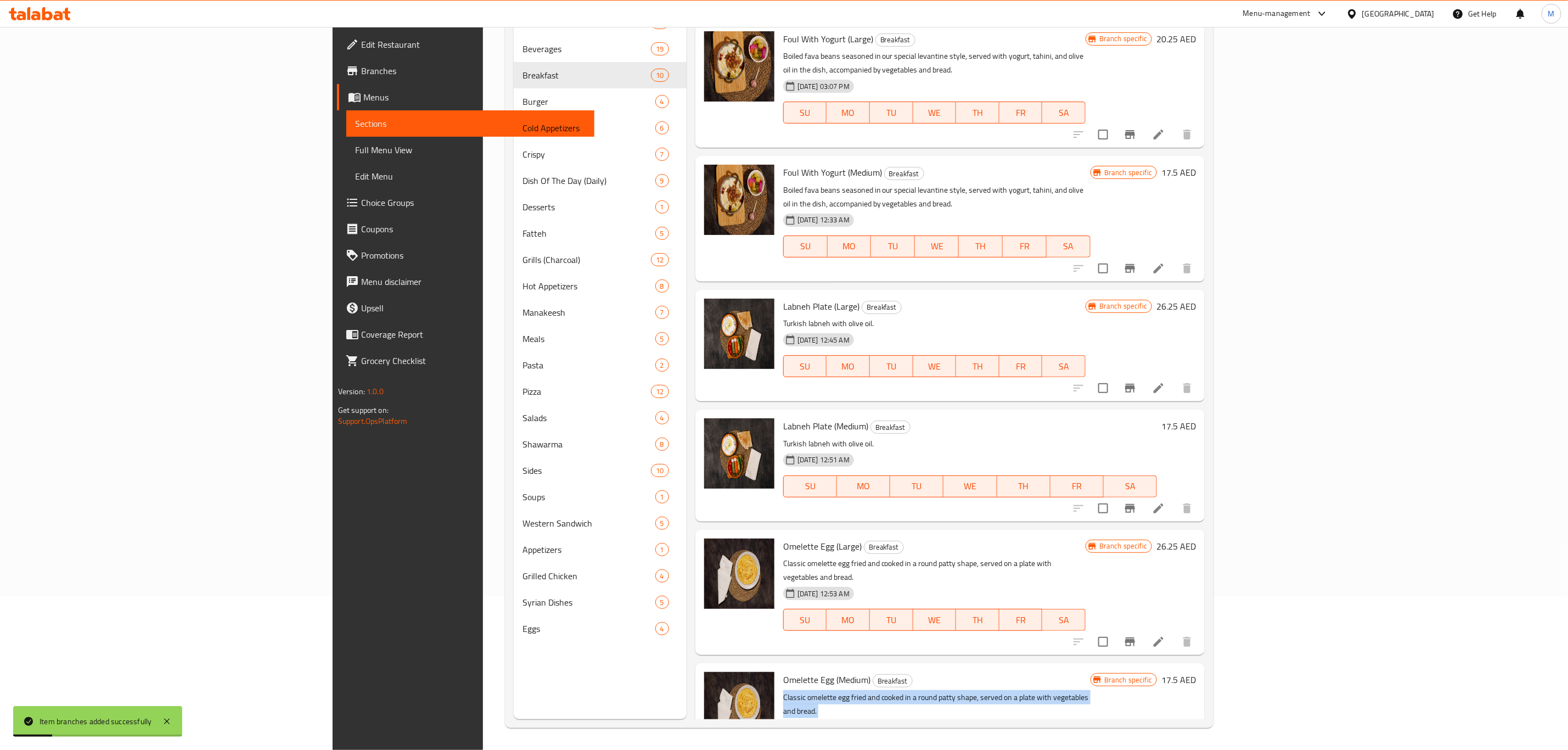
copy div "Classic omelette egg fried and cooked in a round patty shape, served on a plate…"
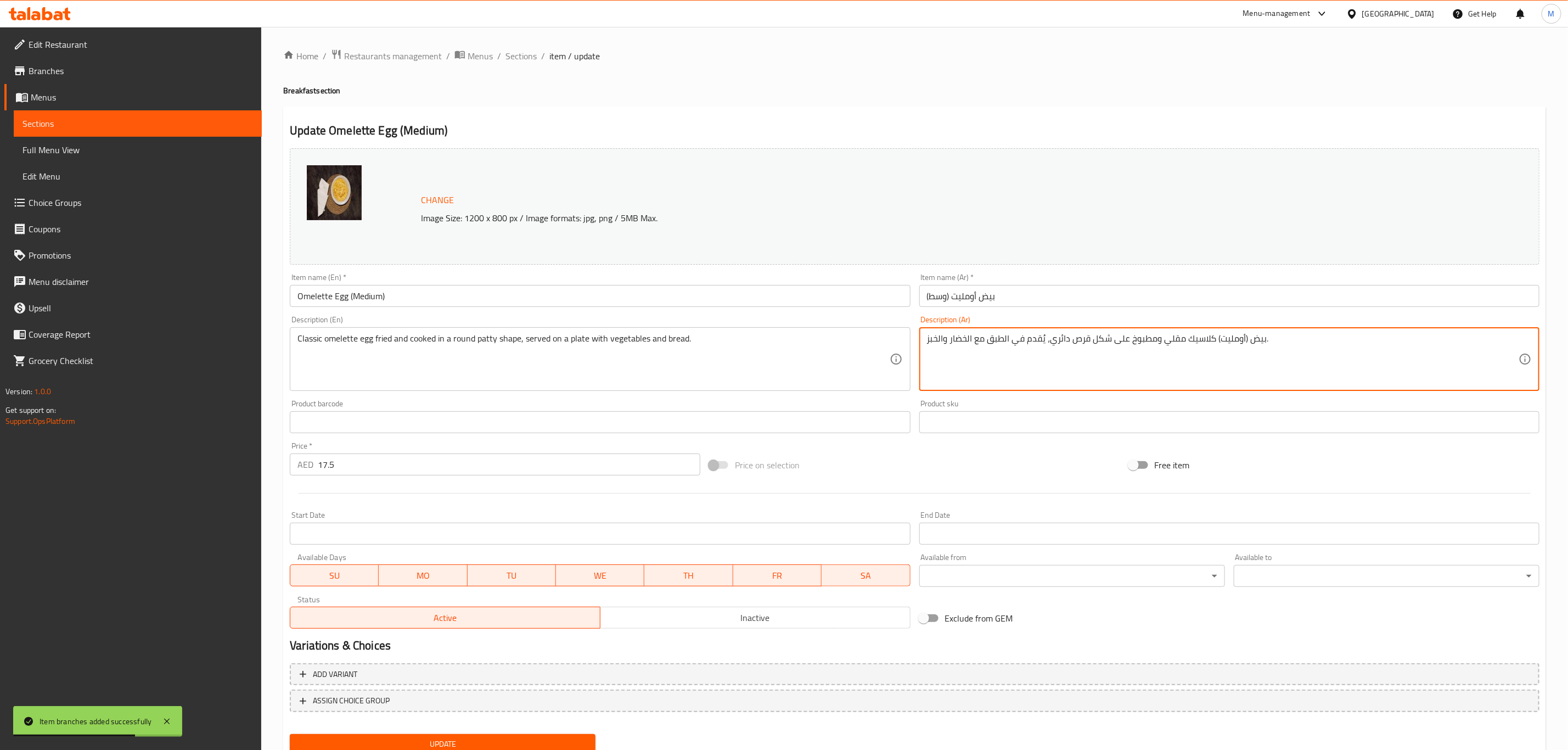
click at [1282, 342] on textarea "بيض (أومليت) كلاسيك مقلي ومطبوخ على شكل قرص دائري، يُقدم في الطبق مع الخضار وال…" at bounding box center [1222, 359] width 592 height 52
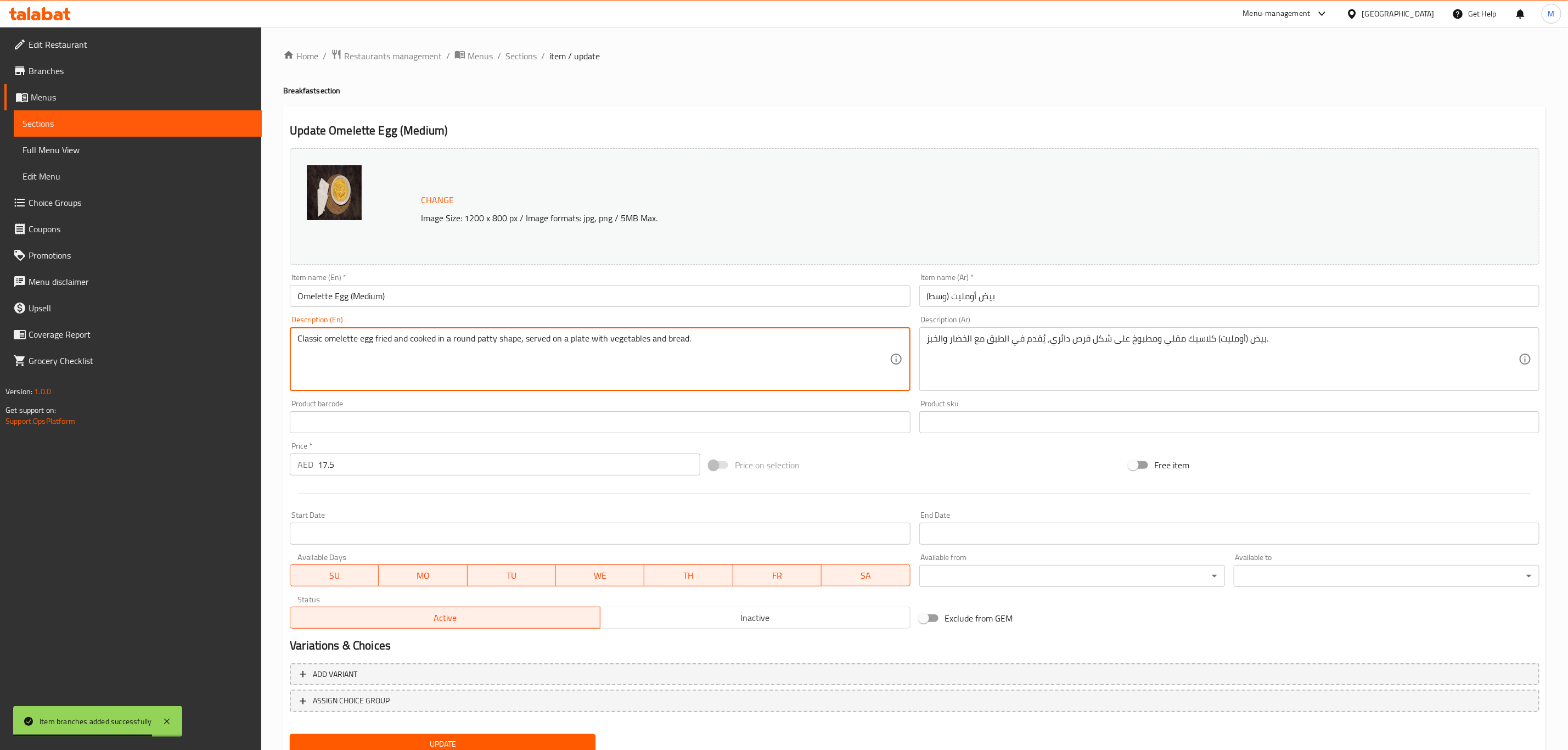
click at [708, 353] on textarea "Classic omelette egg fried and cooked in a round patty shape, served on a plate…" at bounding box center [593, 359] width 592 height 52
paste textarea
type textarea "Classic omelette egg fried and cooked in a round patty shape, served on a plate…"
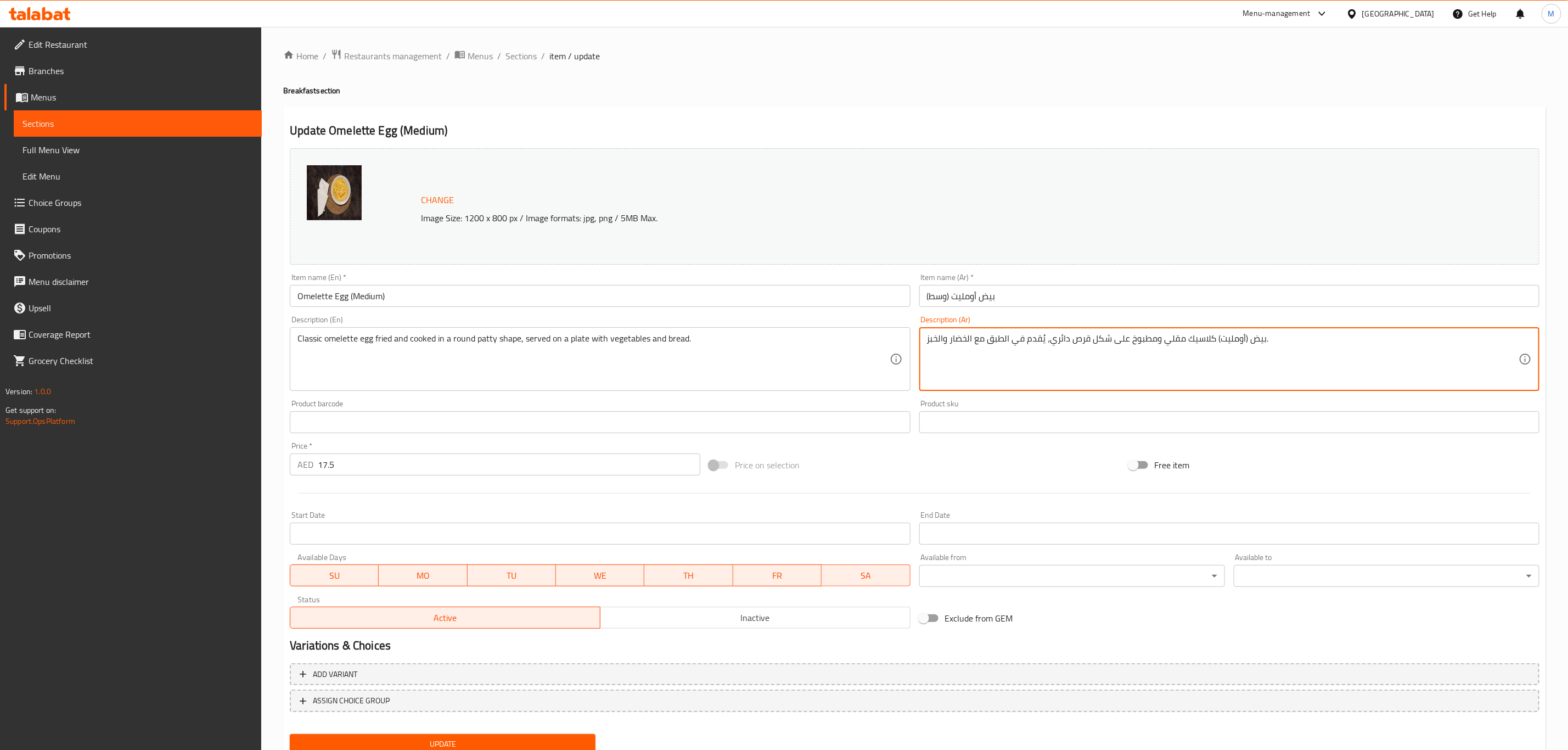
click at [1054, 352] on textarea "بيض (أومليت) كلاسيك مقلي ومطبوخ على شكل قرص دائري، يُقدم في الطبق مع الخضار وال…" at bounding box center [1222, 359] width 592 height 52
paste textarea "قلي على شكل قرص"
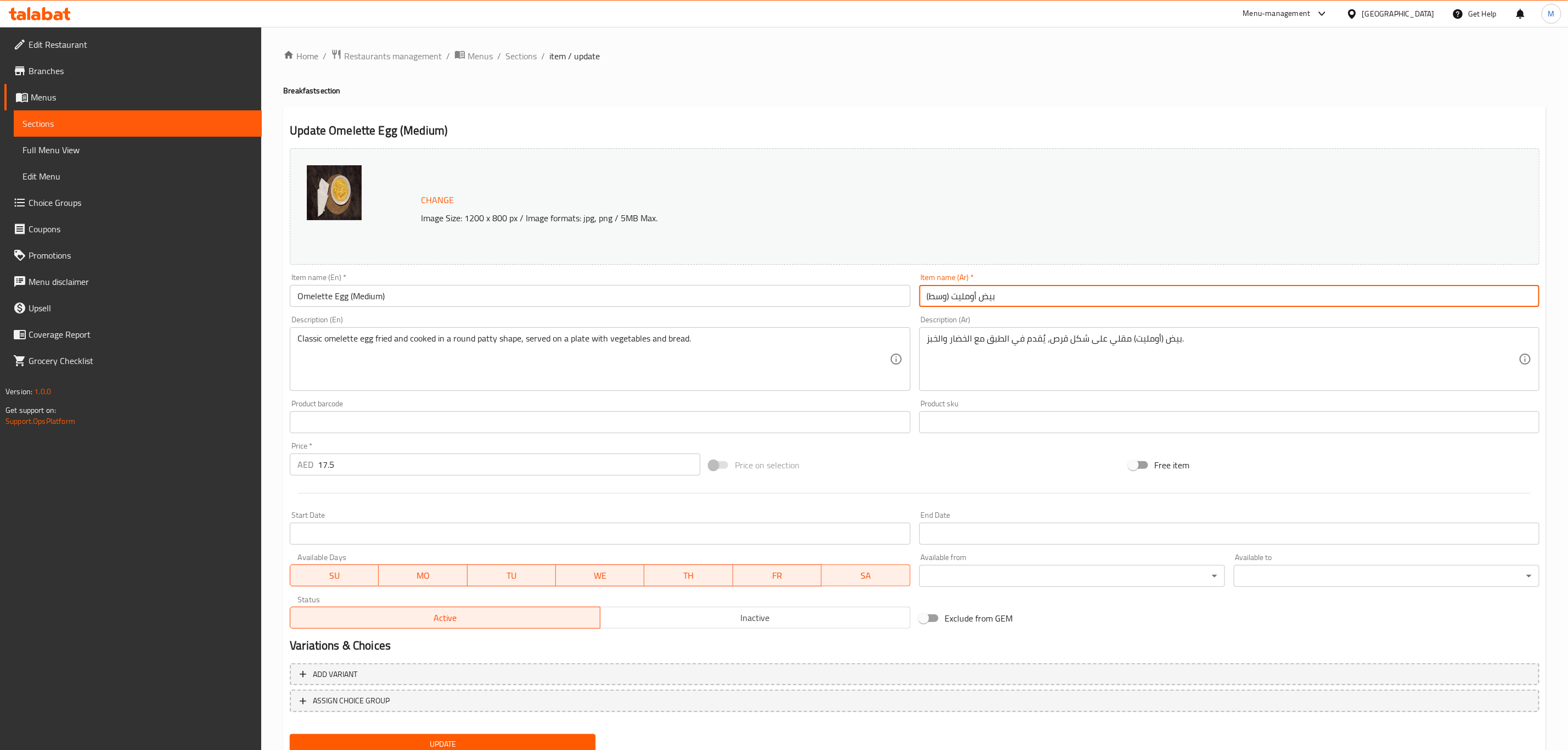
click at [1051, 302] on input "بيض أومليت (وسط)" at bounding box center [1229, 296] width 620 height 22
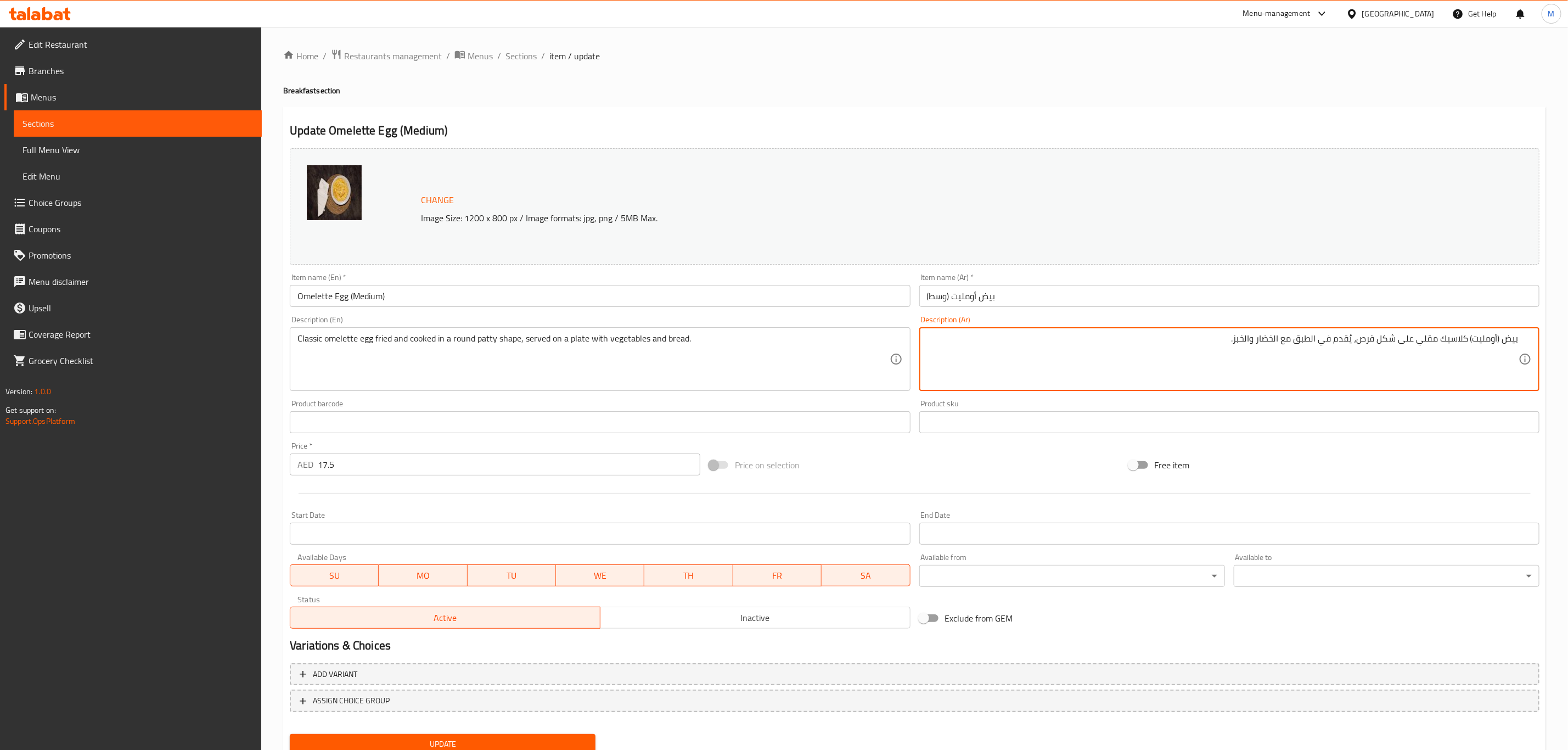
type textarea "بيض (أومليت) كلاسيك مقلي على شكل قرص، يُقدم في الطبق مع الخضار والخبز."
click at [1046, 298] on input "بيض أومليت (وسط)" at bounding box center [1229, 296] width 620 height 22
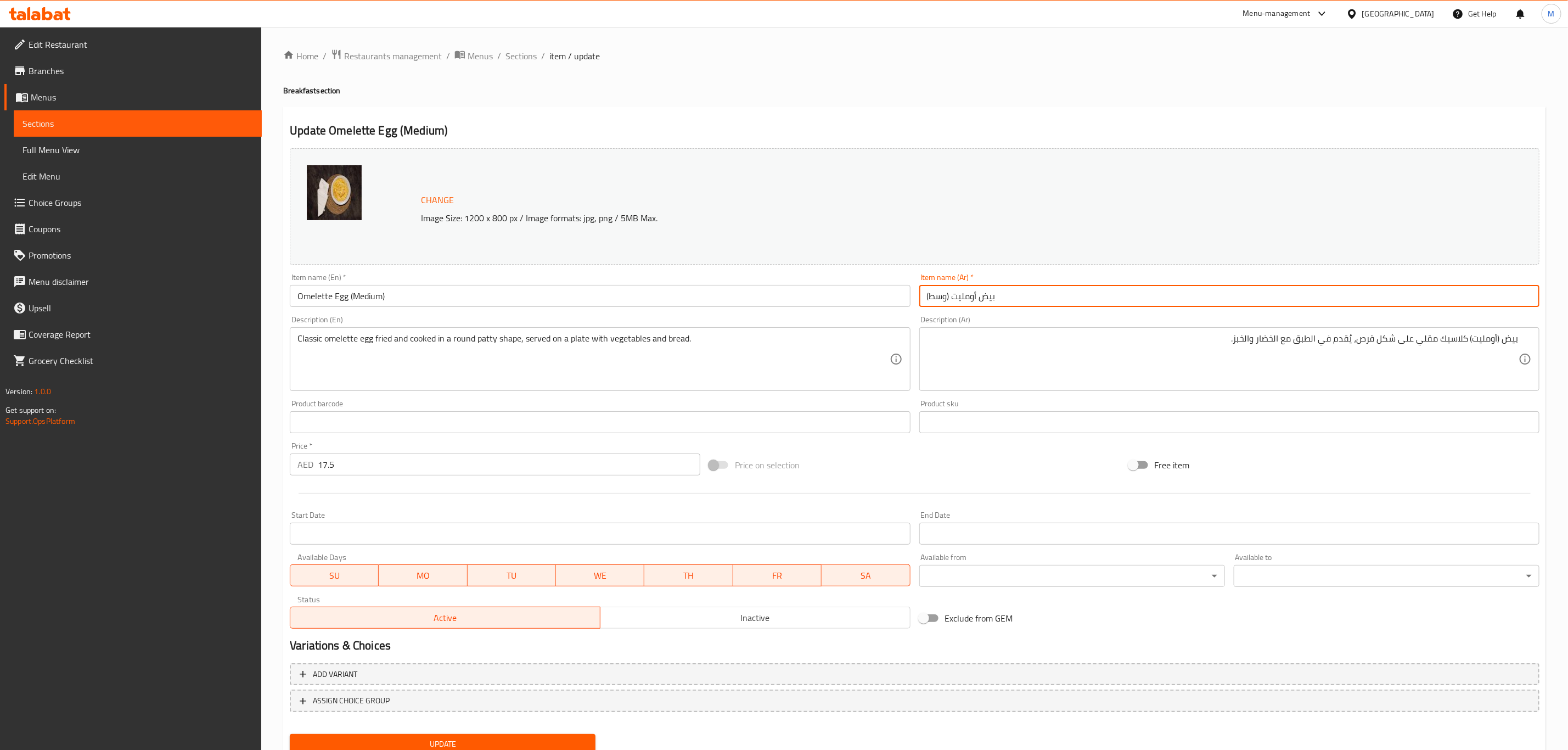
click at [290, 734] on button "Update" at bounding box center [442, 744] width 305 height 21
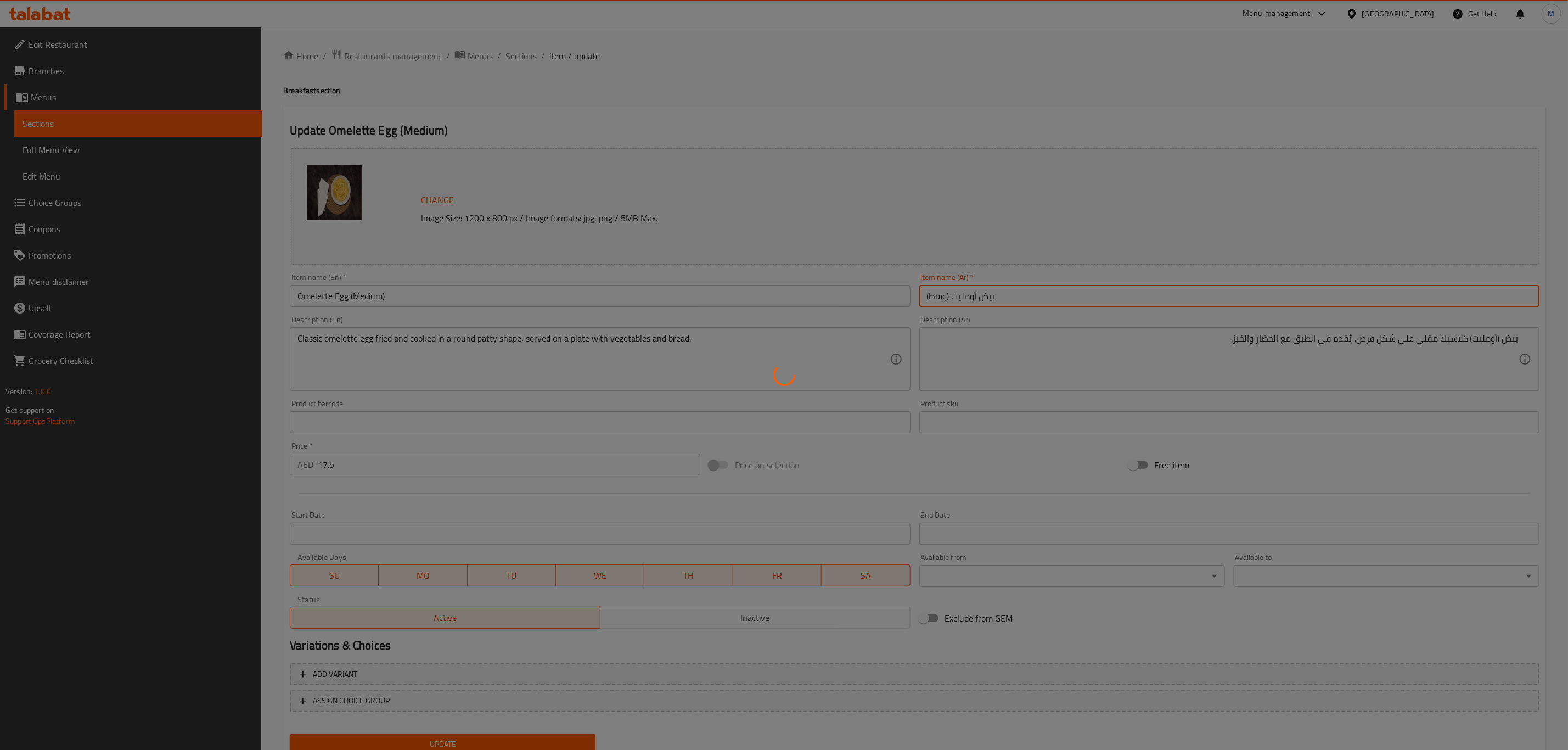
click at [1277, 338] on div at bounding box center [784, 375] width 1568 height 750
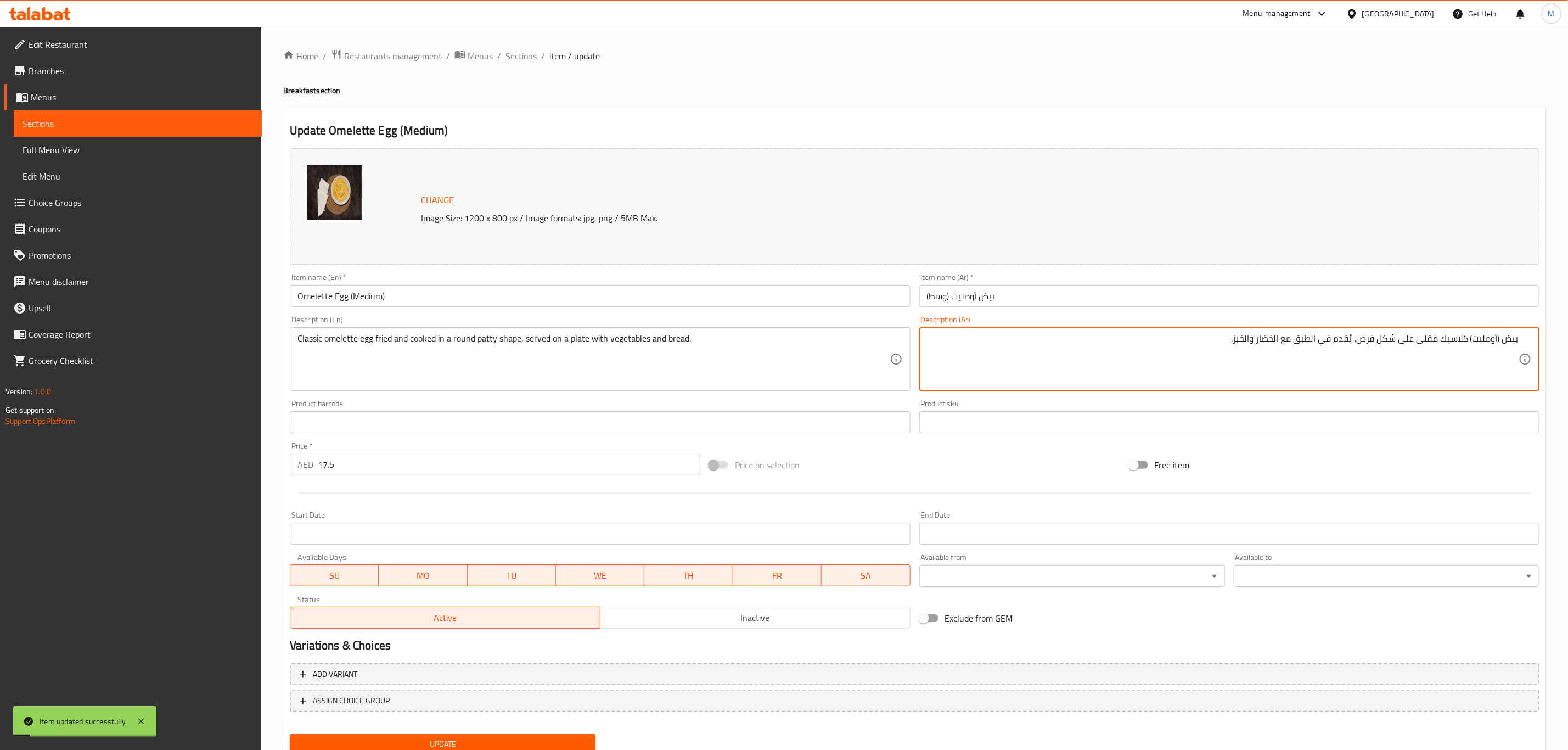
click at [1277, 338] on textarea "بيض (أومليت) كلاسيك مقلي على شكل قرص، يُقدم في الطبق مع الخضار والخبز." at bounding box center [1222, 359] width 592 height 52
click at [537, 62] on ol "Home / Restaurants management / Menus / Sections / item / update" at bounding box center [915, 56] width 1263 height 14
click at [532, 62] on span "Sections" at bounding box center [521, 56] width 31 height 13
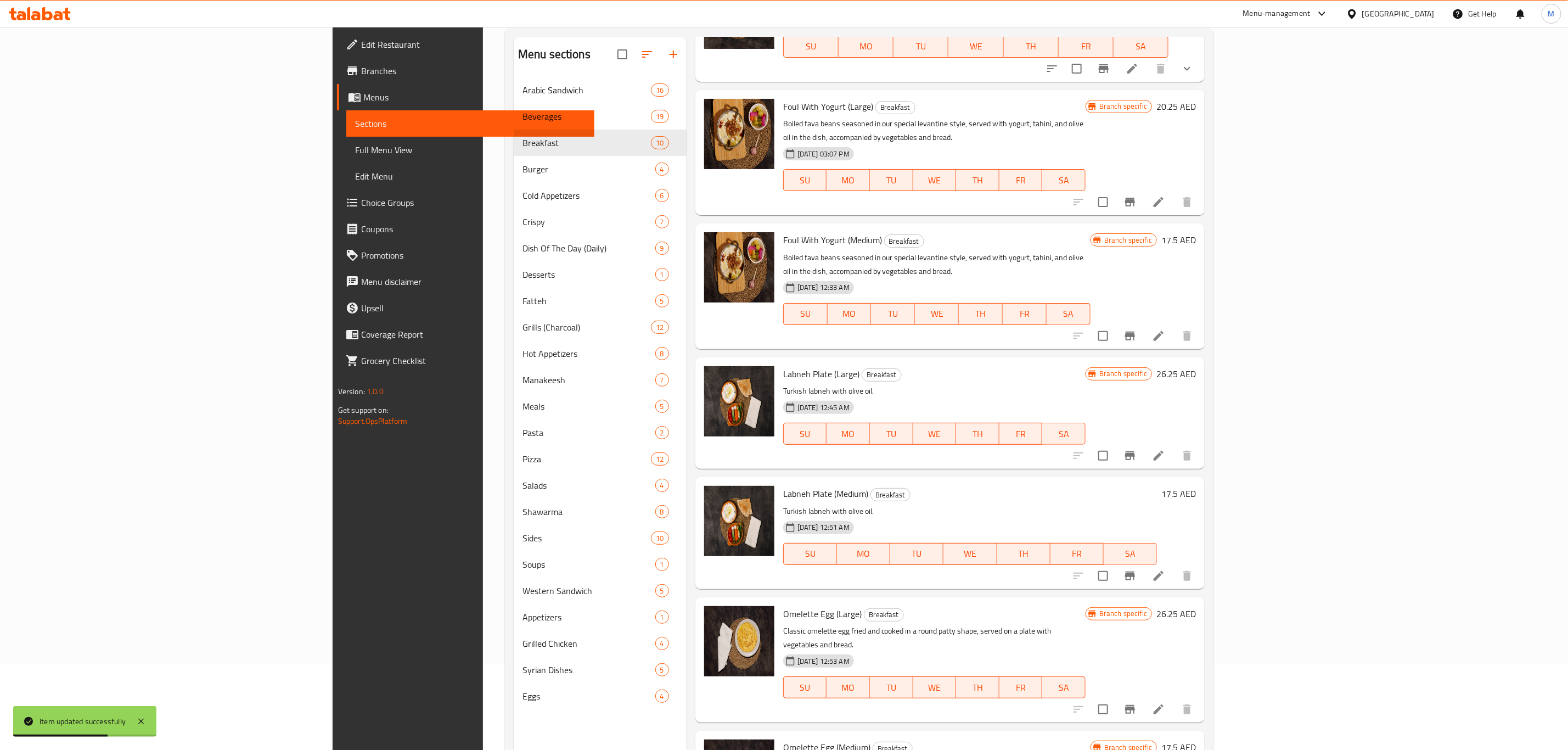
scroll to position [154, 0]
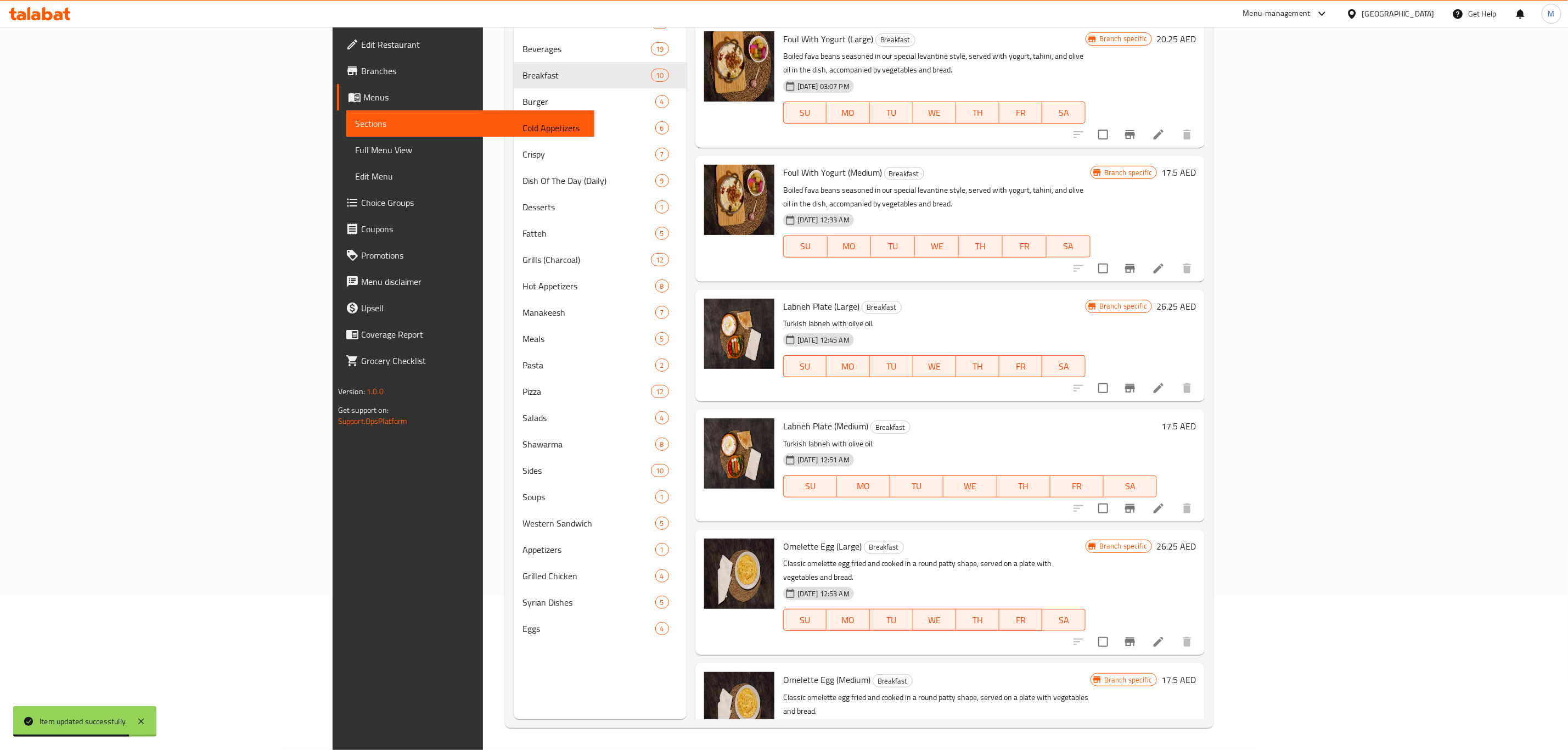
click at [1174, 632] on li at bounding box center [1158, 642] width 30 height 20
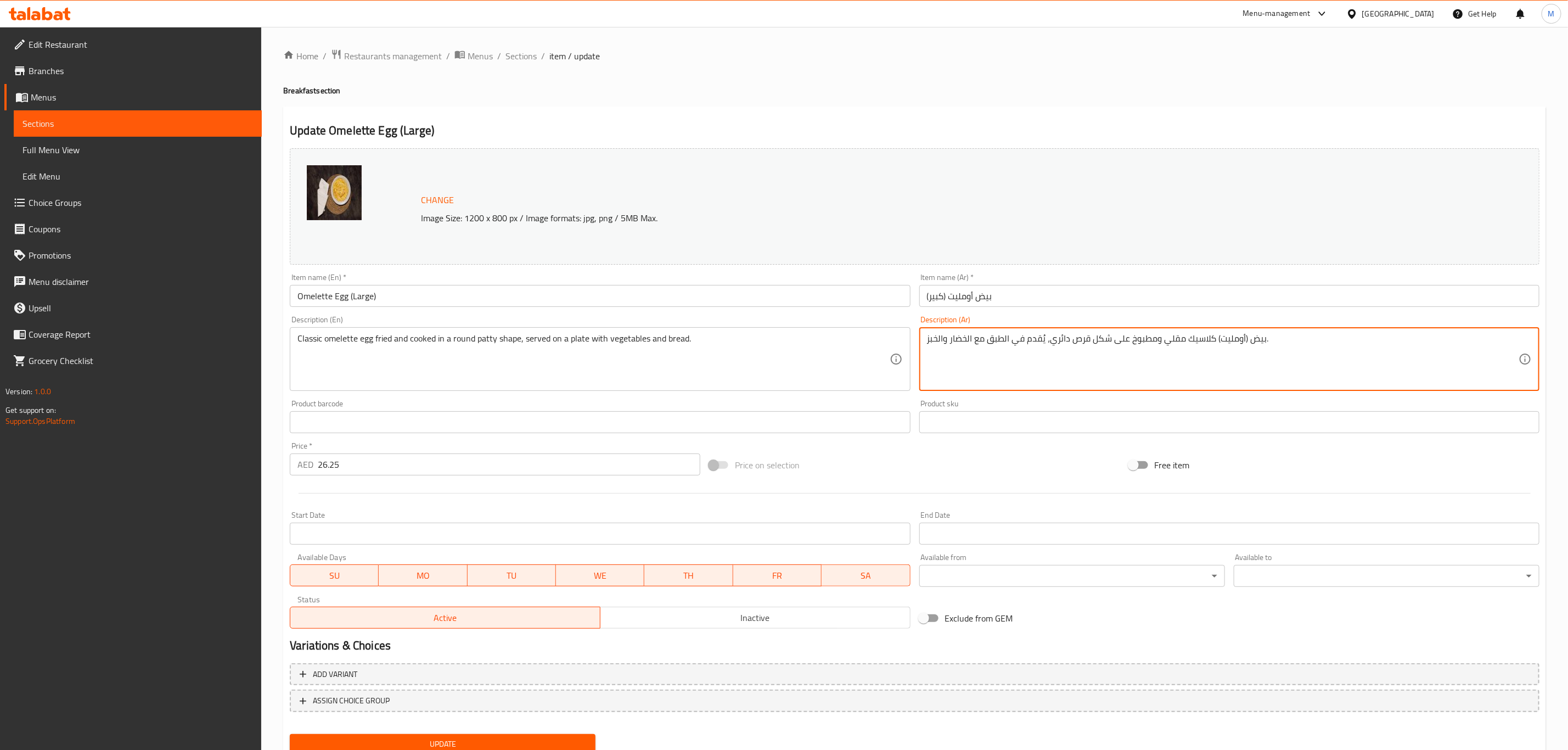
click at [1082, 377] on textarea "بيض (أومليت) كلاسيك مقلي ومطبوخ على شكل قرص دائري، يُقدم في الطبق مع الخضار وال…" at bounding box center [1222, 359] width 592 height 52
click at [1090, 366] on textarea "بيض (أومليت) كلاسيك مقلي ومطبوخ على شكل قرص دائري، يُقدم في الطبق مع الخضار وال…" at bounding box center [1222, 359] width 592 height 52
drag, startPoint x: 1090, startPoint y: 366, endPoint x: 1085, endPoint y: 369, distance: 5.8
click at [1087, 368] on textarea "بيض (أومليت) كلاسيك مقلي ومطبوخ على شكل قرص دائري، يُقدم في الطبق مع الخضار وال…" at bounding box center [1222, 359] width 592 height 52
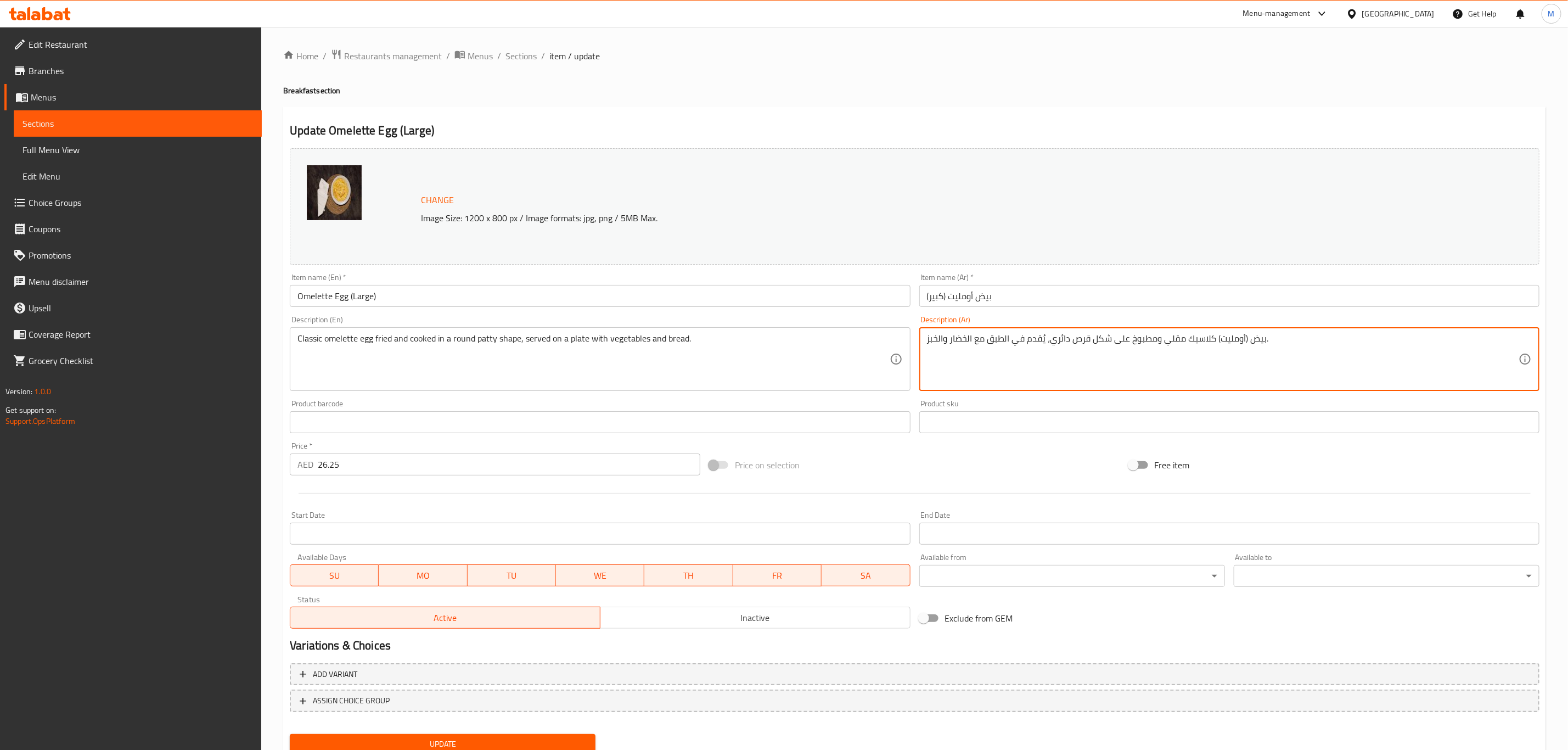
paste textarea "على شكل قرص"
type textarea "بيض (أومليت) كلاسيك مقلي ومطبوخ على شكل قرص دائري، يُقدم في الطبق مع الخضار وال…"
click at [519, 52] on span "Sections" at bounding box center [521, 56] width 31 height 13
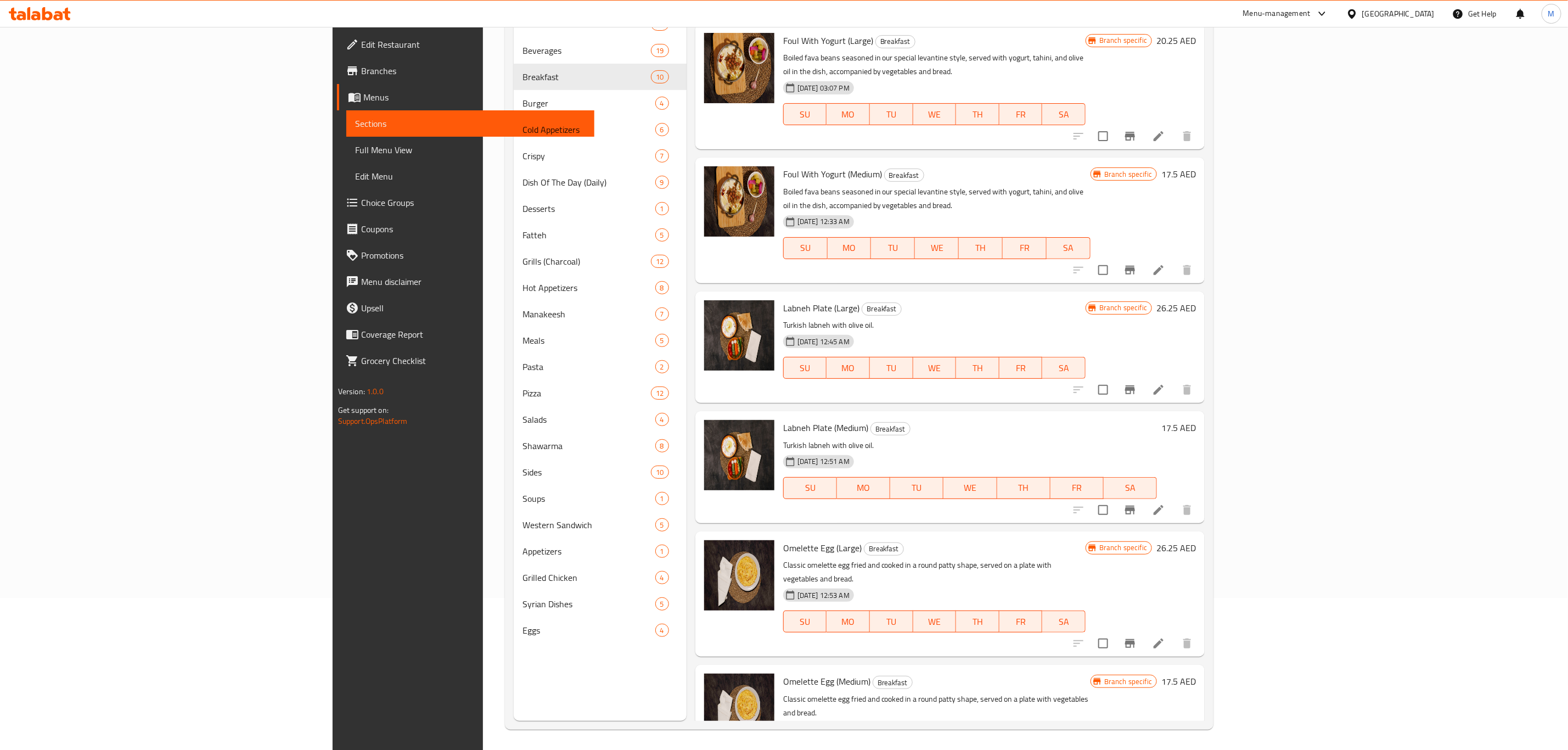
scroll to position [154, 0]
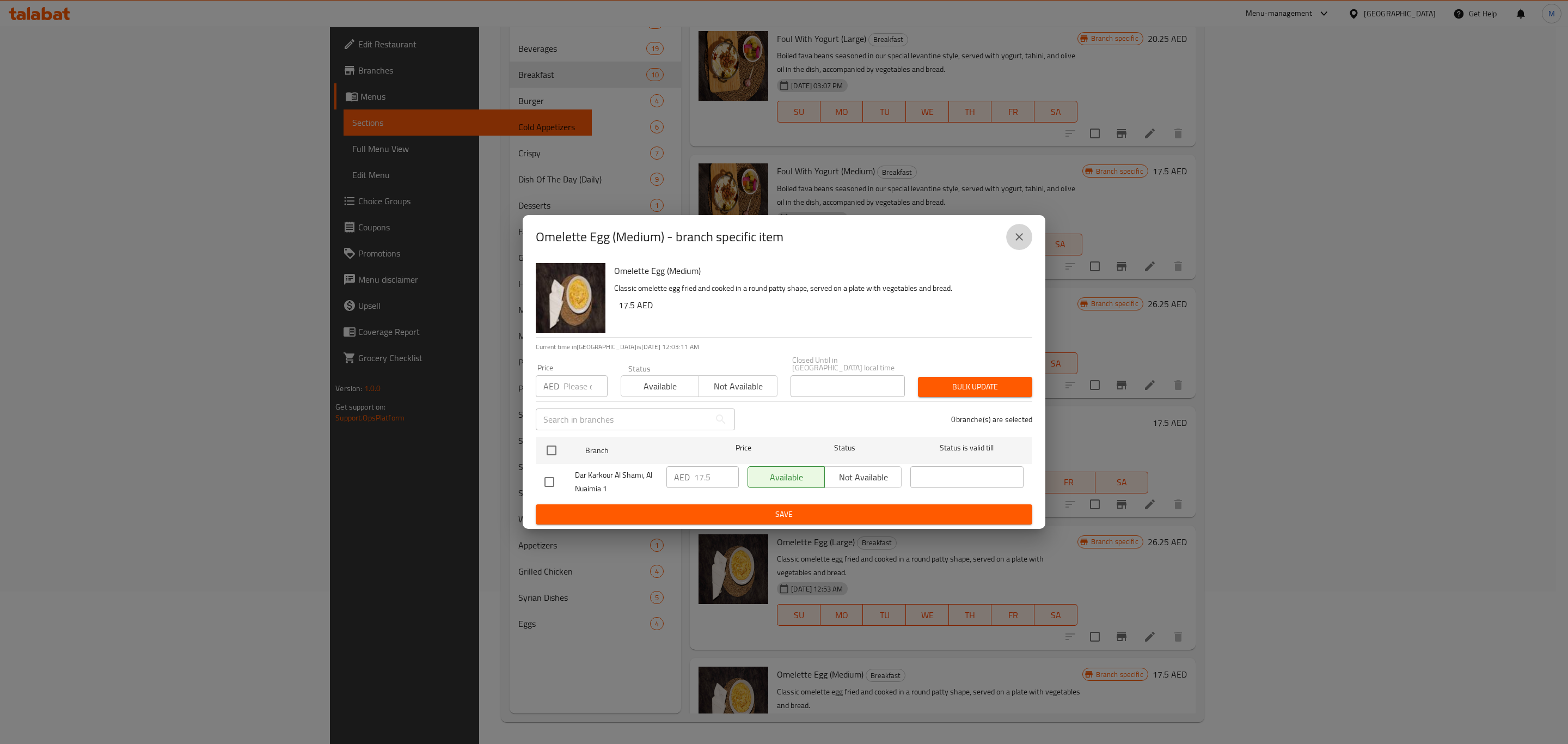
click at [1013, 240] on button "close" at bounding box center [1018, 236] width 26 height 26
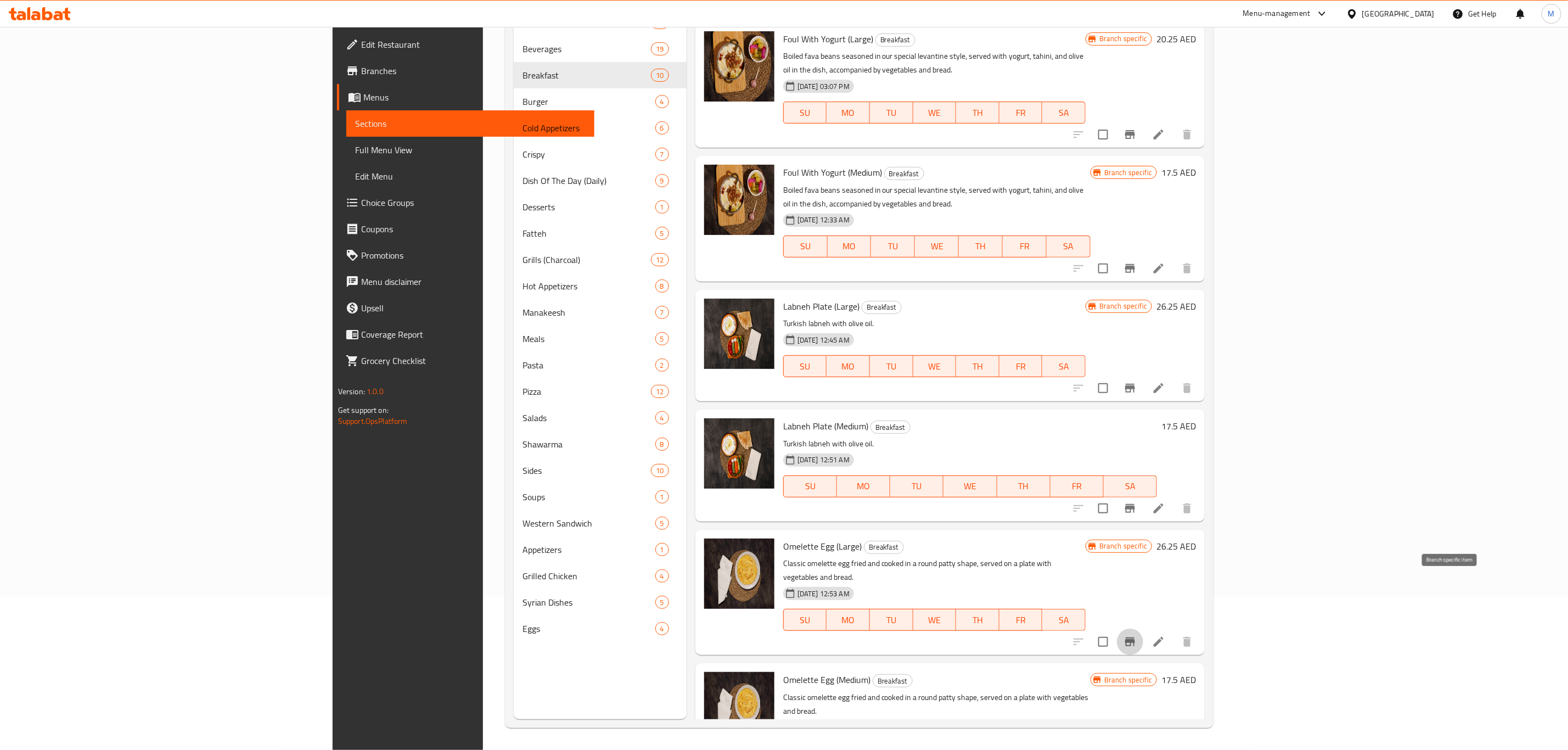
click at [1136, 635] on icon "Branch-specific-item" at bounding box center [1130, 642] width 13 height 13
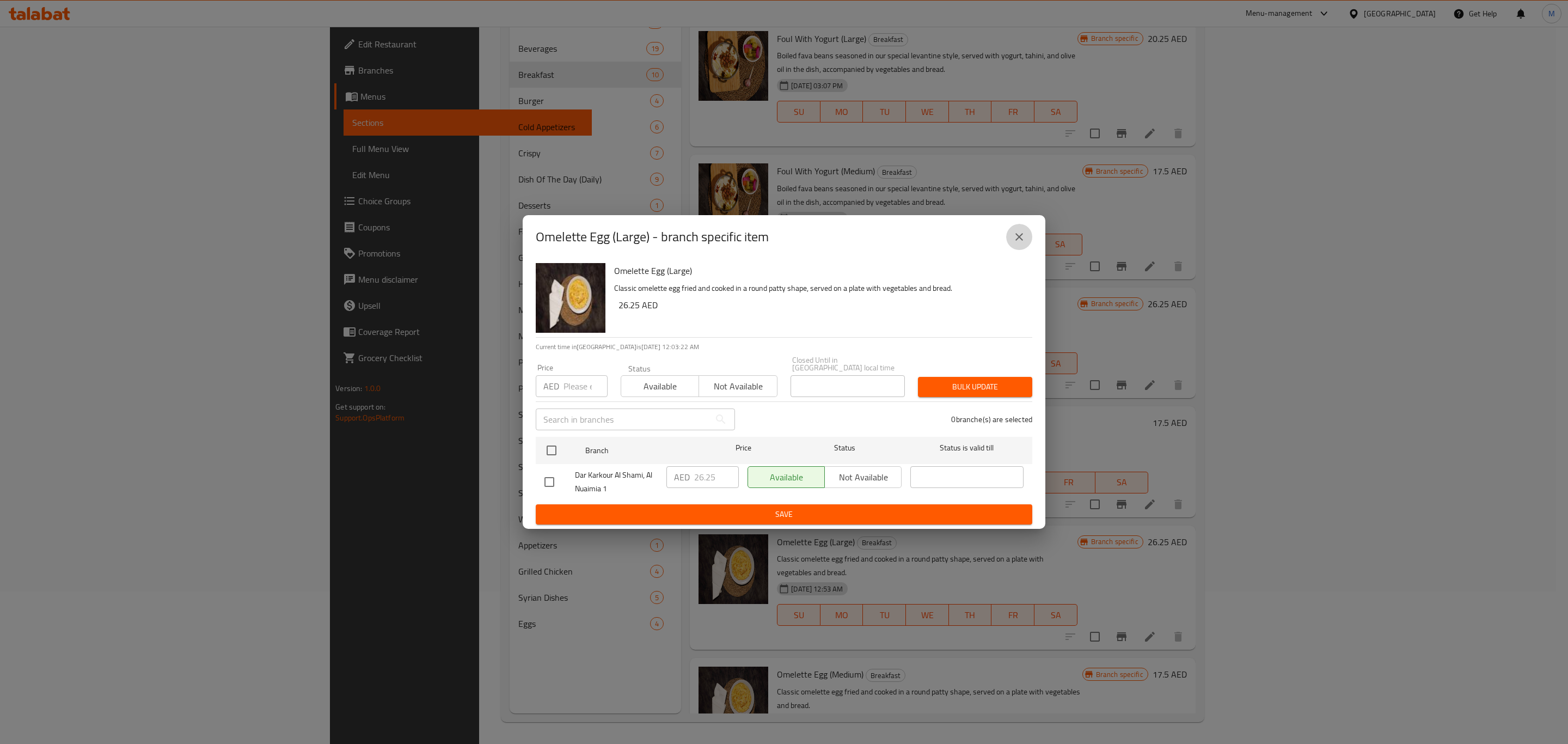
click at [1025, 238] on icon "close" at bounding box center [1019, 237] width 13 height 13
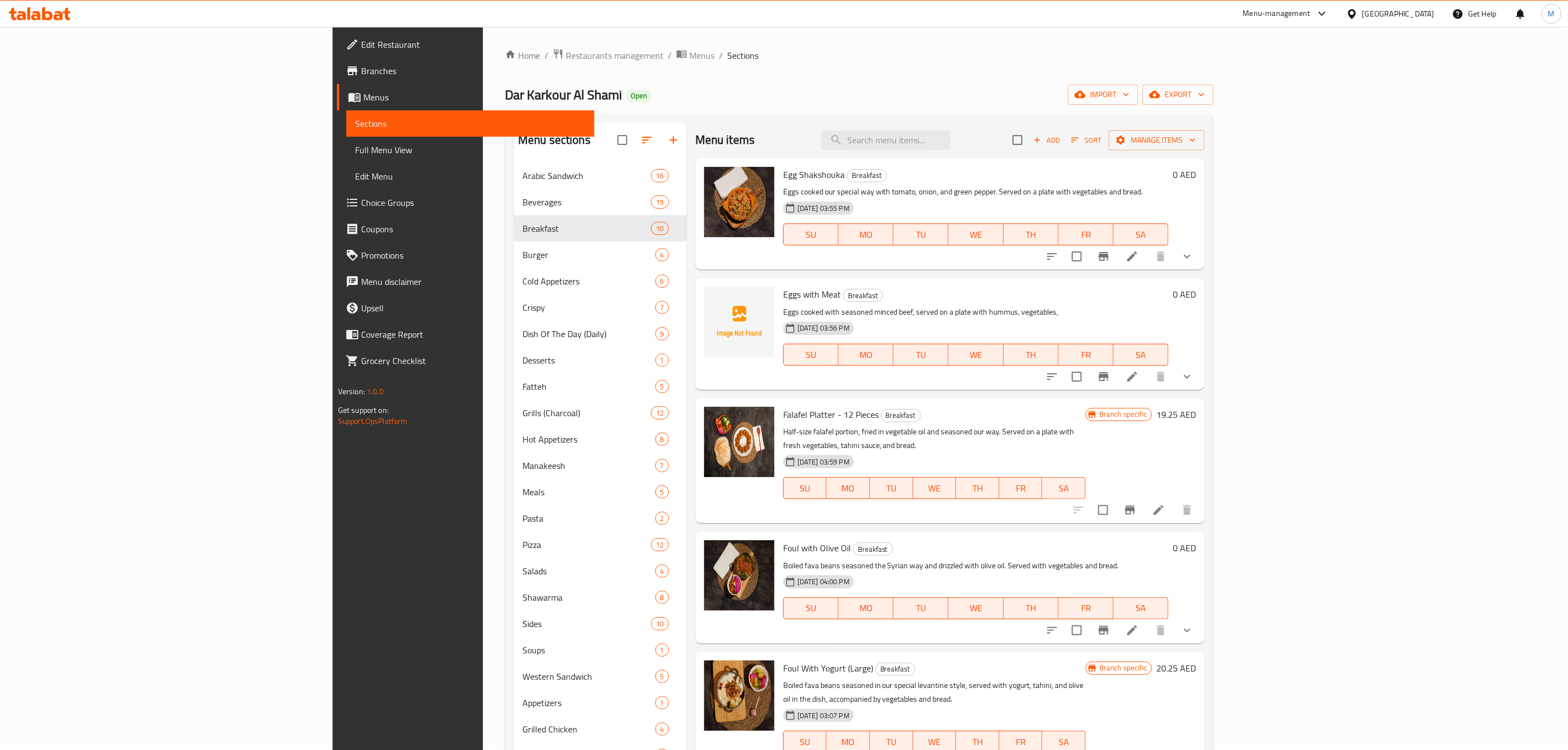
scroll to position [0, 0]
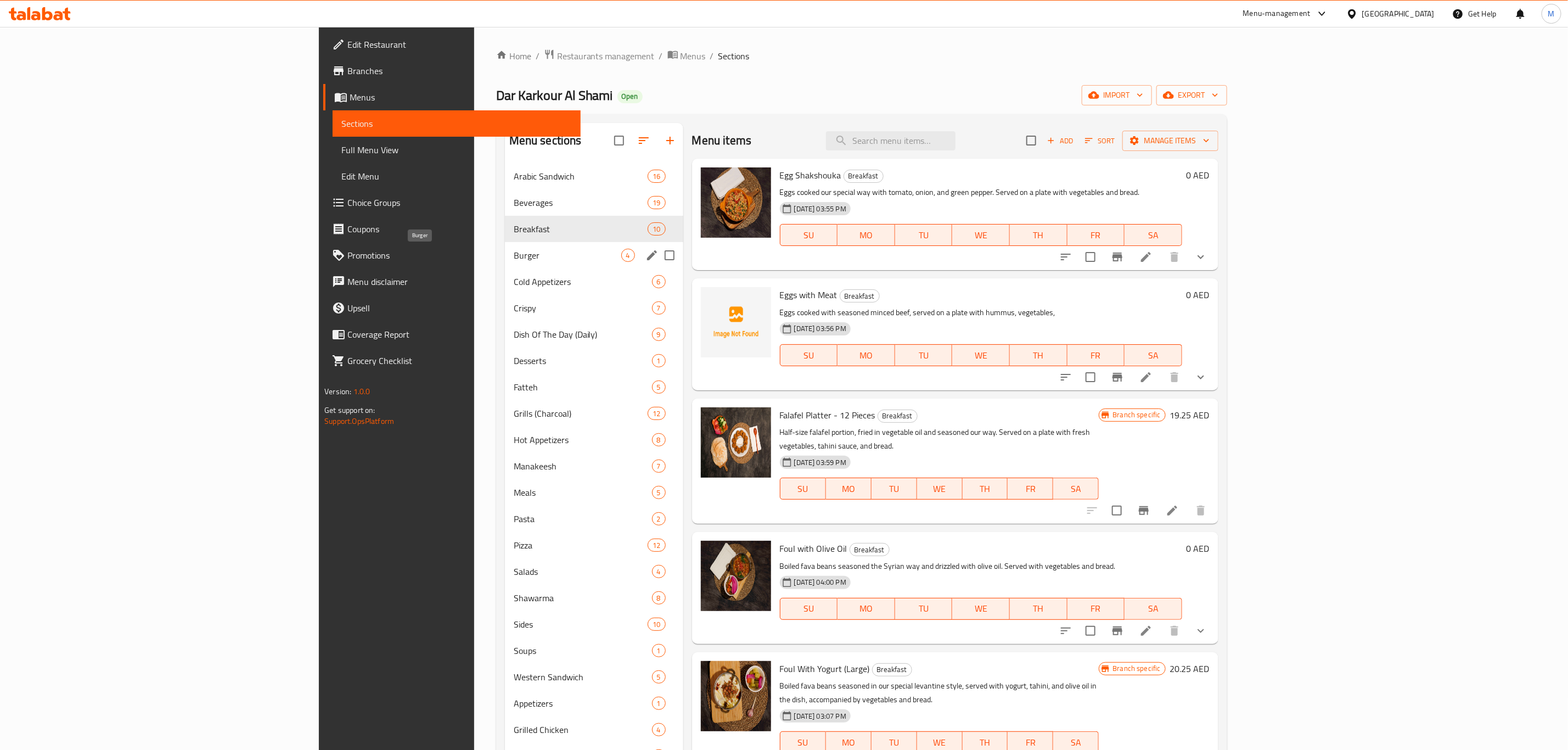
click at [536, 254] on span "Burger" at bounding box center [568, 255] width 108 height 13
